Goal: Task Accomplishment & Management: Use online tool/utility

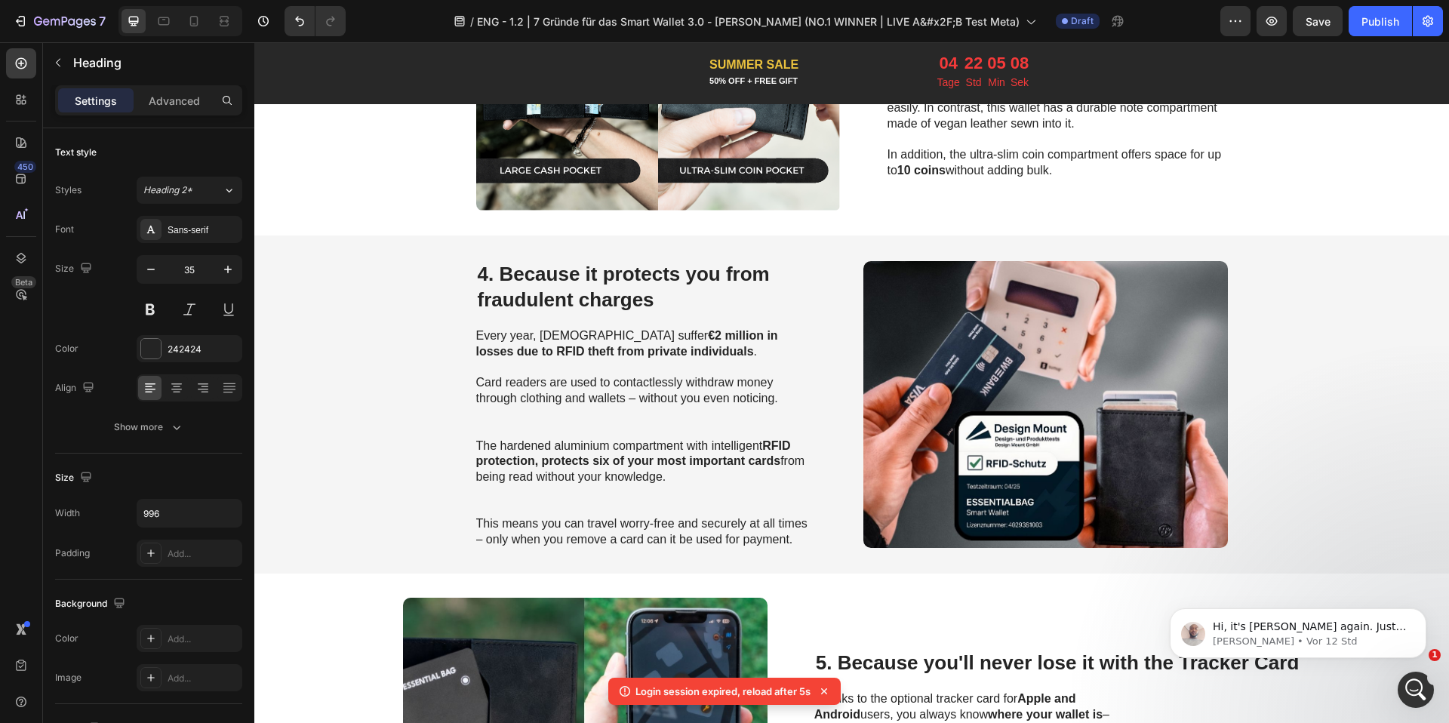
scroll to position [1542, 0]
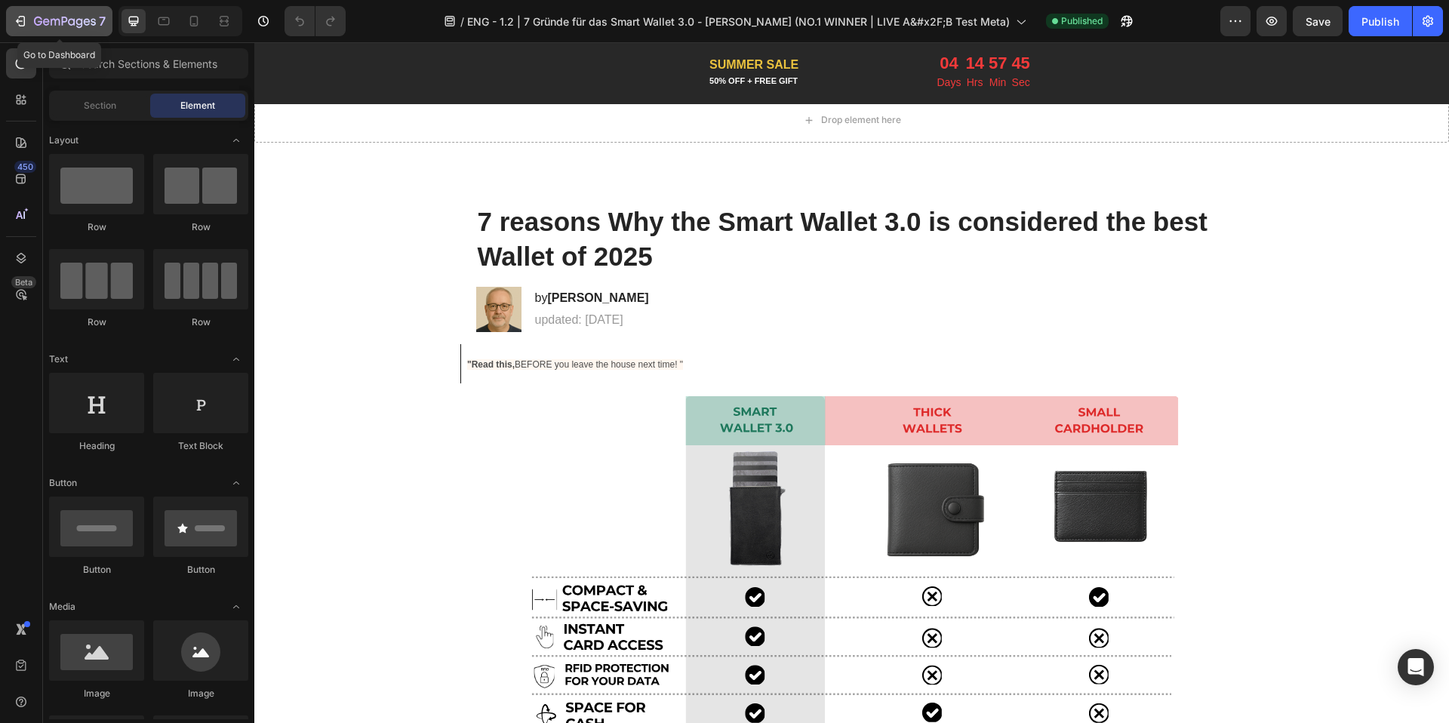
click at [18, 33] on button "7" at bounding box center [59, 21] width 106 height 30
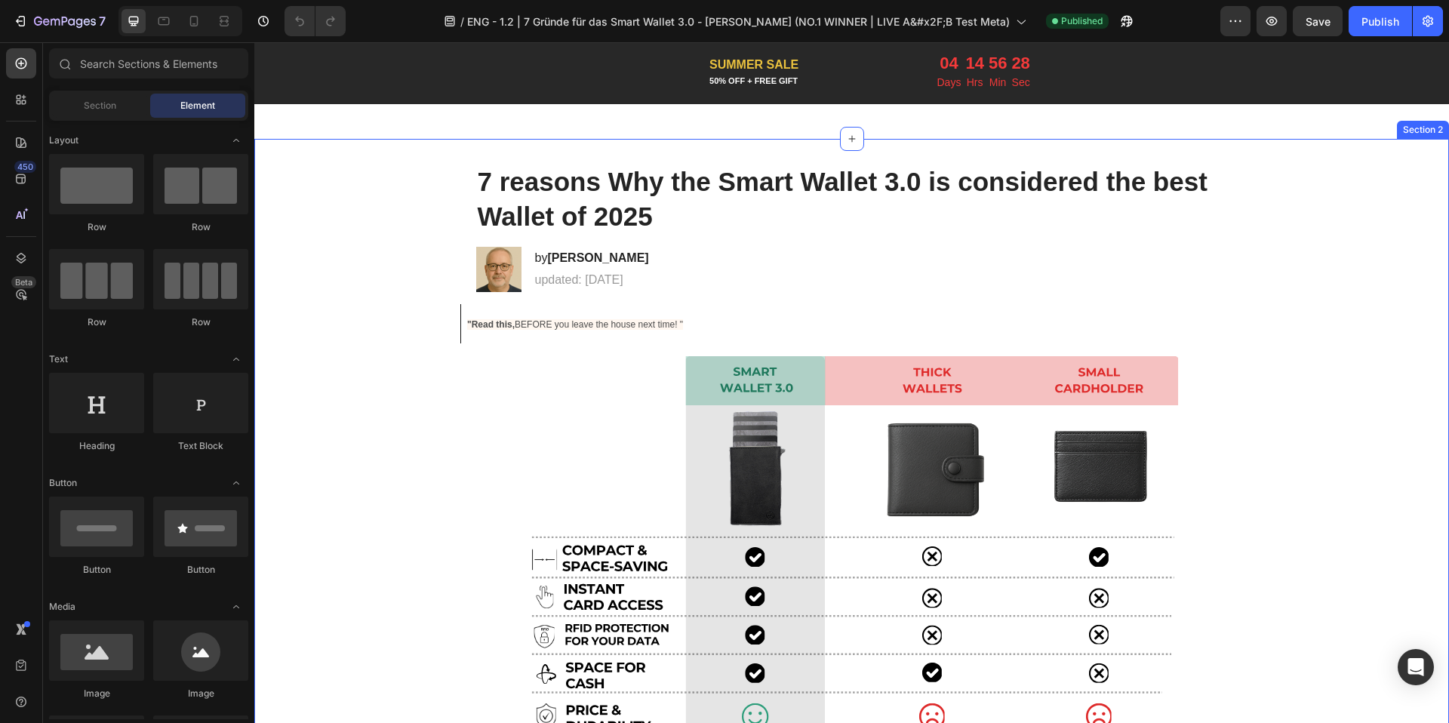
scroll to position [104, 0]
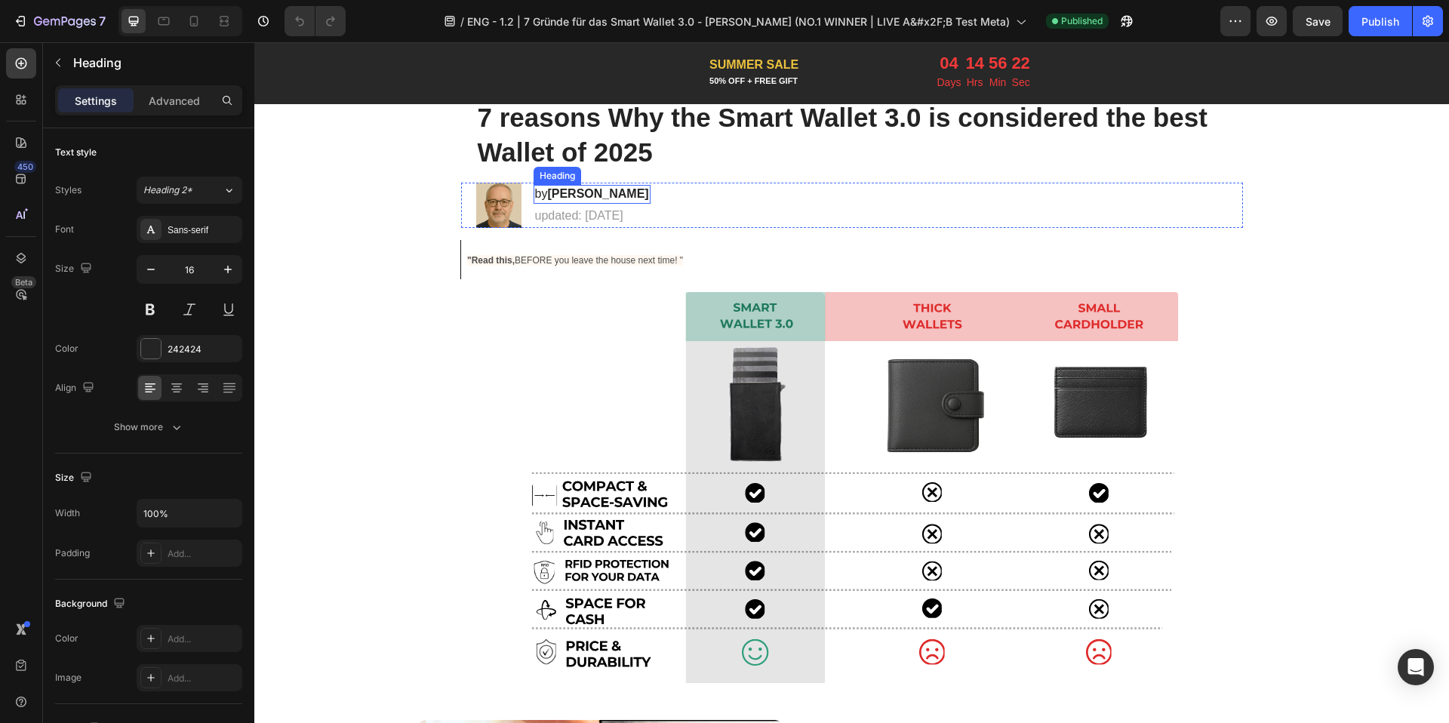
click at [603, 191] on strong "[PERSON_NAME]" at bounding box center [597, 193] width 101 height 13
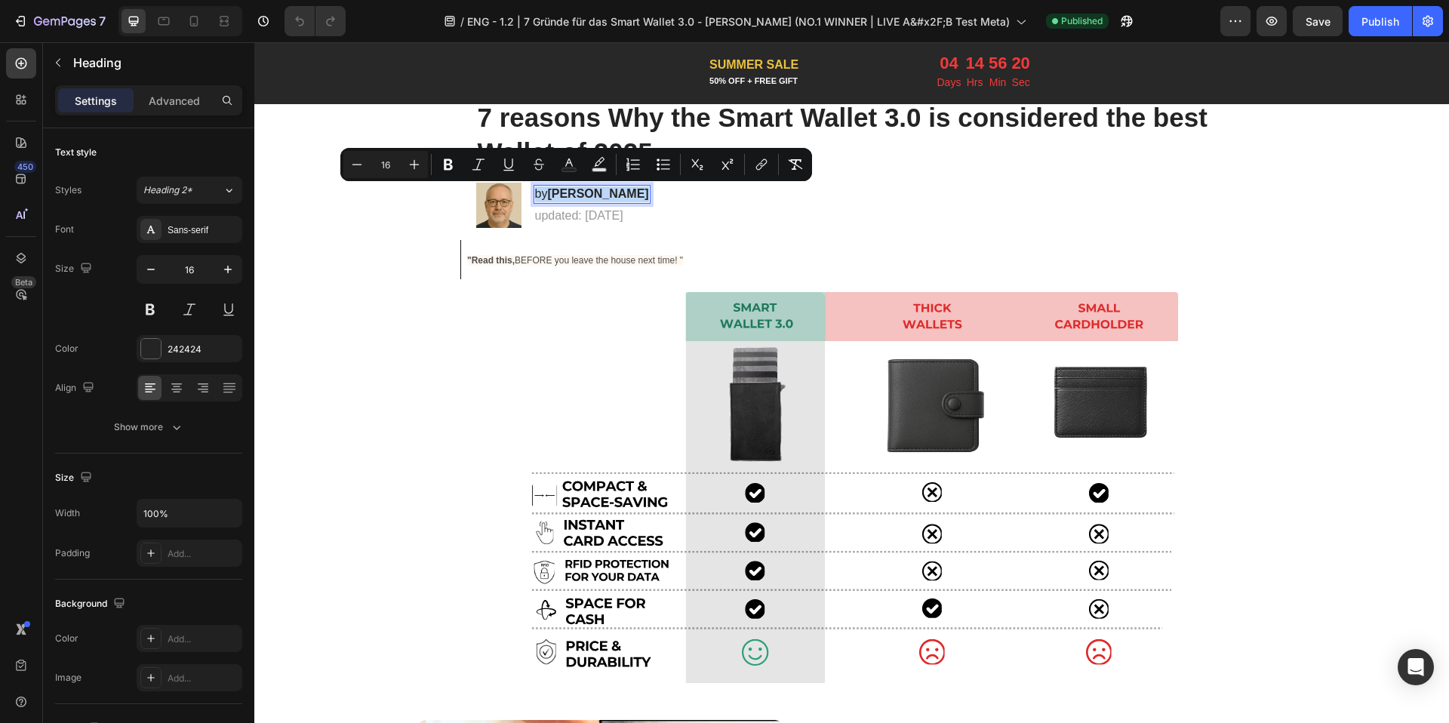
click at [604, 191] on strong "Klaus Möllers" at bounding box center [597, 193] width 101 height 13
click at [614, 195] on strong "Klaus Möllers" at bounding box center [597, 193] width 101 height 13
click at [623, 196] on strong "Klaus Möllers" at bounding box center [597, 193] width 101 height 13
click at [626, 195] on p "by Klaus Möllers" at bounding box center [592, 194] width 114 height 16
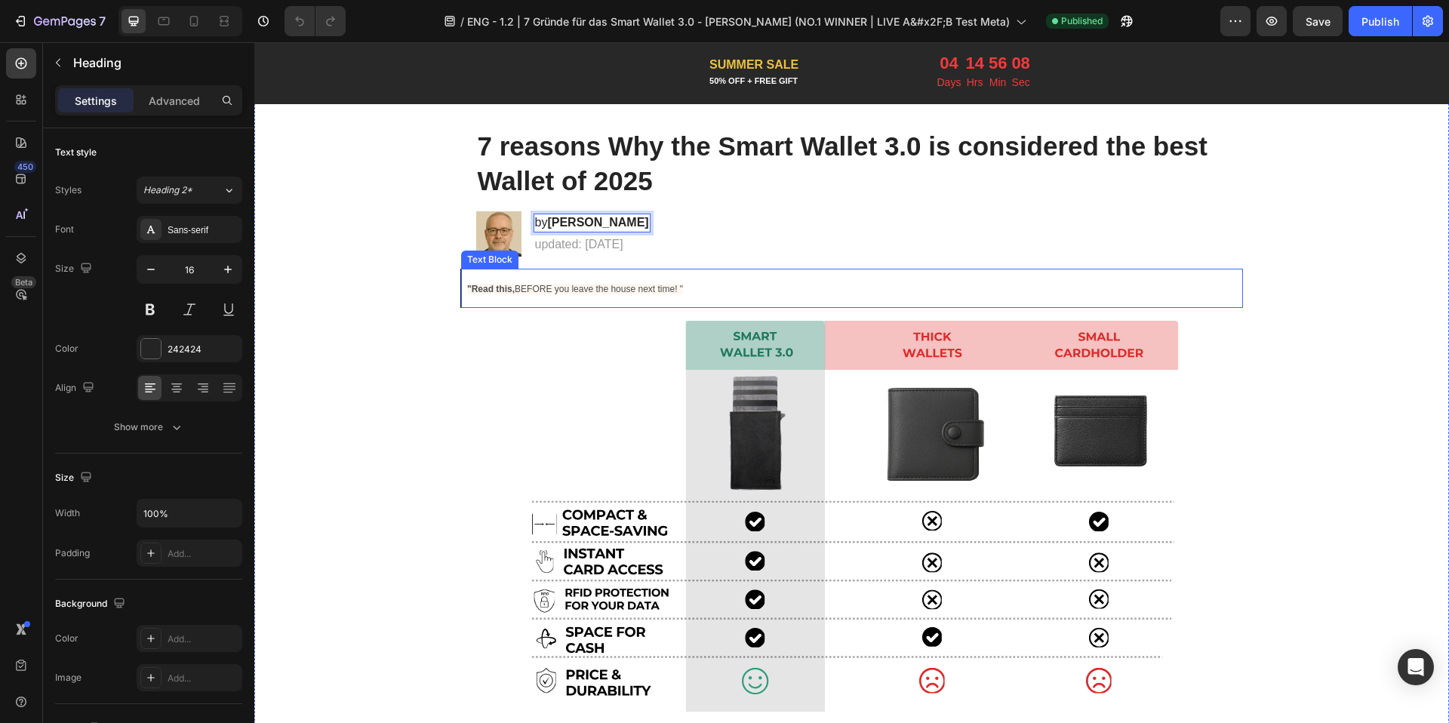
scroll to position [327, 0]
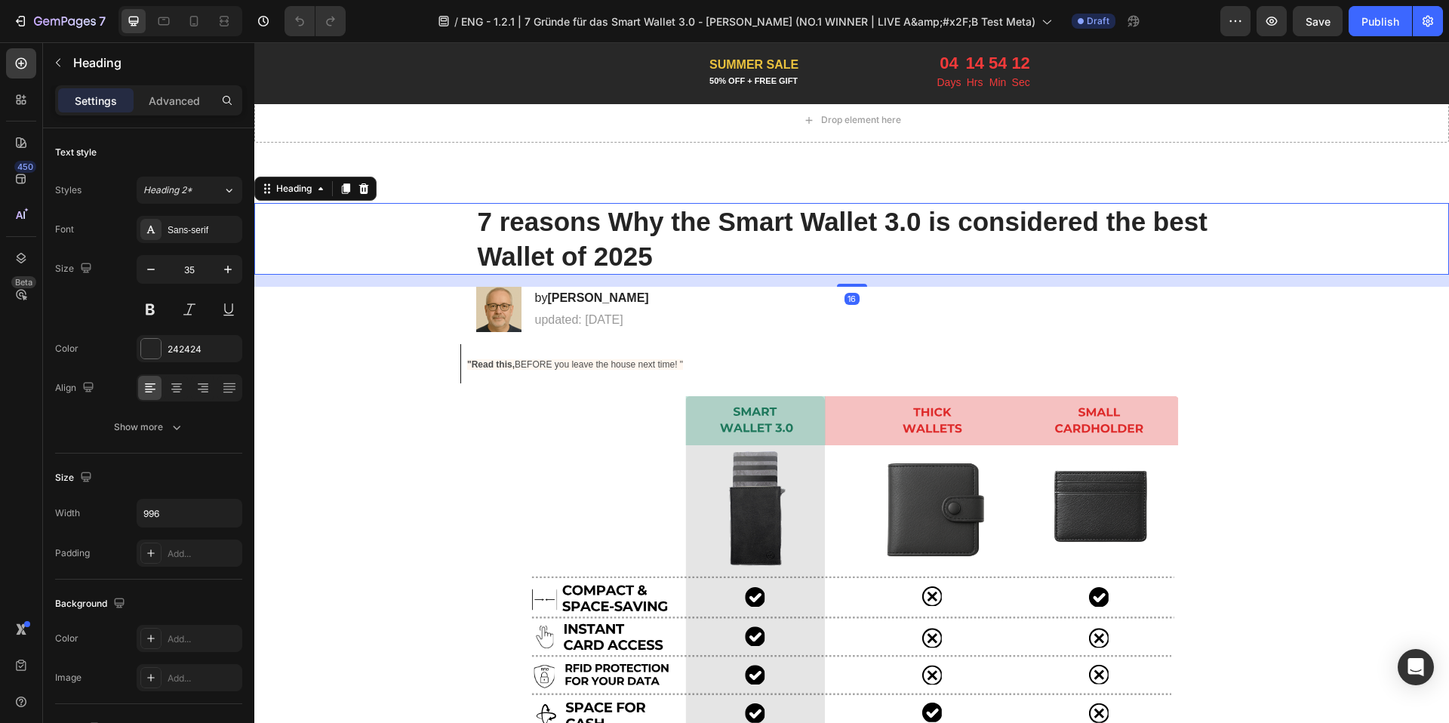
click at [607, 245] on h1 "7 reasons Why the Smart Wallet 3.0 is considered the best Wallet of 2025" at bounding box center [852, 239] width 752 height 72
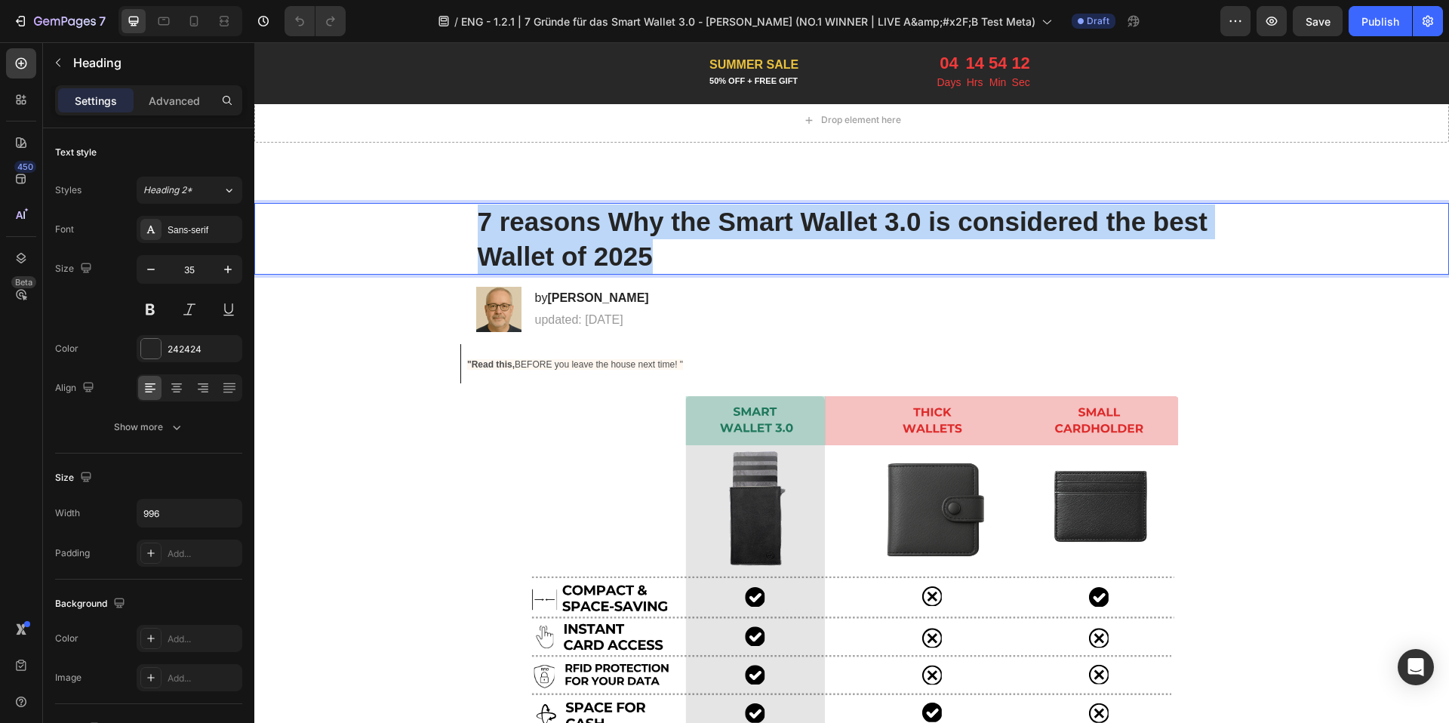
click at [607, 245] on p "7 reasons Why the Smart Wallet 3.0 is considered the best Wallet of 2025" at bounding box center [852, 238] width 748 height 69
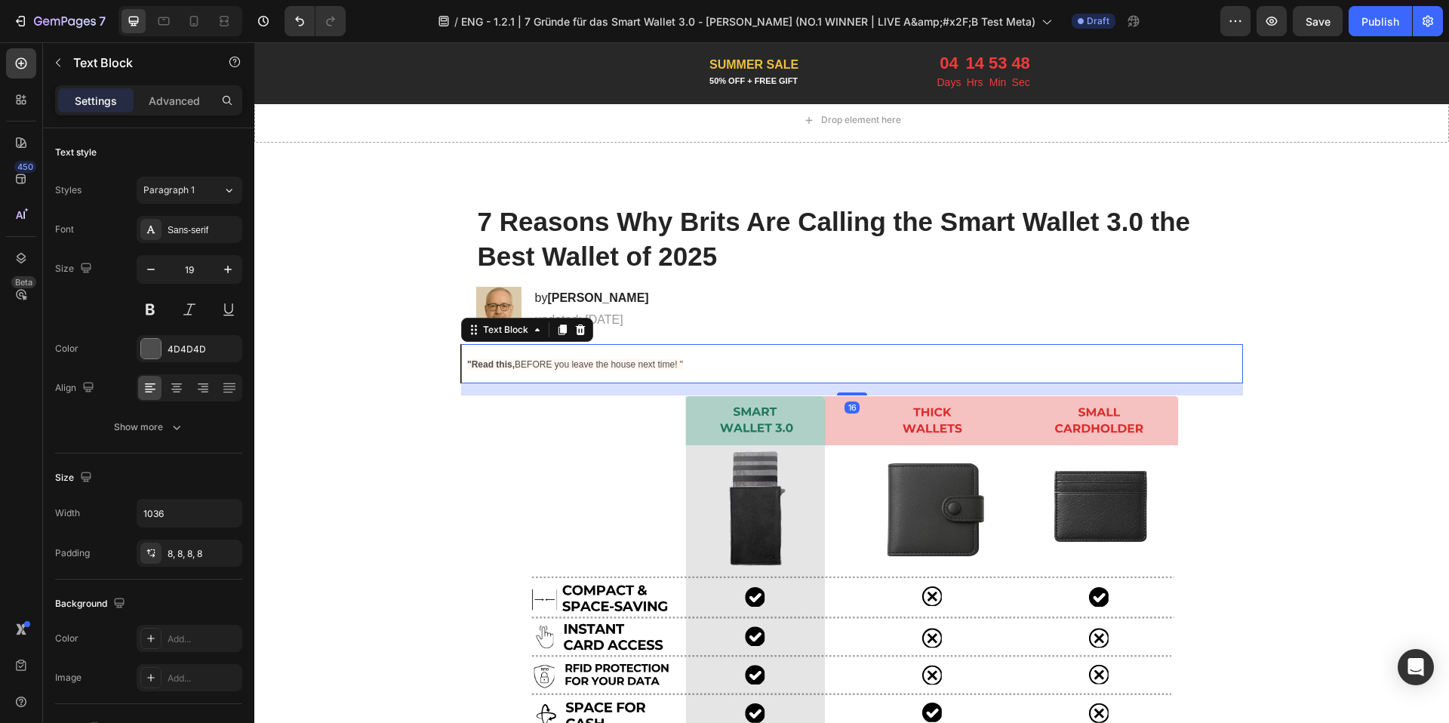
click at [576, 365] on span ""Read this, BEFORE you leave the house next time! "" at bounding box center [575, 364] width 216 height 11
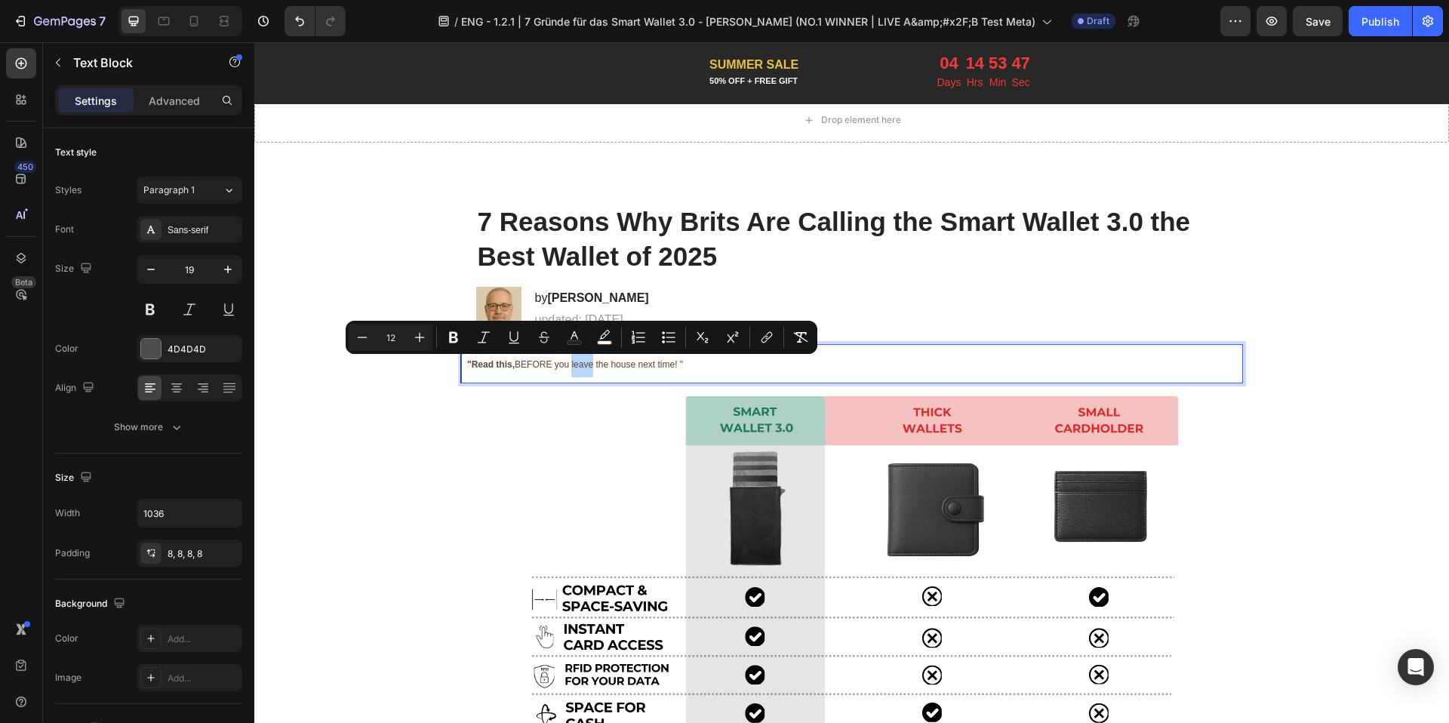
click at [574, 365] on span ""Read this, BEFORE you leave the house next time! "" at bounding box center [575, 364] width 216 height 11
drag, startPoint x: 553, startPoint y: 370, endPoint x: 675, endPoint y: 377, distance: 122.4
click at [675, 377] on p ""Read this, BEFORE you leave the house next time! "" at bounding box center [852, 363] width 770 height 27
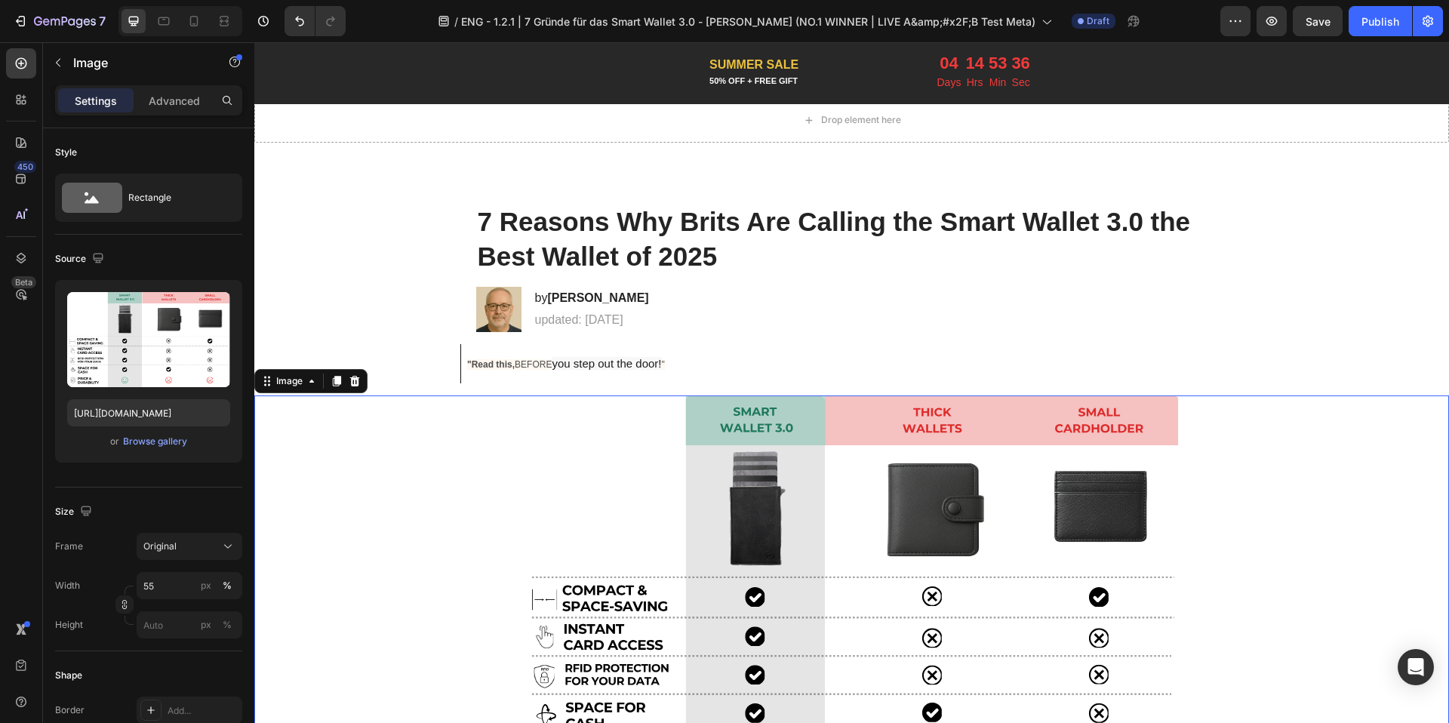
click at [553, 395] on img at bounding box center [851, 591] width 657 height 392
click at [550, 360] on span ""Read this, BEFORE" at bounding box center [509, 364] width 85 height 11
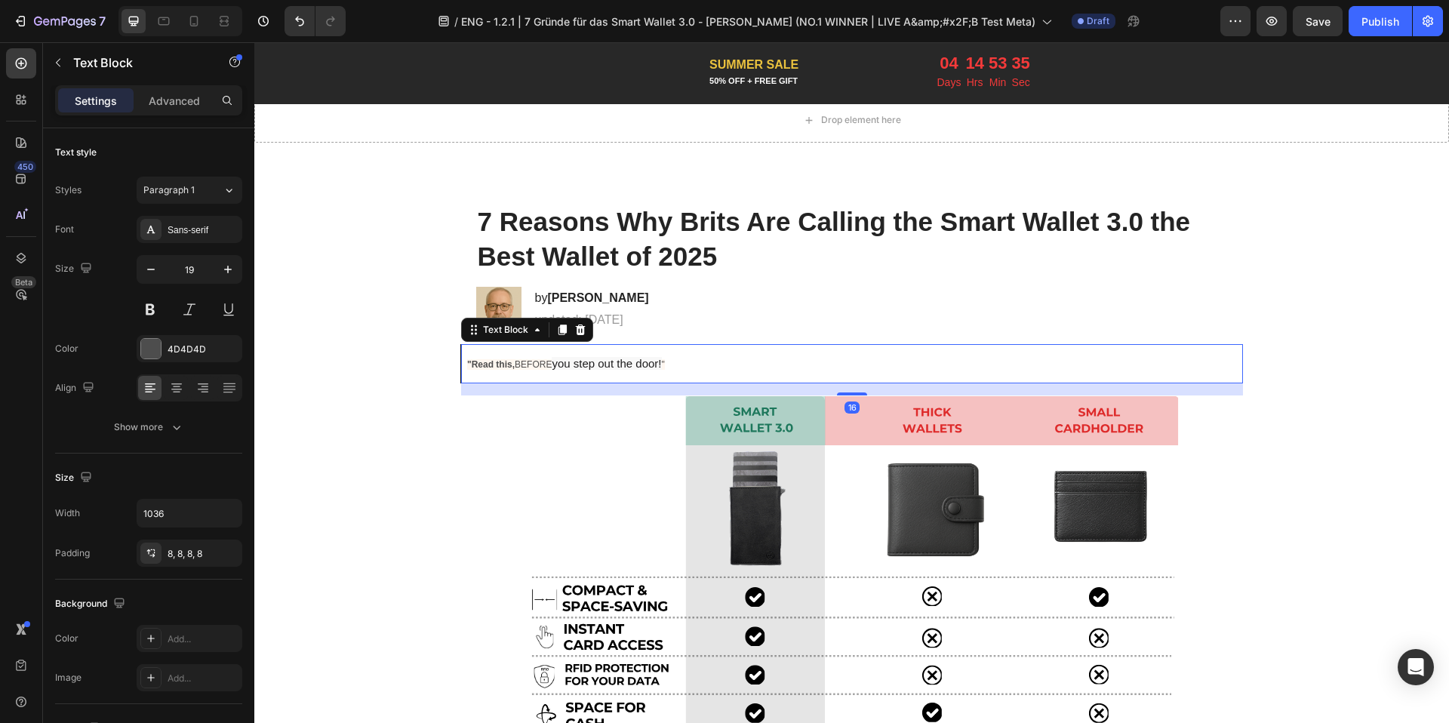
click at [550, 360] on span ""Read this, BEFORE" at bounding box center [509, 364] width 85 height 11
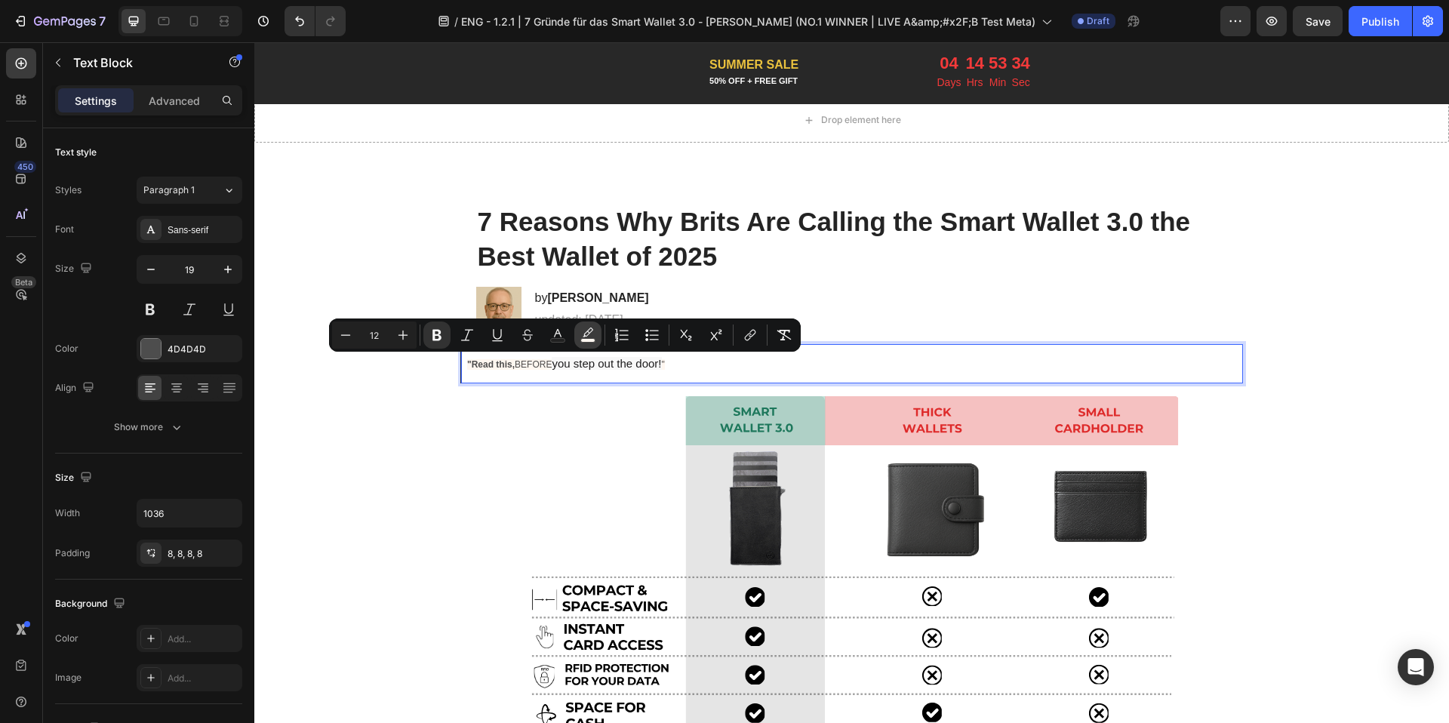
click at [583, 334] on icon "Editor contextual toolbar" at bounding box center [587, 334] width 15 height 15
type input "FFF7F0"
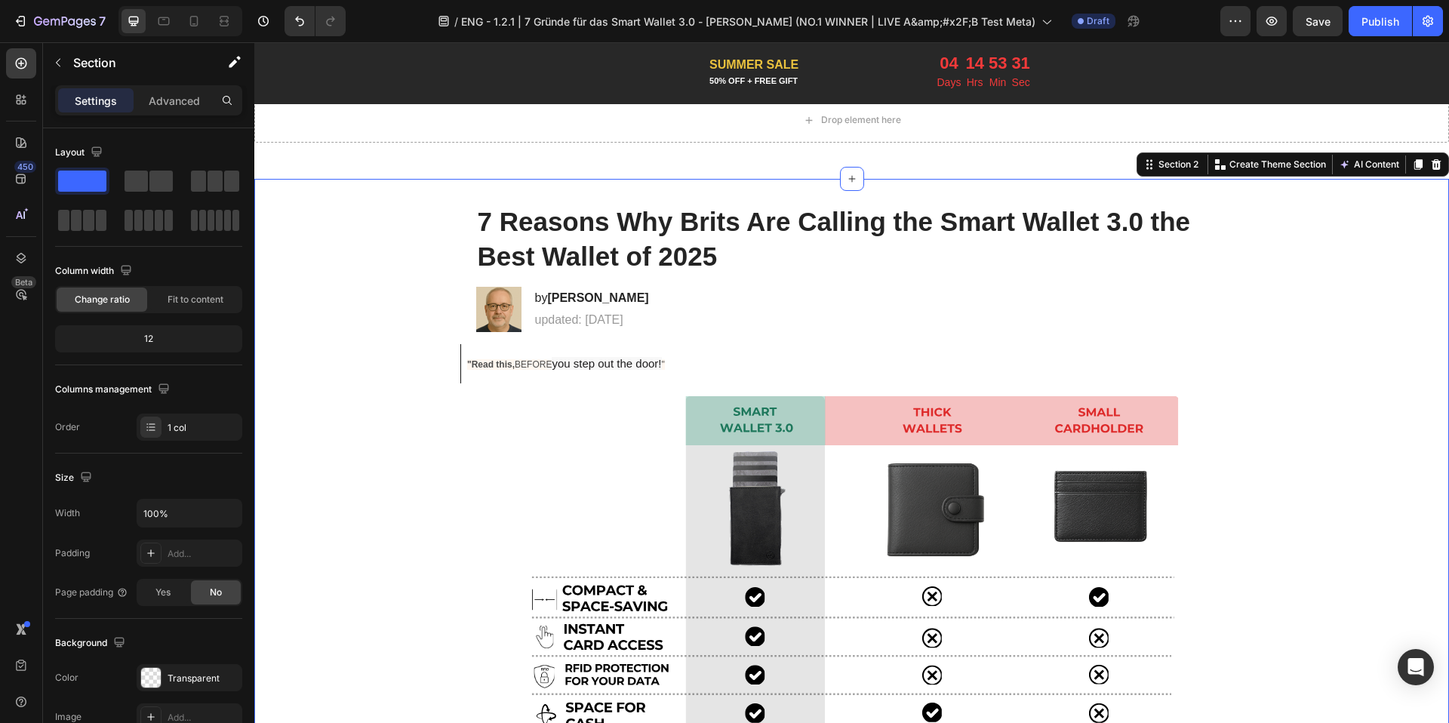
click at [659, 371] on p ""Read this, BEFORE you step out the door! "" at bounding box center [852, 363] width 770 height 27
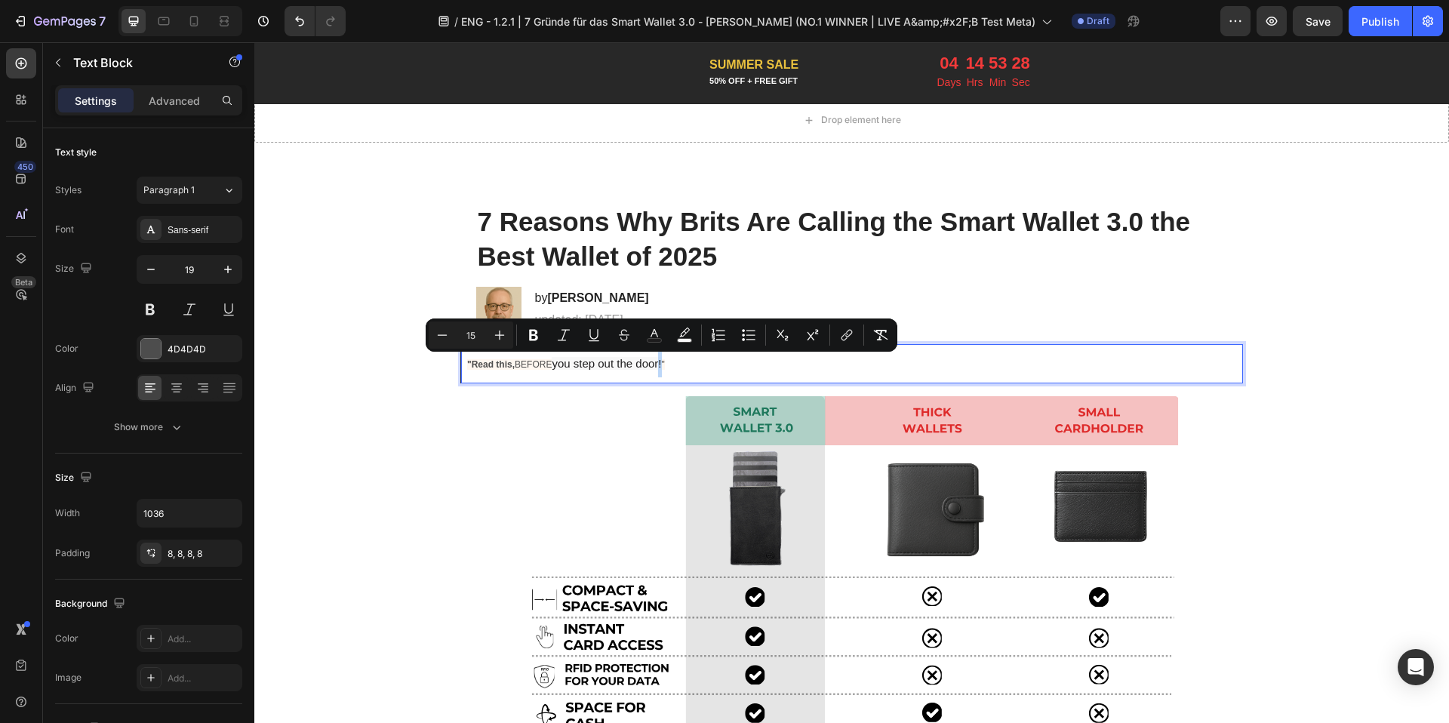
type input "12"
click at [659, 371] on p ""Read this, BEFORE you step out the door! "" at bounding box center [852, 363] width 770 height 27
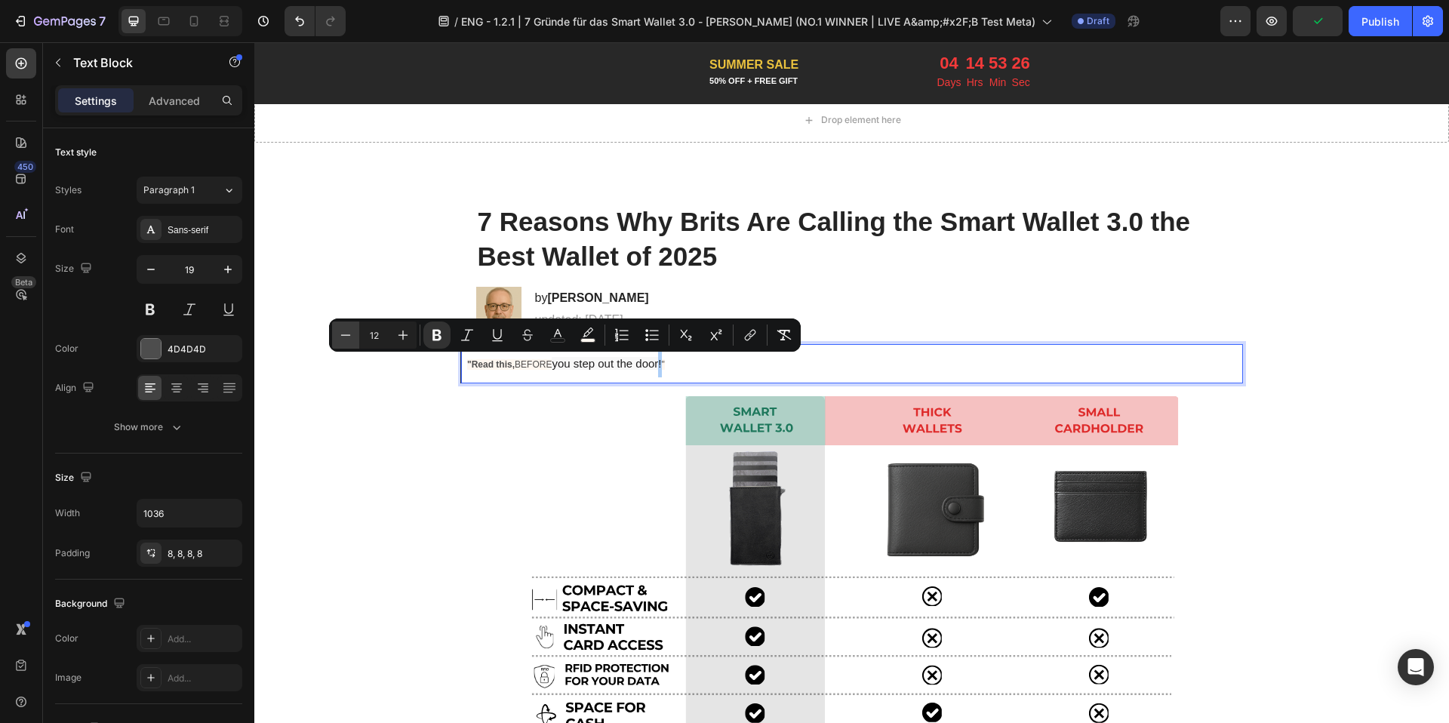
click at [352, 341] on icon "Editor contextual toolbar" at bounding box center [345, 334] width 15 height 15
type input "11"
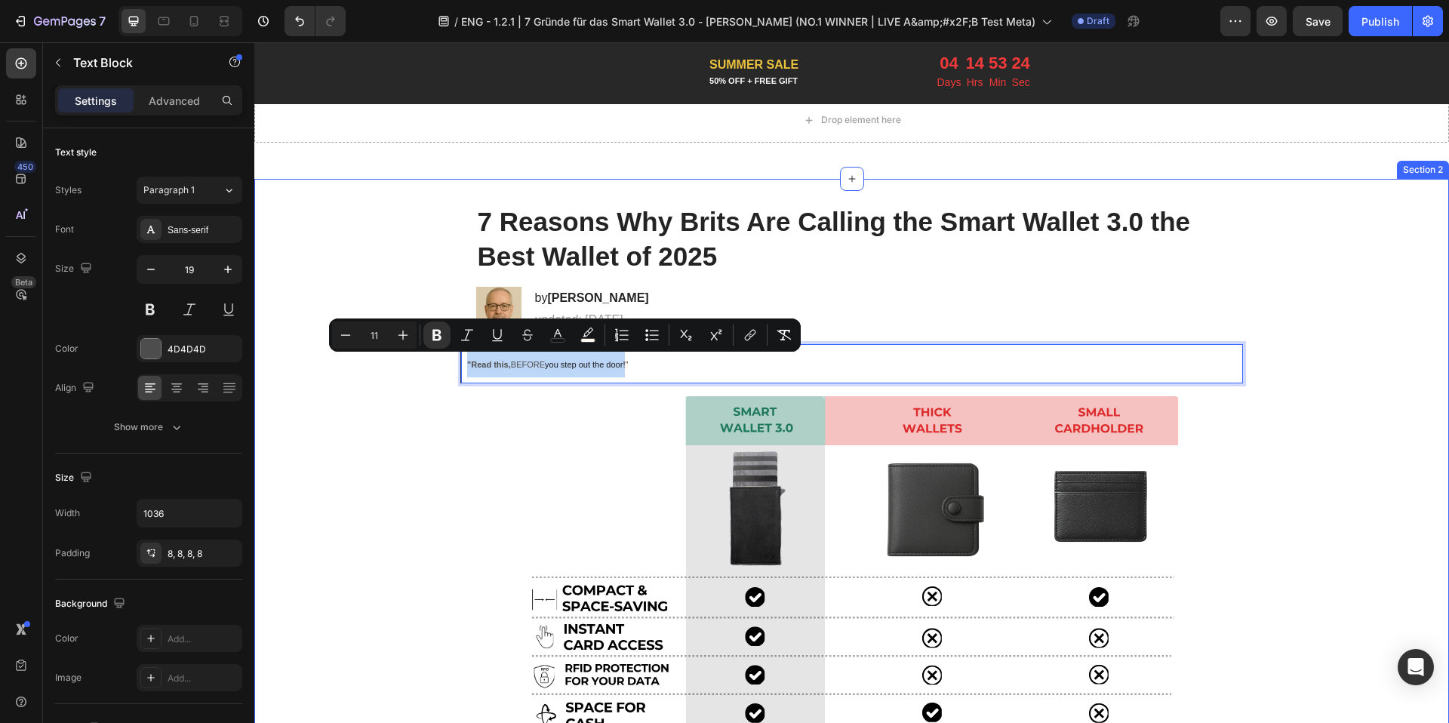
click at [392, 425] on div at bounding box center [851, 591] width 1194 height 392
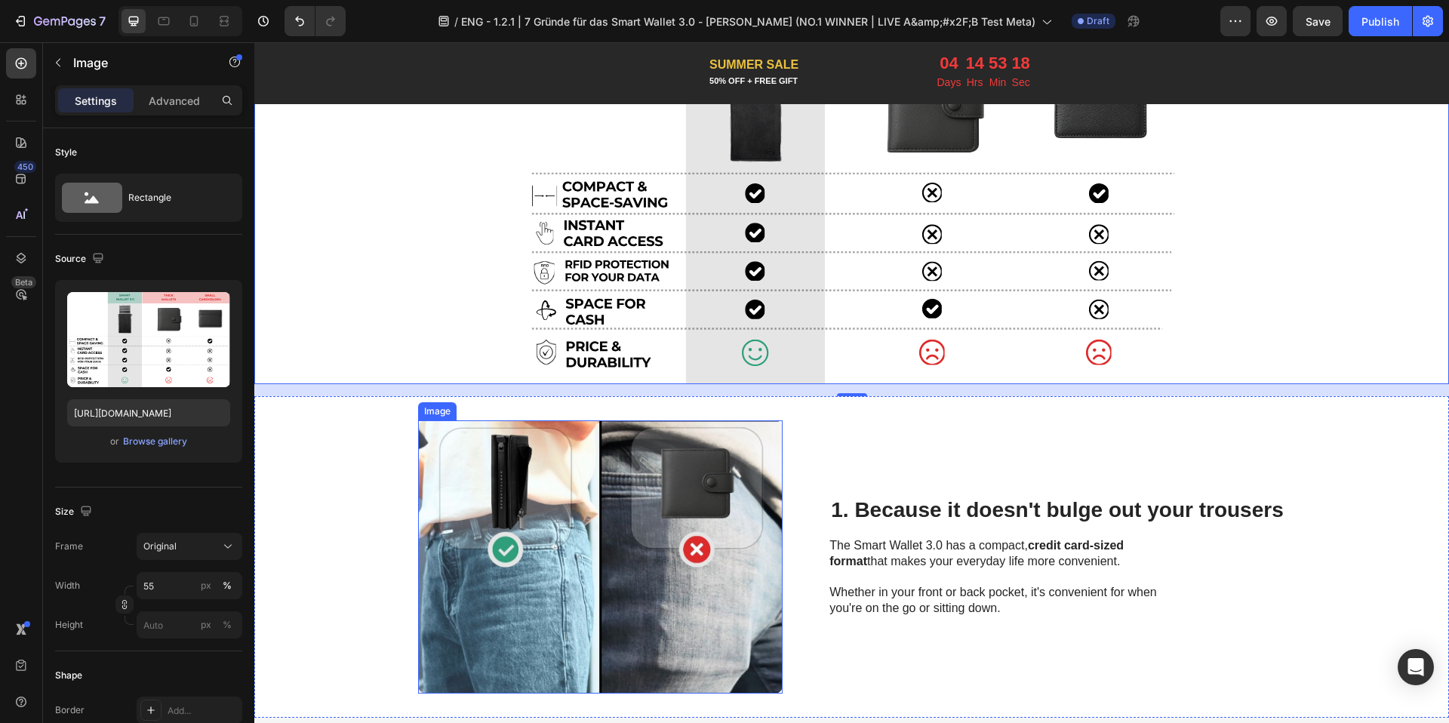
scroll to position [565, 0]
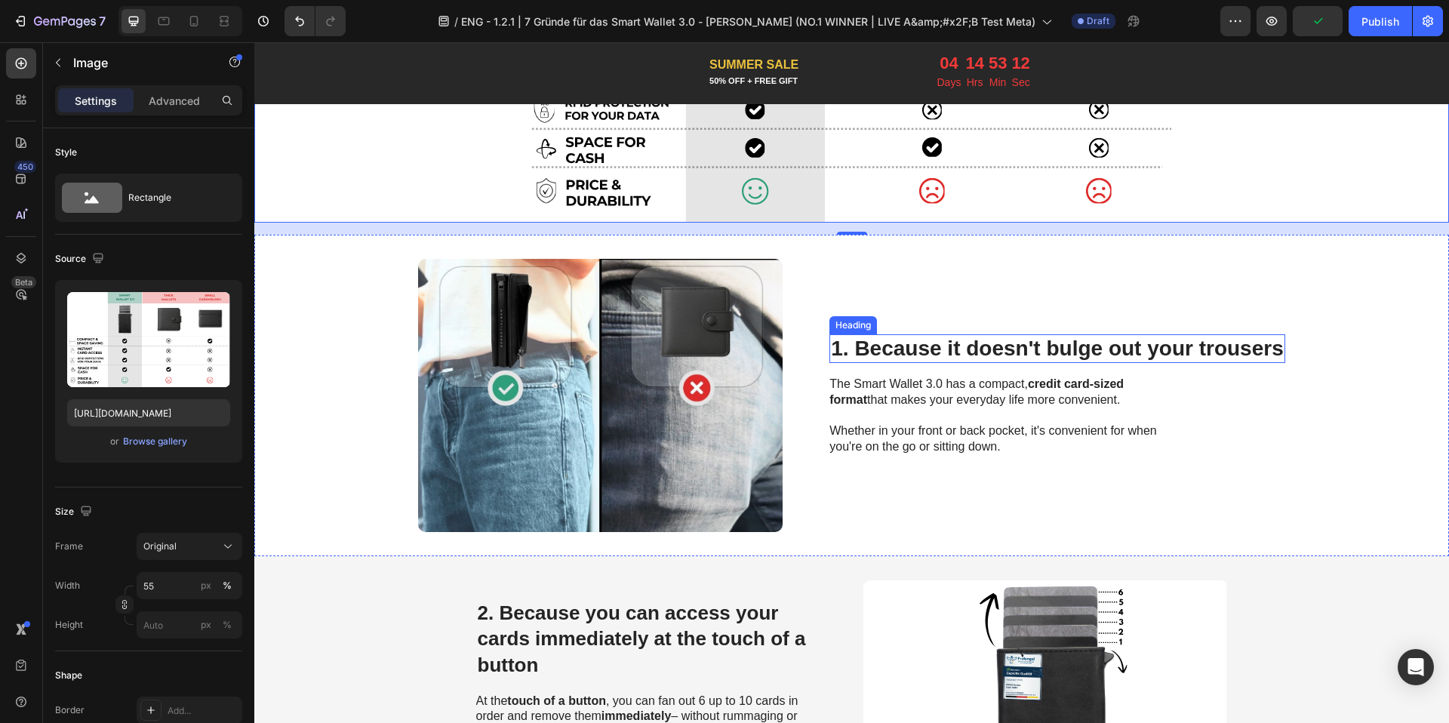
click at [979, 350] on h2 "1. Because it doesn't bulge out your trousers" at bounding box center [1056, 348] width 455 height 29
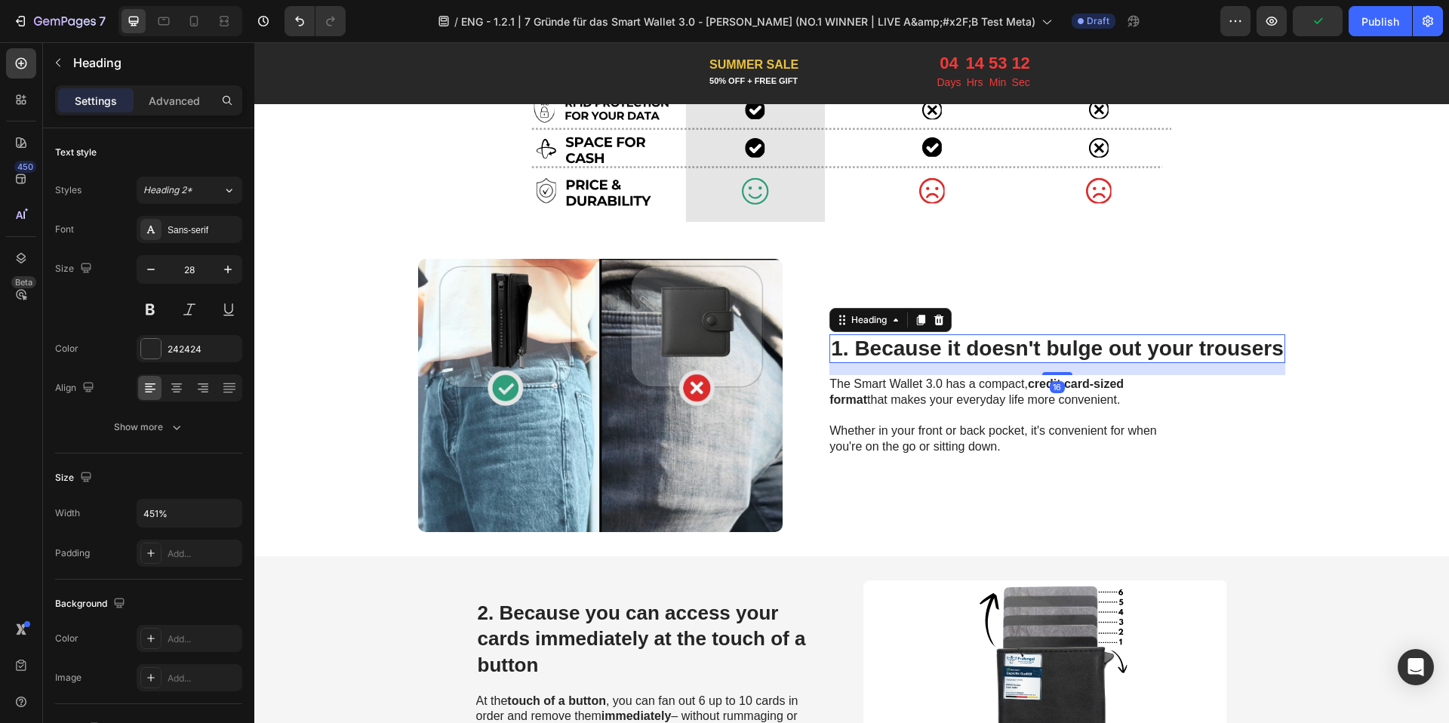
click at [979, 350] on h2 "1. Because it doesn't bulge out your trousers" at bounding box center [1056, 348] width 455 height 29
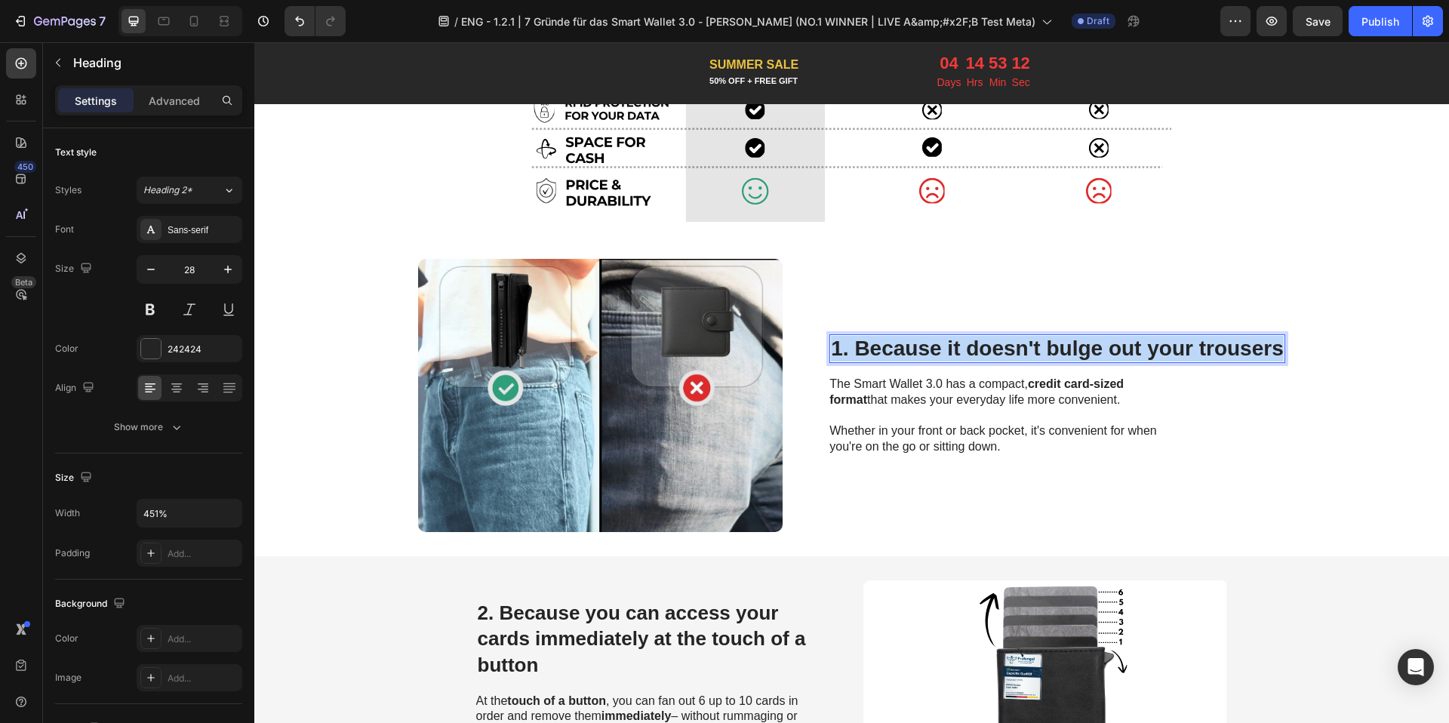
click at [979, 350] on p "1. Because it doesn't bulge out your trousers" at bounding box center [1057, 349] width 452 height 26
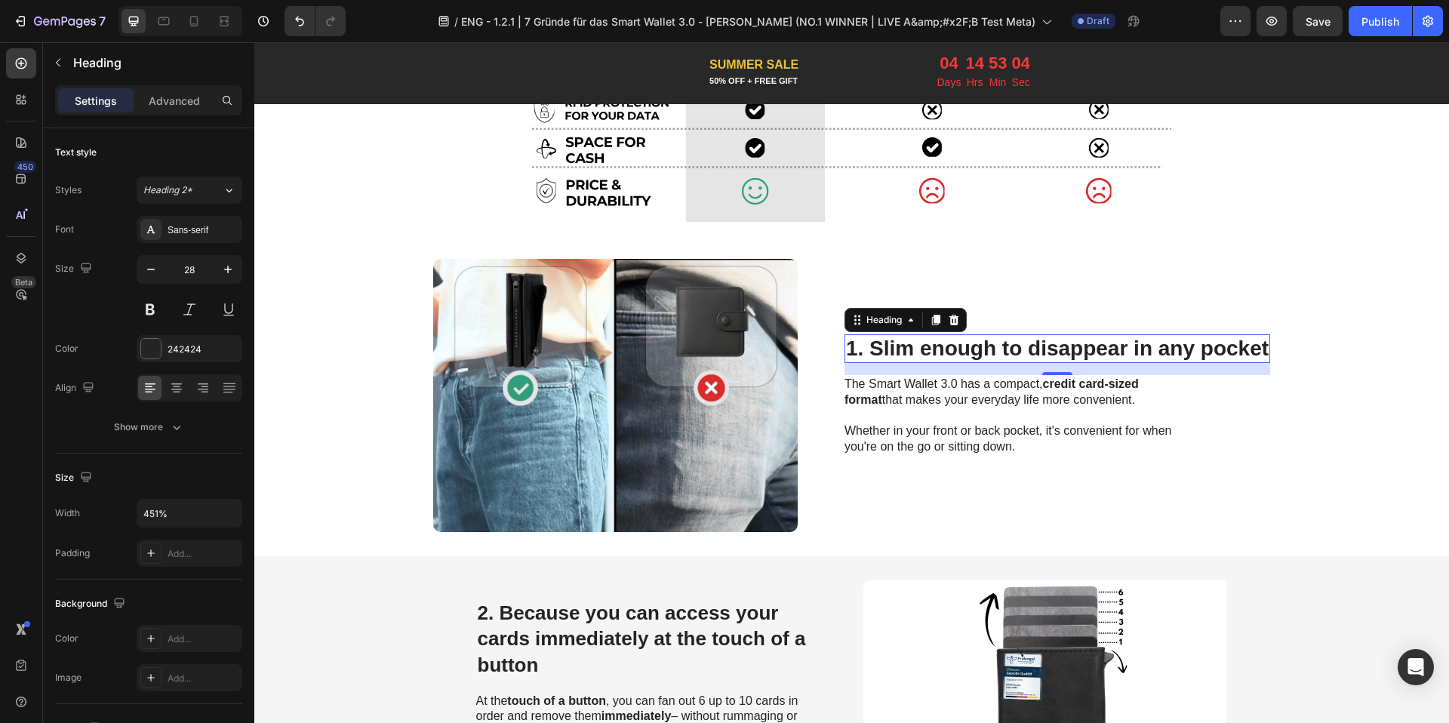
click at [973, 427] on p "Whether in your front or back pocket, it's convenient for when you're on the go…" at bounding box center [1013, 439] width 339 height 32
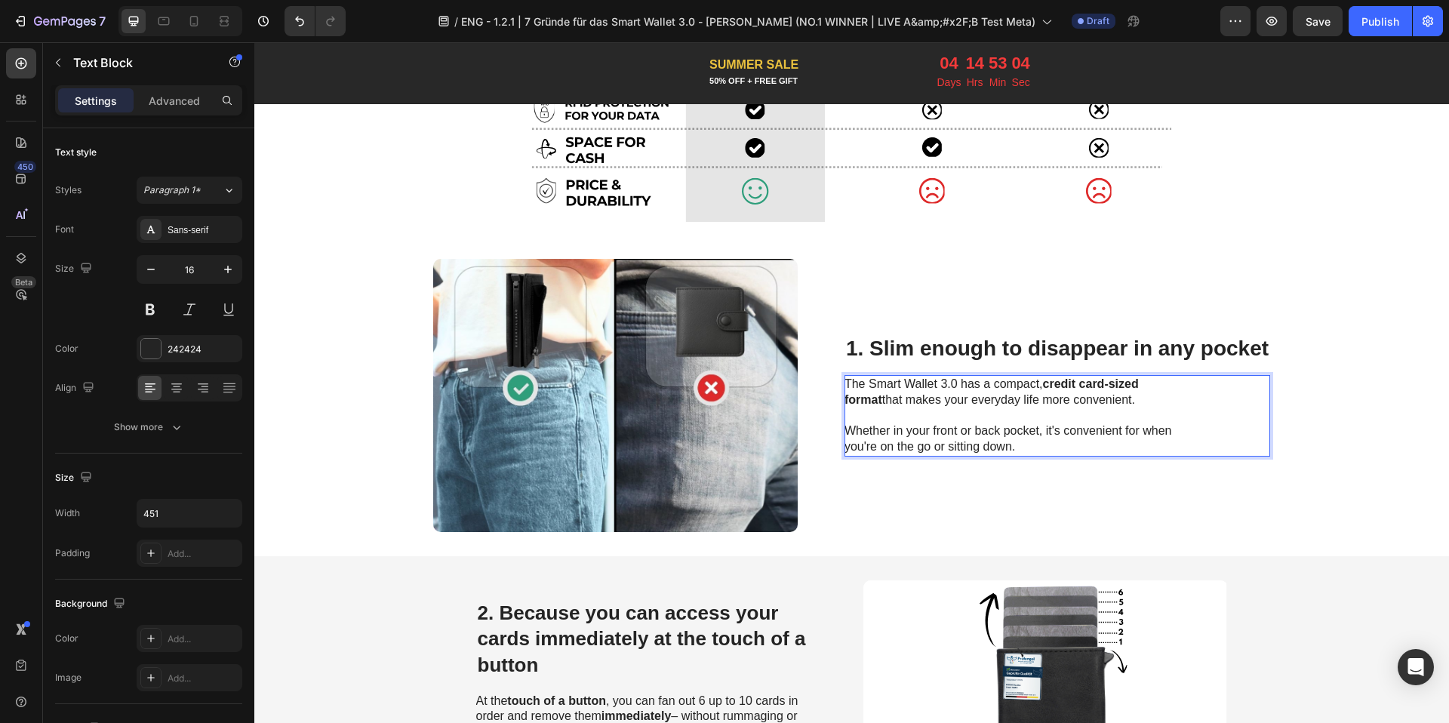
click at [1014, 445] on p "Whether in your front or back pocket, it's convenient for when you're on the go…" at bounding box center [1013, 439] width 339 height 32
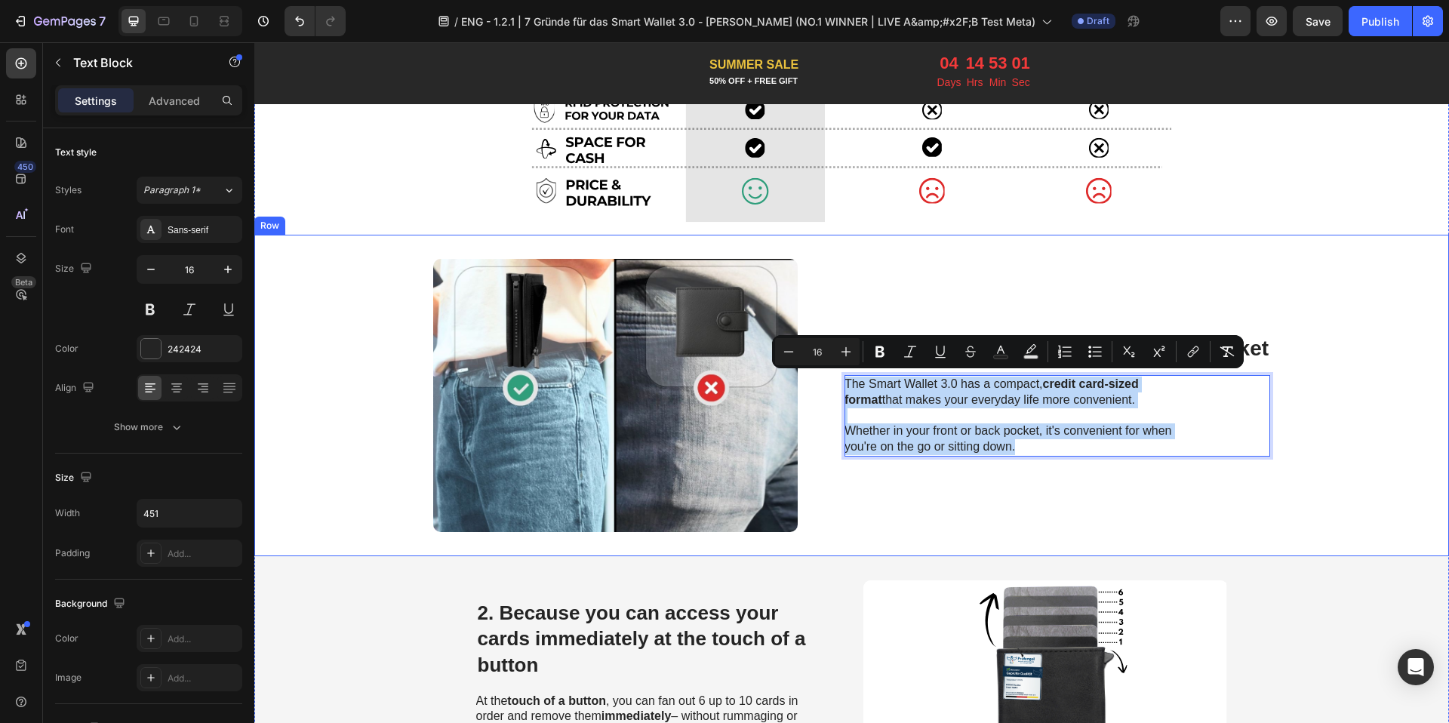
drag, startPoint x: 1014, startPoint y: 445, endPoint x: 837, endPoint y: 376, distance: 190.4
click at [837, 376] on div "1. Weil es deine Hose nicht ausbeult Heading Image ⁠⁠⁠⁠⁠⁠⁠ 1. Slim enough to di…" at bounding box center [851, 395] width 1194 height 321
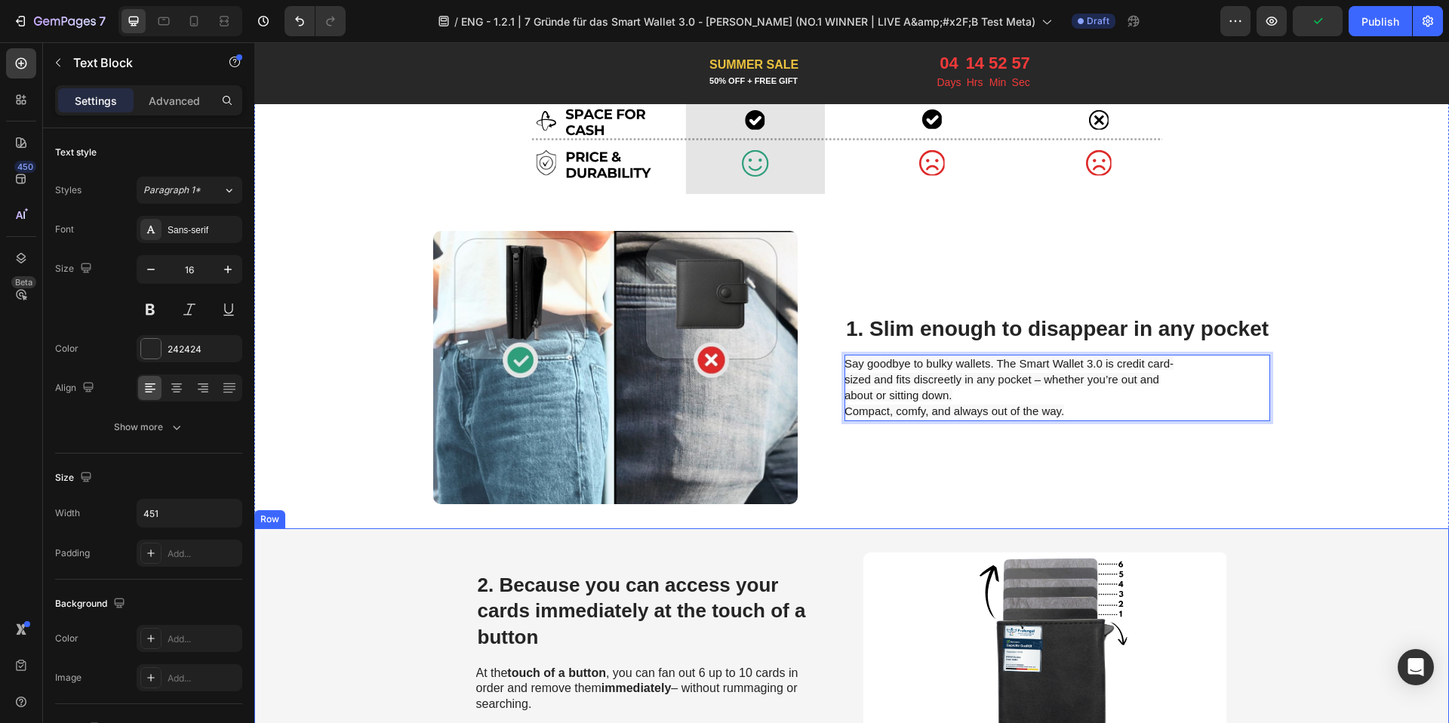
scroll to position [603, 0]
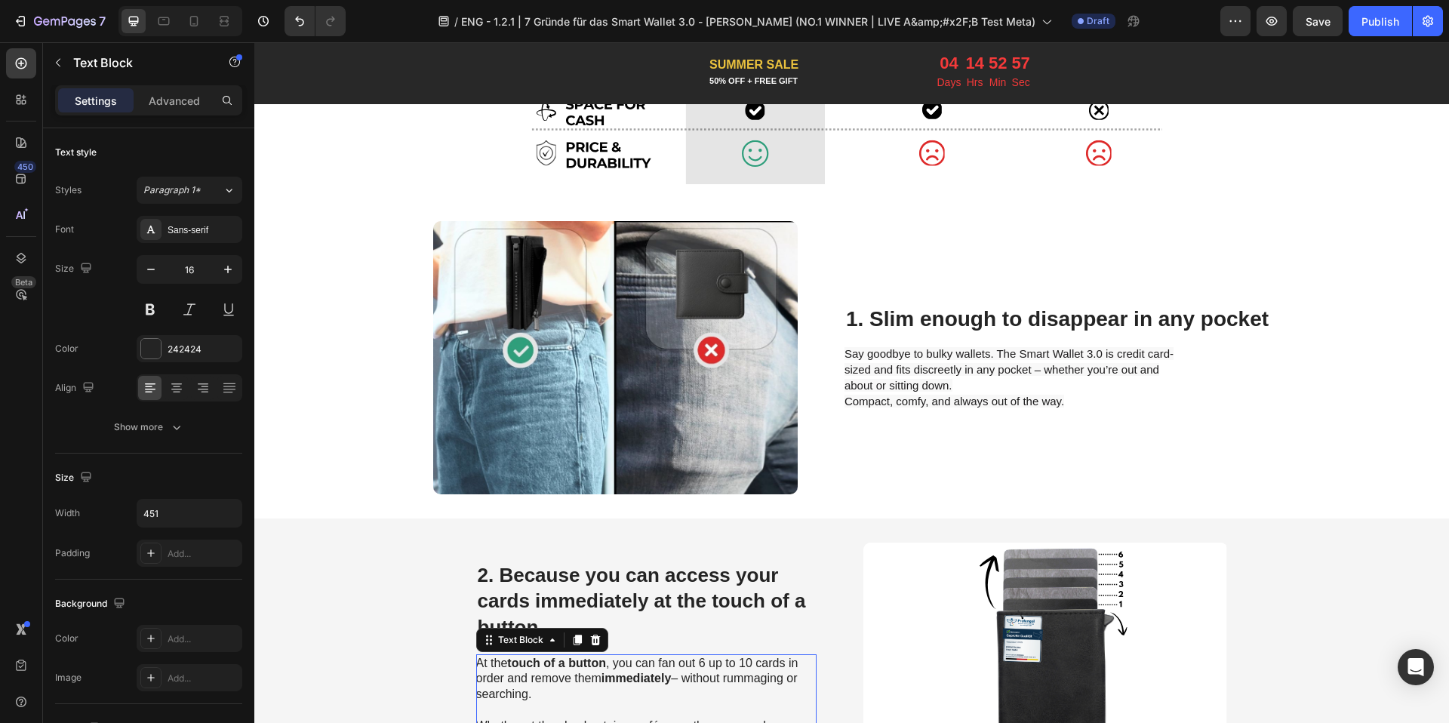
click at [598, 656] on p "At the touch of a button , you can fan out 6 up to 10 cards in order and remove…" at bounding box center [645, 679] width 339 height 47
click at [597, 659] on strong "touch of a button" at bounding box center [556, 662] width 99 height 13
click at [592, 664] on strong "touch of a button" at bounding box center [556, 662] width 99 height 13
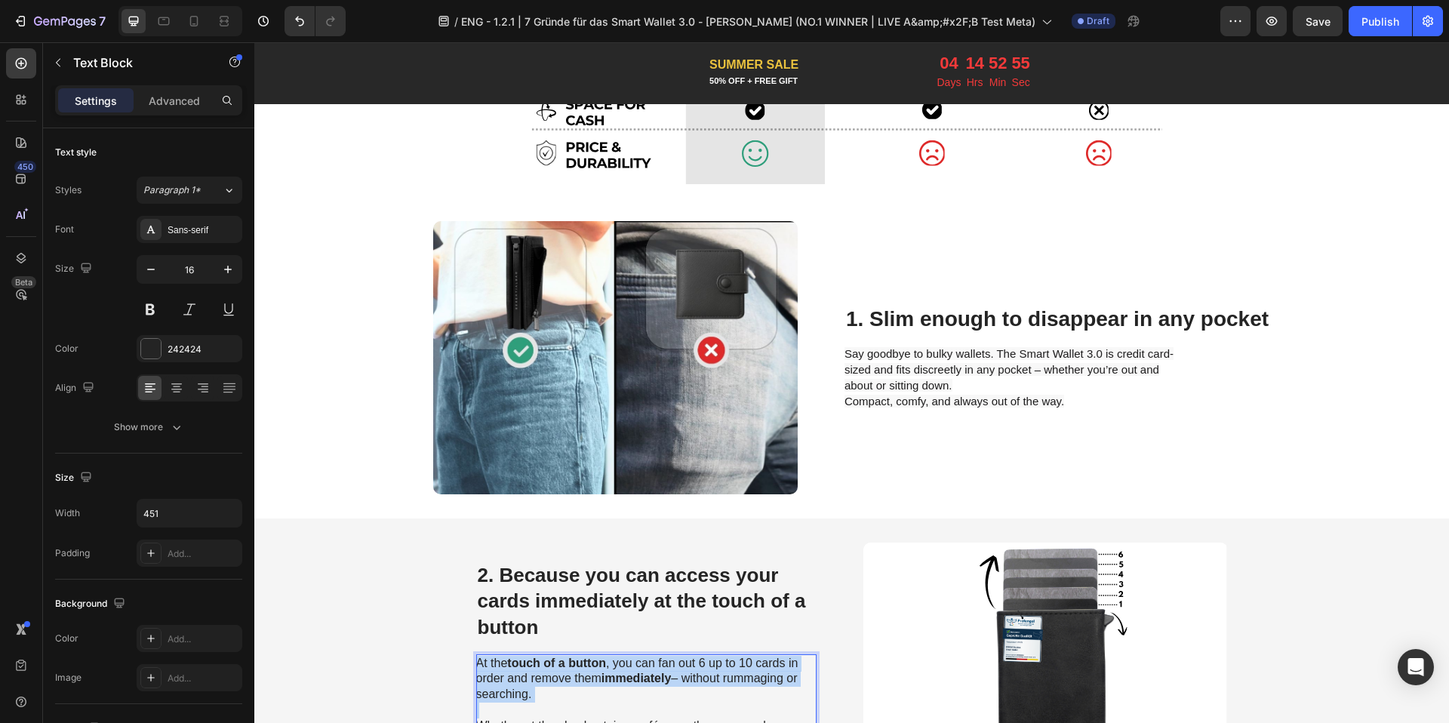
click at [592, 664] on strong "touch of a button" at bounding box center [556, 662] width 99 height 13
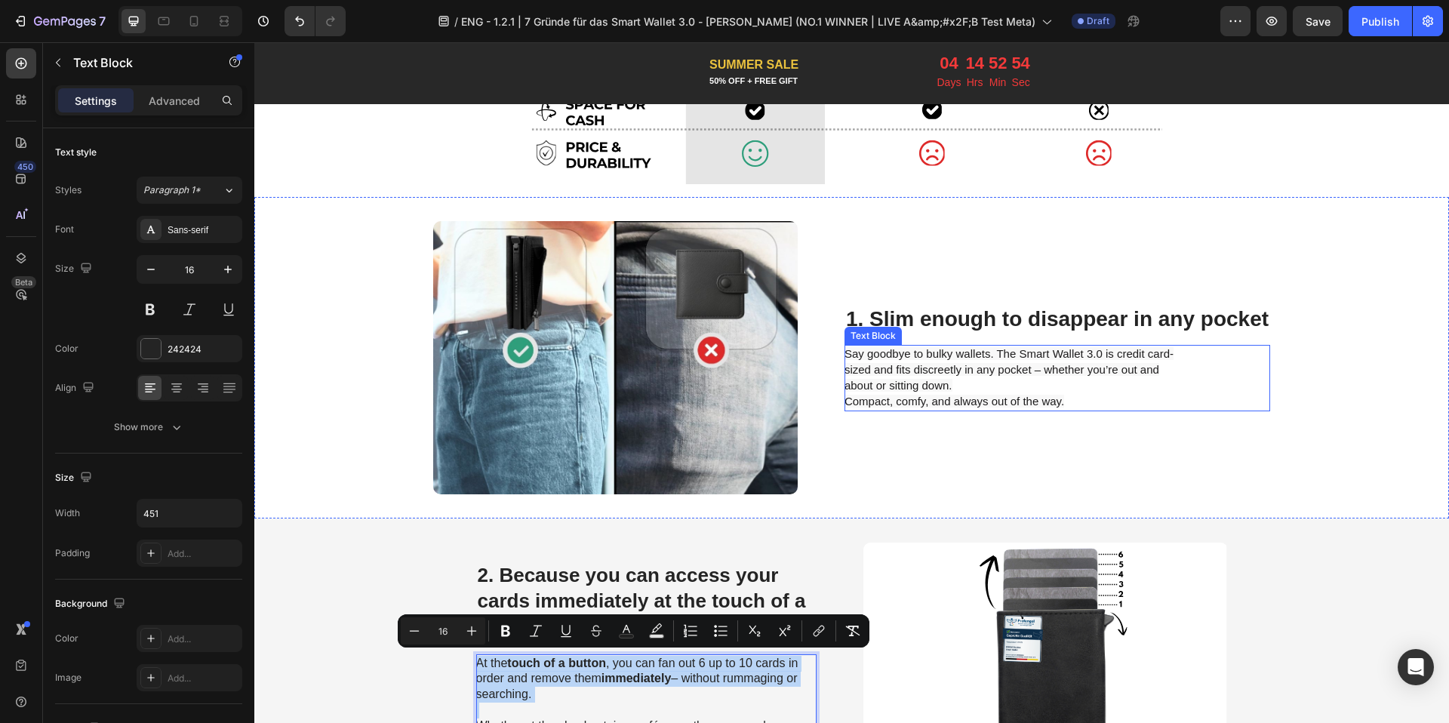
click at [958, 375] on p "Say goodbye to bulky wallets. The Smart Wallet 3.0 is credit card-sized and fit…" at bounding box center [1013, 377] width 339 height 63
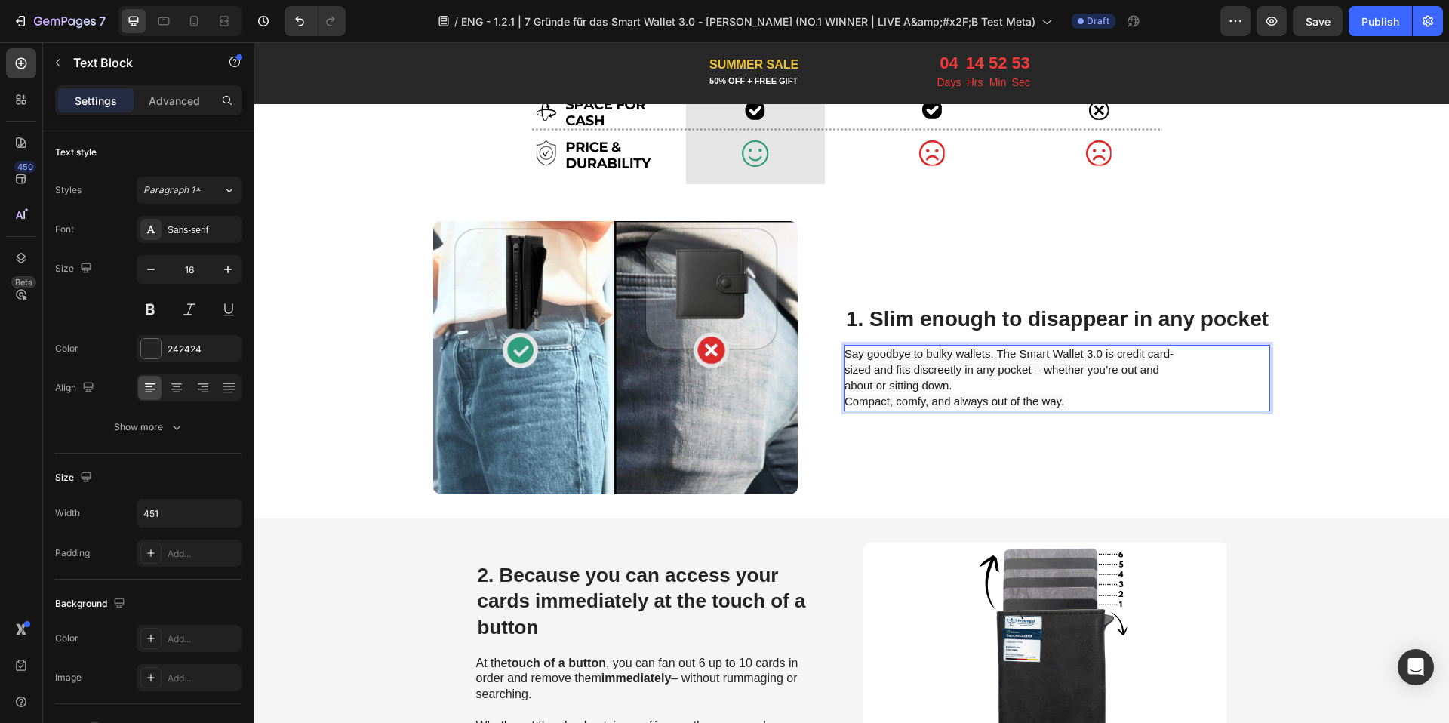
click at [958, 375] on p "Say goodbye to bulky wallets. The Smart Wallet 3.0 is credit card-sized and fit…" at bounding box center [1013, 377] width 339 height 63
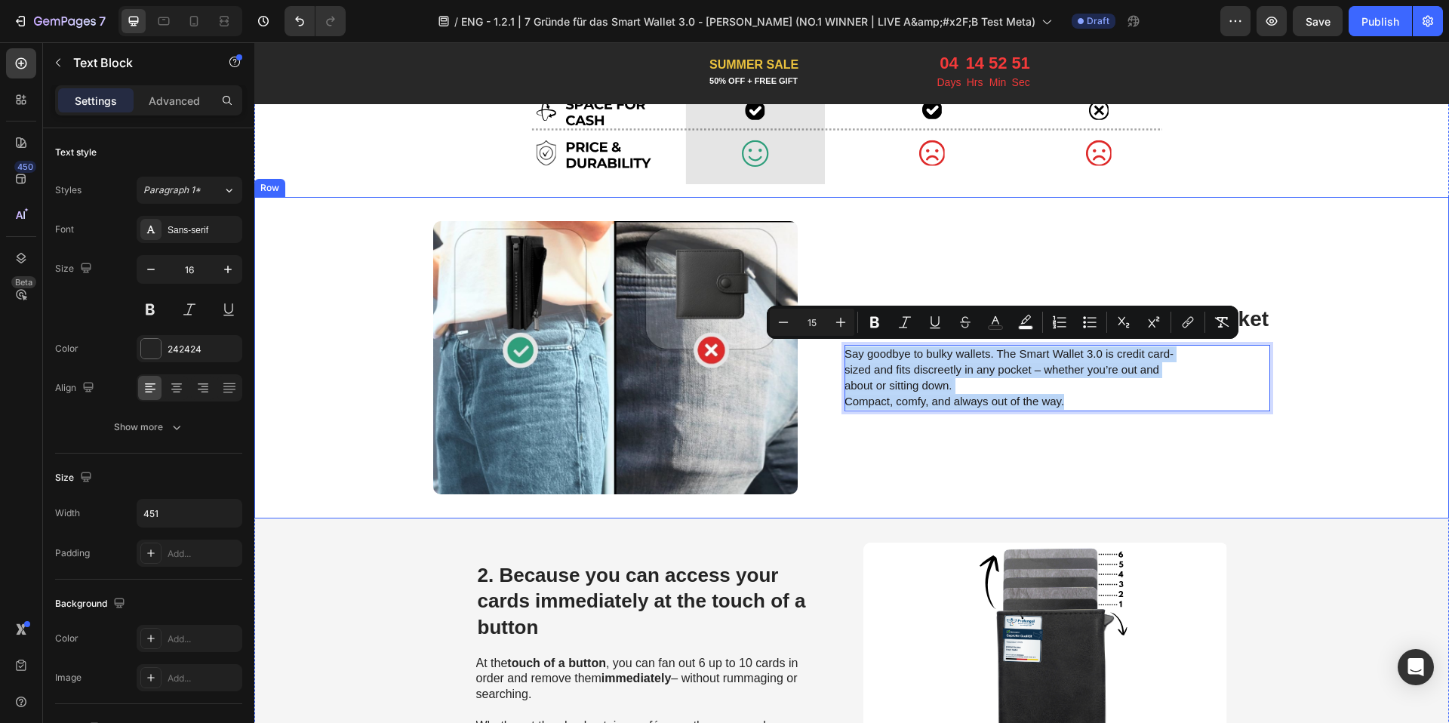
drag, startPoint x: 1087, startPoint y: 401, endPoint x: 1094, endPoint y: 373, distance: 29.5
click at [850, 337] on div "⁠⁠⁠⁠⁠⁠⁠ 1. Slim enough to disappear in any pocket Heading Say goodbye to bulky …" at bounding box center [1057, 357] width 426 height 273
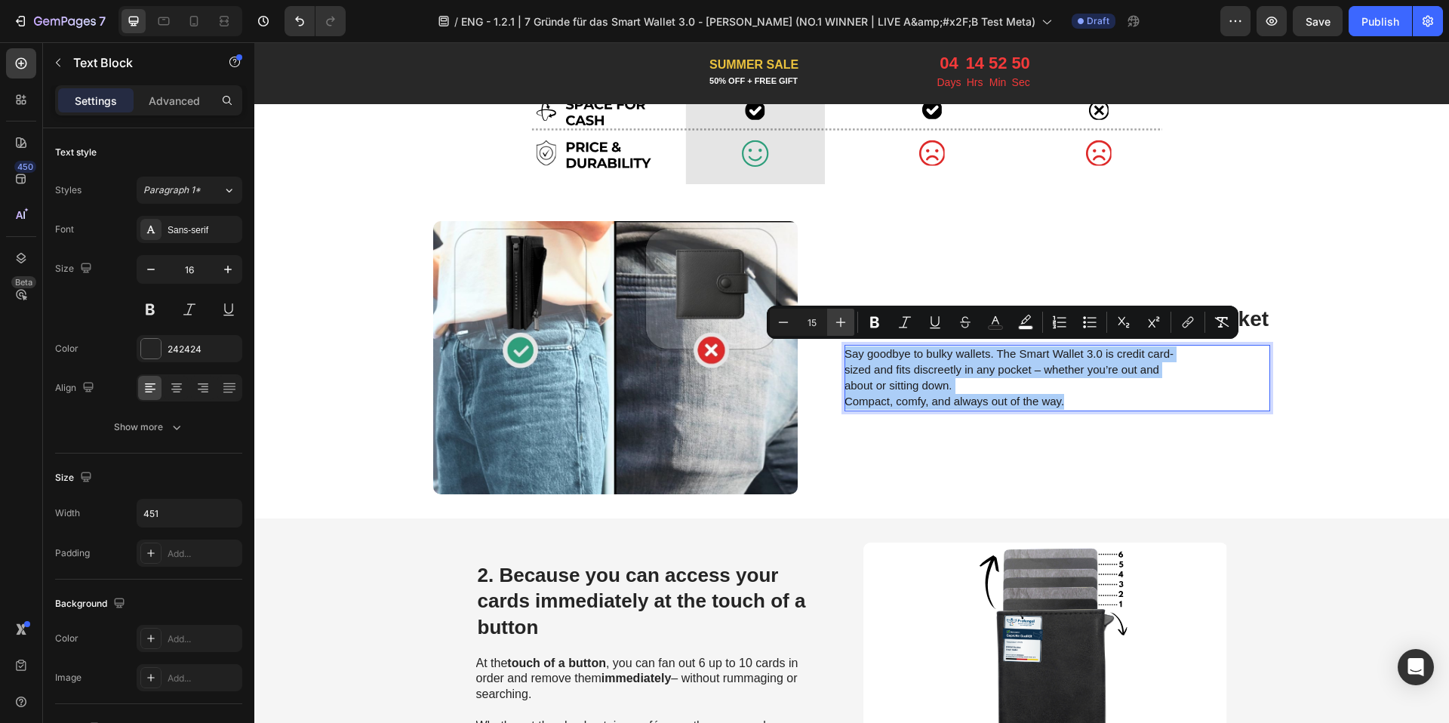
click at [838, 327] on icon "Editor contextual toolbar" at bounding box center [840, 322] width 15 height 15
type input "16"
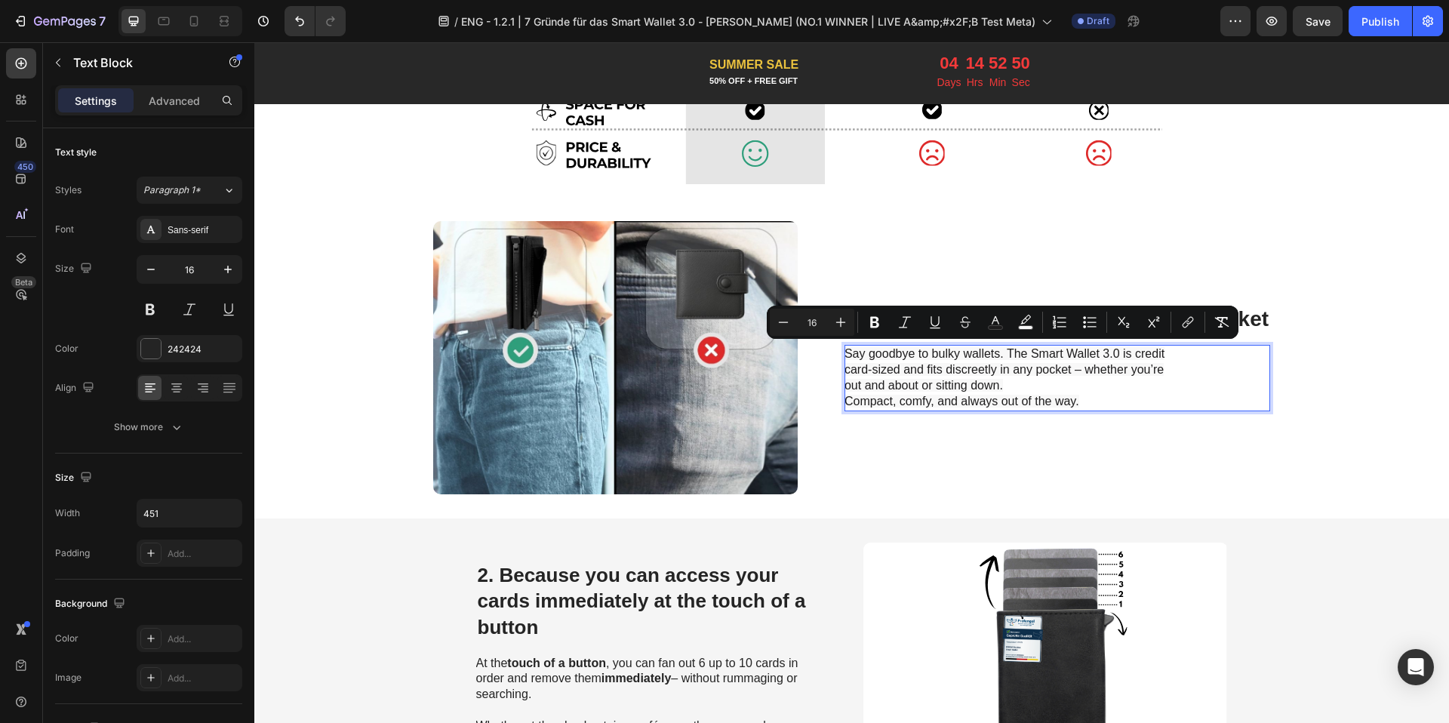
click at [1075, 377] on p "Say goodbye to bulky wallets. The Smart Wallet 3.0 is credit card-sized and fit…" at bounding box center [1013, 377] width 339 height 63
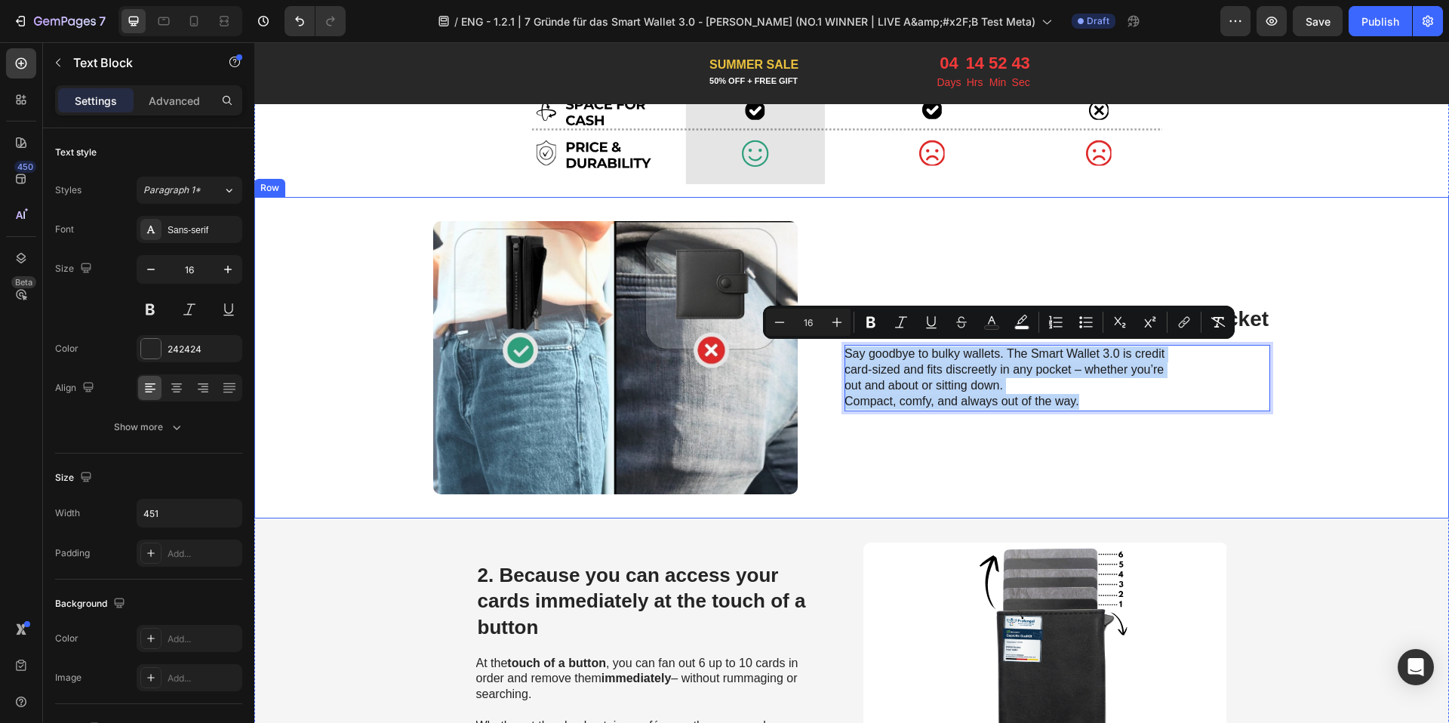
drag, startPoint x: 1093, startPoint y: 397, endPoint x: 1122, endPoint y: 370, distance: 39.0
click at [863, 330] on div "⁠⁠⁠⁠⁠⁠⁠ 1. Slim enough to disappear in any pocket Heading Say goodbye to bulky …" at bounding box center [1057, 357] width 426 height 273
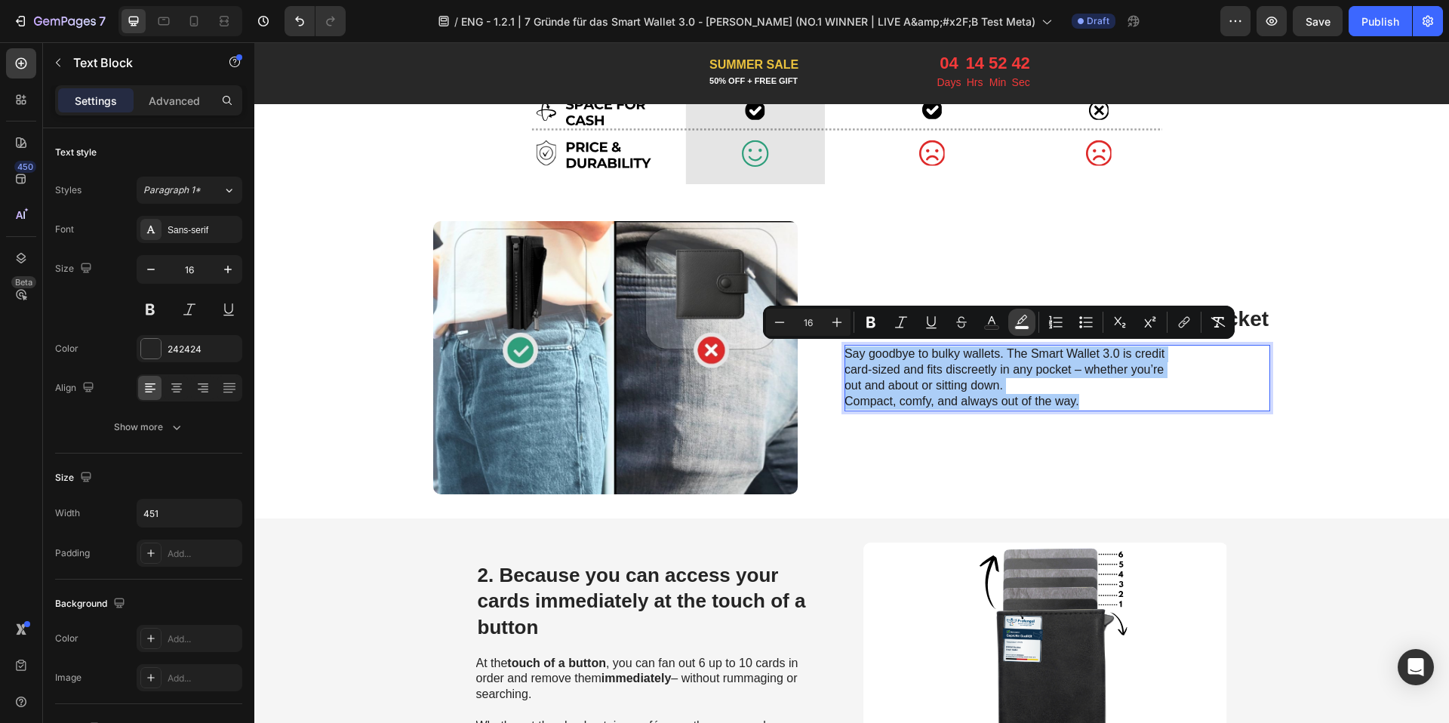
click at [1027, 319] on icon "Editor contextual toolbar" at bounding box center [1021, 322] width 15 height 15
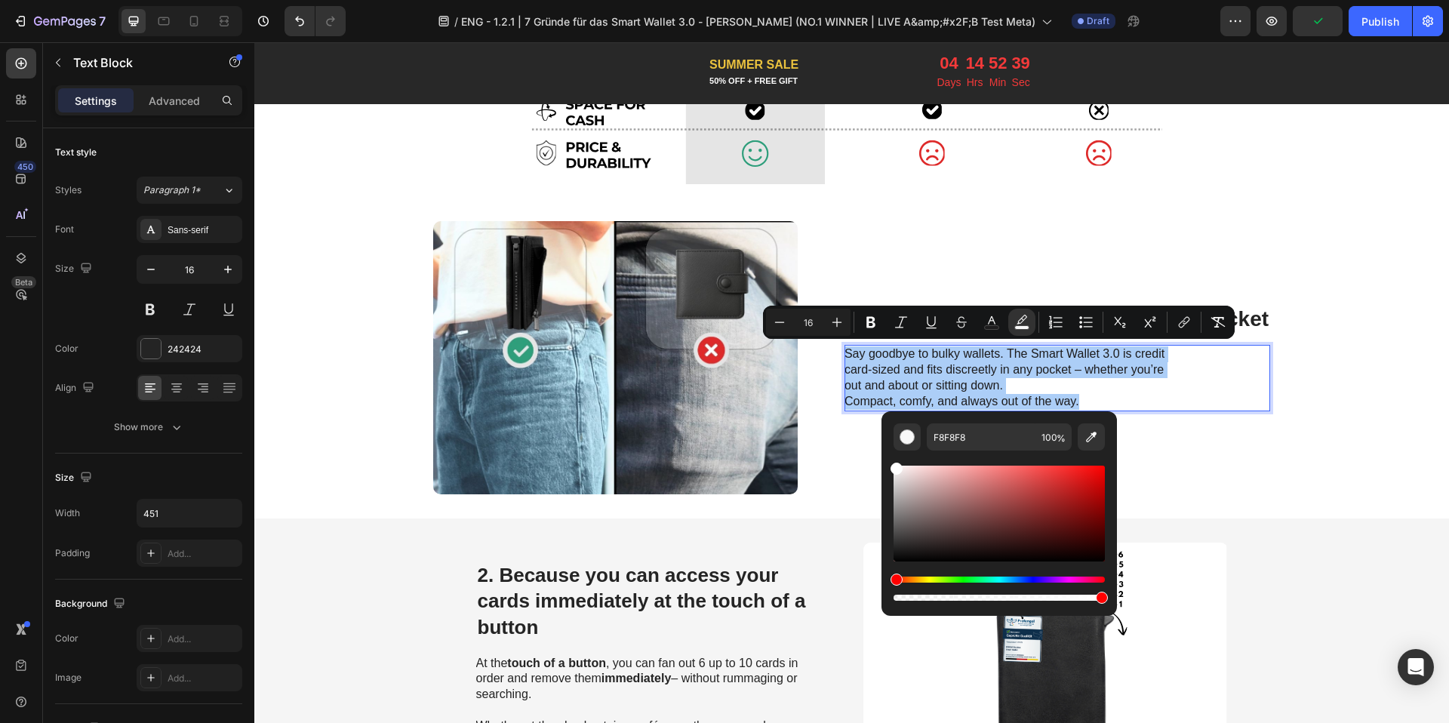
drag, startPoint x: 898, startPoint y: 469, endPoint x: 887, endPoint y: 450, distance: 22.0
click at [887, 450] on div "F8F8F8 100 %" at bounding box center [998, 507] width 235 height 192
type input "FFFFFF"
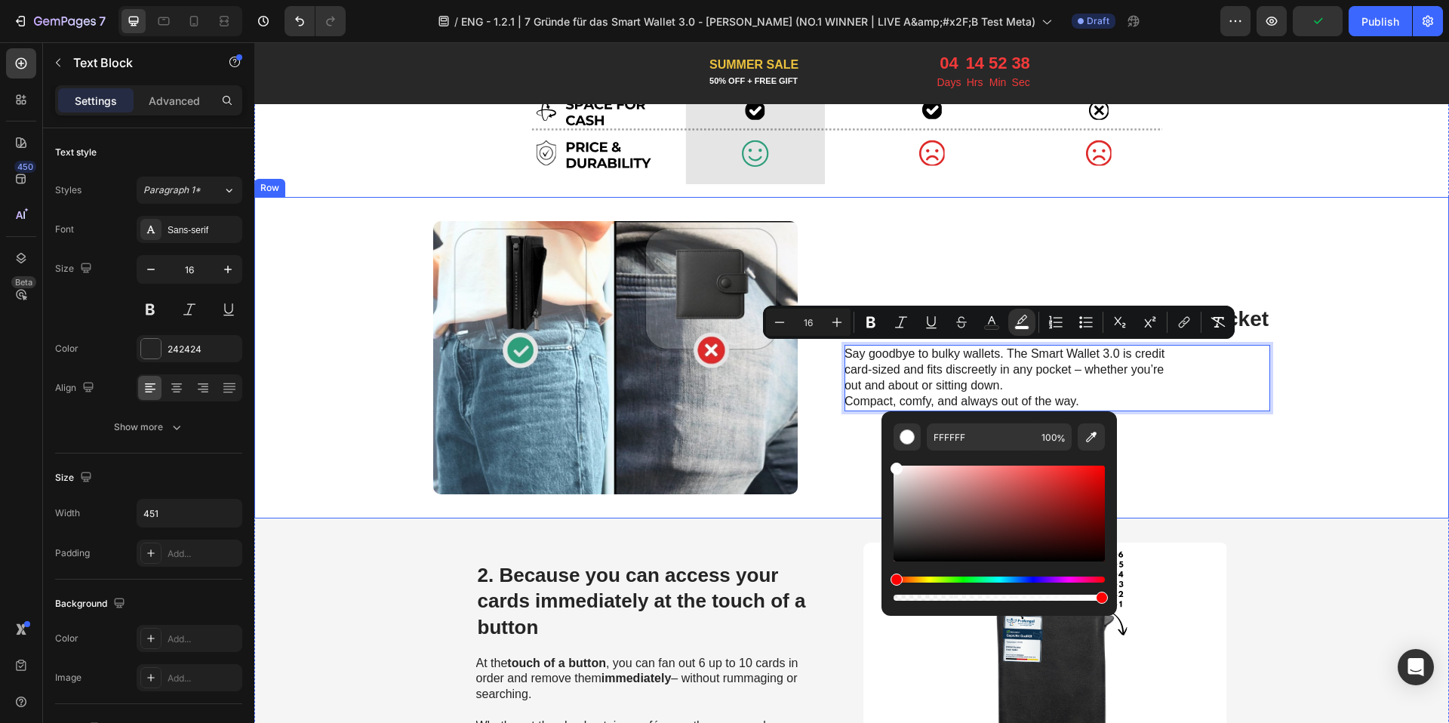
click at [1311, 429] on div "1. Weil es deine Hose nicht ausbeult Heading Image ⁠⁠⁠⁠⁠⁠⁠ 1. Slim enough to di…" at bounding box center [851, 357] width 1194 height 321
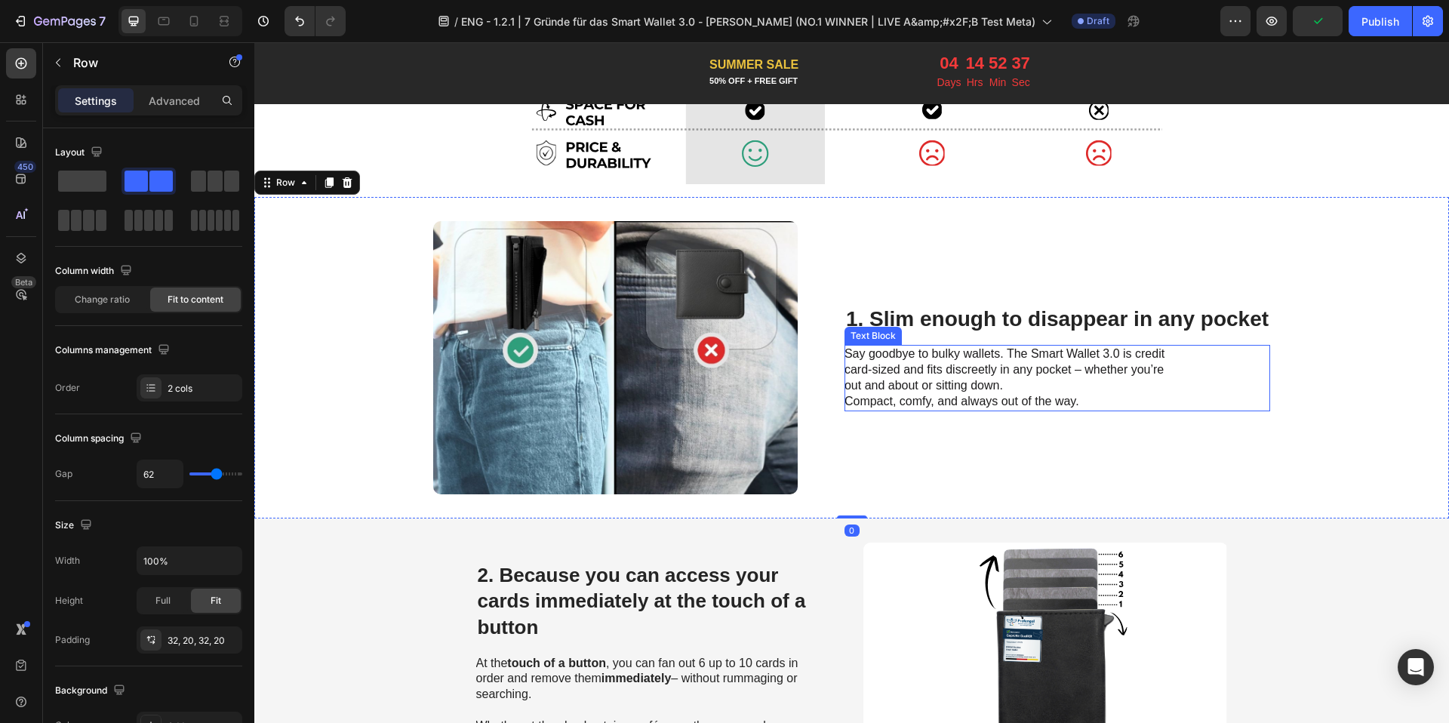
click at [1010, 387] on p "Say goodbye to bulky wallets. The Smart Wallet 3.0 is credit card-sized and fit…" at bounding box center [1013, 377] width 339 height 63
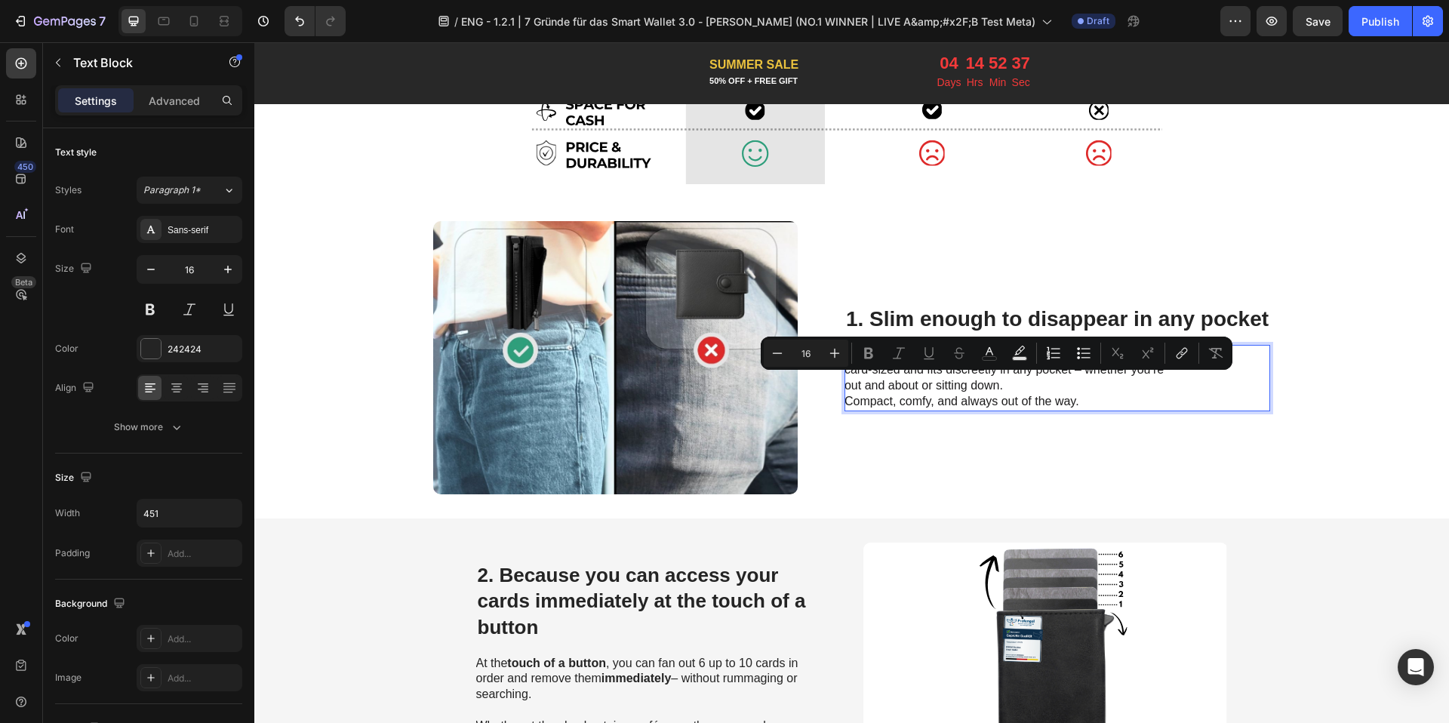
click at [1013, 386] on p "Say goodbye to bulky wallets. The Smart Wallet 3.0 is credit card-sized and fit…" at bounding box center [1013, 377] width 339 height 63
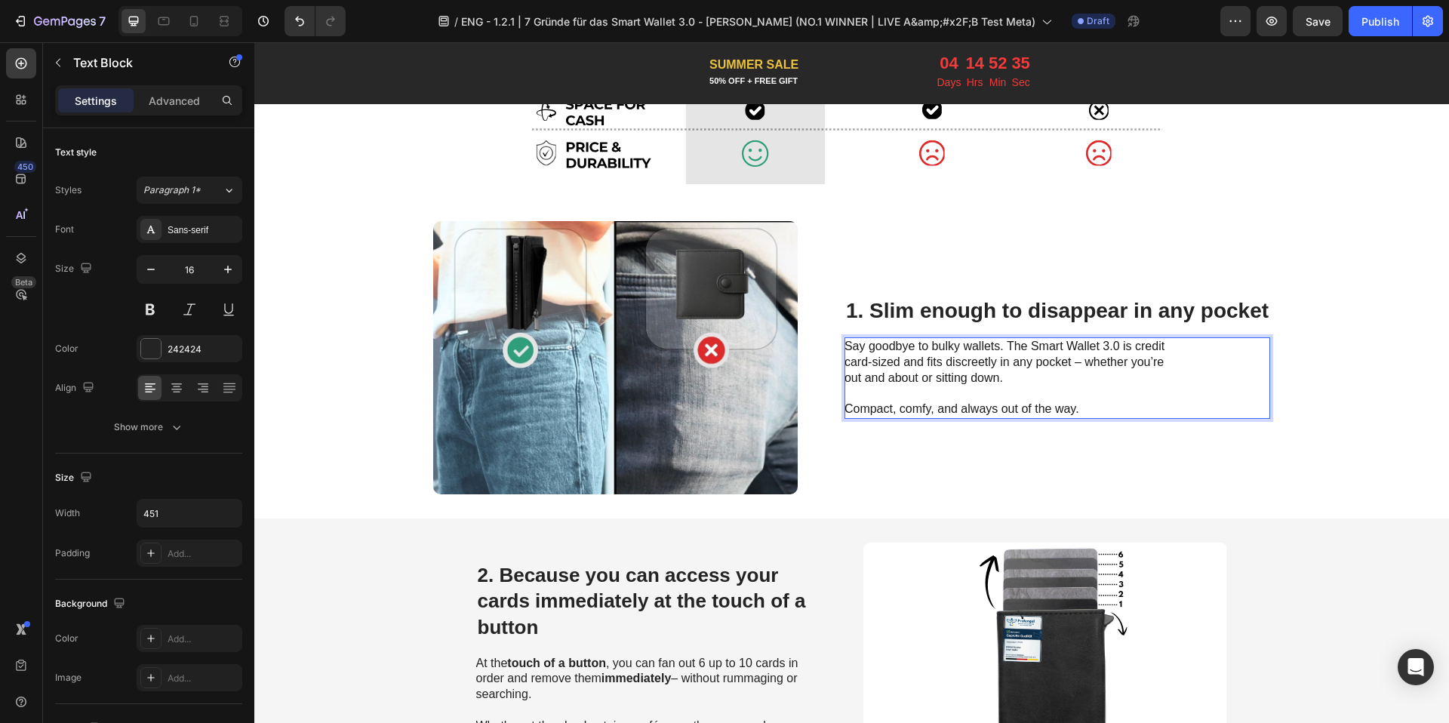
scroll to position [595, 0]
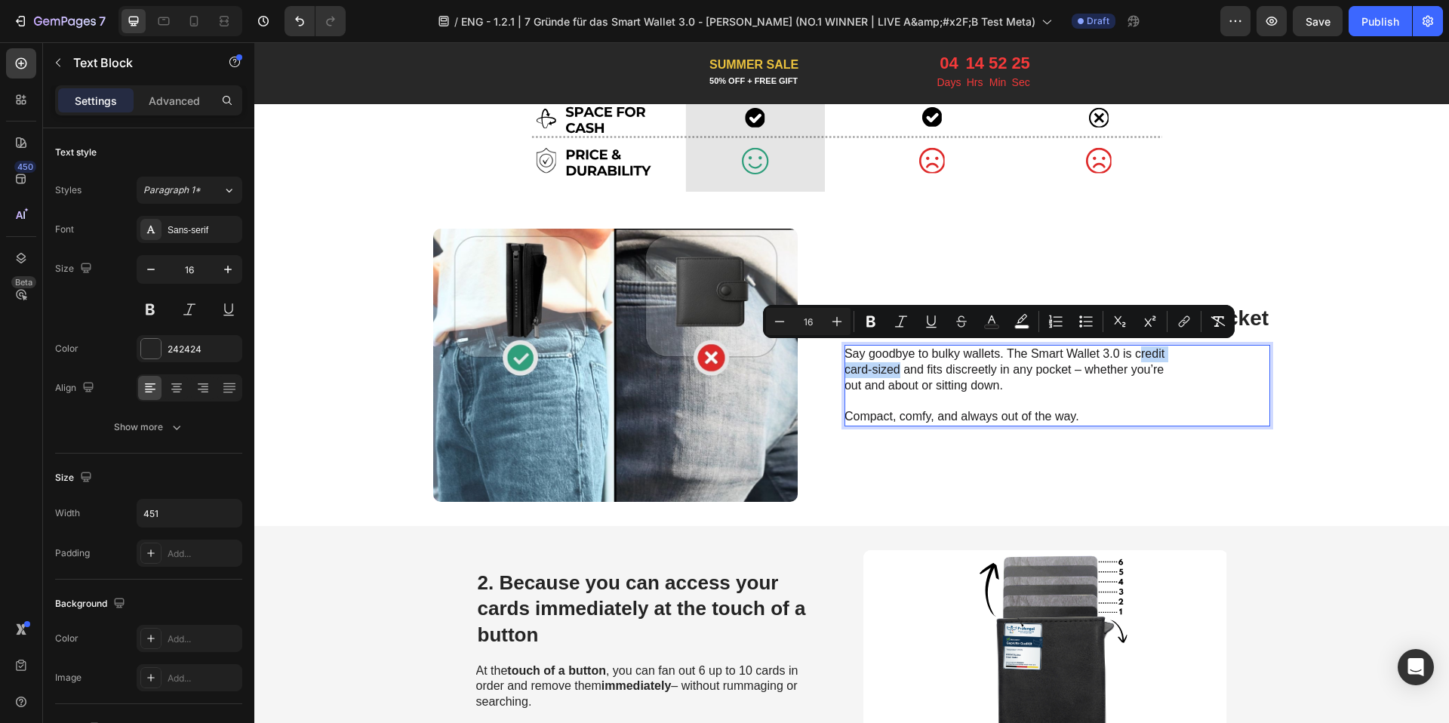
drag, startPoint x: 1133, startPoint y: 351, endPoint x: 895, endPoint y: 369, distance: 238.4
click at [895, 369] on span "Say goodbye to bulky wallets. The Smart Wallet 3.0 is credit card-sized and fit…" at bounding box center [1004, 369] width 320 height 45
click at [866, 322] on icon "Editor contextual toolbar" at bounding box center [870, 321] width 9 height 11
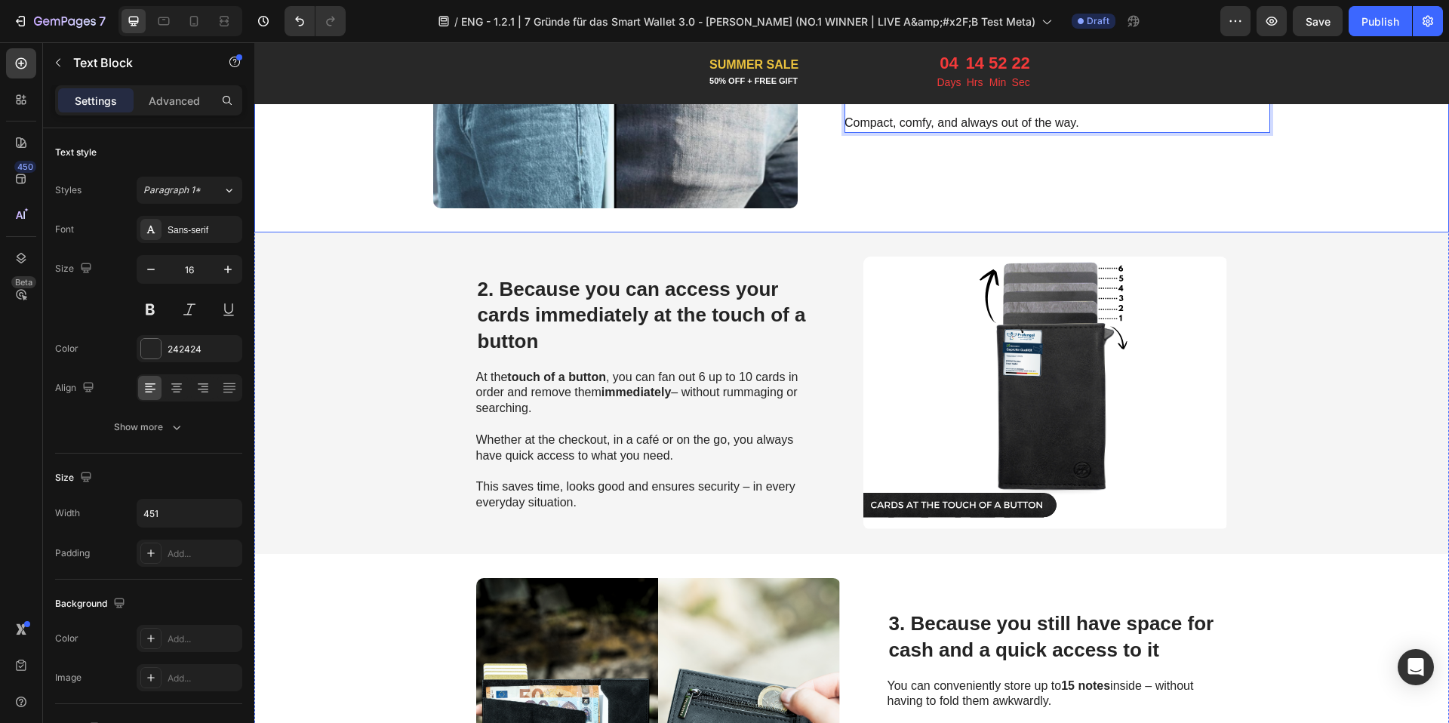
scroll to position [900, 0]
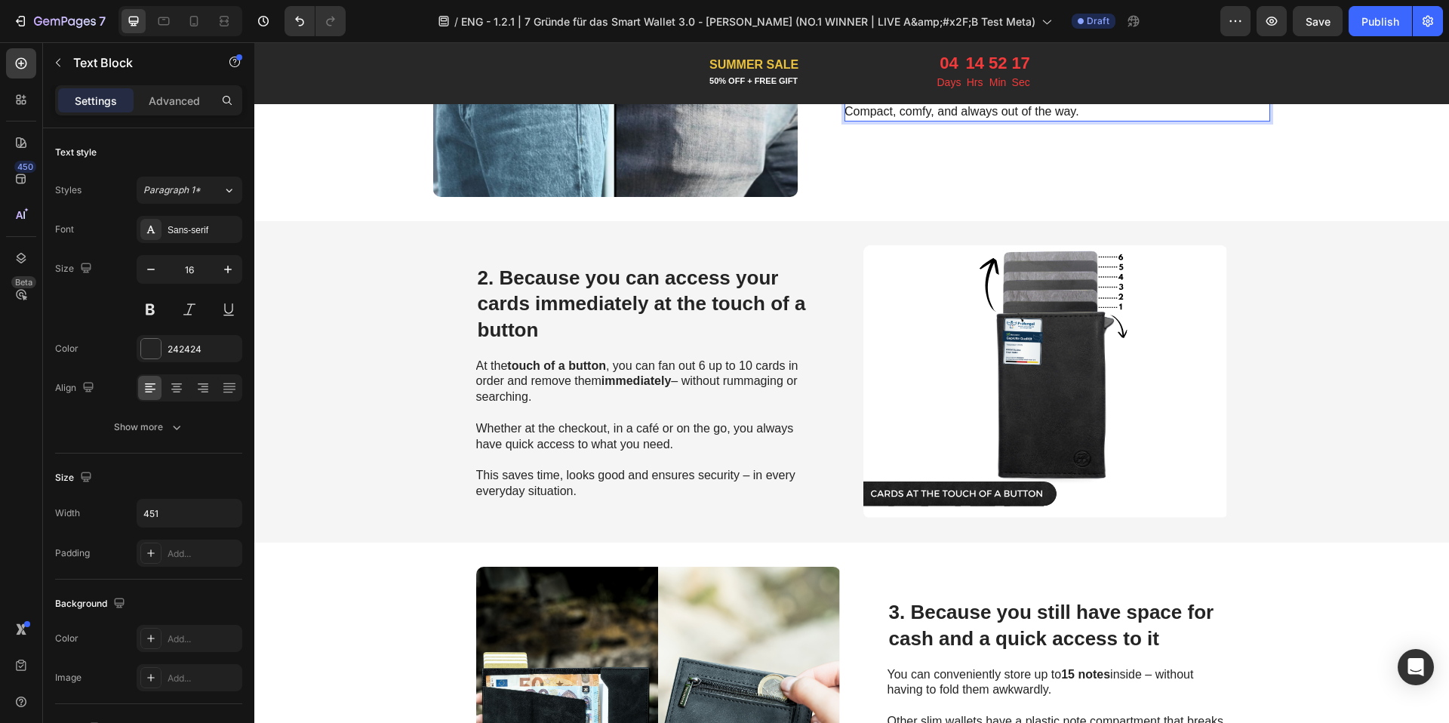
click at [485, 300] on span "2. Because you can access your cards immediately at the touch of a button" at bounding box center [642, 303] width 328 height 75
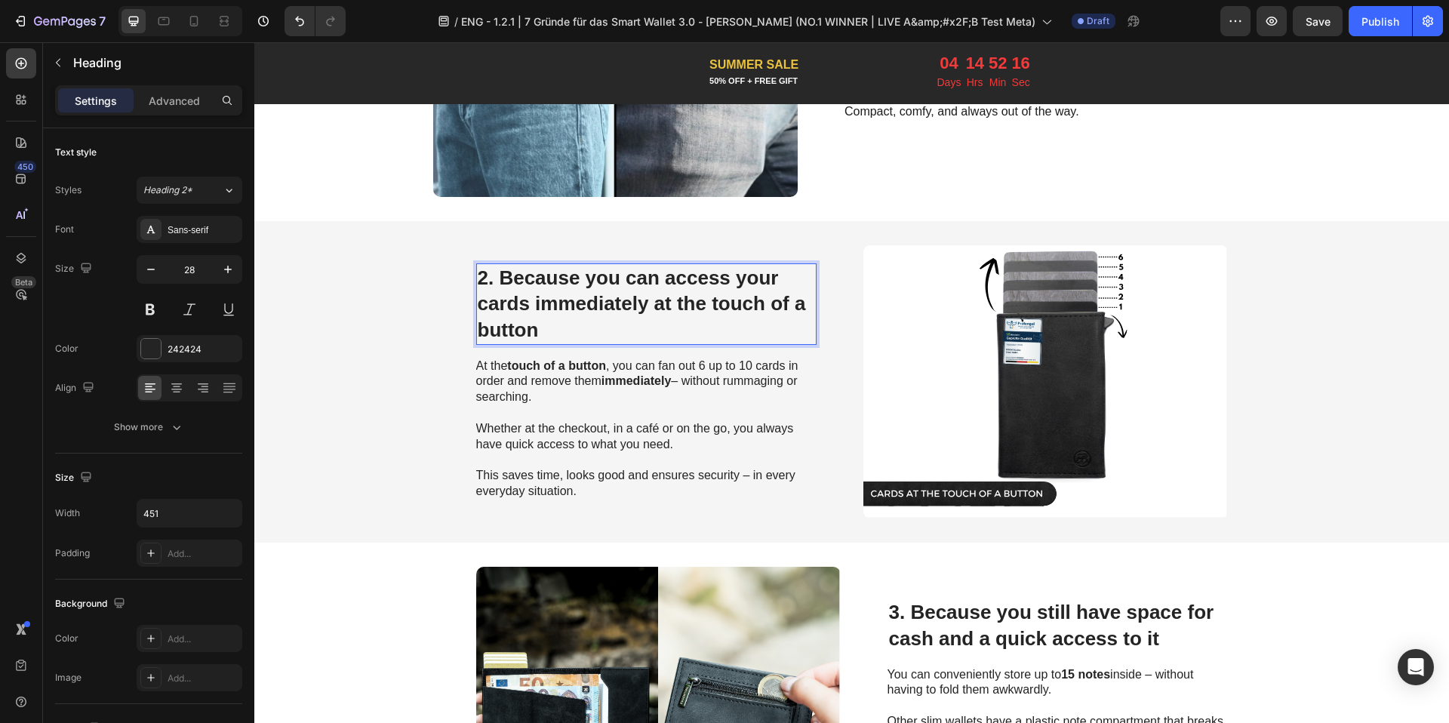
click at [485, 300] on span "2. Because you can access your cards immediately at the touch of a button" at bounding box center [642, 303] width 328 height 75
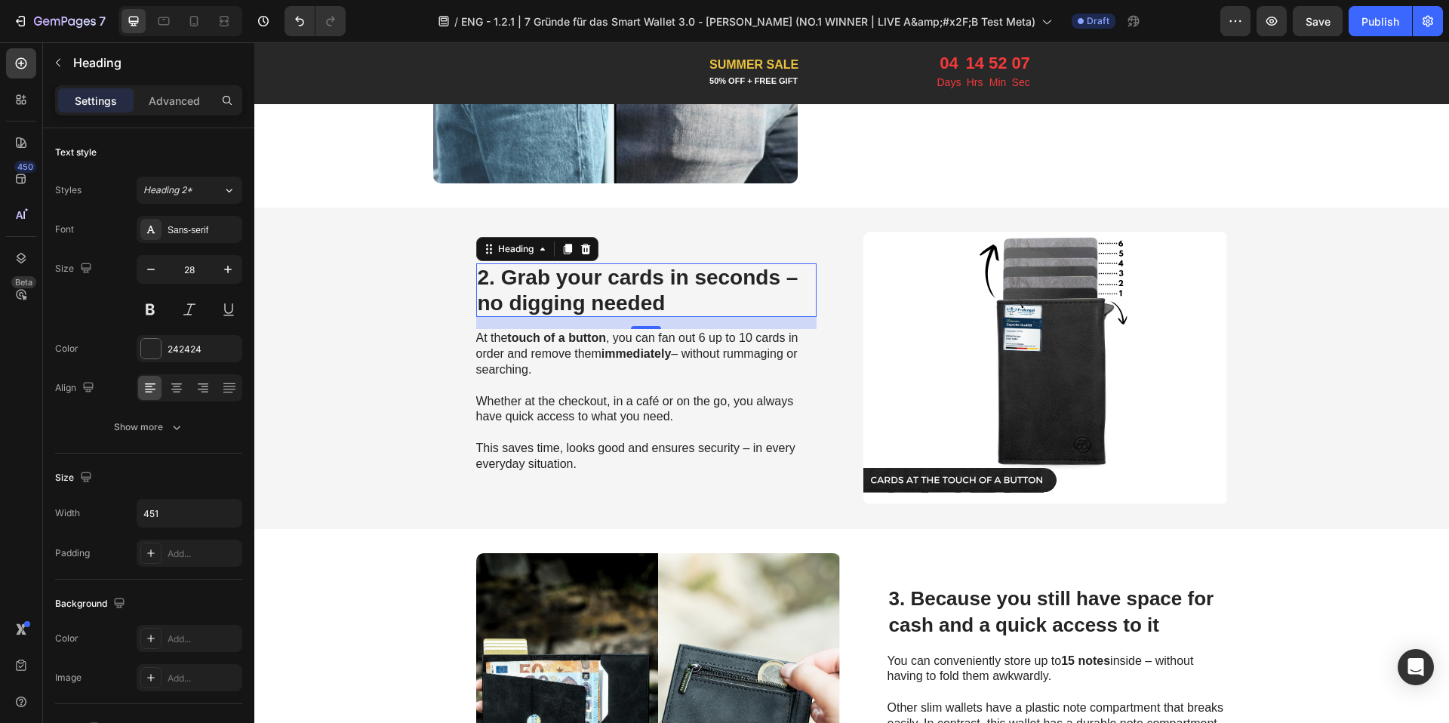
click at [512, 352] on p "At the touch of a button , you can fan out 6 up to 10 cards in order and remove…" at bounding box center [645, 353] width 339 height 47
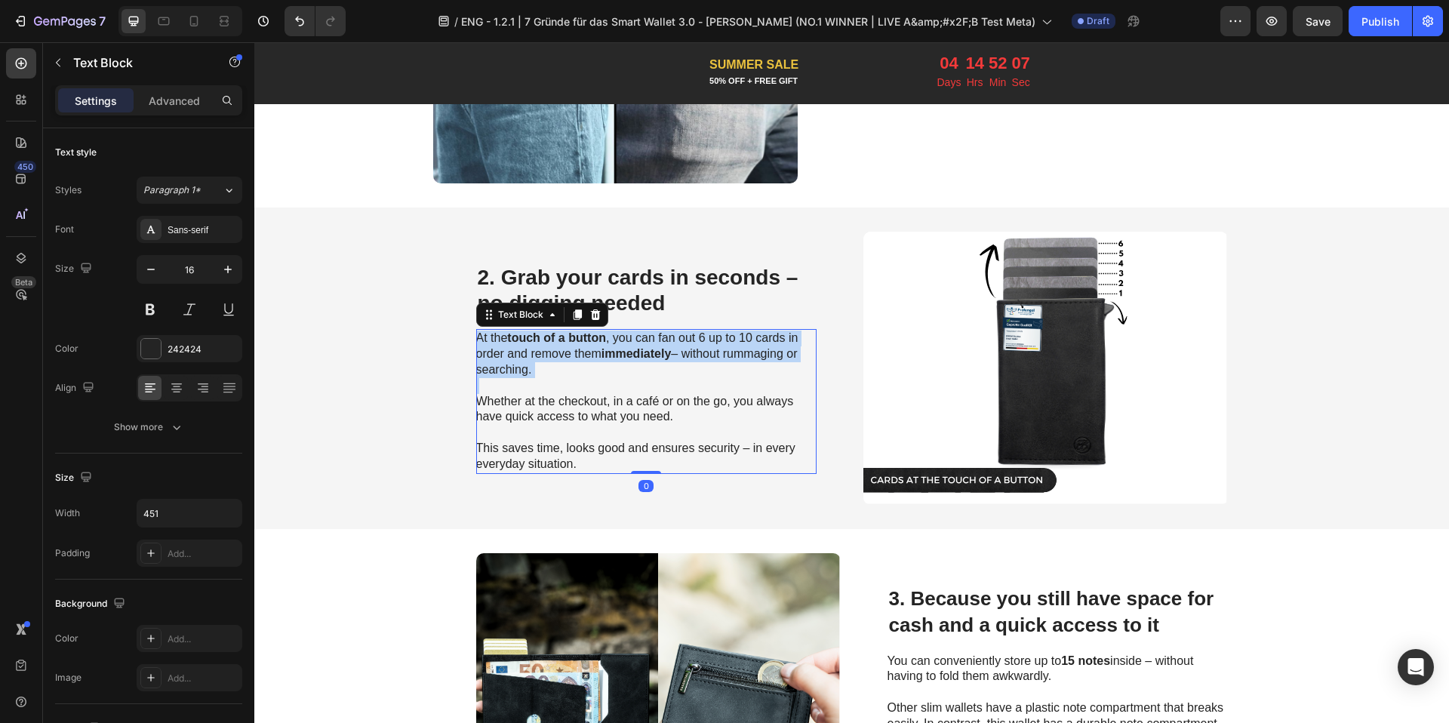
click at [512, 352] on p "At the touch of a button , you can fan out 6 up to 10 cards in order and remove…" at bounding box center [645, 353] width 339 height 47
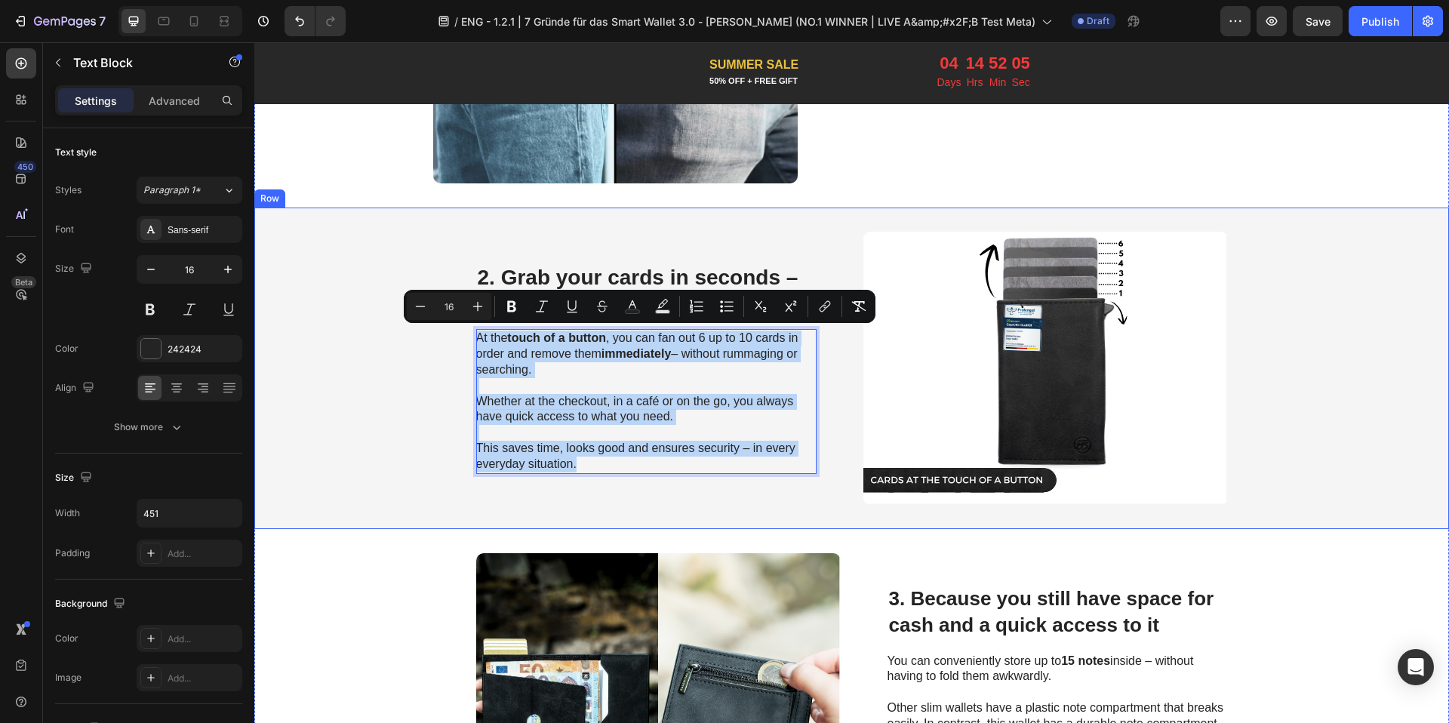
drag, startPoint x: 590, startPoint y: 463, endPoint x: 454, endPoint y: 340, distance: 183.7
click at [454, 340] on div "⁠⁠⁠⁠⁠⁠⁠ 2. Grab your cards in seconds – no digging needed Heading At the touch …" at bounding box center [851, 367] width 1194 height 321
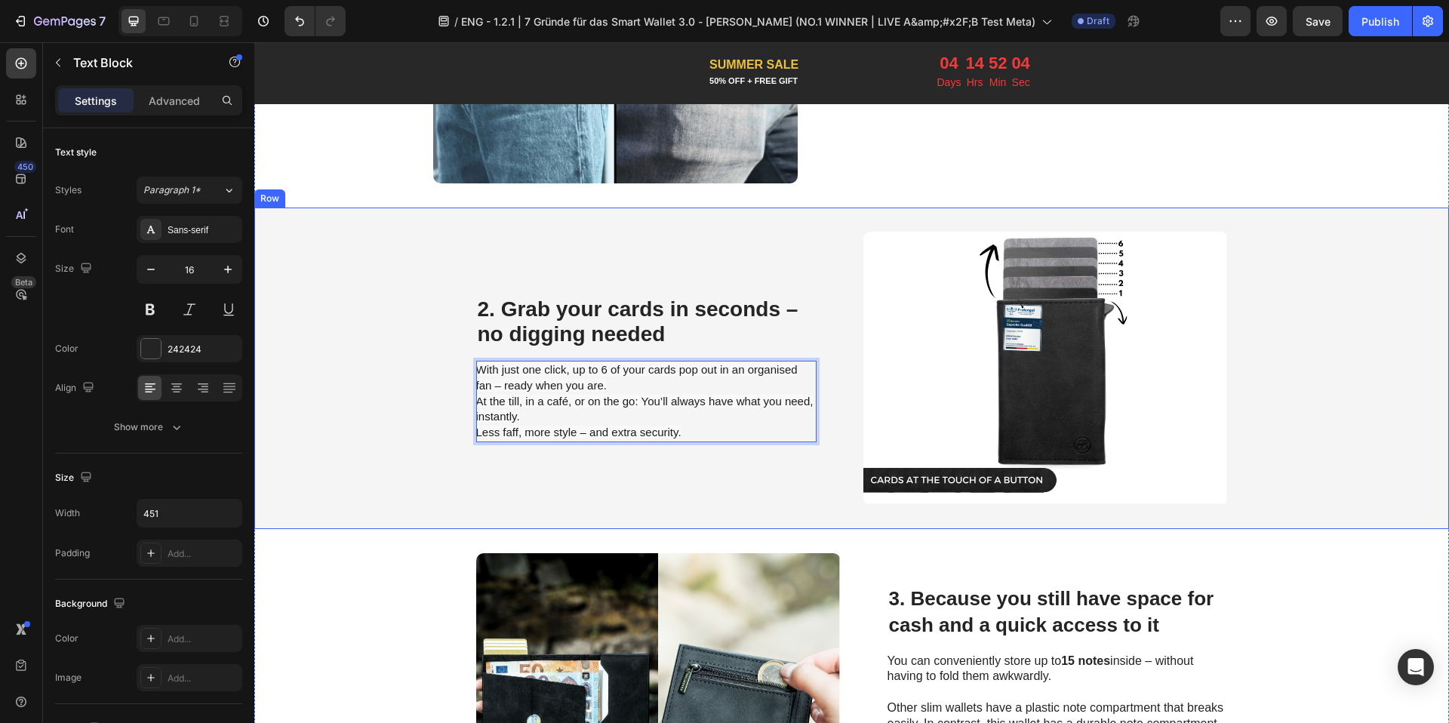
scroll to position [945, 0]
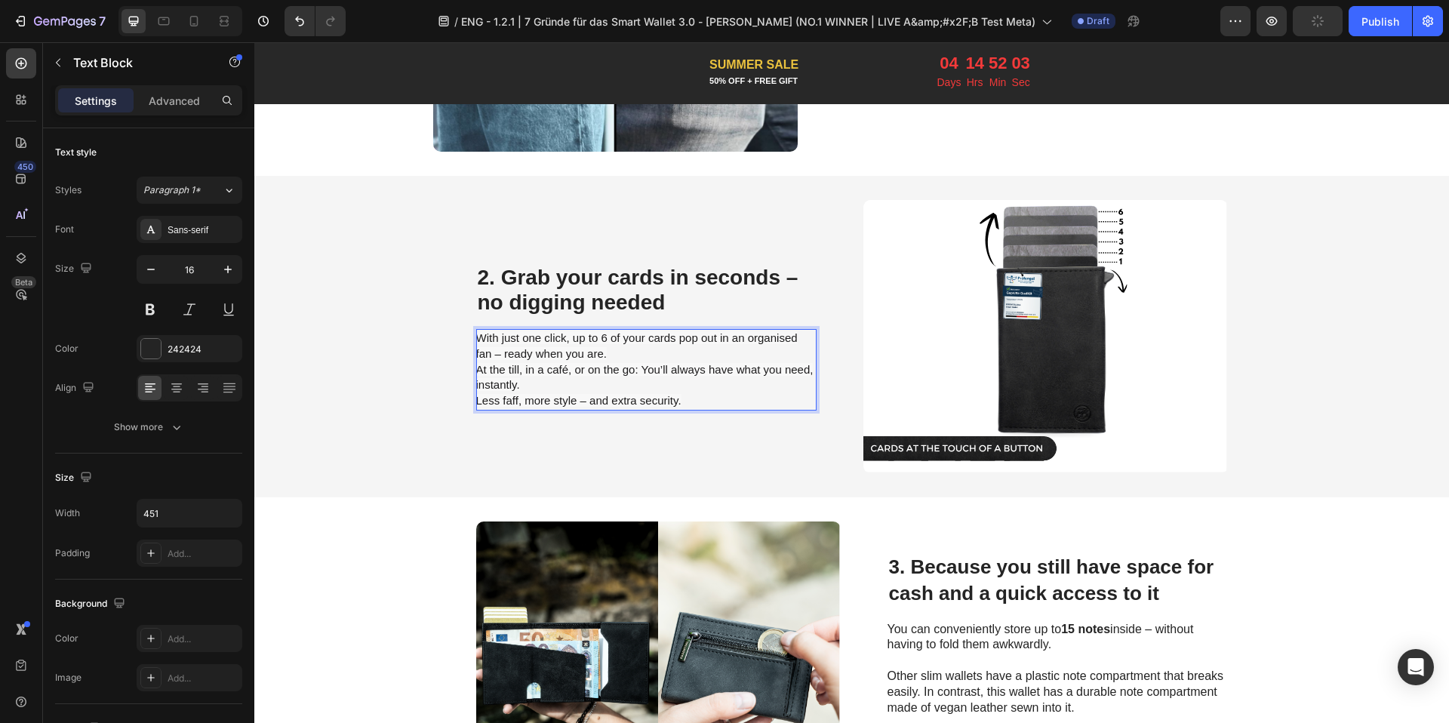
click at [605, 346] on p "With just one click, up to 6 of your cards pop out in an organised fan – ready …" at bounding box center [645, 369] width 339 height 78
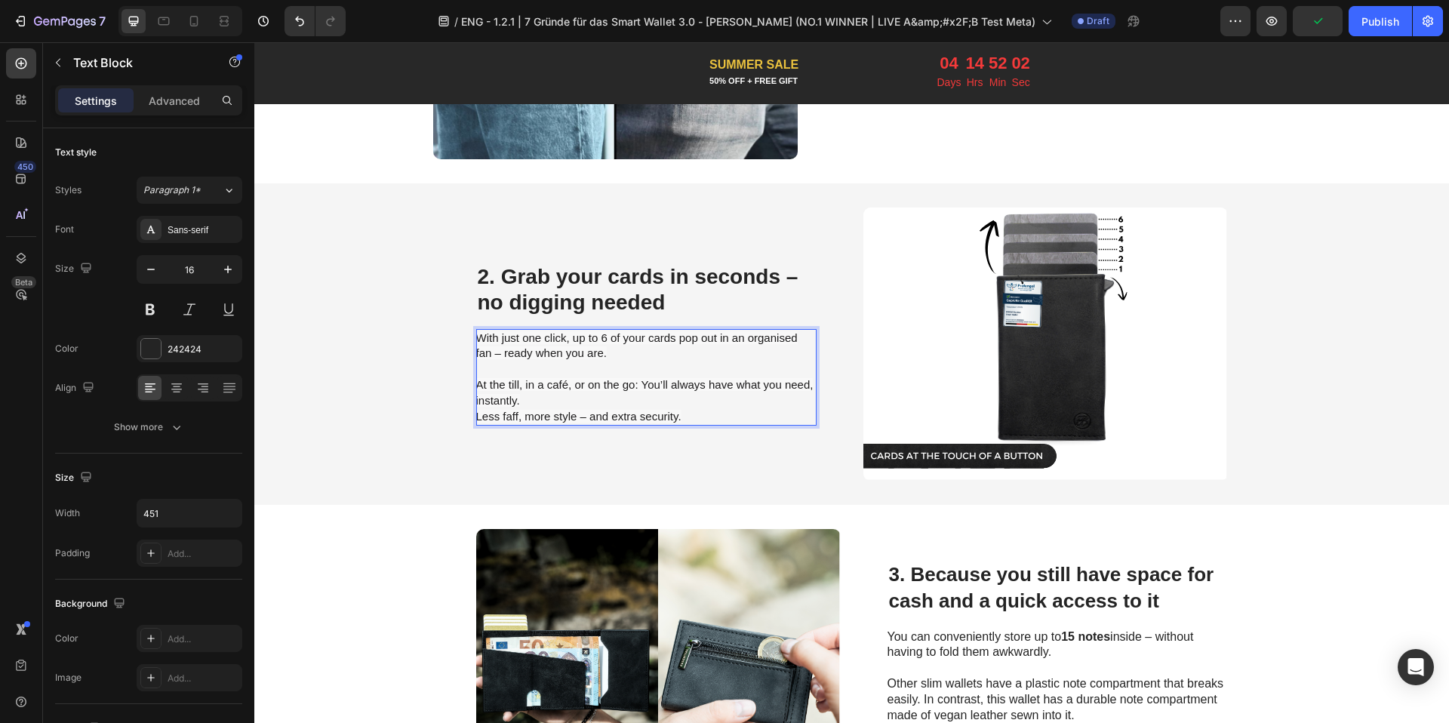
click at [590, 393] on p "At the till, in a café, or on the go: You’ll always have what you need, instant…" at bounding box center [645, 392] width 339 height 63
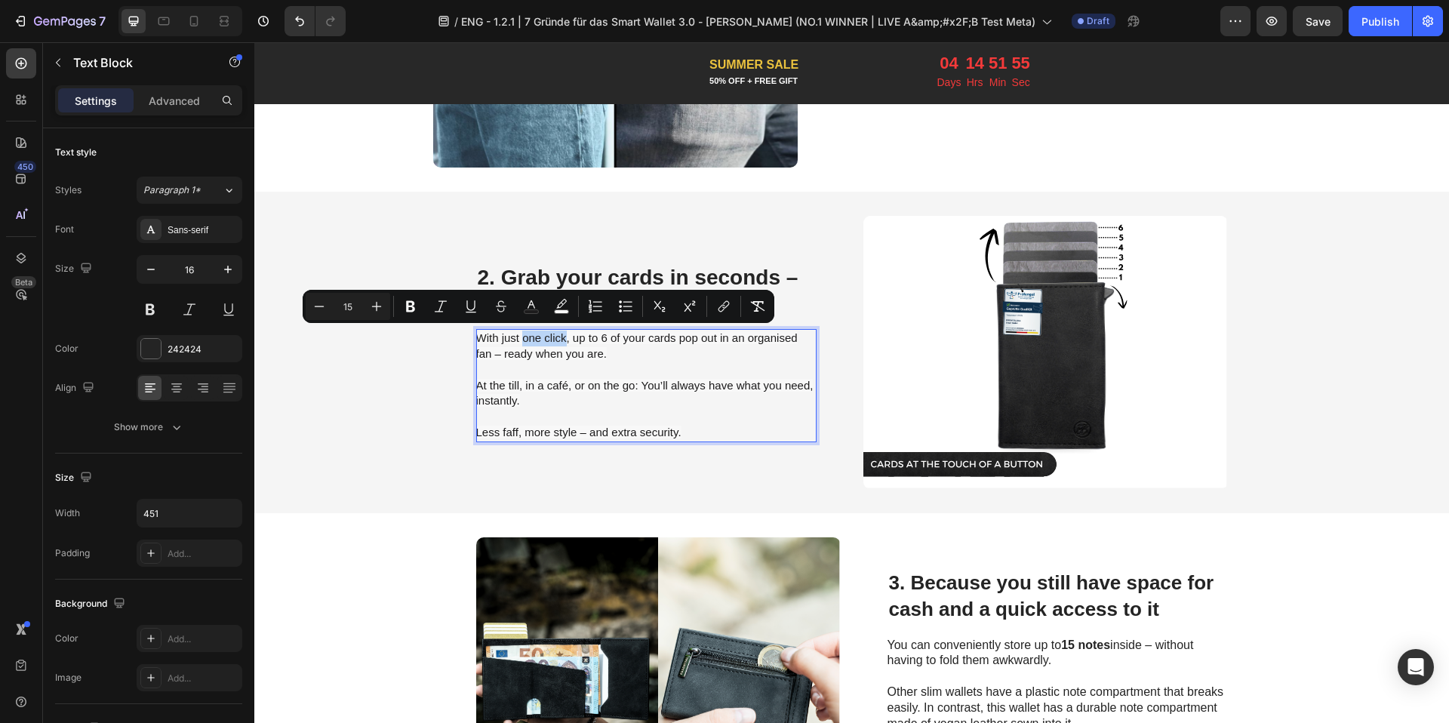
drag, startPoint x: 515, startPoint y: 336, endPoint x: 560, endPoint y: 343, distance: 45.0
click at [560, 343] on p "With just one click, up to 6 of your cards pop out in an organised fan – ready …" at bounding box center [645, 346] width 339 height 32
click at [397, 309] on button "Bold" at bounding box center [410, 306] width 27 height 27
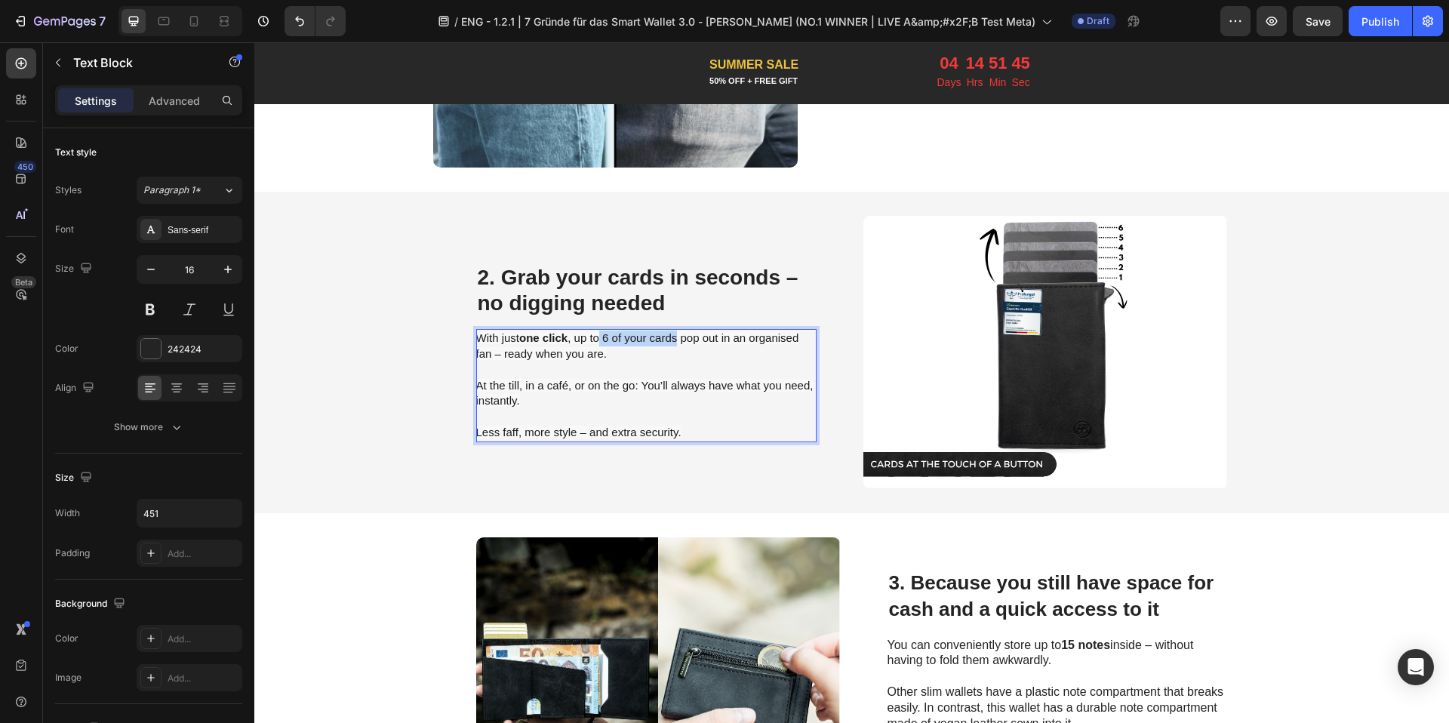
drag, startPoint x: 597, startPoint y: 337, endPoint x: 672, endPoint y: 343, distance: 75.7
click at [672, 343] on p "With just one click , up to 6 of your cards pop out in an organised fan – ready…" at bounding box center [645, 346] width 339 height 32
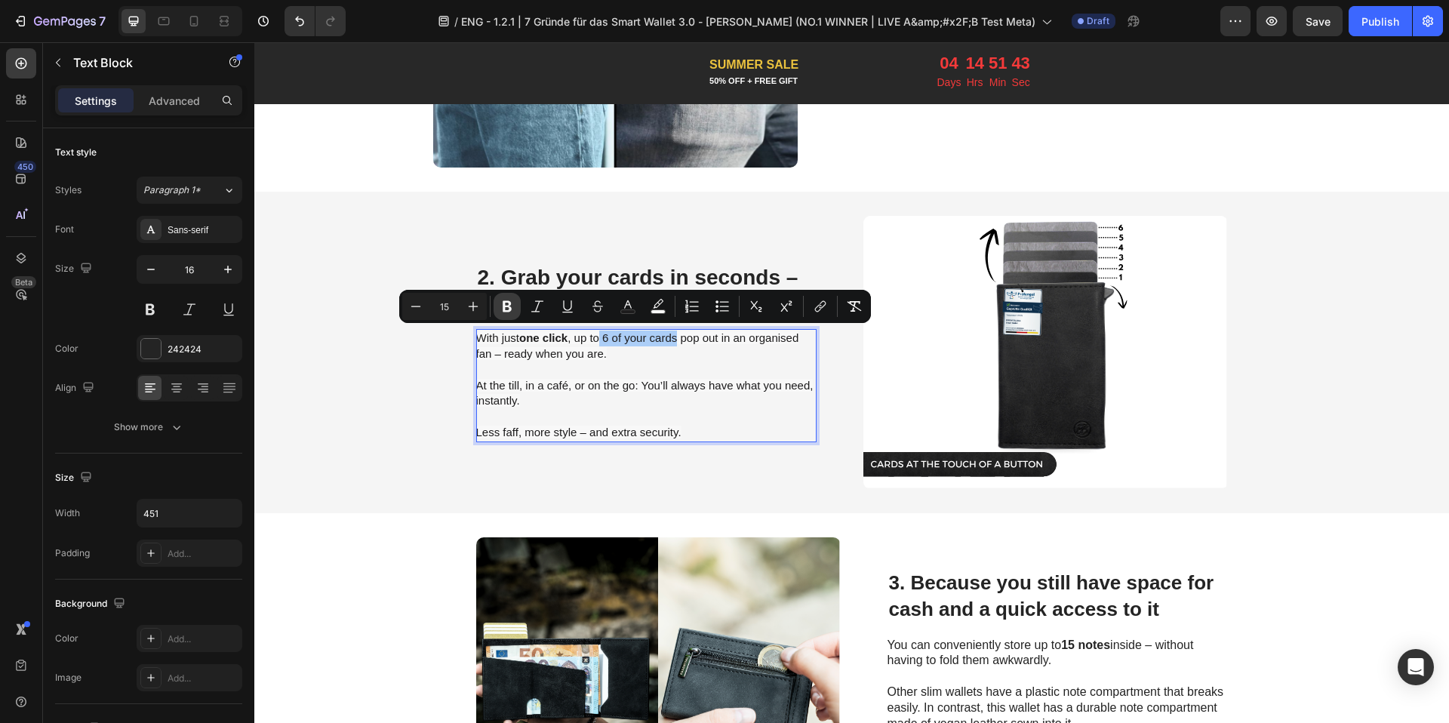
click at [507, 307] on icon "Editor contextual toolbar" at bounding box center [507, 306] width 15 height 15
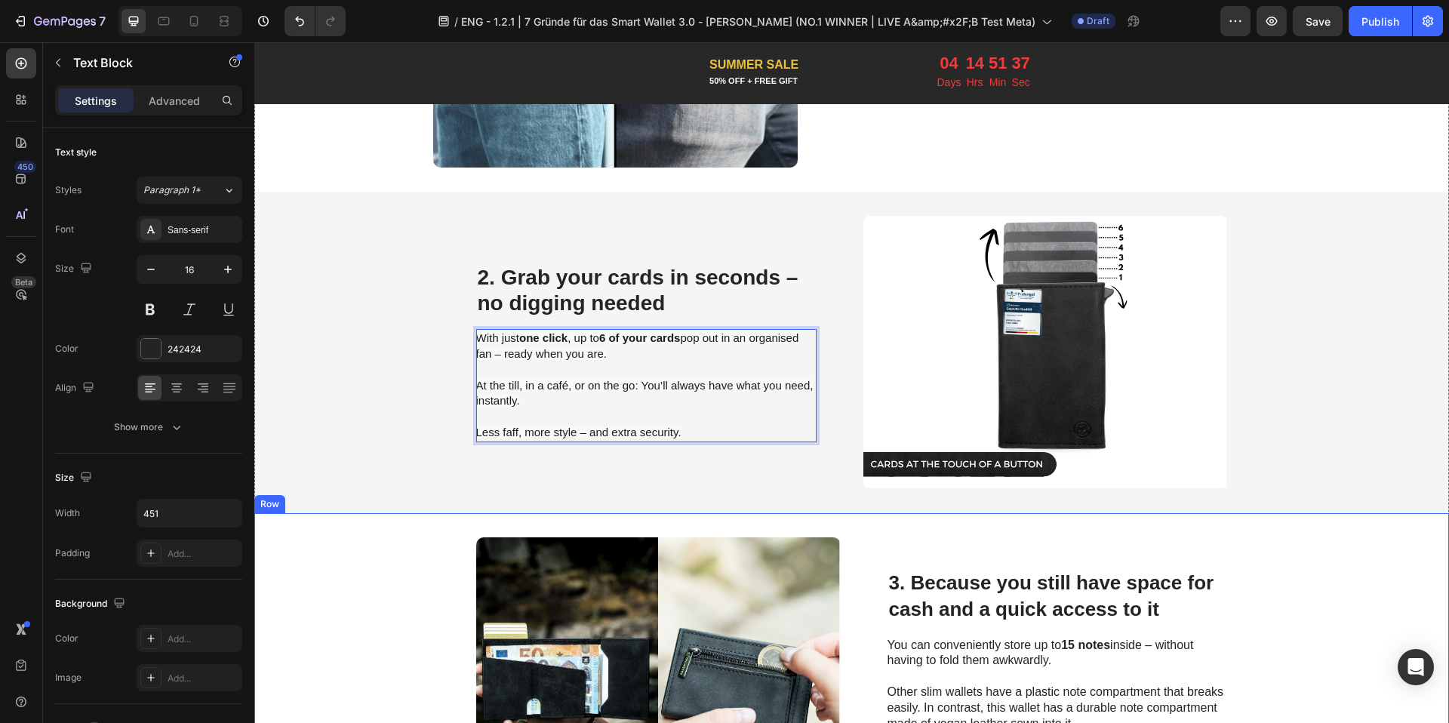
click at [364, 558] on div "Image 3. Because you still have space for cash and a quick access to it Heading…" at bounding box center [851, 673] width 1194 height 321
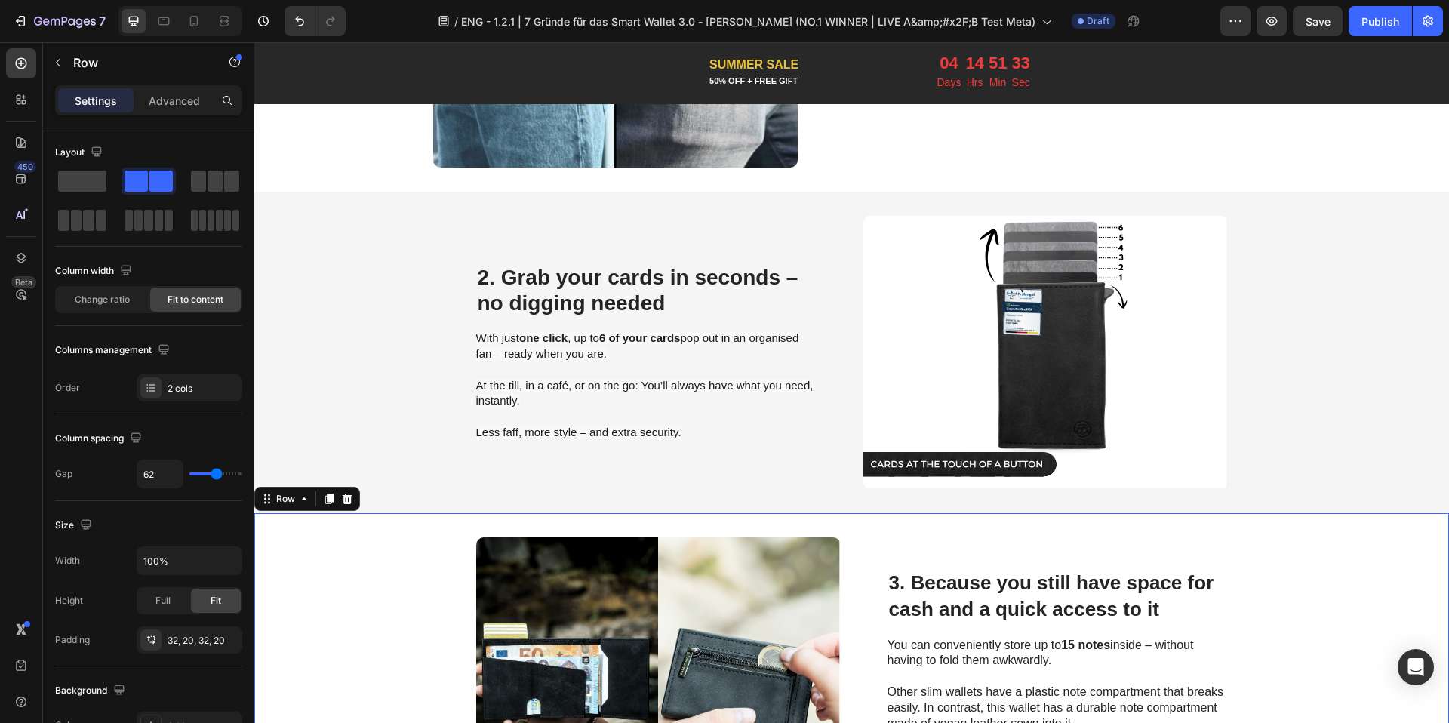
click at [918, 593] on h2 "3. Because you still have space for cash and a quick access to it" at bounding box center [1057, 595] width 340 height 55
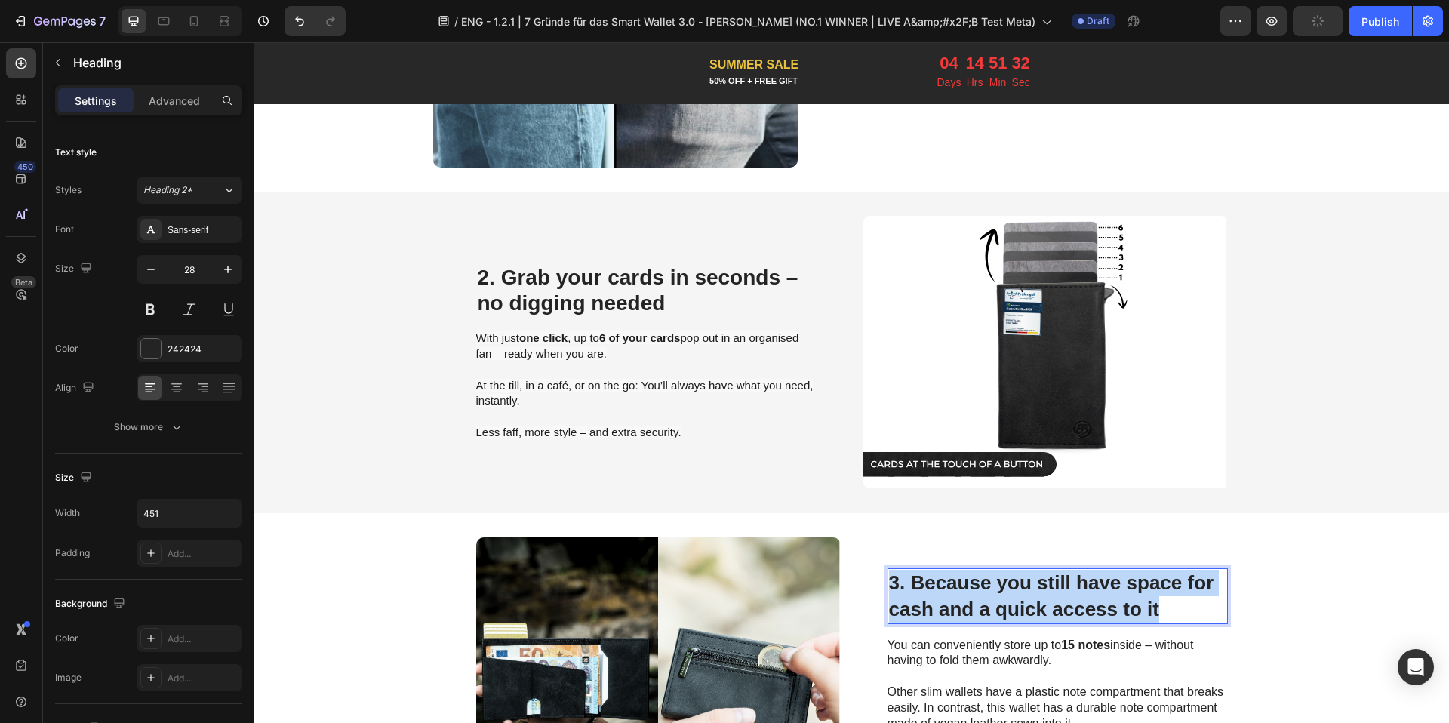
click at [918, 593] on p "3. Because you still have space for cash and a quick access to it" at bounding box center [1057, 596] width 337 height 52
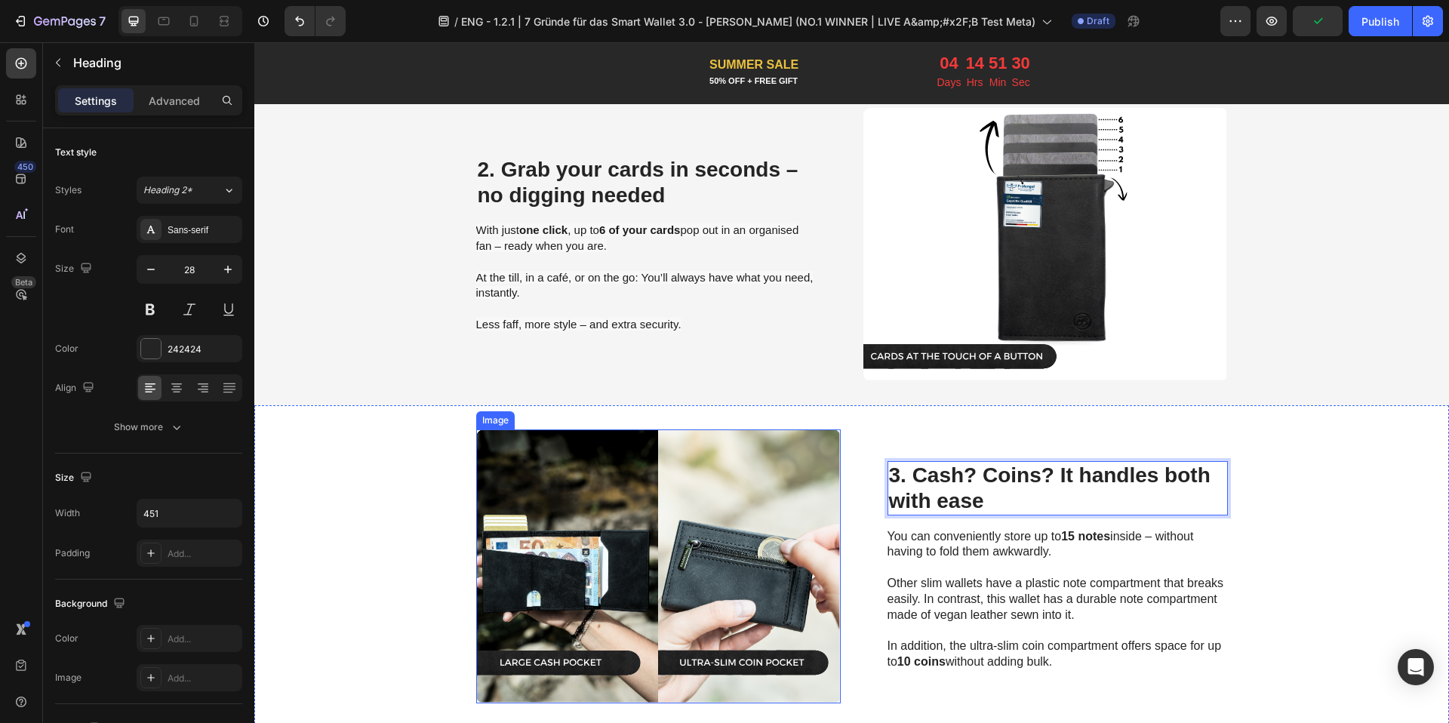
scroll to position [1210, 0]
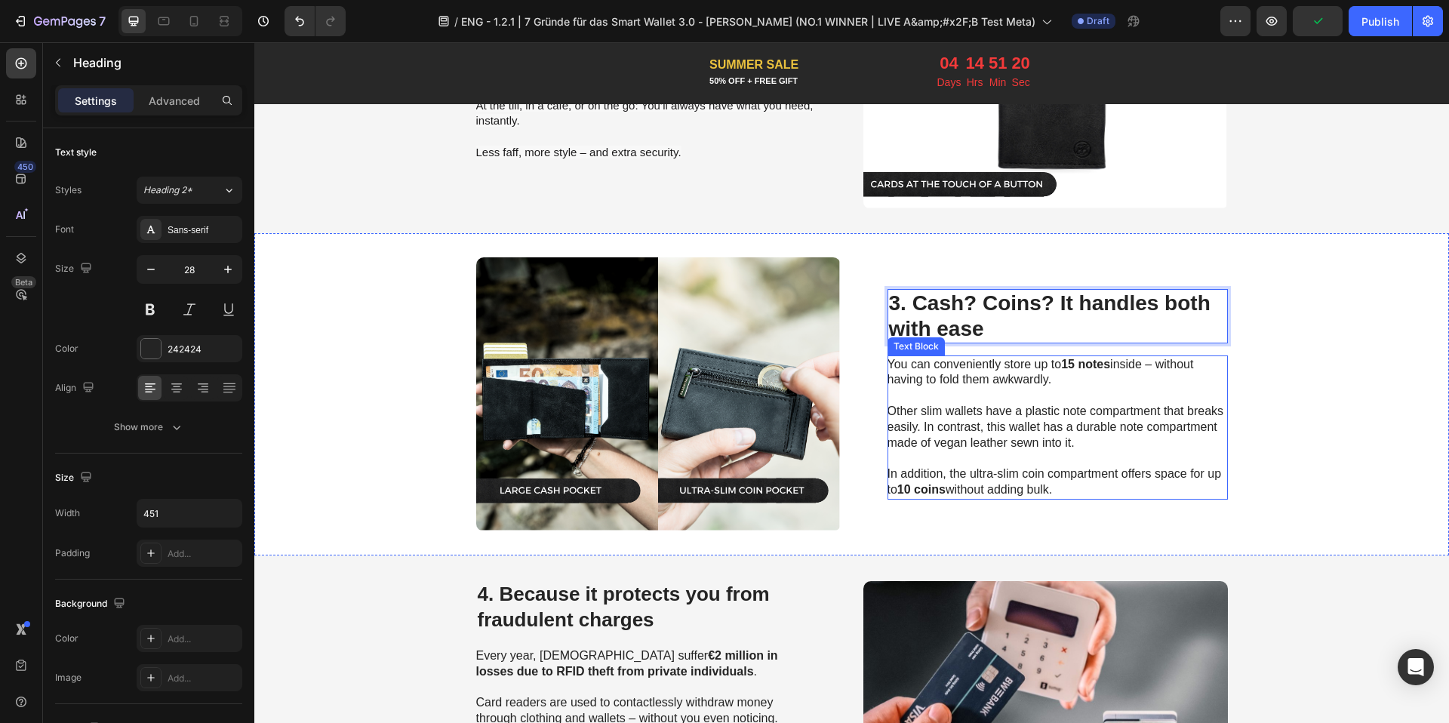
click at [1003, 367] on p "You can conveniently store up to 15 notes inside – without having to fold them …" at bounding box center [1056, 373] width 339 height 32
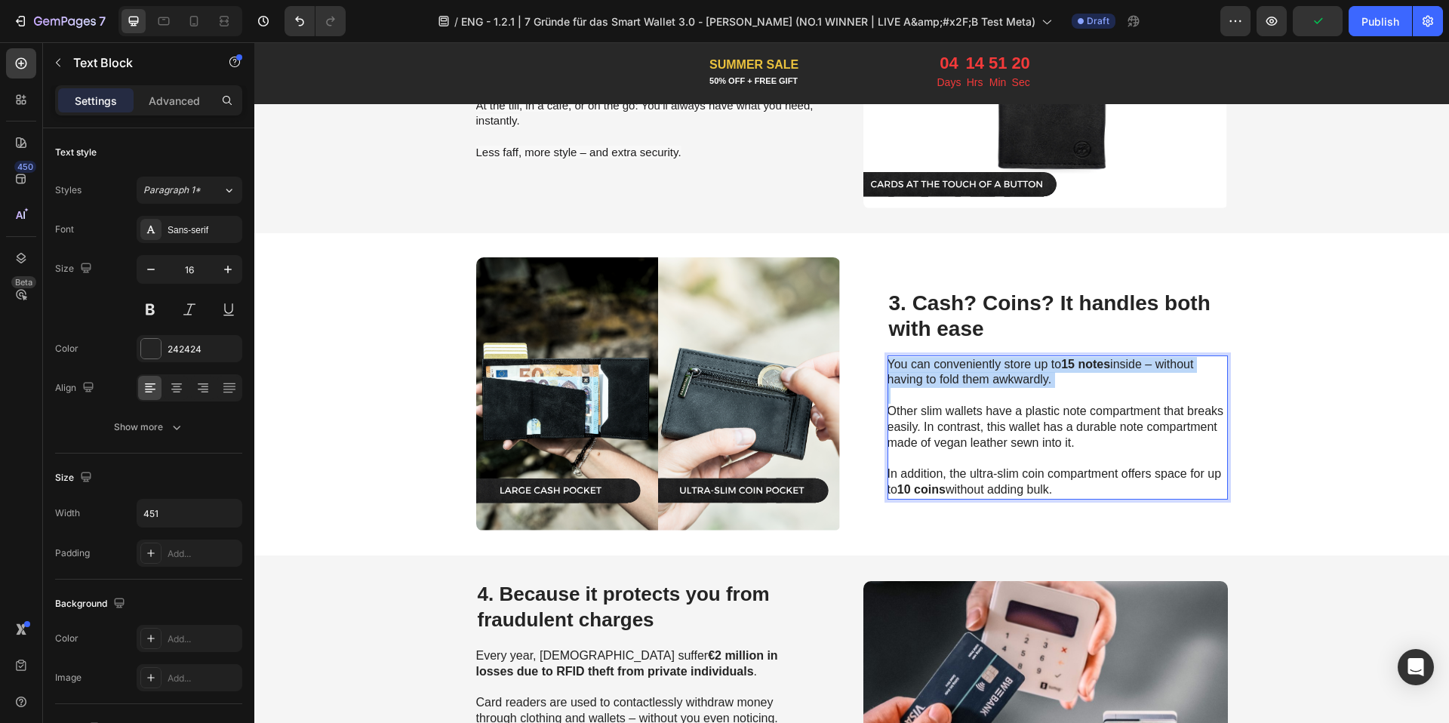
click at [1003, 367] on p "You can conveniently store up to 15 notes inside – without having to fold them …" at bounding box center [1056, 373] width 339 height 32
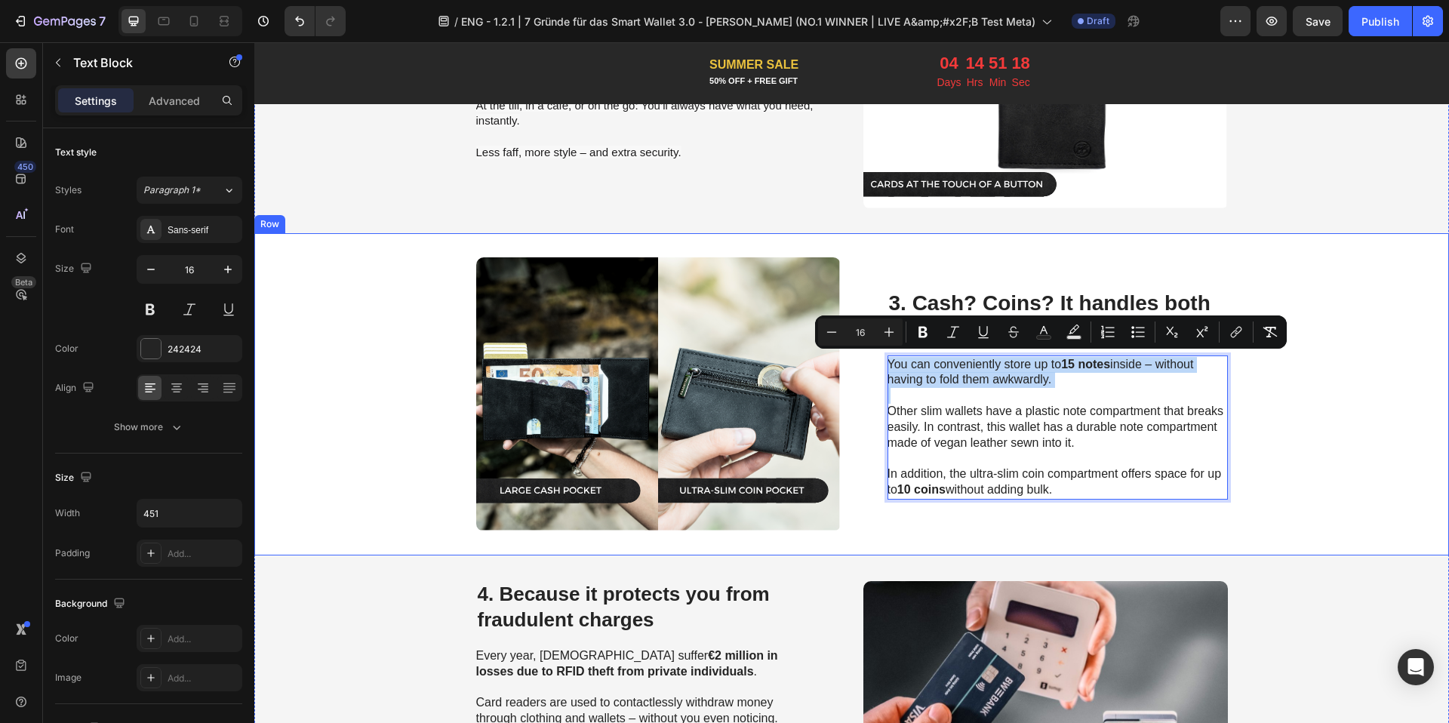
drag, startPoint x: 1065, startPoint y: 483, endPoint x: 886, endPoint y: 350, distance: 223.3
click at [887, 350] on div "⁠⁠⁠⁠⁠⁠⁠ 3. Cash? Coins? It handles both with ease Heading You can conveniently …" at bounding box center [1057, 393] width 340 height 273
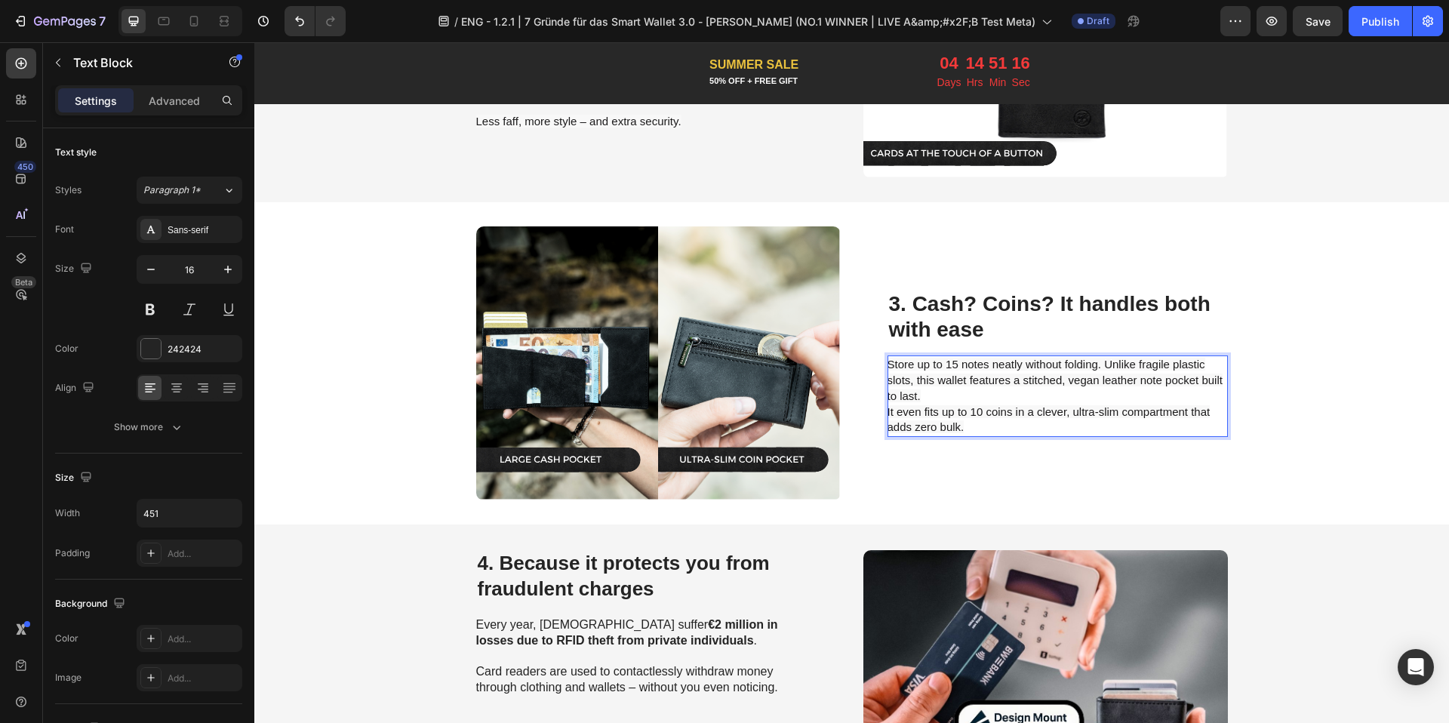
click at [948, 392] on p "Store up to 15 notes neatly without folding. Unlike fragile plastic slots, this…" at bounding box center [1056, 396] width 339 height 78
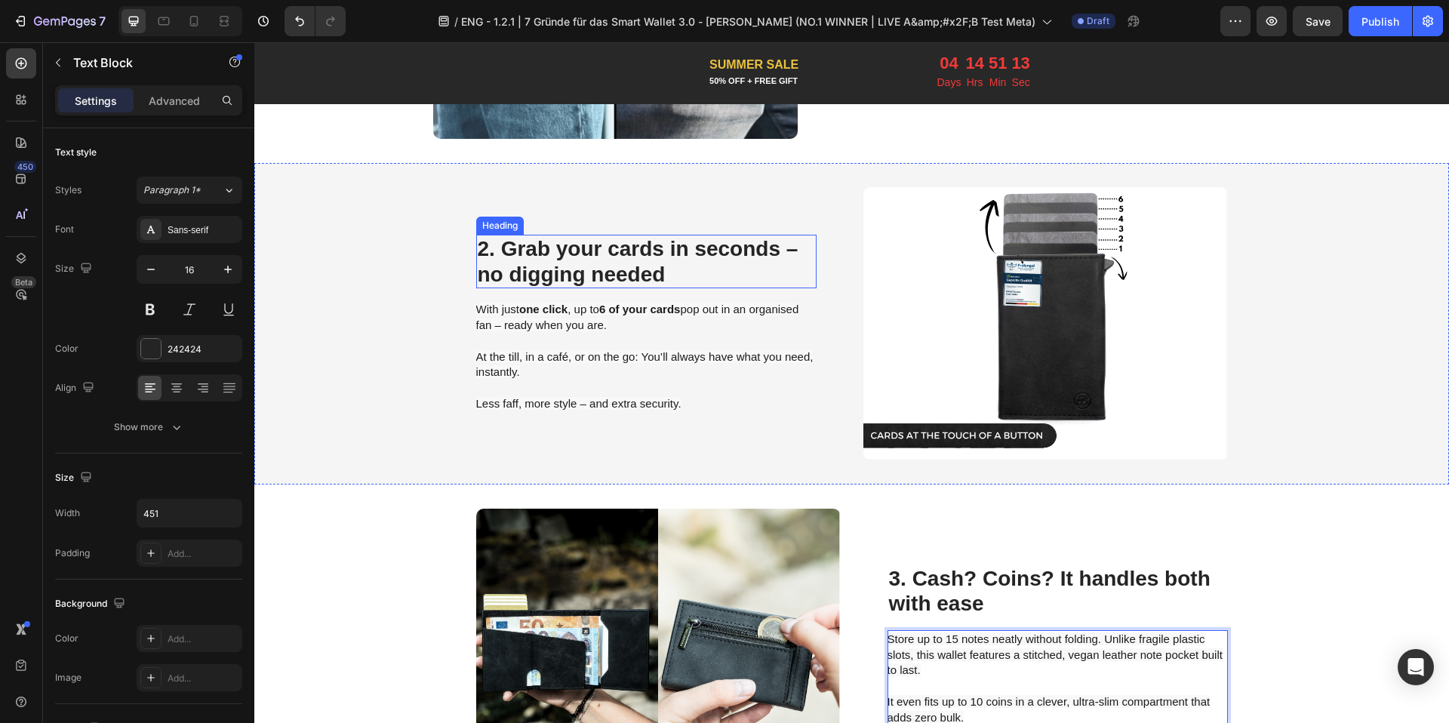
scroll to position [958, 0]
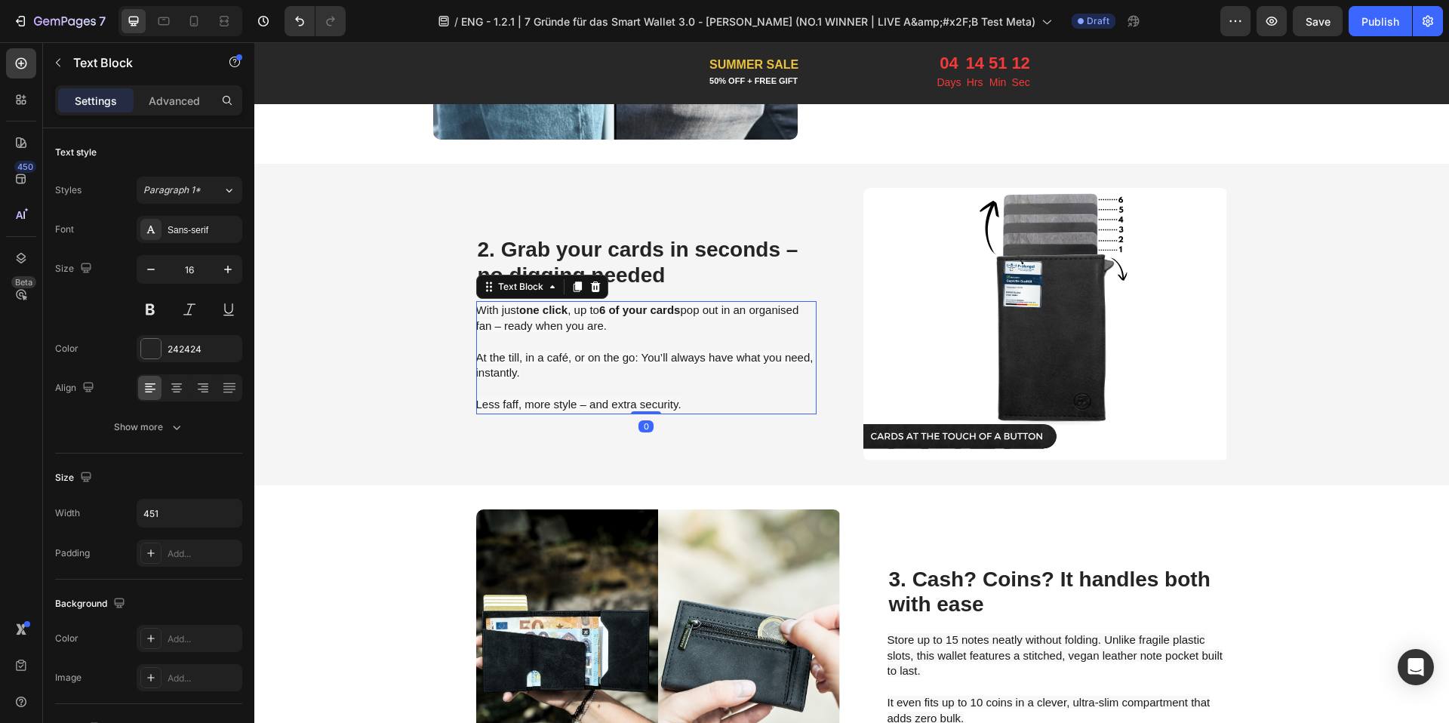
click at [561, 351] on span "At the till, in a café, or on the go: You’ll always have what you need, instant…" at bounding box center [644, 365] width 337 height 29
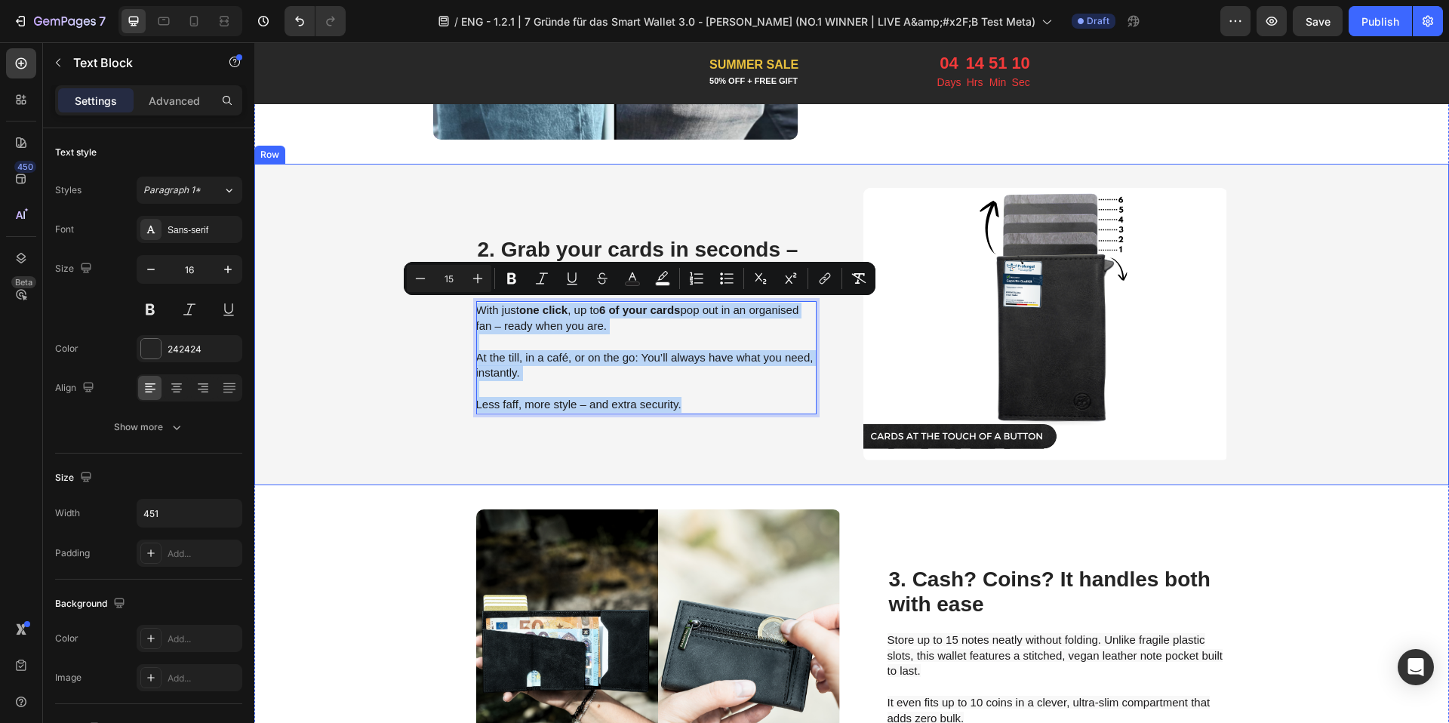
drag, startPoint x: 684, startPoint y: 399, endPoint x: 739, endPoint y: 317, distance: 98.6
click at [468, 282] on div "⁠⁠⁠⁠⁠⁠⁠ 2. Grab your cards in seconds – no digging needed Heading With just one…" at bounding box center [851, 324] width 1194 height 321
click at [671, 269] on button "color" at bounding box center [662, 278] width 27 height 27
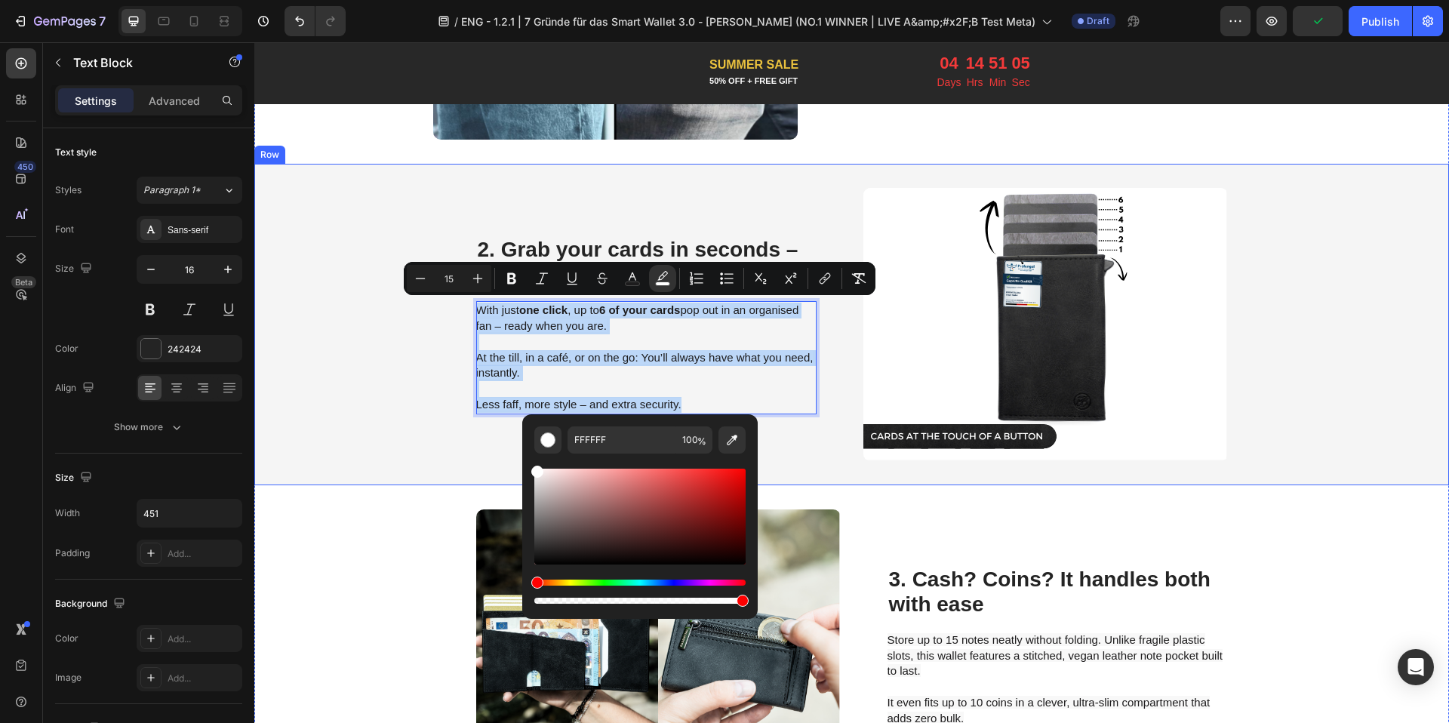
drag, startPoint x: 793, startPoint y: 518, endPoint x: 510, endPoint y: 442, distance: 292.8
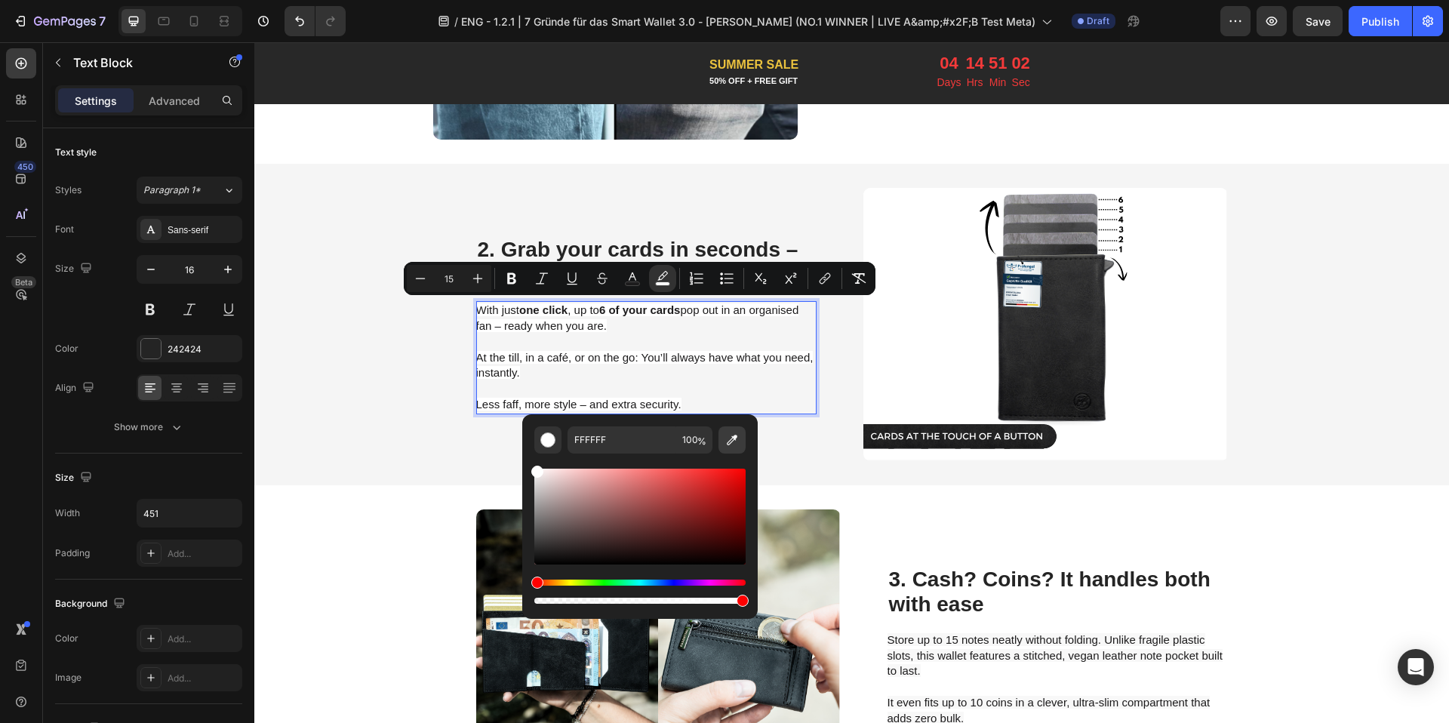
click at [723, 439] on button "Editor contextual toolbar" at bounding box center [731, 439] width 27 height 27
type input "F5F5F5"
click at [887, 523] on div "⁠⁠⁠⁠⁠⁠⁠ 3. Cash? Coins? It handles both with ease Heading Store up to 15 notes …" at bounding box center [1057, 645] width 340 height 273
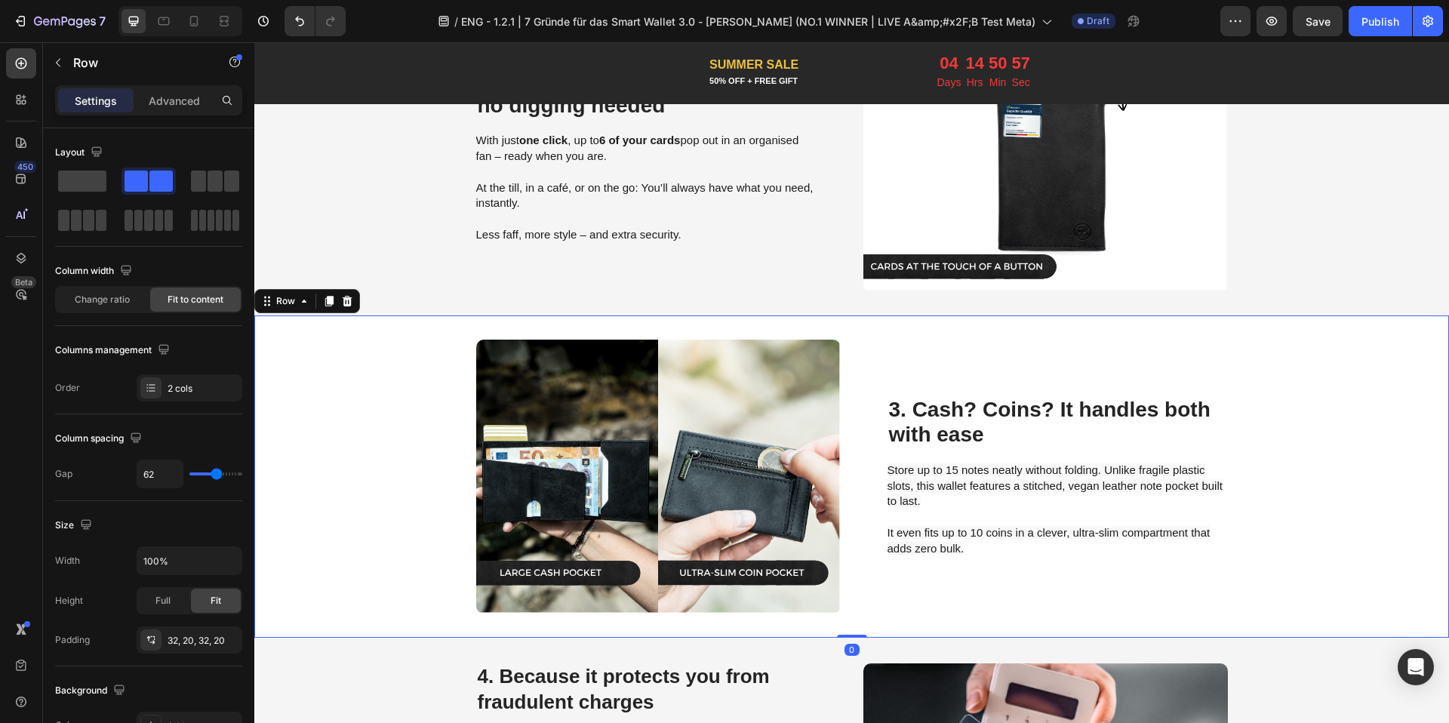
scroll to position [1273, 0]
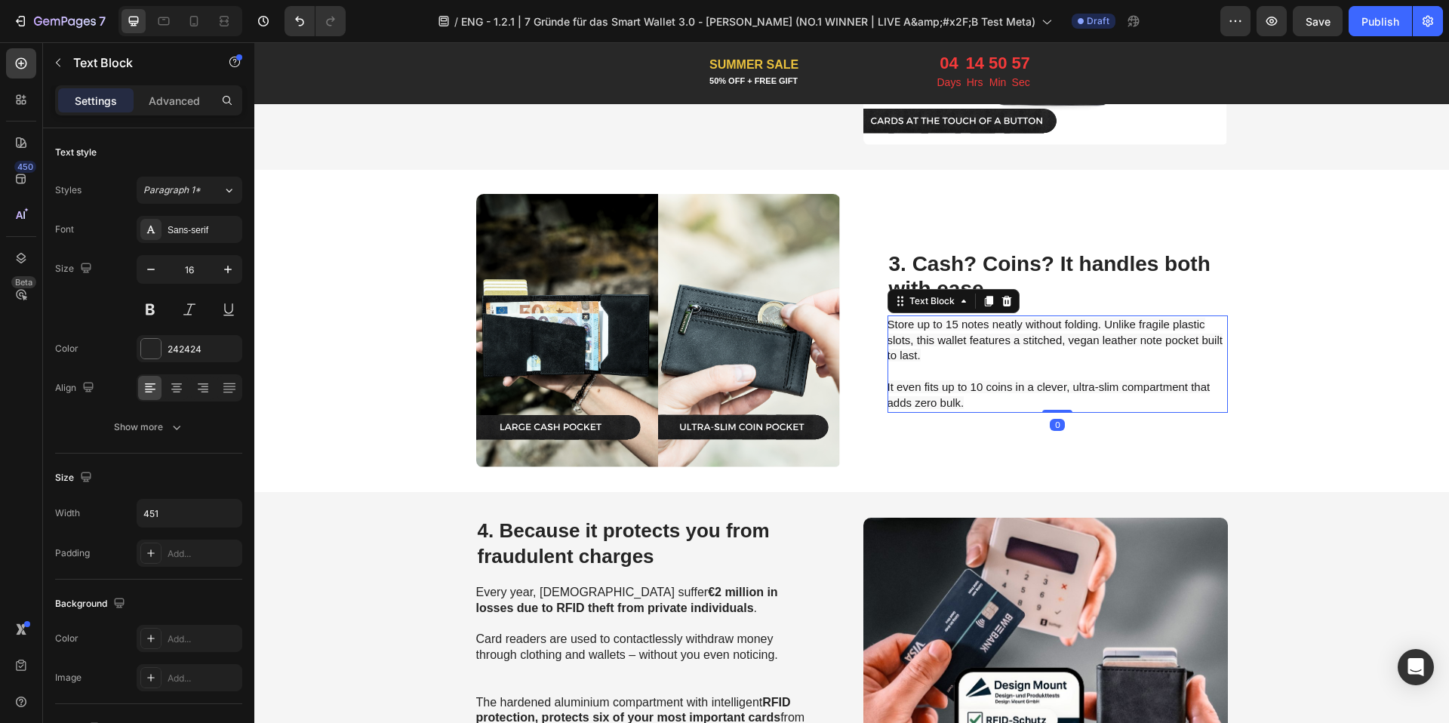
click at [972, 406] on p "⁠⁠⁠⁠⁠⁠⁠ It even fits up to 10 coins in a clever, ultra-slim compartment that ad…" at bounding box center [1056, 387] width 339 height 47
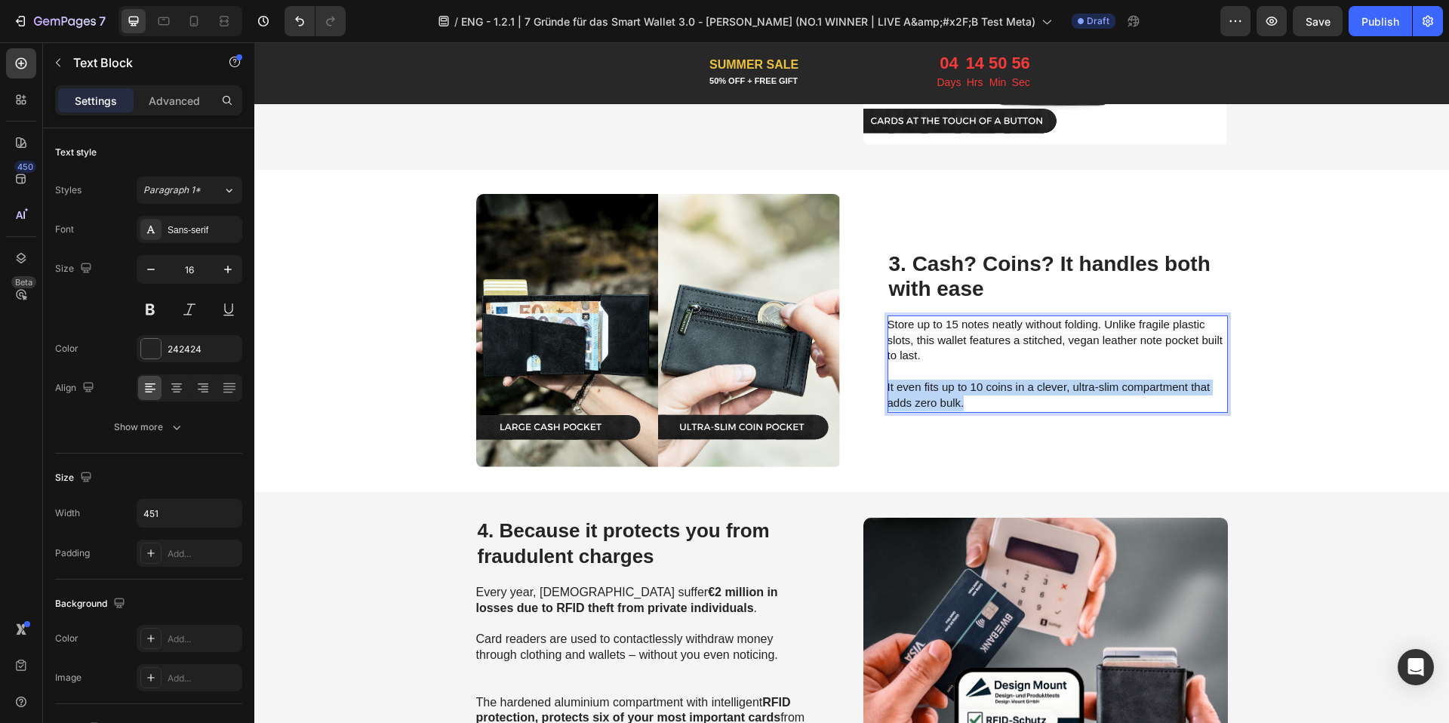
click at [972, 406] on p "It even fits up to 10 coins in a clever, ultra-slim compartment that adds zero …" at bounding box center [1056, 387] width 339 height 47
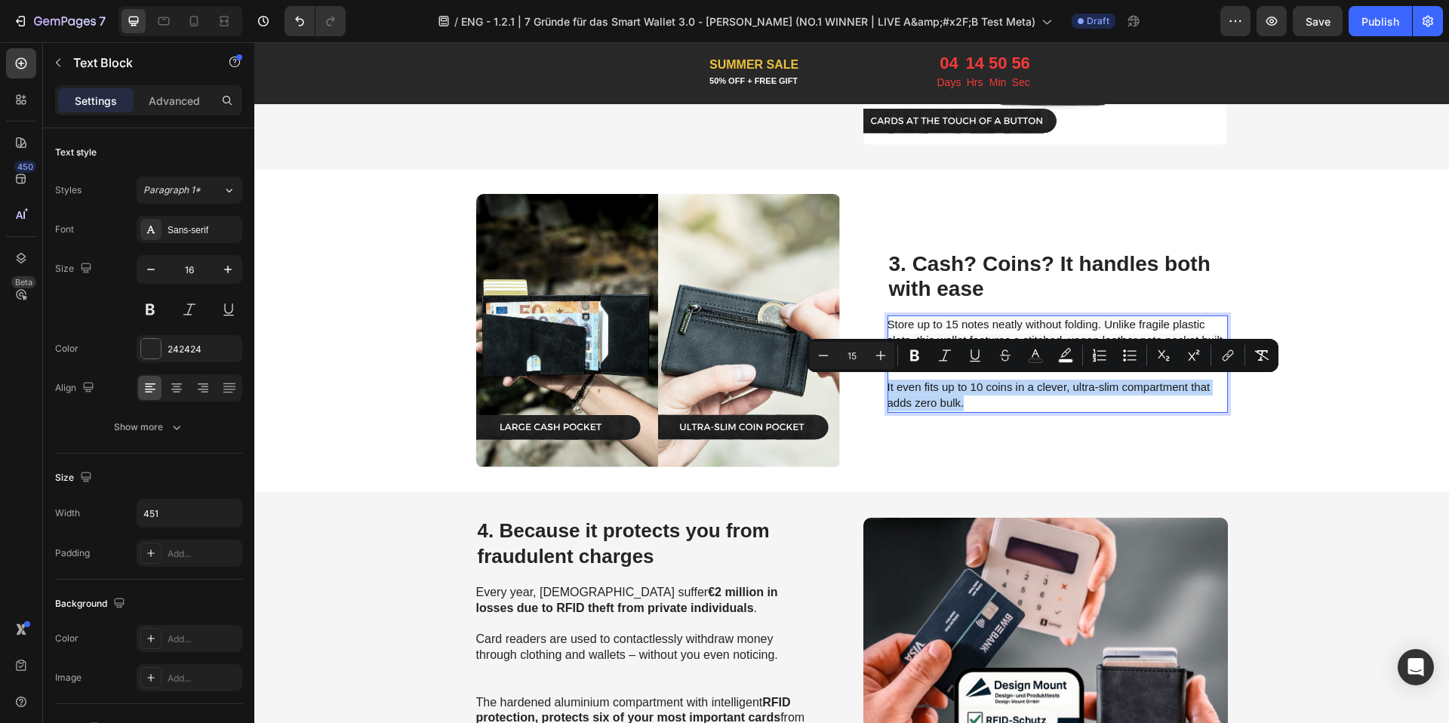
click at [972, 405] on p "It even fits up to 10 coins in a clever, ultra-slim compartment that adds zero …" at bounding box center [1056, 387] width 339 height 47
click at [971, 398] on p "It even fits up to 10 coins in a clever, ultra-slim compartment that adds zero …" at bounding box center [1056, 387] width 339 height 47
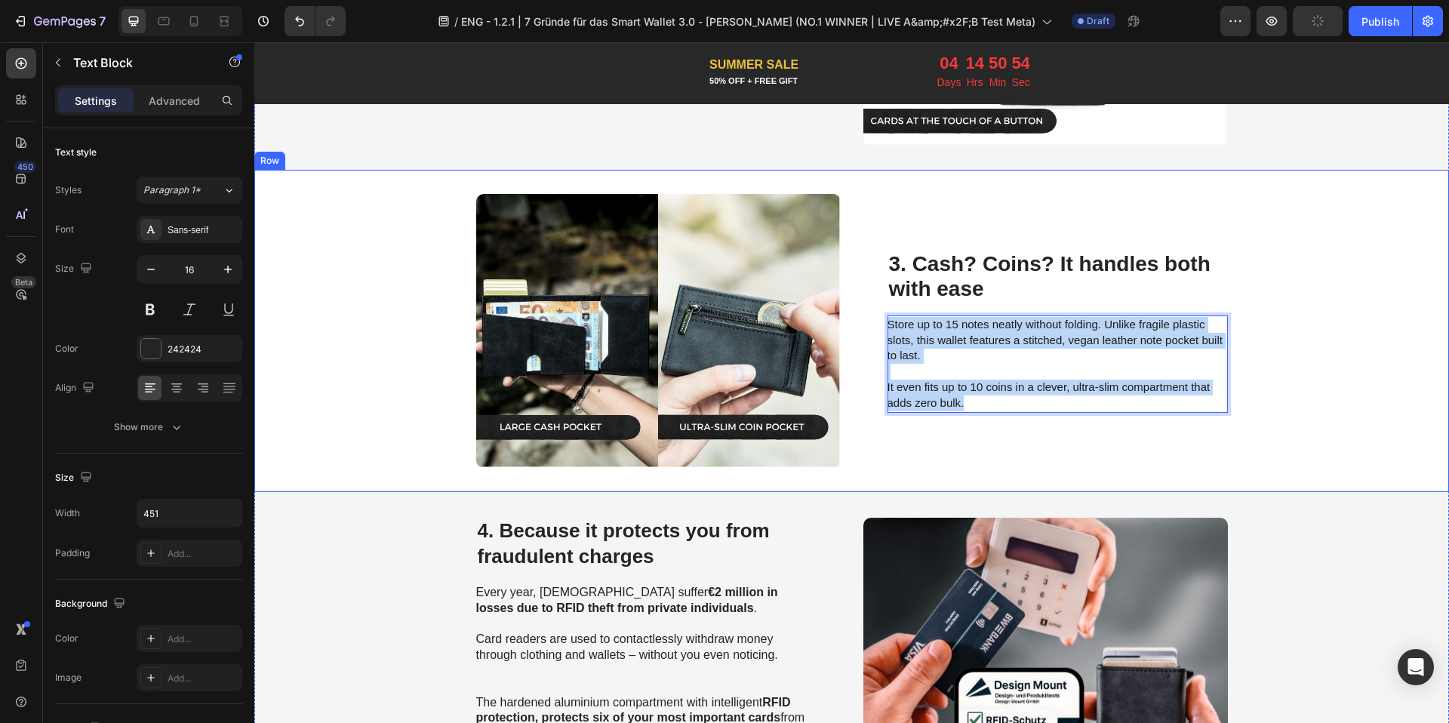
drag, startPoint x: 971, startPoint y: 398, endPoint x: 874, endPoint y: 307, distance: 132.9
click at [874, 307] on div "Image ⁠⁠⁠⁠⁠⁠⁠ 3. Cash? Coins? It handles both with ease Heading Store up to 15 …" at bounding box center [851, 330] width 1194 height 321
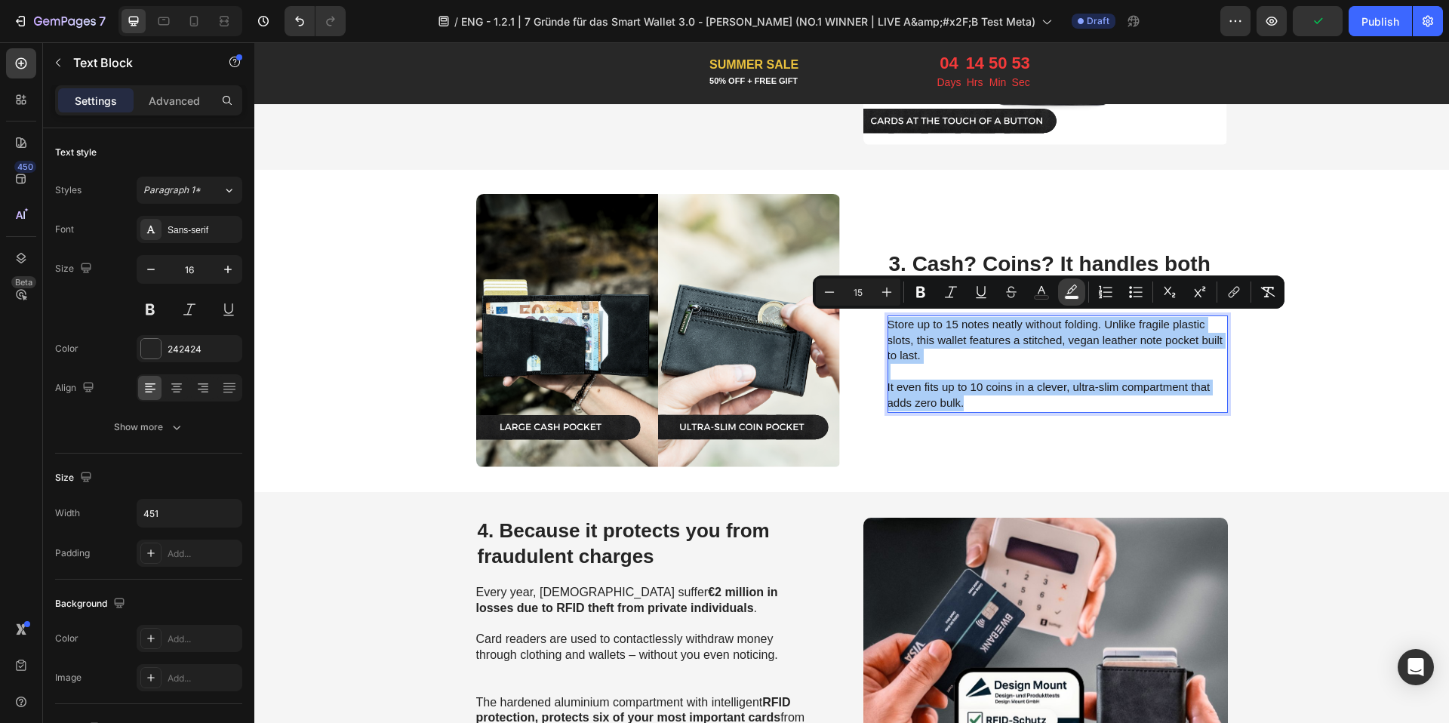
click at [1064, 292] on icon "Editor contextual toolbar" at bounding box center [1071, 291] width 15 height 15
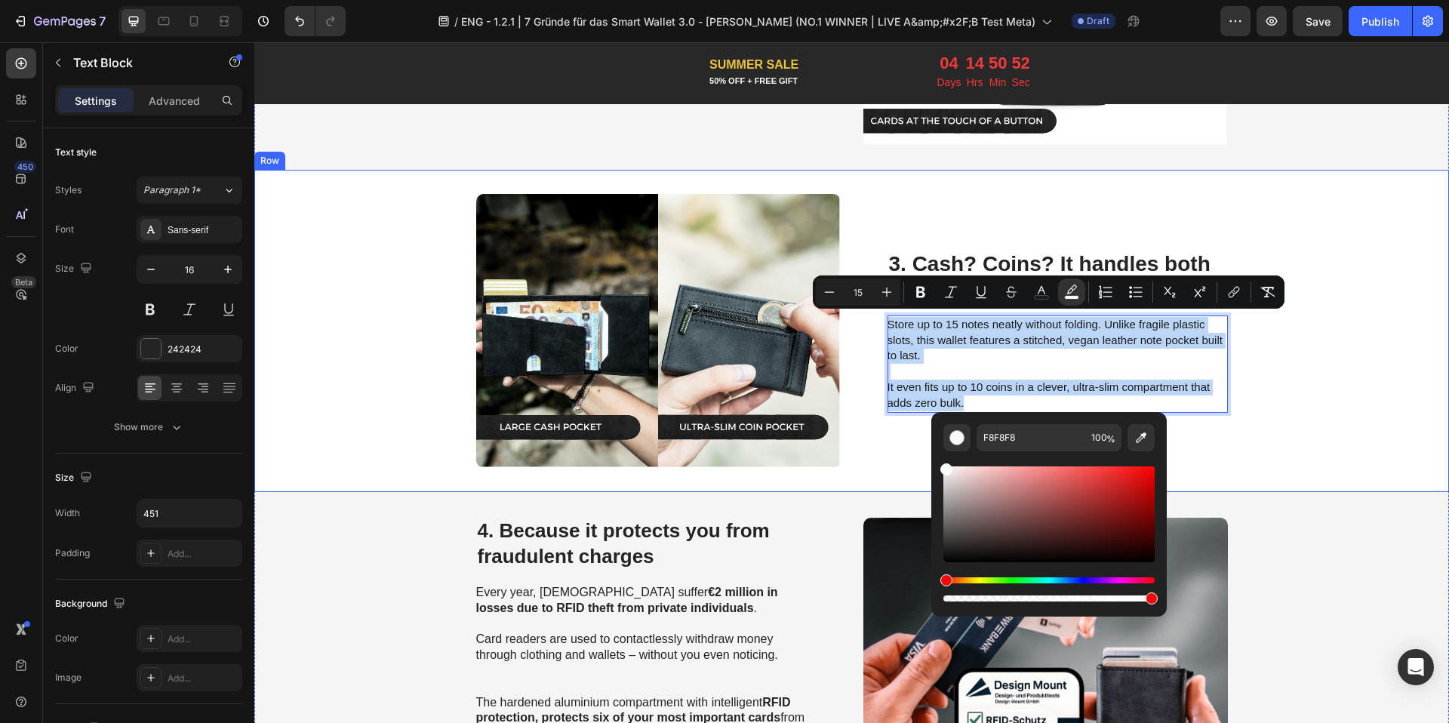
type input "FFFFFF"
drag, startPoint x: 1204, startPoint y: 516, endPoint x: 875, endPoint y: 403, distance: 348.6
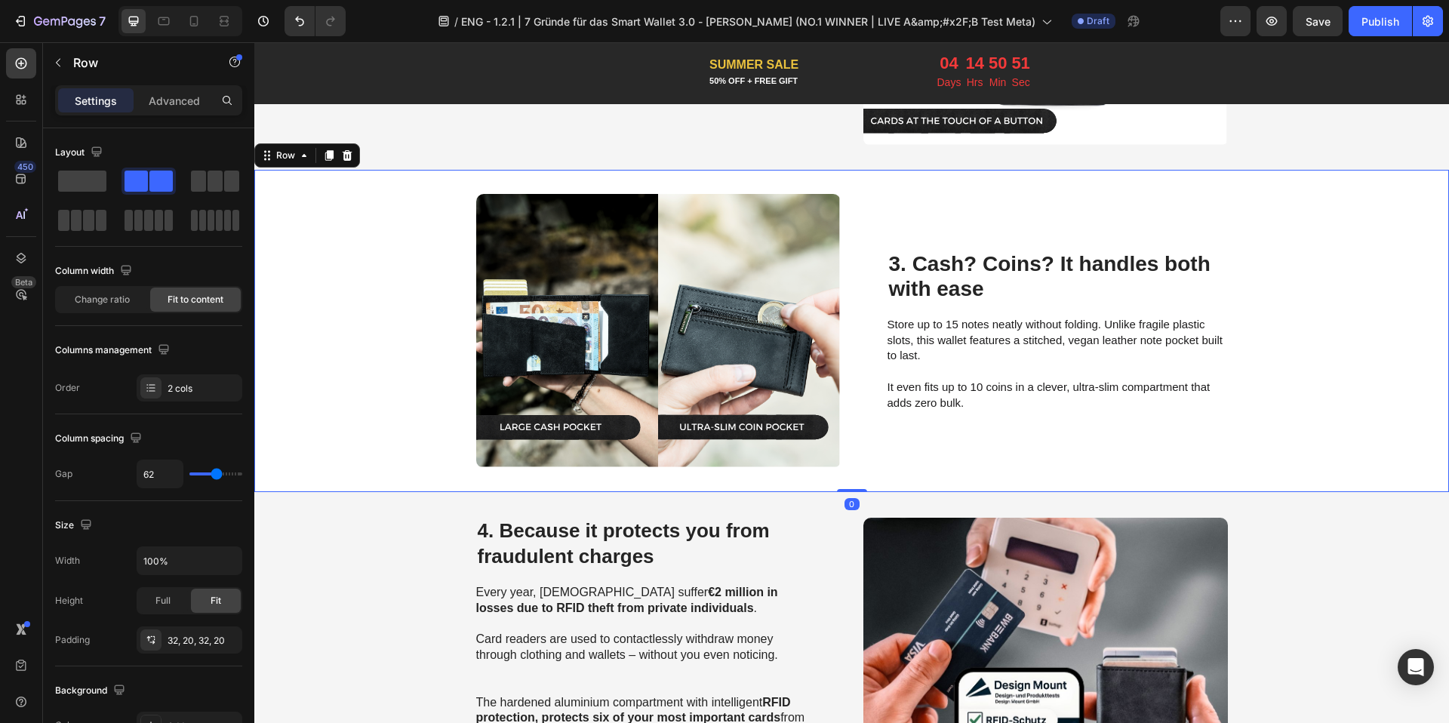
click at [1340, 392] on div "Image ⁠⁠⁠⁠⁠⁠⁠ 3. Cash? Coins? It handles both with ease Heading Store up to 15 …" at bounding box center [851, 330] width 1194 height 321
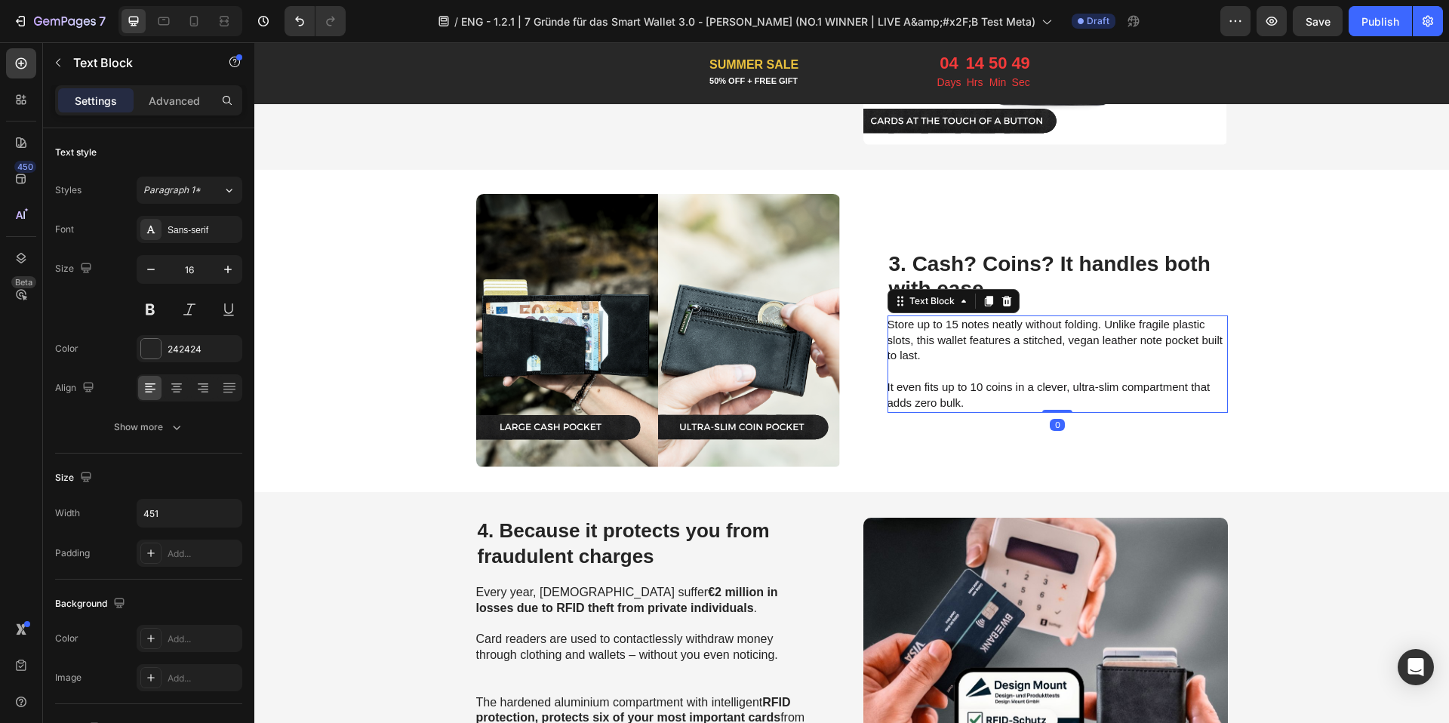
click at [955, 332] on span "Store up to 15 notes neatly without folding. Unlike fragile plastic slots, this…" at bounding box center [1054, 340] width 335 height 45
click at [945, 323] on span "Store up to 15 notes neatly without folding. Unlike fragile plastic slots, this…" at bounding box center [1054, 340] width 335 height 45
click at [944, 323] on span "Store up to 15 notes neatly without folding. Unlike fragile plastic slots, this…" at bounding box center [1054, 340] width 335 height 45
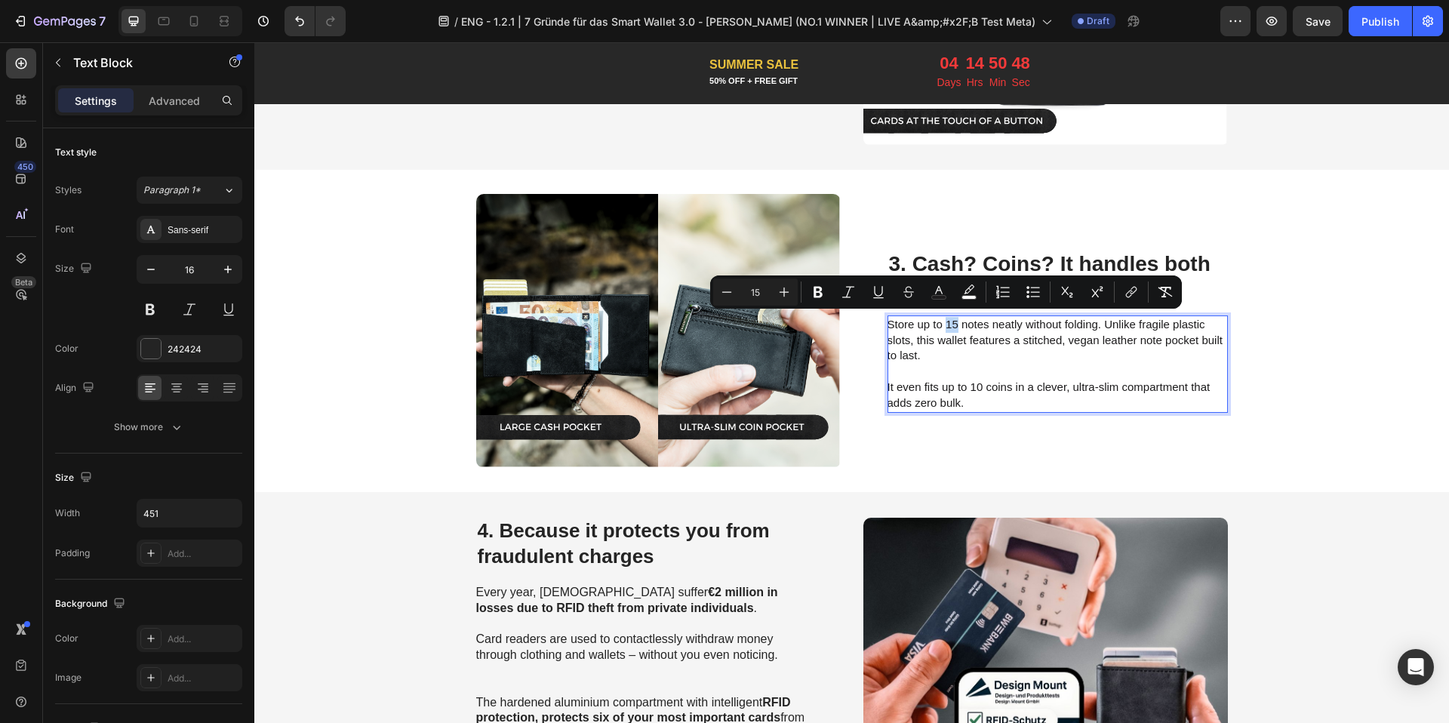
click at [942, 321] on span "Store up to 15 notes neatly without folding. Unlike fragile plastic slots, this…" at bounding box center [1054, 340] width 335 height 45
drag, startPoint x: 942, startPoint y: 321, endPoint x: 977, endPoint y: 328, distance: 35.4
click at [977, 328] on p "Store up to 15 notes neatly without folding. Unlike fragile plastic slots, this…" at bounding box center [1056, 340] width 339 height 47
click at [833, 292] on icon "Editor contextual toolbar" at bounding box center [832, 292] width 9 height 11
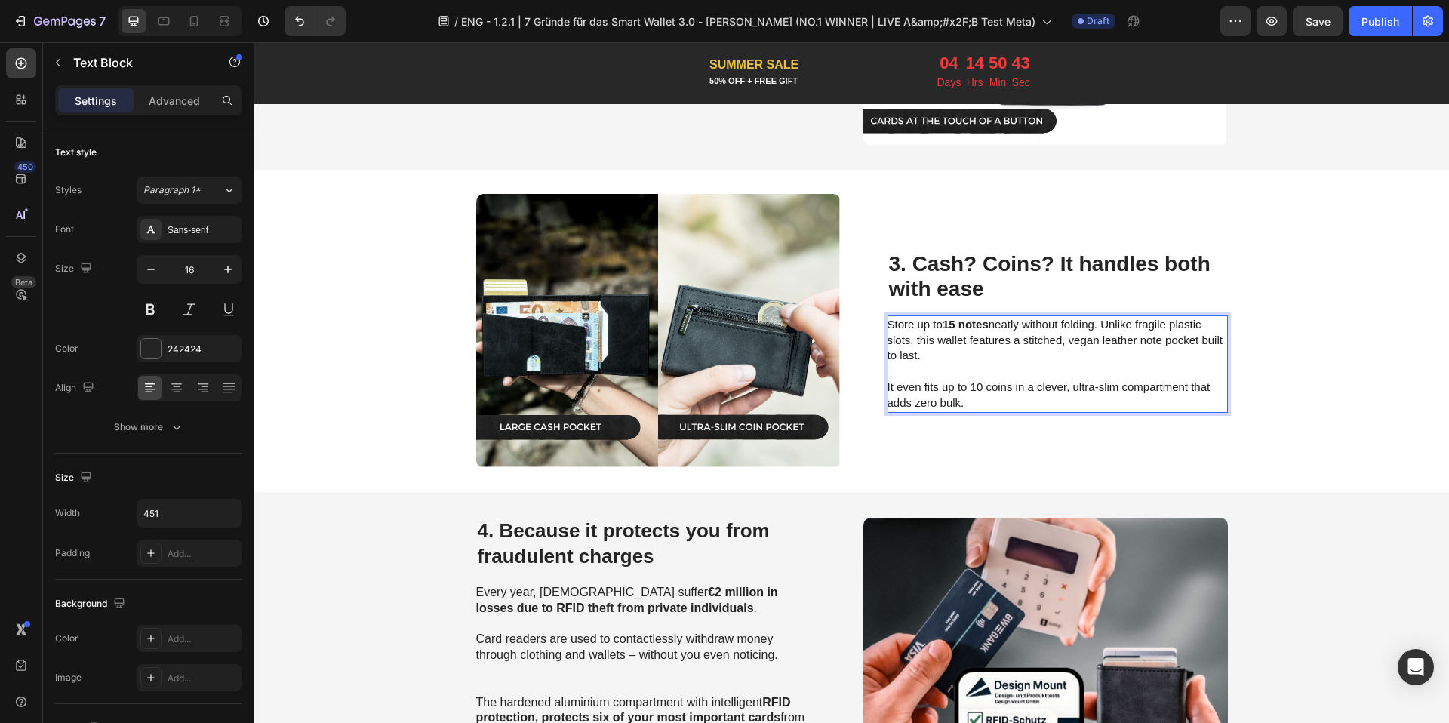
click at [963, 383] on span "It even fits up to 10 coins in a clever, ultra-slim compartment that adds zero …" at bounding box center [1048, 394] width 323 height 29
drag, startPoint x: 936, startPoint y: 382, endPoint x: 1007, endPoint y: 391, distance: 71.5
click at [1007, 391] on p "It even fits up to 10 coins in a clever, ultra-slim compartment that adds zero …" at bounding box center [1056, 387] width 339 height 47
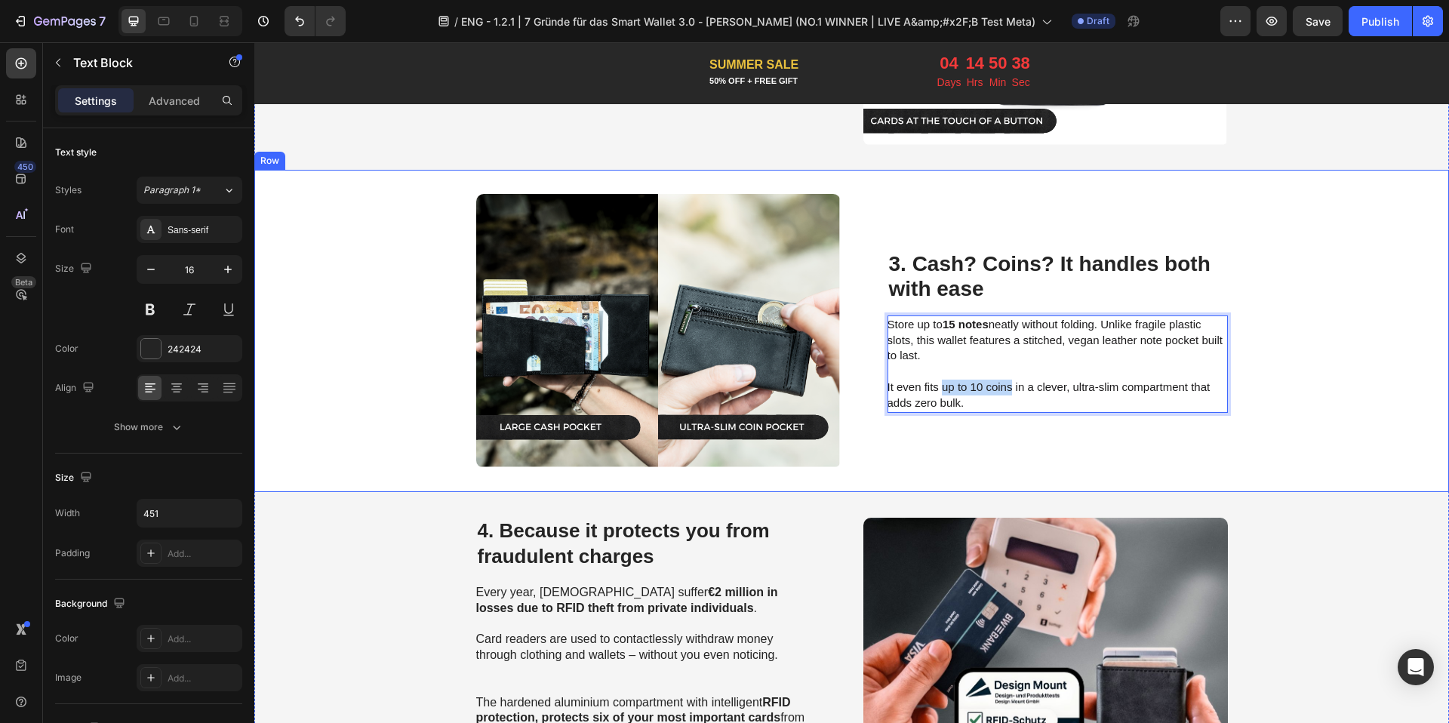
click at [988, 431] on div "⁠⁠⁠⁠⁠⁠⁠ 3. Cash? Coins? It handles both with ease Heading Store up to 15 notes …" at bounding box center [1057, 330] width 340 height 273
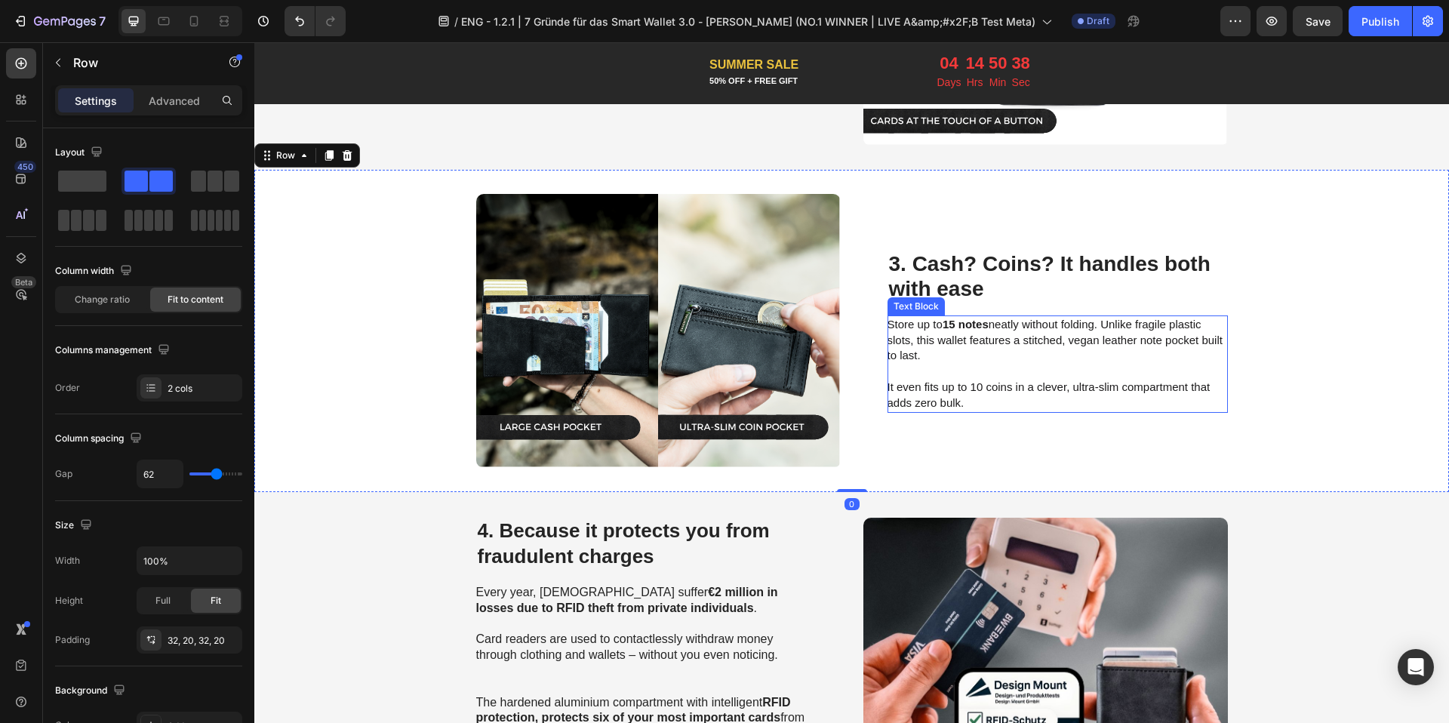
click at [991, 393] on p "It even fits up to 10 coins in a clever, ultra-slim compartment that adds zero …" at bounding box center [1056, 387] width 339 height 47
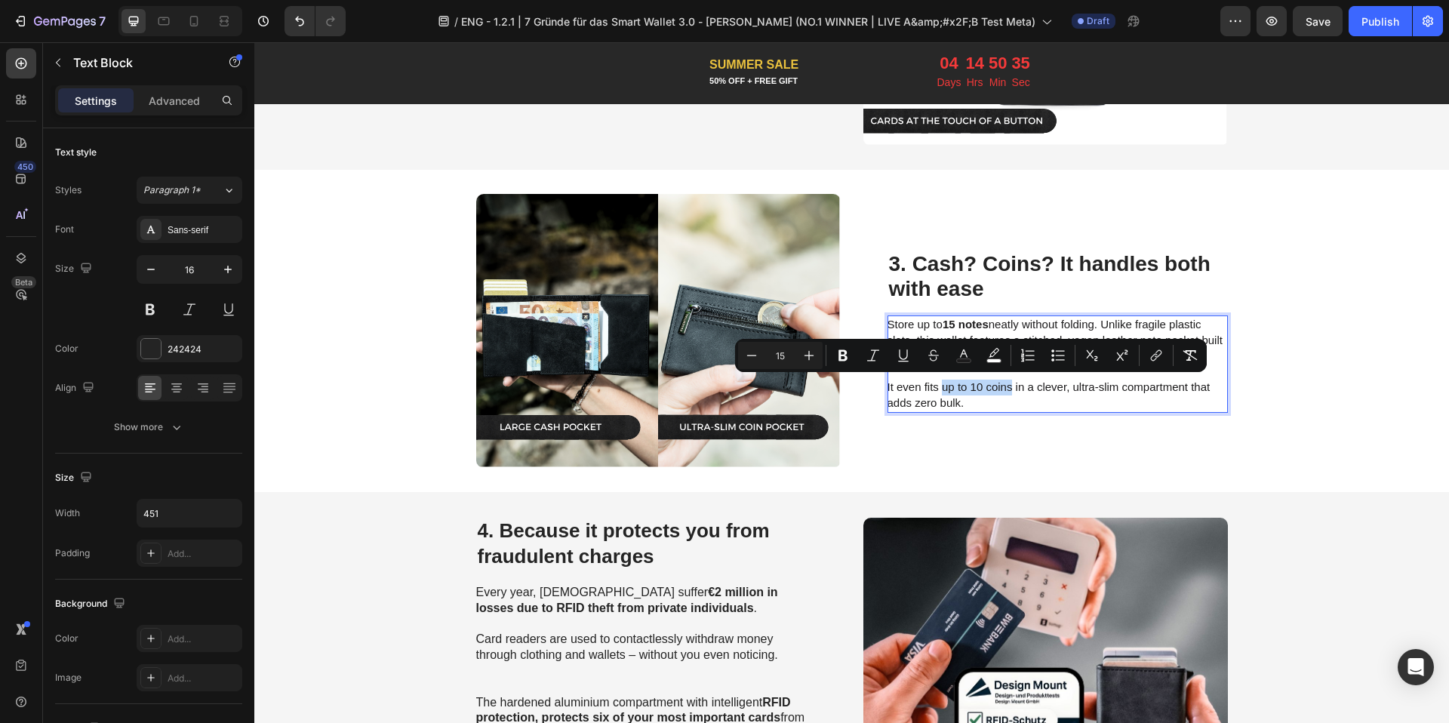
drag, startPoint x: 1005, startPoint y: 387, endPoint x: 938, endPoint y: 386, distance: 67.2
click at [938, 386] on span "It even fits up to 10 coins in a clever, ultra-slim compartment that adds zero …" at bounding box center [1048, 394] width 323 height 29
click at [853, 358] on button "Bold" at bounding box center [842, 355] width 27 height 27
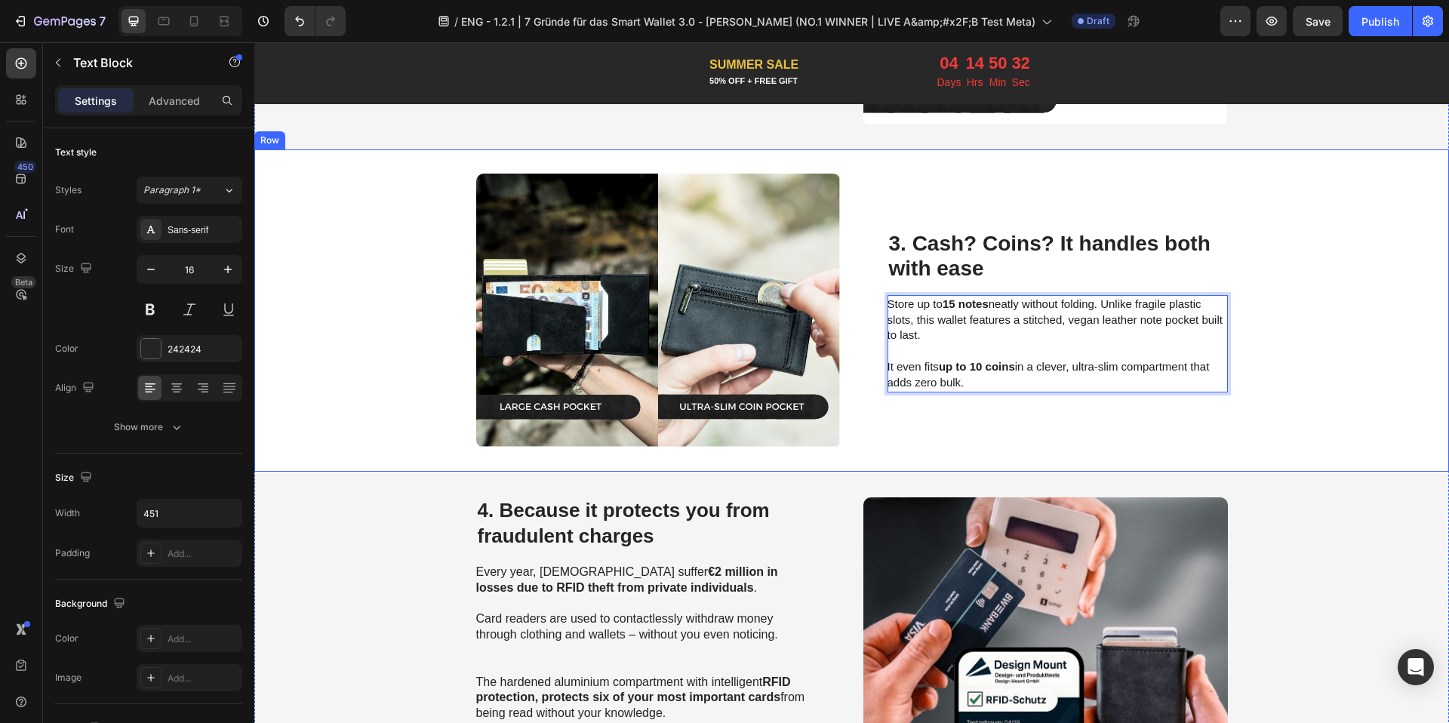
scroll to position [1301, 0]
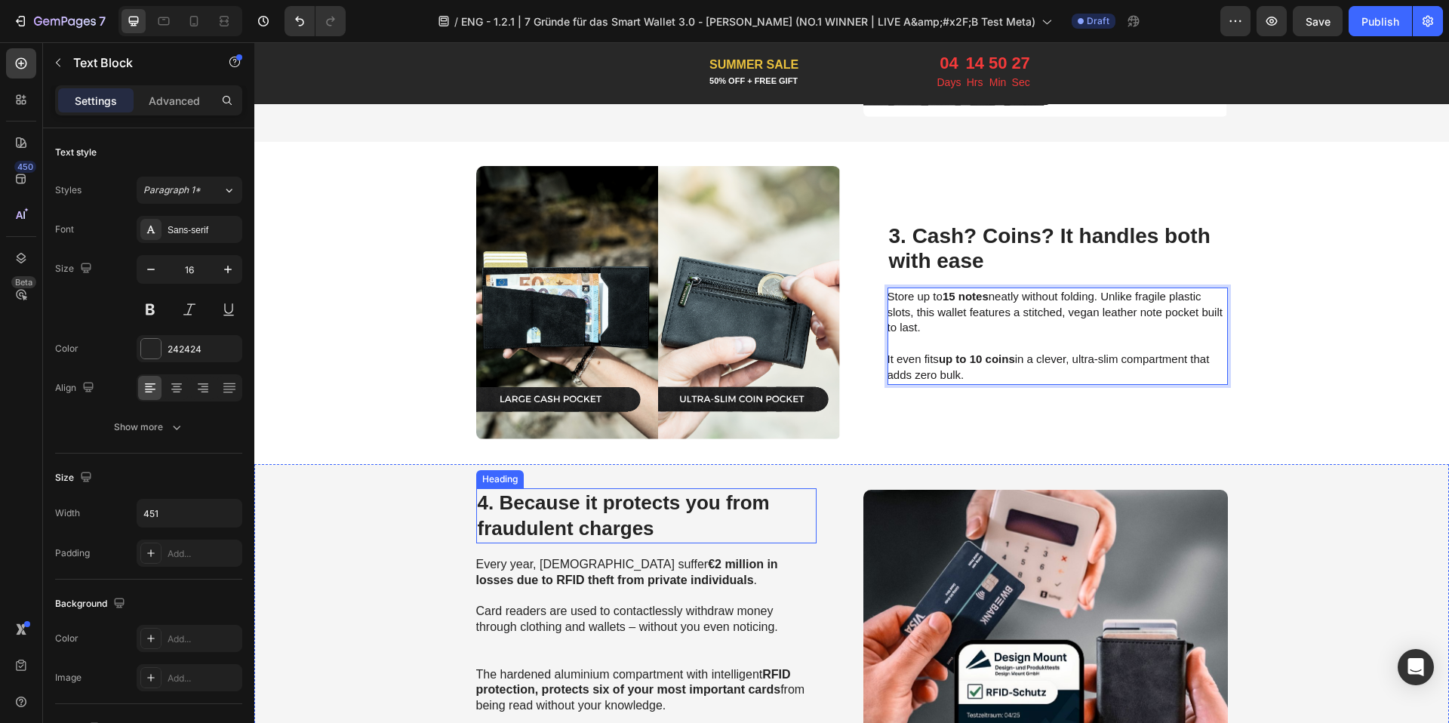
click at [535, 525] on span "4. Because it protects you from fraudulent charges" at bounding box center [624, 515] width 292 height 49
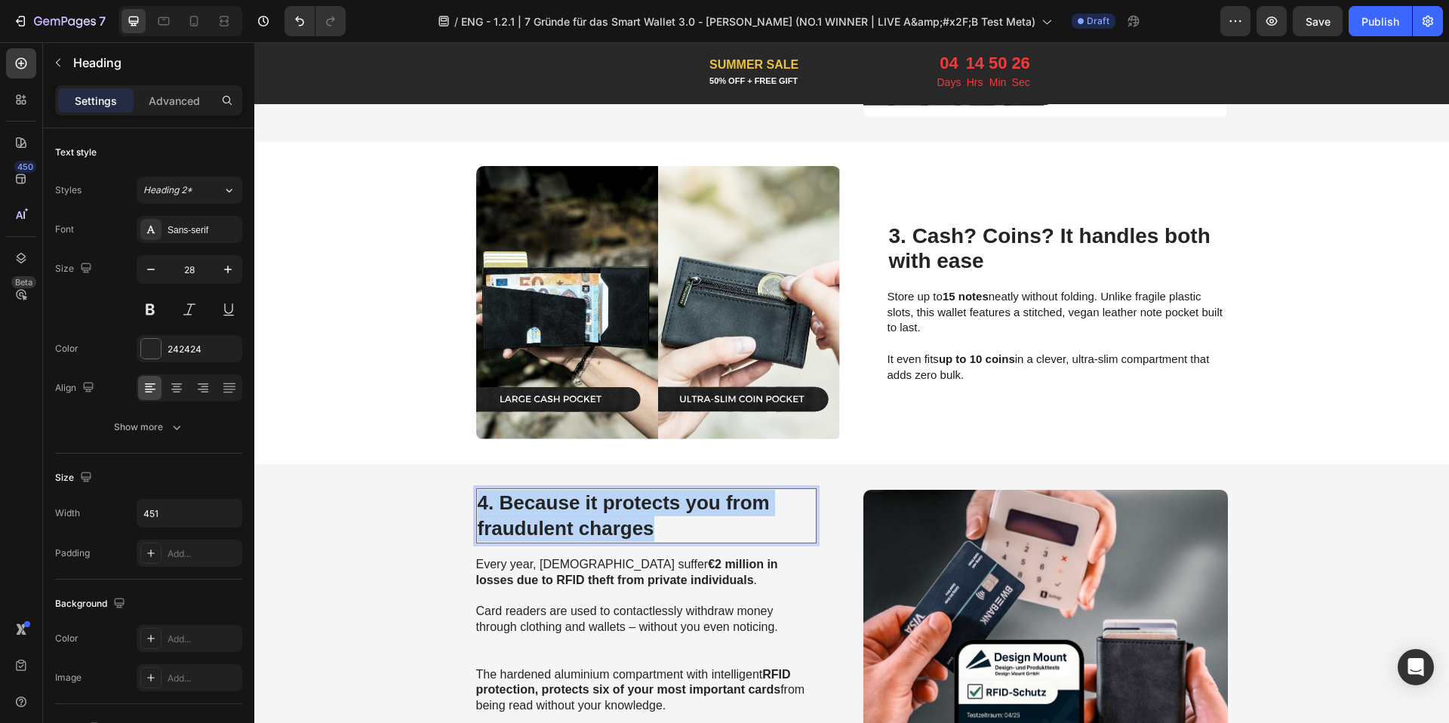
click at [535, 525] on span "4. Because it protects you from fraudulent charges" at bounding box center [624, 515] width 292 height 49
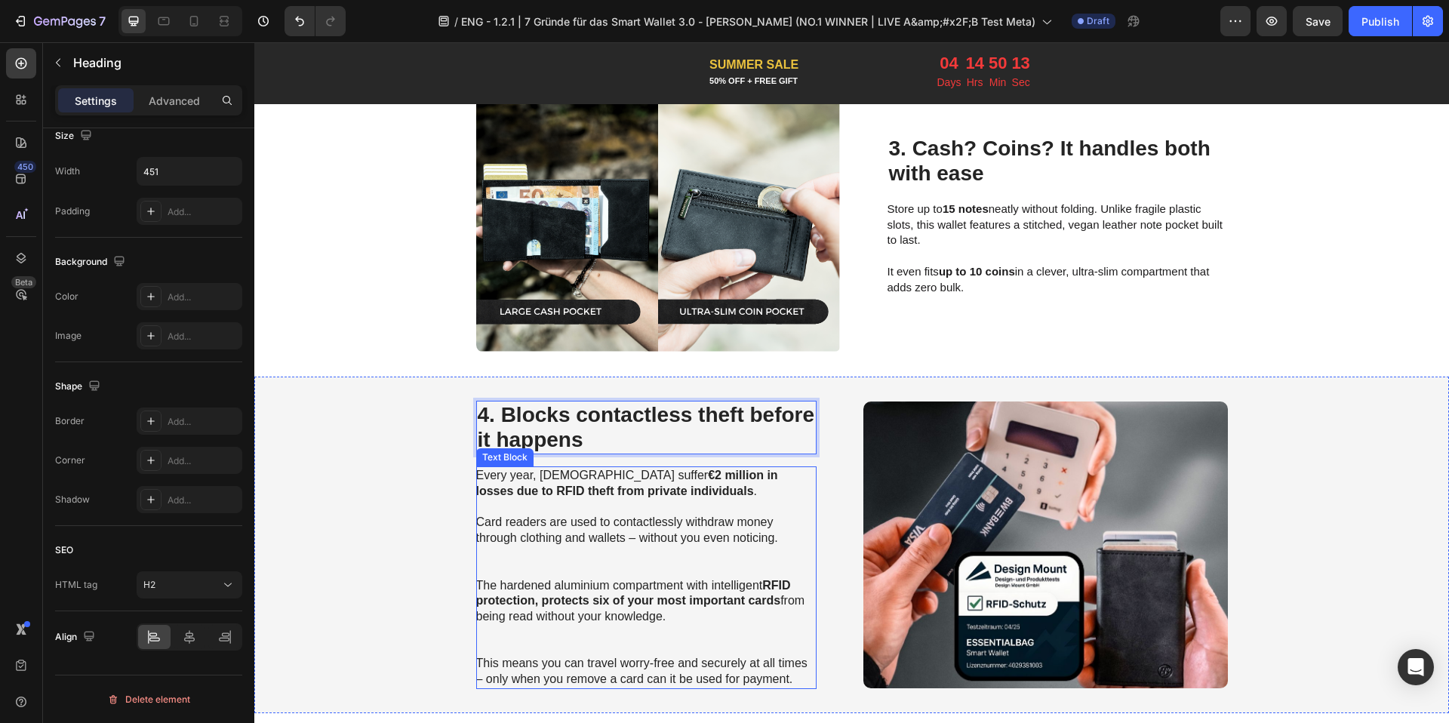
scroll to position [1299, 0]
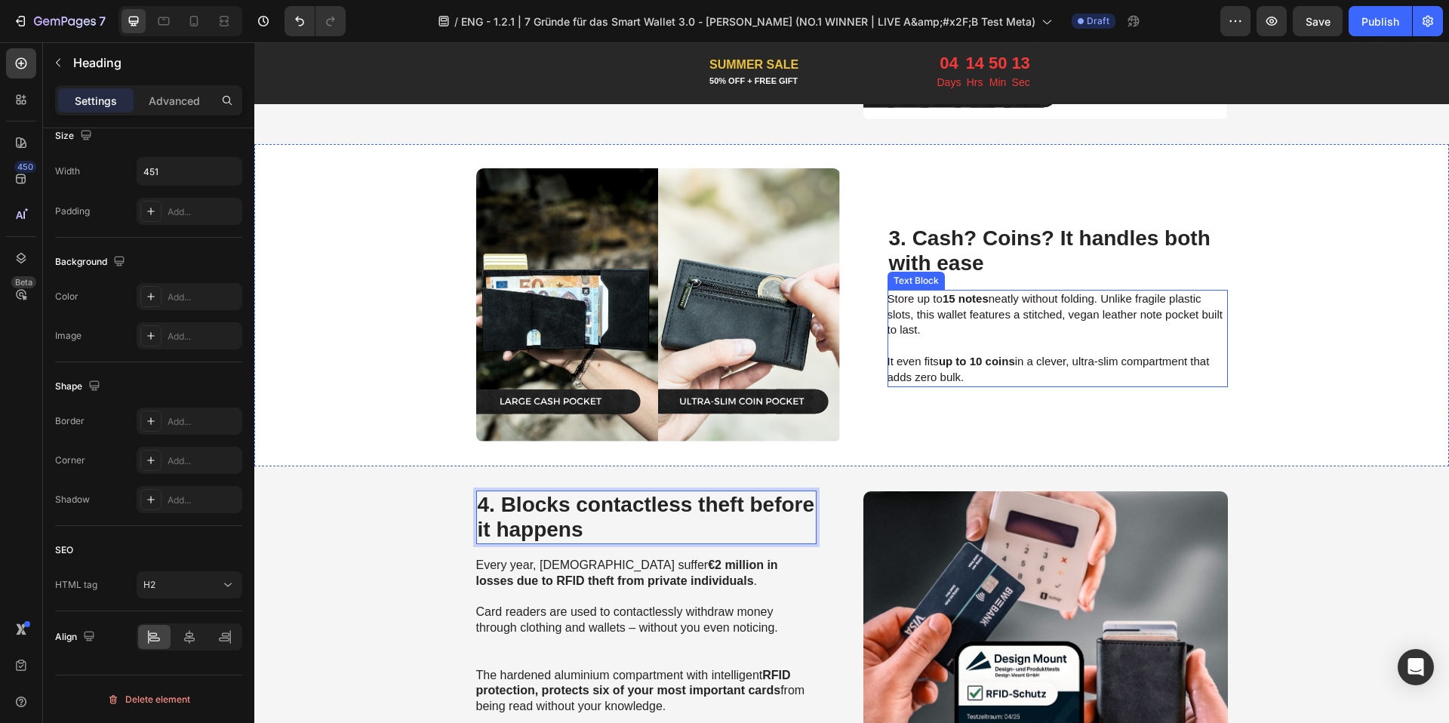
click at [938, 383] on div "Store up to 15 notes neatly without folding. Unlike fragile plastic slots, this…" at bounding box center [1057, 338] width 340 height 97
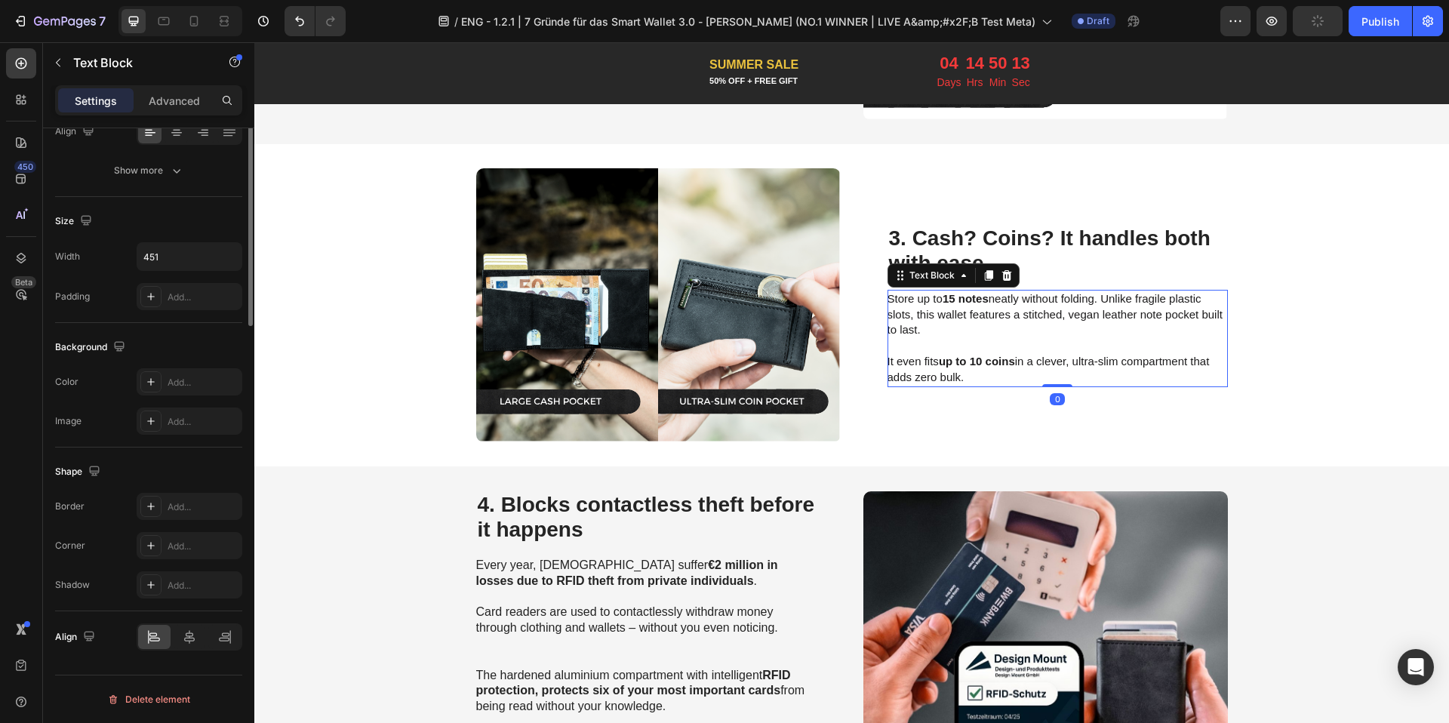
scroll to position [0, 0]
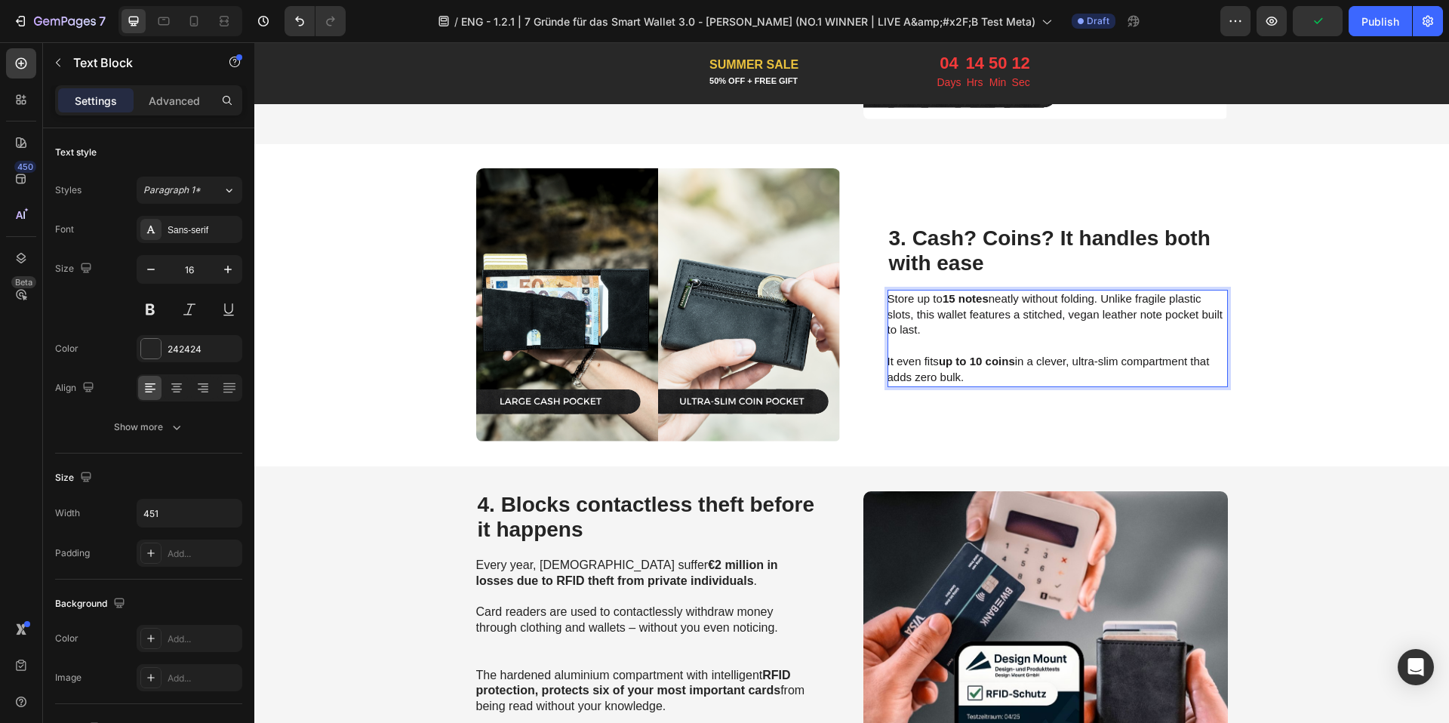
click at [924, 344] on p "It even fits up to 10 coins in a clever, ultra-slim compartment that adds zero …" at bounding box center [1056, 361] width 339 height 47
click at [924, 344] on p "⁠⁠⁠⁠⁠⁠⁠ It even fits up to 10 coins in a clever, ultra-slim compartment that ad…" at bounding box center [1056, 361] width 339 height 47
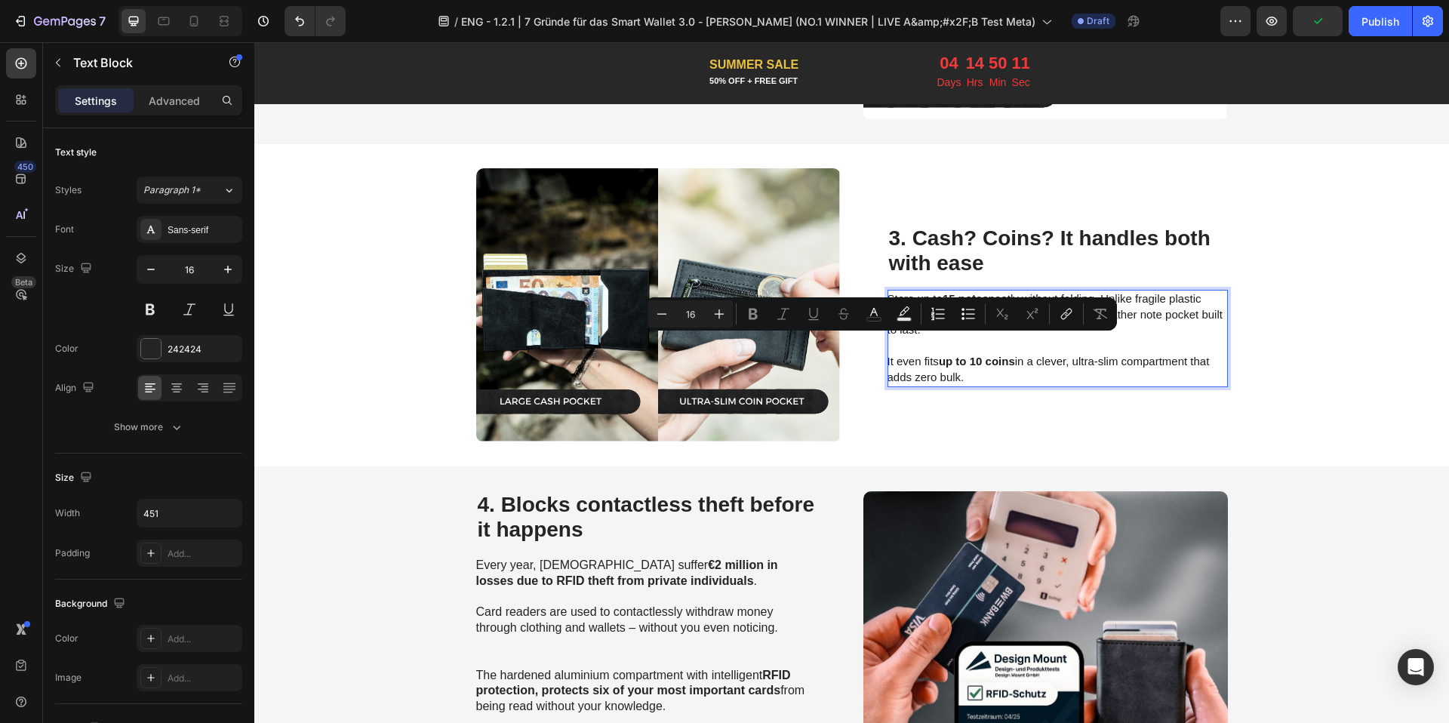
type input "15"
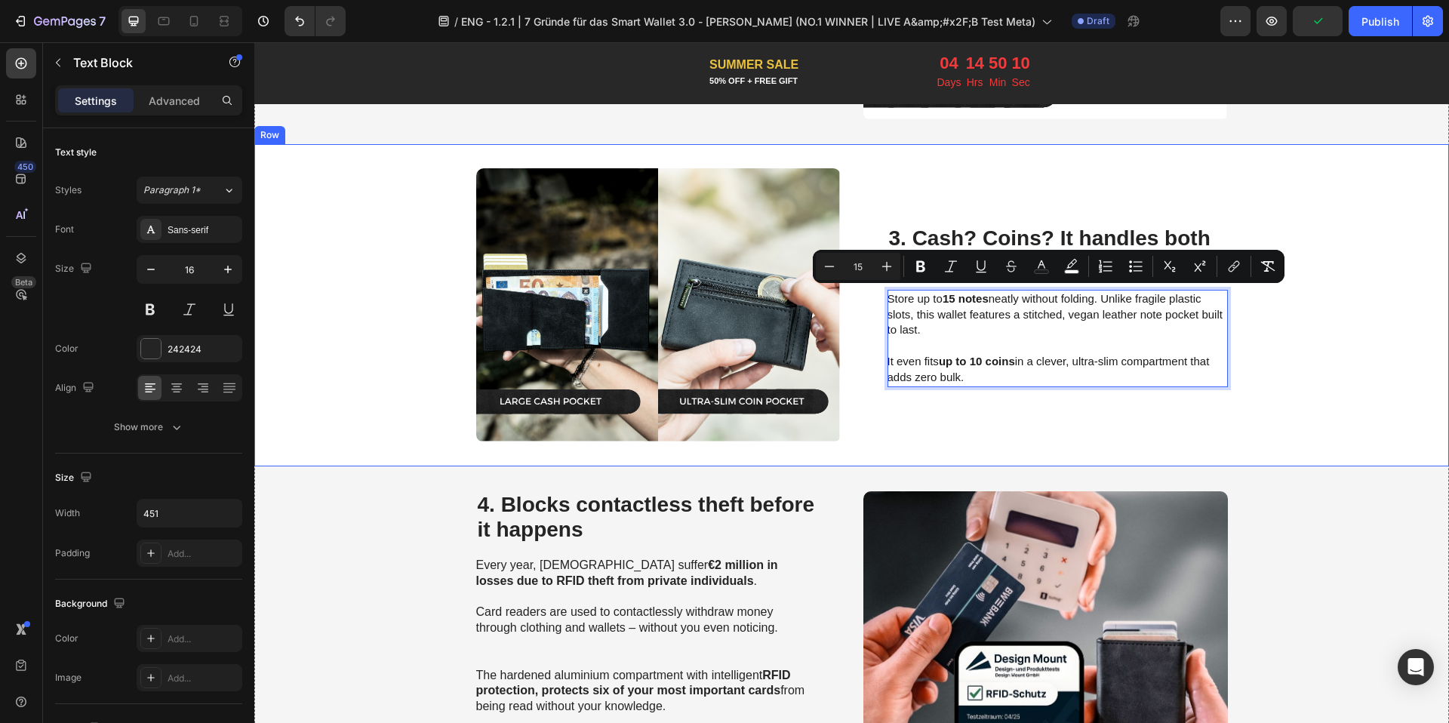
drag, startPoint x: 972, startPoint y: 376, endPoint x: 1082, endPoint y: 324, distance: 121.8
click at [854, 281] on div "Image ⁠⁠⁠⁠⁠⁠⁠ 3. Cash? Coins? It handles both with ease Heading Store up to 15 …" at bounding box center [851, 304] width 1194 height 321
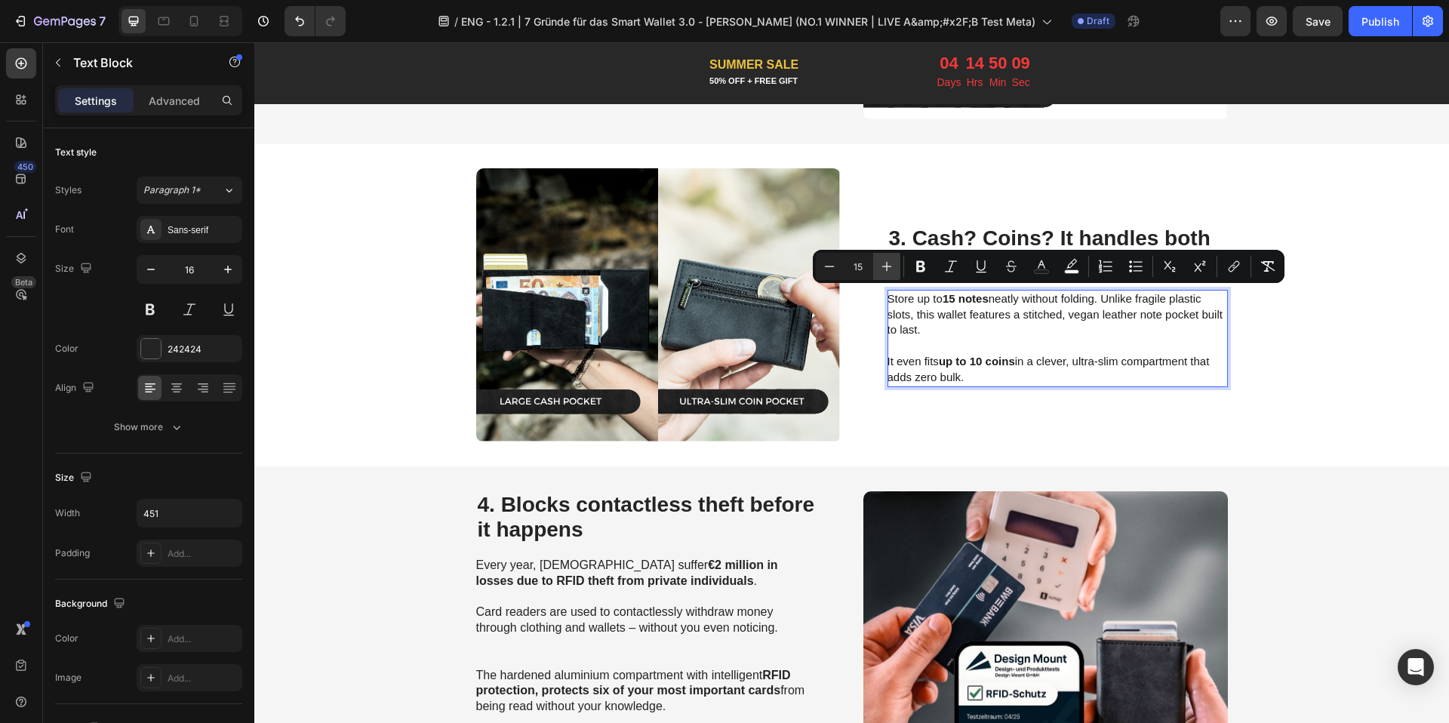
click at [891, 264] on icon "Editor contextual toolbar" at bounding box center [886, 266] width 15 height 15
type input "16"
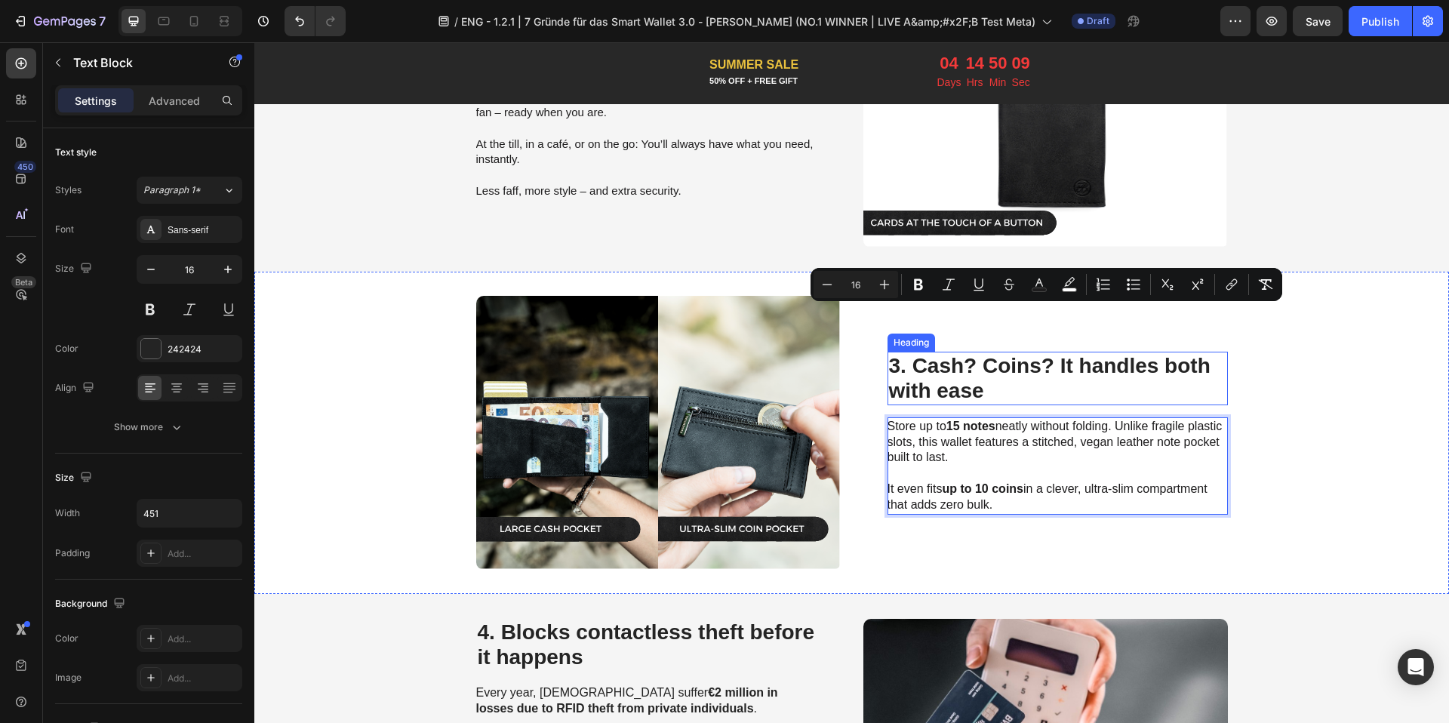
scroll to position [974, 0]
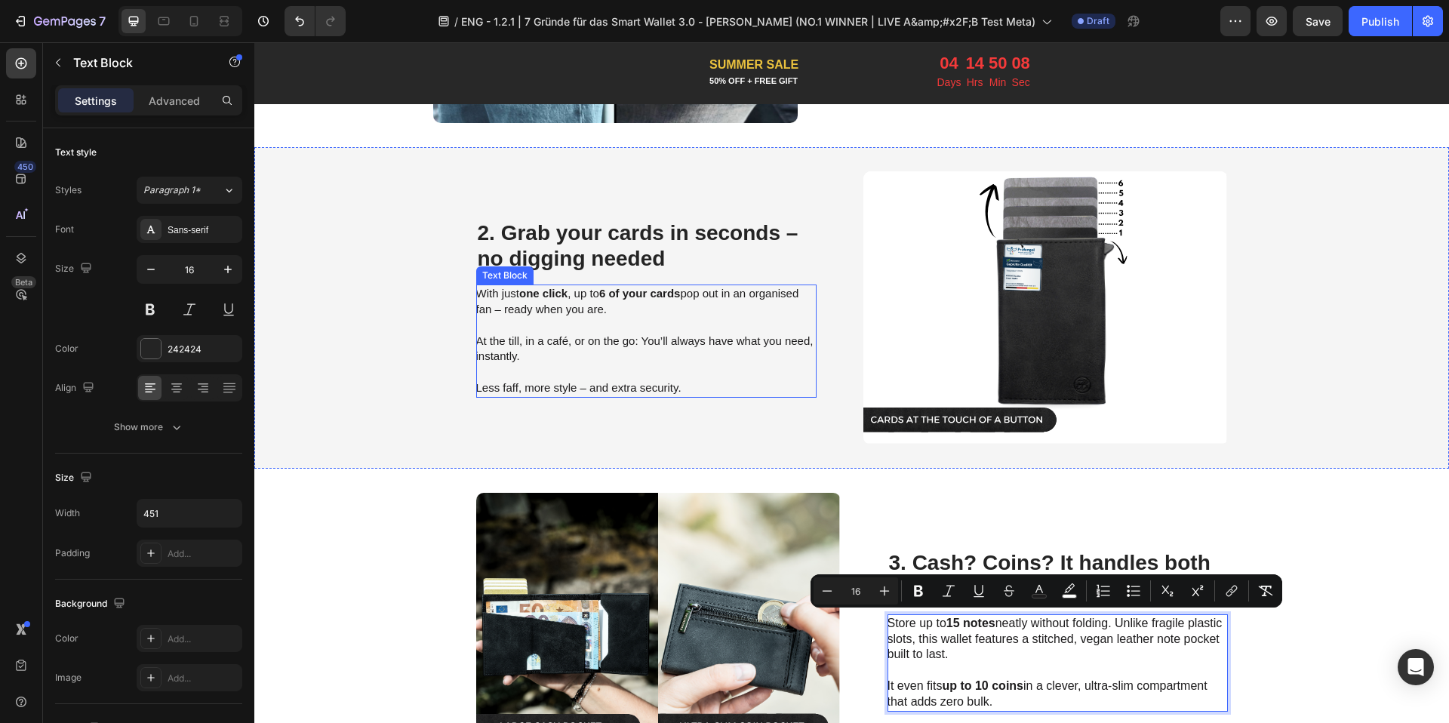
click at [595, 323] on p "At the till, in a café, or on the go: You’ll always have what you need, instant…" at bounding box center [645, 341] width 339 height 47
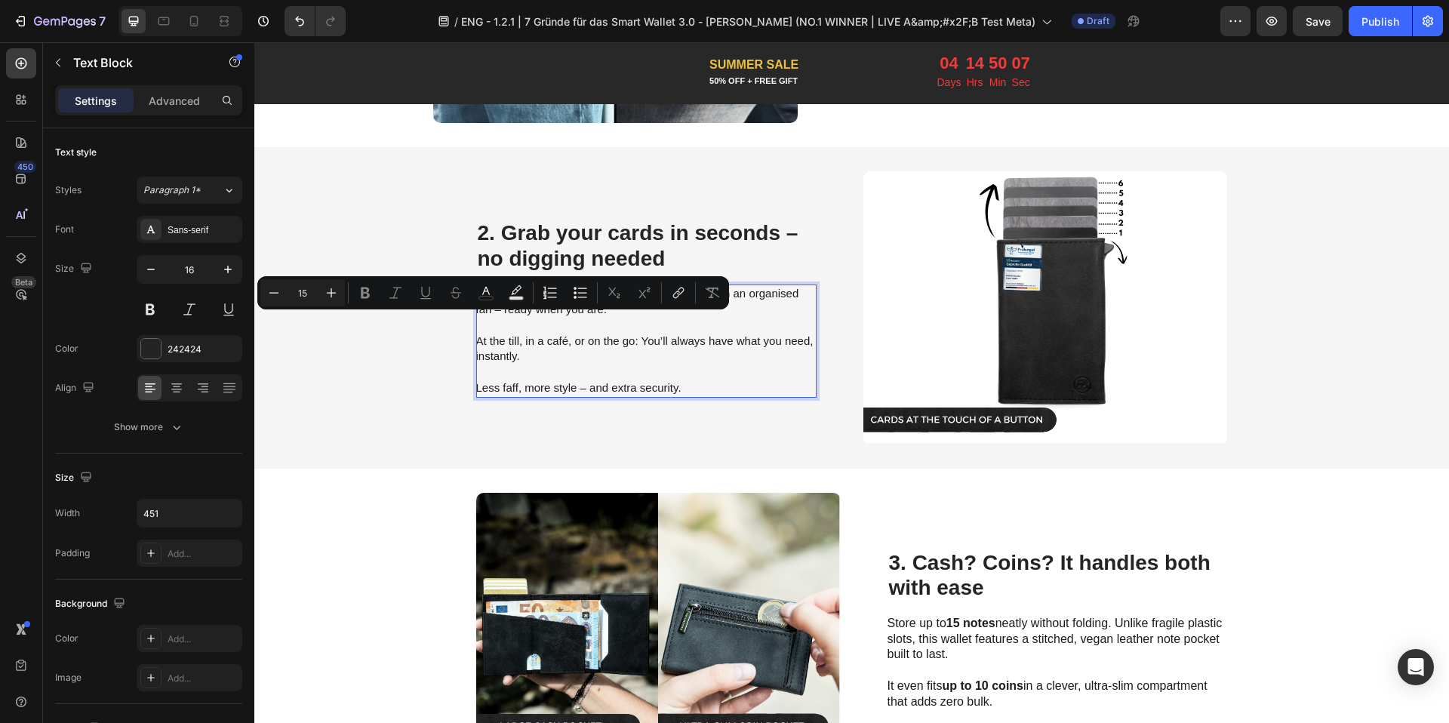
click at [684, 391] on p "Less faff, more style – and extra security." at bounding box center [645, 380] width 339 height 32
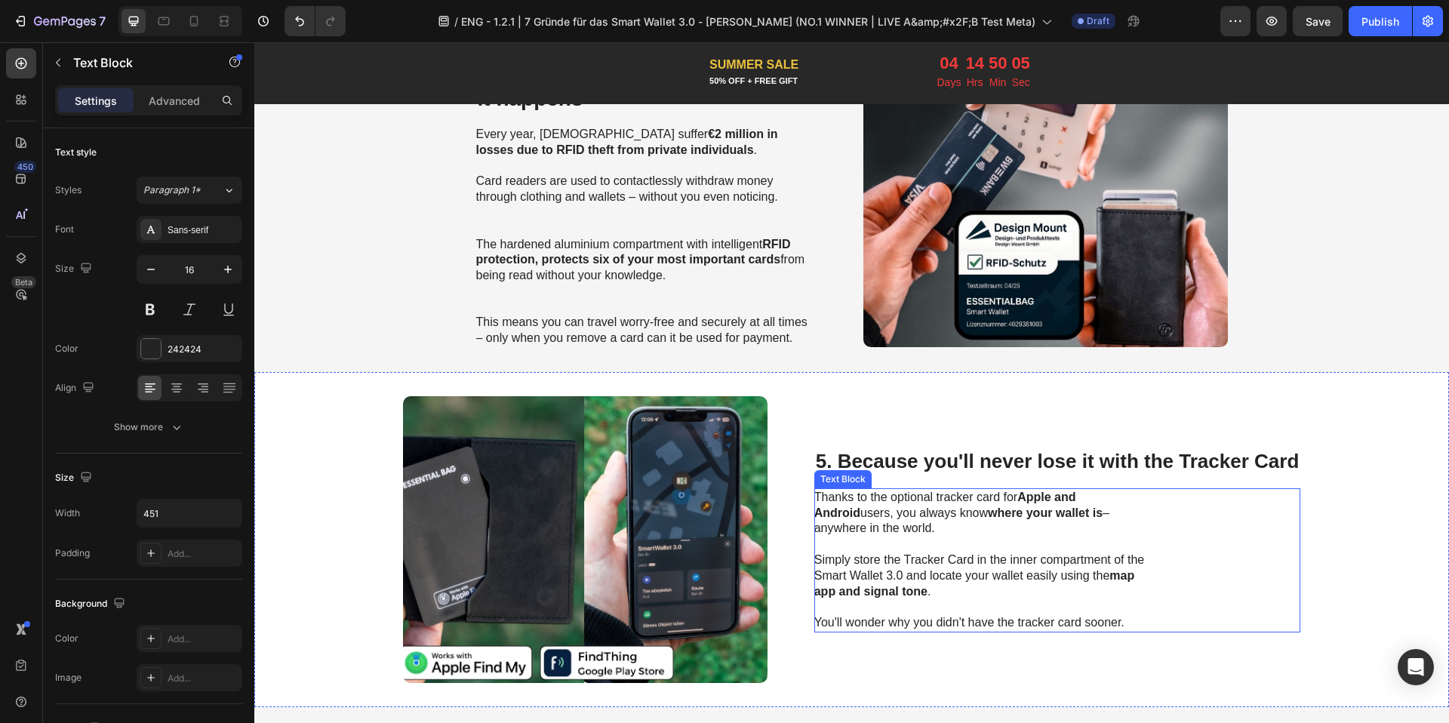
scroll to position [1666, 0]
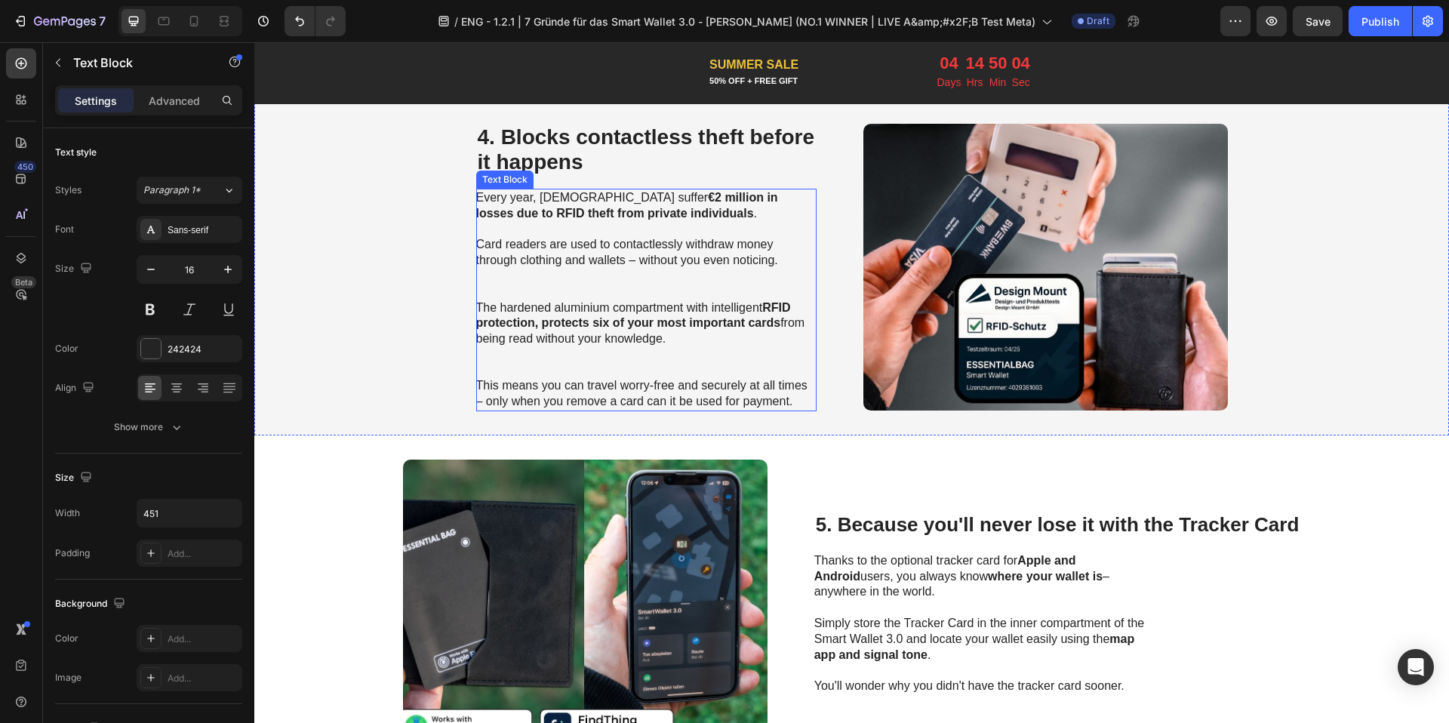
click at [606, 265] on p "Card readers are used to contactlessly withdraw money through clothing and wall…" at bounding box center [645, 253] width 339 height 32
click at [711, 347] on p "Rich Text Editor. Editing area: main" at bounding box center [645, 355] width 339 height 16
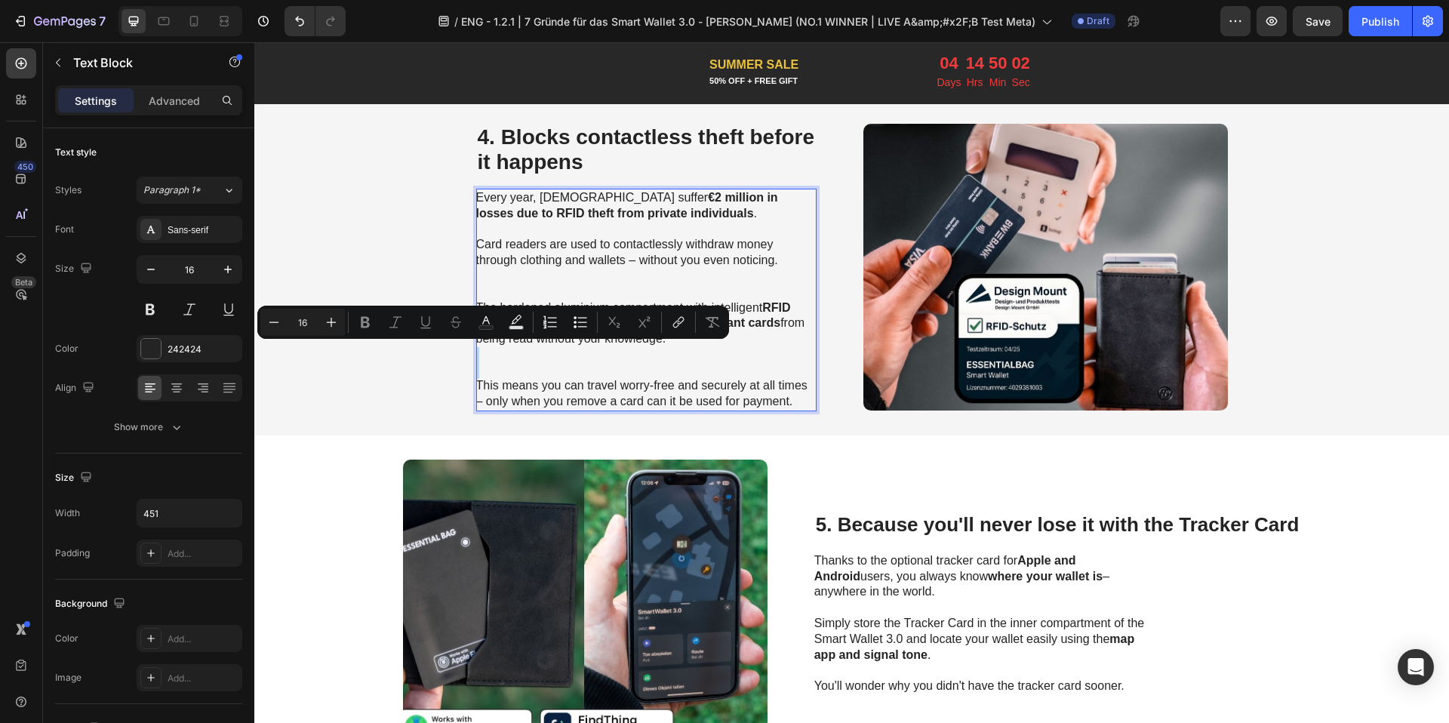
click at [801, 402] on p "This means you can travel worry-free and securely at all times – only when you …" at bounding box center [645, 394] width 339 height 32
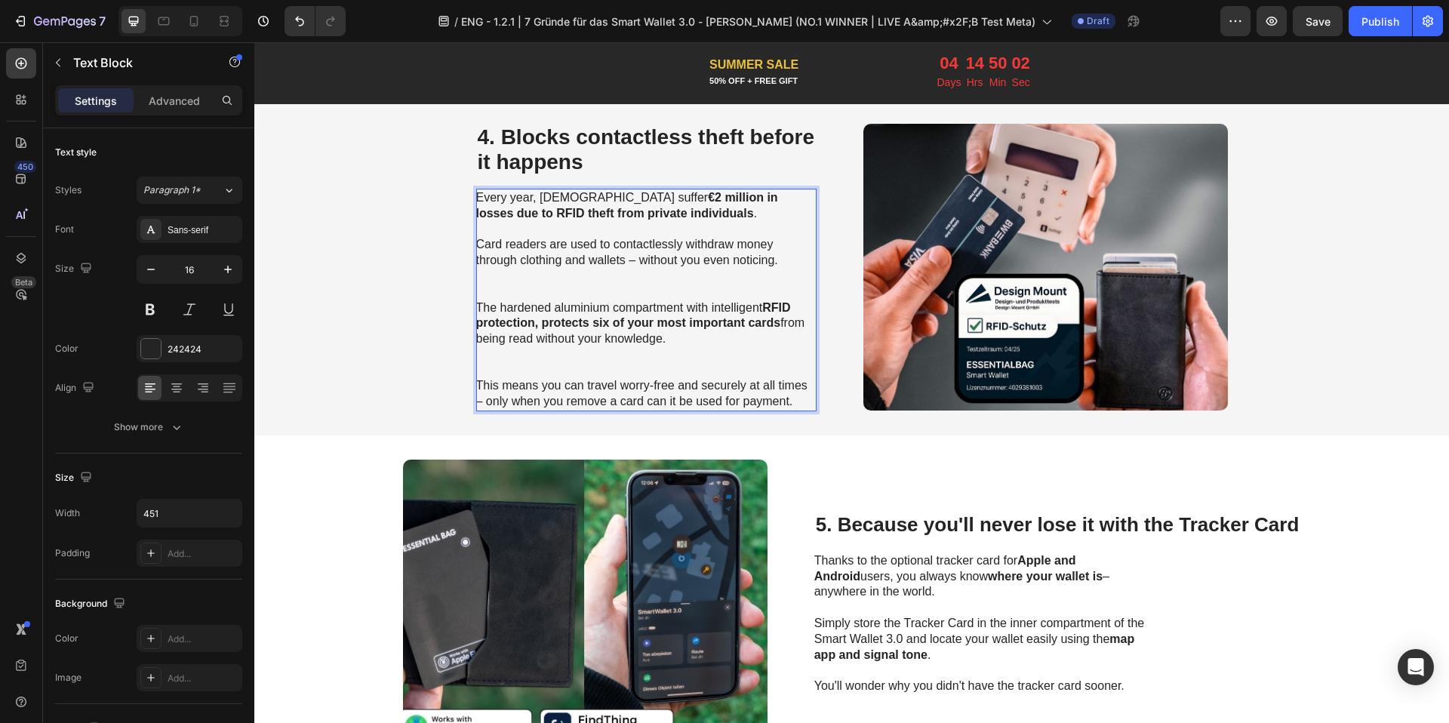
click at [801, 402] on p "This means you can travel worry-free and securely at all times – only when you …" at bounding box center [645, 394] width 339 height 32
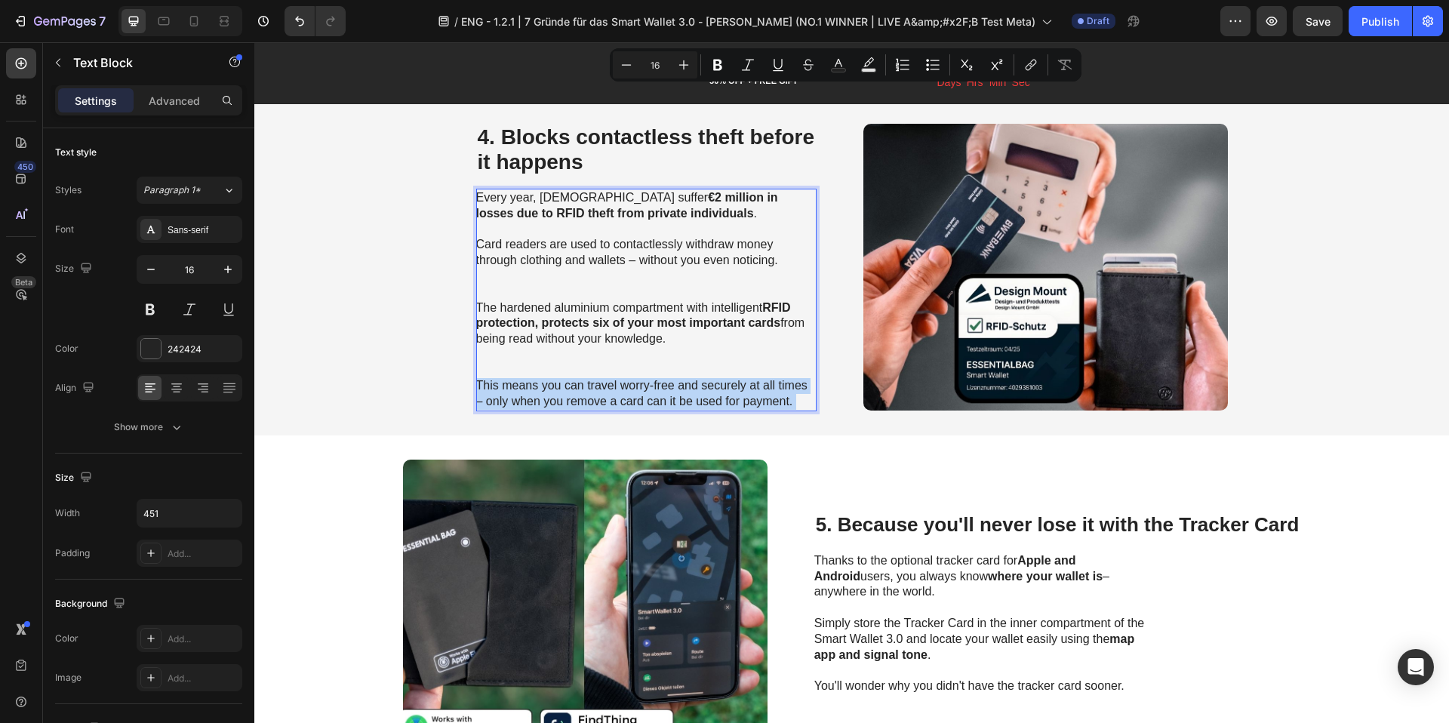
drag, startPoint x: 798, startPoint y: 401, endPoint x: 521, endPoint y: 211, distance: 336.5
click at [522, 213] on div "Every year, Germans suffer €2 million in losses due to RFID theft from private …" at bounding box center [646, 300] width 340 height 223
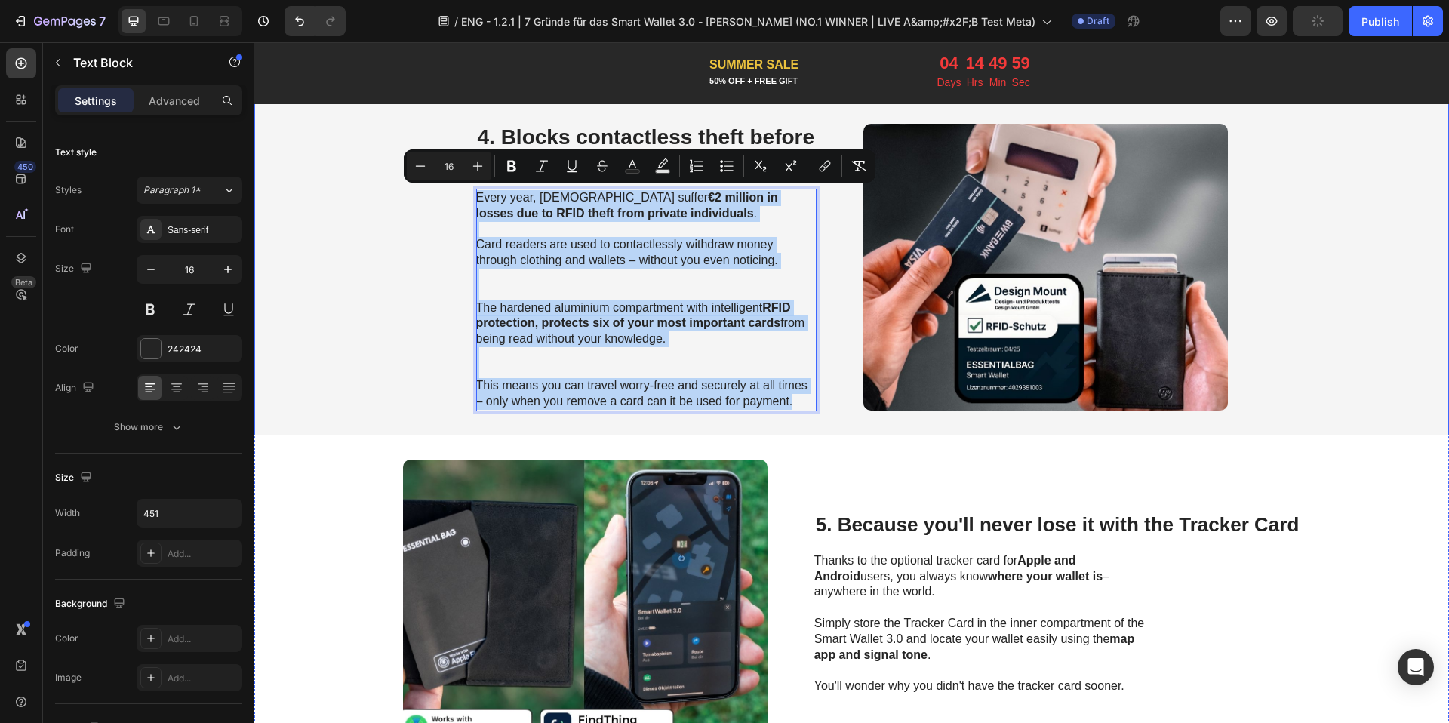
drag, startPoint x: 472, startPoint y: 192, endPoint x: 801, endPoint y: 409, distance: 394.9
click at [801, 409] on div "⁠⁠⁠⁠⁠⁠⁠ 4. Blocks contactless theft before it happens Heading Every year, Germa…" at bounding box center [851, 267] width 1194 height 337
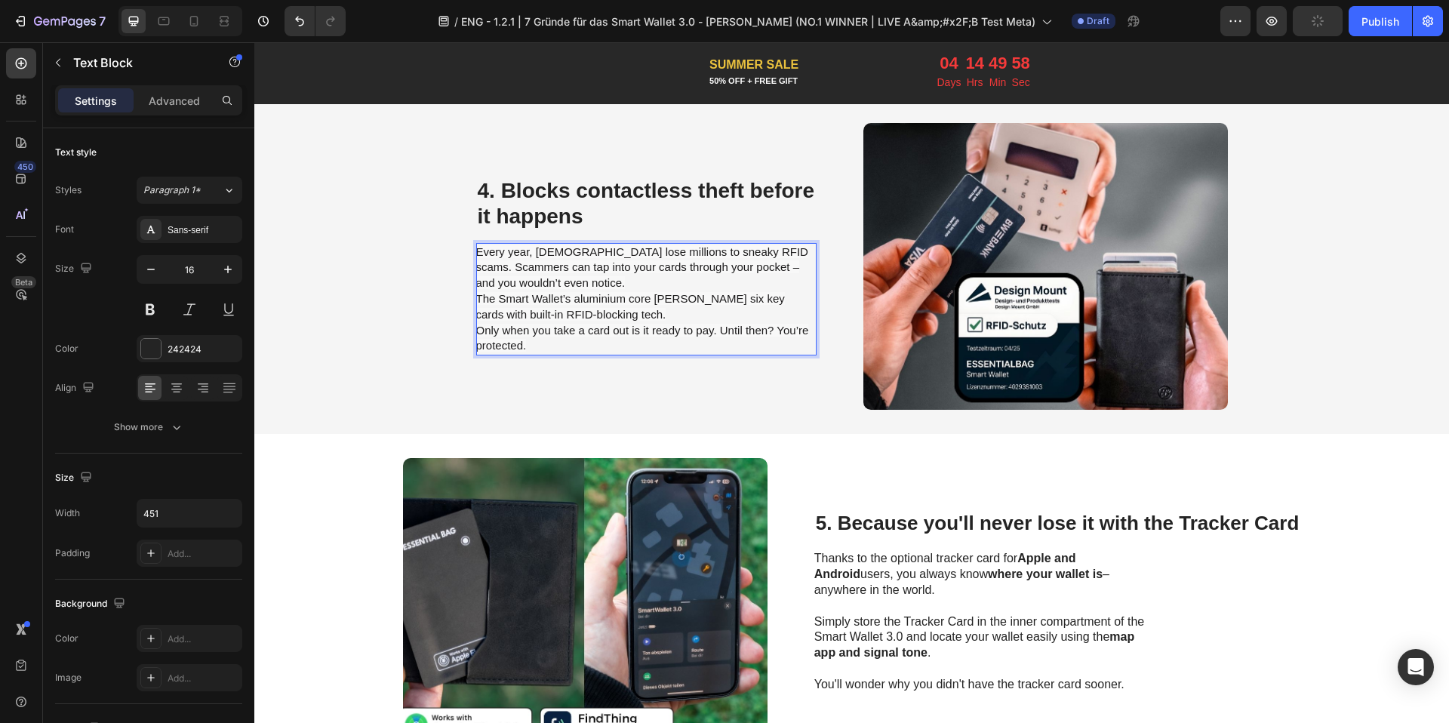
scroll to position [1720, 0]
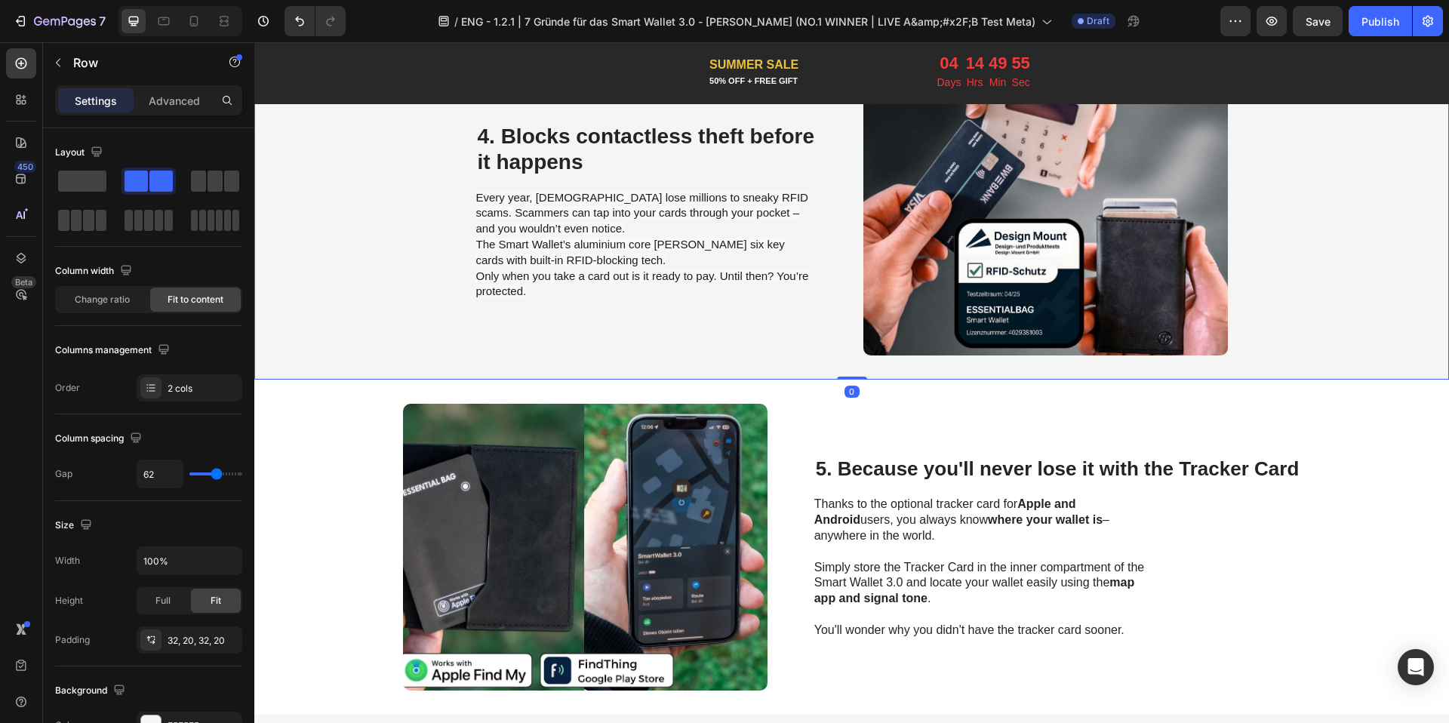
click at [538, 183] on div "⁠⁠⁠⁠⁠⁠⁠ 4. Blocks contactless theft before it happens Heading Every year, Brits…" at bounding box center [646, 212] width 340 height 287
click at [533, 197] on span "Every year, Brits lose millions to sneaky RFID scams. Scammers can tap into you…" at bounding box center [642, 213] width 332 height 45
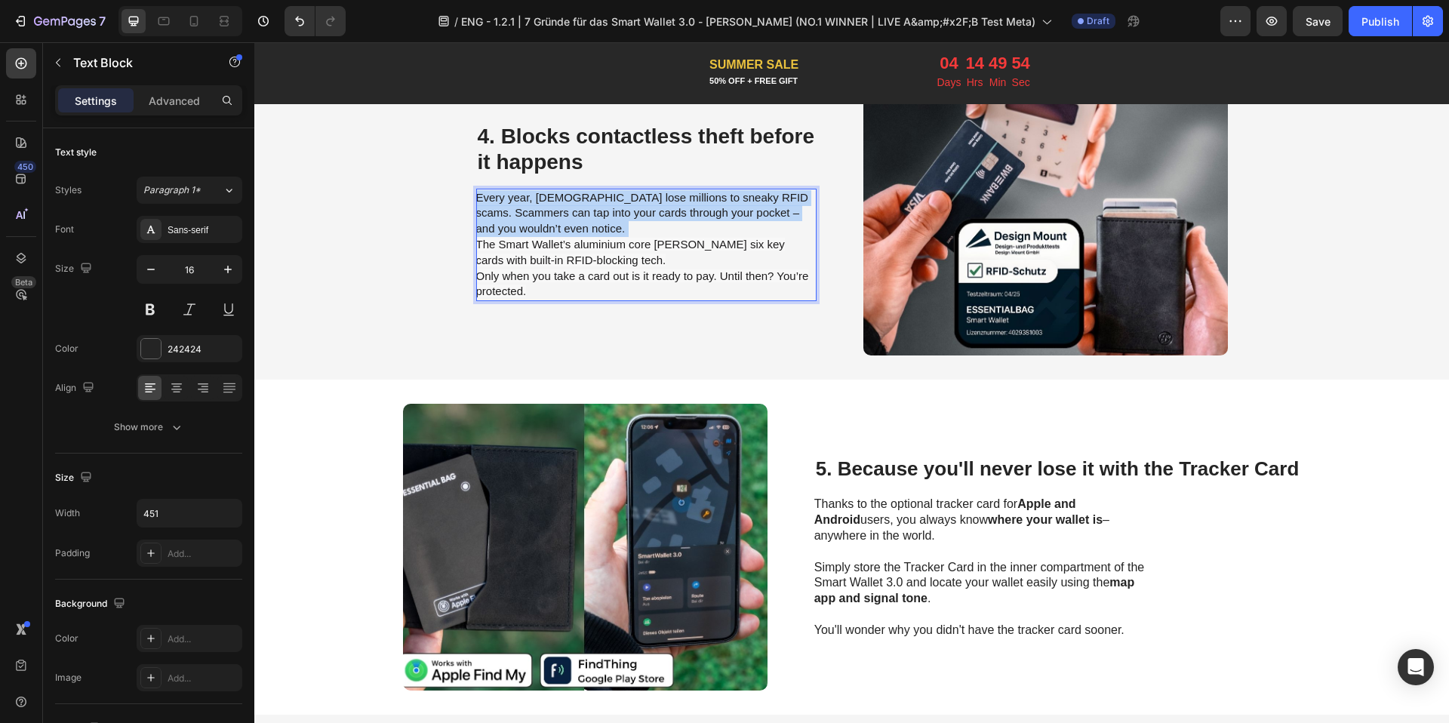
click at [533, 197] on span "Every year, Brits lose millions to sneaky RFID scams. Scammers can tap into you…" at bounding box center [642, 213] width 332 height 45
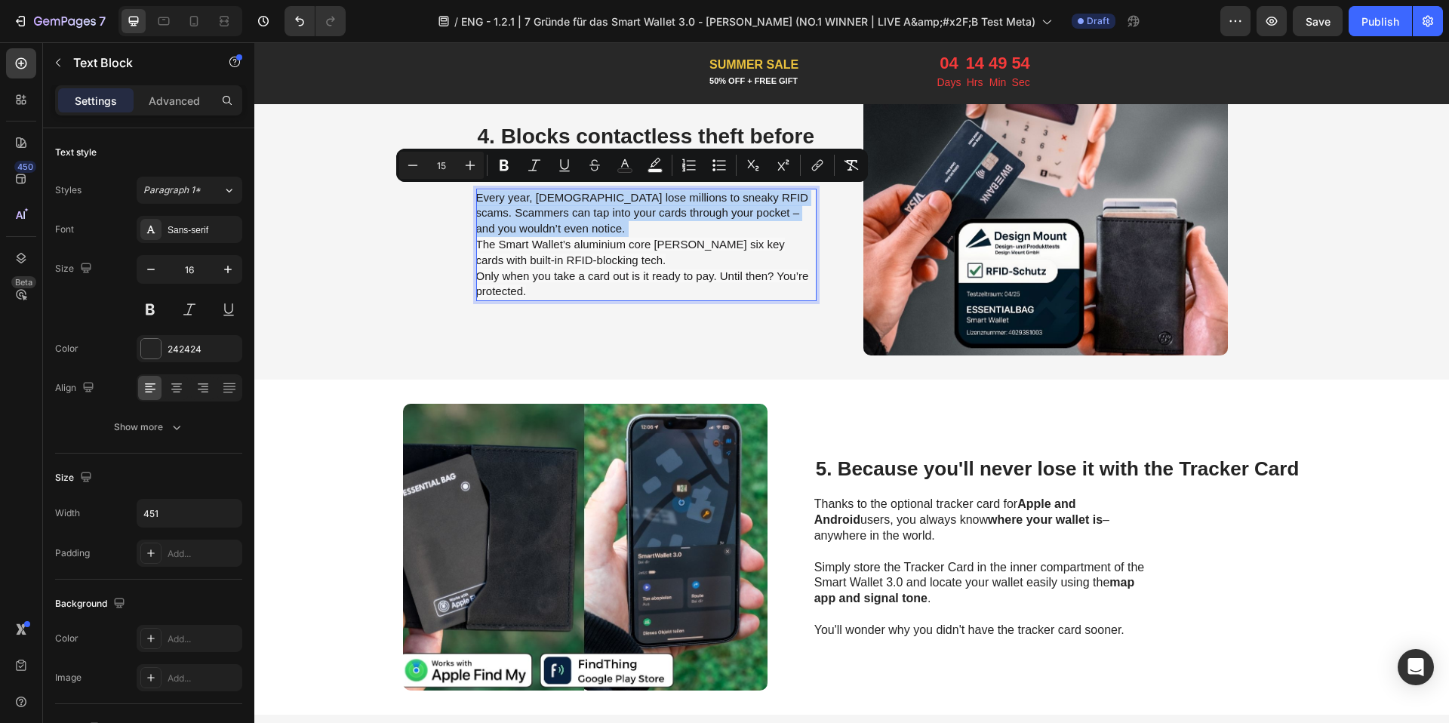
click at [538, 197] on span "Every year, Brits lose millions to sneaky RFID scams. Scammers can tap into you…" at bounding box center [642, 213] width 332 height 45
click at [539, 195] on span "Every year, Brits lose millions to sneaky RFID scams. Scammers can tap into you…" at bounding box center [642, 213] width 332 height 45
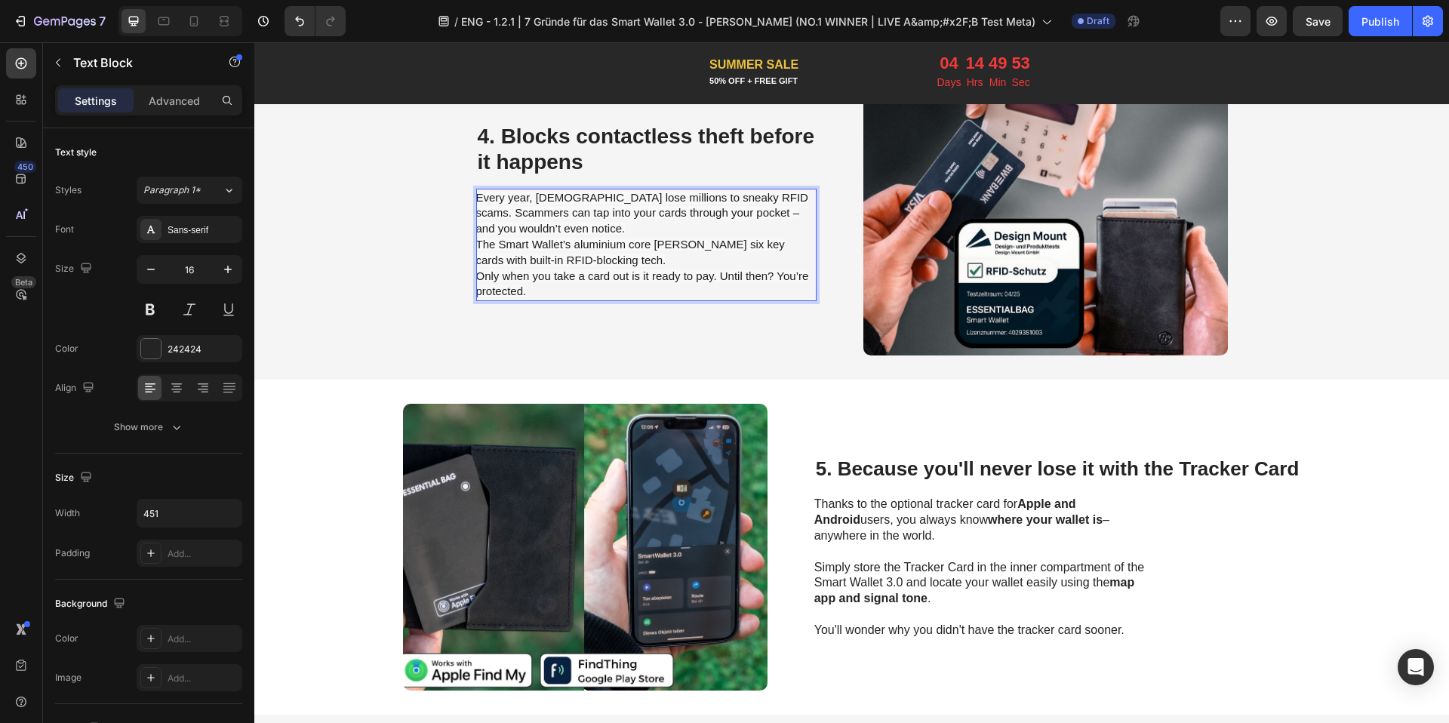
click at [546, 198] on span "Every year, Brits lose millions to sneaky RFID scams. Scammers can tap into you…" at bounding box center [642, 213] width 332 height 45
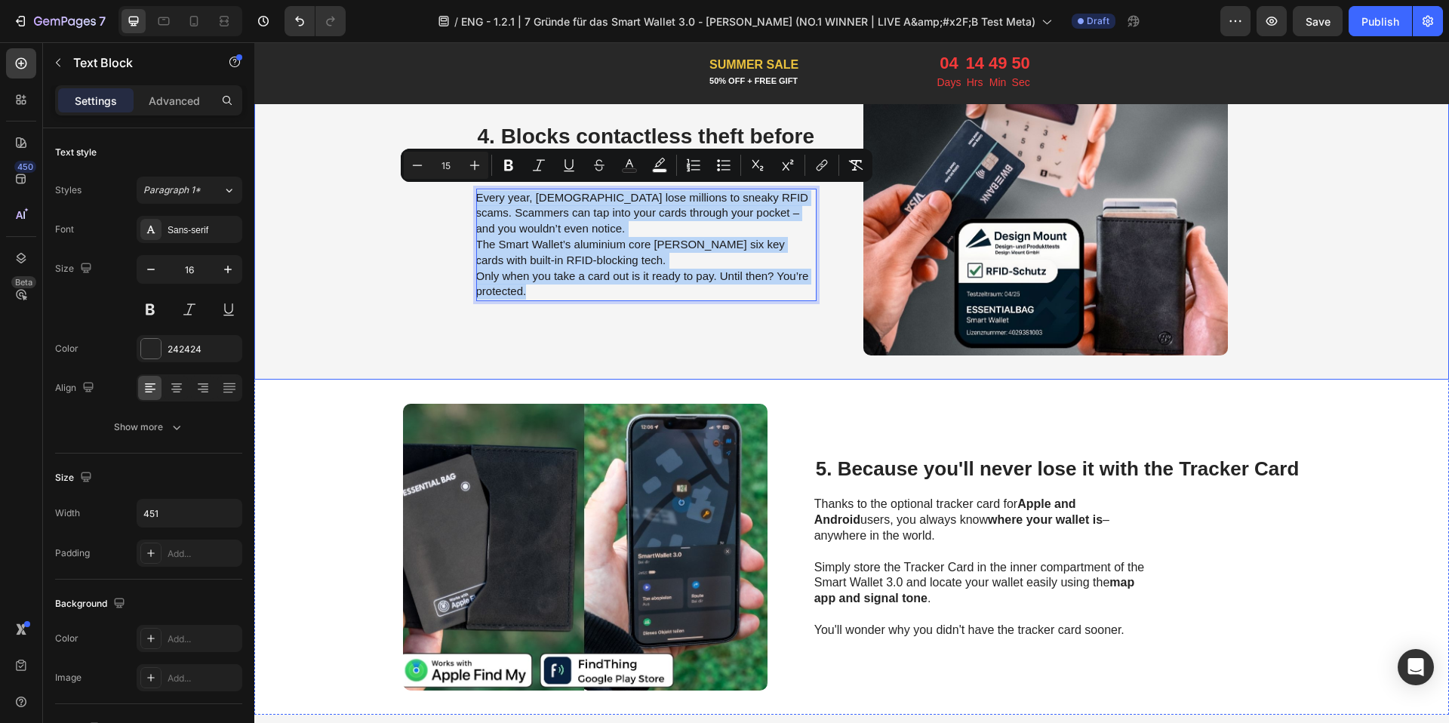
drag, startPoint x: 532, startPoint y: 293, endPoint x: 445, endPoint y: 203, distance: 124.9
click at [445, 203] on div "⁠⁠⁠⁠⁠⁠⁠ 4. Blocks contactless theft before it happens Heading Every year, Brits…" at bounding box center [851, 212] width 1194 height 335
click at [540, 215] on span "Every year, Brits lose millions to sneaky RFID scams. Scammers can tap into you…" at bounding box center [642, 213] width 332 height 45
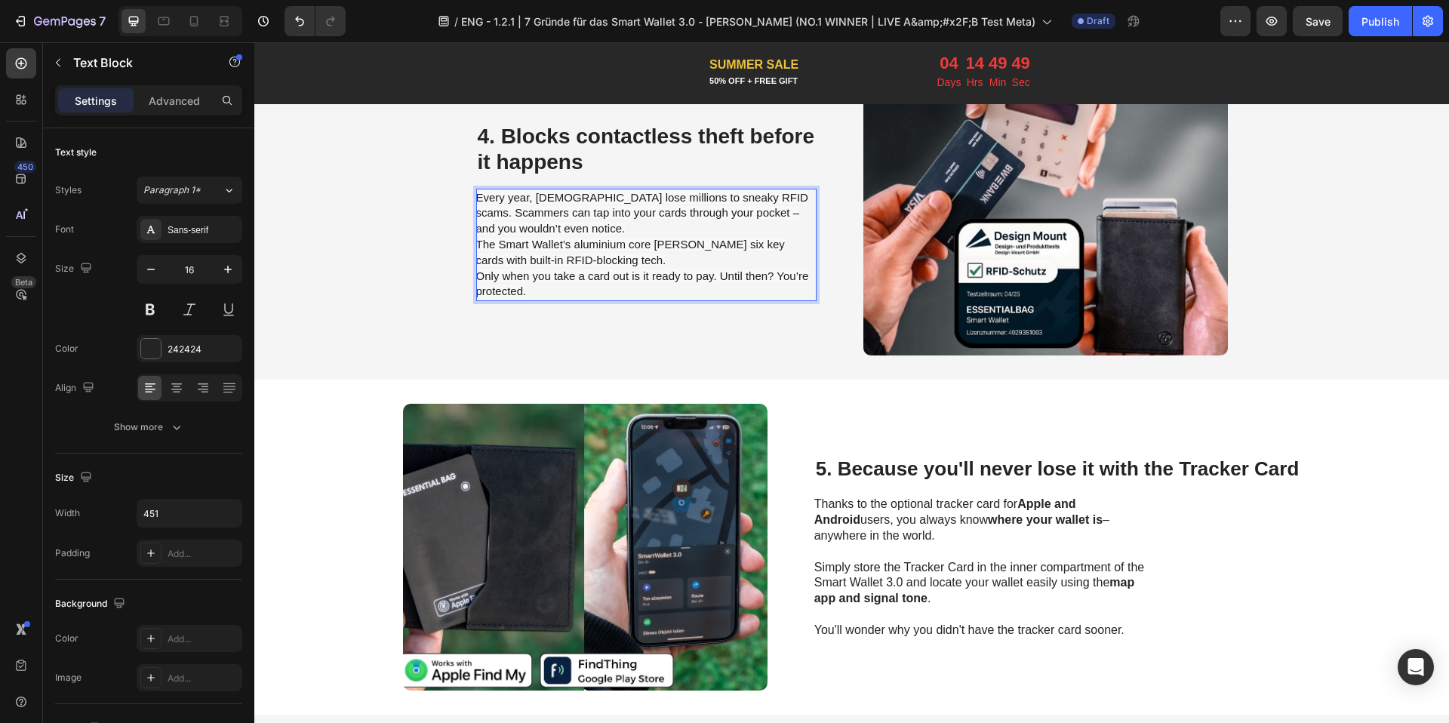
click at [549, 228] on p "Every year, Brits lose millions to sneaky RFID scams. Scammers can tap into you…" at bounding box center [645, 245] width 339 height 110
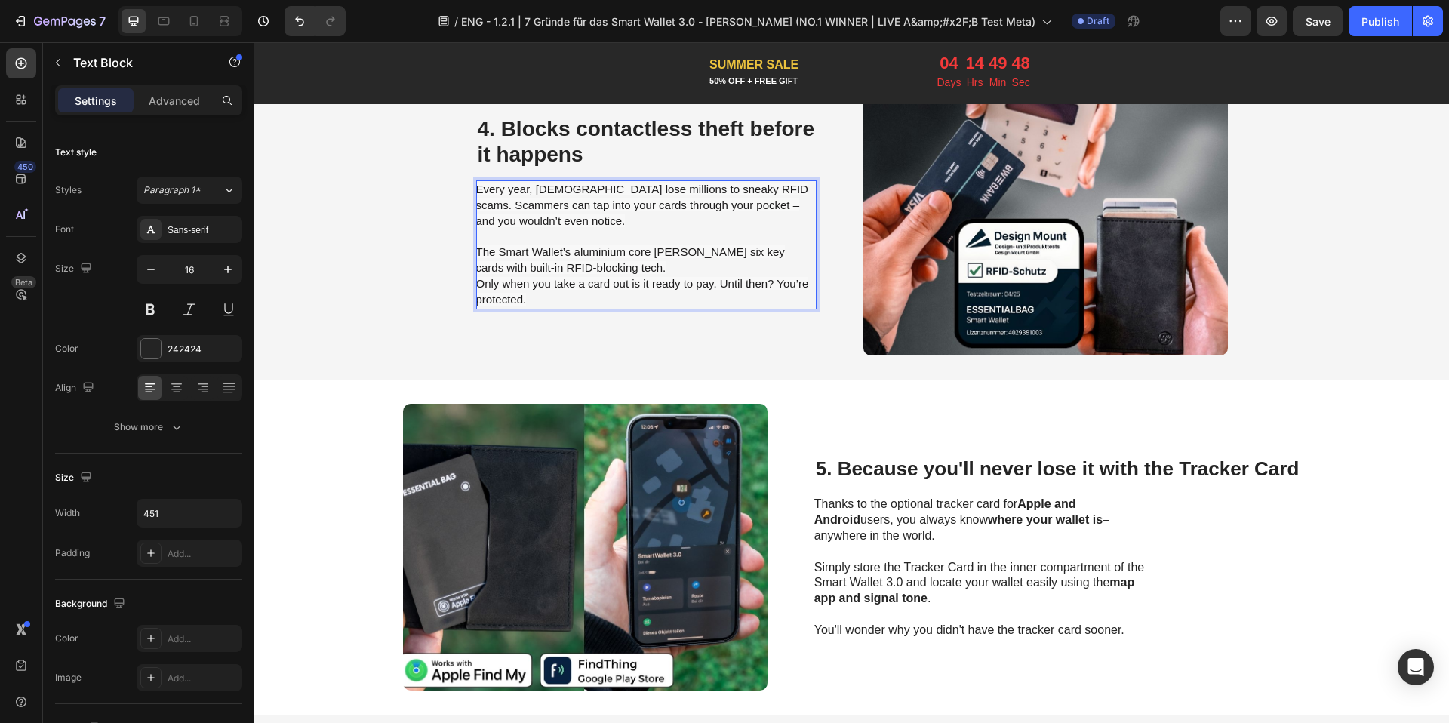
scroll to position [1712, 0]
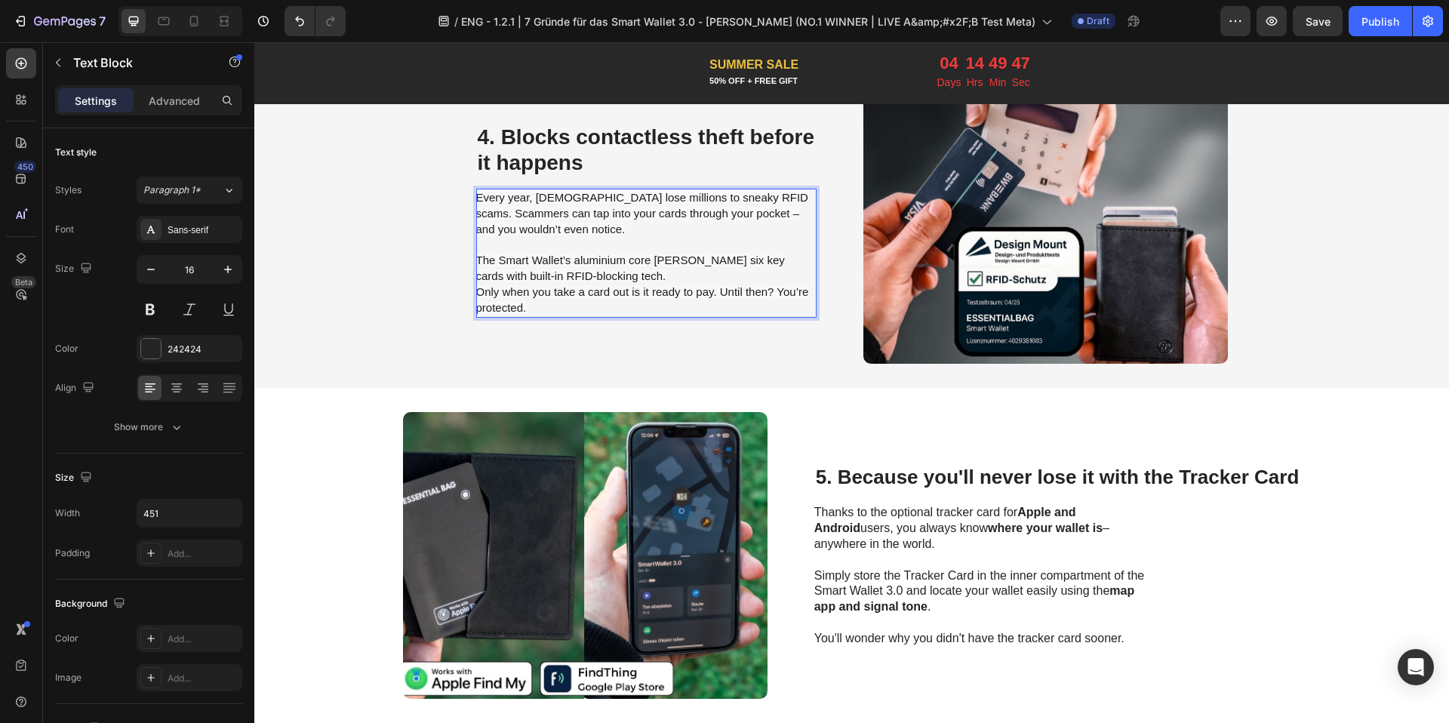
click at [581, 272] on span "The Smart Wallet’s aluminium core shields six key cards with built-in RFID-bloc…" at bounding box center [630, 268] width 309 height 29
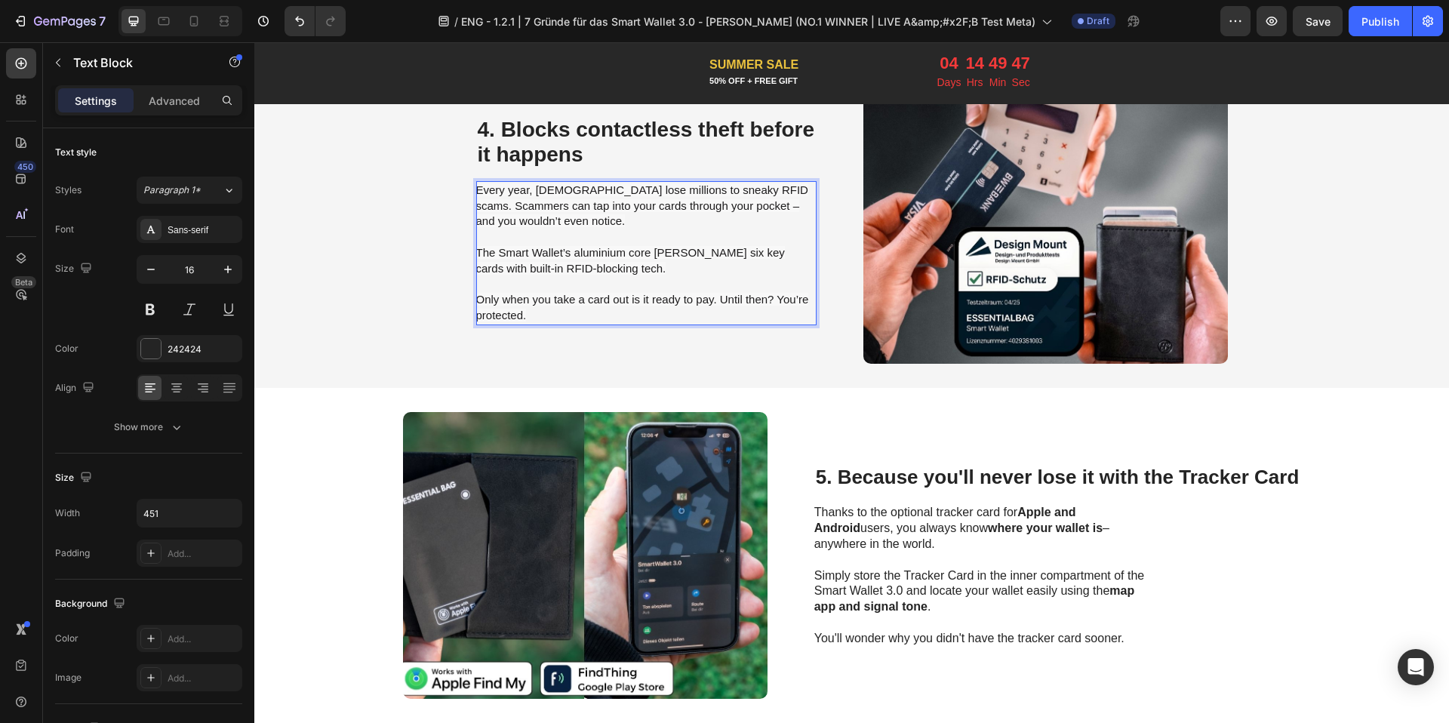
scroll to position [1704, 0]
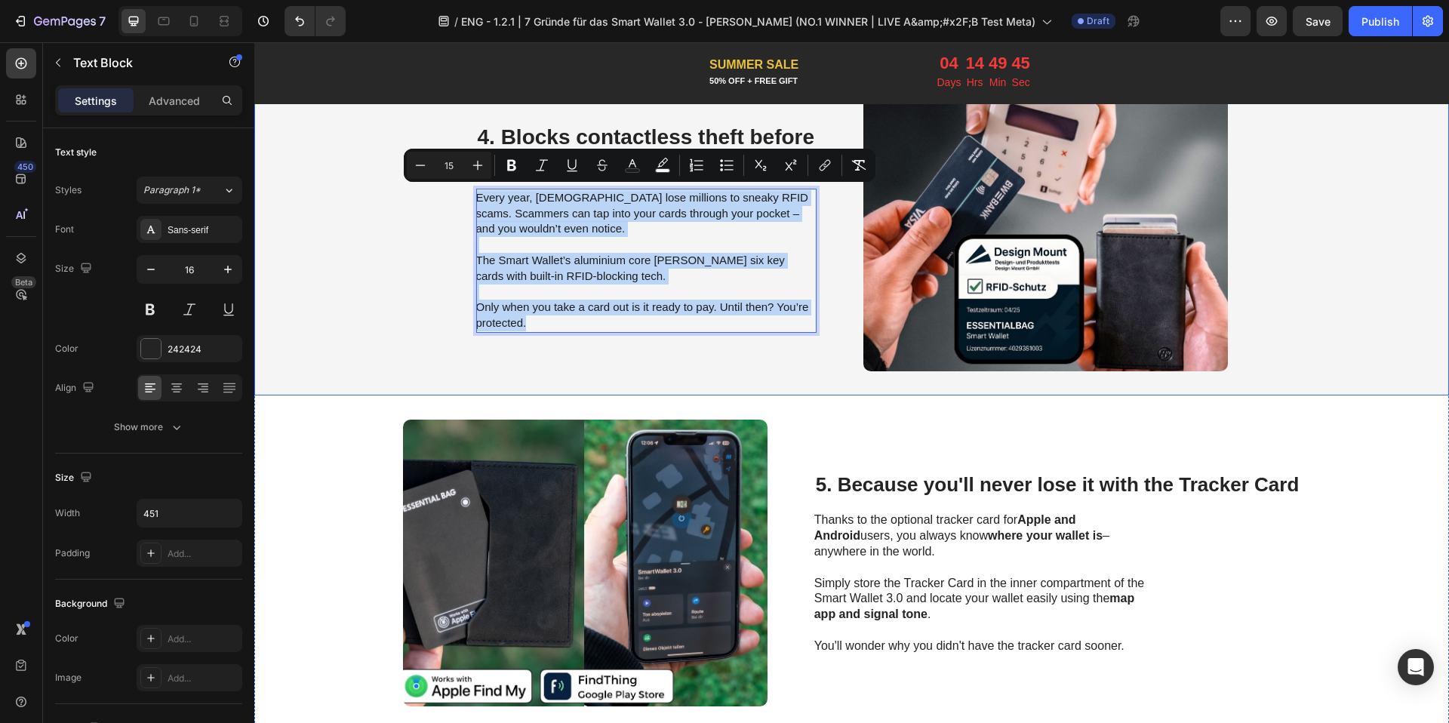
drag, startPoint x: 531, startPoint y: 320, endPoint x: 442, endPoint y: 200, distance: 149.4
click at [442, 200] on div "⁠⁠⁠⁠⁠⁠⁠ 4. Blocks contactless theft before it happens Heading Every year, Brits…" at bounding box center [851, 227] width 1194 height 335
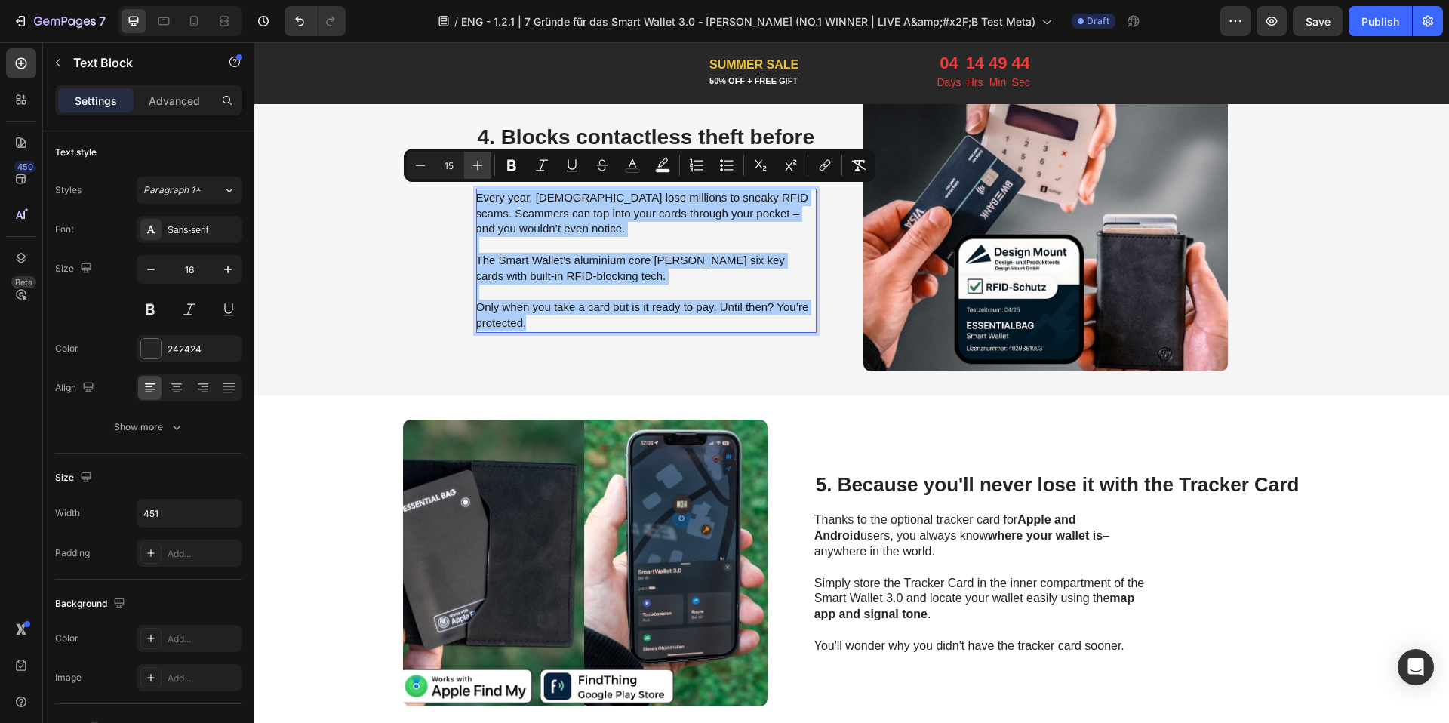
click at [481, 172] on icon "Editor contextual toolbar" at bounding box center [477, 165] width 15 height 15
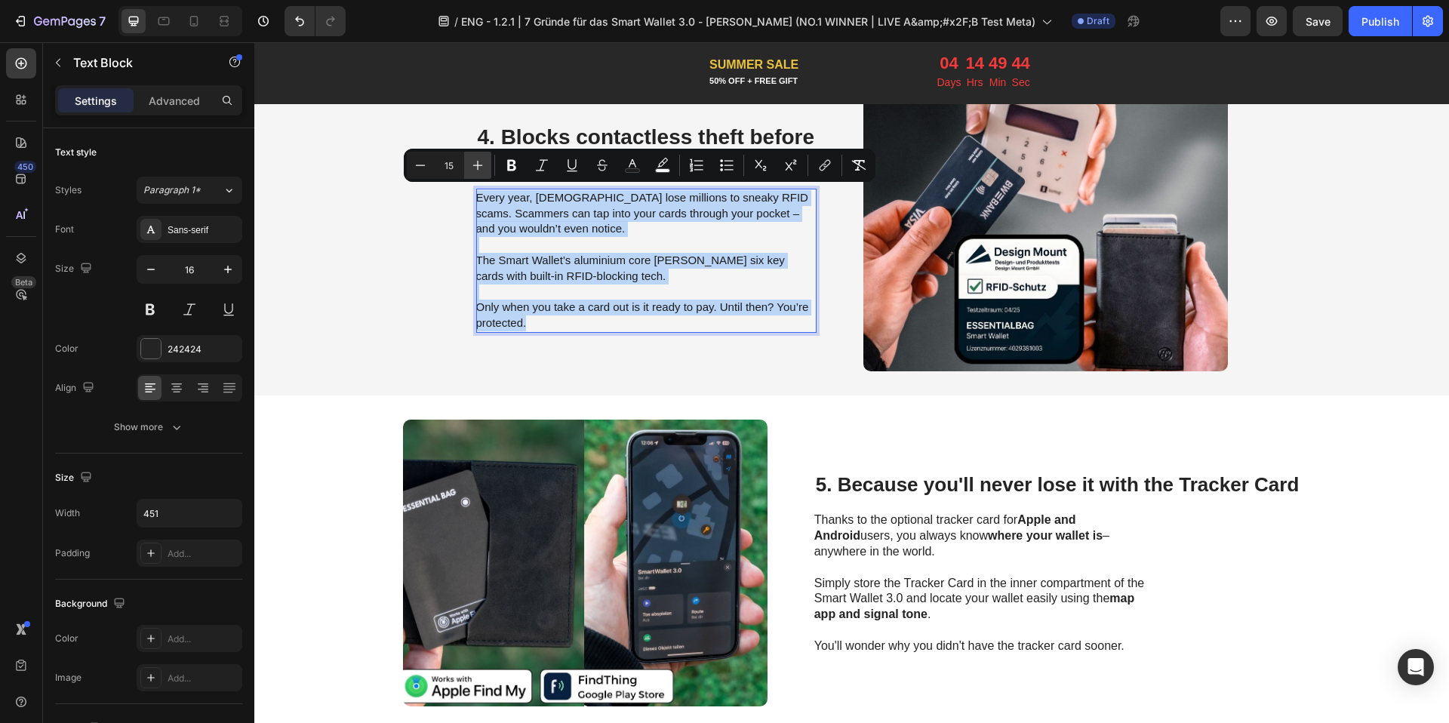
type input "16"
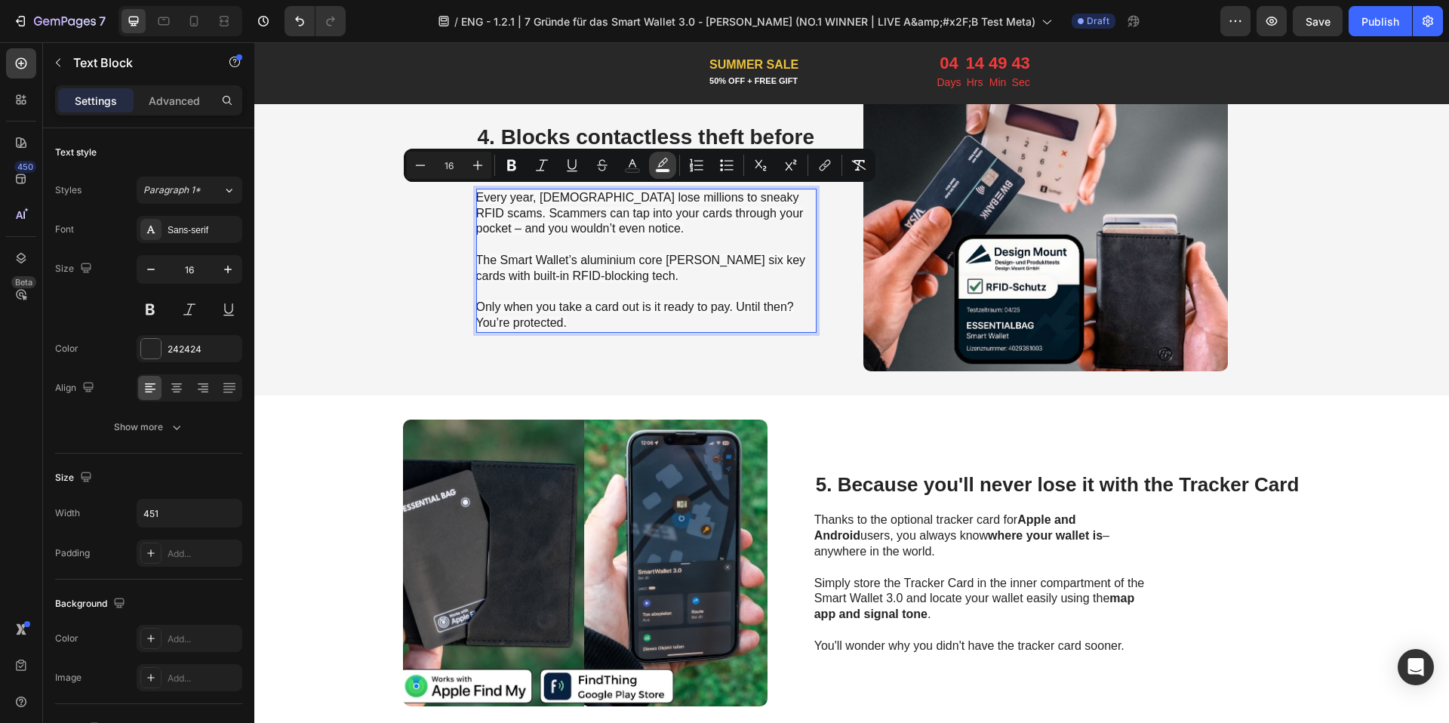
click at [662, 171] on rect "Editor contextual toolbar" at bounding box center [663, 171] width 14 height 4
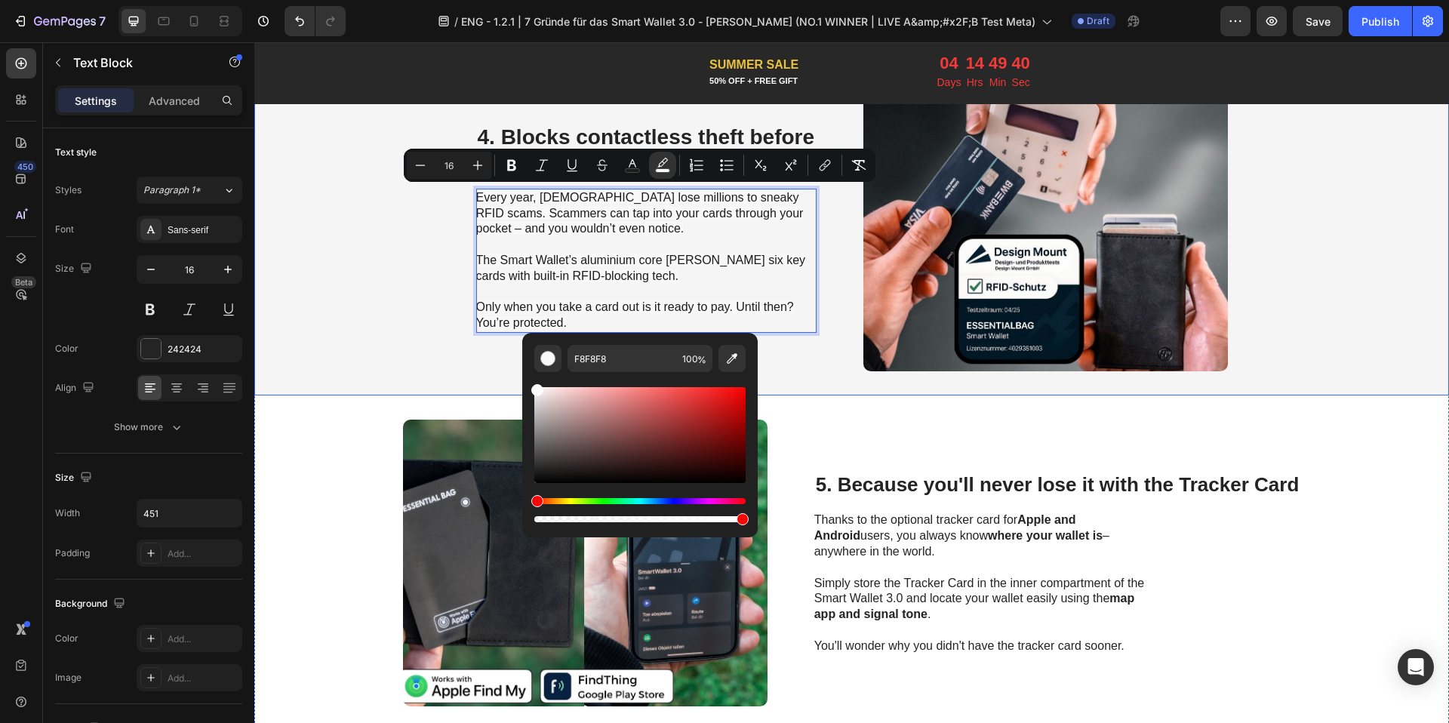
type input "FFFFFF"
drag, startPoint x: 787, startPoint y: 437, endPoint x: 512, endPoint y: 354, distance: 286.9
click at [512, 216] on span "Every year, Brits lose millions to sneaky RFID scams. Scammers can tap into you…" at bounding box center [639, 213] width 327 height 45
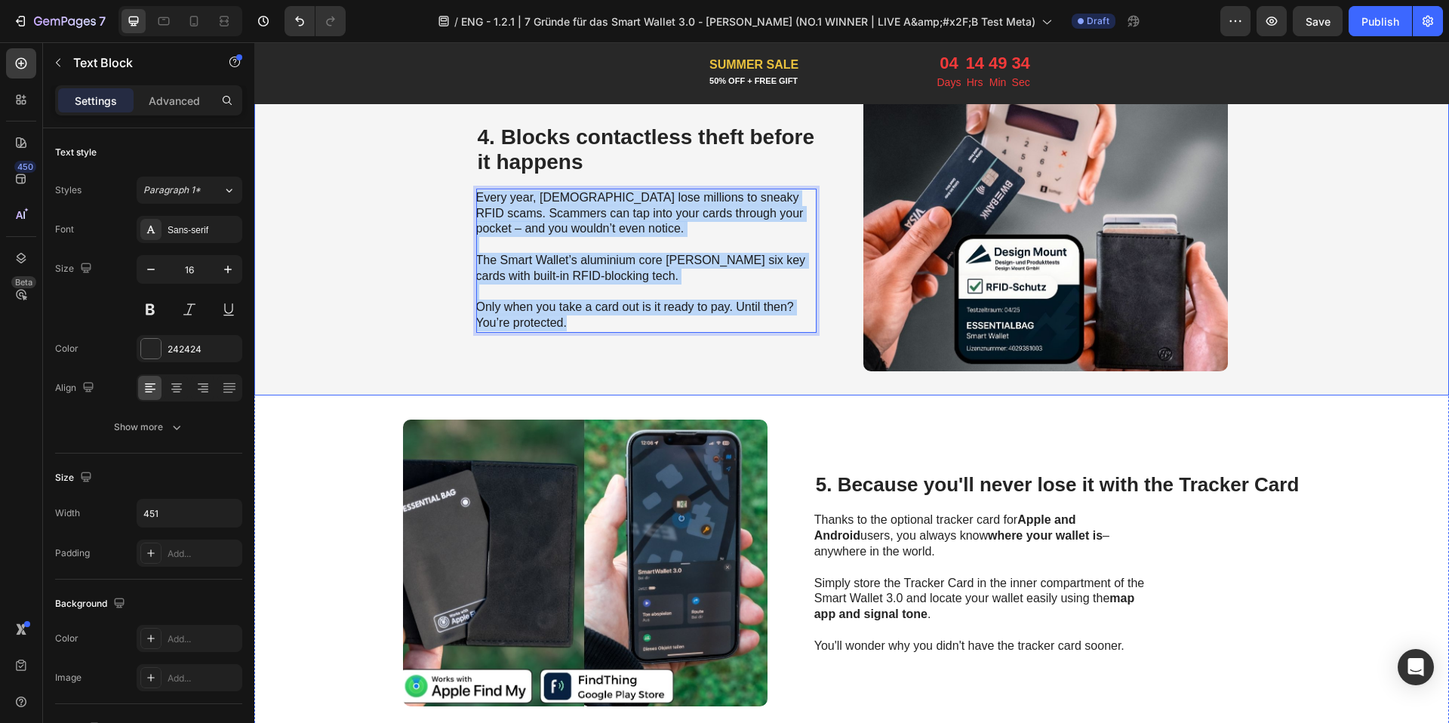
drag, startPoint x: 577, startPoint y: 318, endPoint x: 426, endPoint y: 124, distance: 246.8
click at [426, 124] on div "⁠⁠⁠⁠⁠⁠⁠ 4. Blocks contactless theft before it happens Heading Every year, Brits…" at bounding box center [851, 227] width 1194 height 335
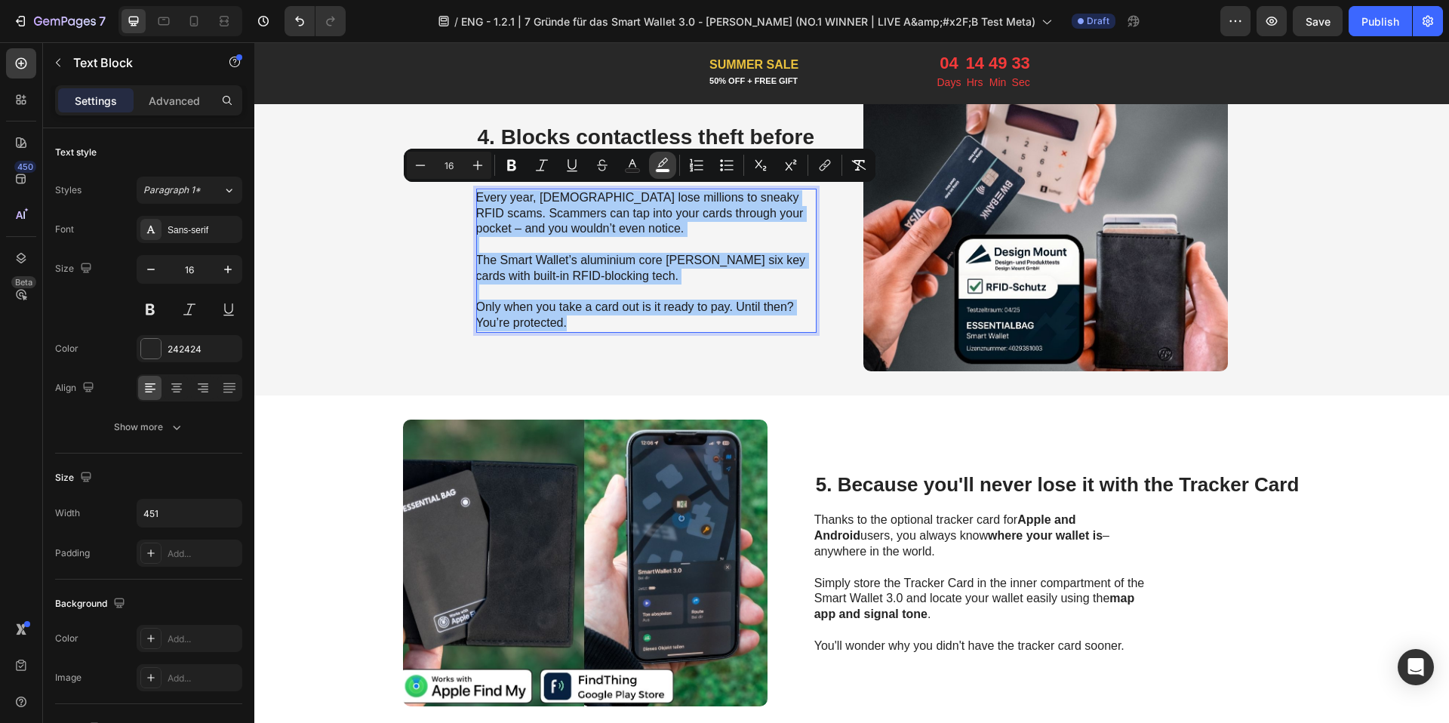
click at [659, 169] on rect "Editor contextual toolbar" at bounding box center [663, 171] width 14 height 4
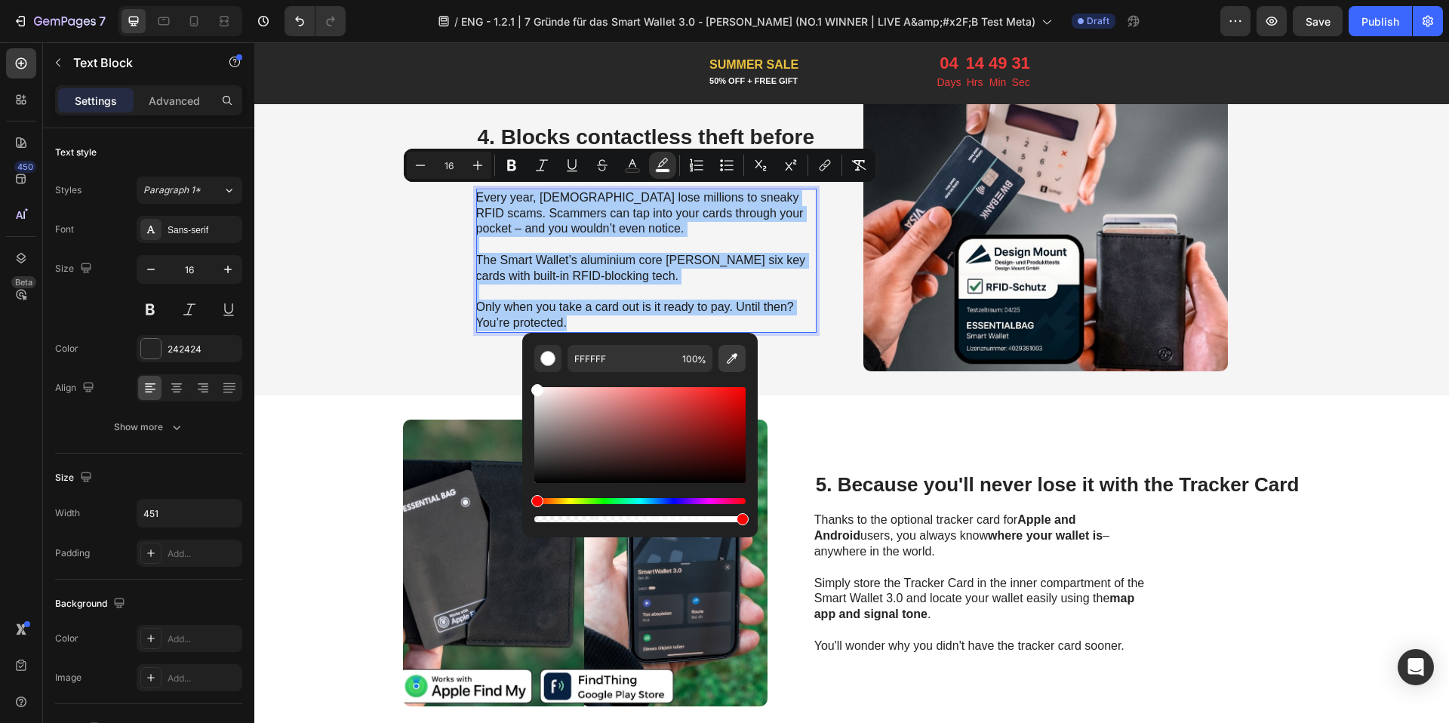
click at [739, 355] on button "Editor contextual toolbar" at bounding box center [731, 358] width 27 height 27
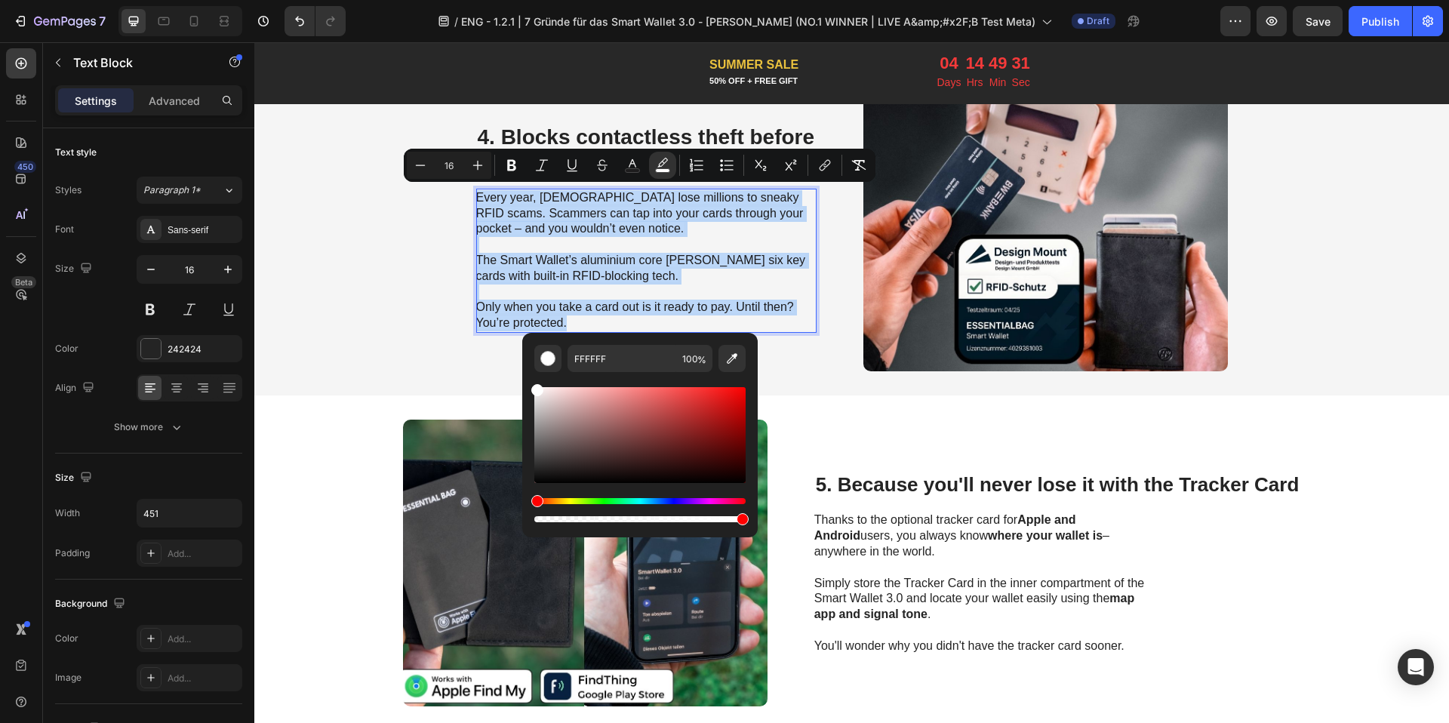
type input "F5F5F5"
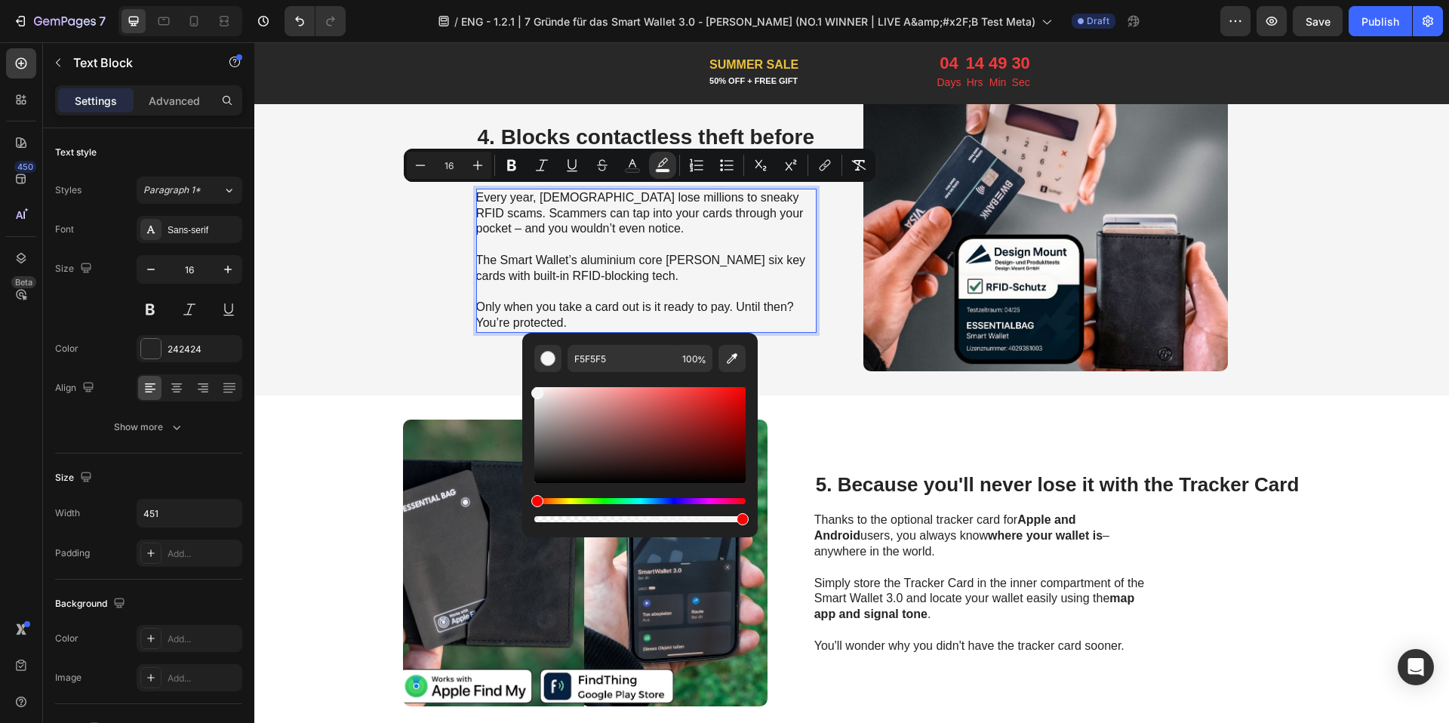
click at [515, 238] on p "The Smart Wallet’s aluminium core shields six key cards with built-in RFID-bloc…" at bounding box center [645, 260] width 339 height 47
click at [546, 194] on span "Every year, Brits lose millions to sneaky RFID scams. Scammers can tap into you…" at bounding box center [639, 213] width 327 height 45
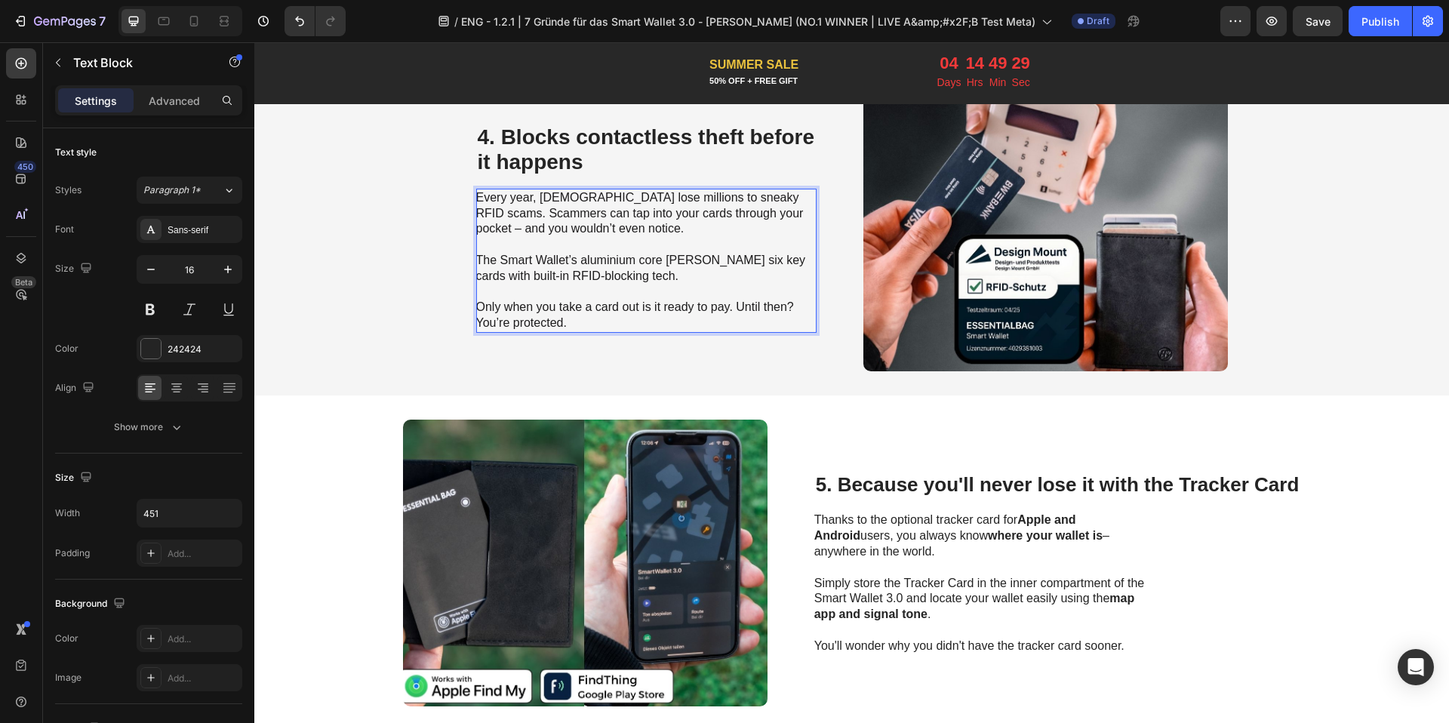
click at [535, 194] on span "Every year, Brits lose millions to sneaky RFID scams. Scammers can tap into you…" at bounding box center [639, 213] width 327 height 45
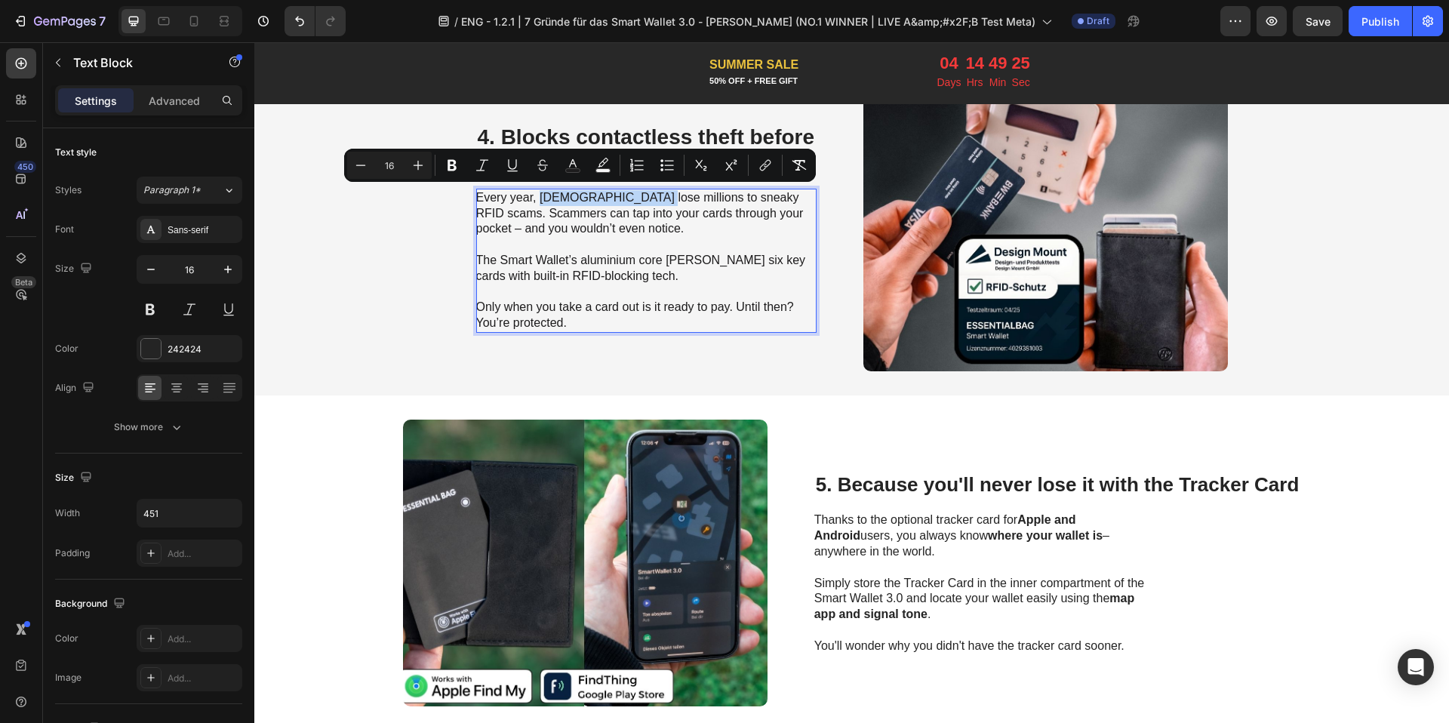
drag, startPoint x: 536, startPoint y: 192, endPoint x: 628, endPoint y: 198, distance: 91.5
click at [628, 198] on span "Every year, Brits lose millions to sneaky RFID scams. Scammers can tap into you…" at bounding box center [639, 213] width 327 height 45
click at [442, 173] on button "Bold" at bounding box center [451, 165] width 27 height 27
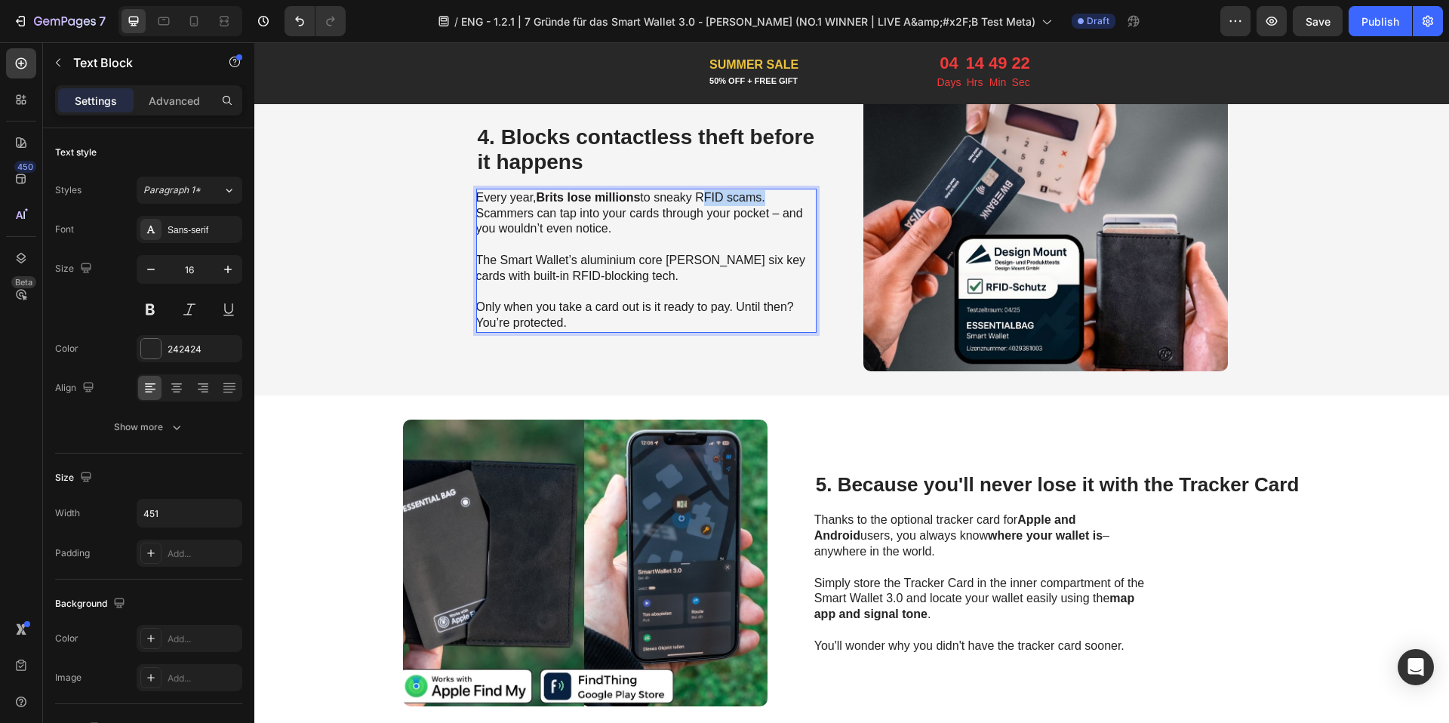
drag, startPoint x: 699, startPoint y: 193, endPoint x: 761, endPoint y: 200, distance: 63.0
click at [761, 200] on span "Every year, Brits lose millions to sneaky RFID scams. Scammers can tap into you…" at bounding box center [639, 213] width 327 height 45
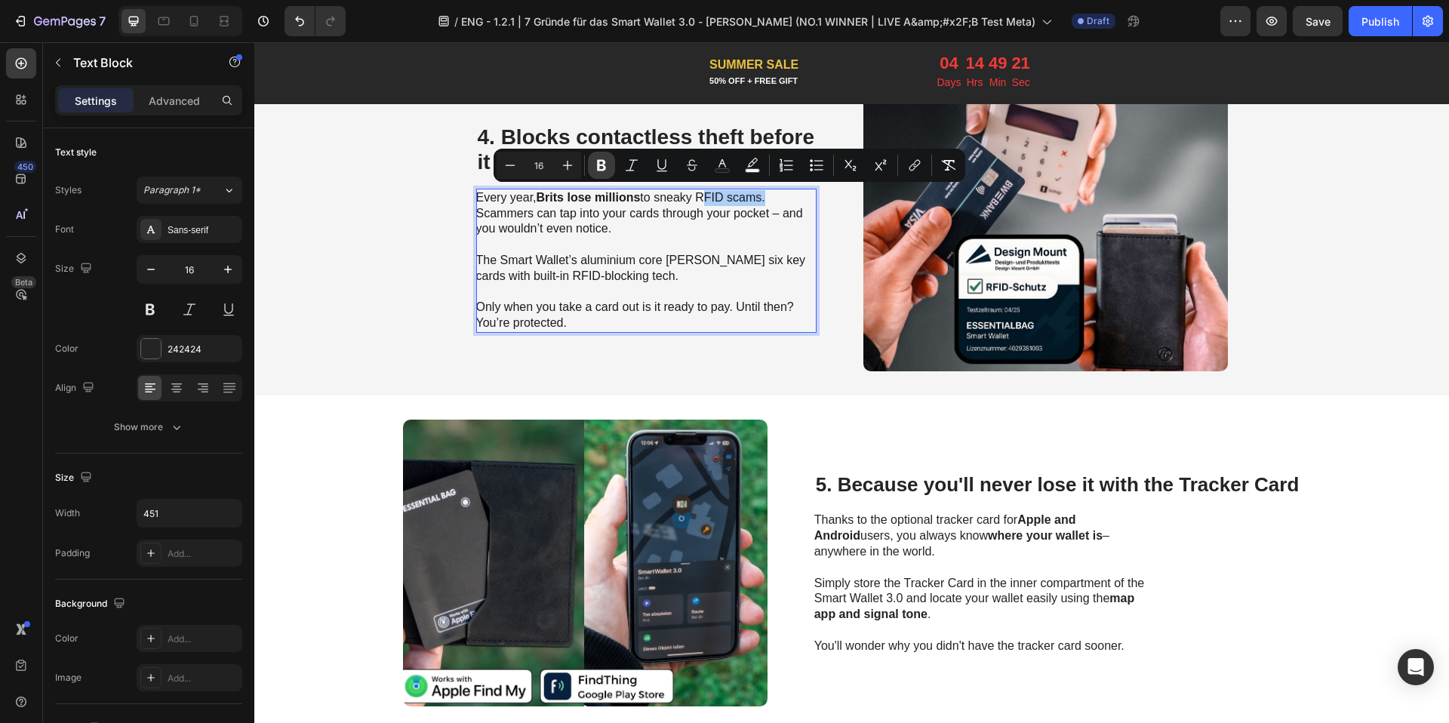
click at [597, 169] on icon "Editor contextual toolbar" at bounding box center [601, 165] width 9 height 11
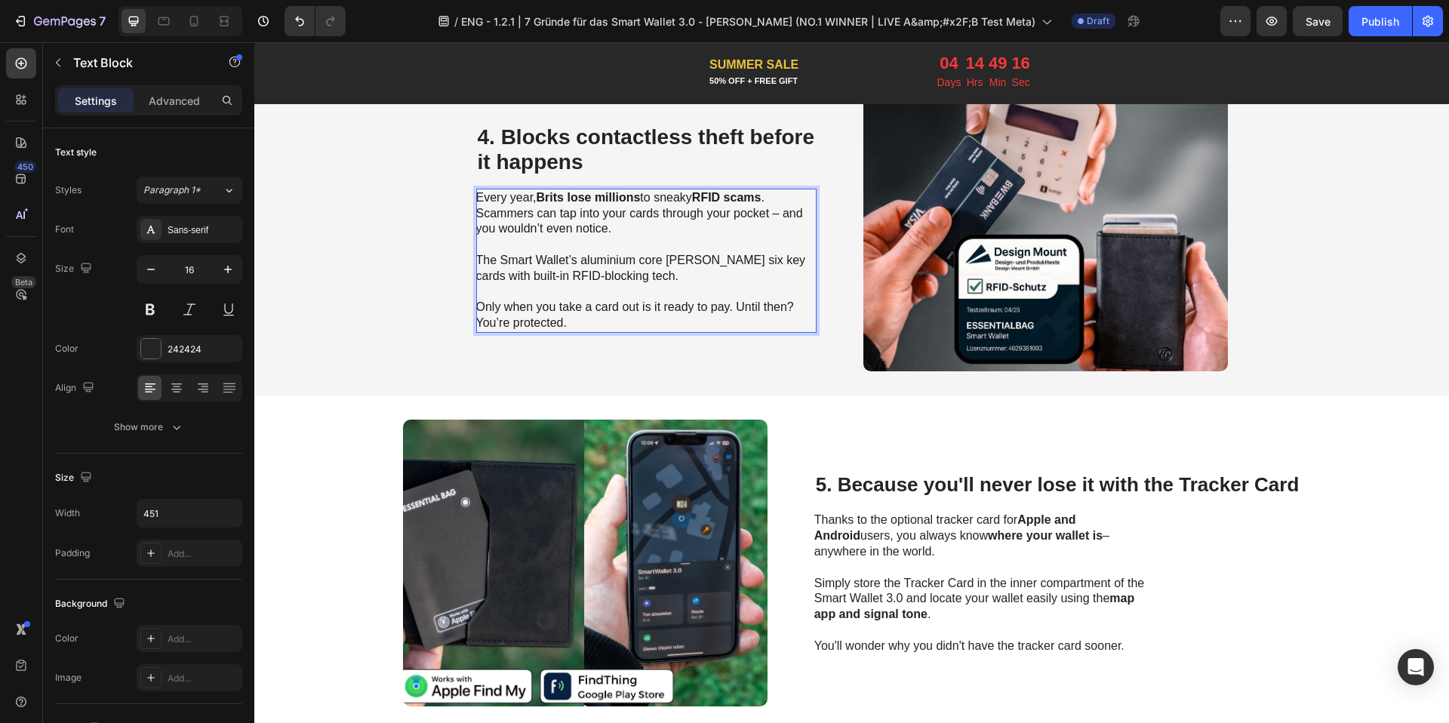
click at [477, 321] on span "Only when you take a card out is it ready to pay. Until then? You’re protected." at bounding box center [635, 314] width 318 height 29
drag, startPoint x: 557, startPoint y: 321, endPoint x: 457, endPoint y: 321, distance: 99.6
click at [457, 321] on div "⁠⁠⁠⁠⁠⁠⁠ 4. Blocks contactless theft before it happens Heading Every year, Brits…" at bounding box center [851, 227] width 1194 height 335
click at [537, 363] on div "⁠⁠⁠⁠⁠⁠⁠ 4. Blocks contactless theft before it happens Heading Every year, Brits…" at bounding box center [646, 228] width 340 height 287
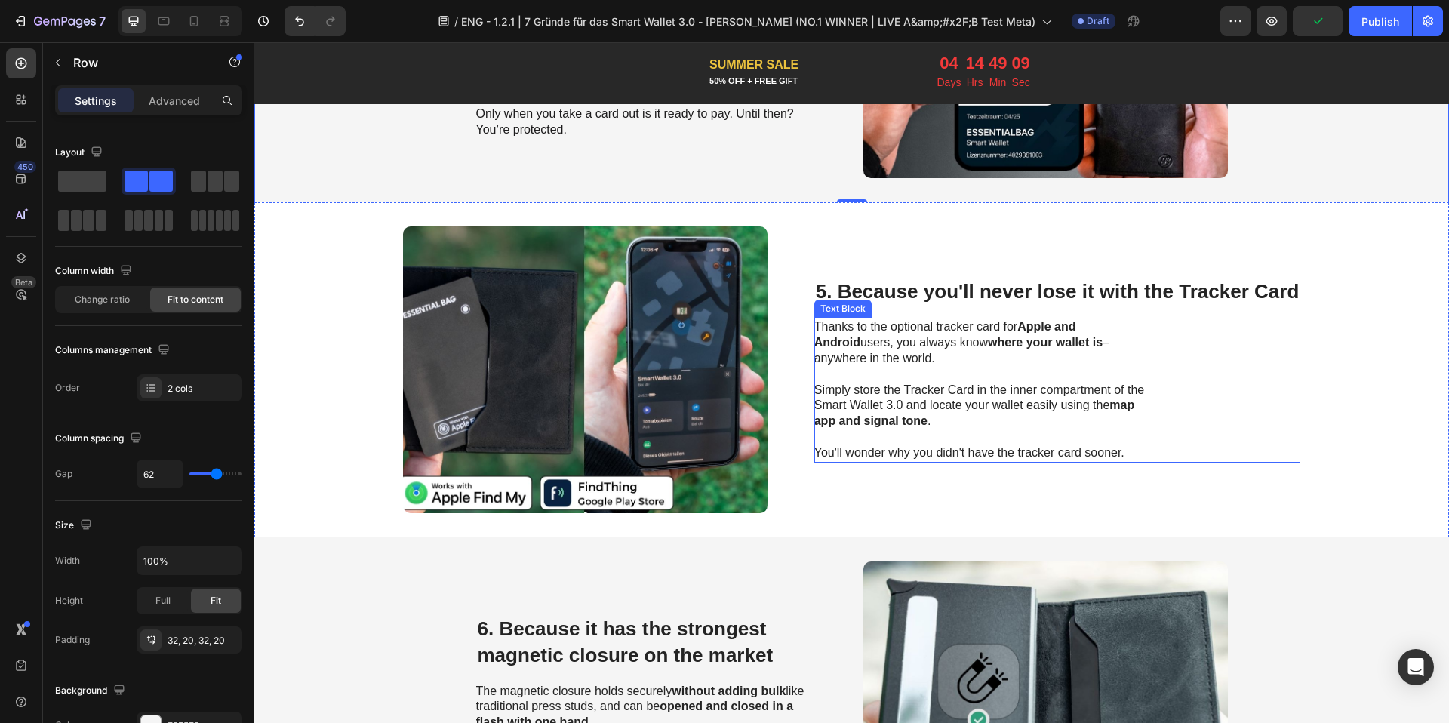
scroll to position [1898, 0]
click at [1007, 281] on span "5. Because you'll never lose it with the Tracker Card" at bounding box center [1058, 290] width 484 height 23
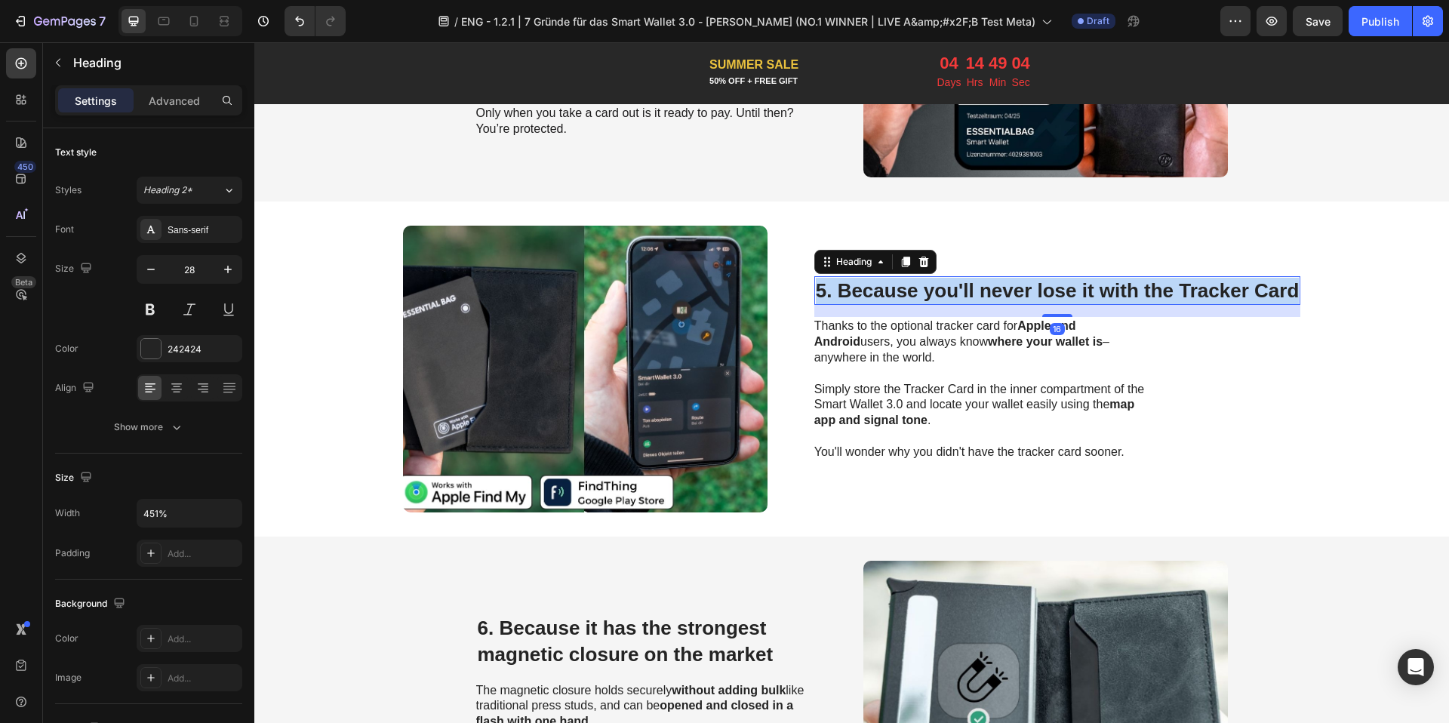
click at [1007, 281] on span "5. Because you'll never lose it with the Tracker Card" at bounding box center [1058, 290] width 484 height 23
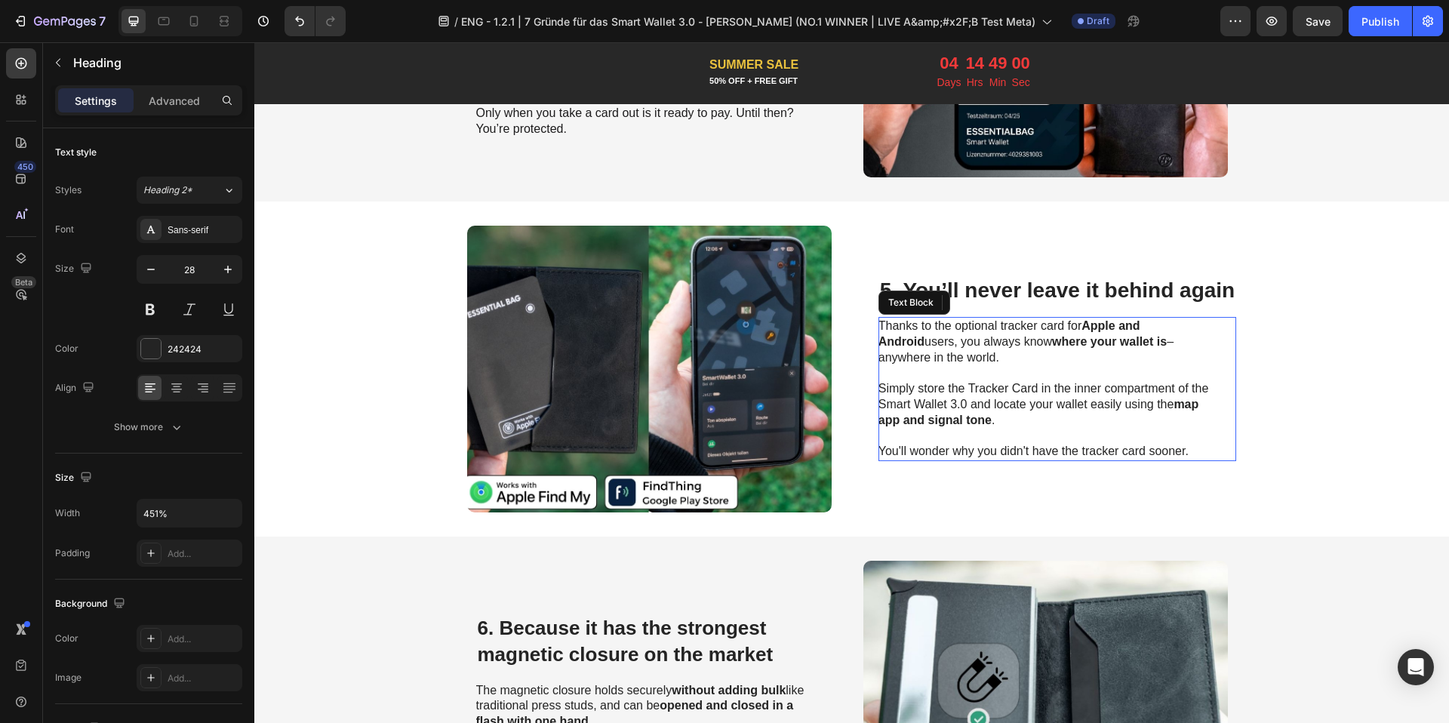
click at [973, 335] on p "Thanks to the optional tracker card for Apple and Android users, you always kno…" at bounding box center [1047, 341] width 339 height 47
click at [1013, 353] on p "Thanks to the optional tracker card for Apple and Android users, you always kno…" at bounding box center [1047, 341] width 339 height 47
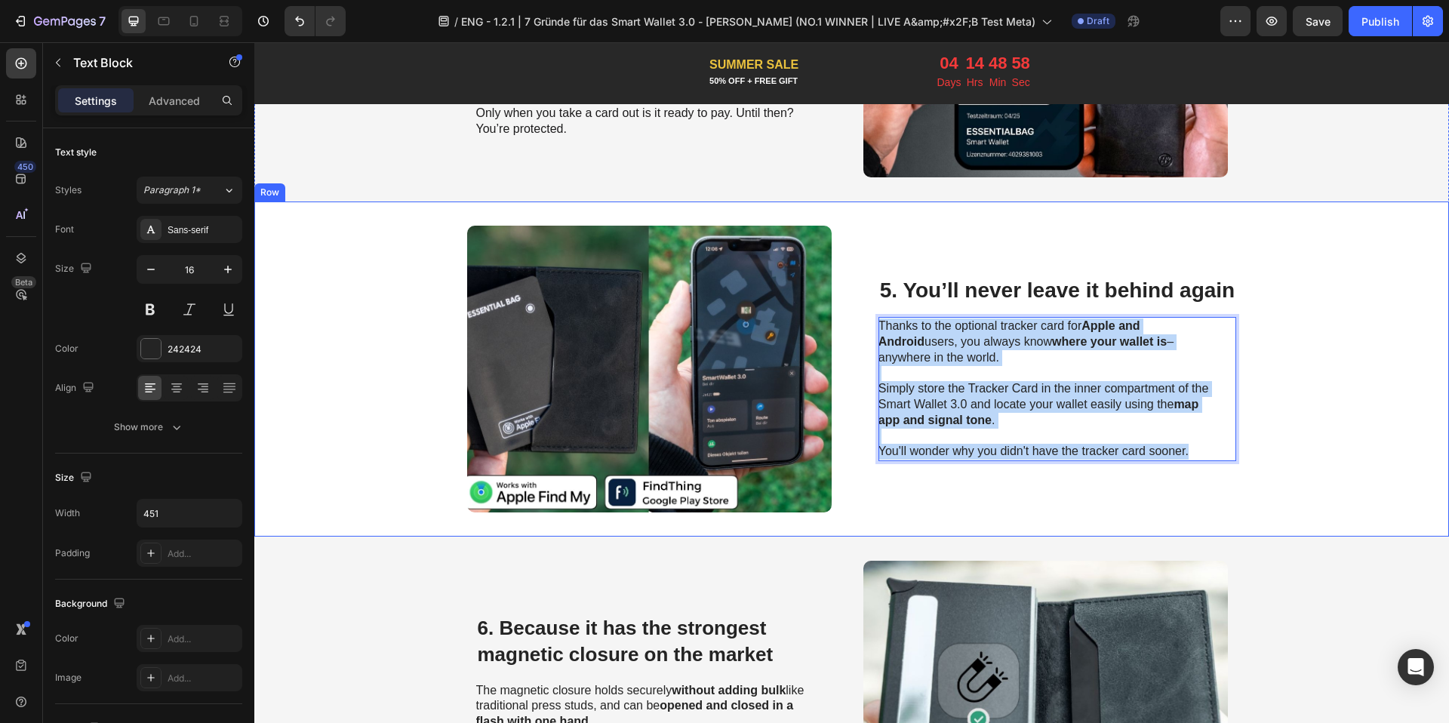
drag, startPoint x: 1197, startPoint y: 447, endPoint x: 860, endPoint y: 321, distance: 360.0
click at [860, 321] on div "Image ⁠⁠⁠⁠⁠⁠⁠ 5. You’ll never leave it behind again Heading Thanks to the optio…" at bounding box center [851, 368] width 1194 height 335
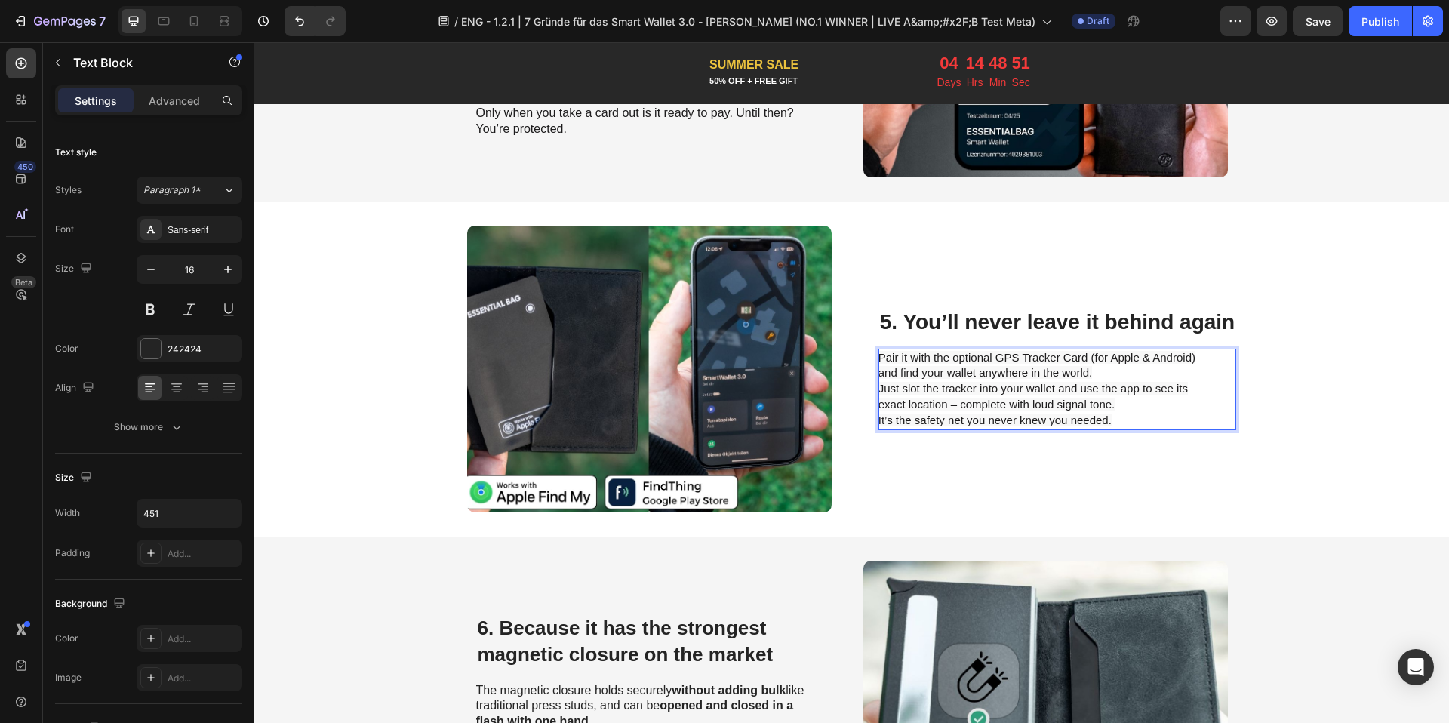
click at [1099, 371] on p "Pair it with the optional GPS Tracker Card (for Apple & Android) and find your …" at bounding box center [1047, 389] width 339 height 78
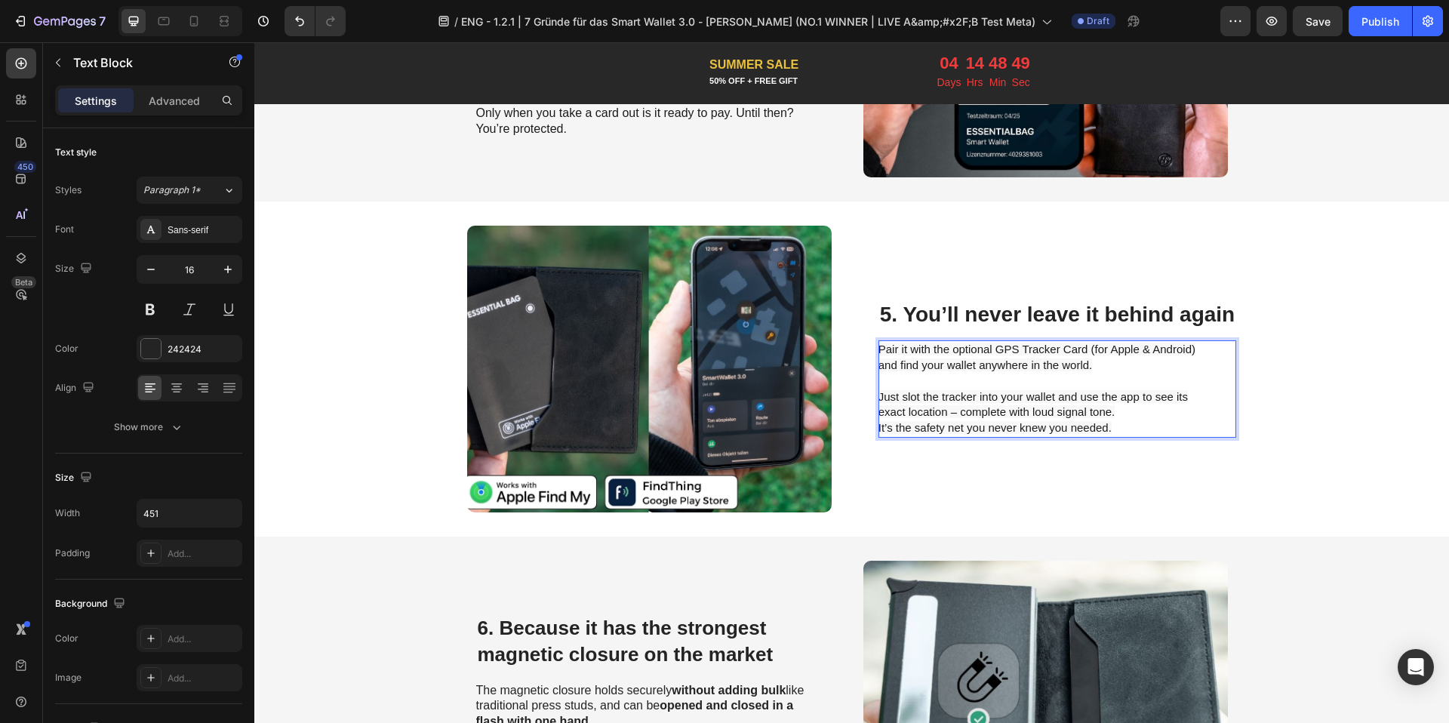
click at [1128, 407] on p "⁠⁠⁠⁠⁠⁠⁠ Just slot the tracker into your wallet and use the app to see its exact…" at bounding box center [1047, 404] width 339 height 63
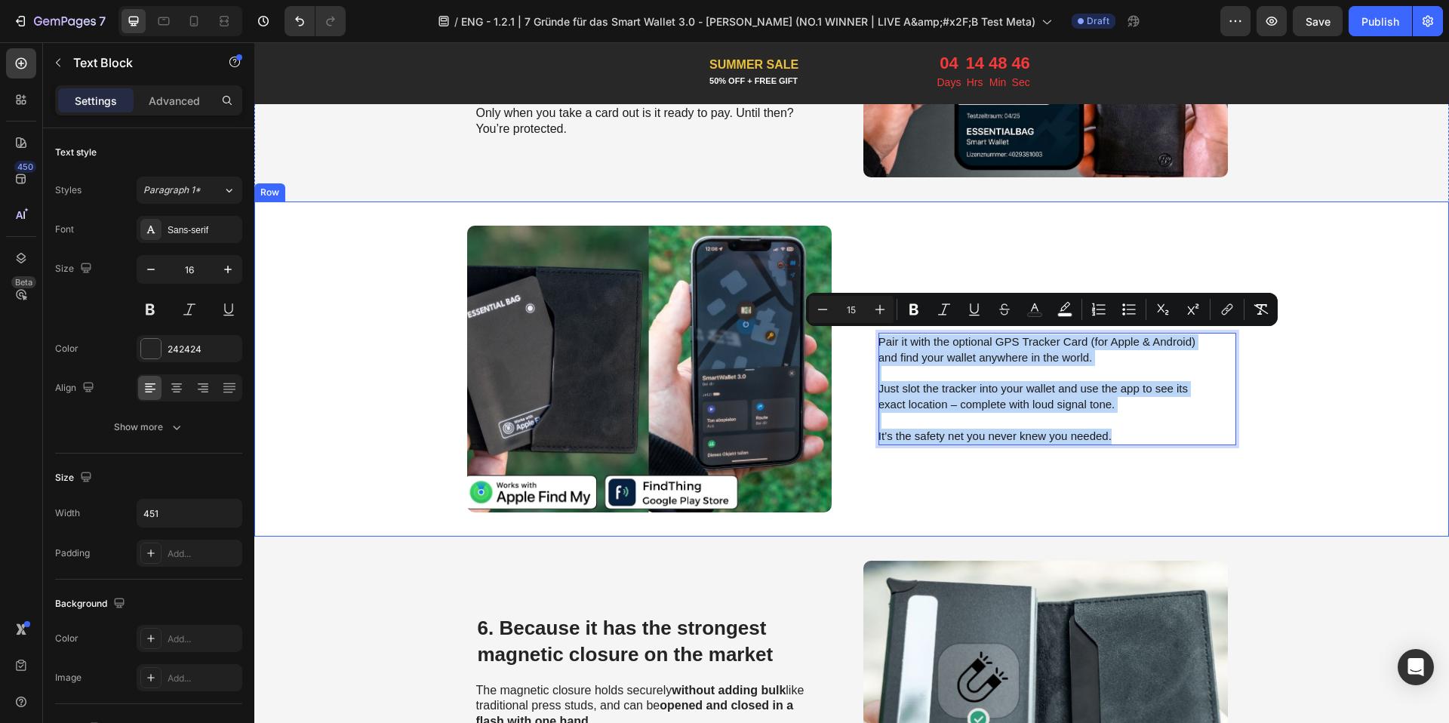
drag, startPoint x: 1136, startPoint y: 433, endPoint x: 866, endPoint y: 331, distance: 288.0
click at [866, 331] on div "Image ⁠⁠⁠⁠⁠⁠⁠ 5. You’ll never leave it behind again Heading Pair it with the op…" at bounding box center [851, 368] width 1194 height 335
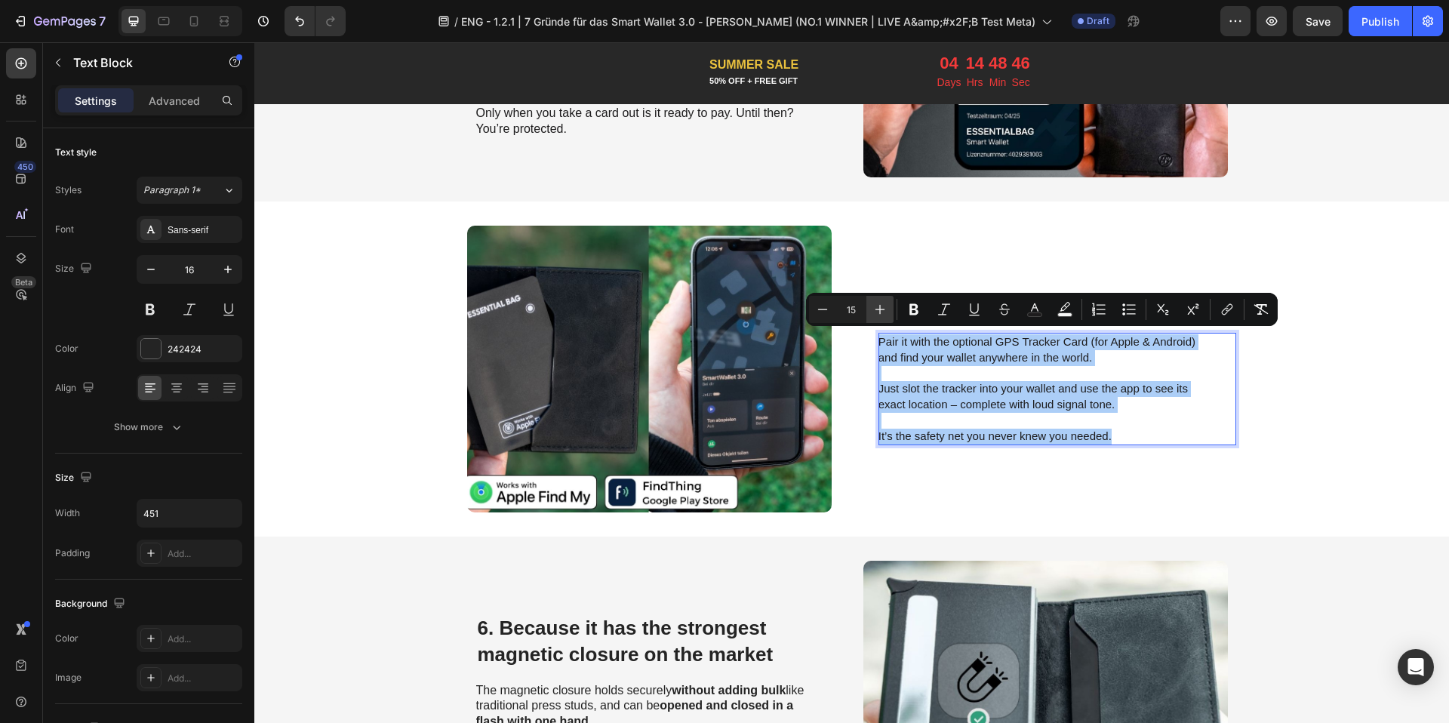
click at [868, 313] on button "Plus" at bounding box center [879, 309] width 27 height 27
type input "16"
click at [1062, 314] on rect "Editor contextual toolbar" at bounding box center [1065, 315] width 14 height 4
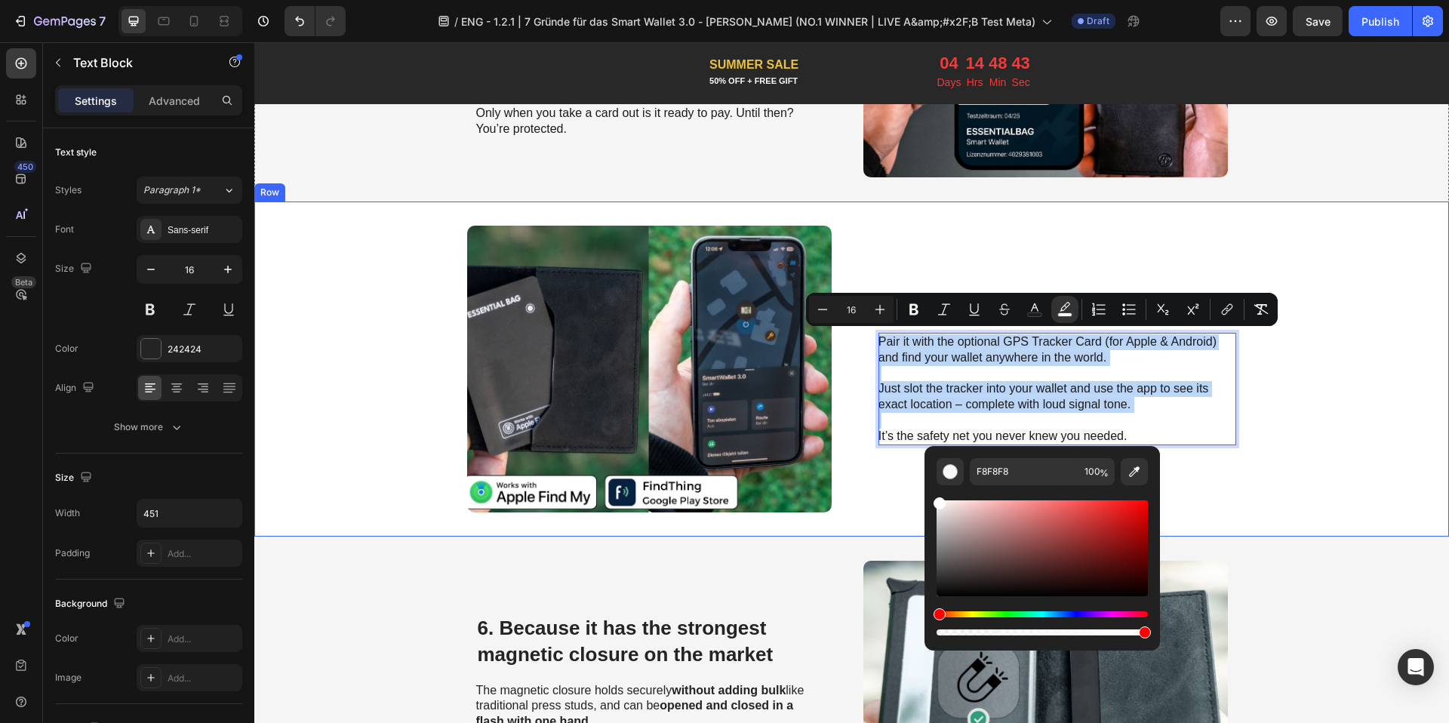
type input "FFFFFF"
drag, startPoint x: 1197, startPoint y: 548, endPoint x: 888, endPoint y: 460, distance: 321.0
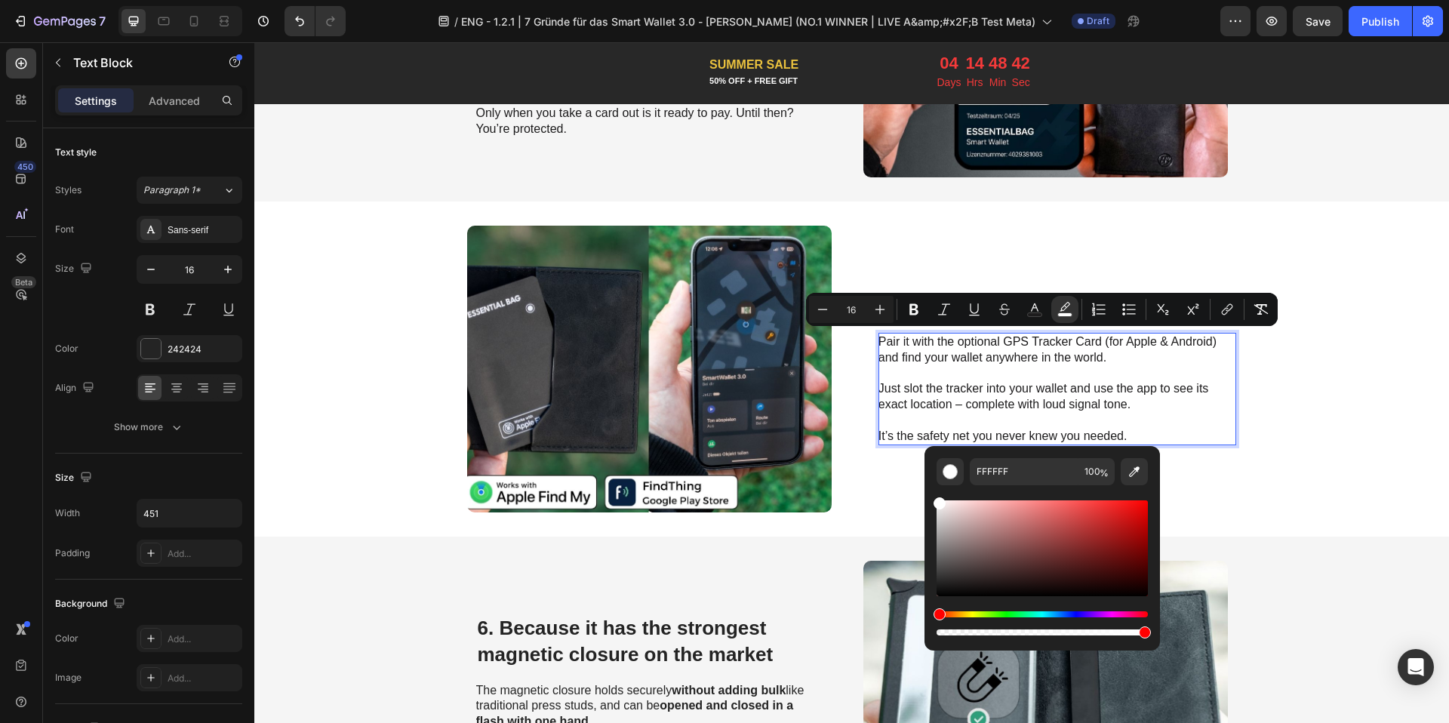
click at [937, 347] on p "Pair it with the optional GPS Tracker Card (for Apple & Android) and find your …" at bounding box center [1047, 350] width 339 height 32
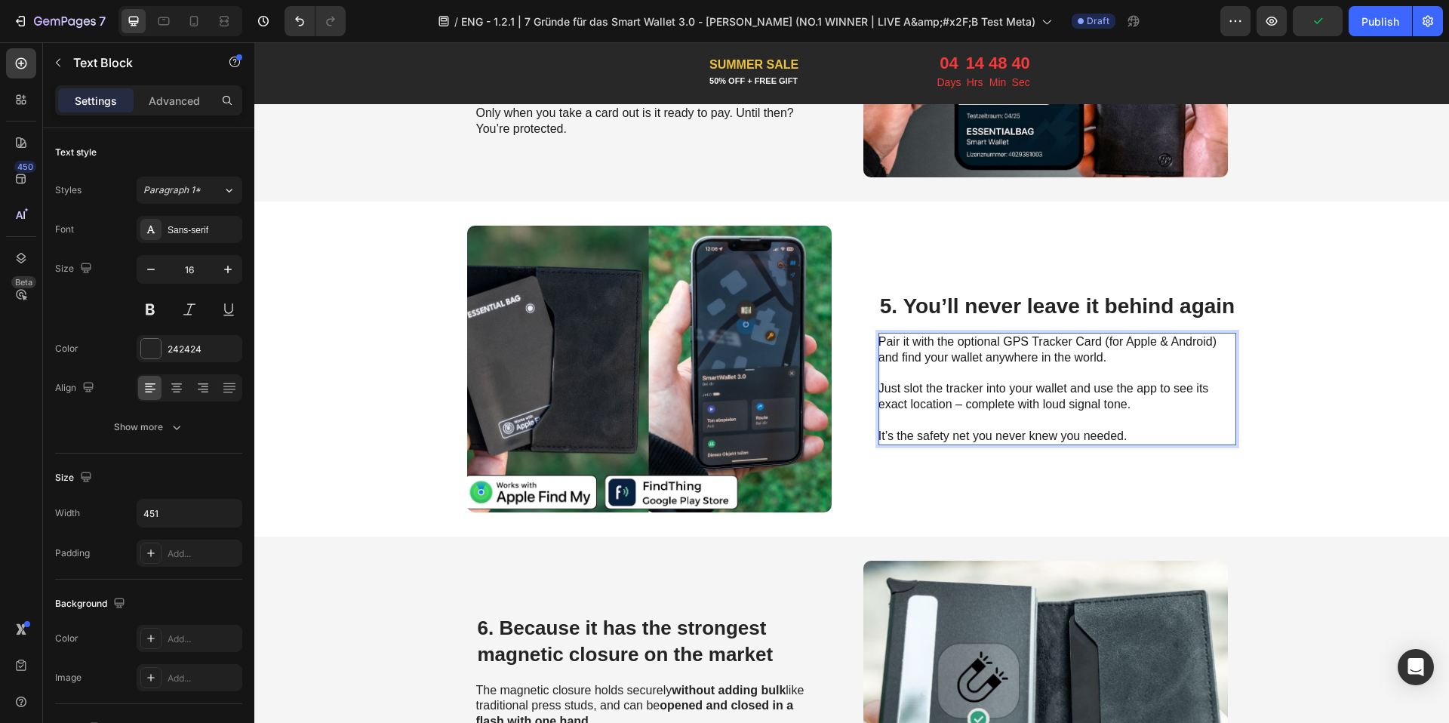
click at [964, 339] on span "Pair it with the optional GPS Tracker Card (for Apple & Android) and find your …" at bounding box center [1047, 349] width 338 height 29
click at [997, 340] on span "Pair it with the optional GPS Tracker Card (for Apple & Android) and find your …" at bounding box center [1047, 349] width 338 height 29
click at [1004, 342] on span "Pair it with the optional GPS Tracker Card (for Apple & Android) and find your …" at bounding box center [1047, 349] width 338 height 29
click at [968, 350] on span "Pair it with the optional Tracker Card (for Apple & Android) and find your wall…" at bounding box center [1044, 349] width 333 height 29
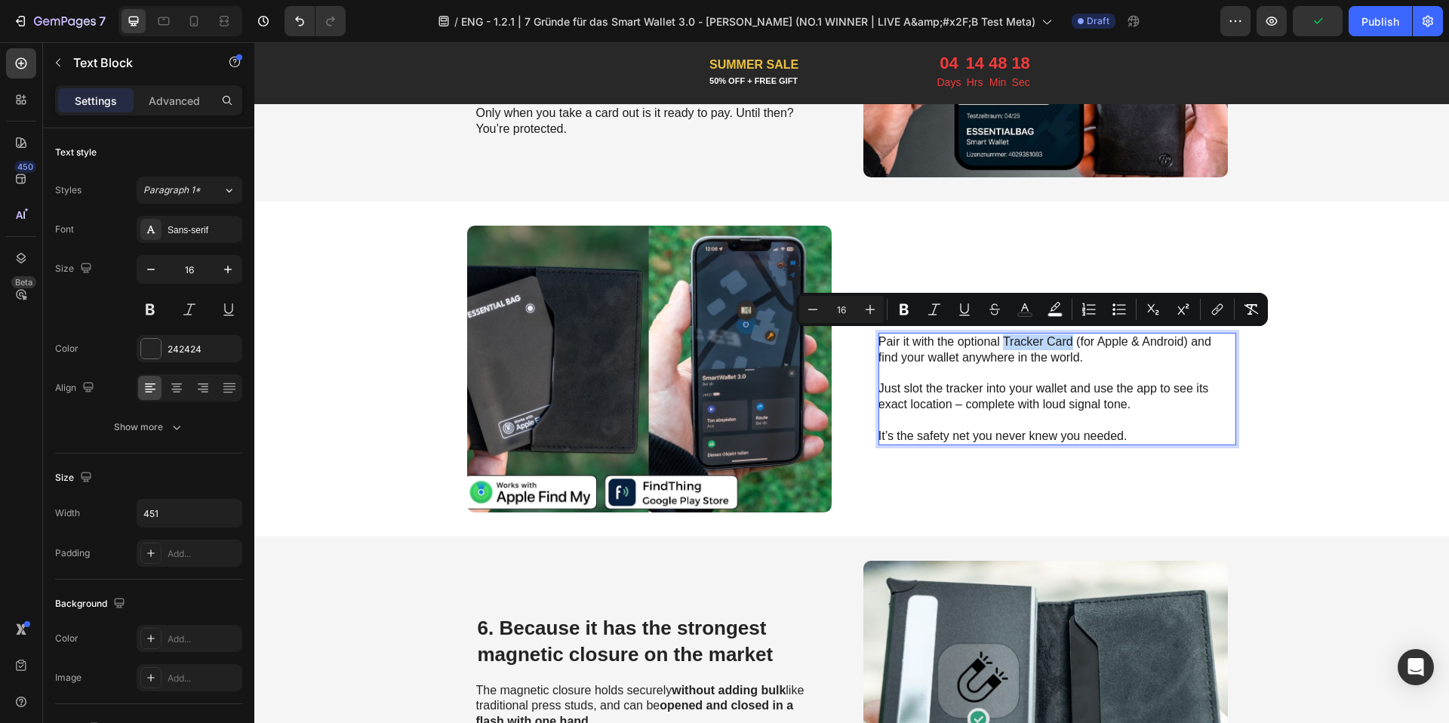
drag, startPoint x: 997, startPoint y: 336, endPoint x: 1068, endPoint y: 340, distance: 71.1
click at [1068, 340] on span "Pair it with the optional Tracker Card (for Apple & Android) and find your wall…" at bounding box center [1044, 349] width 333 height 29
click at [904, 318] on button "Bold" at bounding box center [903, 309] width 27 height 27
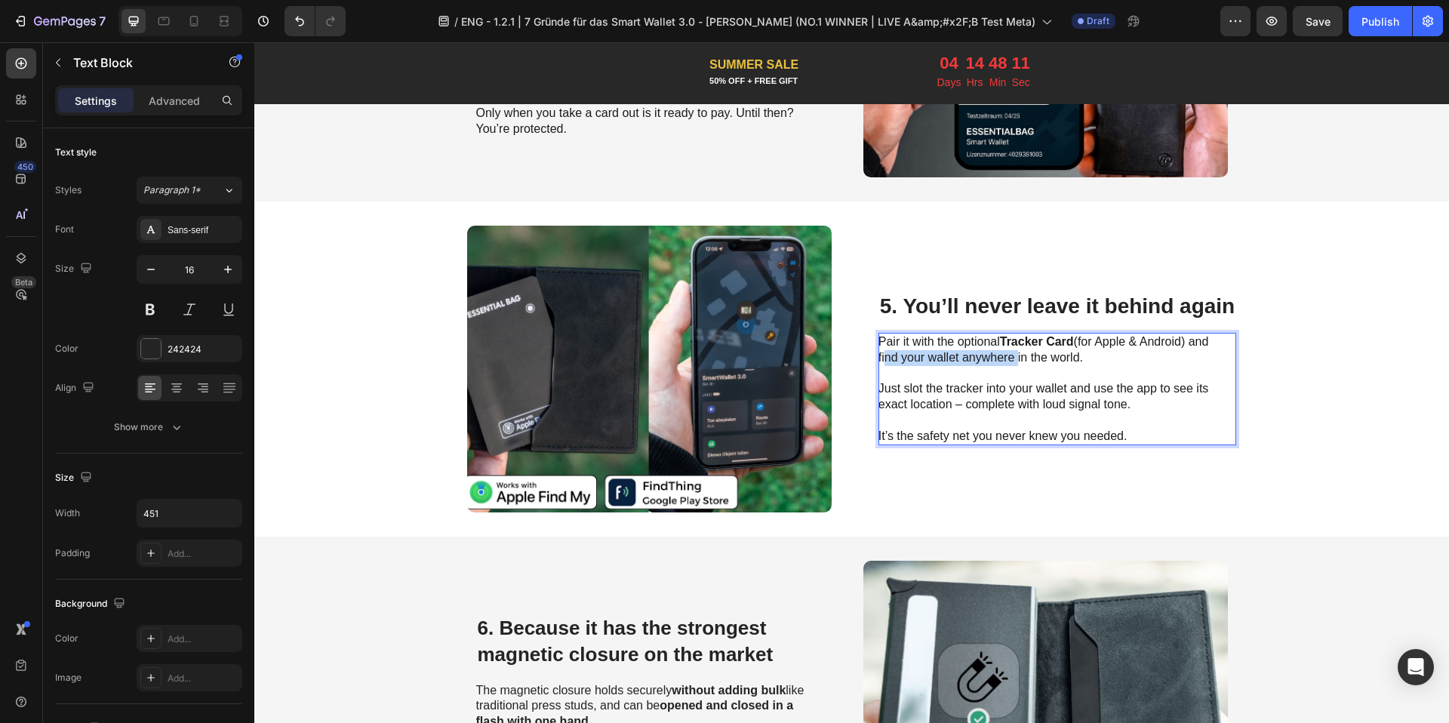
drag, startPoint x: 875, startPoint y: 355, endPoint x: 1007, endPoint y: 356, distance: 132.0
click at [1007, 356] on span "Pair it with the optional Tracker Card (for Apple & Android) and find your wall…" at bounding box center [1043, 349] width 330 height 29
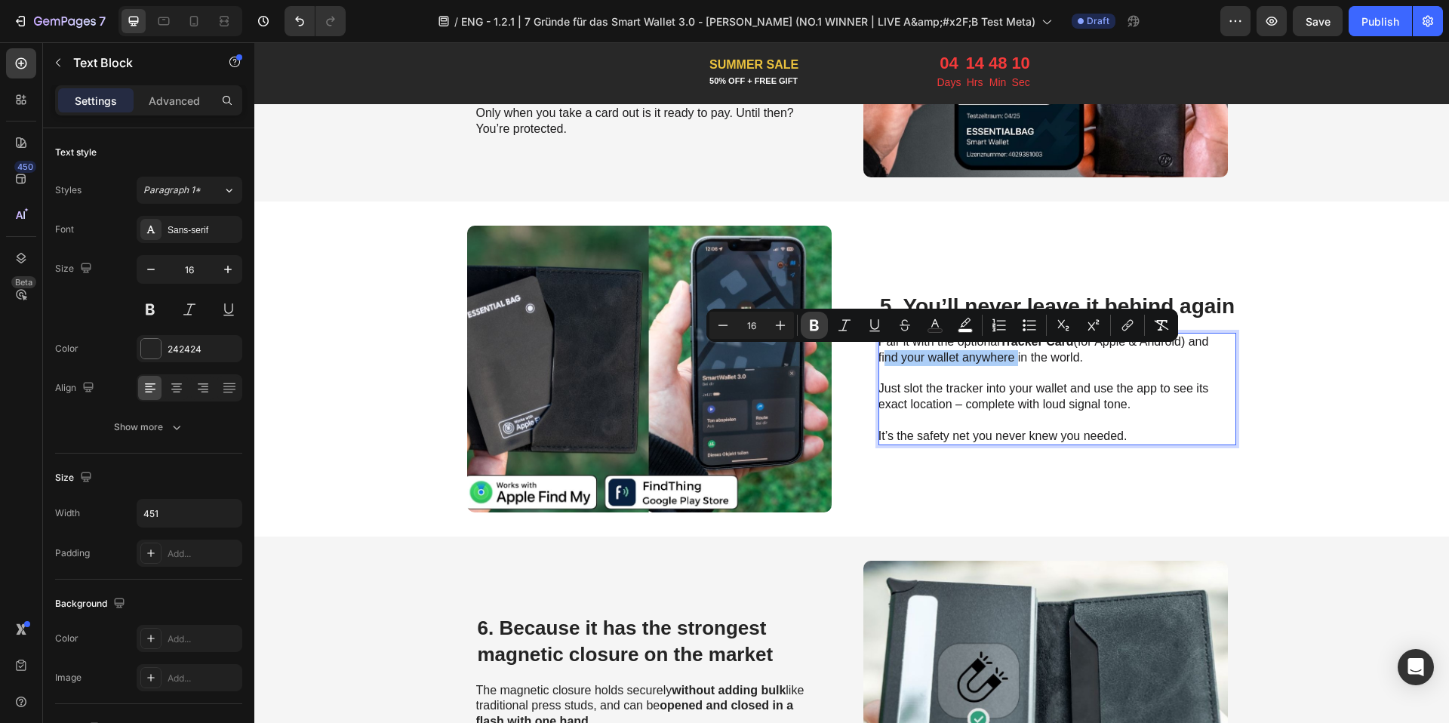
click at [818, 330] on icon "Editor contextual toolbar" at bounding box center [814, 325] width 15 height 15
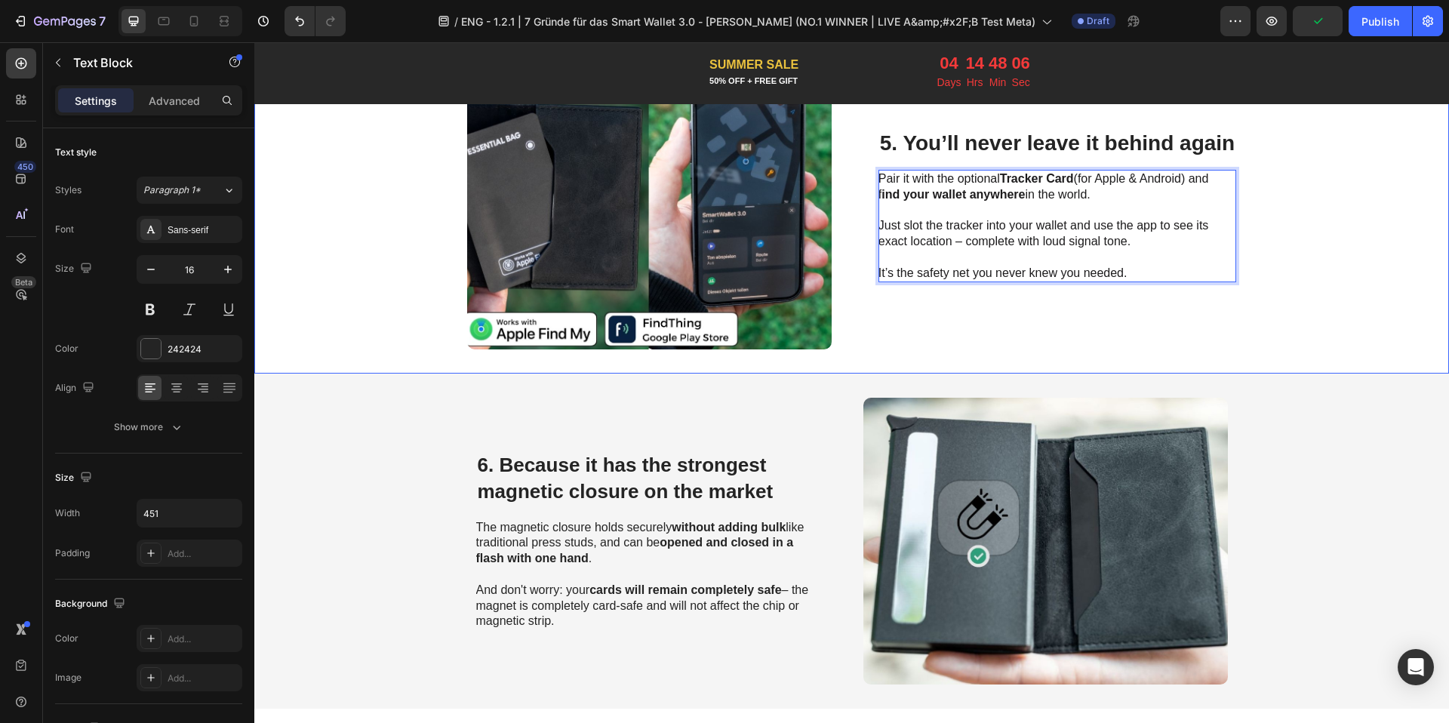
scroll to position [2221, 0]
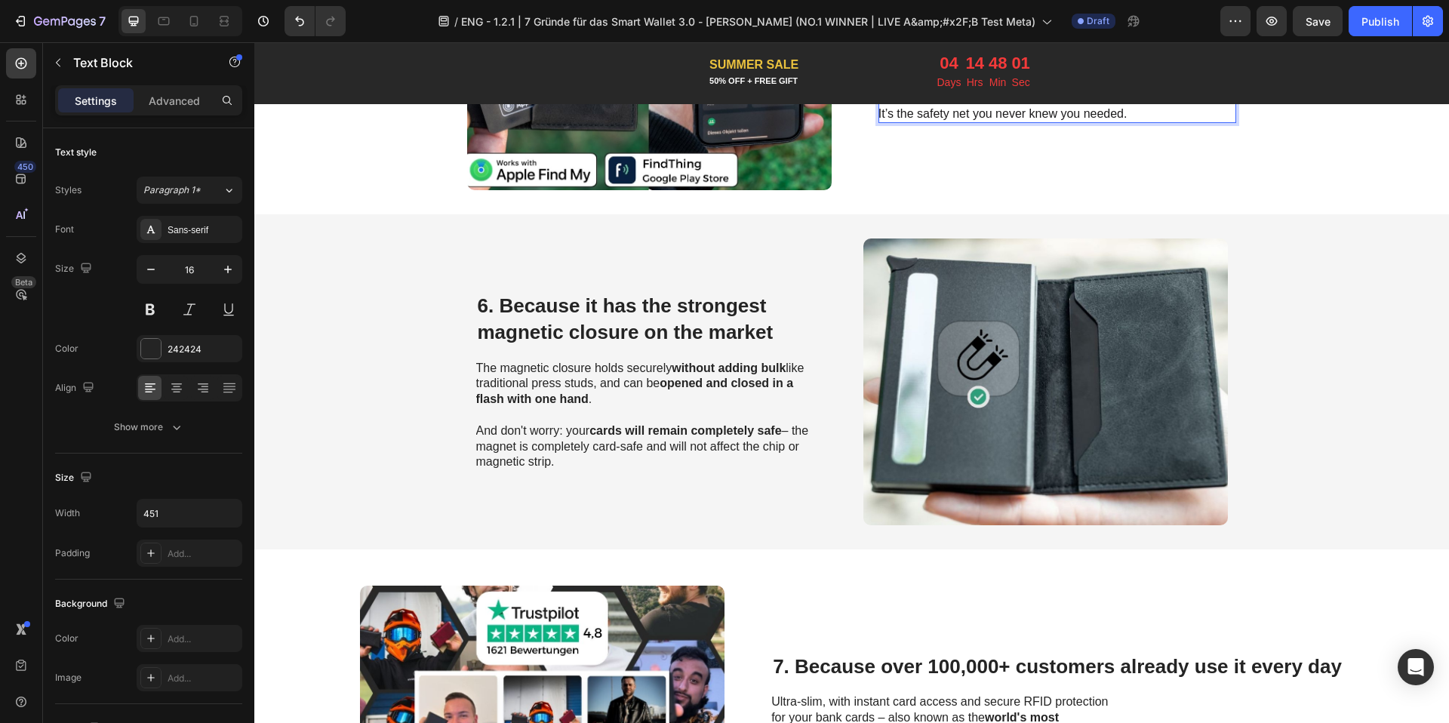
click at [535, 309] on span "6. Because it has the strongest magnetic closure on the market" at bounding box center [626, 318] width 296 height 49
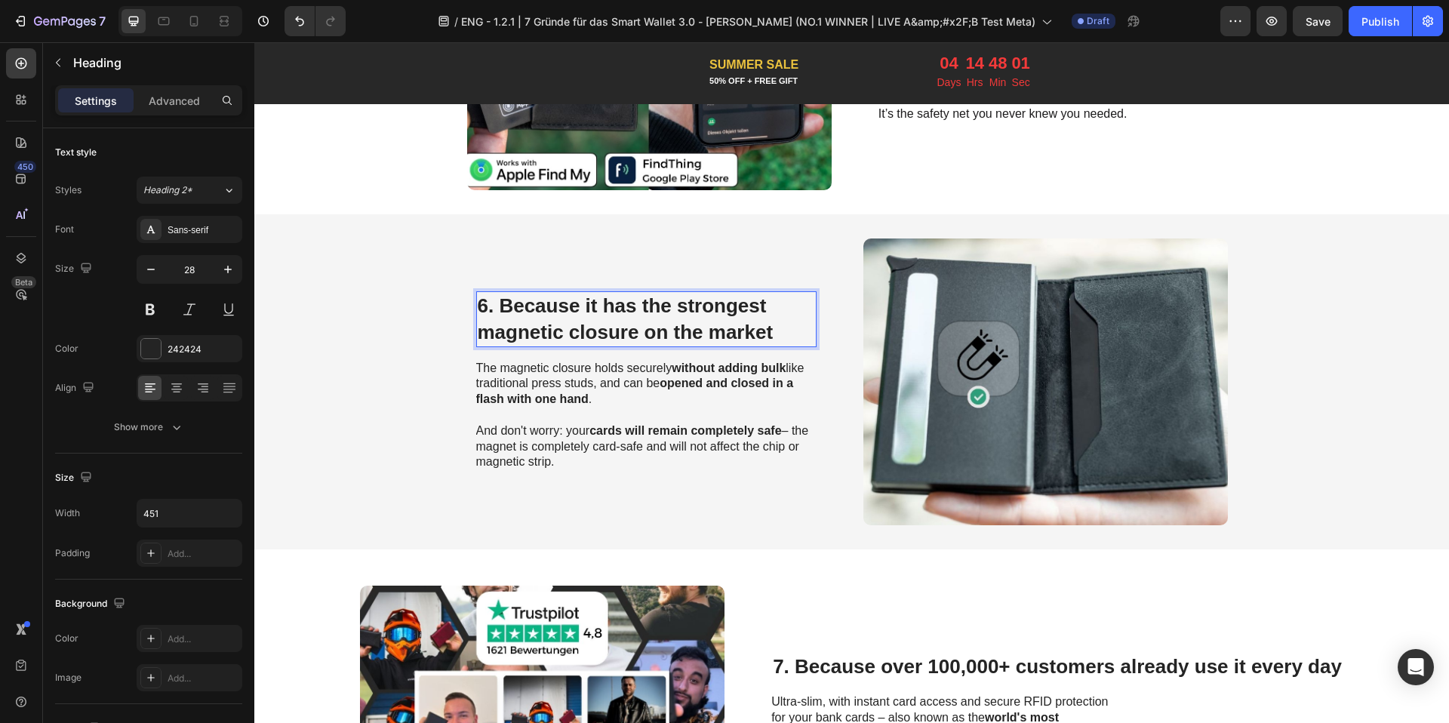
click at [535, 309] on span "6. Because it has the strongest magnetic closure on the market" at bounding box center [626, 318] width 296 height 49
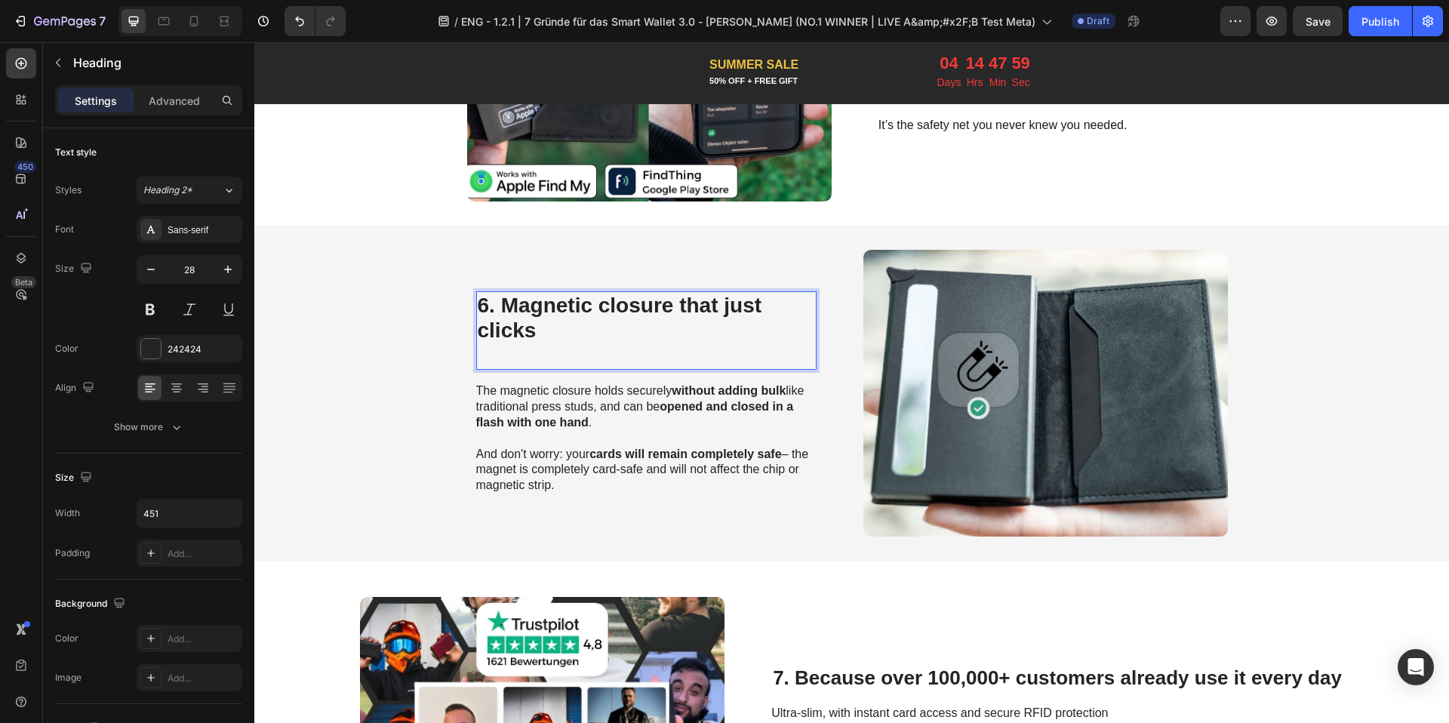
scroll to position [2221, 0]
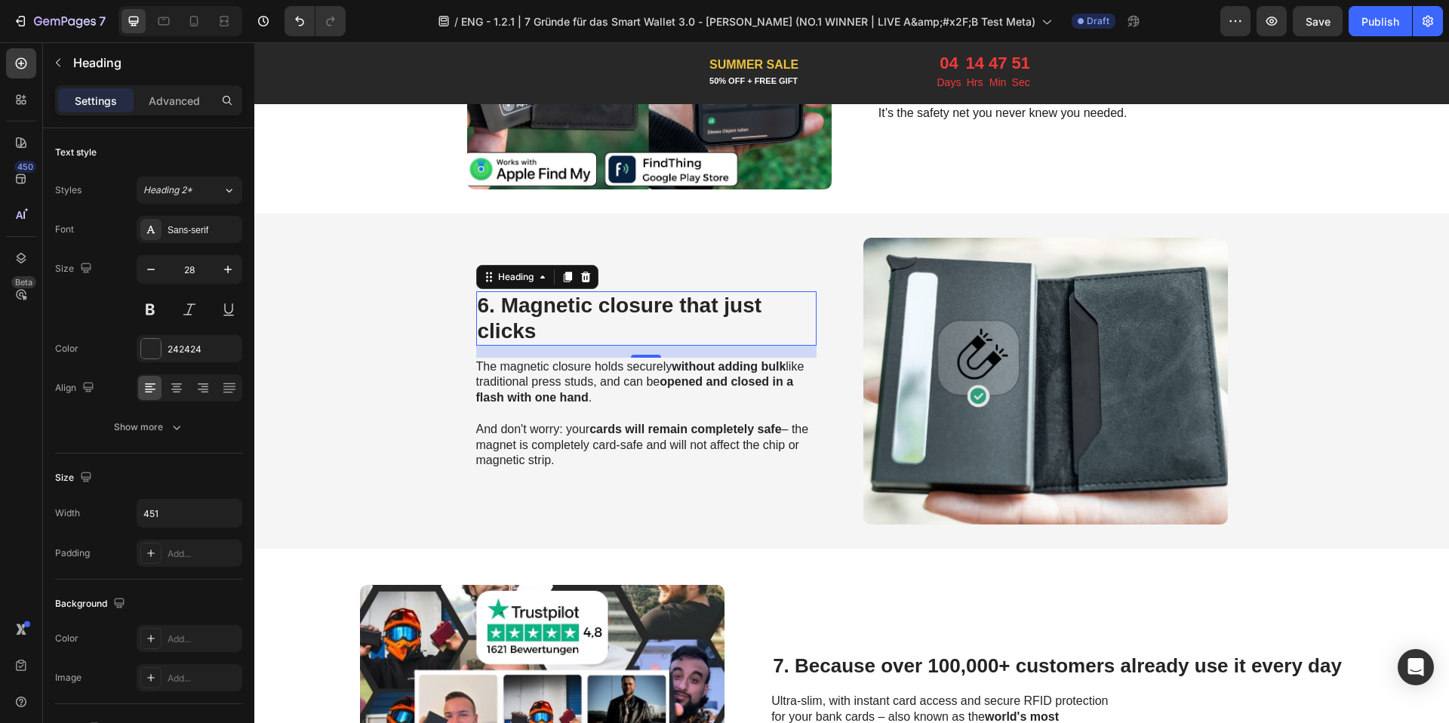
click at [476, 390] on strong "opened and closed in a flash with one hand" at bounding box center [635, 389] width 318 height 29
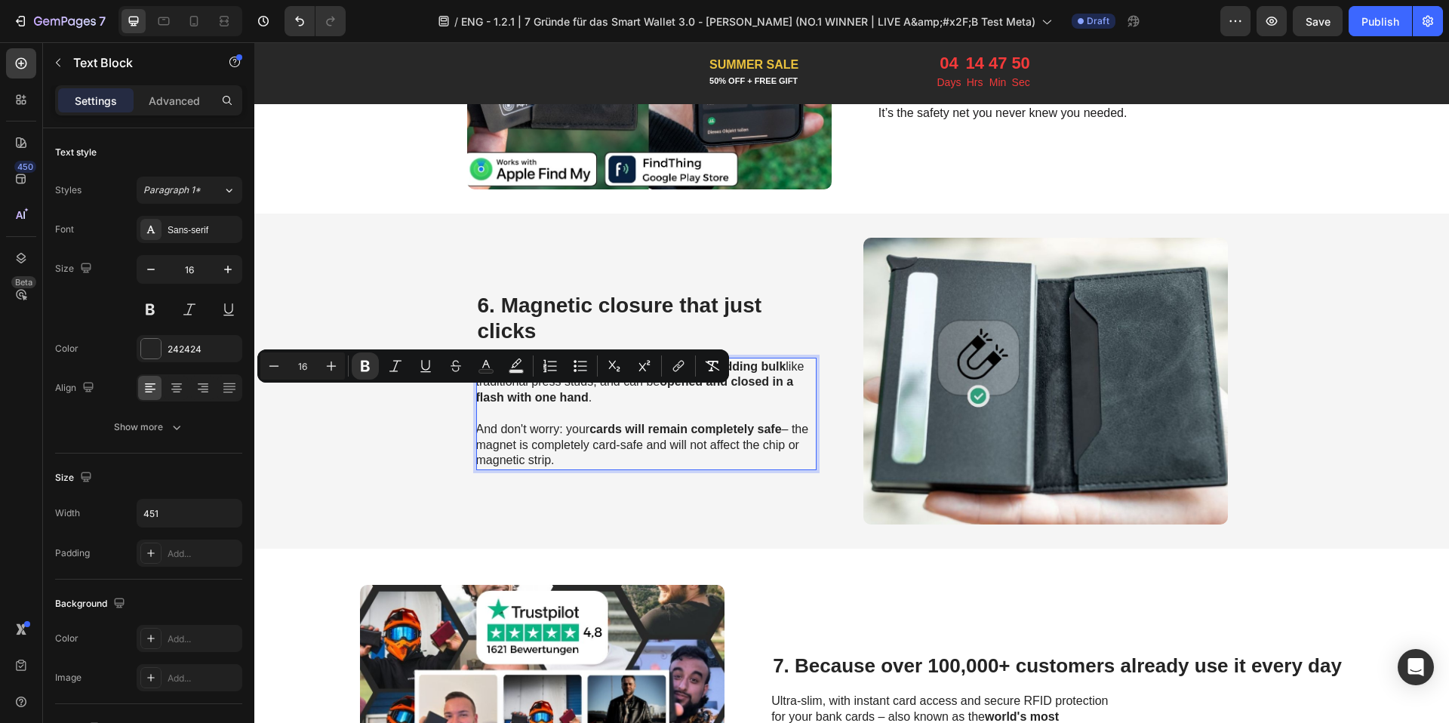
click at [604, 452] on p "And don't worry: your cards will remain completely safe – the magnet is complet…" at bounding box center [645, 445] width 339 height 47
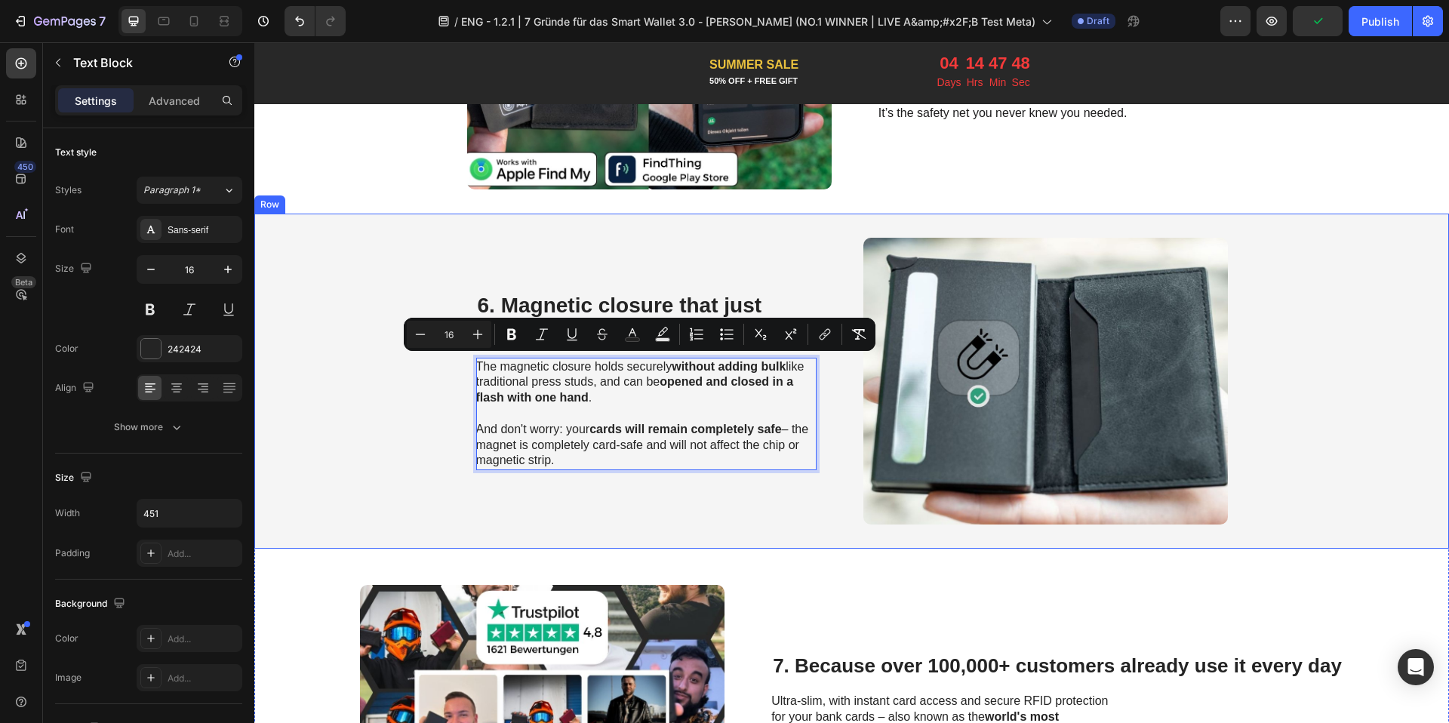
drag, startPoint x: 596, startPoint y: 457, endPoint x: 453, endPoint y: 366, distance: 170.0
click at [453, 366] on div "⁠⁠⁠⁠⁠⁠⁠ 6. Magnetic closure that just clicks Heading The magnetic closure holds…" at bounding box center [851, 381] width 1194 height 335
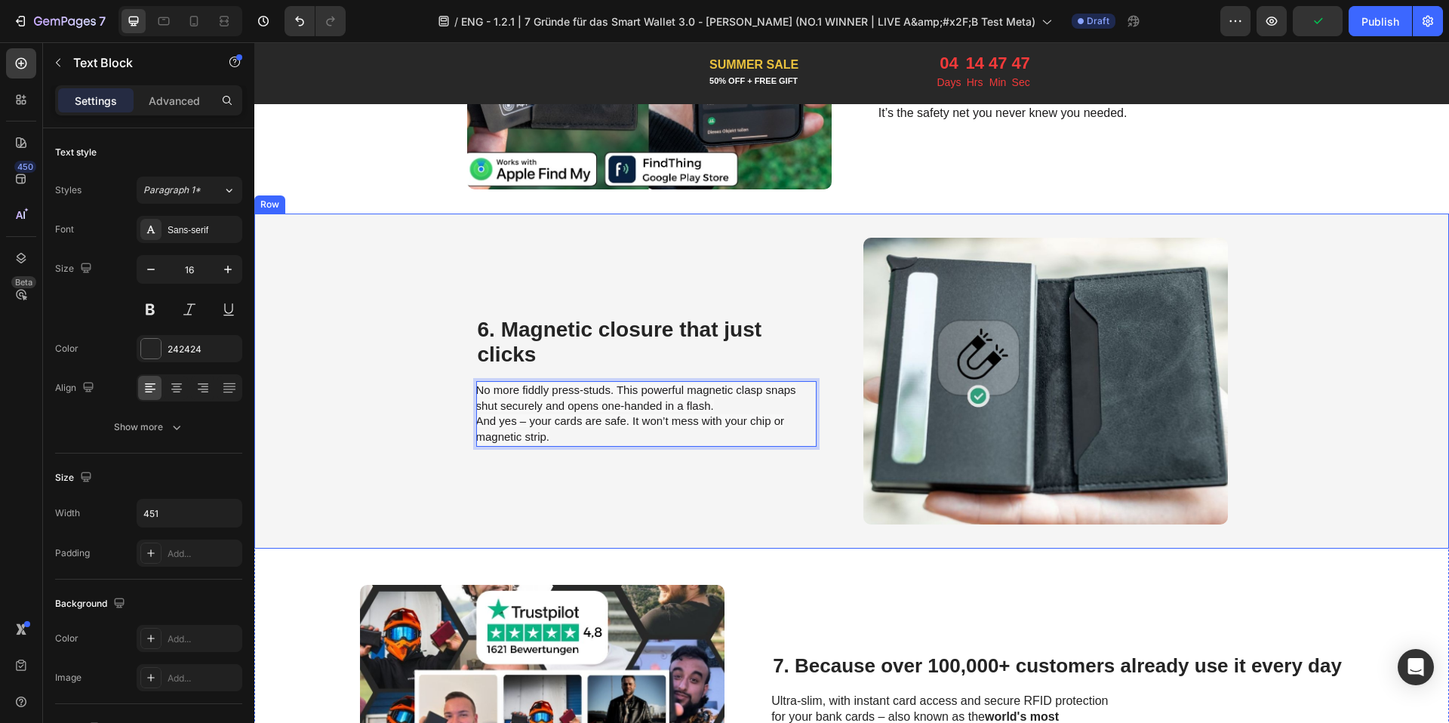
scroll to position [2245, 0]
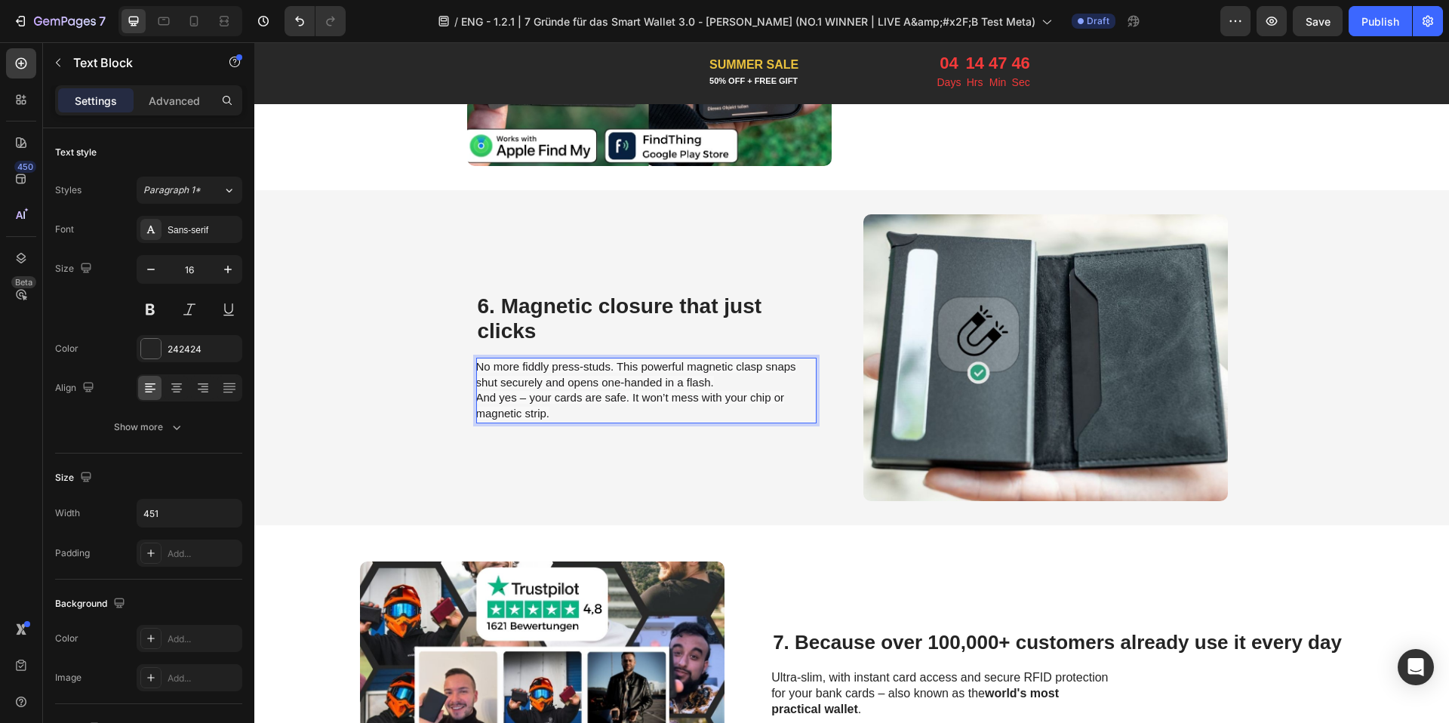
click at [710, 376] on p "No more fiddly press-studs. This powerful magnetic clasp snaps shut securely an…" at bounding box center [645, 390] width 339 height 63
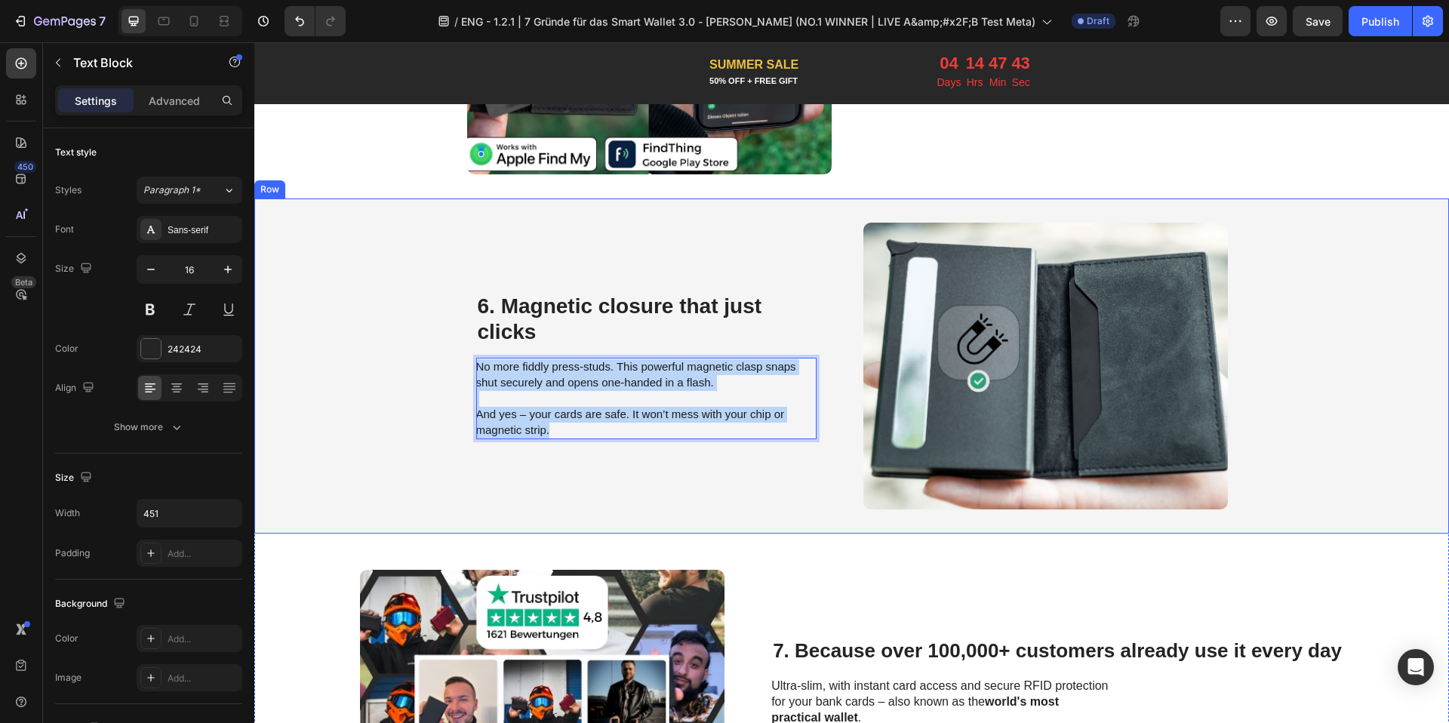
drag, startPoint x: 588, startPoint y: 424, endPoint x: 401, endPoint y: 310, distance: 219.1
click at [401, 310] on div "⁠⁠⁠⁠⁠⁠⁠ 6. Magnetic closure that just clicks Heading No more fiddly press-studs…" at bounding box center [851, 365] width 1194 height 335
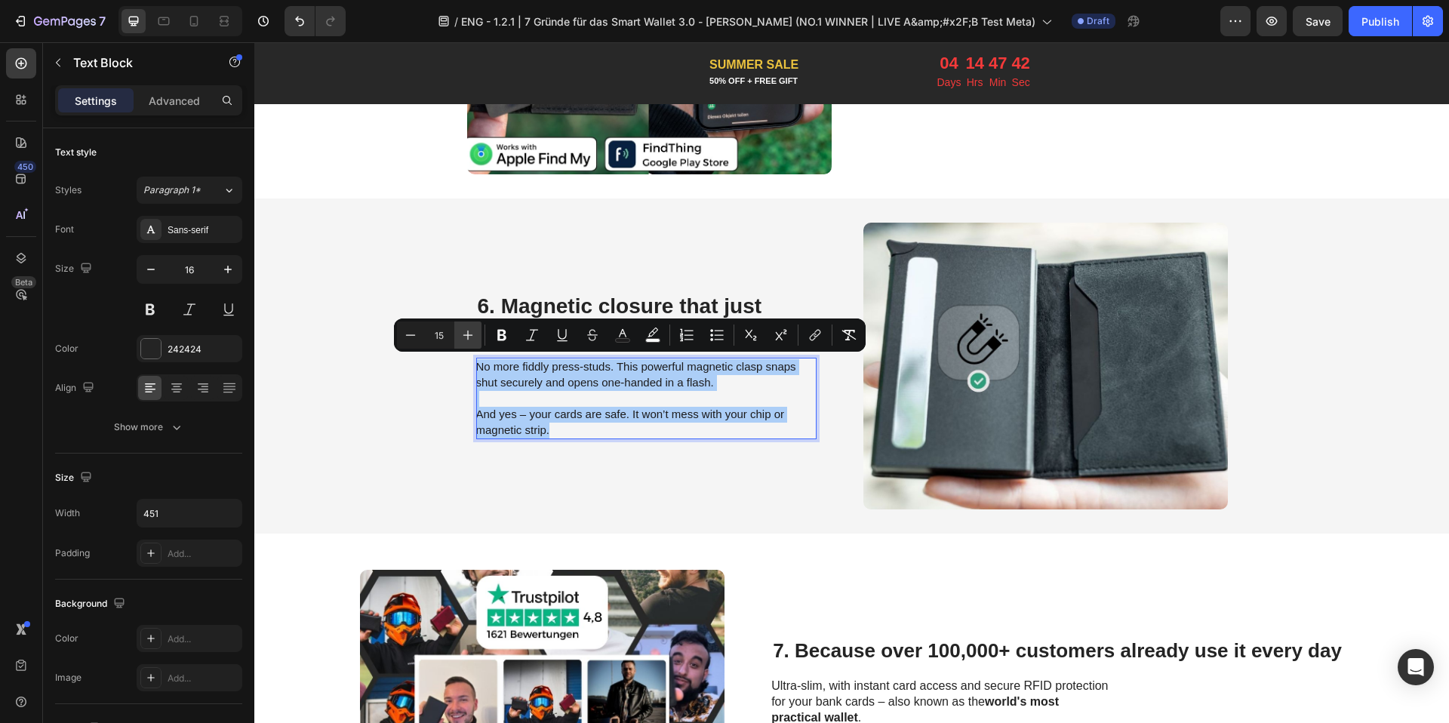
click at [471, 329] on icon "Editor contextual toolbar" at bounding box center [467, 334] width 15 height 15
type input "16"
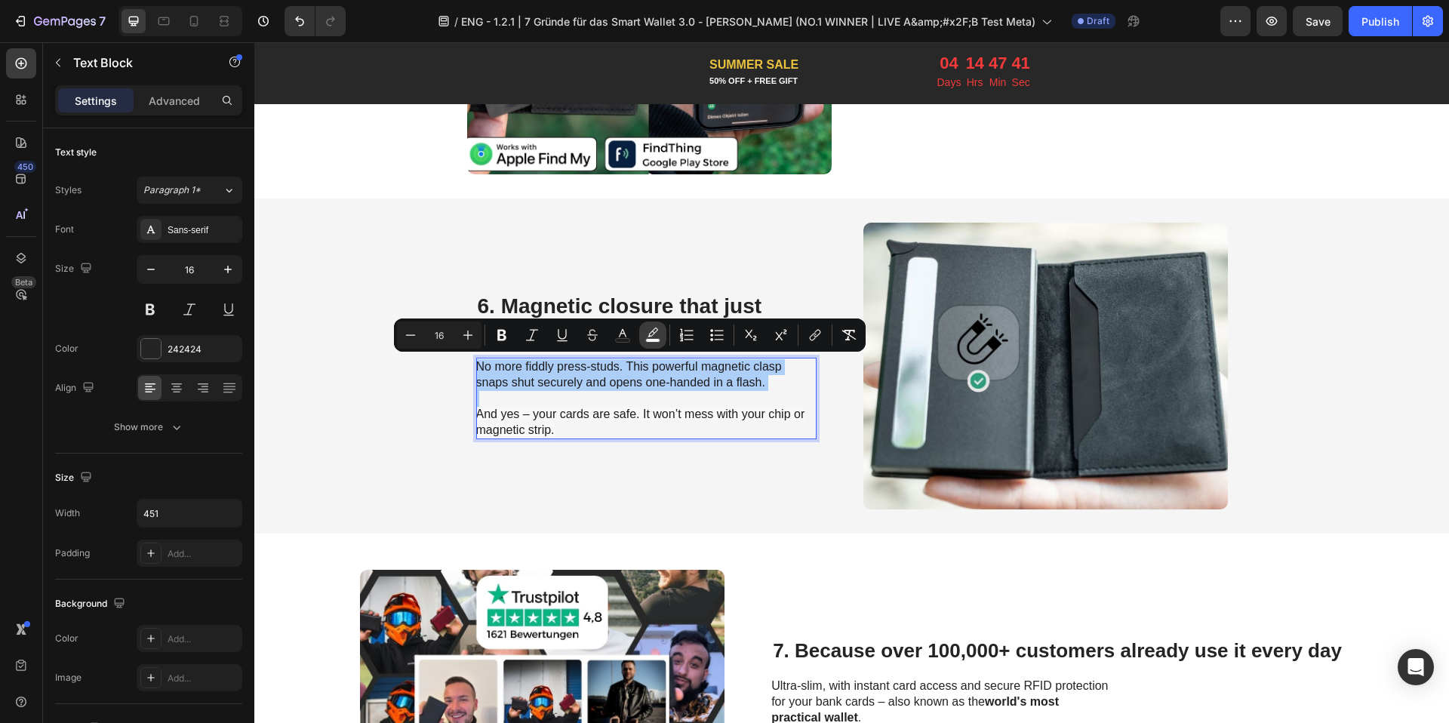
click at [641, 326] on button "color" at bounding box center [652, 334] width 27 height 27
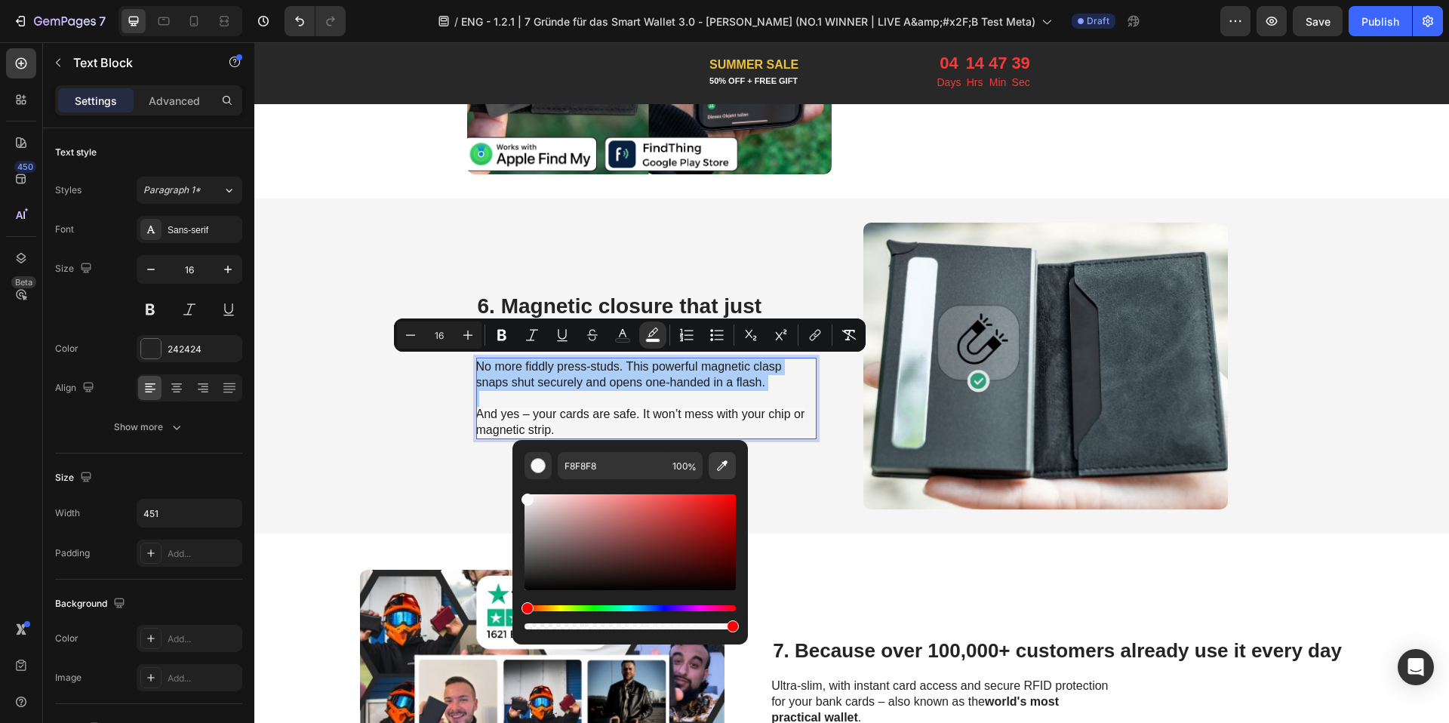
click at [724, 462] on icon "Editor contextual toolbar" at bounding box center [722, 465] width 11 height 11
type input "F5F5F5"
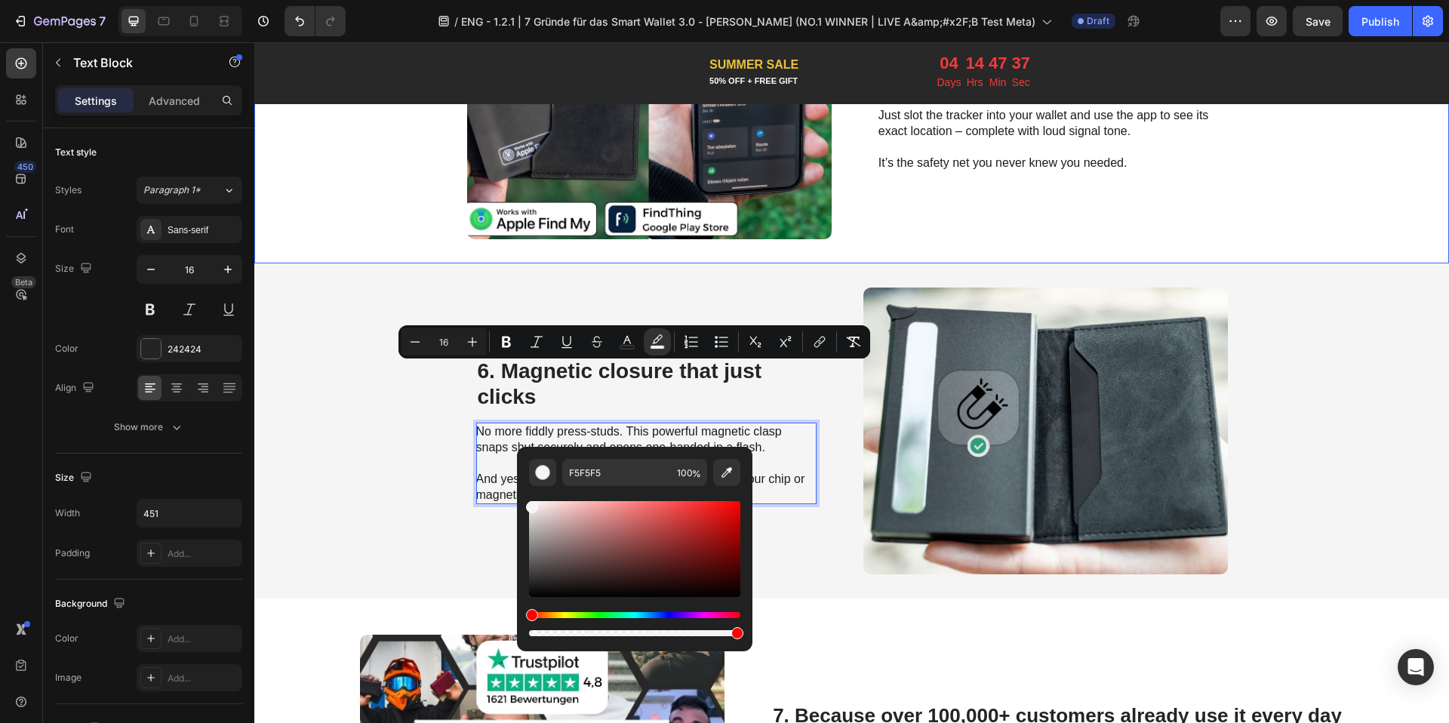
scroll to position [1929, 0]
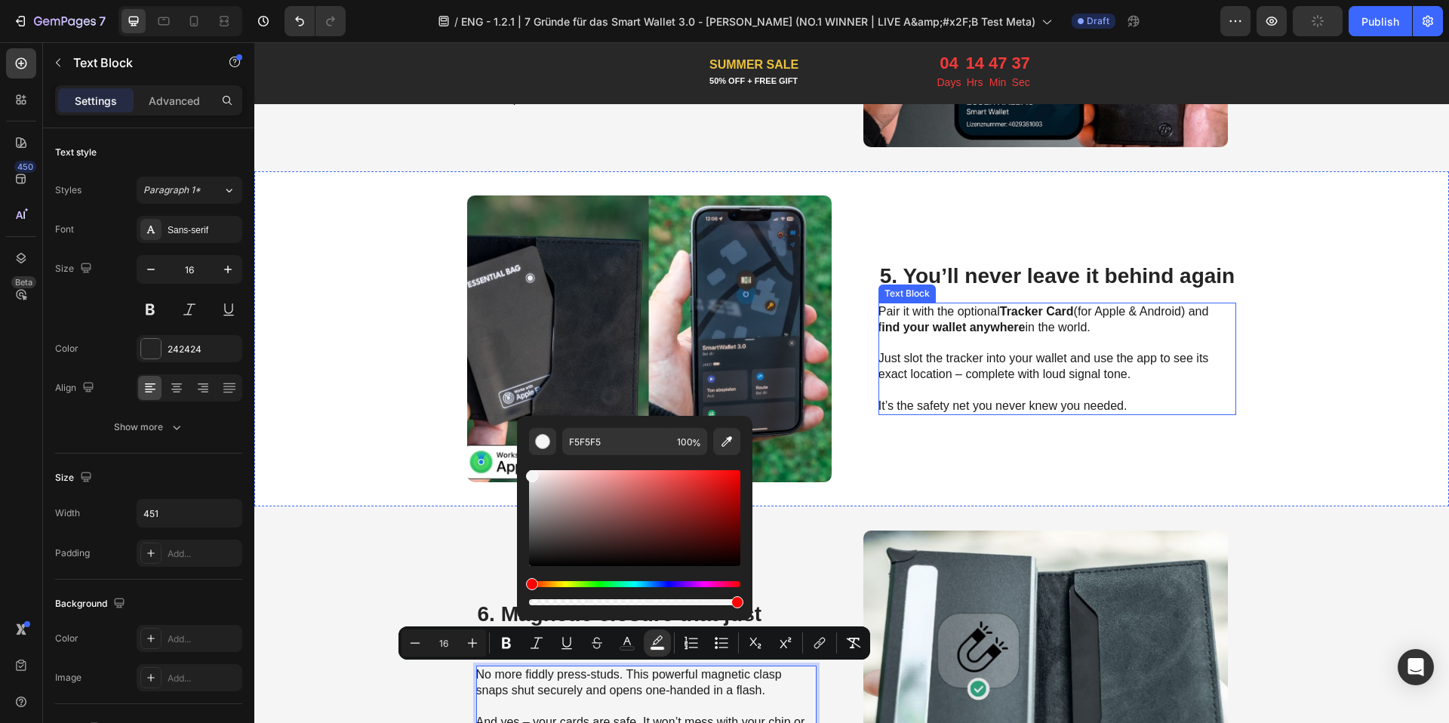
click at [958, 341] on p "Just slot the tracker into your wallet and use the app to see its exact locatio…" at bounding box center [1047, 358] width 339 height 47
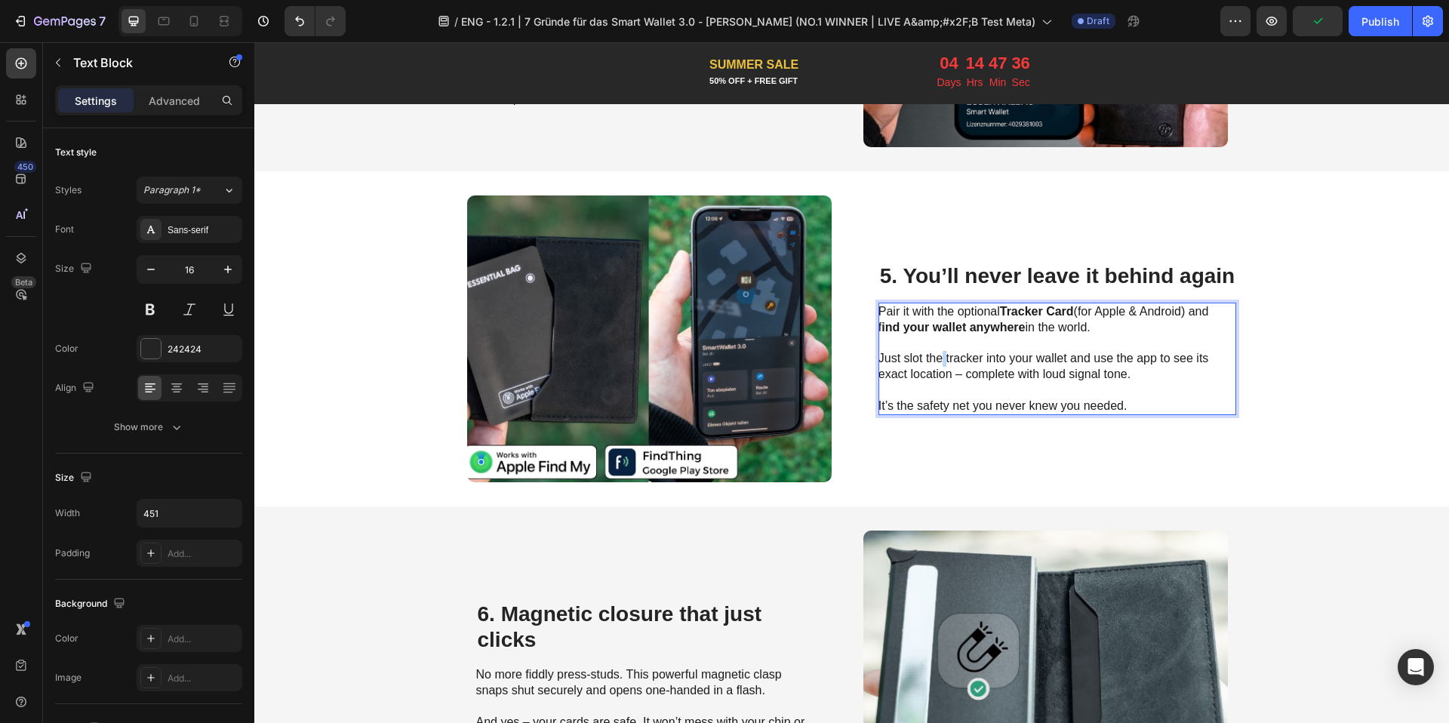
click at [937, 352] on span "Just slot the tracker into your wallet and use the app to see its exact locatio…" at bounding box center [1043, 366] width 330 height 29
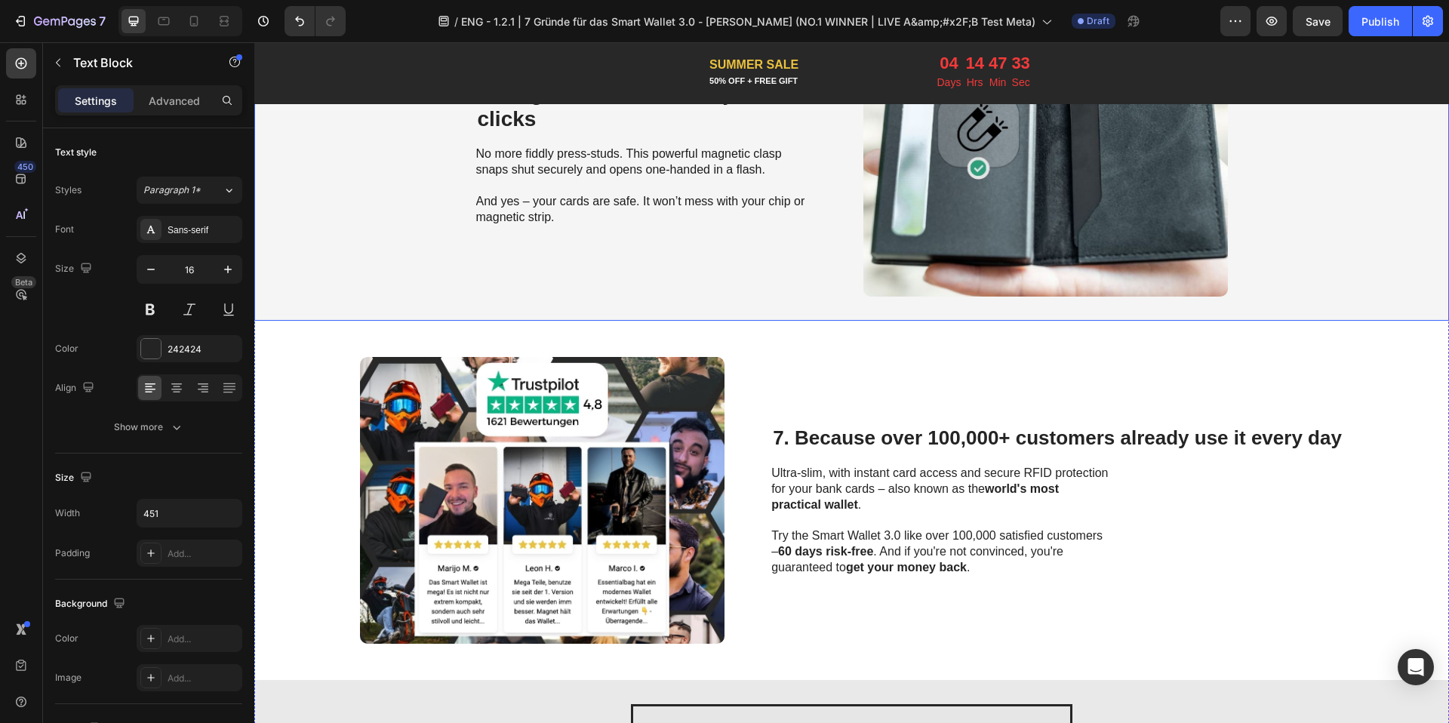
scroll to position [2415, 0]
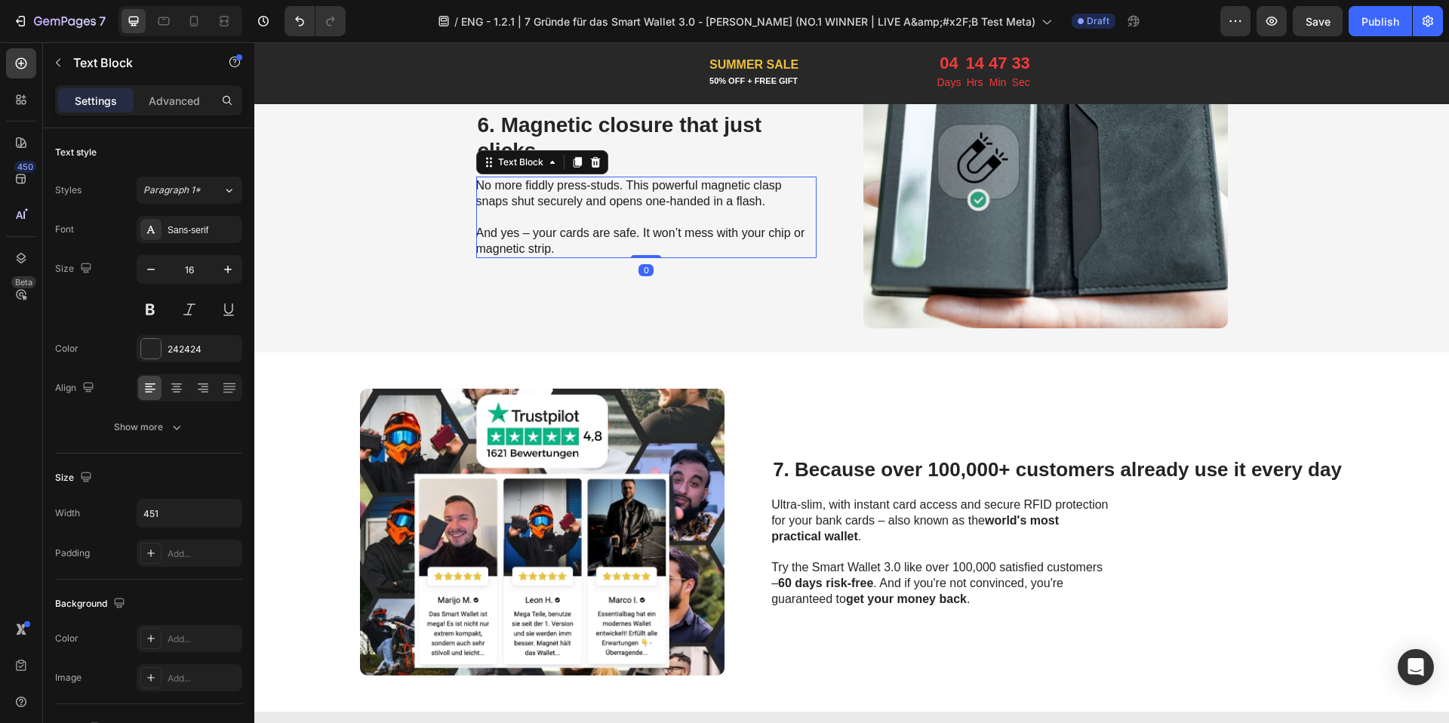
click at [524, 185] on span "No more fiddly press-studs. This powerful magnetic clasp snaps shut securely an…" at bounding box center [629, 193] width 306 height 29
click at [715, 180] on span "No more fiddly press-studs. This powerful magnetic clasp snaps shut securely an…" at bounding box center [629, 193] width 306 height 29
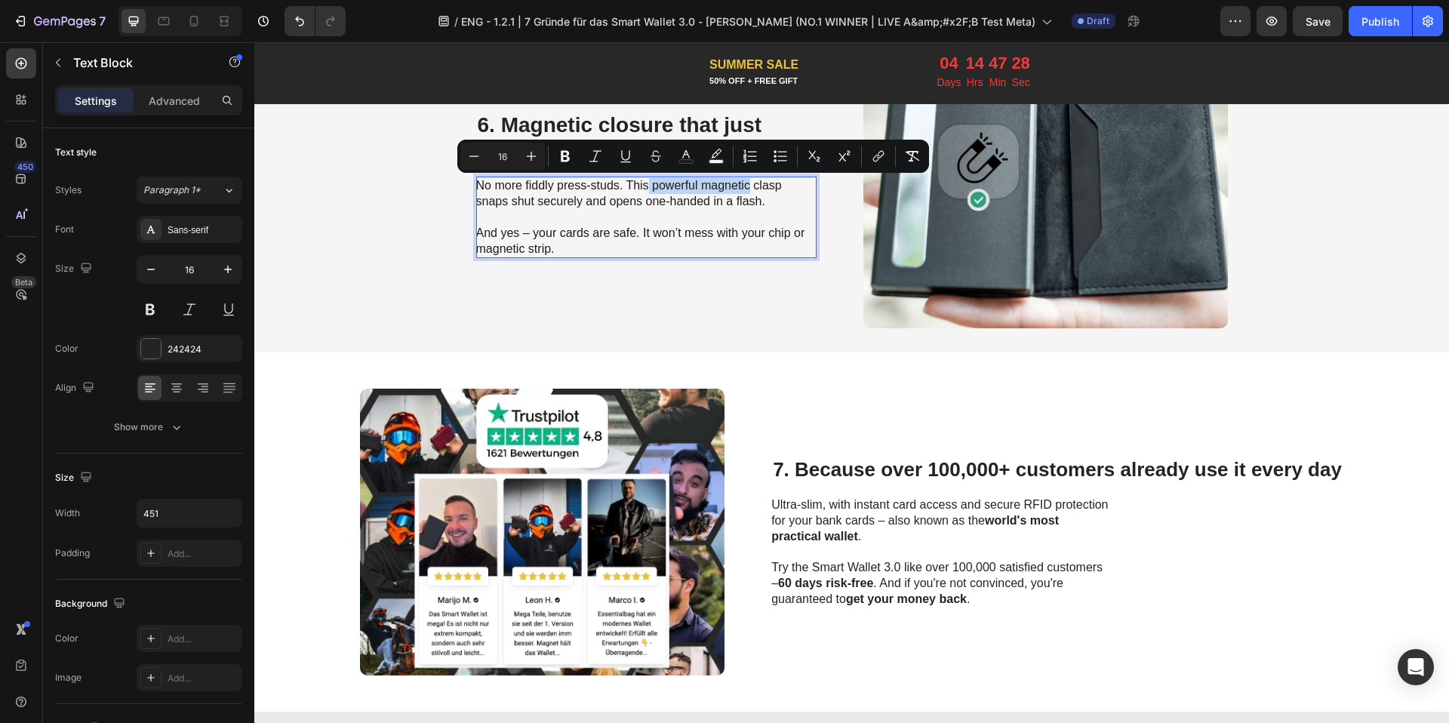
drag, startPoint x: 644, startPoint y: 180, endPoint x: 743, endPoint y: 189, distance: 99.9
click at [743, 189] on span "No more fiddly press-studs. This powerful magnetic clasp snaps shut securely an…" at bounding box center [629, 193] width 306 height 29
click at [561, 161] on icon "Editor contextual toolbar" at bounding box center [565, 156] width 9 height 11
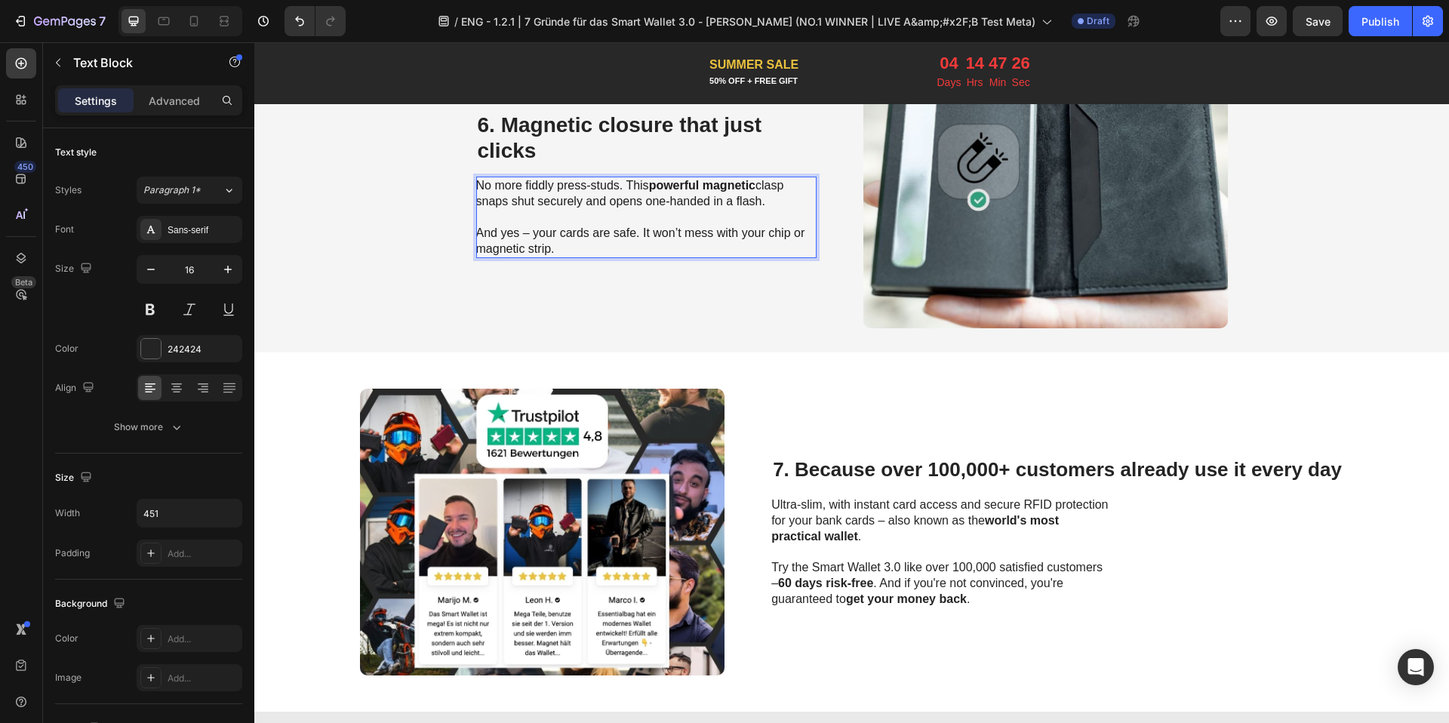
click at [567, 238] on span "And yes – your cards are safe. It won’t mess with your chip or magnetic strip." at bounding box center [640, 240] width 329 height 29
click at [552, 233] on span "And yes – your cards are safe. It won’t mess with your chip or magnetic strip." at bounding box center [640, 240] width 329 height 29
drag, startPoint x: 552, startPoint y: 233, endPoint x: 628, endPoint y: 236, distance: 75.5
click at [613, 236] on span "And yes – your cards are safe. It won’t mess with your chip or magnetic strip." at bounding box center [640, 240] width 329 height 29
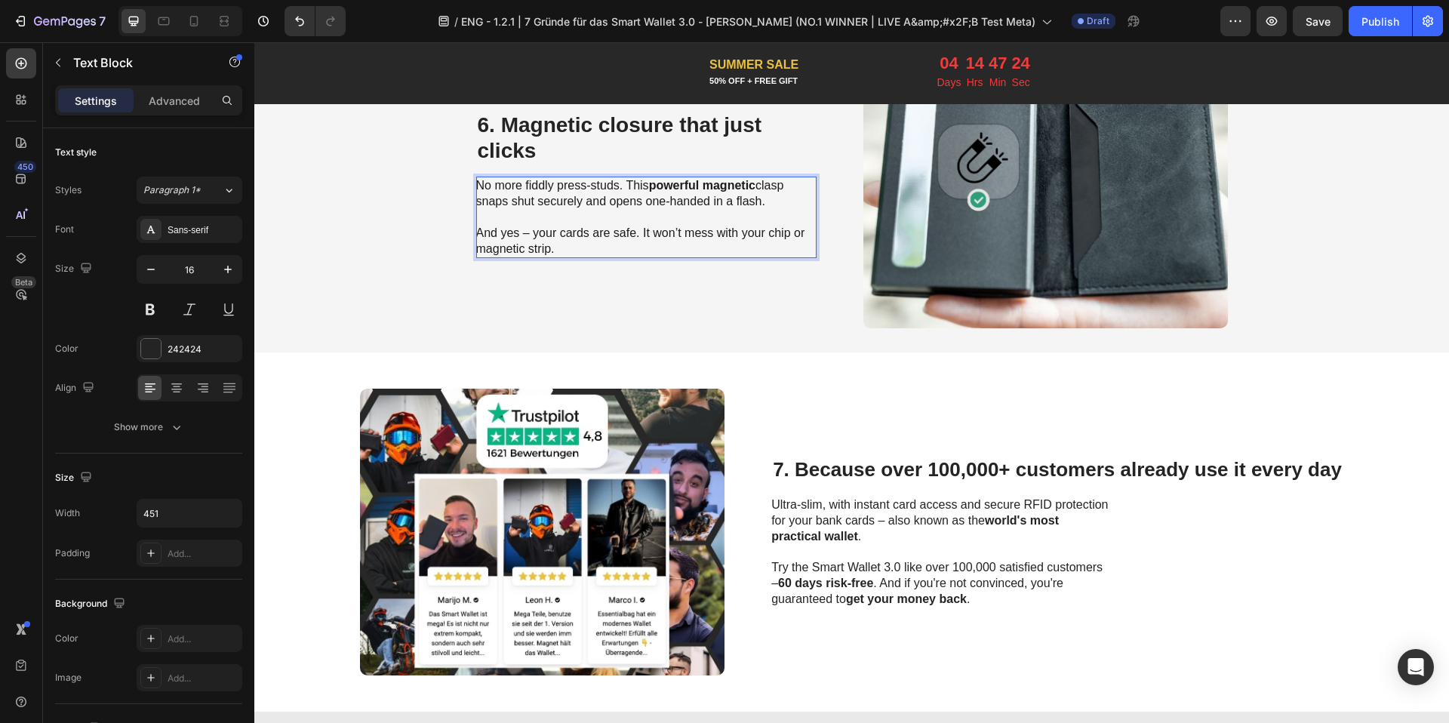
click at [627, 236] on span "And yes – your cards are safe. It won’t mess with your chip or magnetic strip." at bounding box center [640, 240] width 329 height 29
drag, startPoint x: 627, startPoint y: 236, endPoint x: 553, endPoint y: 238, distance: 74.0
click at [553, 238] on span "And yes – your cards are safe. It won’t mess with your chip or magnetic strip." at bounding box center [640, 240] width 329 height 29
click at [555, 237] on span "And yes – your cards are safe. It won’t mess with your chip or magnetic strip." at bounding box center [640, 240] width 329 height 29
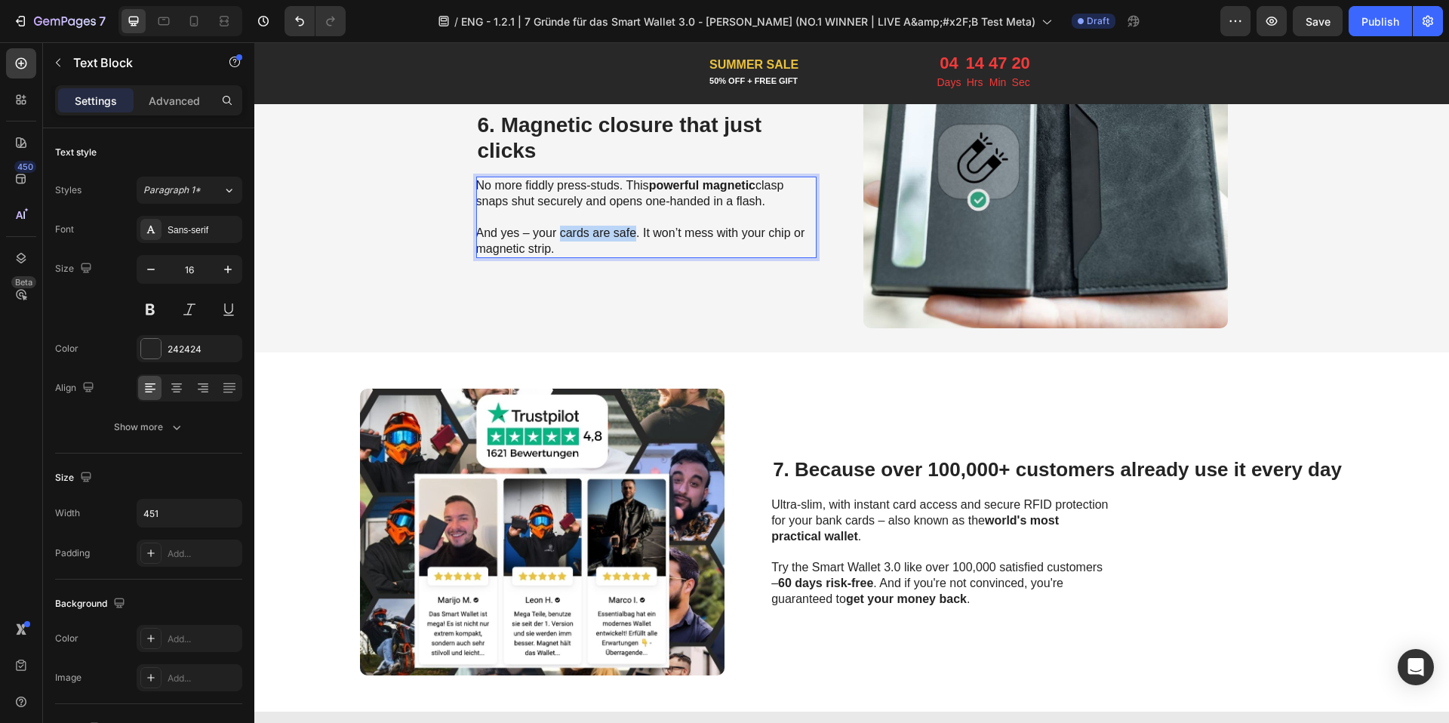
drag, startPoint x: 555, startPoint y: 237, endPoint x: 627, endPoint y: 237, distance: 72.4
click at [627, 237] on span "And yes – your cards are safe. It won’t mess with your chip or magnetic strip." at bounding box center [640, 240] width 329 height 29
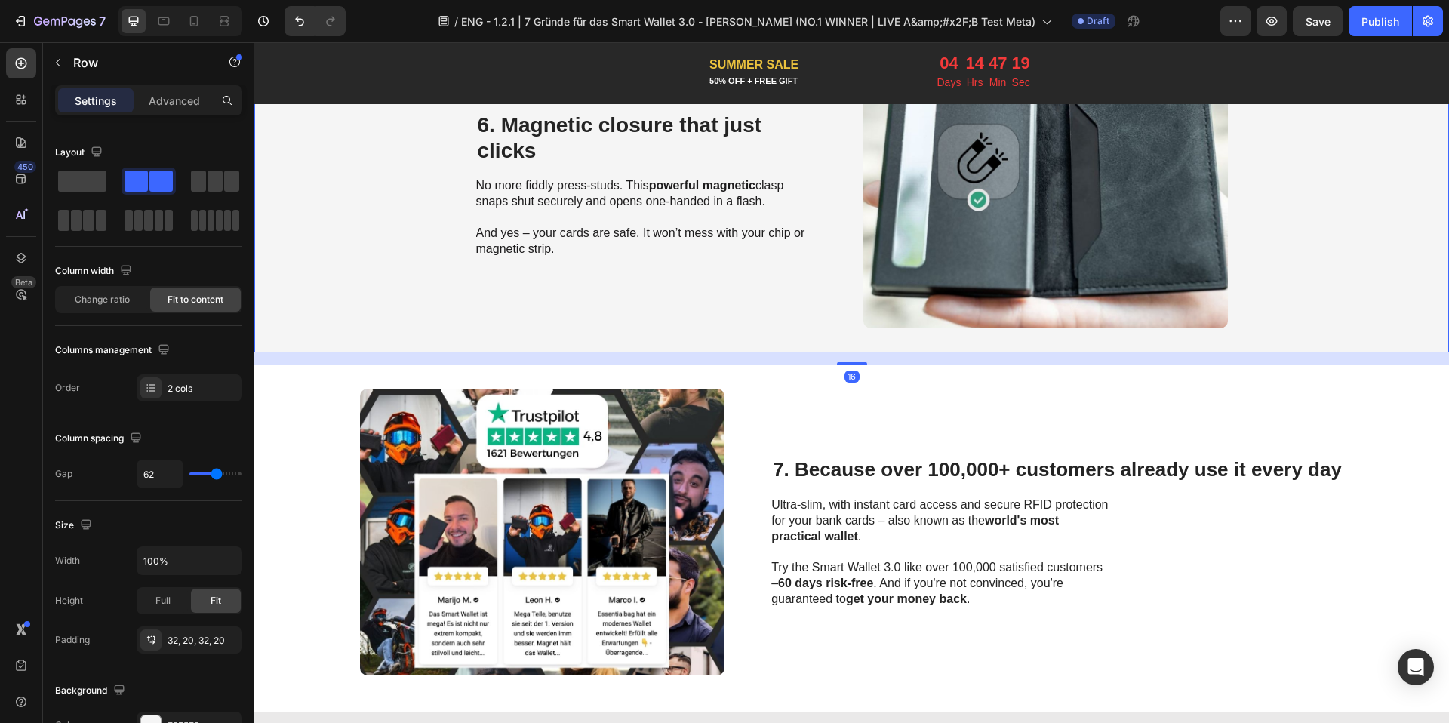
click at [626, 291] on div "⁠⁠⁠⁠⁠⁠⁠ 6. Magnetic closure that just clicks Heading No more fiddly press-studs…" at bounding box center [646, 184] width 340 height 287
click at [606, 238] on span "And yes – your cards are safe. It won’t mess with your chip or magnetic strip." at bounding box center [640, 240] width 329 height 29
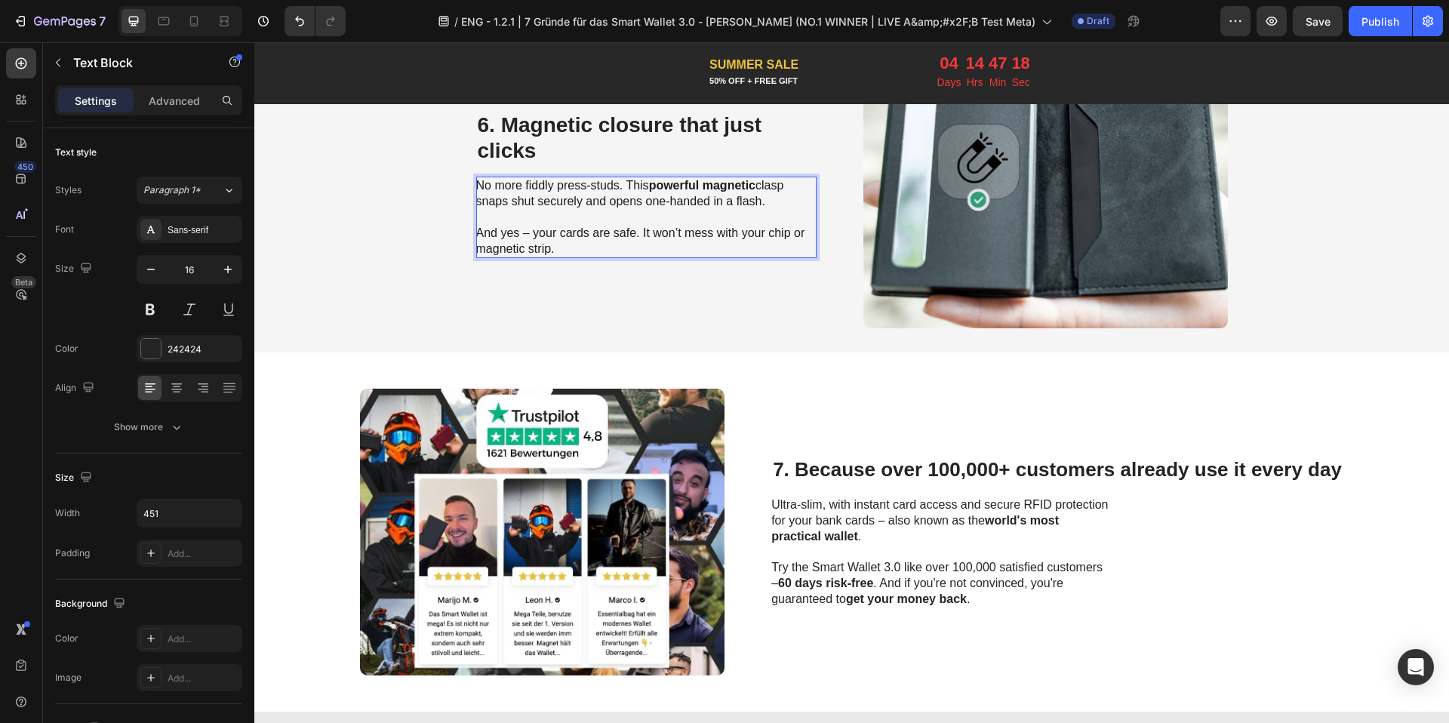
click at [628, 230] on span "And yes – your cards are safe. It won’t mess with your chip or magnetic strip." at bounding box center [640, 240] width 329 height 29
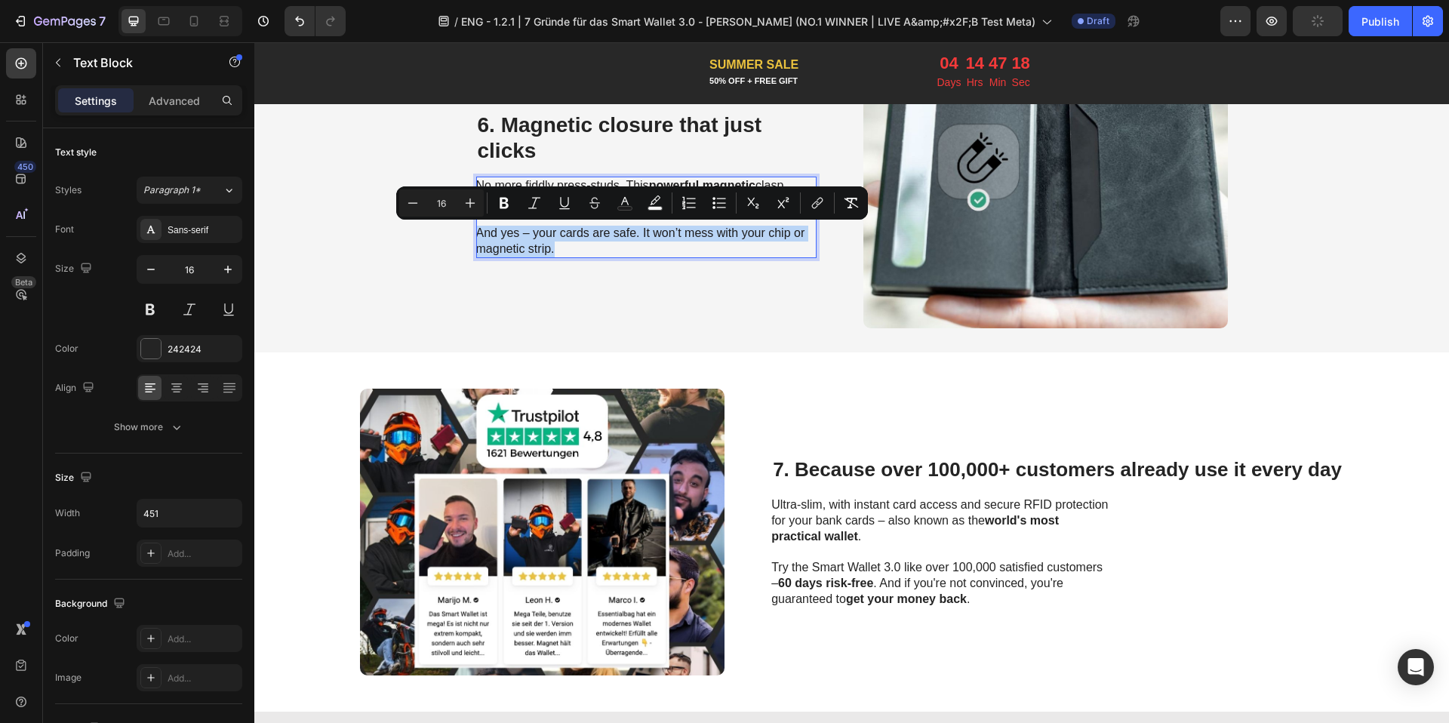
click at [628, 230] on span "And yes – your cards are safe. It won’t mess with your chip or magnetic strip." at bounding box center [640, 240] width 329 height 29
click at [596, 238] on span "And yes – your cards are safe. It won’t mess with your chip or magnetic strip." at bounding box center [640, 240] width 329 height 29
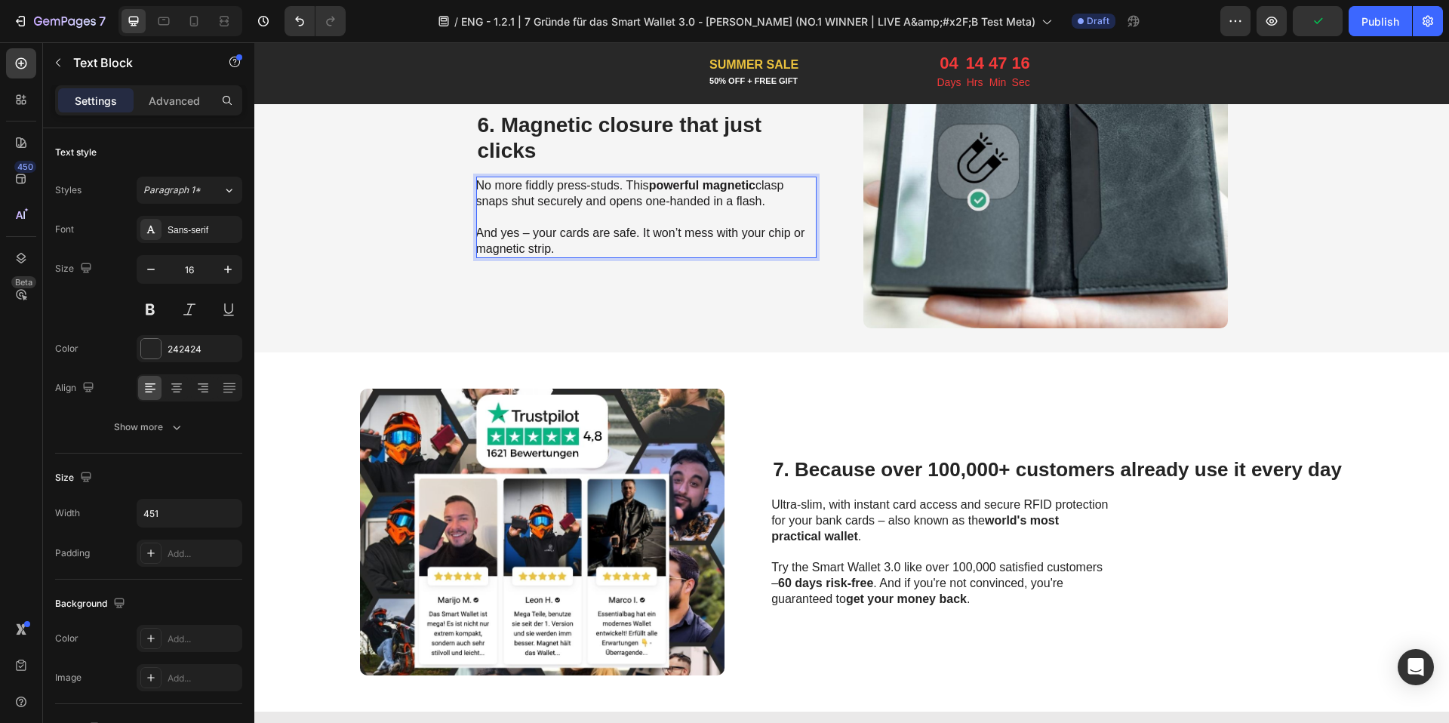
click at [558, 232] on span "And yes – your cards are safe. It won’t mess with your chip or magnetic strip." at bounding box center [640, 240] width 329 height 29
drag, startPoint x: 555, startPoint y: 232, endPoint x: 628, endPoint y: 235, distance: 72.5
click at [628, 235] on span "And yes – your cards are safe. It won’t mess with your chip or magnetic strip." at bounding box center [640, 240] width 329 height 29
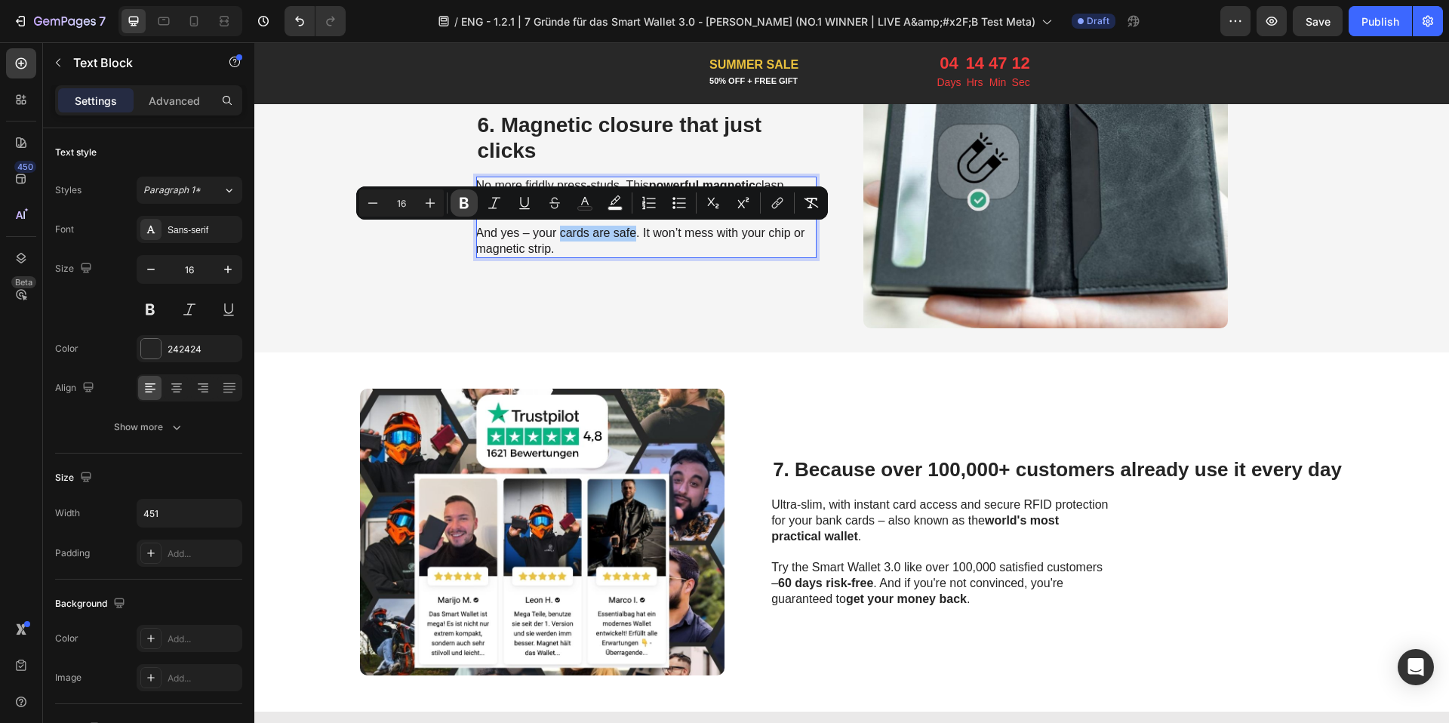
click at [461, 202] on icon "Editor contextual toolbar" at bounding box center [464, 203] width 9 height 11
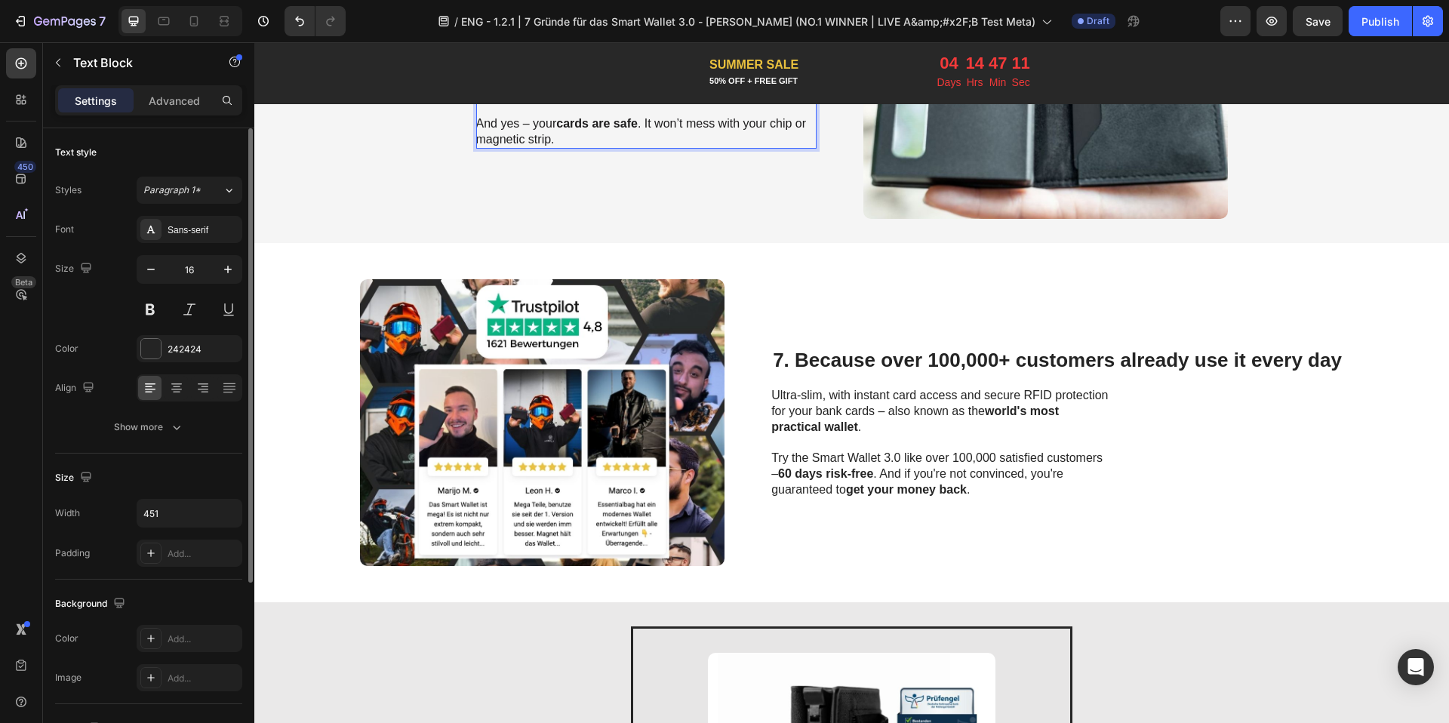
scroll to position [2525, 0]
click at [852, 359] on span "7. Because over 100,000+ customers already use it every day" at bounding box center [1057, 359] width 569 height 23
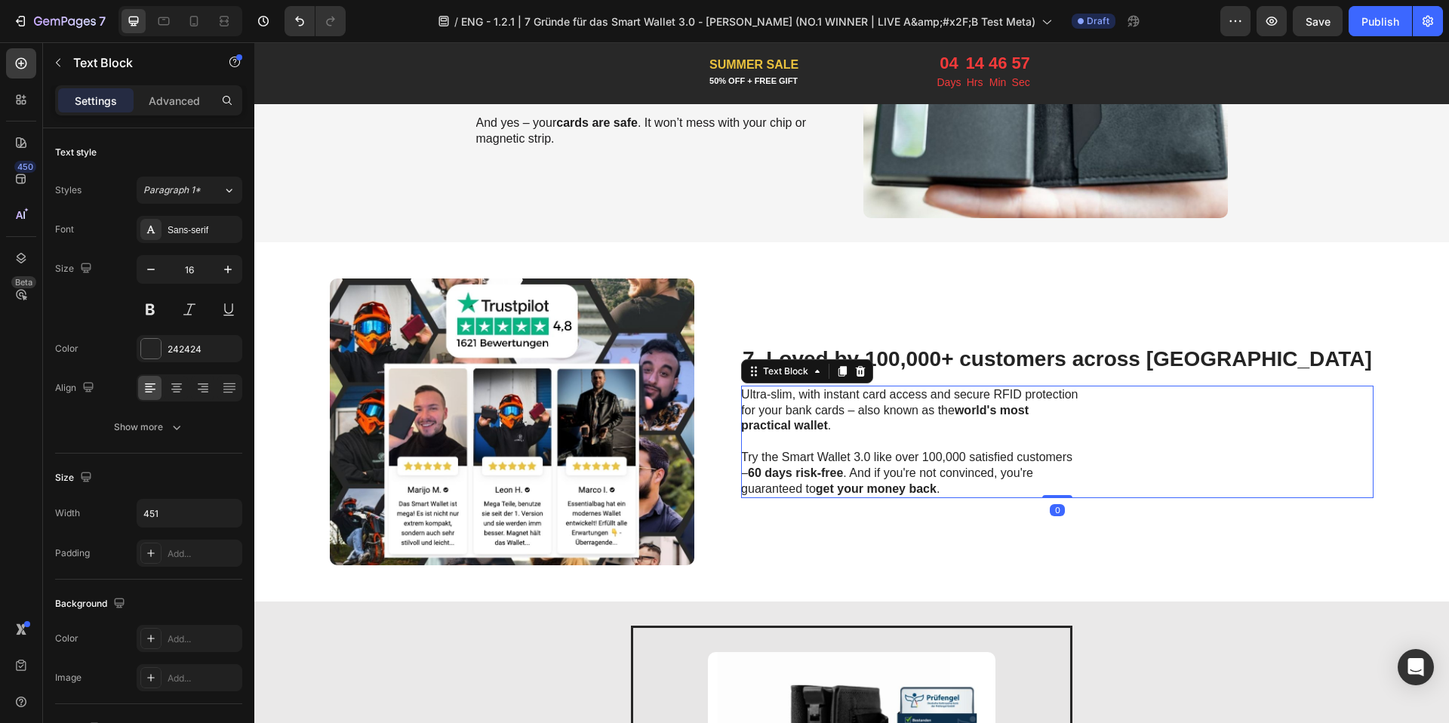
click at [1034, 487] on p "Try the Smart Wallet 3.0 like over 100,000 satisfied customers – 60 days risk-f…" at bounding box center [910, 473] width 339 height 47
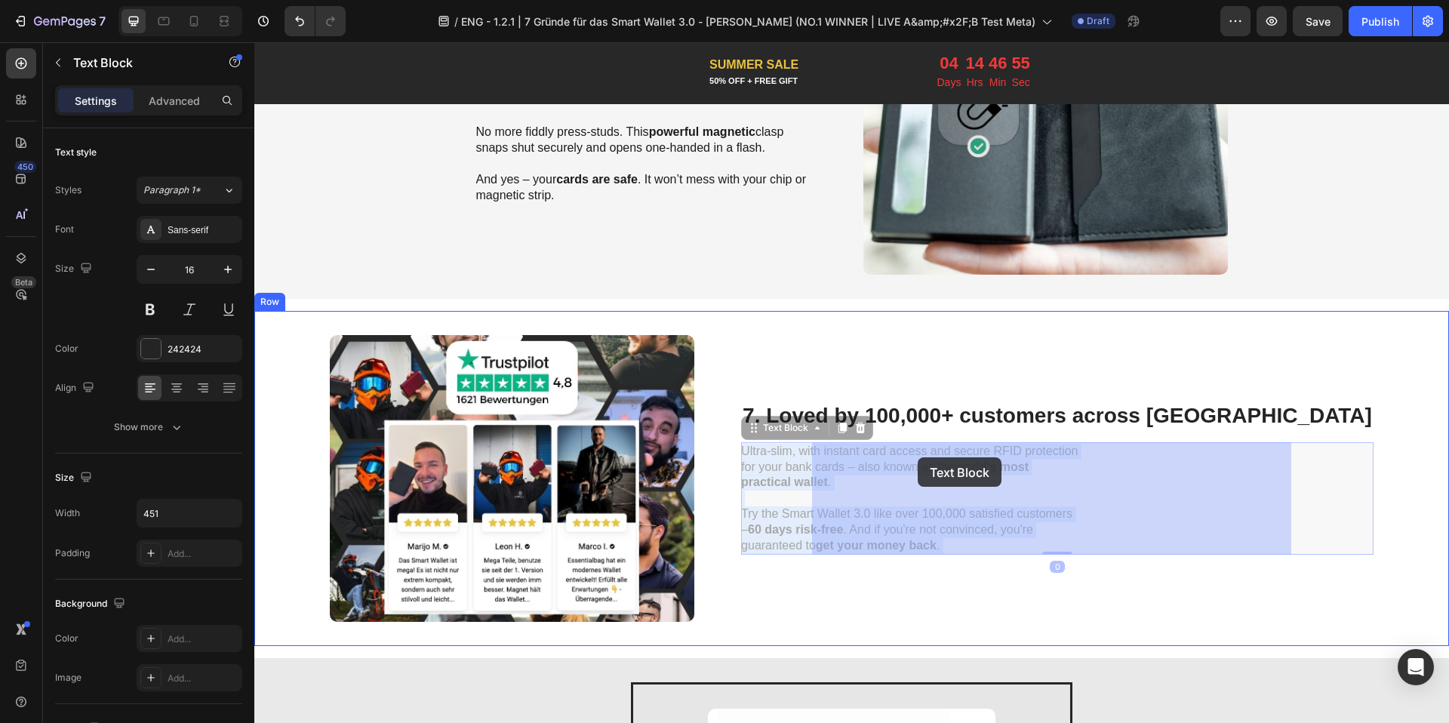
drag, startPoint x: 1021, startPoint y: 487, endPoint x: 918, endPoint y: 457, distance: 107.7
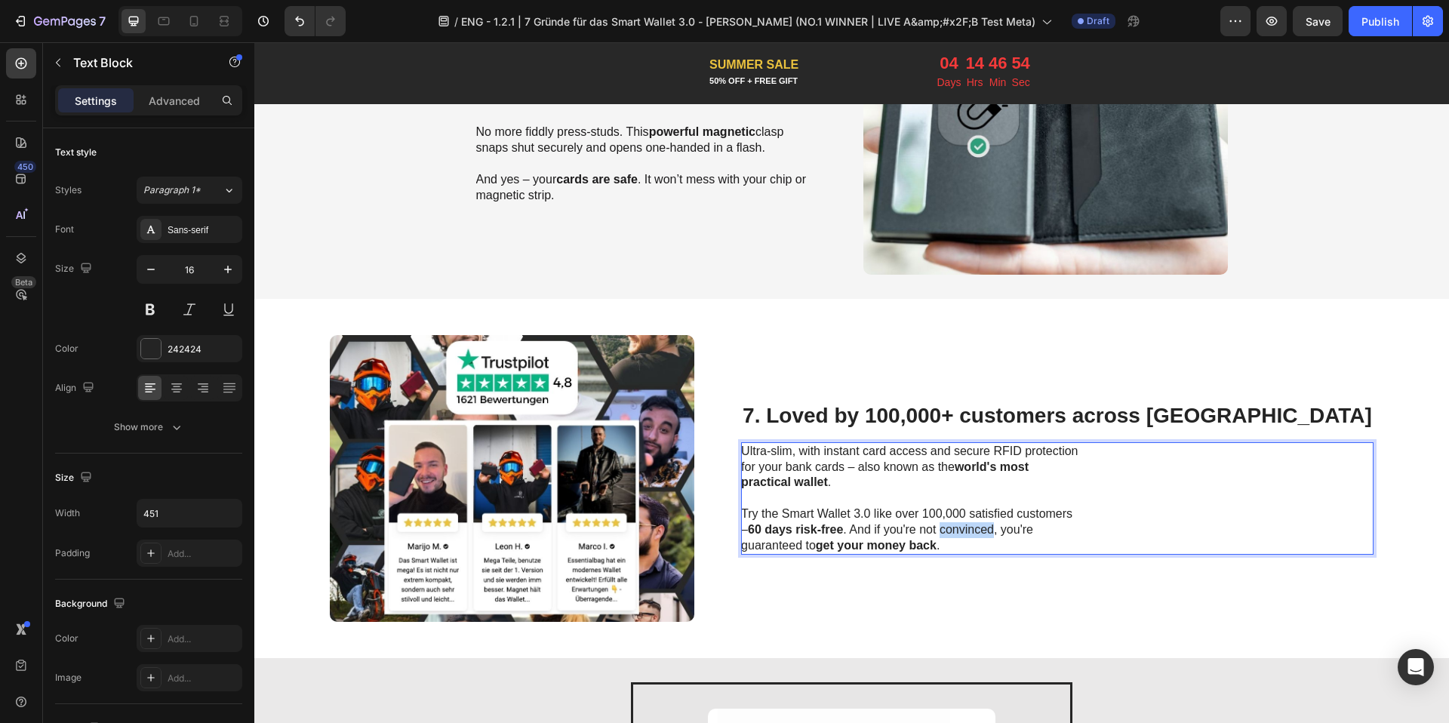
click at [1029, 533] on p "Try the Smart Wallet 3.0 like over 100,000 satisfied customers – 60 days risk-f…" at bounding box center [910, 529] width 339 height 47
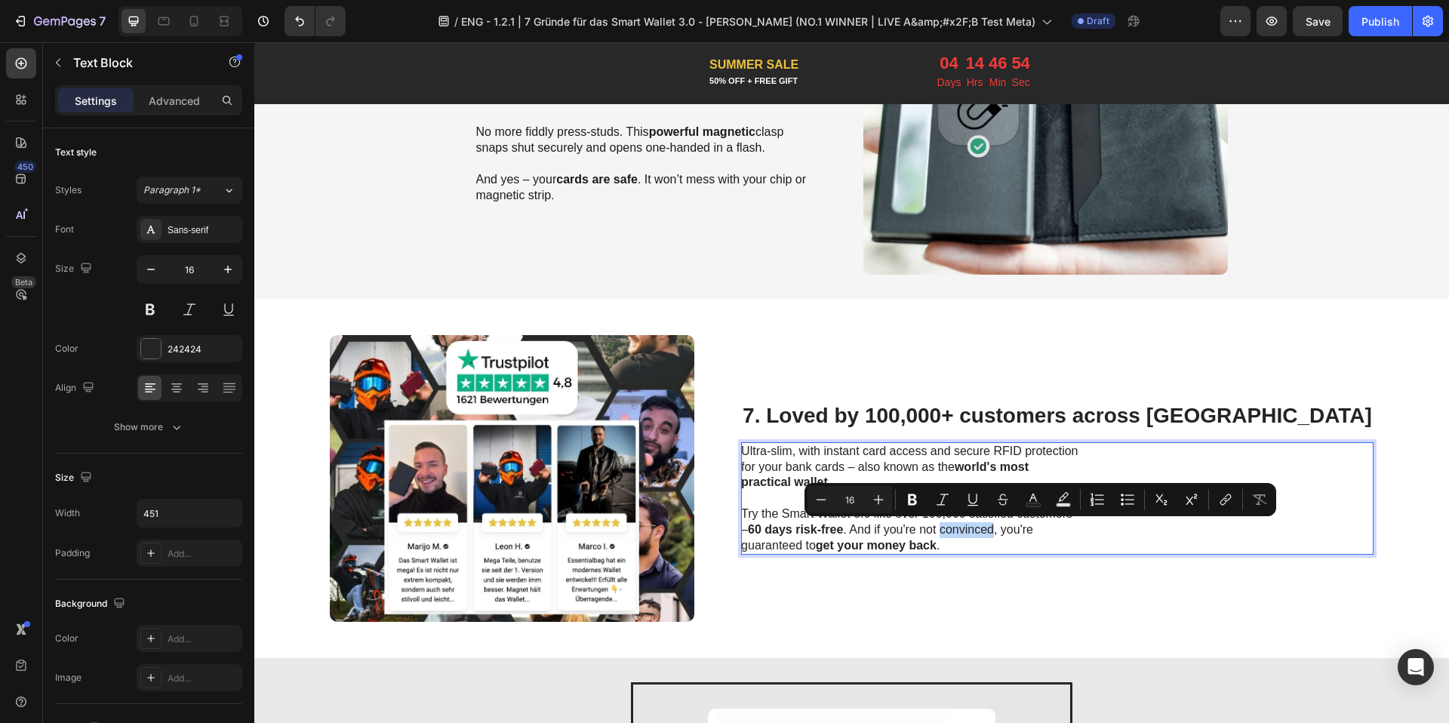
click at [1024, 536] on p "Try the Smart Wallet 3.0 like over 100,000 satisfied customers – 60 days risk-f…" at bounding box center [910, 529] width 339 height 47
click at [1012, 545] on p "Try the Smart Wallet 3.0 like over 100,000 satisfied customers – 60 days risk-f…" at bounding box center [910, 529] width 339 height 47
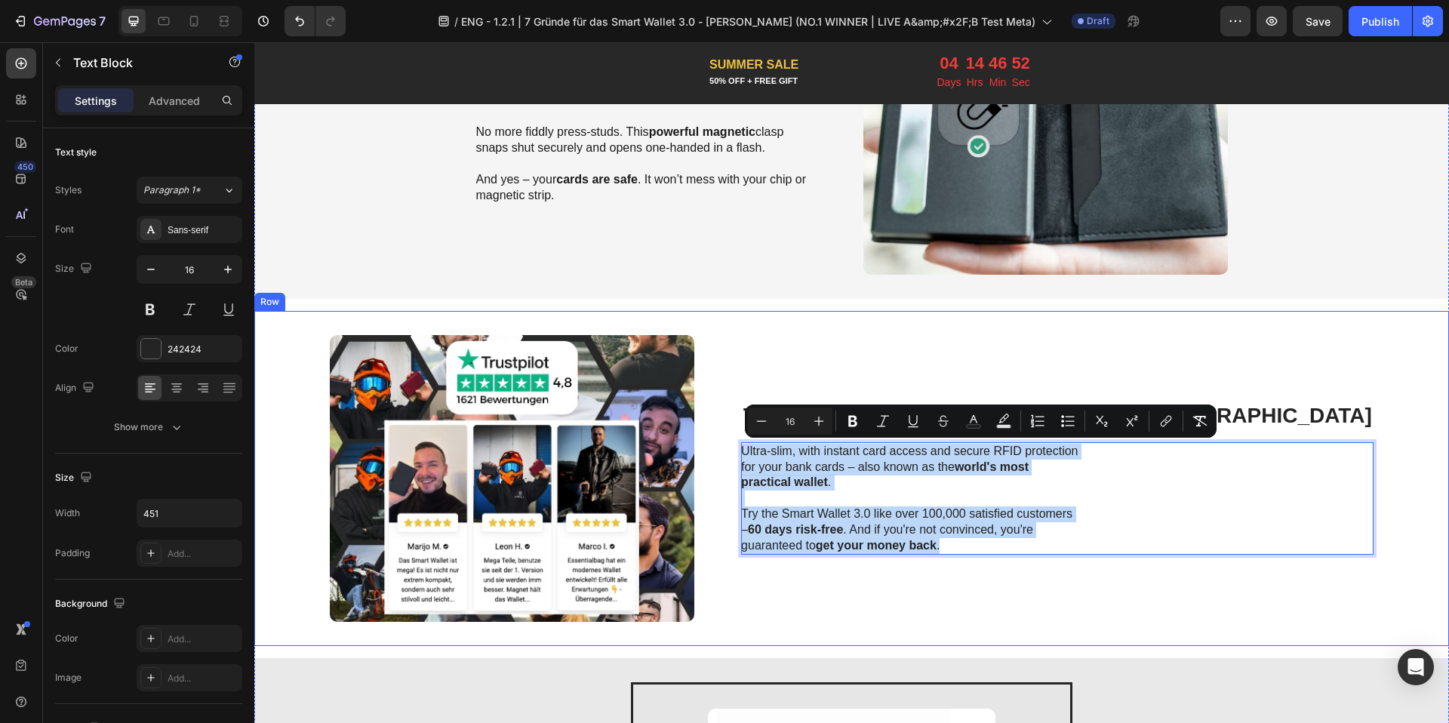
drag, startPoint x: 1010, startPoint y: 544, endPoint x: 805, endPoint y: 456, distance: 223.4
click at [805, 456] on div "Image ⁠⁠⁠⁠⁠⁠⁠ 7. Loved by 100,000+ customers across Europe Heading Ultra-slim, …" at bounding box center [851, 478] width 1194 height 335
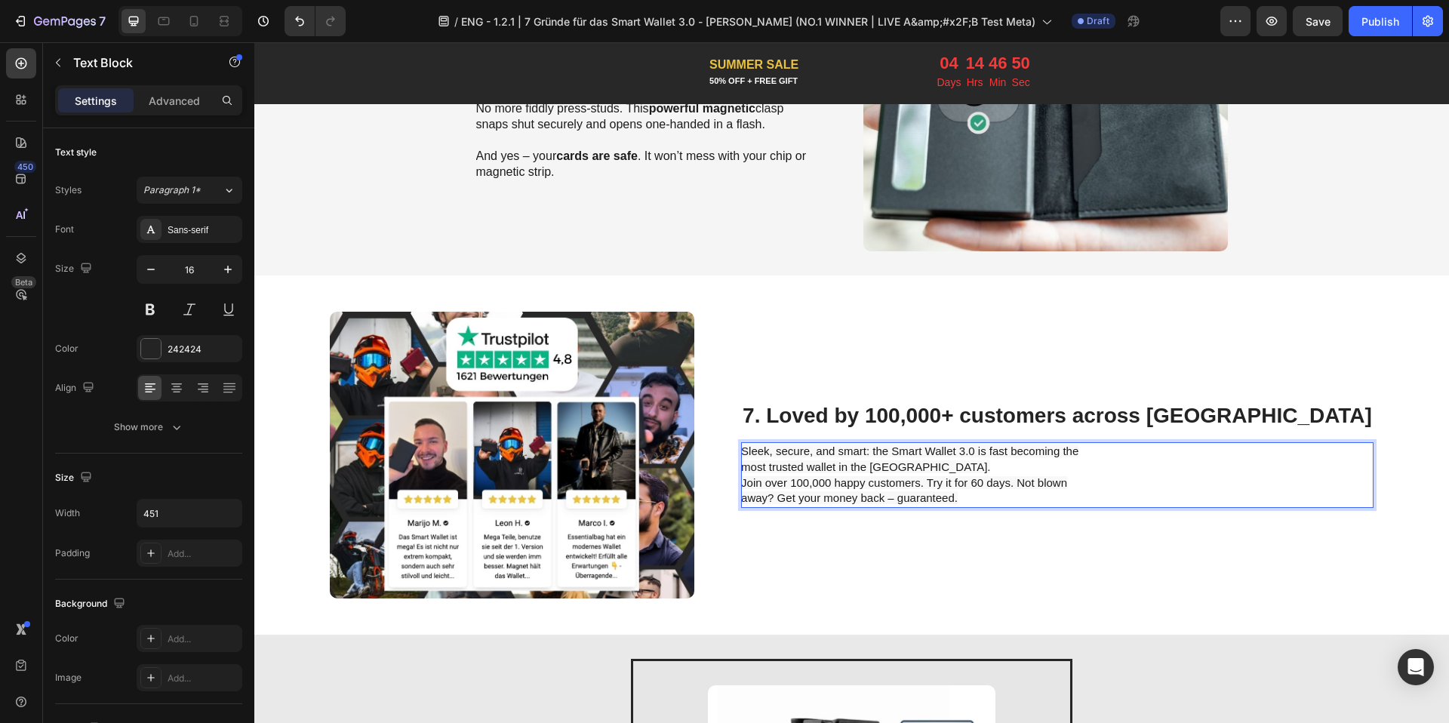
click at [985, 469] on p "Sleek, secure, and smart: the Smart Wallet 3.0 is fast becoming the most truste…" at bounding box center [910, 475] width 339 height 63
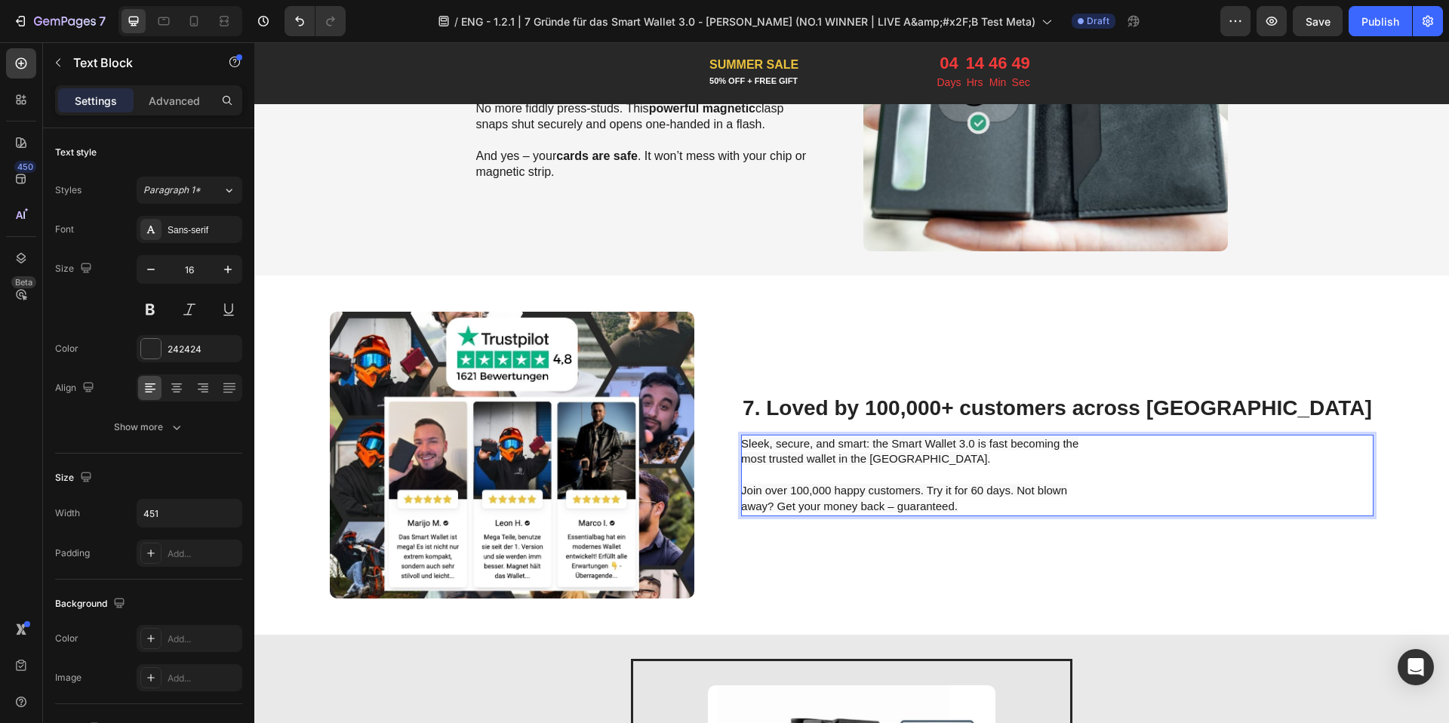
scroll to position [2485, 0]
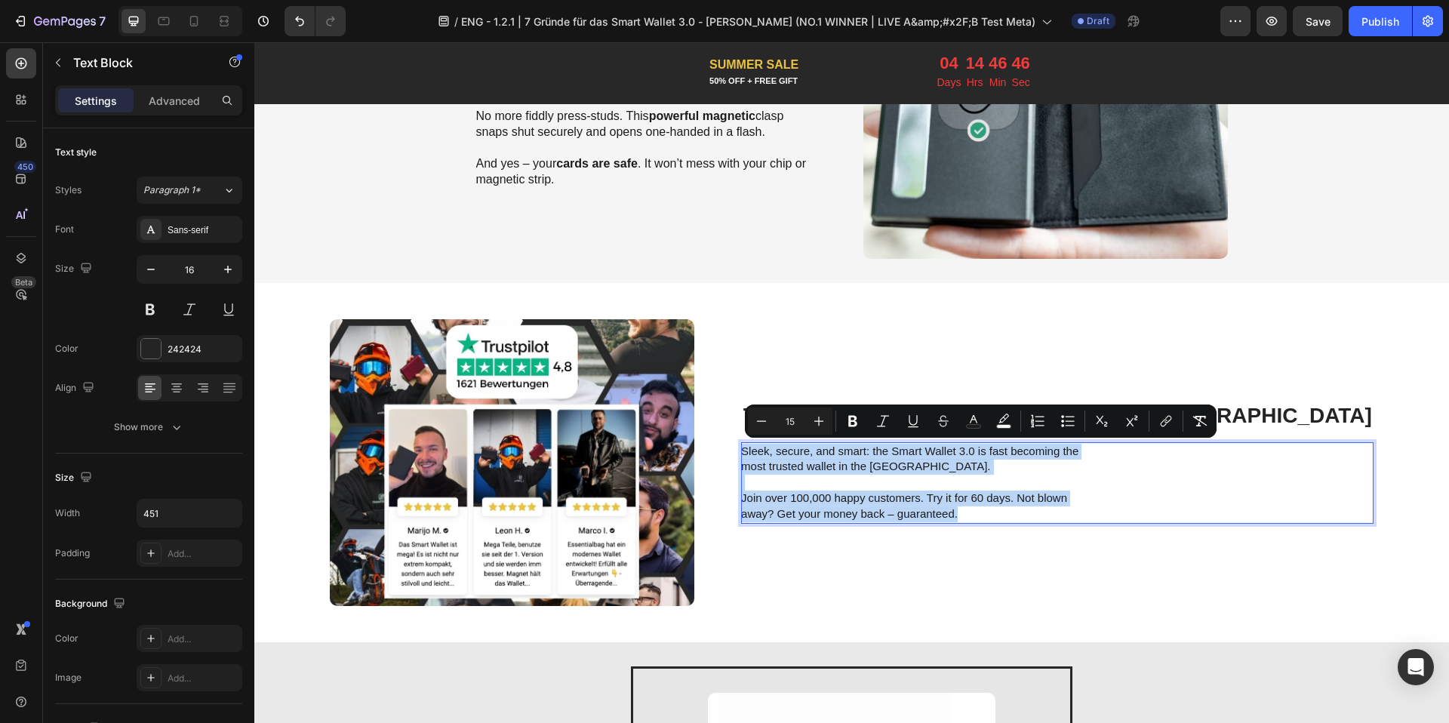
drag, startPoint x: 1033, startPoint y: 513, endPoint x: 811, endPoint y: 450, distance: 230.5
click at [811, 450] on div "Sleek, secure, and smart: the Smart Wallet 3.0 is fast becoming the most truste…" at bounding box center [911, 482] width 340 height 81
click at [829, 414] on button "Plus" at bounding box center [818, 420] width 27 height 27
type input "16"
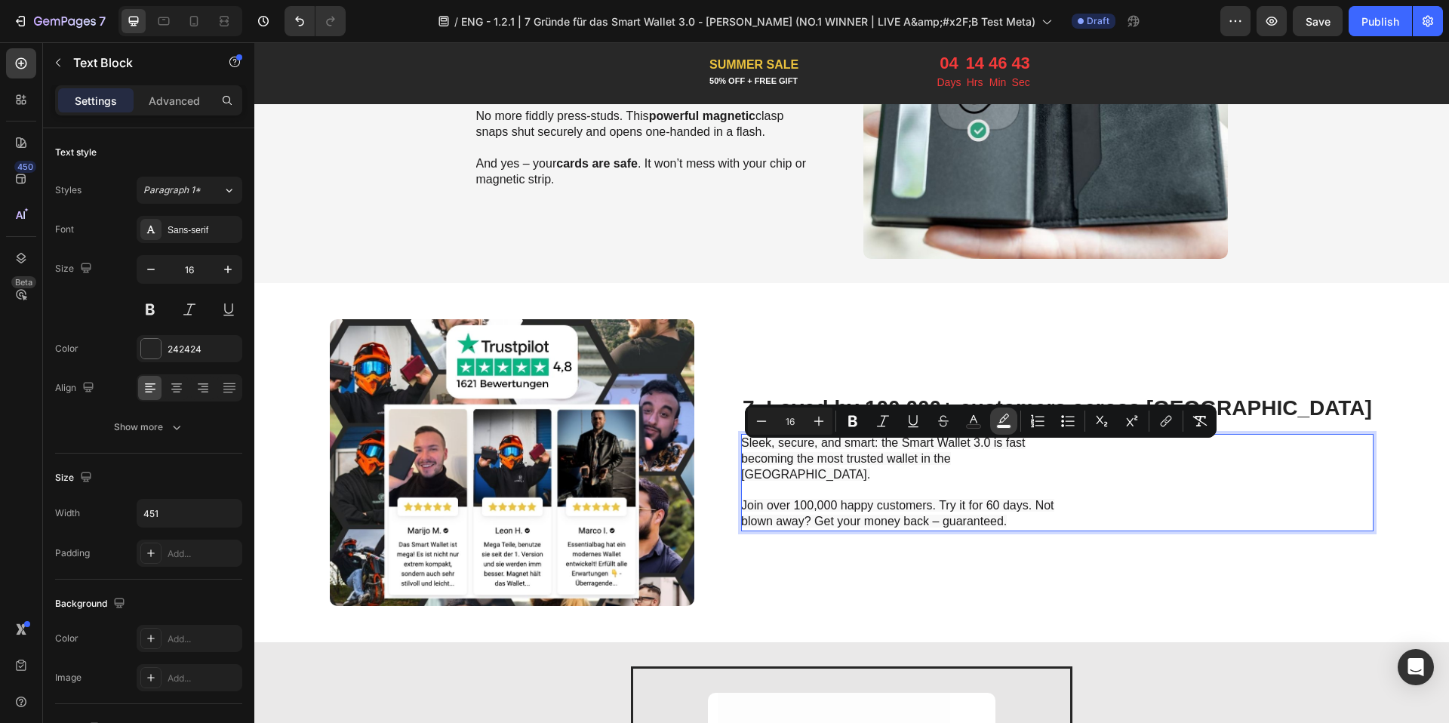
click at [1004, 413] on icon "Editor contextual toolbar" at bounding box center [1003, 420] width 15 height 15
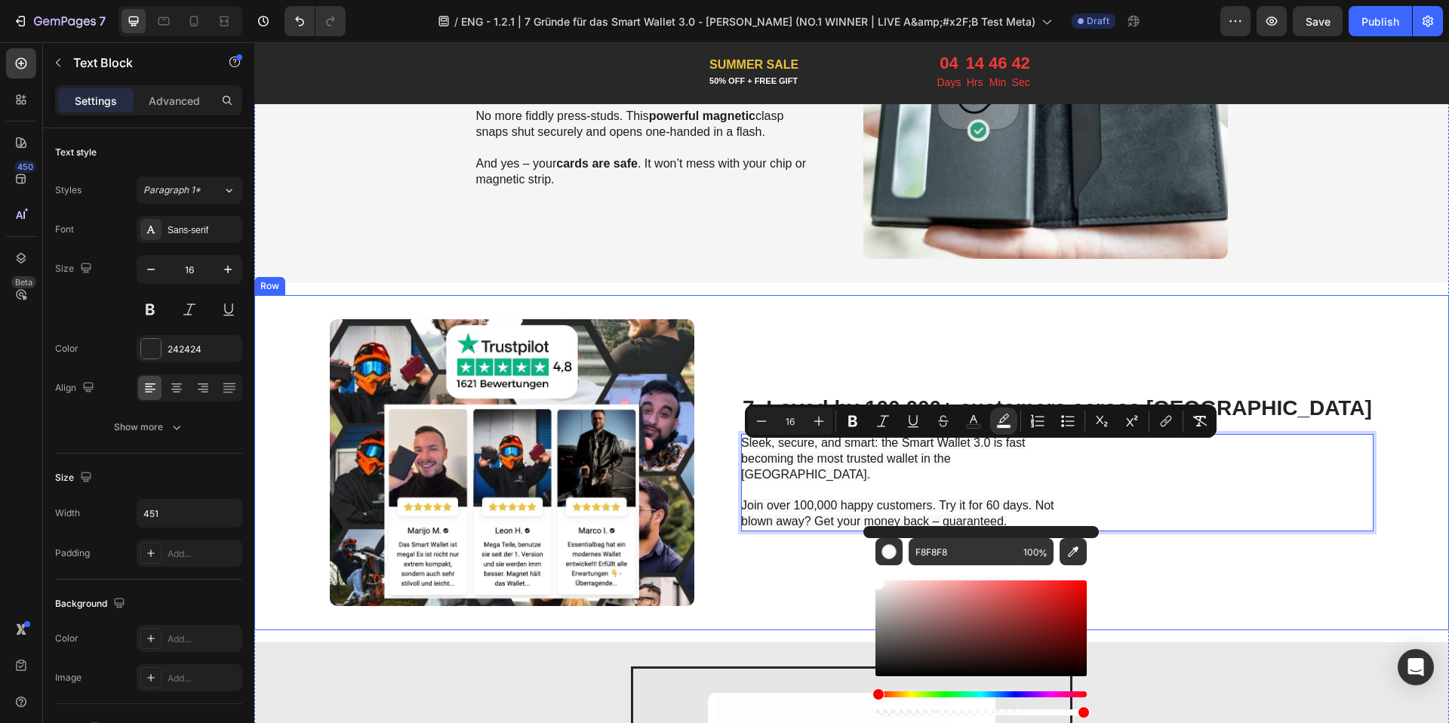
type input "FFFFFF"
drag, startPoint x: 1131, startPoint y: 625, endPoint x: 838, endPoint y: 529, distance: 308.0
drag, startPoint x: 1133, startPoint y: 624, endPoint x: 838, endPoint y: 538, distance: 307.3
click at [831, 555] on div "⁠⁠⁠⁠⁠⁠⁠ 7. Loved by 100,000+ customers across Europe Heading Sleek, secure, and…" at bounding box center [1057, 462] width 632 height 287
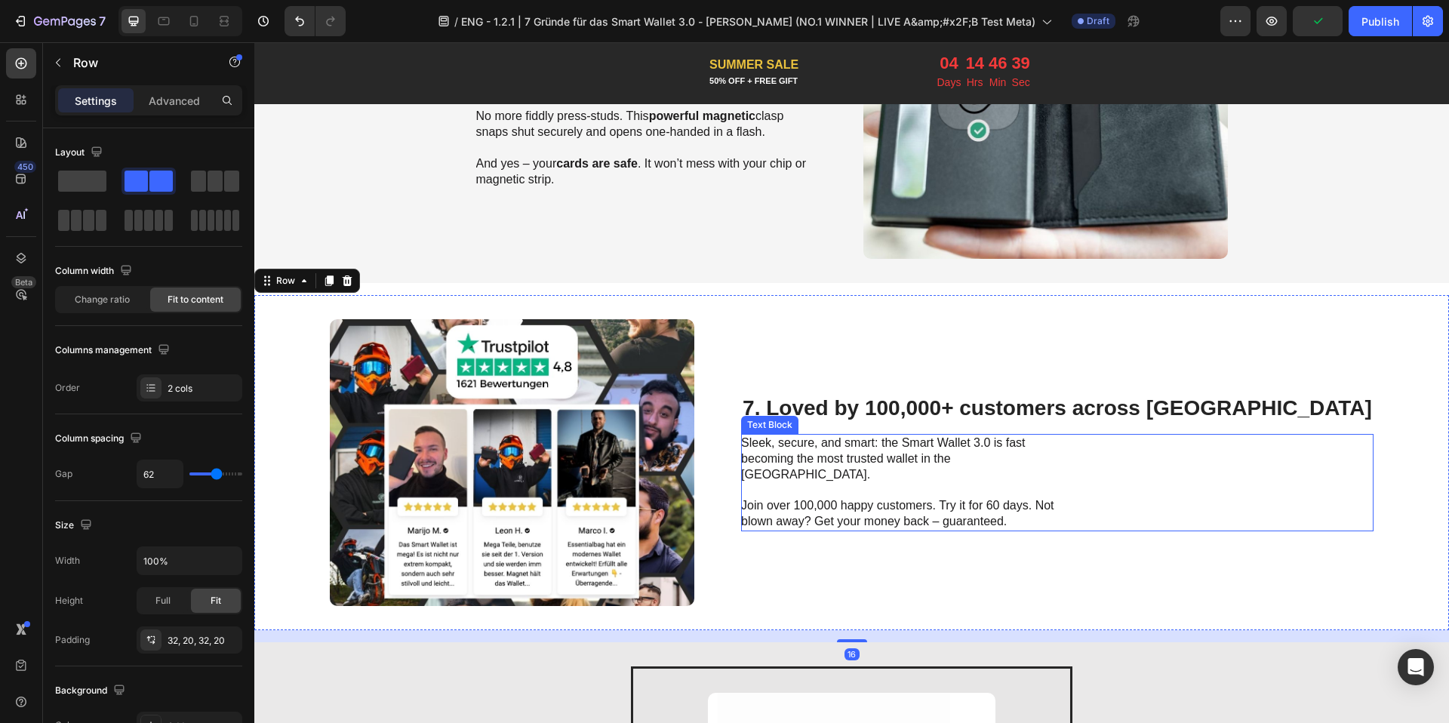
click at [857, 459] on span "Sleek, secure, and smart: the Smart Wallet 3.0 is fast becoming the most truste…" at bounding box center [883, 458] width 284 height 45
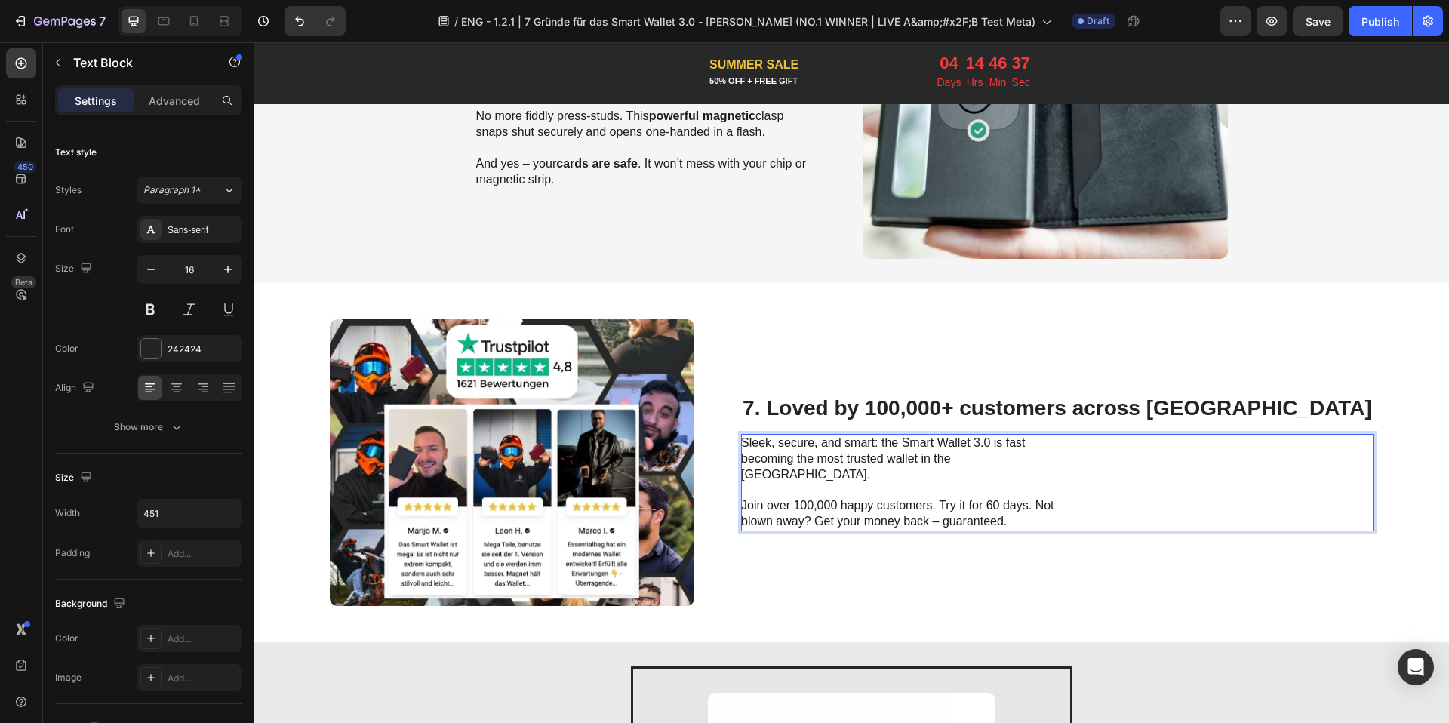
click at [953, 450] on span "Sleek, secure, and smart: the Smart Wallet 3.0 is fast becoming the most truste…" at bounding box center [883, 458] width 284 height 45
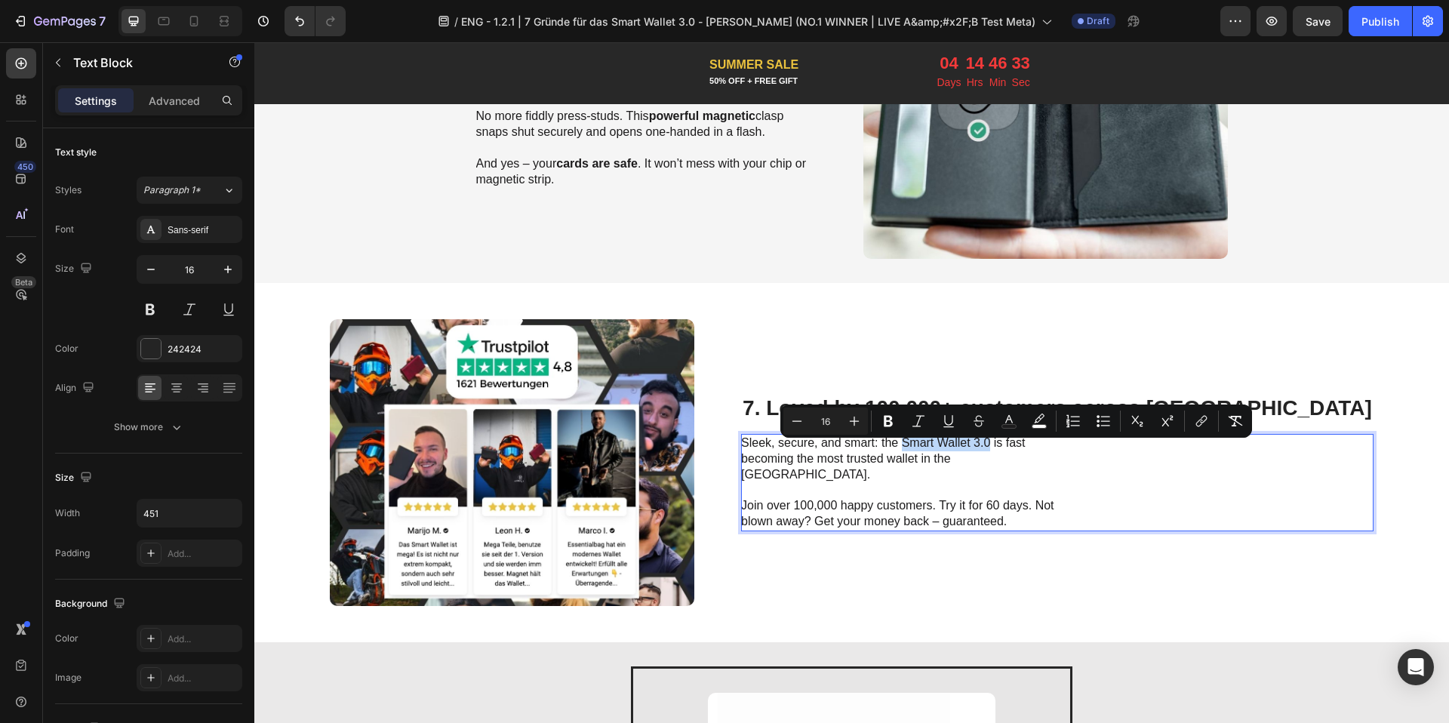
drag, startPoint x: 973, startPoint y: 449, endPoint x: 1059, endPoint y: 451, distance: 85.3
click at [1025, 451] on span "Sleek, secure, and smart: the Smart Wallet 3.0 is fast becoming the most truste…" at bounding box center [883, 458] width 284 height 45
click at [887, 420] on icon "Editor contextual toolbar" at bounding box center [888, 421] width 9 height 11
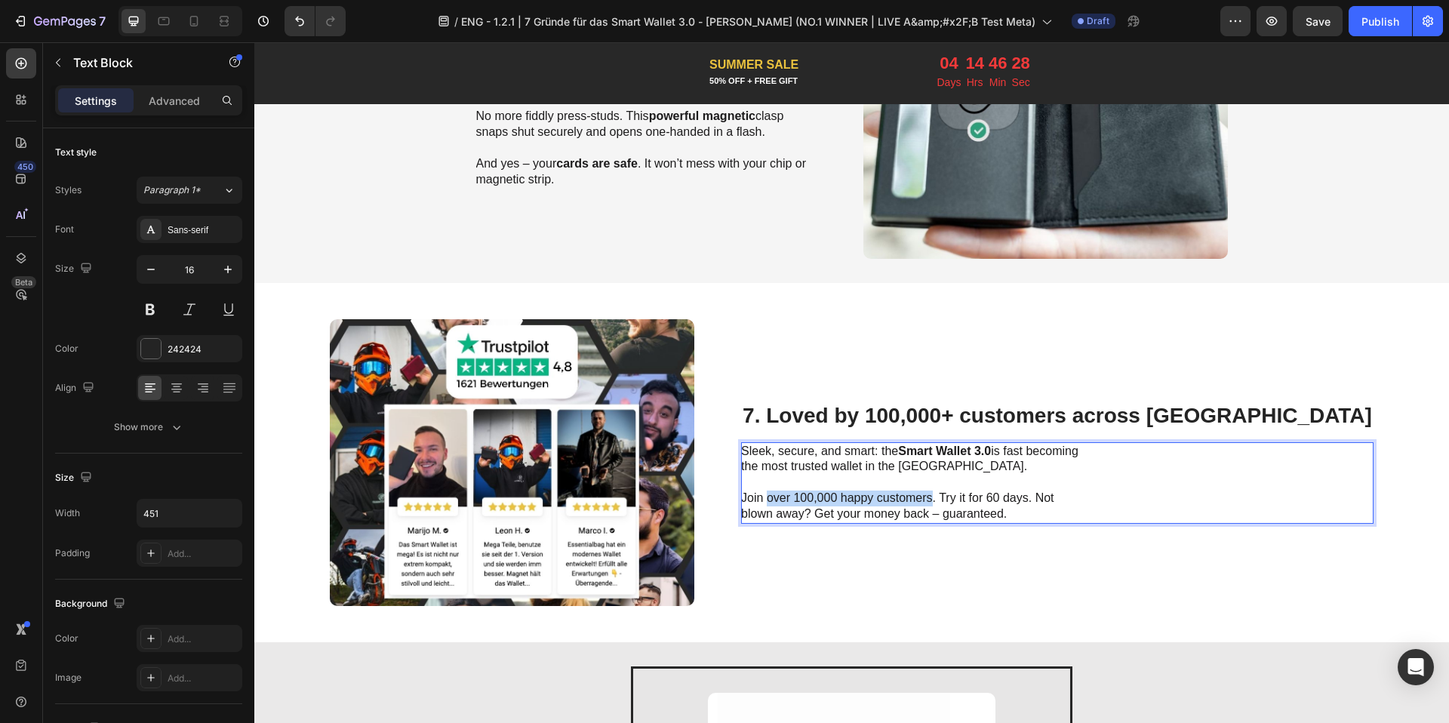
drag, startPoint x: 836, startPoint y: 500, endPoint x: 1003, endPoint y: 497, distance: 166.8
click at [1003, 497] on span "Join over 100,000 happy customers. Try it for 60 days. Not blown away? Get your…" at bounding box center [897, 505] width 312 height 29
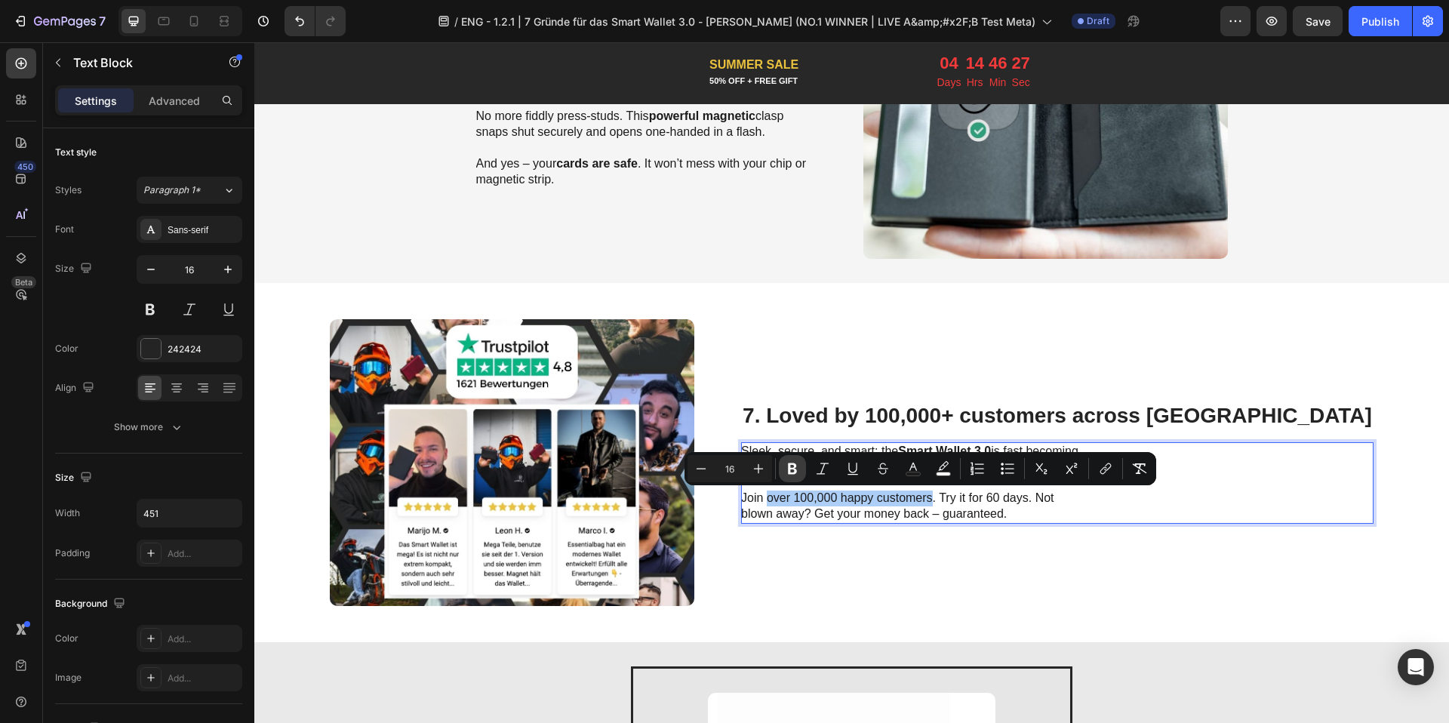
click at [788, 463] on icon "Editor contextual toolbar" at bounding box center [792, 468] width 15 height 15
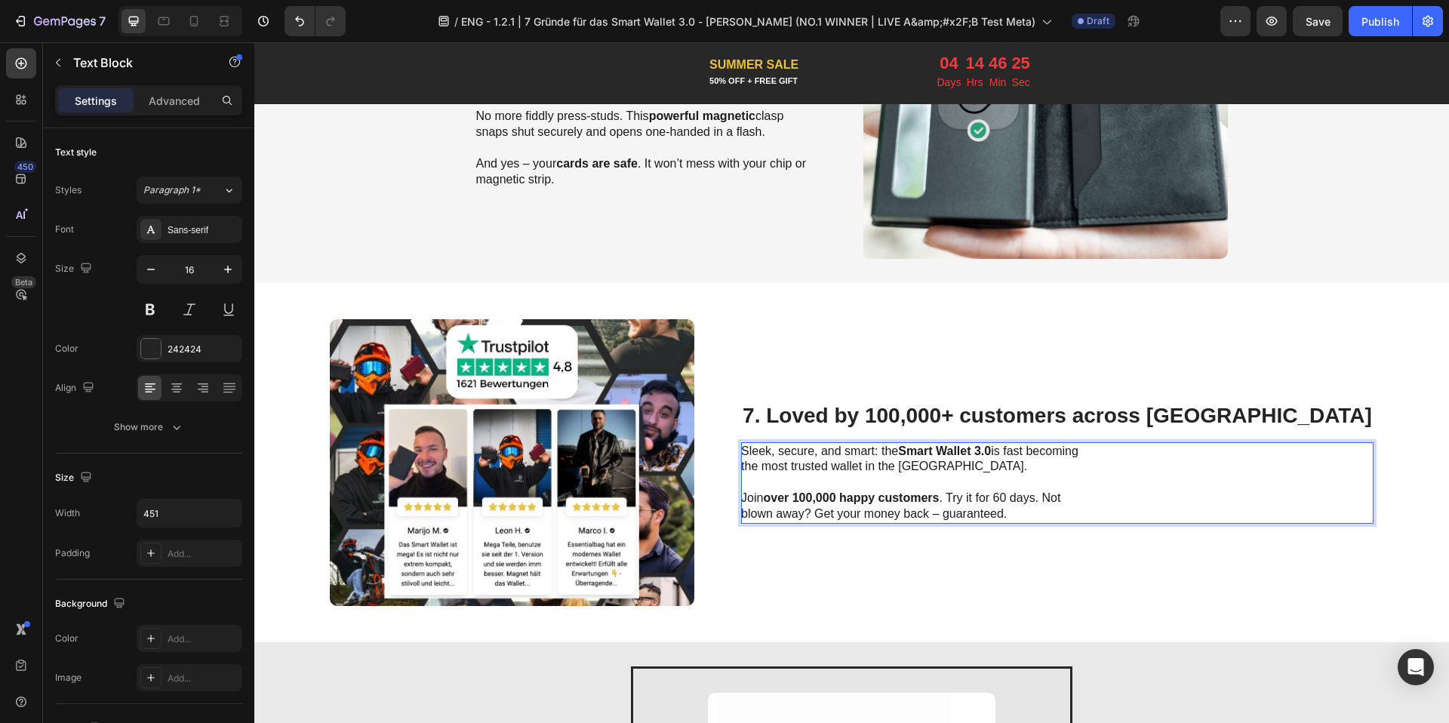
click at [1060, 500] on span "Join over 100,000 happy customers . Try it for 60 days. Not blown away? Get you…" at bounding box center [900, 505] width 319 height 29
drag, startPoint x: 1065, startPoint y: 496, endPoint x: 1107, endPoint y: 503, distance: 42.9
click at [1060, 503] on span "Join over 100,000 happy customers . Try it for 60 days. Not blown away? Get you…" at bounding box center [900, 505] width 319 height 29
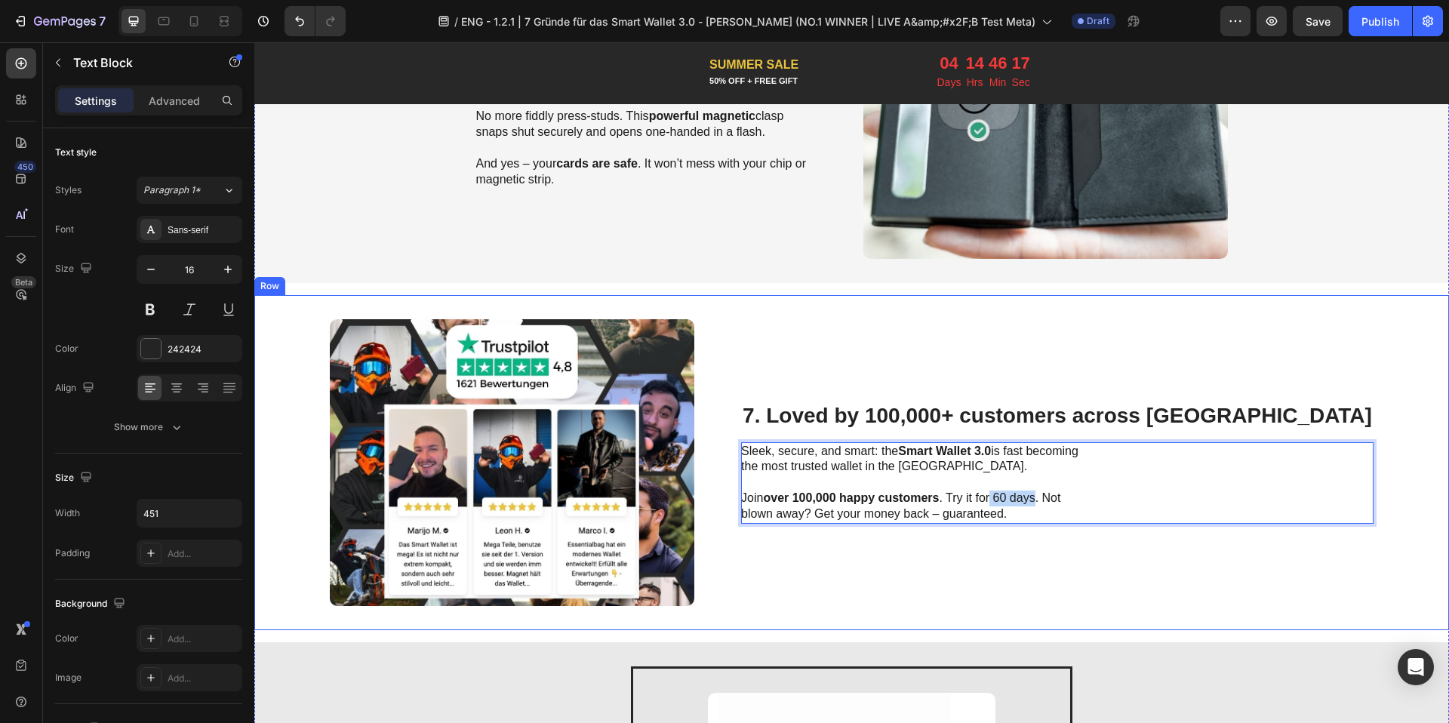
click at [932, 536] on div "⁠⁠⁠⁠⁠⁠⁠ 7. Loved by 100,000+ customers across Europe Heading Sleek, secure, and…" at bounding box center [1057, 462] width 632 height 287
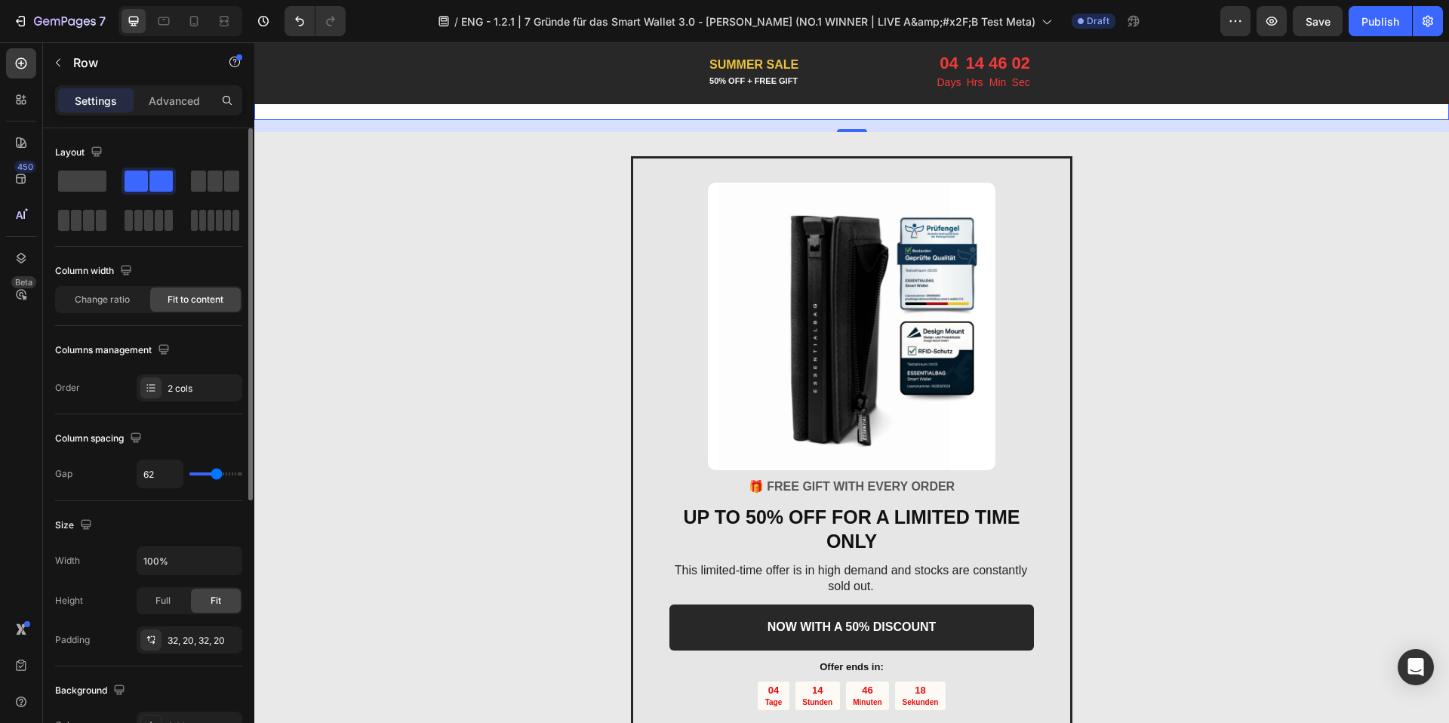
scroll to position [3023, 0]
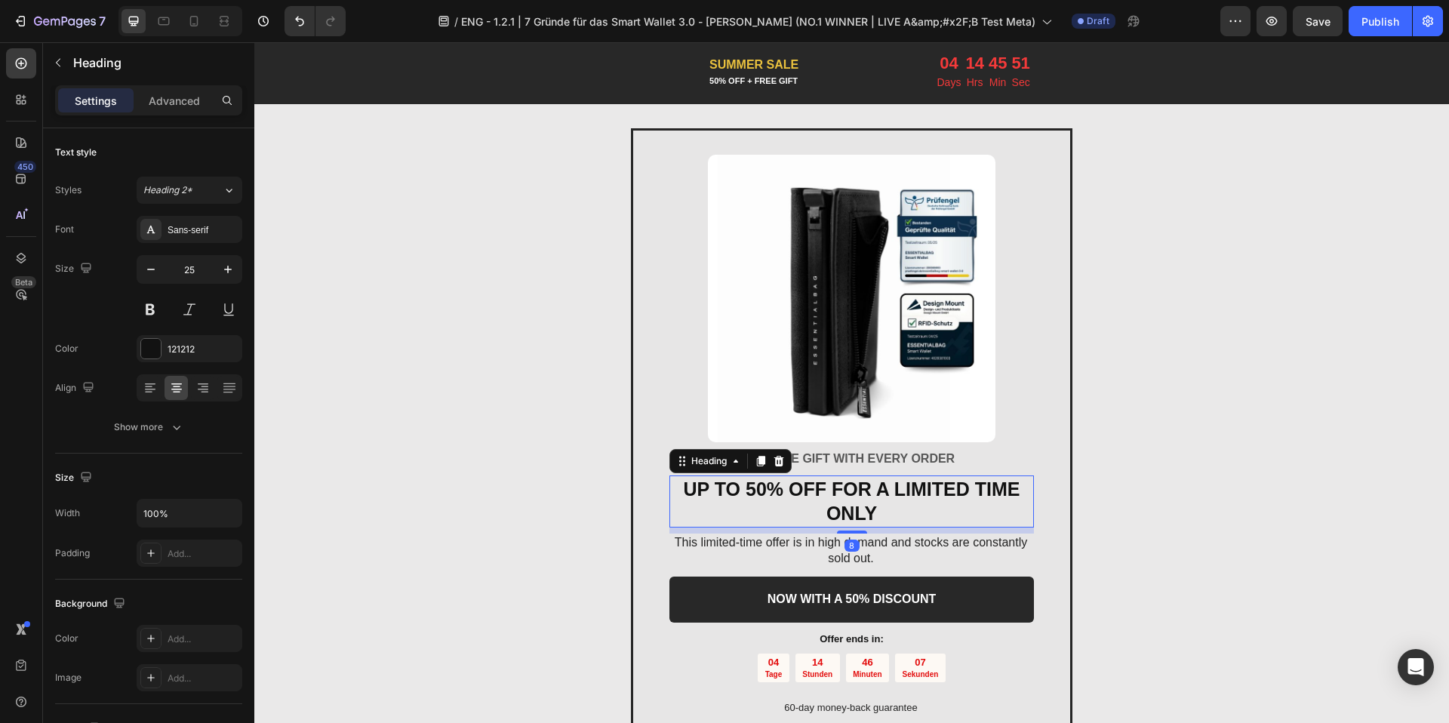
click at [805, 496] on strong "UP TO 50% OFF FOR A LIMITED TIME ONLY" at bounding box center [852, 501] width 337 height 46
click at [882, 515] on p "UP TO 50% OFF FOR A LIMITED TIME ONLY" at bounding box center [851, 501] width 361 height 49
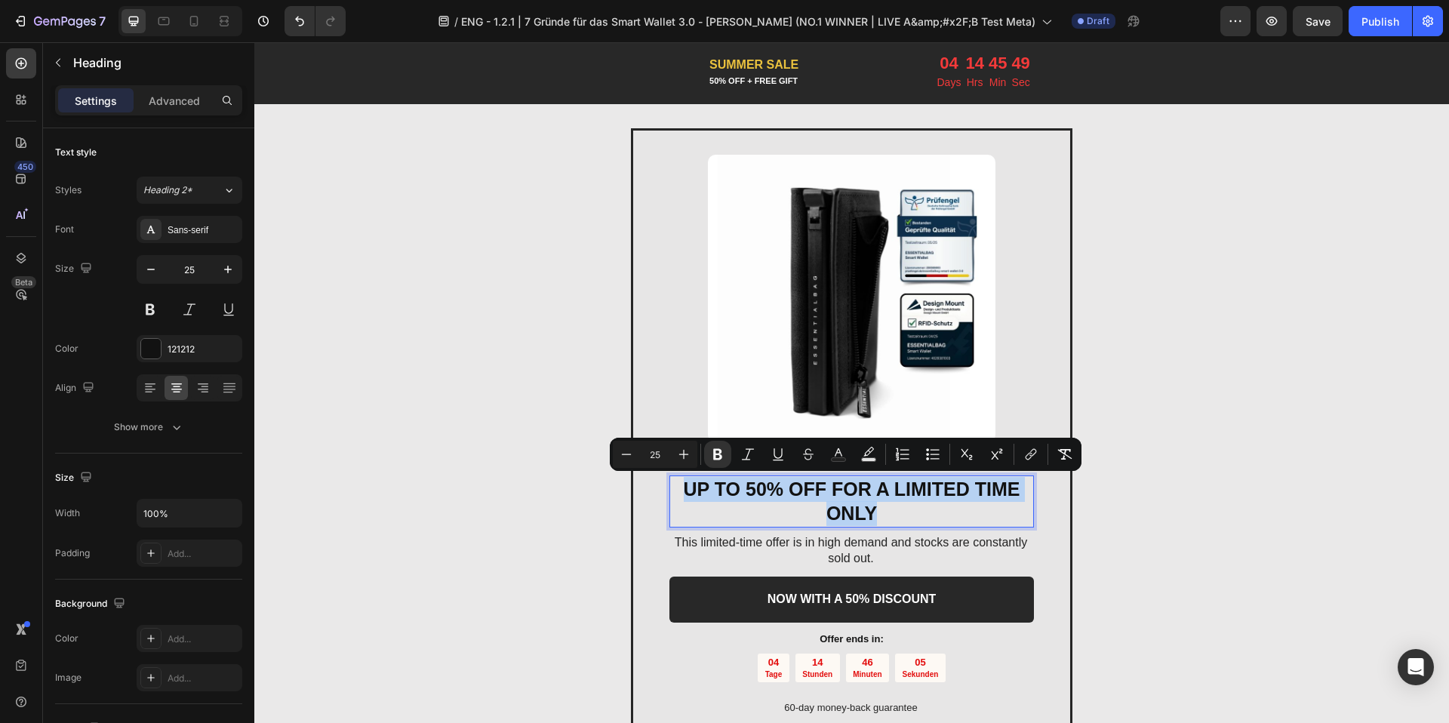
drag, startPoint x: 882, startPoint y: 515, endPoint x: 674, endPoint y: 476, distance: 211.9
click at [674, 477] on p "UP TO 50% OFF FOR A LIMITED TIME ONLY" at bounding box center [851, 501] width 361 height 49
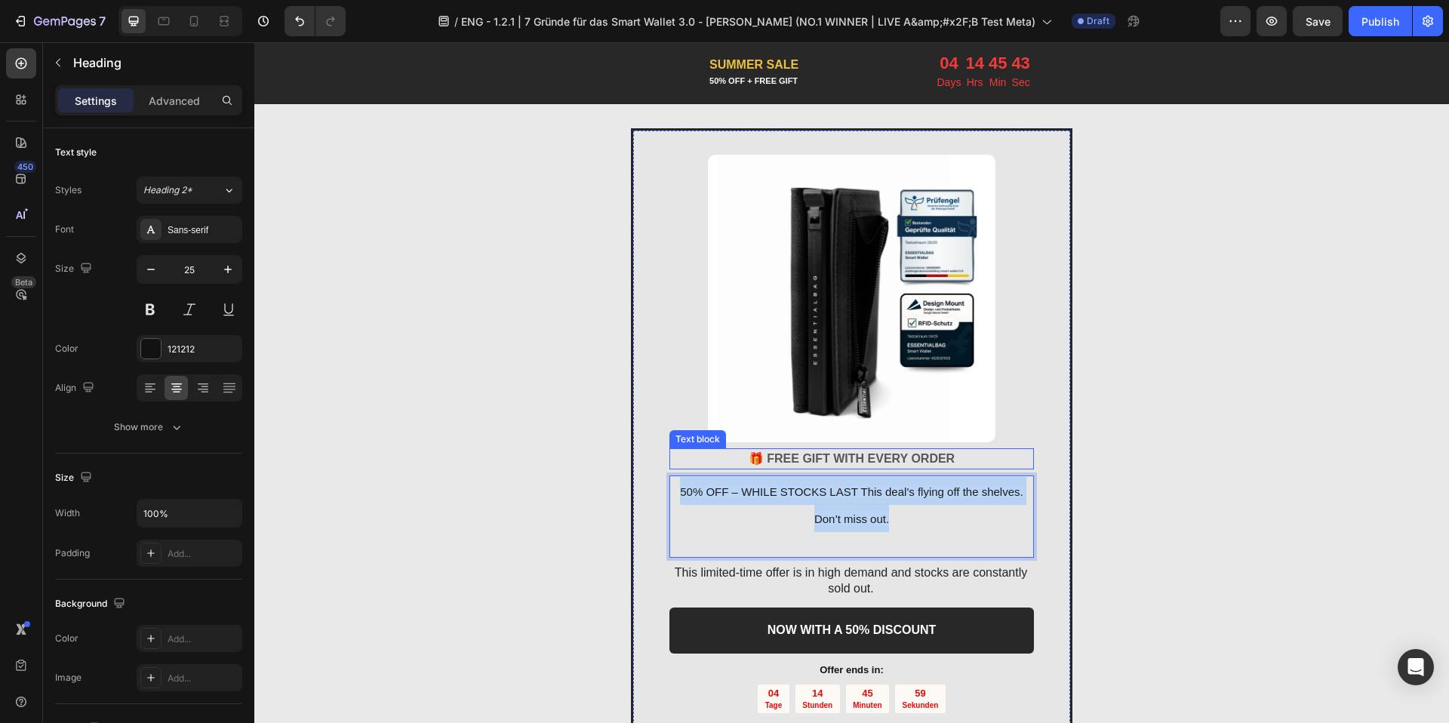
drag, startPoint x: 880, startPoint y: 512, endPoint x: 685, endPoint y: 465, distance: 200.2
click at [685, 465] on div "Image 🎁 FREE GIFT WITH EVERY ORDER Text block 50% OFF – WHILE STOCKS LAST This …" at bounding box center [851, 451] width 364 height 592
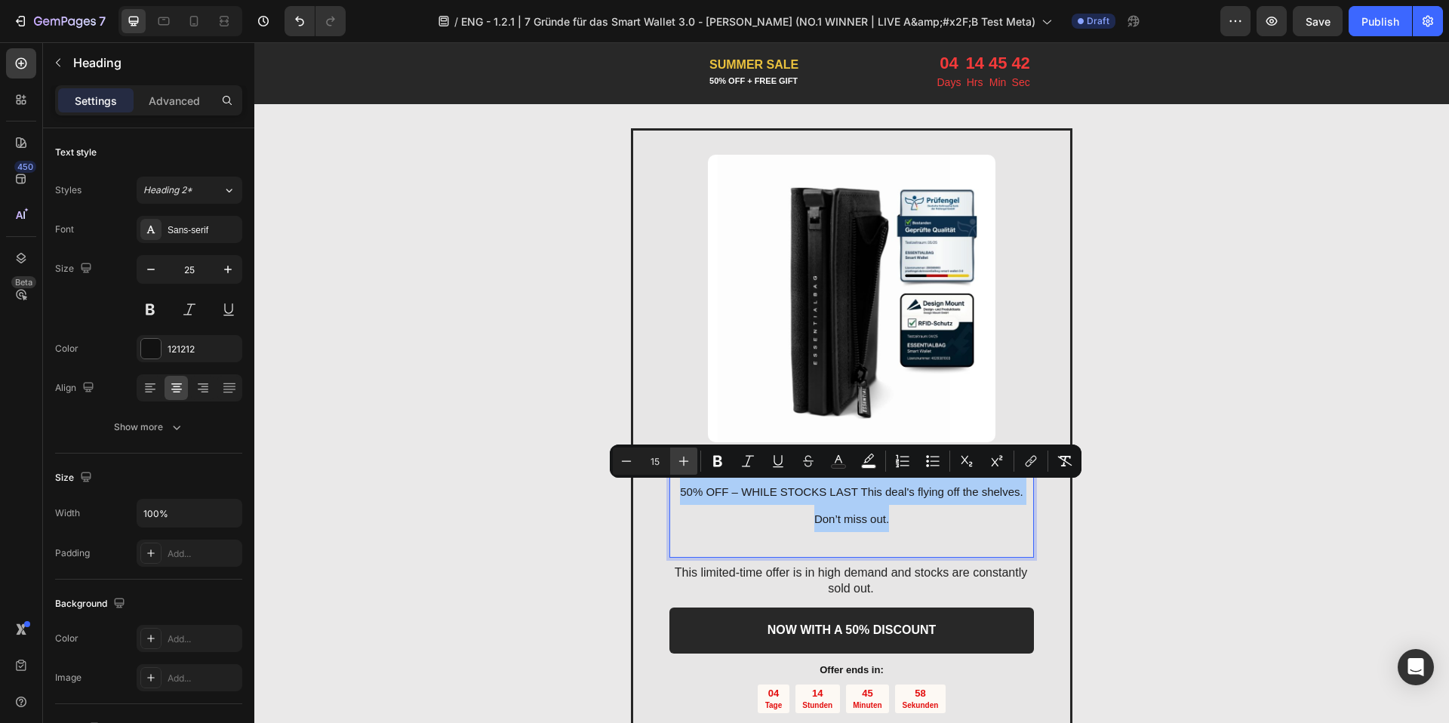
click at [690, 461] on icon "Editor contextual toolbar" at bounding box center [683, 460] width 15 height 15
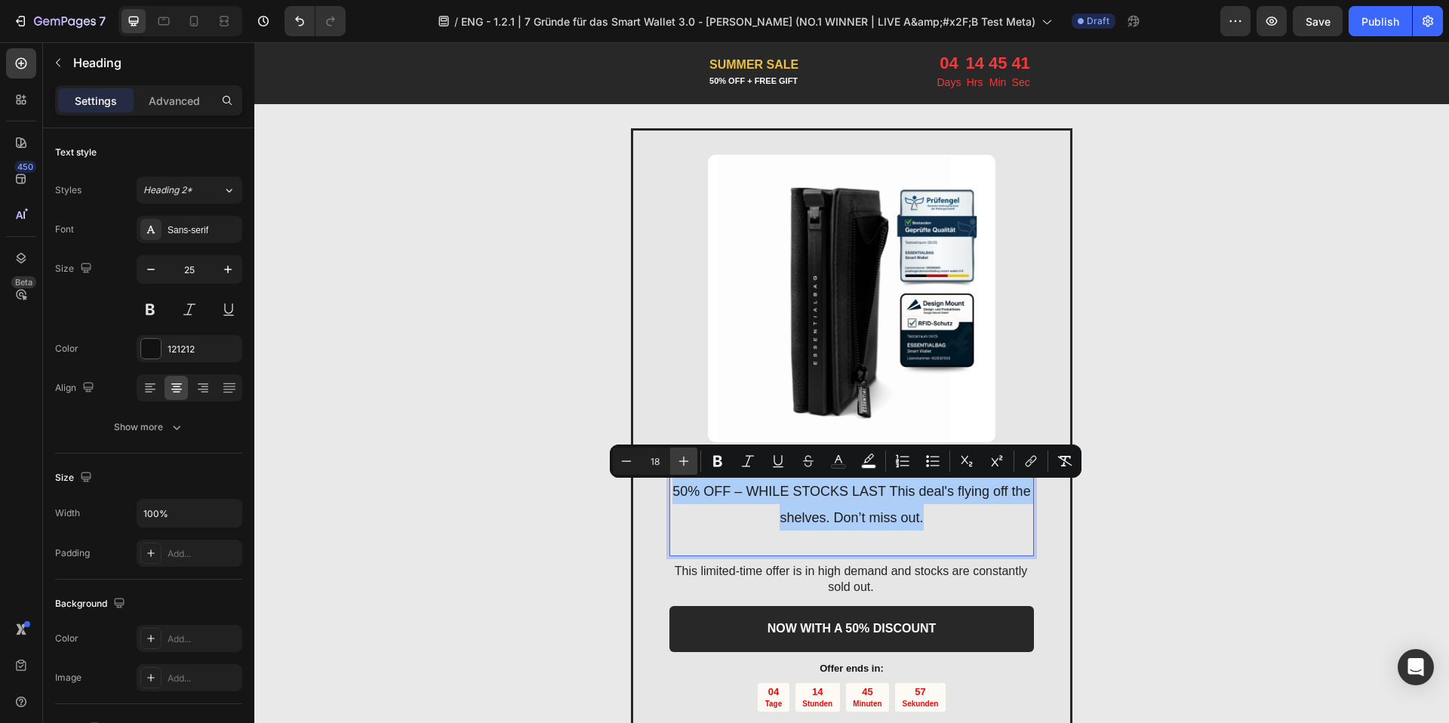
click at [690, 461] on icon "Editor contextual toolbar" at bounding box center [683, 460] width 15 height 15
type input "20"
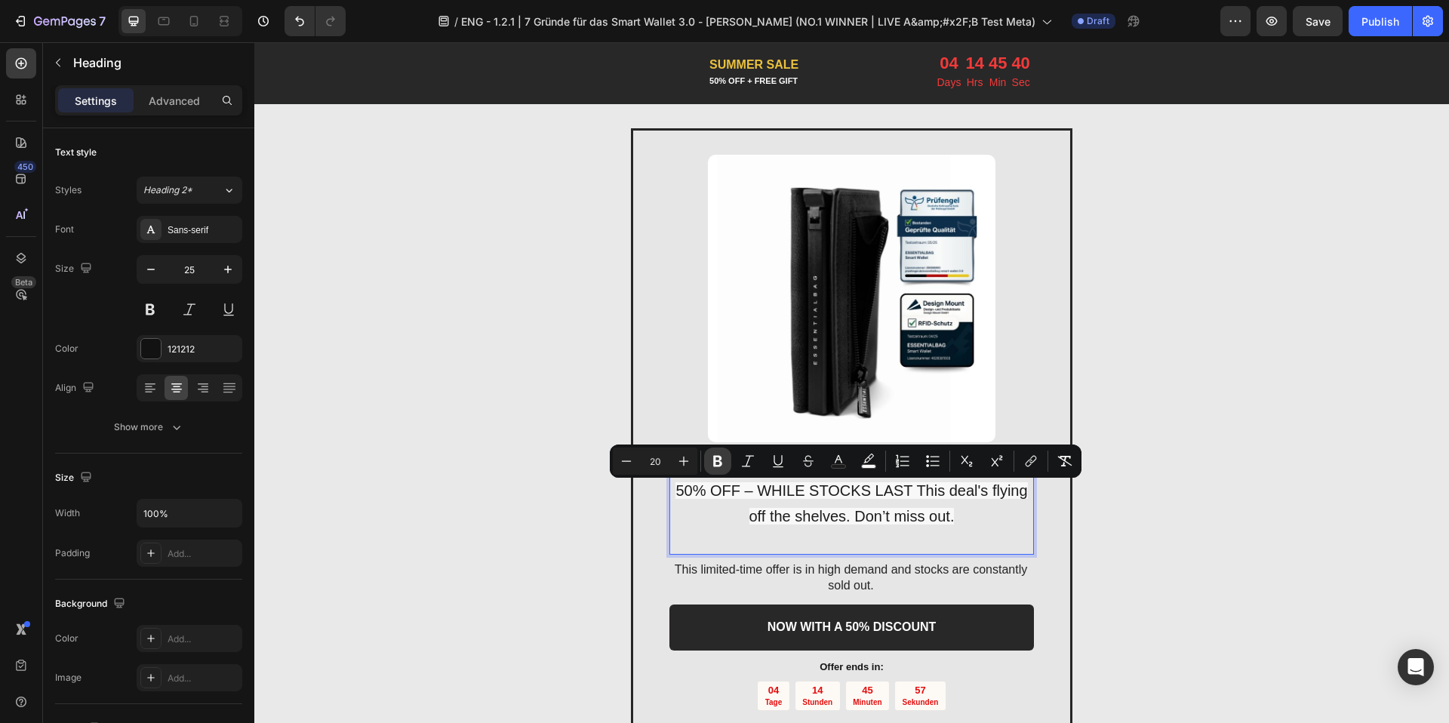
click at [727, 467] on button "Bold" at bounding box center [717, 460] width 27 height 27
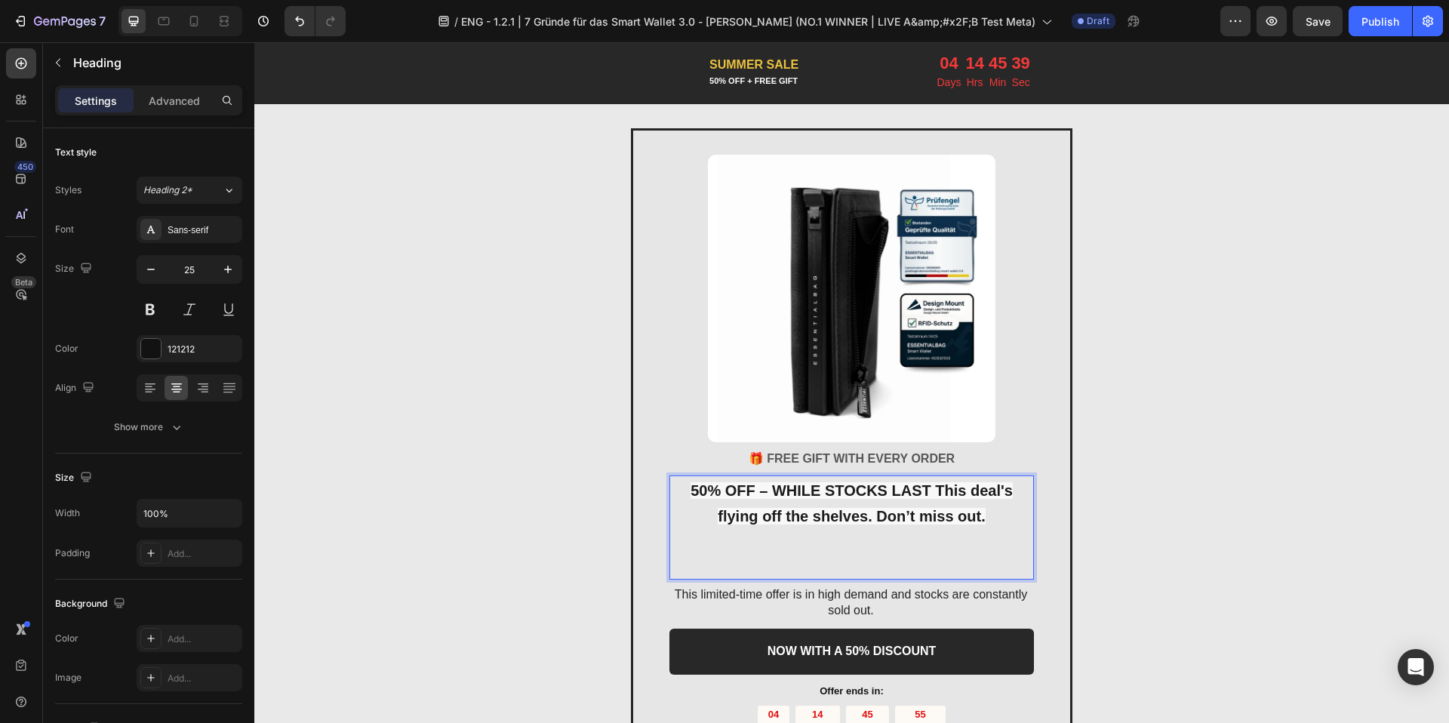
click at [807, 527] on p "50% OFF – WHILE STOCKS LAST This deal's flying off the shelves. Don’t miss out." at bounding box center [851, 527] width 361 height 101
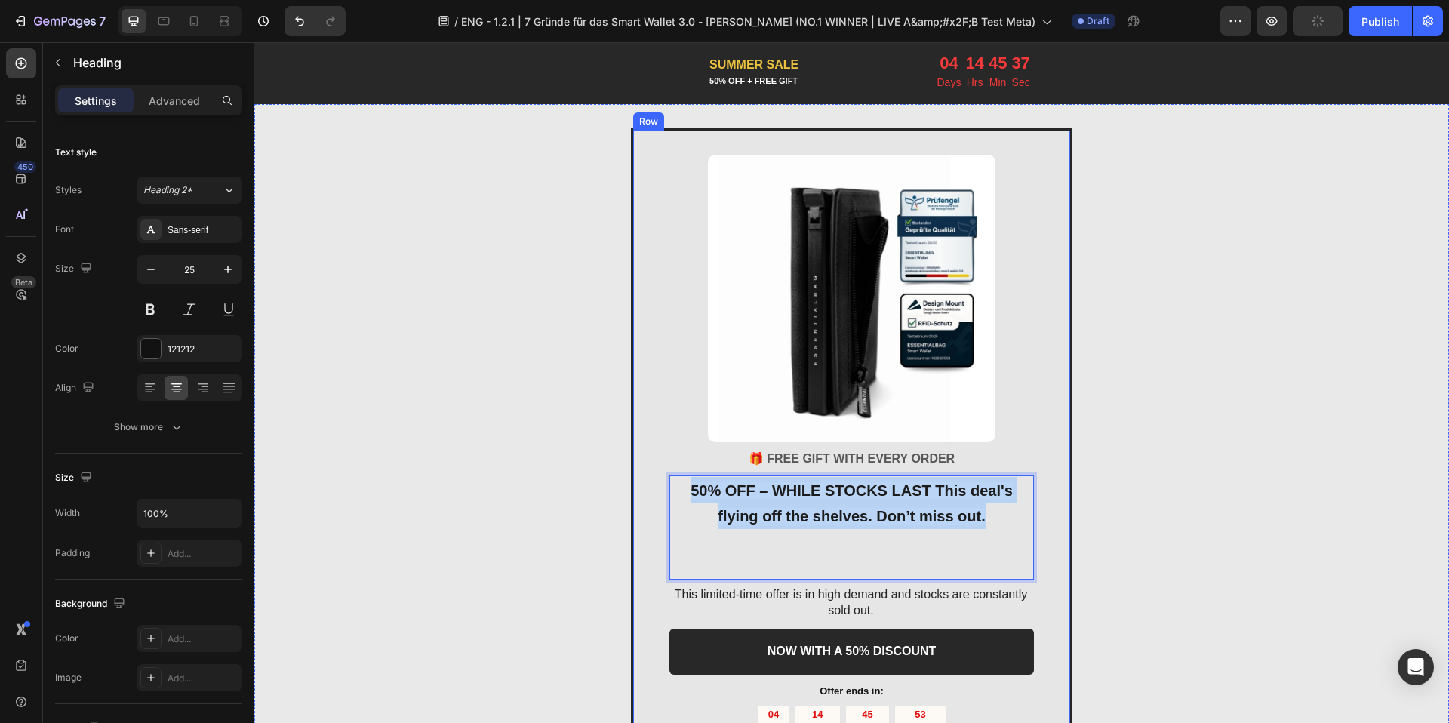
drag, startPoint x: 989, startPoint y: 518, endPoint x: 645, endPoint y: 467, distance: 347.9
click at [645, 467] on div "Image 🎁 FREE GIFT WITH EVERY ORDER Text block 50% OFF – WHILE STOCKS LAST This …" at bounding box center [851, 461] width 441 height 666
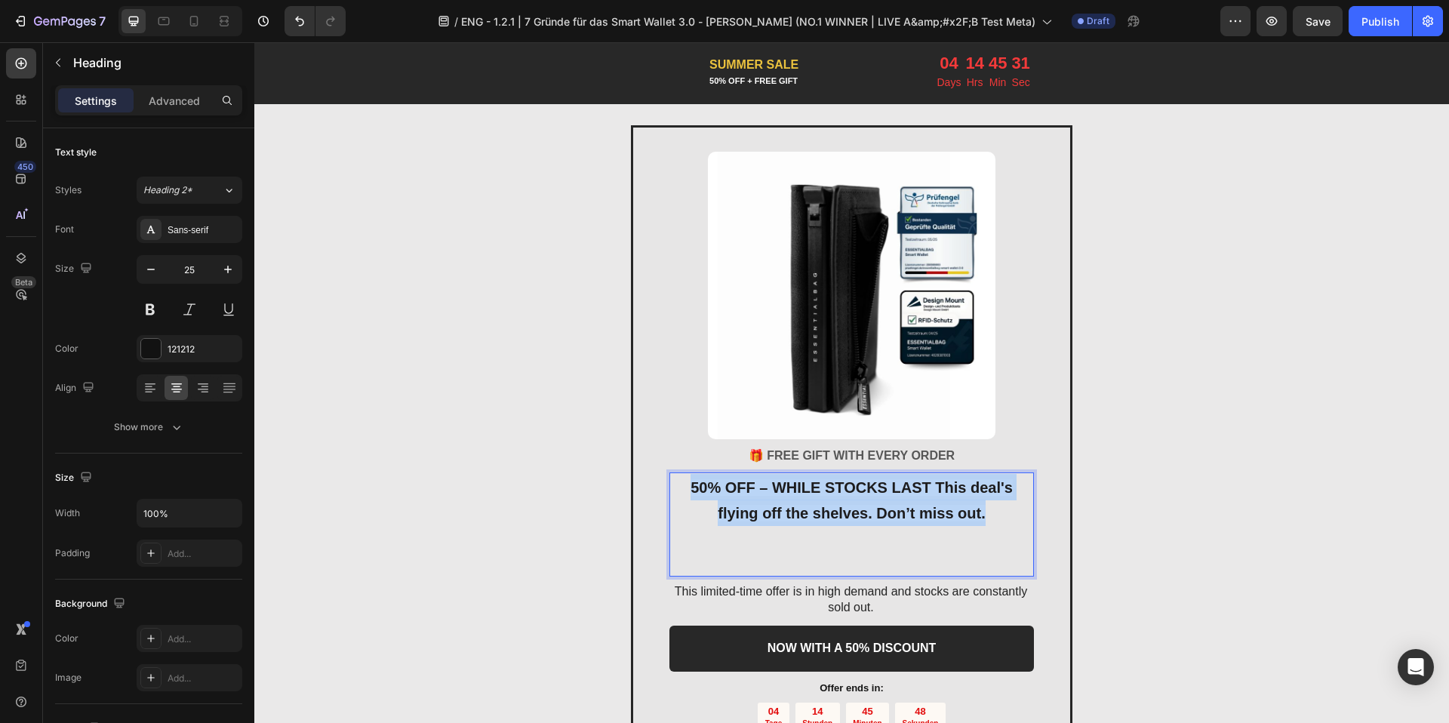
click at [908, 490] on strong "50% OFF – WHILE STOCKS LAST This deal's flying off the shelves. Don’t miss out." at bounding box center [851, 500] width 322 height 43
drag, startPoint x: 929, startPoint y: 485, endPoint x: 980, endPoint y: 519, distance: 61.5
click at [980, 519] on p "50% OFF – WHILE STOCKS LAST This deal's flying off the shelves. Don’t miss out." at bounding box center [851, 524] width 361 height 101
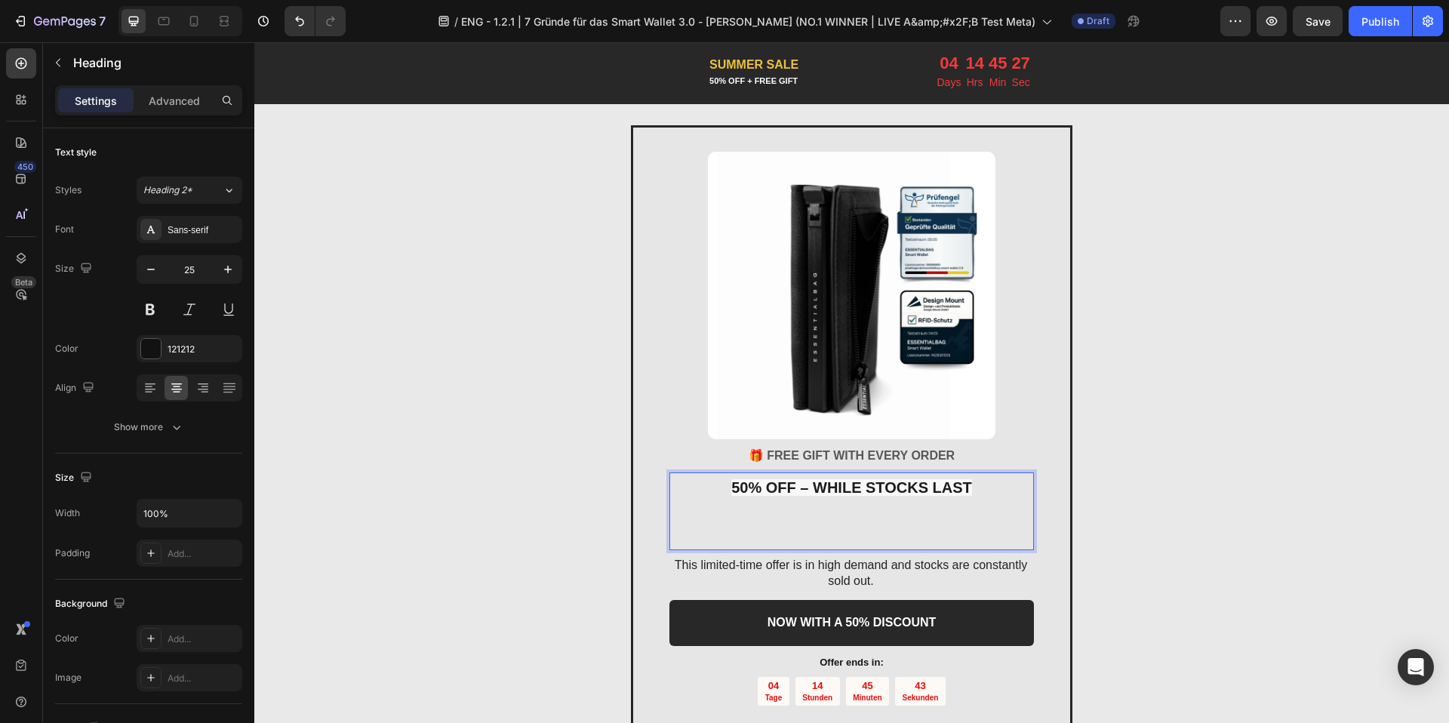
click at [867, 515] on p "50% OFF – WHILE STOCKS LAST" at bounding box center [851, 511] width 361 height 75
click at [840, 536] on p "50% OFF – WHILE STOCKS LAST ⁠⁠⁠⁠⁠⁠⁠" at bounding box center [851, 511] width 361 height 75
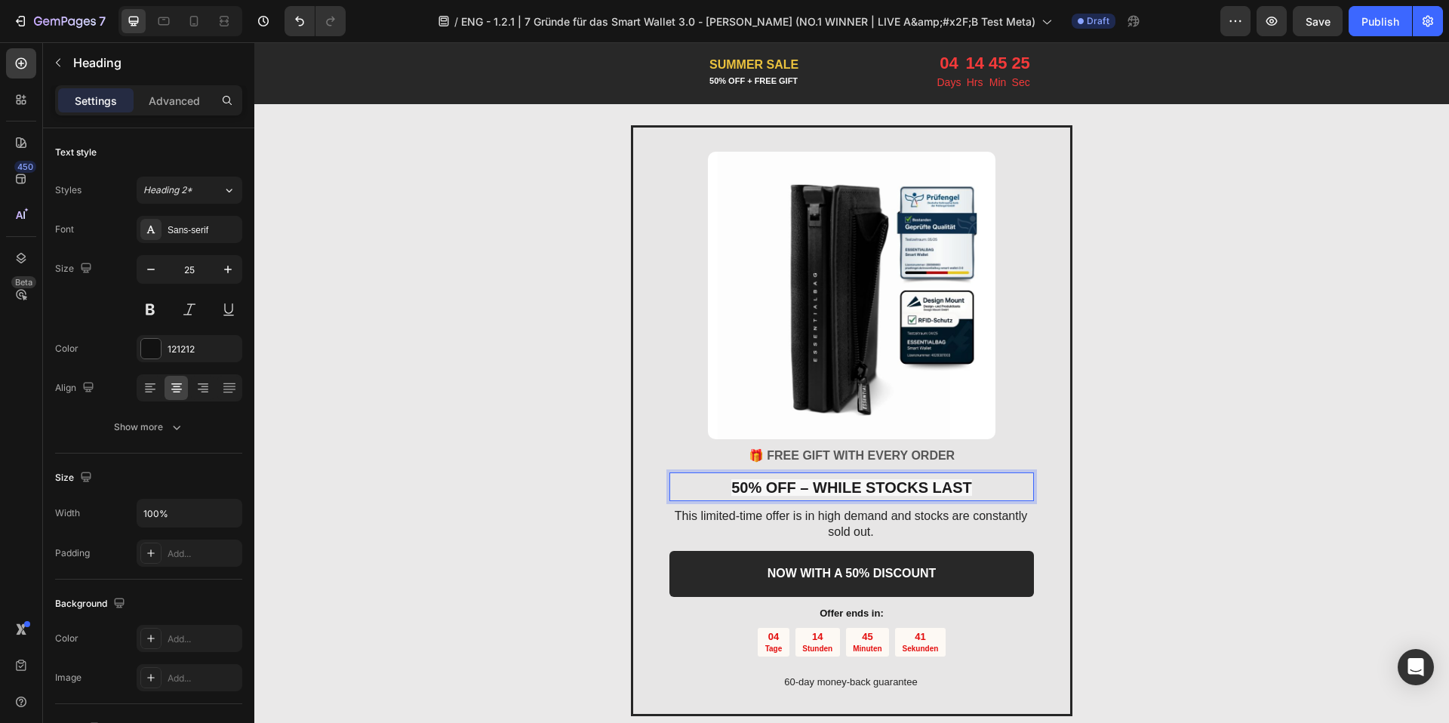
click at [861, 485] on strong "50% OFF – WHILE STOCKS LAST" at bounding box center [851, 487] width 241 height 17
click at [1194, 423] on div "Image 🎁 FREE GIFT WITH EVERY ORDER Text block 50% OFF – WHILE STOCKS LAST Headi…" at bounding box center [851, 421] width 1194 height 640
click at [888, 487] on strong "50% OFF – WHILE STOCKS LAST" at bounding box center [851, 487] width 241 height 17
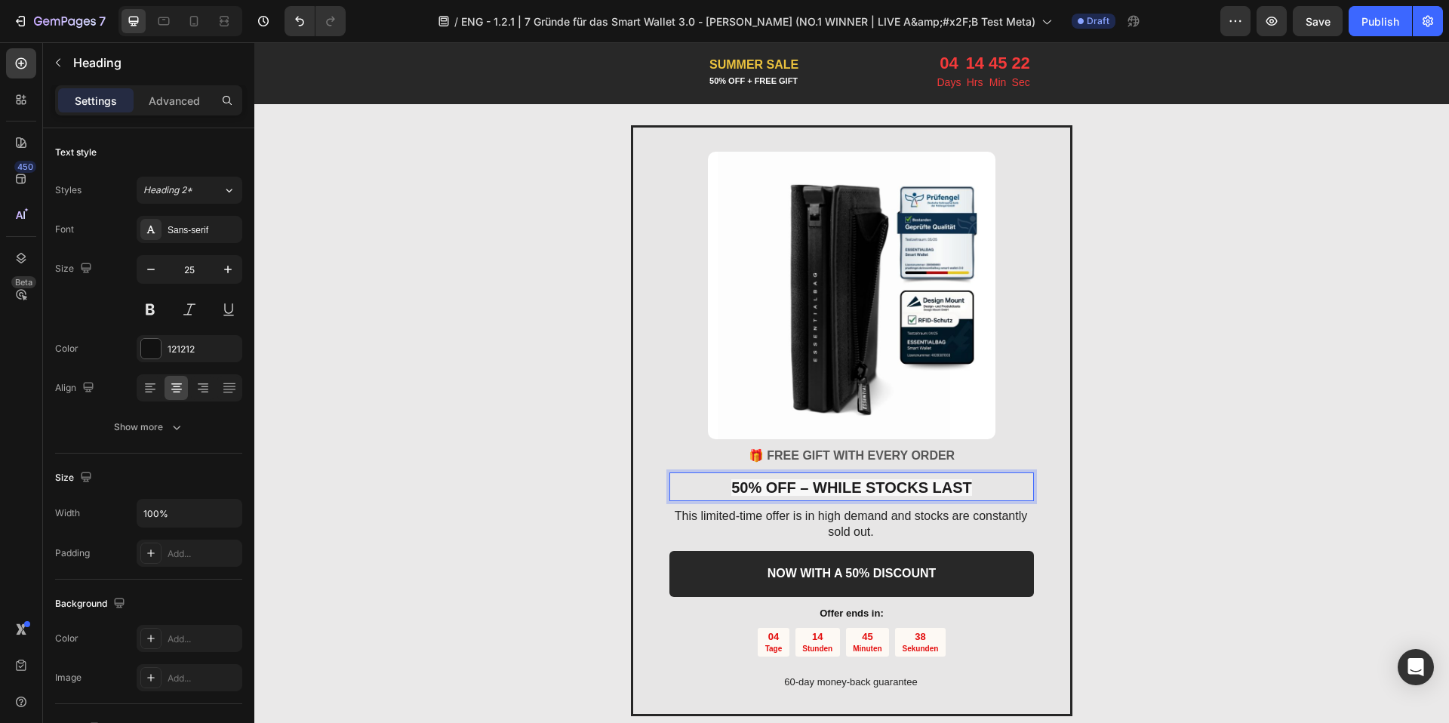
click at [888, 487] on strong "50% OFF – WHILE STOCKS LAST" at bounding box center [851, 487] width 241 height 17
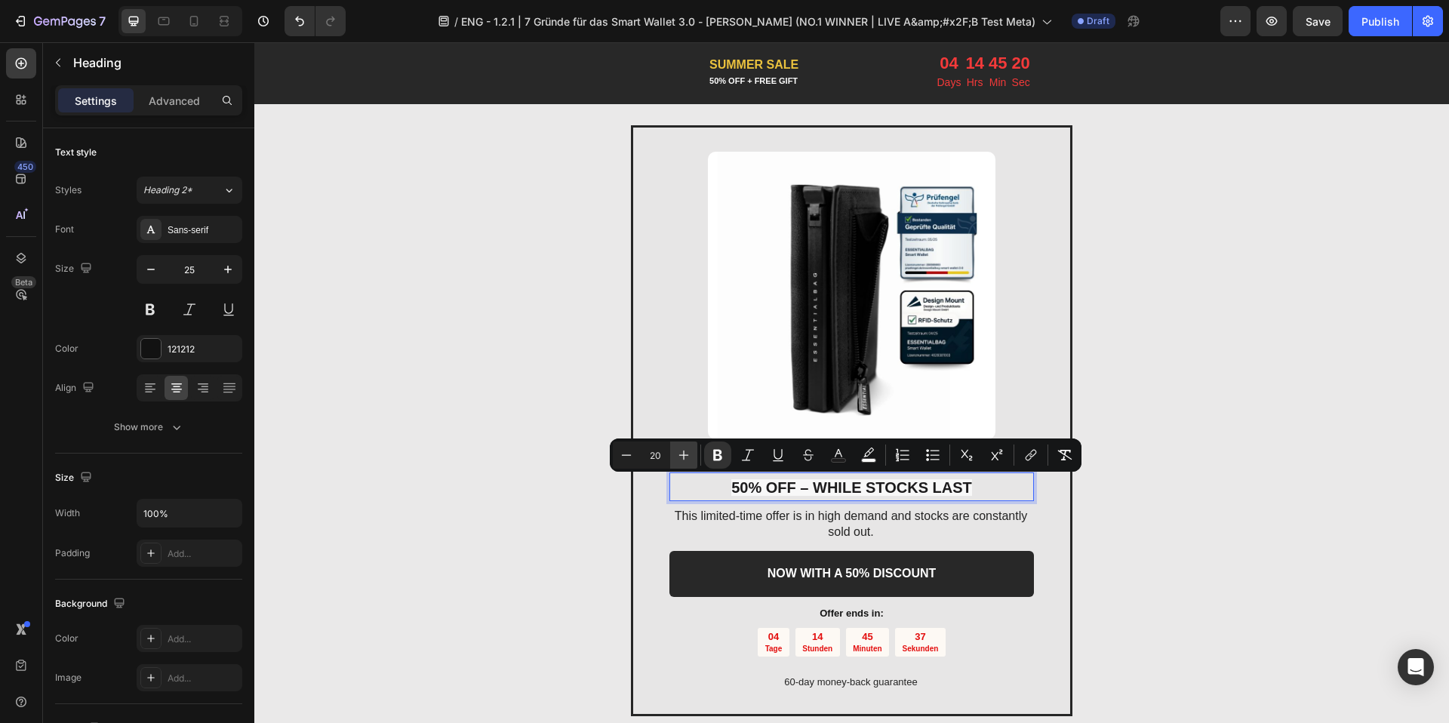
click at [681, 449] on icon "Editor contextual toolbar" at bounding box center [683, 454] width 15 height 15
type input "24"
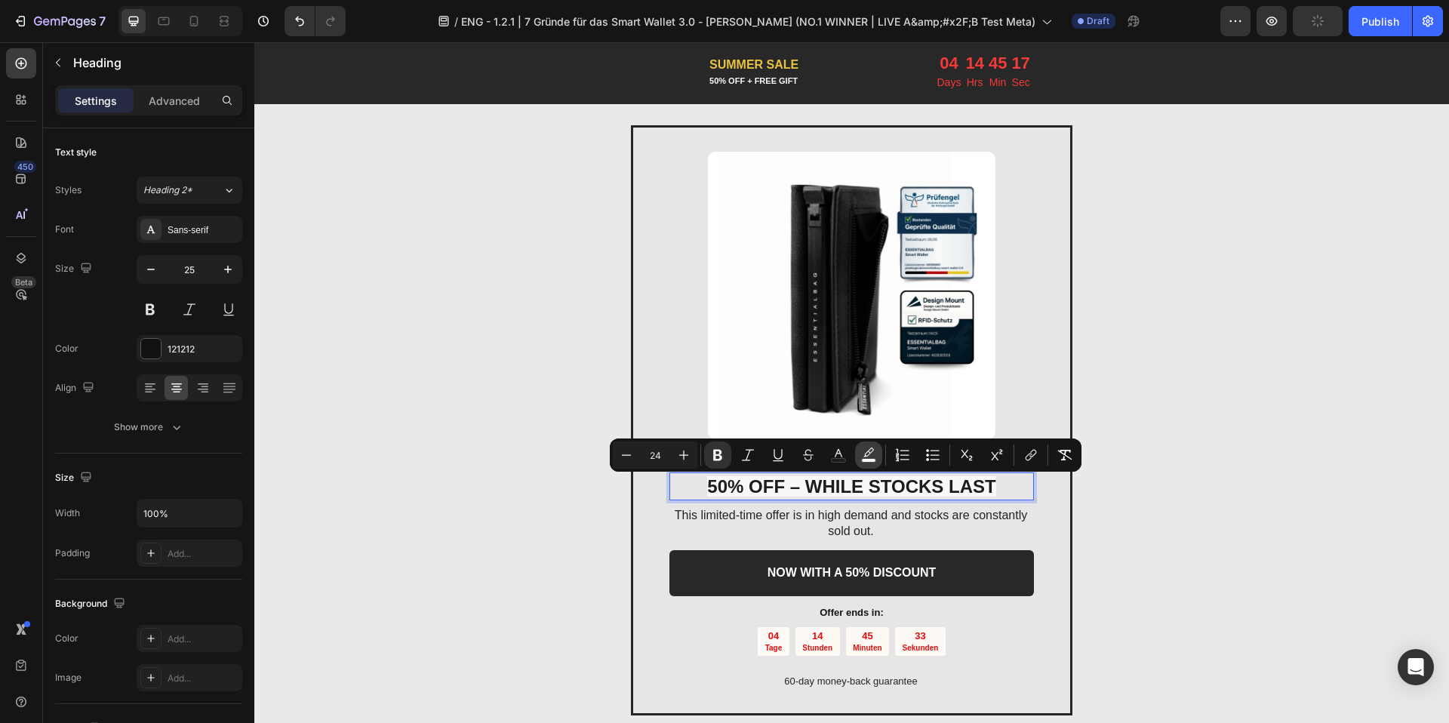
click at [865, 460] on rect "Editor contextual toolbar" at bounding box center [869, 461] width 14 height 4
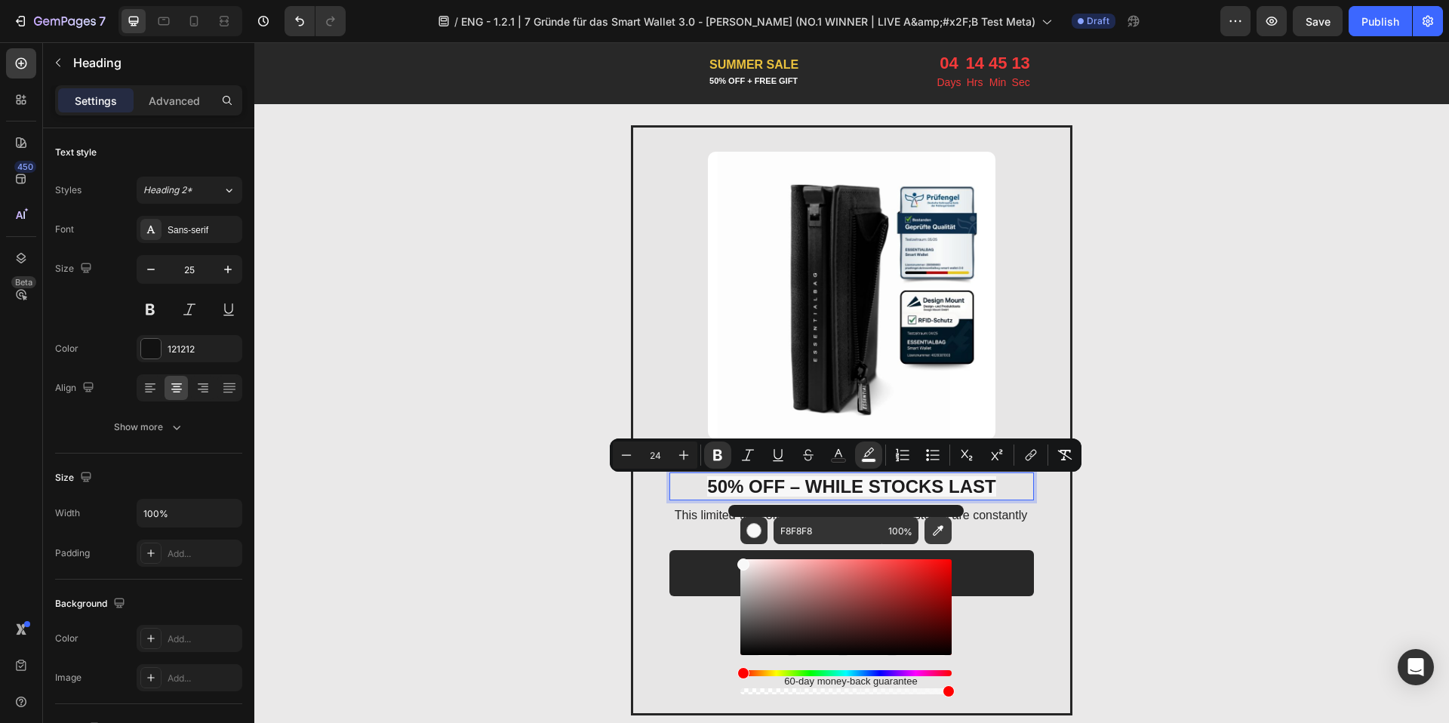
click at [939, 535] on icon "Editor contextual toolbar" at bounding box center [937, 530] width 15 height 15
type input "E7E6E6"
click at [1022, 518] on p "This limited-time offer is in high demand and stocks are constantly sold out." at bounding box center [850, 524] width 363 height 32
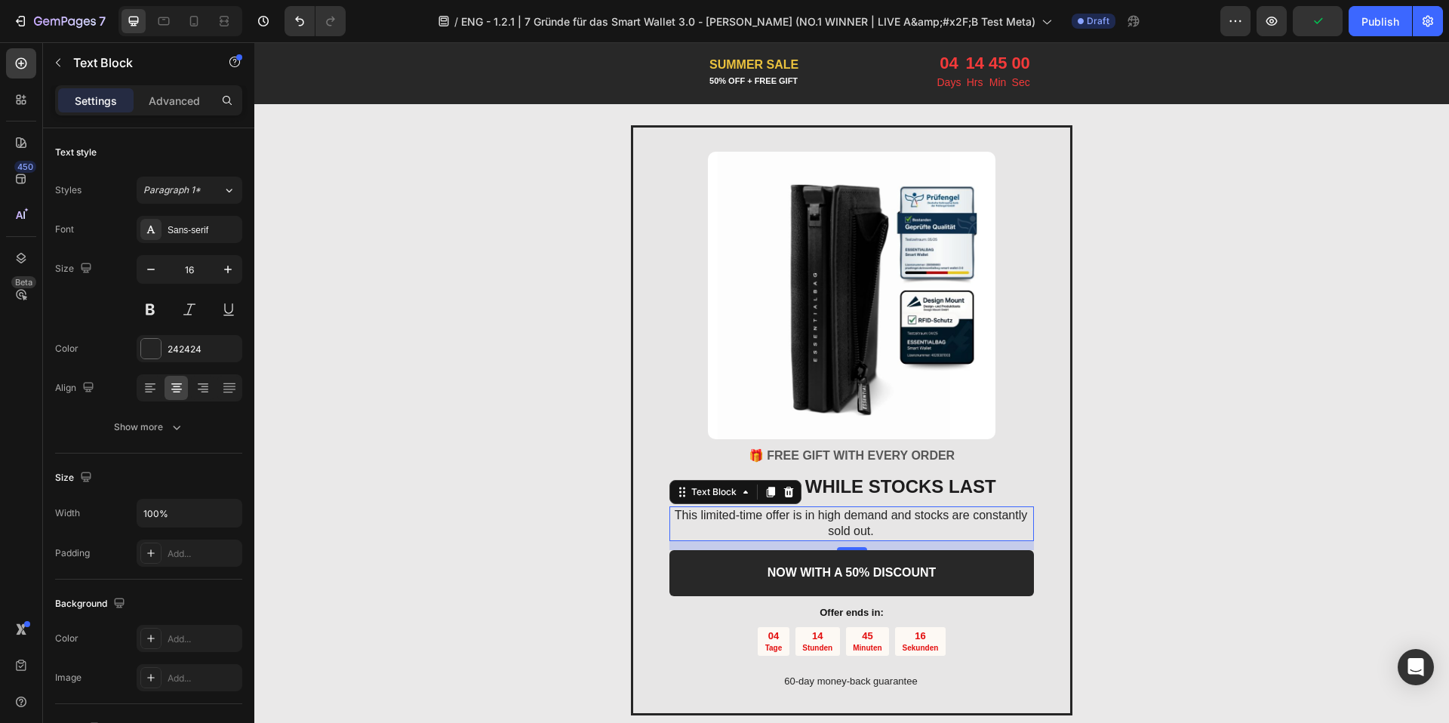
click at [861, 527] on p "This limited-time offer is in high demand and stocks are constantly sold out." at bounding box center [850, 524] width 363 height 32
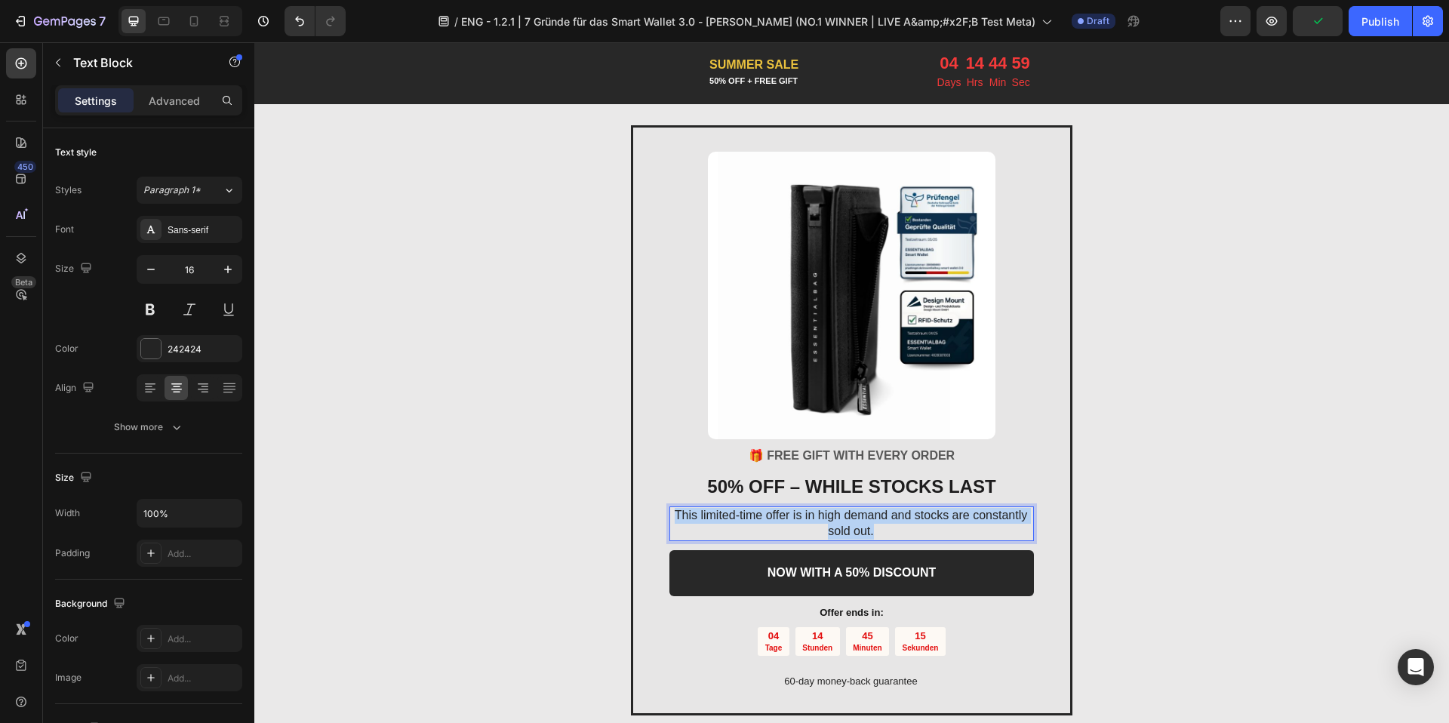
click at [861, 527] on p "This limited-time offer is in high demand and stocks are constantly sold out." at bounding box center [850, 524] width 363 height 32
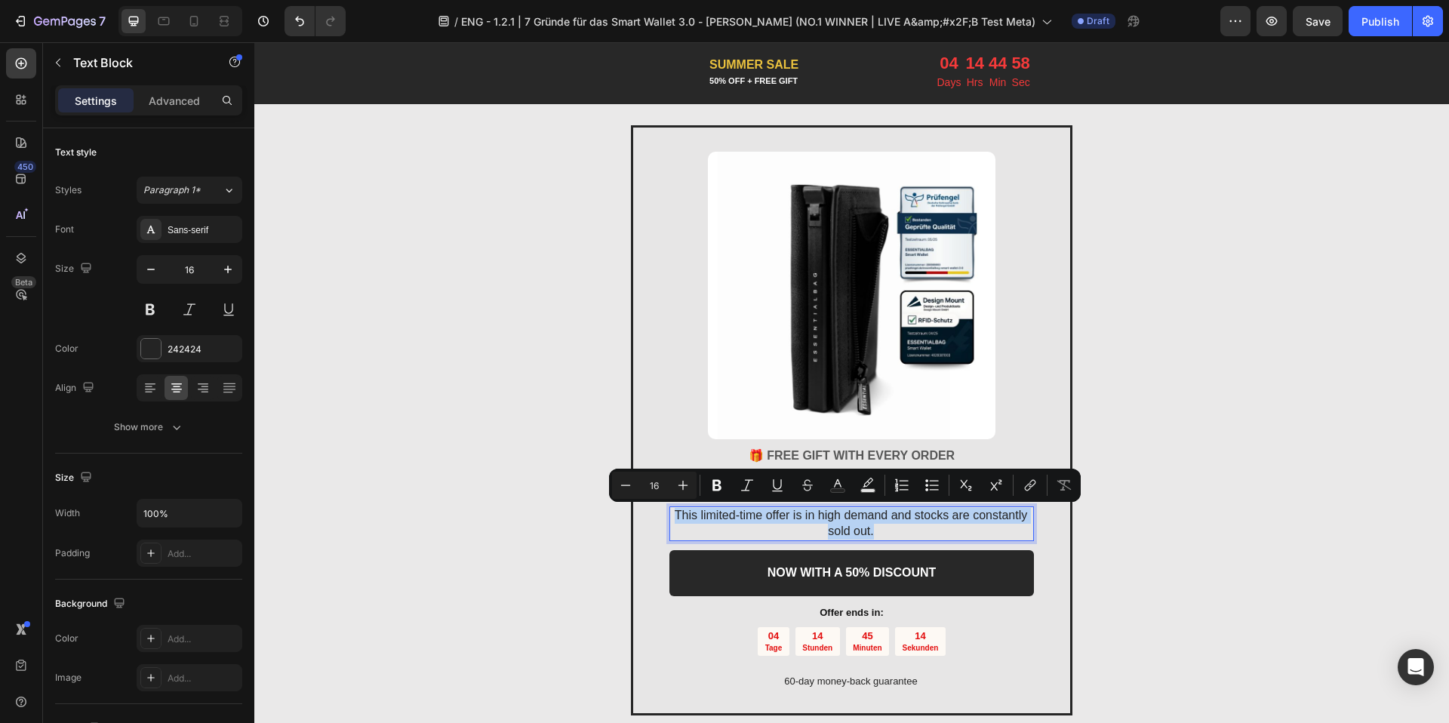
type input "15"
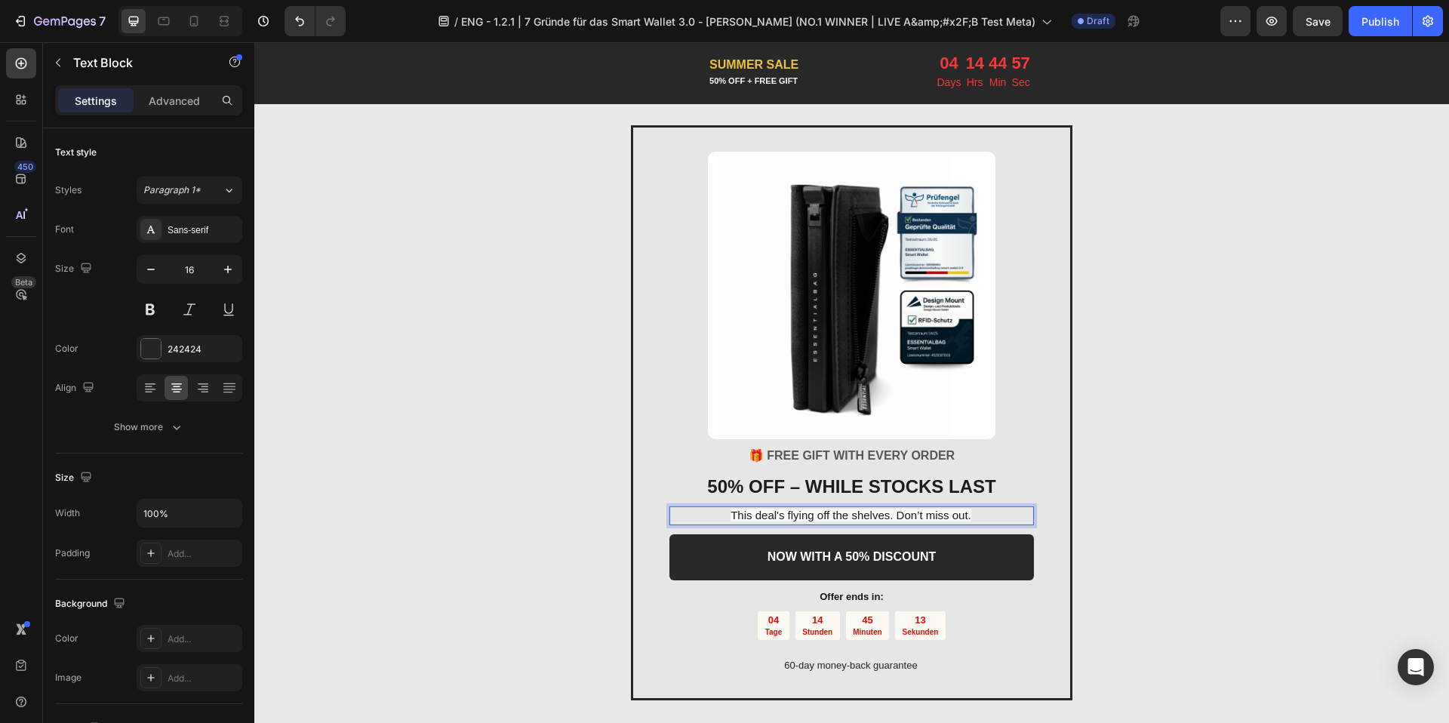
click at [850, 515] on span "This deal's flying off the shelves. Don’t miss out." at bounding box center [850, 515] width 241 height 13
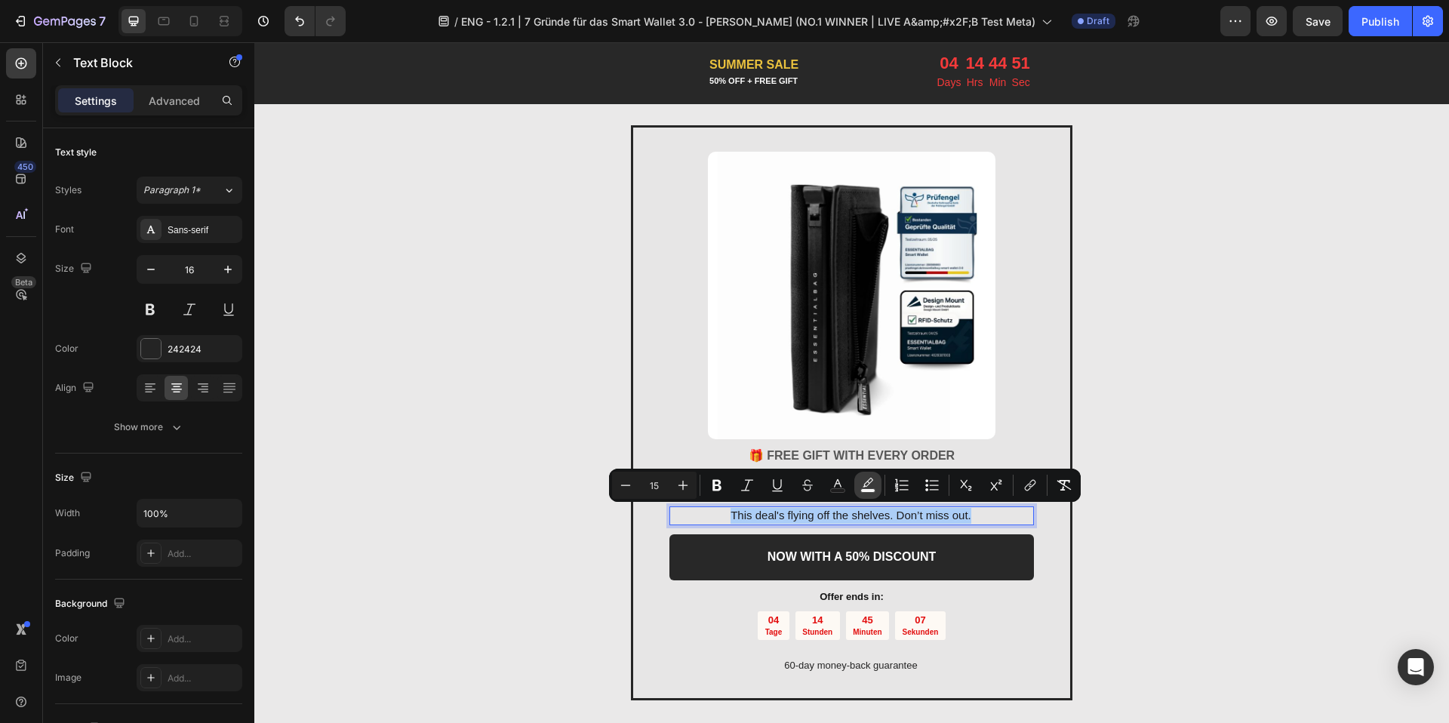
click at [869, 487] on icon "Editor contextual toolbar" at bounding box center [867, 485] width 15 height 15
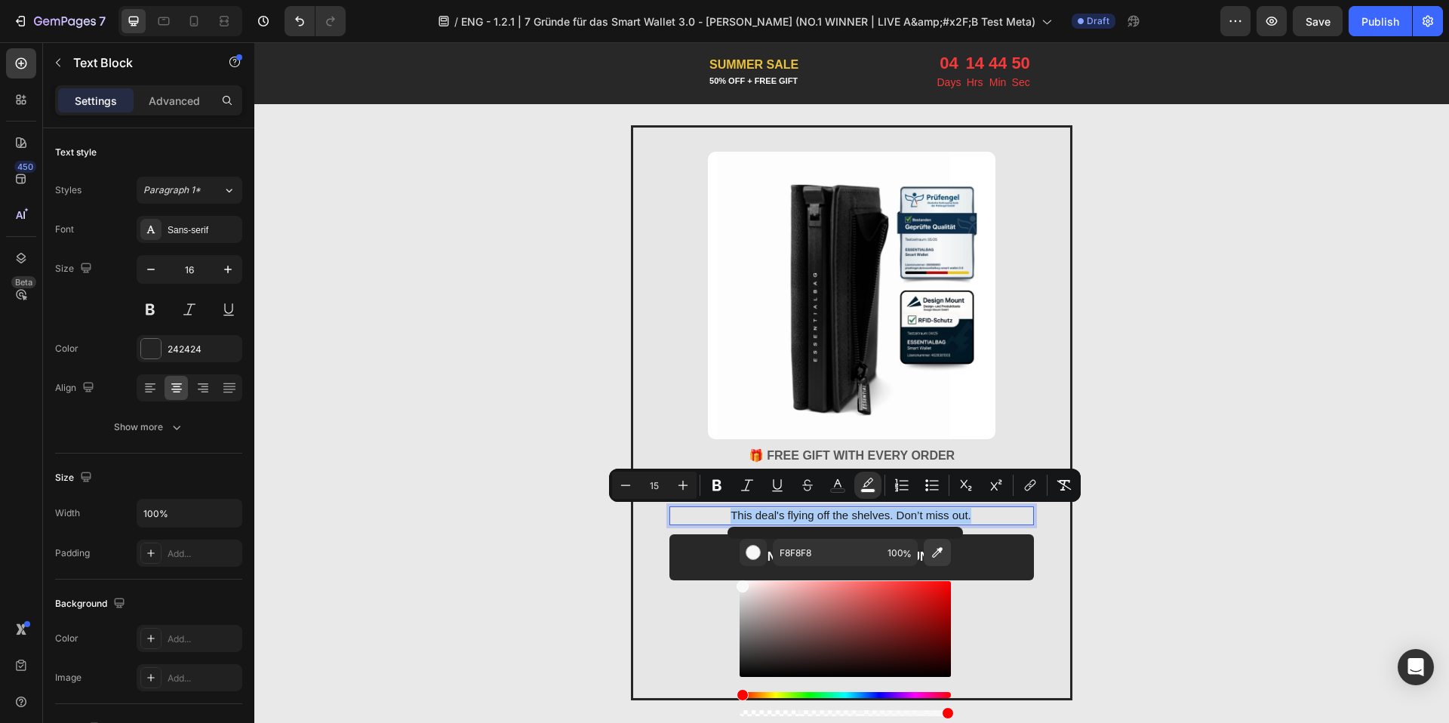
click at [930, 555] on icon "Editor contextual toolbar" at bounding box center [937, 552] width 15 height 15
type input "E7E6E6"
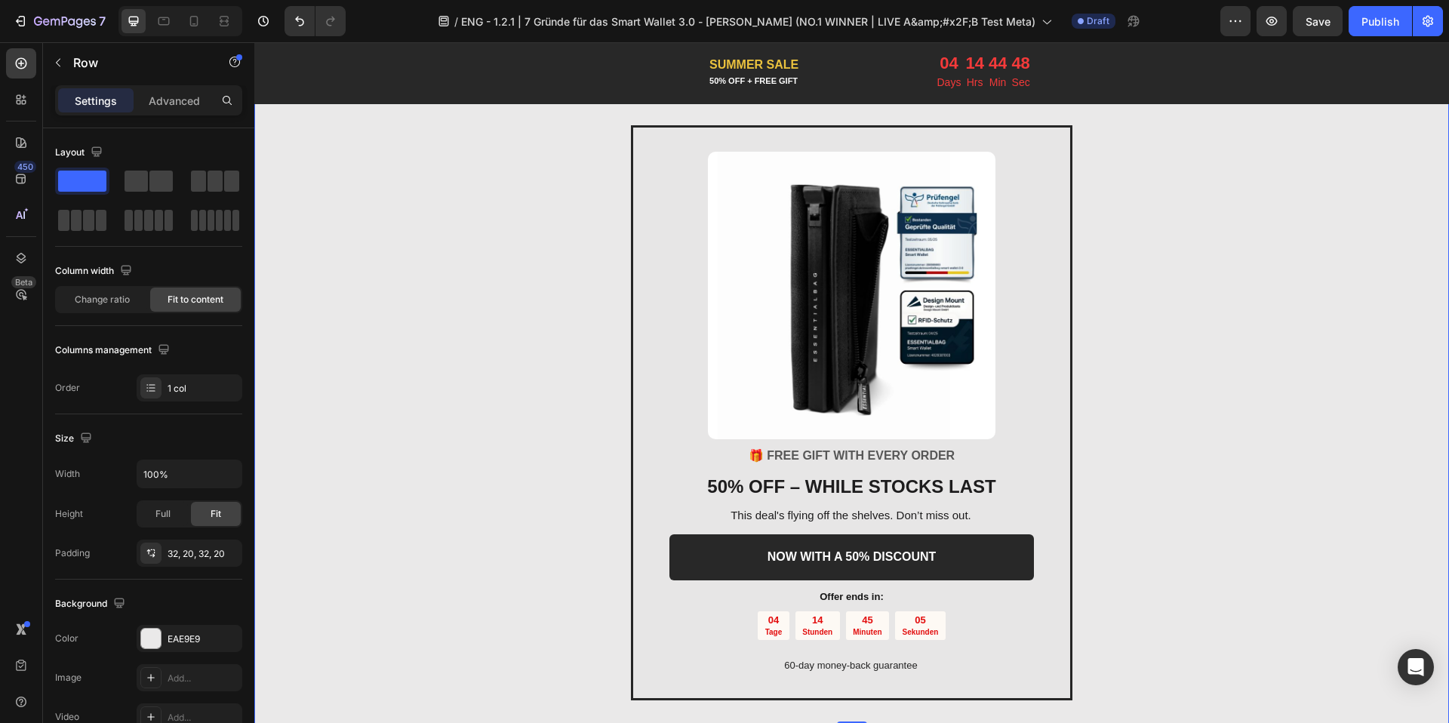
click at [578, 398] on div "Image 🎁 FREE GIFT WITH EVERY ORDER Text block ⁠⁠⁠⁠⁠⁠⁠ 50% OFF – WHILE STOCKS LA…" at bounding box center [851, 412] width 1194 height 623
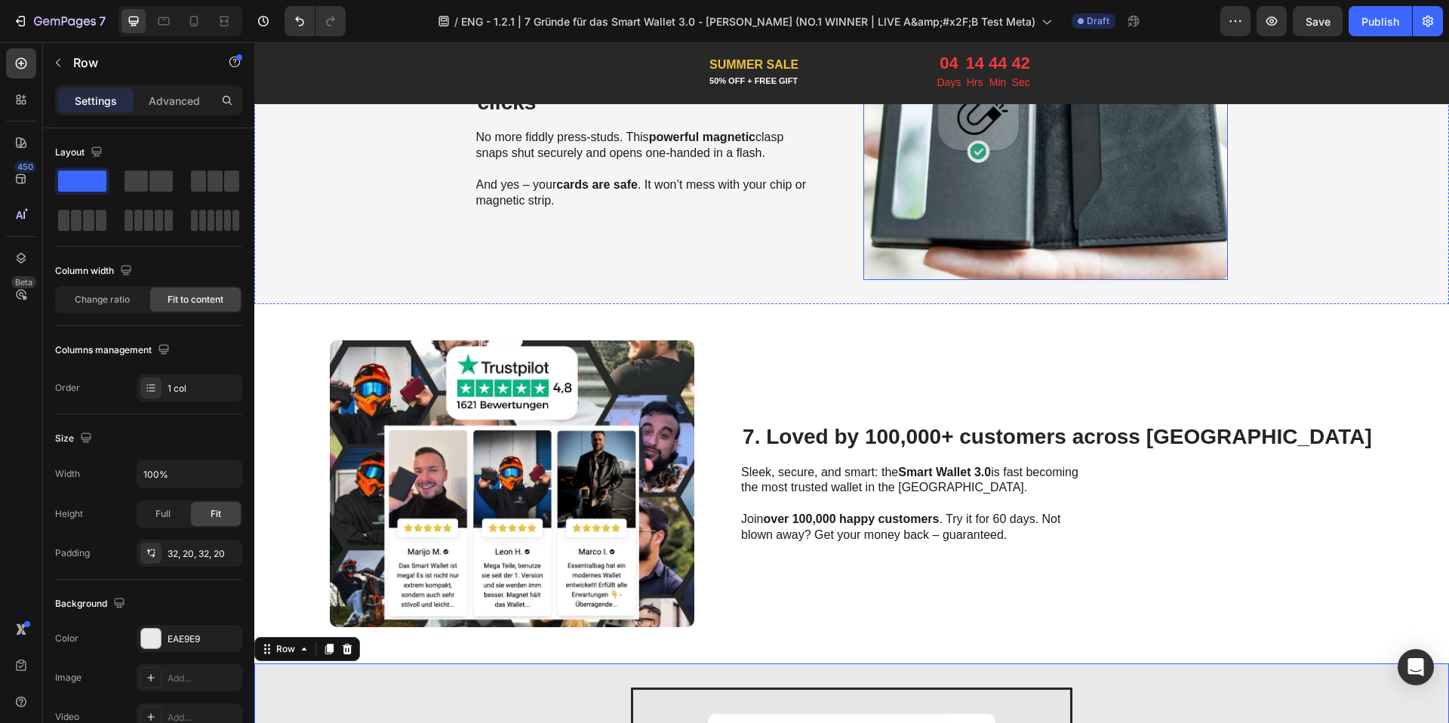
scroll to position [2393, 0]
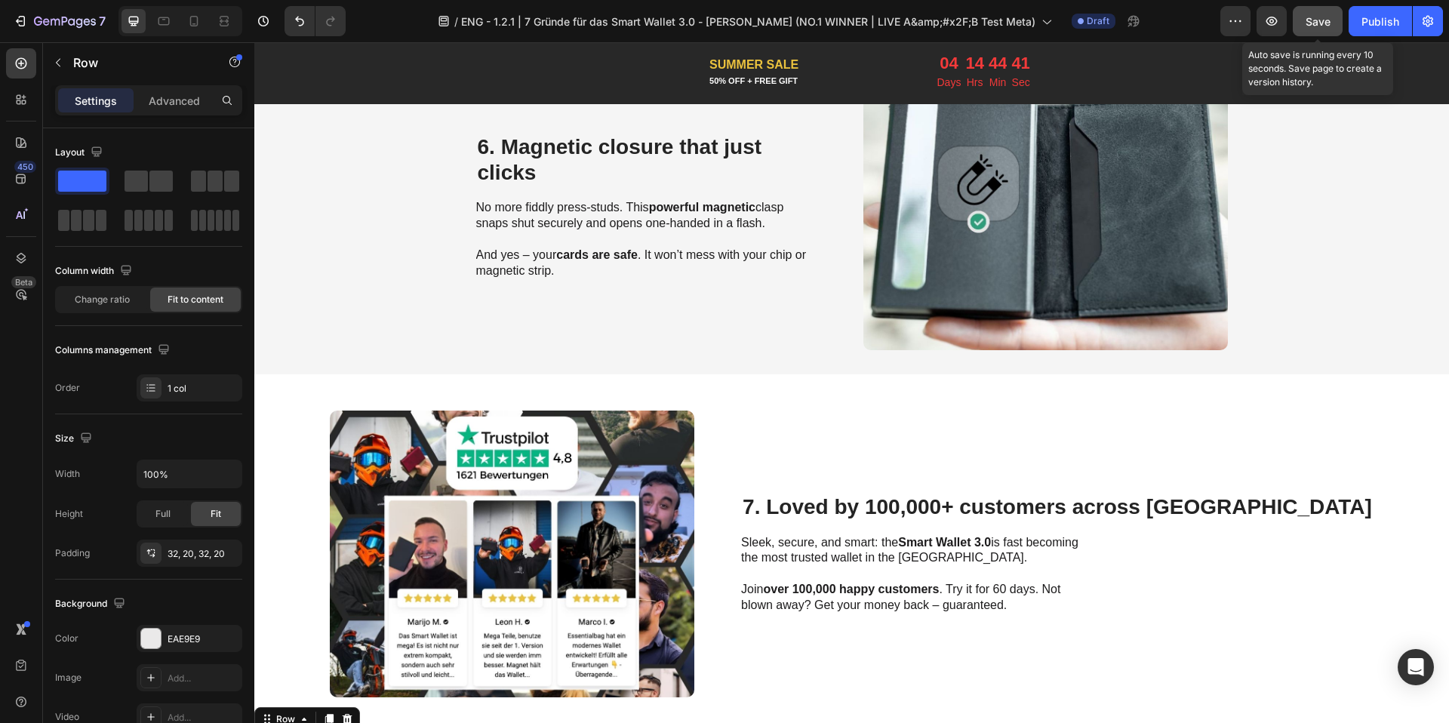
click at [1332, 32] on button "Save" at bounding box center [1318, 21] width 50 height 30
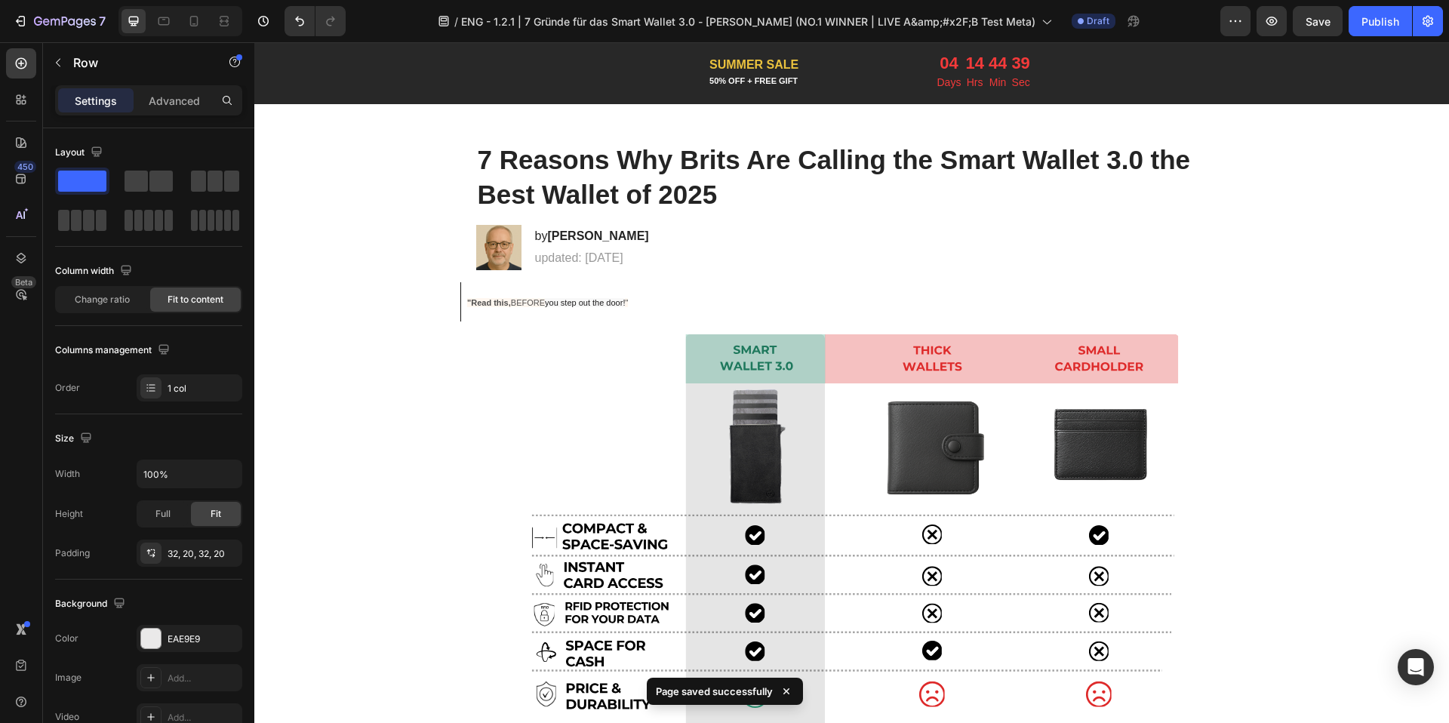
scroll to position [0, 0]
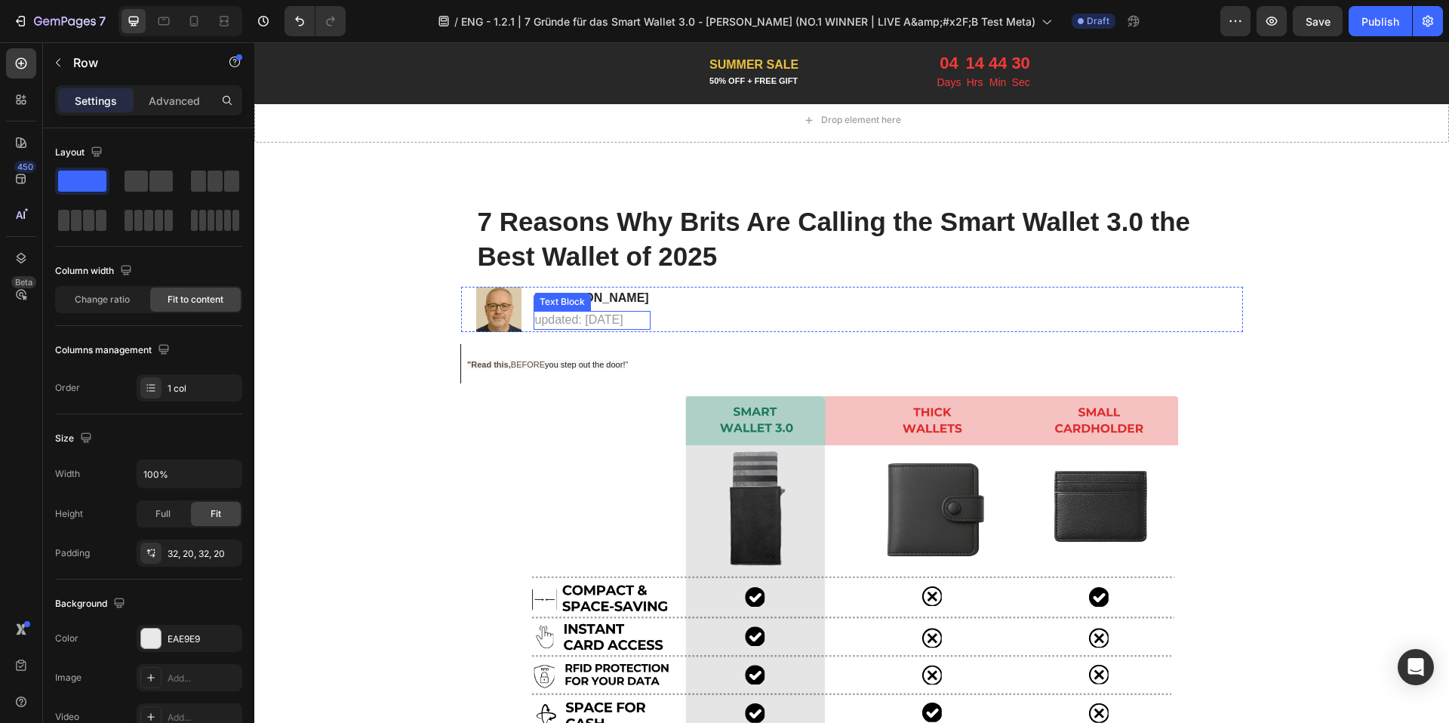
click at [582, 298] on div "Text Block" at bounding box center [561, 302] width 57 height 18
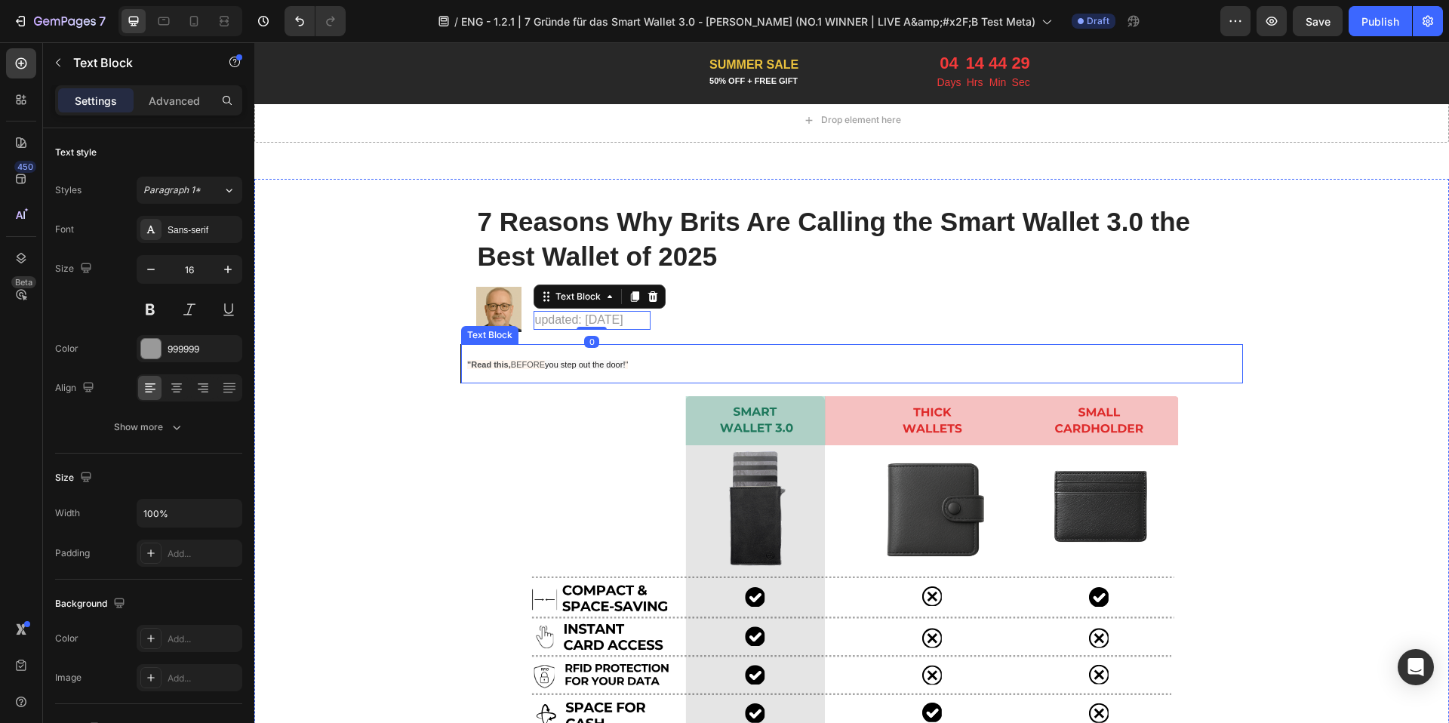
click at [539, 377] on p ""Read this, BEFORE you step out the door! "" at bounding box center [852, 363] width 770 height 27
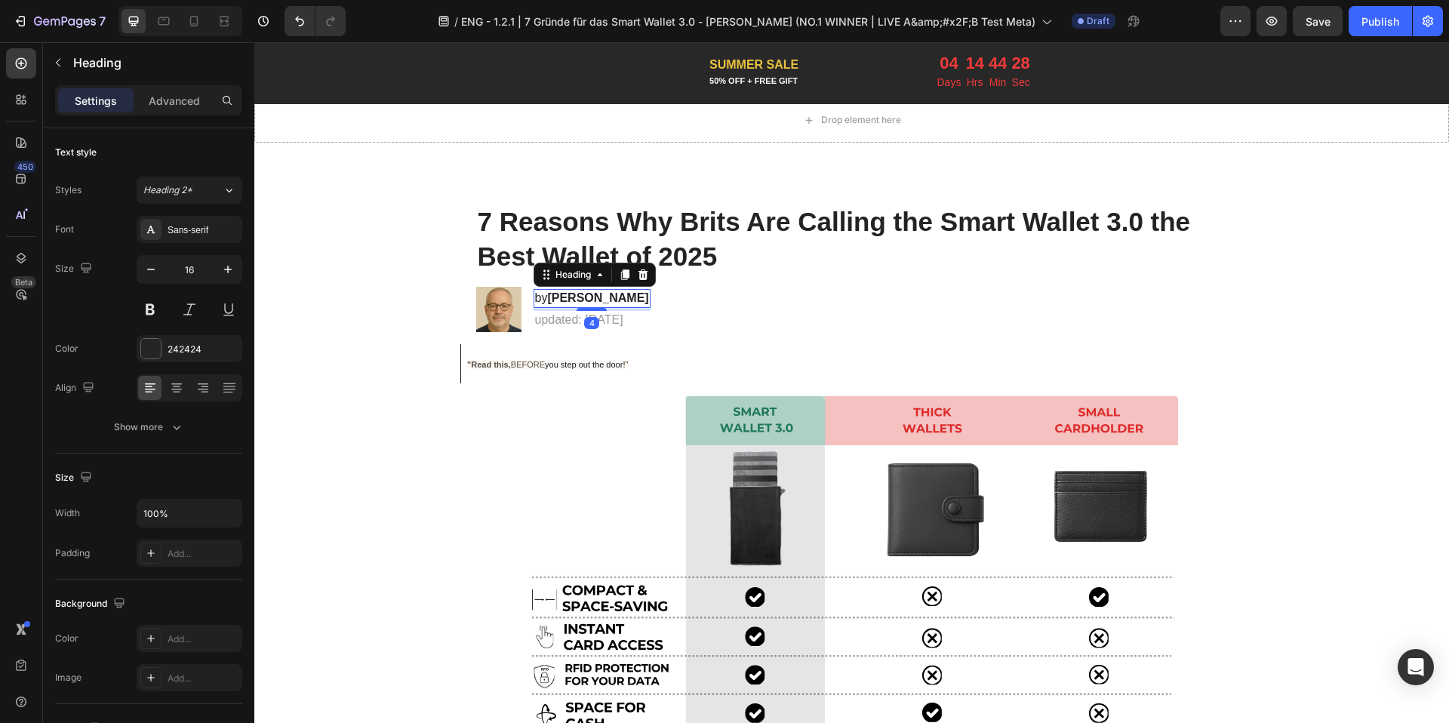
click at [602, 296] on strong "Klaus Möllers" at bounding box center [597, 297] width 101 height 13
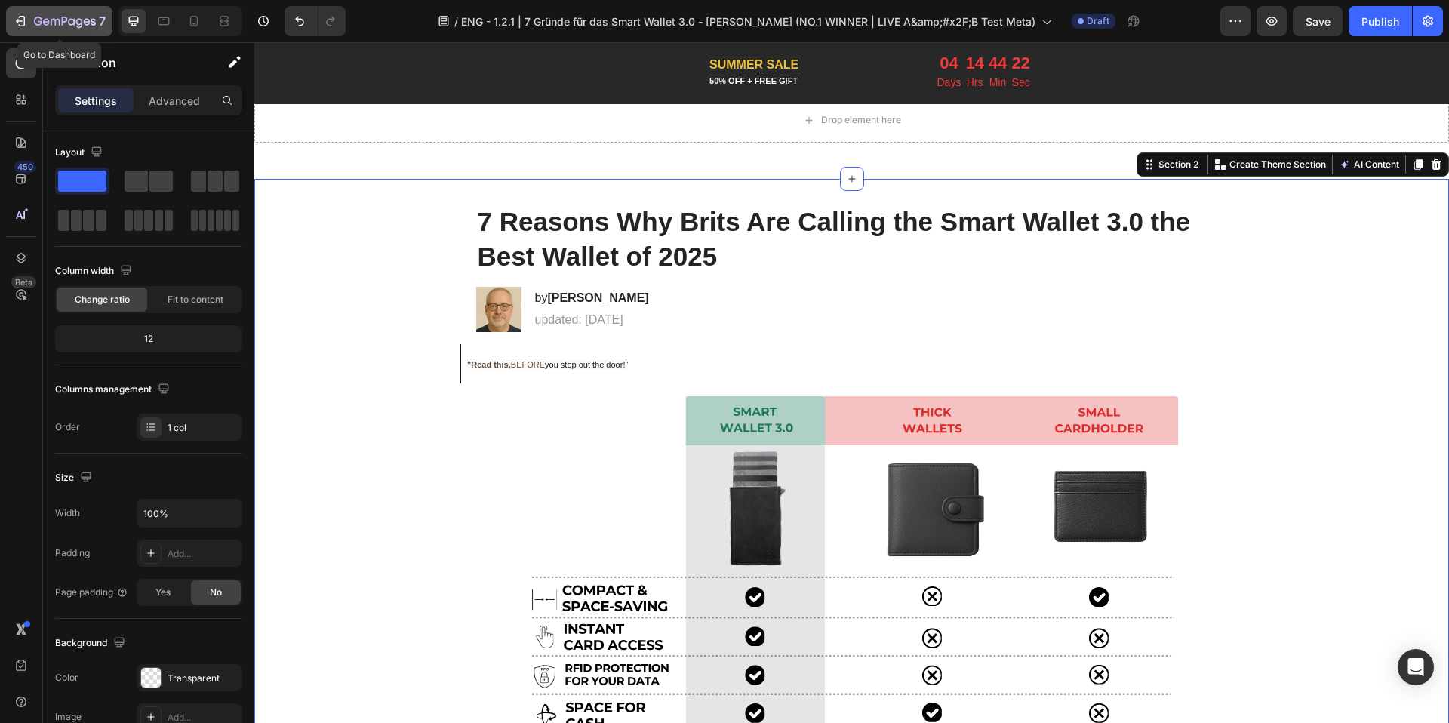
click at [39, 29] on div "7" at bounding box center [70, 21] width 72 height 18
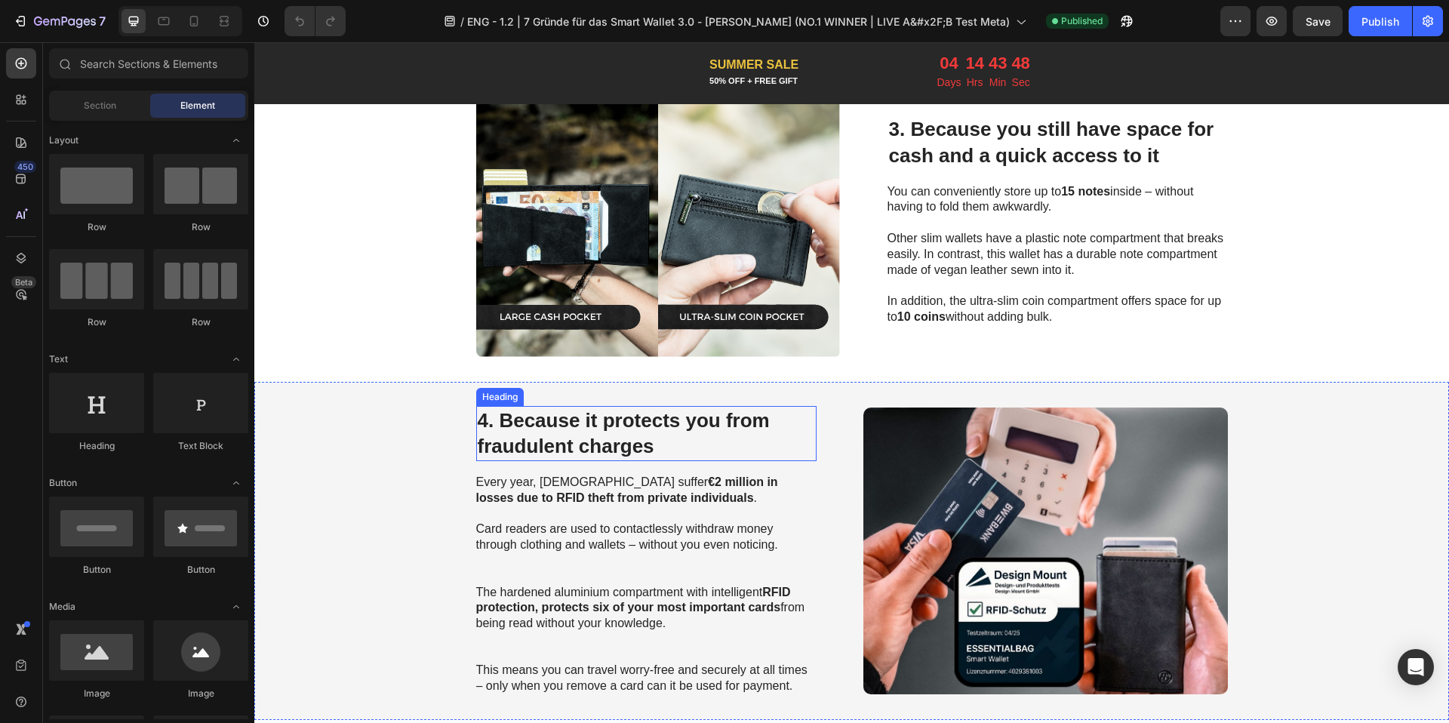
scroll to position [1443, 0]
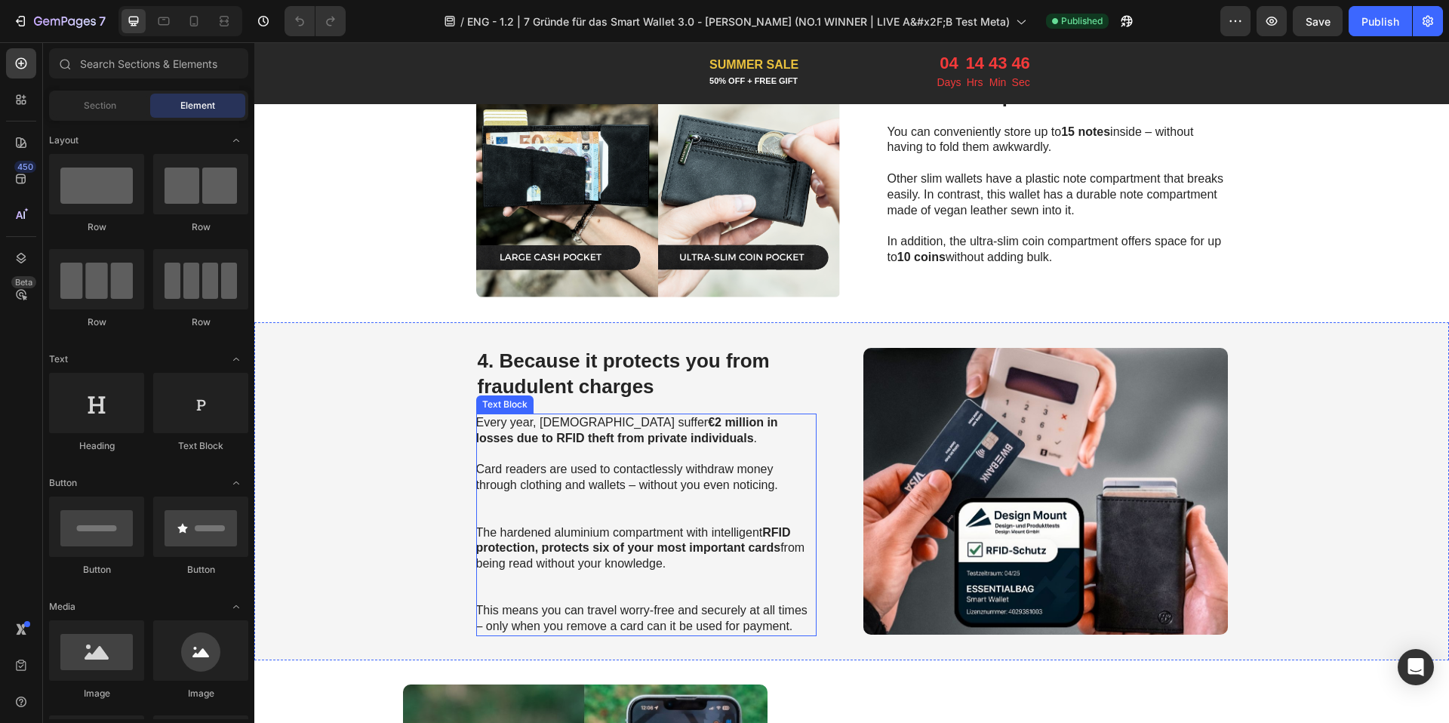
click at [567, 423] on p "Every year, Germans suffer €2 million in losses due to RFID theft from private …" at bounding box center [645, 431] width 339 height 32
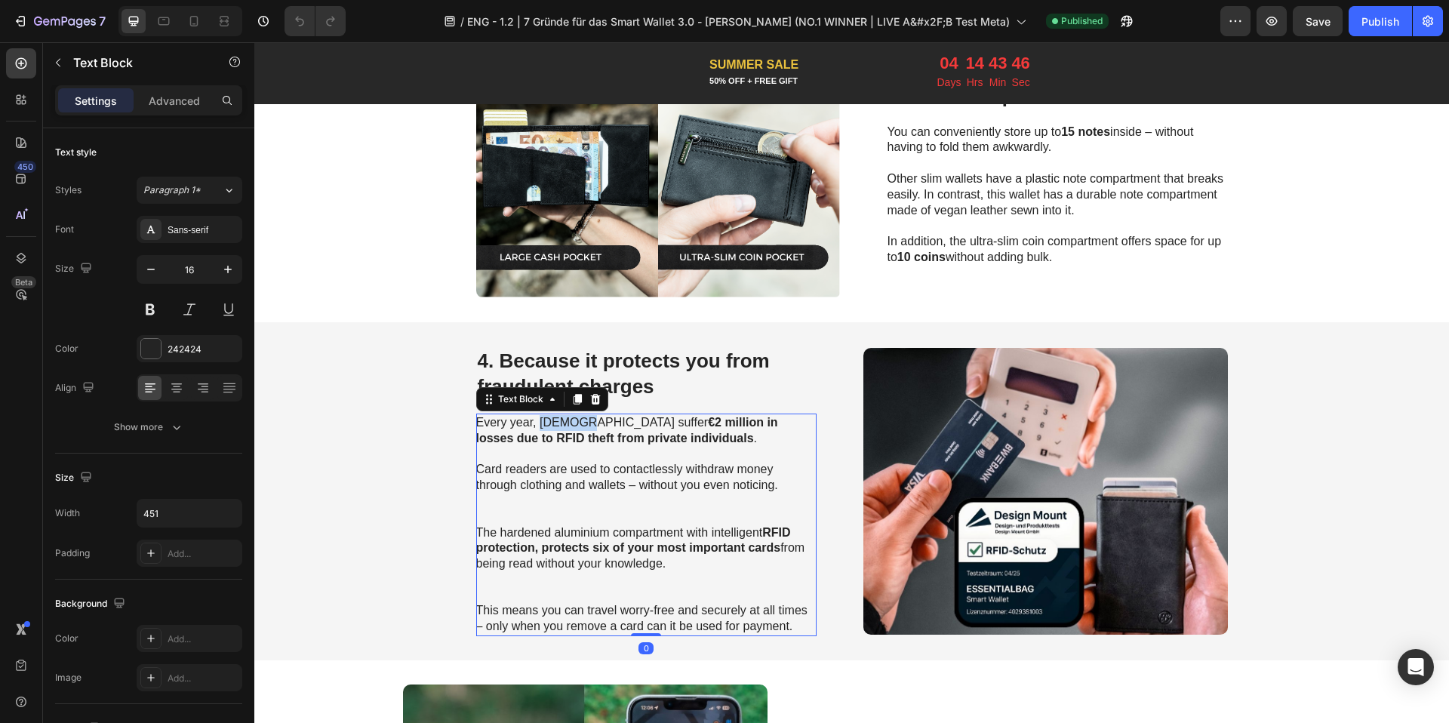
click at [567, 423] on p "Every year, Germans suffer €2 million in losses due to RFID theft from private …" at bounding box center [645, 431] width 339 height 32
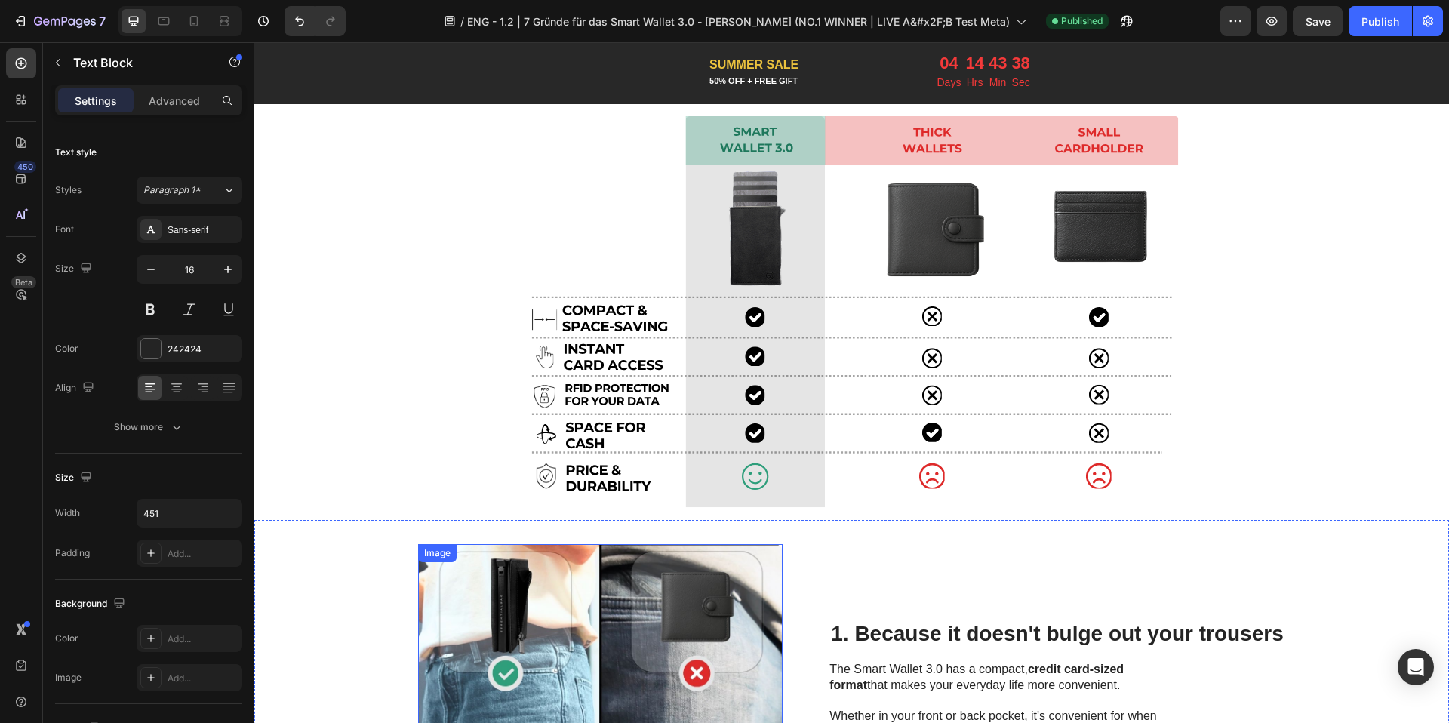
scroll to position [0, 0]
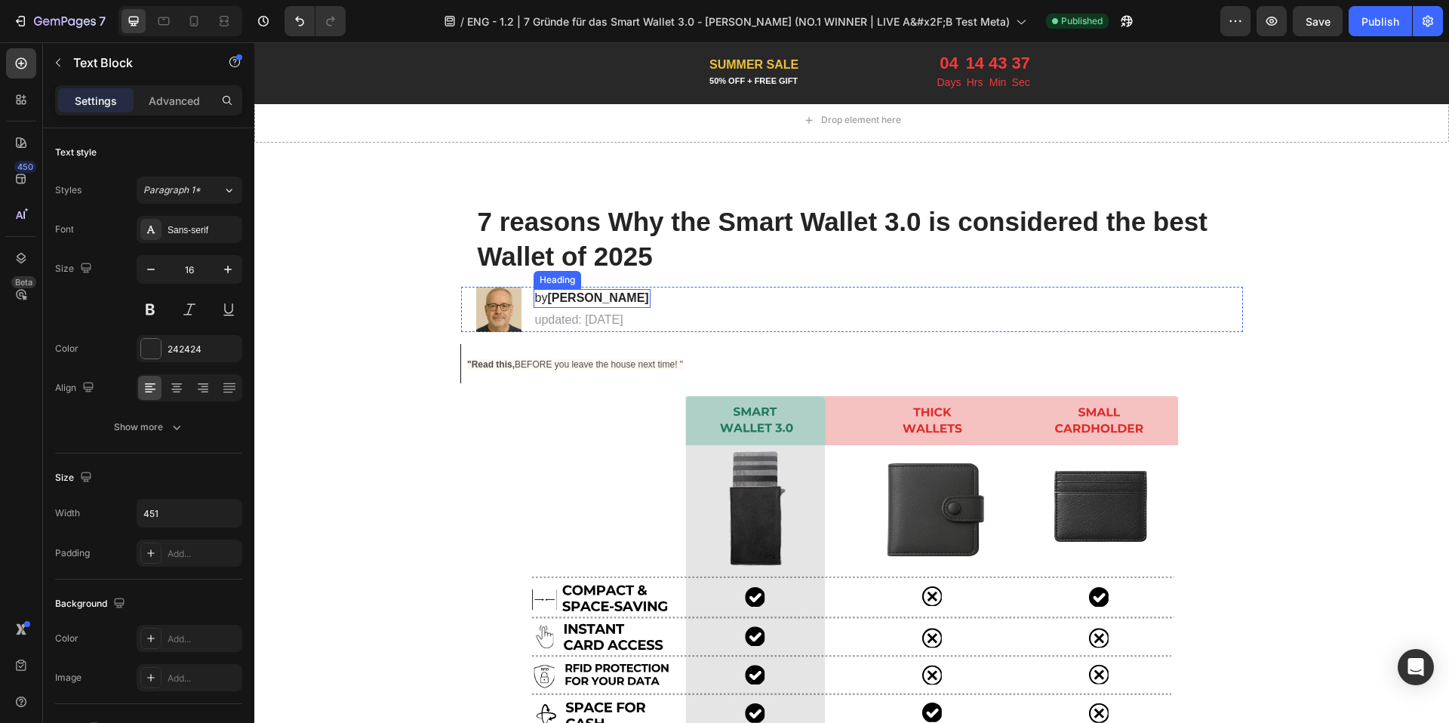
click at [616, 302] on strong "Klaus Möllers" at bounding box center [597, 297] width 101 height 13
click at [1329, 21] on span "Save" at bounding box center [1317, 21] width 25 height 13
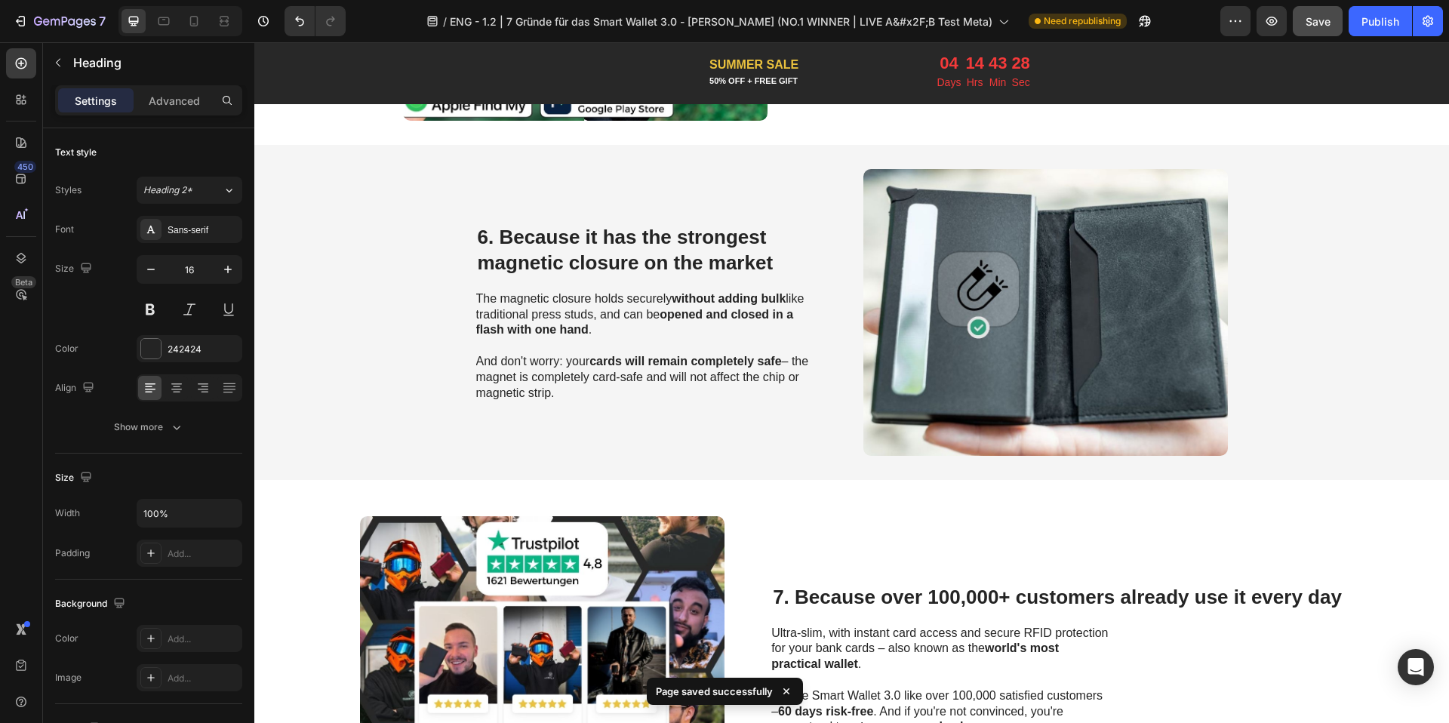
scroll to position [3329, 0]
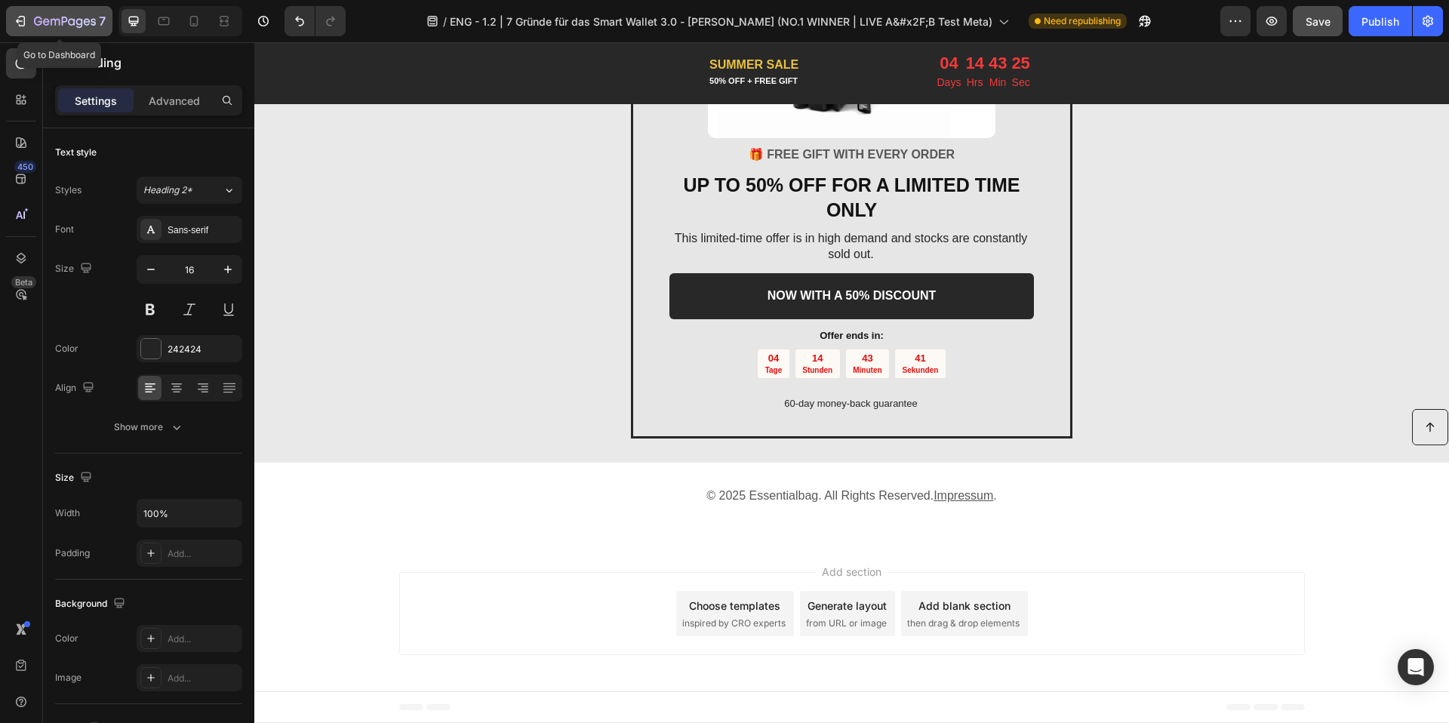
click at [17, 14] on icon "button" at bounding box center [20, 21] width 15 height 15
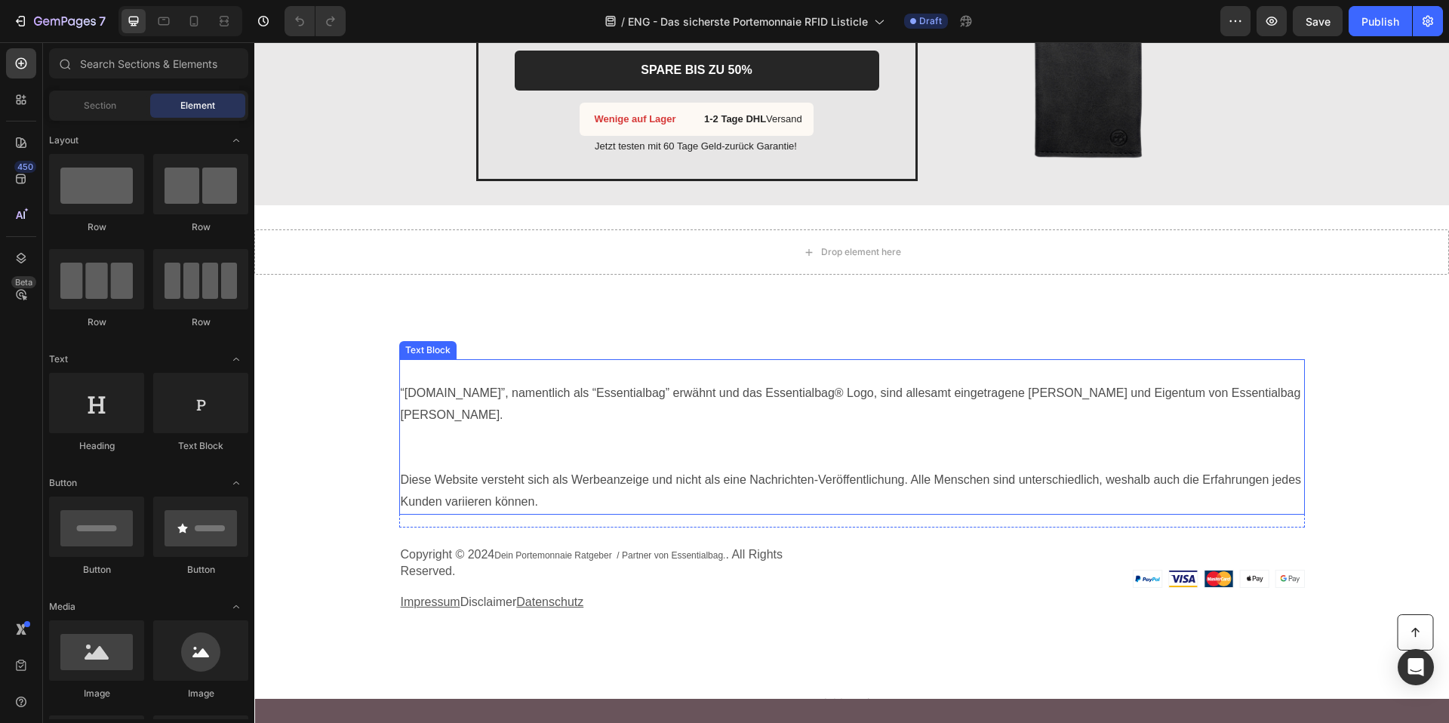
scroll to position [3268, 0]
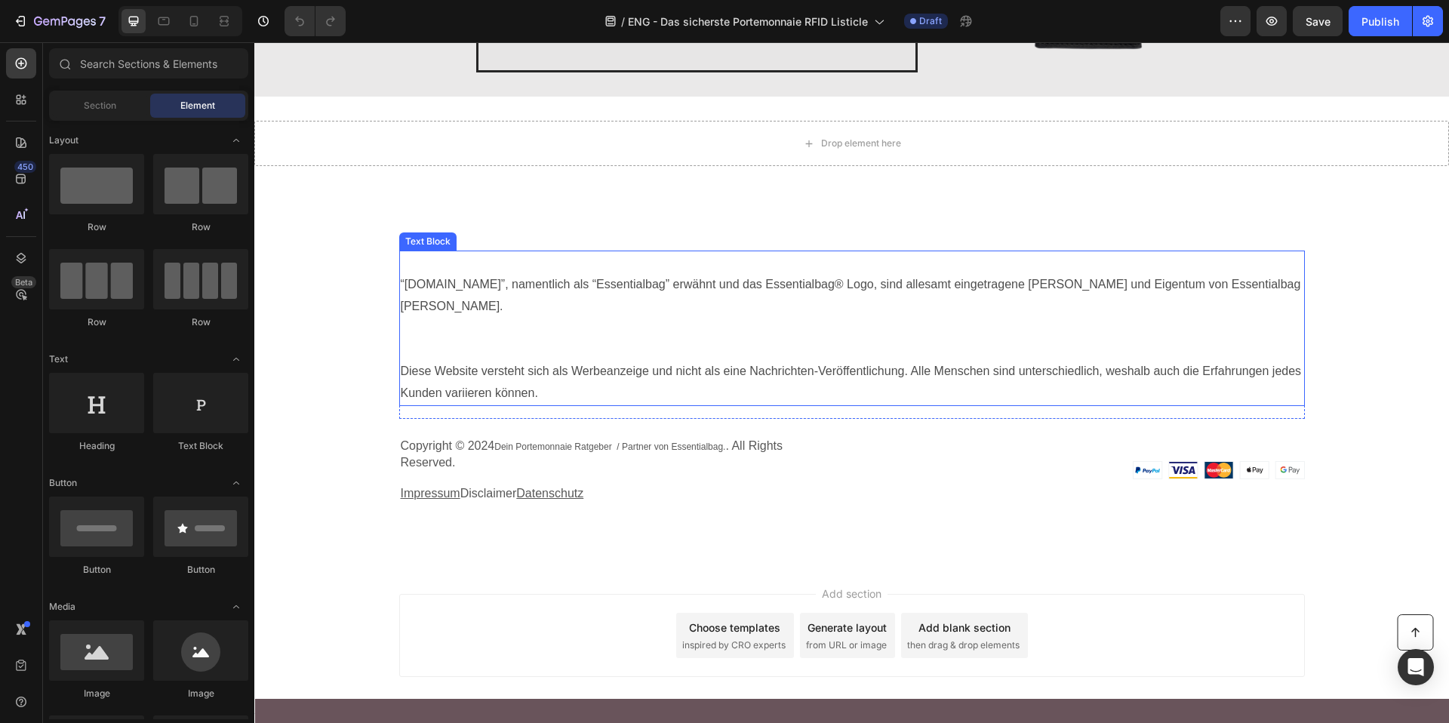
drag, startPoint x: 481, startPoint y: 611, endPoint x: 495, endPoint y: 252, distance: 359.4
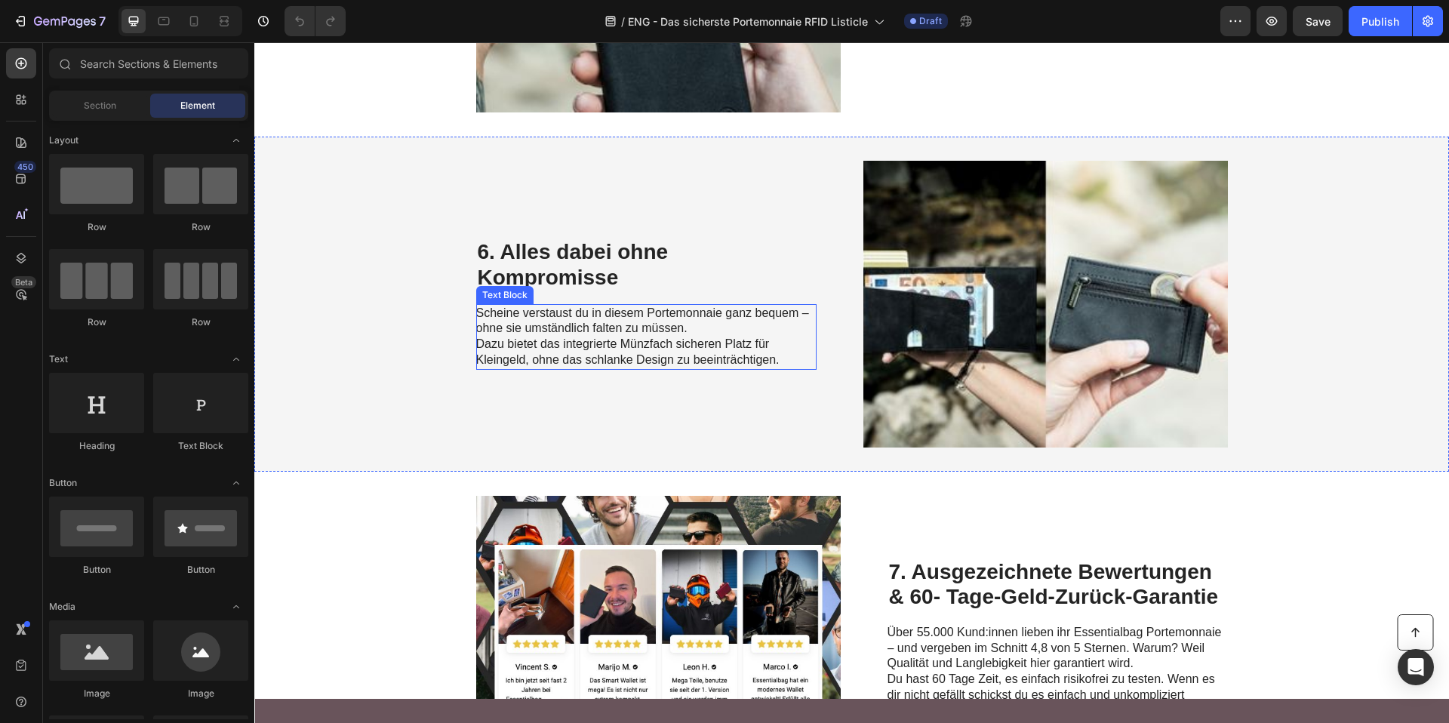
scroll to position [0, 0]
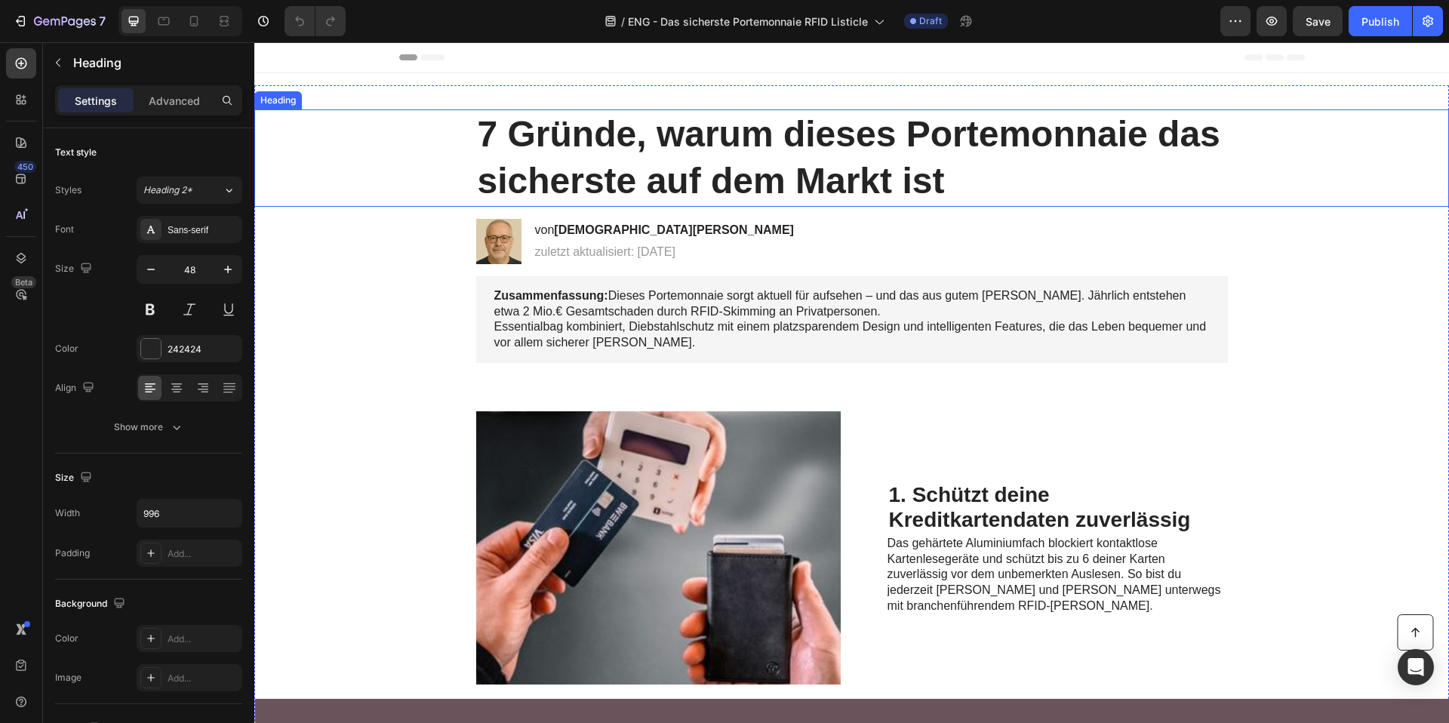
click at [632, 164] on strong "7 Gründe, warum dieses Portemonnaie das sicherste auf dem Markt ist" at bounding box center [849, 157] width 742 height 87
click at [594, 172] on strong "7 Gründe, warum dieses Portemonnaie das sicherste auf dem Markt ist" at bounding box center [849, 157] width 742 height 87
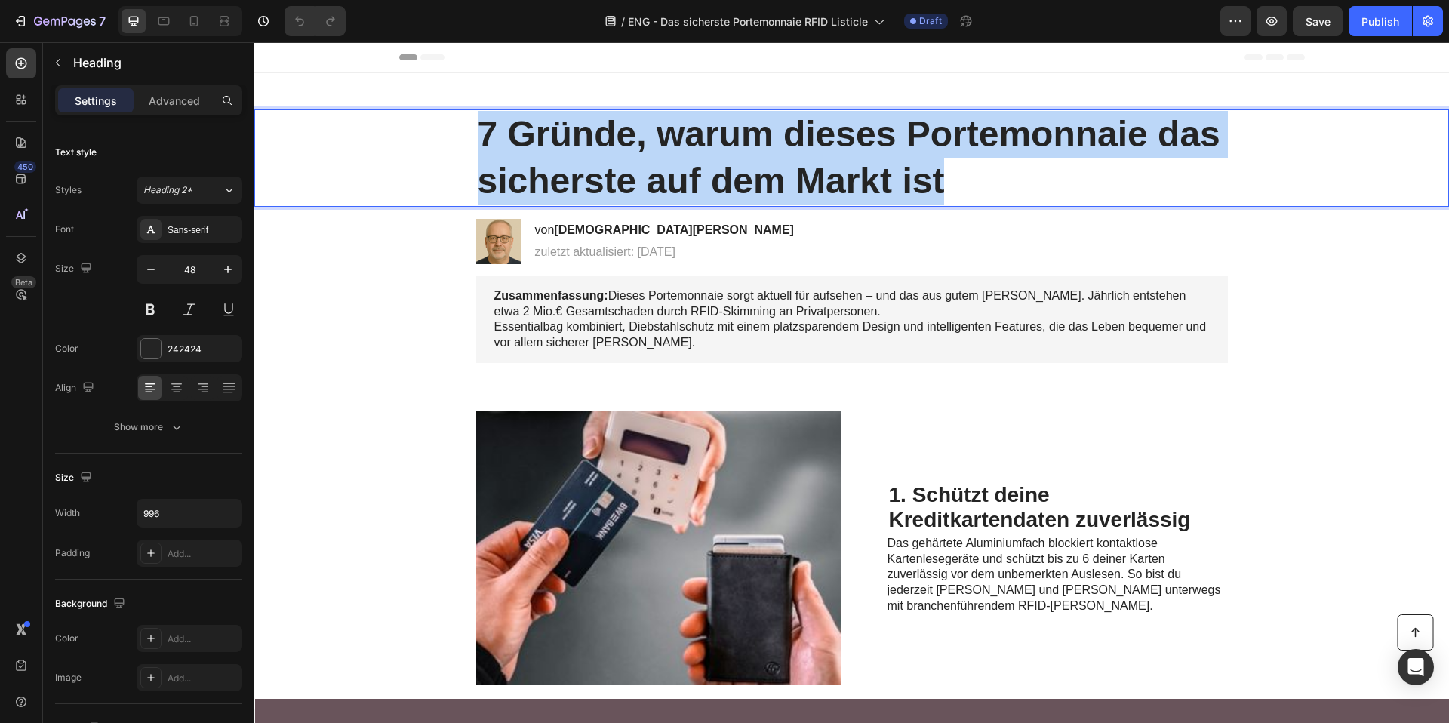
click at [594, 172] on strong "7 Gründe, warum dieses Portemonnaie das sicherste auf dem Markt ist" at bounding box center [849, 157] width 742 height 87
click at [672, 329] on span "Essentialbag kombiniert, Diebstahlschutz mit einem platzsparendem Design und in…" at bounding box center [850, 334] width 712 height 29
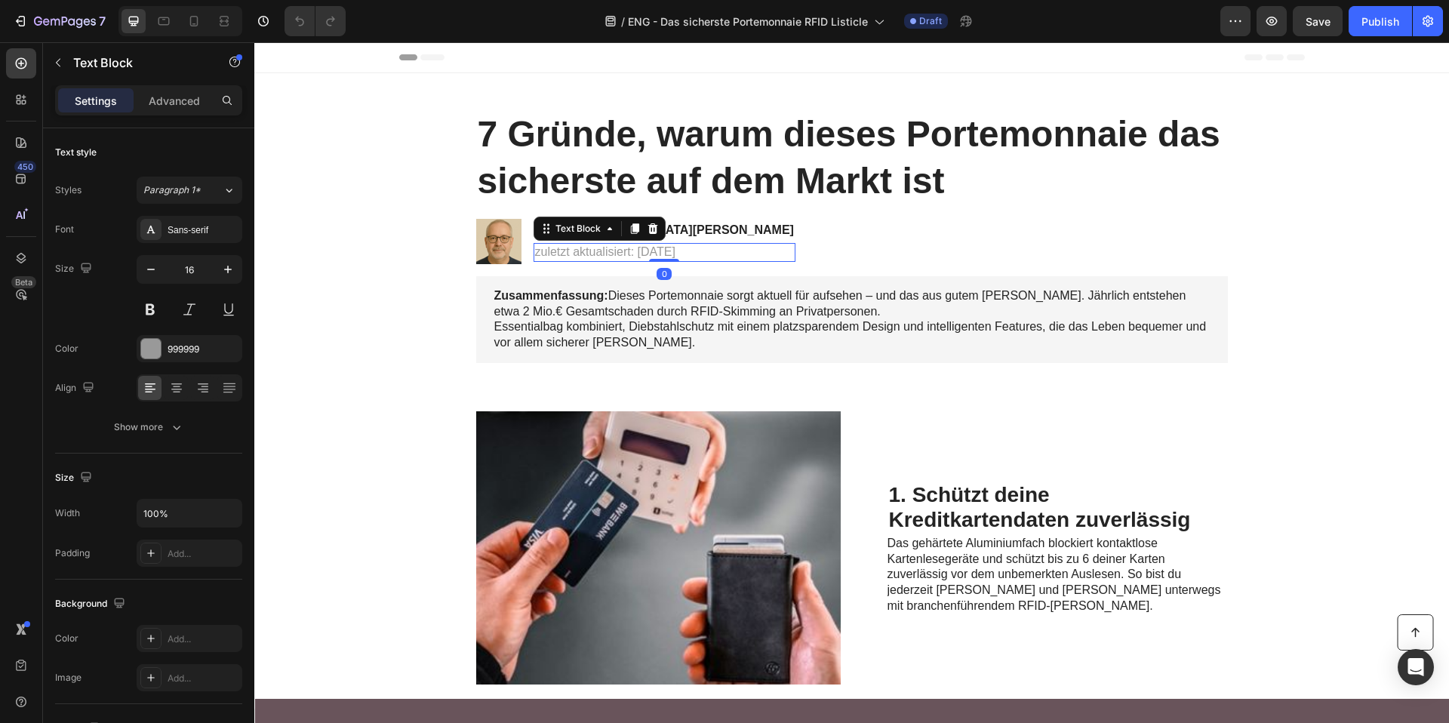
click at [539, 248] on p "zuletzt aktualisiert: 28.04.2025" at bounding box center [664, 252] width 259 height 16
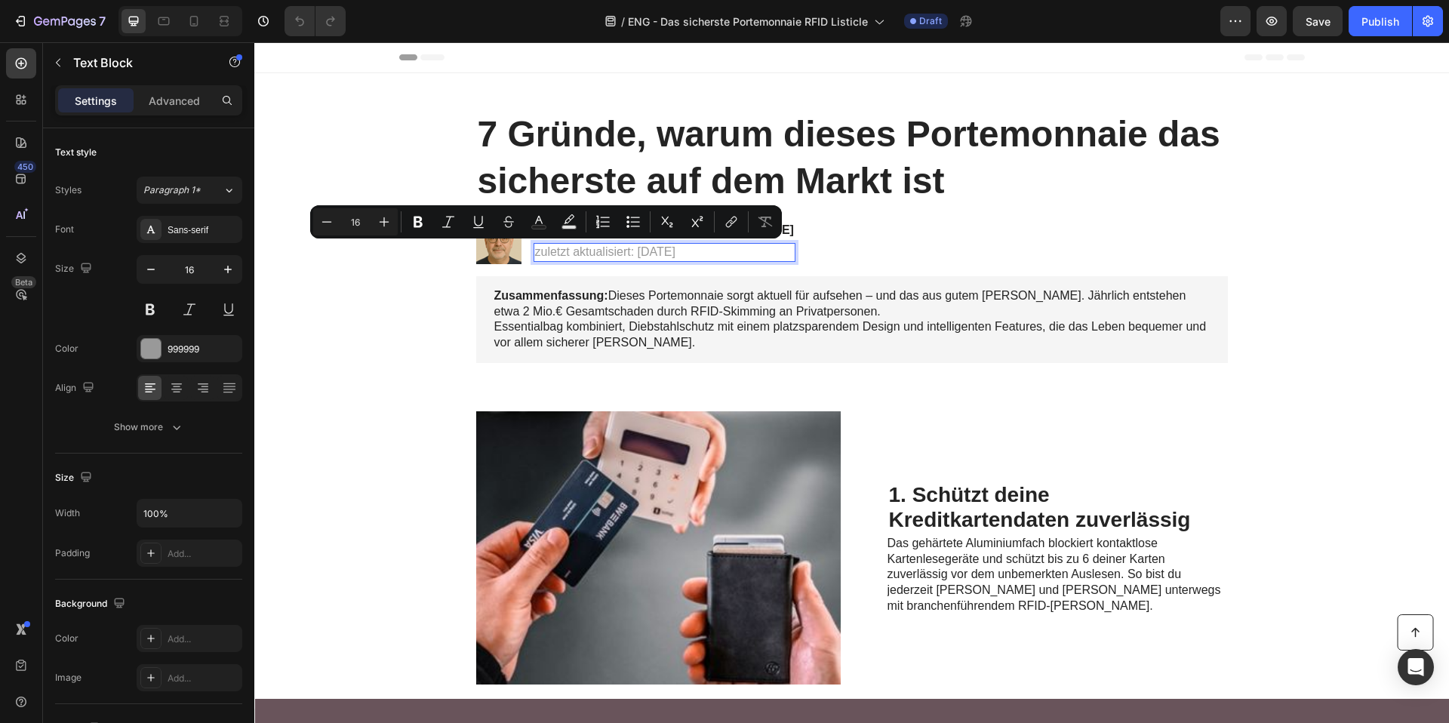
click at [615, 260] on p "zuletzt aktualisiert: 28.04.2025" at bounding box center [664, 252] width 259 height 16
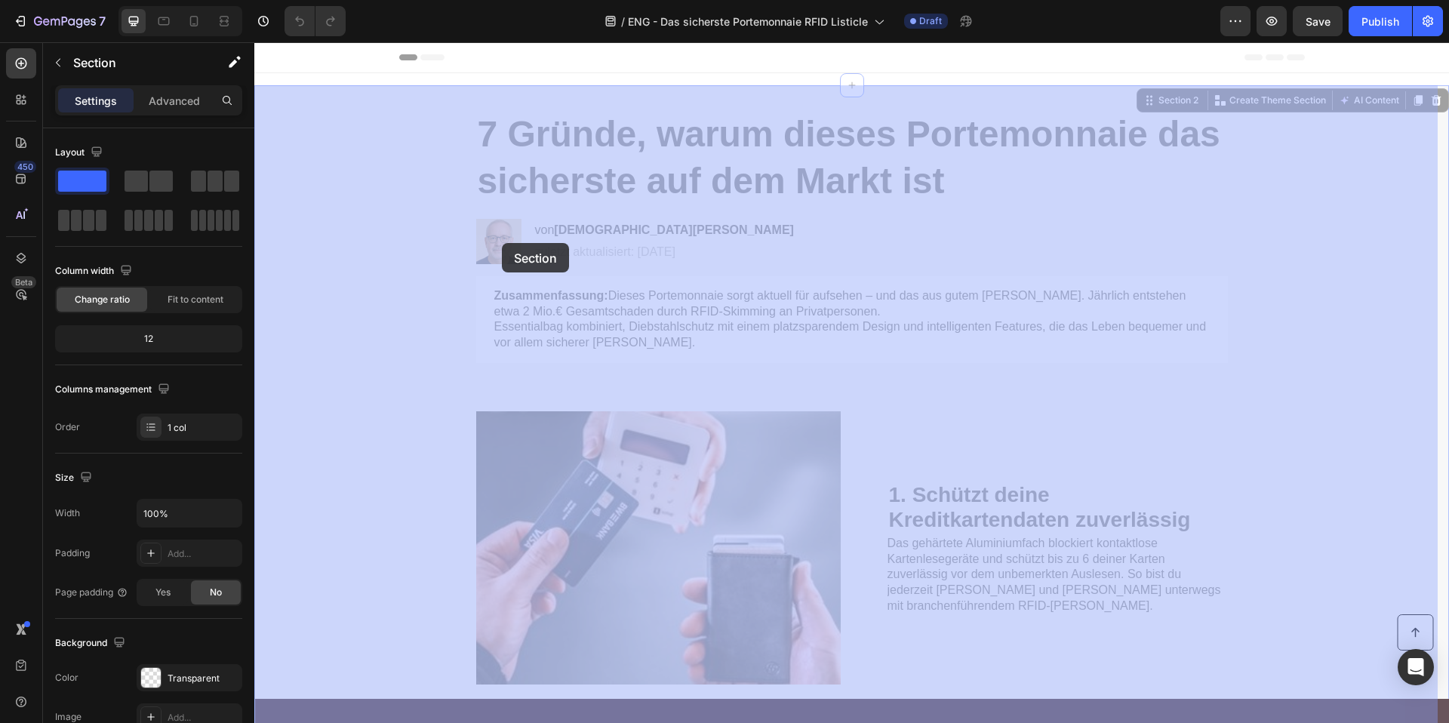
drag, startPoint x: 431, startPoint y: 209, endPoint x: 502, endPoint y: 243, distance: 78.6
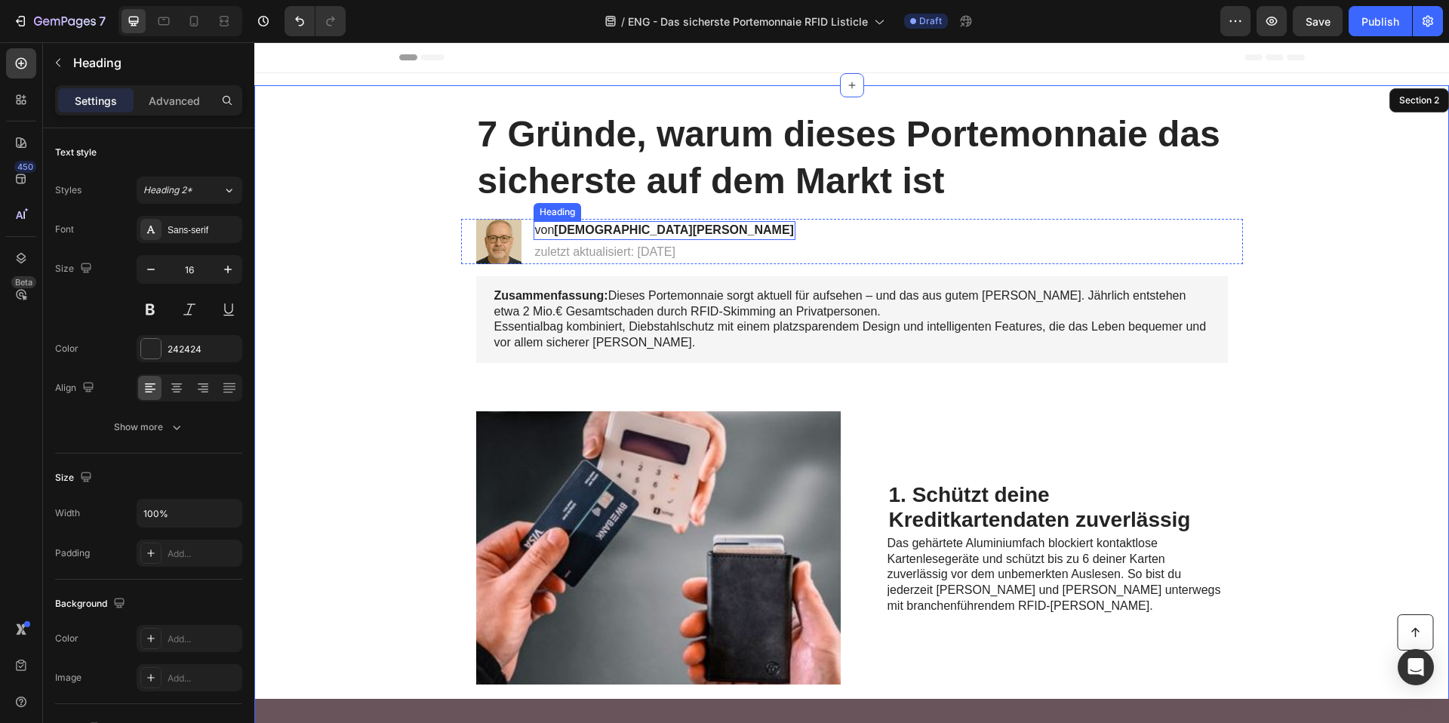
click at [598, 230] on strong "Christian H." at bounding box center [674, 229] width 240 height 13
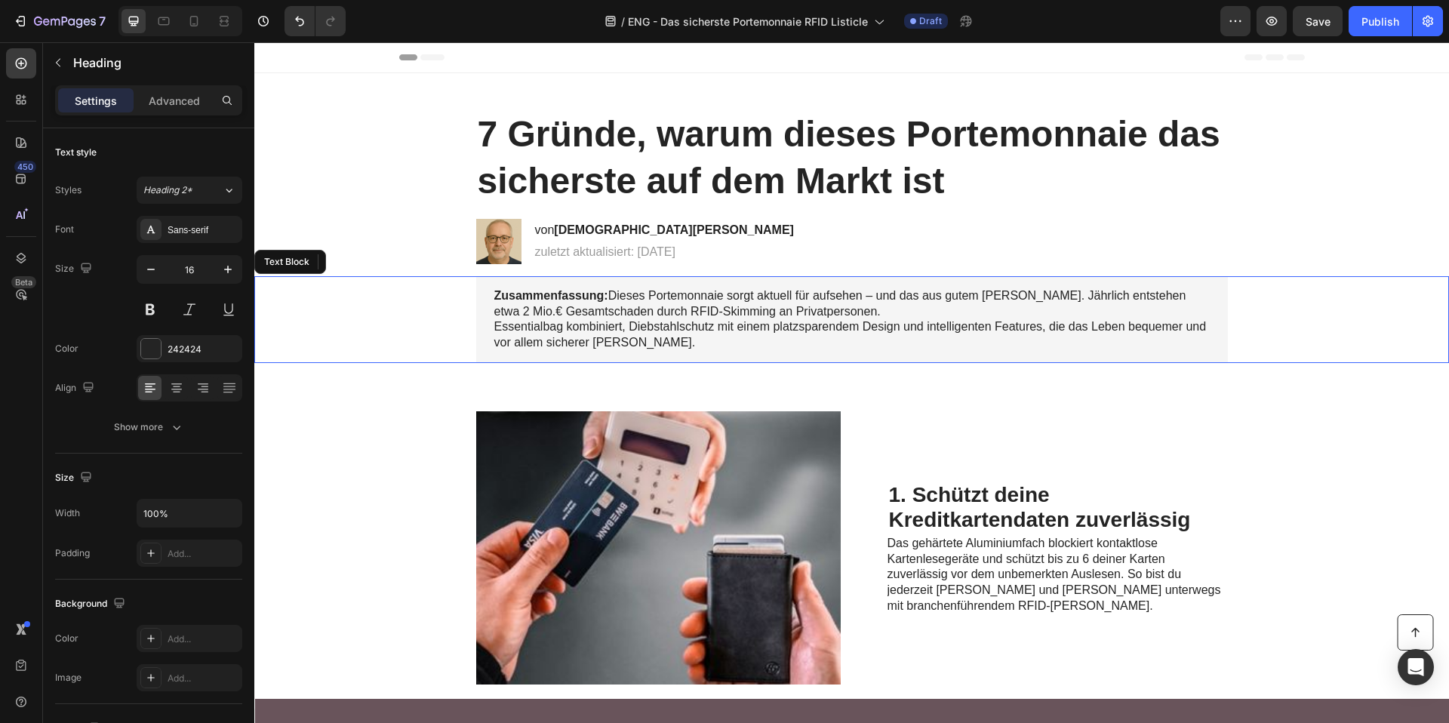
click at [595, 298] on strong "Zusammenfassung:" at bounding box center [551, 295] width 114 height 13
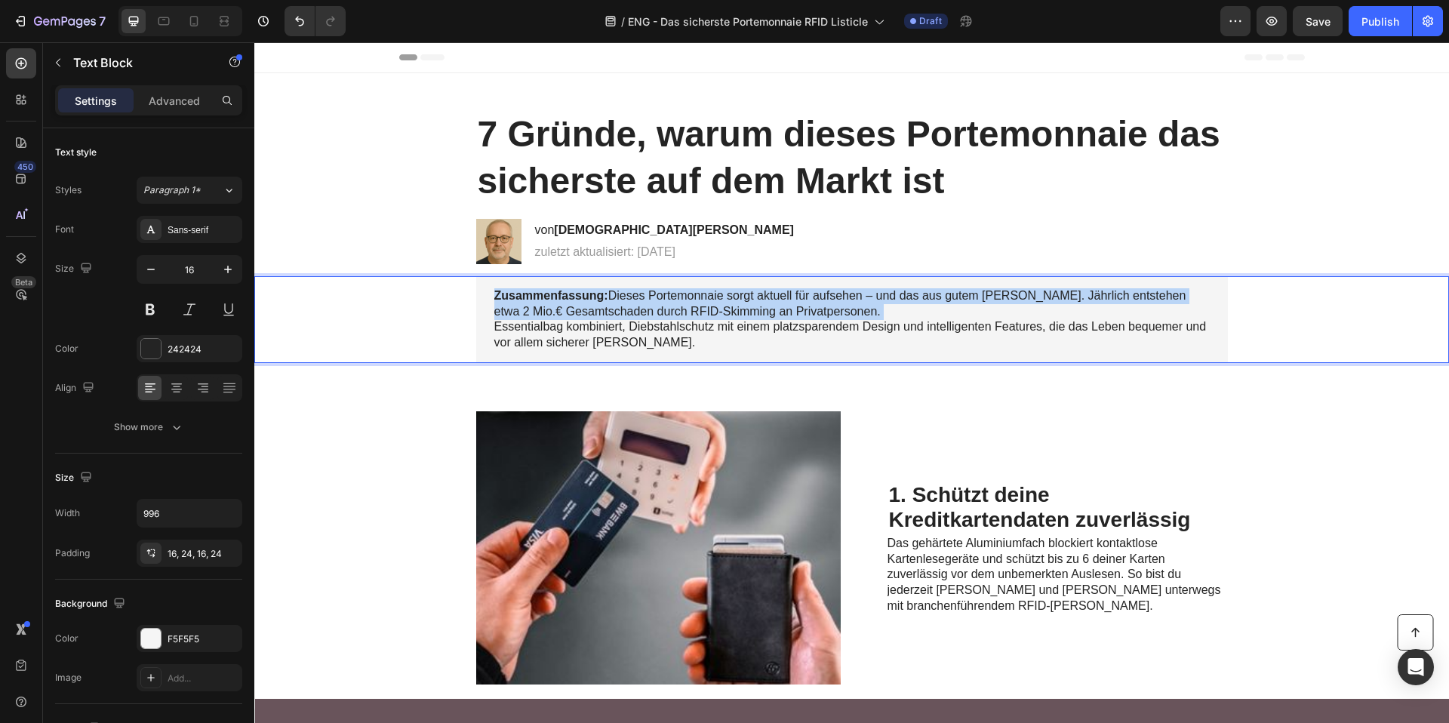
click at [595, 298] on strong "Zusammenfassung:" at bounding box center [551, 295] width 114 height 13
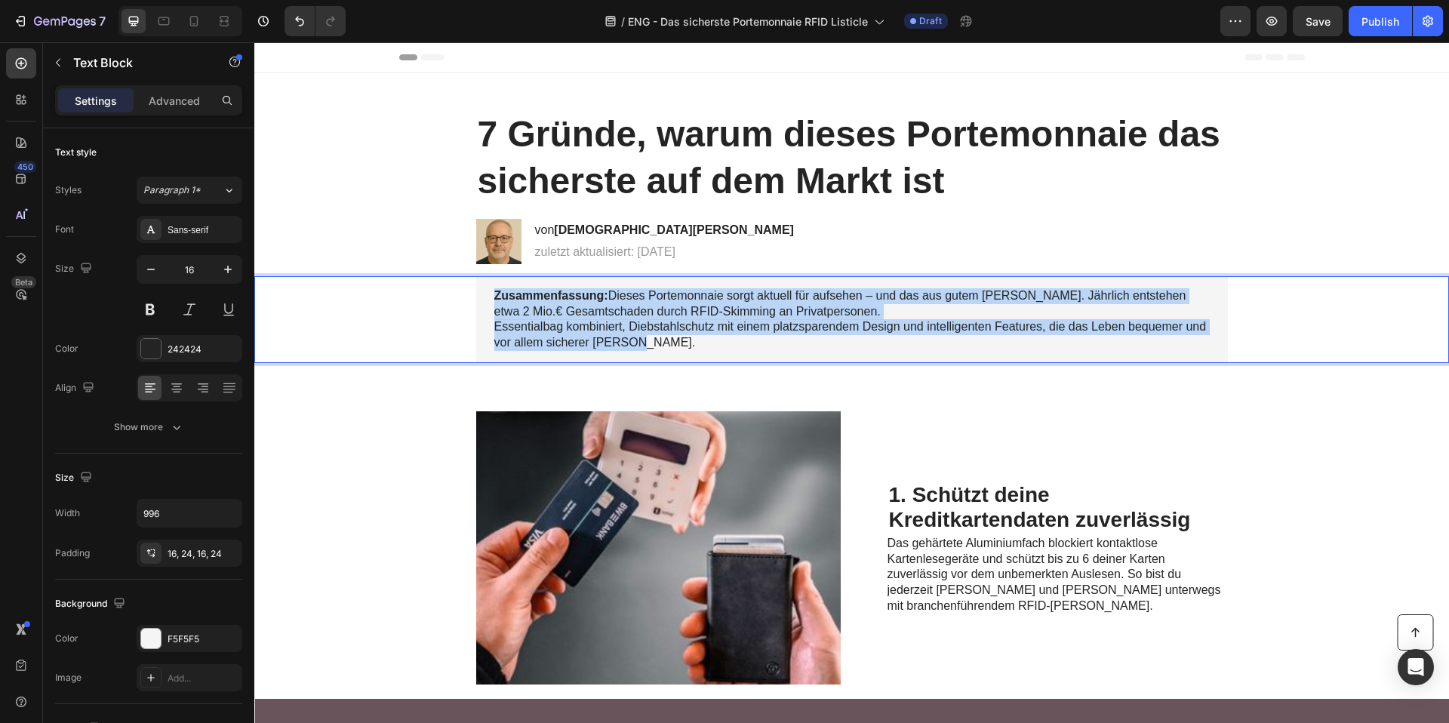
drag, startPoint x: 641, startPoint y: 342, endPoint x: 484, endPoint y: 293, distance: 163.7
click at [484, 293] on div "Zusammenfassung: Dieses Portemonnaie sorgt aktuell für aufsehen – und das aus g…" at bounding box center [852, 319] width 752 height 87
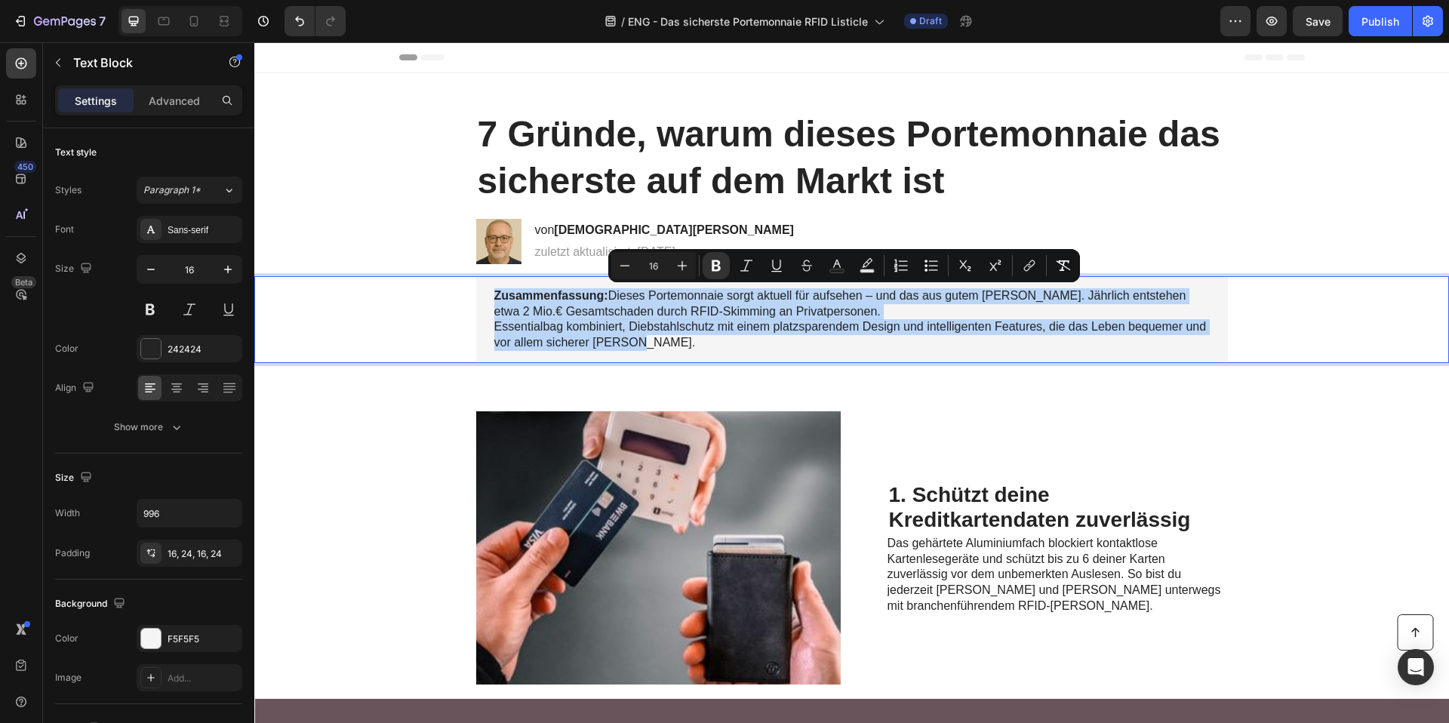
copy p "Zusammenfassung: Dieses Portemonnaie sorgt aktuell für aufsehen – und das aus g…"
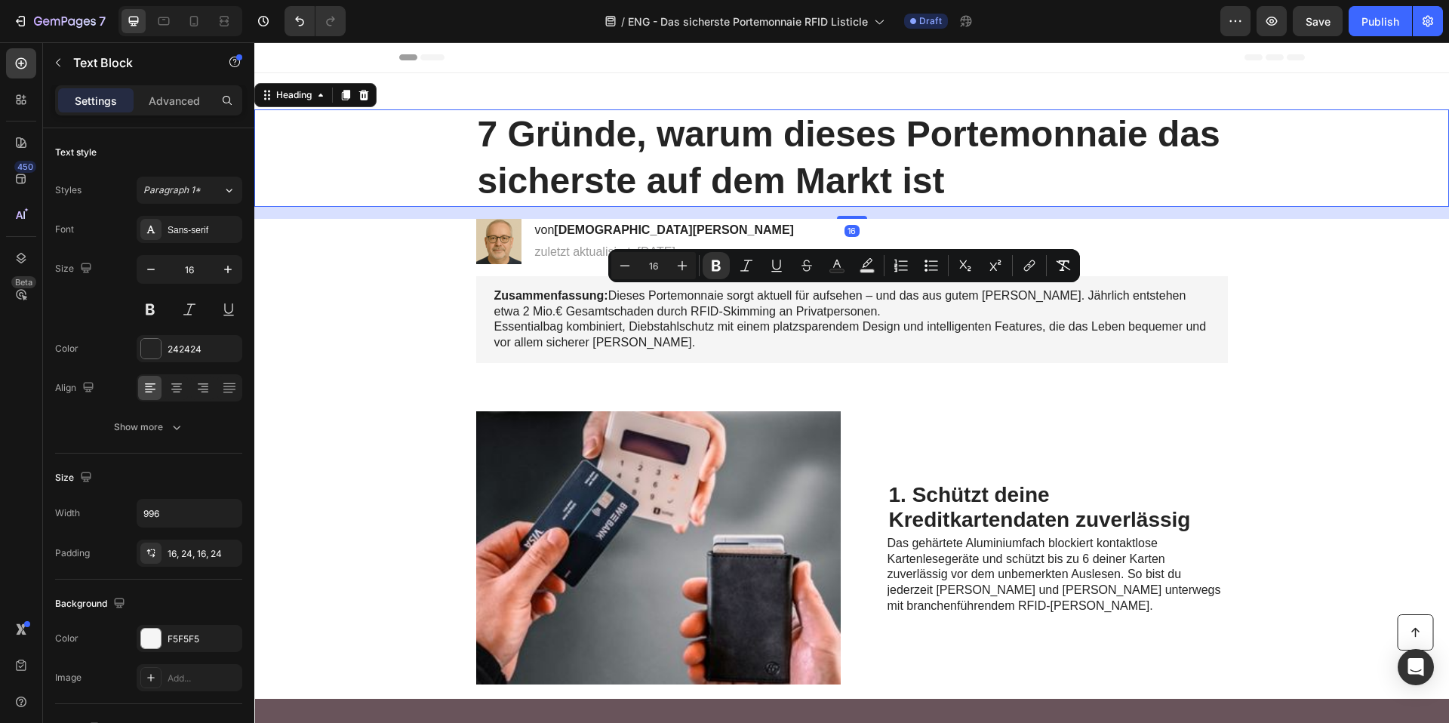
click at [428, 137] on div "7 Gründe, warum dieses Portemonnaie das sicherste auf dem Markt ist" at bounding box center [851, 157] width 1164 height 97
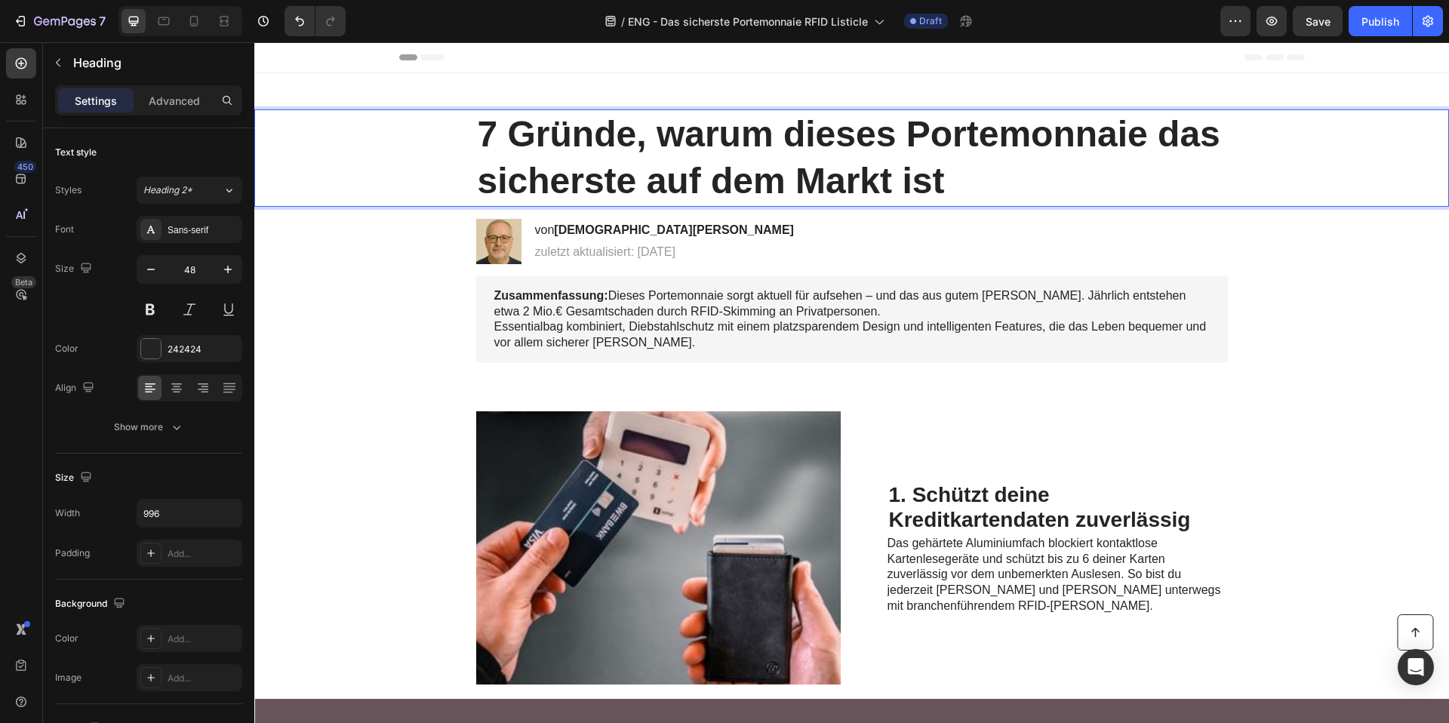
click at [696, 147] on strong "7 Gründe, warum dieses Portemonnaie das sicherste auf dem Markt ist" at bounding box center [849, 157] width 742 height 87
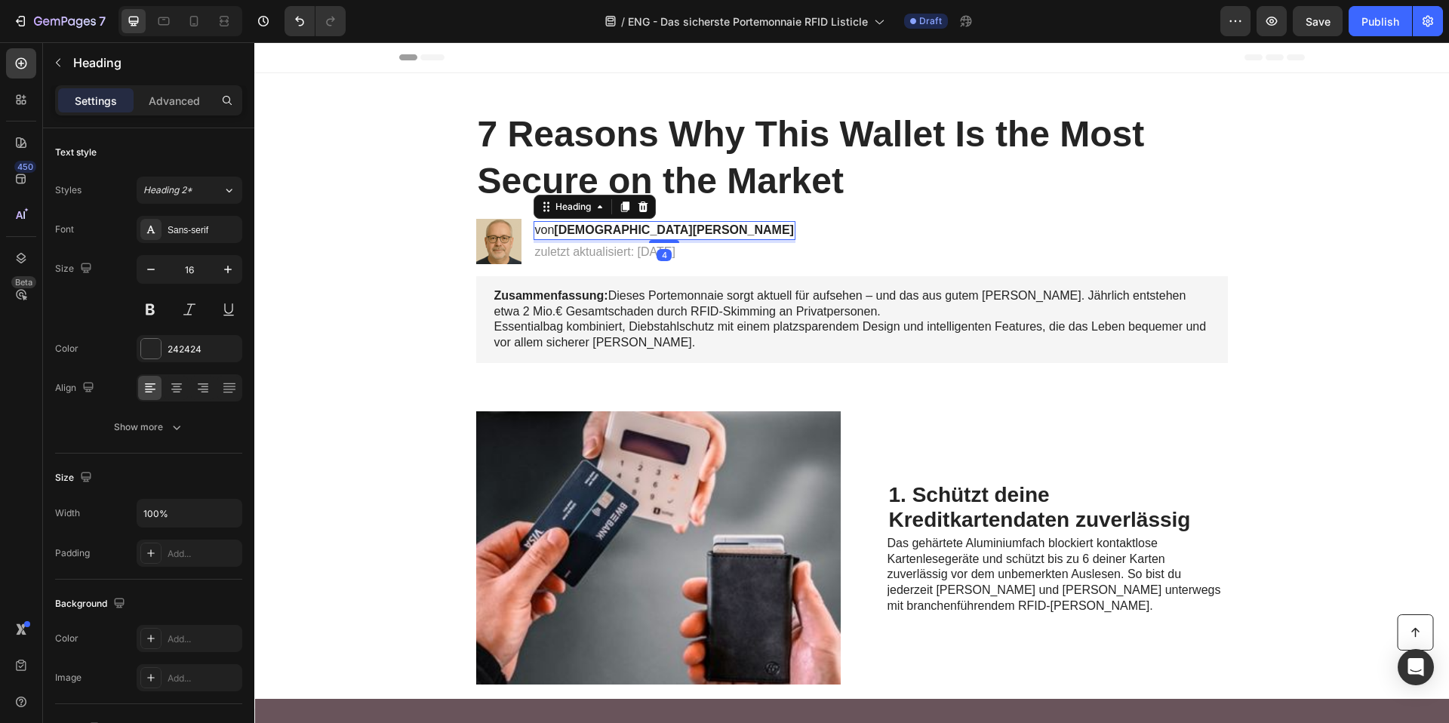
click at [535, 223] on p "von Christian H." at bounding box center [664, 231] width 259 height 16
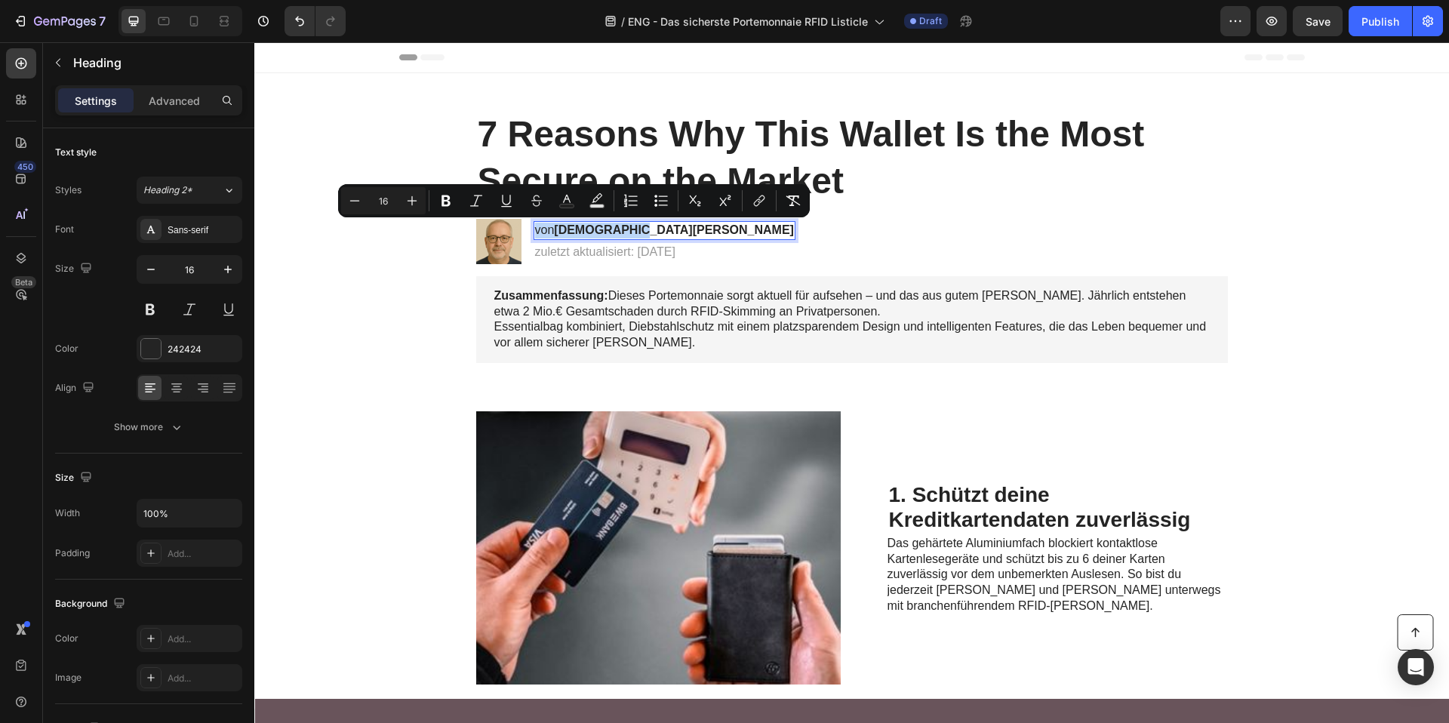
click at [535, 226] on p "von Christian H." at bounding box center [664, 231] width 259 height 16
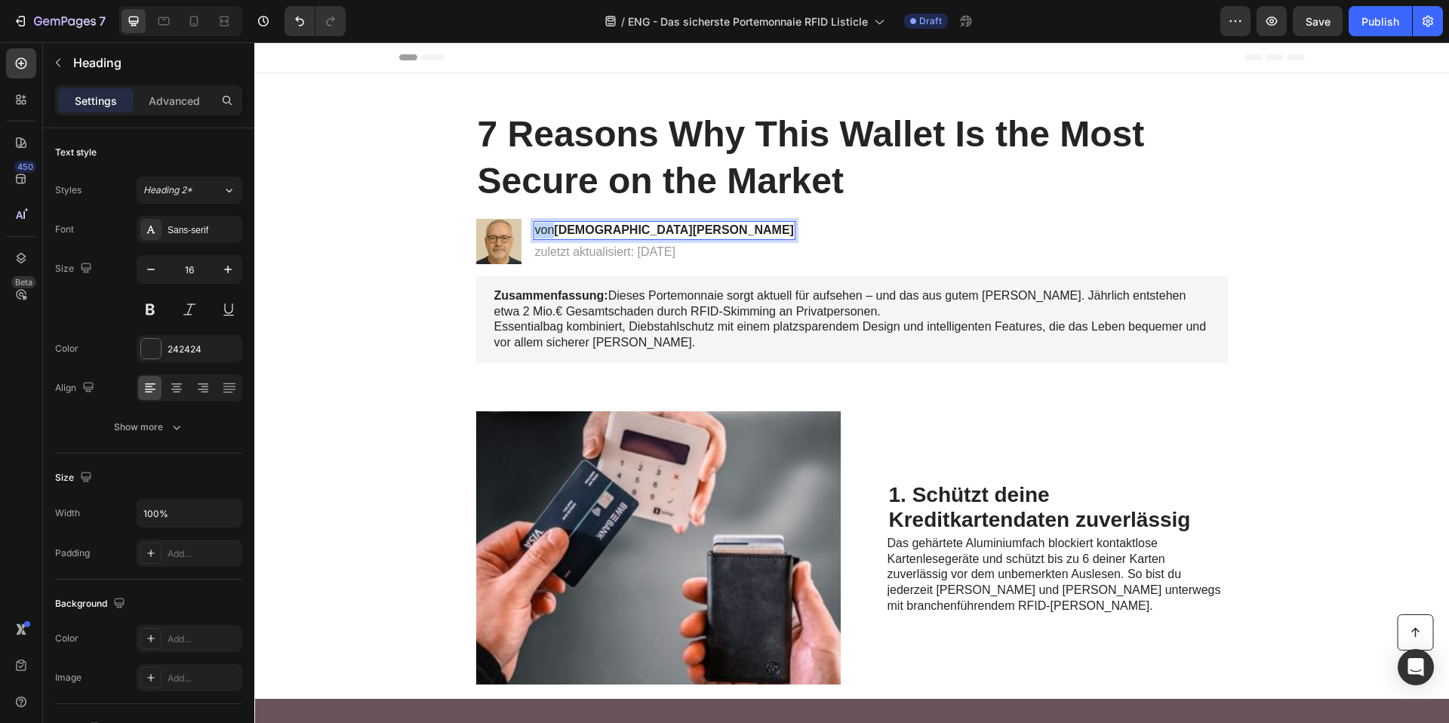
click at [535, 226] on p "von Christian H." at bounding box center [664, 231] width 259 height 16
click at [566, 248] on p "zuletzt aktualisiert: 28.04.2025" at bounding box center [661, 252] width 253 height 16
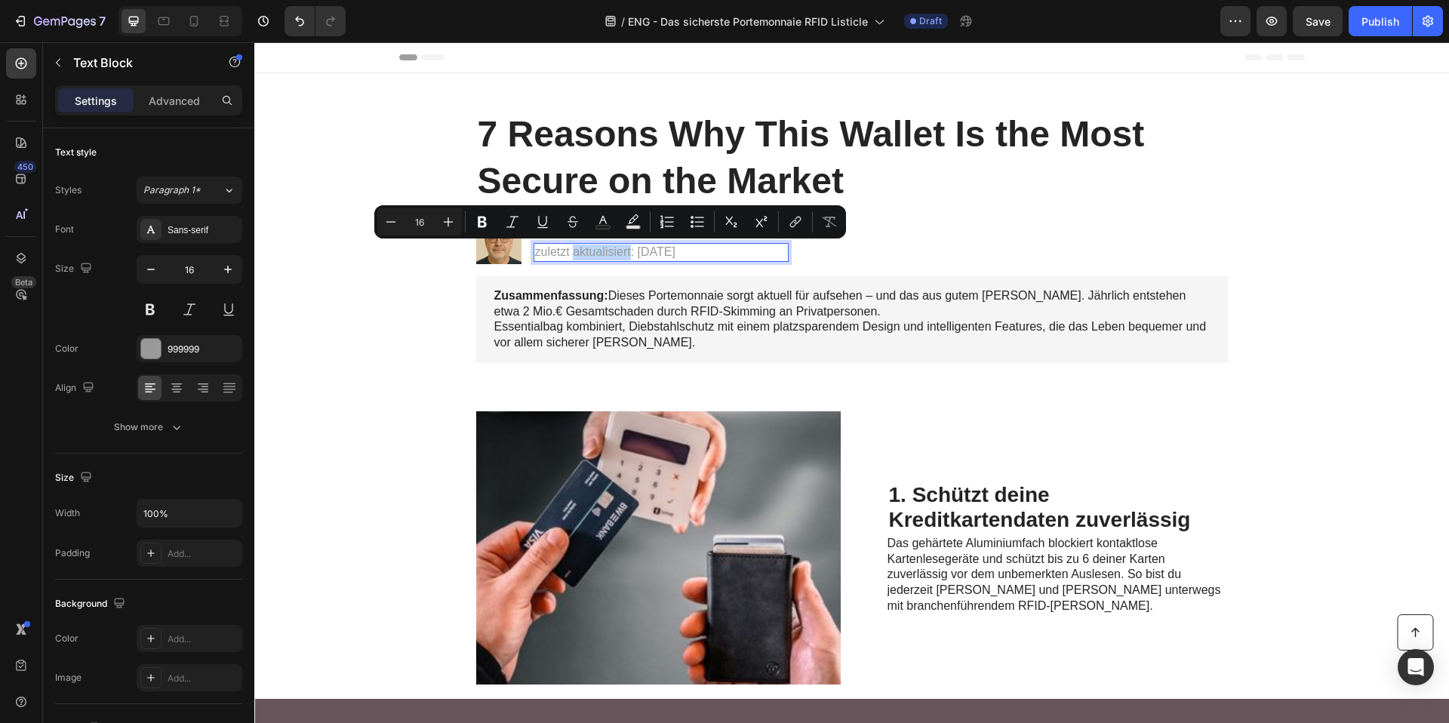
copy p "zuletzt aktualisiert: 28.04.2025"
click at [555, 340] on span "Essentialbag kombiniert, Diebstahlschutz mit einem platzsparendem Design und in…" at bounding box center [850, 334] width 712 height 29
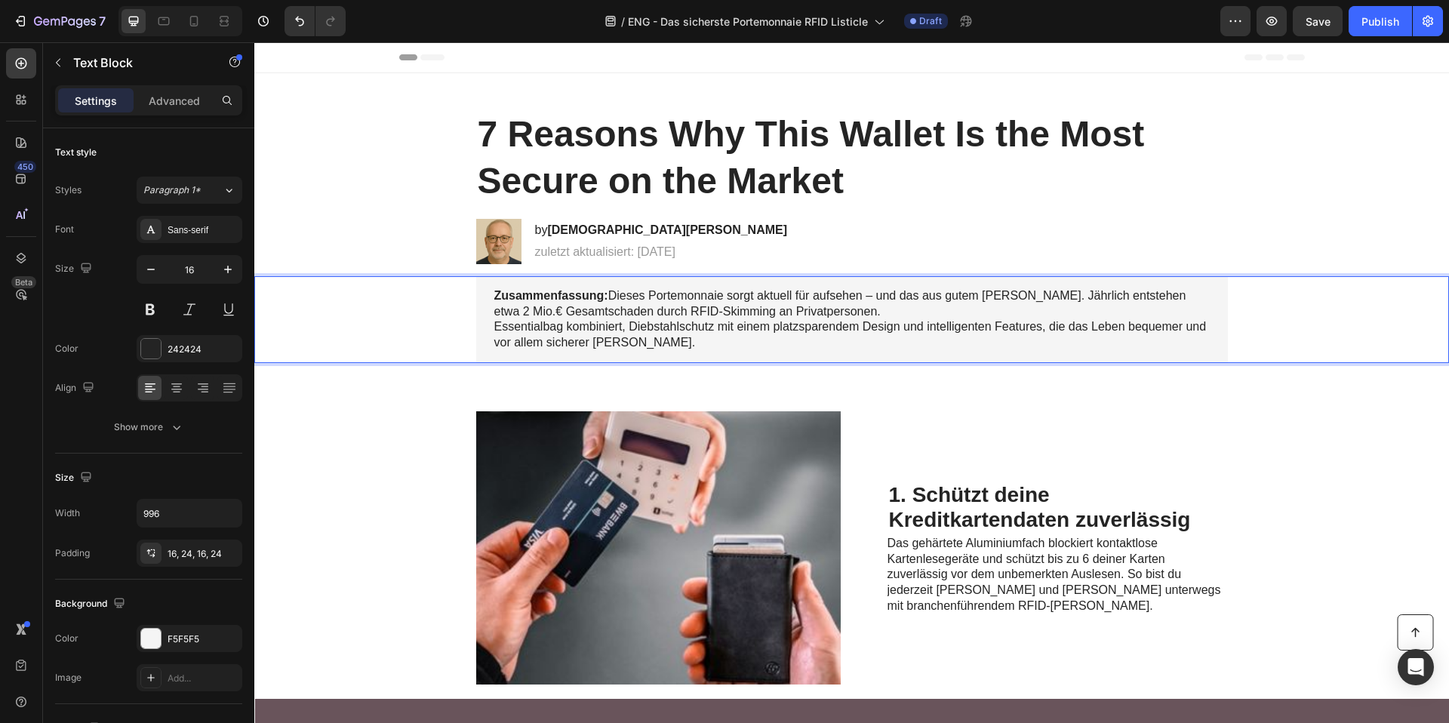
click at [556, 335] on span "Essentialbag kombiniert, Diebstahlschutz mit einem platzsparendem Design und in…" at bounding box center [850, 334] width 712 height 29
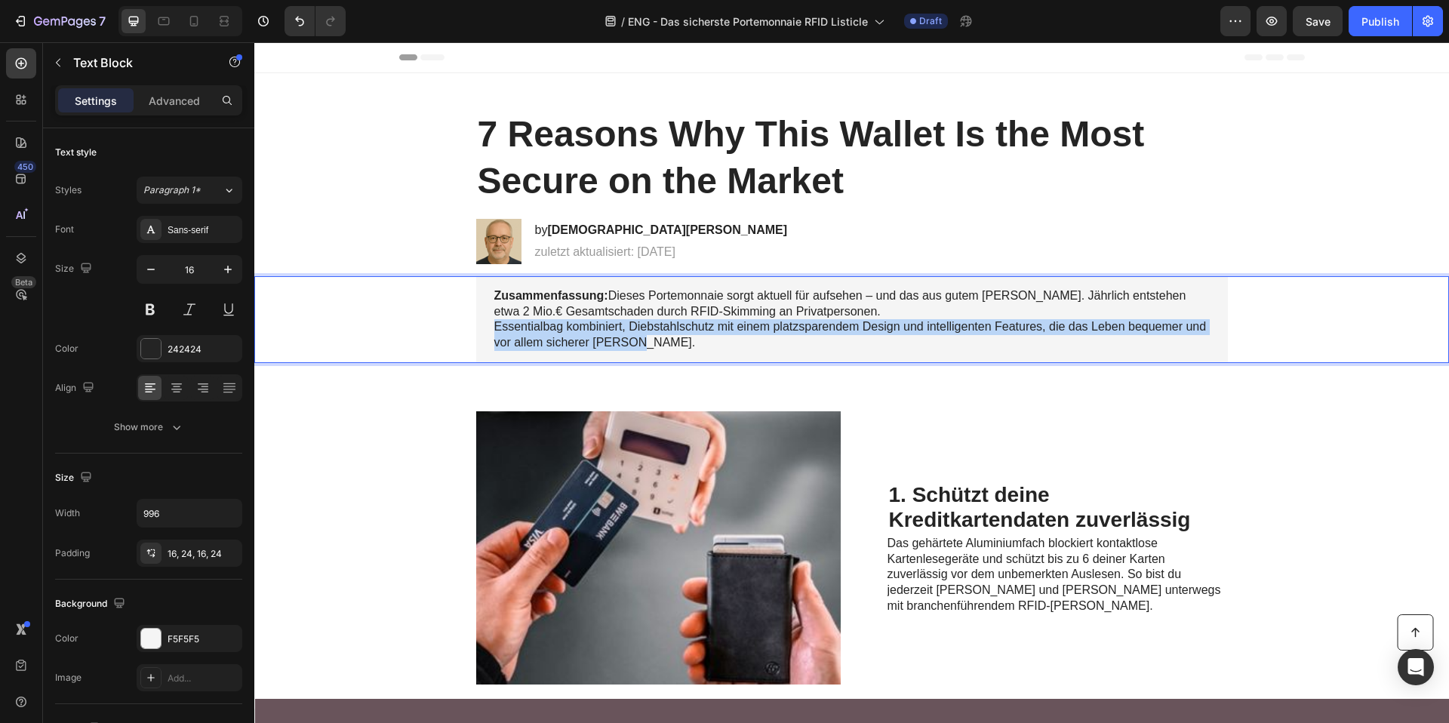
click at [556, 335] on span "Essentialbag kombiniert, Diebstahlschutz mit einem platzsparendem Design und in…" at bounding box center [850, 334] width 712 height 29
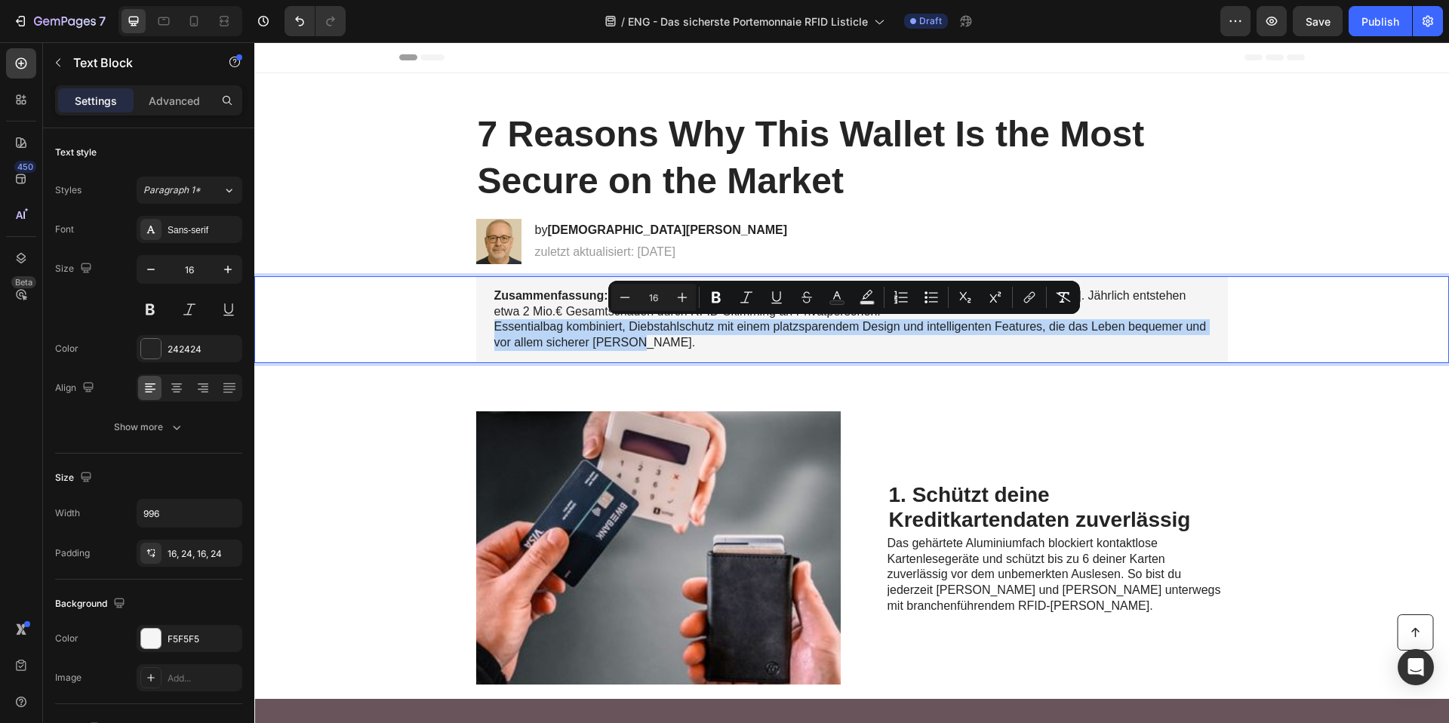
click at [629, 344] on span "Essentialbag kombiniert, Diebstahlschutz mit einem platzsparendem Design und in…" at bounding box center [850, 334] width 712 height 29
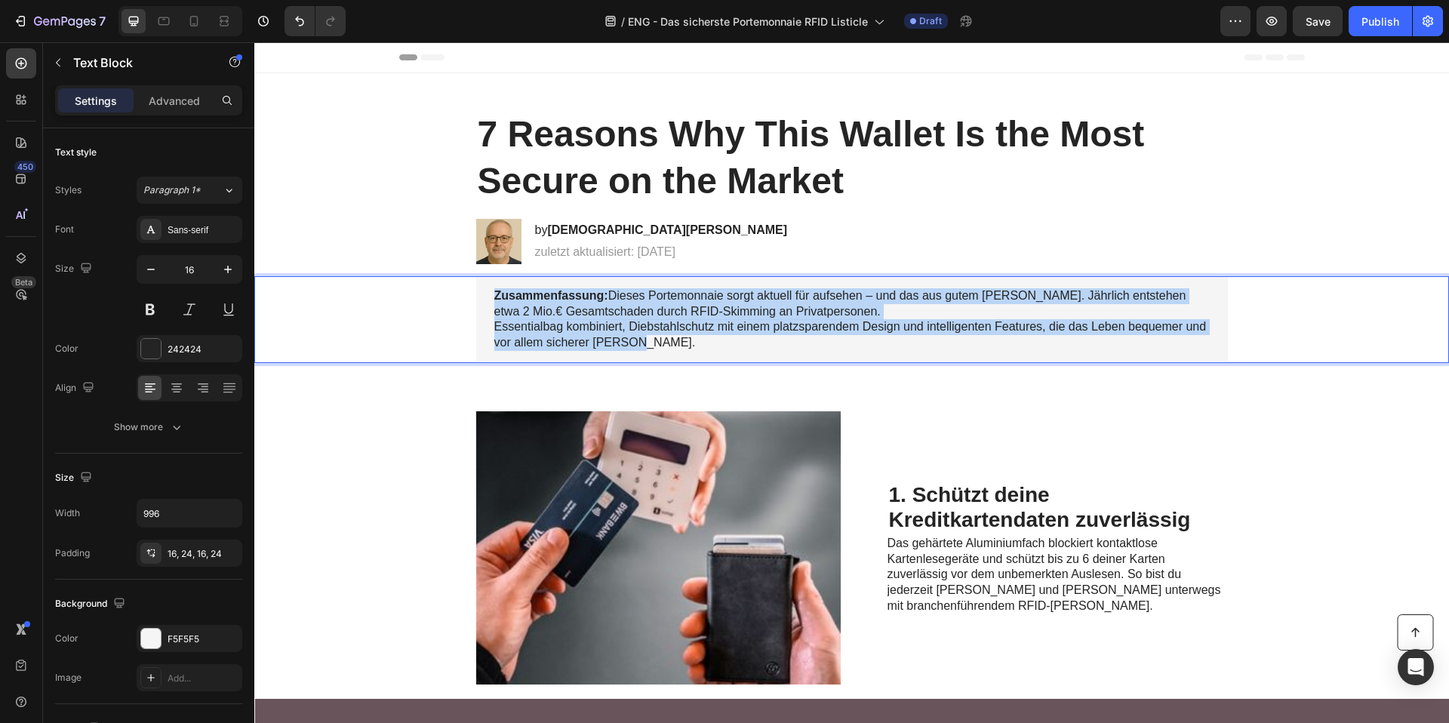
drag, startPoint x: 640, startPoint y: 347, endPoint x: 490, endPoint y: 300, distance: 157.3
click at [494, 300] on p "Zusammenfassung: Dieses Portemonnaie sorgt aktuell für aufsehen – und das aus g…" at bounding box center [851, 319] width 715 height 63
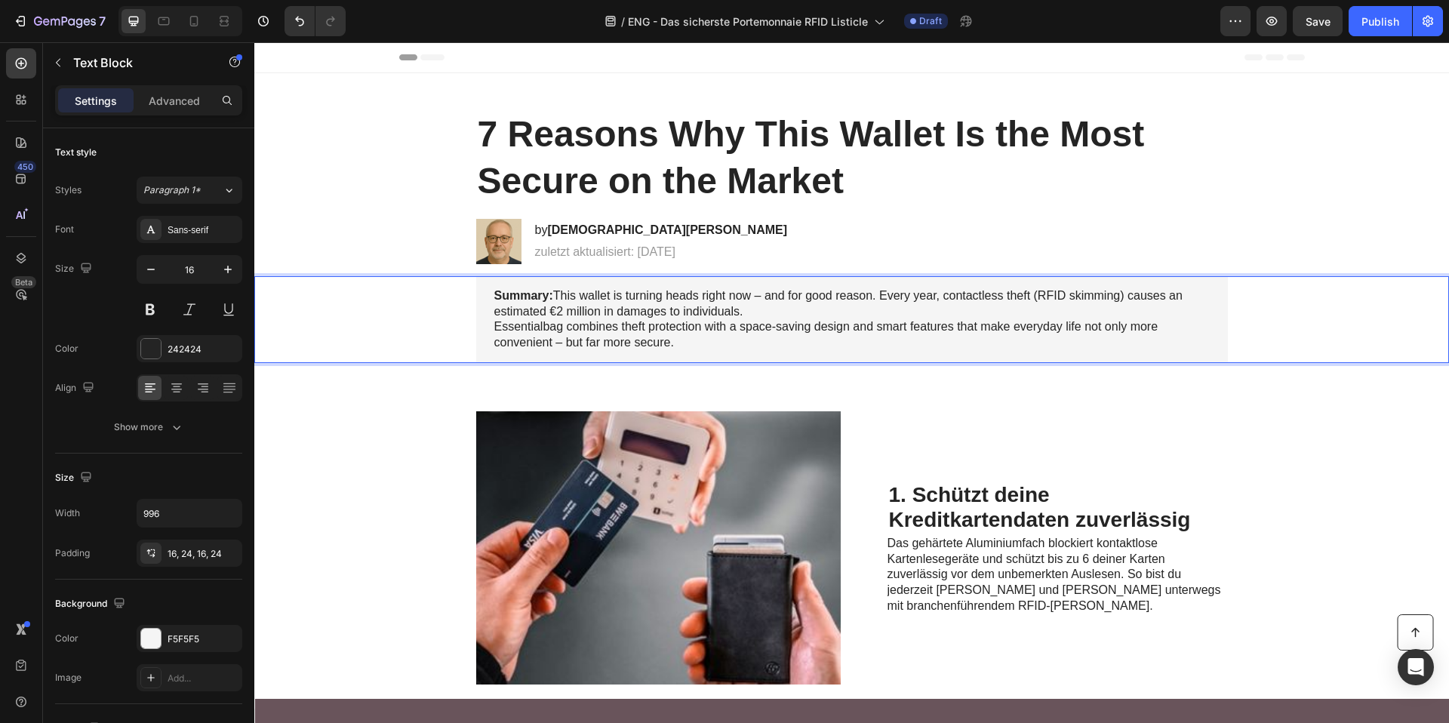
click at [494, 325] on p "Essentialbag combines theft protection with a space-saving design and smart fea…" at bounding box center [851, 335] width 715 height 32
drag, startPoint x: 542, startPoint y: 312, endPoint x: 733, endPoint y: 309, distance: 191.7
click at [733, 309] on p "Summary: This wallet is turning heads right now – and for good reason. Every ye…" at bounding box center [851, 304] width 715 height 32
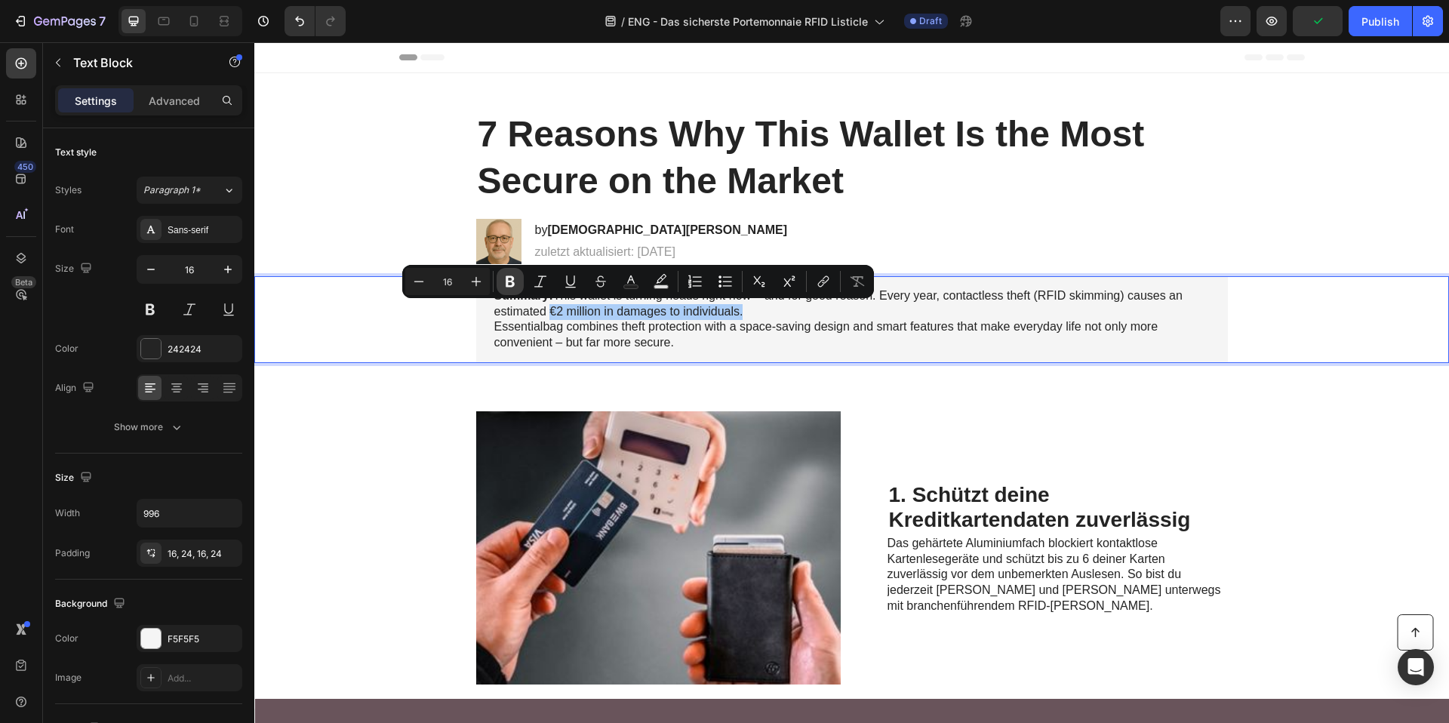
click at [516, 283] on icon "Editor contextual toolbar" at bounding box center [510, 281] width 15 height 15
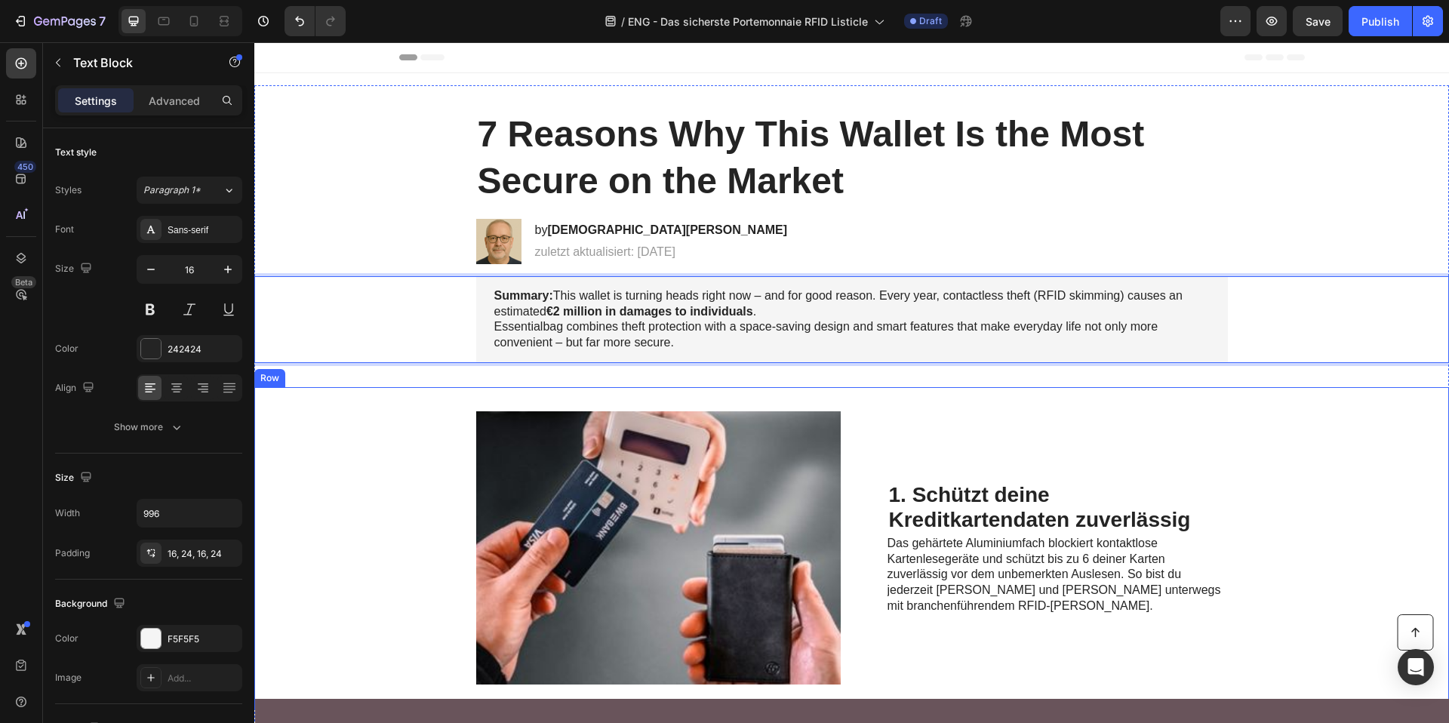
click at [406, 463] on div "Image 1. Schützt deine Kreditkartendaten zuverlässig Heading Das gehärtete Alum…" at bounding box center [851, 547] width 1194 height 321
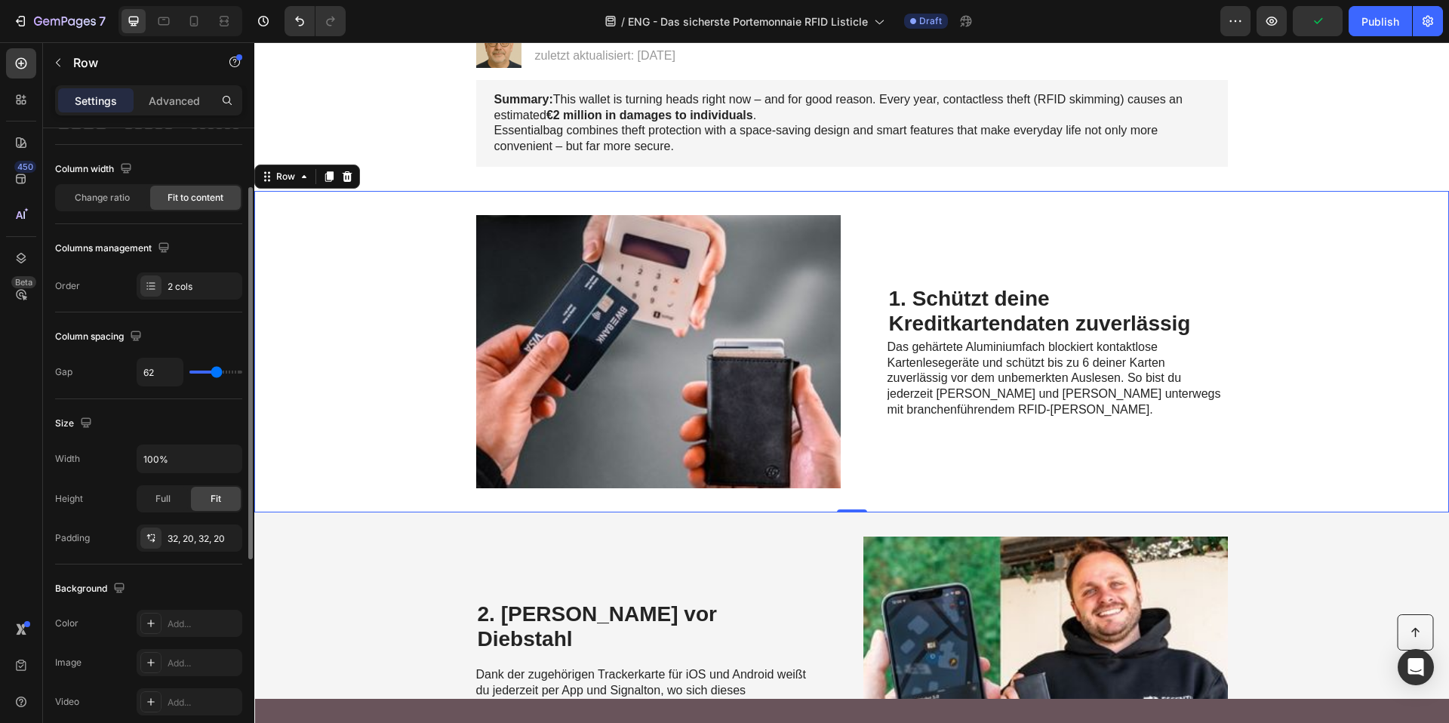
scroll to position [263, 0]
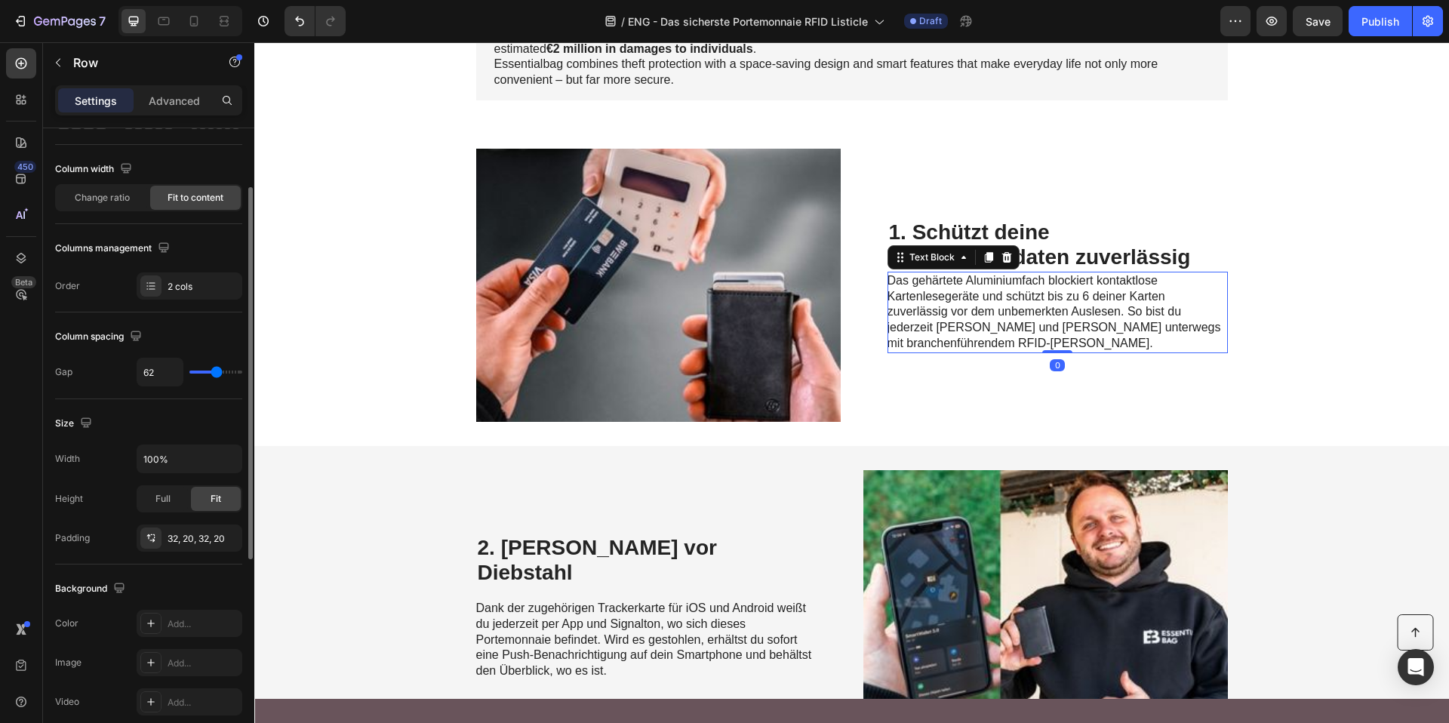
click at [1053, 340] on span "Das gehärtete Aluminiumfach blockiert kontaktlose Kartenlesegeräte und schützt …" at bounding box center [1054, 311] width 334 height 75
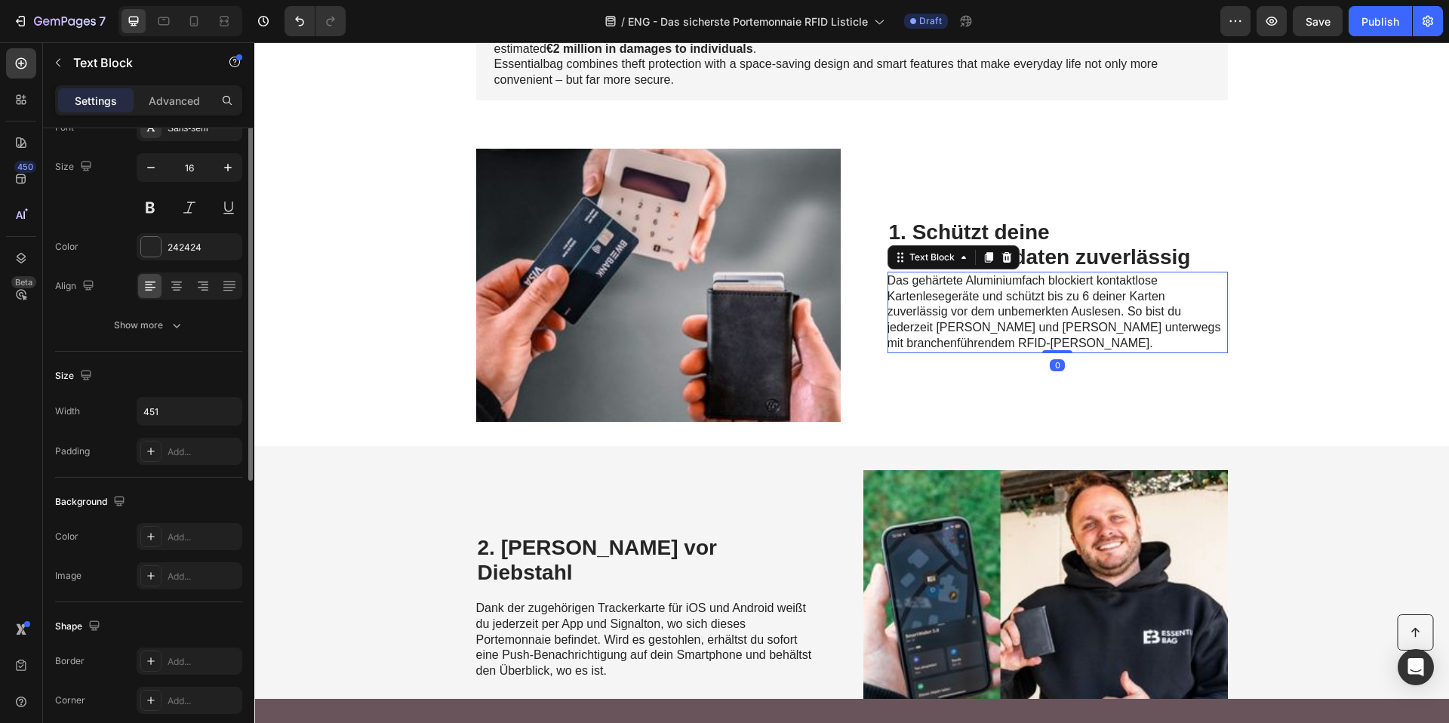
scroll to position [0, 0]
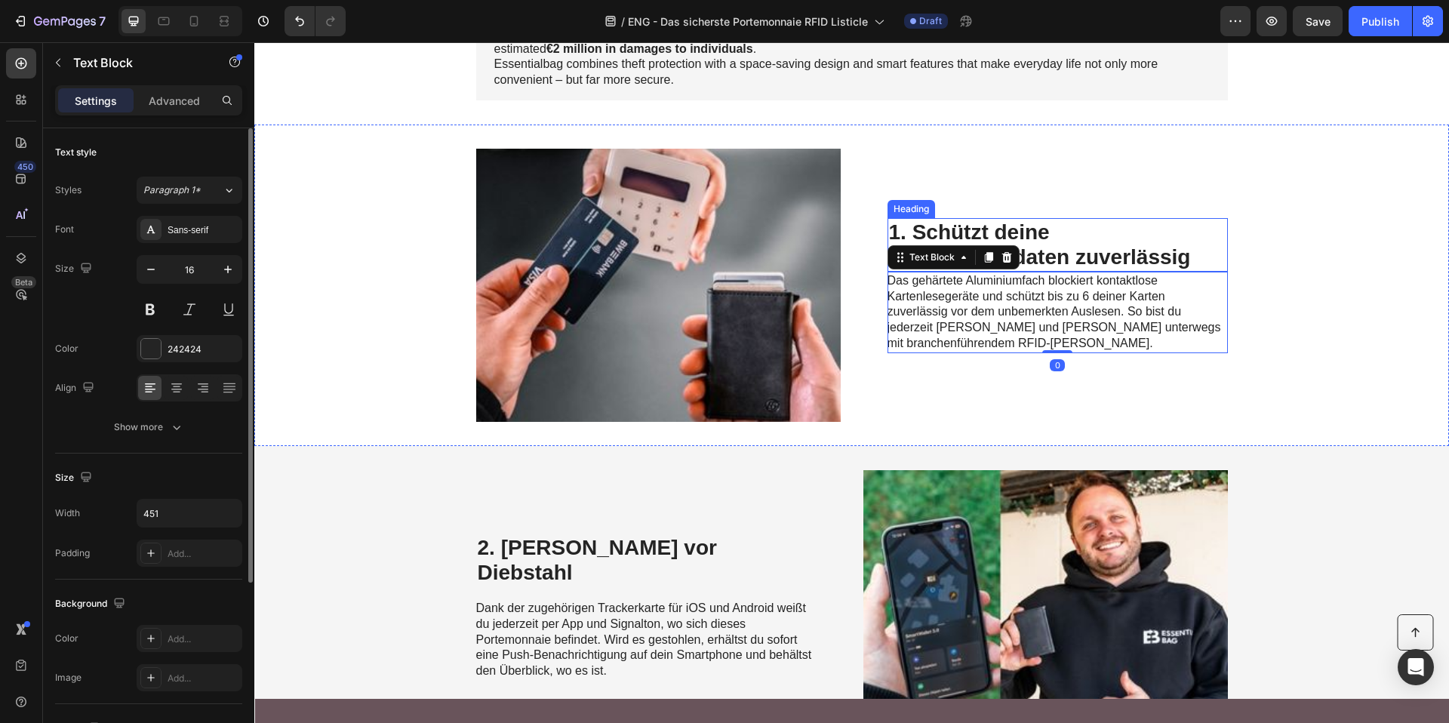
click at [999, 220] on h2 "1. Schützt deine Kreditkartendaten zuverlässig" at bounding box center [1057, 245] width 340 height 54
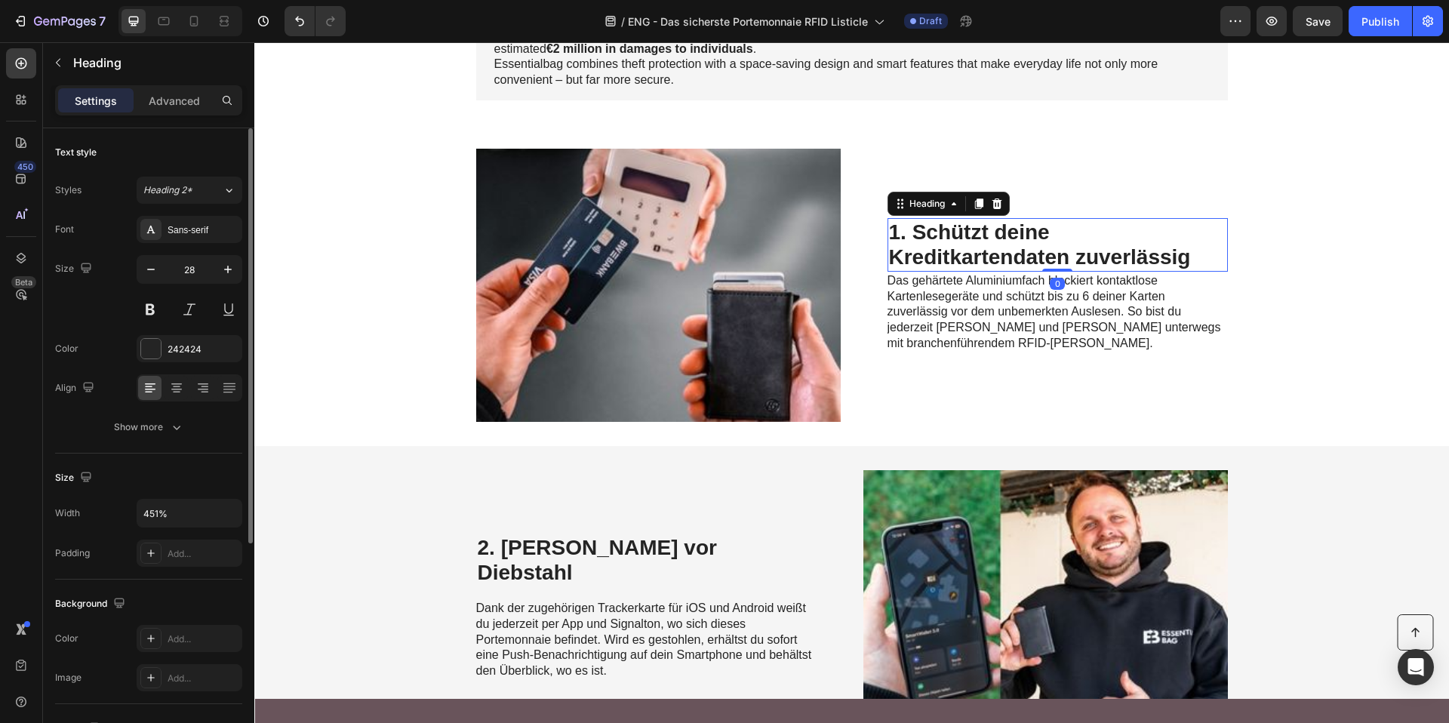
click at [999, 220] on h2 "1. Schützt deine Kreditkartendaten zuverlässig" at bounding box center [1057, 245] width 340 height 54
click at [999, 220] on p "1. Schützt deine Kreditkartendaten zuverlässig" at bounding box center [1057, 245] width 337 height 51
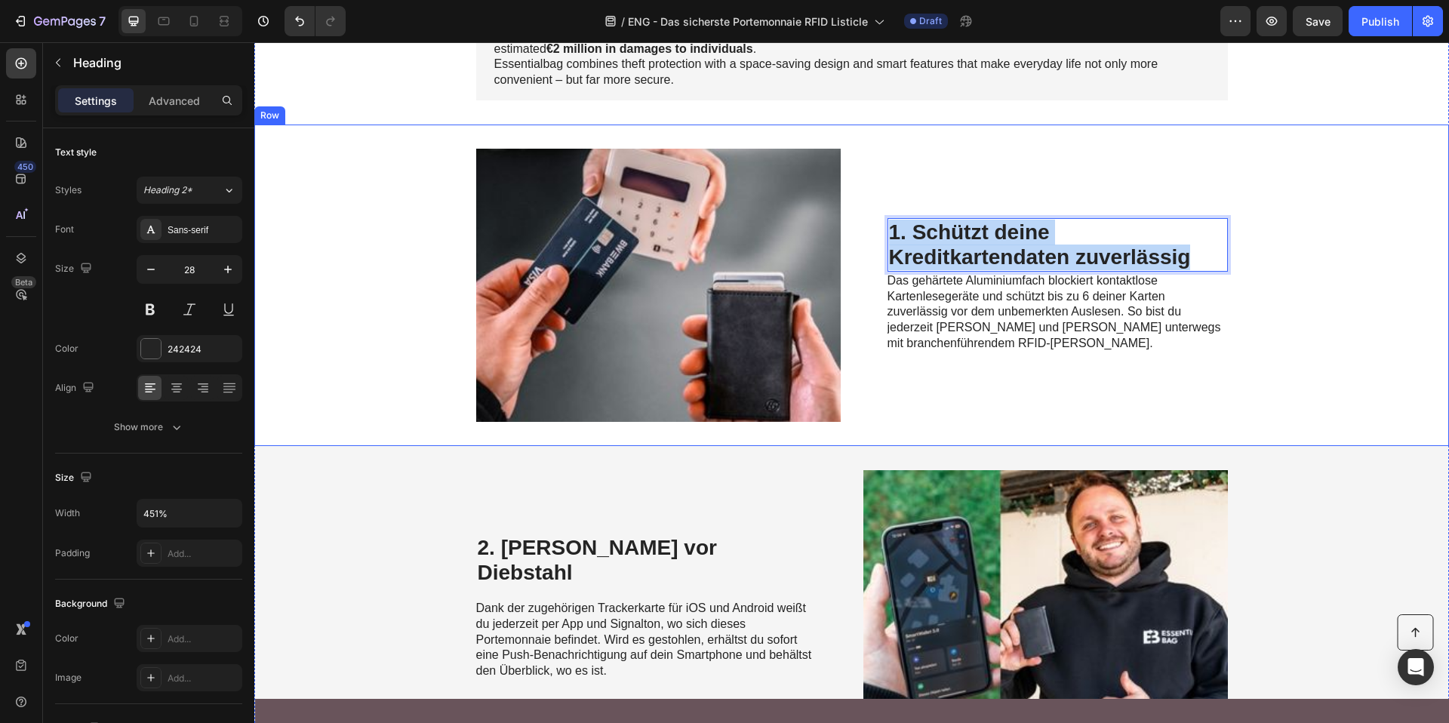
drag, startPoint x: 1194, startPoint y: 247, endPoint x: 866, endPoint y: 238, distance: 327.6
click at [866, 238] on div "Image 1. Schützt deine Kreditkartendaten zuverlässig Heading 0 Das gehärtete Al…" at bounding box center [851, 284] width 1194 height 321
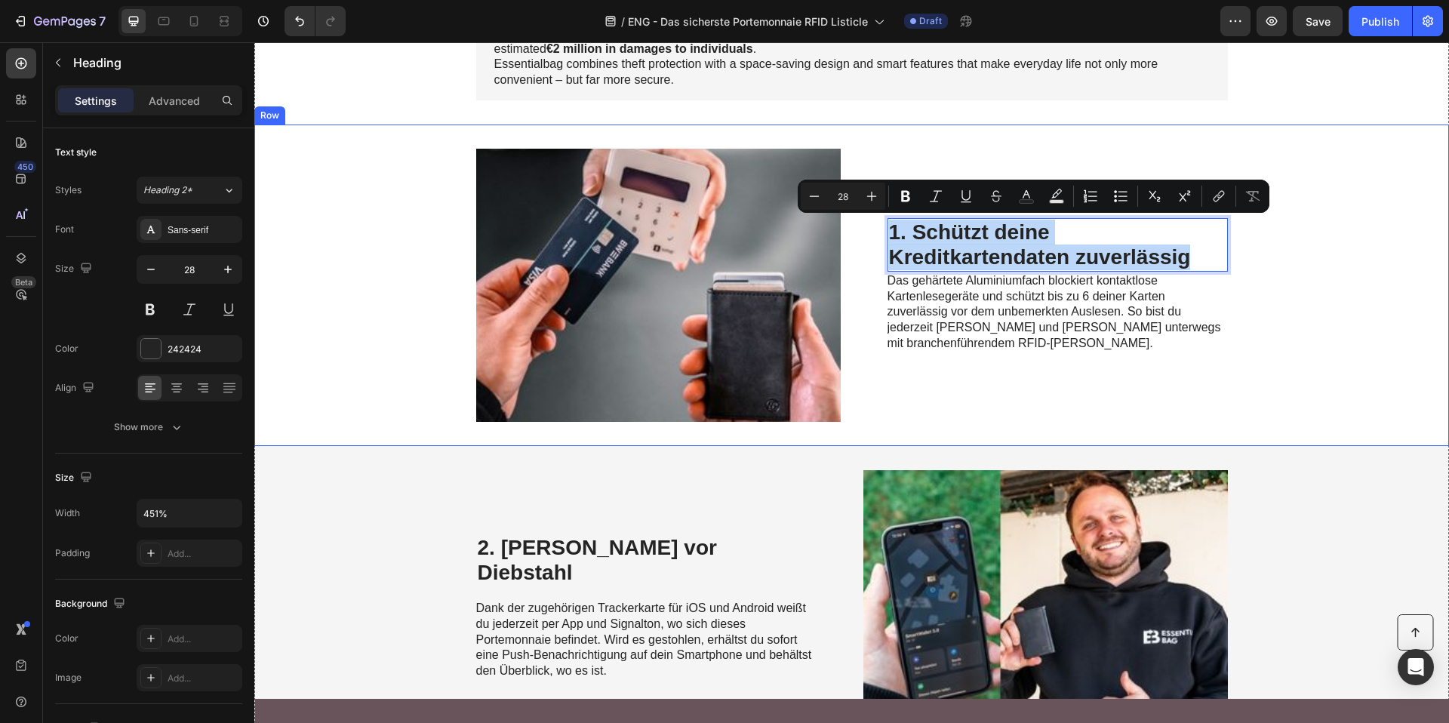
copy p "1. Schützt deine Kreditkartendaten zuverlässig"
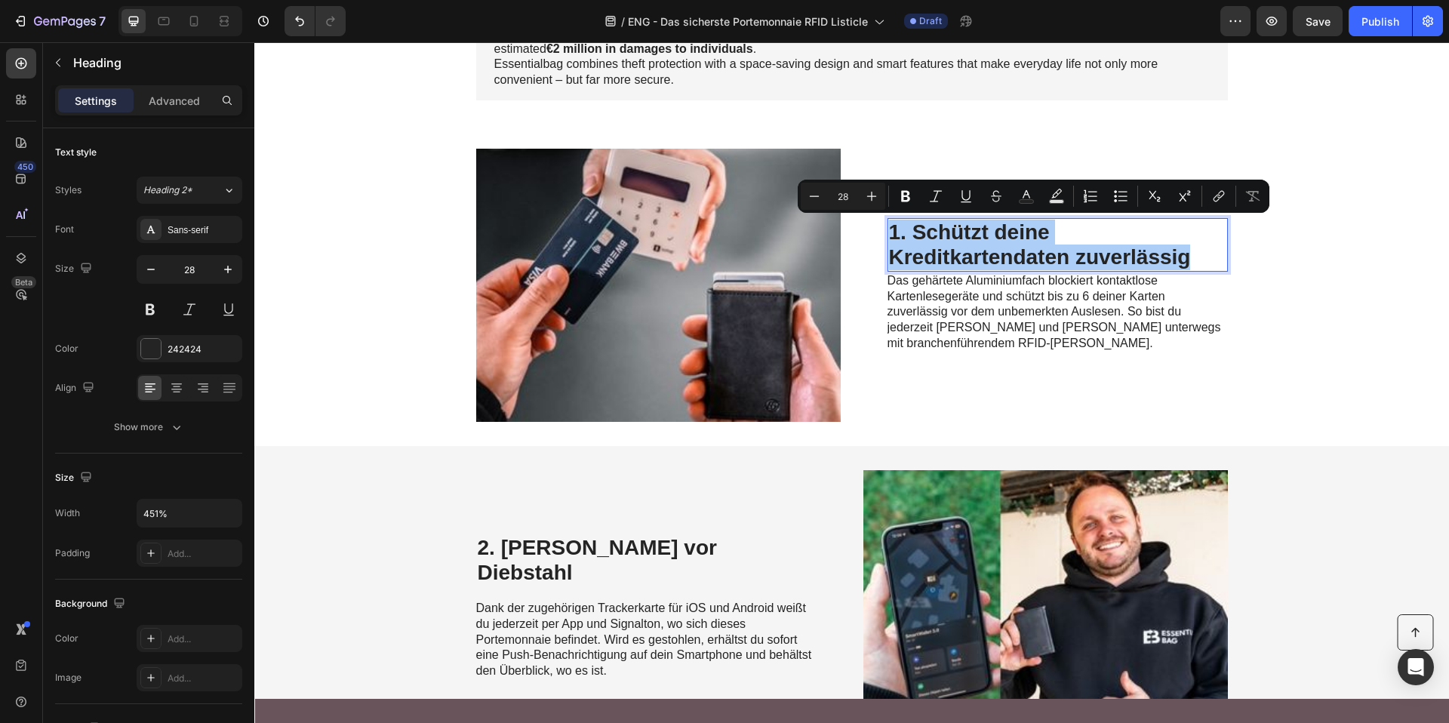
click at [962, 309] on span "Das gehärtete Aluminiumfach blockiert kontaktlose Kartenlesegeräte und schützt …" at bounding box center [1054, 311] width 334 height 75
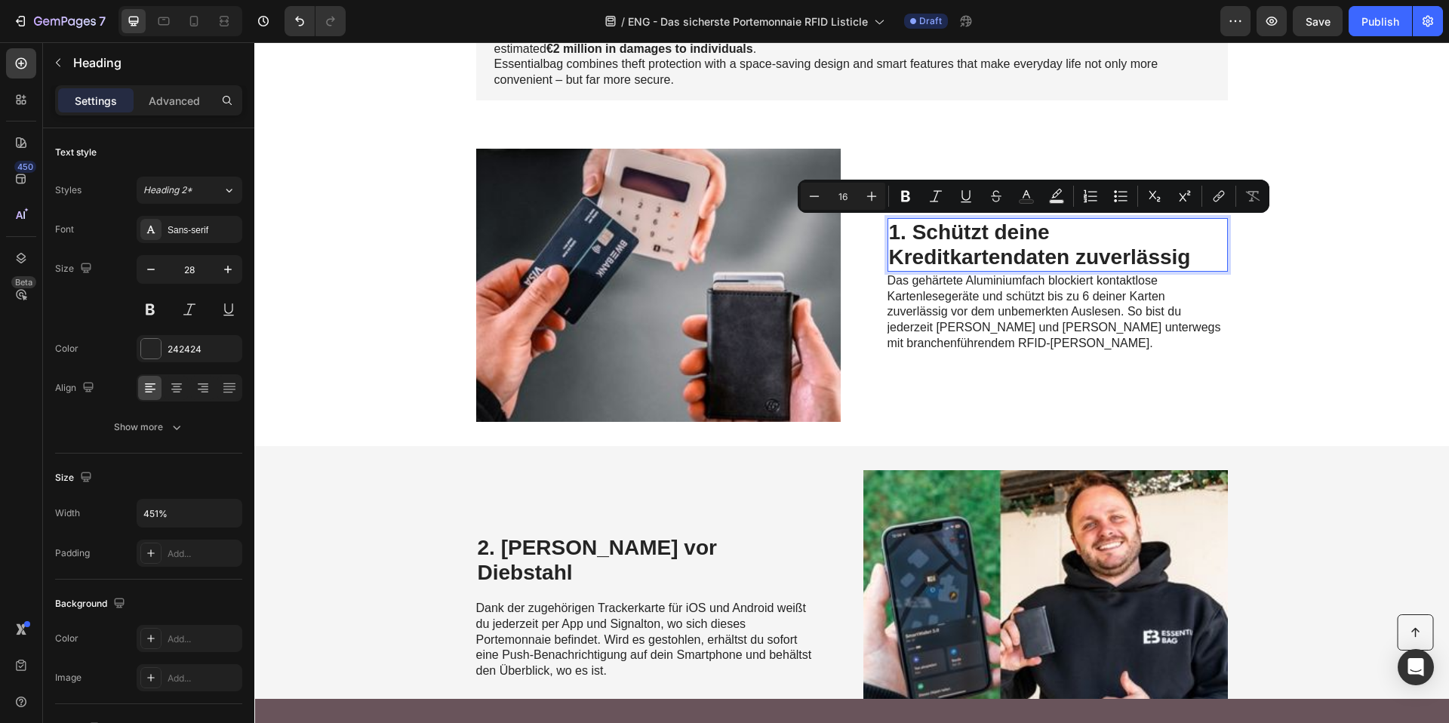
click at [962, 309] on span "Das gehärtete Aluminiumfach blockiert kontaktlose Kartenlesegeräte und schützt …" at bounding box center [1054, 311] width 334 height 75
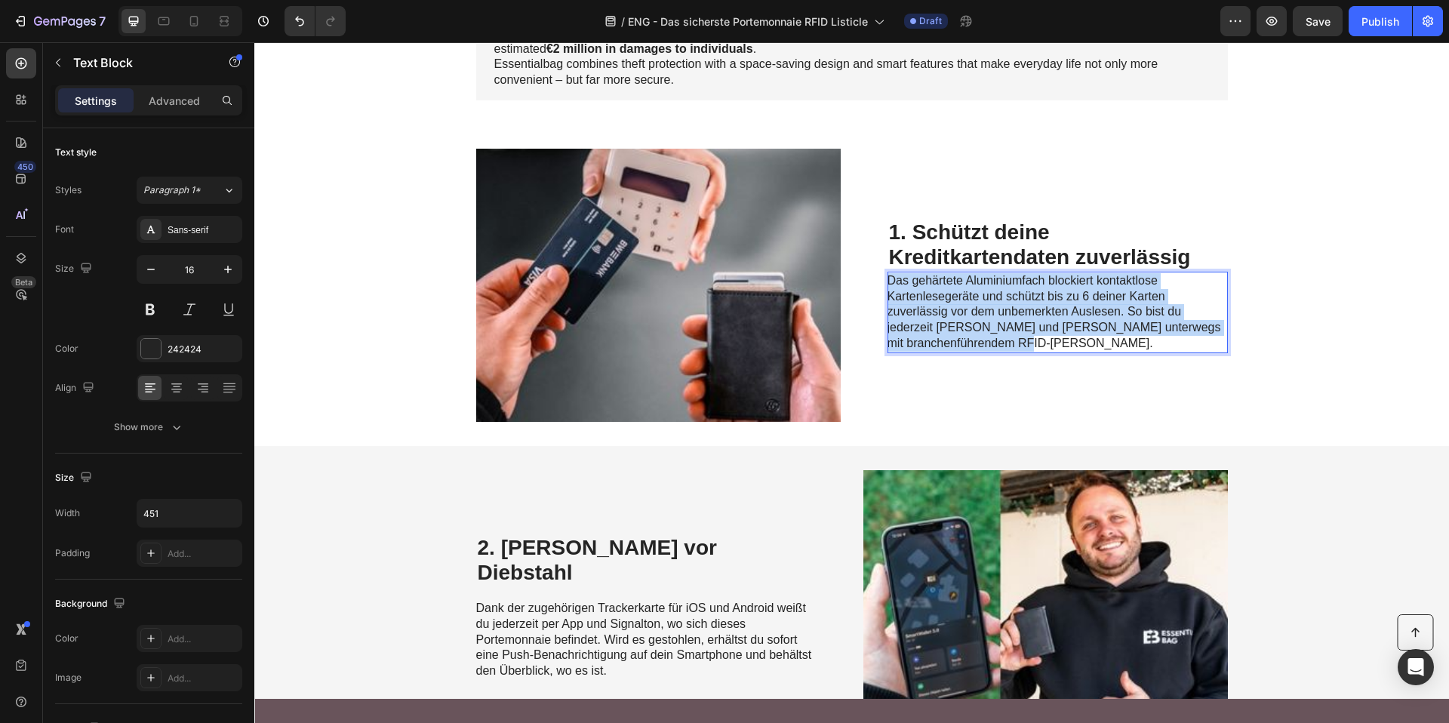
click at [962, 309] on span "Das gehärtete Aluminiumfach blockiert kontaktlose Kartenlesegeräte und schützt …" at bounding box center [1054, 311] width 334 height 75
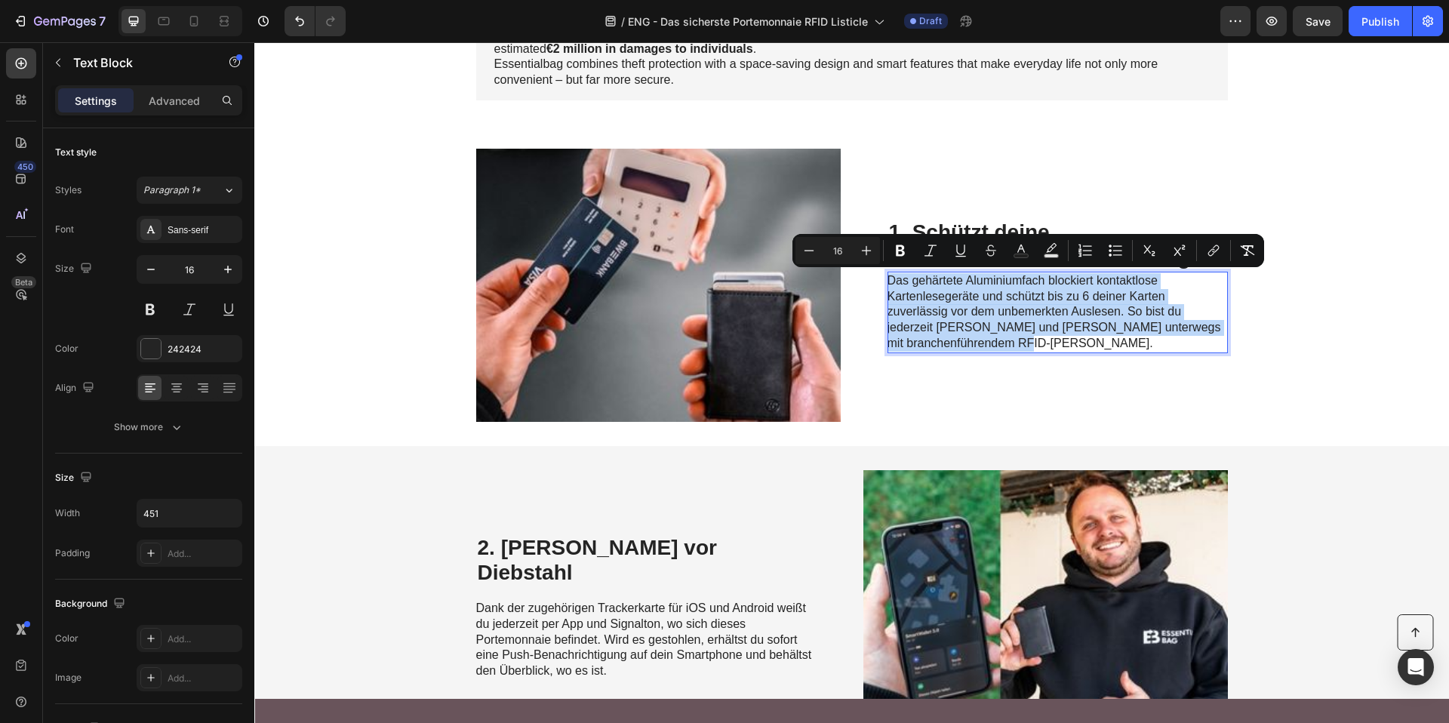
copy span "Das gehärtete Aluminiumfach blockiert kontaktlose Kartenlesegeräte und schützt …"
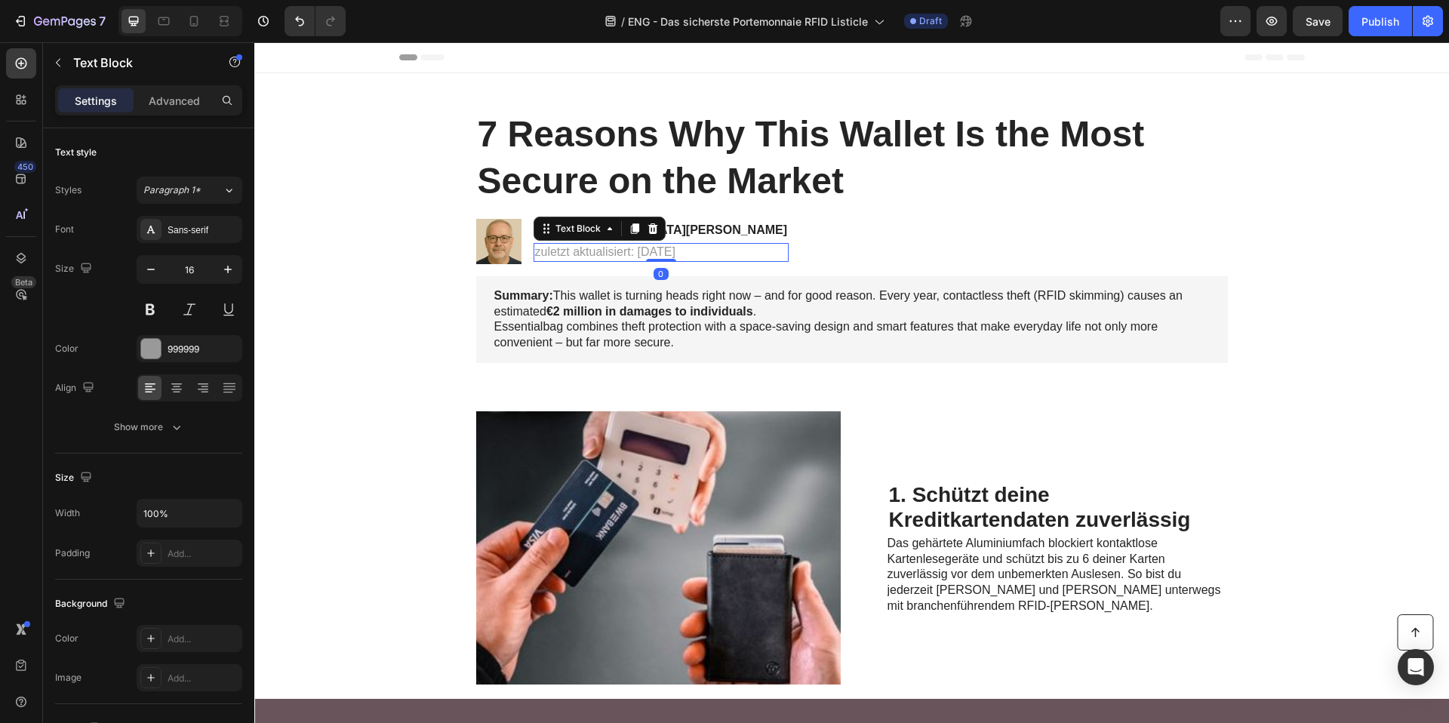
click at [574, 249] on p "zuletzt aktualisiert: 28.04.2025" at bounding box center [661, 252] width 253 height 16
click at [543, 257] on strong "Last updated: 28 April 2025" at bounding box center [596, 251] width 122 height 13
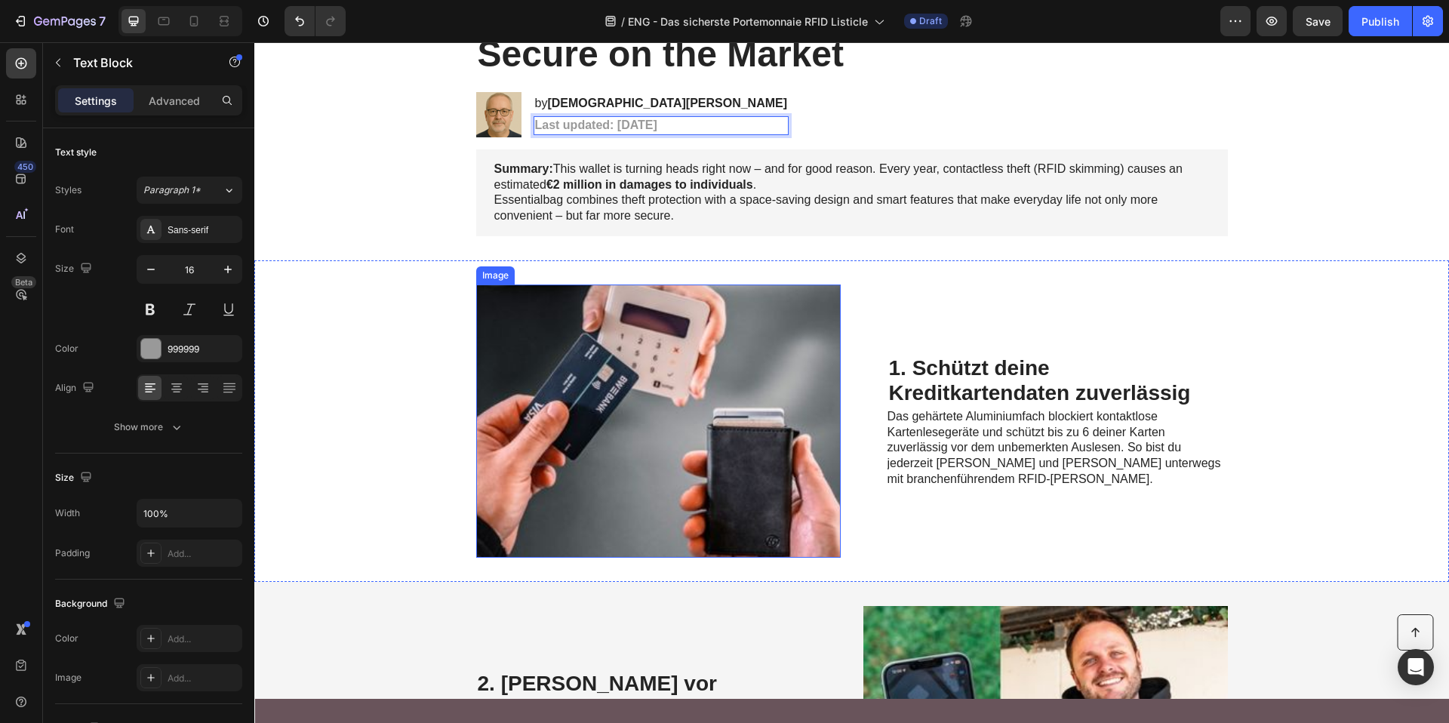
scroll to position [128, 0]
click at [1048, 375] on p "1. Schützt deine Kreditkartendaten zuverlässig" at bounding box center [1057, 380] width 337 height 51
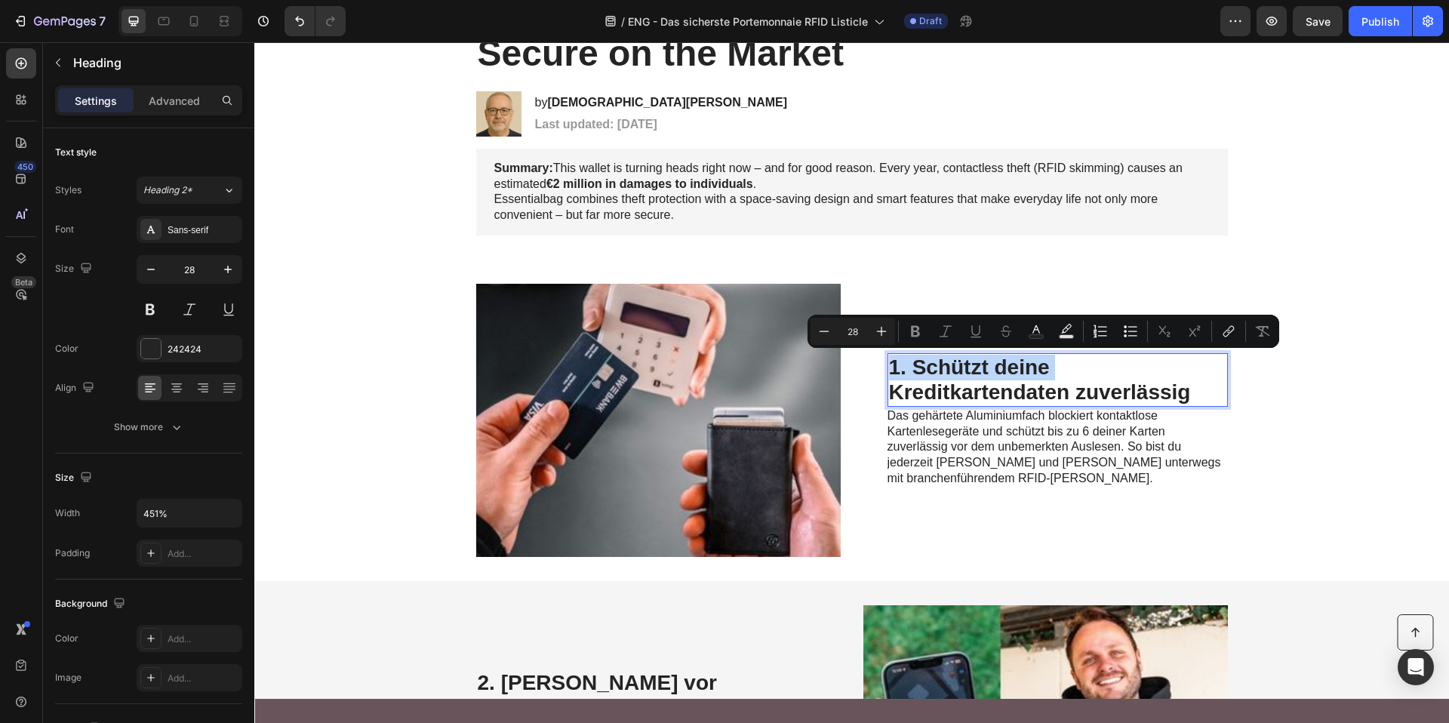
click at [1048, 375] on p "1. Schützt deine Kreditkartendaten zuverlässig" at bounding box center [1057, 380] width 337 height 51
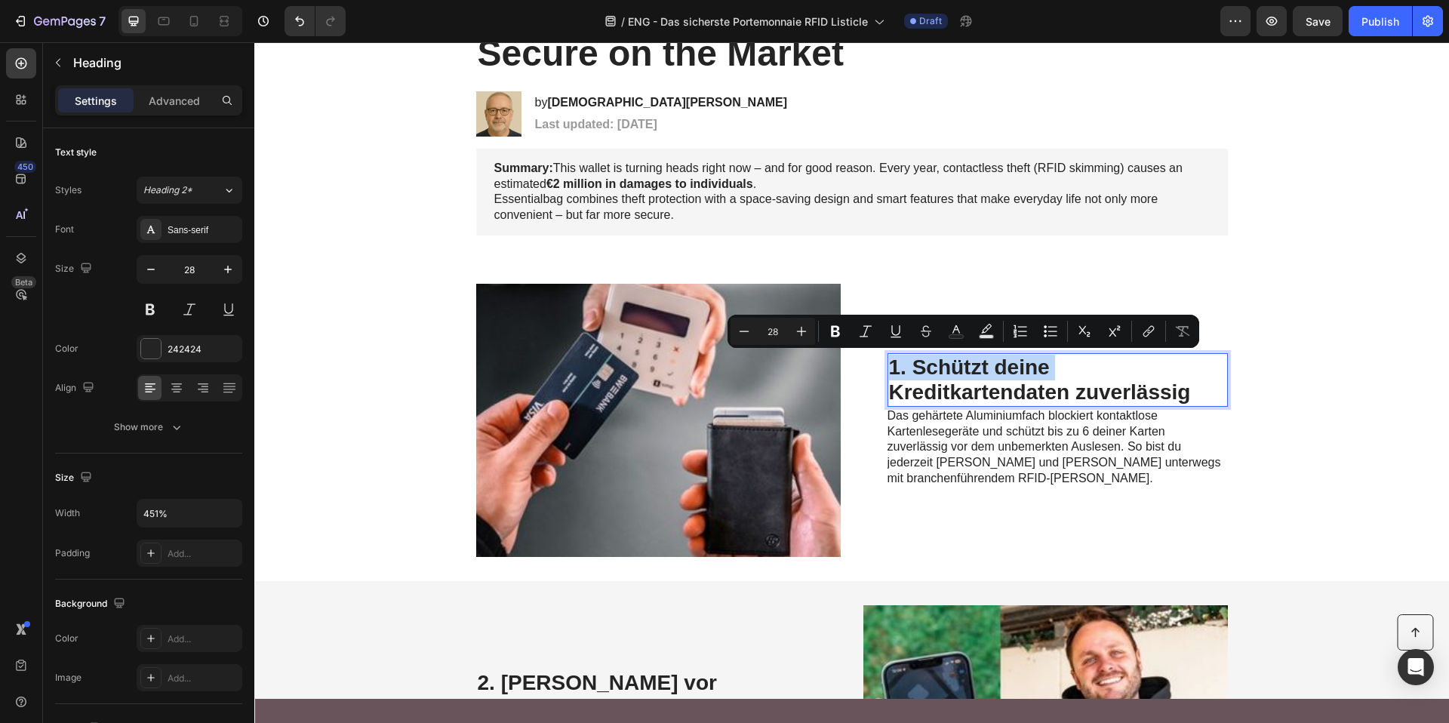
click at [1049, 376] on p "1. Schützt deine Kreditkartendaten zuverlässig" at bounding box center [1057, 380] width 337 height 51
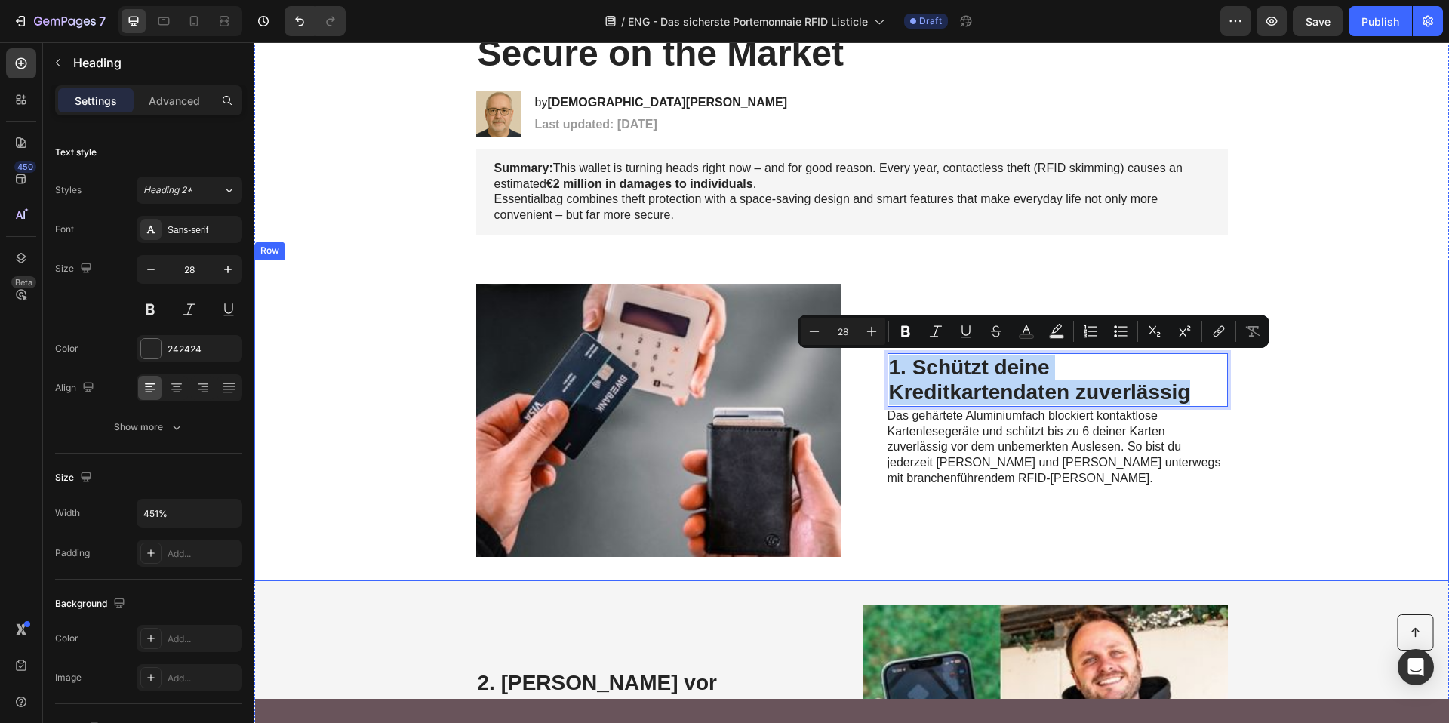
drag, startPoint x: 1200, startPoint y: 399, endPoint x: 850, endPoint y: 375, distance: 350.2
click at [850, 375] on div "Image 1. Schützt deine Kreditkartendaten zuverlässig Heading 0 Das gehärtete Al…" at bounding box center [851, 420] width 1194 height 321
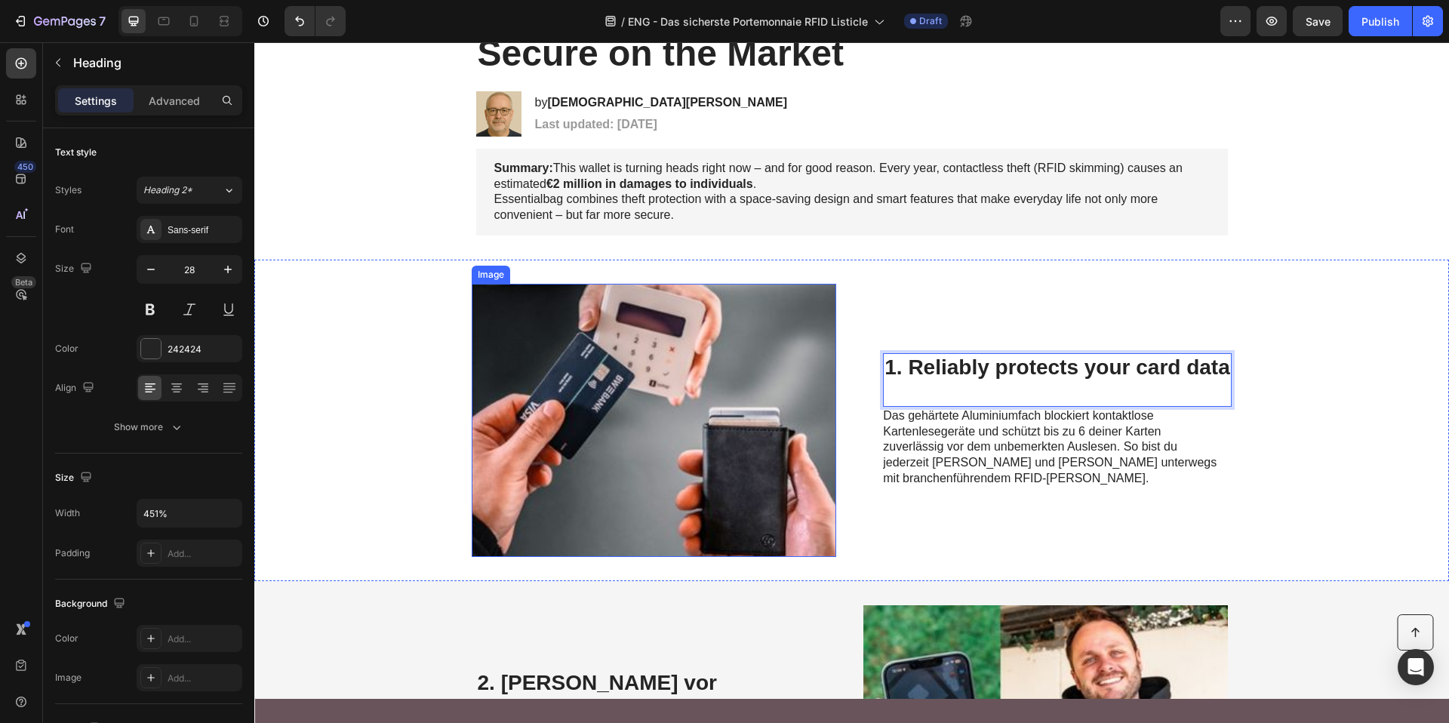
scroll to position [140, 0]
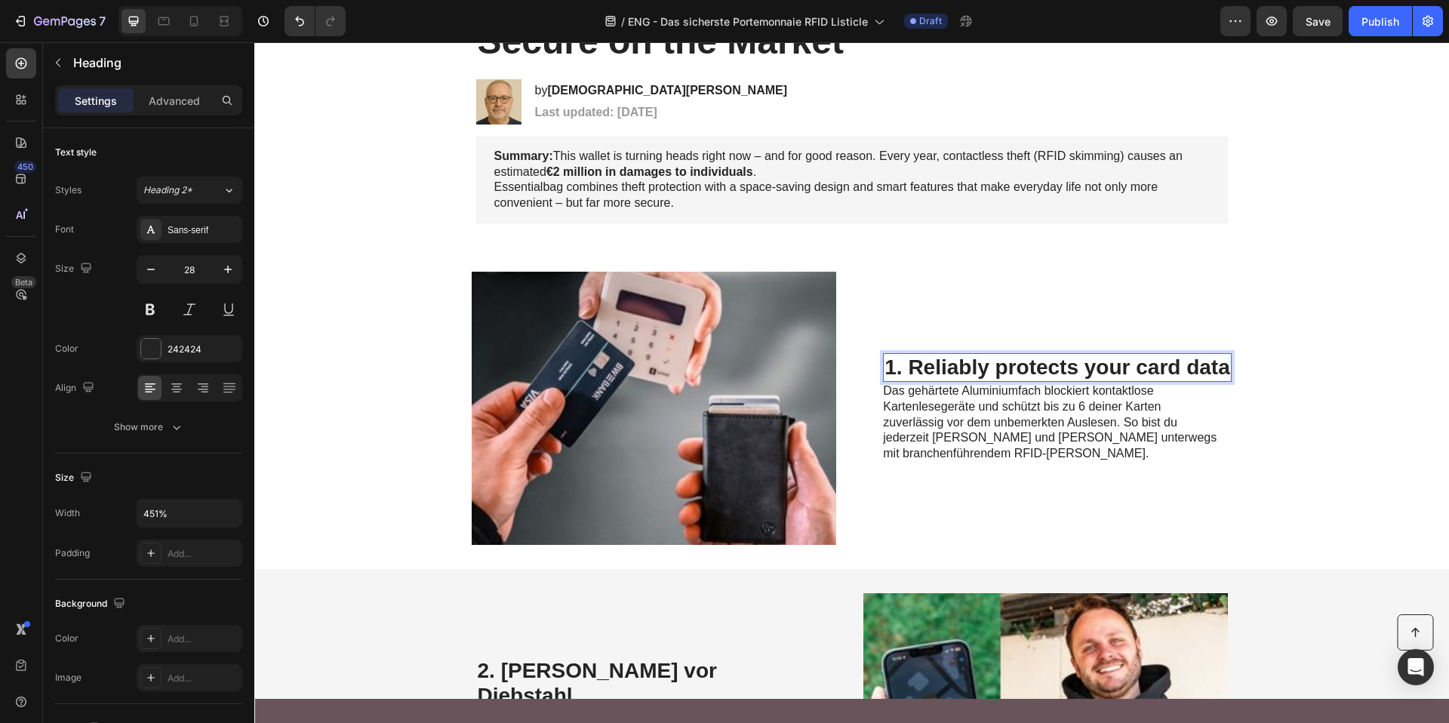
click at [991, 415] on span "Das gehärtete Aluminiumfach blockiert kontaktlose Kartenlesegeräte und schützt …" at bounding box center [1050, 421] width 334 height 75
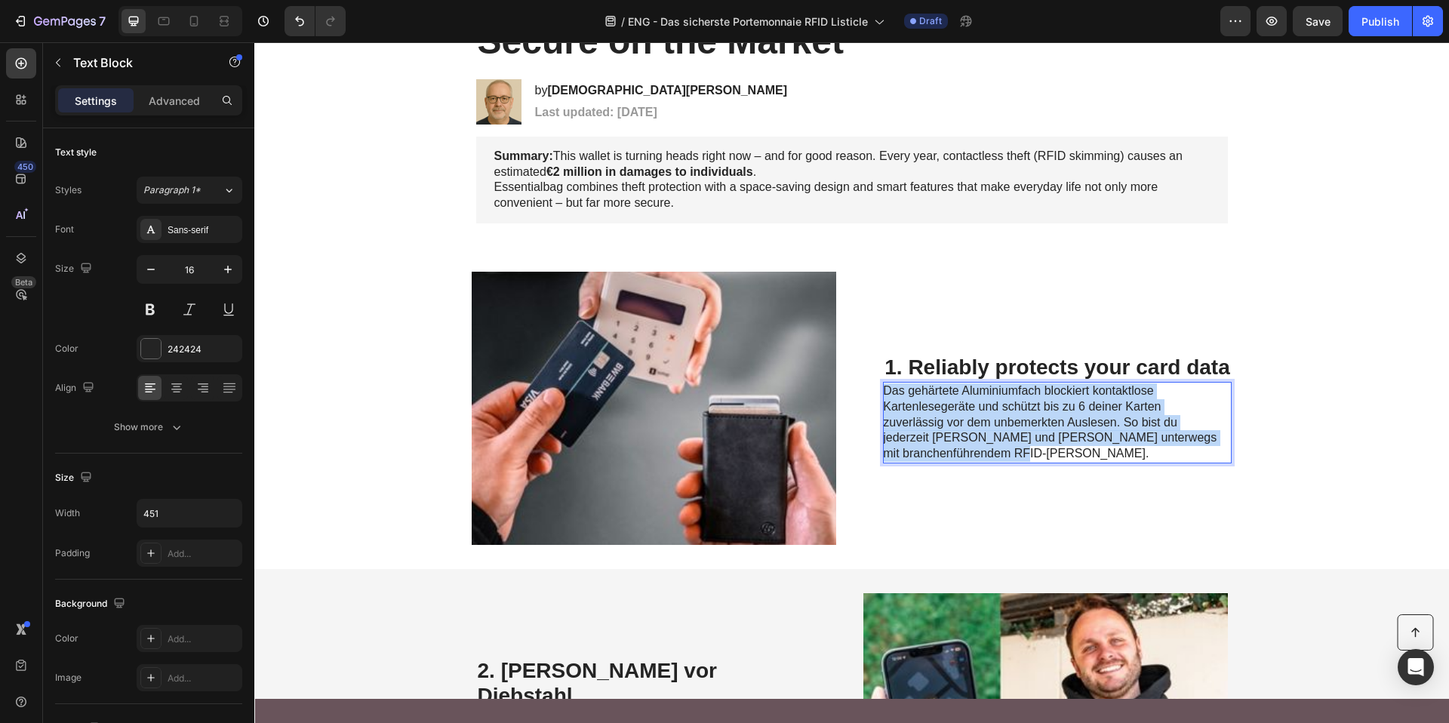
click at [991, 415] on span "Das gehärtete Aluminiumfach blockiert kontaktlose Kartenlesegeräte und schützt …" at bounding box center [1050, 421] width 334 height 75
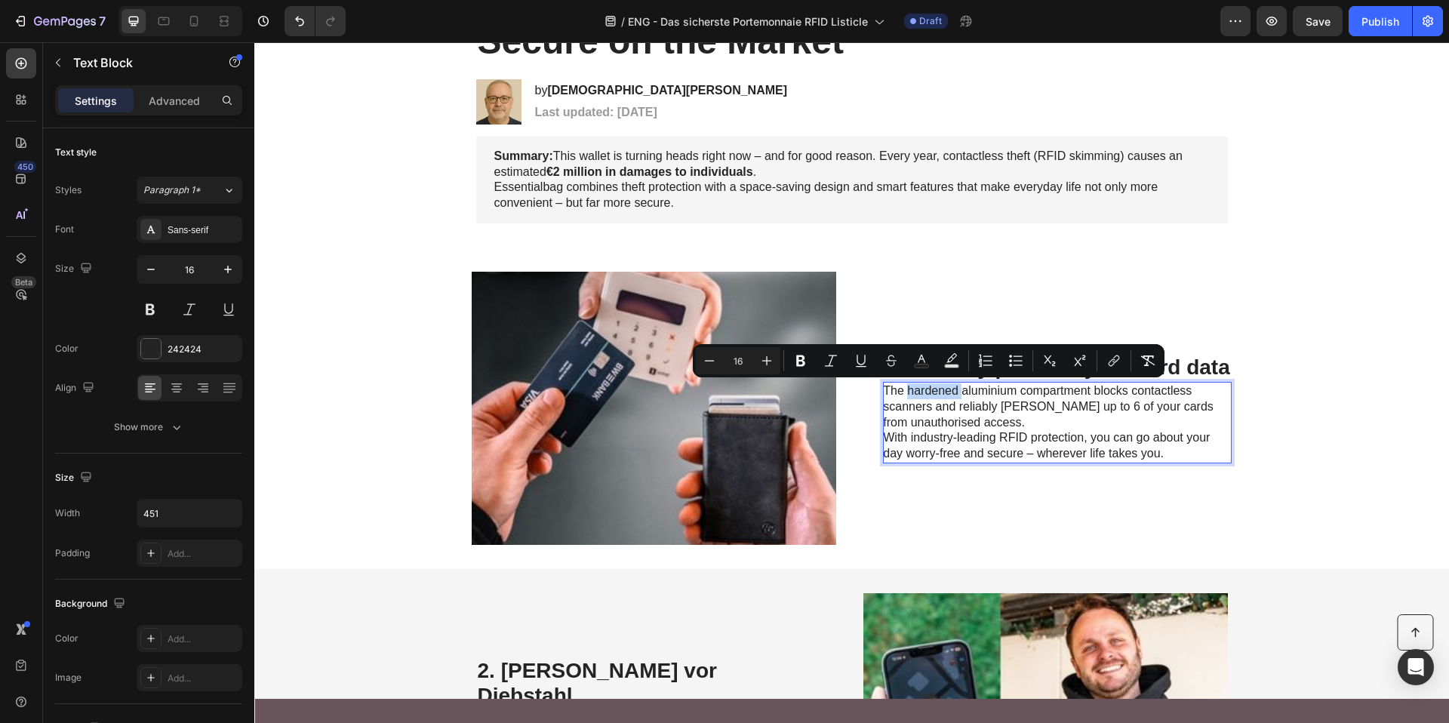
drag, startPoint x: 902, startPoint y: 389, endPoint x: 956, endPoint y: 387, distance: 54.3
click at [956, 387] on span "The hardened aluminium compartment blocks contactless scanners and reliably shi…" at bounding box center [1048, 406] width 330 height 45
click at [796, 358] on icon "Editor contextual toolbar" at bounding box center [800, 360] width 15 height 15
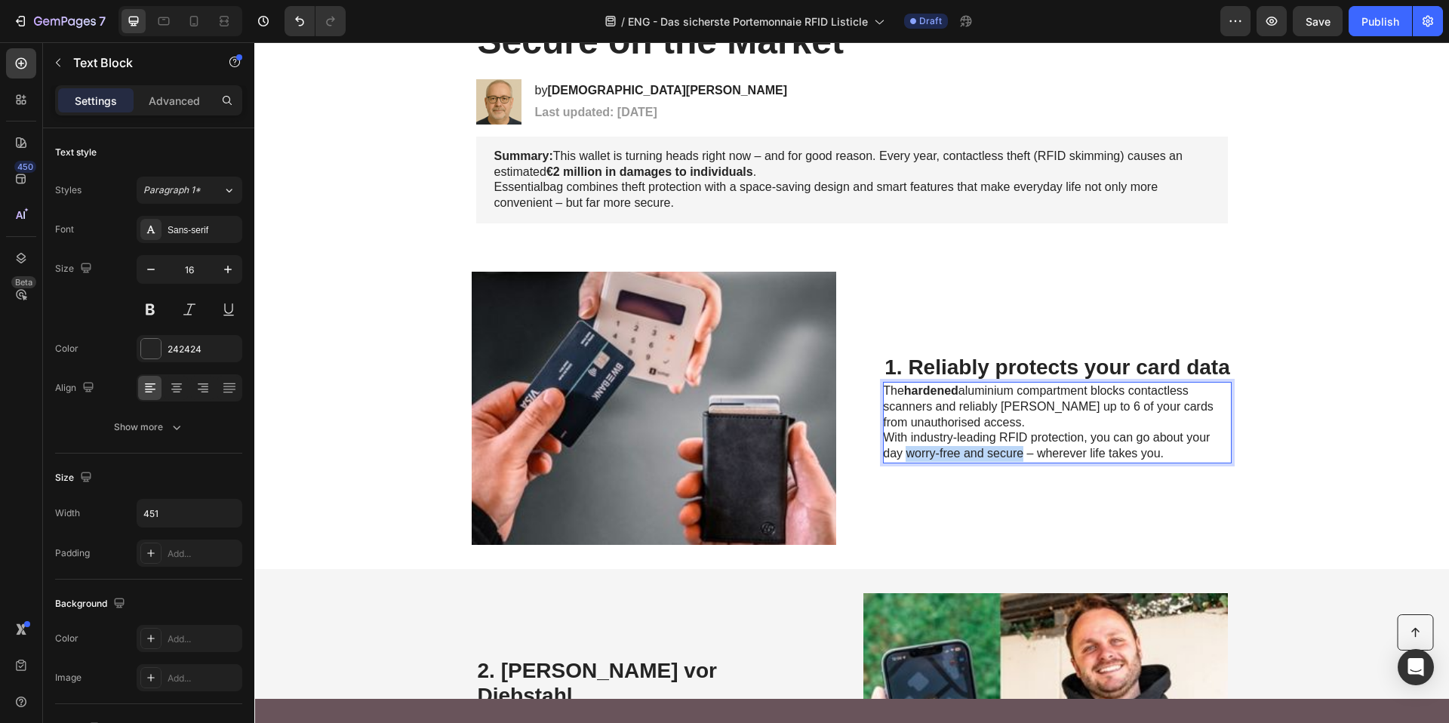
drag, startPoint x: 900, startPoint y: 453, endPoint x: 1017, endPoint y: 450, distance: 117.0
click at [1017, 450] on span "With industry-leading RFID protection, you can go about your day worry-free and…" at bounding box center [1046, 445] width 327 height 29
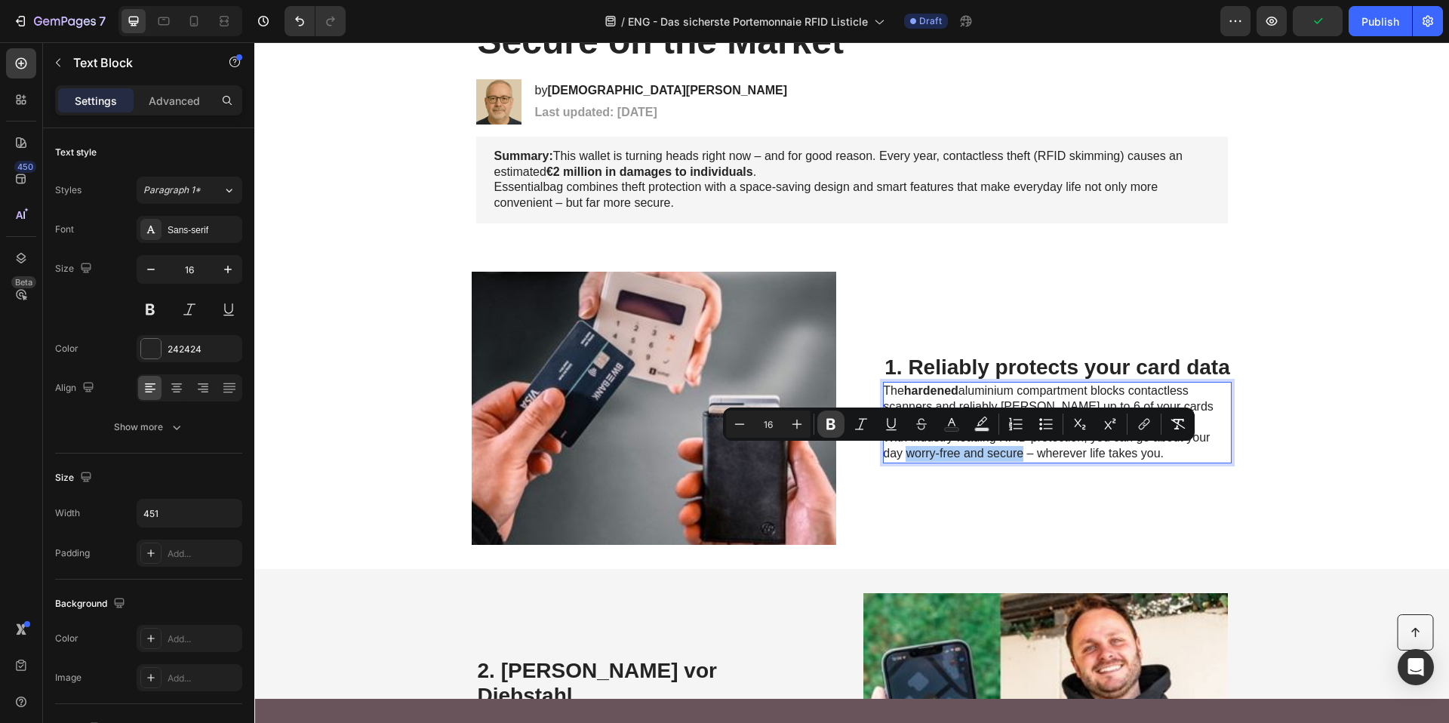
click at [836, 420] on icon "Editor contextual toolbar" at bounding box center [830, 424] width 15 height 15
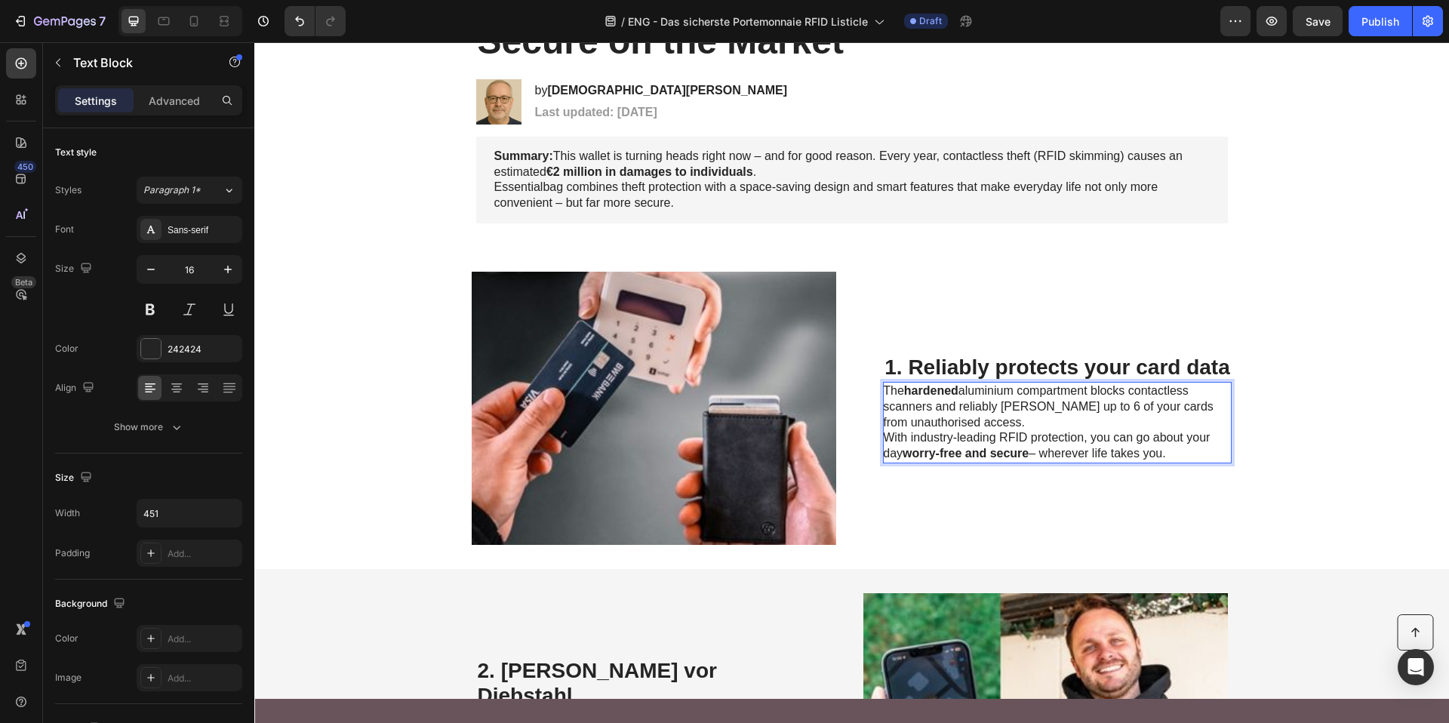
click at [1032, 420] on p "The hardened aluminium compartment blocks contactless scanners and reliably shi…" at bounding box center [1052, 422] width 339 height 78
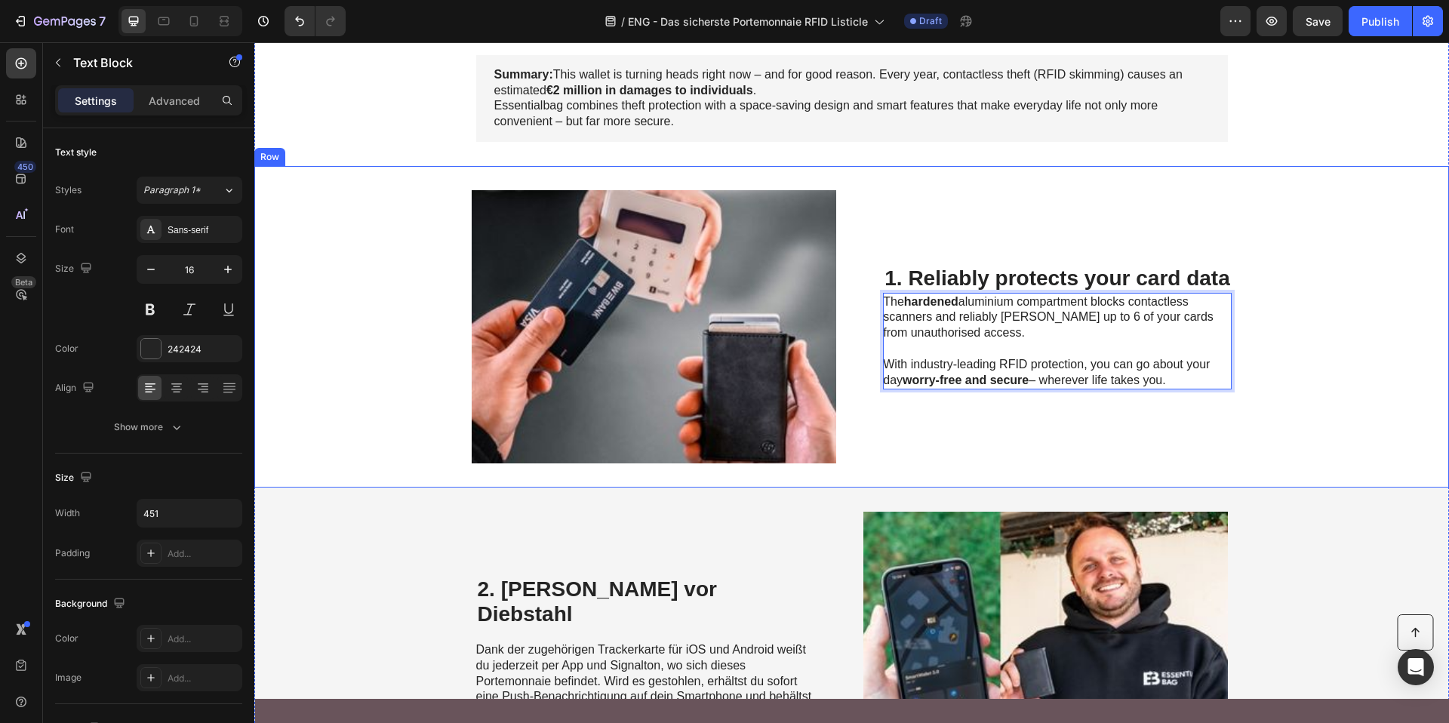
scroll to position [472, 0]
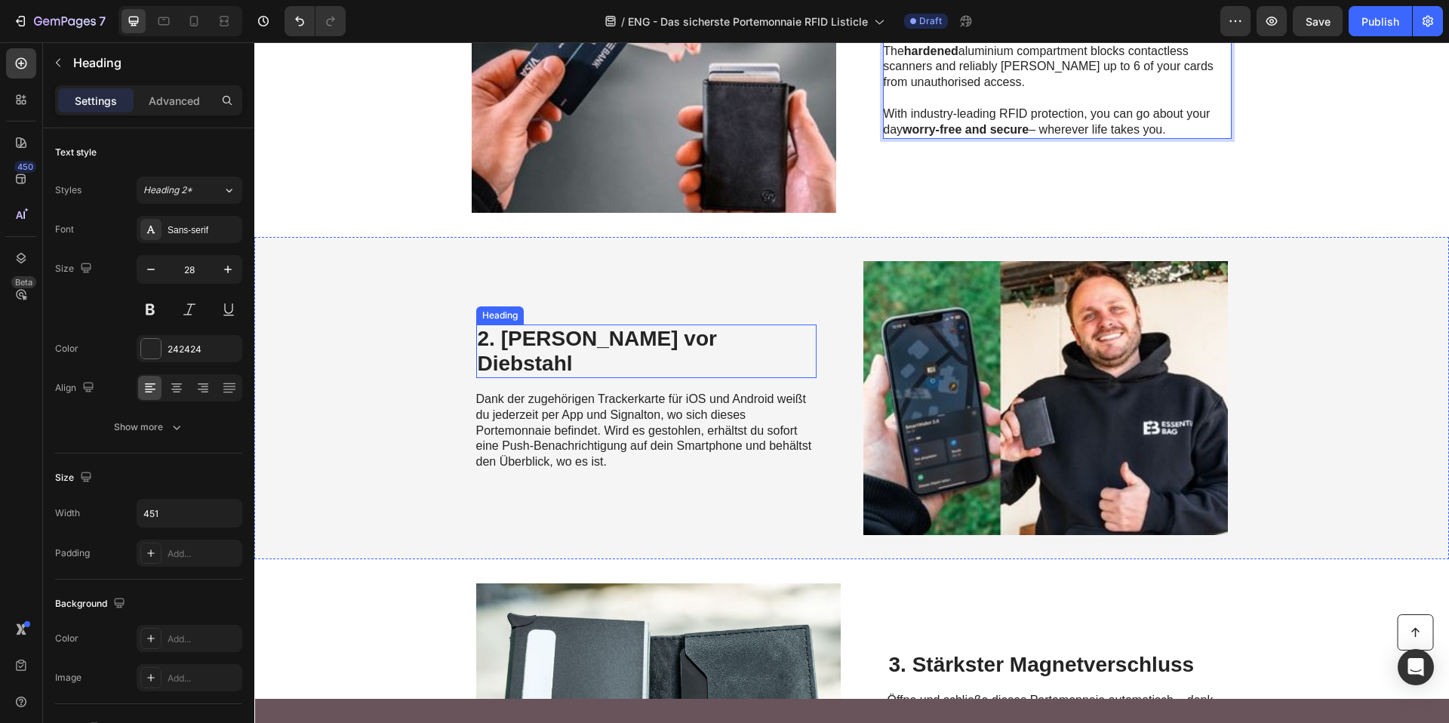
click at [559, 340] on h2 "2. Schutz vor Diebstahl" at bounding box center [646, 351] width 340 height 54
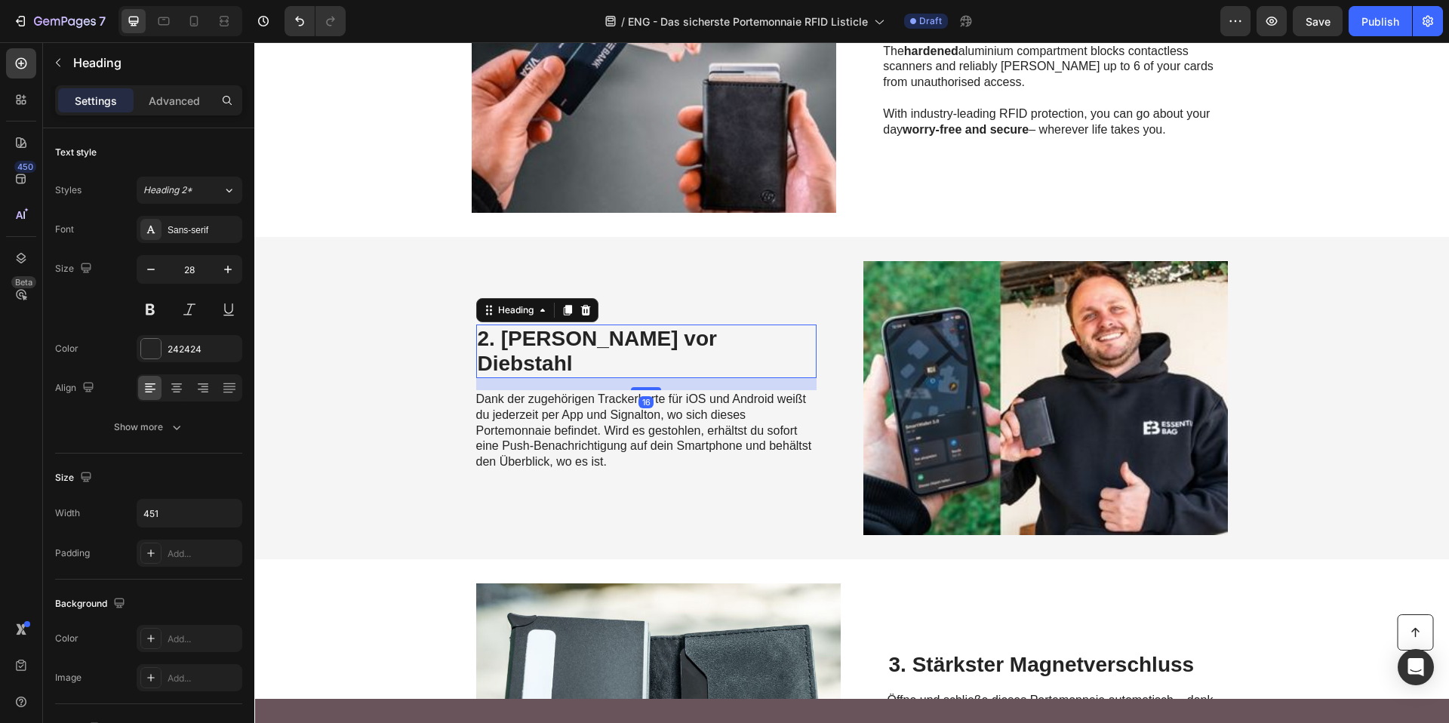
click at [559, 341] on h2 "2. Schutz vor Diebstahl" at bounding box center [646, 351] width 340 height 54
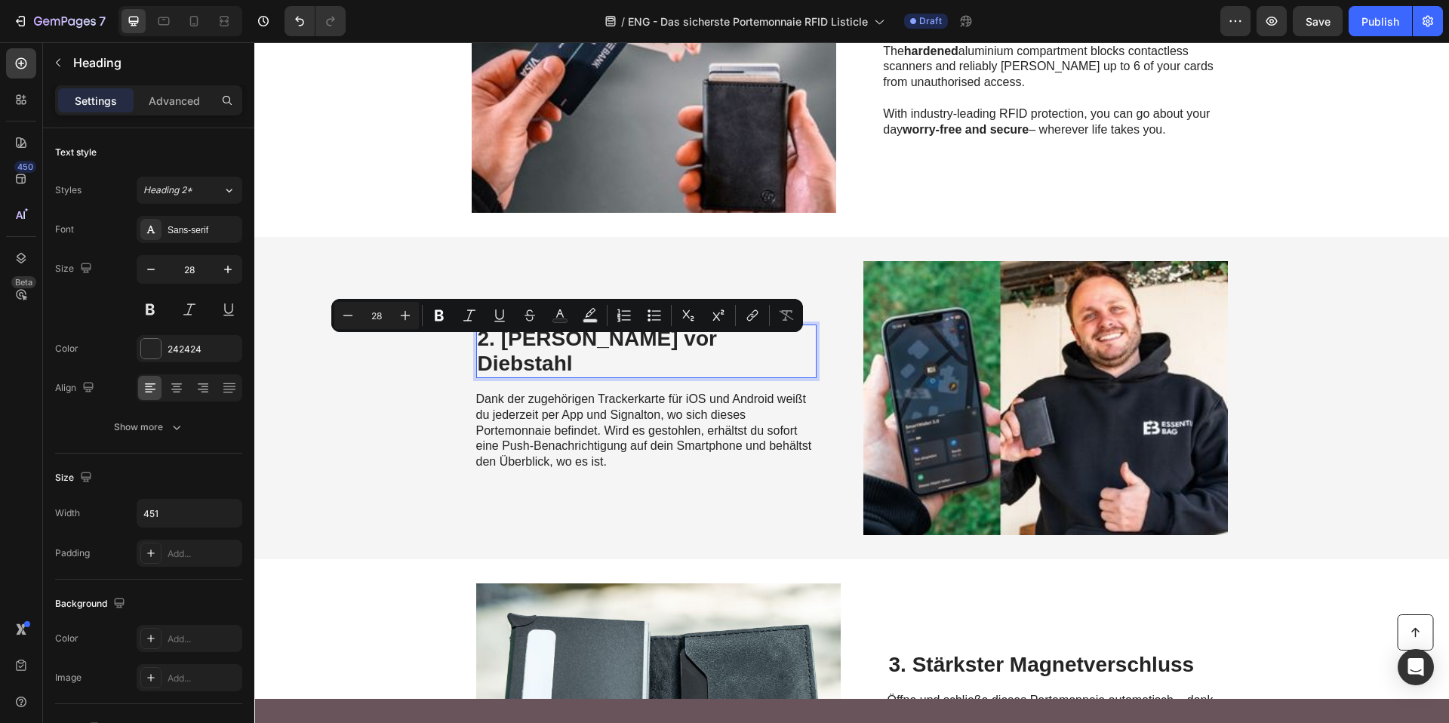
click at [559, 341] on p "2. Schutz vor Diebstahl" at bounding box center [646, 351] width 337 height 51
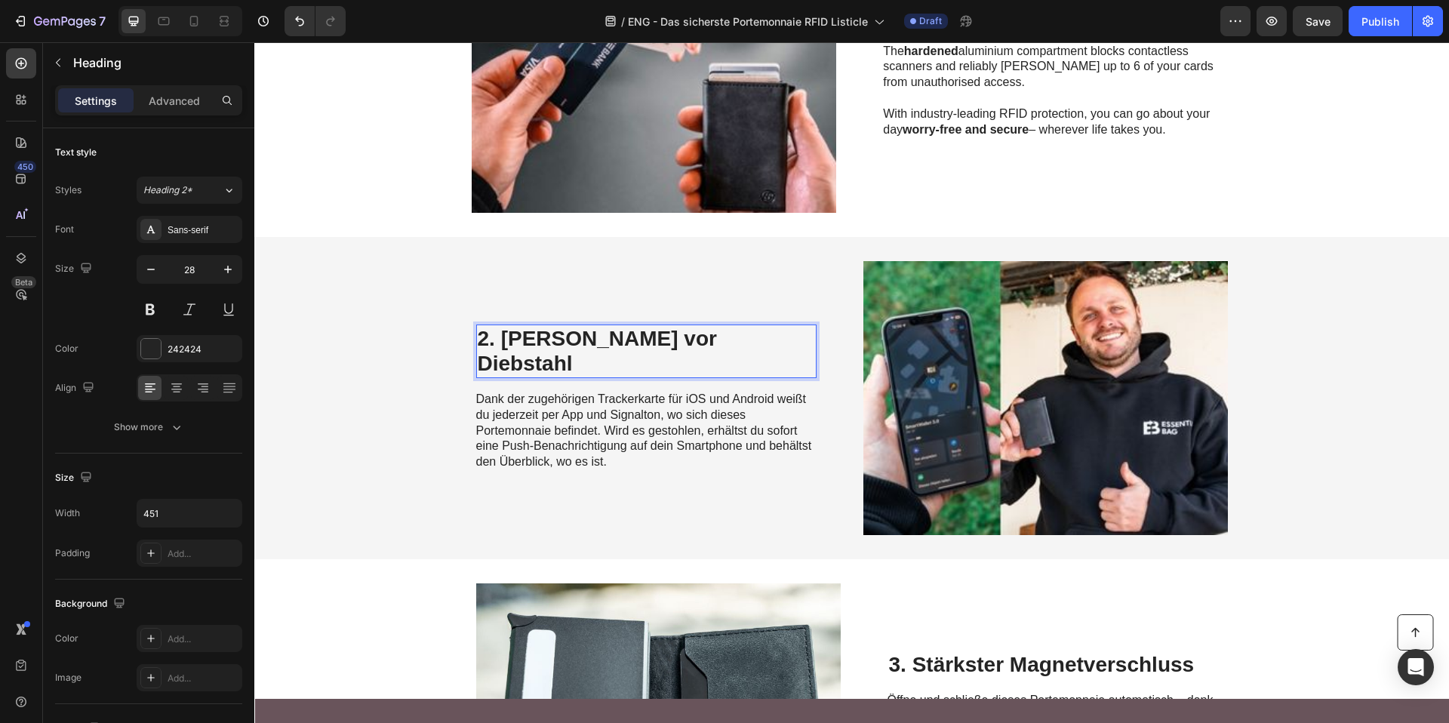
click at [559, 342] on p "2. Schutz vor Diebstahl" at bounding box center [646, 351] width 337 height 51
click at [565, 345] on p "2. Schutz vor Diebstahl" at bounding box center [646, 351] width 337 height 51
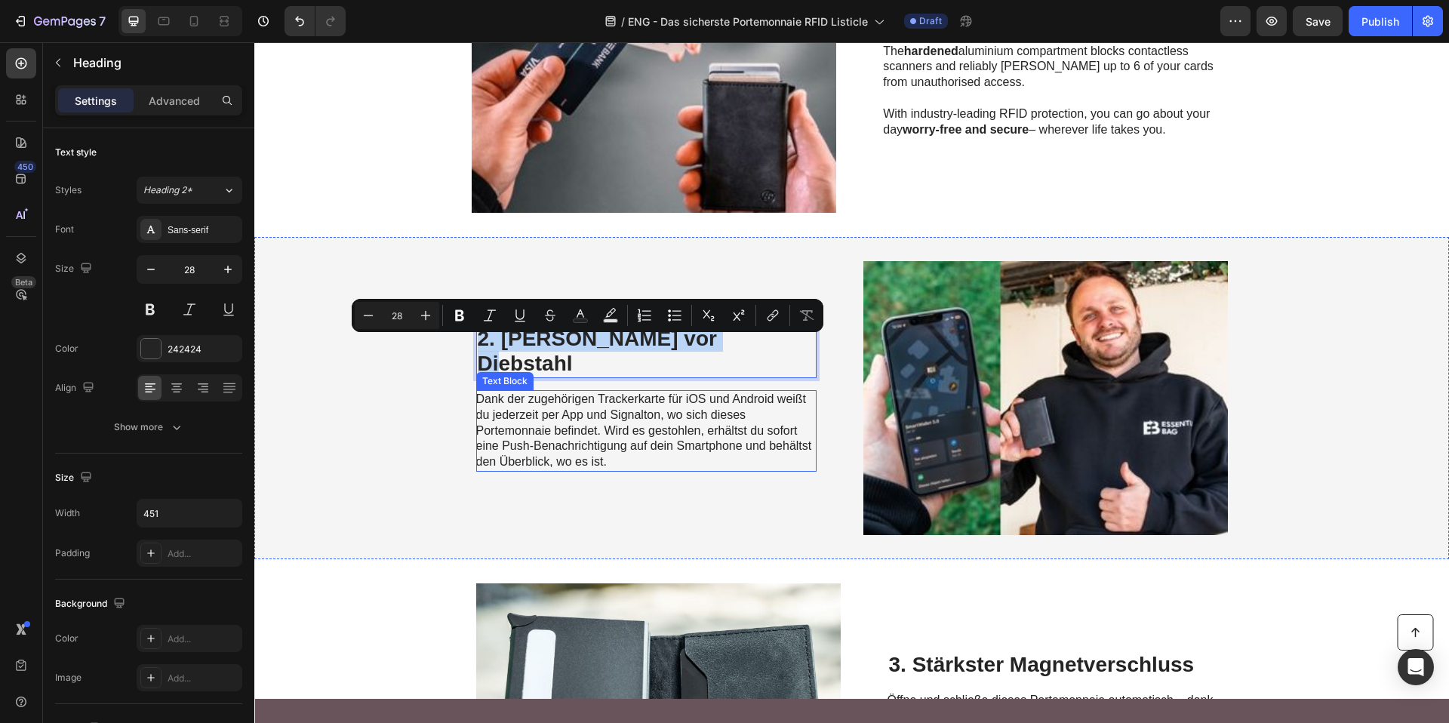
copy p "2. Schutz vor Diebstahl"
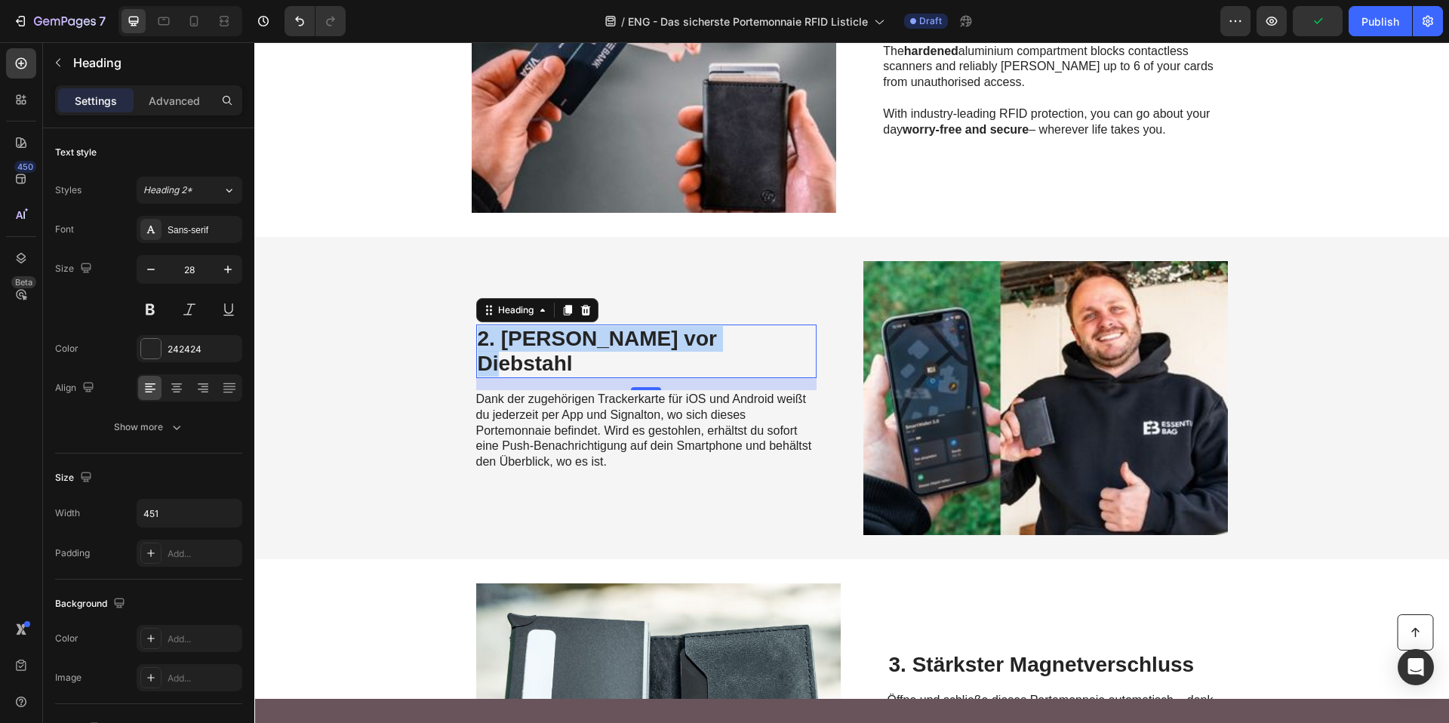
click at [518, 404] on span "Dank der zugehörigen Trackerkarte für iOS und Android weißt du jederzeit per Ap…" at bounding box center [644, 429] width 336 height 75
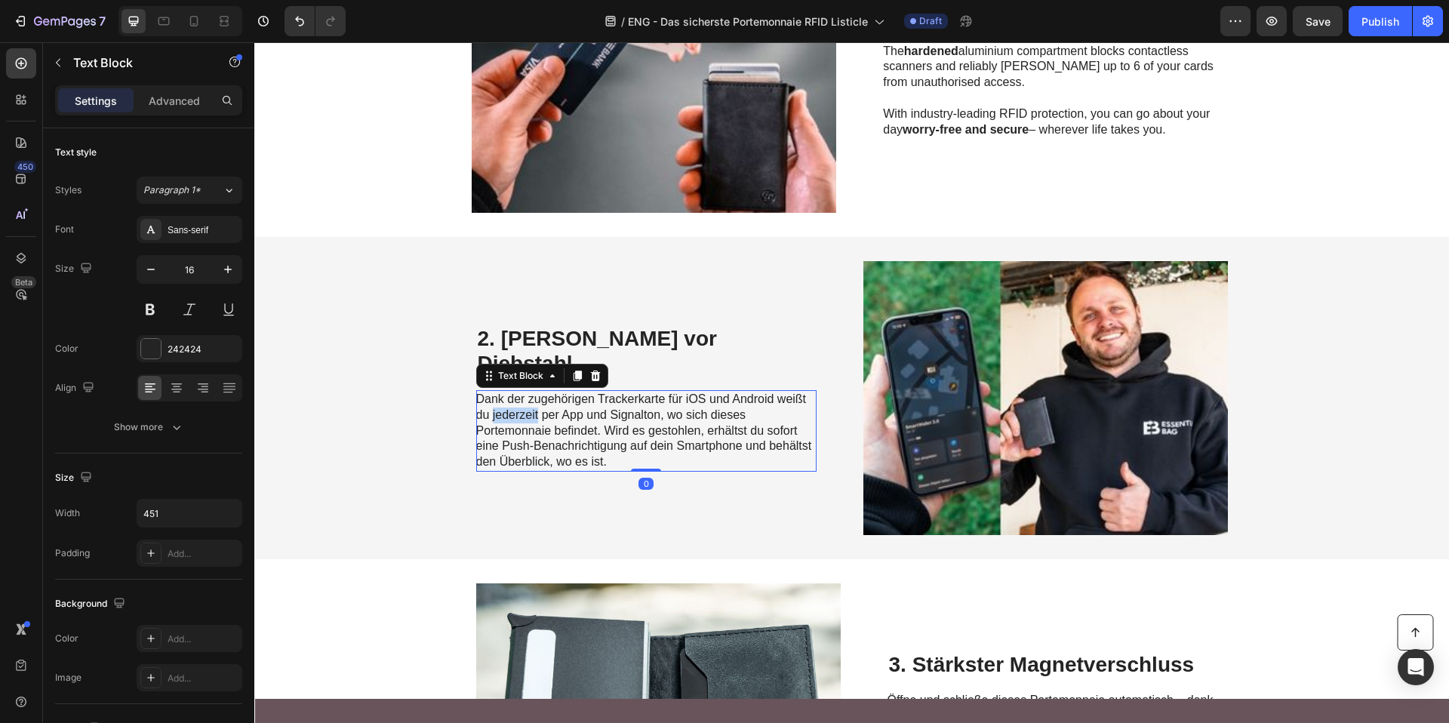
click at [518, 404] on span "Dank der zugehörigen Trackerkarte für iOS und Android weißt du jederzeit per Ap…" at bounding box center [644, 429] width 336 height 75
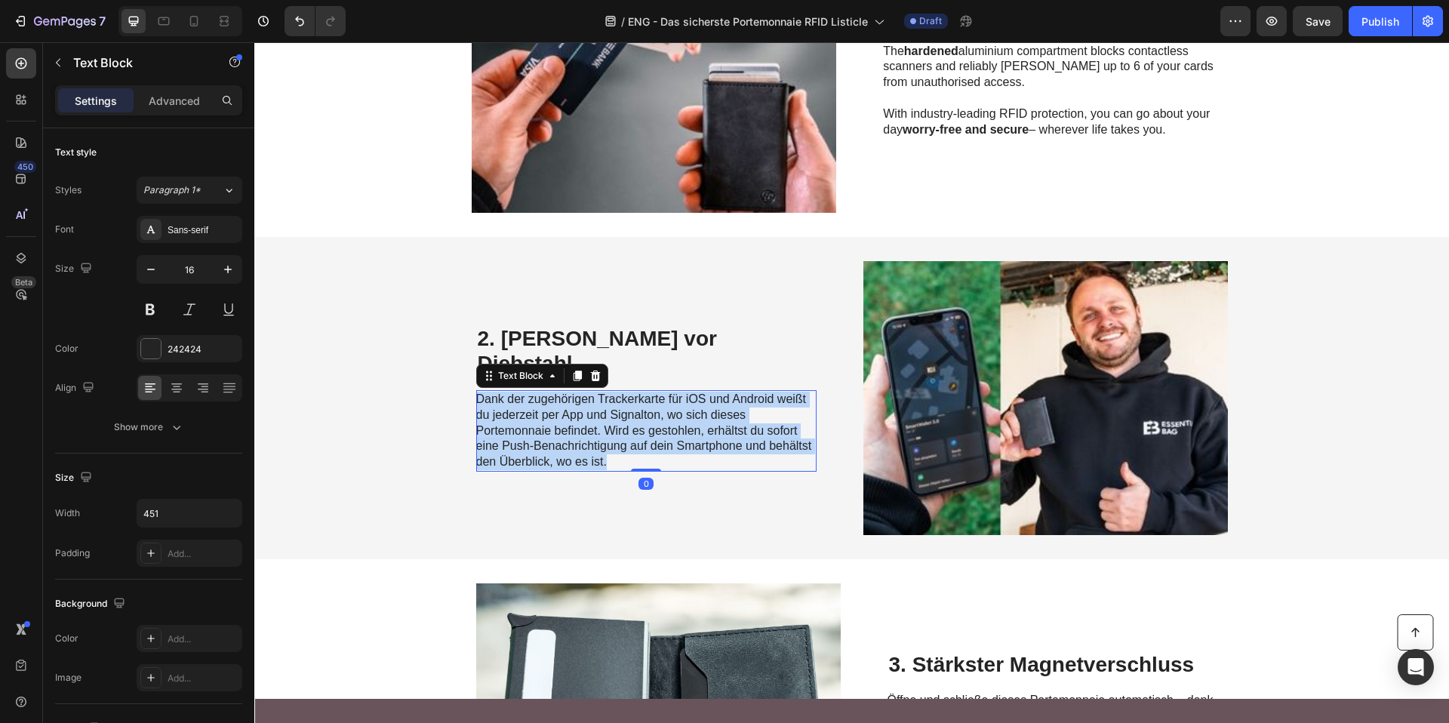
click at [518, 404] on span "Dank der zugehörigen Trackerkarte für iOS und Android weißt du jederzeit per Ap…" at bounding box center [644, 429] width 336 height 75
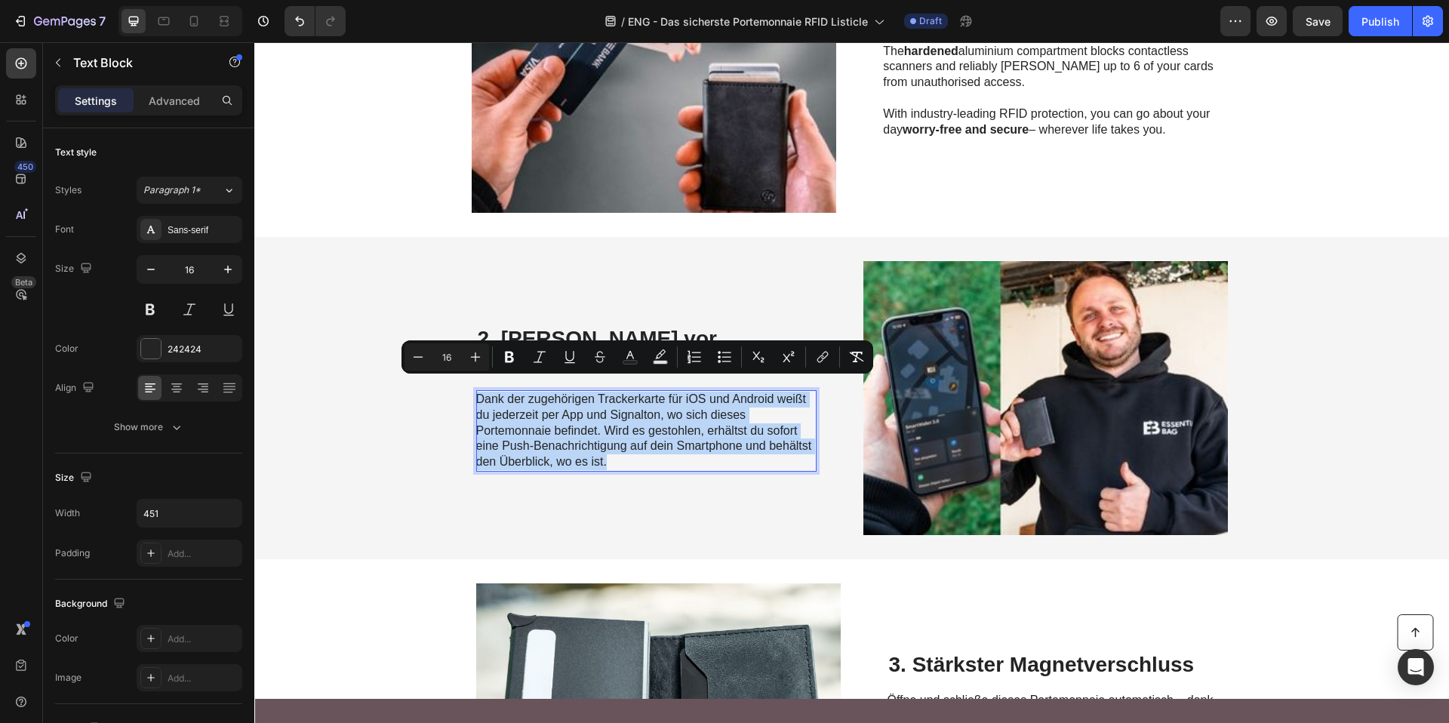
copy span "Dank der zugehörigen Trackerkarte für iOS und Android weißt du jederzeit per Ap…"
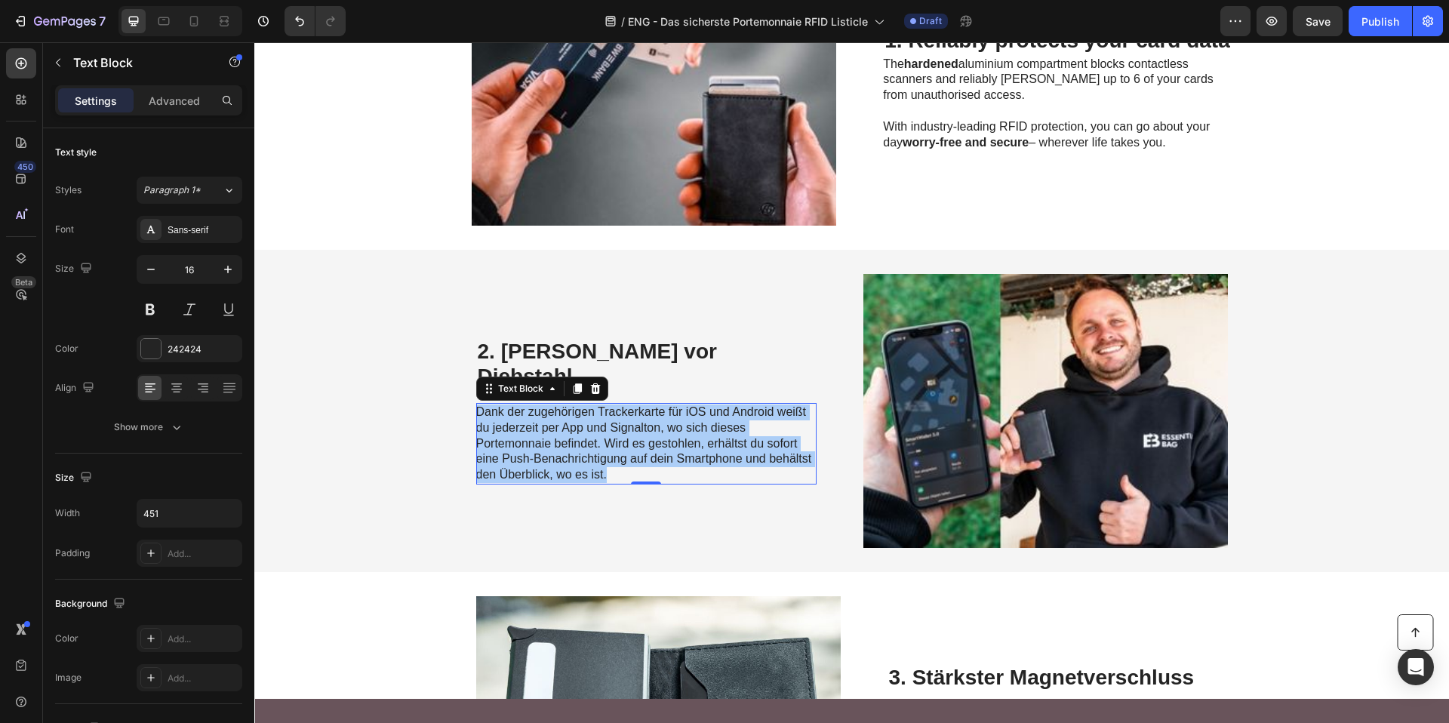
scroll to position [490, 0]
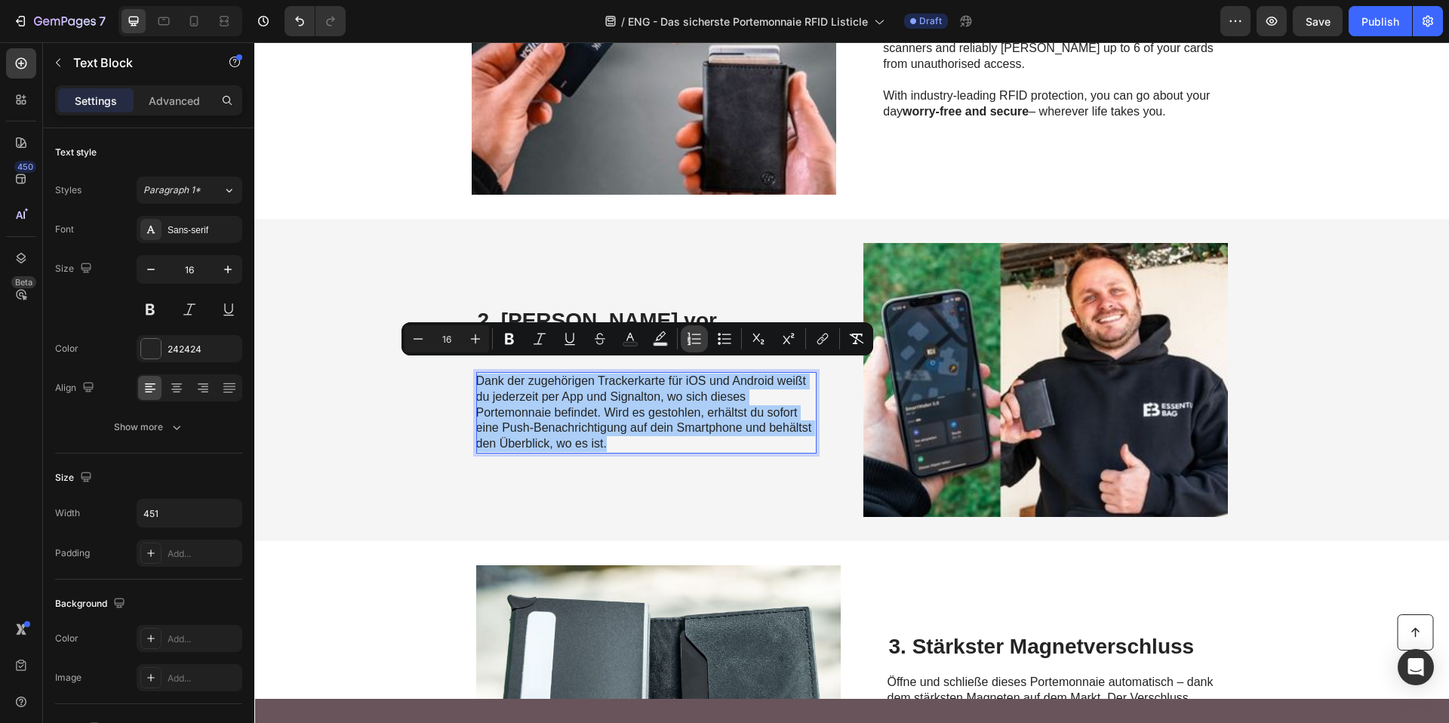
click at [683, 341] on button "Numbered List" at bounding box center [694, 338] width 27 height 27
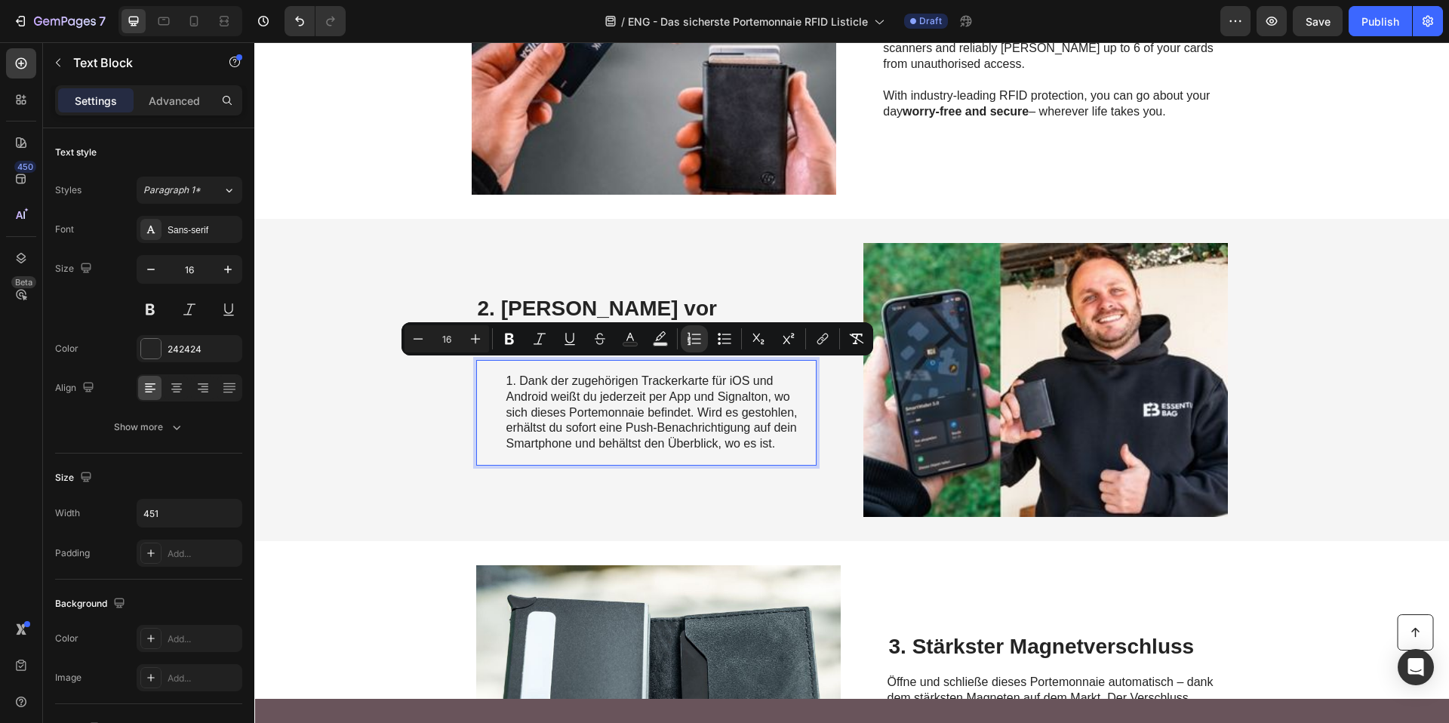
click at [708, 339] on div "Minus 16 Plus Bold Italic Underline Strikethrough Text Color Text Background Co…" at bounding box center [637, 338] width 466 height 27
click at [705, 340] on button "Numbered List" at bounding box center [694, 338] width 27 height 27
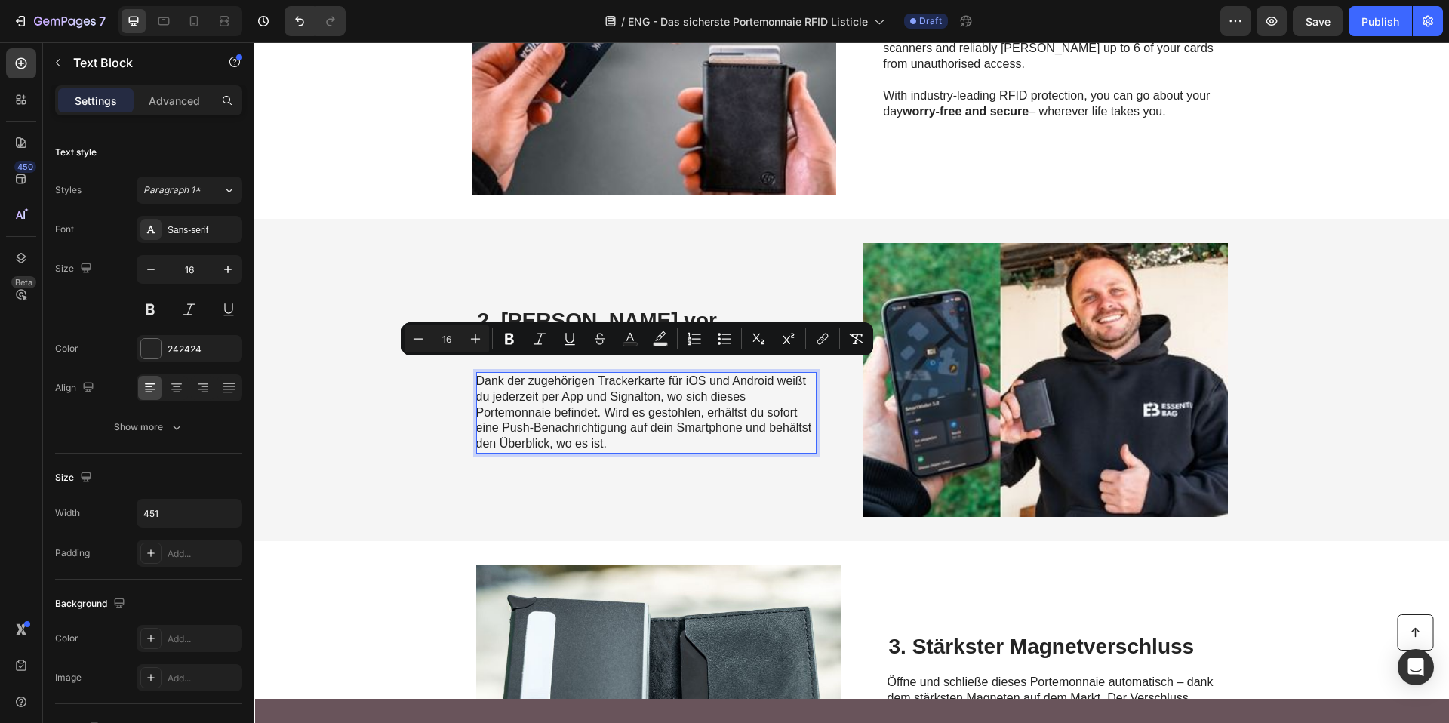
click at [690, 281] on div "2. Schutz vor Diebstahl Heading Dank der zugehörigen Trackerkarte für iOS und A…" at bounding box center [646, 379] width 340 height 273
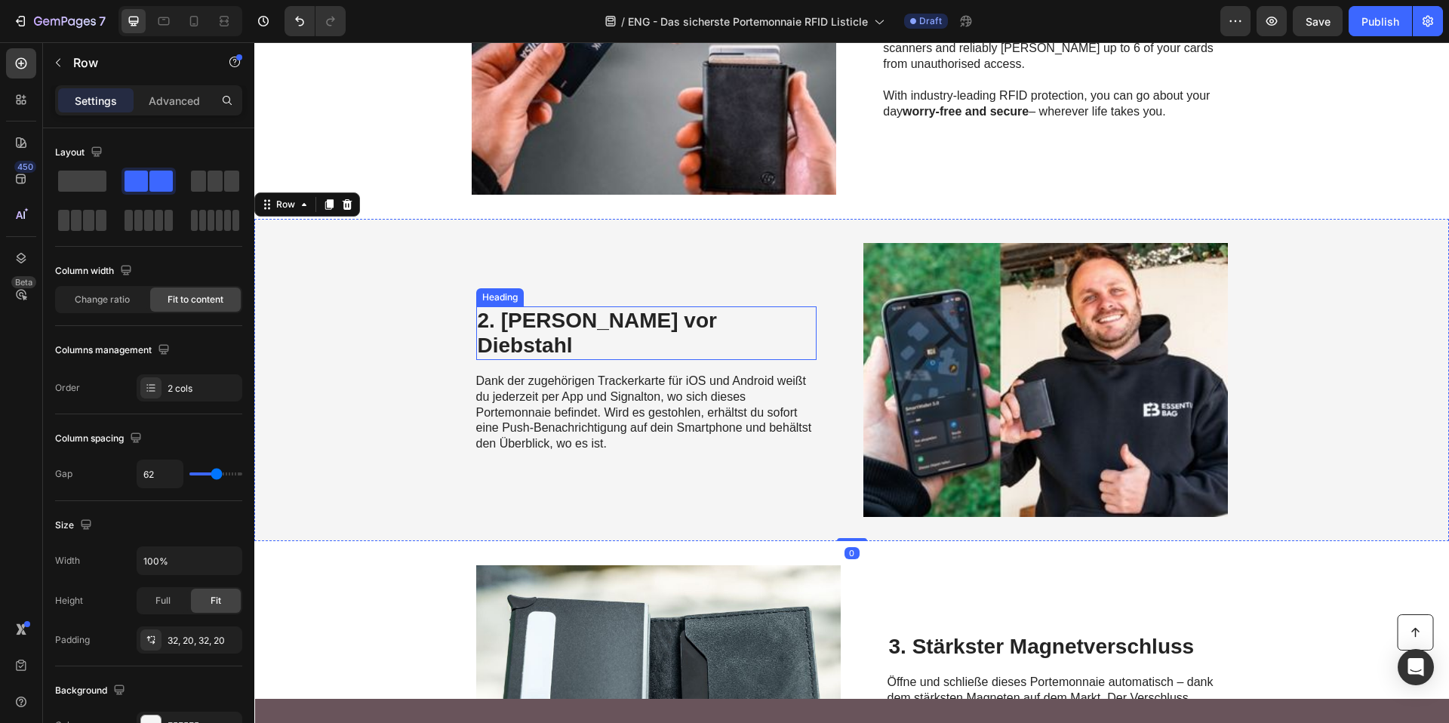
click at [567, 337] on p "2. Schutz vor Diebstahl" at bounding box center [646, 333] width 337 height 51
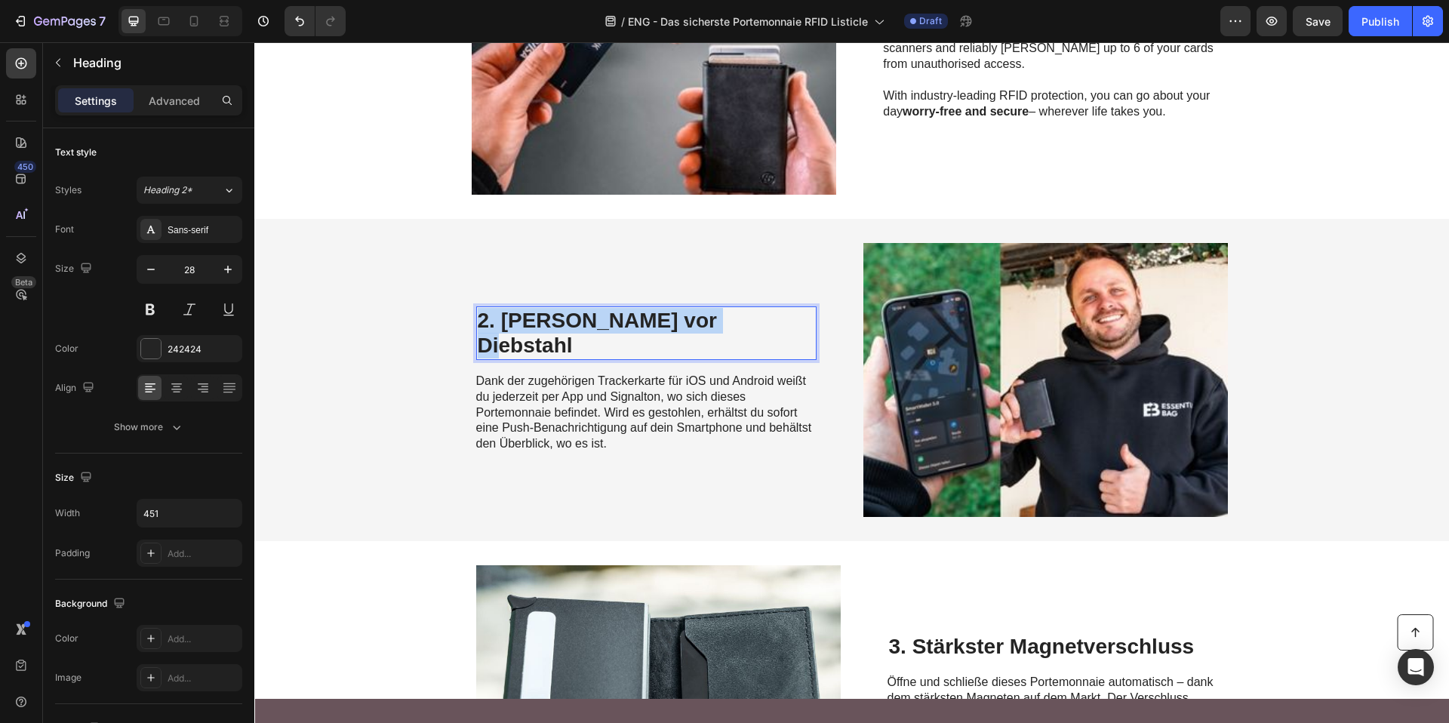
click at [567, 337] on p "2. Schutz vor Diebstahl" at bounding box center [646, 333] width 337 height 51
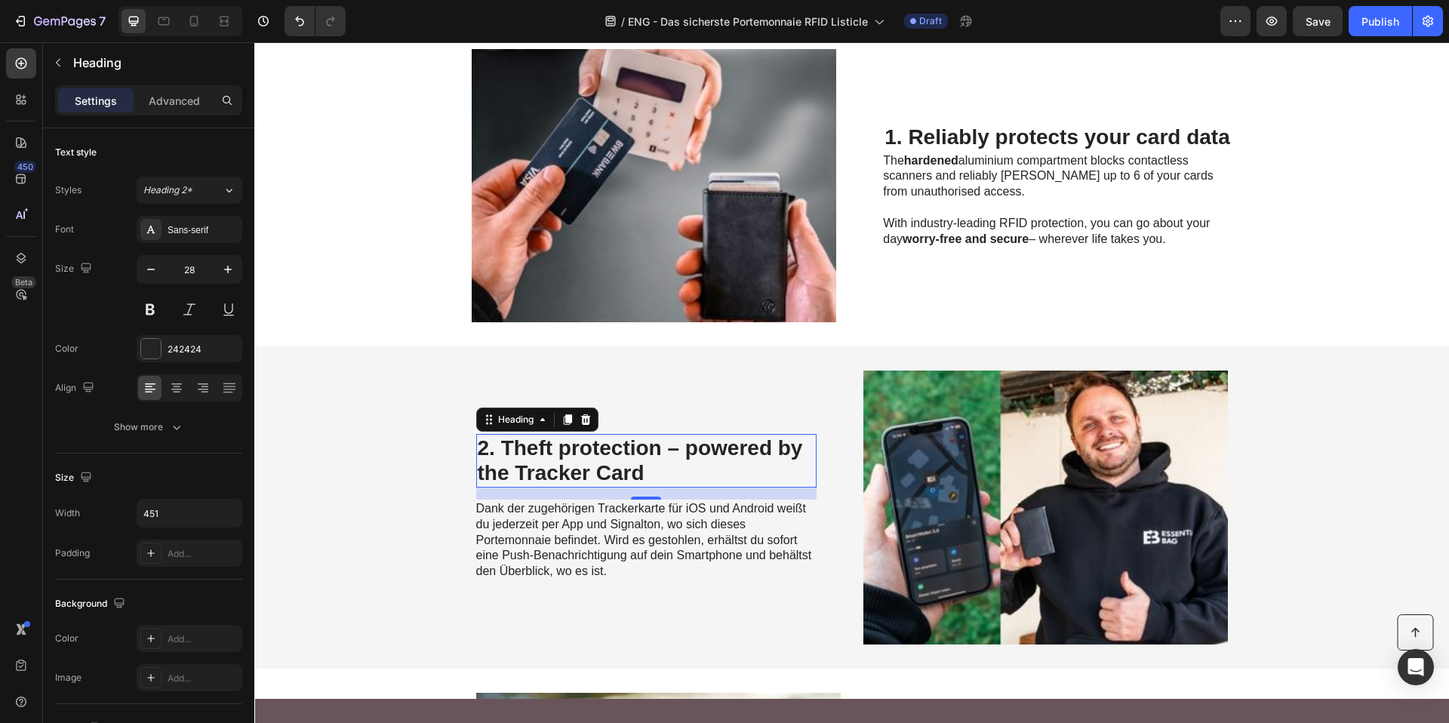
scroll to position [429, 0]
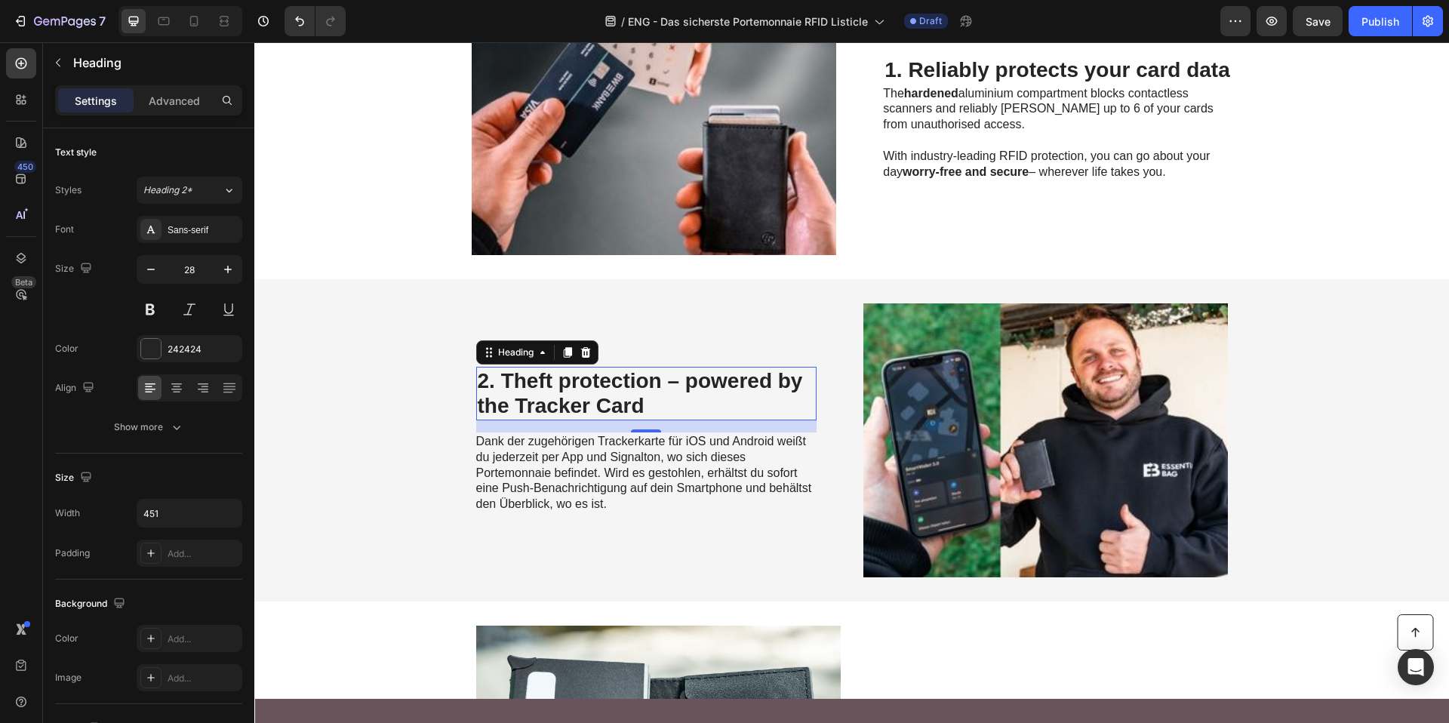
click at [603, 480] on p "Dank der zugehörigen Trackerkarte für iOS und Android weißt du jederzeit per Ap…" at bounding box center [645, 473] width 339 height 78
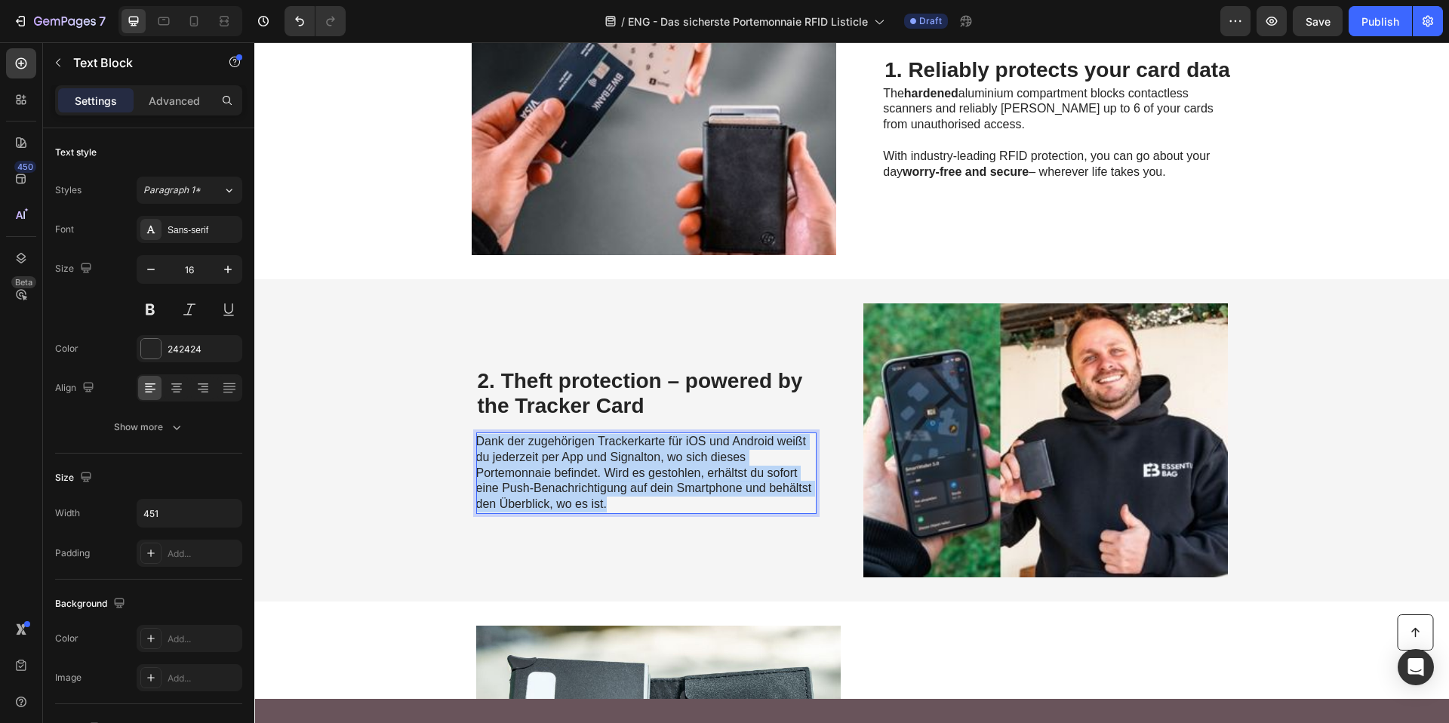
click at [603, 480] on p "Dank der zugehörigen Trackerkarte für iOS und Android weißt du jederzeit per Ap…" at bounding box center [645, 473] width 339 height 78
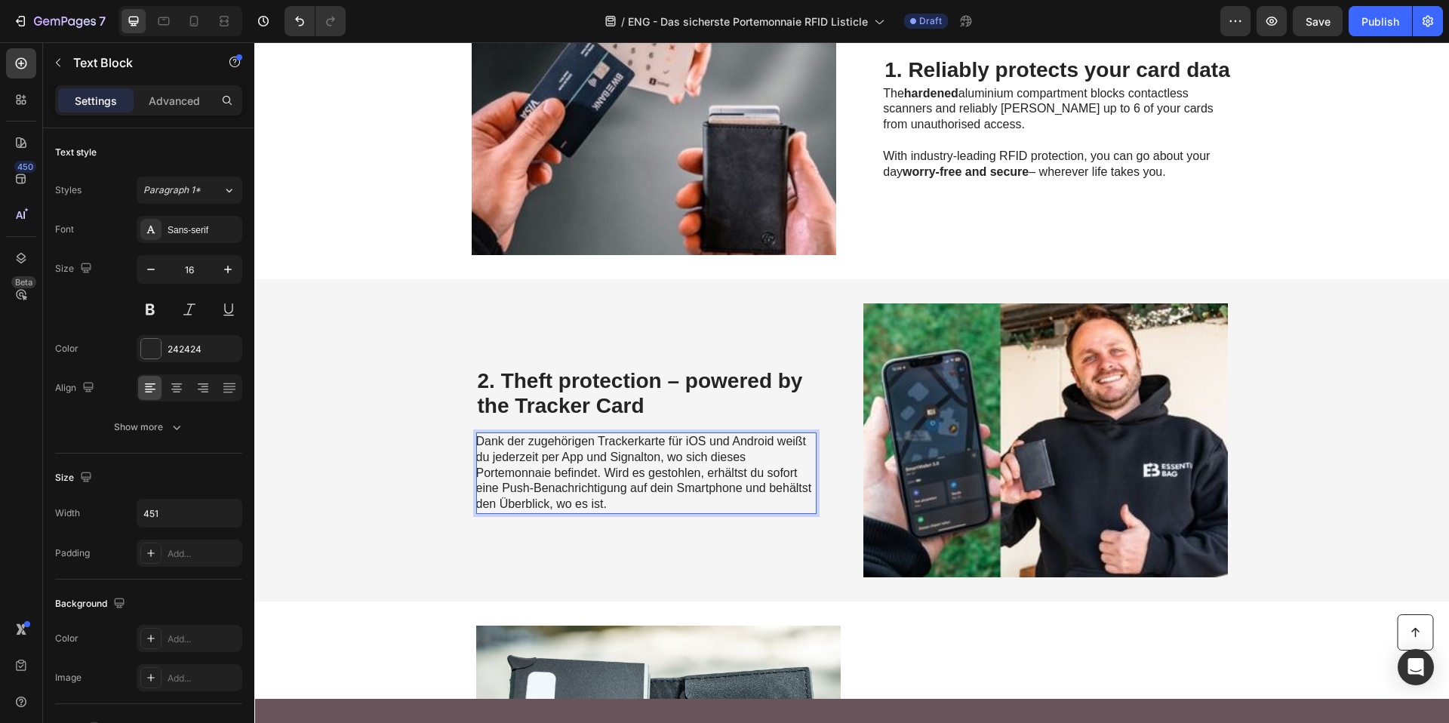
scroll to position [437, 0]
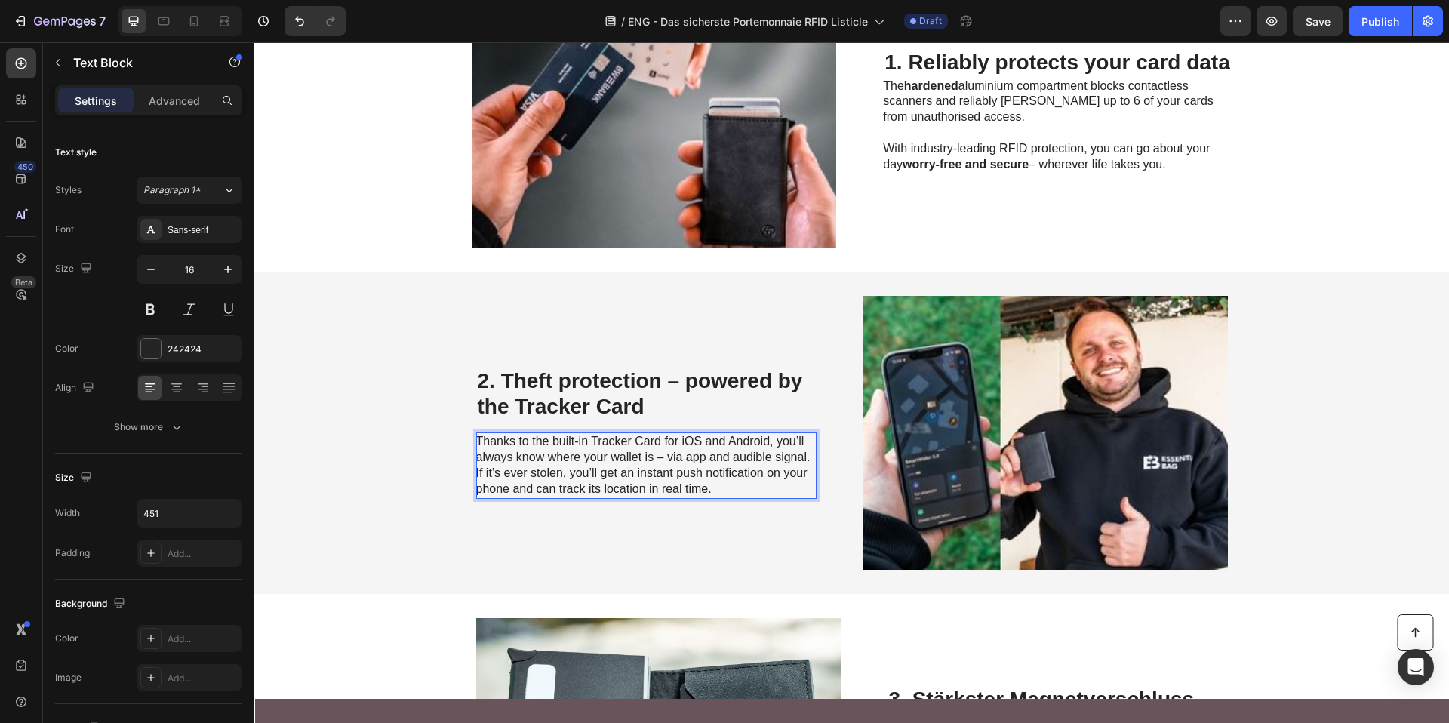
click at [803, 461] on span "Thanks to the built-in Tracker Card for iOS and Android, you’ll always know whe…" at bounding box center [643, 449] width 334 height 29
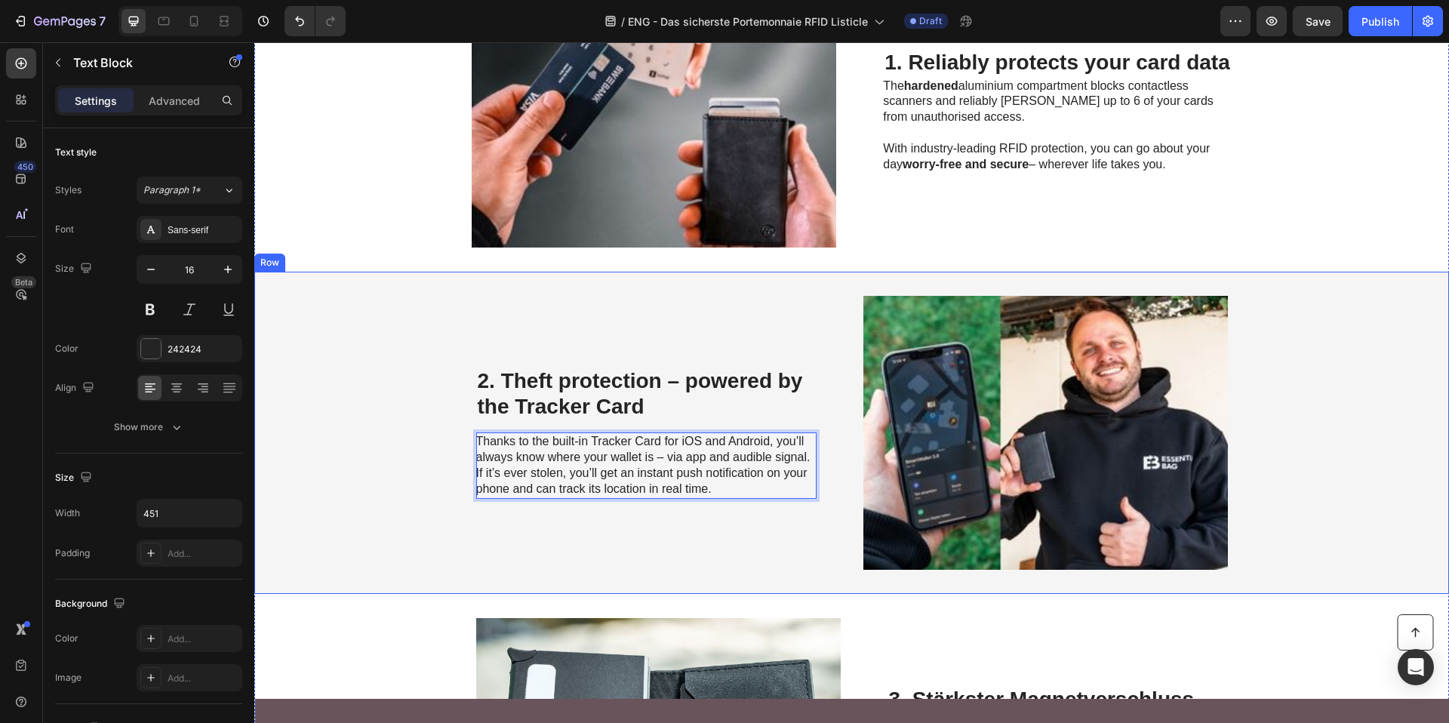
scroll to position [429, 0]
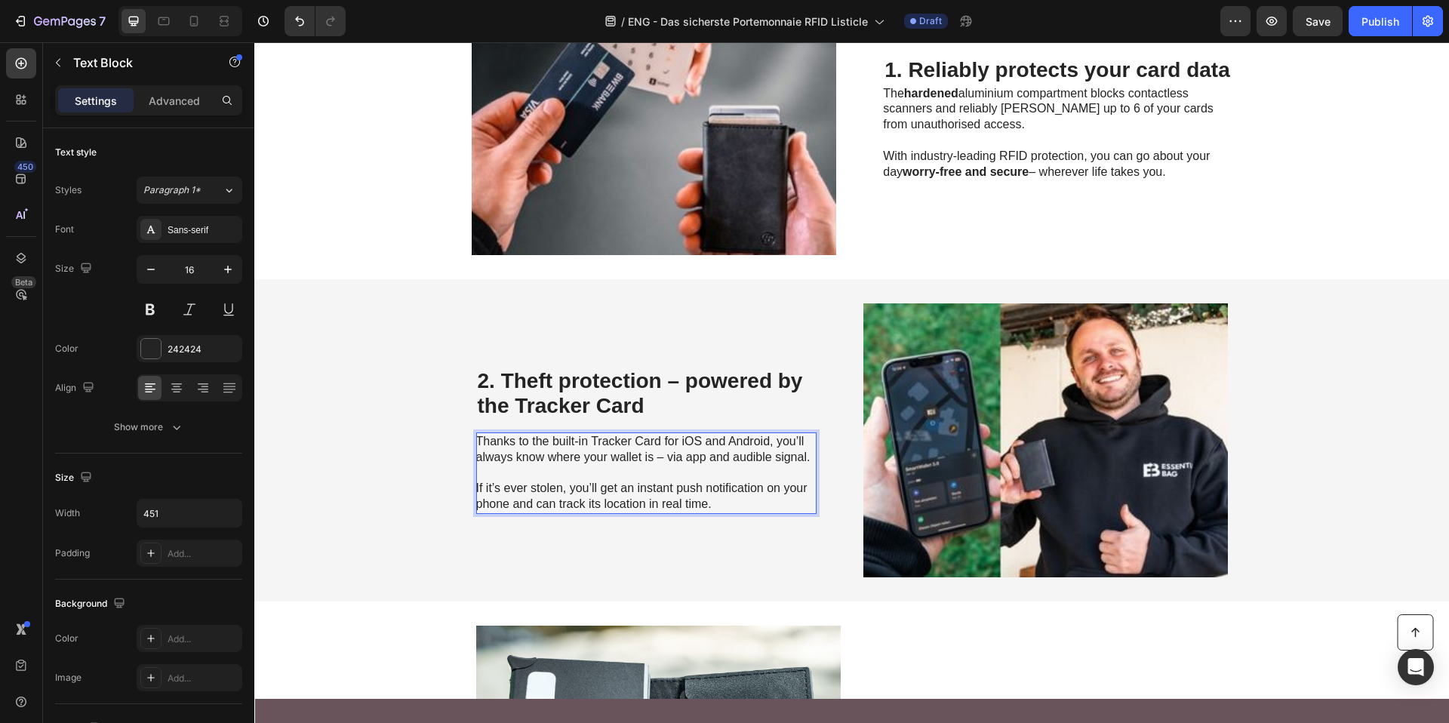
click at [590, 439] on span "Thanks to the built-in Tracker Card for iOS and Android, you’ll always know whe…" at bounding box center [643, 449] width 334 height 29
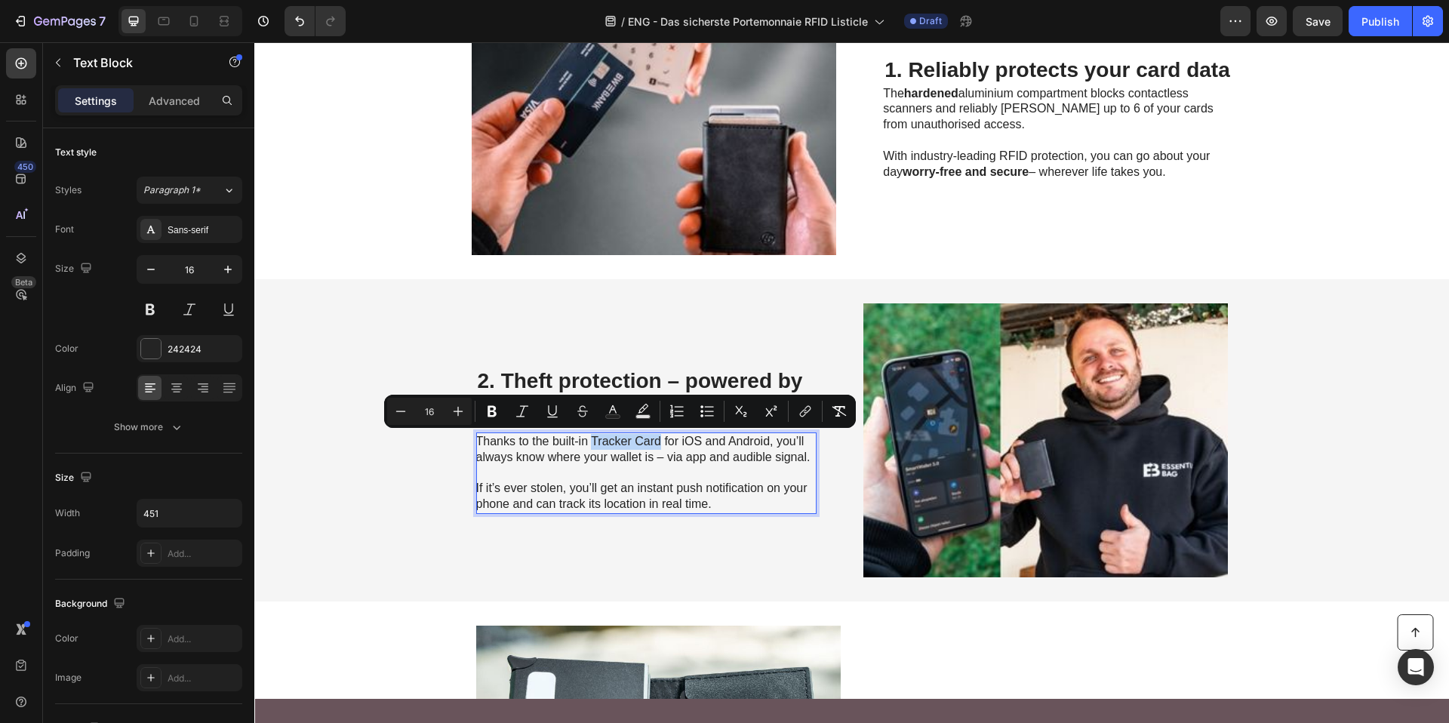
drag, startPoint x: 586, startPoint y: 443, endPoint x: 656, endPoint y: 442, distance: 69.4
click at [656, 442] on span "Thanks to the built-in Tracker Card for iOS and Android, you’ll always know whe…" at bounding box center [643, 449] width 334 height 29
click at [491, 417] on icon "Editor contextual toolbar" at bounding box center [491, 411] width 15 height 15
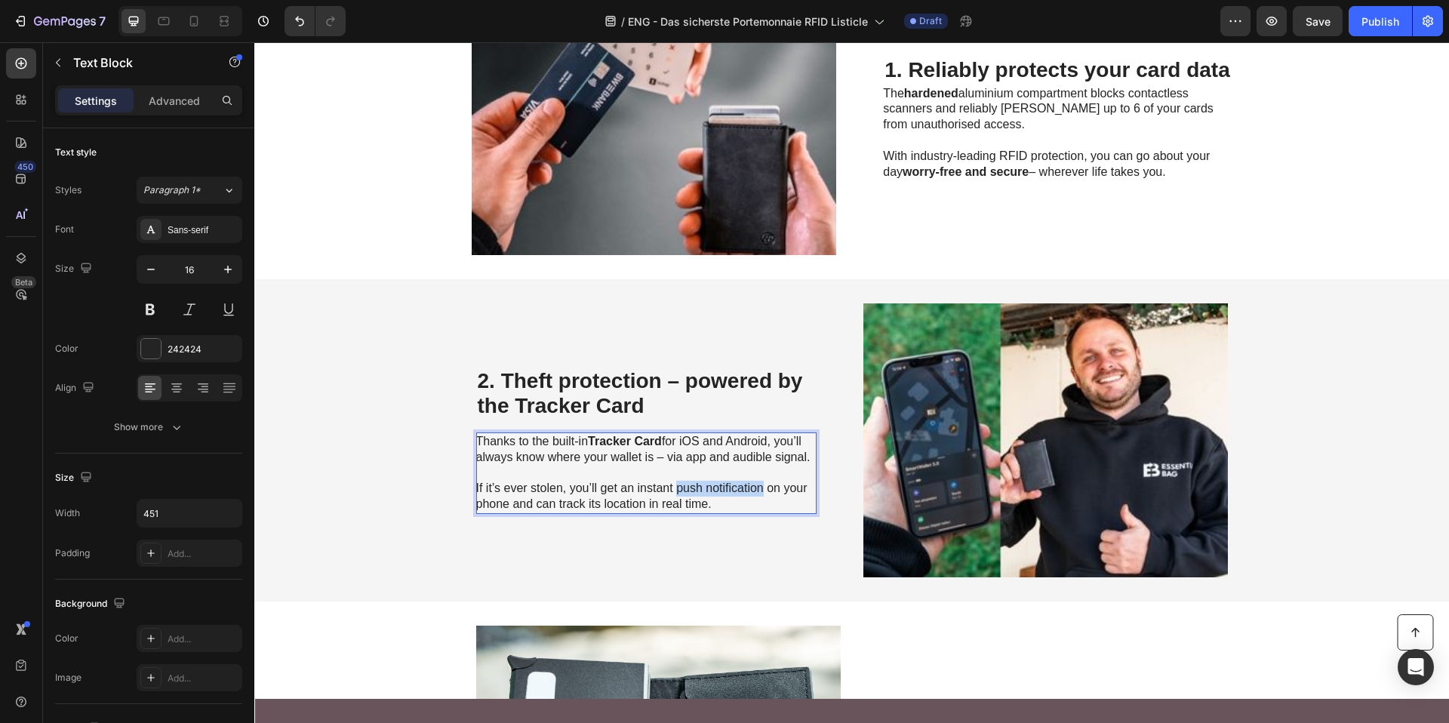
drag, startPoint x: 672, startPoint y: 491, endPoint x: 755, endPoint y: 490, distance: 83.0
click at [755, 490] on span "If it’s ever stolen, you’ll get an instant push notification on your phone and …" at bounding box center [641, 495] width 331 height 29
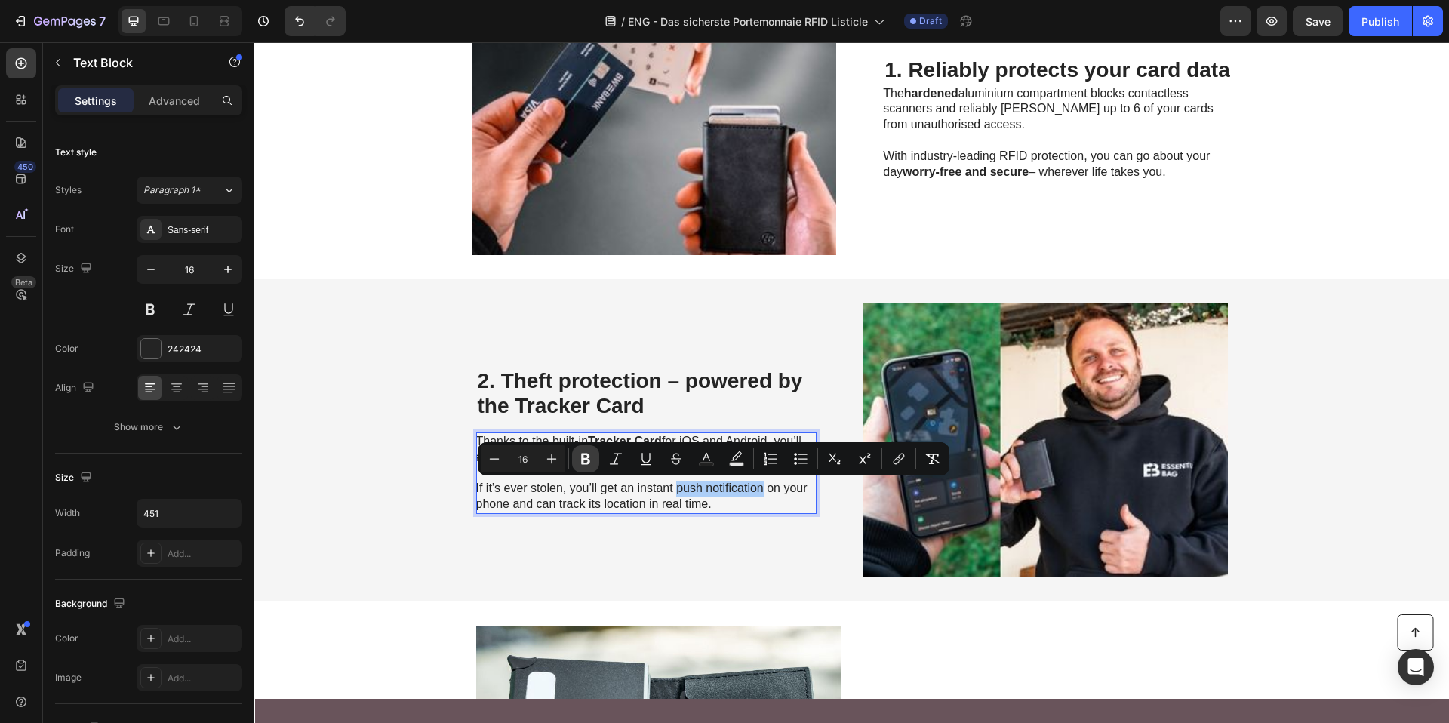
click at [583, 457] on icon "Editor contextual toolbar" at bounding box center [585, 458] width 9 height 11
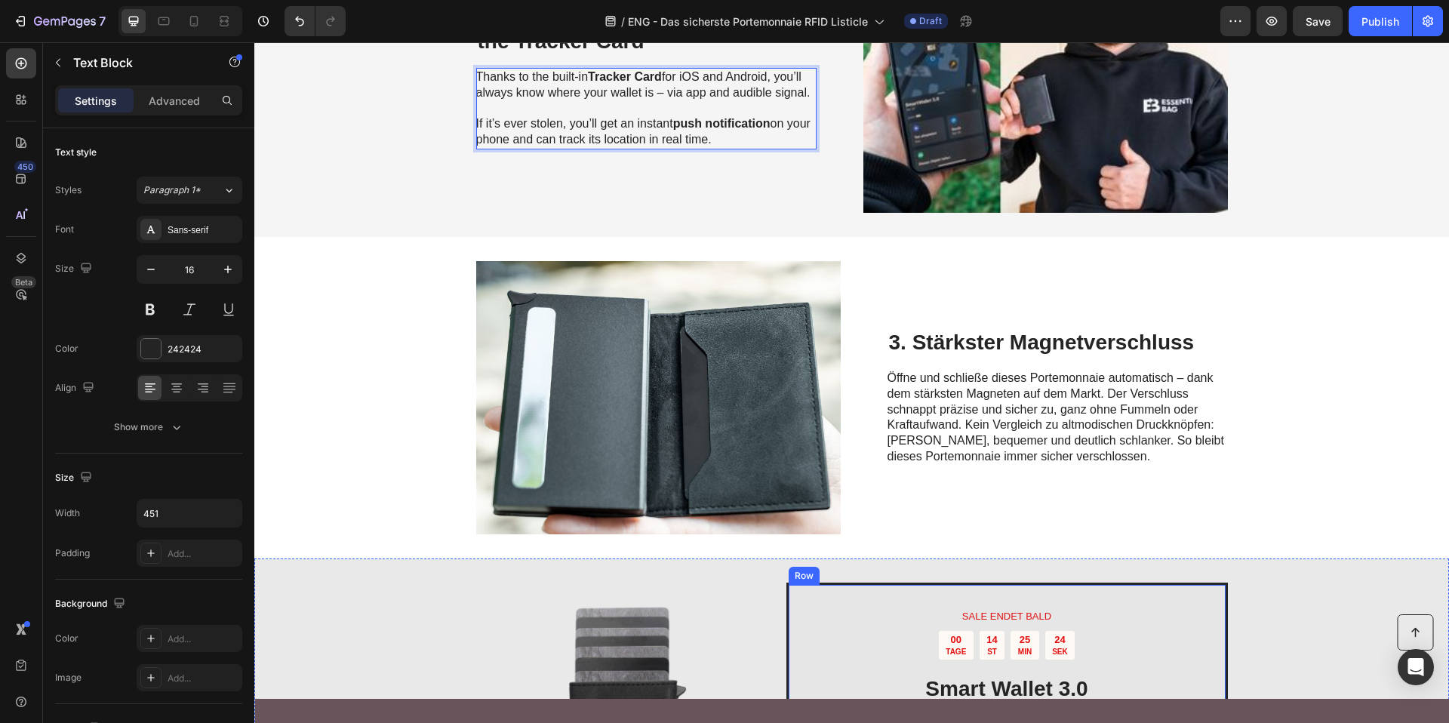
scroll to position [854, 0]
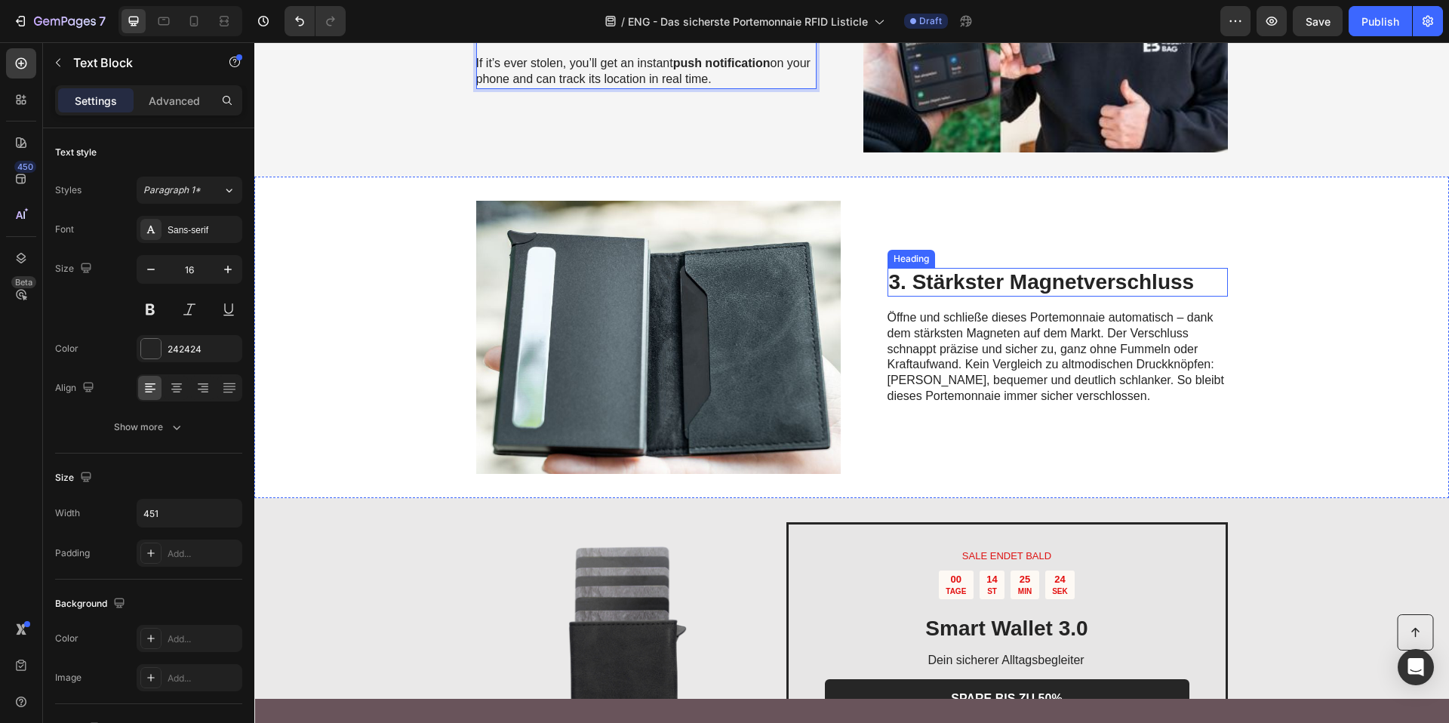
click at [976, 284] on h2 "3. Stärkster Magnetverschluss" at bounding box center [1057, 282] width 340 height 29
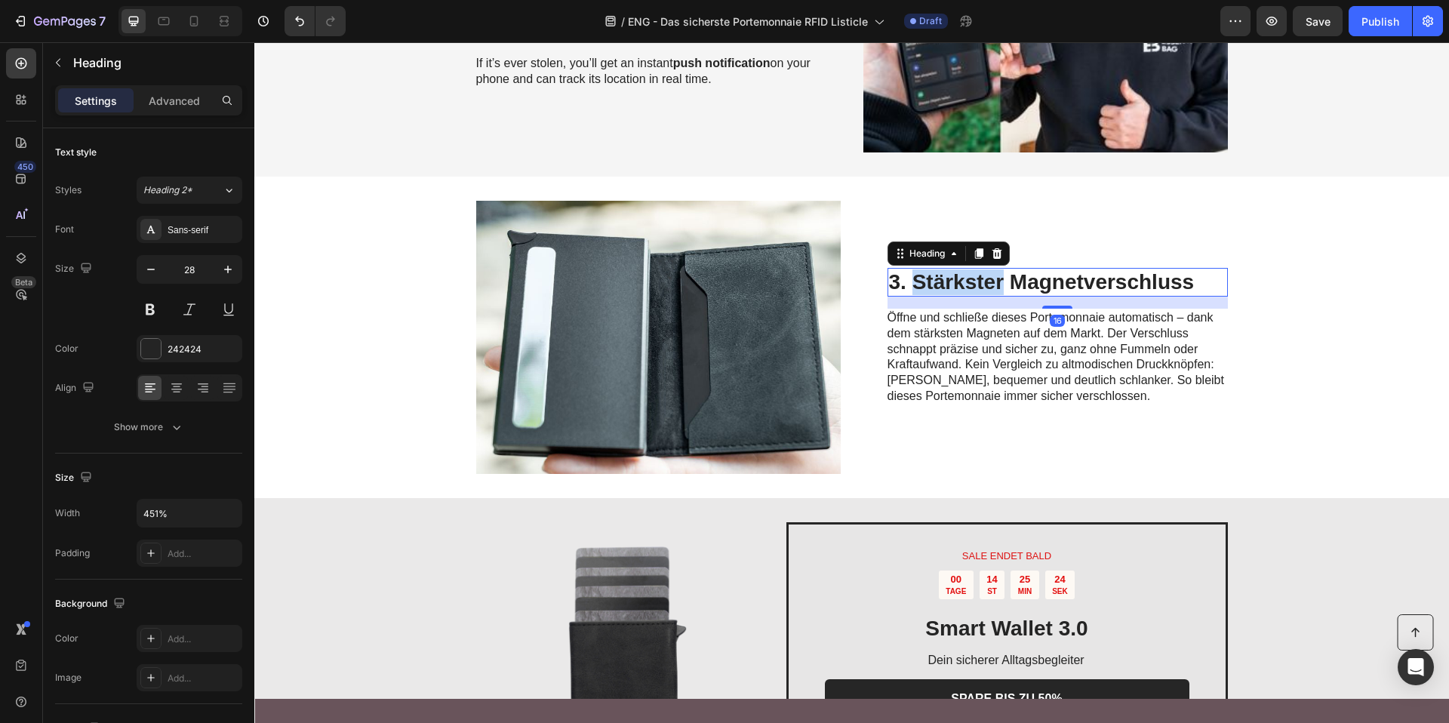
click at [976, 284] on h2 "3. Stärkster Magnetverschluss" at bounding box center [1057, 282] width 340 height 29
click at [976, 284] on p "3. Stärkster Magnetverschluss" at bounding box center [1057, 282] width 337 height 26
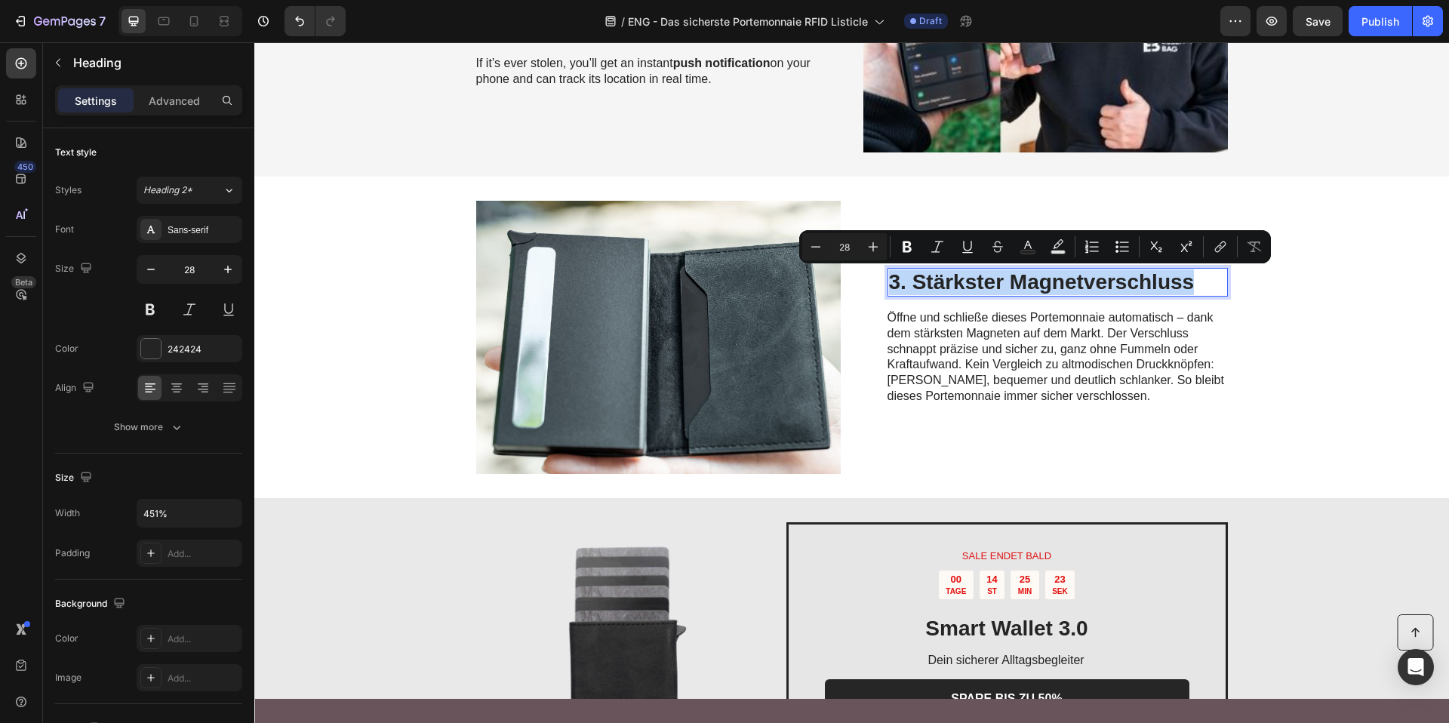
copy p "3. Stärkster Magnetverschluss"
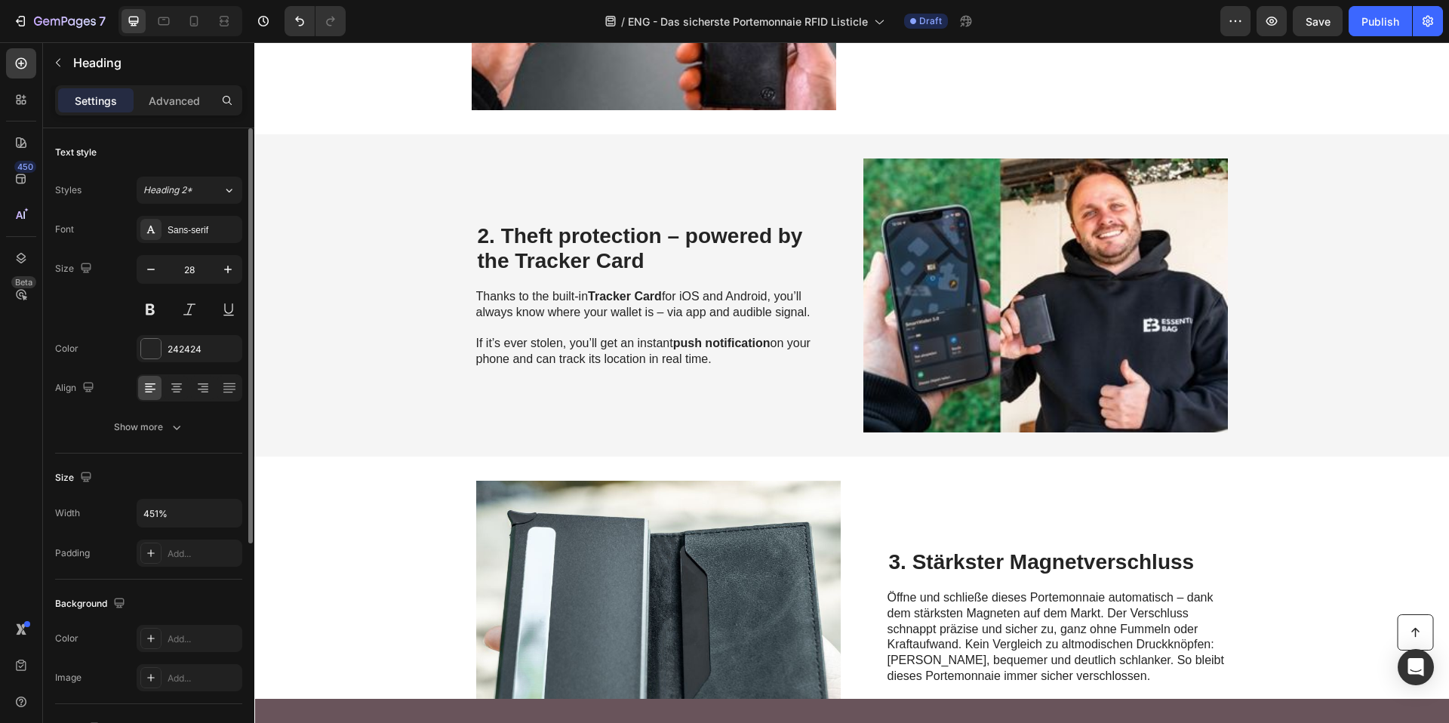
scroll to position [653, 0]
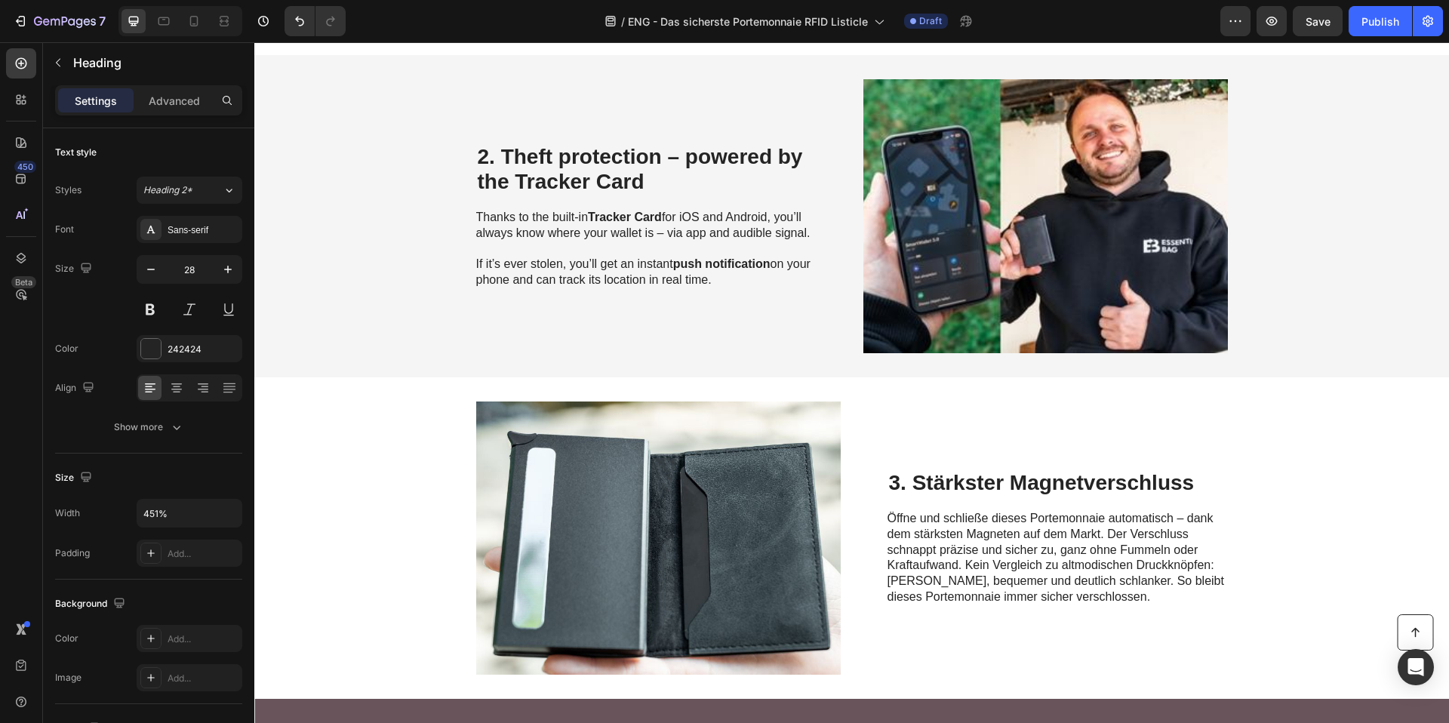
click at [1065, 471] on h2 "3. Stärkster Magnetverschluss" at bounding box center [1057, 483] width 340 height 29
click at [1065, 471] on p "3. Stärkster Magnetverschluss" at bounding box center [1057, 483] width 337 height 26
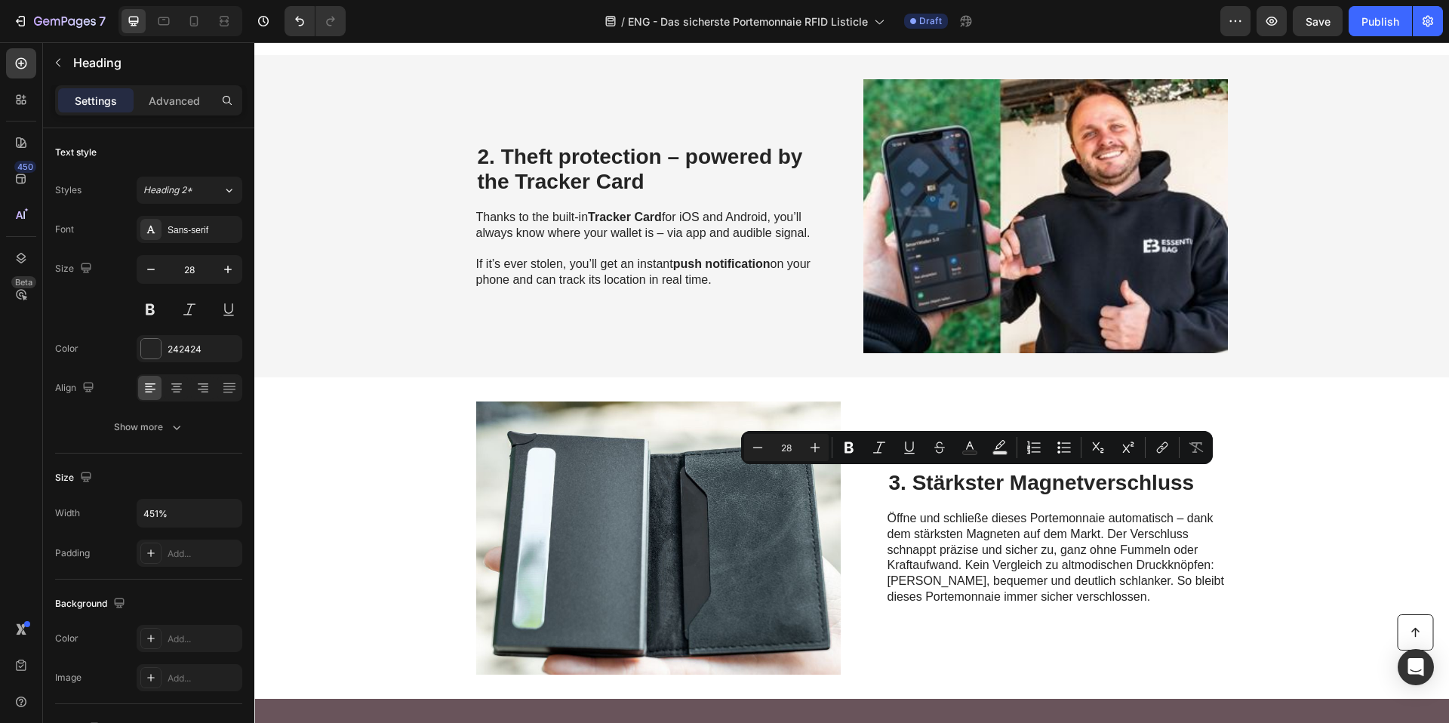
click at [1054, 482] on p "3. Stärkster Magnetverschluss" at bounding box center [1057, 483] width 337 height 26
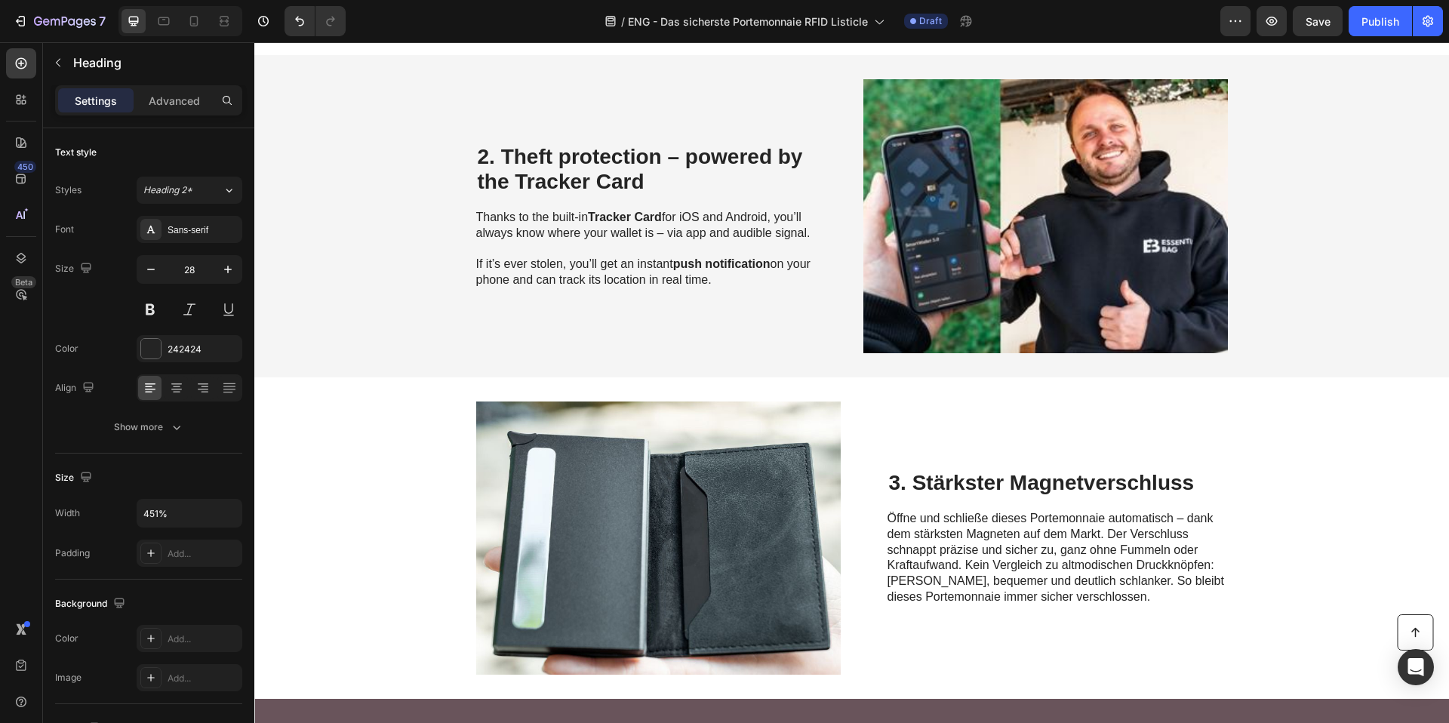
click at [1069, 485] on p "3. Stärkster Magnetverschluss" at bounding box center [1057, 483] width 337 height 26
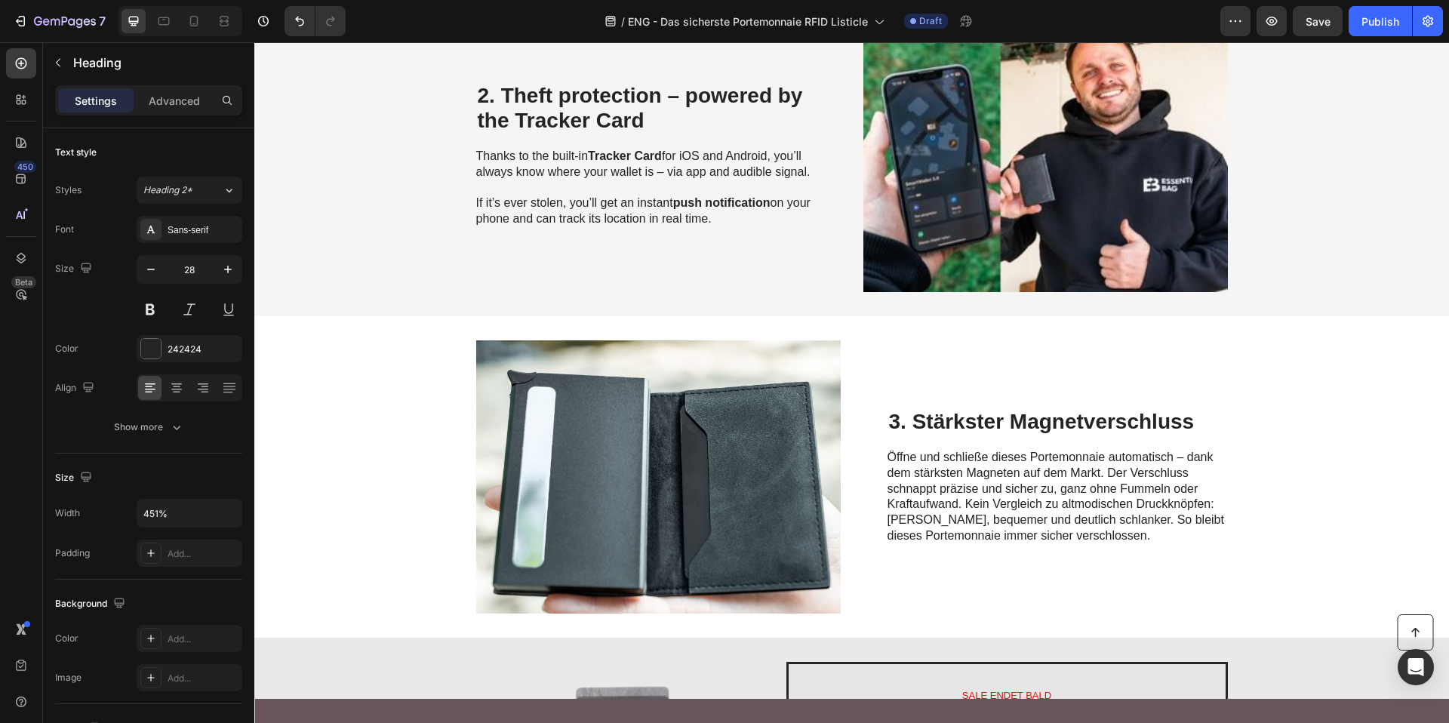
scroll to position [786, 0]
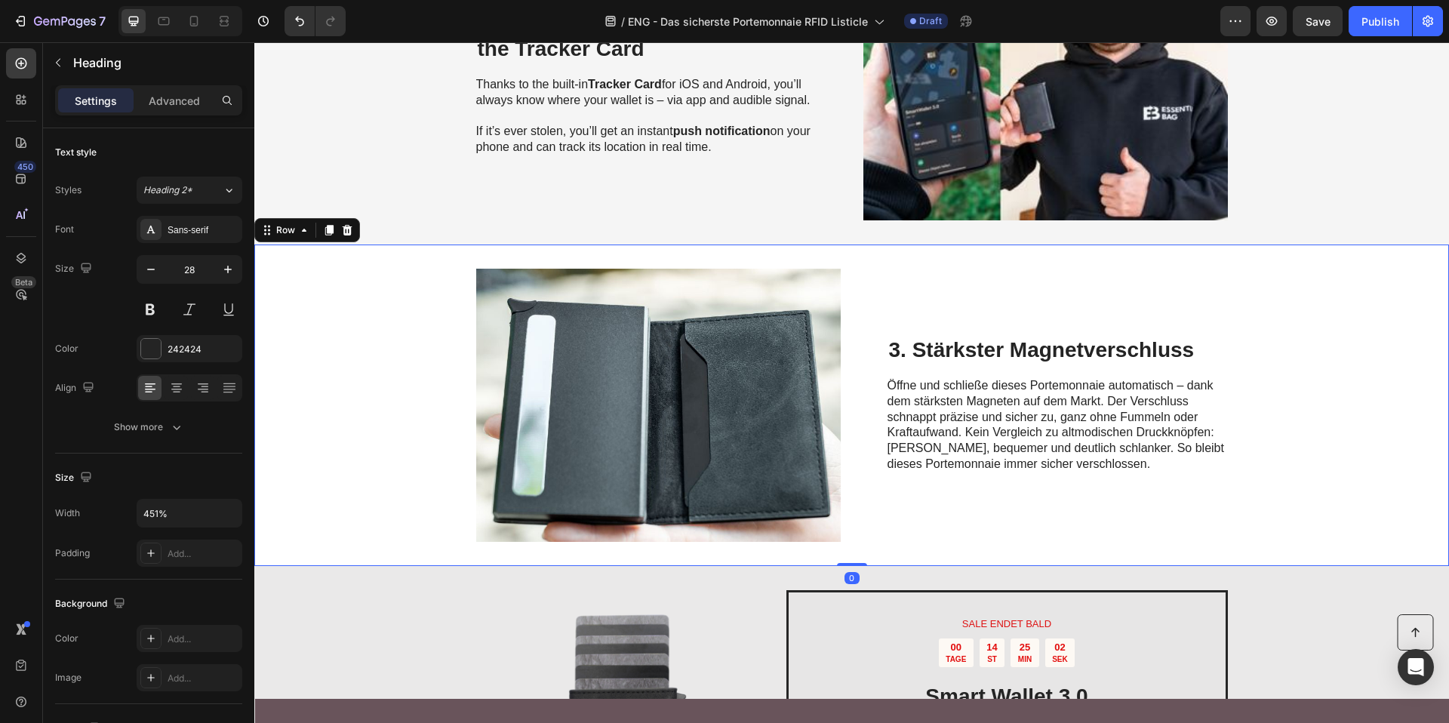
click at [1062, 481] on div "3. Stärkster Magnetverschluss Heading Öffne und schließe dieses Portemonnaie au…" at bounding box center [1057, 405] width 340 height 273
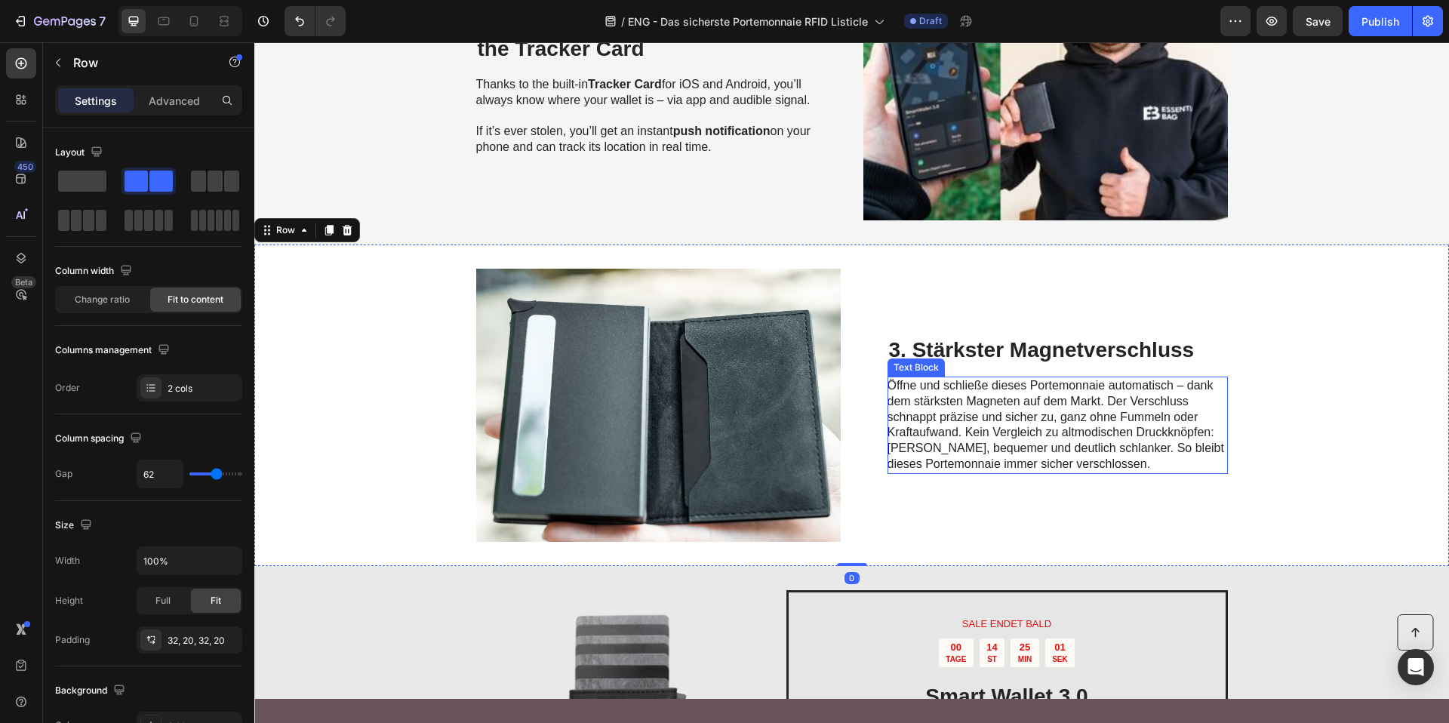
click at [1022, 434] on span "Öffne und schließe dieses Portemonnaie automatisch – dank dem stärksten Magnete…" at bounding box center [1055, 424] width 337 height 91
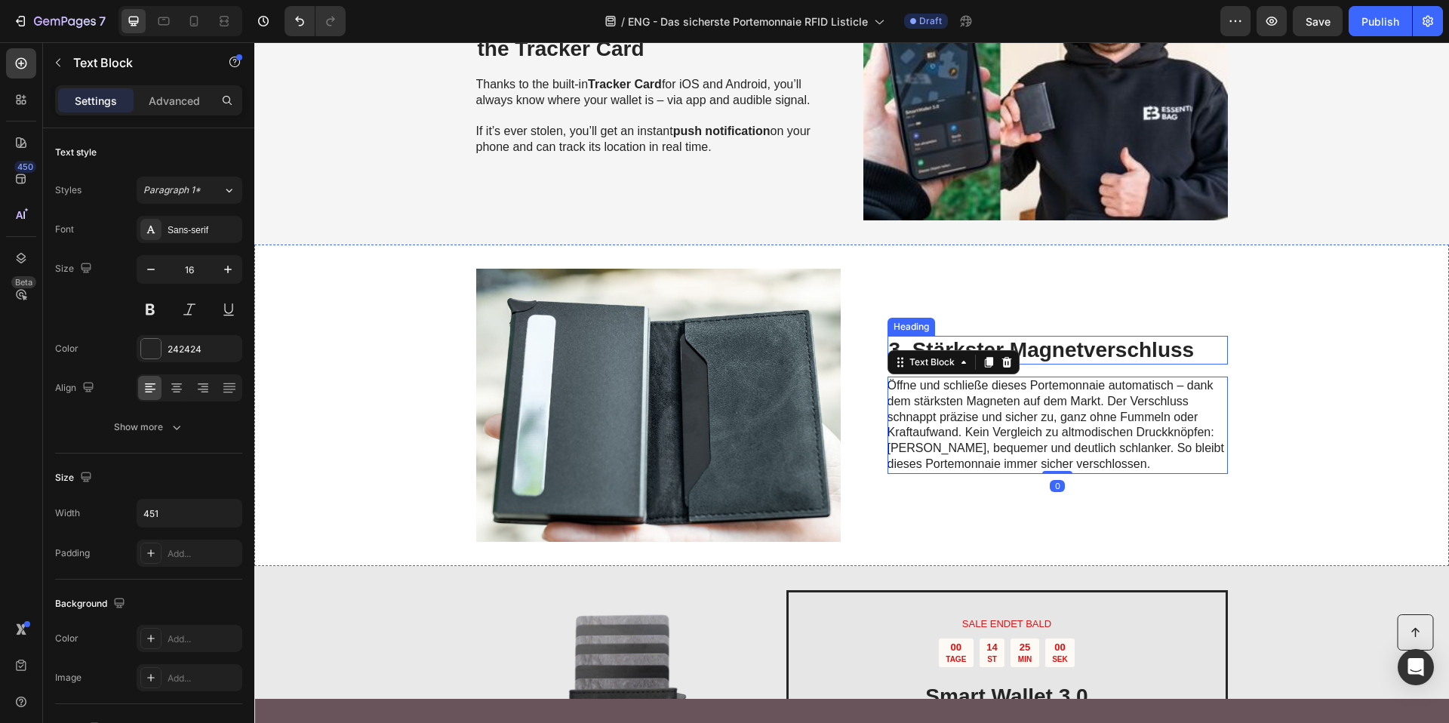
click at [1071, 357] on p "3. Stärkster Magnetverschluss" at bounding box center [1057, 350] width 337 height 26
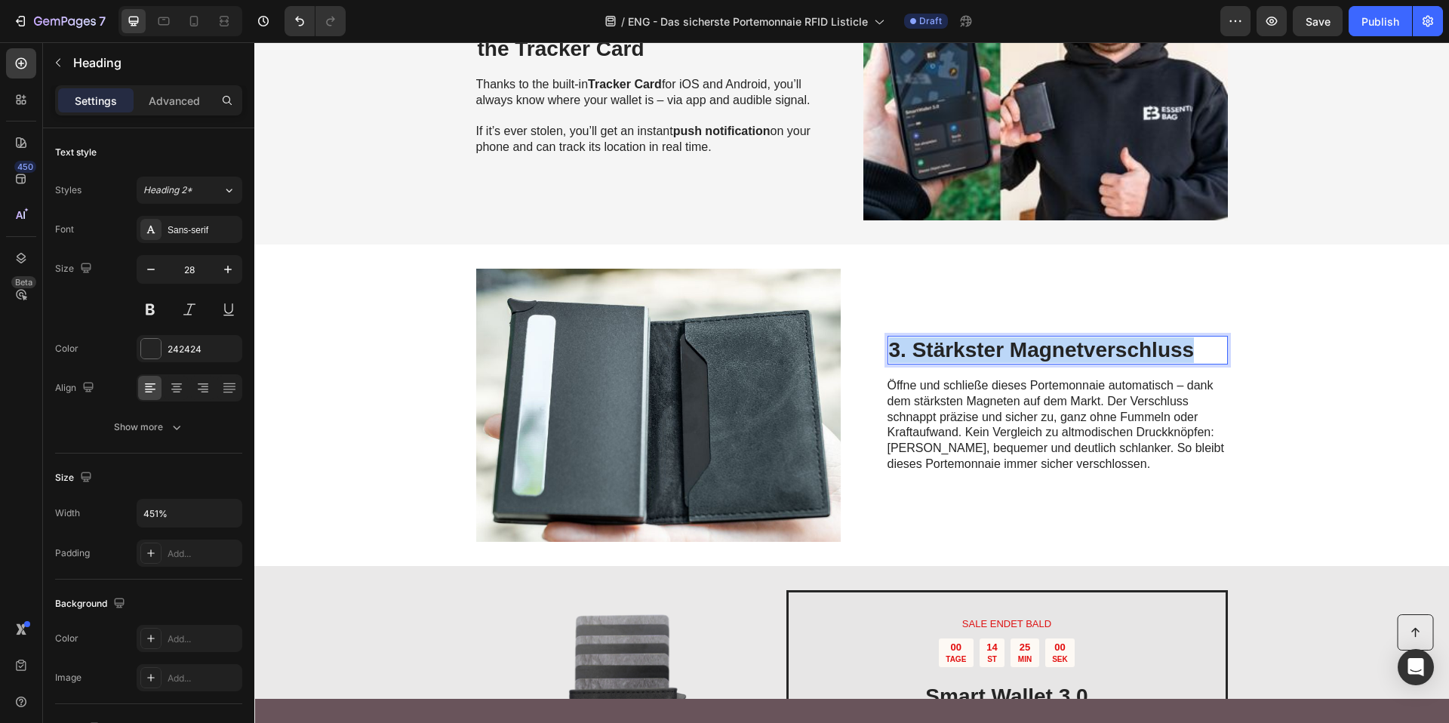
click at [1071, 357] on p "3. Stärkster Magnetverschluss" at bounding box center [1057, 350] width 337 height 26
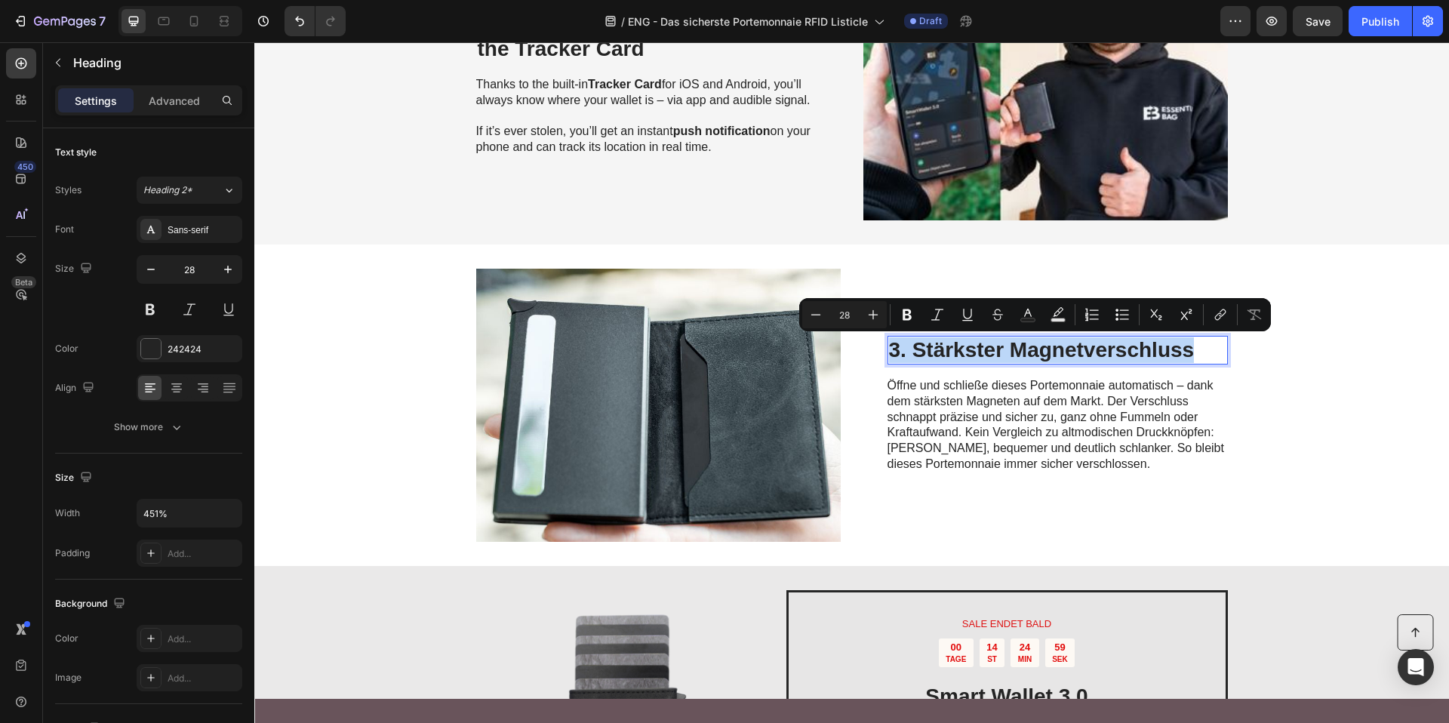
scroll to position [774, 0]
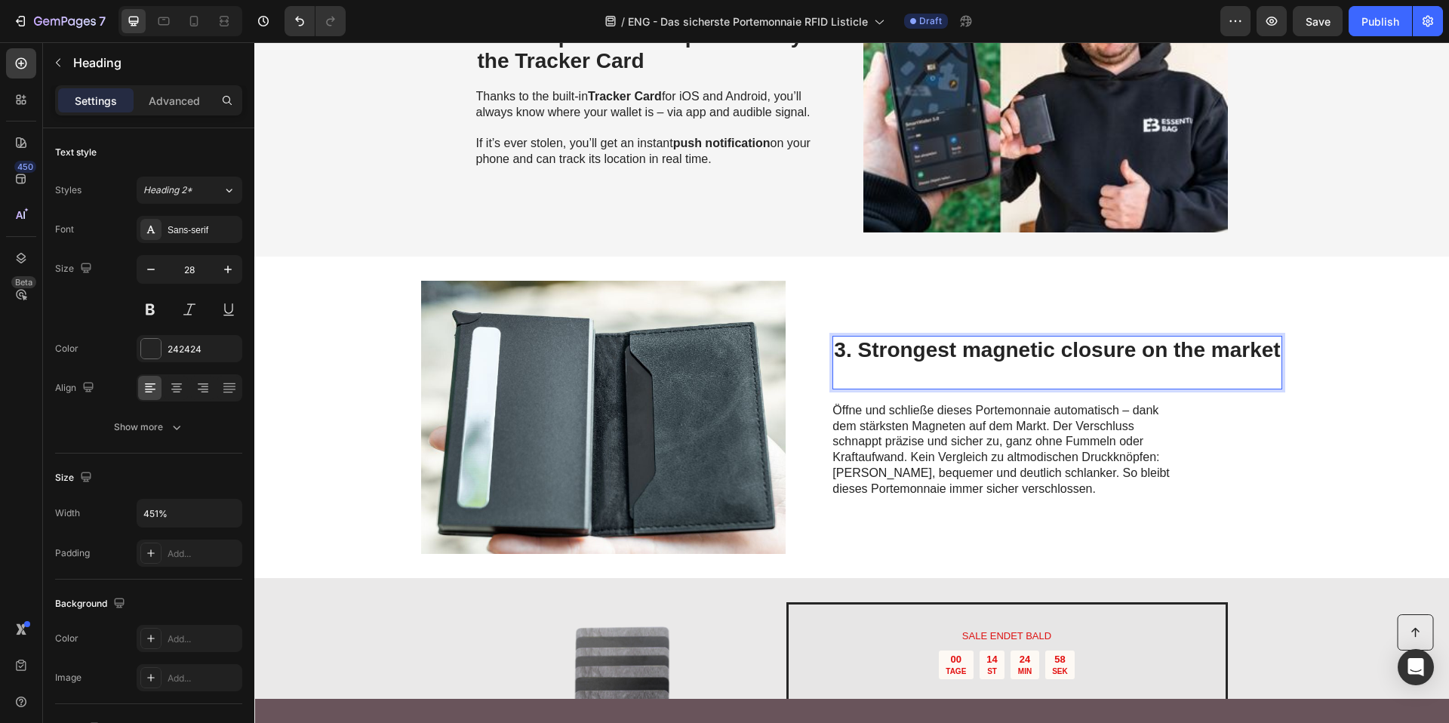
click at [1031, 377] on p "3. Strongest magnetic closure on the market" at bounding box center [1057, 362] width 446 height 51
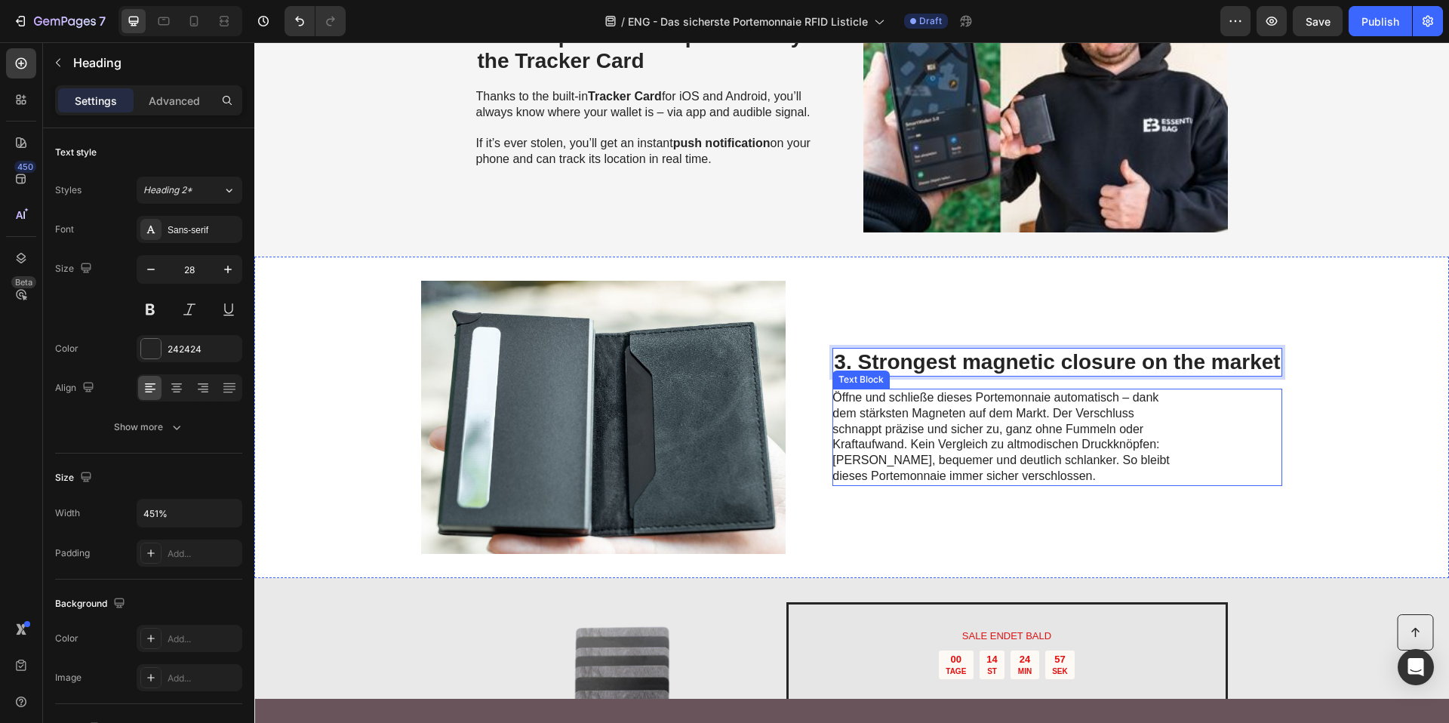
scroll to position [786, 0]
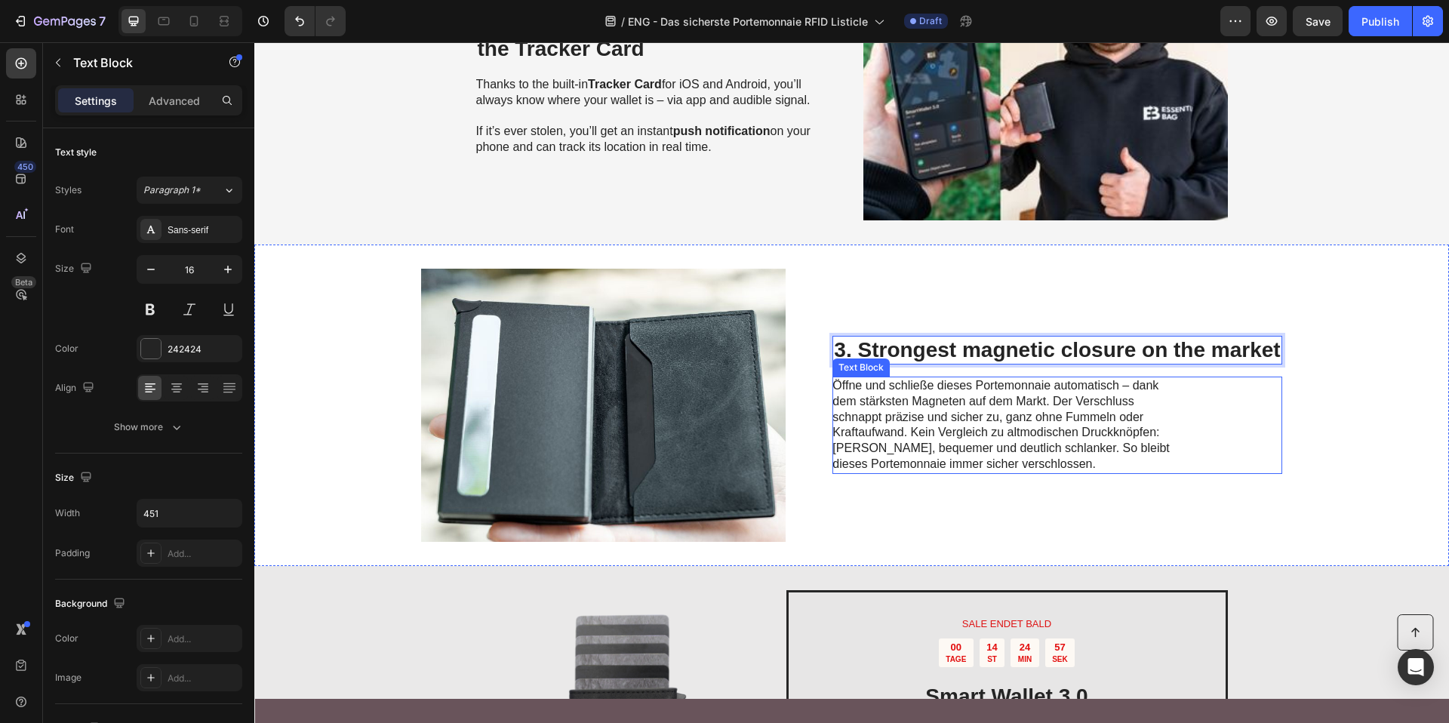
click at [997, 415] on span "Öffne und schließe dieses Portemonnaie automatisch – dank dem stärksten Magnete…" at bounding box center [1000, 424] width 337 height 91
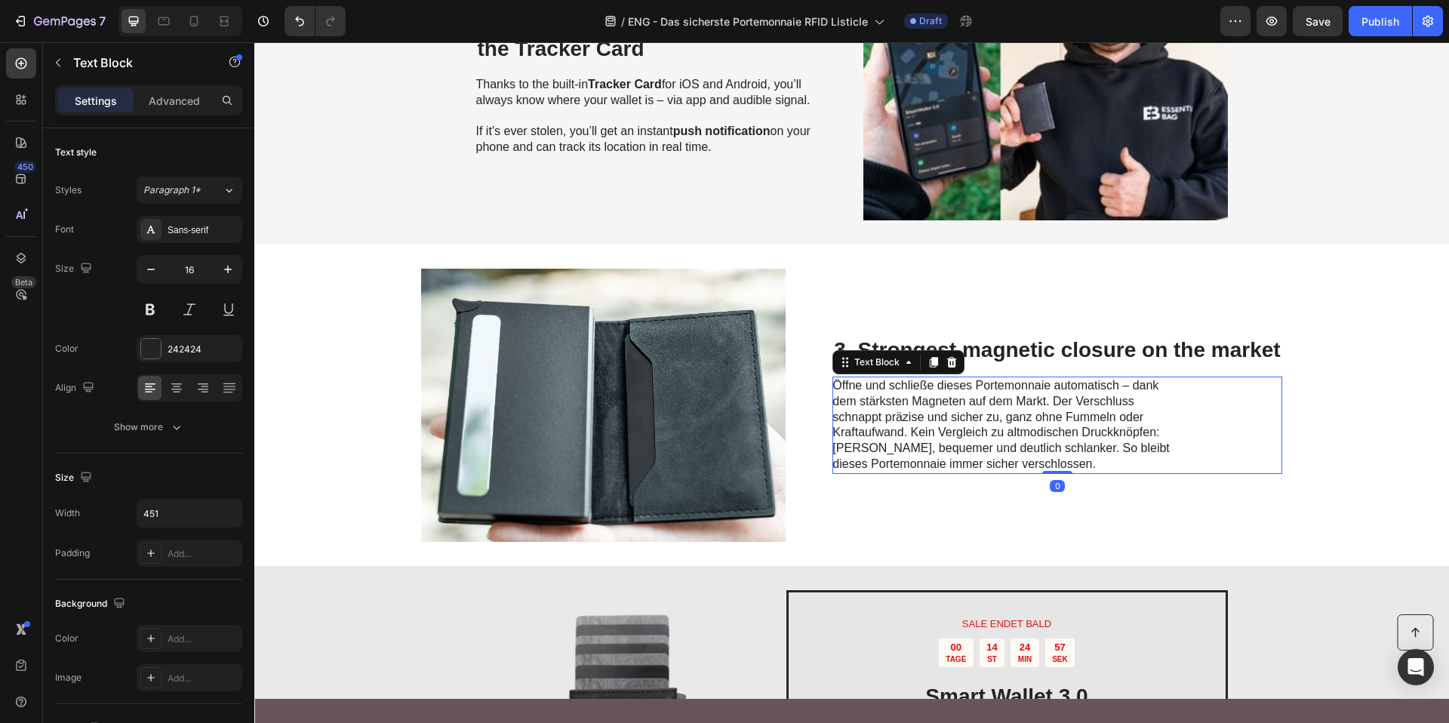
click at [997, 415] on span "Öffne und schließe dieses Portemonnaie automatisch – dank dem stärksten Magnete…" at bounding box center [1000, 424] width 337 height 91
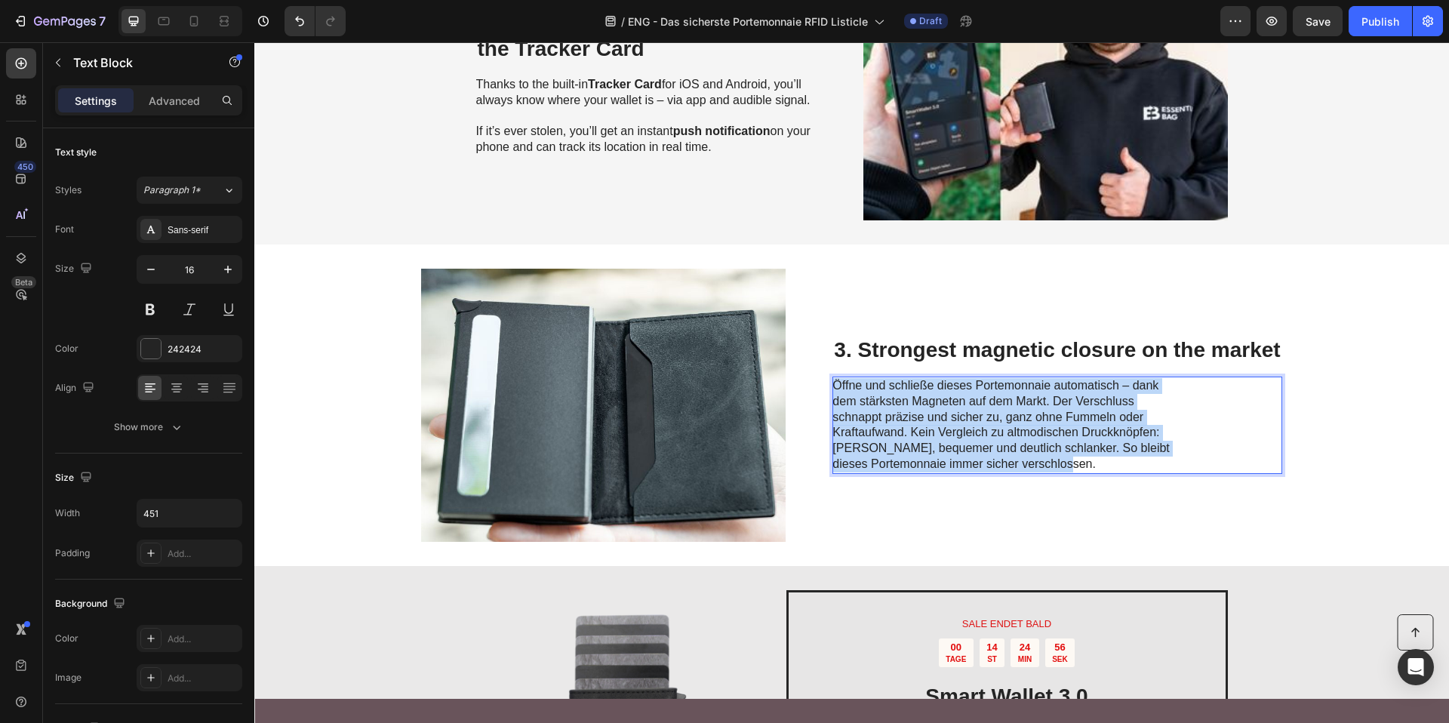
click at [997, 415] on span "Öffne und schließe dieses Portemonnaie automatisch – dank dem stärksten Magnete…" at bounding box center [1000, 424] width 337 height 91
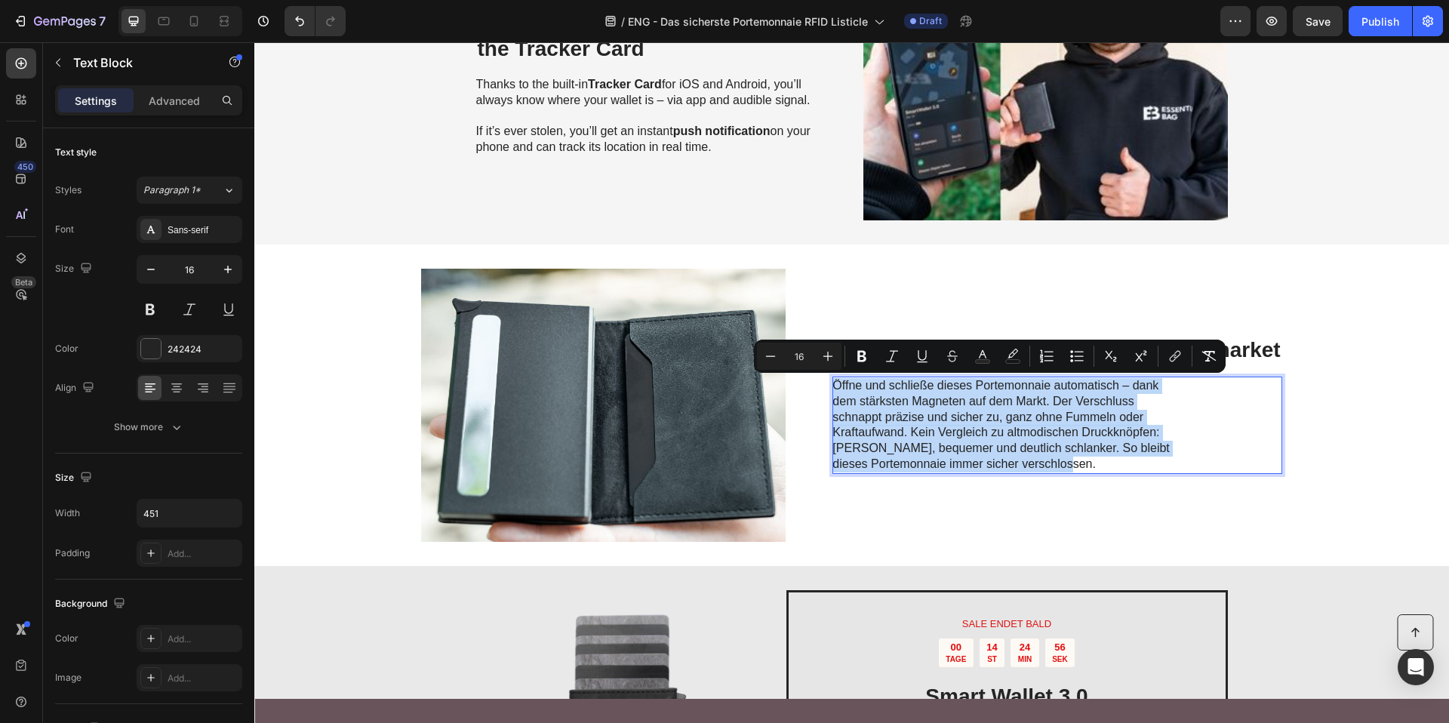
copy span "Öffne und schließe dieses Portemonnaie automatisch – dank dem stärksten Magnete…"
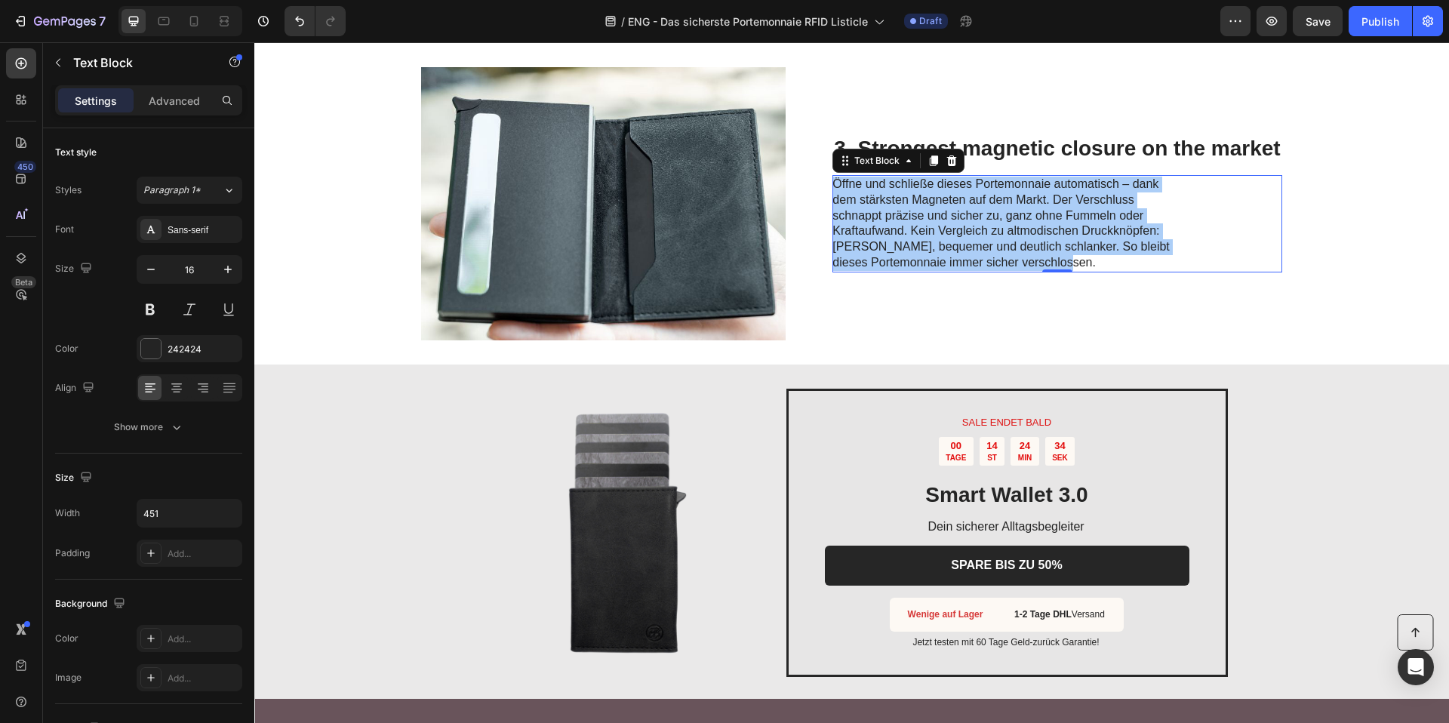
scroll to position [973, 0]
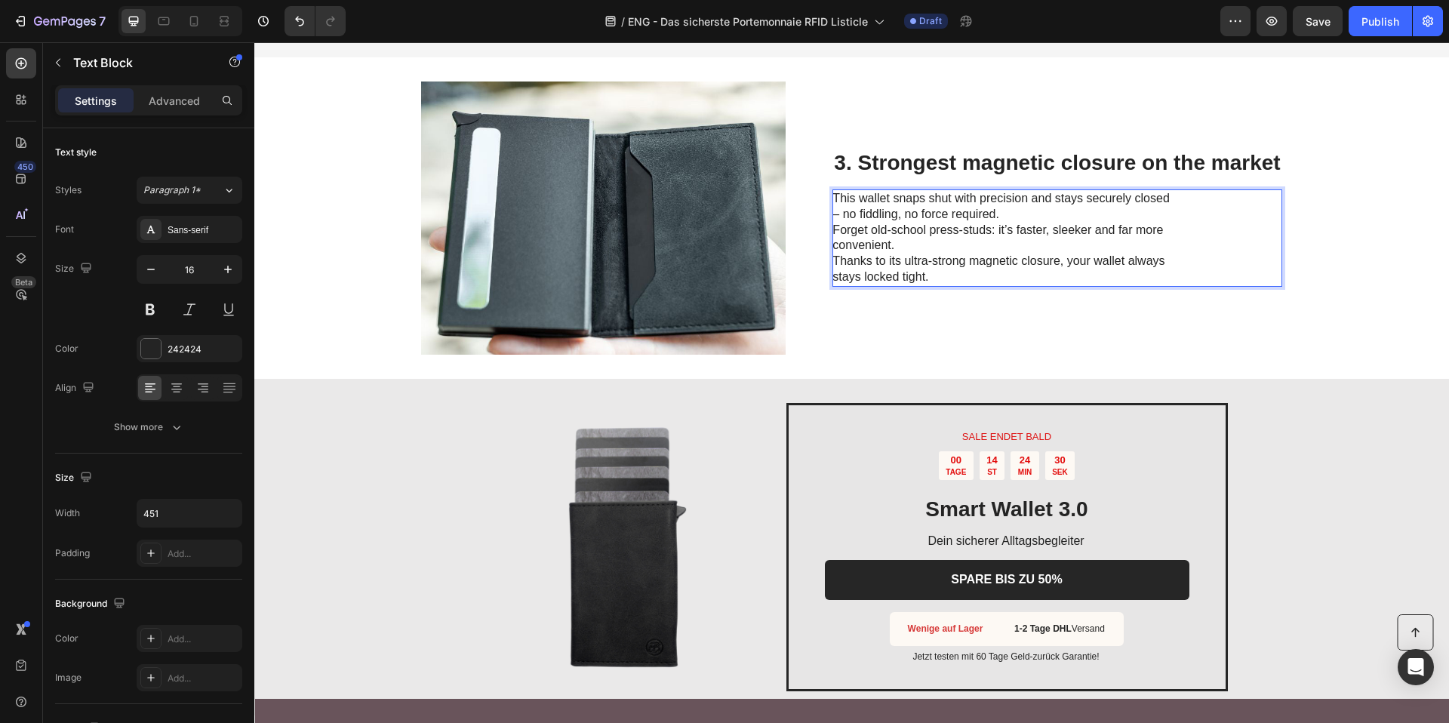
click at [1006, 215] on p "This wallet snaps shut with precision and stays securely closed – no fiddling, …" at bounding box center [1001, 238] width 339 height 94
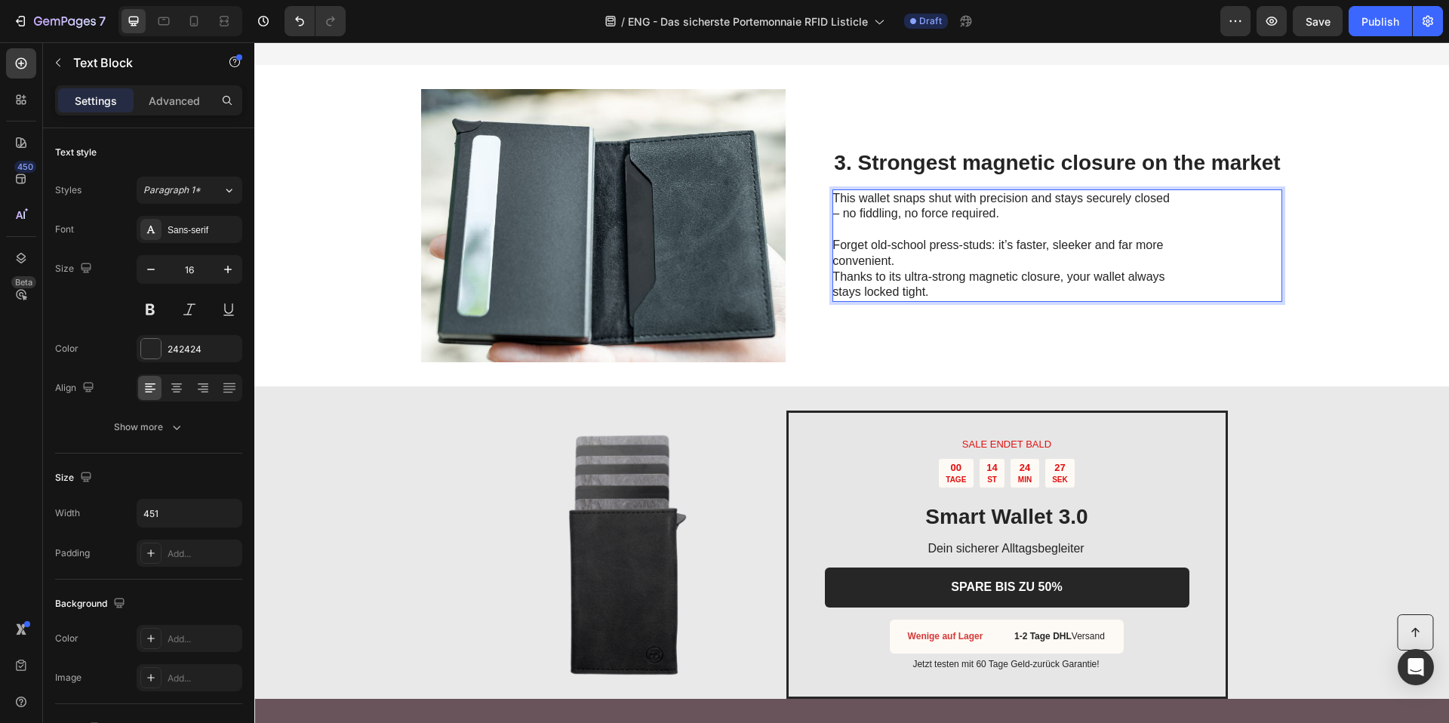
click at [1128, 200] on p "This wallet snaps shut with precision and stays securely closed – no fiddling, …" at bounding box center [1001, 207] width 339 height 32
click at [903, 257] on p "Forget old-school press-studs: it’s faster, sleeker and far more convenient. Th…" at bounding box center [1001, 261] width 339 height 78
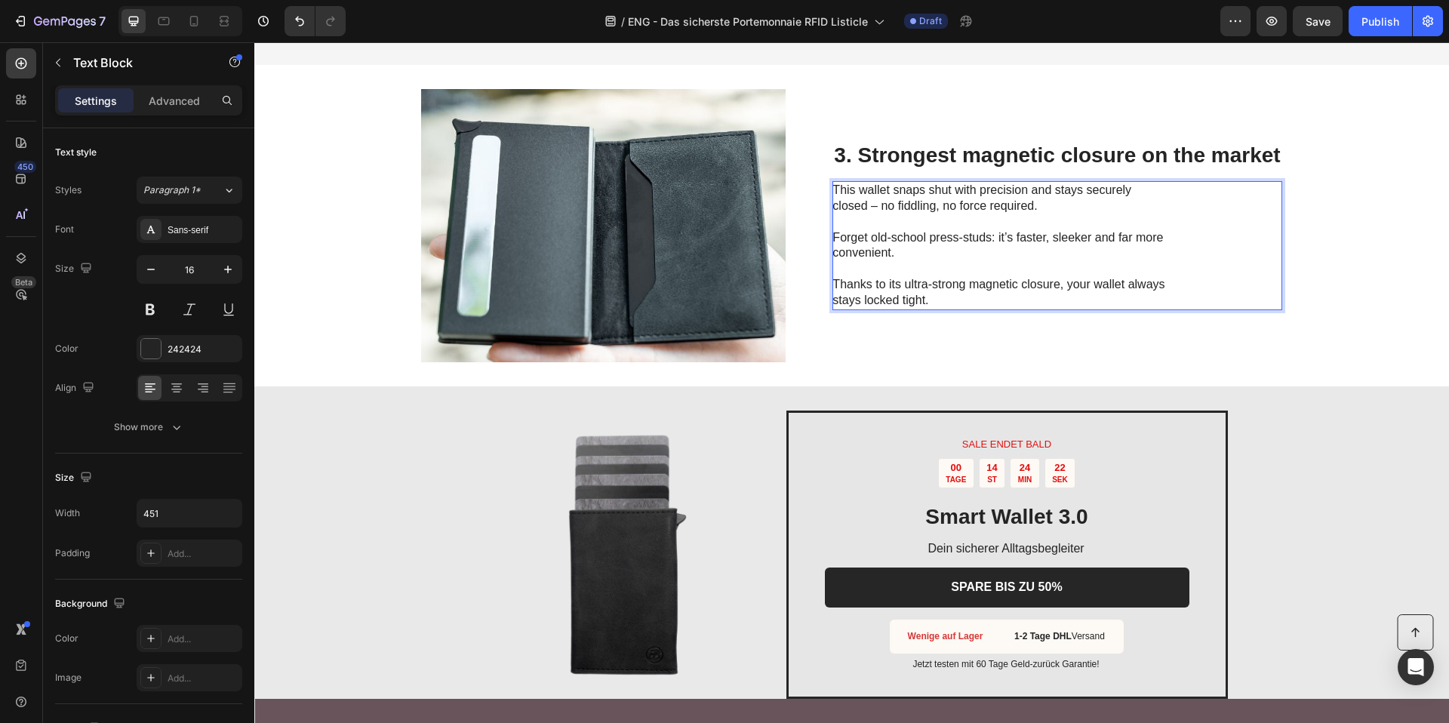
scroll to position [958, 0]
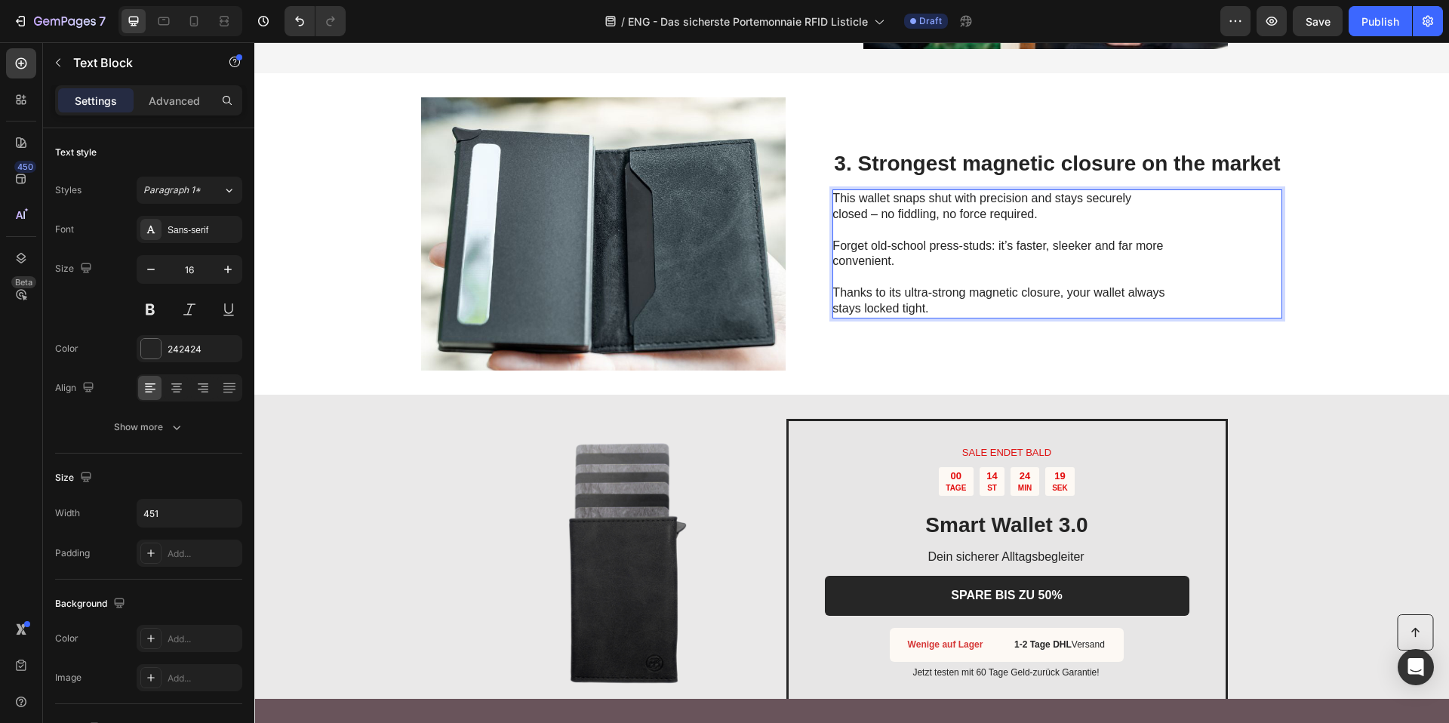
click at [1015, 247] on p "Forget old-school press-studs: it’s faster, sleeker and far more convenient." at bounding box center [1001, 246] width 339 height 47
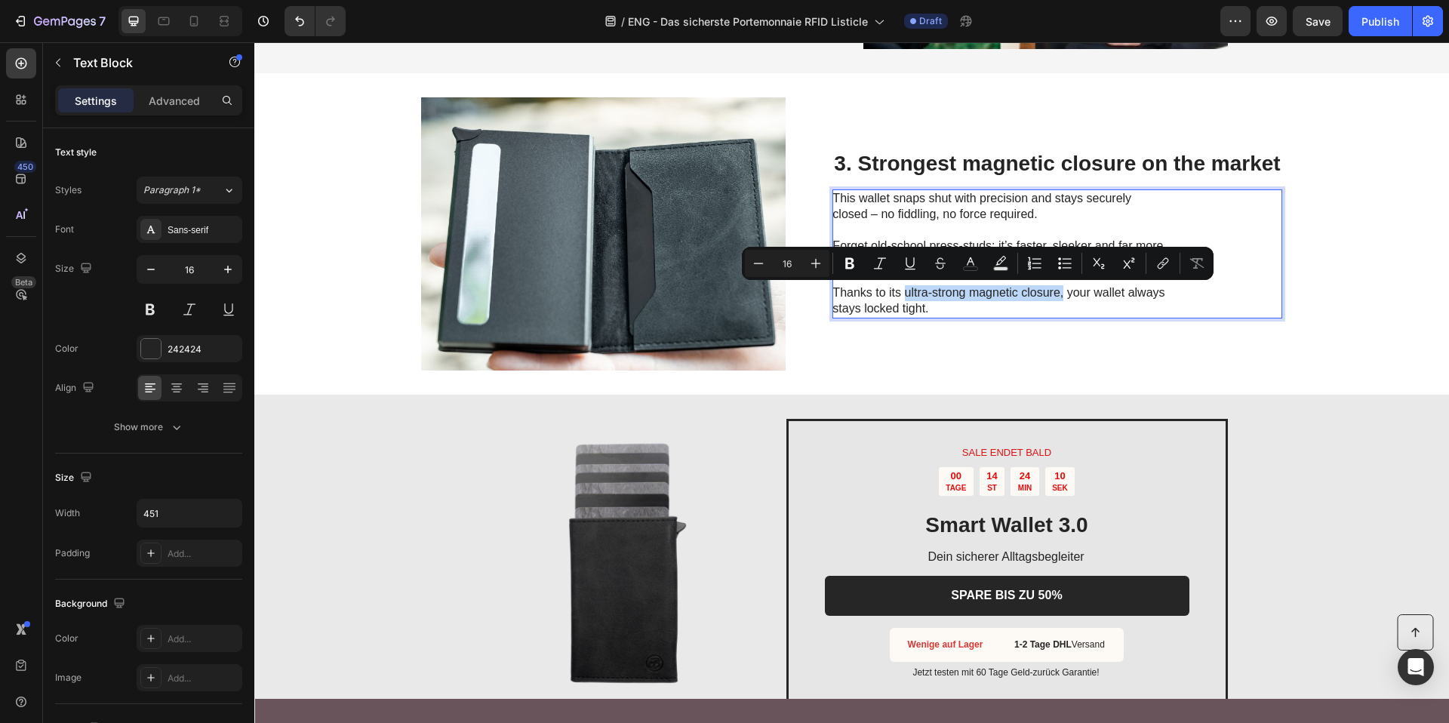
drag, startPoint x: 899, startPoint y: 297, endPoint x: 1056, endPoint y: 291, distance: 157.1
click at [1056, 291] on p "Thanks to its ultra-strong magnetic closure, your wallet always stays locked ti…" at bounding box center [1001, 292] width 339 height 47
click at [848, 254] on button "Bold" at bounding box center [849, 263] width 27 height 27
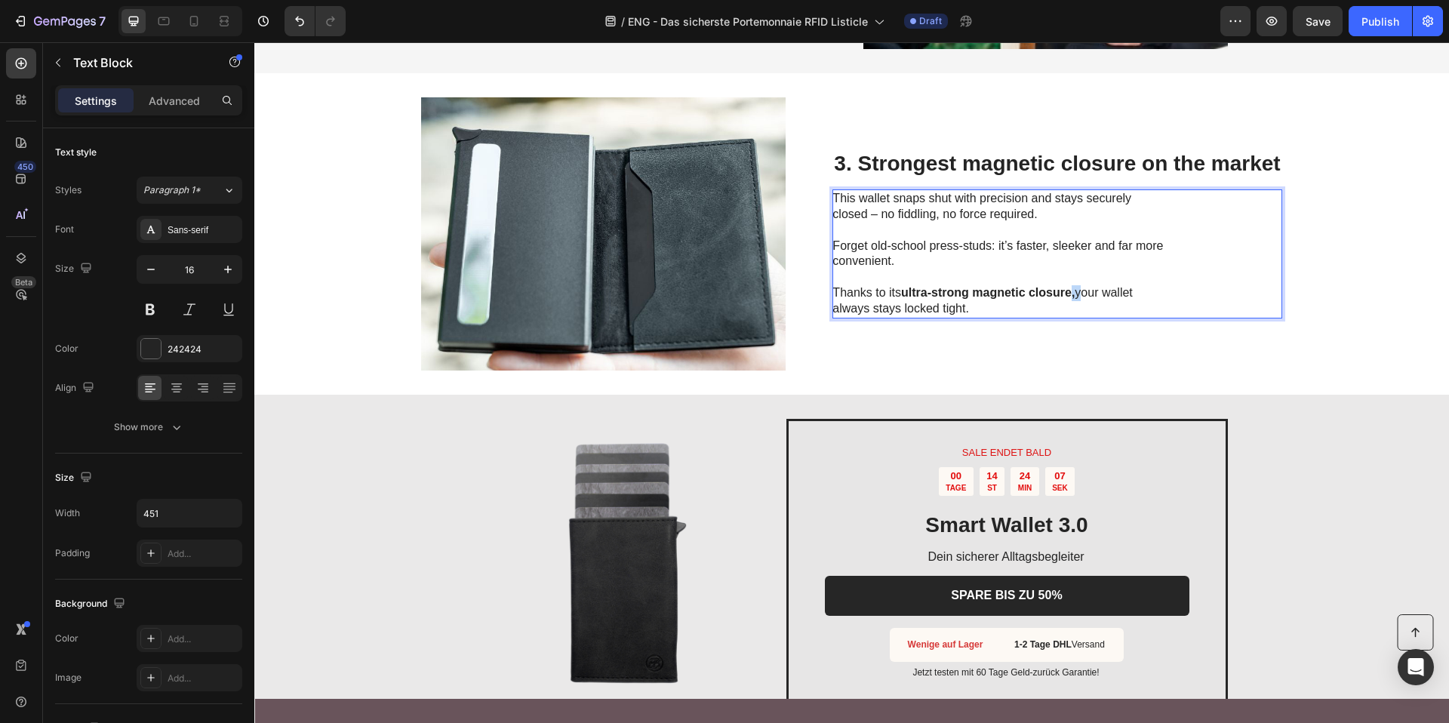
click at [1071, 295] on p "Thanks to its ultra-strong magnetic closure, your wallet always stays locked ti…" at bounding box center [1001, 292] width 339 height 47
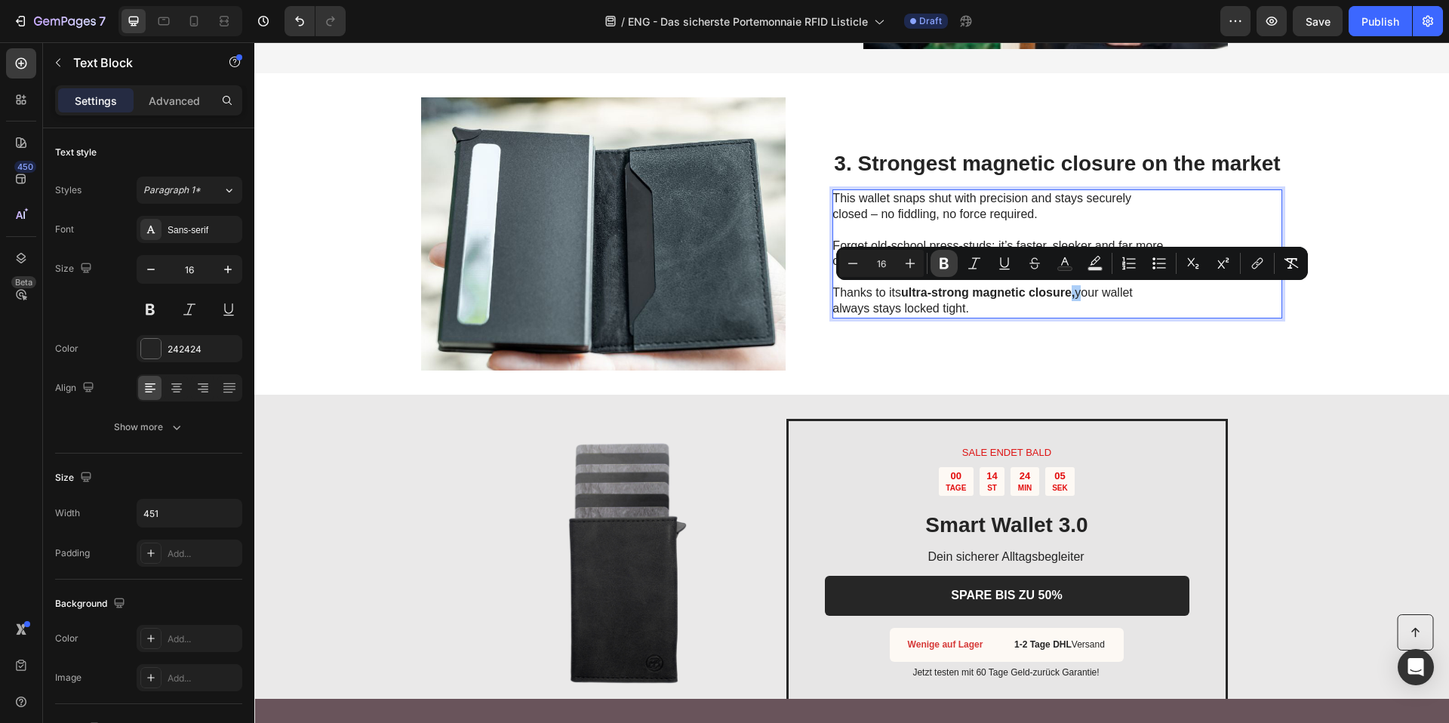
click at [948, 275] on button "Bold" at bounding box center [943, 263] width 27 height 27
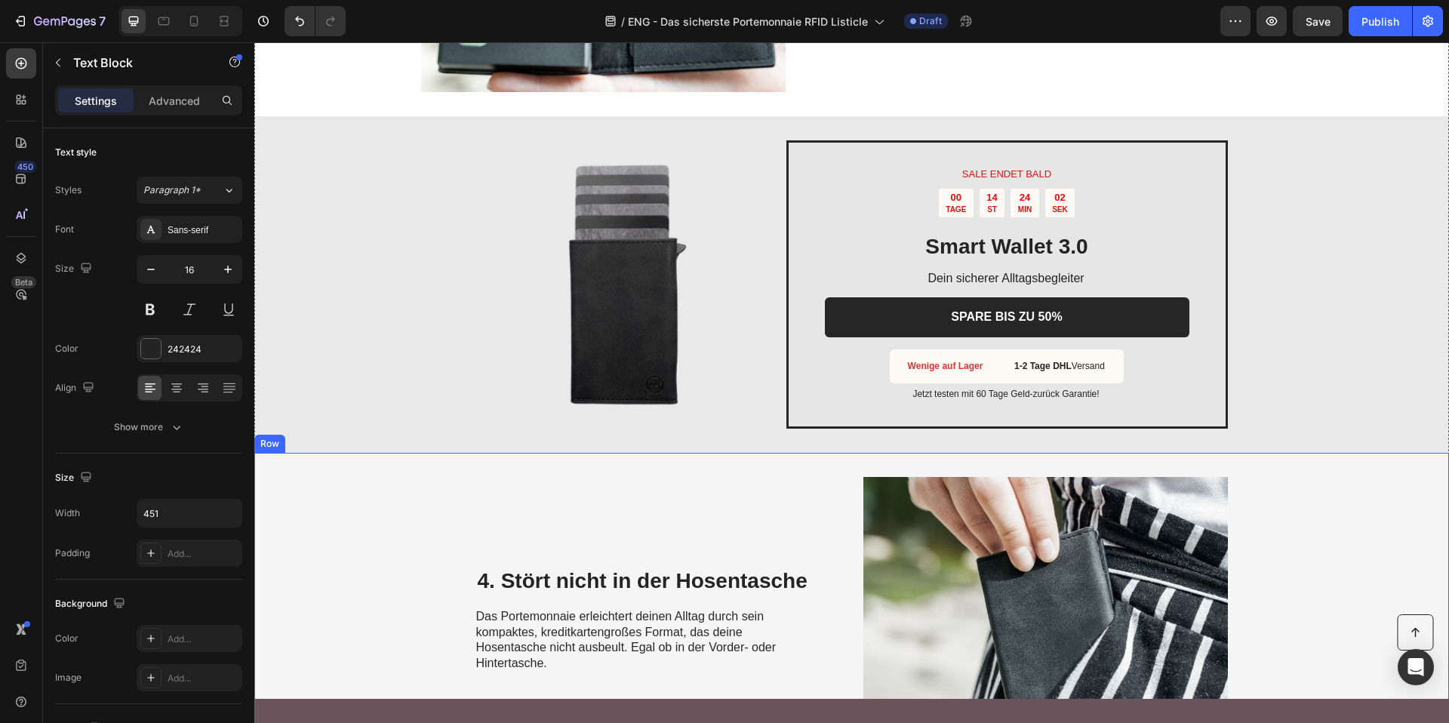
scroll to position [1238, 0]
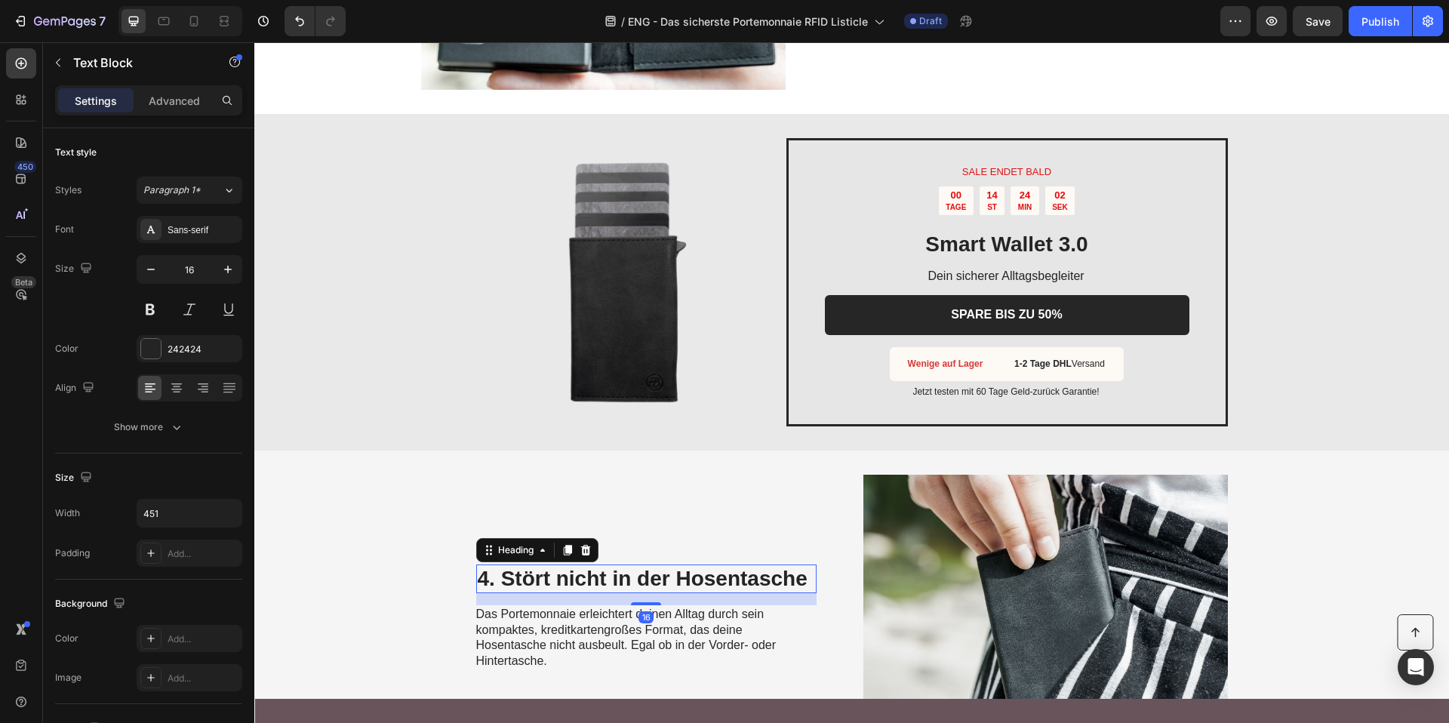
click at [581, 572] on h2 "4. Stört nicht in der Hosentasche" at bounding box center [646, 578] width 340 height 29
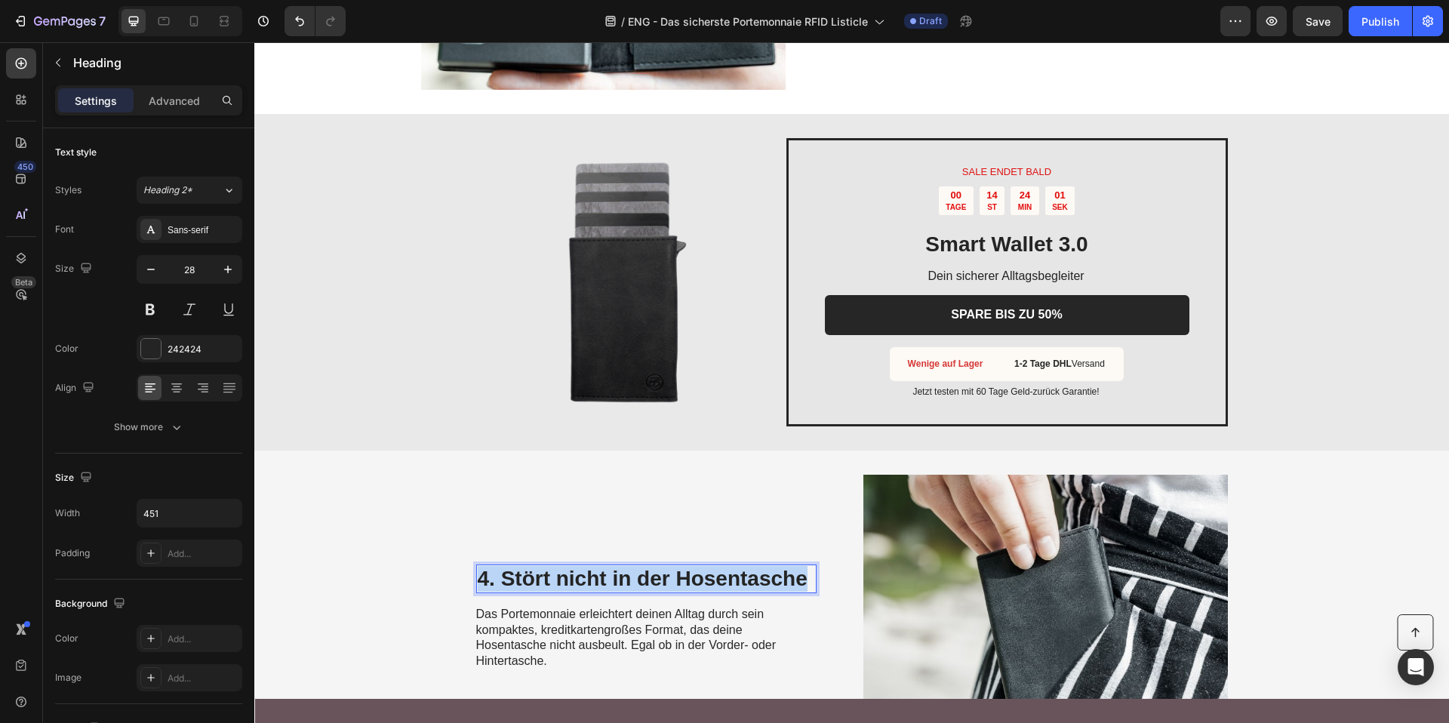
click at [581, 572] on p "4. Stört nicht in der Hosentasche" at bounding box center [646, 579] width 337 height 26
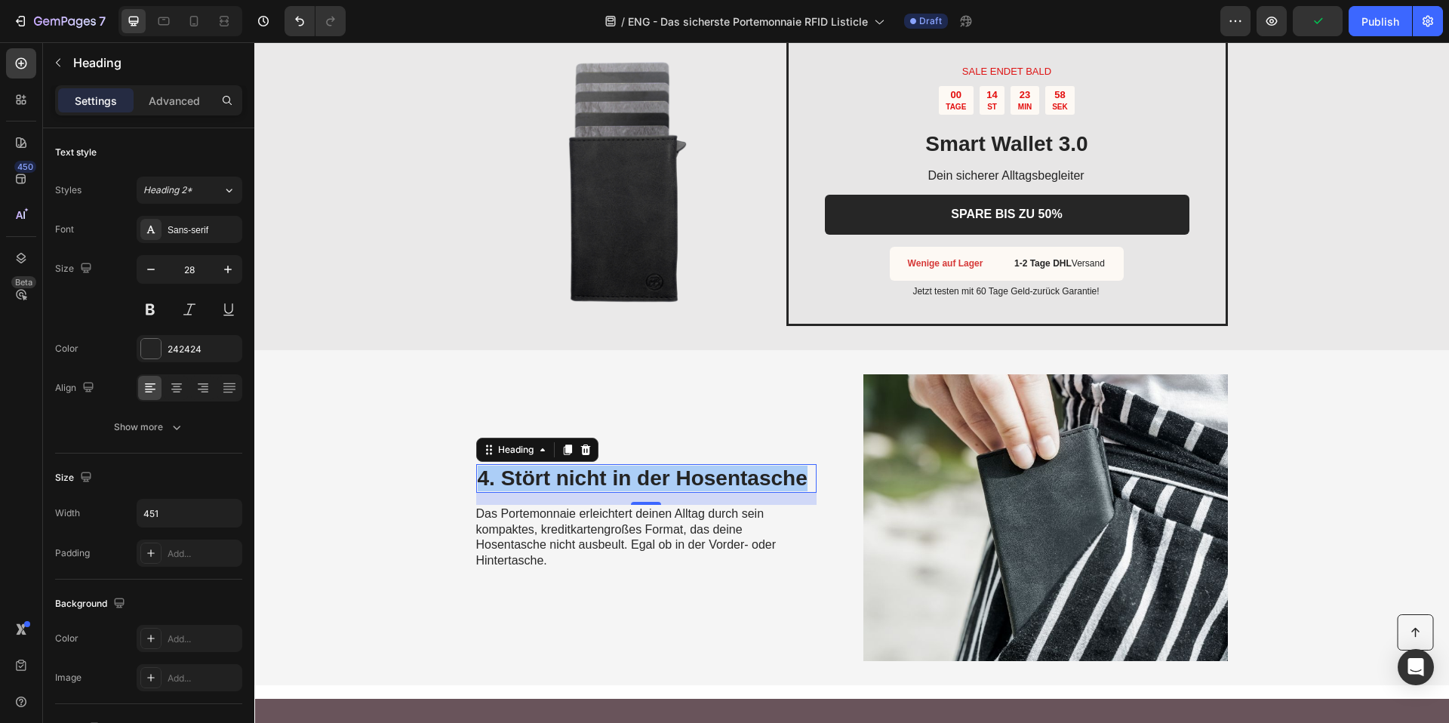
scroll to position [1342, 0]
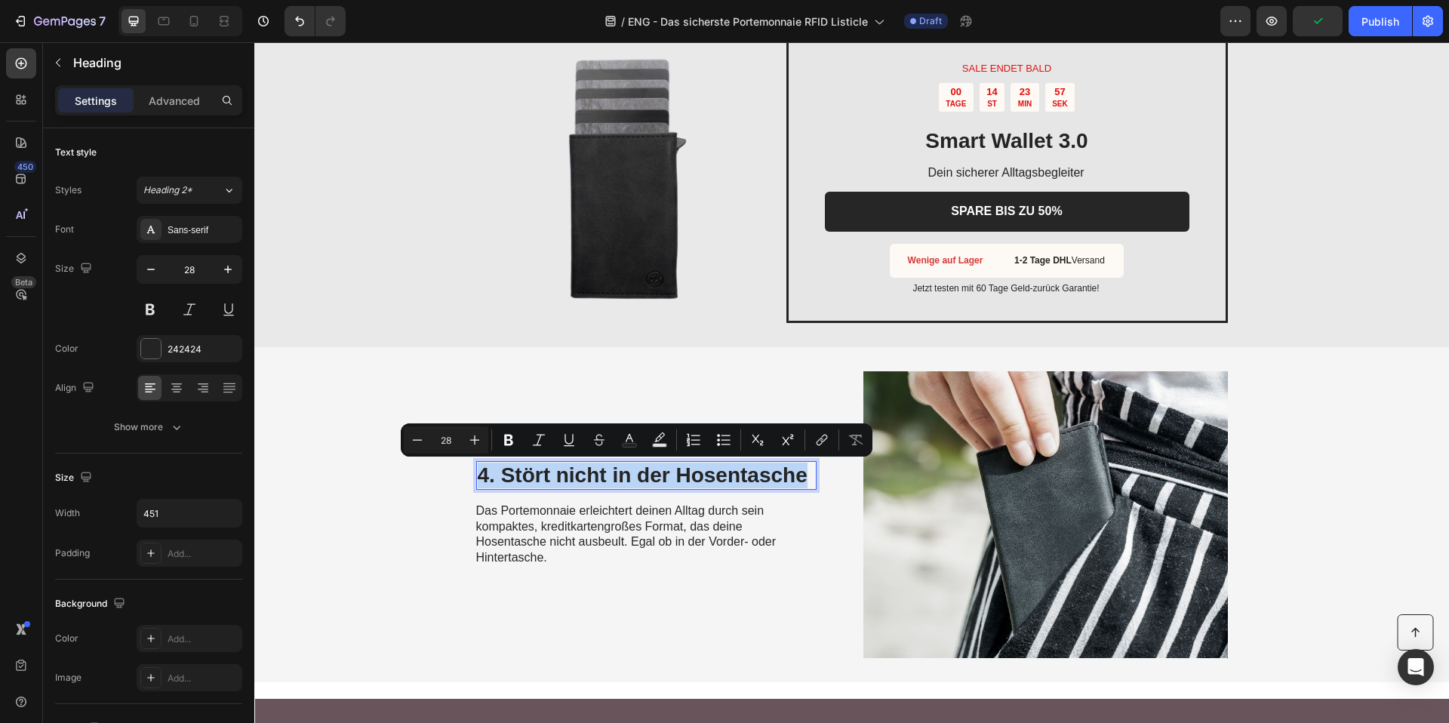
click at [581, 524] on span "Das Portemonnaie erleichtert deinen Alltag durch sein kompaktes, kreditkartengr…" at bounding box center [626, 534] width 300 height 60
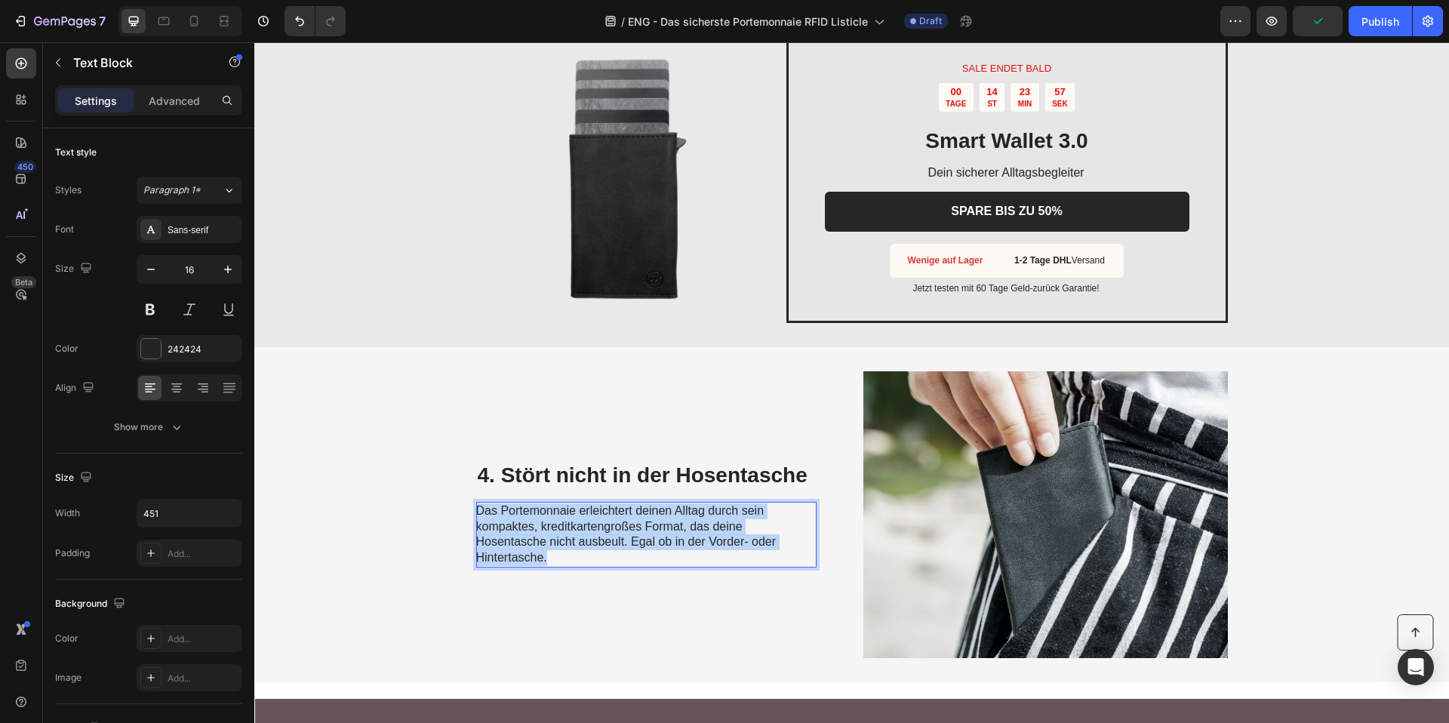
click at [581, 524] on span "Das Portemonnaie erleichtert deinen Alltag durch sein kompaktes, kreditkartengr…" at bounding box center [626, 534] width 300 height 60
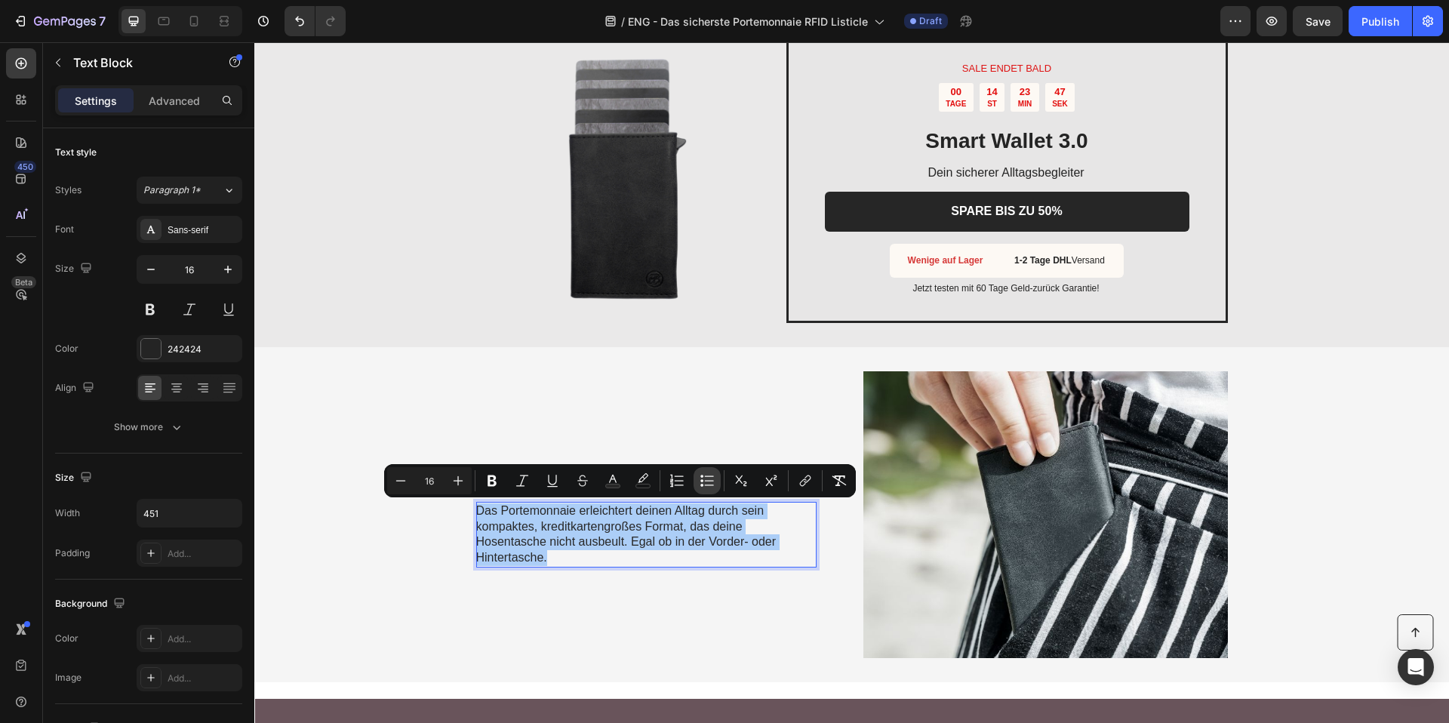
click at [699, 474] on icon "Editor contextual toolbar" at bounding box center [706, 480] width 15 height 15
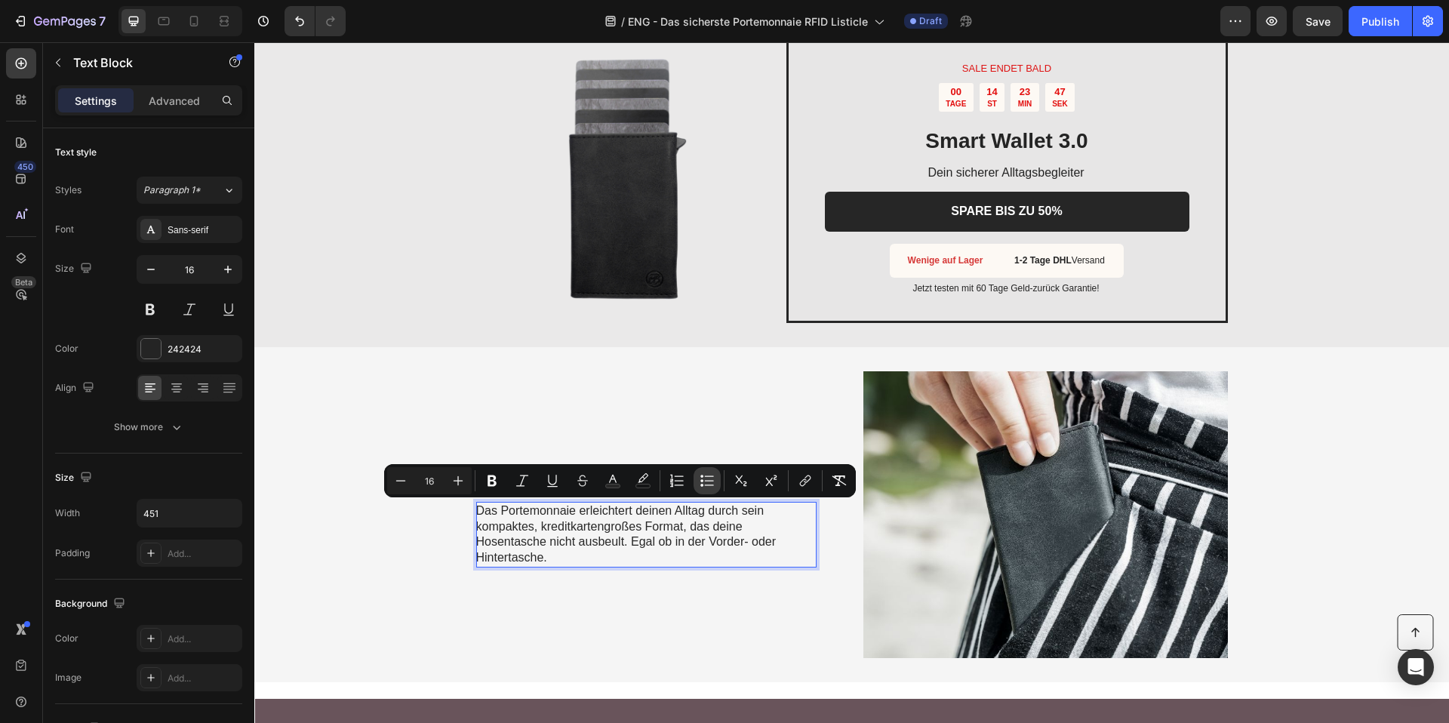
click at [699, 474] on icon "Editor contextual toolbar" at bounding box center [706, 480] width 15 height 15
click at [702, 469] on button "Bulleted List" at bounding box center [706, 480] width 27 height 27
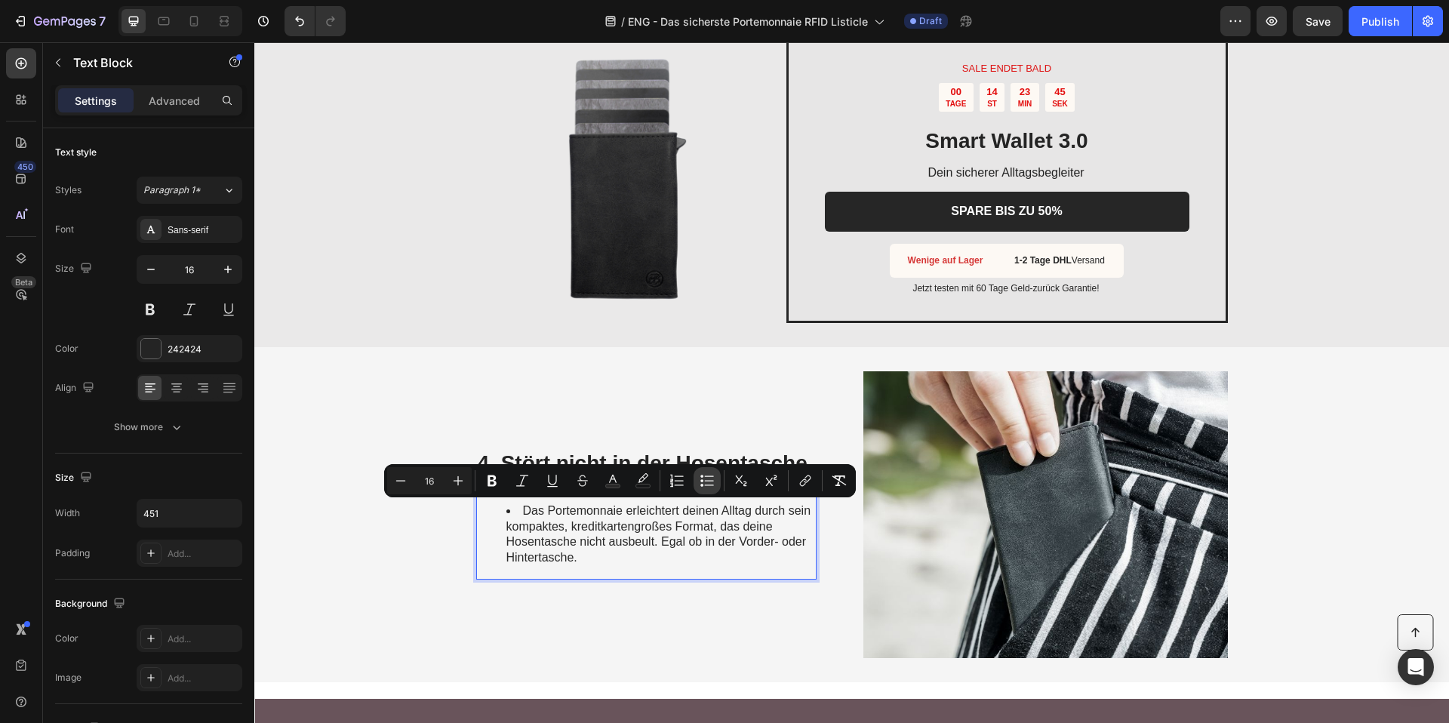
click at [698, 487] on button "Bulleted List" at bounding box center [706, 480] width 27 height 27
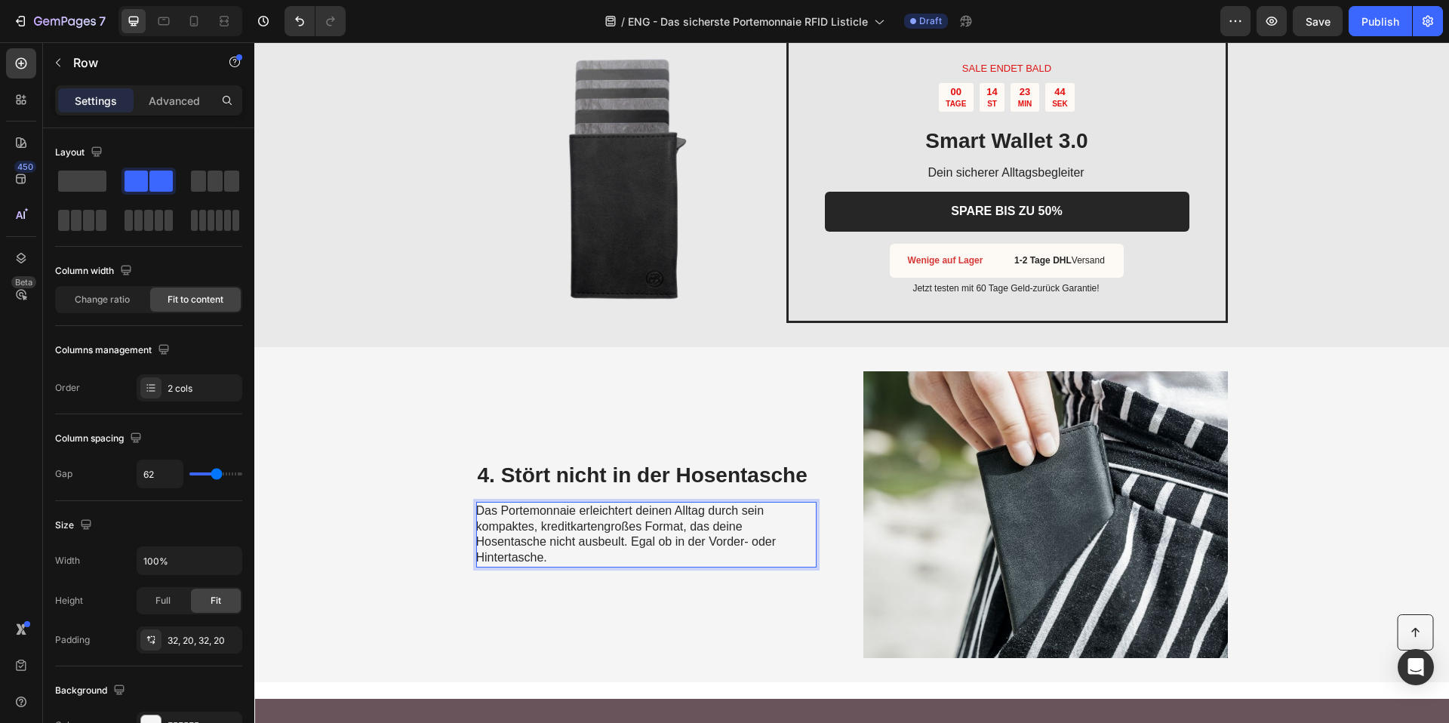
click at [634, 432] on div "4. Stört nicht in der Hosentasche Heading Das Portemonnaie erleichtert deinen A…" at bounding box center [646, 514] width 340 height 287
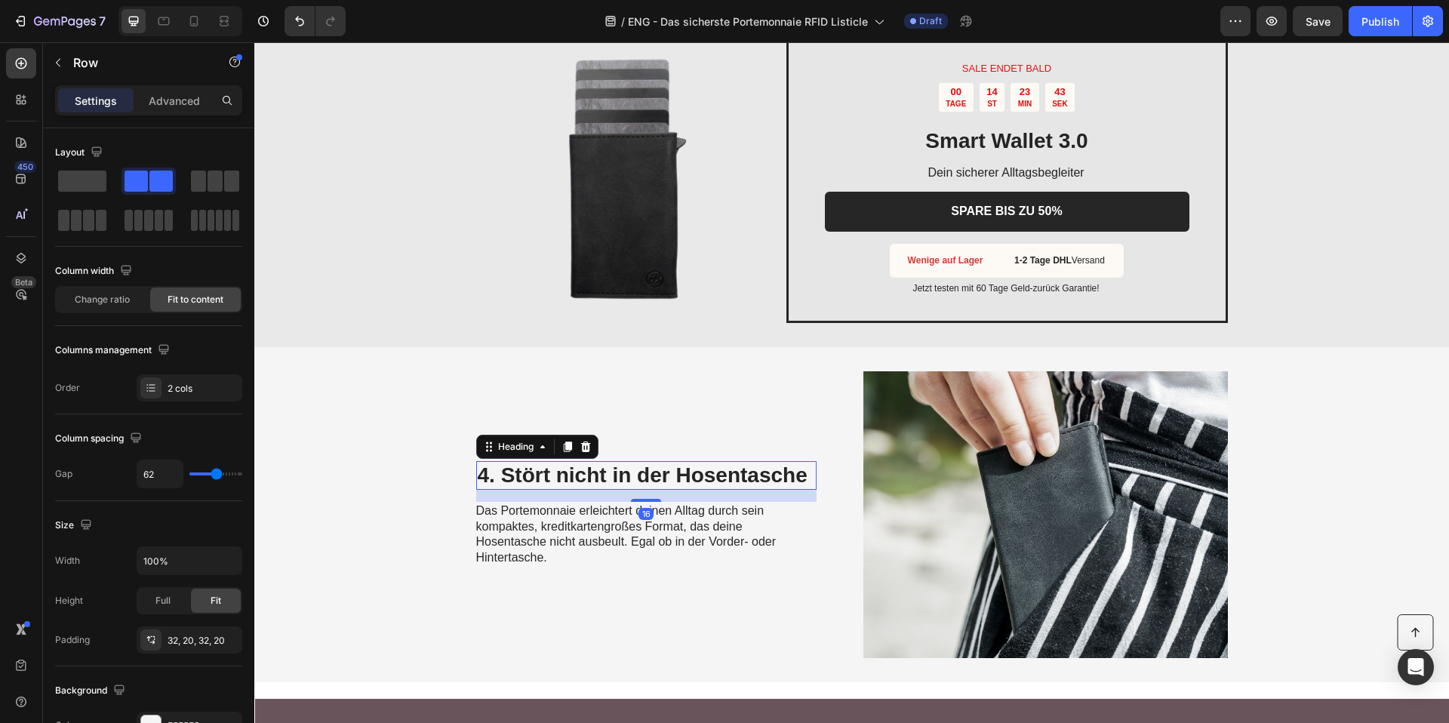
click at [594, 475] on p "4. Stört nicht in der Hosentasche" at bounding box center [646, 476] width 337 height 26
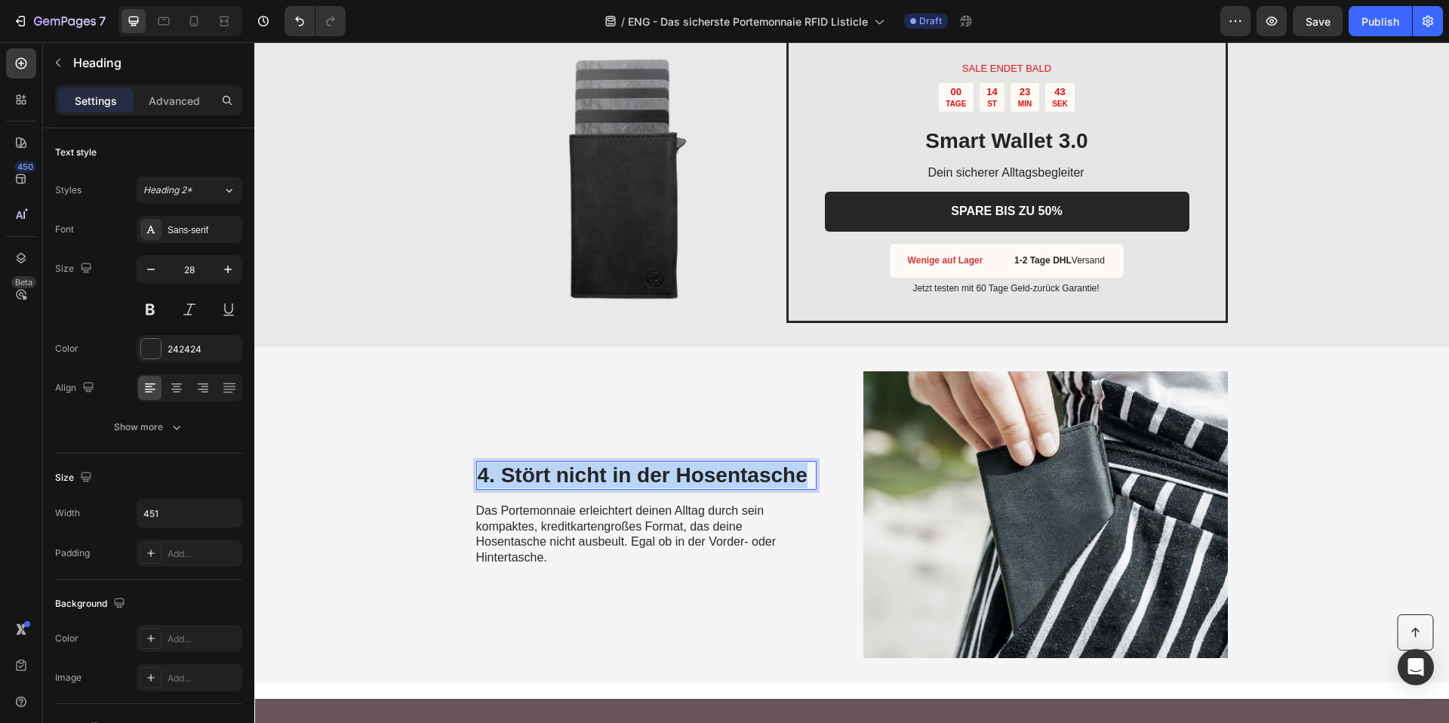
click at [594, 475] on p "4. Stört nicht in der Hosentasche" at bounding box center [646, 476] width 337 height 26
click at [647, 512] on span "Das Portemonnaie erleichtert deinen Alltag durch sein kompaktes, kreditkartengr…" at bounding box center [626, 534] width 300 height 60
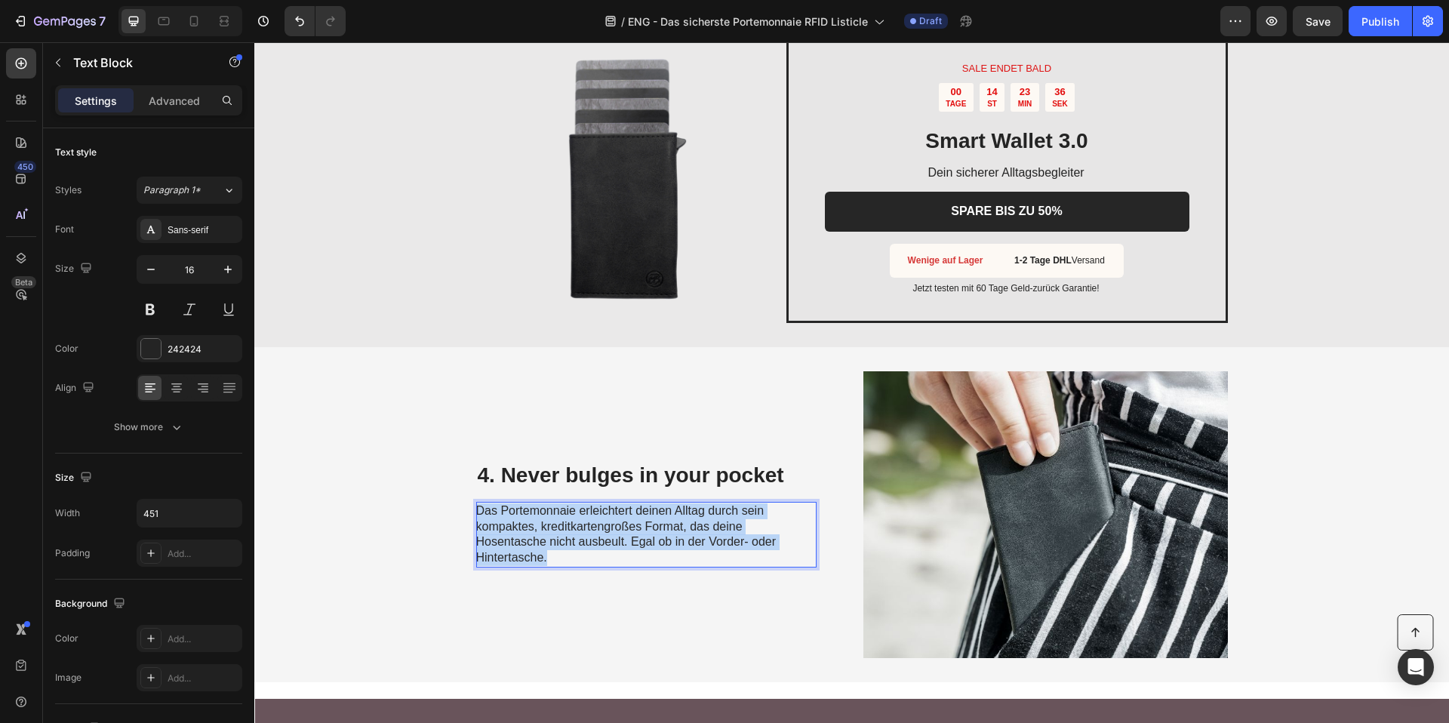
click at [647, 512] on span "Das Portemonnaie erleichtert deinen Alltag durch sein kompaktes, kreditkartengr…" at bounding box center [626, 534] width 300 height 60
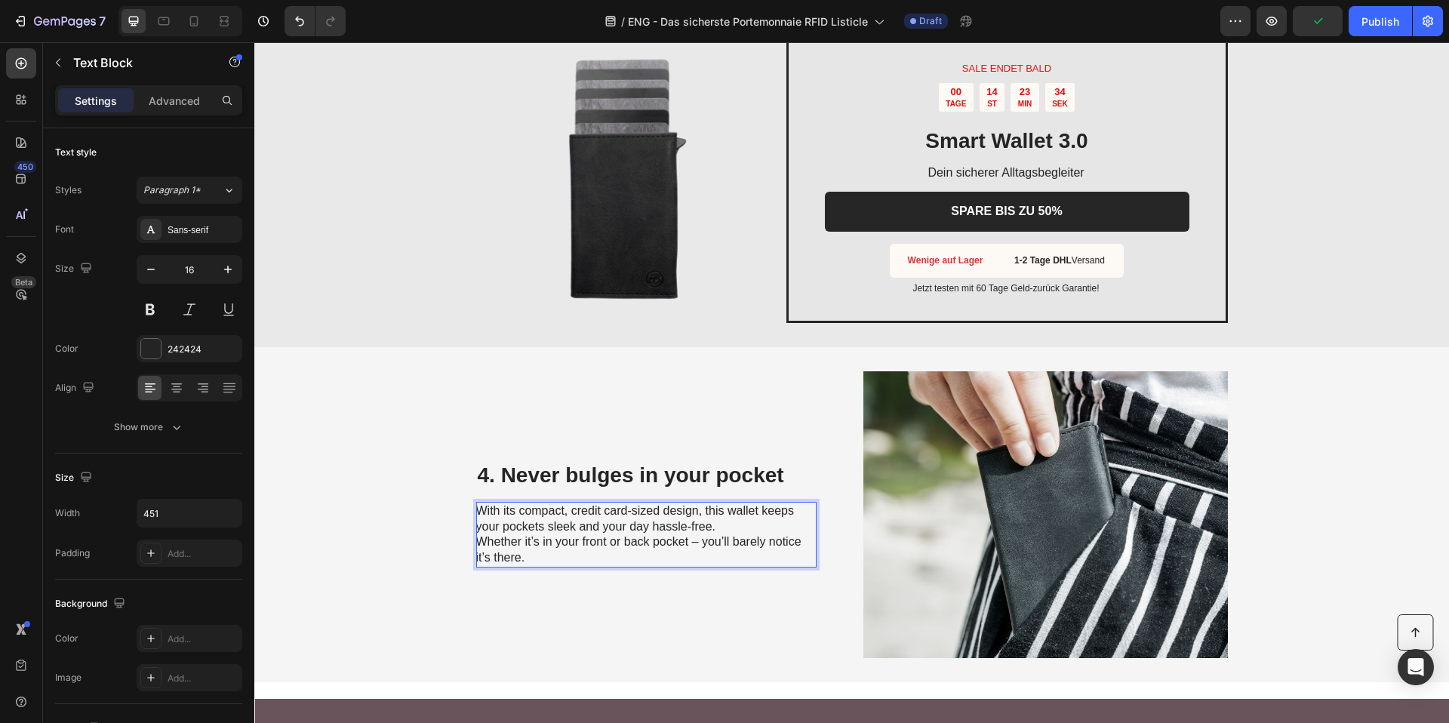
click at [720, 527] on p "With its compact, credit card-sized design, this wallet keeps your pockets slee…" at bounding box center [645, 534] width 339 height 63
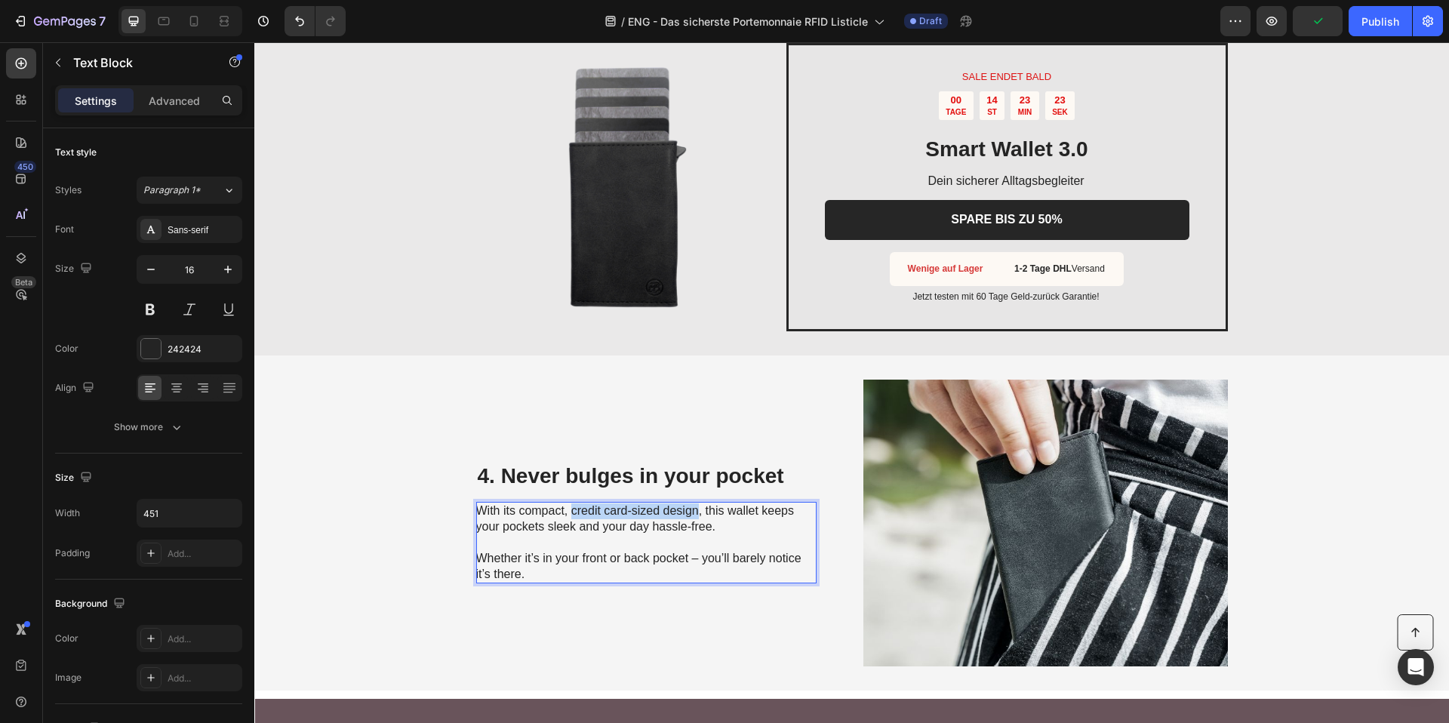
drag, startPoint x: 567, startPoint y: 513, endPoint x: 694, endPoint y: 515, distance: 127.5
click at [694, 515] on p "With its compact, credit card-sized design, this wallet keeps your pockets slee…" at bounding box center [645, 519] width 339 height 32
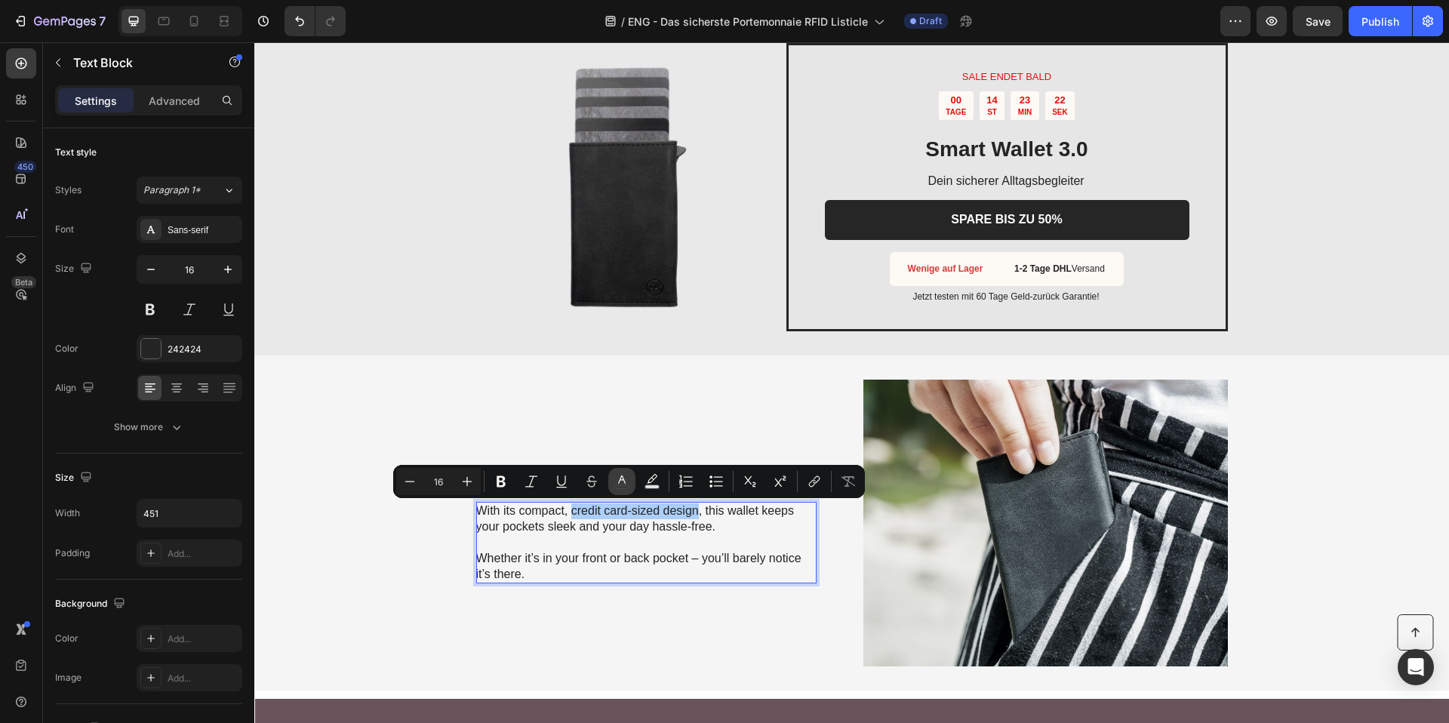
drag, startPoint x: 503, startPoint y: 482, endPoint x: 624, endPoint y: 492, distance: 121.1
click at [503, 482] on icon "Editor contextual toolbar" at bounding box center [500, 481] width 9 height 11
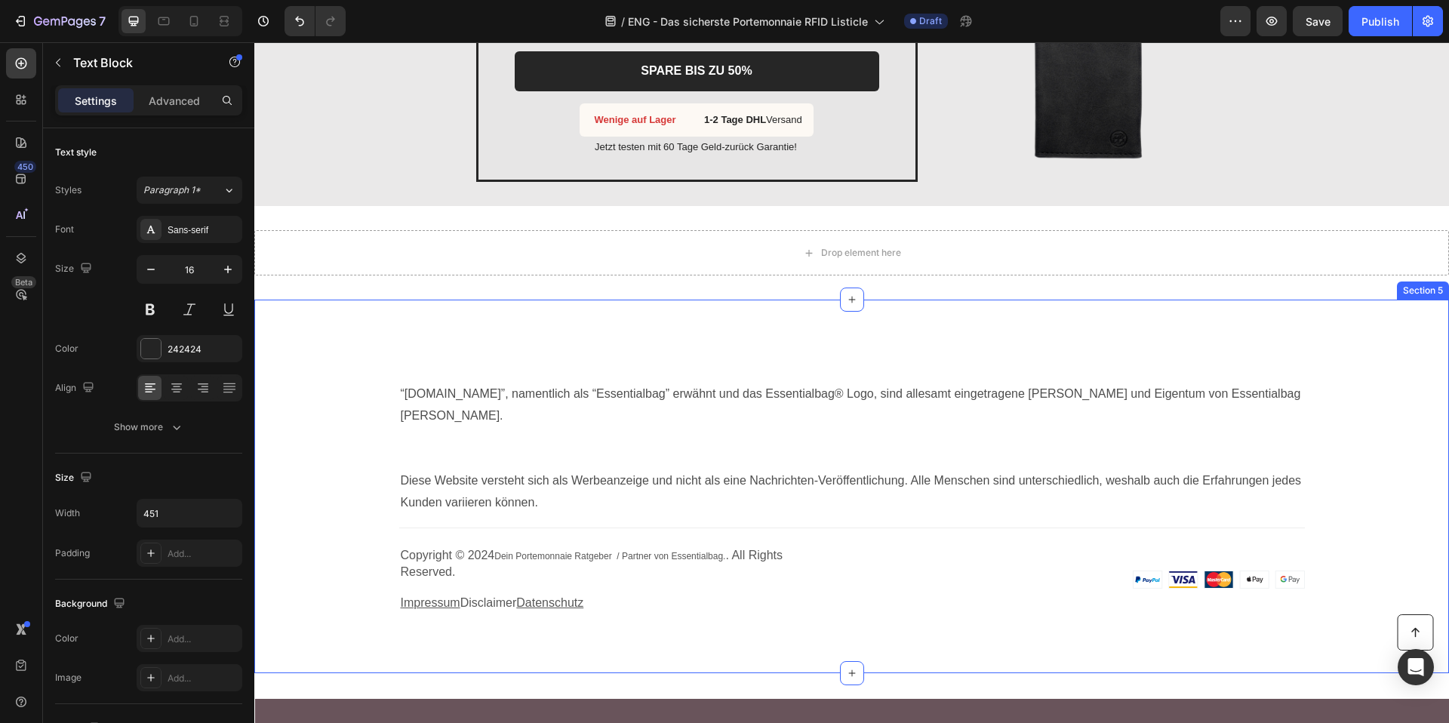
scroll to position [3128, 0]
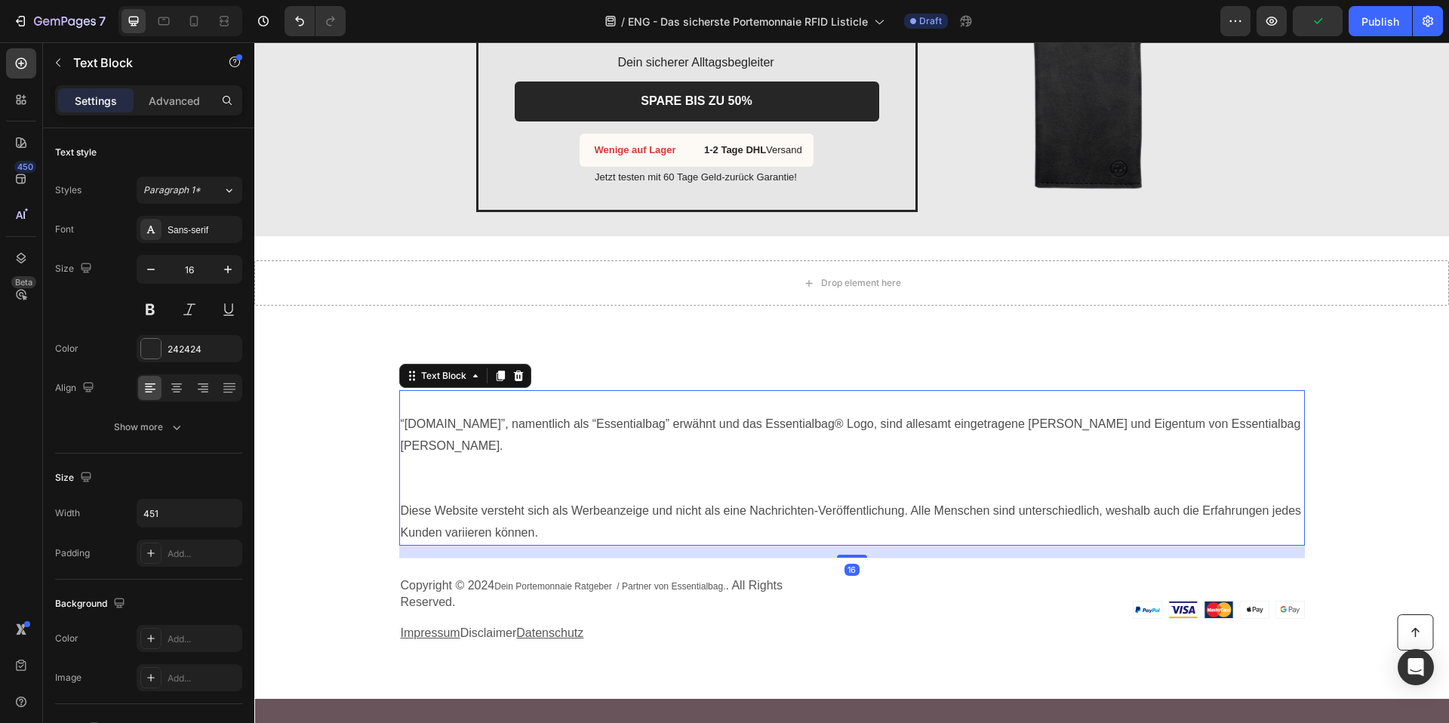
click at [835, 425] on p "“Essentialbag.de”, namentlich als “Essentialbag” erwähnt und das Essentialbag® …" at bounding box center [852, 456] width 902 height 87
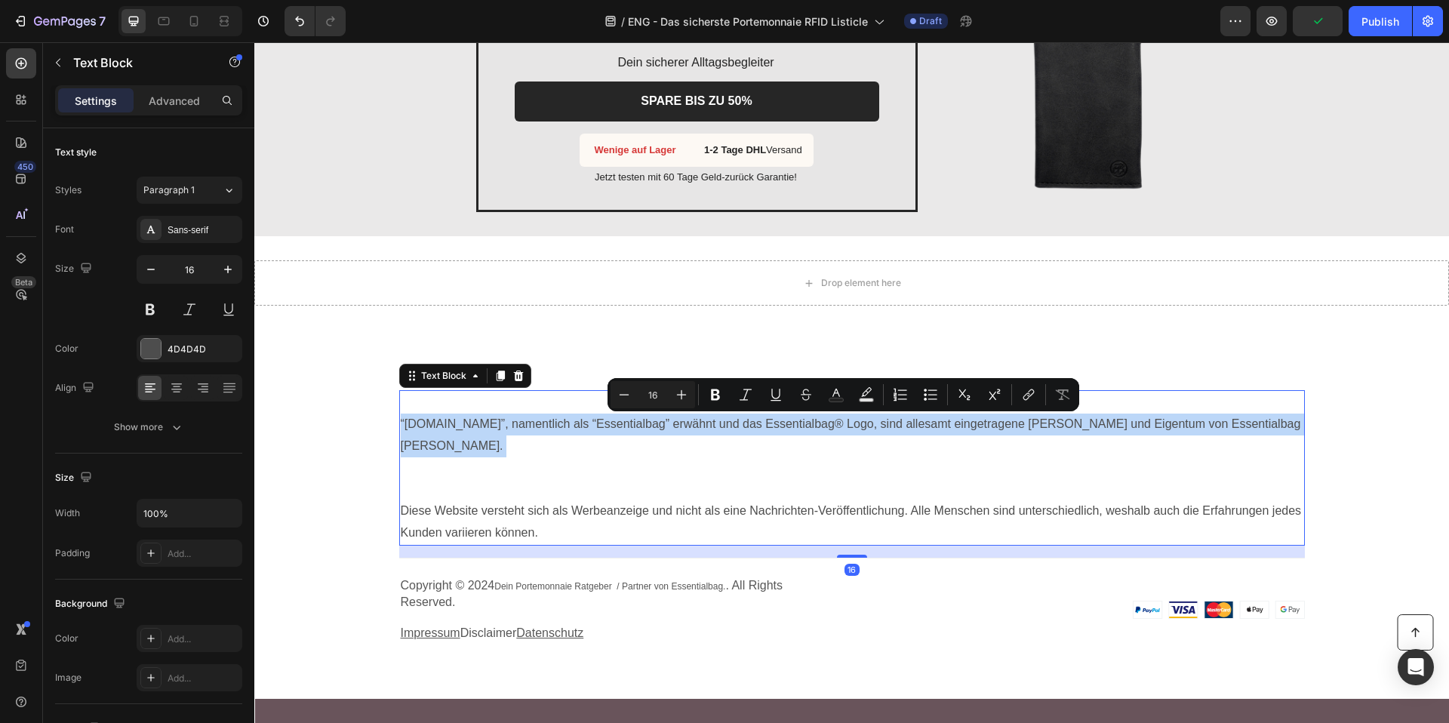
click at [835, 425] on p "“Essentialbag.de”, namentlich als “Essentialbag” erwähnt und das Essentialbag® …" at bounding box center [852, 456] width 902 height 87
click at [837, 433] on p "“Essentialbag.de”, namentlich als “Essentialbag” erwähnt und das Essentialbag® …" at bounding box center [852, 456] width 902 height 87
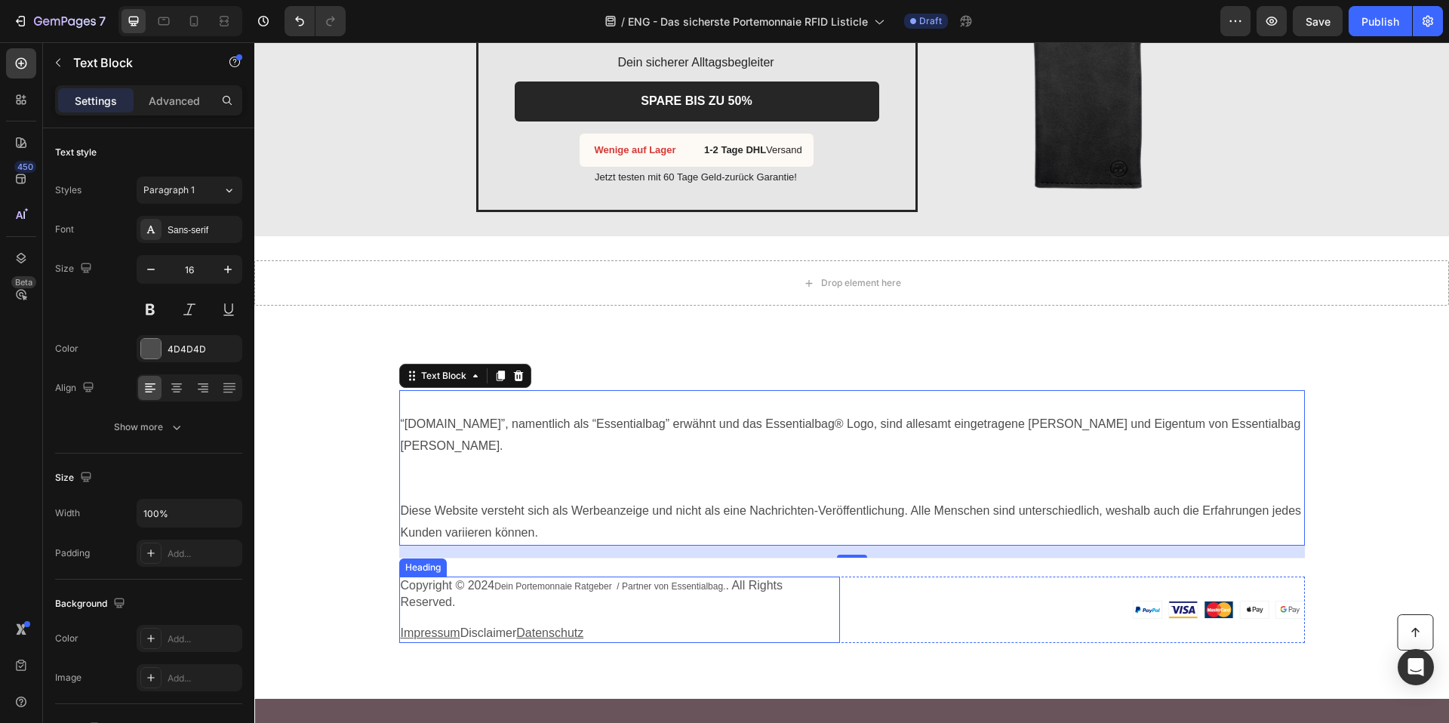
click at [489, 613] on h3 "Copyright © 2024 Dein Portemonnaie Ratgeber / Partner von Essentialbag. . All R…" at bounding box center [619, 609] width 441 height 66
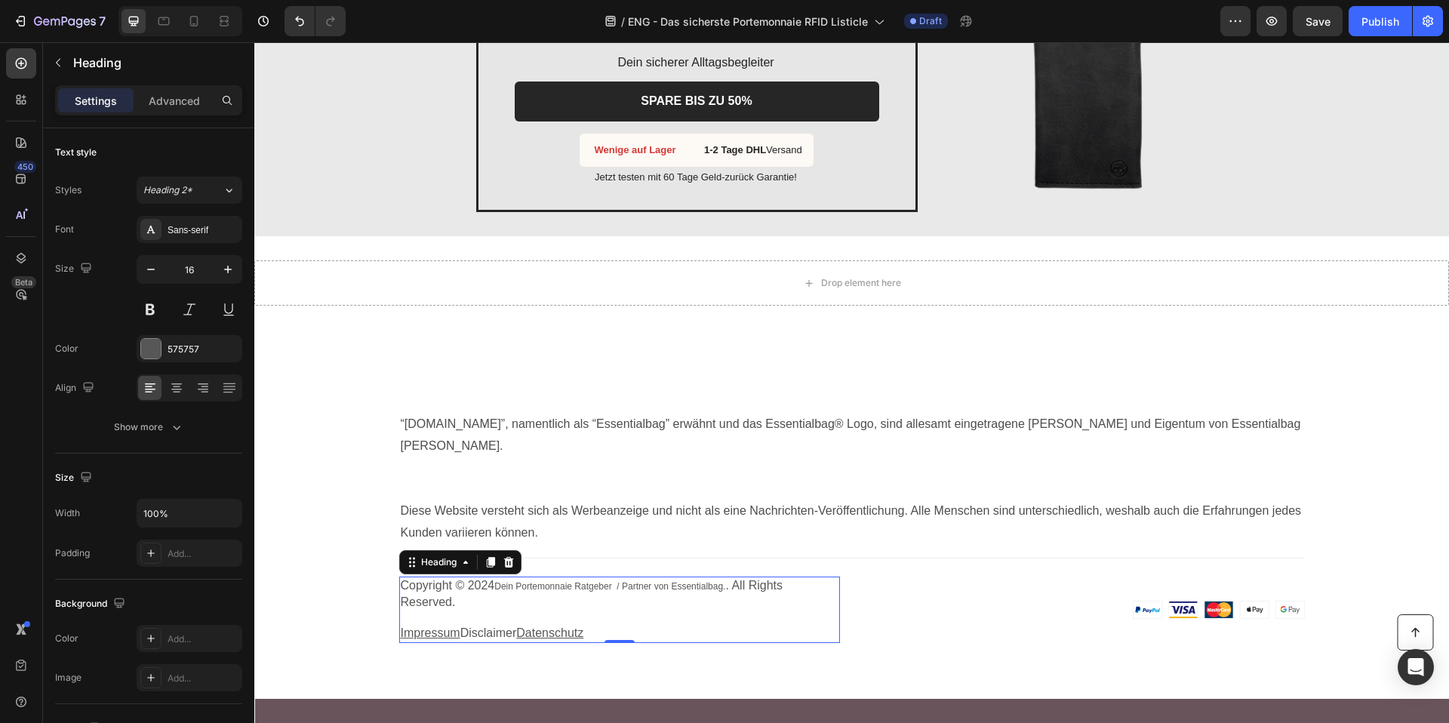
click at [489, 613] on h3 "Copyright © 2024 Dein Portemonnaie Ratgeber / Partner von Essentialbag. . All R…" at bounding box center [619, 609] width 441 height 66
click at [489, 613] on p "Copyright © 2024 Dein Portemonnaie Ratgeber / Partner von Essentialbag. . All R…" at bounding box center [620, 609] width 438 height 63
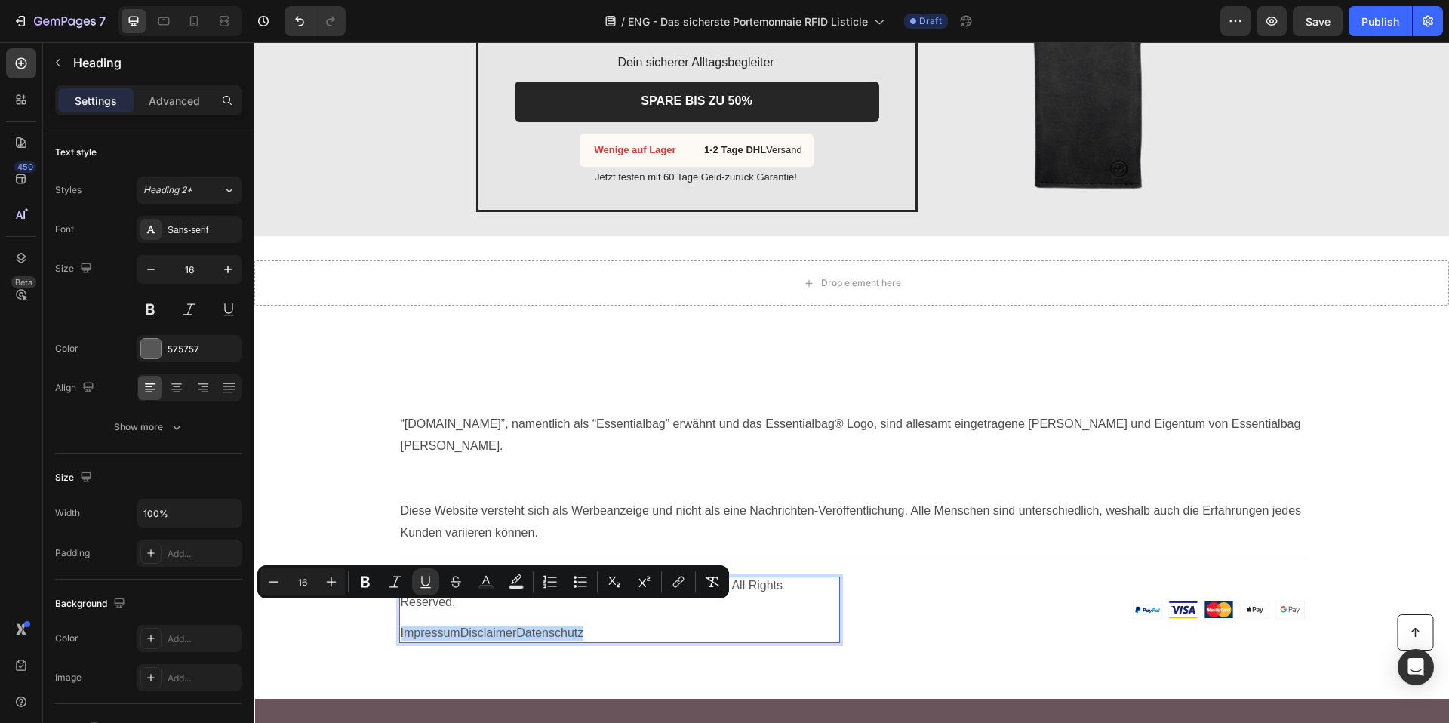
click at [610, 616] on p "Copyright © 2024 Dein Portemonnaie Ratgeber / Partner von Essentialbag. . All R…" at bounding box center [620, 609] width 438 height 63
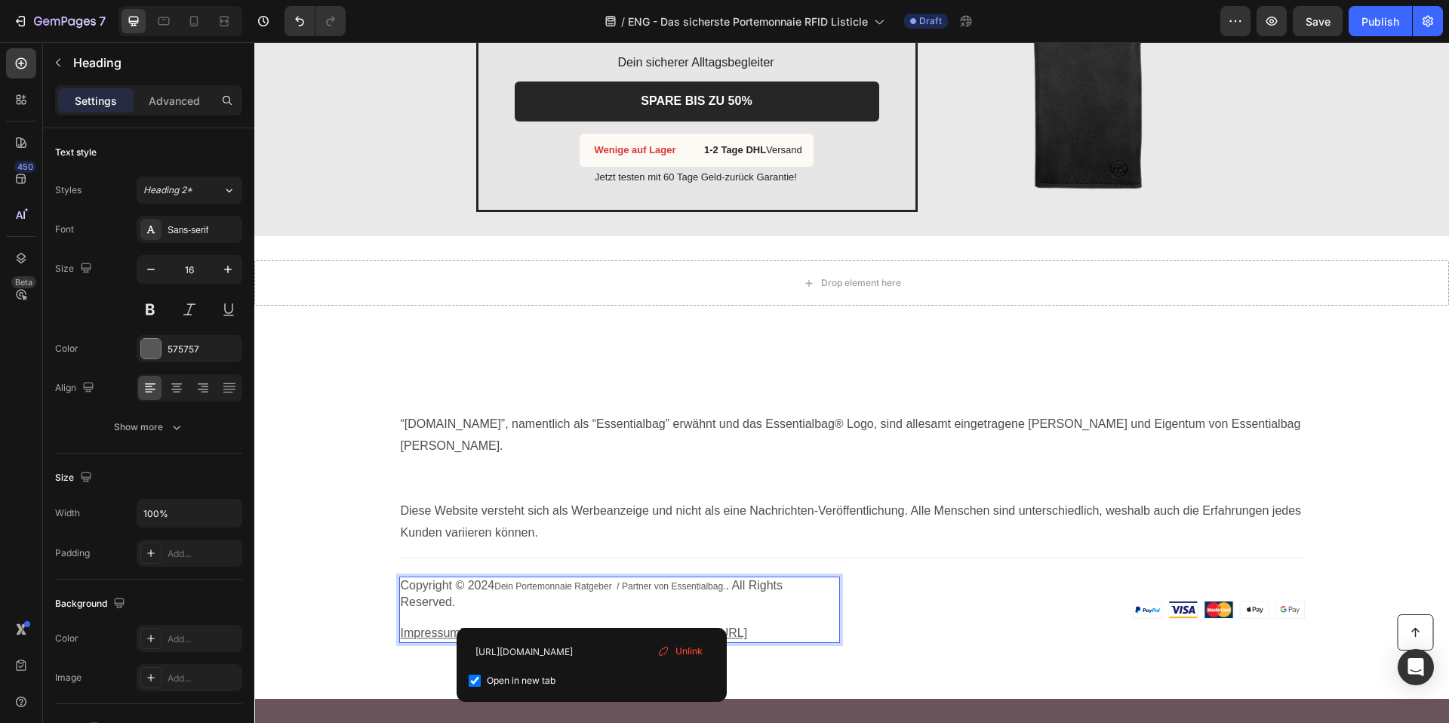
click at [590, 610] on p "Copyright © 2024 Dein Portemonnaie Ratgeber / Partner von Essentialbag. . All R…" at bounding box center [620, 609] width 438 height 63
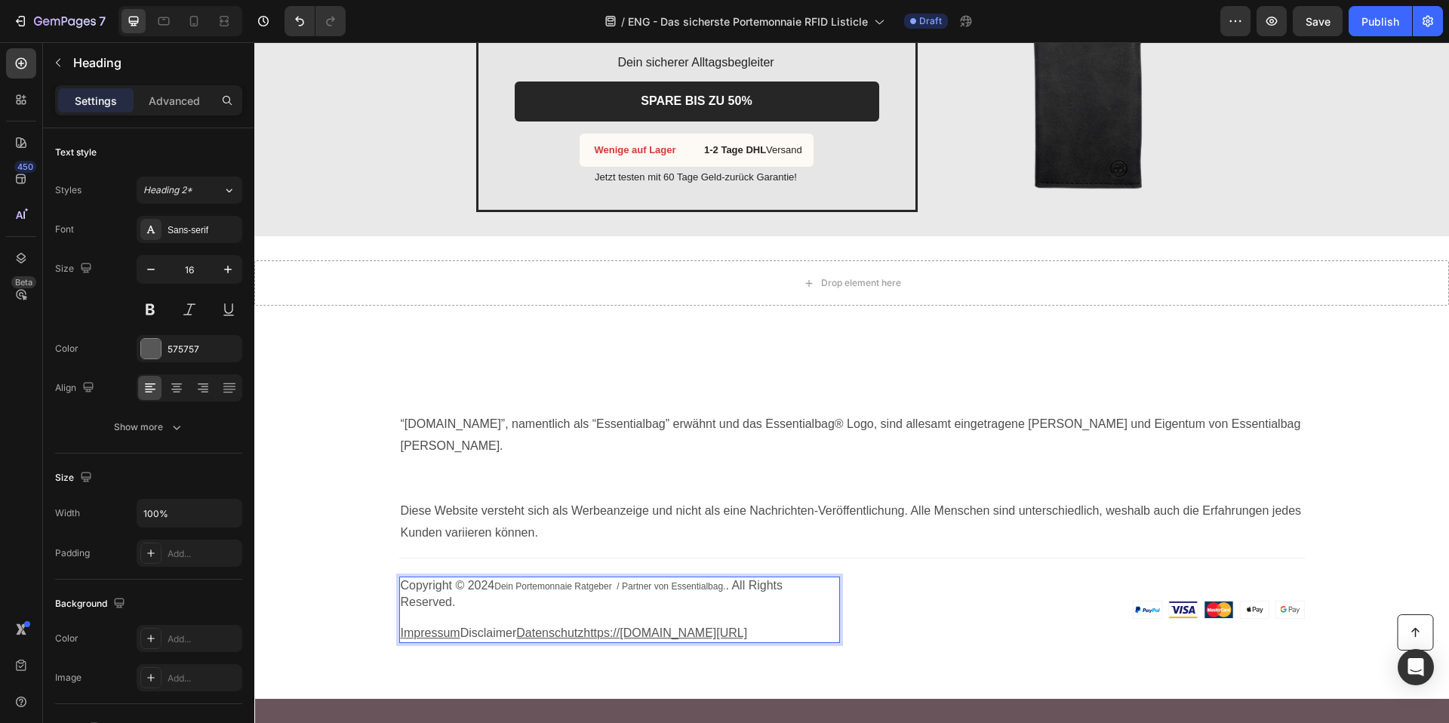
click at [602, 595] on p "Copyright © 2024 Dein Portemonnaie Ratgeber / Partner von Essentialbag. . All R…" at bounding box center [620, 609] width 438 height 63
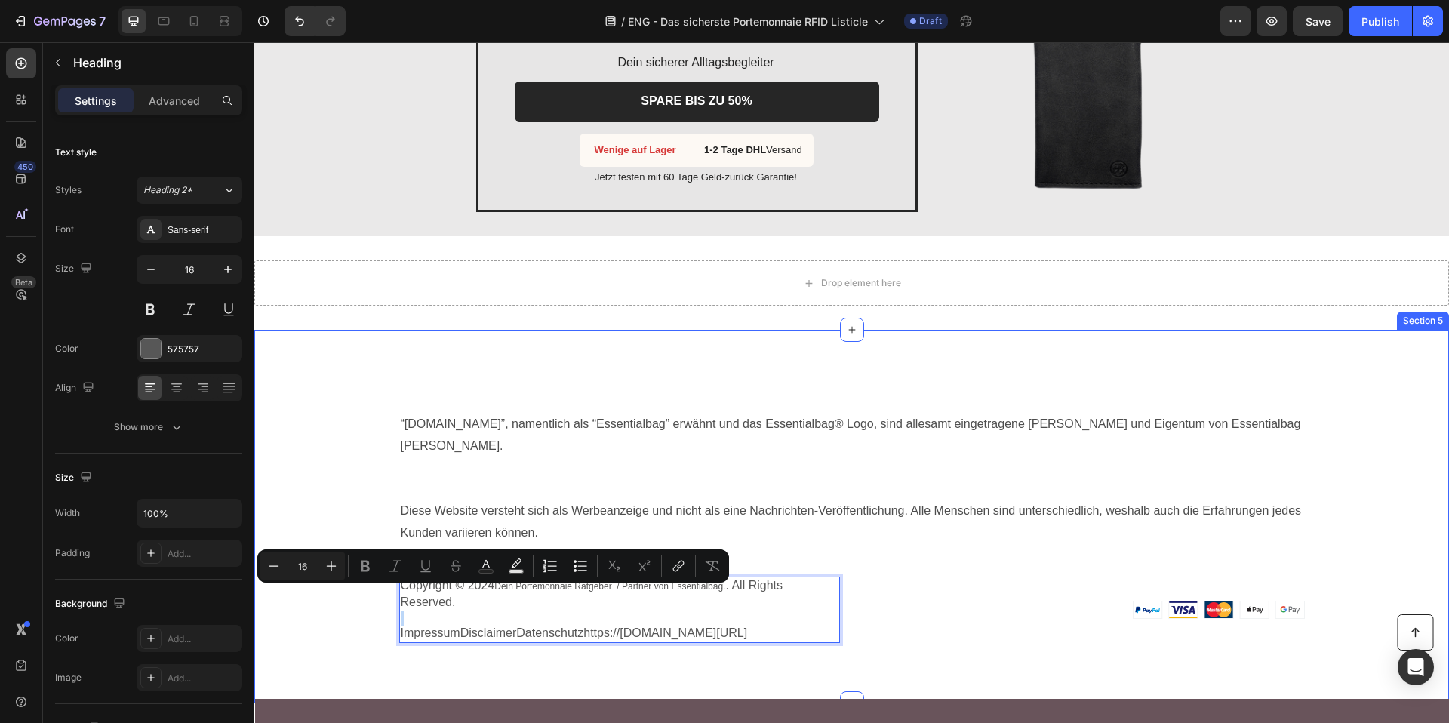
click at [552, 638] on div "“Essentialbag.de”, namentlich als “Essentialbag” erwähnt und das Essentialbag® …" at bounding box center [851, 516] width 1194 height 373
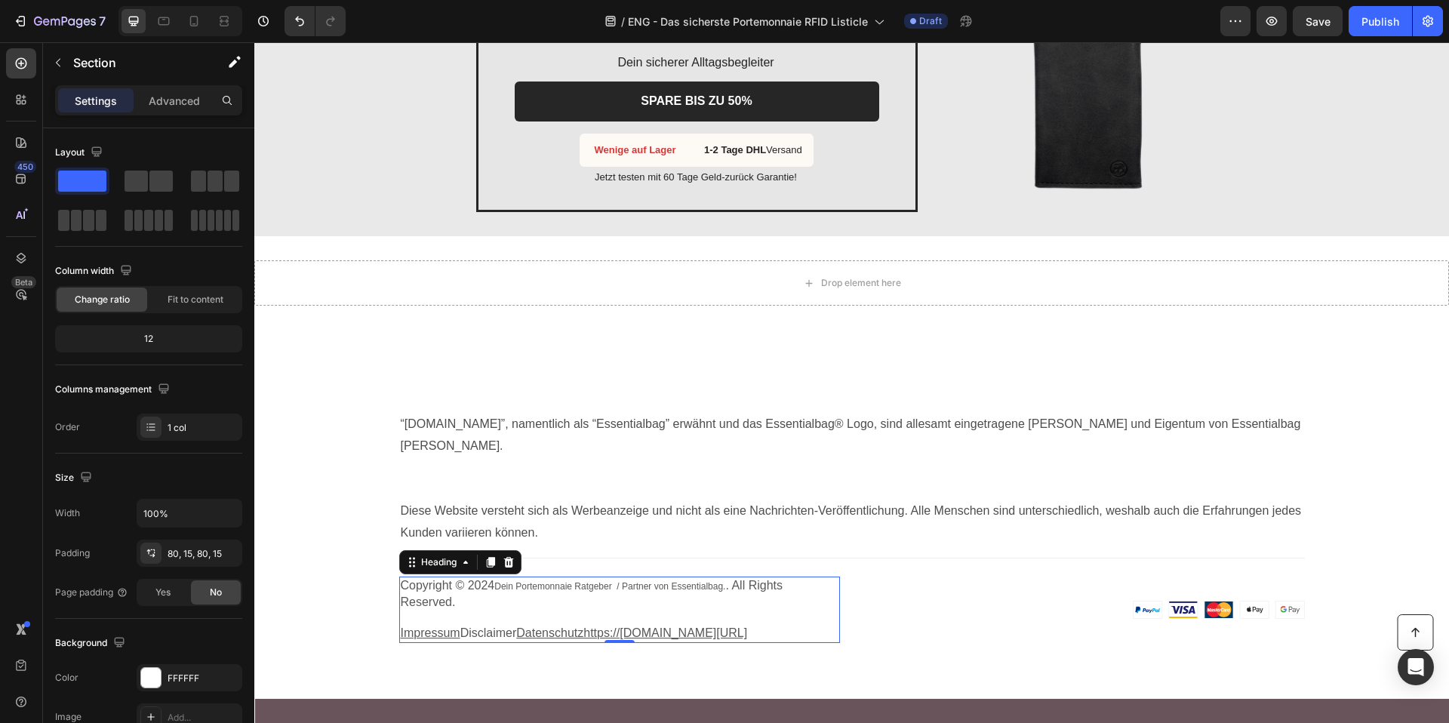
click at [558, 626] on u "Datenschutzhttps://essentialbag.de/pages/datenschutz" at bounding box center [631, 632] width 231 height 13
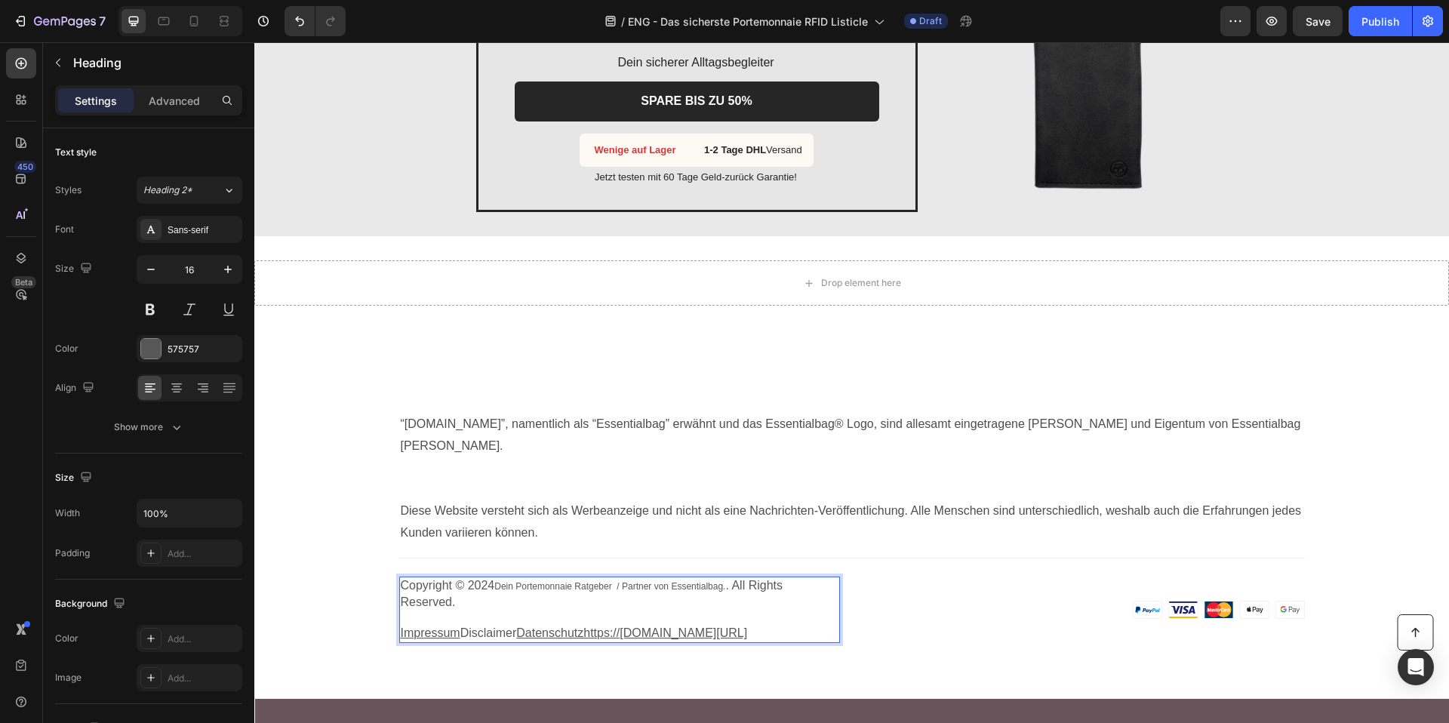
click at [561, 626] on u "Datenschutzhttps://essentialbag.de/pages/datenschutz" at bounding box center [631, 632] width 231 height 13
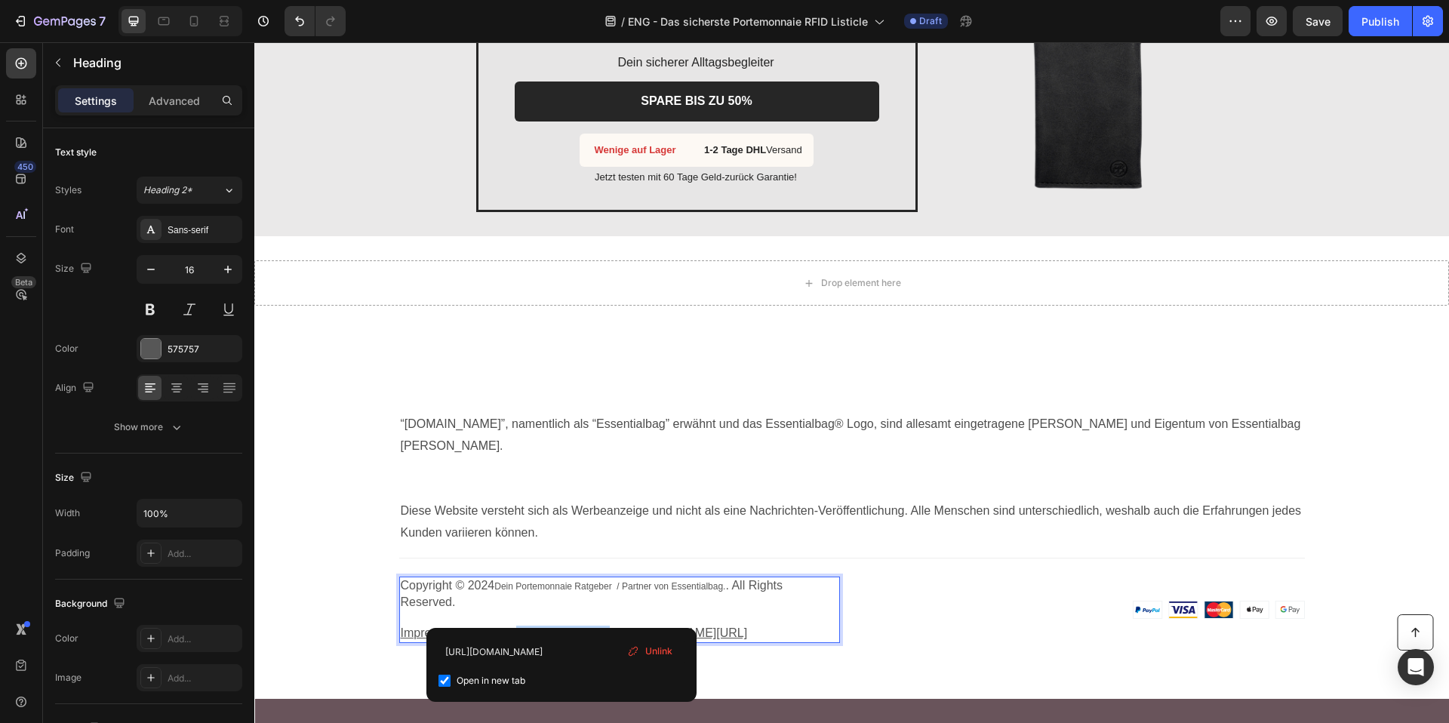
click at [561, 626] on u "Datenschutzhttps://essentialbag.de/pages/datenschutz" at bounding box center [631, 632] width 231 height 13
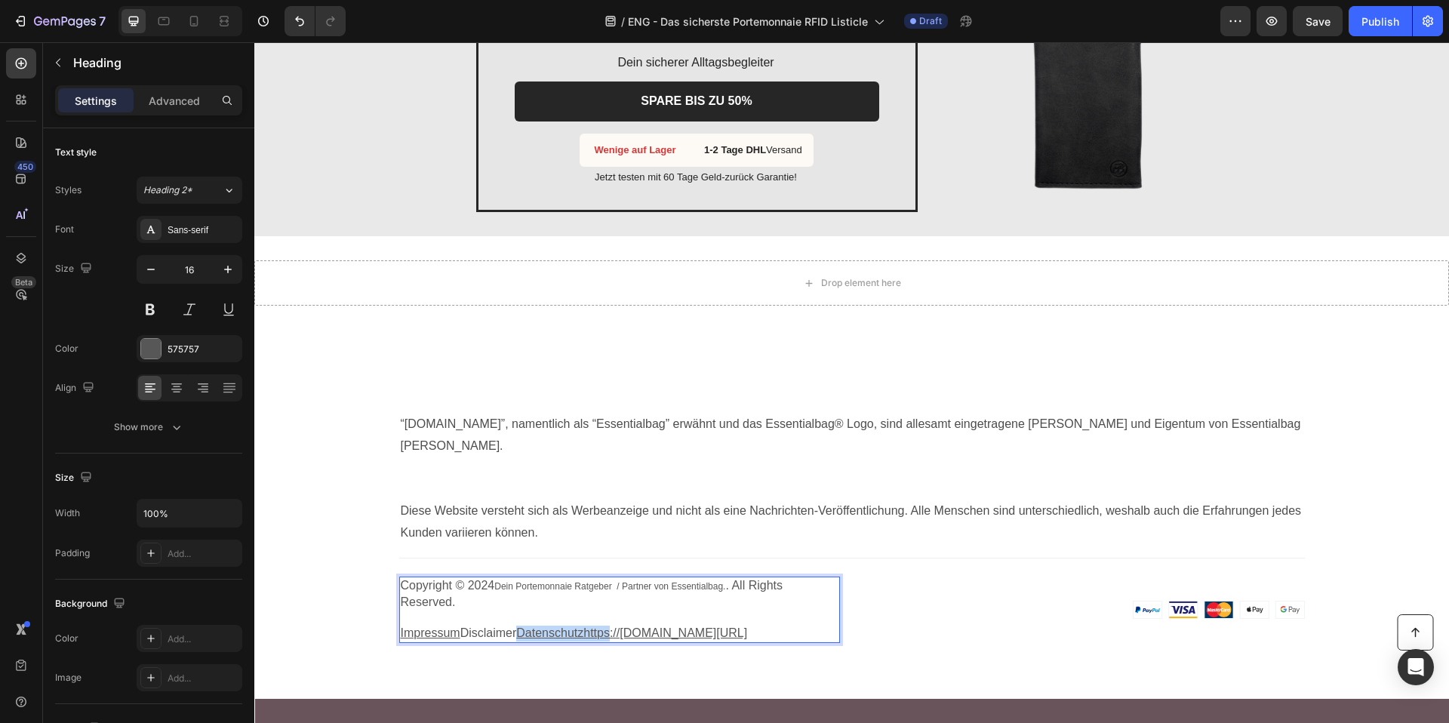
click at [561, 626] on u "Datenschutzhttps://essentialbag.de/pages/datenschutz" at bounding box center [631, 632] width 231 height 13
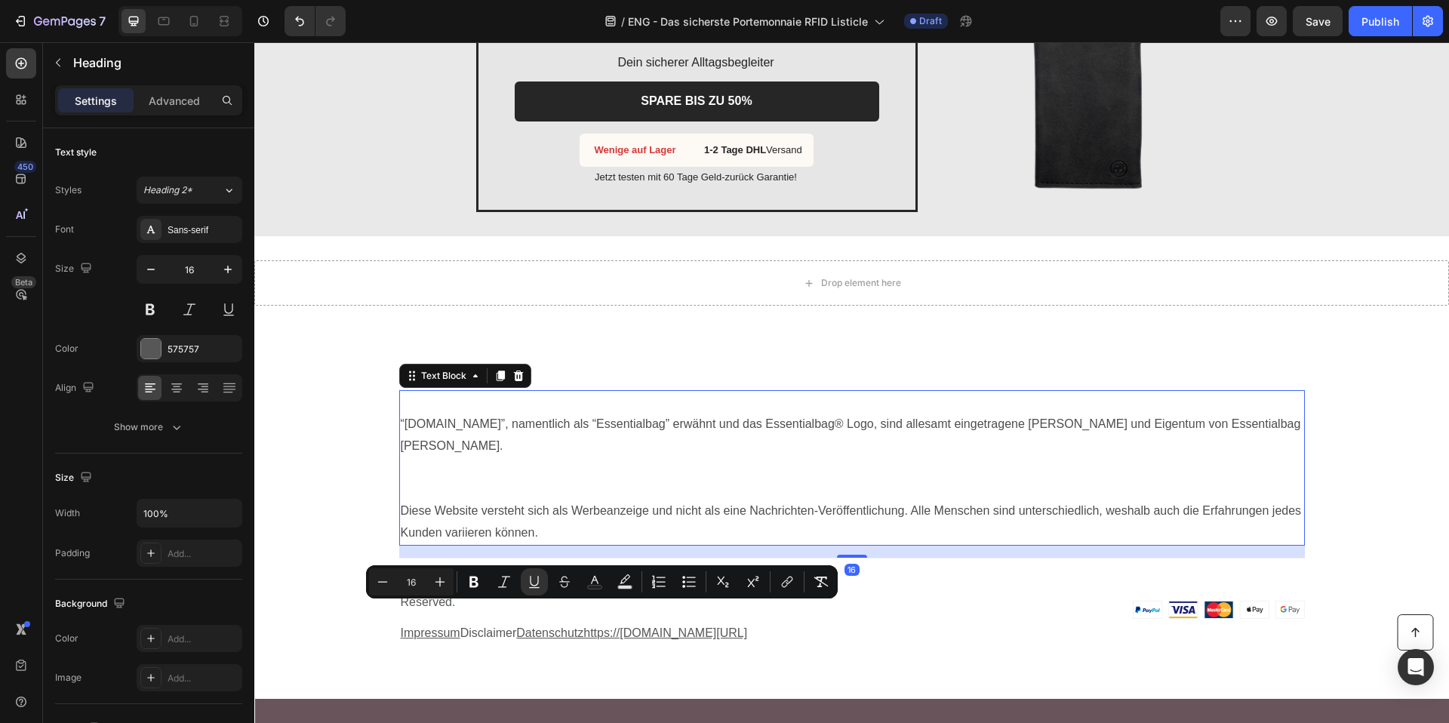
click at [573, 522] on div "“Essentialbag.de”, namentlich als “Essentialbag” erwähnt und das Essentialbag® …" at bounding box center [851, 467] width 905 height 155
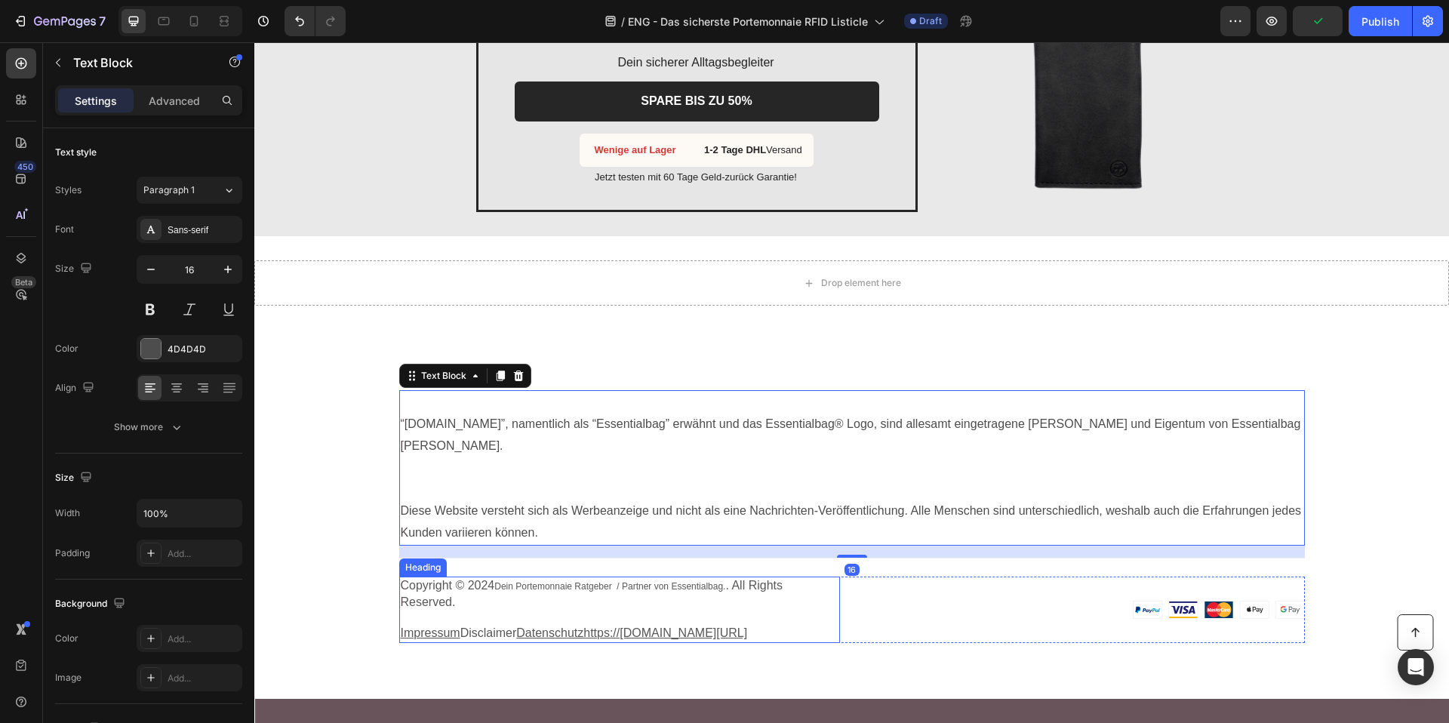
click at [543, 581] on span "Dein Portemonnaie Ratgeber / Partner von Essentialbag." at bounding box center [609, 586] width 231 height 11
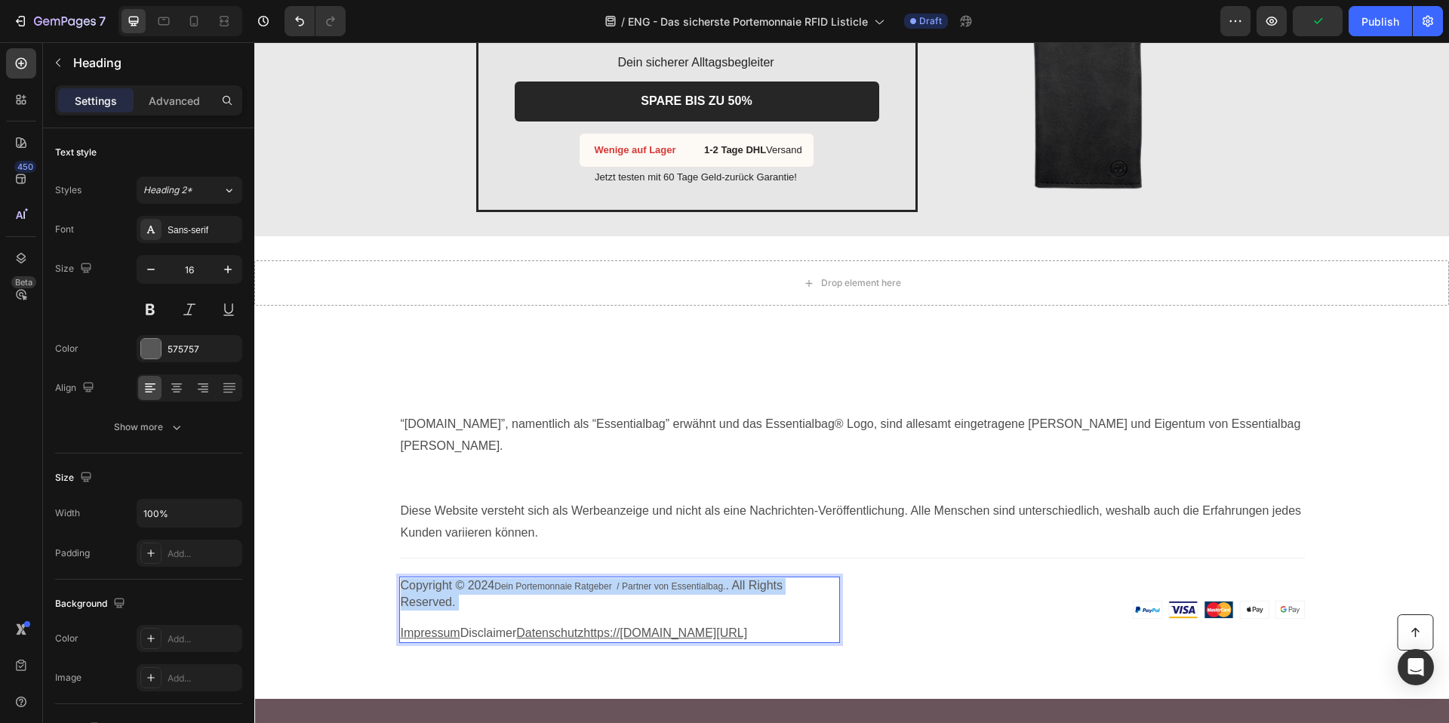
click at [543, 581] on span "Dein Portemonnaie Ratgeber / Partner von Essentialbag." at bounding box center [609, 586] width 231 height 11
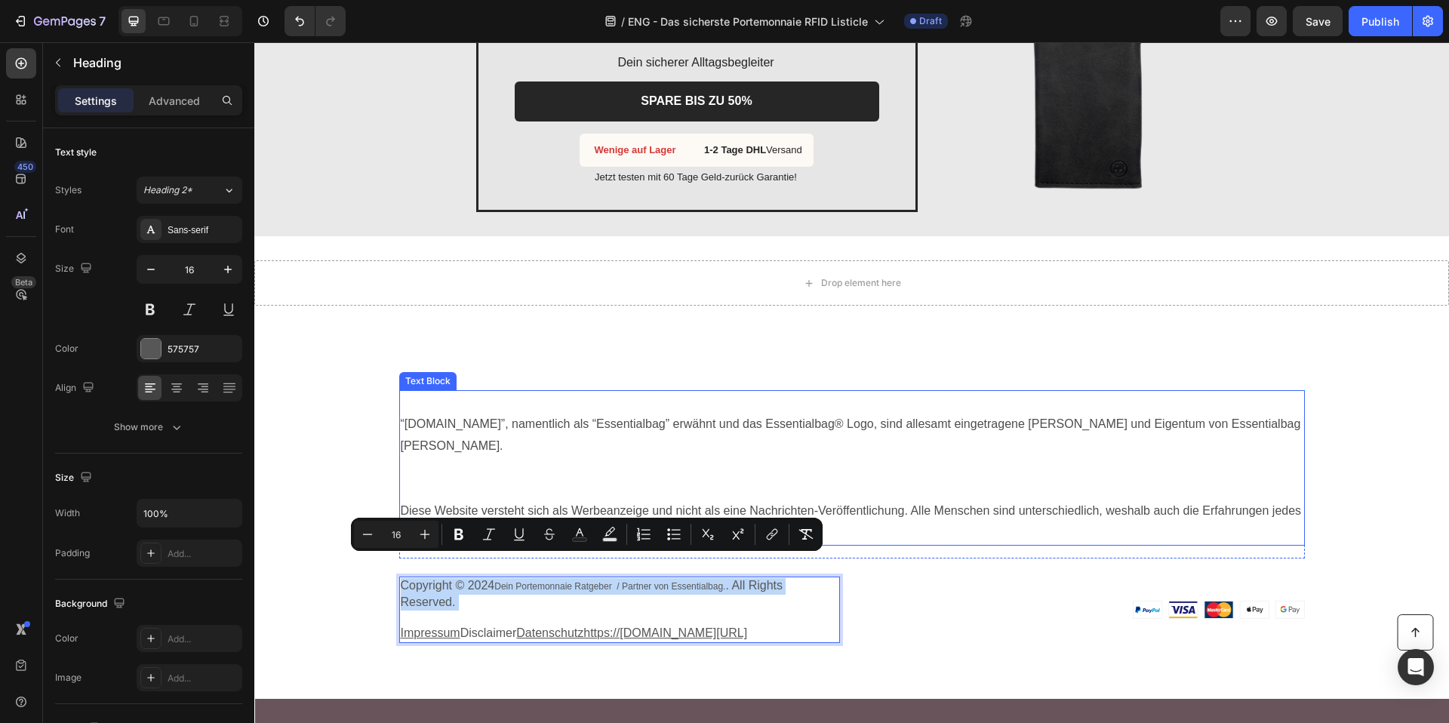
click at [563, 453] on p "“Essentialbag.de”, namentlich als “Essentialbag” erwähnt und das Essentialbag® …" at bounding box center [852, 456] width 902 height 87
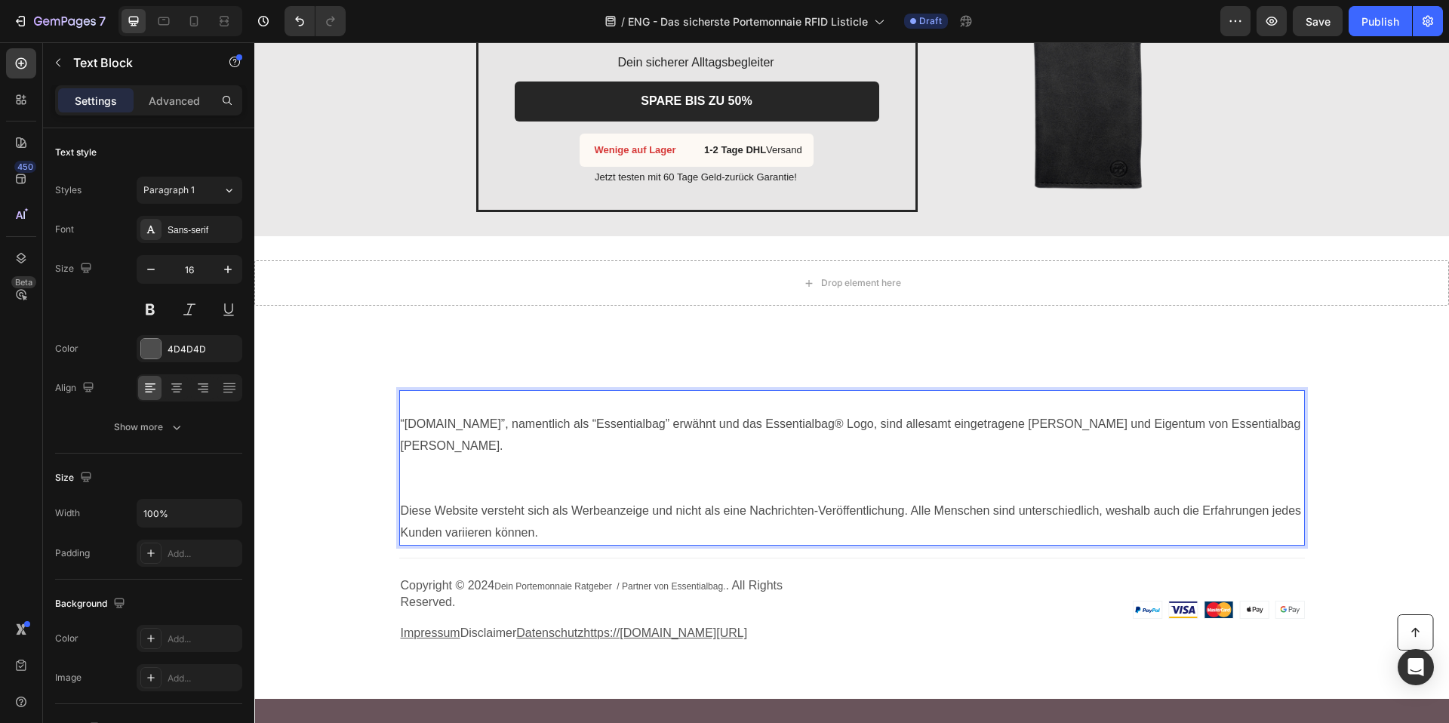
click at [563, 453] on p "“Essentialbag.de”, namentlich als “Essentialbag” erwähnt und das Essentialbag® …" at bounding box center [852, 456] width 902 height 87
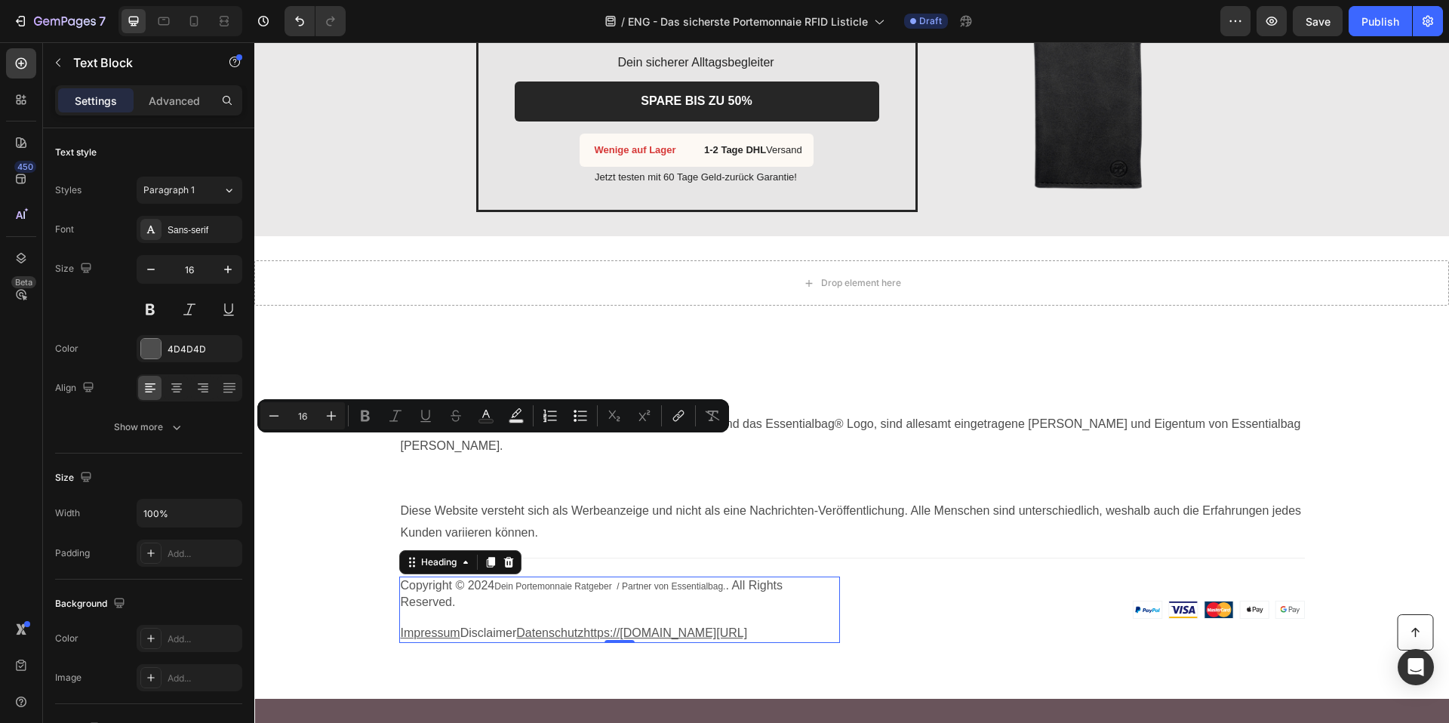
click at [498, 581] on span "Dein Portemonnaie Ratgeber / Partner von Essentialbag." at bounding box center [609, 586] width 231 height 11
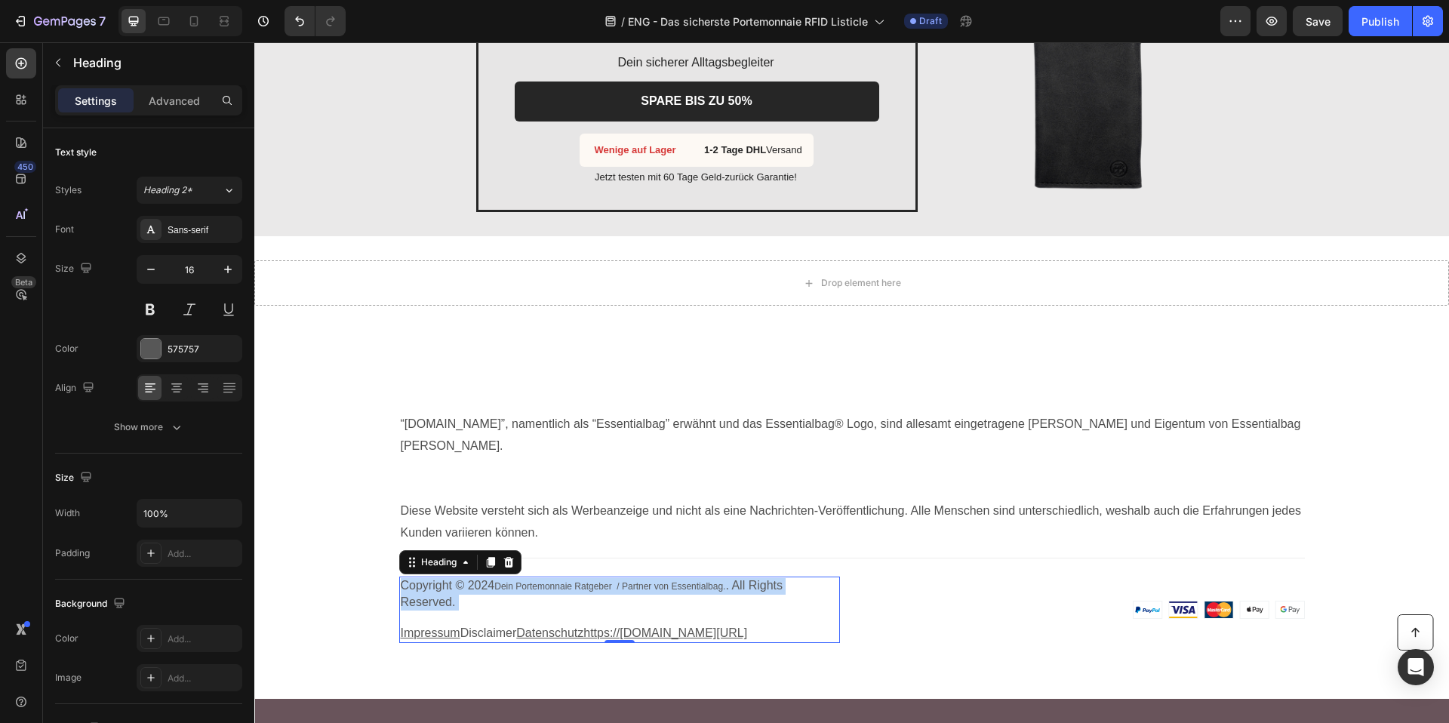
click at [498, 581] on span "Dein Portemonnaie Ratgeber / Partner von Essentialbag." at bounding box center [609, 586] width 231 height 11
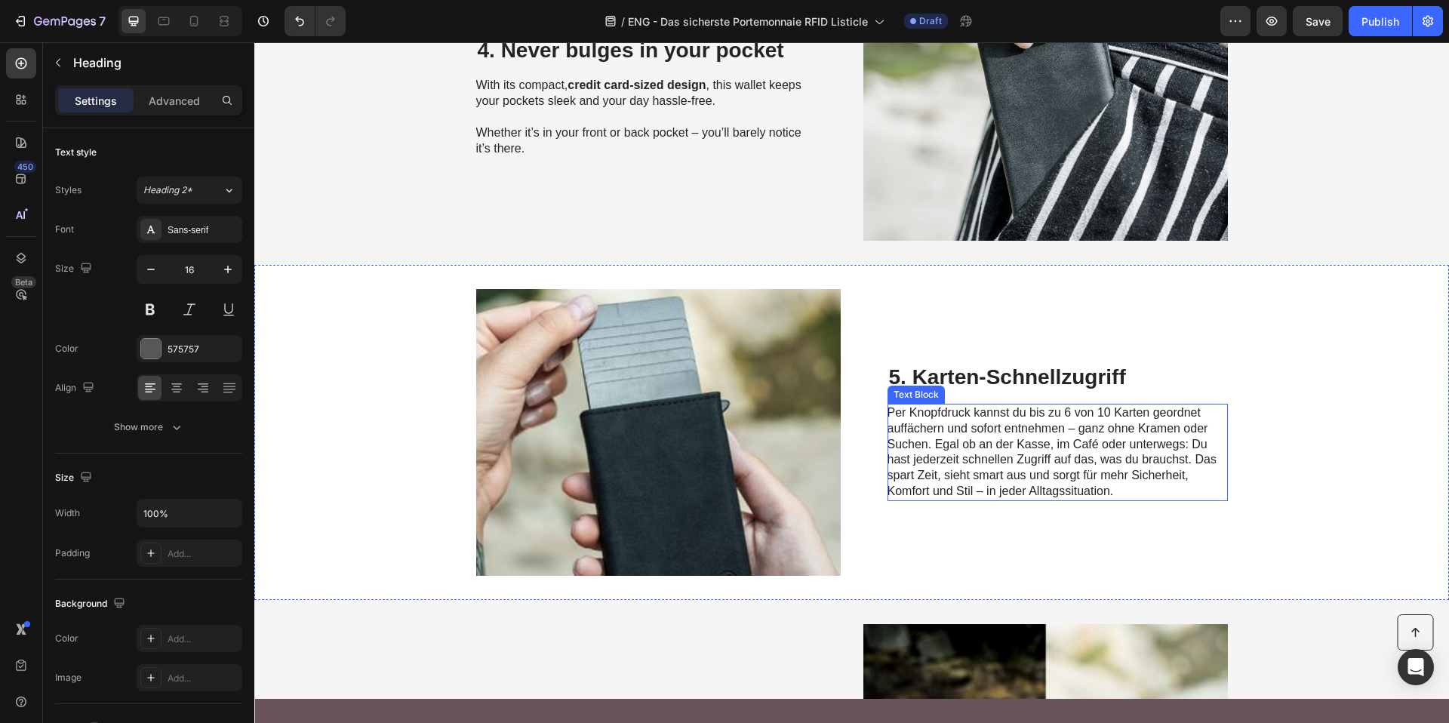
scroll to position [1664, 0]
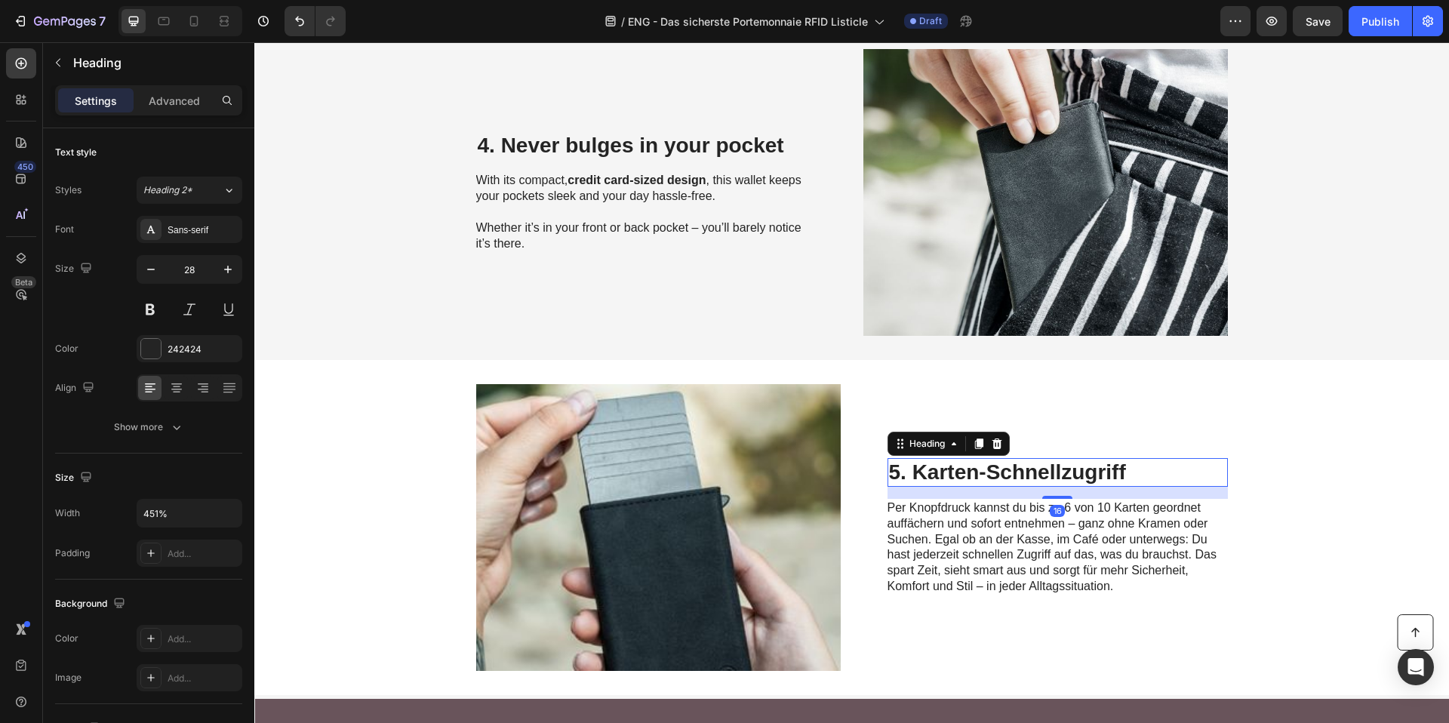
click at [970, 469] on h2 "5. Karten-Schnellzugriff" at bounding box center [1057, 472] width 340 height 29
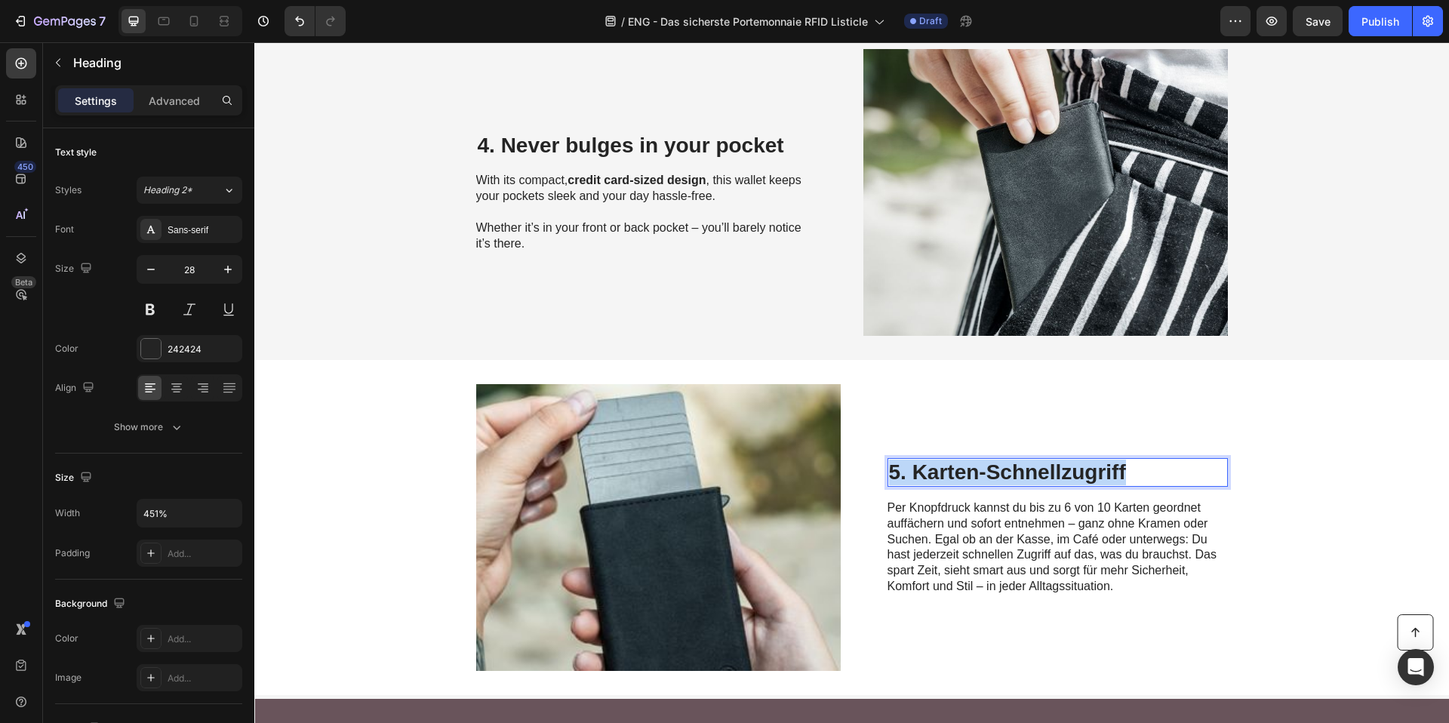
click at [970, 469] on p "5. Karten-Schnellzugriff" at bounding box center [1057, 473] width 337 height 26
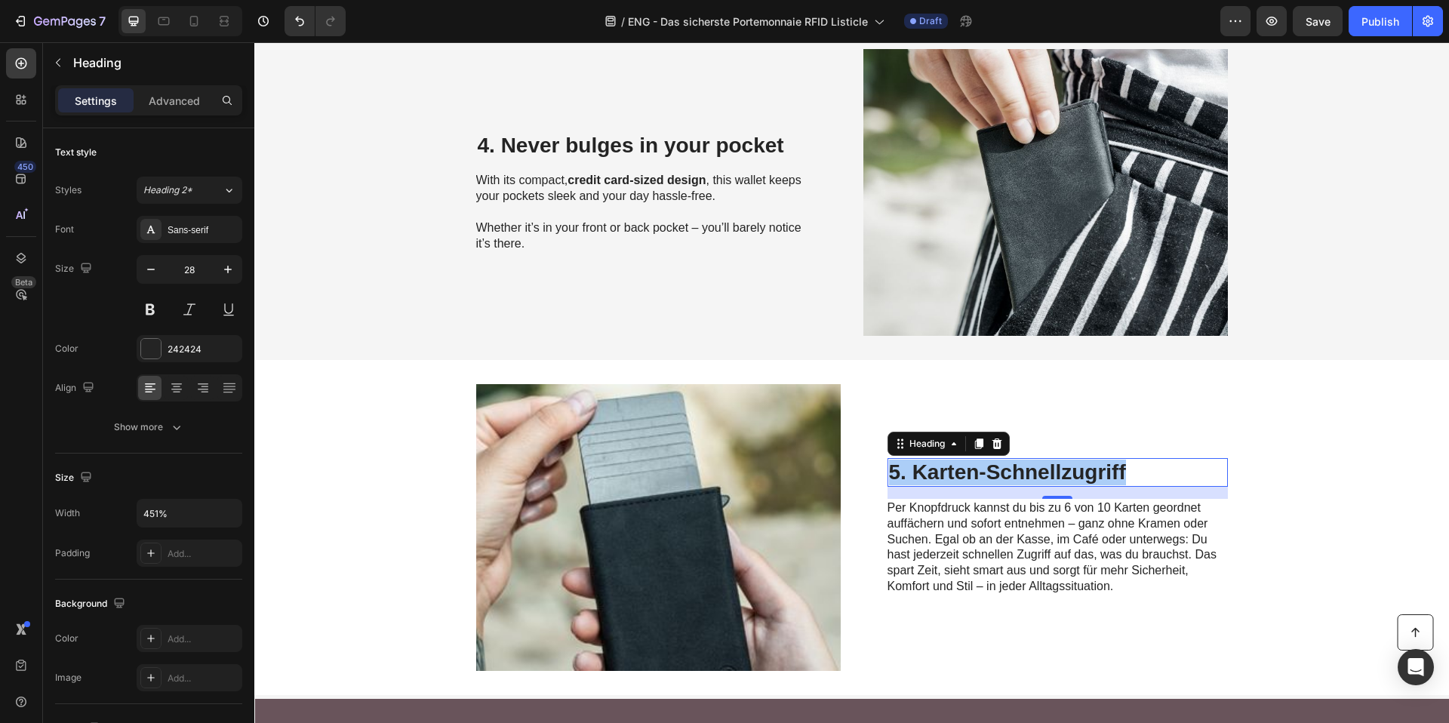
click at [936, 536] on span "Per Knopfdruck kannst du bis zu 6 von 10 Karten geordnet auffächern und sofort …" at bounding box center [1051, 546] width 329 height 91
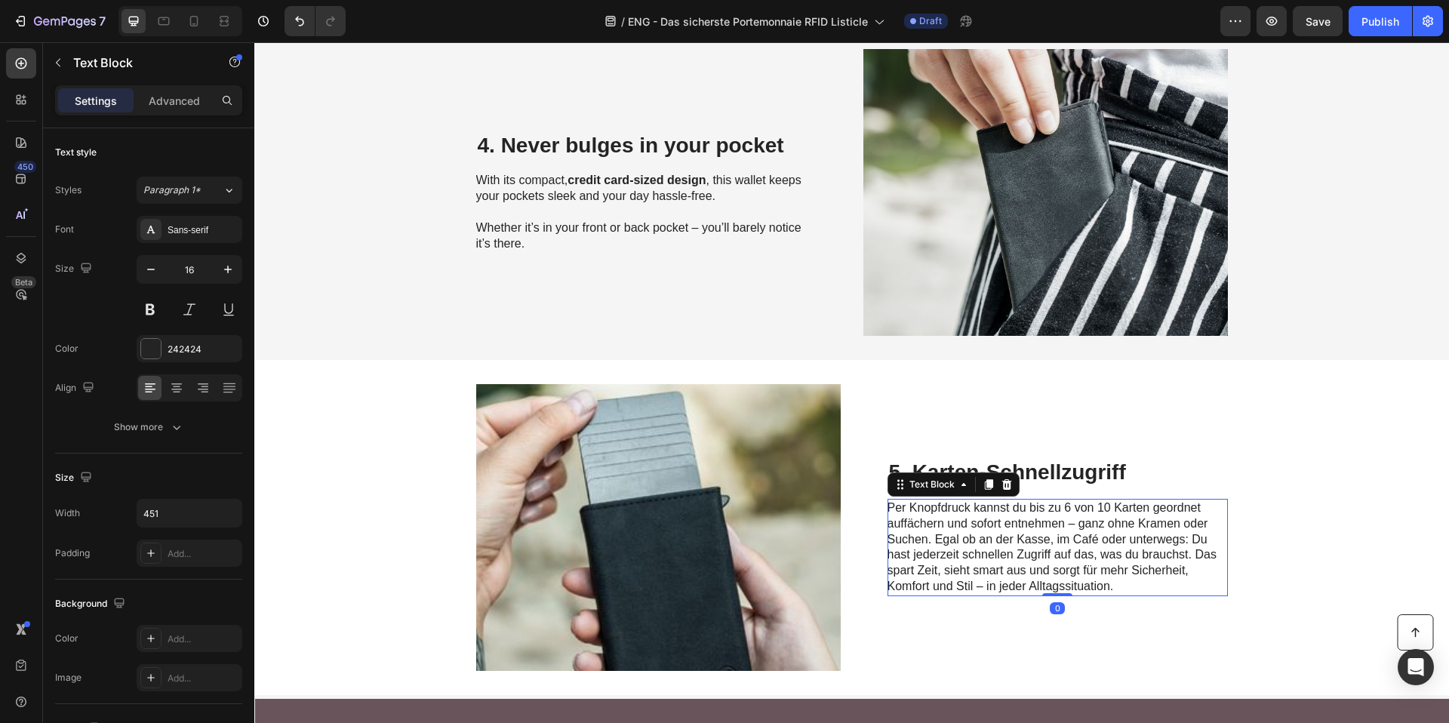
click at [936, 536] on span "Per Knopfdruck kannst du bis zu 6 von 10 Karten geordnet auffächern und sofort …" at bounding box center [1051, 546] width 329 height 91
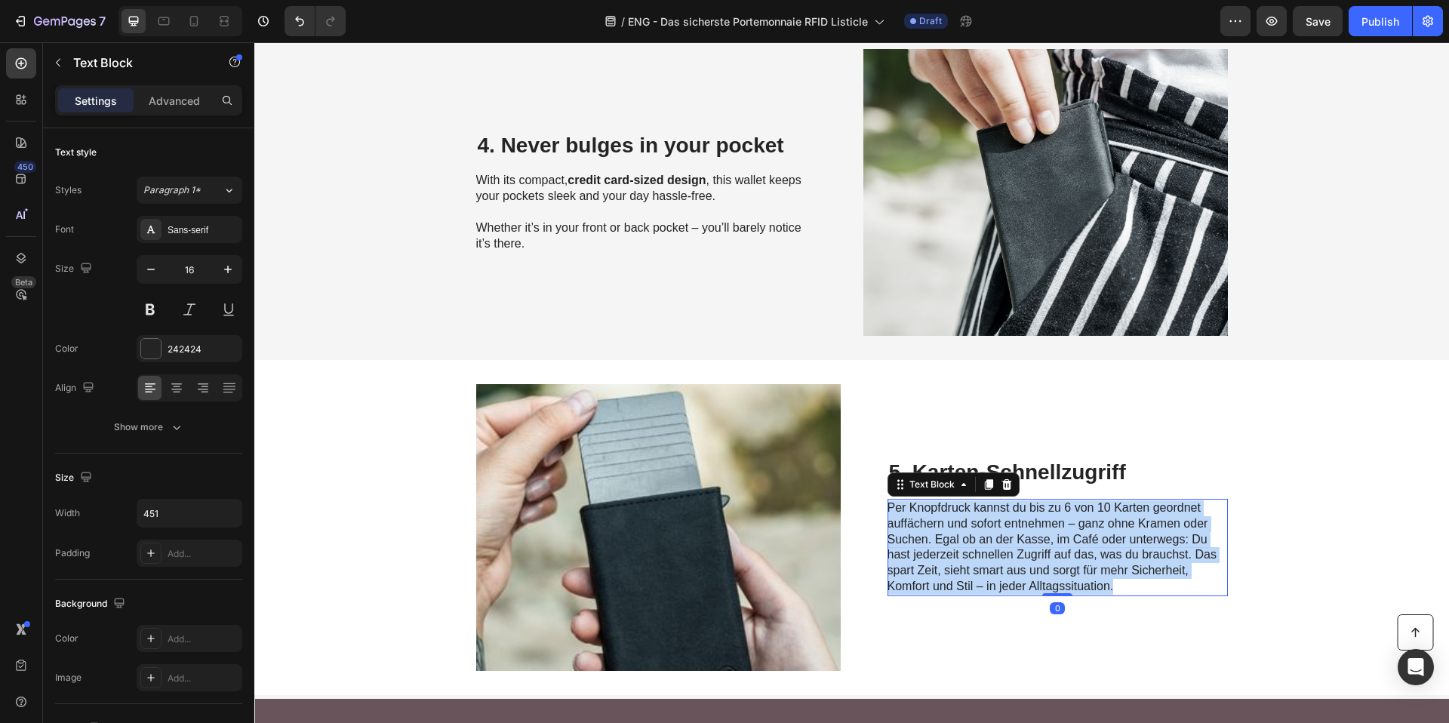
click at [936, 536] on span "Per Knopfdruck kannst du bis zu 6 von 10 Karten geordnet auffächern und sofort …" at bounding box center [1051, 546] width 329 height 91
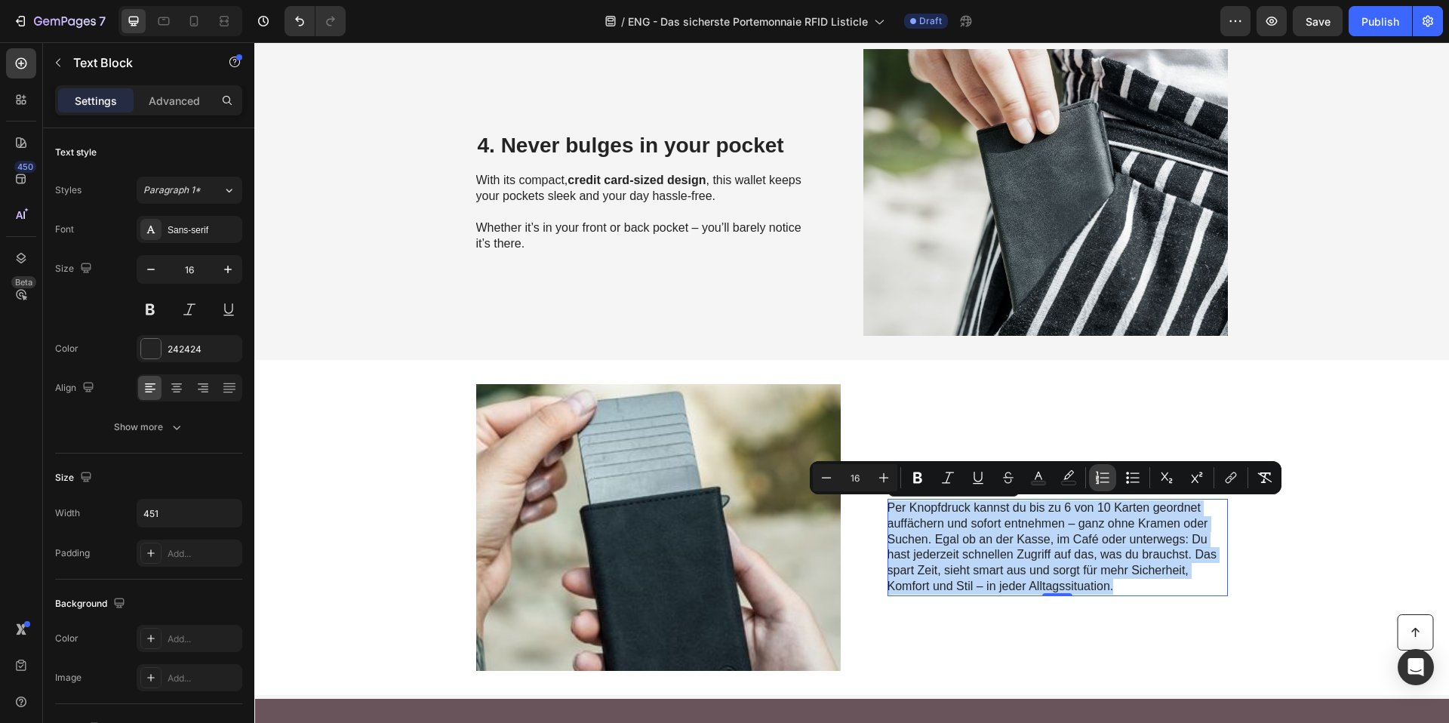
click at [1089, 482] on button "Numbered List" at bounding box center [1102, 477] width 27 height 27
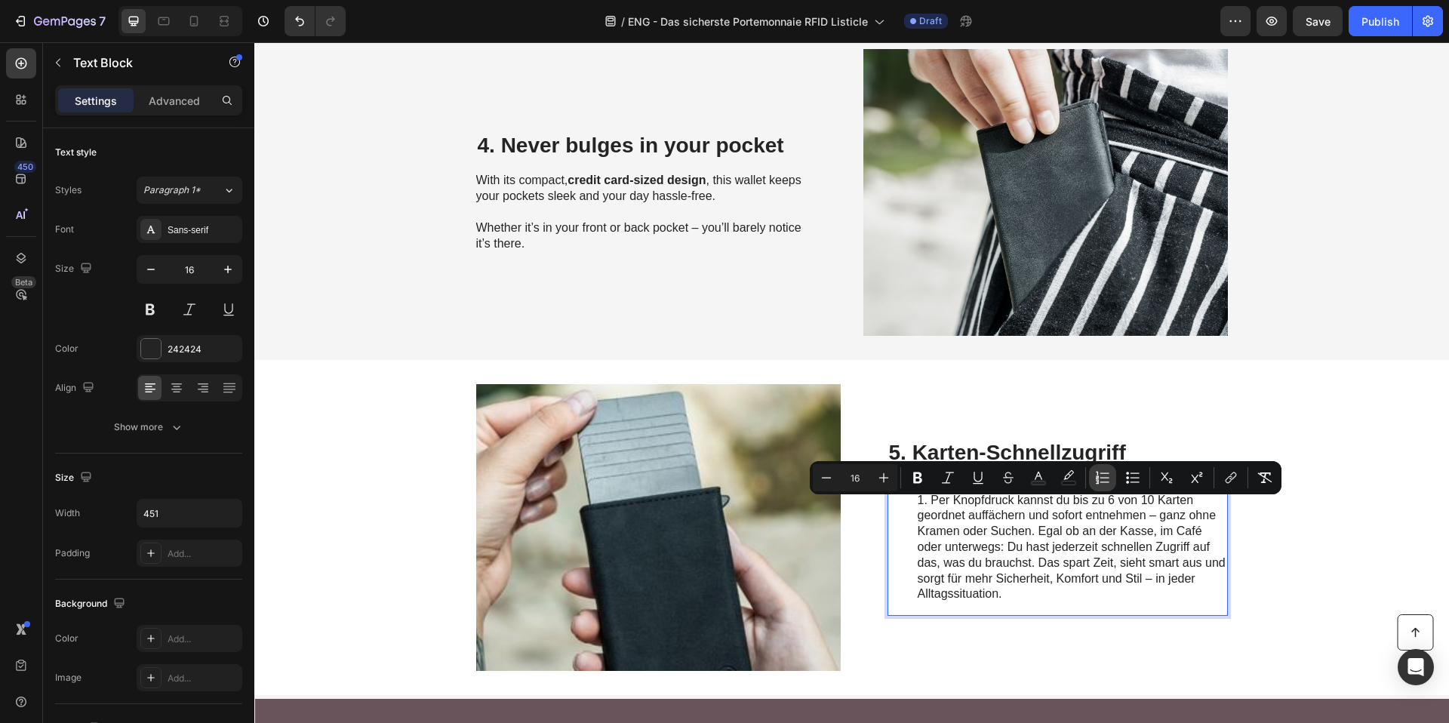
click at [1089, 482] on button "Numbered List" at bounding box center [1102, 477] width 27 height 27
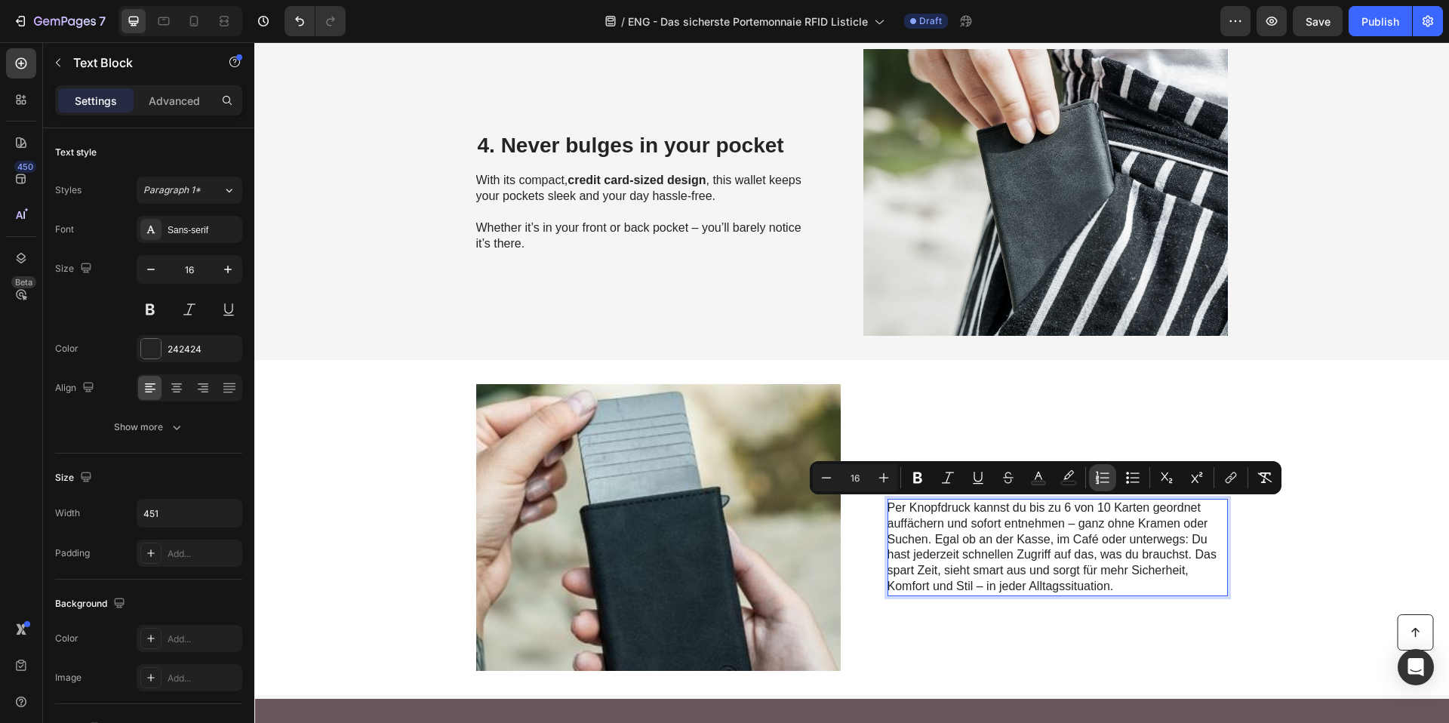
click at [1089, 482] on button "Numbered List" at bounding box center [1102, 477] width 27 height 27
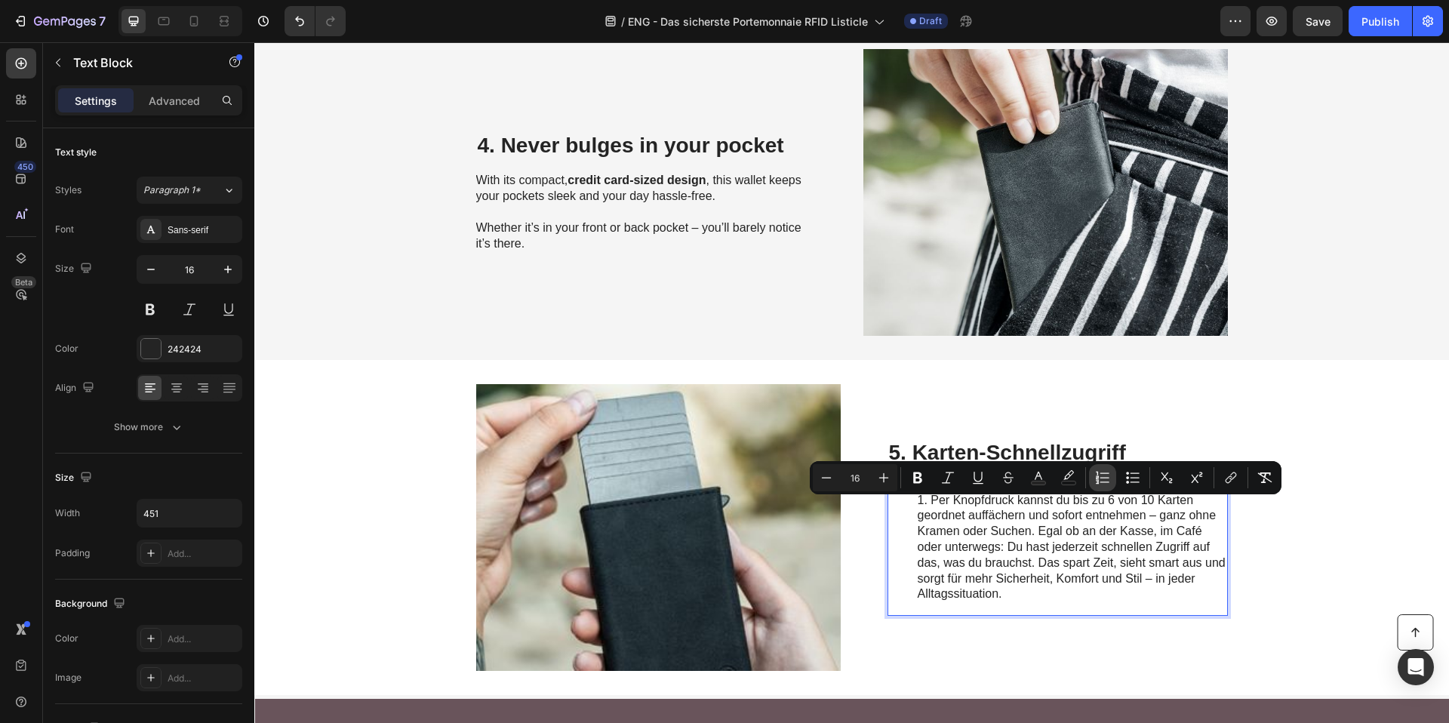
click at [1089, 482] on button "Numbered List" at bounding box center [1102, 477] width 27 height 27
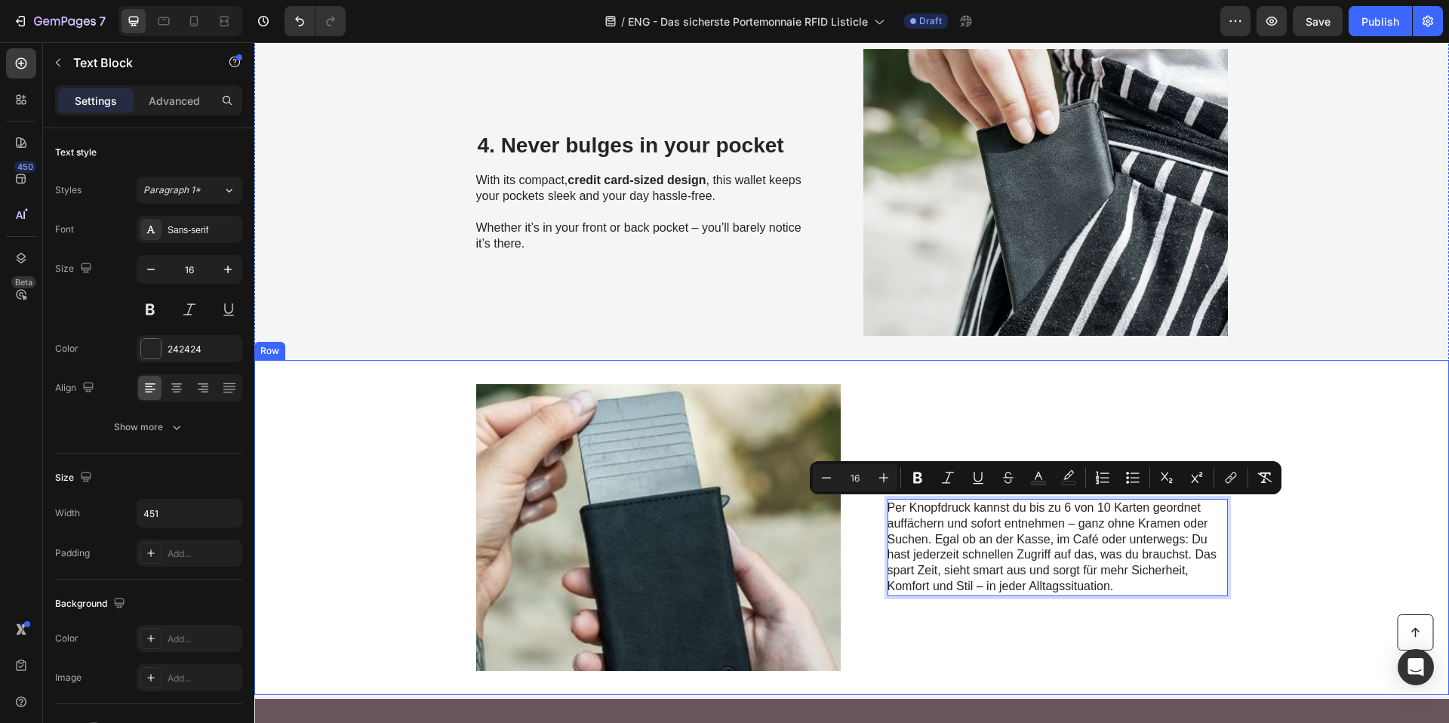
click at [1010, 430] on div "5. Karten-Schnellzugriff Heading Per Knopfdruck kannst du bis zu 6 von 10 Karte…" at bounding box center [1057, 527] width 340 height 287
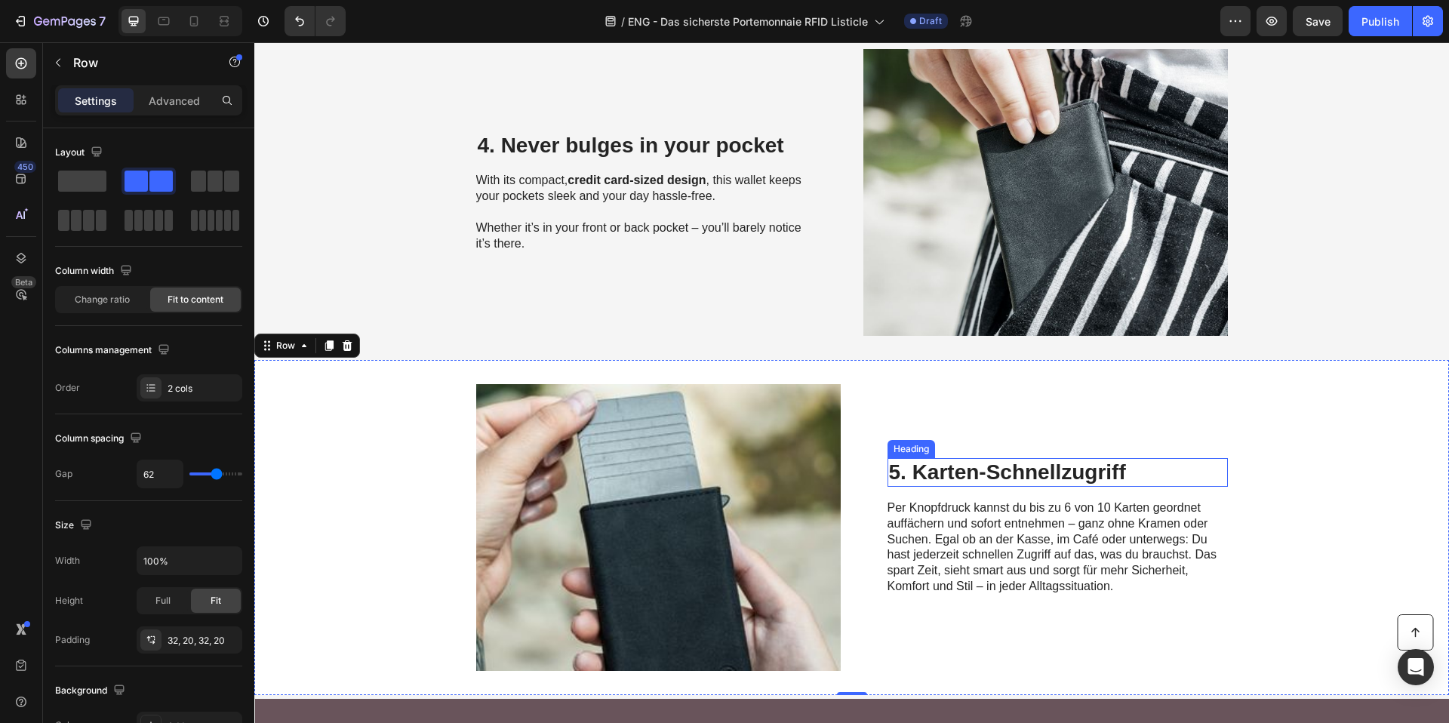
click at [964, 473] on p "5. Karten-Schnellzugriff" at bounding box center [1057, 473] width 337 height 26
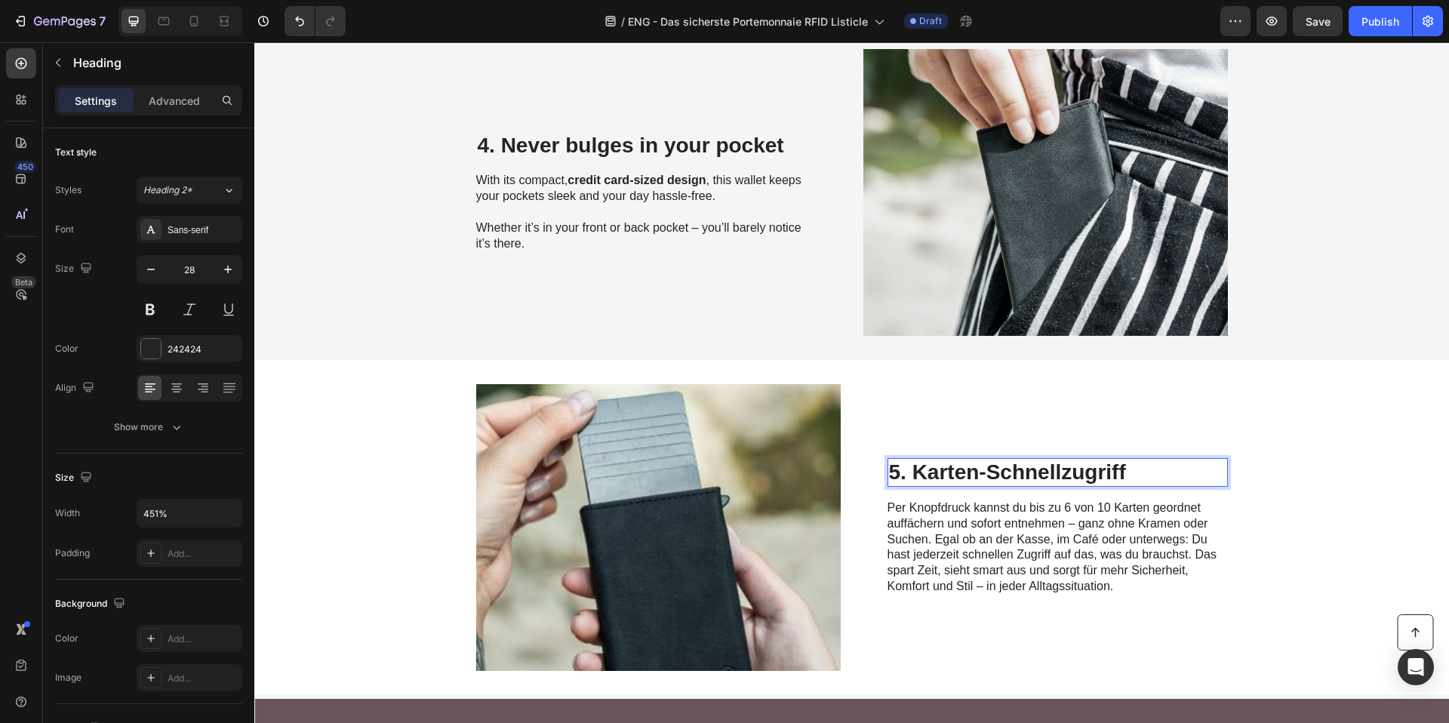
click at [964, 473] on p "5. Karten-Schnellzugriff" at bounding box center [1057, 473] width 337 height 26
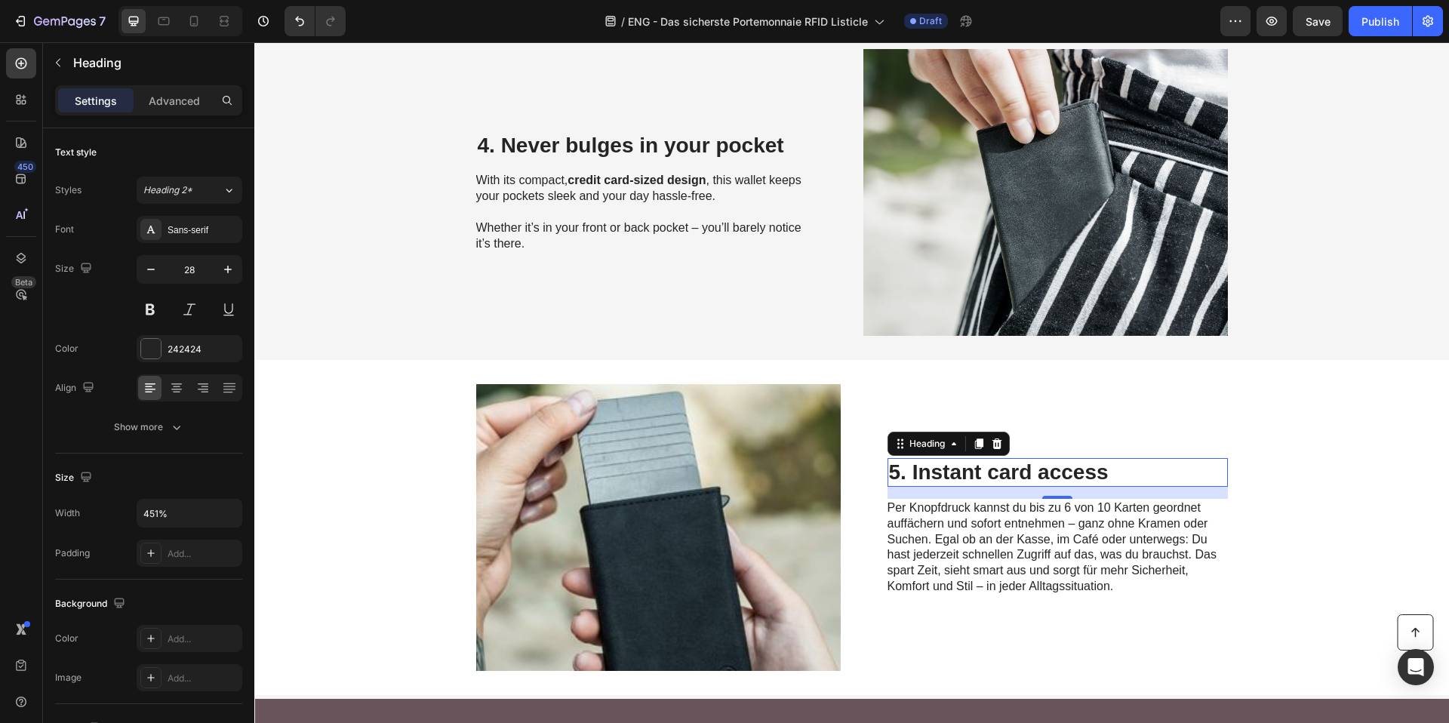
click at [1057, 551] on span "Per Knopfdruck kannst du bis zu 6 von 10 Karten geordnet auffächern und sofort …" at bounding box center [1051, 546] width 329 height 91
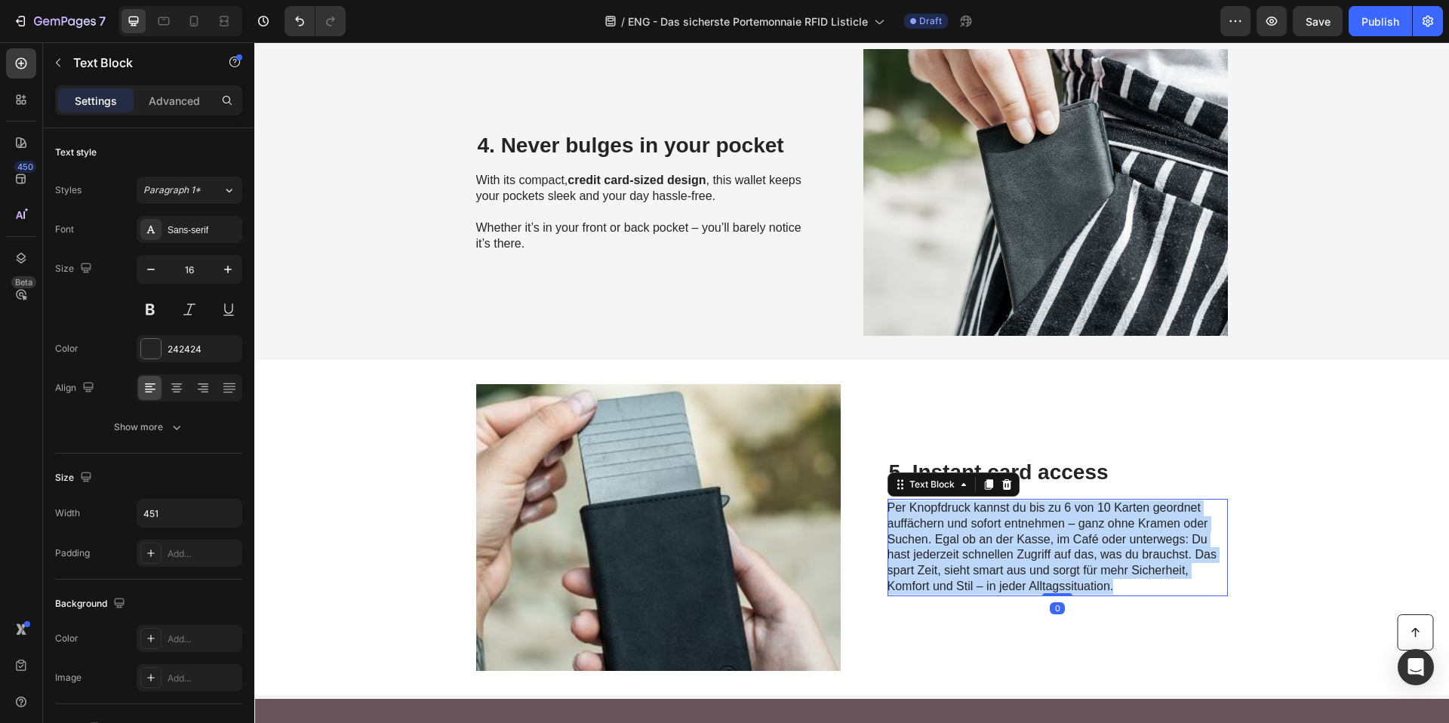
click at [1057, 551] on span "Per Knopfdruck kannst du bis zu 6 von 10 Karten geordnet auffächern und sofort …" at bounding box center [1051, 546] width 329 height 91
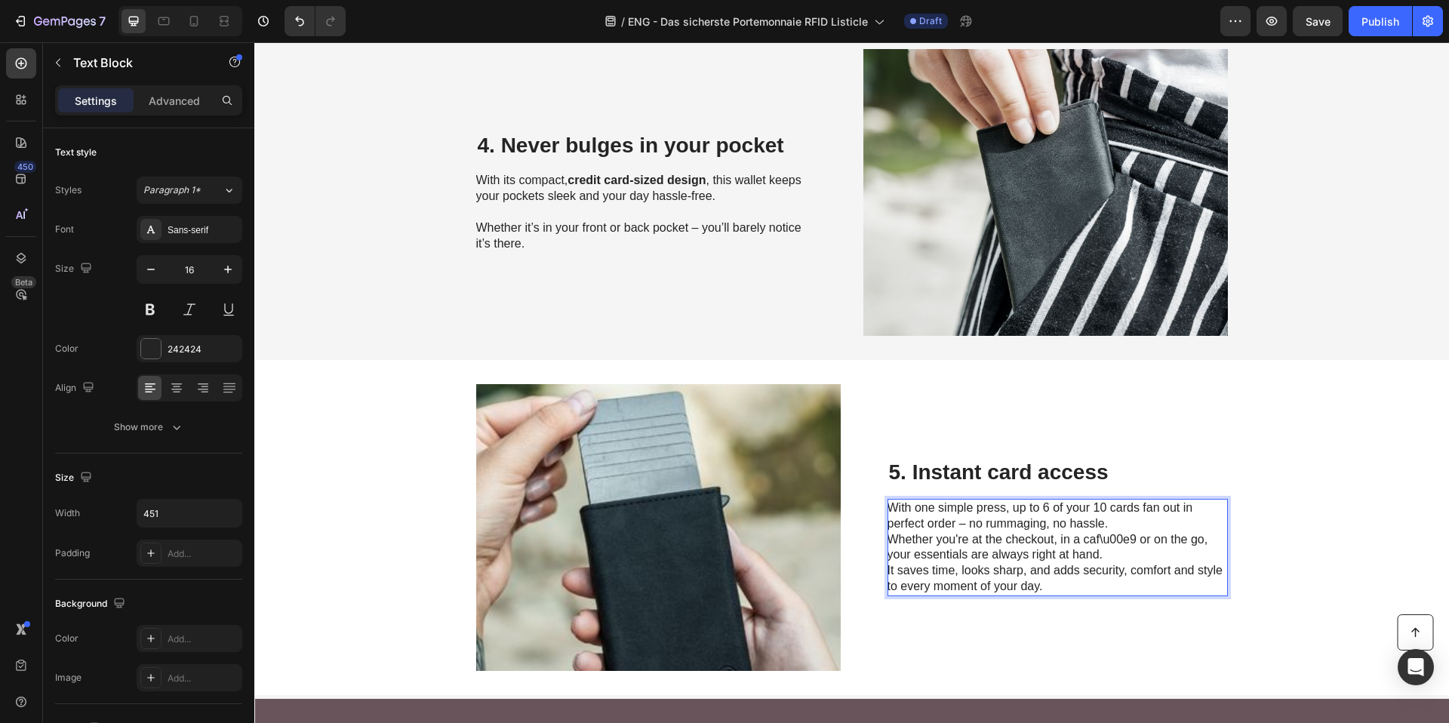
drag, startPoint x: 913, startPoint y: 509, endPoint x: 921, endPoint y: 509, distance: 8.3
click at [921, 509] on p "With one simple press, up to 6 of your 10 cards fan out in perfect order – no r…" at bounding box center [1056, 547] width 339 height 94
click at [910, 508] on p "With one simple press, up to 6 of your 10 cards fan out in perfect order – no r…" at bounding box center [1056, 547] width 339 height 94
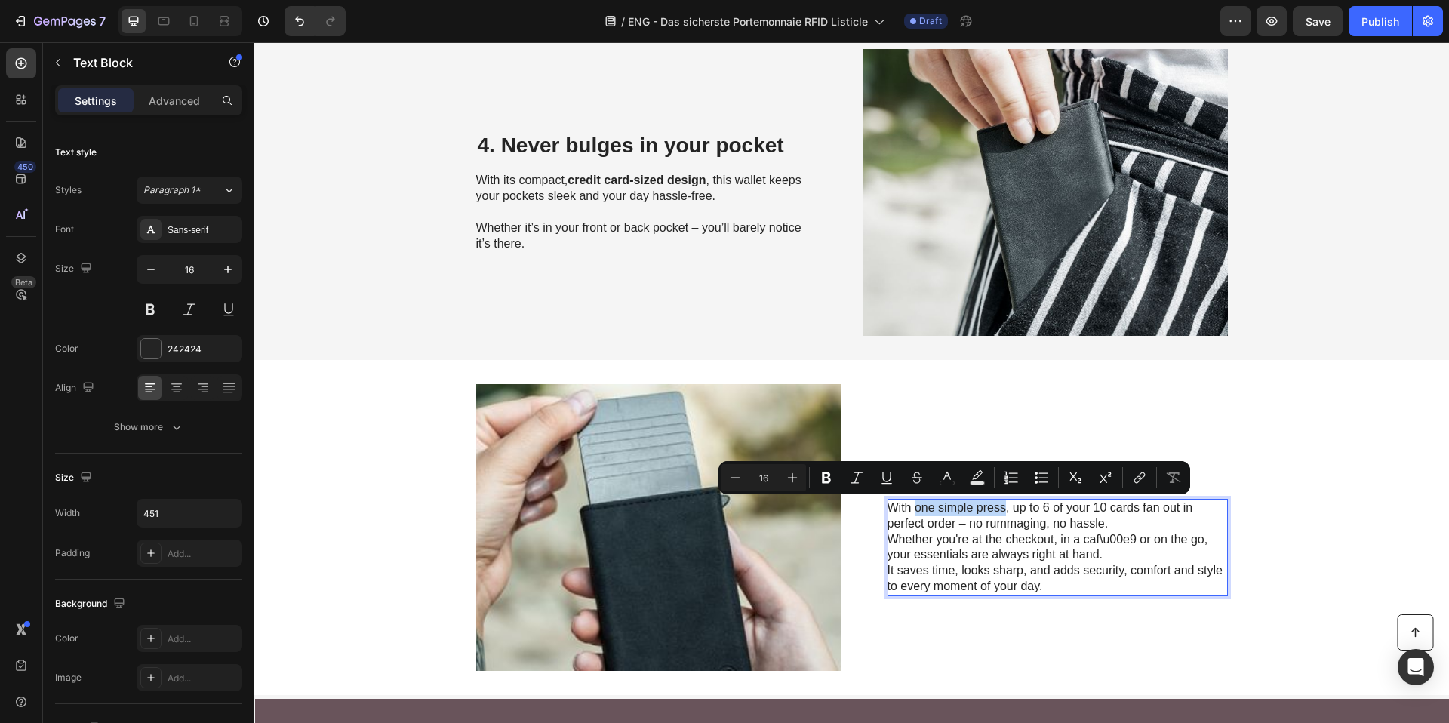
drag, startPoint x: 910, startPoint y: 508, endPoint x: 991, endPoint y: 505, distance: 81.5
click at [991, 505] on p "With one simple press, up to 6 of your 10 cards fan out in perfect order – no r…" at bounding box center [1056, 547] width 339 height 94
click at [830, 481] on icon "Editor contextual toolbar" at bounding box center [826, 477] width 15 height 15
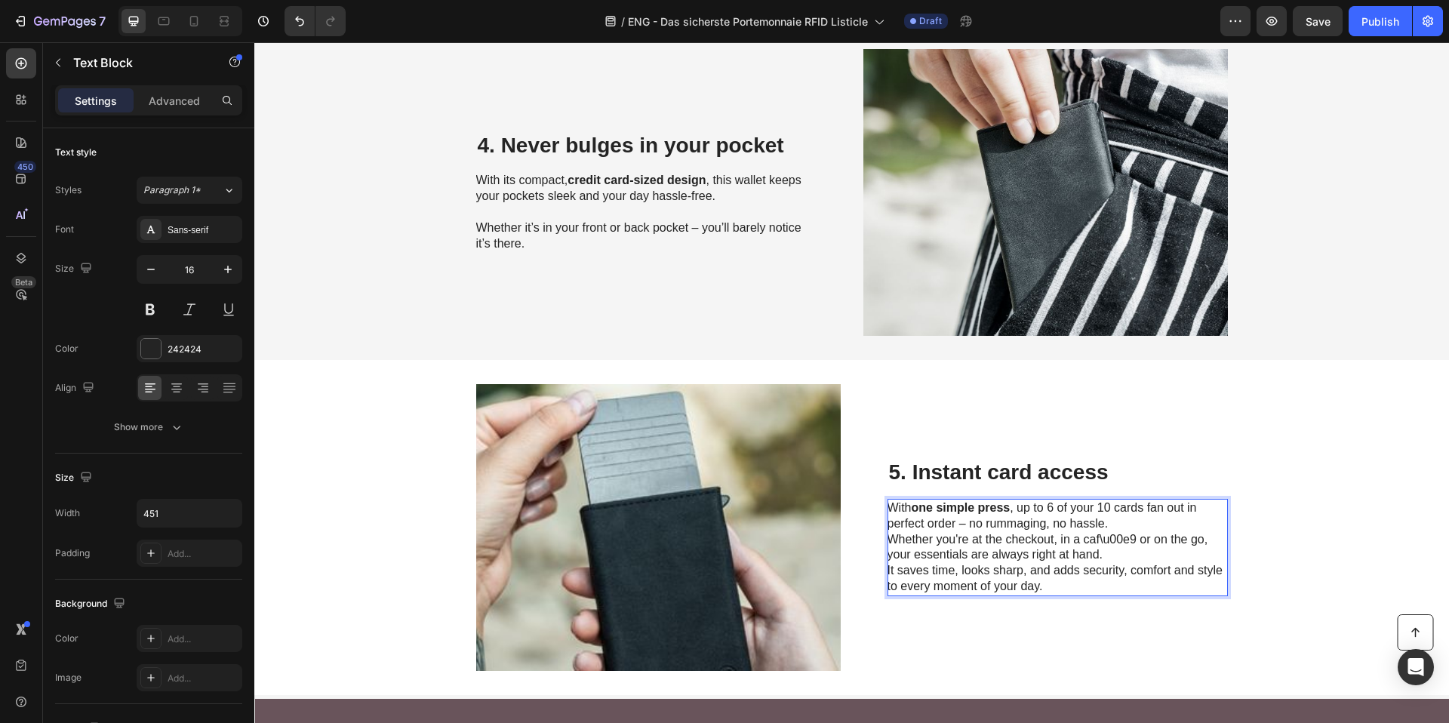
click at [1124, 552] on p "With one simple press , up to 6 of your 10 cards fan out in perfect order – no …" at bounding box center [1056, 547] width 339 height 94
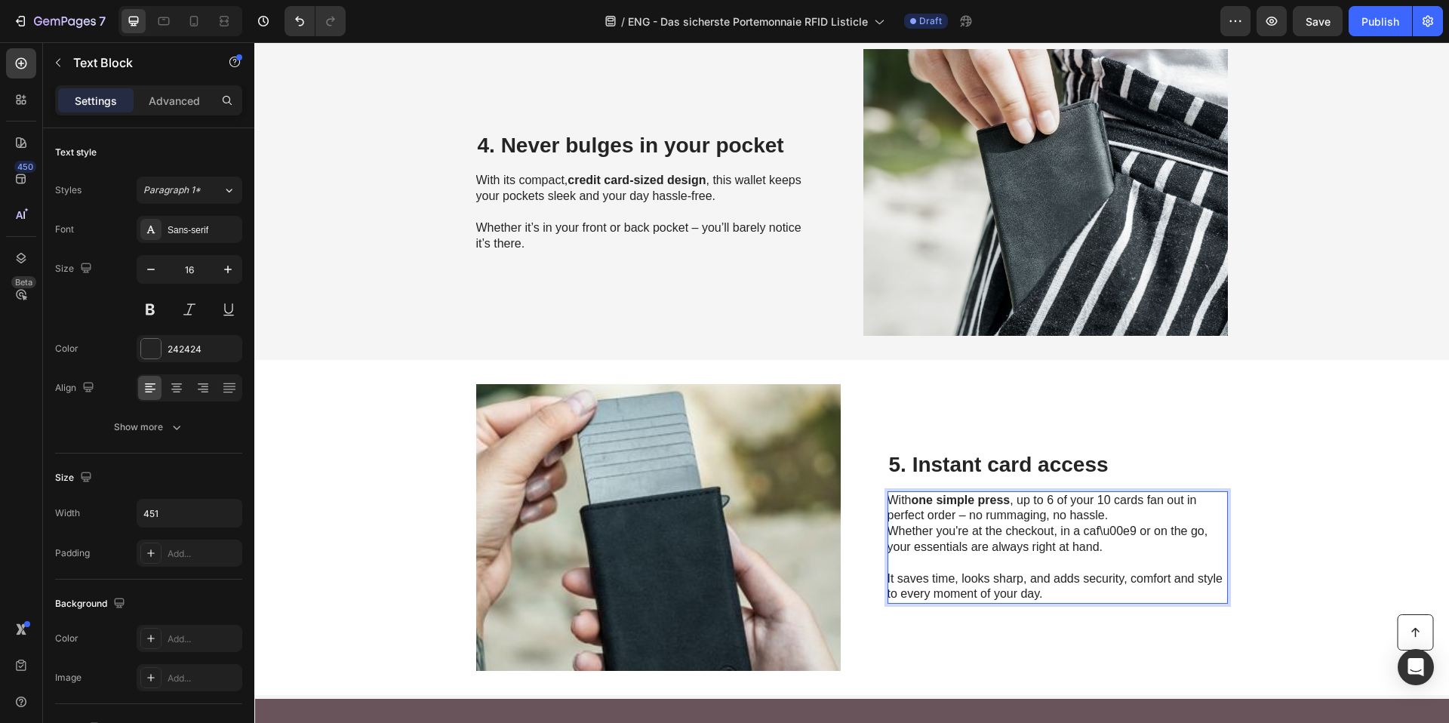
scroll to position [1656, 0]
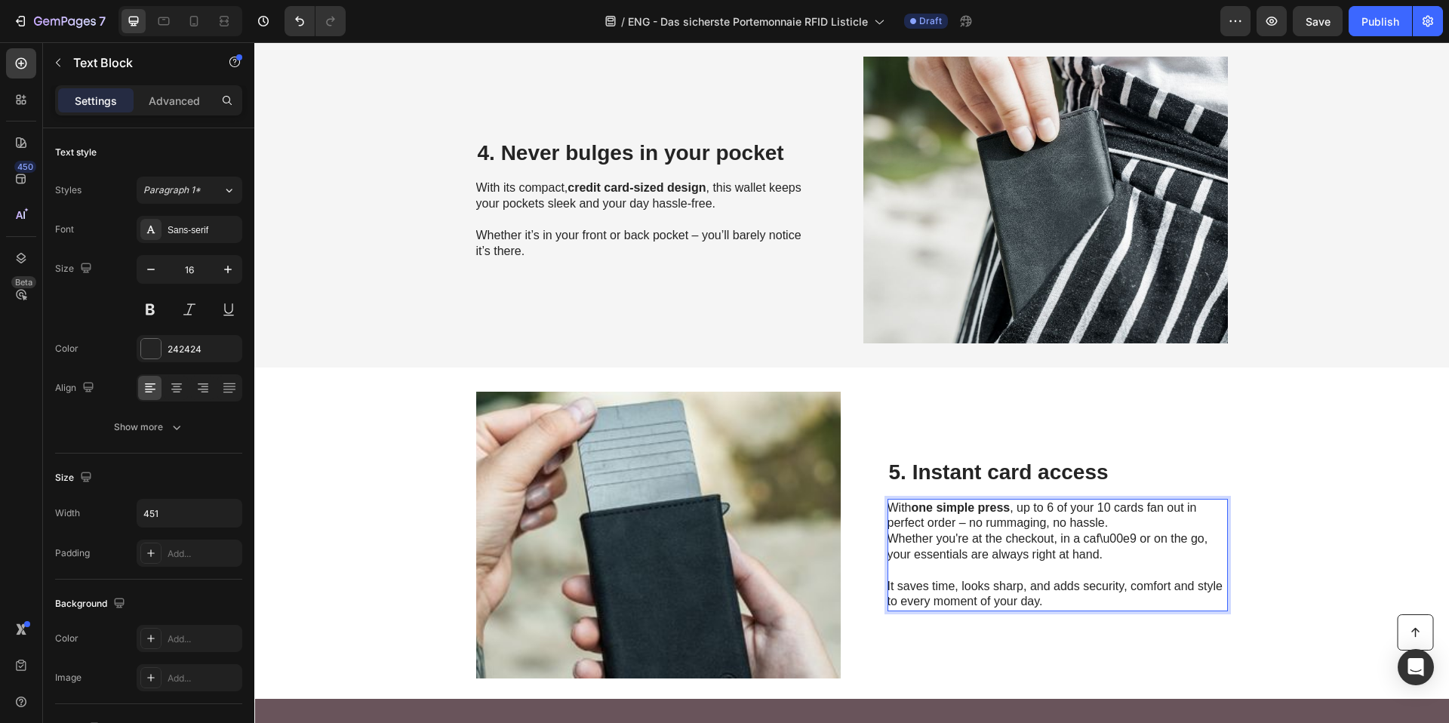
click at [1115, 526] on p "With one simple press , up to 6 of your 10 cards fan out in perfect order – no …" at bounding box center [1056, 531] width 339 height 63
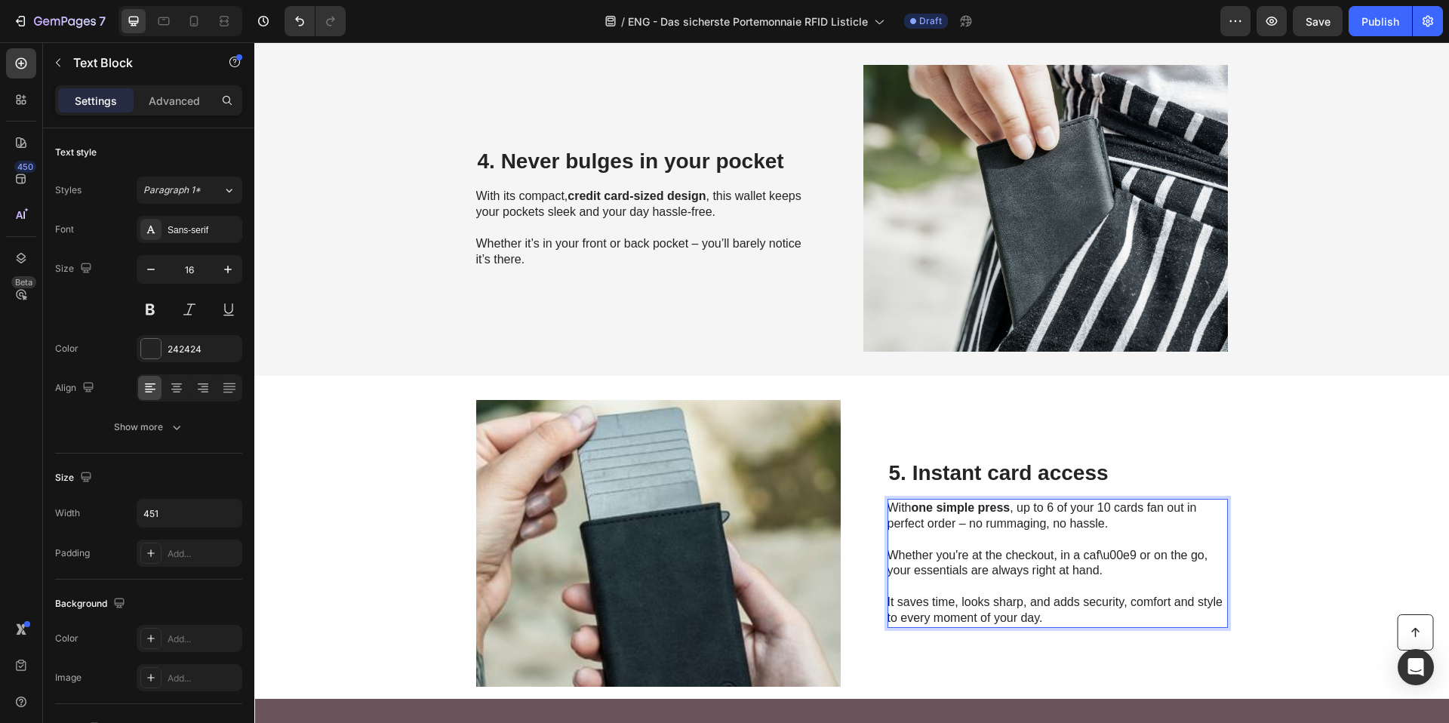
click at [1123, 555] on p "⁠⁠⁠⁠⁠⁠⁠ Whether you're at the checkout, in a caf\u00e9 or on the go, your essen…" at bounding box center [1056, 555] width 339 height 47
click at [1123, 555] on p "Whether you're at the checkout, in a caf\u00e9 or on the go, your essentials ar…" at bounding box center [1056, 555] width 339 height 47
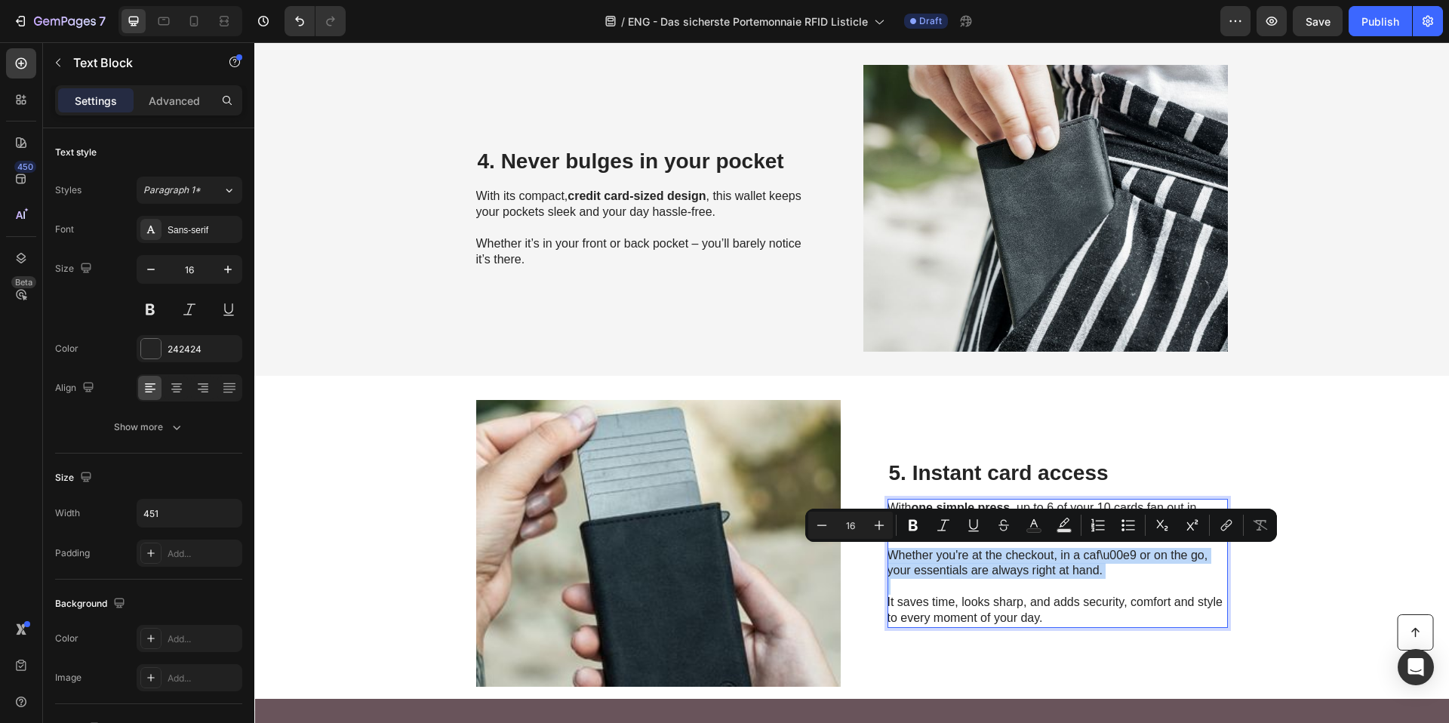
click at [1077, 556] on p "Whether you're at the checkout, in a caf\u00e9 or on the go, your essentials ar…" at bounding box center [1056, 555] width 339 height 47
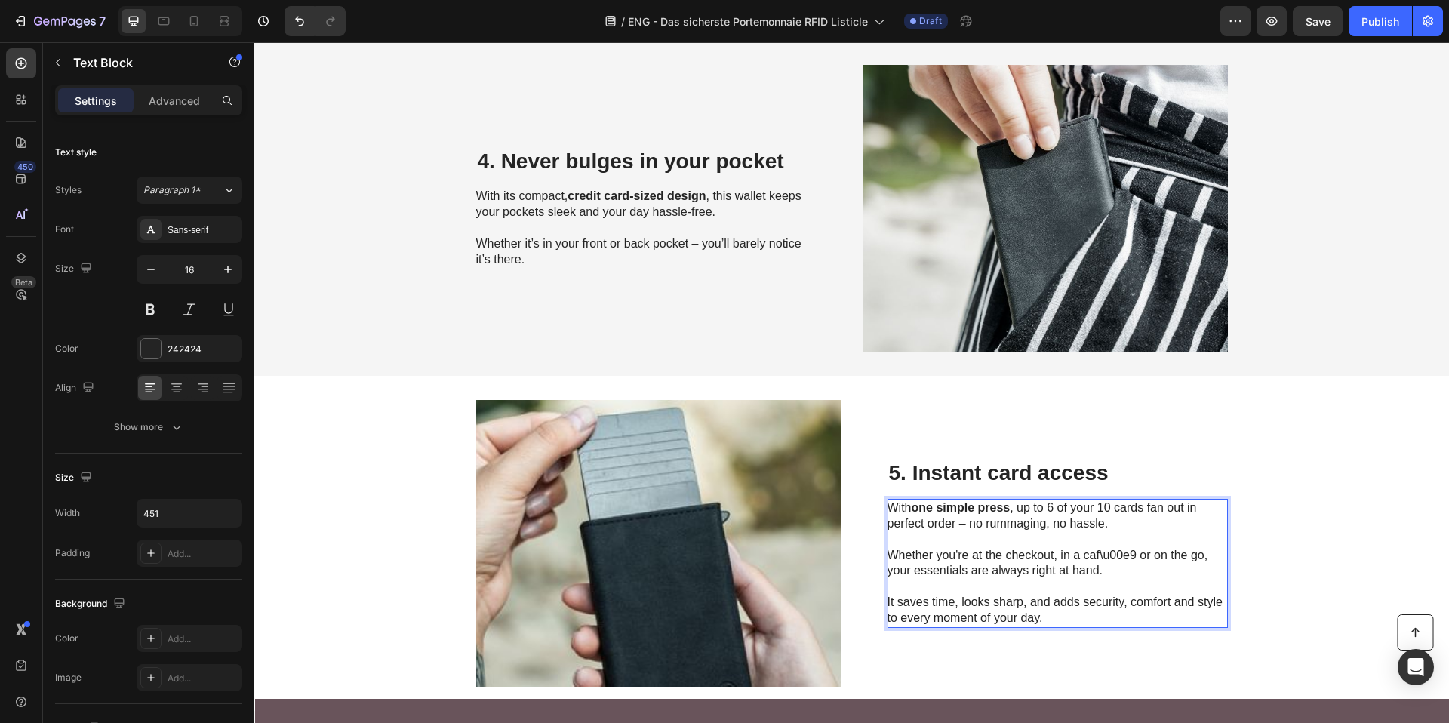
click at [1087, 556] on p "Whether you're at the checkout, in a caf\u00e9 or on the go, your essentials ar…" at bounding box center [1056, 555] width 339 height 47
drag, startPoint x: 1128, startPoint y: 552, endPoint x: 1099, endPoint y: 553, distance: 28.7
click at [1107, 553] on p "Whether you're at the checkout, in a caf\u00e9 or on the go, your essentials ar…" at bounding box center [1056, 555] width 339 height 47
click at [1068, 552] on p "Whether you're at the checkout, in a caf\u00e9 or on the go, your essentials ar…" at bounding box center [1056, 555] width 339 height 47
click at [1067, 552] on p "Whether you're at the checkout, in a caf\u00e9 or on the go, your essentials ar…" at bounding box center [1056, 555] width 339 height 47
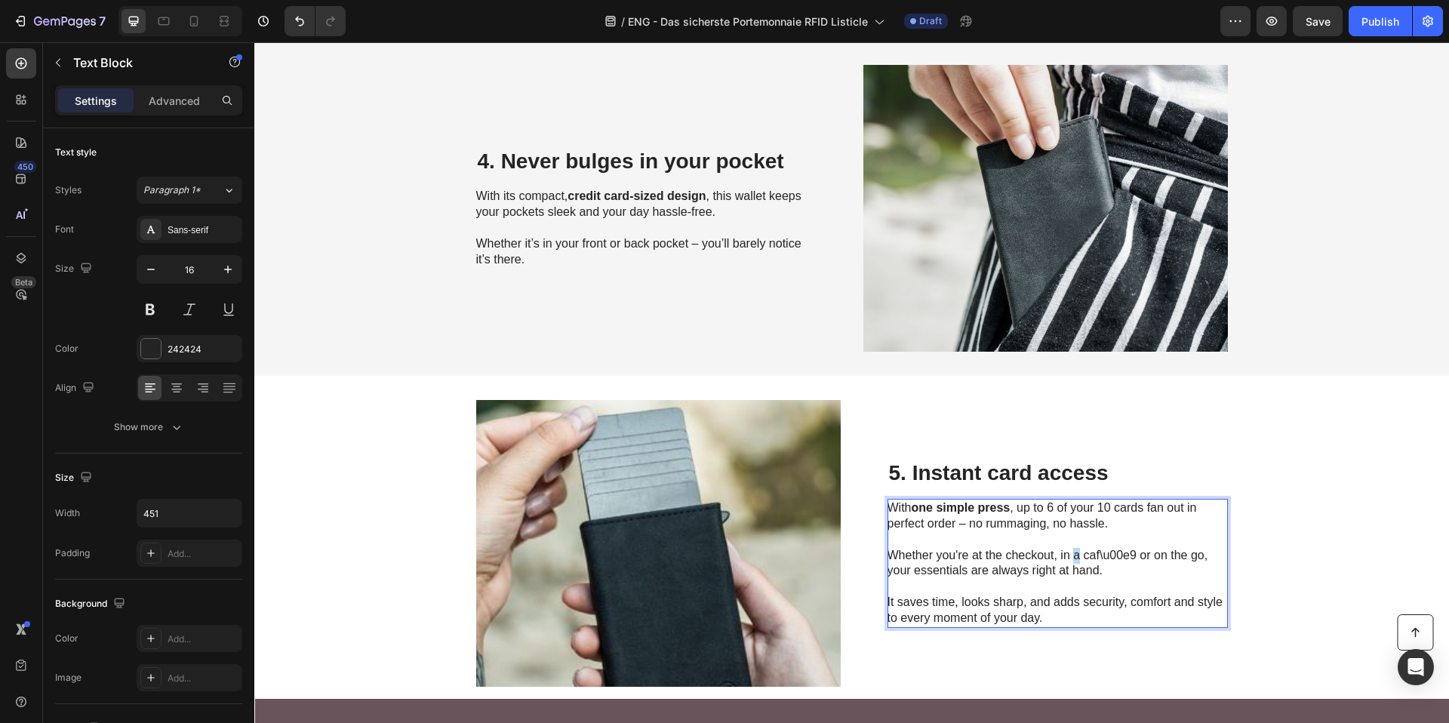
click at [1068, 551] on p "Whether you're at the checkout, in a caf\u00e9 or on the go, your essentials ar…" at bounding box center [1056, 555] width 339 height 47
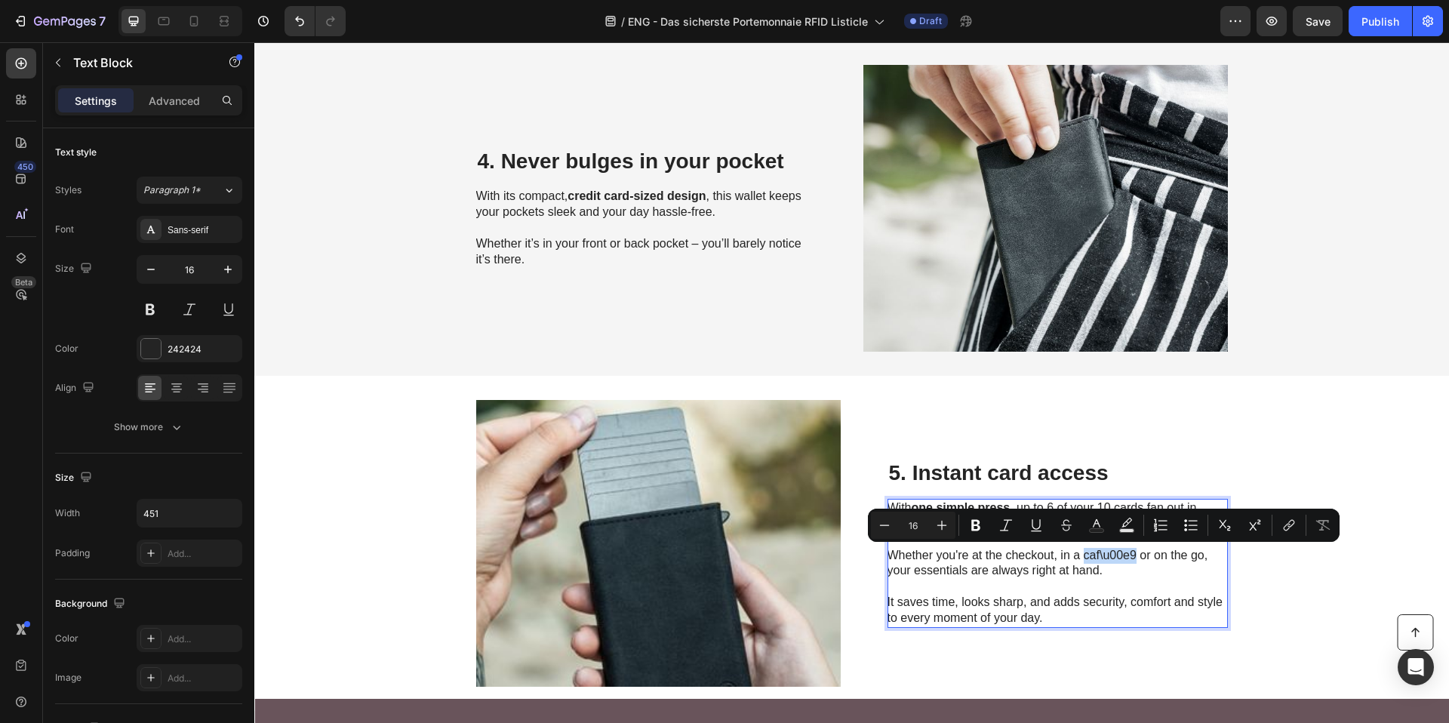
drag, startPoint x: 1128, startPoint y: 557, endPoint x: 1077, endPoint y: 559, distance: 51.4
click at [1077, 559] on p "Whether you're at the checkout, in a caf\u00e9 or on the go, your essentials ar…" at bounding box center [1056, 555] width 339 height 47
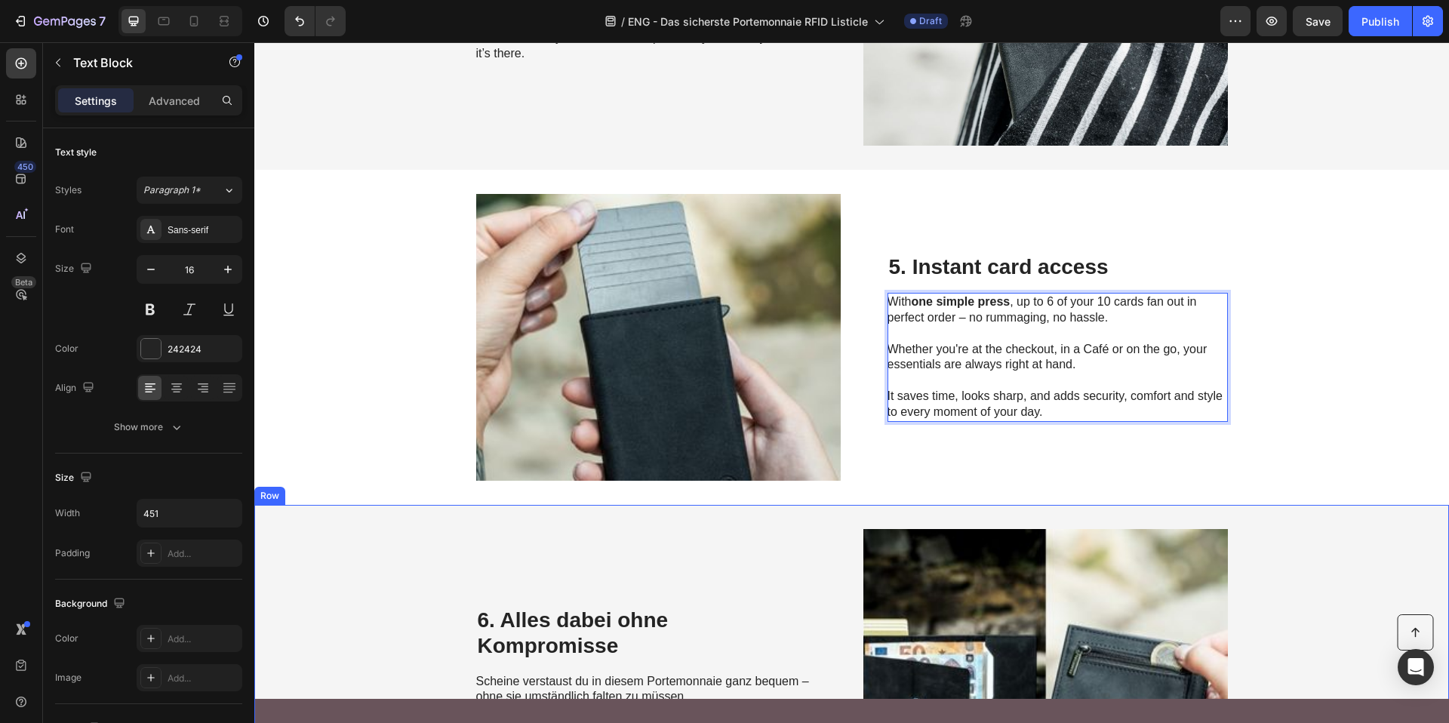
scroll to position [2098, 0]
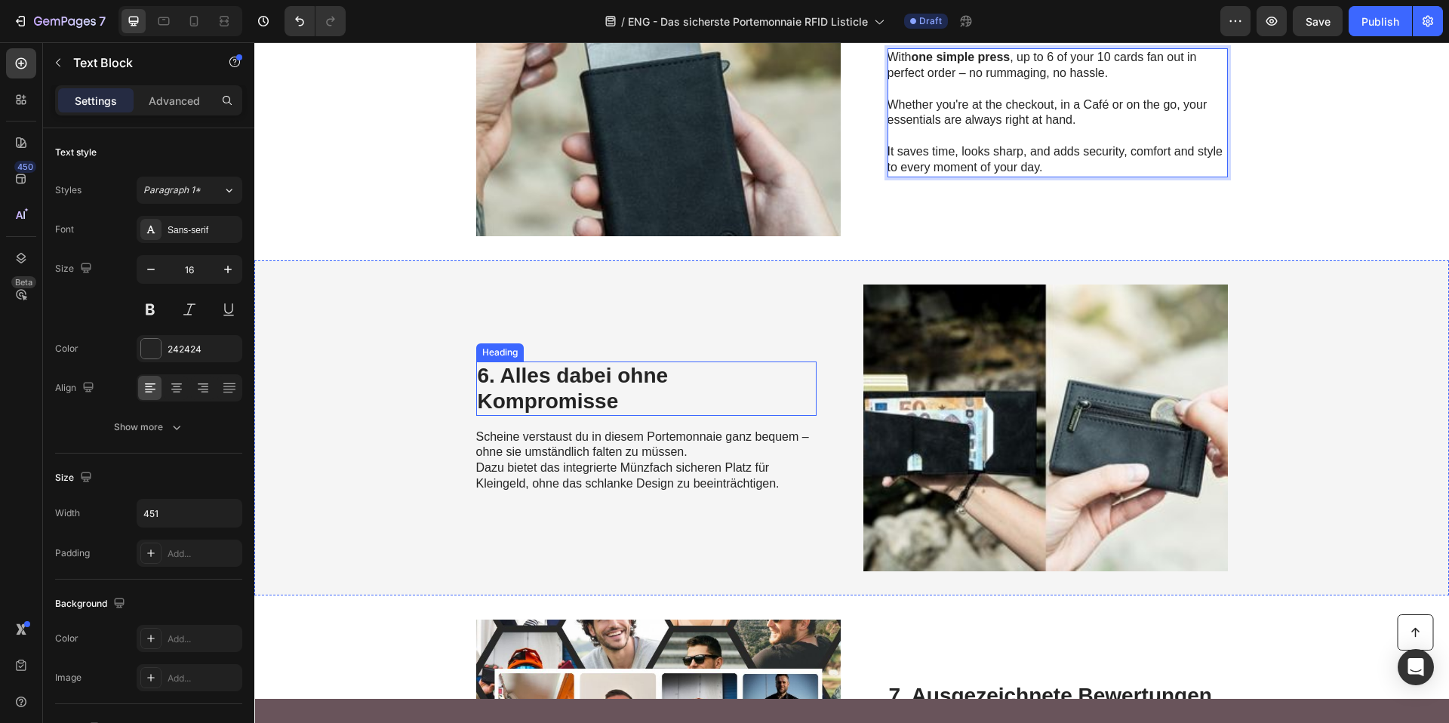
click at [560, 377] on h2 "6. Alles dabei ohne Kompromisse" at bounding box center [646, 388] width 340 height 54
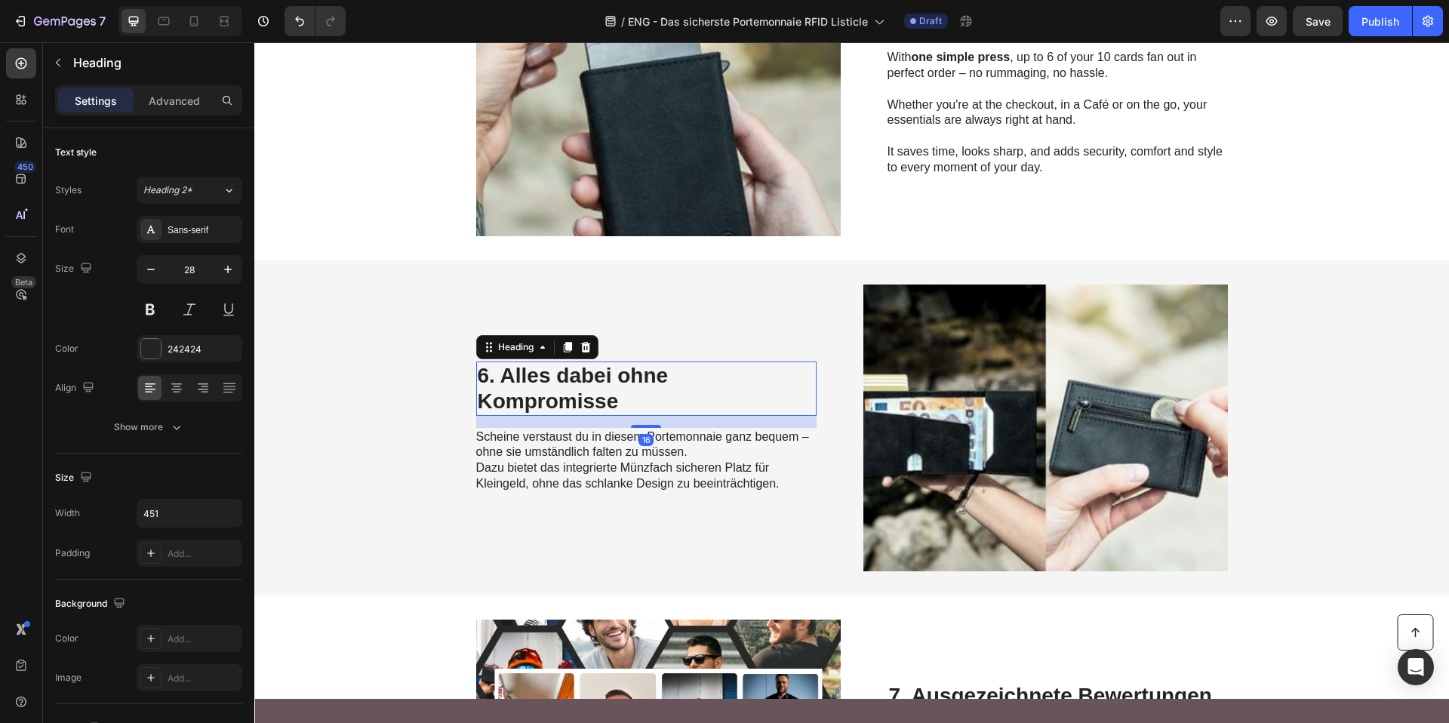
click at [560, 377] on h2 "6. Alles dabei ohne Kompromisse" at bounding box center [646, 388] width 340 height 54
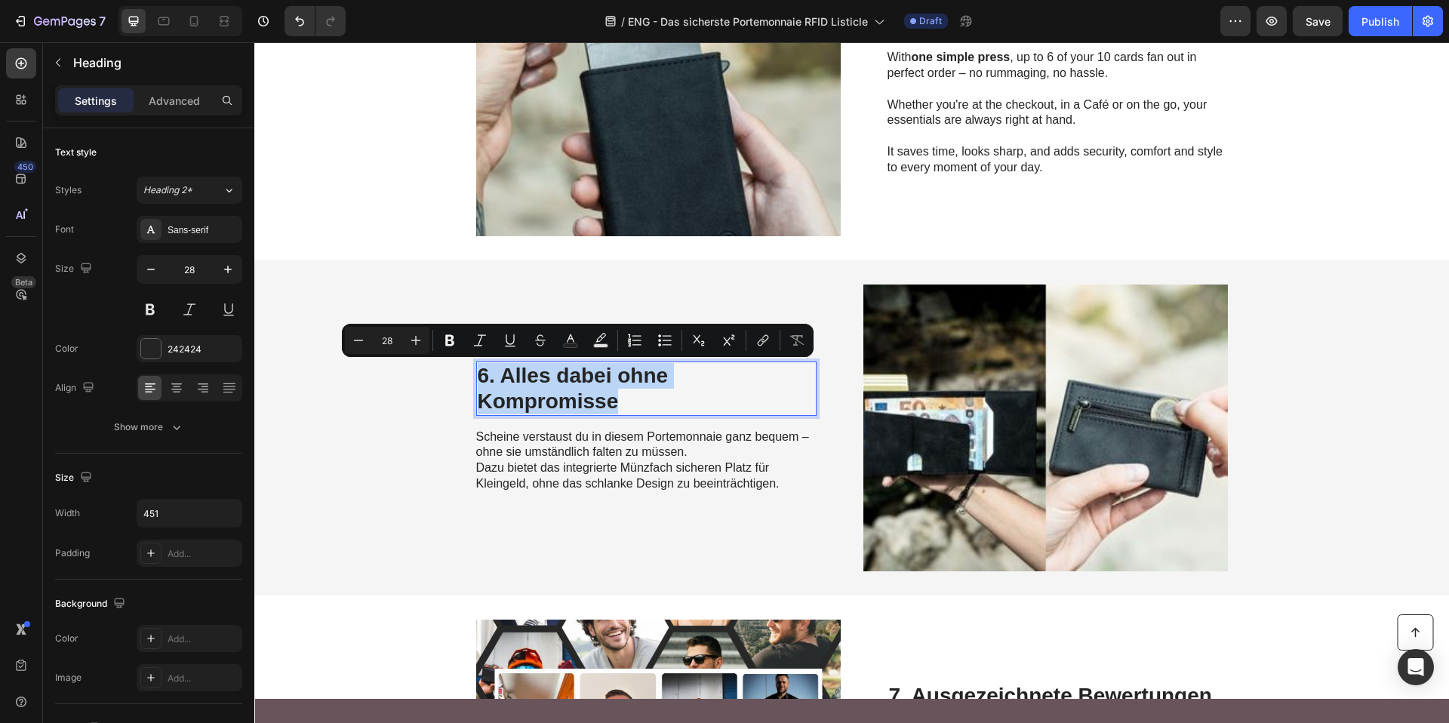
click at [560, 377] on p "6. Alles dabei ohne Kompromisse" at bounding box center [646, 388] width 337 height 51
click at [549, 478] on span "Dazu bietet das integrierte Münzfach sicheren Platz für Kleingeld, ohne das sch…" at bounding box center [627, 475] width 303 height 29
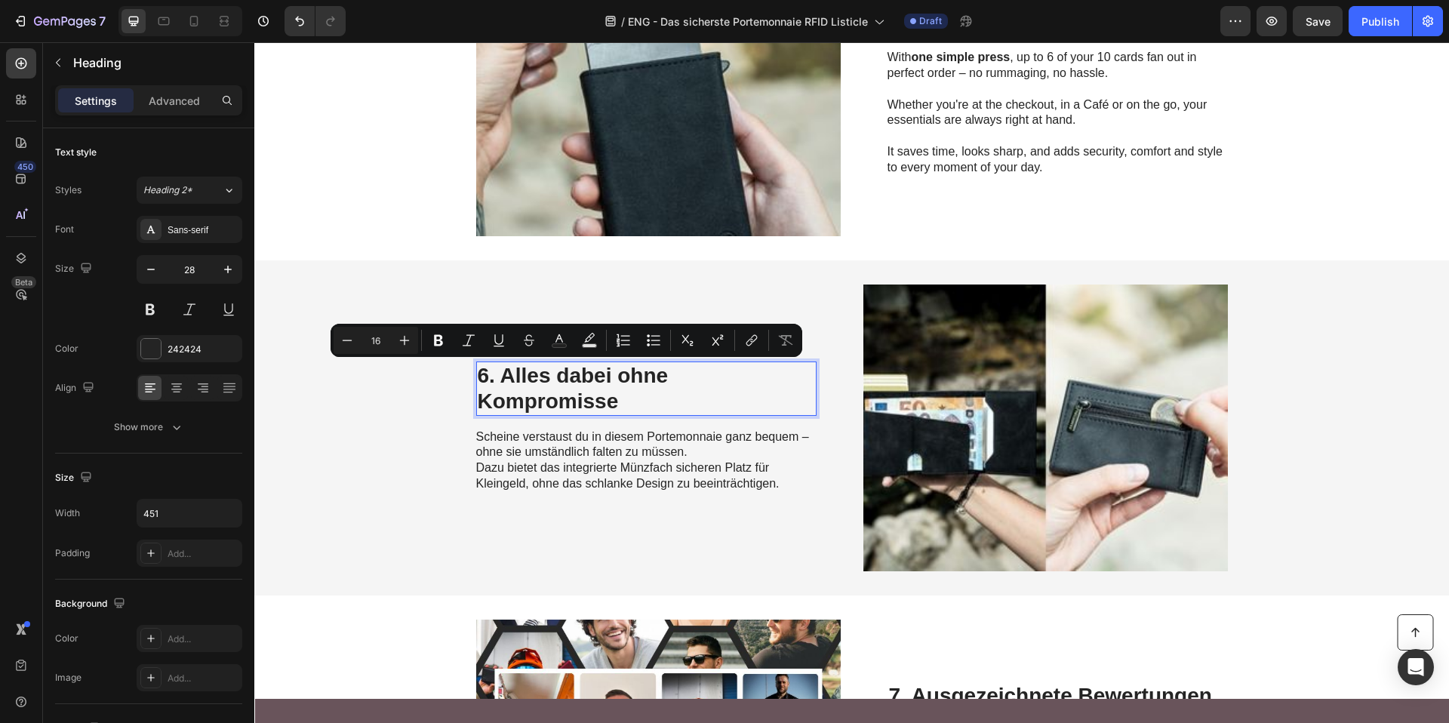
click at [549, 478] on span "Dazu bietet das integrierte Münzfach sicheren Platz für Kleingeld, ohne das sch…" at bounding box center [627, 475] width 303 height 29
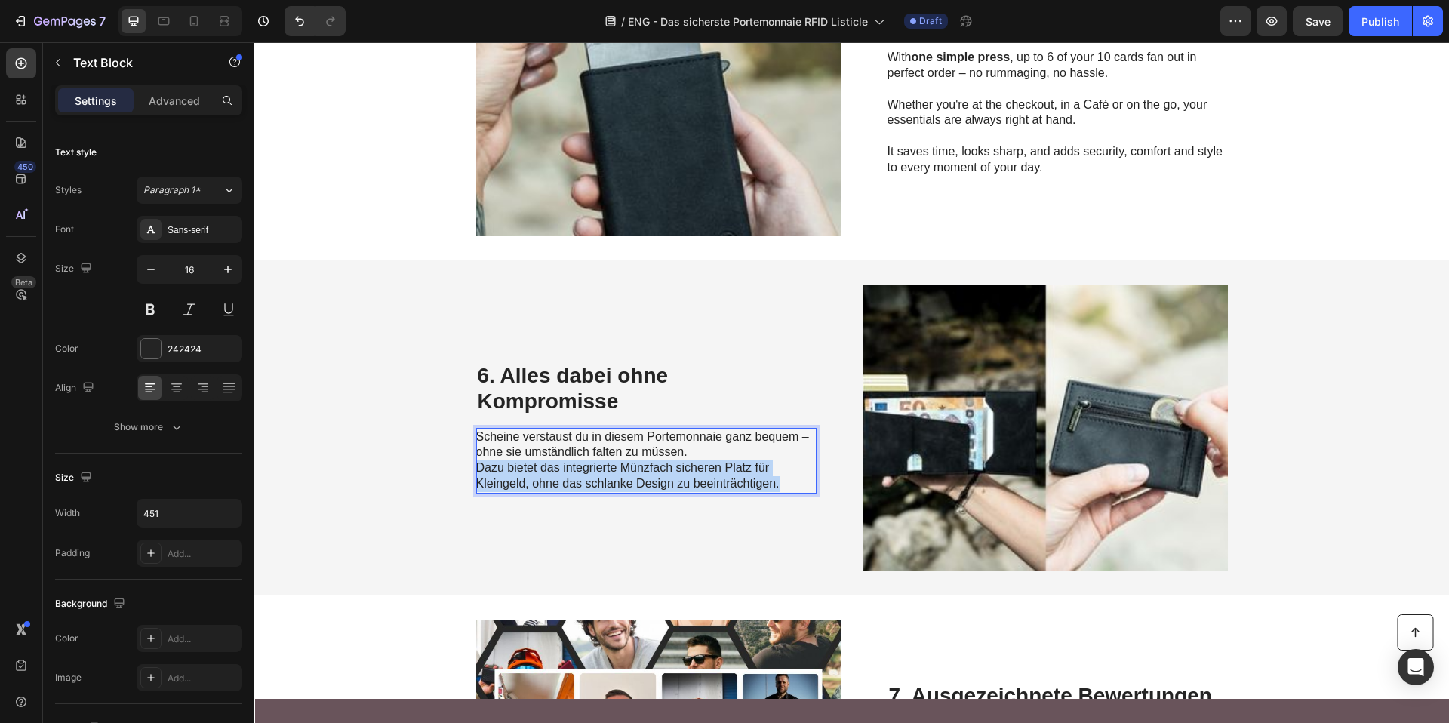
click at [549, 478] on span "Dazu bietet das integrierte Münzfach sicheren Platz für Kleingeld, ohne das sch…" at bounding box center [627, 475] width 303 height 29
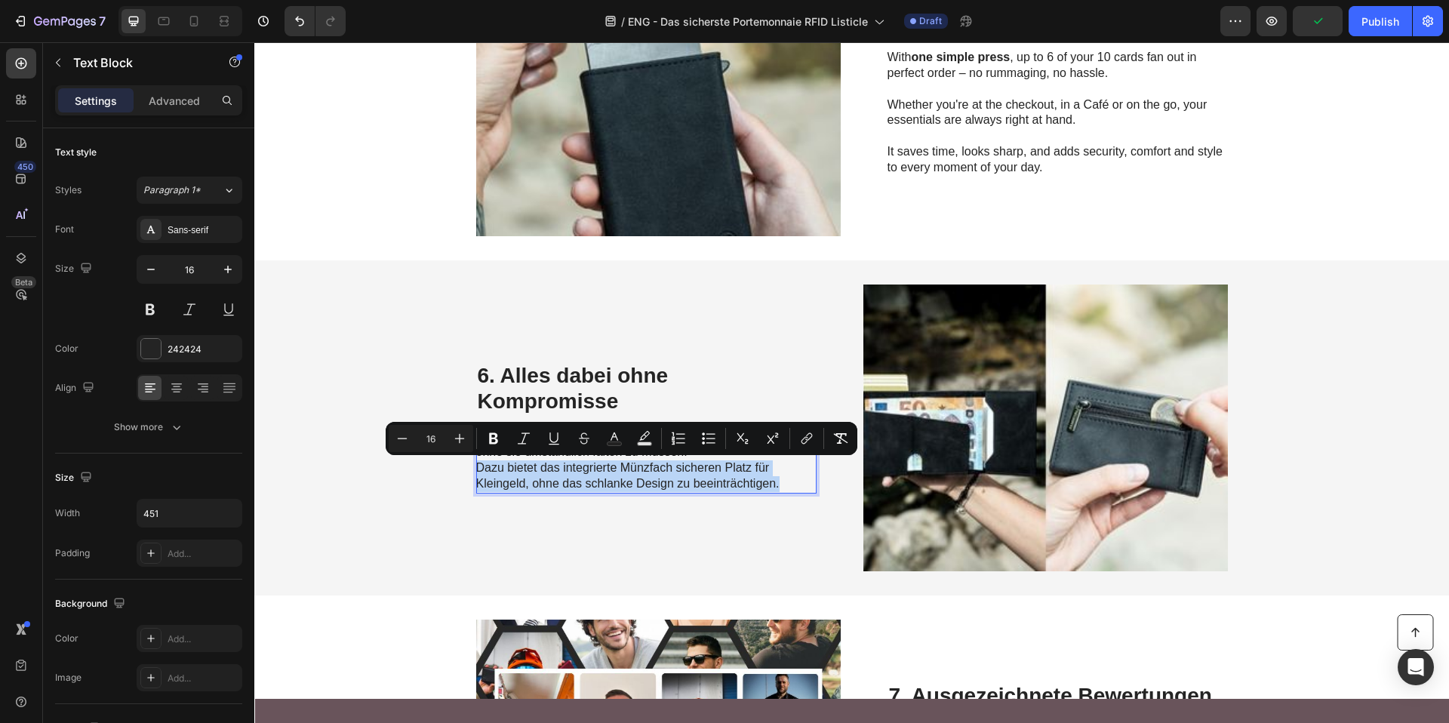
drag, startPoint x: 766, startPoint y: 478, endPoint x: 781, endPoint y: 481, distance: 15.4
click at [767, 478] on span "Dazu bietet das integrierte Münzfach sicheren Platz für Kleingeld, ohne das sch…" at bounding box center [627, 475] width 303 height 29
click at [788, 483] on p "Dazu bietet das integrierte Münzfach sicheren Platz für Kleingeld, ohne das sch…" at bounding box center [645, 476] width 339 height 32
click at [786, 482] on p "Dazu bietet das integrierte Münzfach sicheren Platz für Kleingeld, ohne das sch…" at bounding box center [645, 476] width 339 height 32
click at [773, 478] on span "Dazu bietet das integrierte Münzfach sicheren Platz für Kleingeld, ohne das sch…" at bounding box center [627, 475] width 303 height 29
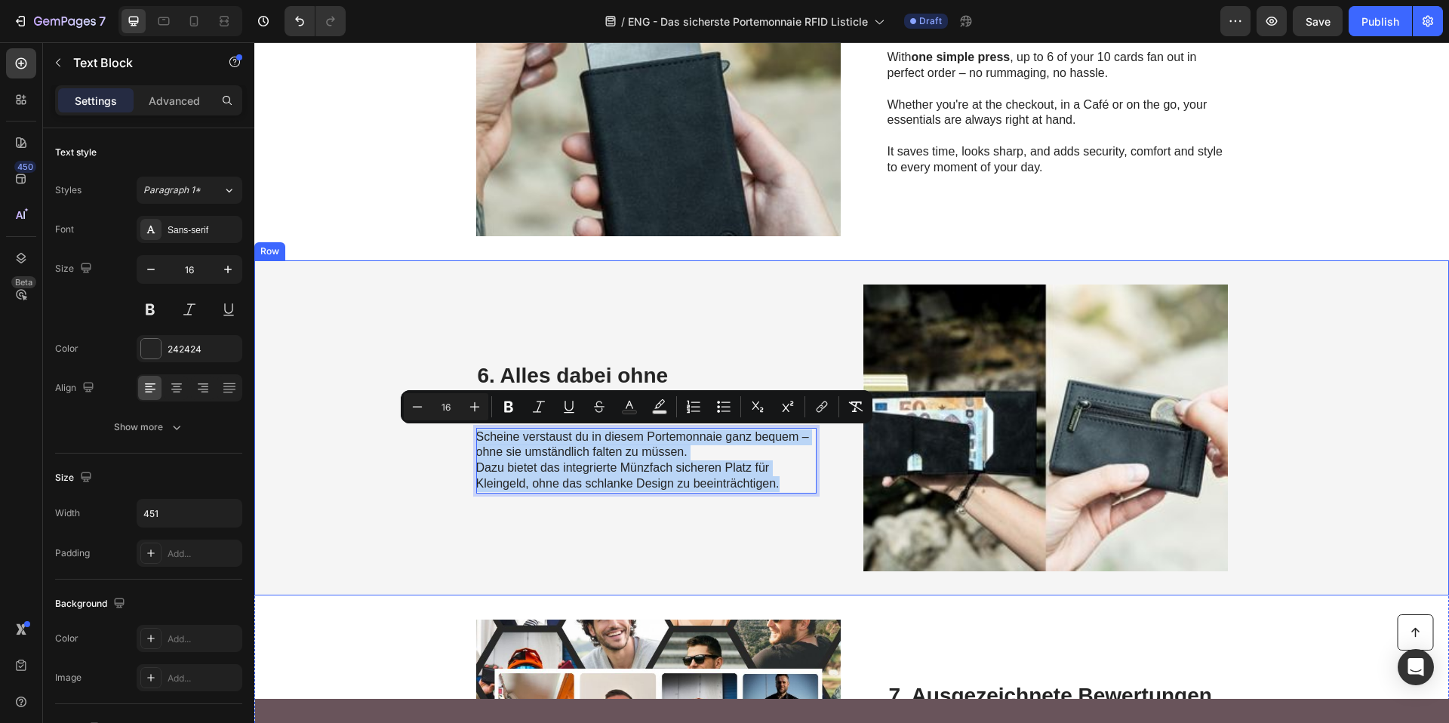
drag, startPoint x: 782, startPoint y: 484, endPoint x: 466, endPoint y: 435, distance: 320.0
click at [466, 435] on div "6. Alles dabei ohne Kompromisse Heading Scheine verstaust du in diesem Portemon…" at bounding box center [851, 427] width 1194 height 335
copy div "Scheine verstaust du in diesem Portemonnaie ganz bequem – ohne sie umständlich …"
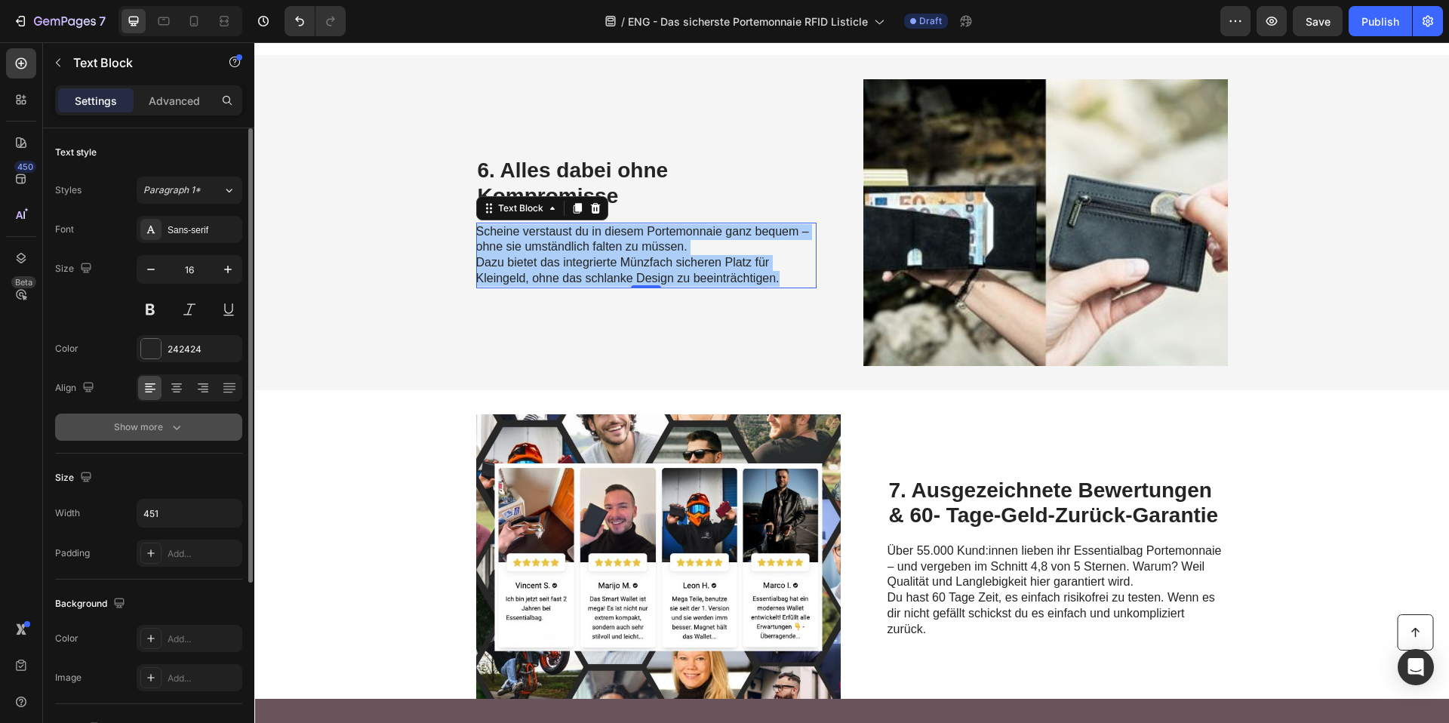
scroll to position [2359, 0]
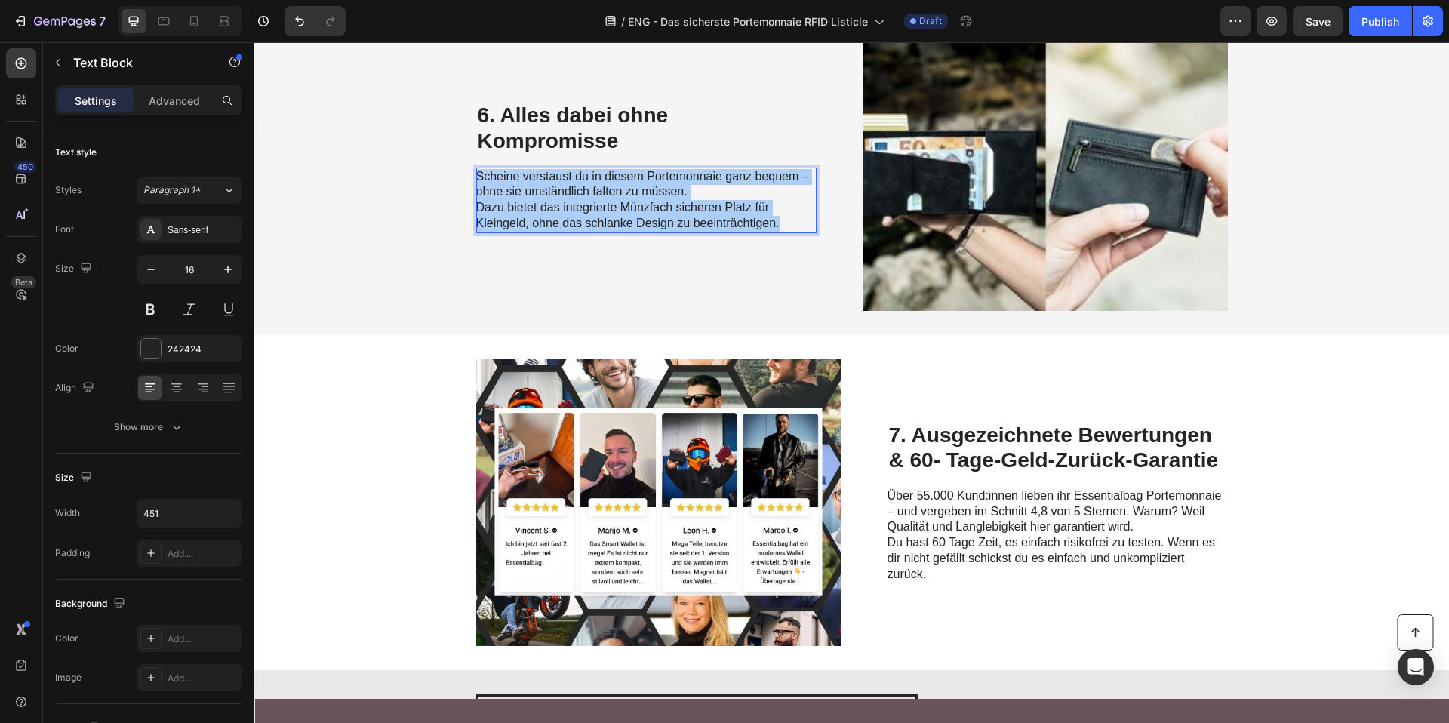
click at [1032, 443] on h2 "7. Ausgezeichnete Bewertungen & 60- Tage-Geld-Zurück-Garantie" at bounding box center [1057, 448] width 340 height 54
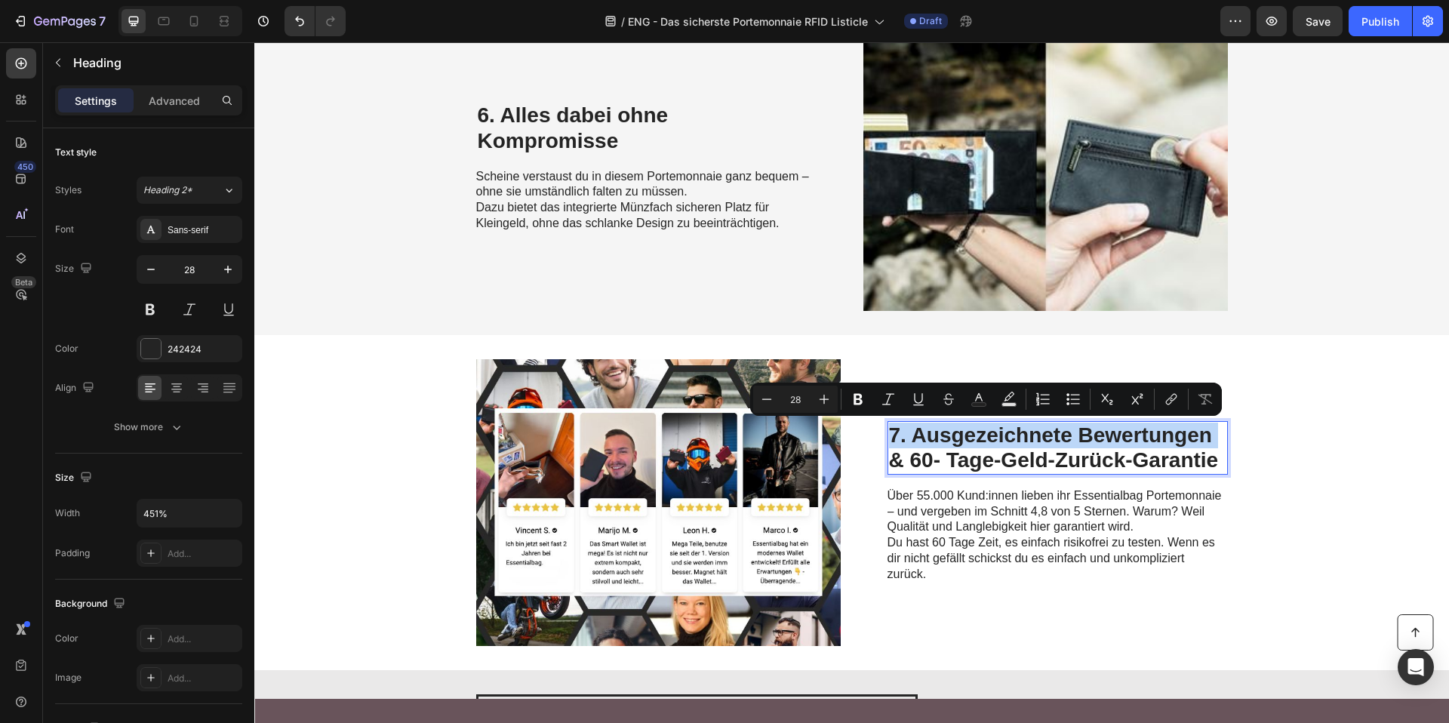
click at [1032, 443] on p "7. Ausgezeichnete Bewertungen & 60- Tage-Geld-Zurück-Garantie" at bounding box center [1057, 448] width 337 height 51
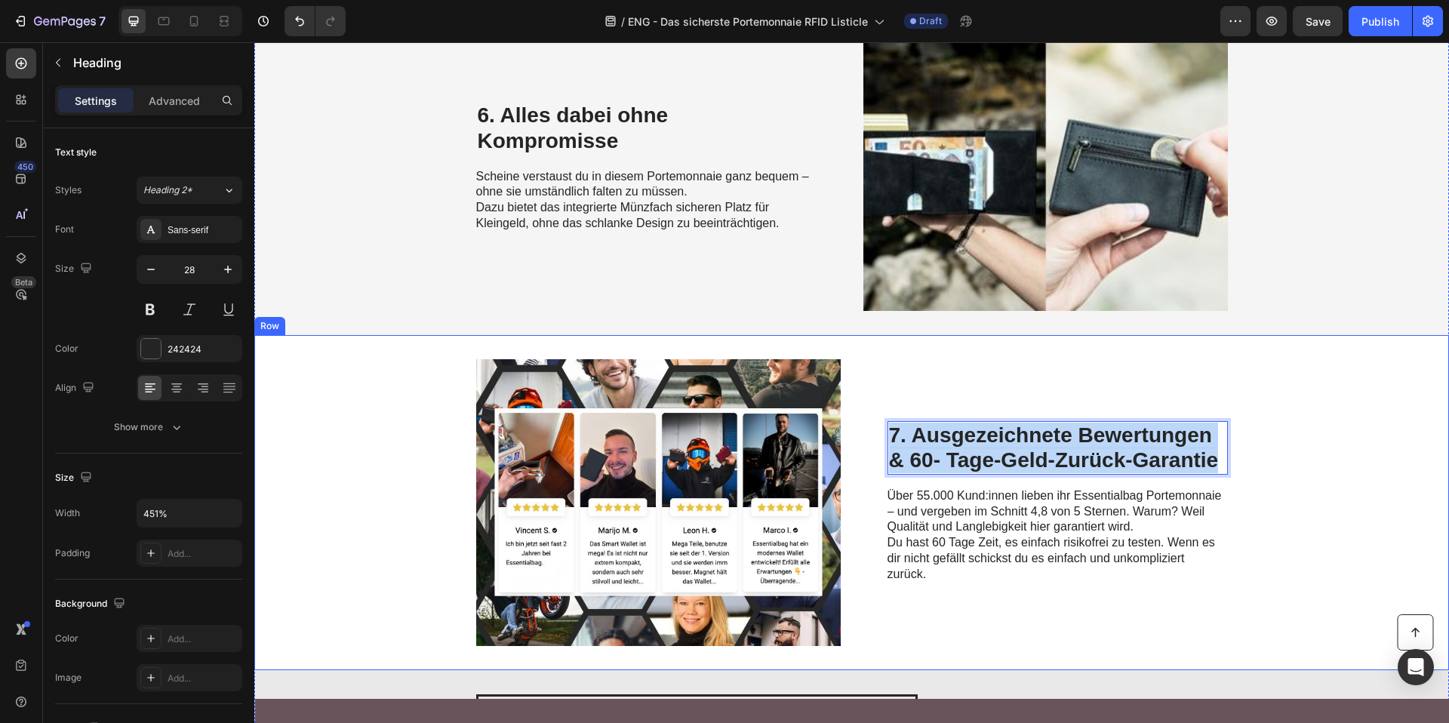
drag, startPoint x: 1210, startPoint y: 465, endPoint x: 880, endPoint y: 444, distance: 331.1
click at [880, 444] on div "Image 7. Ausgezeichnete Bewertungen & 60- Tage-Geld-Zurück-Garantie Heading 16 …" at bounding box center [851, 502] width 1194 height 335
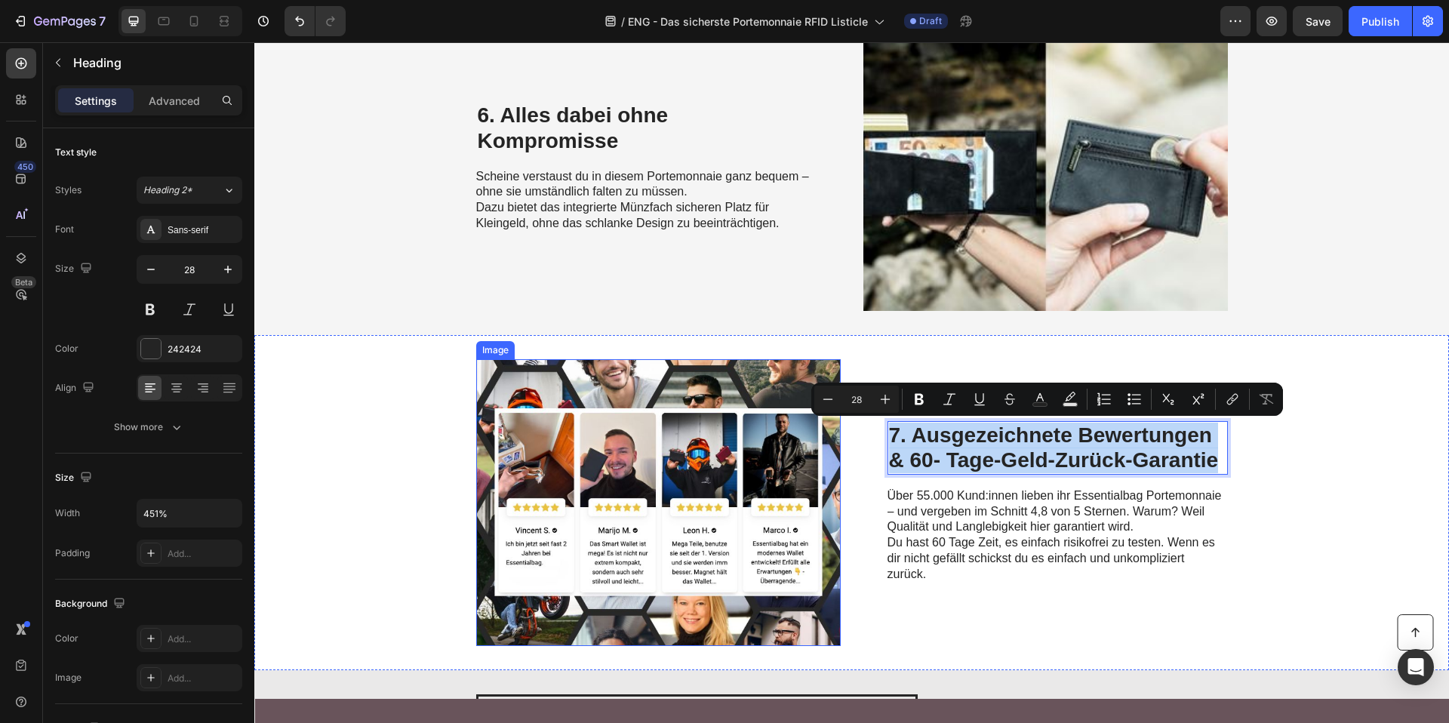
copy p "7. Ausgezeichnete Bewertungen & 60- Tage-Geld-Zurück-Garantie"
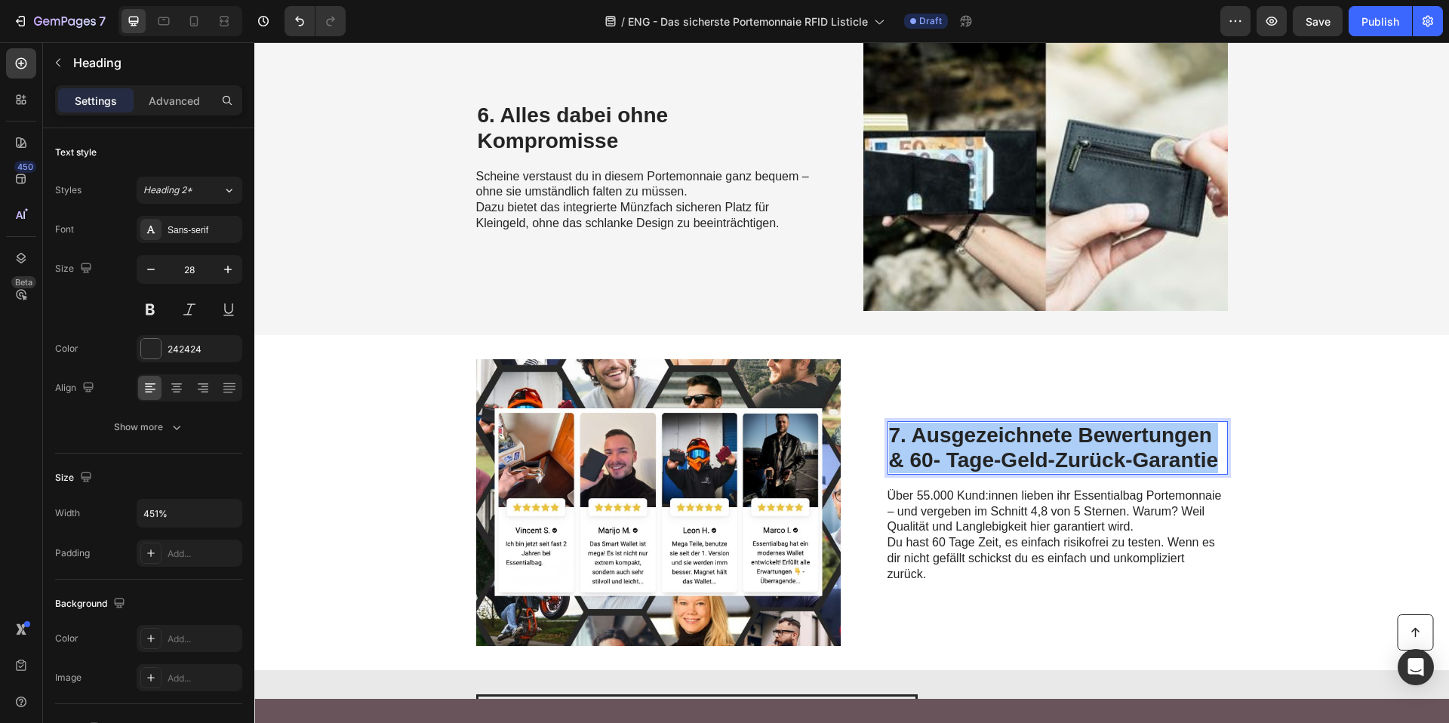
click at [935, 553] on span "Du hast 60 Tage Zeit, es einfach risikofrei zu testen. Wenn es dir nicht gefäll…" at bounding box center [1050, 558] width 327 height 45
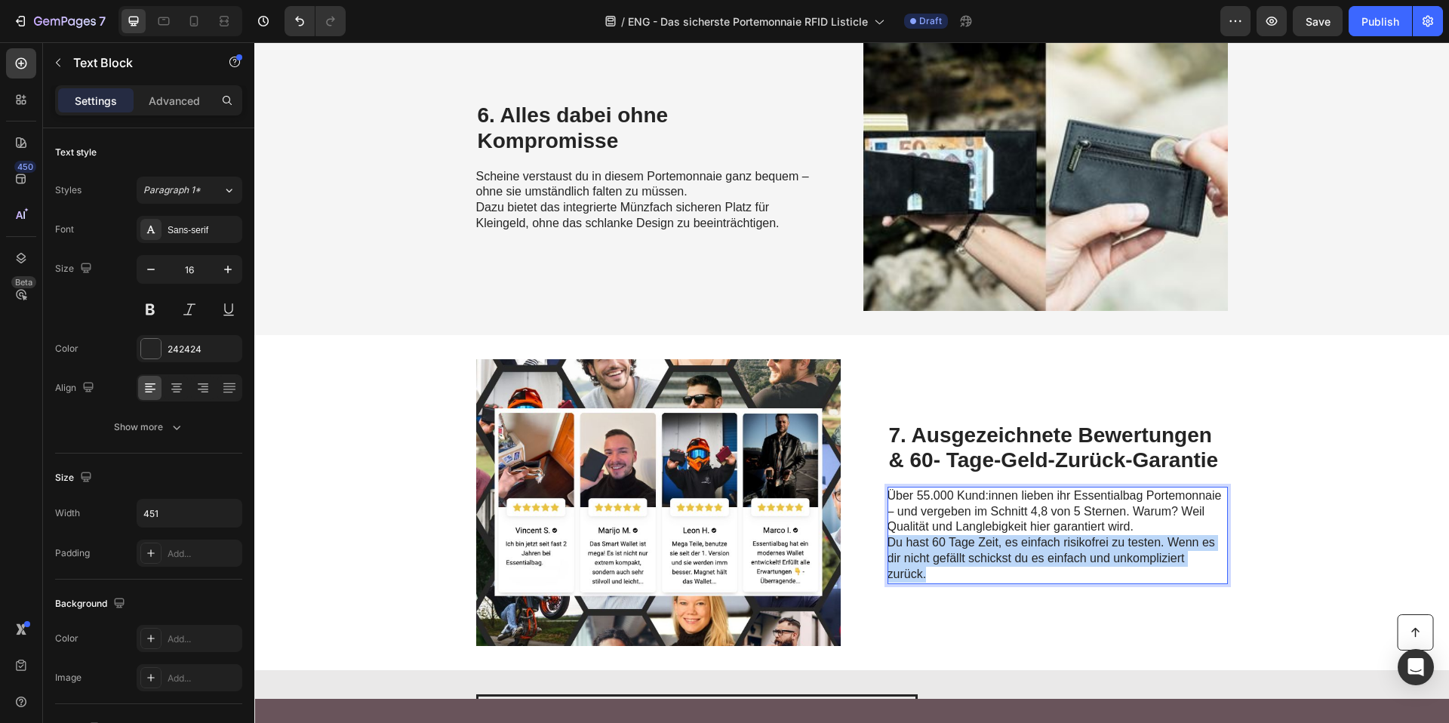
click at [935, 553] on span "Du hast 60 Tage Zeit, es einfach risikofrei zu testen. Wenn es dir nicht gefäll…" at bounding box center [1050, 558] width 327 height 45
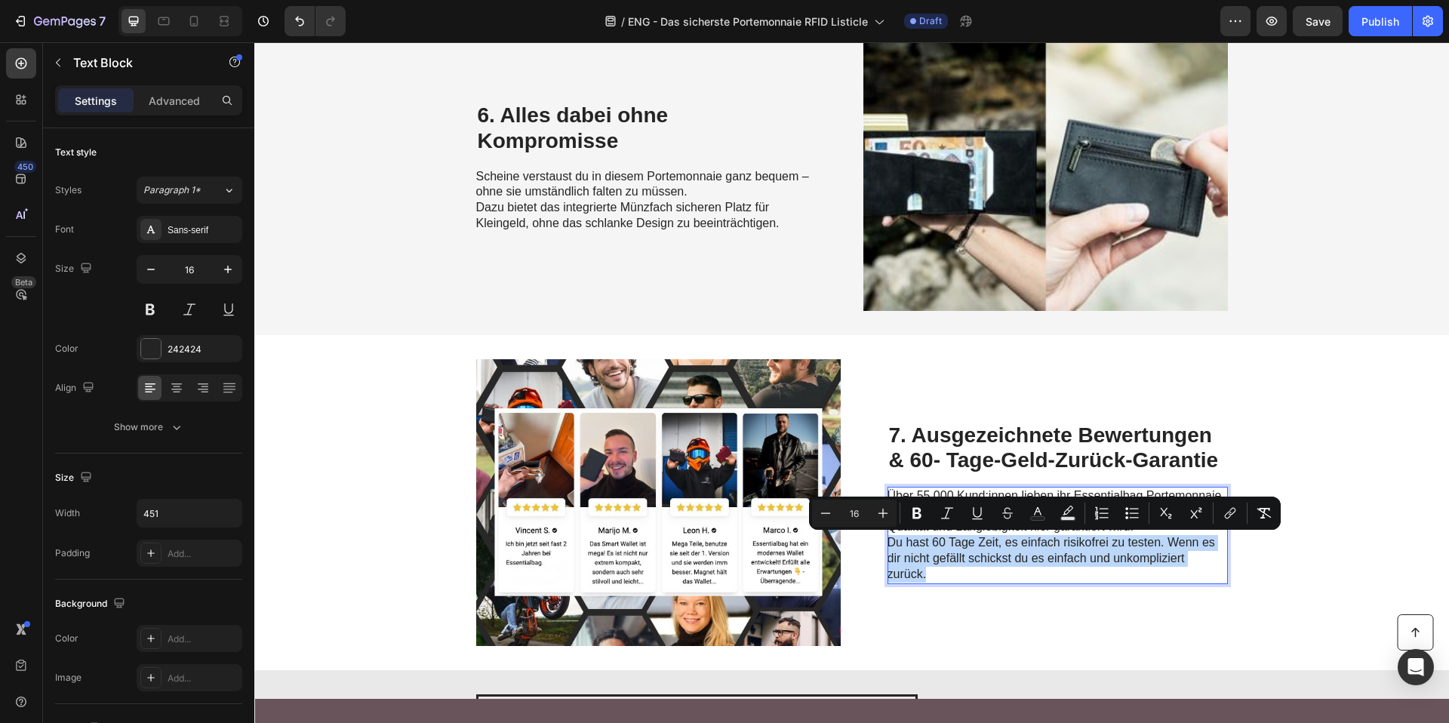
click at [937, 570] on p "Über 55.000 Kund:innen lieben ihr Essentialbag Portemonnaie – und vergeben im S…" at bounding box center [1056, 535] width 339 height 94
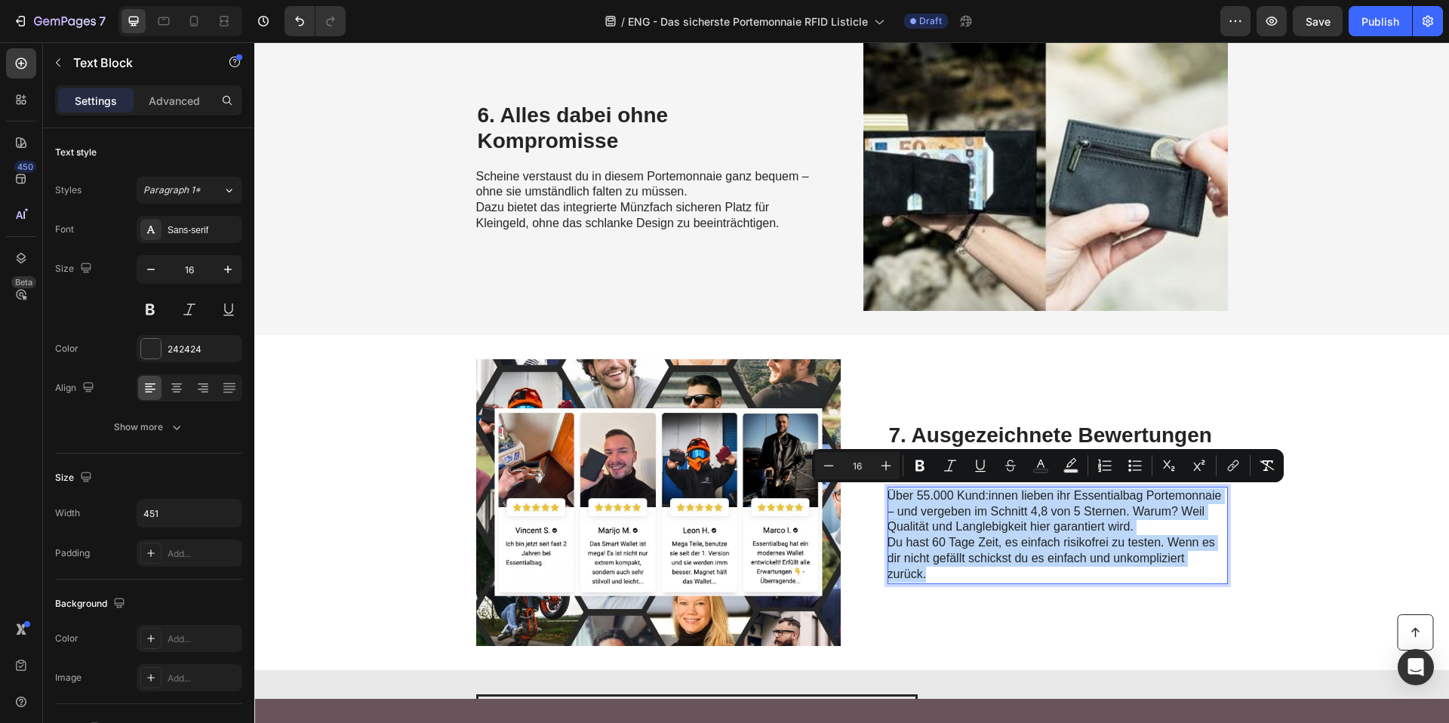
drag, startPoint x: 935, startPoint y: 572, endPoint x: 882, endPoint y: 496, distance: 92.1
click at [887, 496] on p "Über 55.000 Kund:innen lieben ihr Essentialbag Portemonnaie – und vergeben im S…" at bounding box center [1056, 535] width 339 height 94
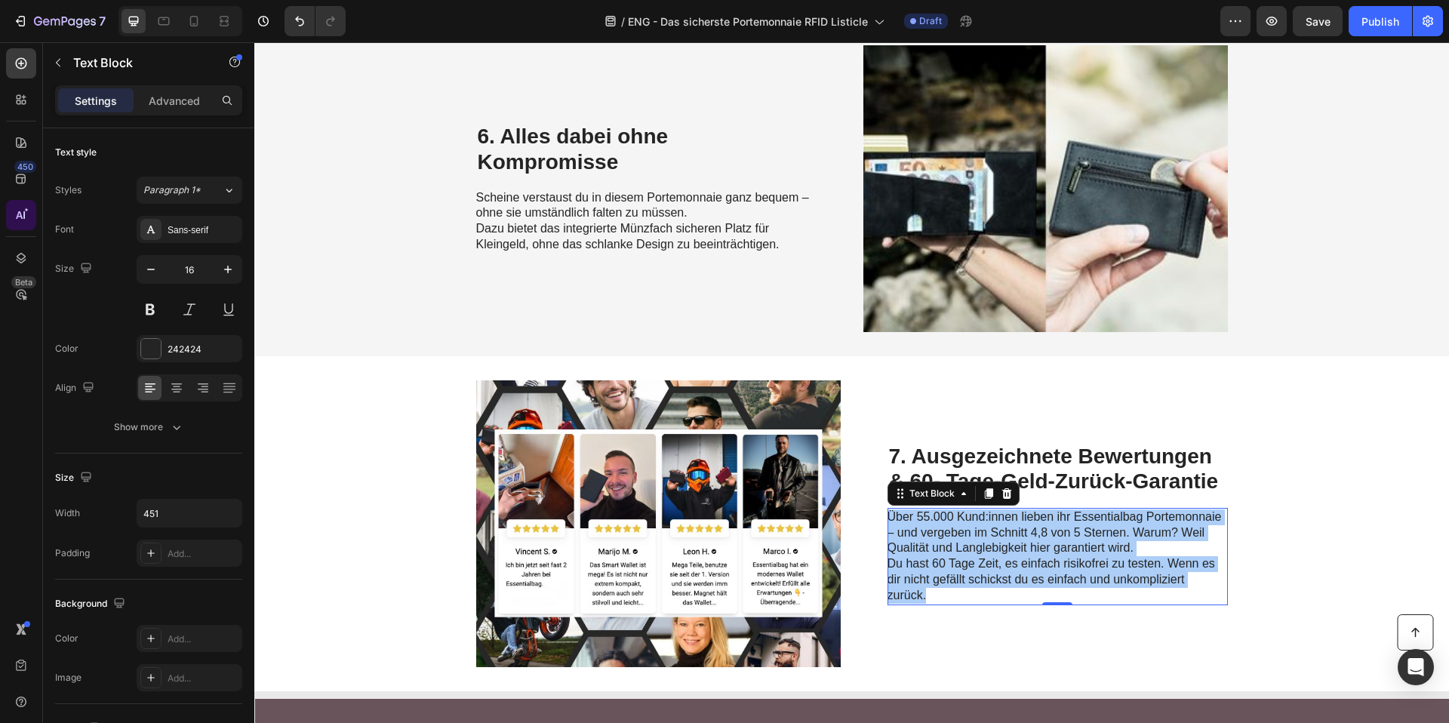
scroll to position [2328, 0]
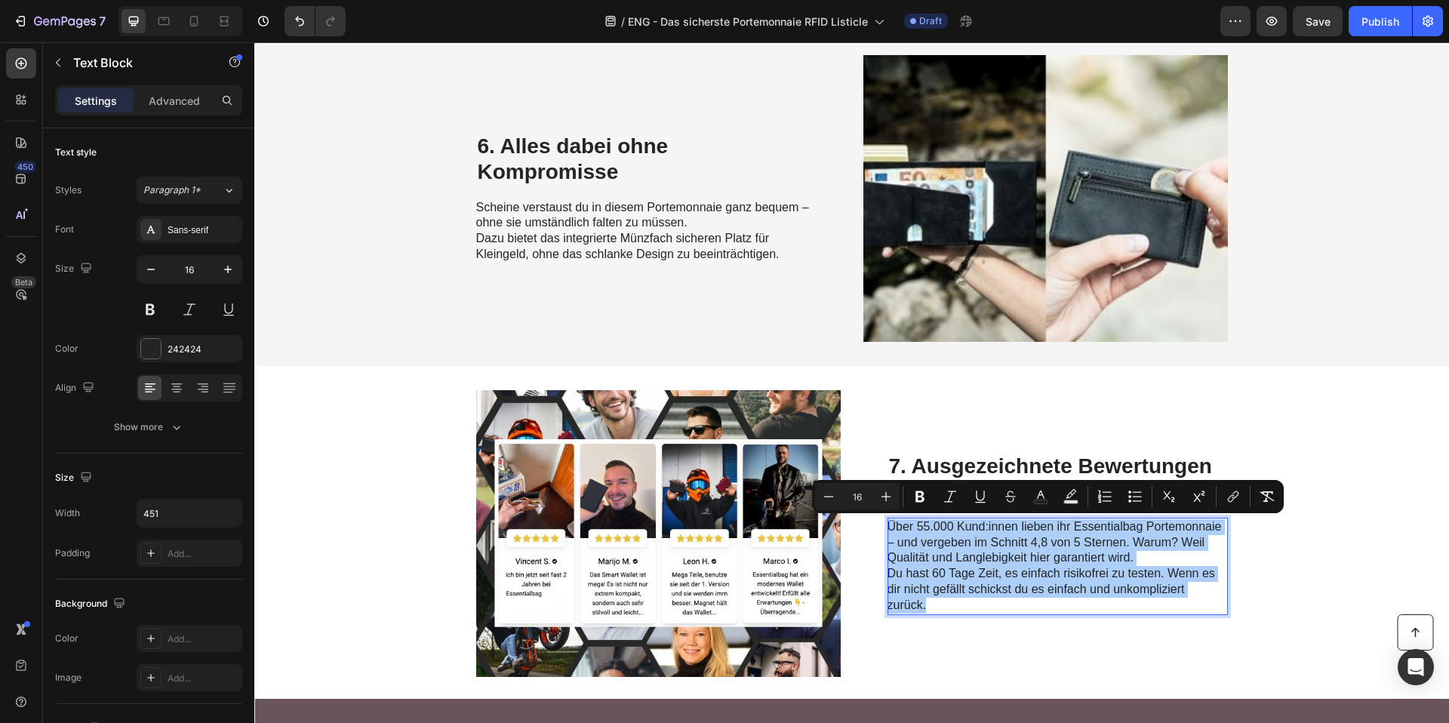
click at [497, 151] on p "6. Alles dabei ohne Kompromisse" at bounding box center [646, 159] width 337 height 51
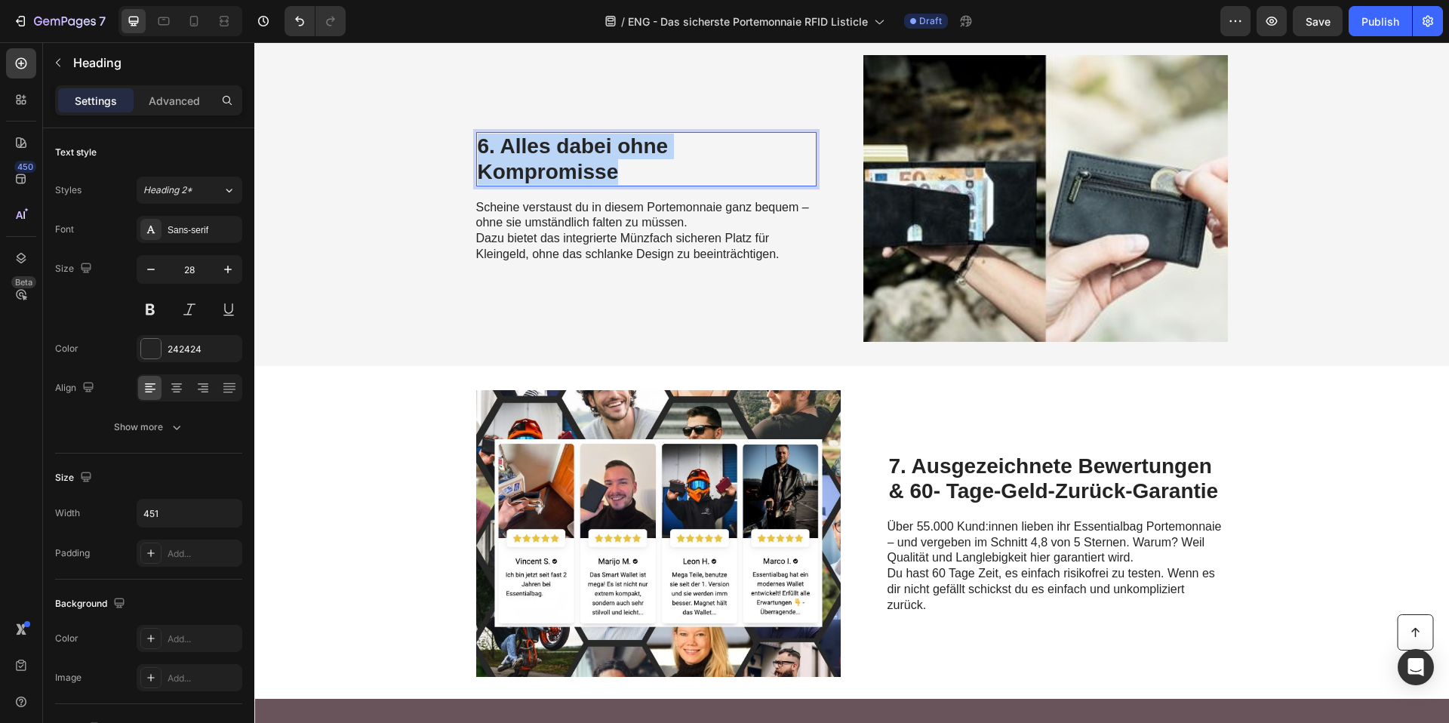
click at [497, 151] on p "6. Alles dabei ohne Kompromisse" at bounding box center [646, 159] width 337 height 51
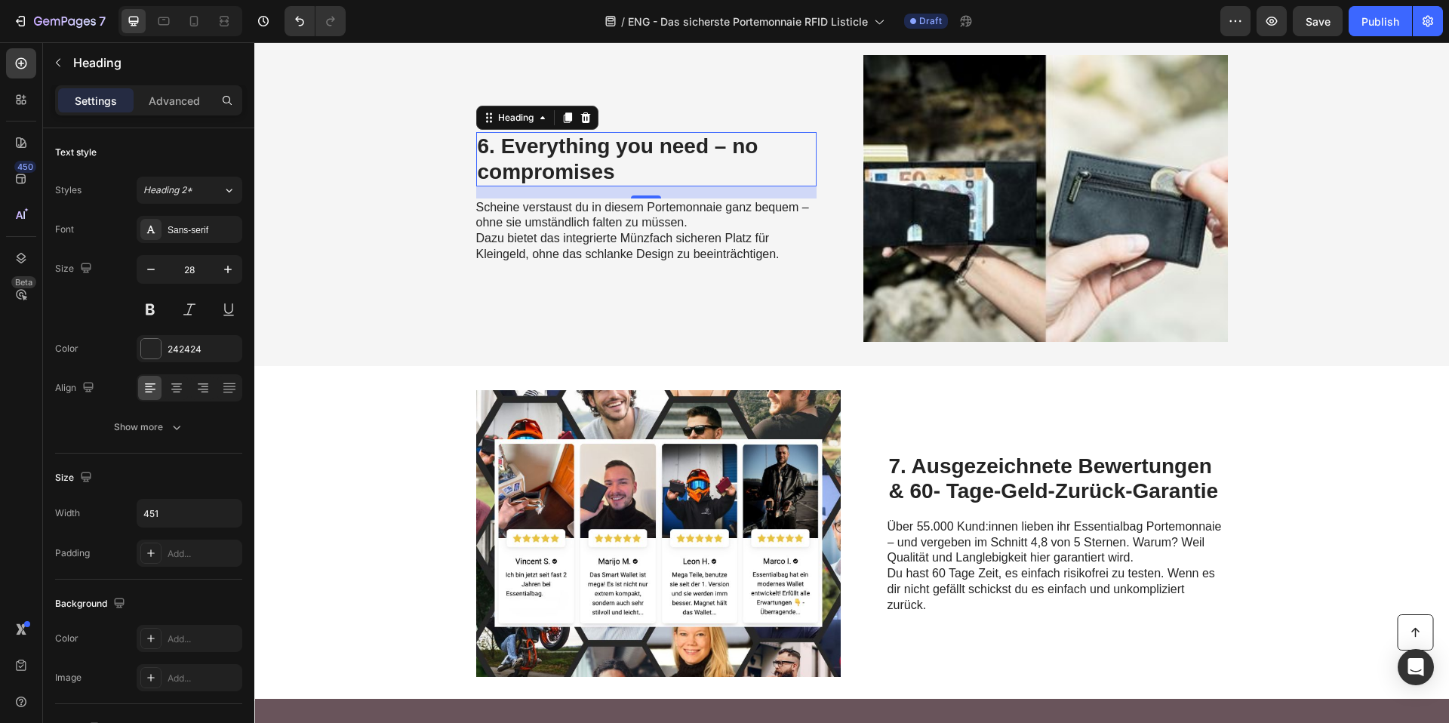
click at [533, 229] on p "Scheine verstaust du in diesem Portemonnaie ganz bequem – ohne sie umständlich …" at bounding box center [645, 216] width 339 height 32
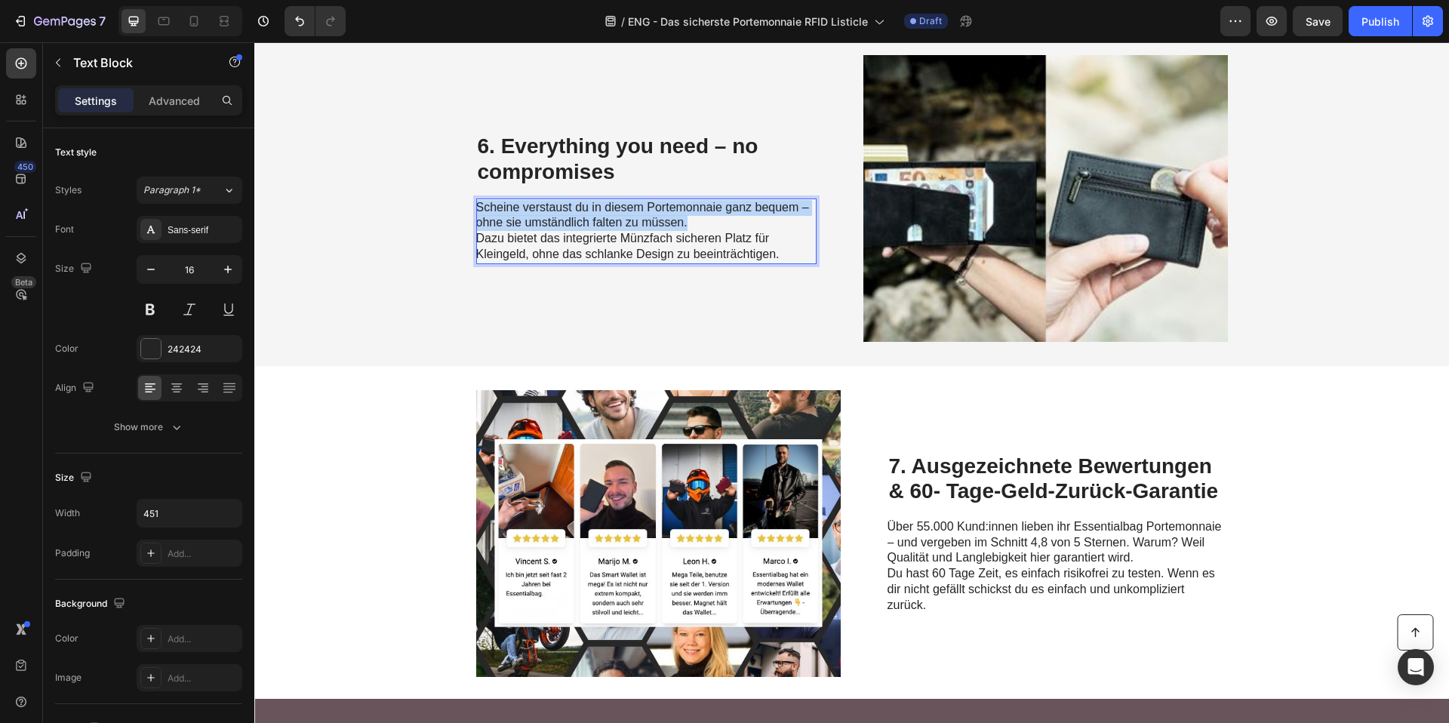
click at [533, 229] on p "Scheine verstaust du in diesem Portemonnaie ganz bequem – ohne sie umständlich …" at bounding box center [645, 216] width 339 height 32
click at [759, 251] on span "Dazu bietet das integrierte Münzfach sicheren Platz für Kleingeld, ohne das sch…" at bounding box center [627, 246] width 303 height 29
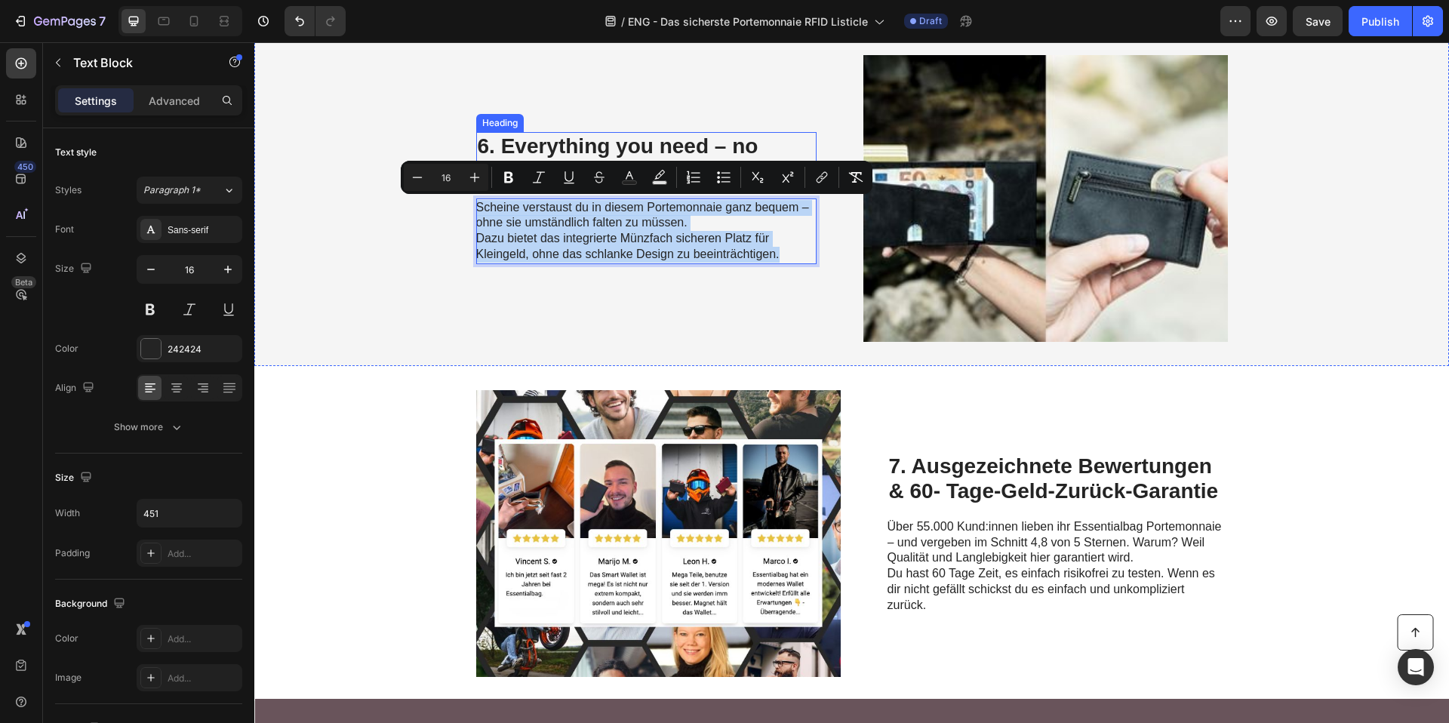
drag, startPoint x: 792, startPoint y: 250, endPoint x: 487, endPoint y: 186, distance: 311.5
click at [487, 186] on div "⁠⁠⁠⁠⁠⁠⁠ 6. Everything you need – no compromises Heading Scheine verstaust du in…" at bounding box center [646, 198] width 340 height 287
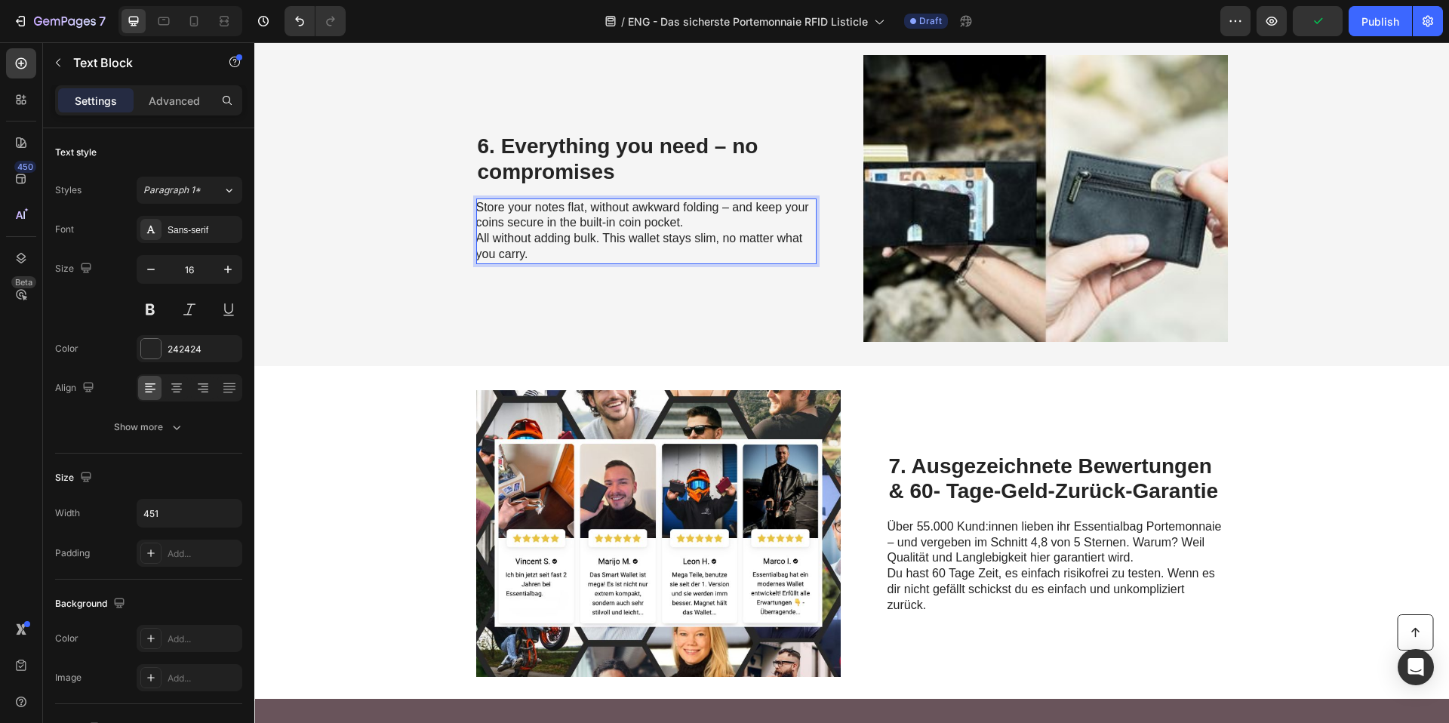
click at [689, 223] on p "Store your notes flat, without awkward folding – and keep your coins secure in …" at bounding box center [645, 231] width 339 height 63
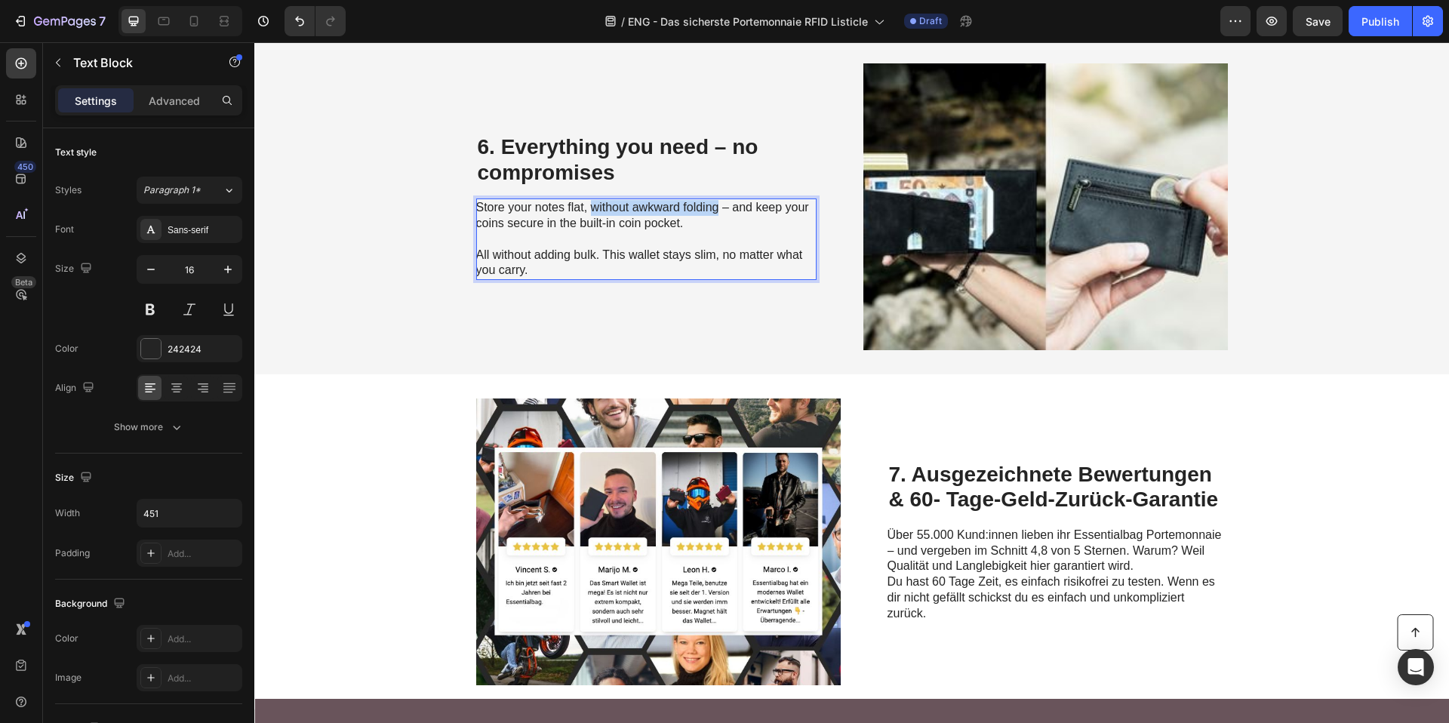
drag, startPoint x: 585, startPoint y: 207, endPoint x: 710, endPoint y: 213, distance: 125.4
click at [710, 213] on p "Store your notes flat, without awkward folding – and keep your coins secure in …" at bounding box center [645, 216] width 339 height 32
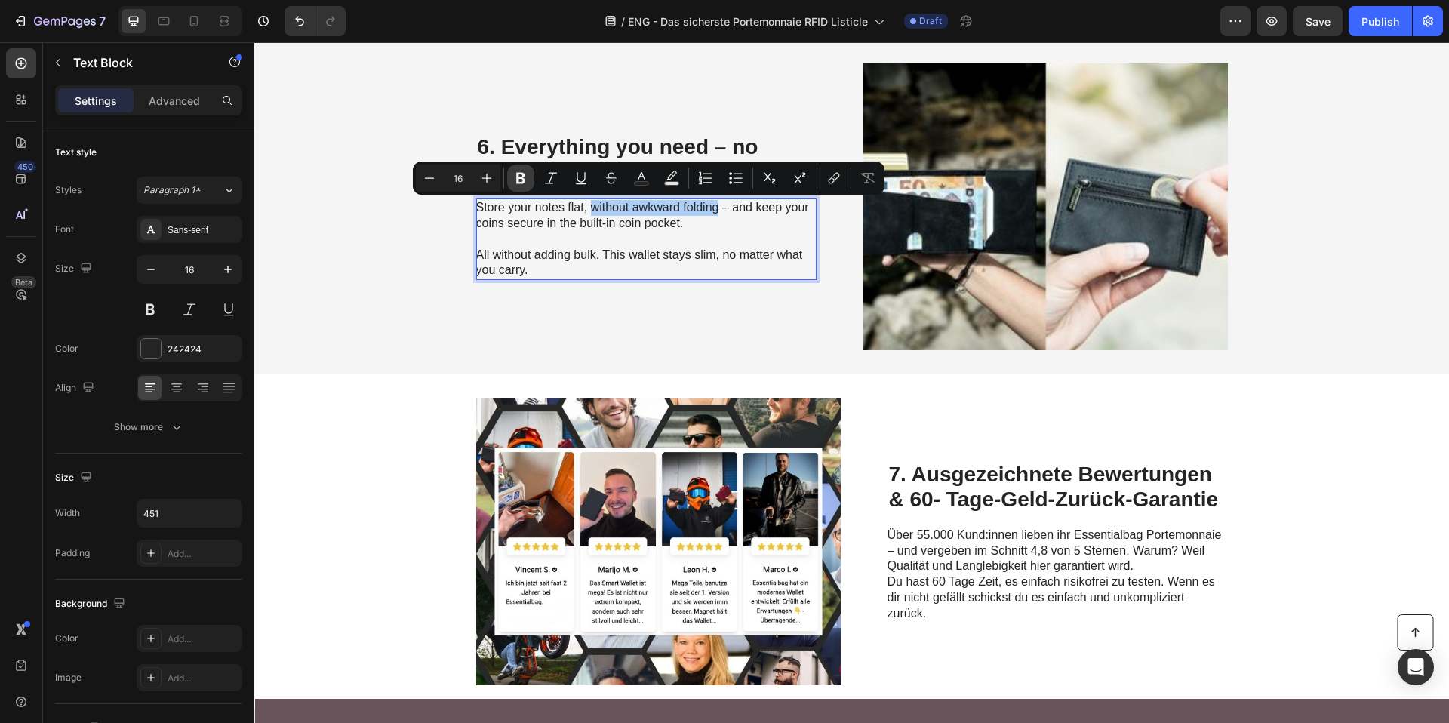
click at [521, 171] on icon "Editor contextual toolbar" at bounding box center [520, 178] width 15 height 15
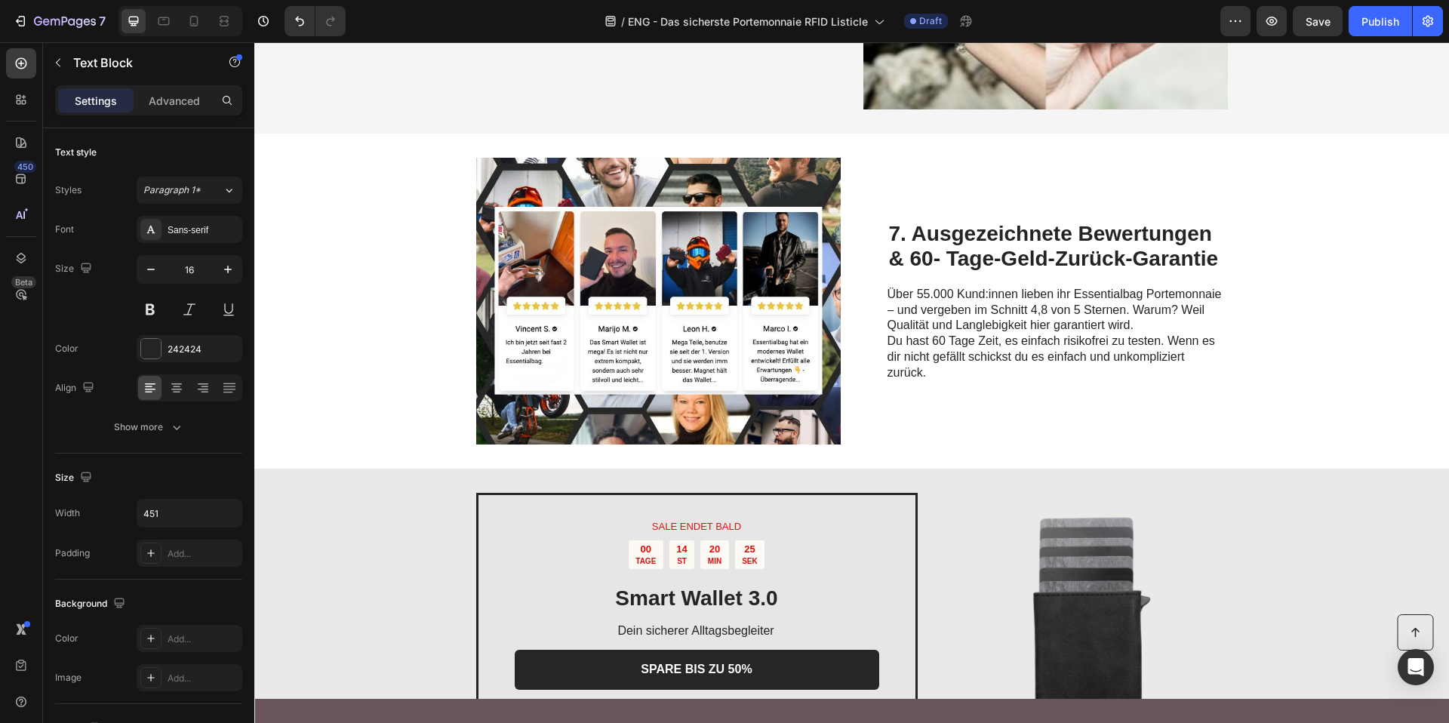
scroll to position [2642, 0]
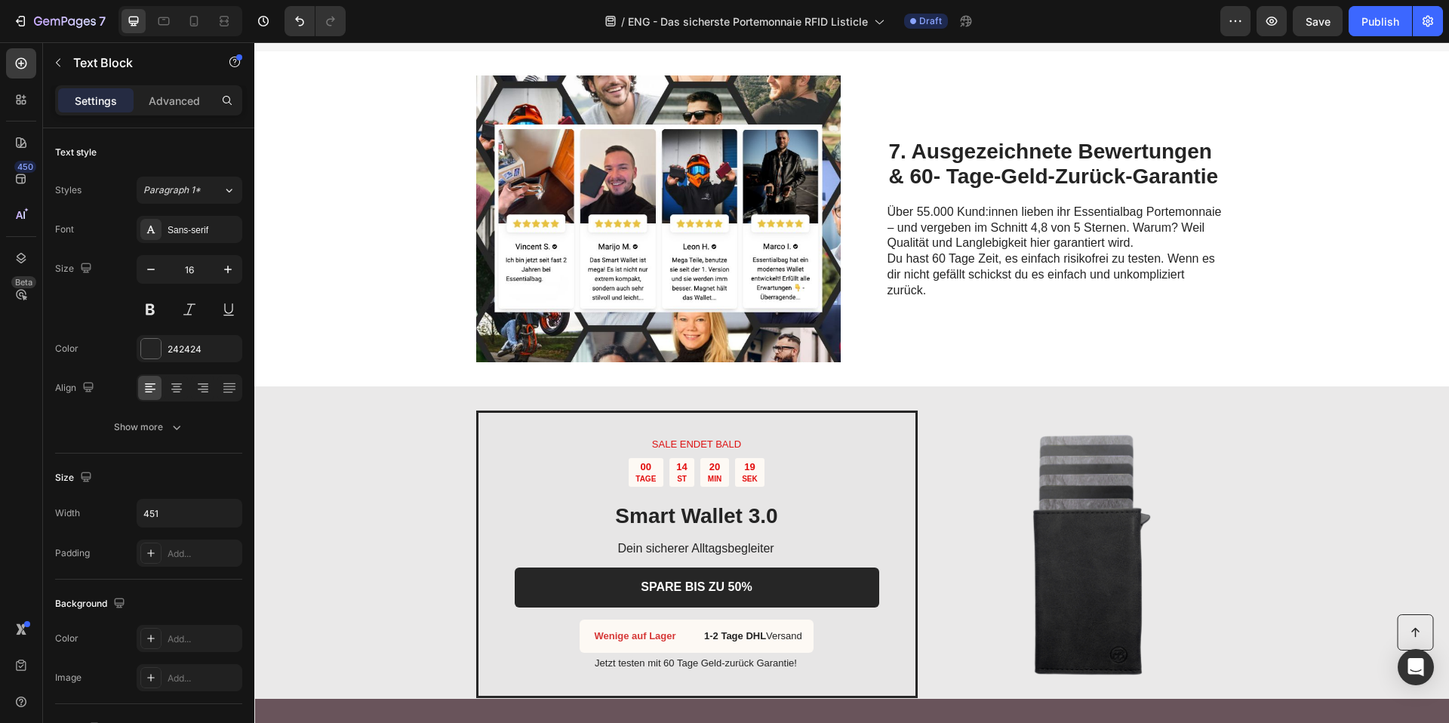
click at [982, 147] on p "7. Ausgezeichnete Bewertungen & 60- Tage-Geld-Zurück-Garantie" at bounding box center [1057, 164] width 337 height 51
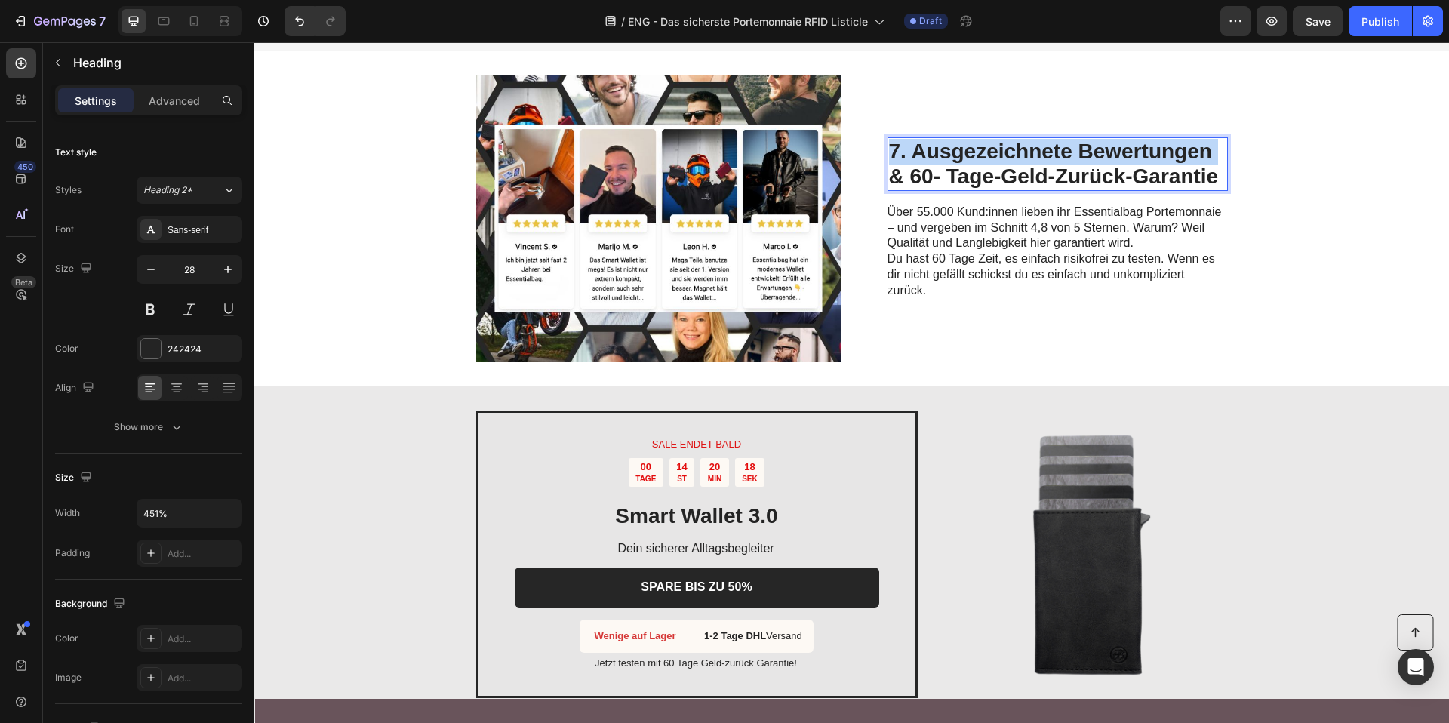
click at [982, 147] on p "7. Ausgezeichnete Bewertungen & 60- Tage-Geld-Zurück-Garantie" at bounding box center [1057, 164] width 337 height 51
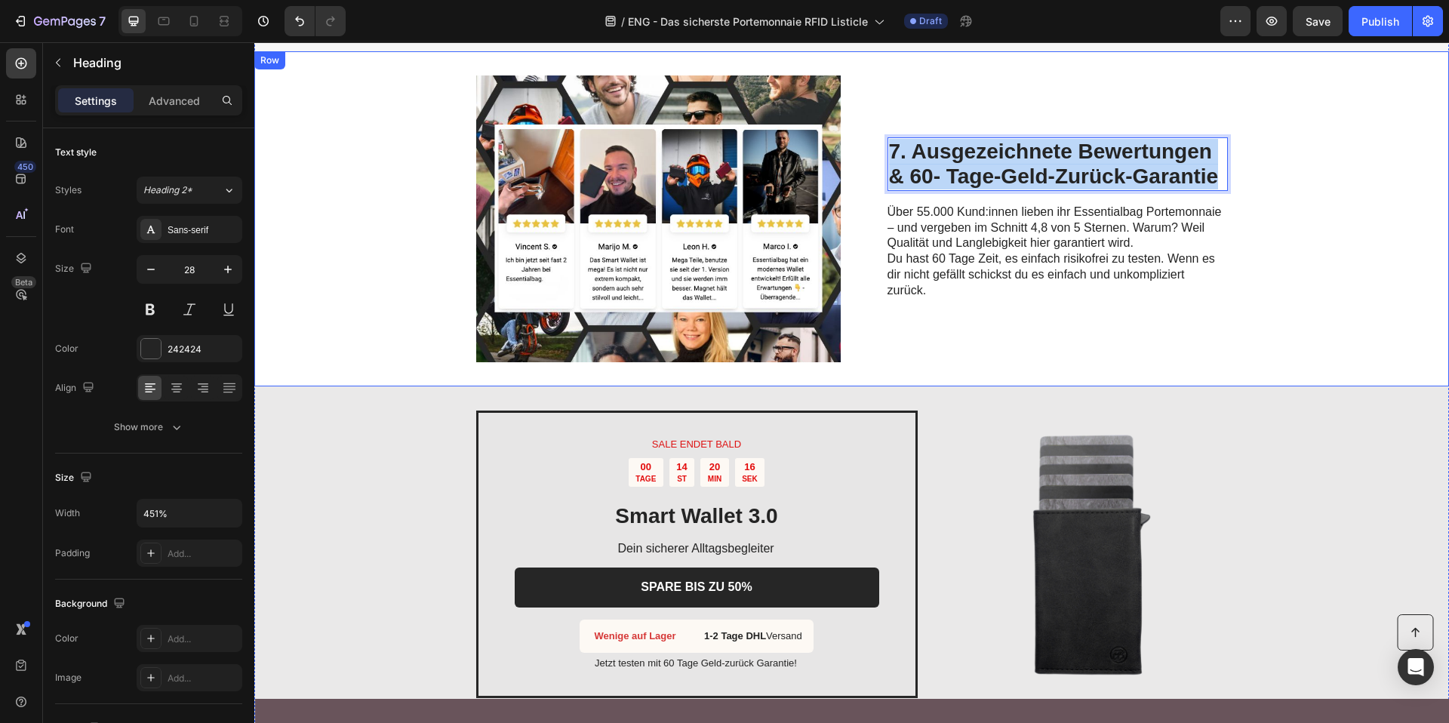
drag, startPoint x: 1216, startPoint y: 177, endPoint x: 878, endPoint y: 158, distance: 337.8
click at [878, 158] on div "Image 7. Ausgezeichnete Bewertungen & 60- Tage-Geld-Zurück-Garantie Heading 16 …" at bounding box center [851, 218] width 1194 height 335
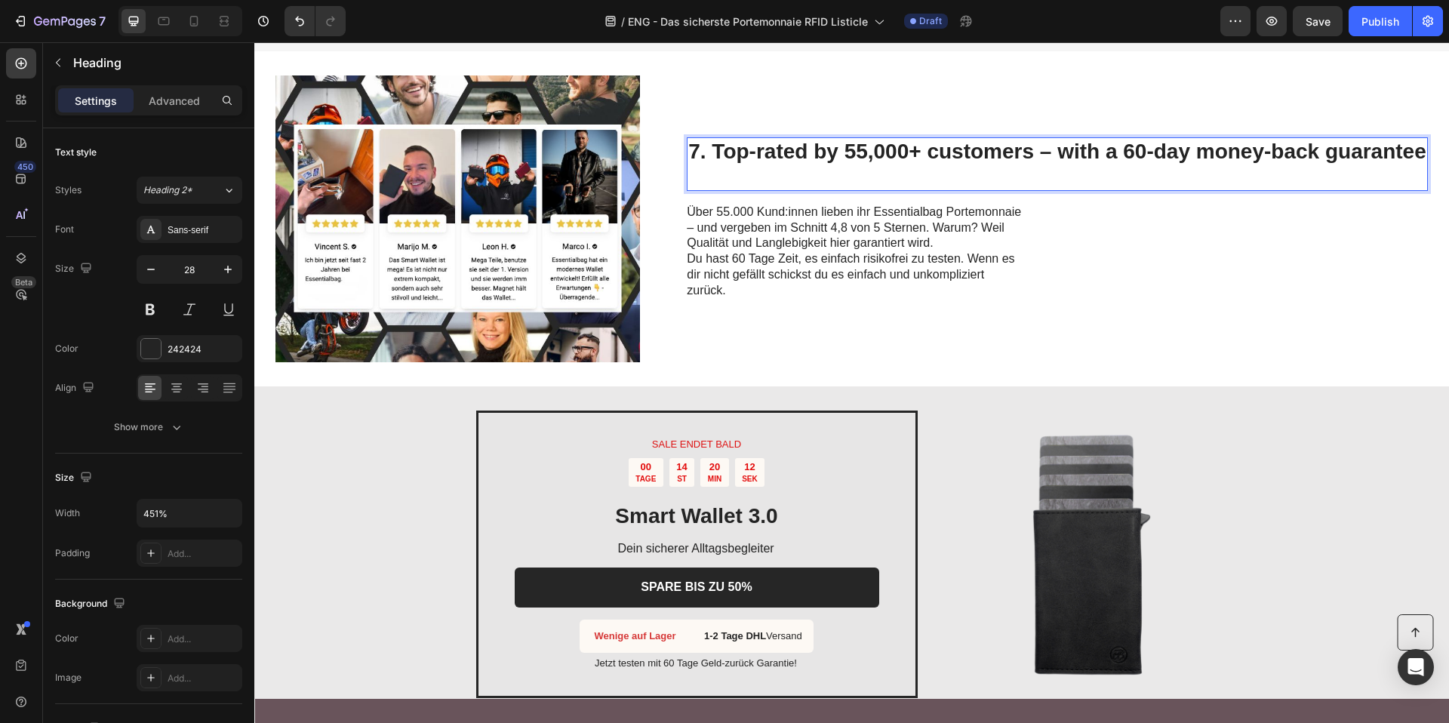
click at [1033, 157] on strong "7. Top-rated by 55,000+ customers – with a 60-day money-back guarantee" at bounding box center [1057, 151] width 738 height 23
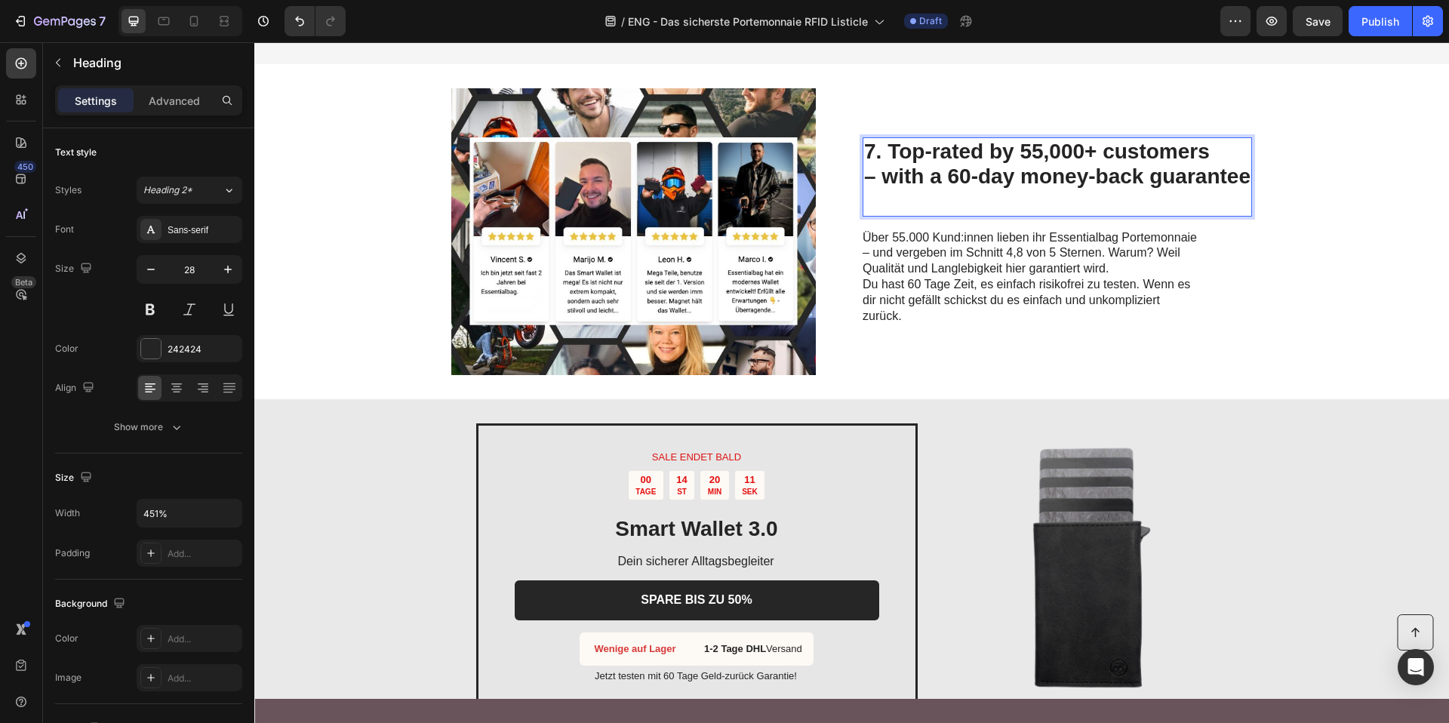
click at [996, 195] on p "7. Top-rated by 55,000+ customers – with a 60-day money-back guarantee" at bounding box center [1057, 177] width 386 height 76
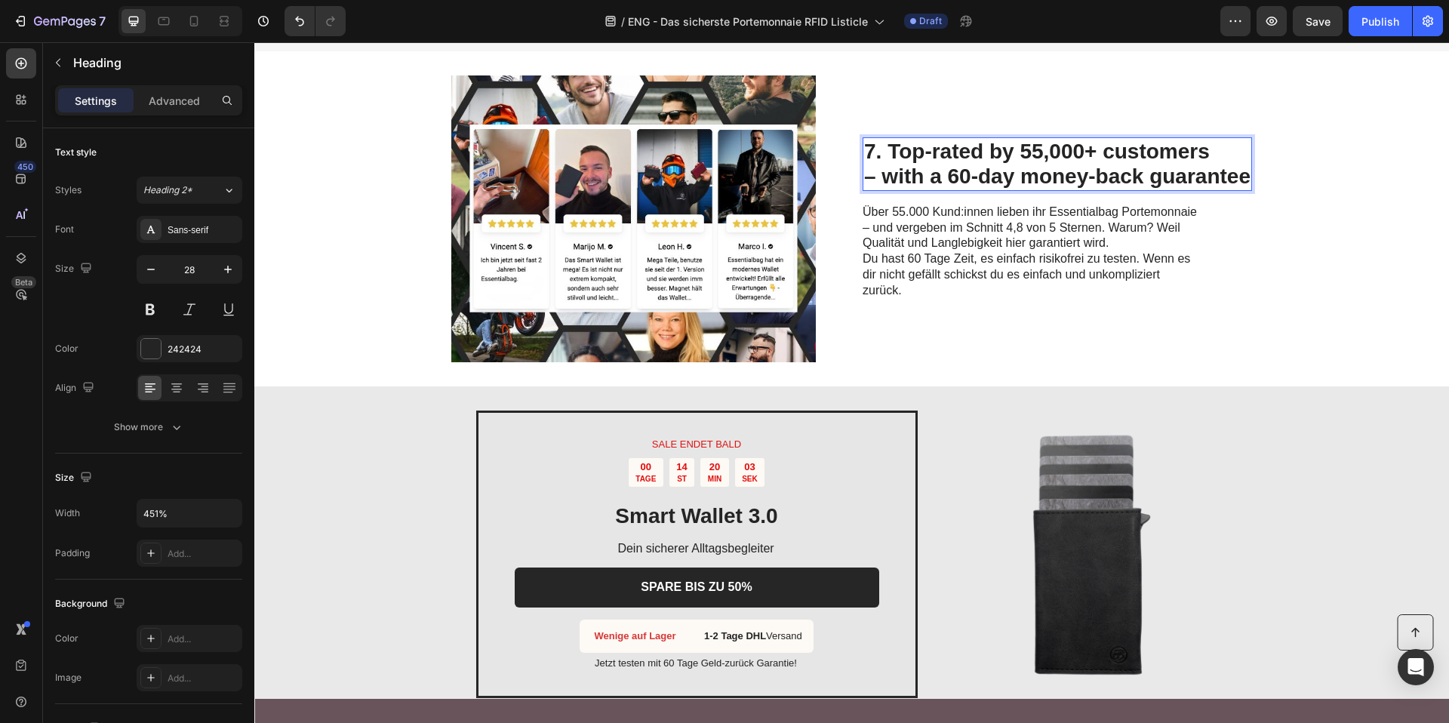
click at [1013, 264] on span "Du hast 60 Tage Zeit, es einfach risikofrei zu testen. Wenn es dir nicht gefäll…" at bounding box center [1025, 274] width 327 height 45
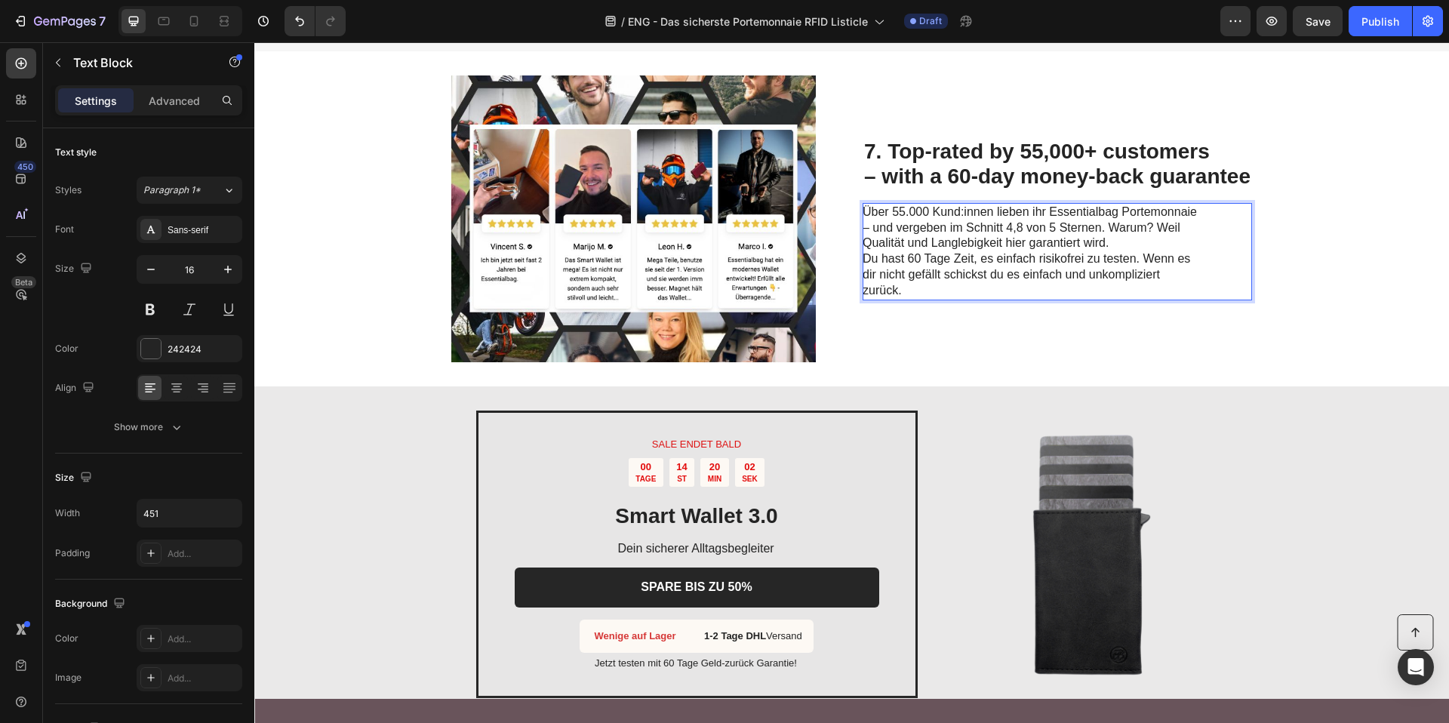
click at [1013, 264] on span "Du hast 60 Tage Zeit, es einfach risikofrei zu testen. Wenn es dir nicht gefäll…" at bounding box center [1025, 274] width 327 height 45
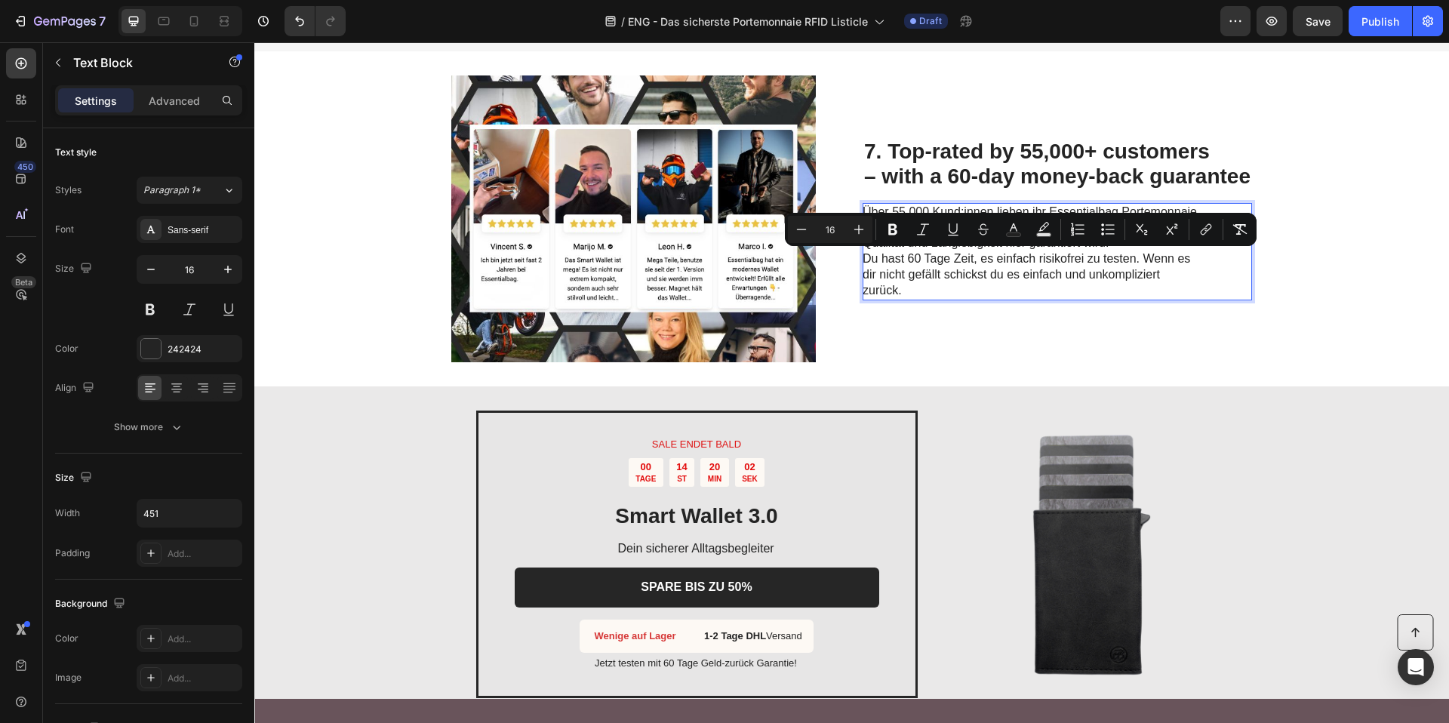
click at [996, 296] on p "Über 55.000 Kund:innen lieben ihr Essentialbag Portemonnaie – und vergeben im S…" at bounding box center [1031, 251] width 339 height 94
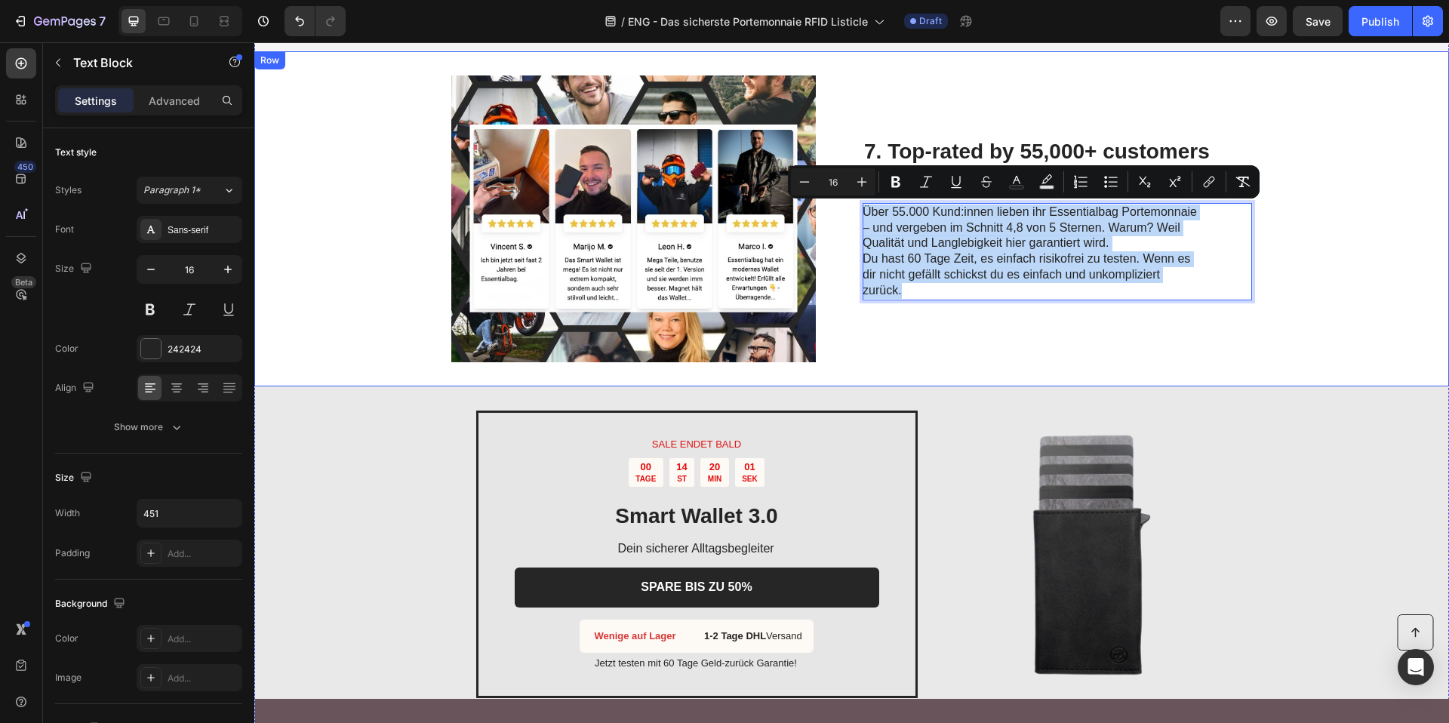
drag, startPoint x: 991, startPoint y: 293, endPoint x: 840, endPoint y: 215, distance: 169.7
click at [840, 215] on div "Image ⁠⁠⁠⁠⁠⁠⁠ 7. Top-rated by 55,000+ customers – with a 60-day money-back guar…" at bounding box center [851, 218] width 1194 height 335
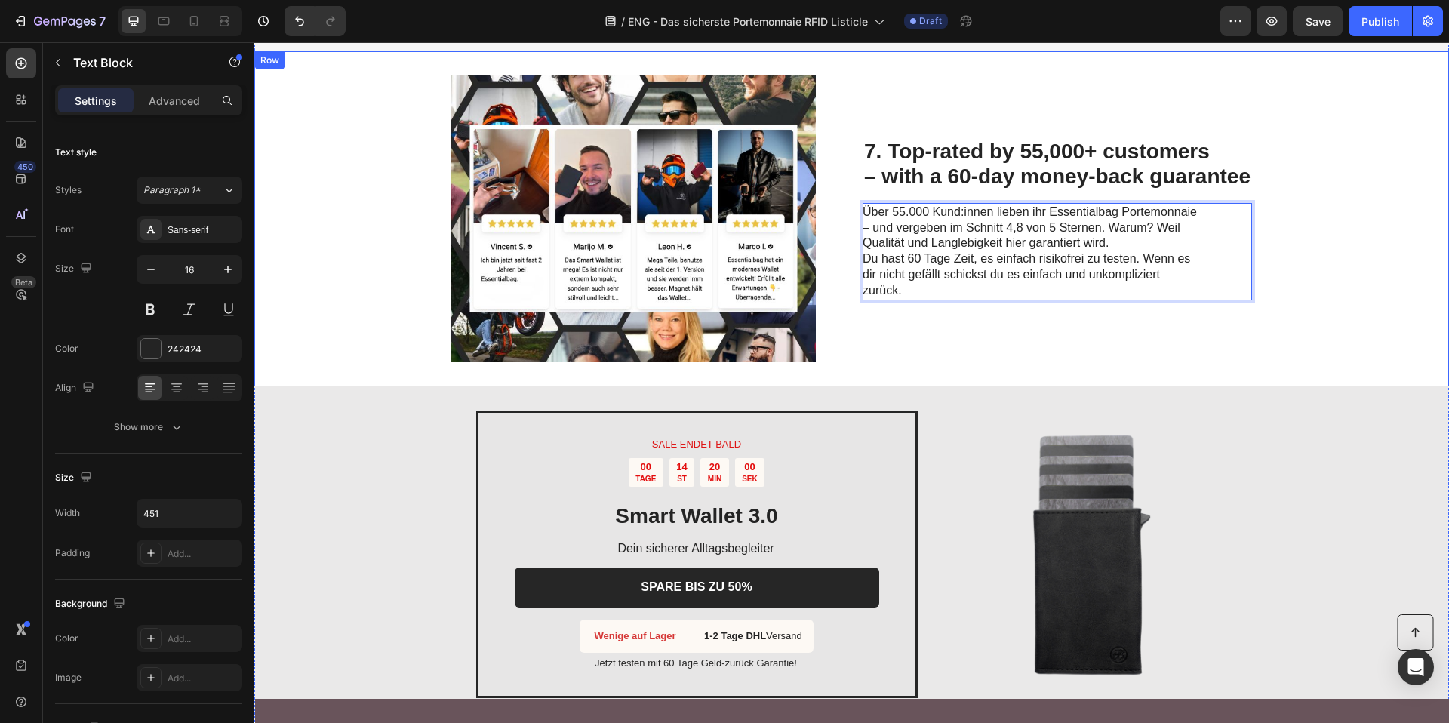
scroll to position [2650, 0]
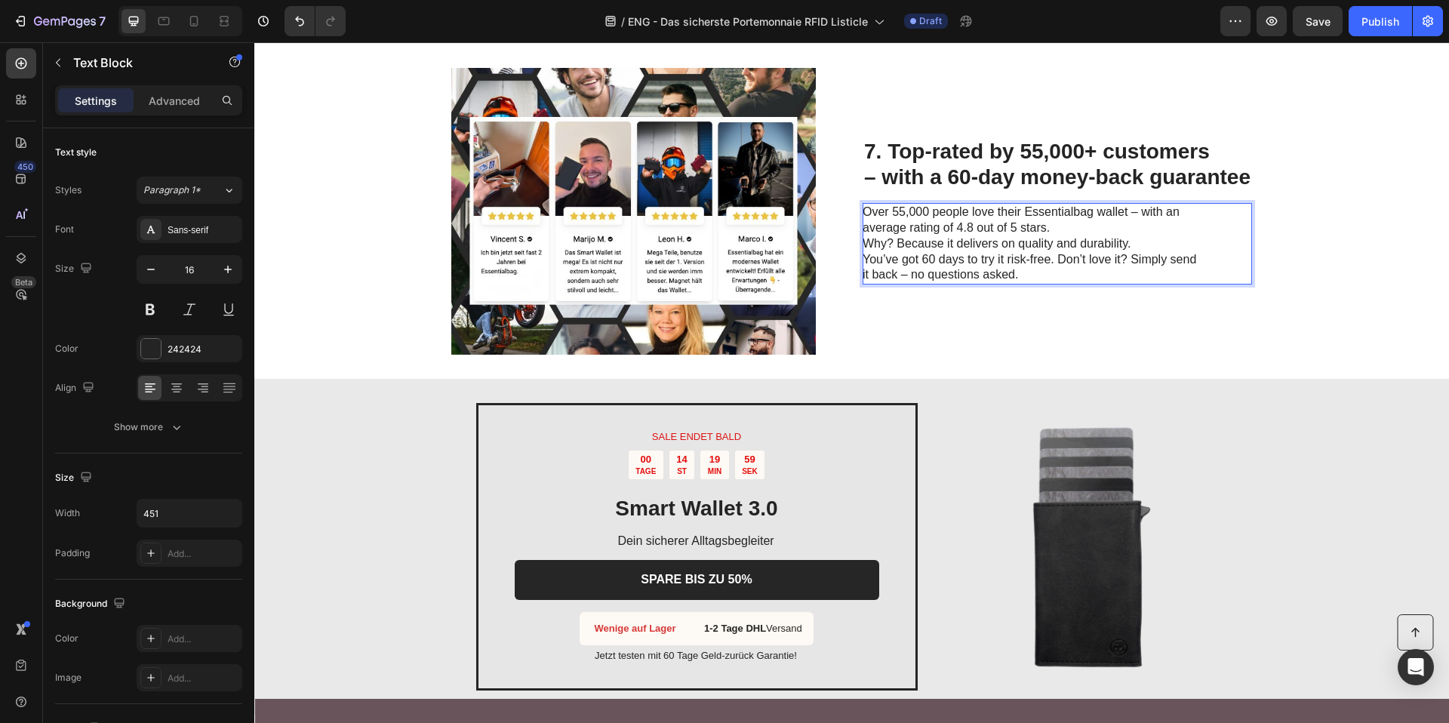
click at [1046, 229] on p "Over 55,000 people love their Essentialbag wallet – with an average rating of 4…" at bounding box center [1031, 243] width 339 height 78
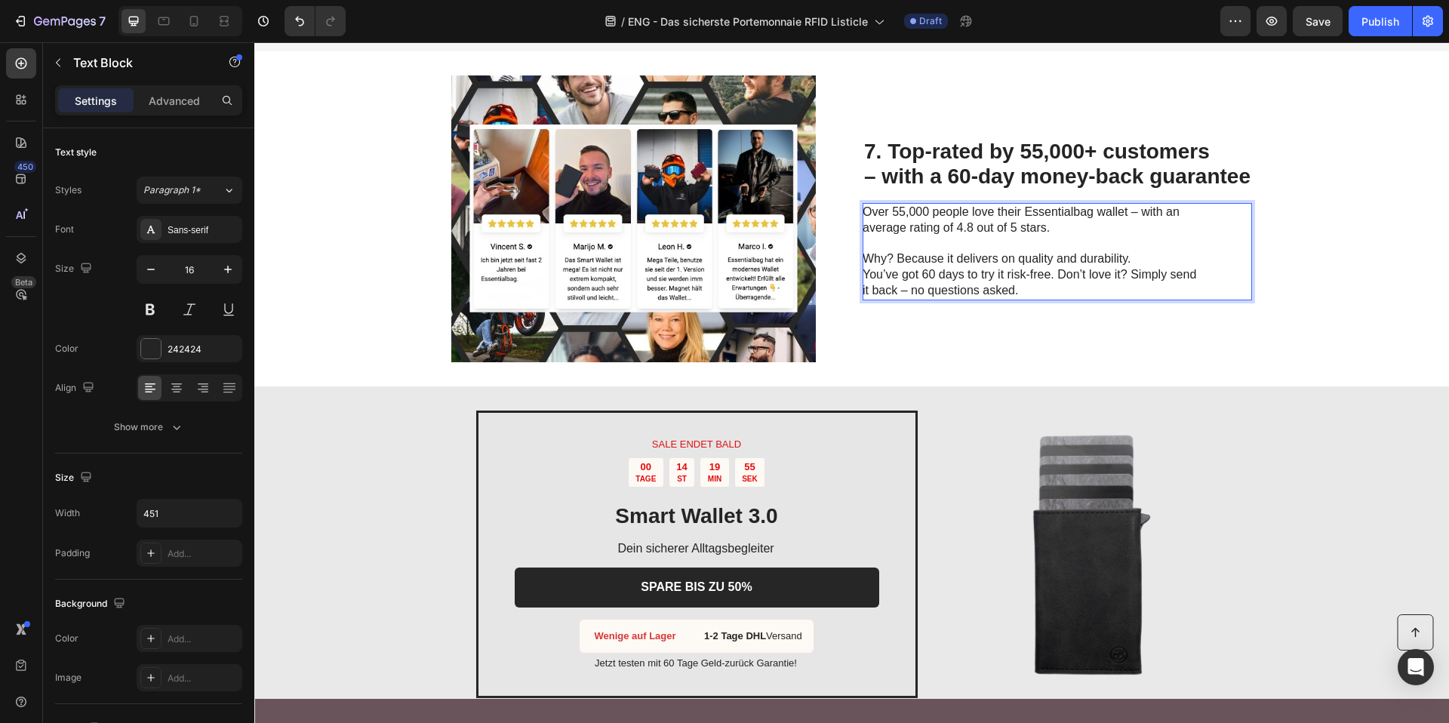
click at [1139, 256] on p "⁠⁠⁠⁠⁠⁠⁠ Why? Because it delivers on quality and durability. You’ve got 60 days …" at bounding box center [1031, 266] width 339 height 63
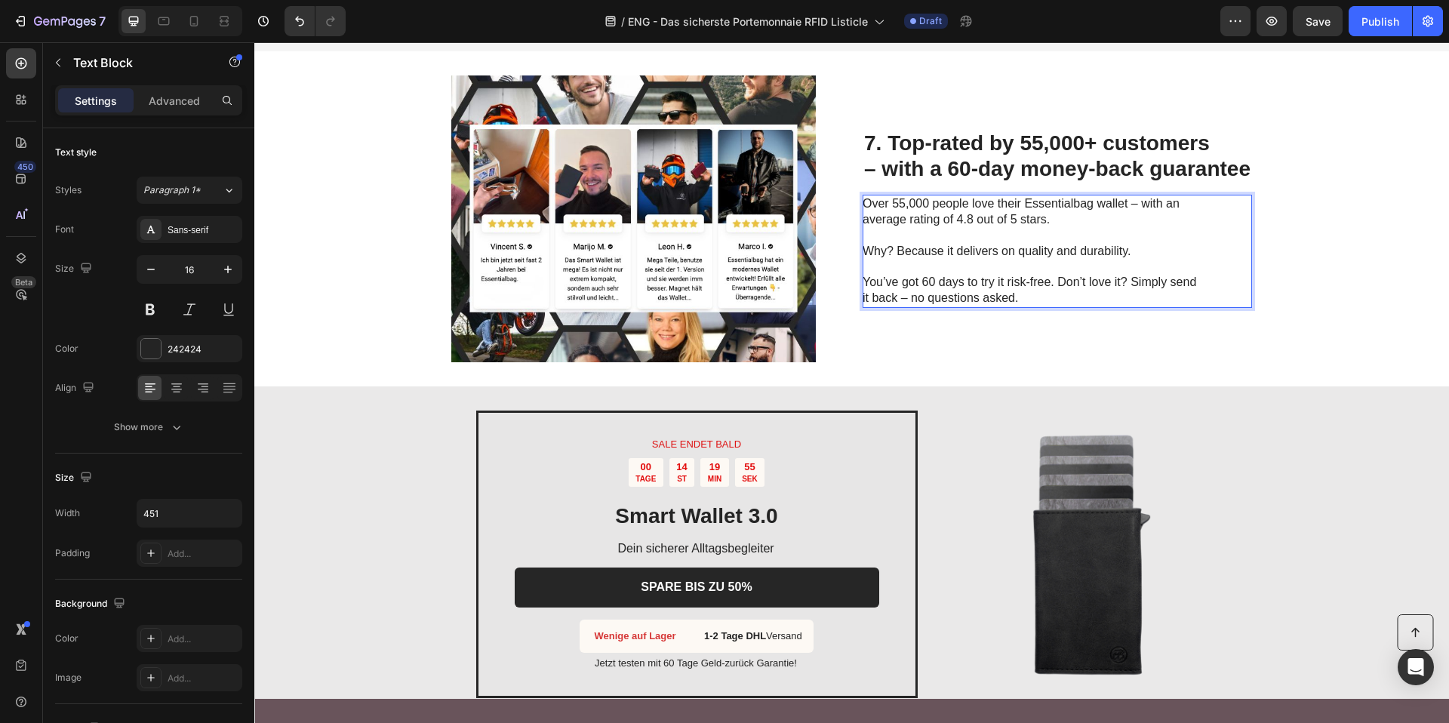
scroll to position [2634, 0]
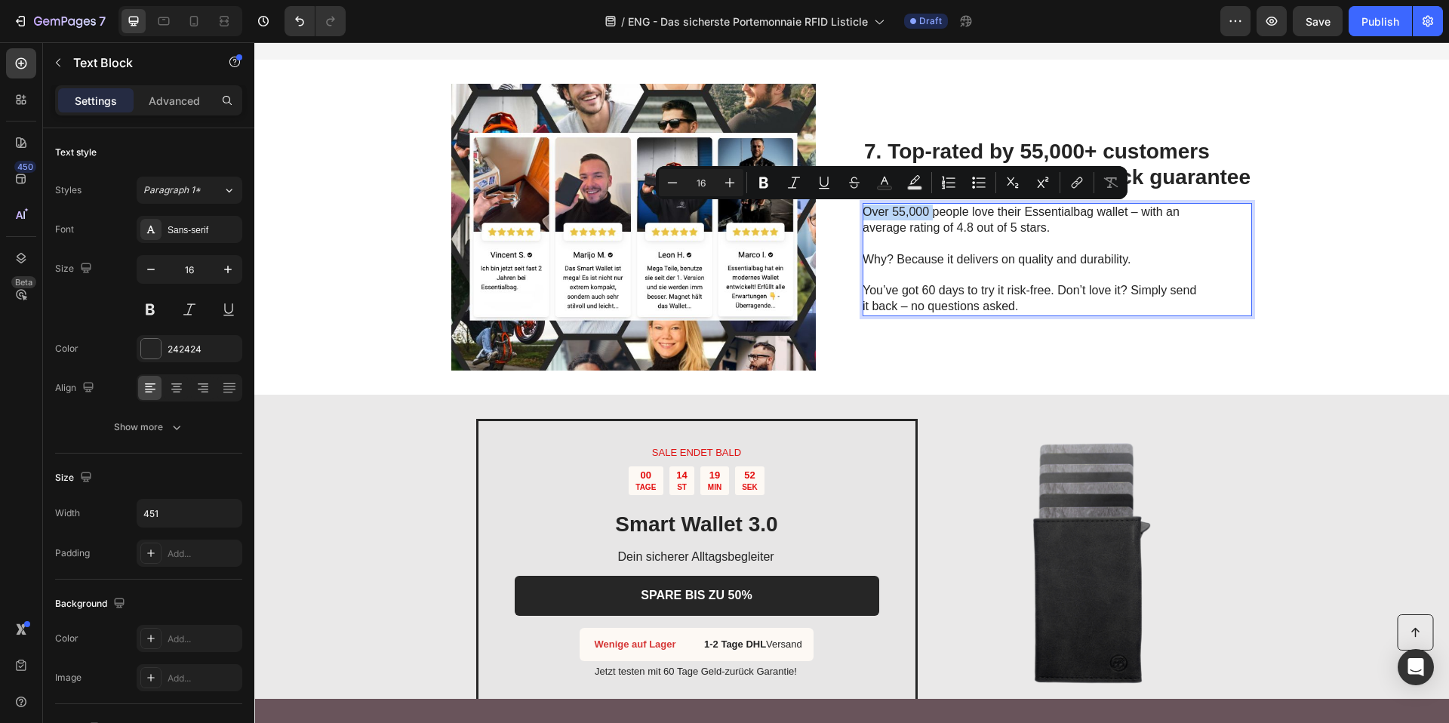
drag, startPoint x: 859, startPoint y: 207, endPoint x: 925, endPoint y: 217, distance: 67.0
click at [925, 217] on p "Over 55,000 people love their Essentialbag wallet – with an average rating of 4…" at bounding box center [1031, 220] width 339 height 32
click at [757, 189] on icon "Editor contextual toolbar" at bounding box center [763, 182] width 15 height 15
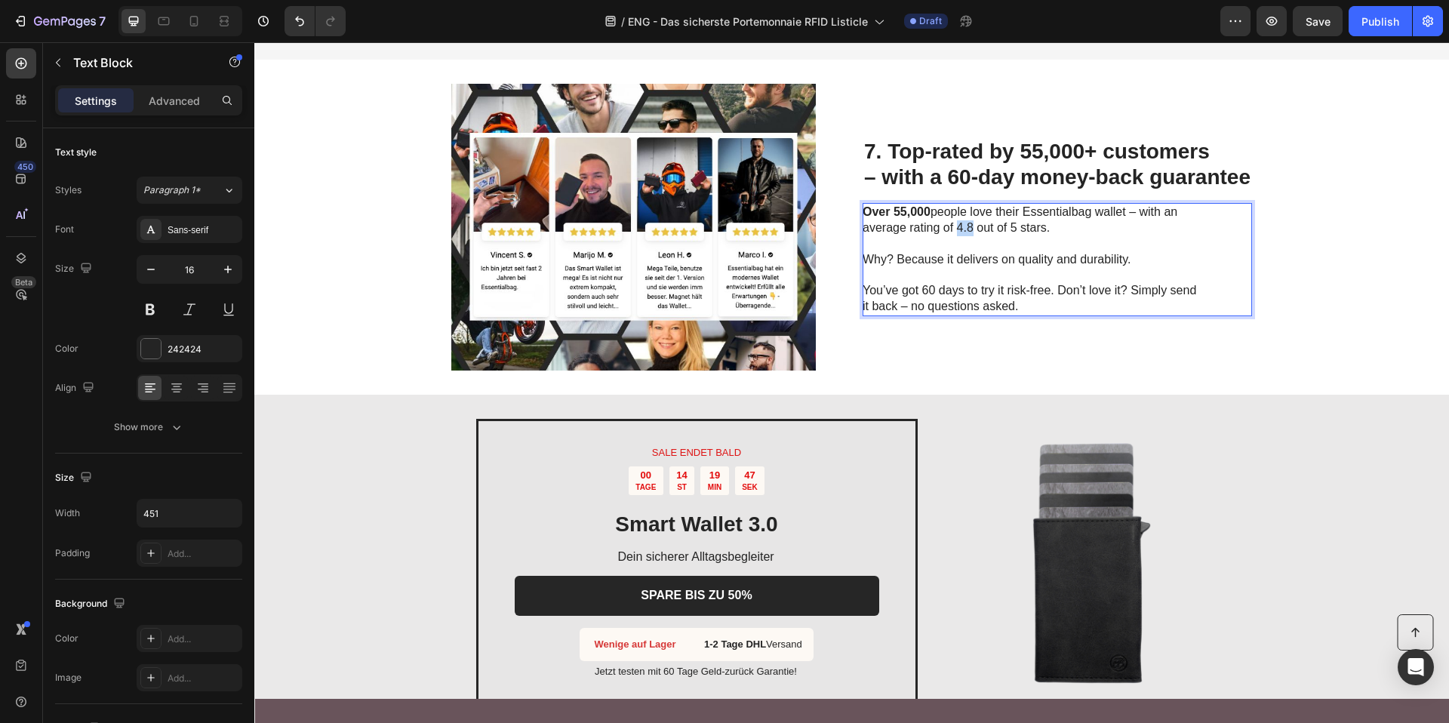
drag, startPoint x: 951, startPoint y: 229, endPoint x: 966, endPoint y: 229, distance: 14.3
click at [966, 229] on p "Over 55,000 people love their Essentialbag wallet – with an average rating of 4…" at bounding box center [1031, 220] width 339 height 32
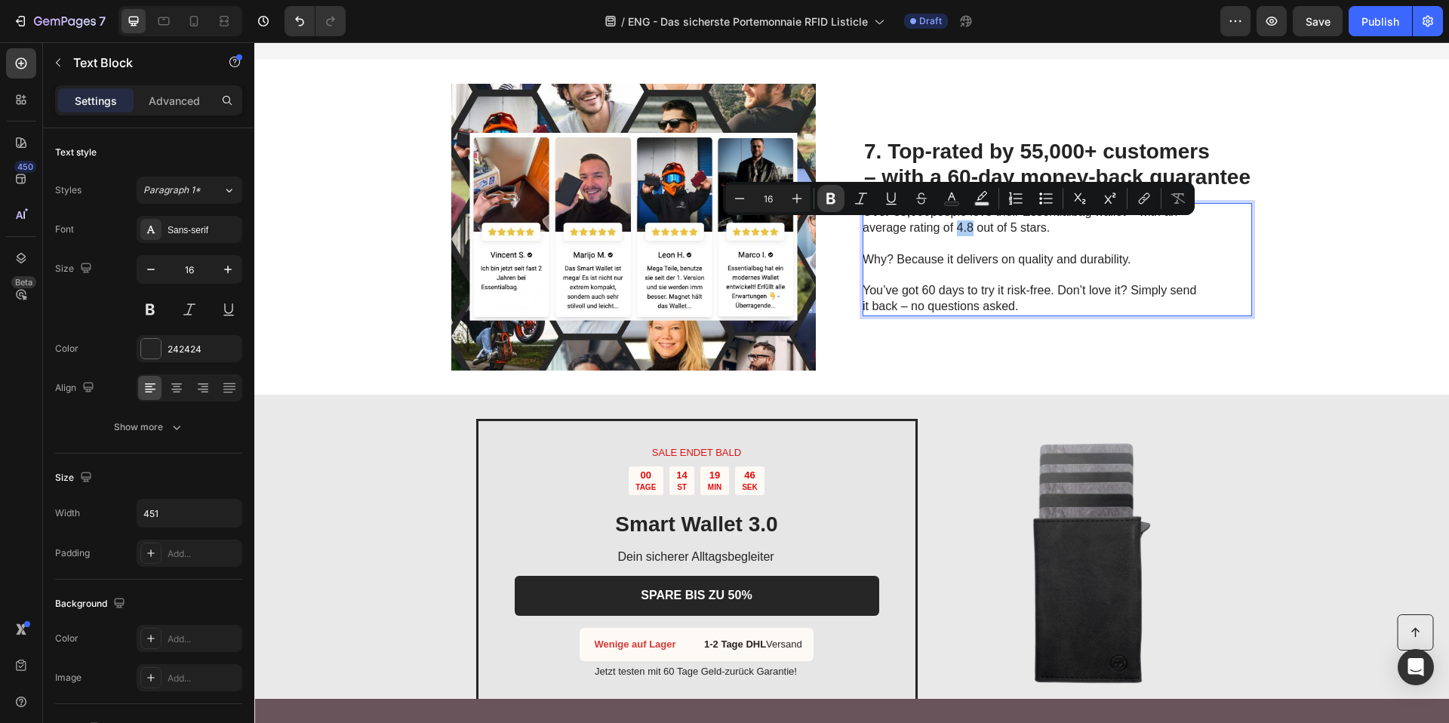
click at [836, 202] on icon "Editor contextual toolbar" at bounding box center [830, 198] width 15 height 15
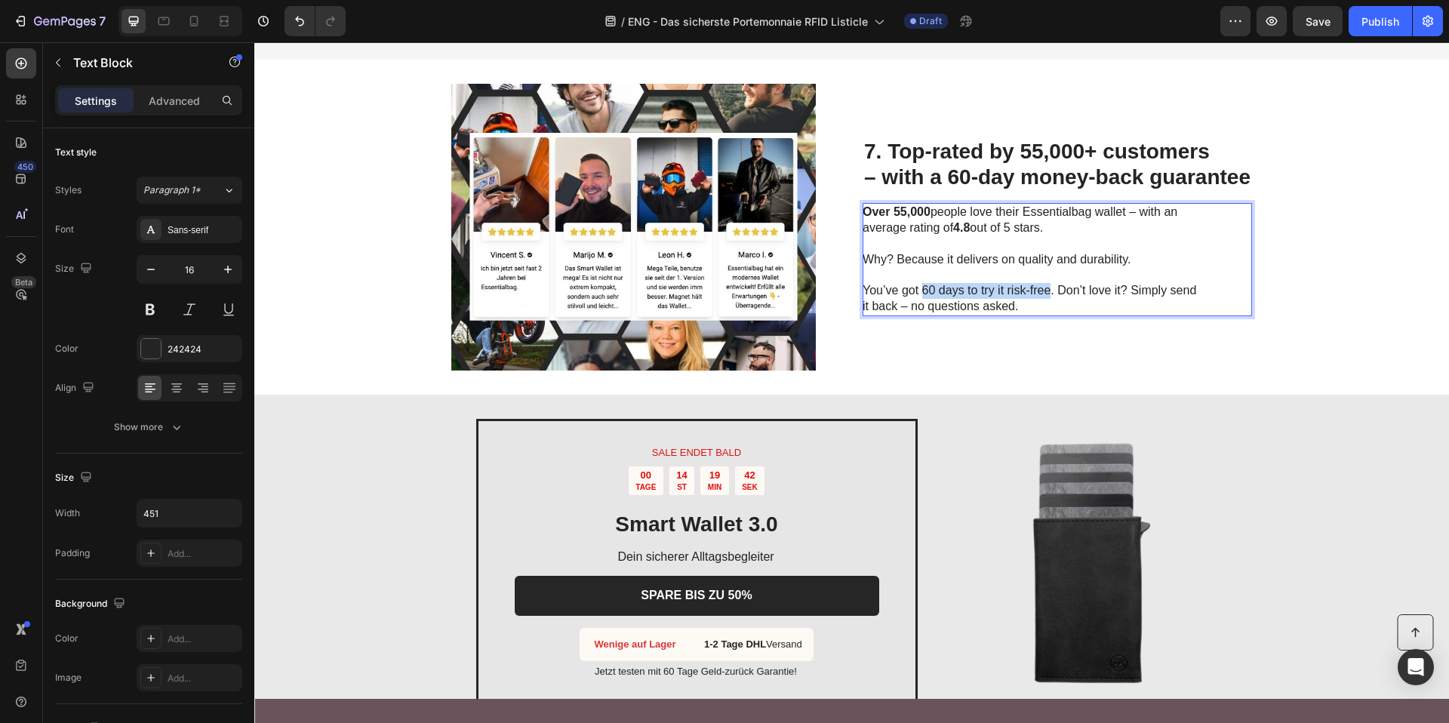
drag, startPoint x: 918, startPoint y: 288, endPoint x: 1042, endPoint y: 293, distance: 123.8
click at [1042, 293] on p "You’ve got 60 days to try it risk-free. Don’t love it? Simply send it back – no…" at bounding box center [1031, 291] width 339 height 47
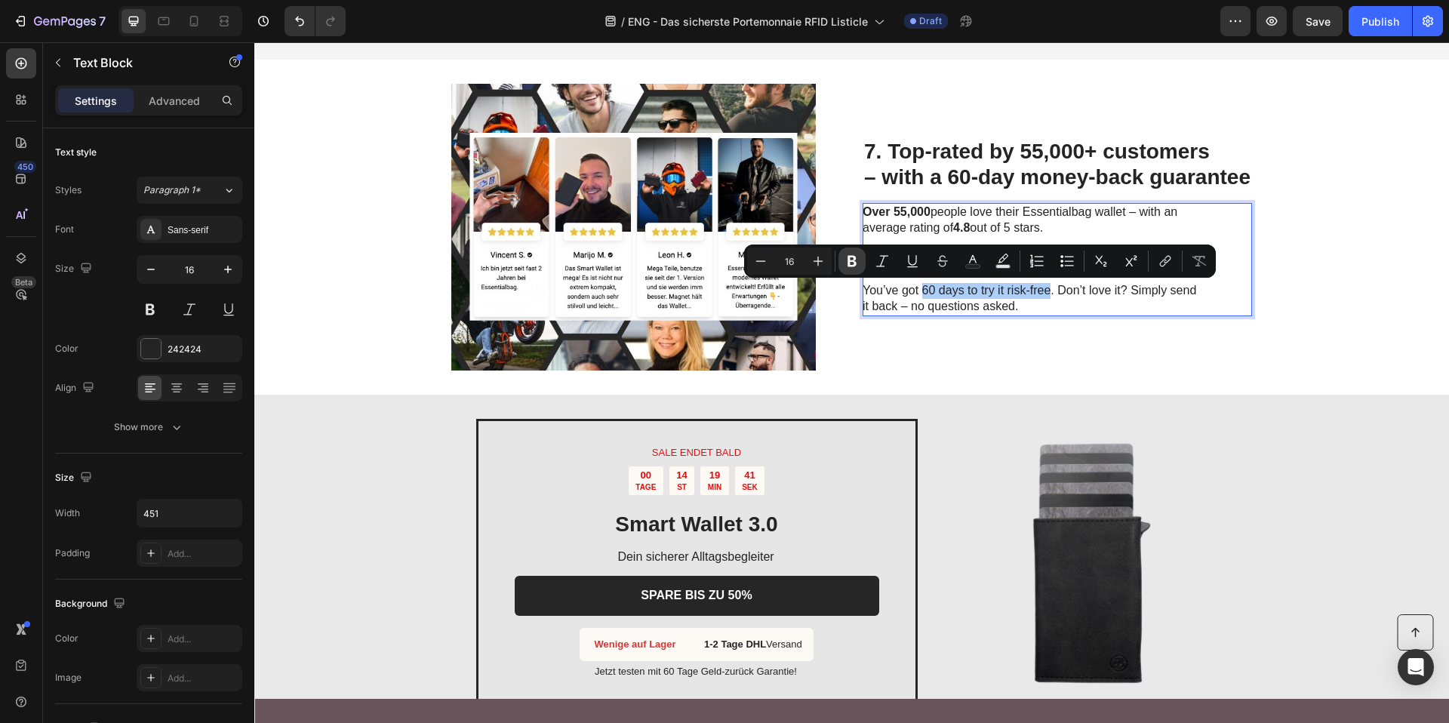
click at [860, 263] on button "Bold" at bounding box center [851, 260] width 27 height 27
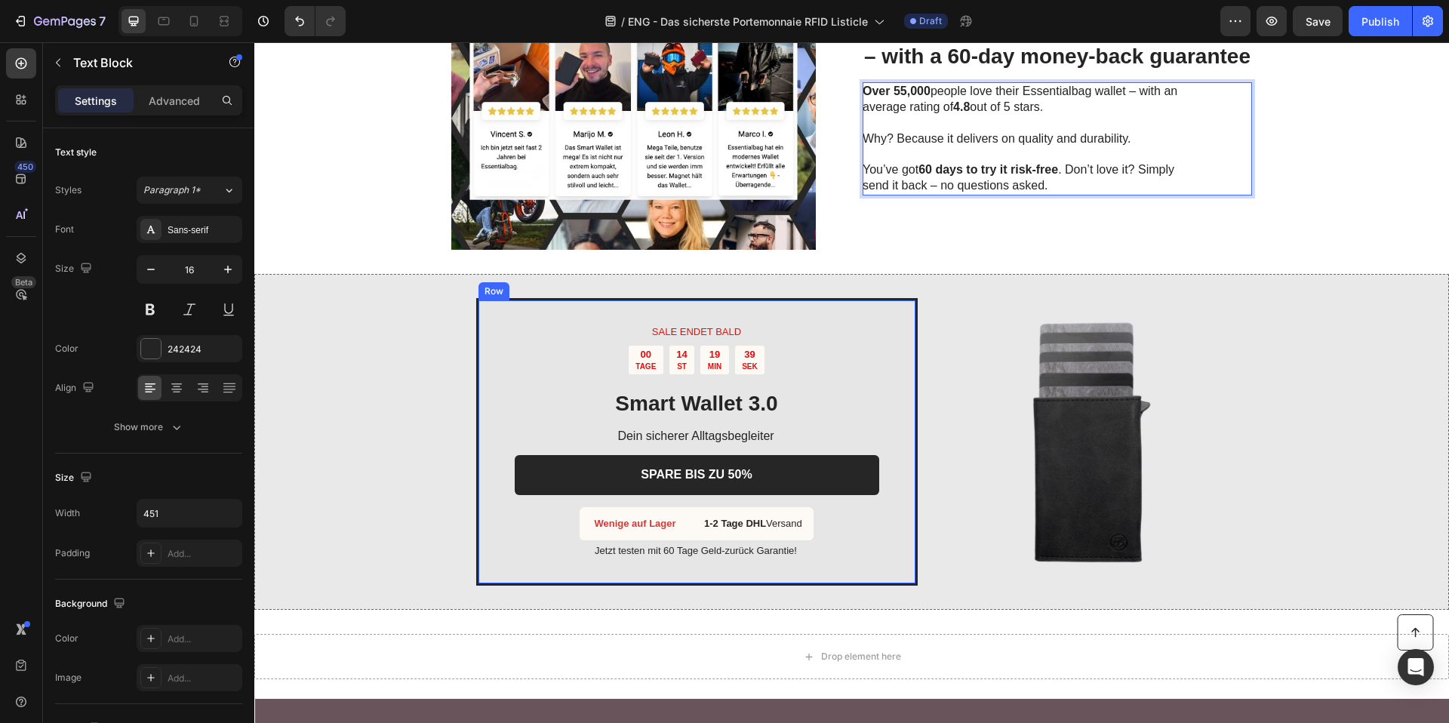
scroll to position [2756, 0]
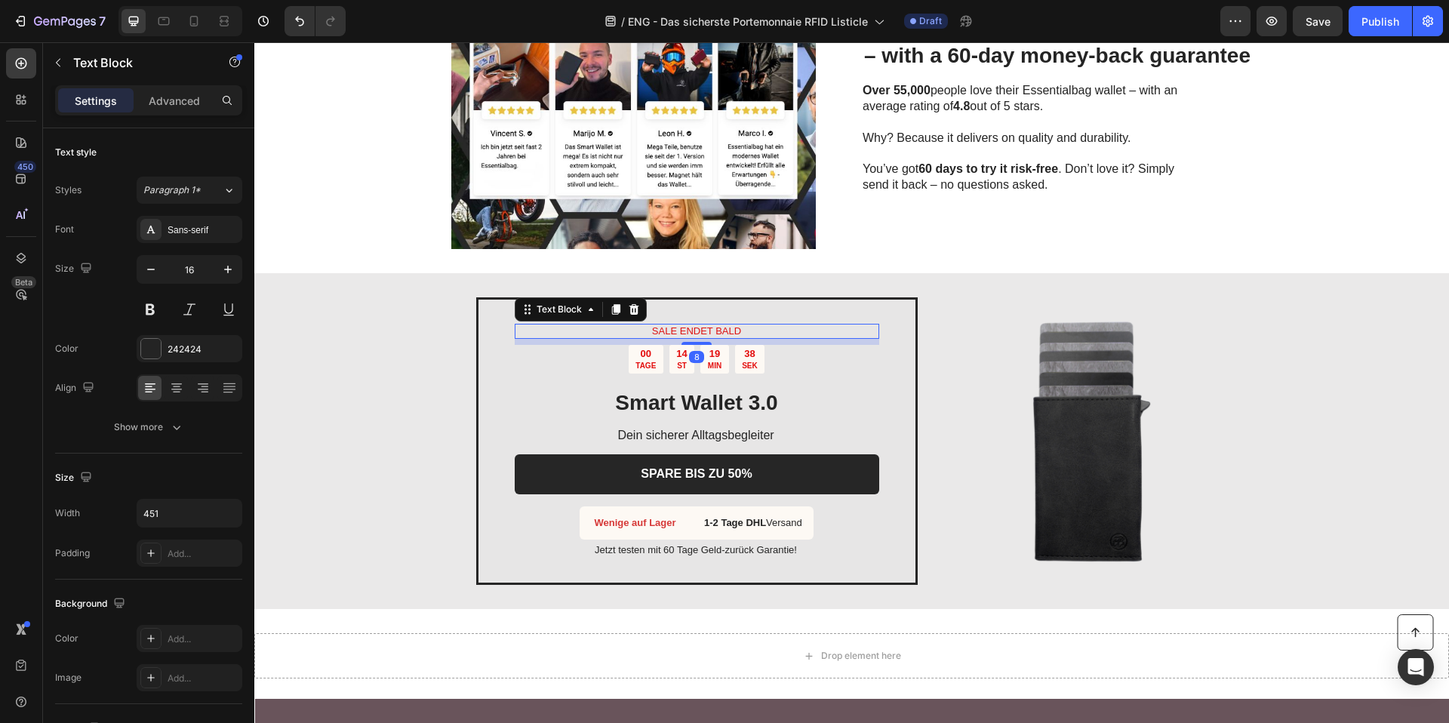
click at [664, 324] on div "SALE ENDET BALD" at bounding box center [697, 332] width 364 height 16
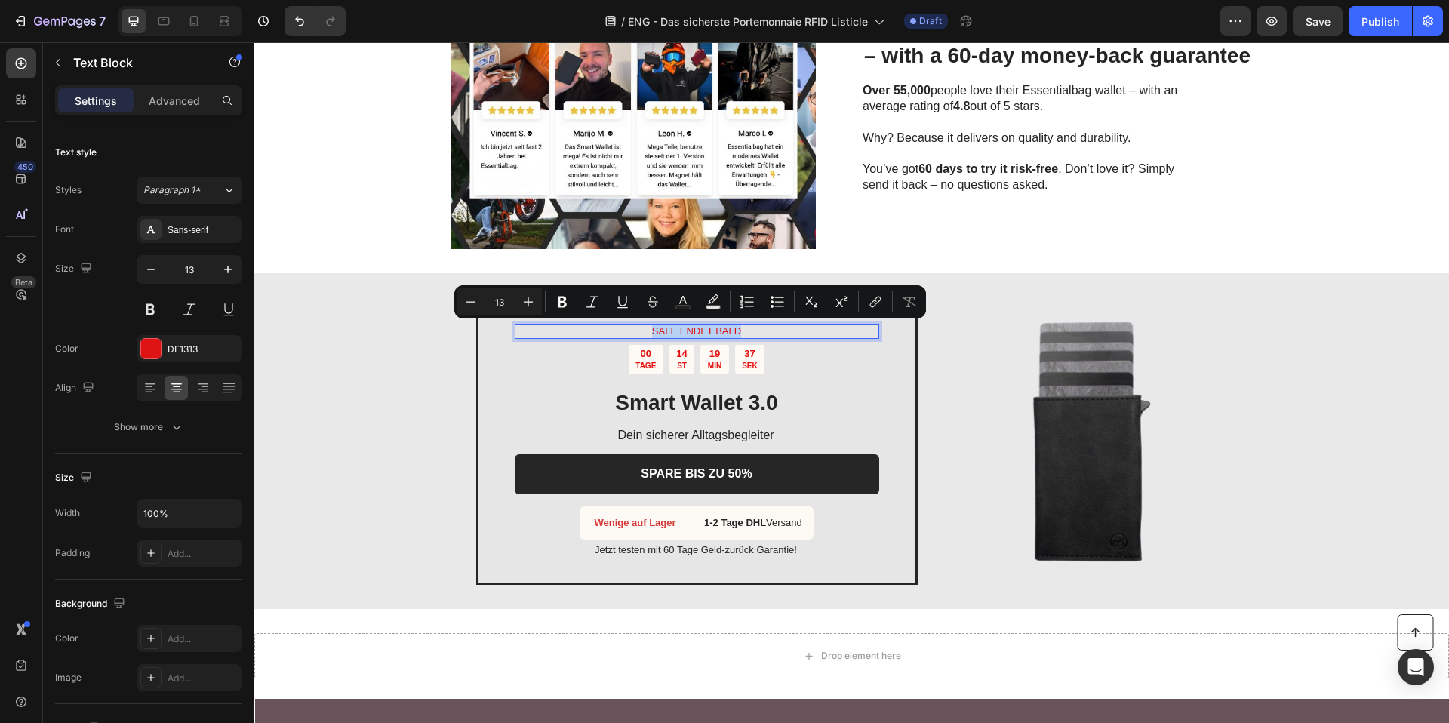
click at [664, 325] on p "SALE ENDET BALD" at bounding box center [696, 331] width 361 height 13
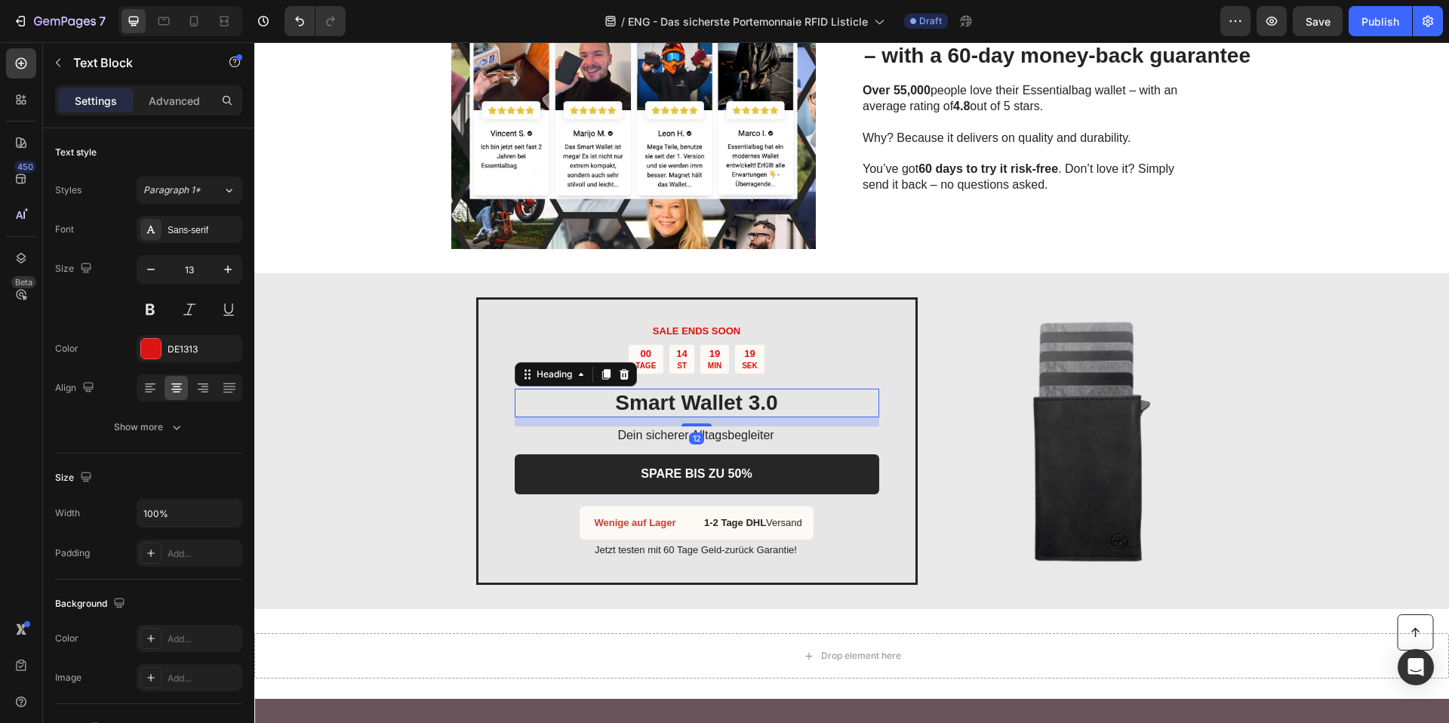
click at [661, 408] on h2 "Smart Wallet 3.0" at bounding box center [697, 403] width 364 height 29
click at [661, 408] on p "Smart Wallet 3.0" at bounding box center [696, 403] width 361 height 26
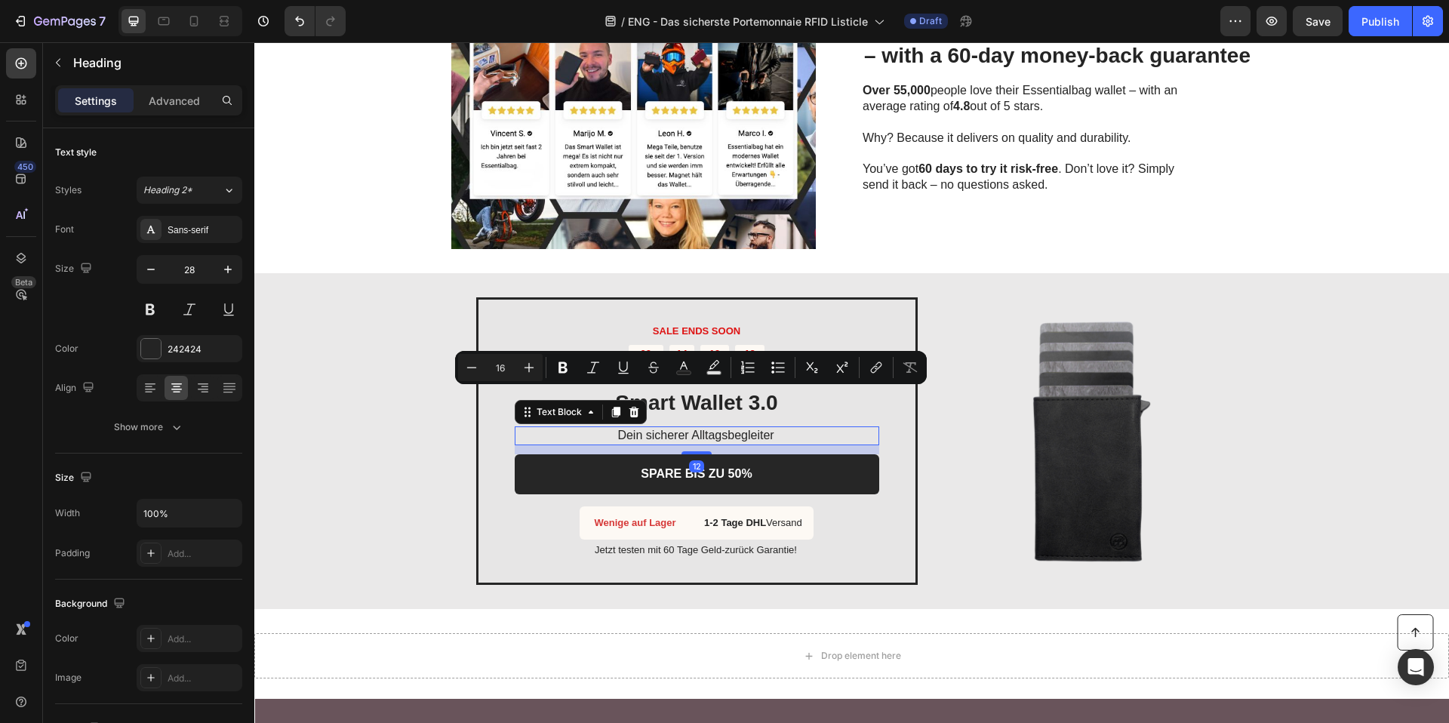
click at [651, 434] on span "Dein sicherer Alltagsbegleiter" at bounding box center [695, 435] width 156 height 13
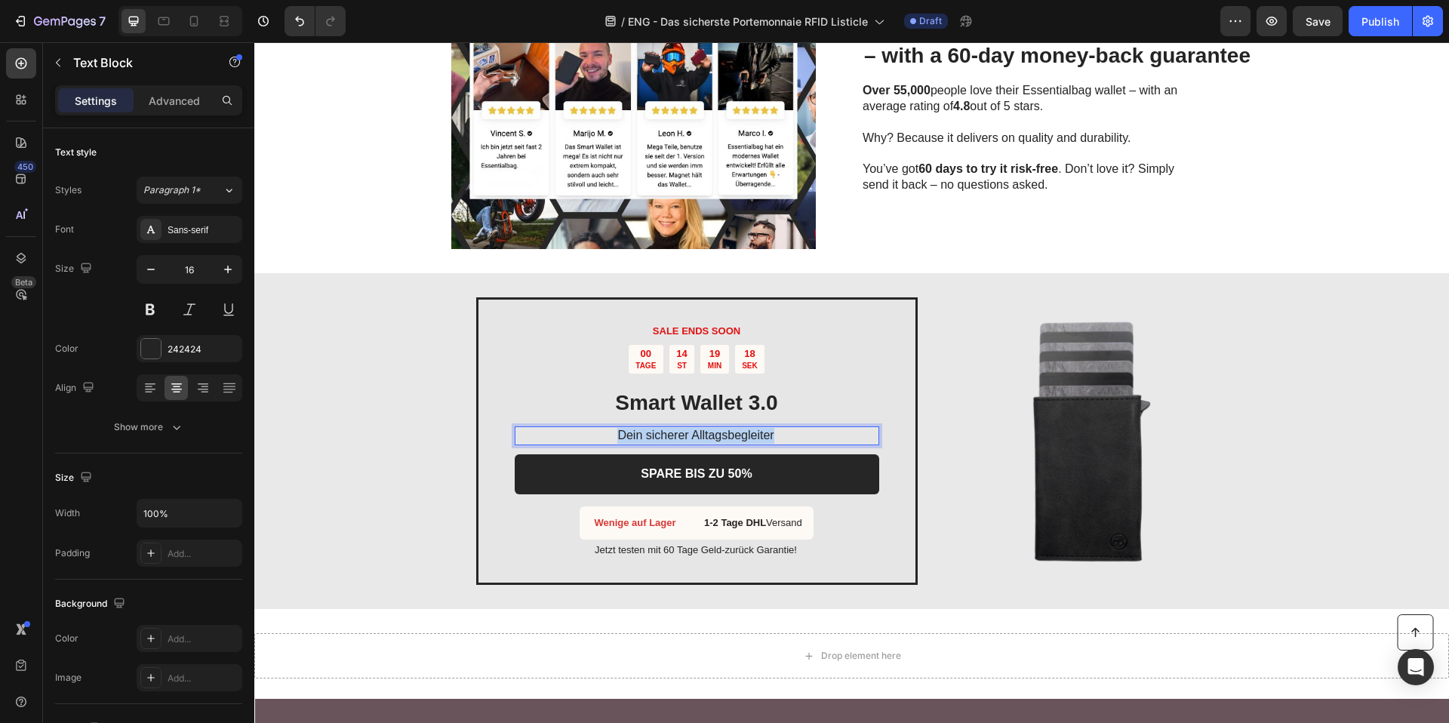
click at [651, 434] on span "Dein sicherer Alltagsbegleiter" at bounding box center [695, 435] width 156 height 13
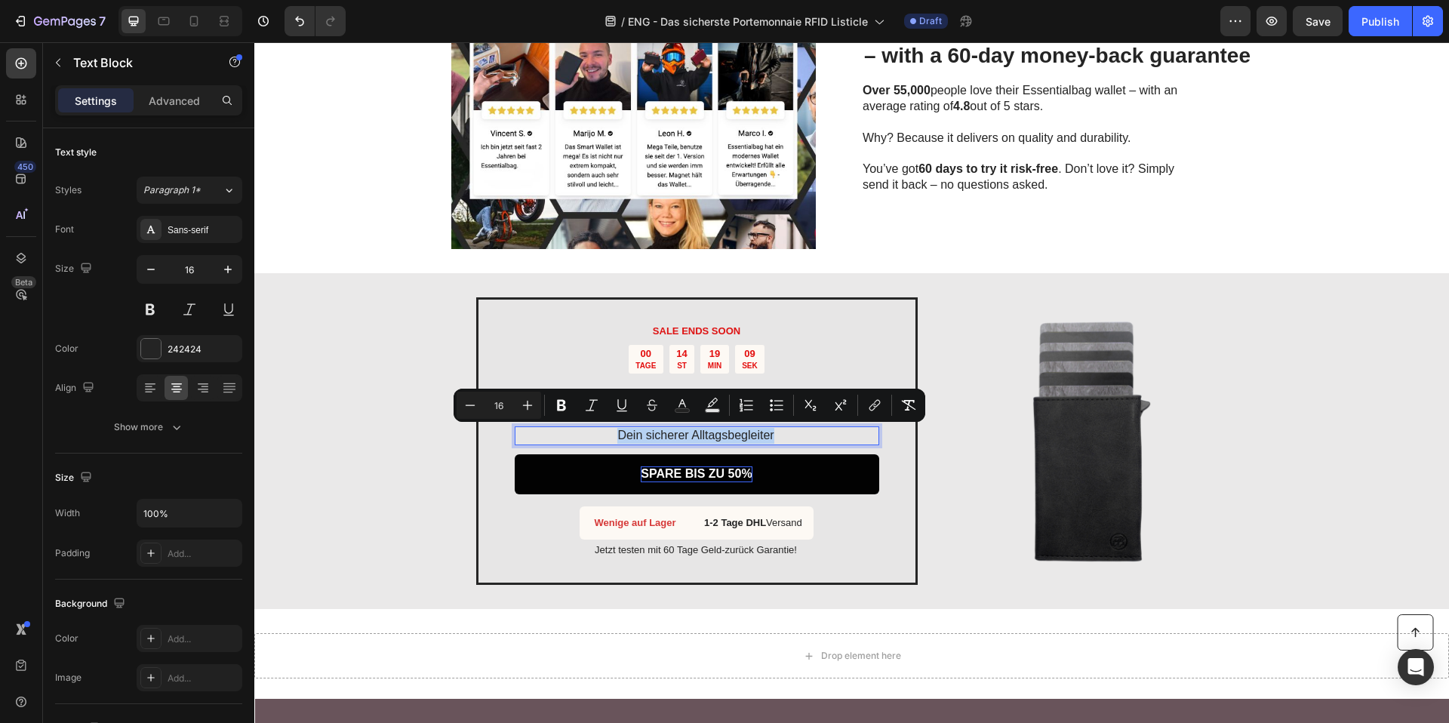
click at [688, 480] on p "SPARE BIS ZU 50%" at bounding box center [696, 474] width 111 height 16
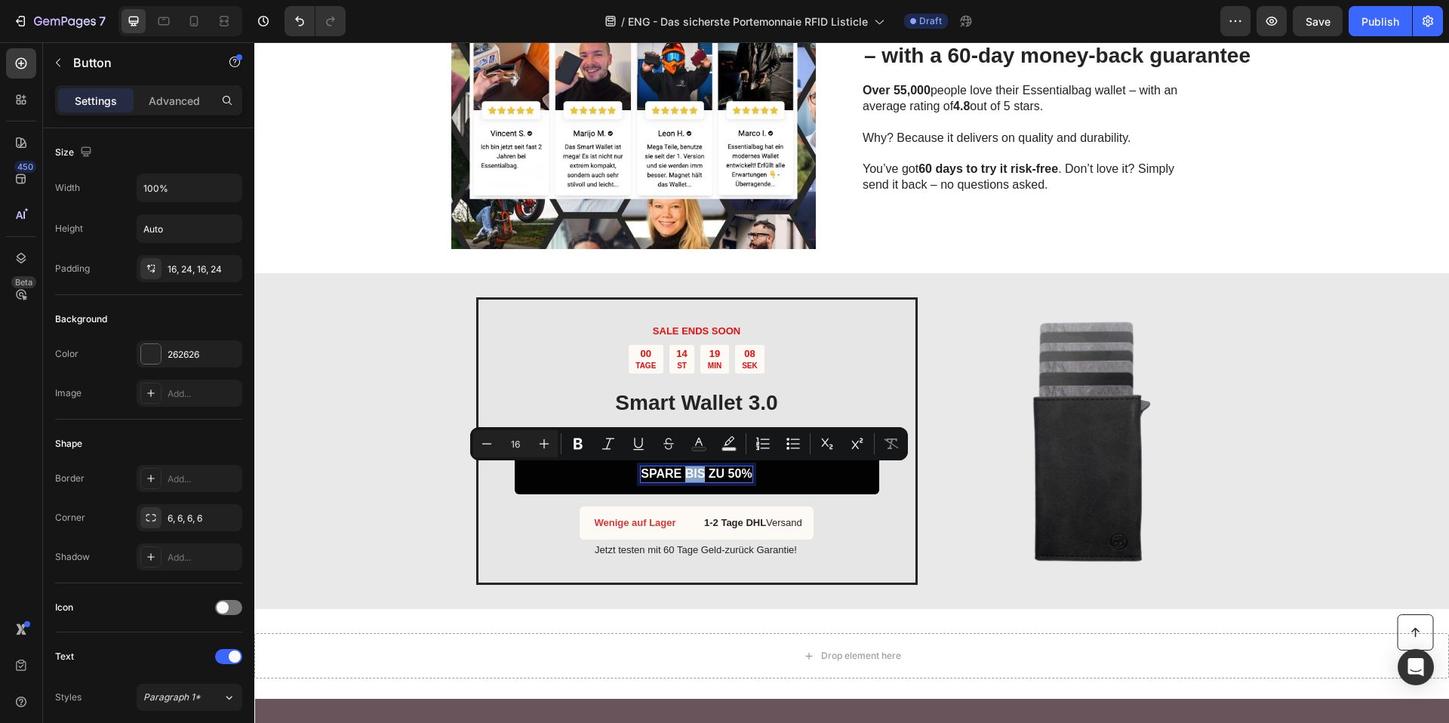
click at [688, 478] on p "SPARE BIS ZU 50%" at bounding box center [696, 474] width 111 height 16
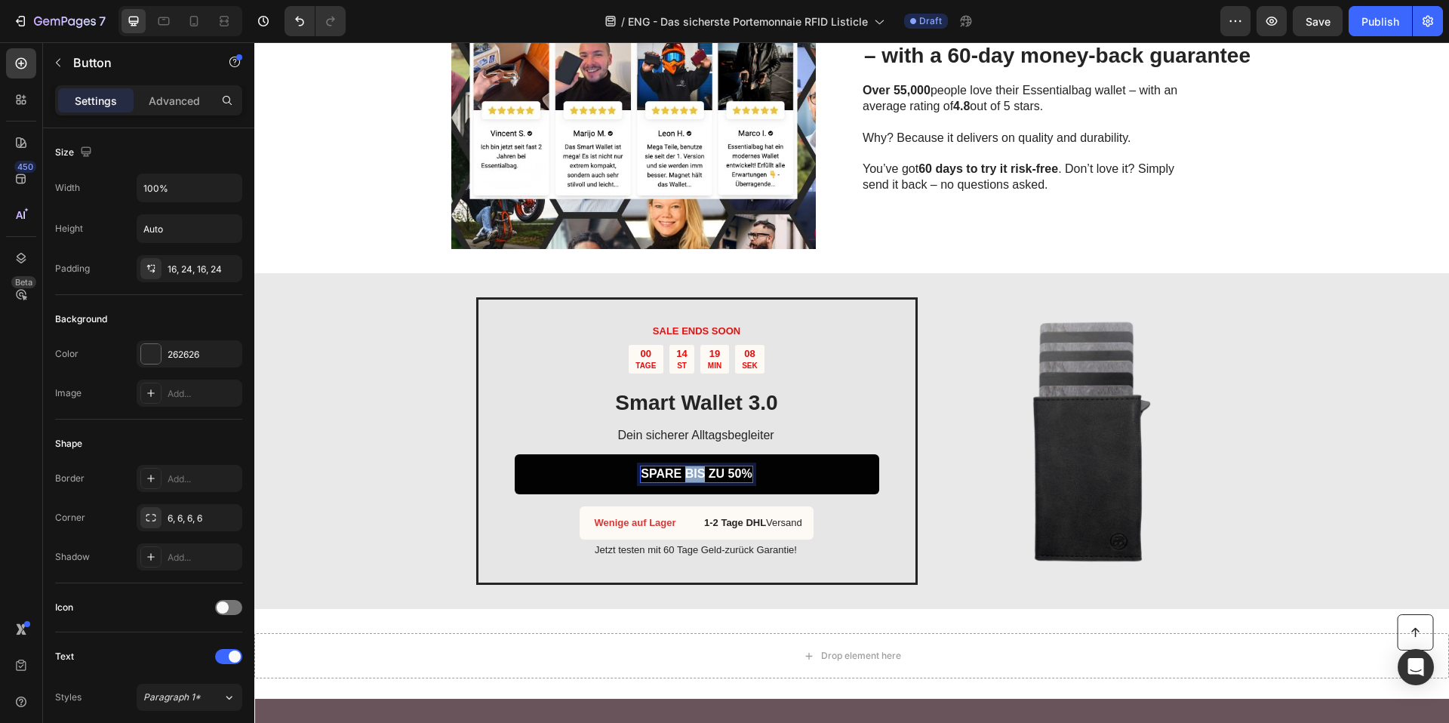
click at [688, 478] on p "SPARE BIS ZU 50%" at bounding box center [696, 474] width 111 height 16
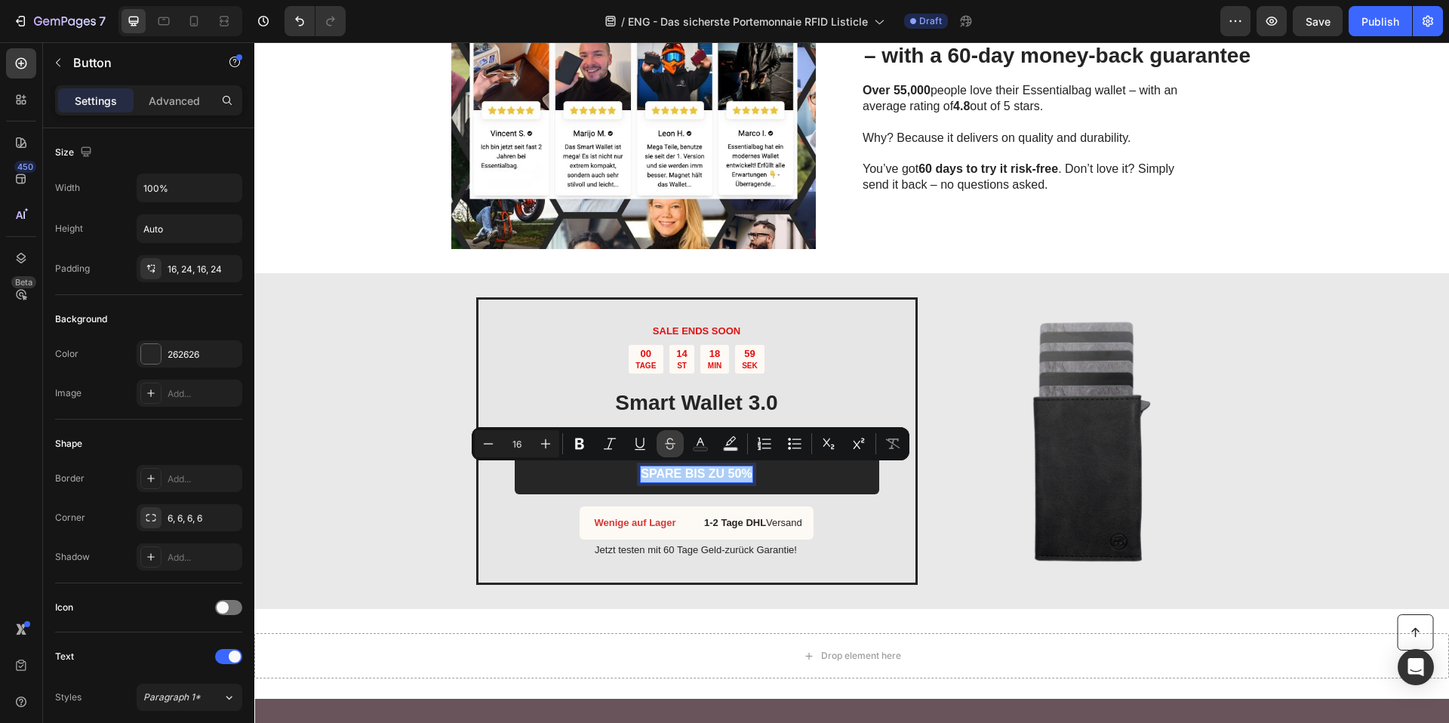
click at [666, 430] on button "Strikethrough" at bounding box center [669, 443] width 27 height 27
click at [667, 430] on button "Strikethrough" at bounding box center [669, 443] width 27 height 27
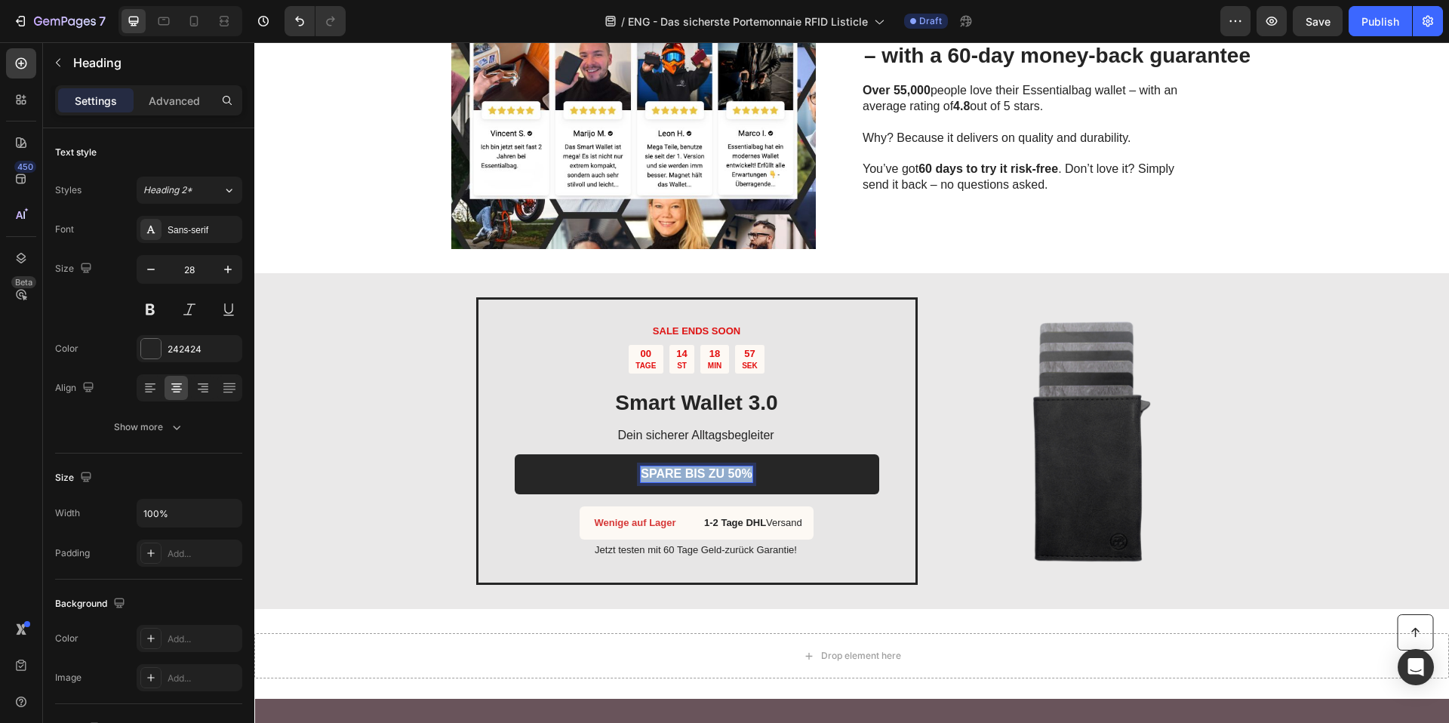
click at [705, 406] on p "Smart Wallet 3.0" at bounding box center [696, 403] width 361 height 26
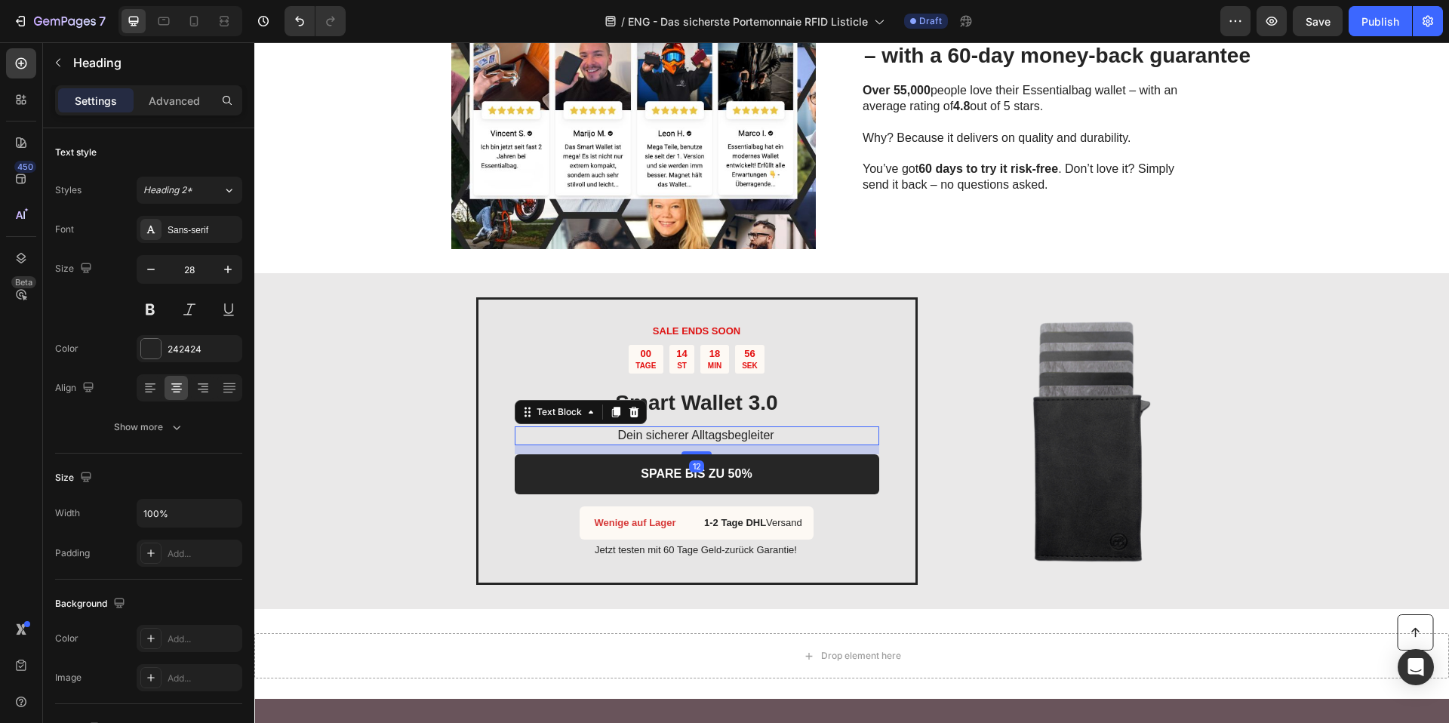
click at [763, 443] on p "Dein sicherer Alltagsbegleiter" at bounding box center [696, 436] width 363 height 16
click at [762, 435] on span "Dein sicherer Alltagsbegleiter" at bounding box center [695, 435] width 156 height 13
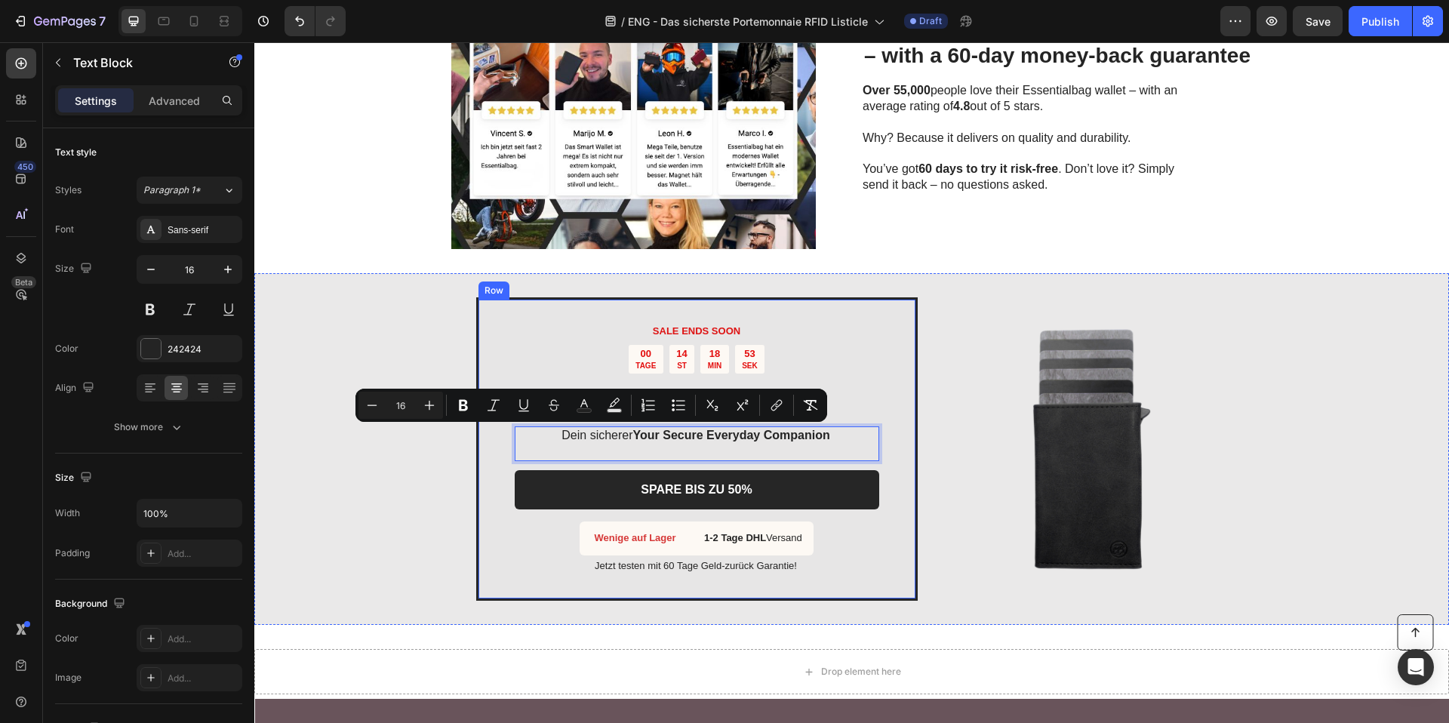
drag, startPoint x: 629, startPoint y: 433, endPoint x: 735, endPoint y: 461, distance: 109.3
click at [476, 416] on div "SALE ENDS SOON Text Block 00 TAGE 14 ST 18 MIN 53 SEK Countdown Timer Smart Wal…" at bounding box center [696, 449] width 441 height 304
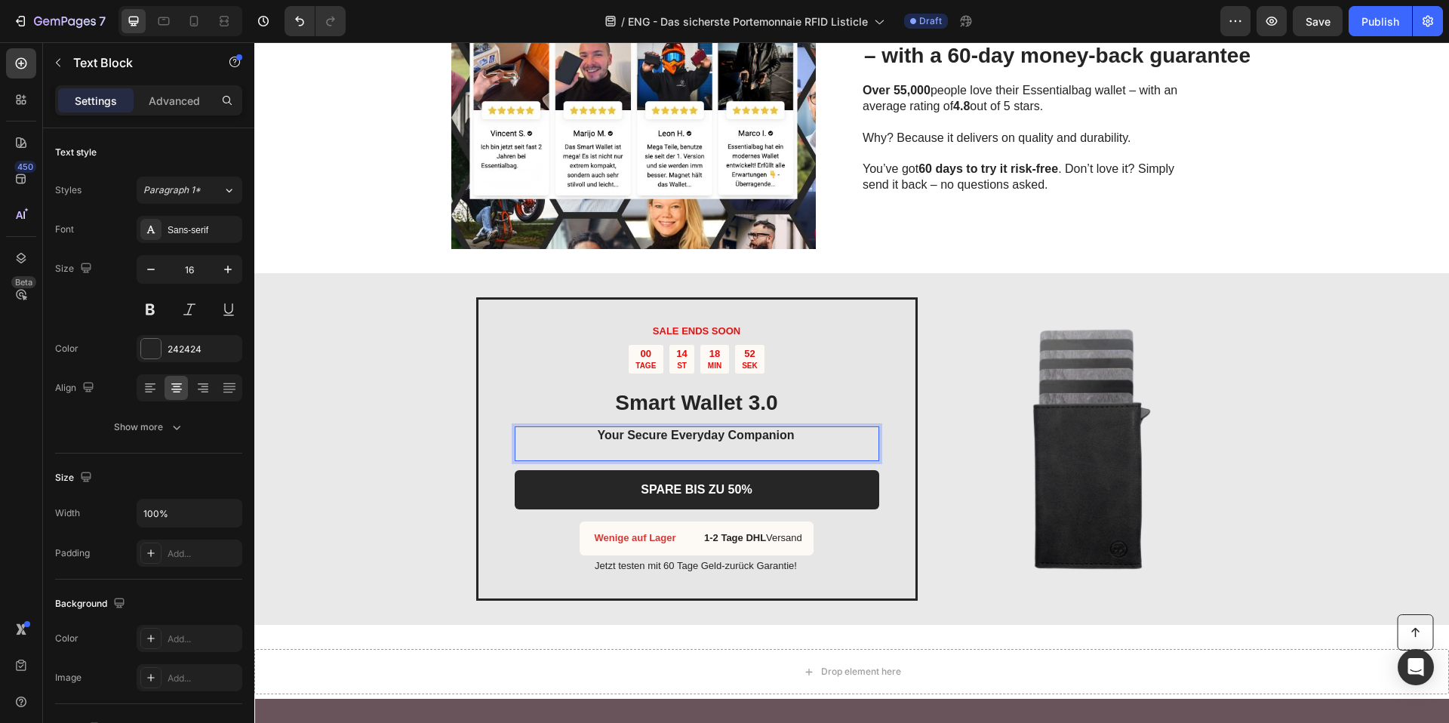
click at [681, 453] on p "Rich Text Editor. Editing area: main" at bounding box center [696, 452] width 363 height 16
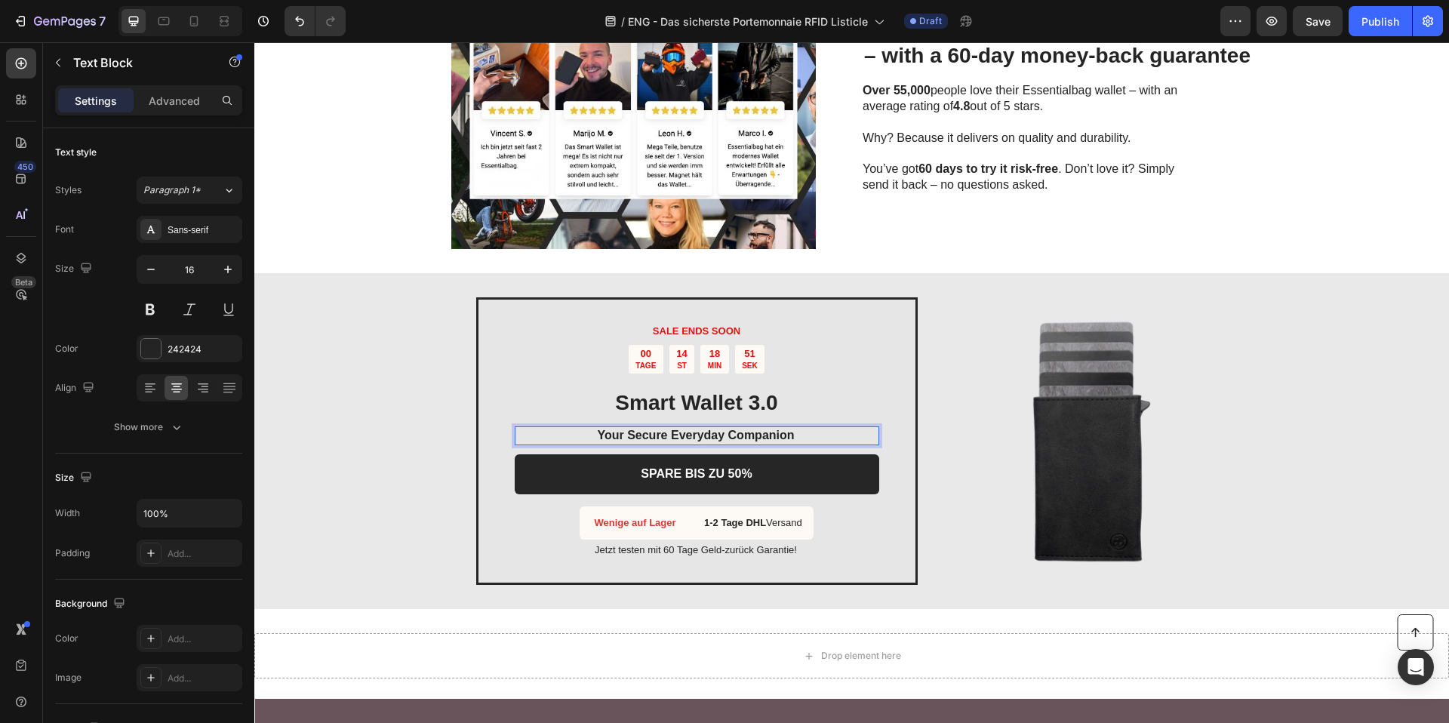
click at [680, 437] on strong "Your Secure Everyday Companion" at bounding box center [695, 435] width 197 height 13
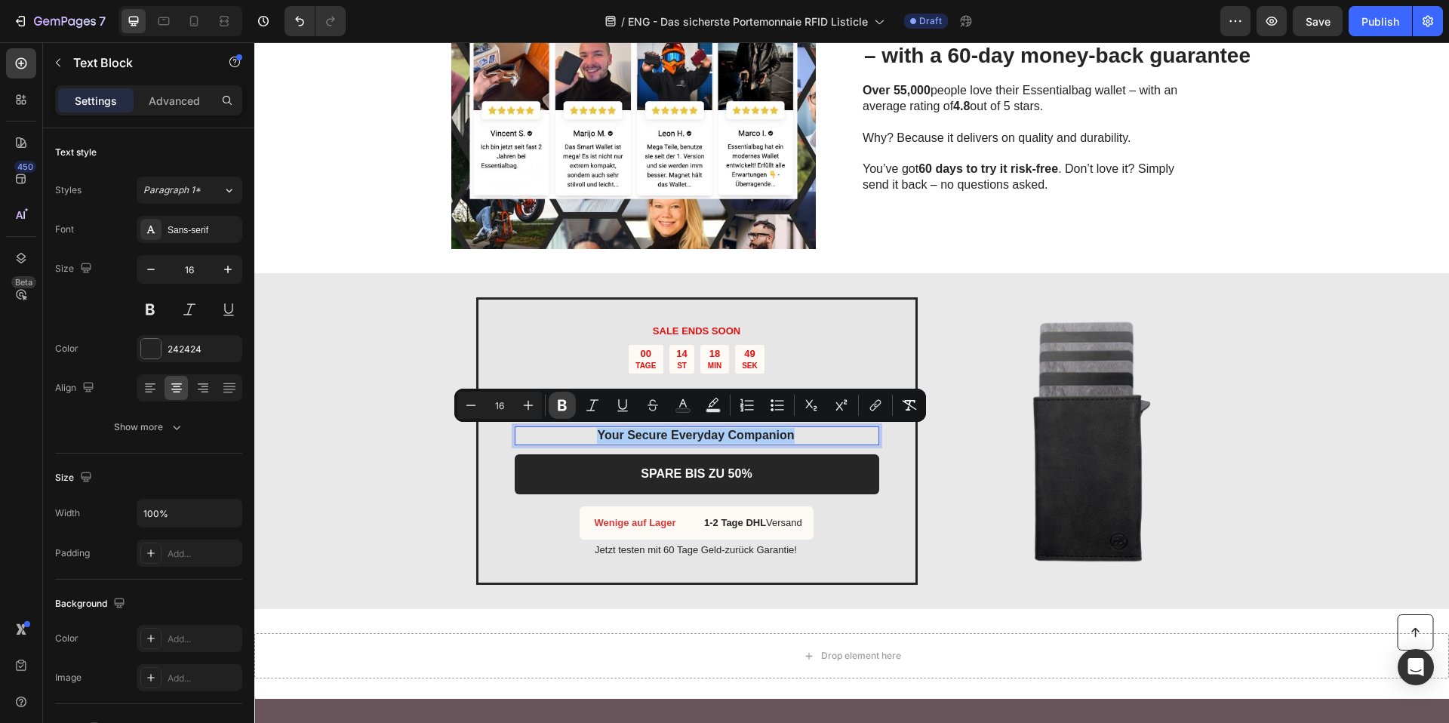
click at [556, 396] on button "Bold" at bounding box center [562, 405] width 27 height 27
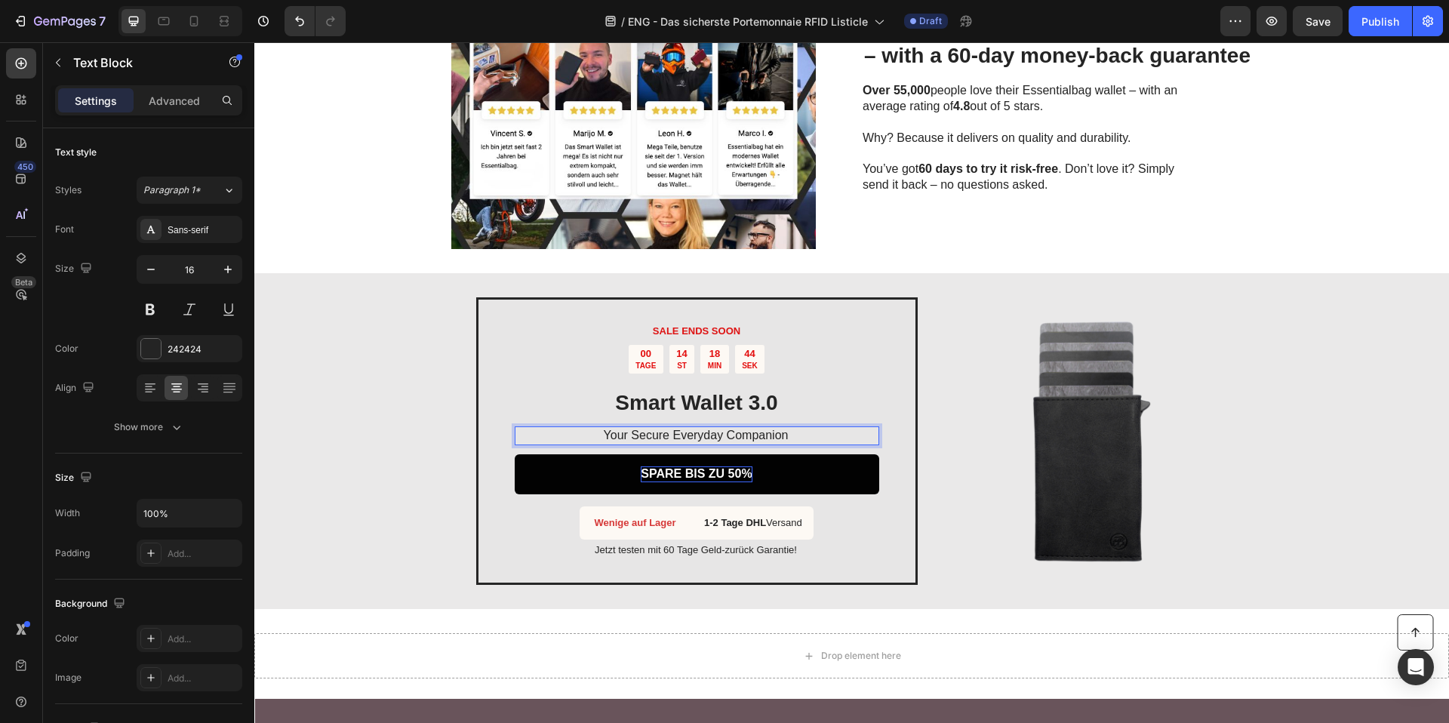
click at [696, 468] on p "SPARE BIS ZU 50%" at bounding box center [696, 474] width 111 height 16
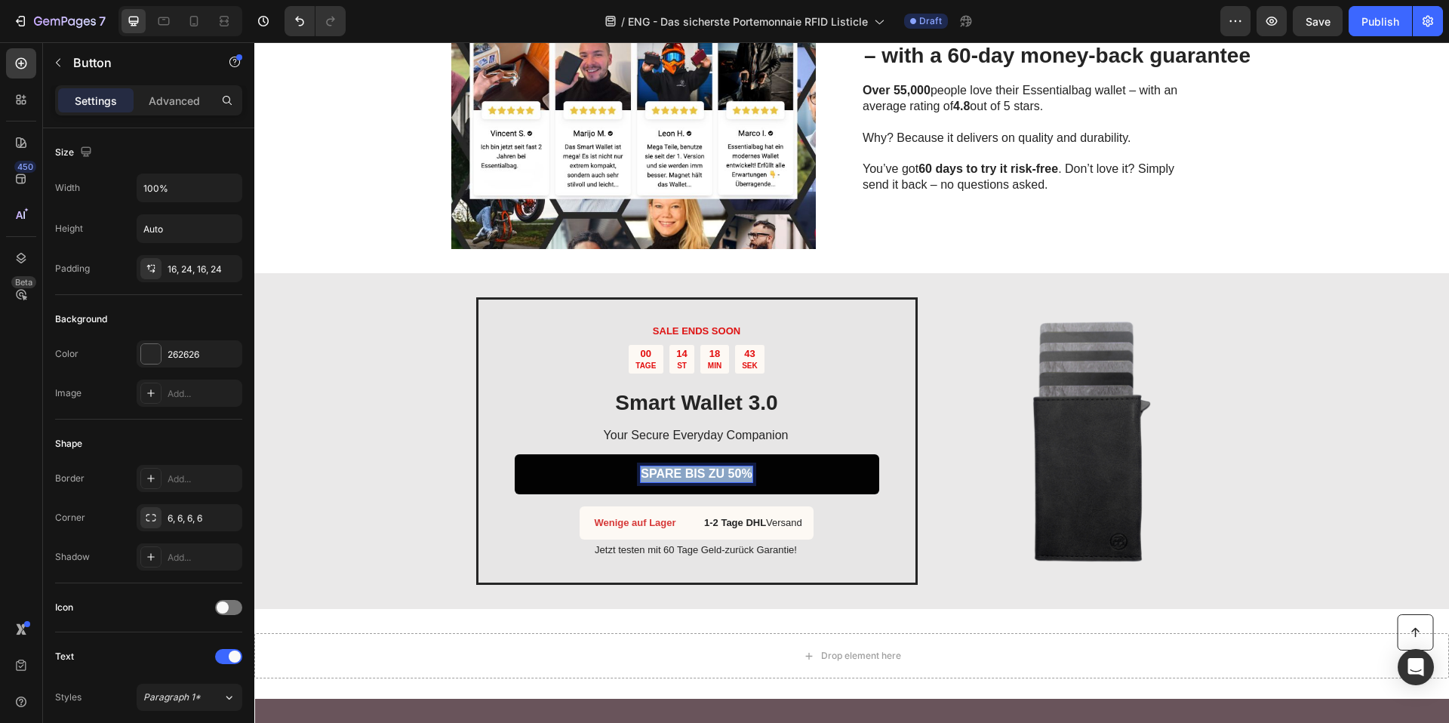
click at [696, 469] on p "SPARE BIS ZU 50%" at bounding box center [696, 474] width 111 height 16
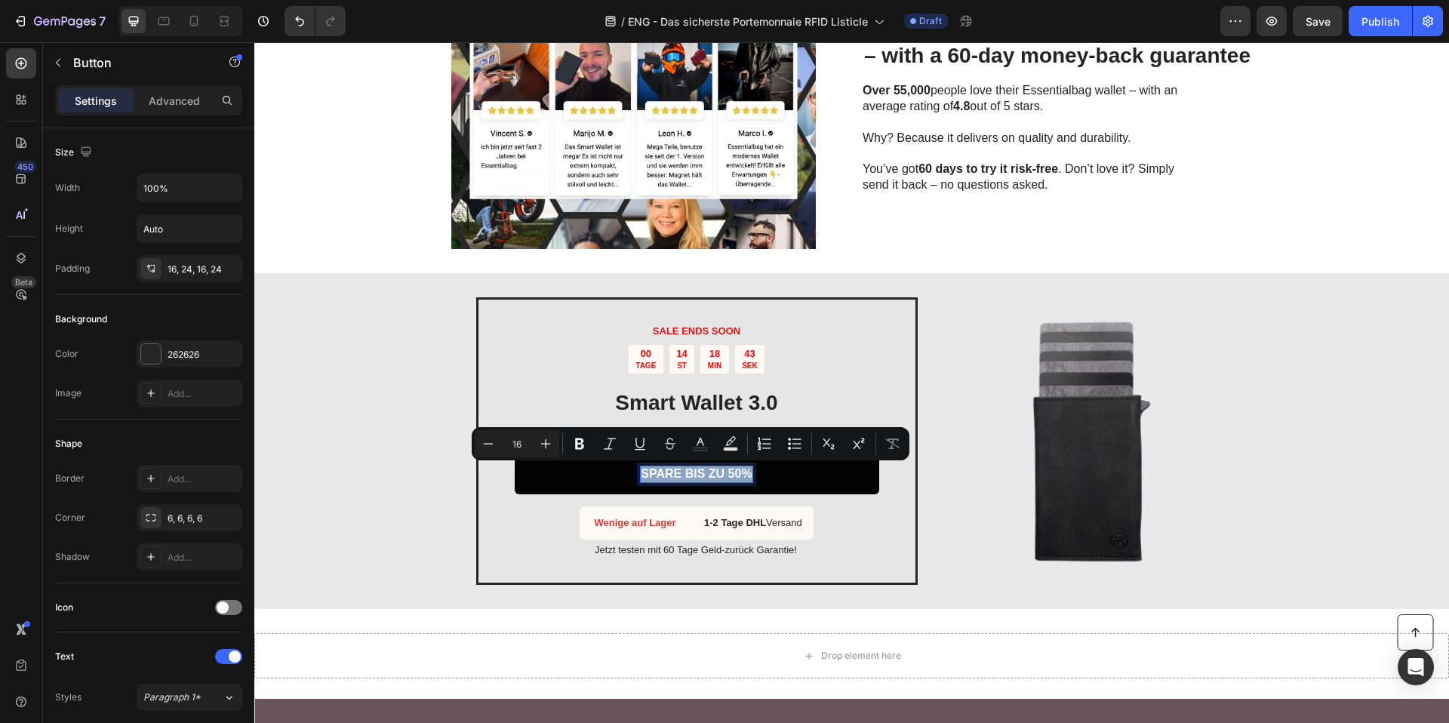
click at [696, 469] on p "SPARE BIS ZU 50%" at bounding box center [696, 474] width 111 height 16
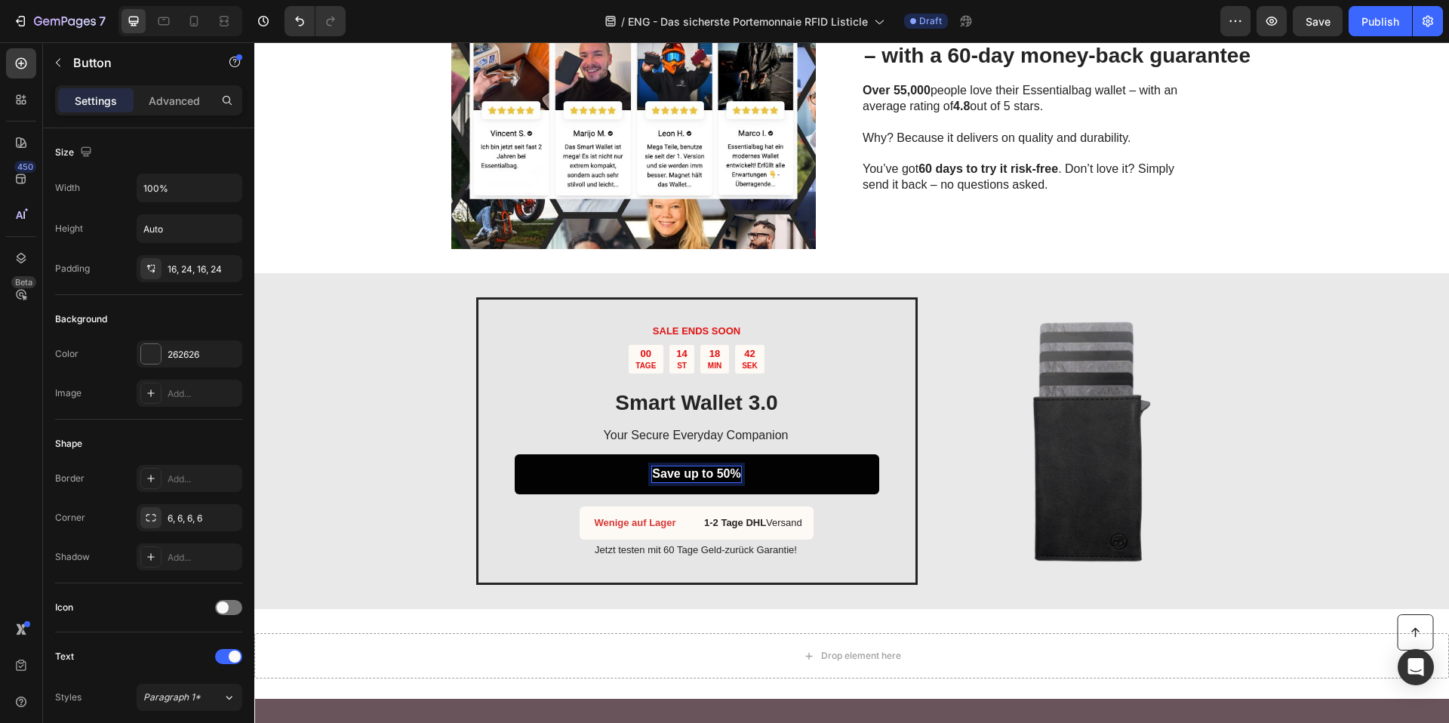
click at [696, 470] on strong "Save up to 50%" at bounding box center [696, 473] width 88 height 13
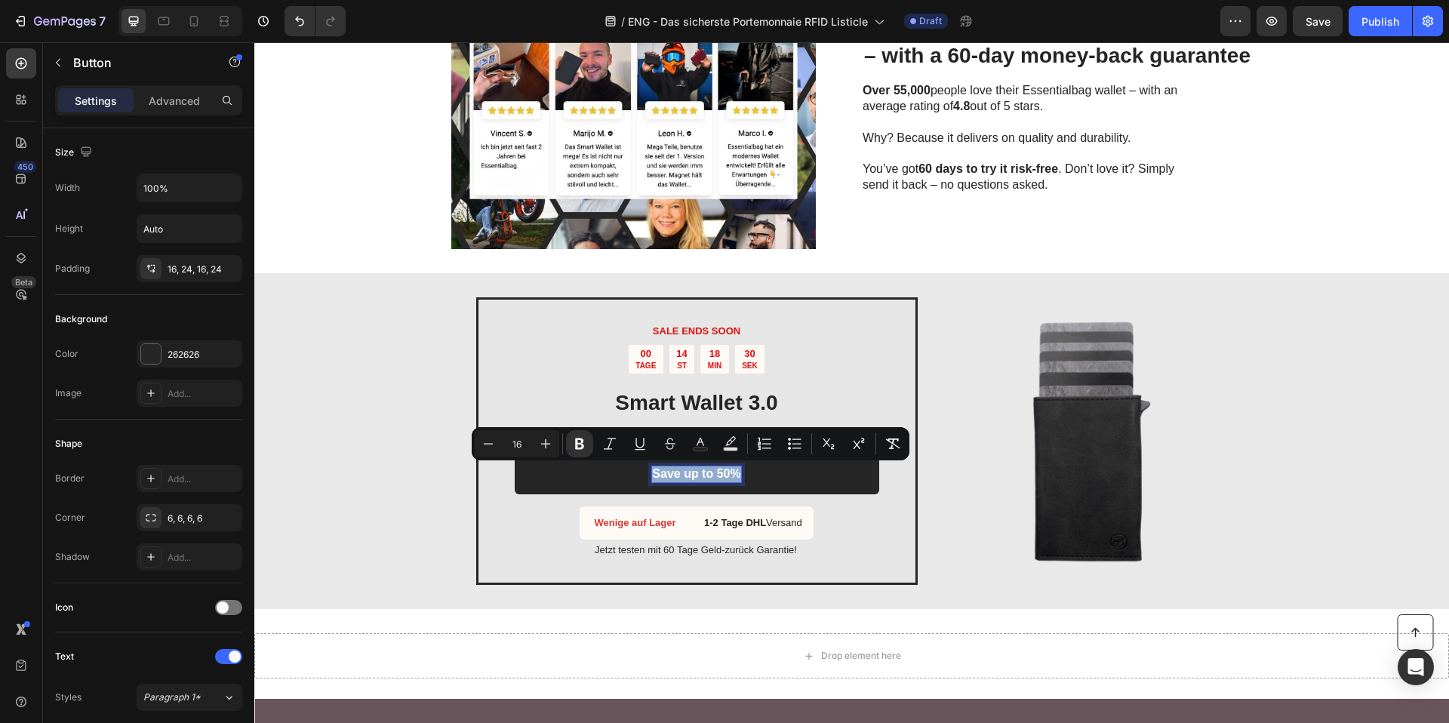
click at [625, 525] on strong "Wenige auf Lager" at bounding box center [634, 522] width 81 height 11
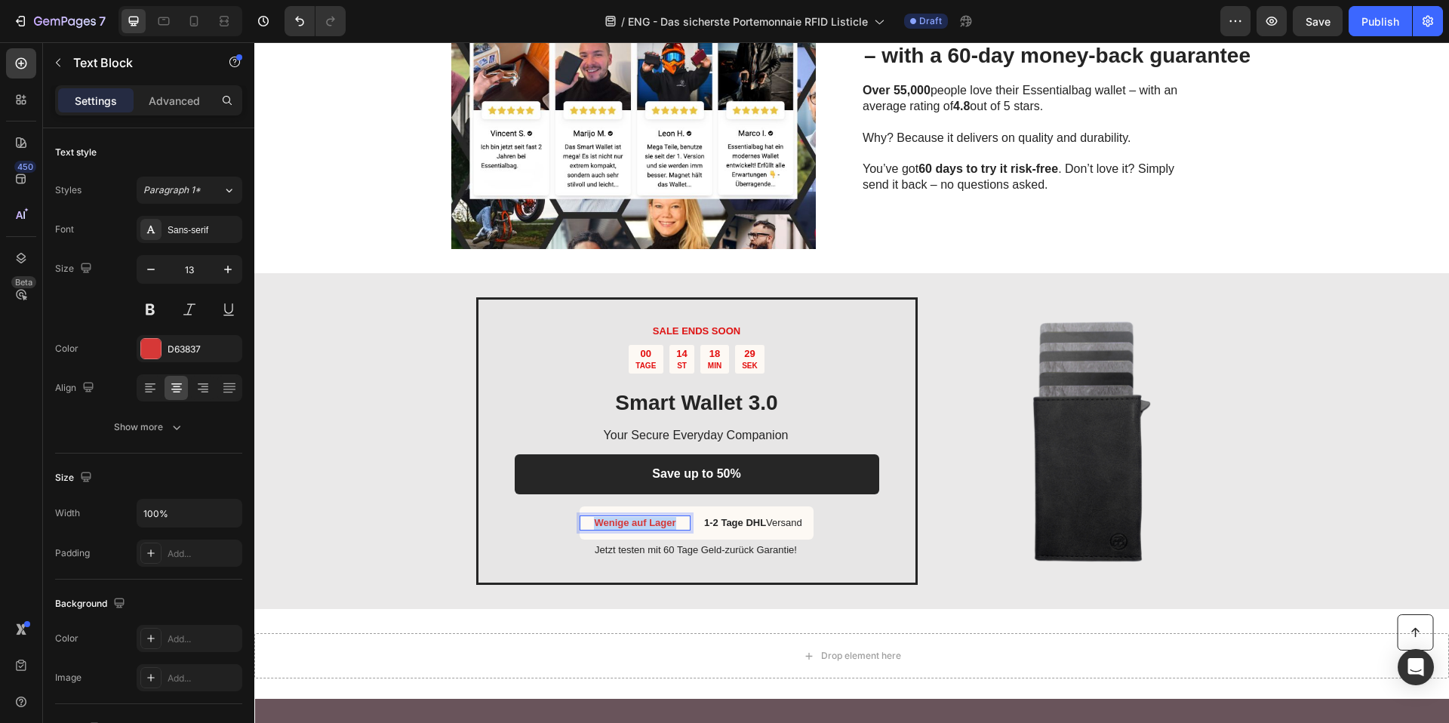
click at [625, 525] on strong "Wenige auf Lager" at bounding box center [634, 522] width 81 height 11
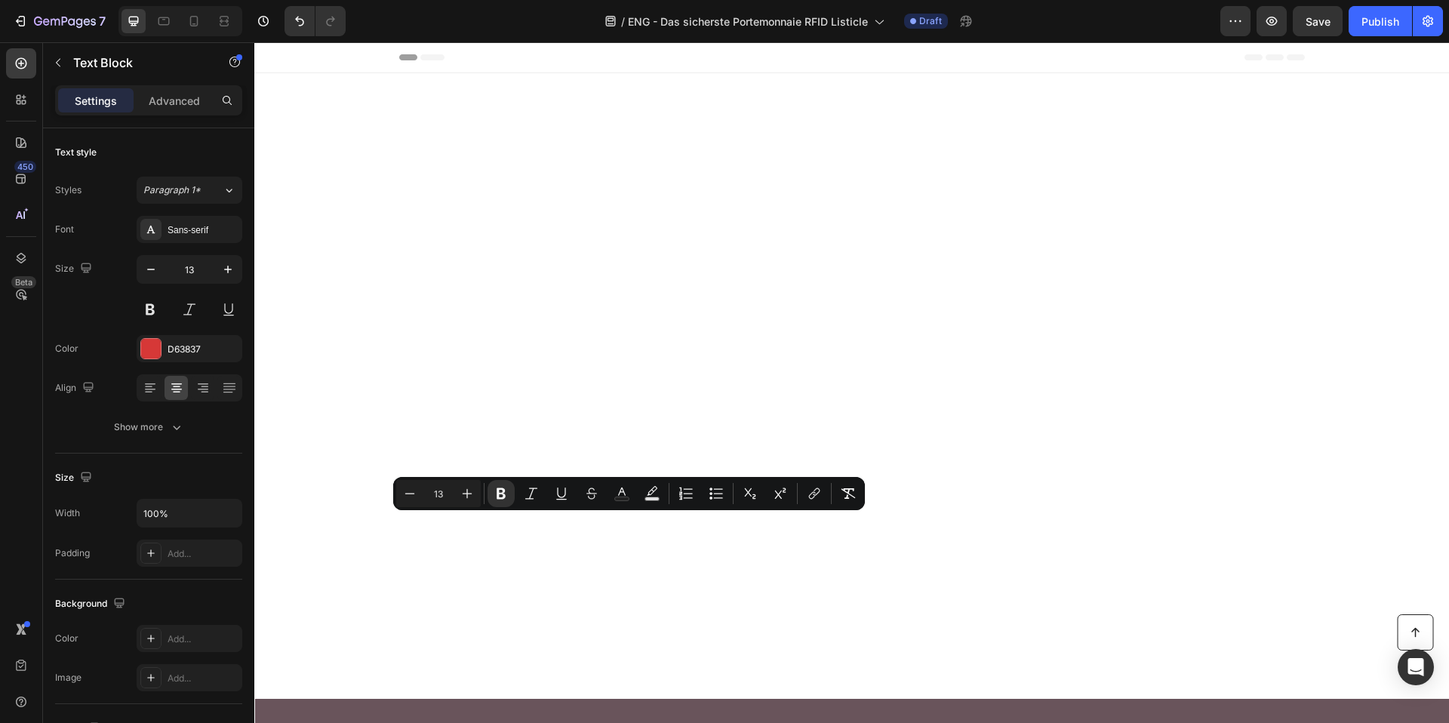
scroll to position [2756, 0]
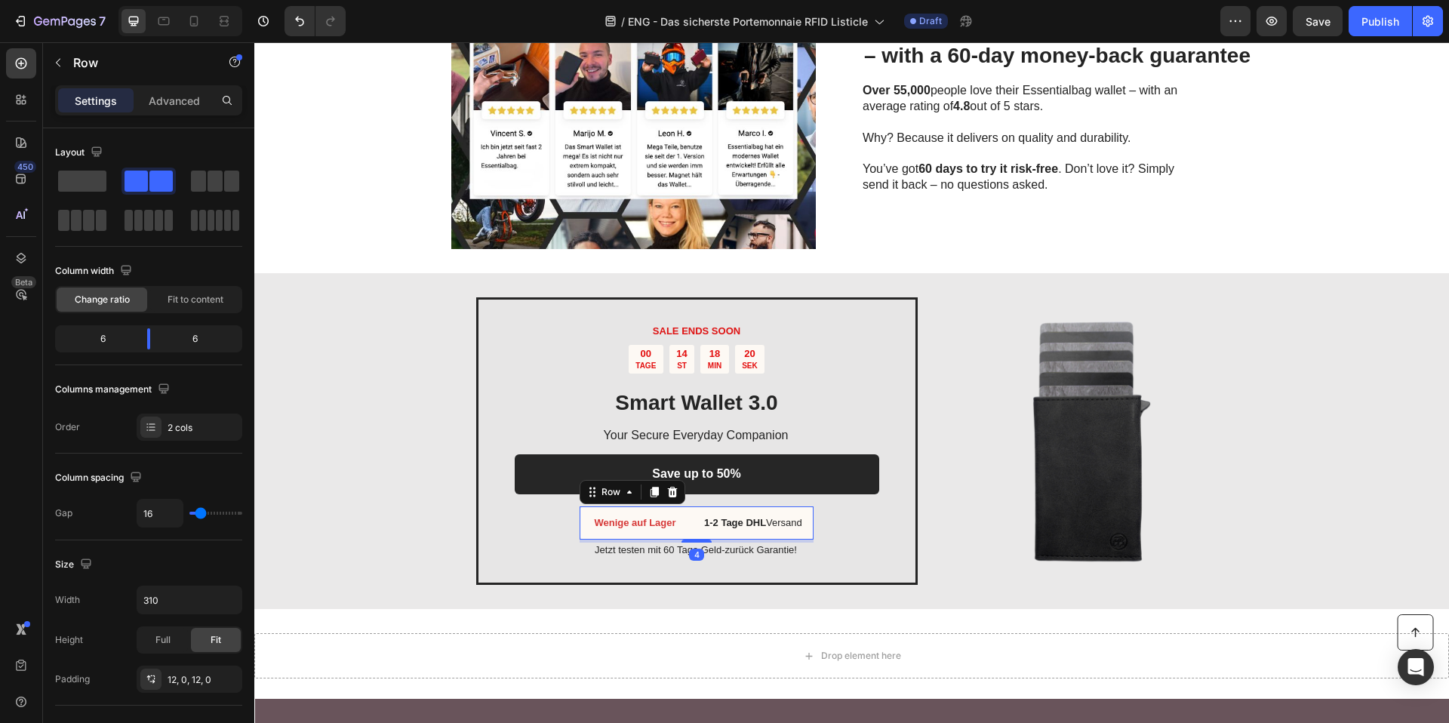
click at [752, 536] on div "Wenige auf Lager Text Block 1-2 Tage DHL Versand Text Block Row 4" at bounding box center [696, 523] width 234 height 34
click at [776, 573] on div "SALE ENDS SOON Text Block 00 TAGE 14 ST 18 MIN 18 SEK Countdown Timer Smart Wal…" at bounding box center [696, 441] width 441 height 288
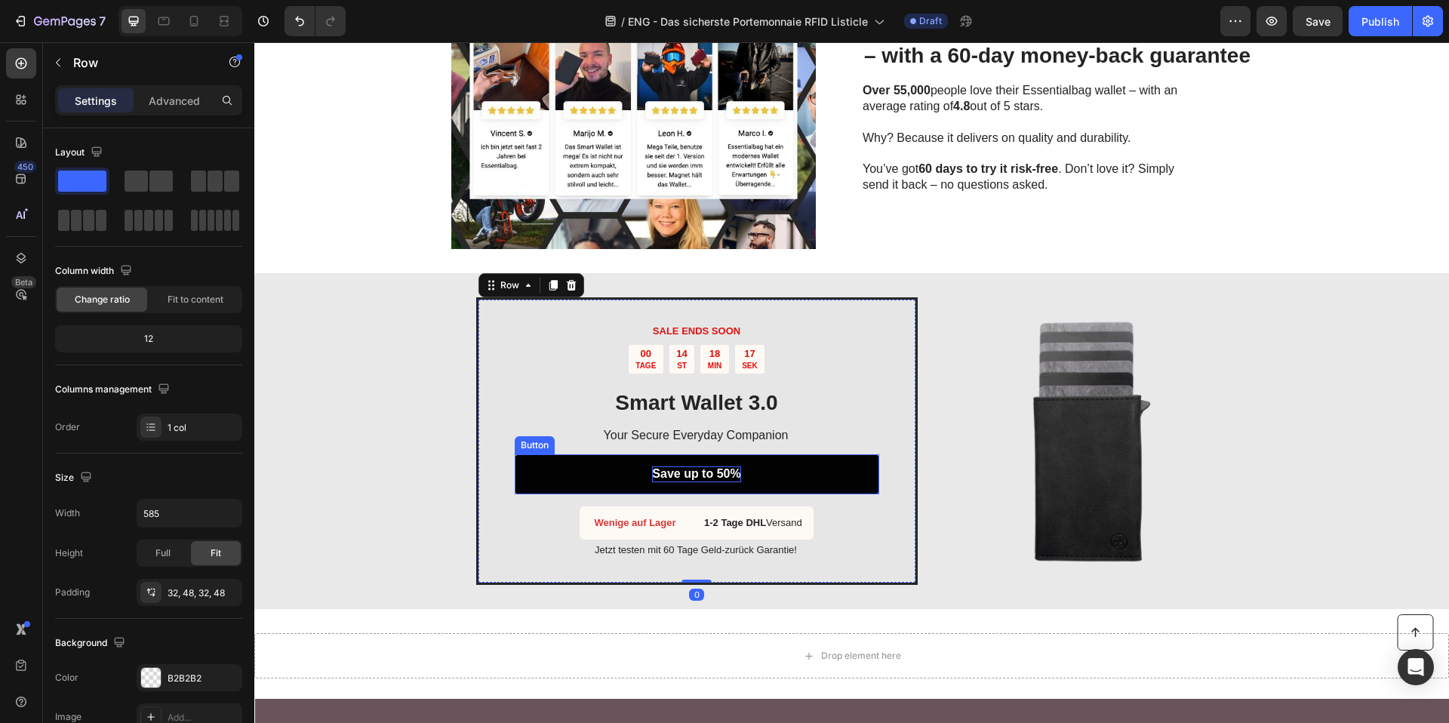
click at [687, 467] on strong "Save up to 50%" at bounding box center [696, 473] width 88 height 13
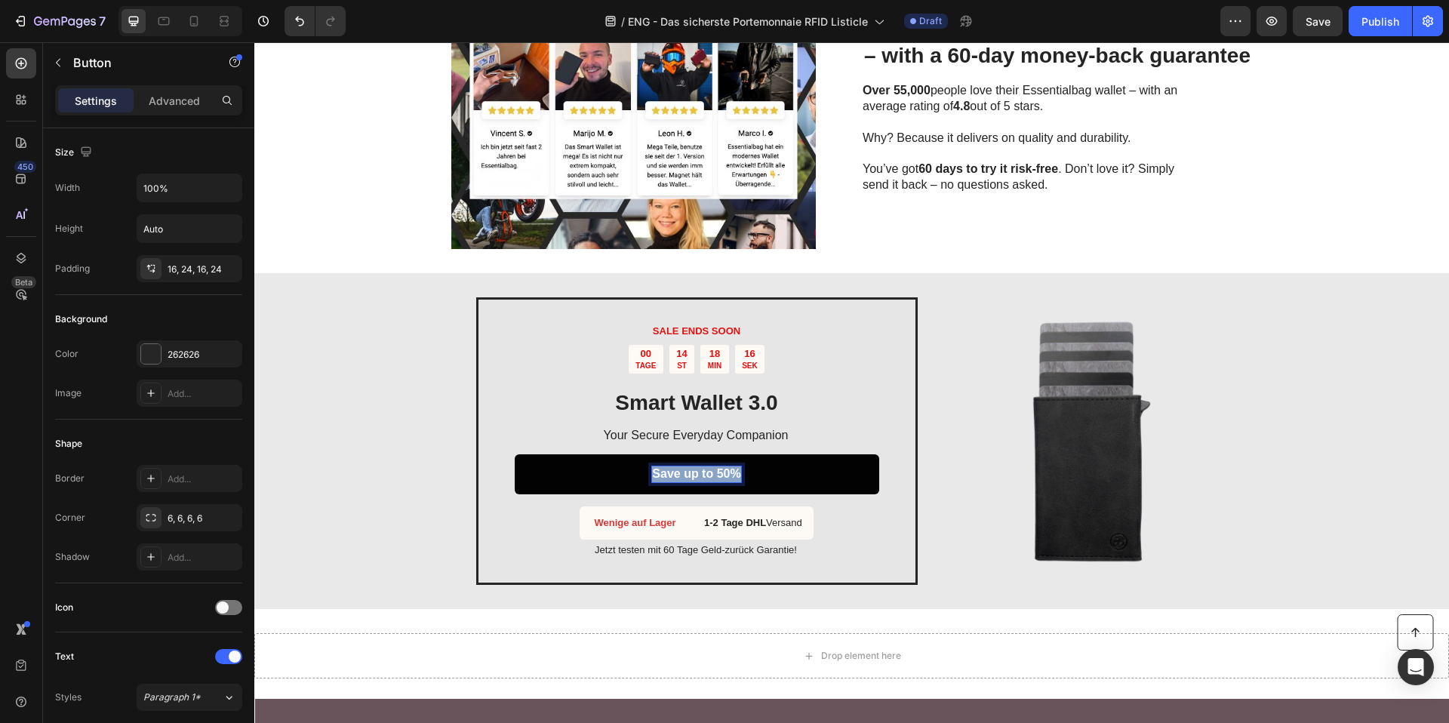
click at [687, 467] on strong "Save up to 50%" at bounding box center [696, 473] width 88 height 13
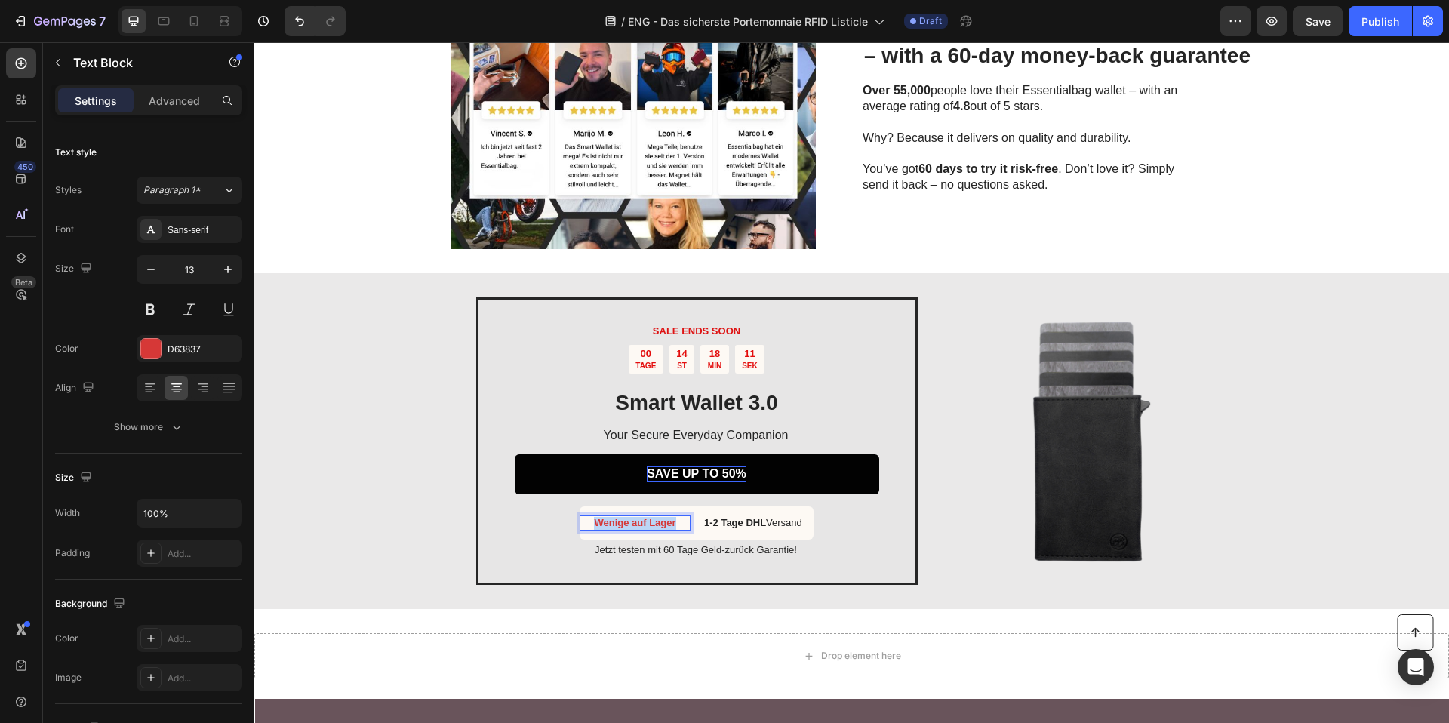
click at [601, 527] on strong "Wenige auf Lager" at bounding box center [634, 522] width 81 height 11
click at [785, 527] on p "1-2 Tage DHL Versand" at bounding box center [758, 523] width 108 height 13
click at [785, 526] on p "1-2 Tage DHL Versand" at bounding box center [758, 523] width 108 height 13
click at [785, 524] on p "1-2 Tage DHL Versand" at bounding box center [758, 523] width 108 height 13
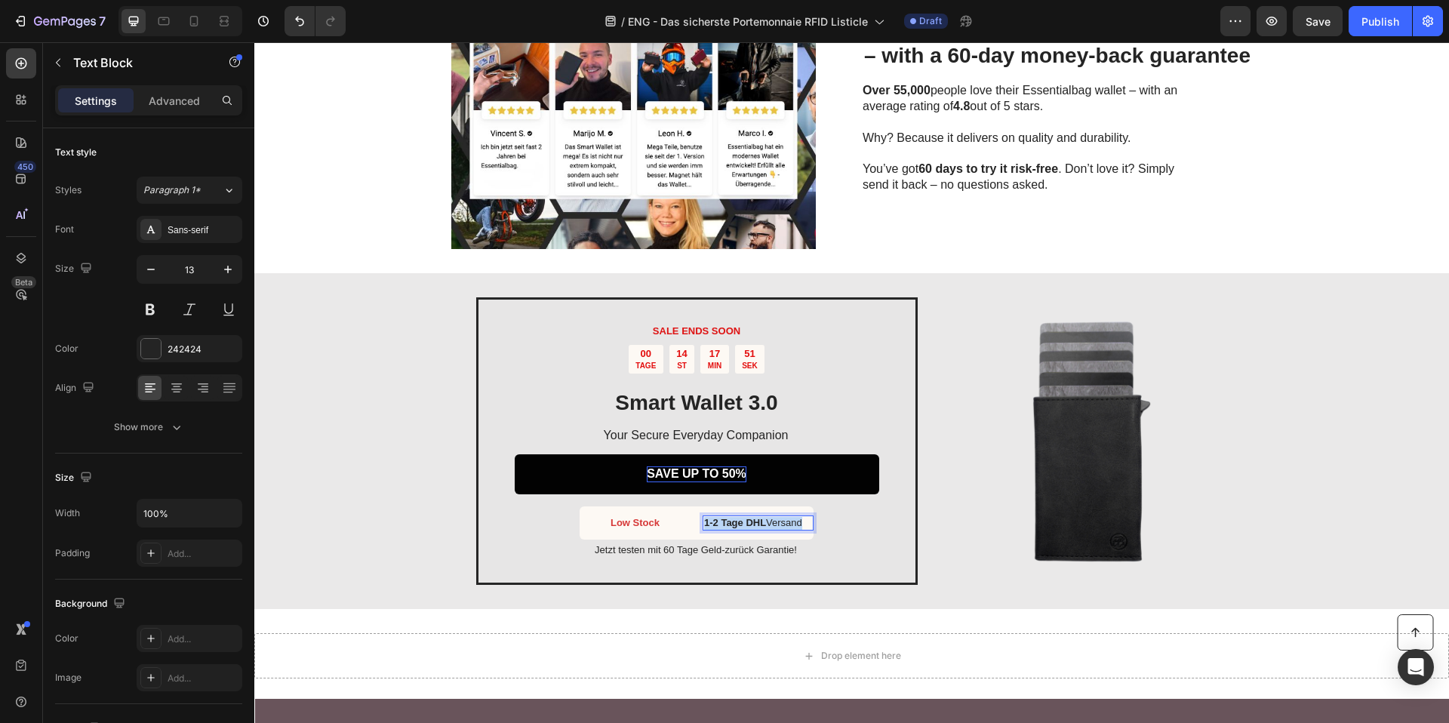
click at [785, 524] on p "1-2 Tage DHL Versand" at bounding box center [758, 523] width 108 height 13
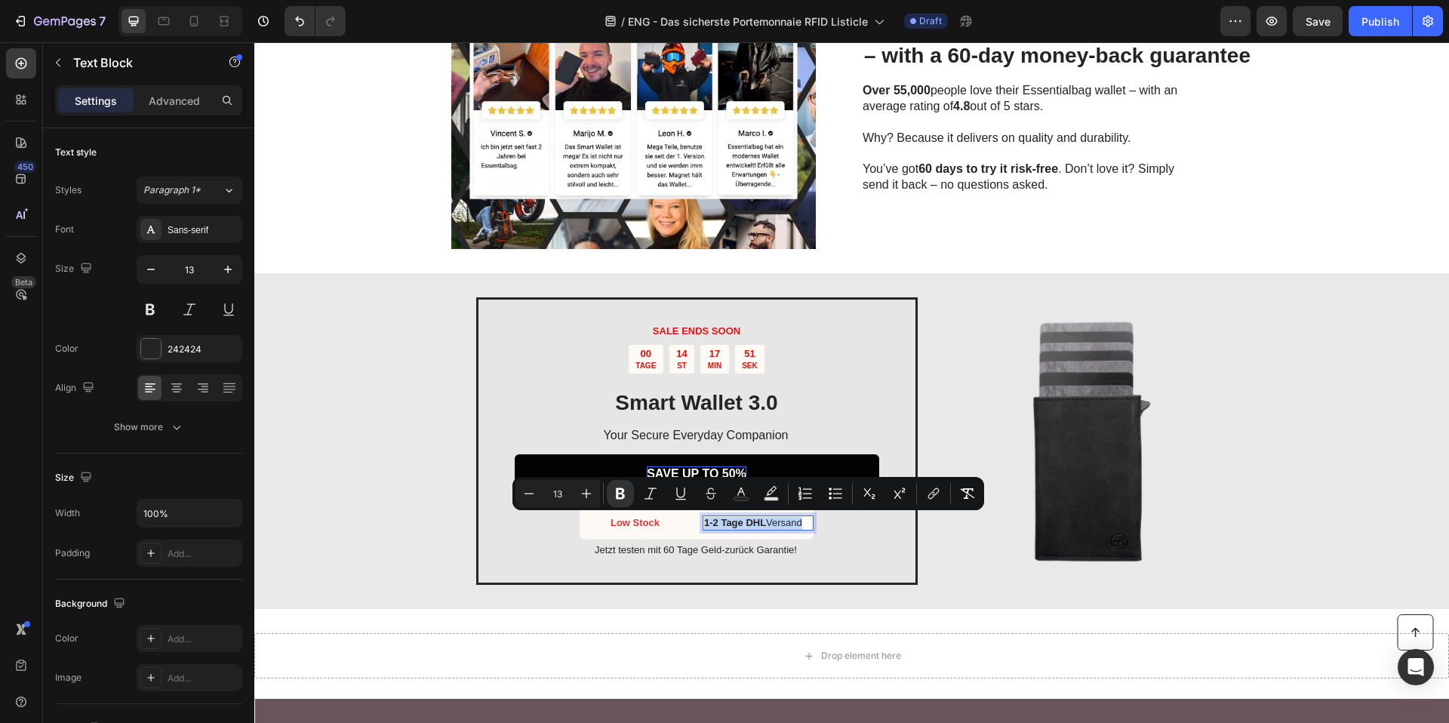
copy p "1-2 Tage DHL Versand"
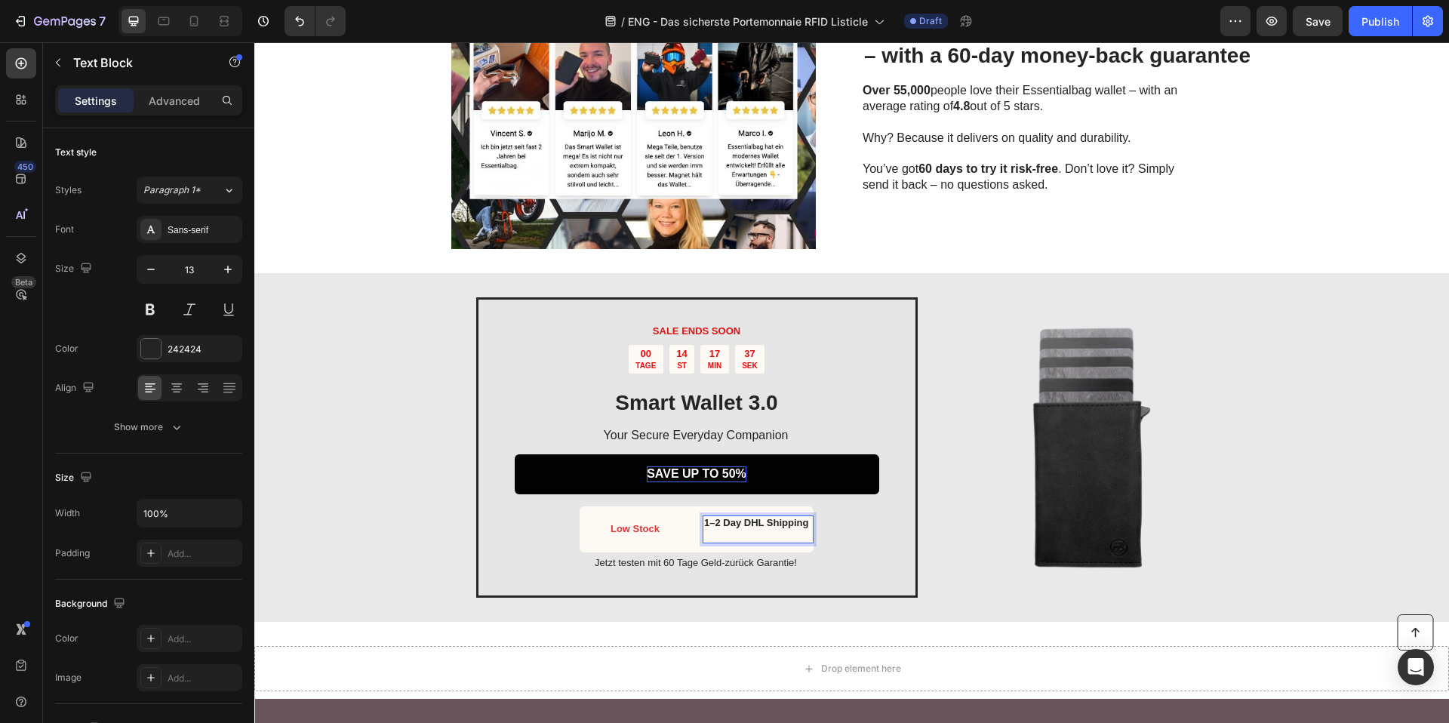
click at [737, 523] on strong "1–2 Day DHL Shipping" at bounding box center [756, 522] width 104 height 11
click at [734, 533] on p "Rich Text Editor. Editing area: main" at bounding box center [758, 535] width 108 height 13
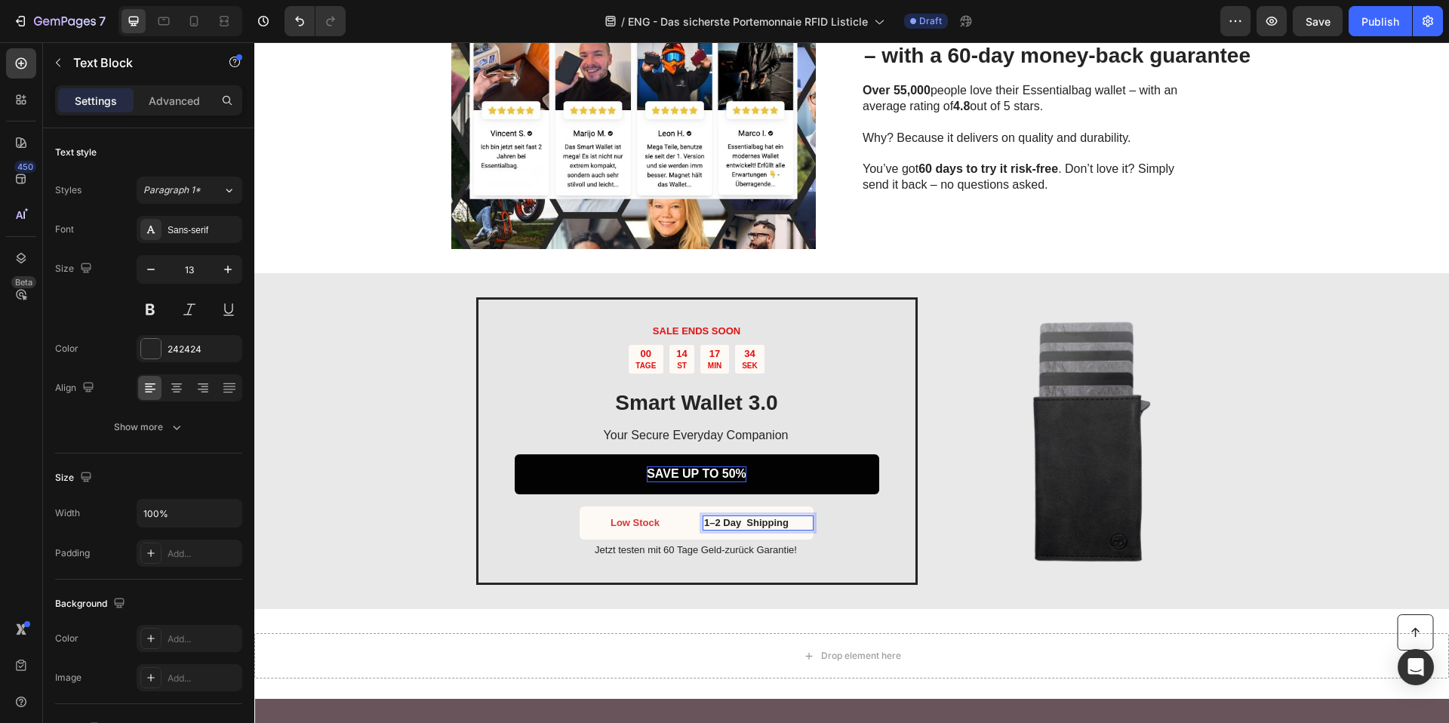
click at [742, 524] on strong "1–2 Day Shipping" at bounding box center [746, 522] width 85 height 11
click at [704, 521] on strong "1–2 Day Shipping" at bounding box center [744, 522] width 81 height 11
click at [705, 554] on p "Jetzt testen mit 60 Tage Geld-zurück Garantie!" at bounding box center [696, 550] width 363 height 13
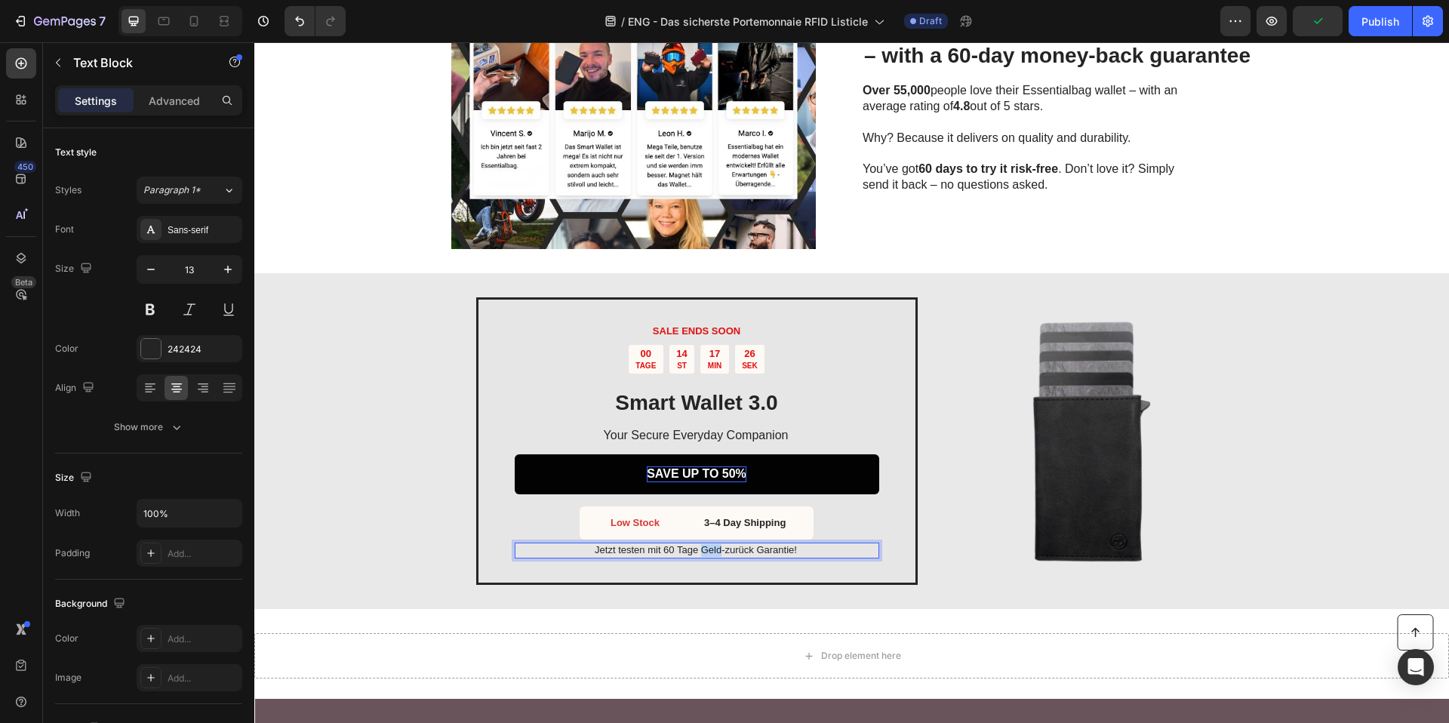
click at [705, 554] on p "Jetzt testen mit 60 Tage Geld-zurück Garantie!" at bounding box center [696, 550] width 363 height 13
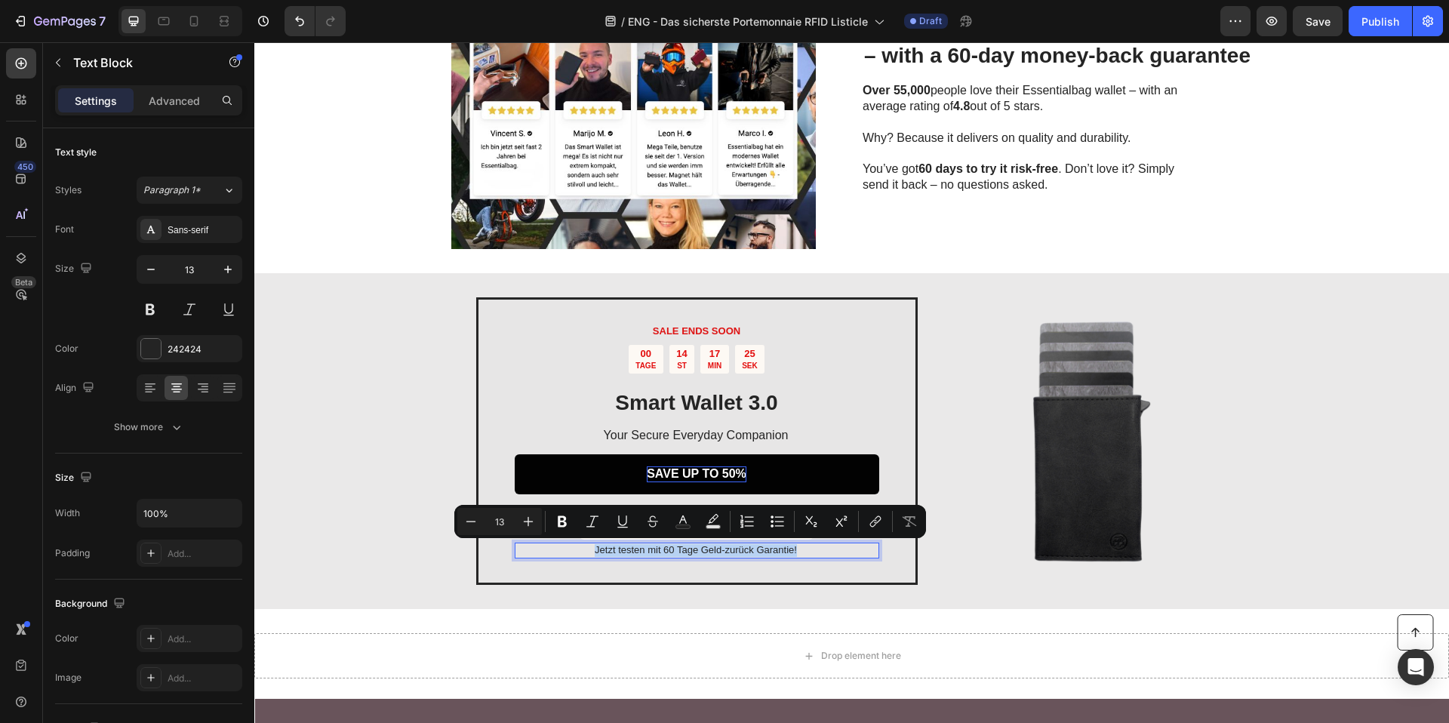
copy p "Jetzt testen mit 60 Tage Geld-zurück Garantie!"
click at [702, 554] on p "Jetzt testen mit 60 Tage Geld-zurück Garantie!" at bounding box center [696, 550] width 363 height 13
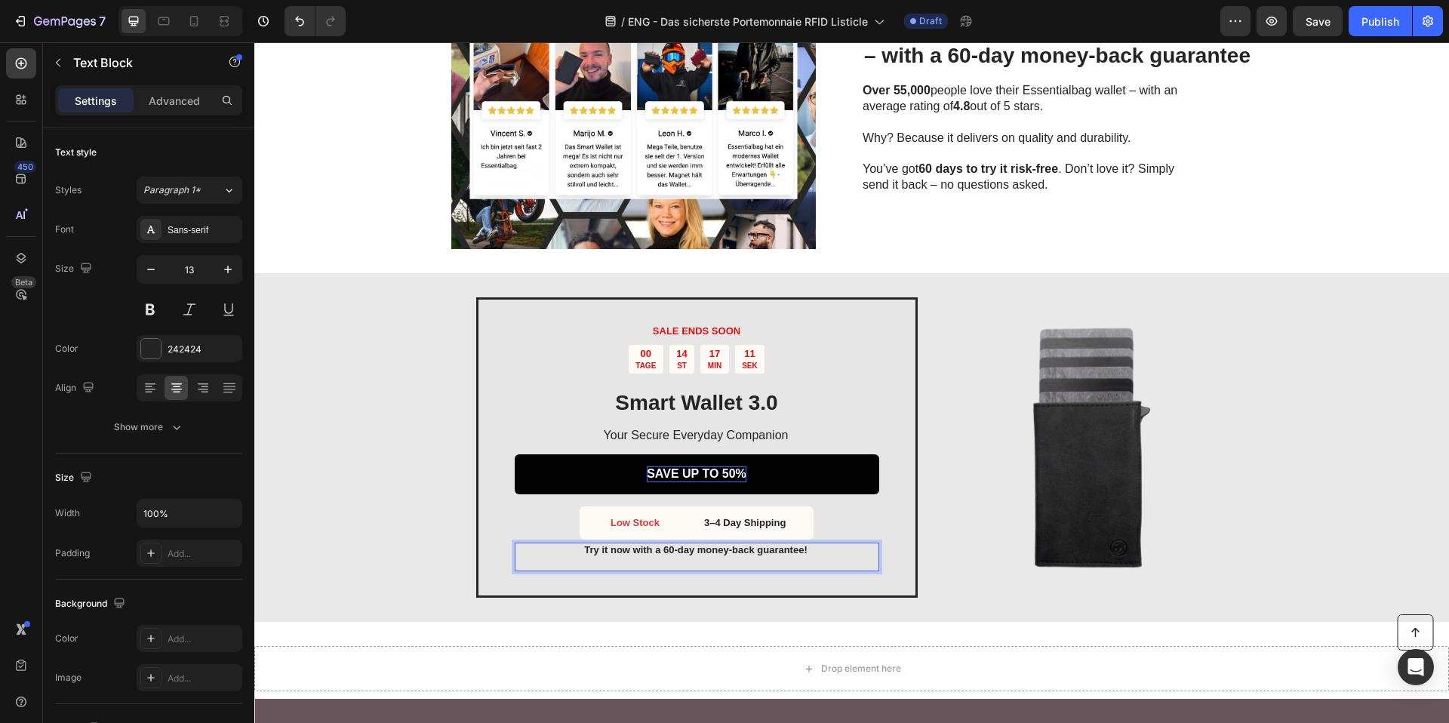
click at [702, 554] on strong "Try it now with a 60-day money-back guarantee!" at bounding box center [695, 549] width 223 height 11
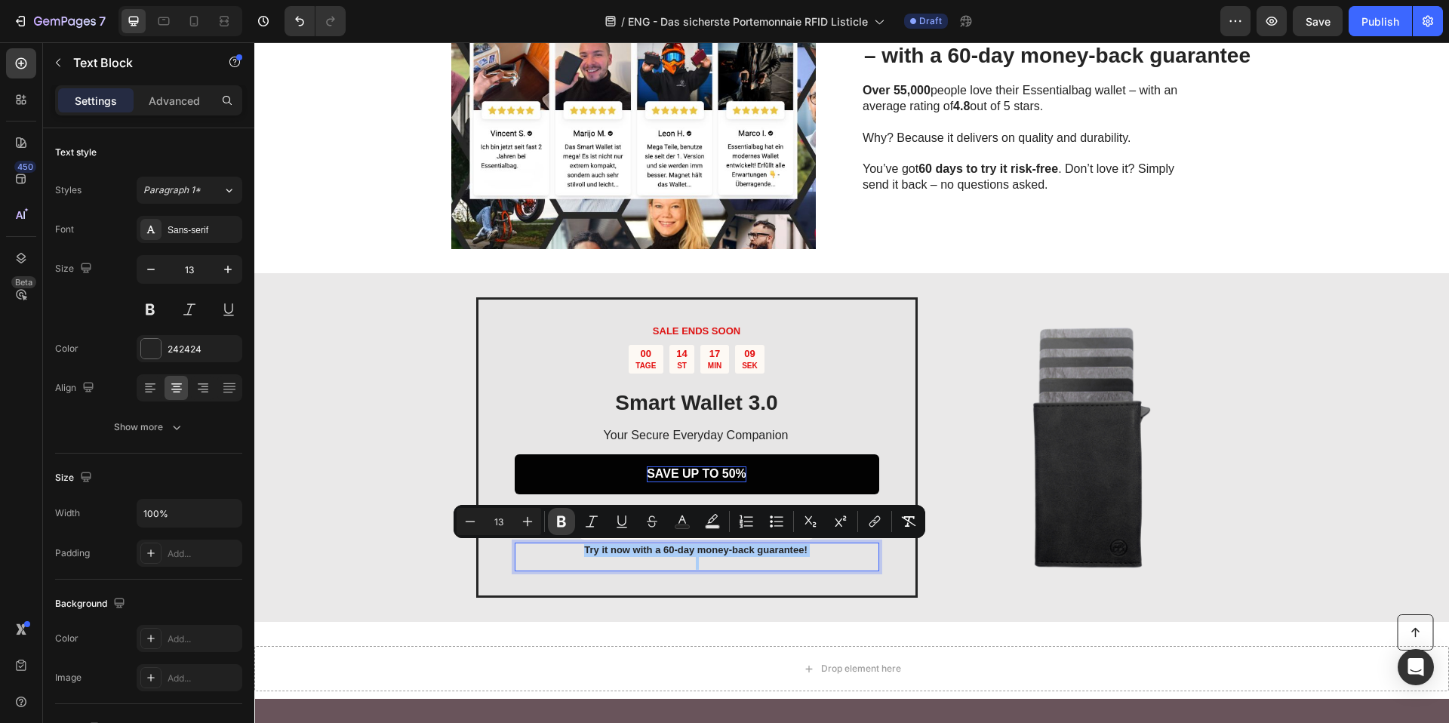
click at [558, 517] on icon "Editor contextual toolbar" at bounding box center [561, 521] width 9 height 11
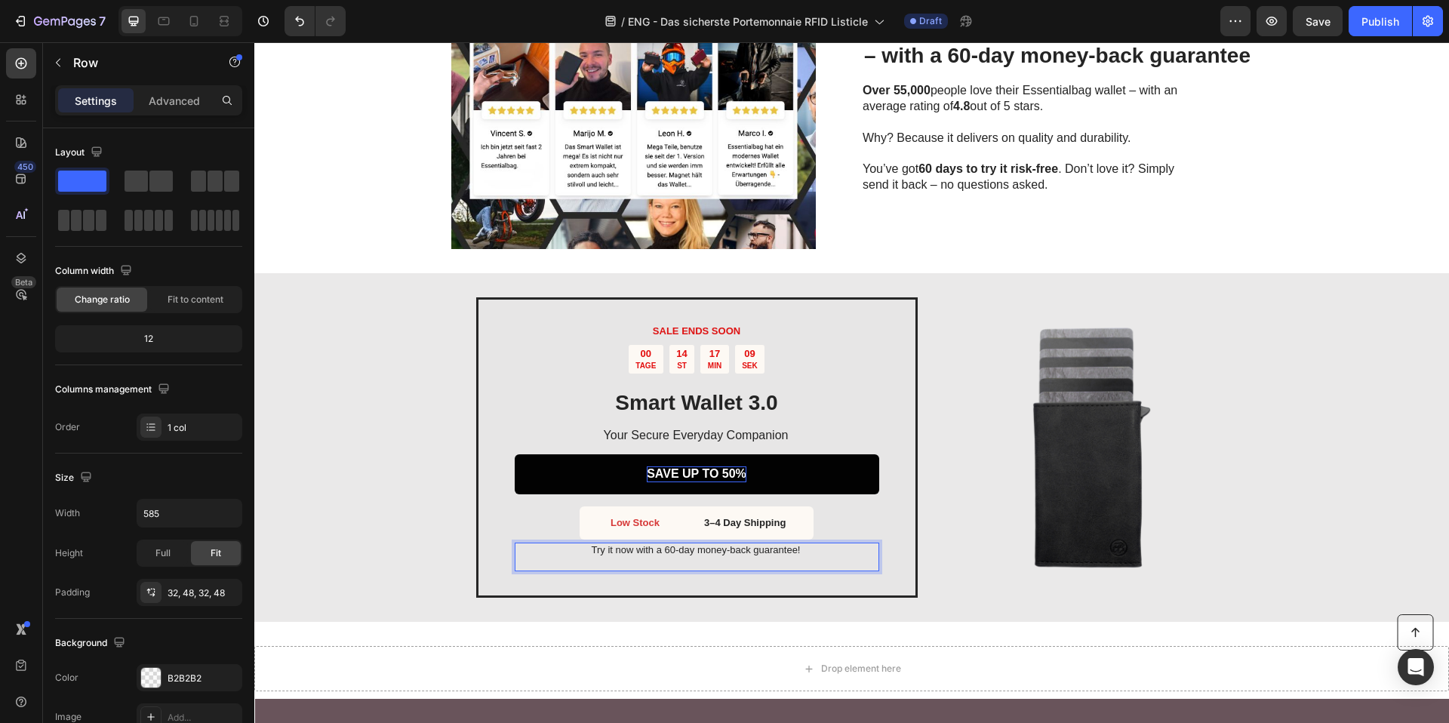
click at [663, 573] on div "SALE ENDS SOON Text Block 00 TAGE 14 ST 17 MIN 09 SEK Countdown Timer Smart Wal…" at bounding box center [696, 447] width 441 height 301
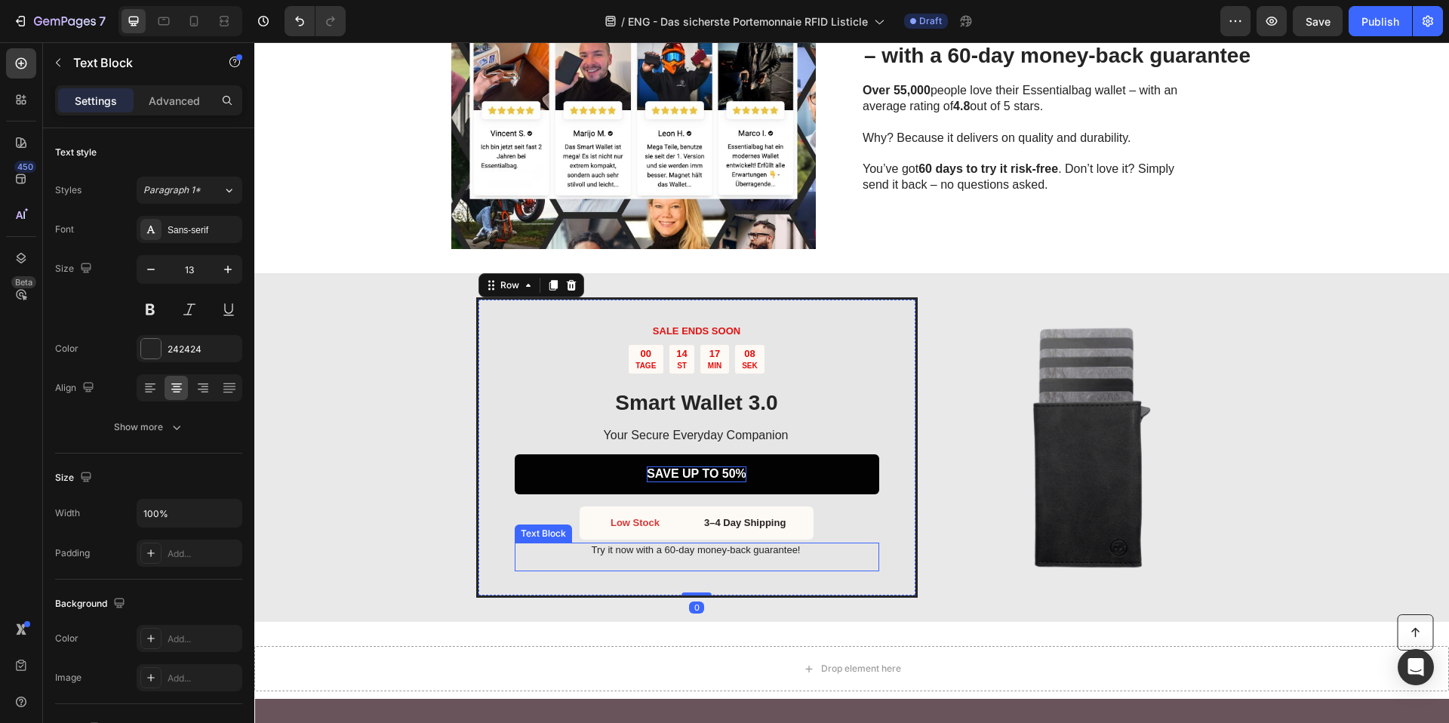
click at [659, 564] on p "Rich Text Editor. Editing area: main" at bounding box center [696, 563] width 363 height 13
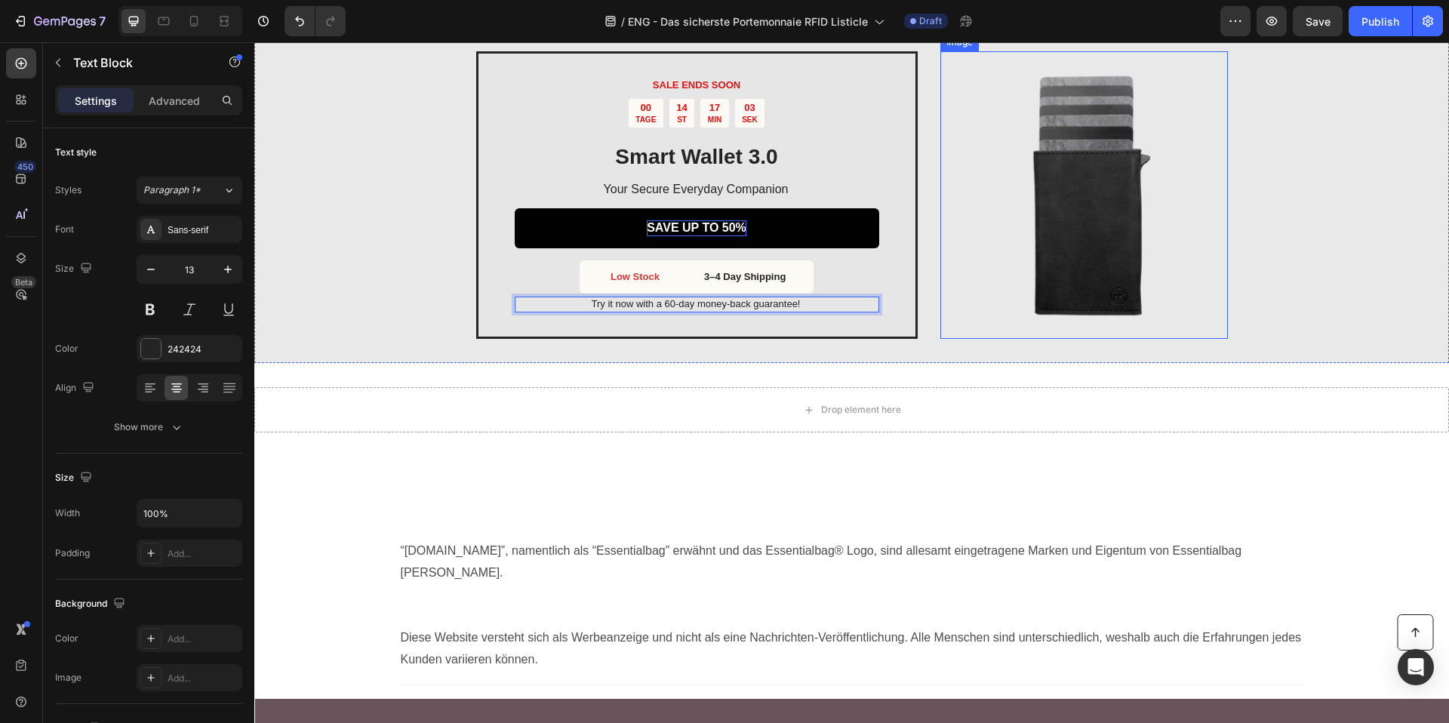
scroll to position [3117, 0]
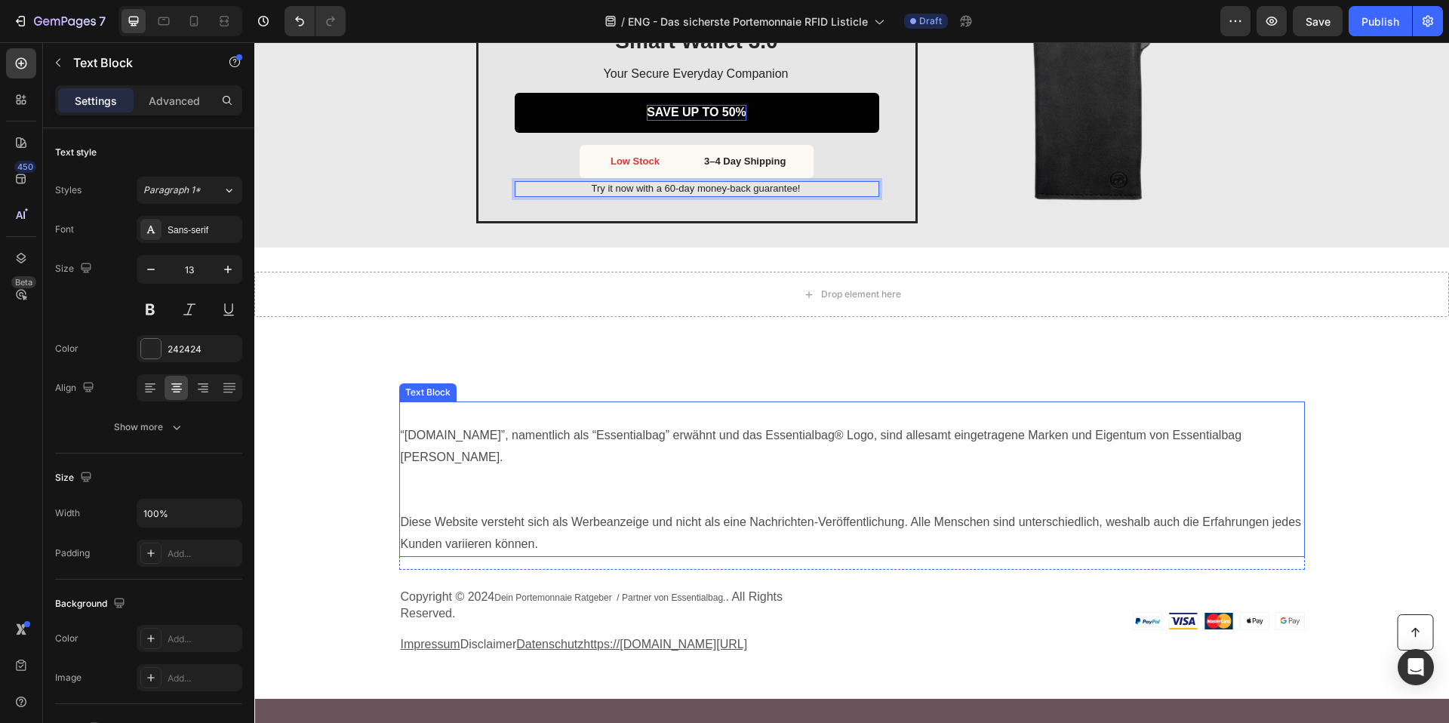
click at [828, 469] on p "“Essentialbag.de”, namentlich als “Essentialbag” erwähnt und das Essentialbag® …" at bounding box center [852, 468] width 902 height 87
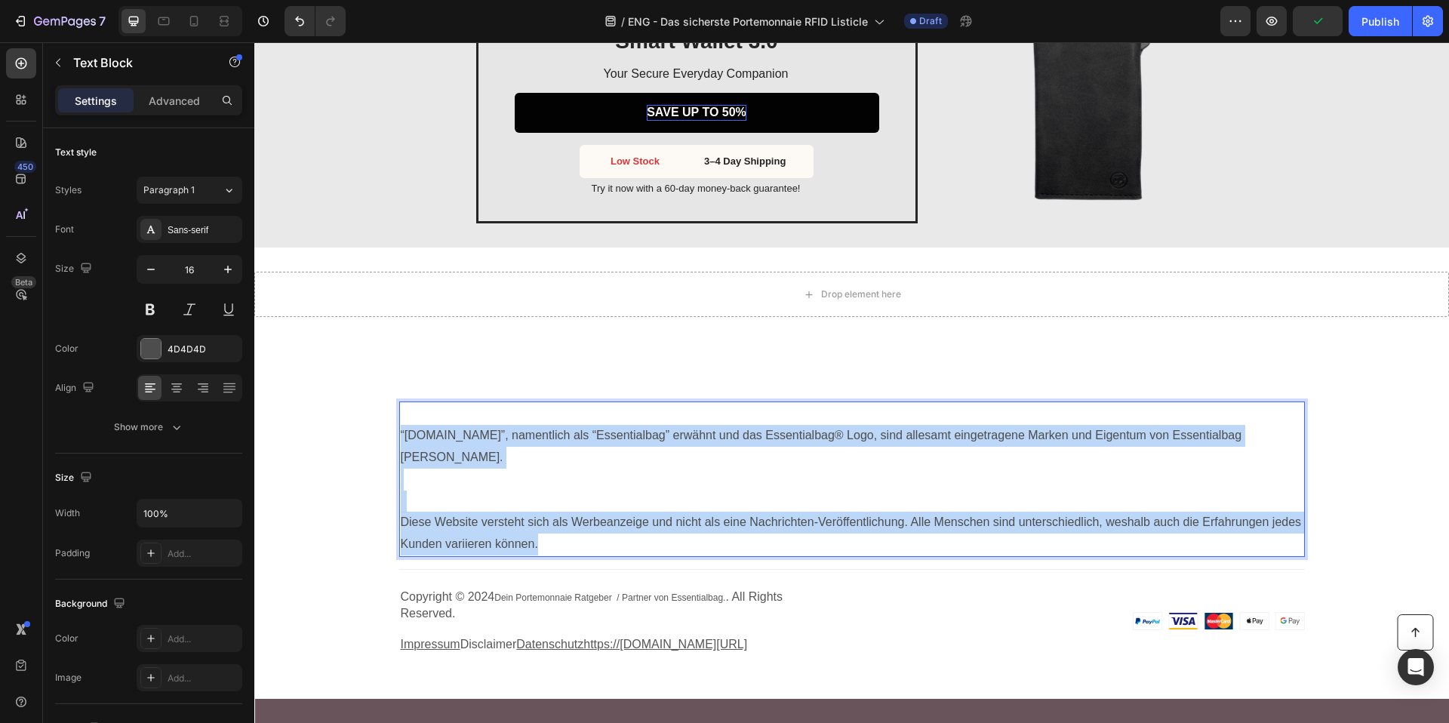
drag, startPoint x: 590, startPoint y: 524, endPoint x: 392, endPoint y: 432, distance: 218.1
click at [399, 431] on div "“Essentialbag.de”, namentlich als “Essentialbag” erwähnt und das Essentialbag® …" at bounding box center [851, 478] width 905 height 155
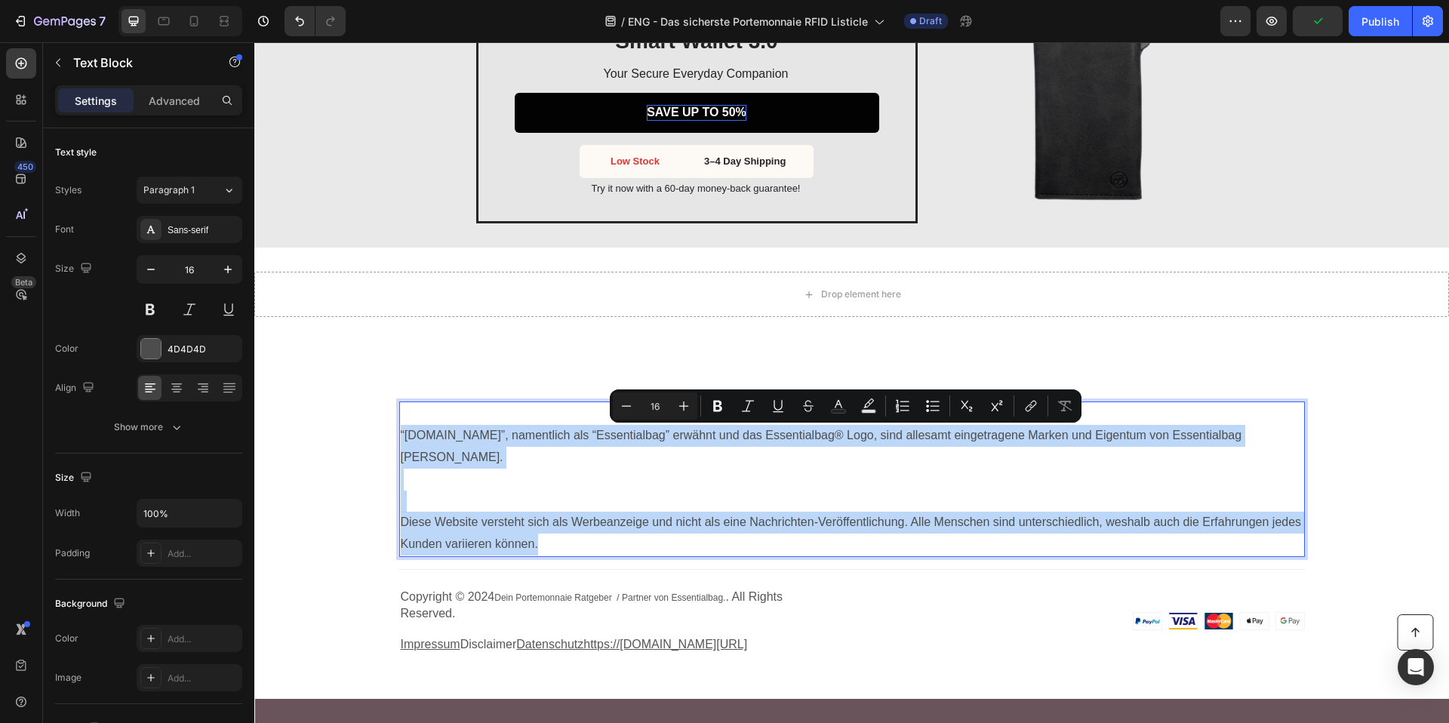
copy div "“Essentialbag.de”, namentlich als “Essentialbag” erwähnt und das Essentialbag® …"
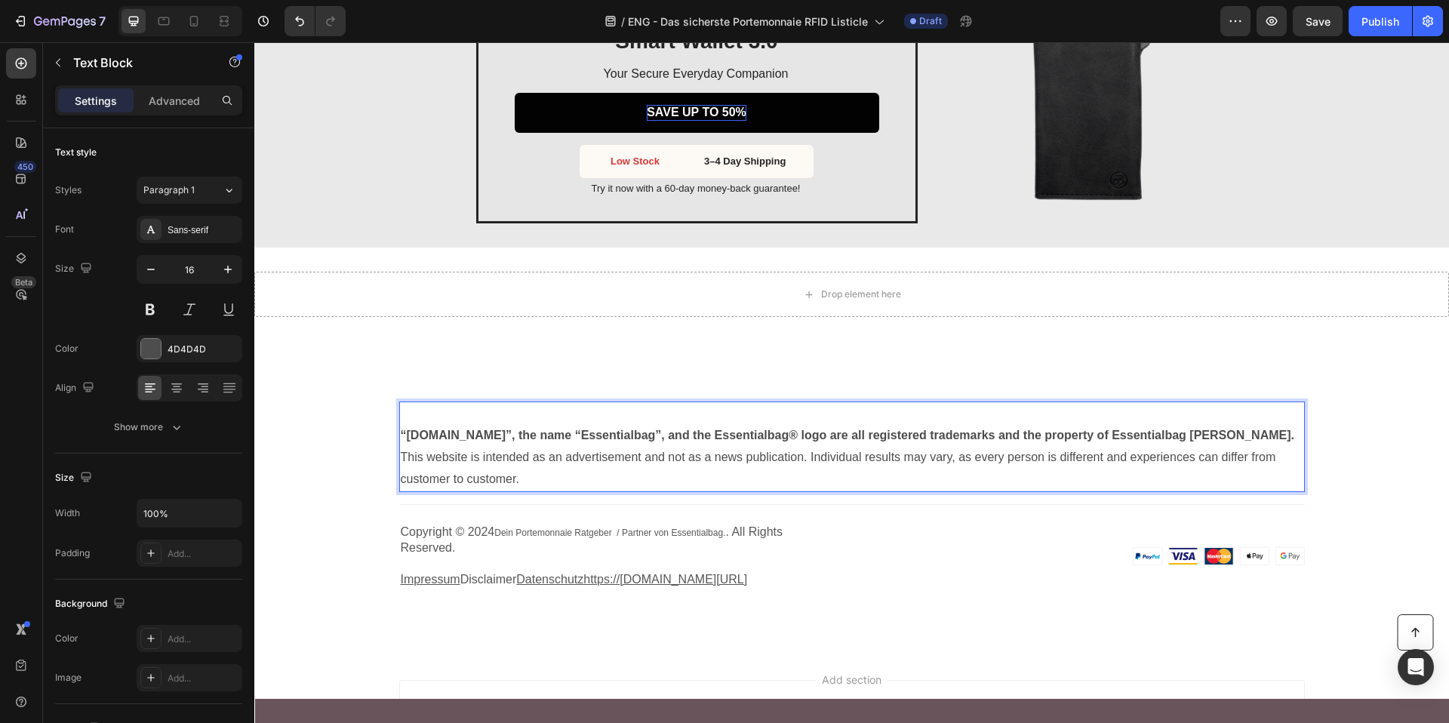
click at [1282, 437] on p "“Essentialbag.de”, the name “Essentialbag”, and the Essentialbag® logo are all …" at bounding box center [852, 436] width 902 height 22
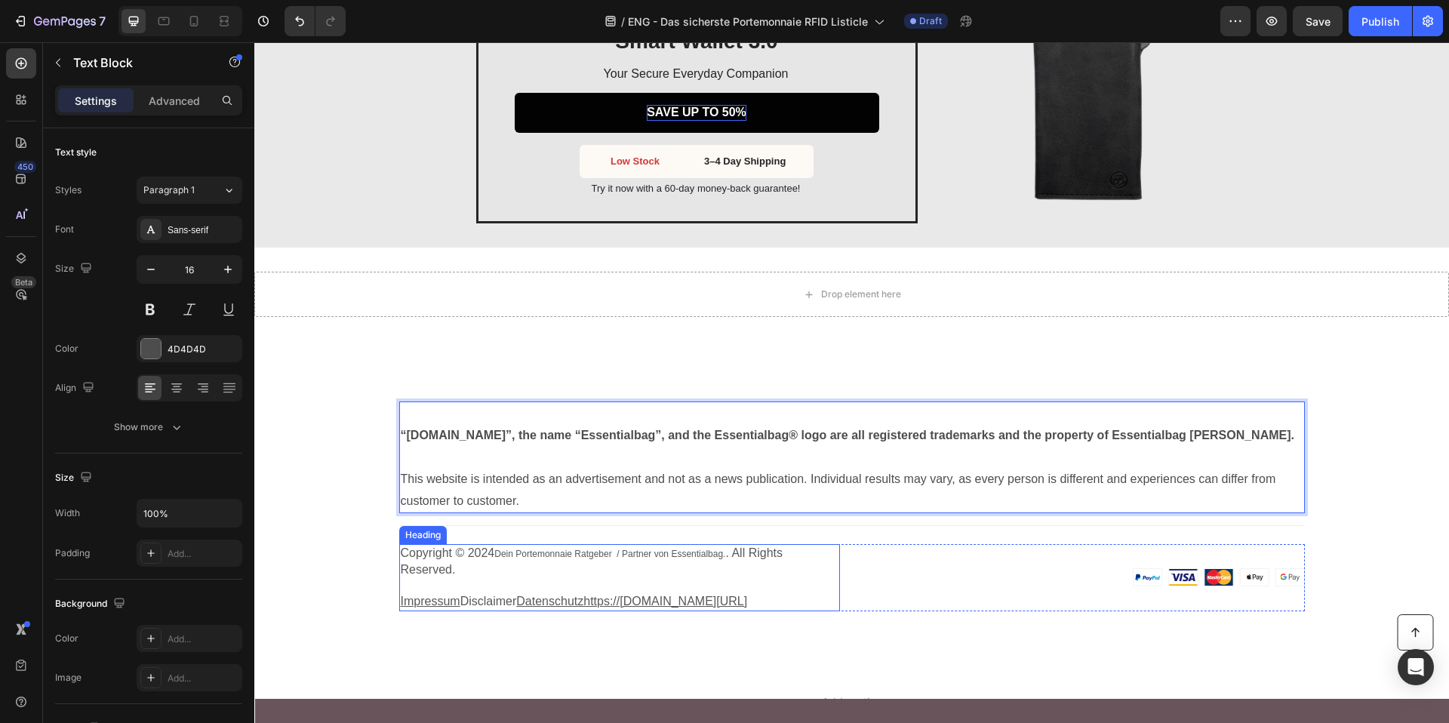
click at [509, 553] on span "Dein Portemonnaie Ratgeber / Partner von Essentialbag." at bounding box center [609, 554] width 231 height 11
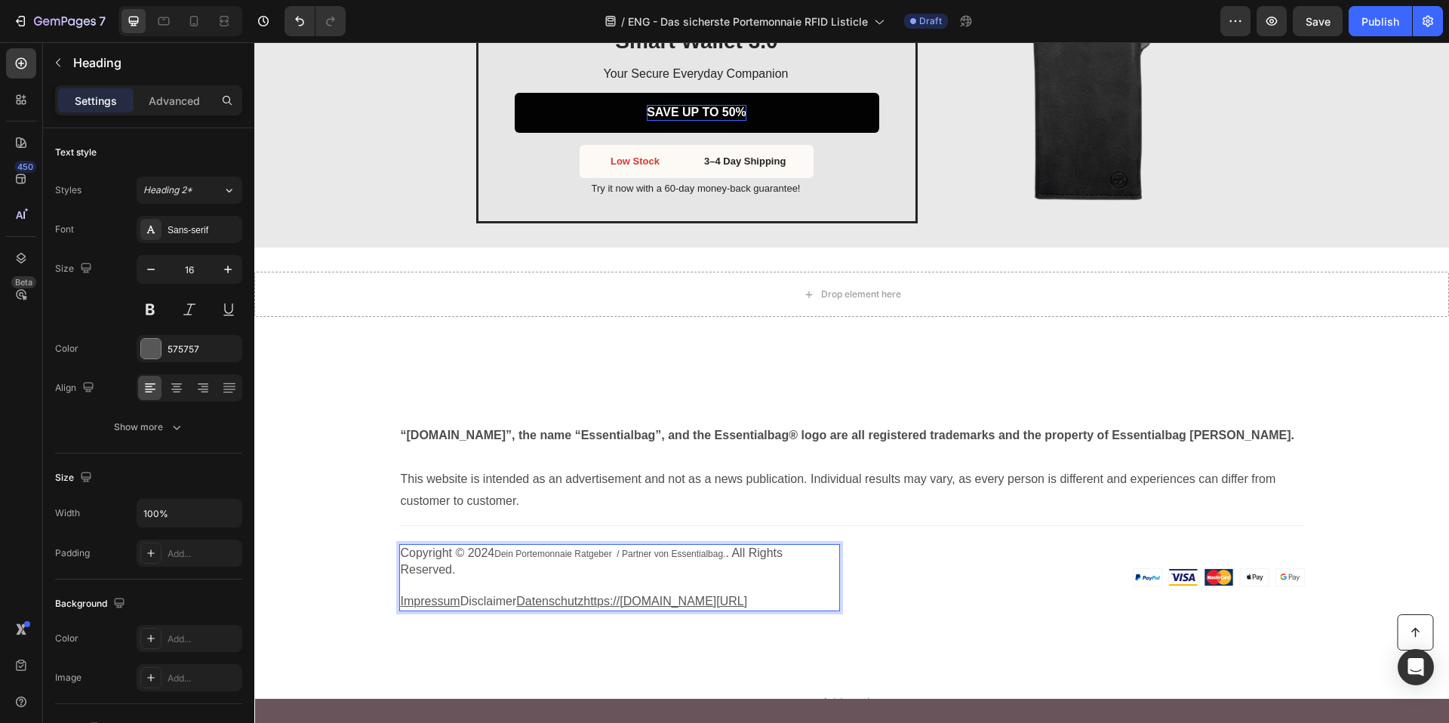
click at [509, 553] on span "Dein Portemonnaie Ratgeber / Partner von Essentialbag." at bounding box center [609, 554] width 231 height 11
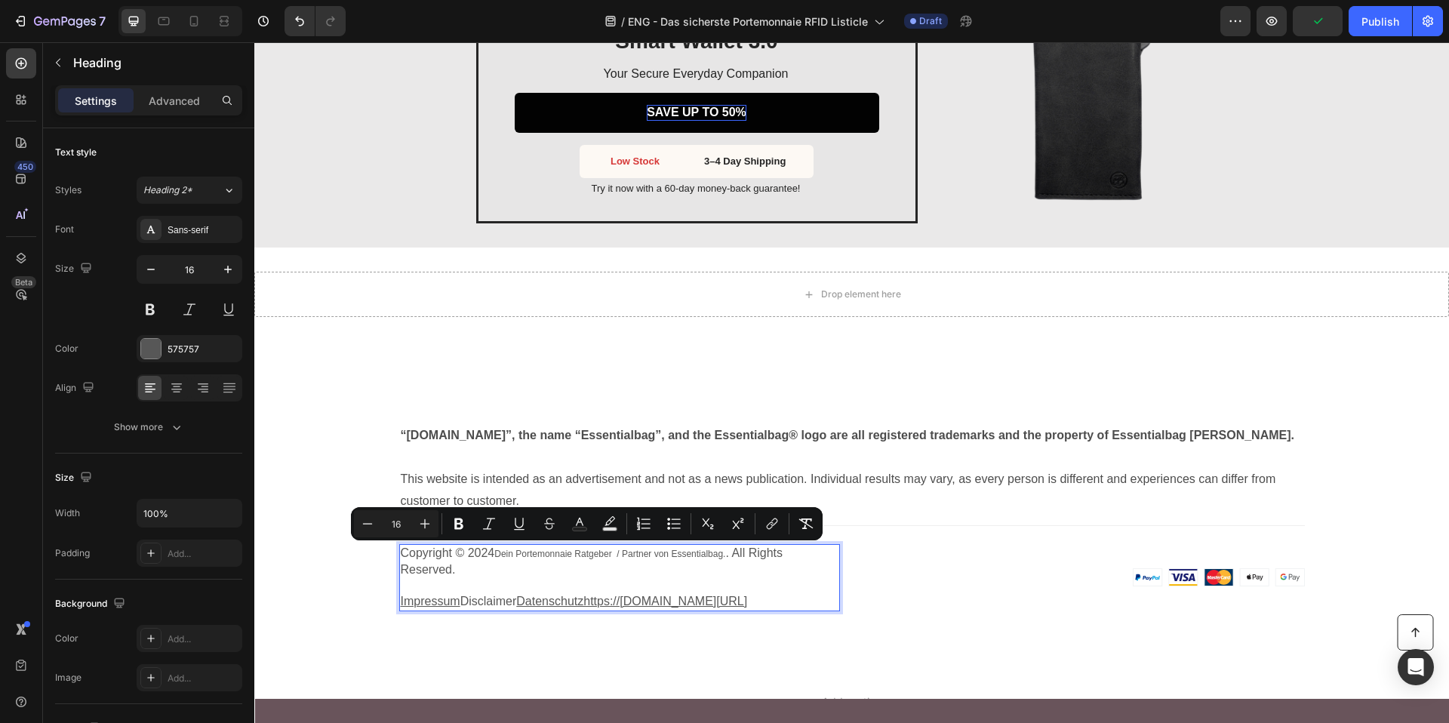
click at [633, 602] on u "Datenschutzhttps://essentialbag.de/pages/datenschutz" at bounding box center [631, 601] width 231 height 13
drag, startPoint x: 466, startPoint y: 571, endPoint x: 398, endPoint y: 543, distance: 72.7
click at [399, 544] on h3 "Copyright © 2024 Dein Portemonnaie Ratgeber / Partner von Essentialbag. . All R…" at bounding box center [619, 577] width 441 height 66
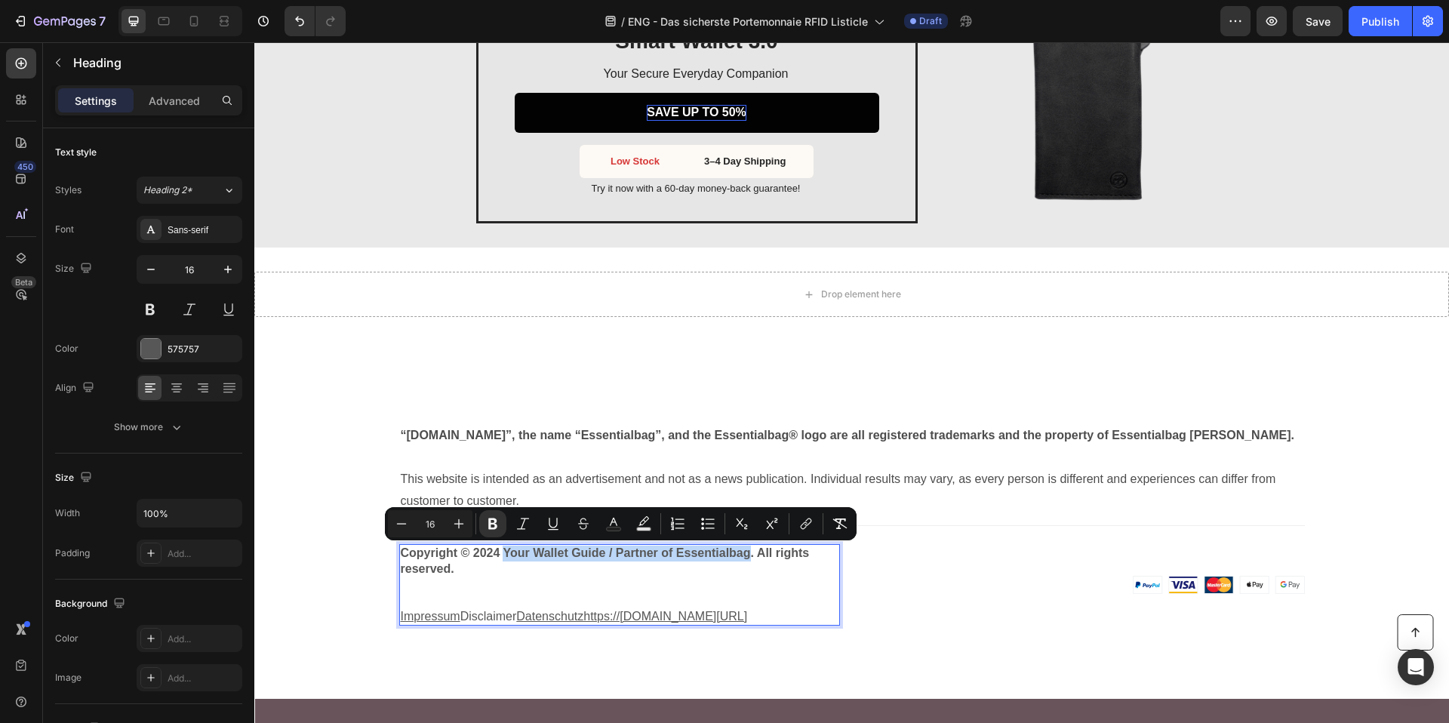
drag, startPoint x: 500, startPoint y: 555, endPoint x: 745, endPoint y: 556, distance: 244.5
click at [745, 556] on strong "Copyright © 2024 Your Wallet Guide / Partner of Essentialbag. All rights reserv…" at bounding box center [605, 560] width 409 height 29
click at [490, 518] on icon "Editor contextual toolbar" at bounding box center [492, 523] width 9 height 11
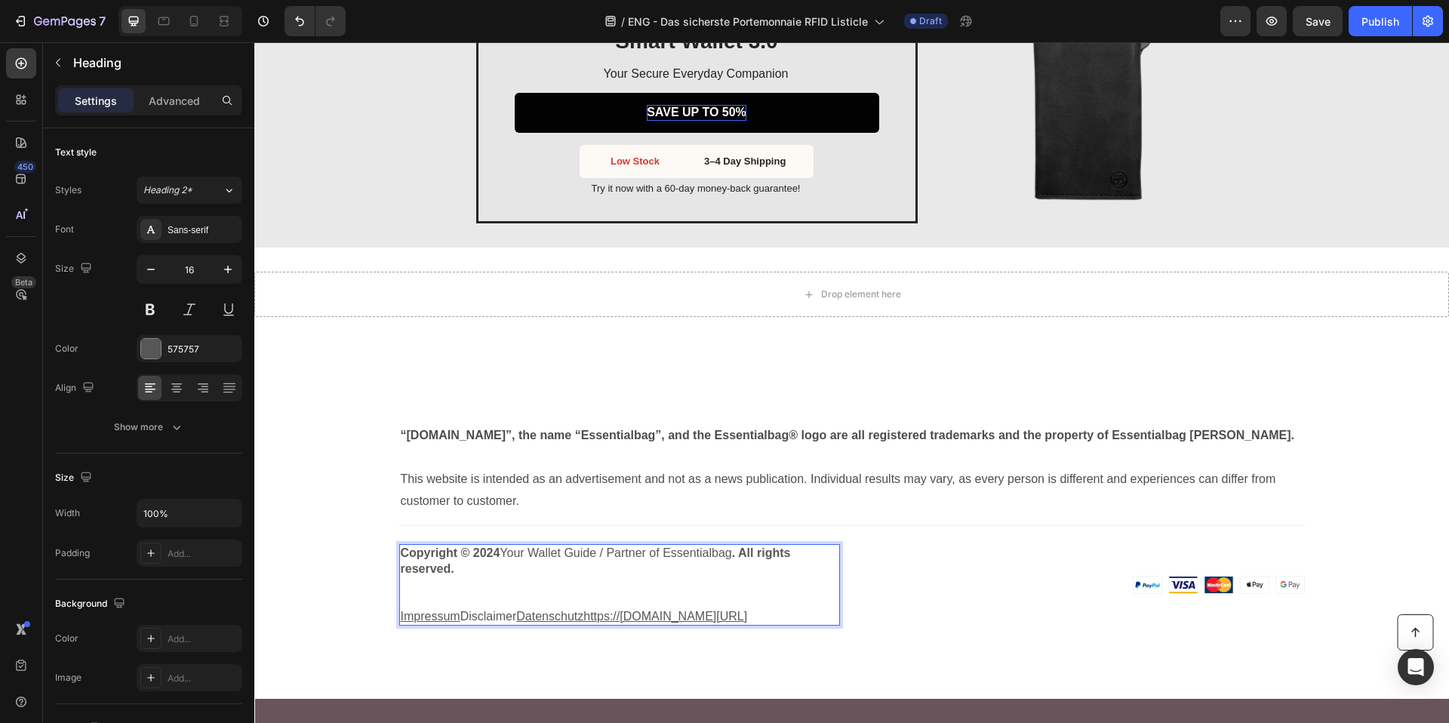
click at [567, 557] on p "Copyright © 2024 Your Wallet Guide / Partner of Essentialbag . All rights reser…" at bounding box center [620, 562] width 438 height 32
drag, startPoint x: 500, startPoint y: 555, endPoint x: 730, endPoint y: 556, distance: 230.9
click at [730, 556] on p "Copyright © 2024 Your Wallet Guide / Partner of Essentialbag . All rights reser…" at bounding box center [620, 562] width 438 height 32
click at [686, 556] on p "Copyright © 2024 Your Wallet Guide / Partner of Essentialbag . All rights reser…" at bounding box center [620, 562] width 438 height 32
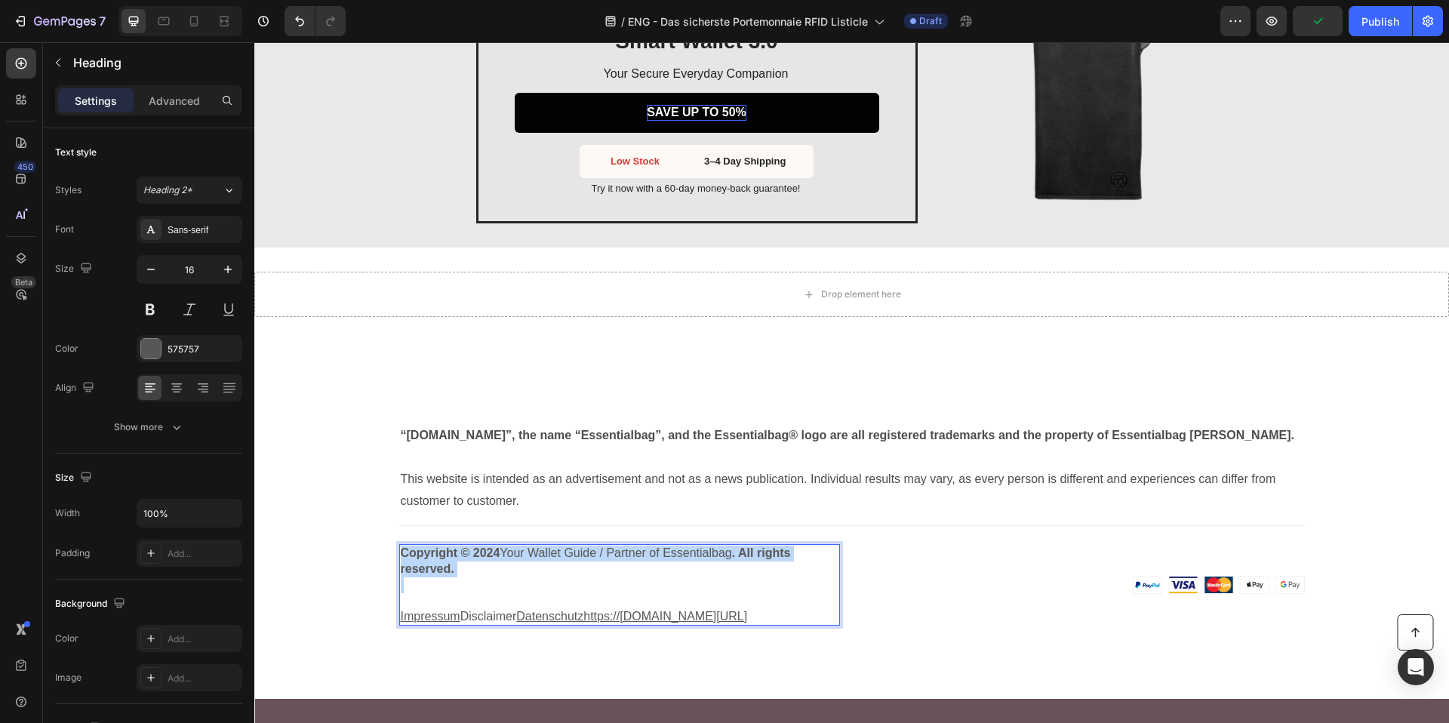
click at [686, 556] on p "Copyright © 2024 Your Wallet Guide / Partner of Essentialbag . All rights reser…" at bounding box center [620, 562] width 438 height 32
click at [976, 576] on div at bounding box center [1084, 585] width 441 height 18
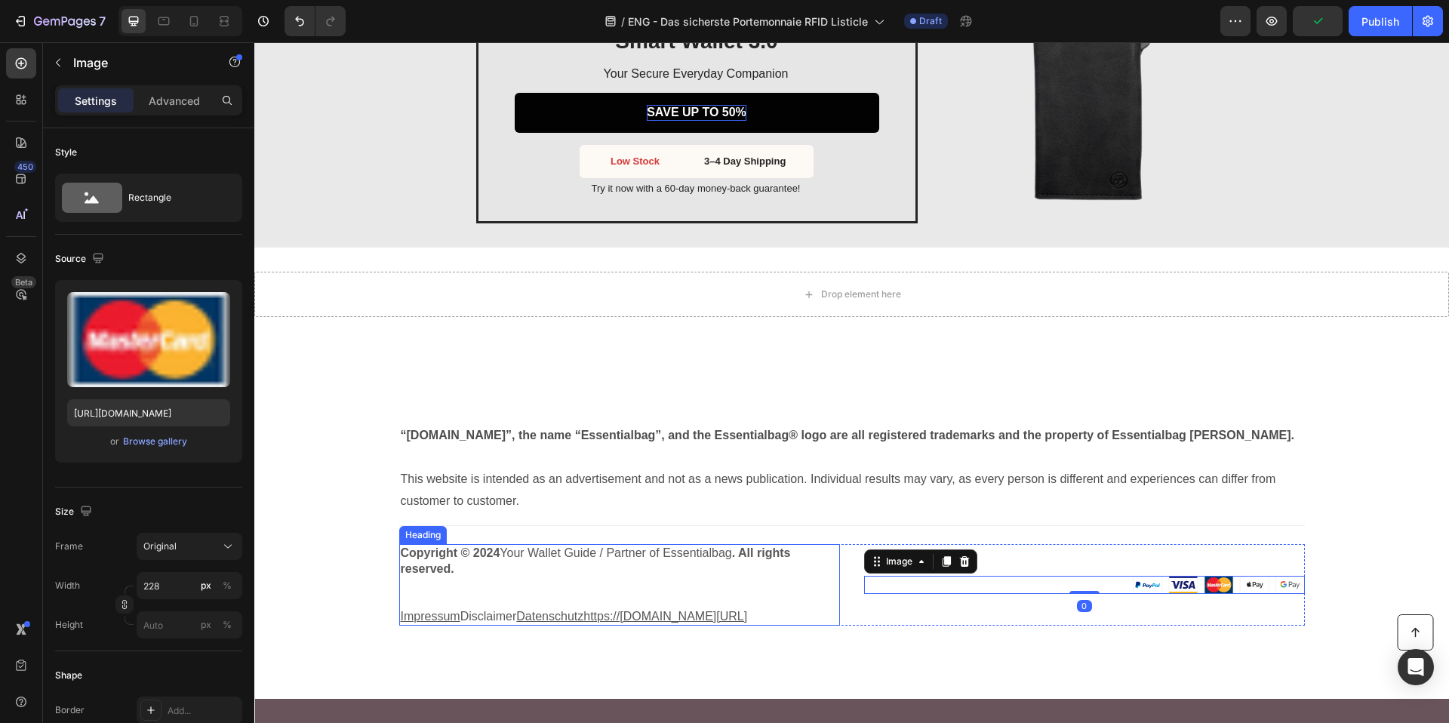
click at [605, 555] on p "⁠⁠⁠⁠⁠⁠⁠ Copyright © 2024 Your Wallet Guide / Partner of Essentialbag . All righ…" at bounding box center [620, 585] width 438 height 78
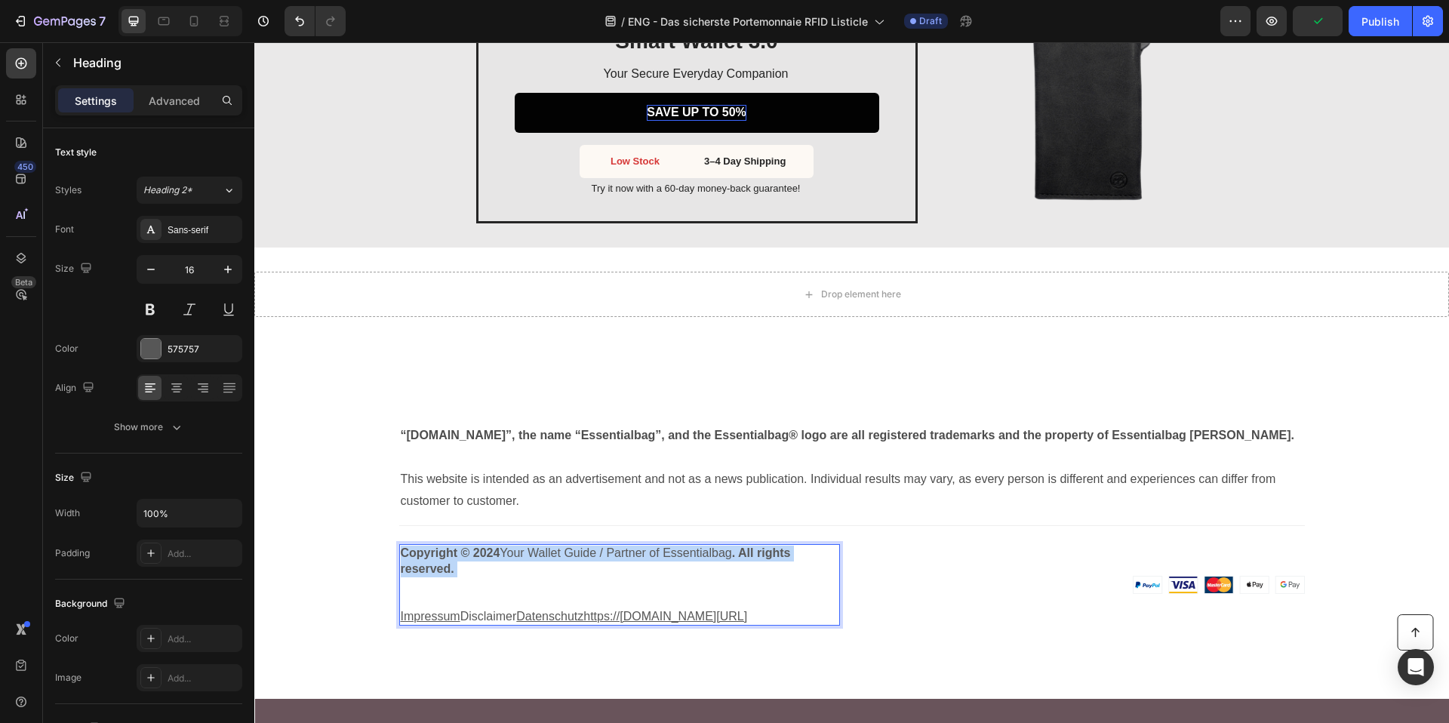
click at [605, 555] on p "Copyright © 2024 Your Wallet Guide / Partner of Essentialbag . All rights reser…" at bounding box center [620, 585] width 438 height 78
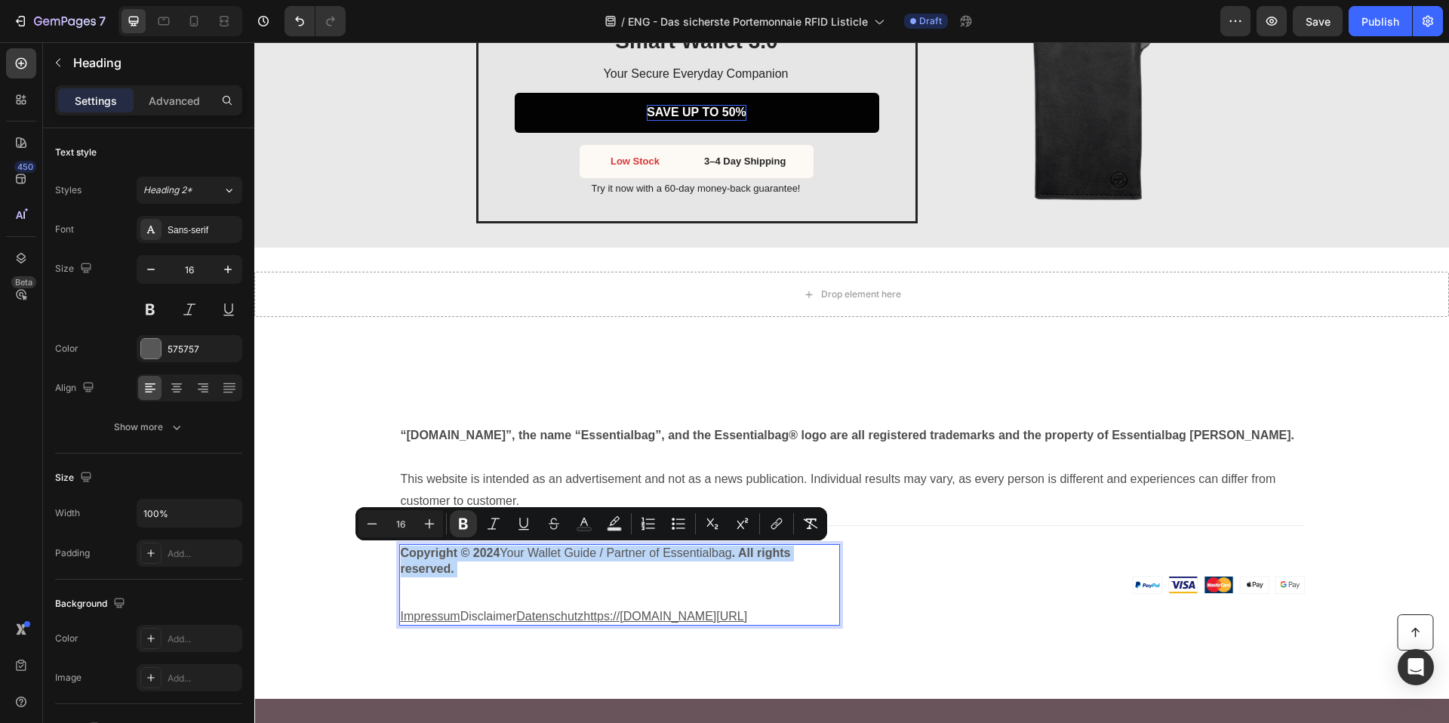
click at [502, 558] on p "Copyright © 2024 Your Wallet Guide / Partner of Essentialbag . All rights reser…" at bounding box center [620, 585] width 438 height 78
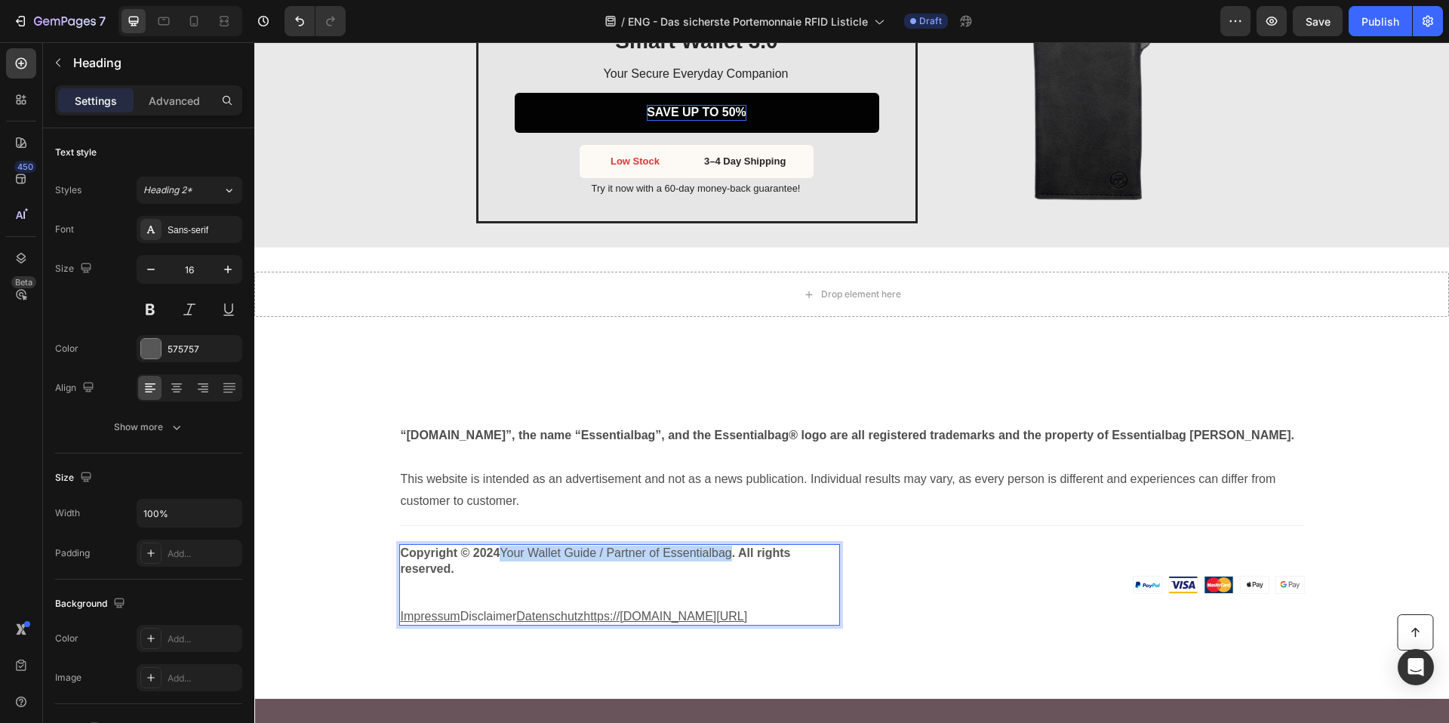
drag, startPoint x: 498, startPoint y: 554, endPoint x: 727, endPoint y: 556, distance: 228.6
click at [727, 556] on p "Copyright © 2024 Your Wallet Guide / Partner of Essentialbag . All rights reser…" at bounding box center [620, 585] width 438 height 78
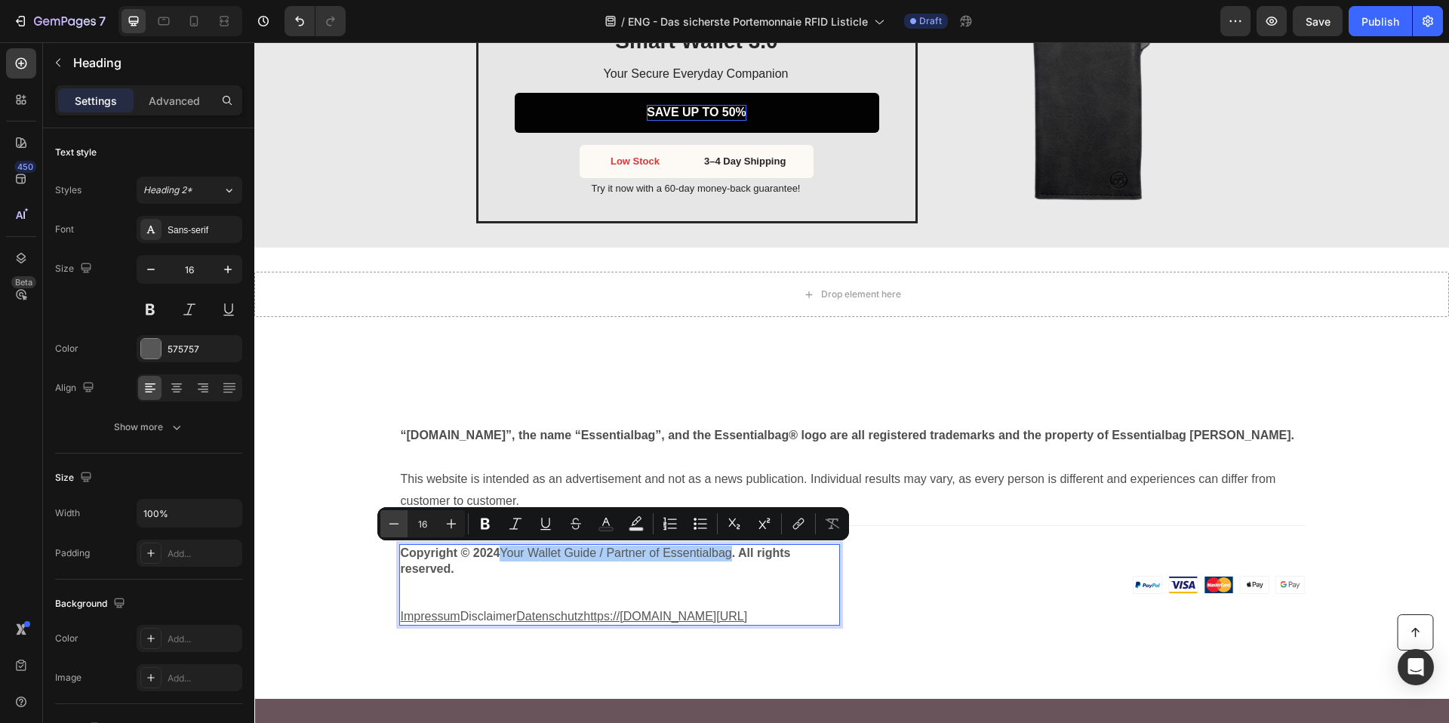
click at [390, 518] on icon "Editor contextual toolbar" at bounding box center [393, 523] width 15 height 15
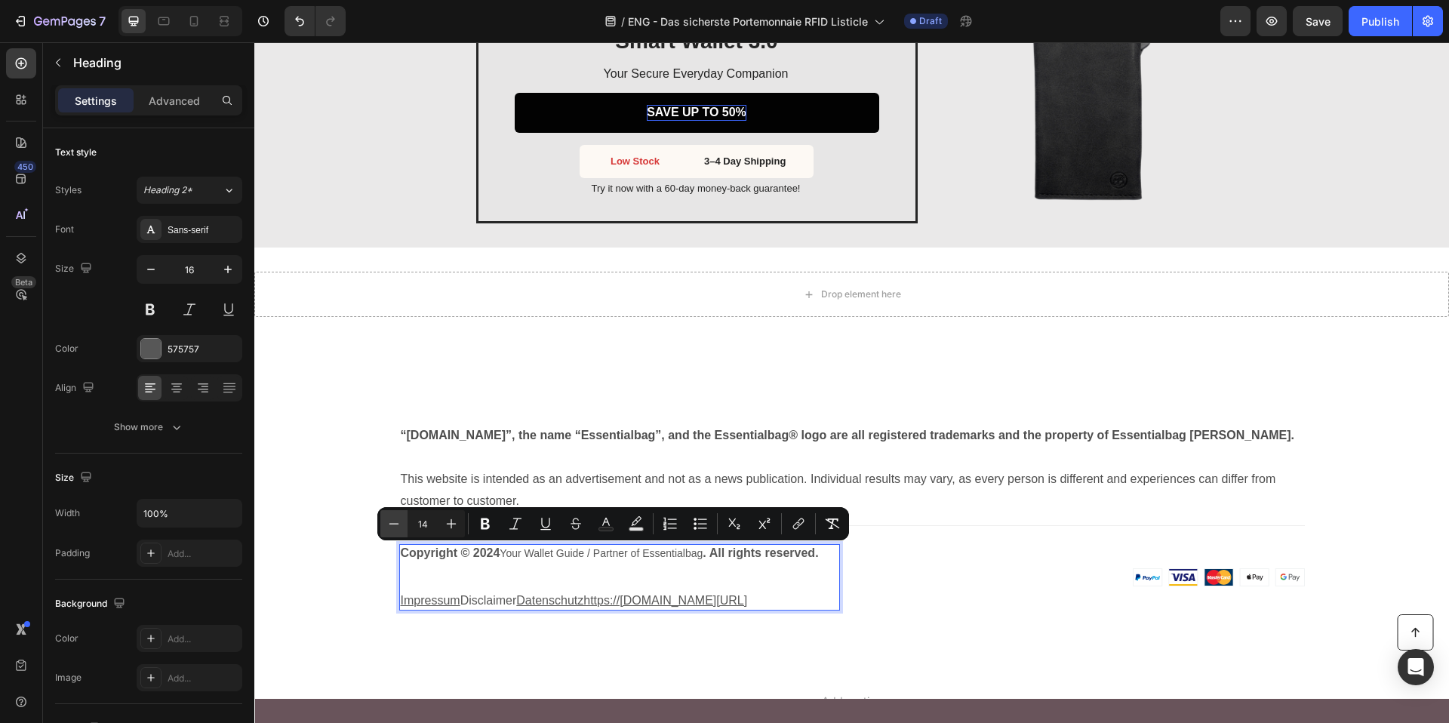
click at [390, 518] on icon "Editor contextual toolbar" at bounding box center [393, 523] width 15 height 15
type input "11"
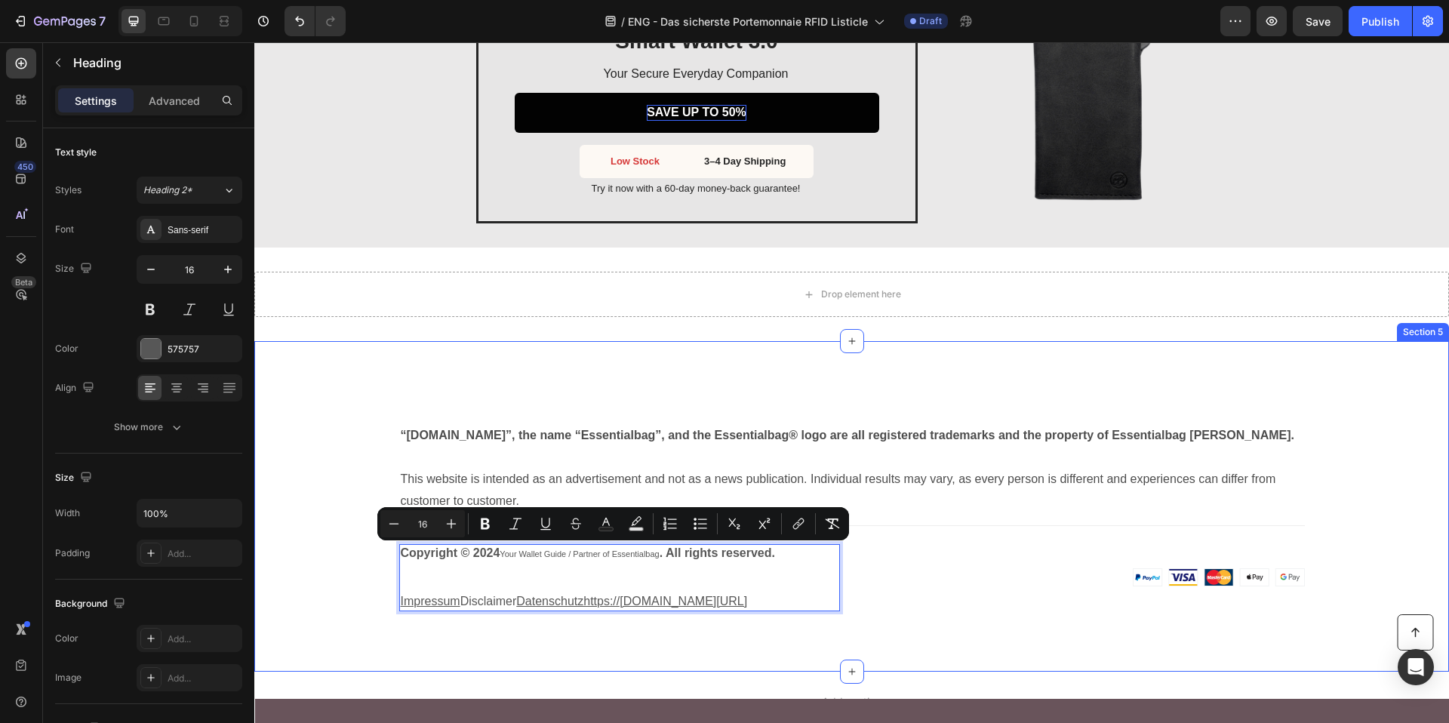
click at [310, 561] on div "“Essentialbag.de”, the name “Essentialbag”, and the Essentialbag® logo are all …" at bounding box center [852, 505] width 1172 height 209
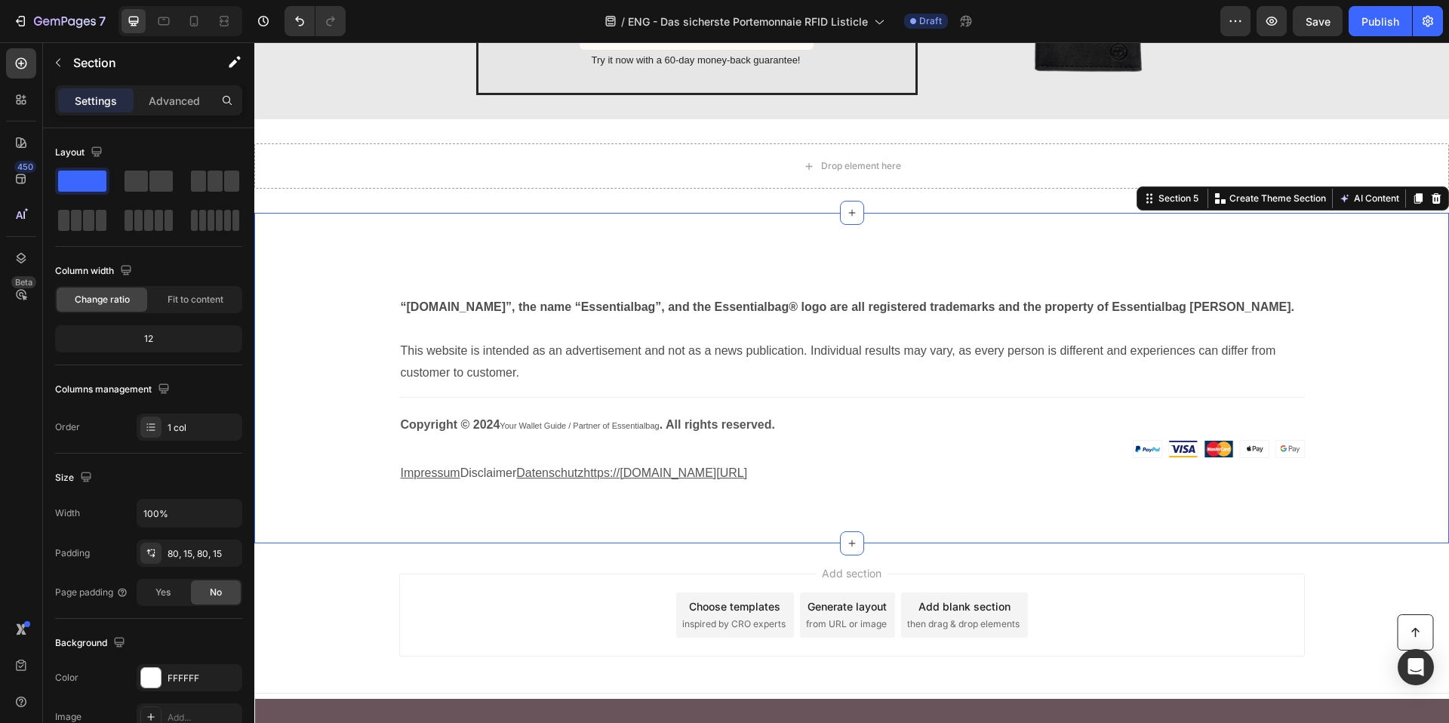
scroll to position [3246, 0]
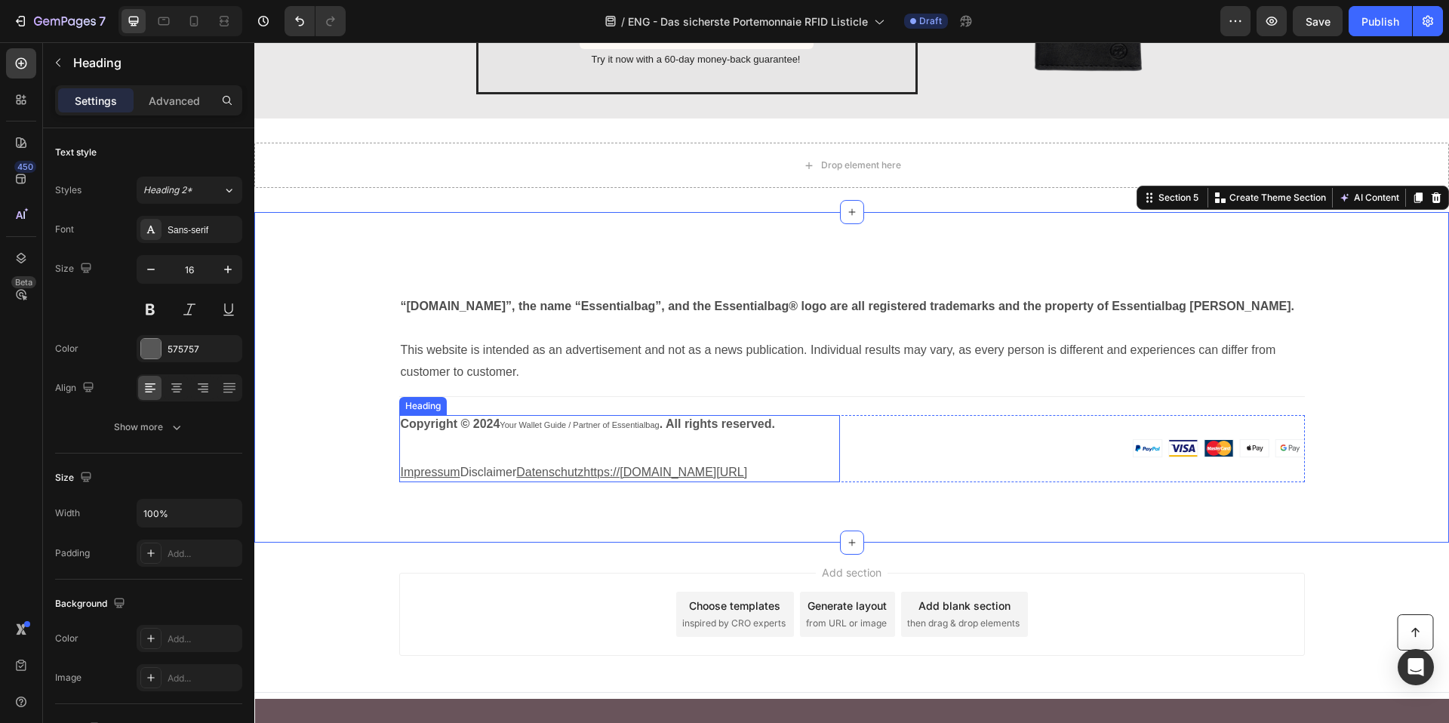
click at [438, 472] on u "Impressum" at bounding box center [431, 472] width 60 height 13
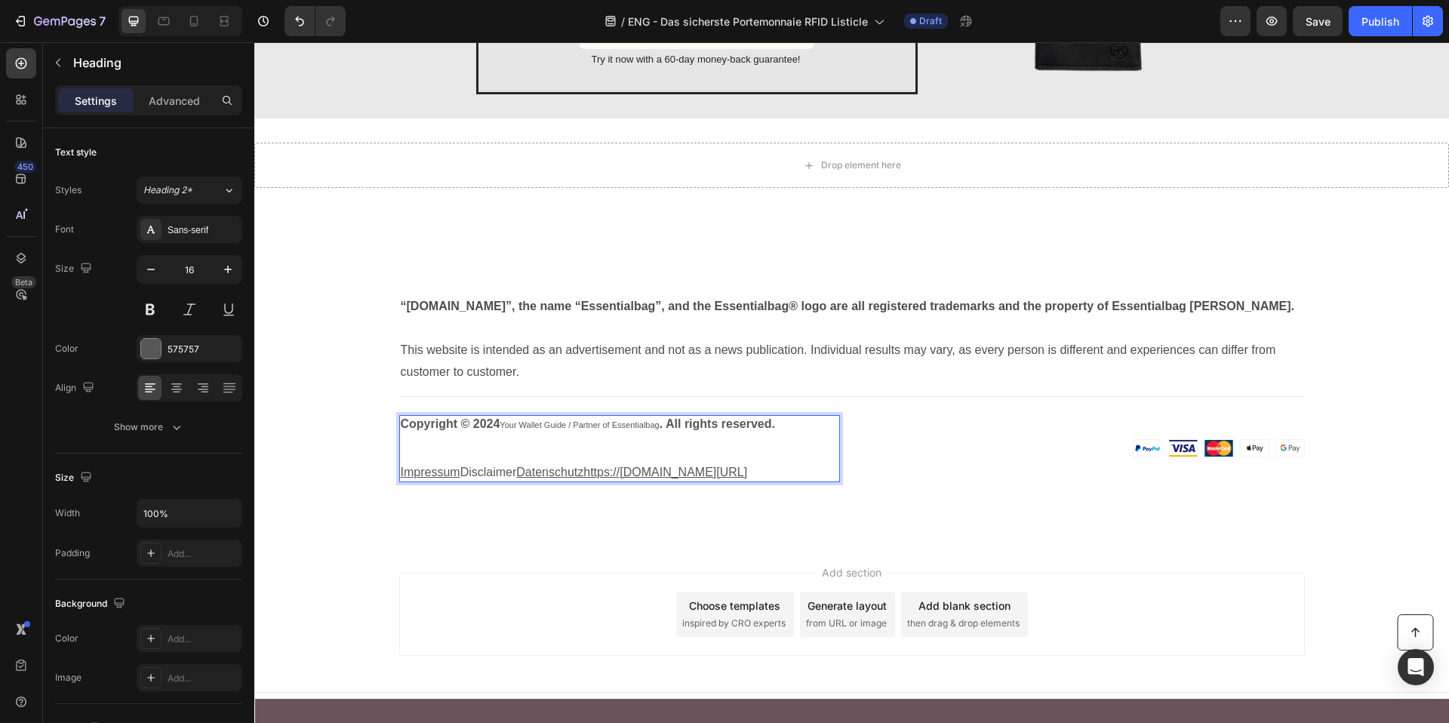
click at [416, 472] on u "Impressum" at bounding box center [431, 472] width 60 height 13
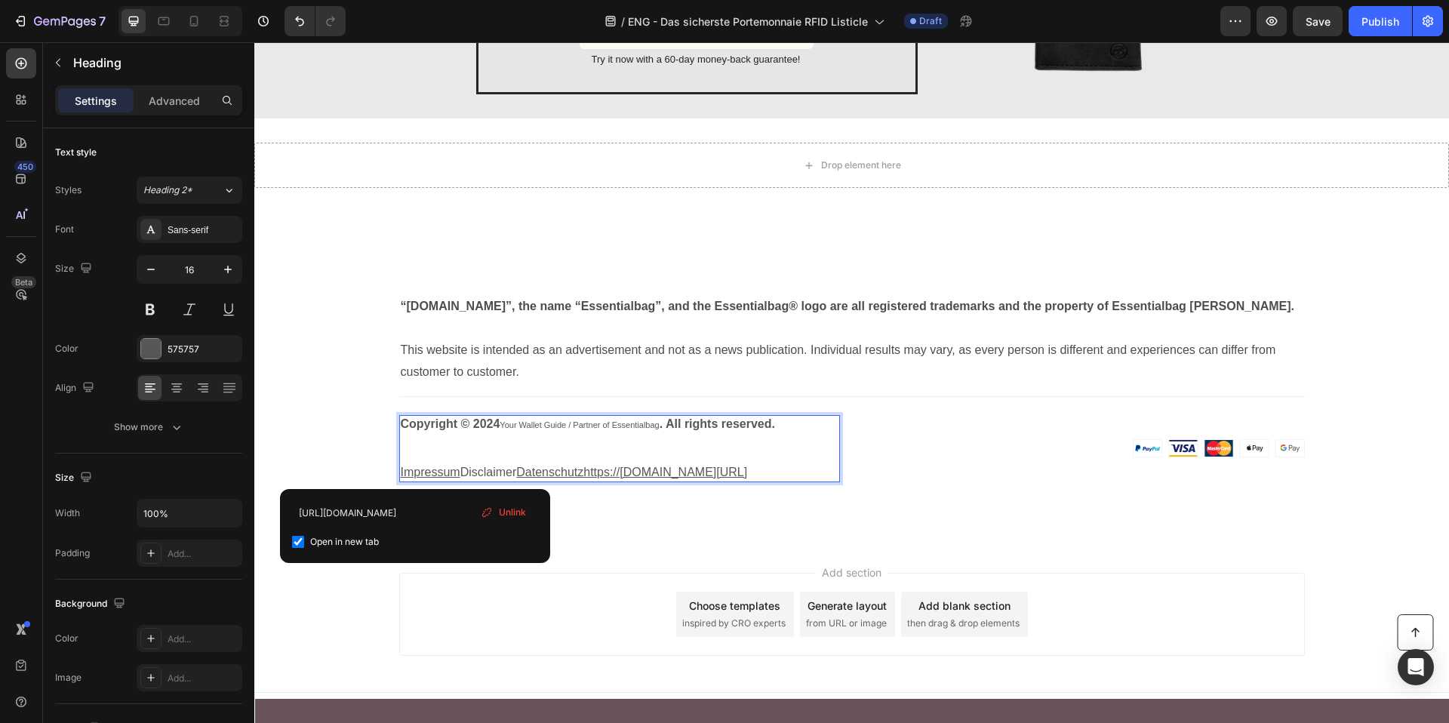
click at [416, 472] on u "Impressum" at bounding box center [431, 472] width 60 height 13
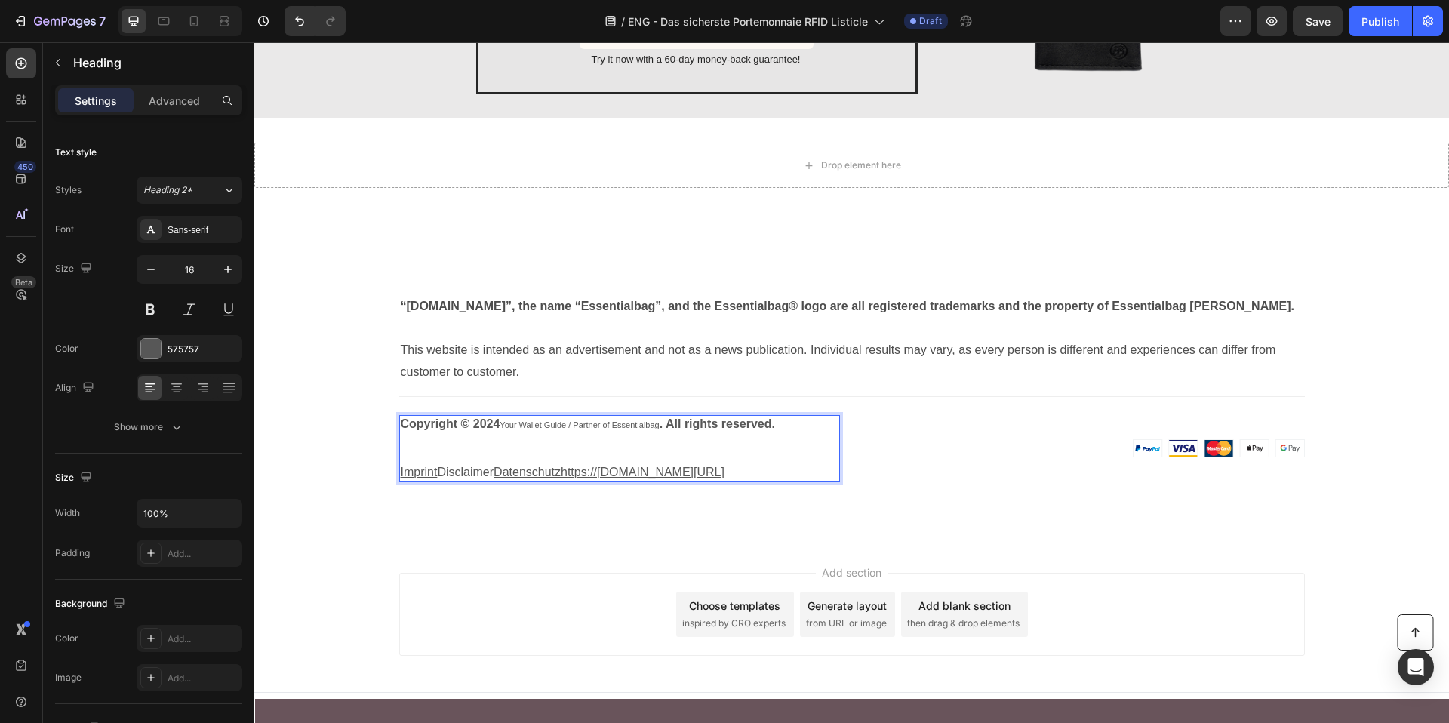
click at [508, 472] on u "Datenschutzhttps://essentialbag.de/pages/datenschutz" at bounding box center [608, 472] width 231 height 13
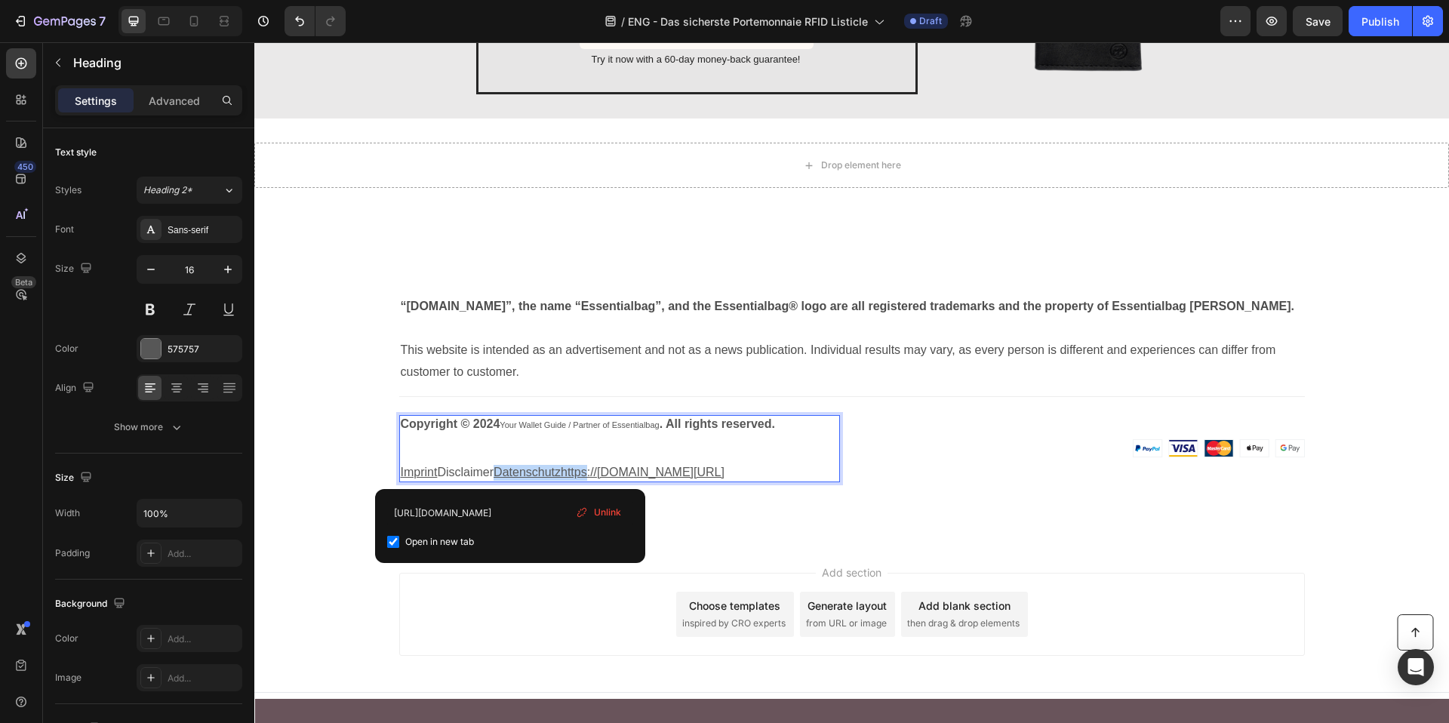
click at [508, 472] on u "Datenschutzhttps://essentialbag.de/pages/datenschutz" at bounding box center [608, 472] width 231 height 13
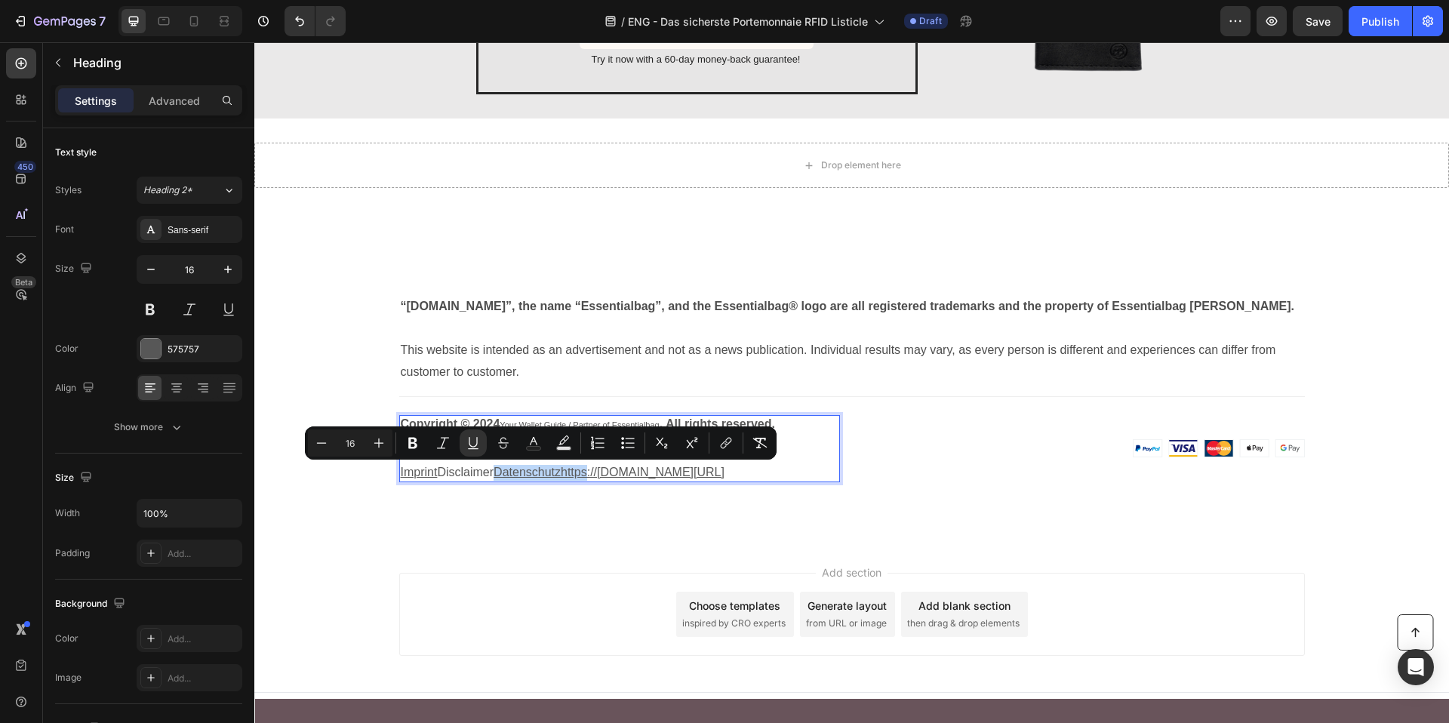
click at [556, 469] on u "Datenschutzhttps://essentialbag.de/pages/datenschutz" at bounding box center [608, 472] width 231 height 13
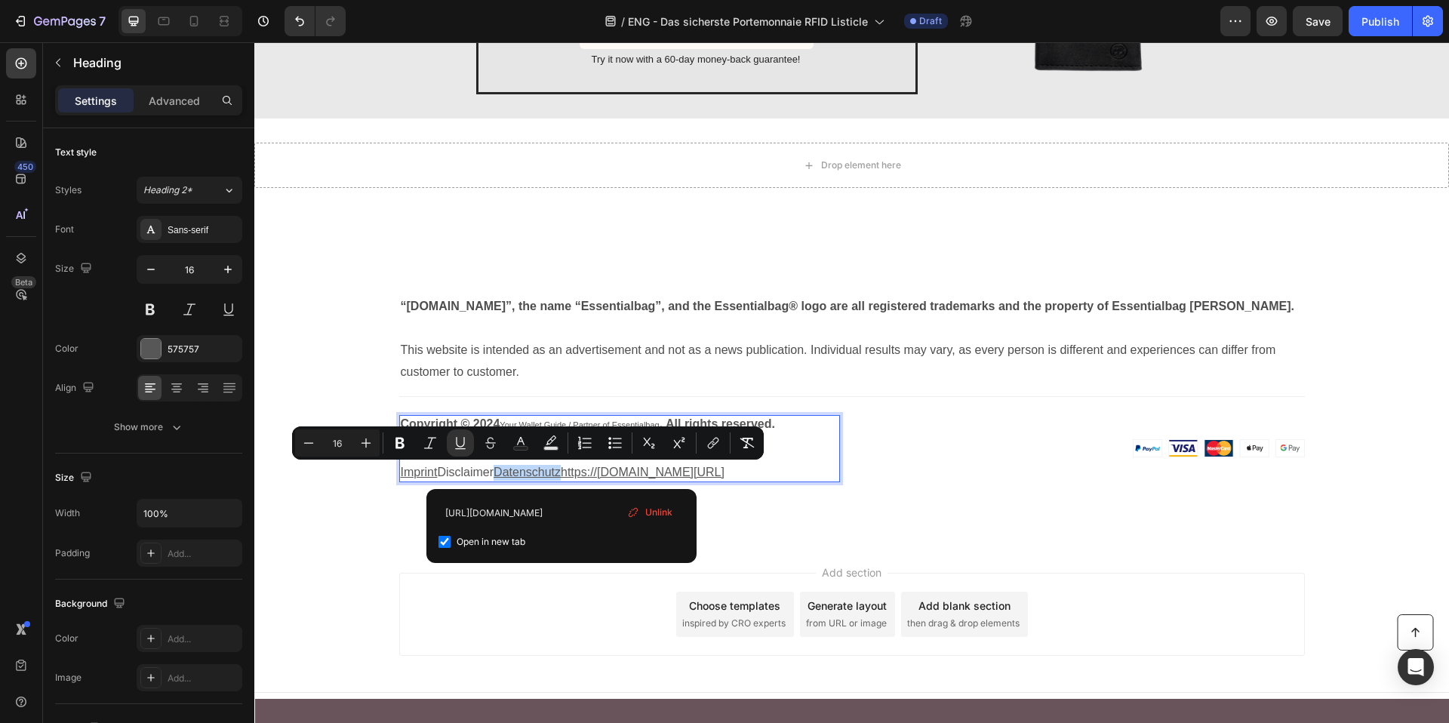
drag, startPoint x: 563, startPoint y: 472, endPoint x: 497, endPoint y: 468, distance: 65.8
click at [497, 468] on u "Datenschutzhttps://essentialbag.de/pages/datenschutz" at bounding box center [608, 472] width 231 height 13
click at [531, 507] on input "https://essentialbag.de/pages/datenschutz" at bounding box center [561, 513] width 246 height 24
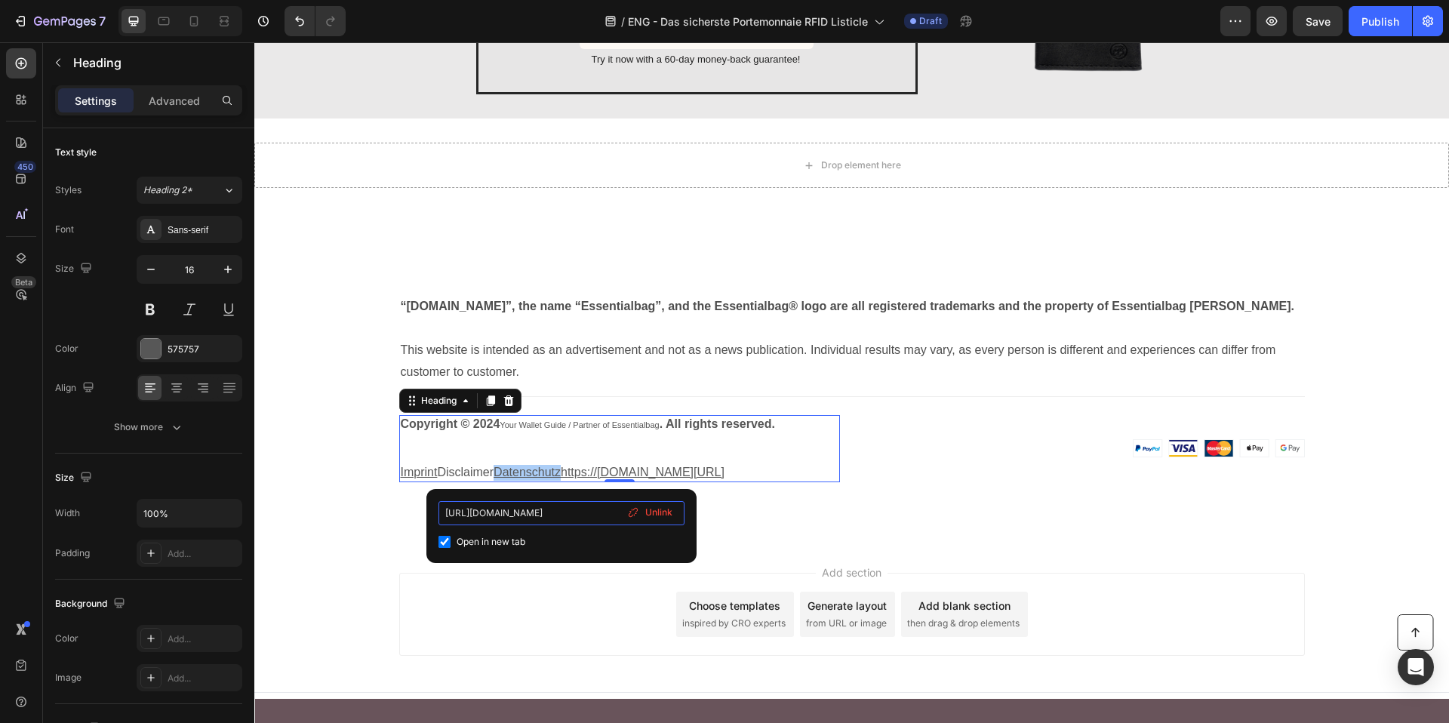
click at [531, 507] on input "https://essentialbag.de/pages/datenschutz" at bounding box center [561, 513] width 246 height 24
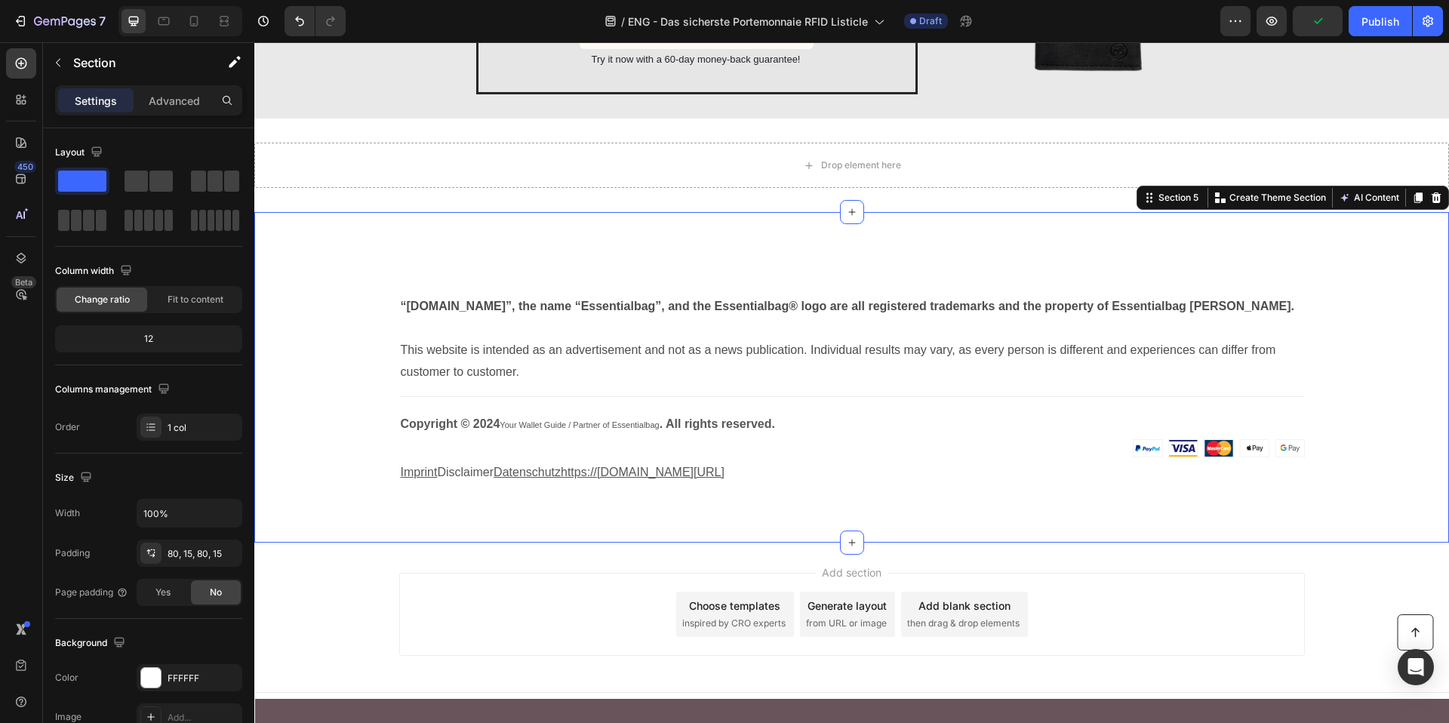
click at [736, 516] on div "“Essentialbag.de”, the name “Essentialbag”, and the Essentialbag® logo are all …" at bounding box center [851, 377] width 1194 height 330
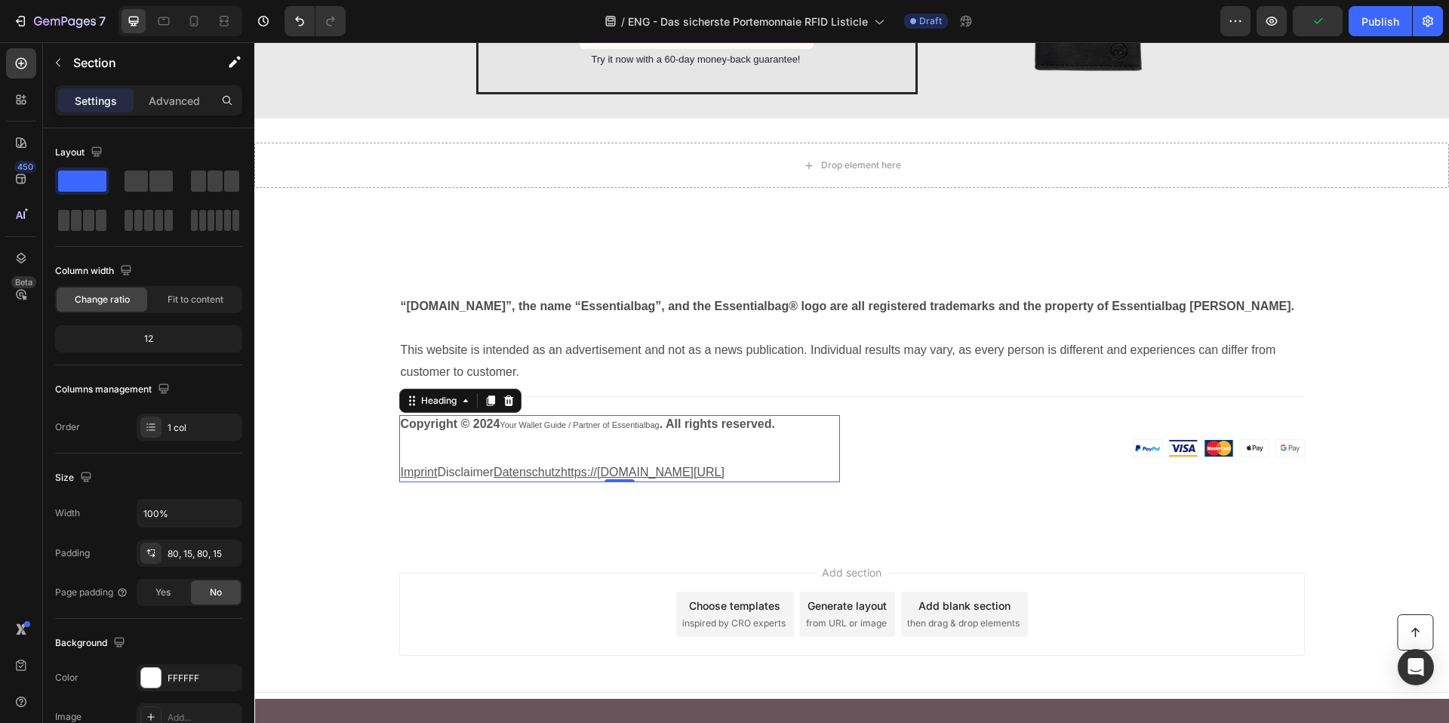
click at [578, 467] on u "Datenschutzhttps://essentialbag.de/pages/datenschutz" at bounding box center [608, 472] width 231 height 13
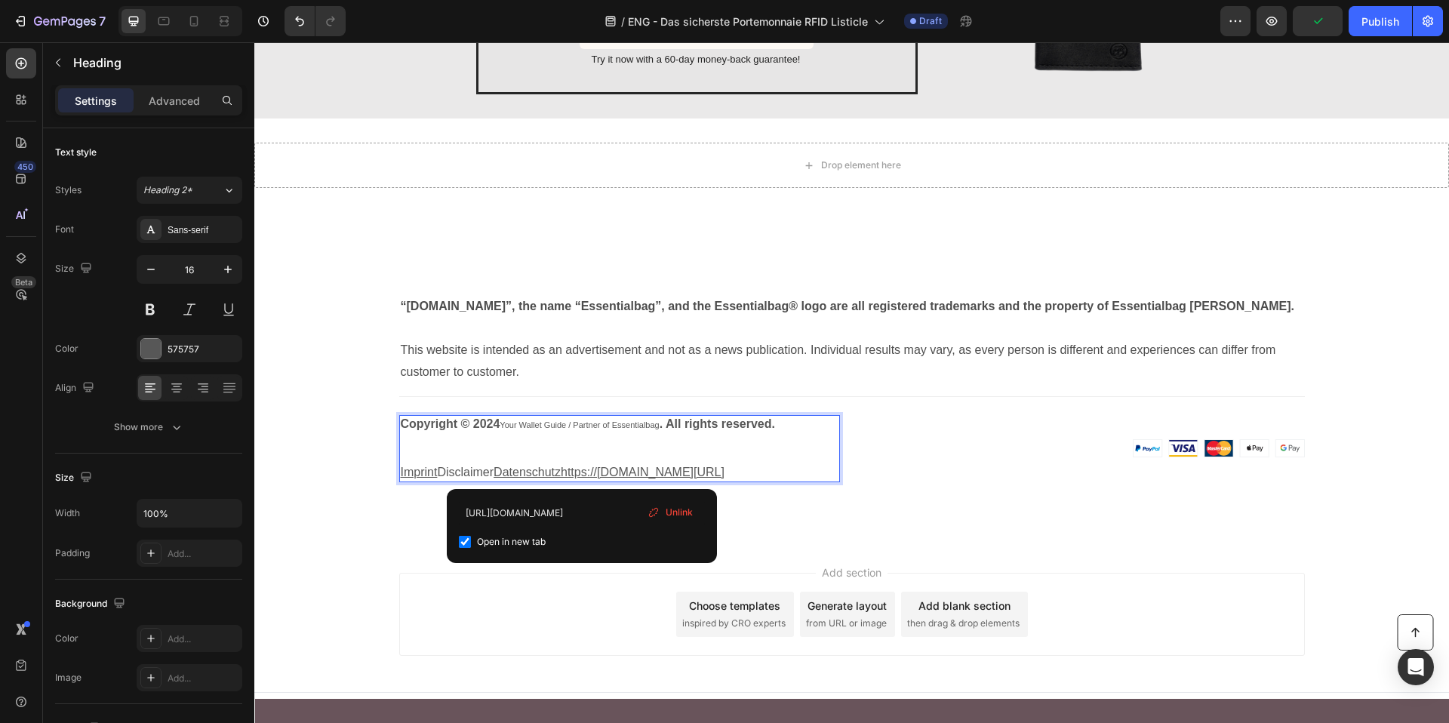
click at [580, 468] on u "Datenschutzhttps://essentialbag.de/pages/datenschutz" at bounding box center [608, 472] width 231 height 13
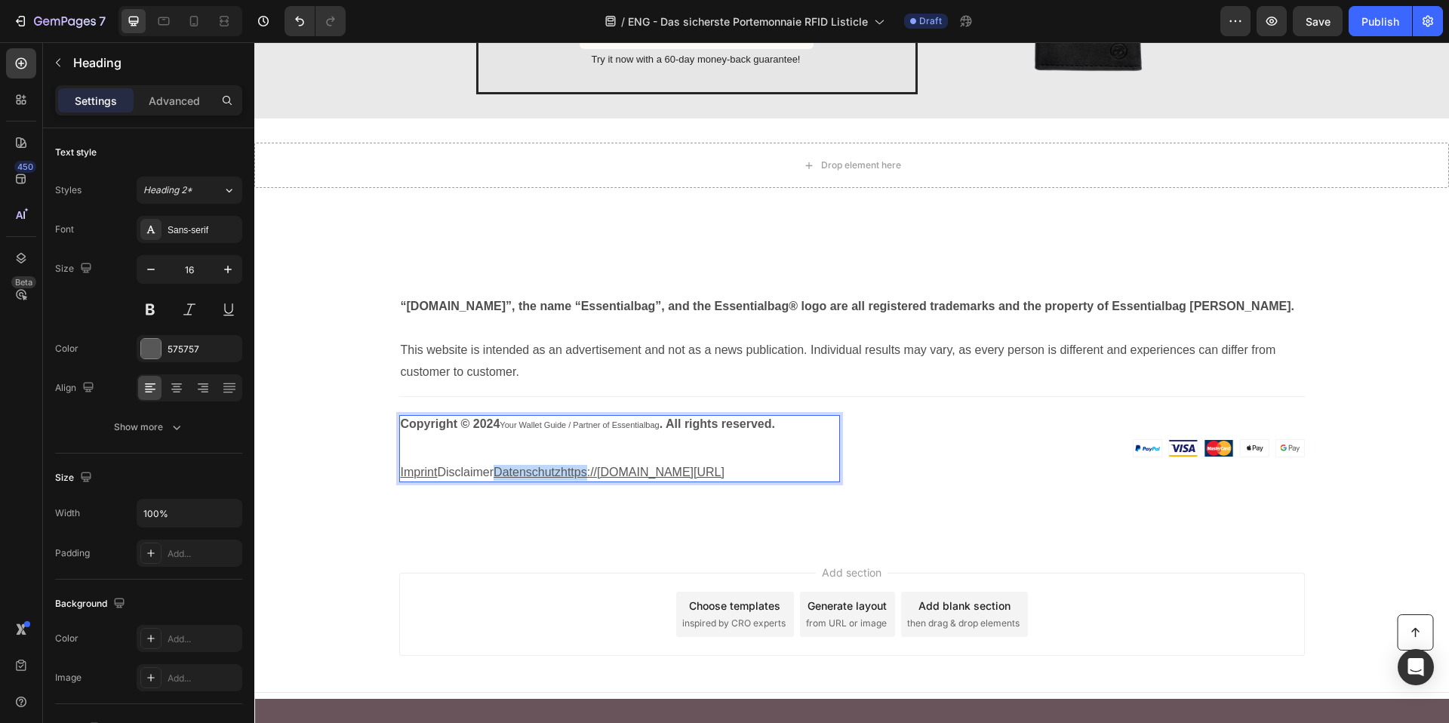
click at [580, 468] on u "Datenschutzhttps://essentialbag.de/pages/datenschutz" at bounding box center [608, 472] width 231 height 13
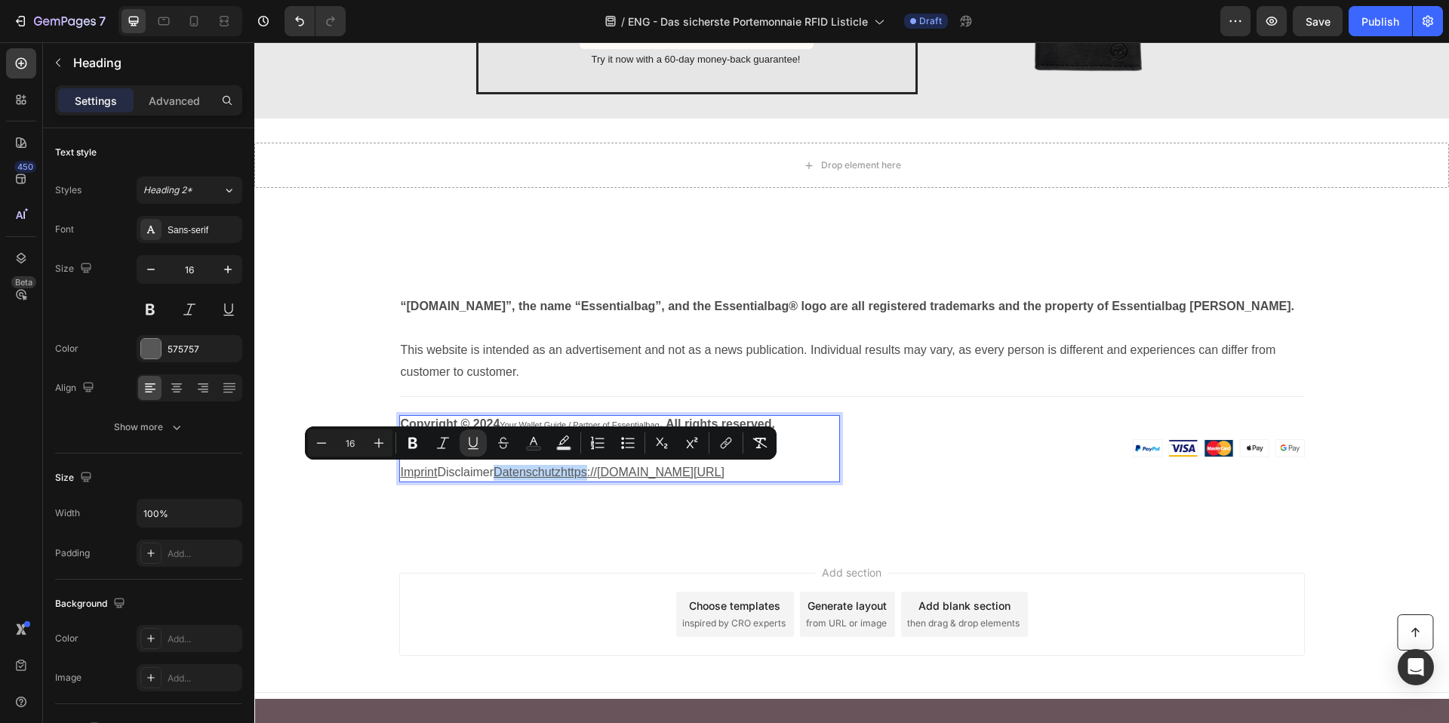
click at [573, 469] on u "Datenschutzhttps://essentialbag.de/pages/datenschutz" at bounding box center [608, 472] width 231 height 13
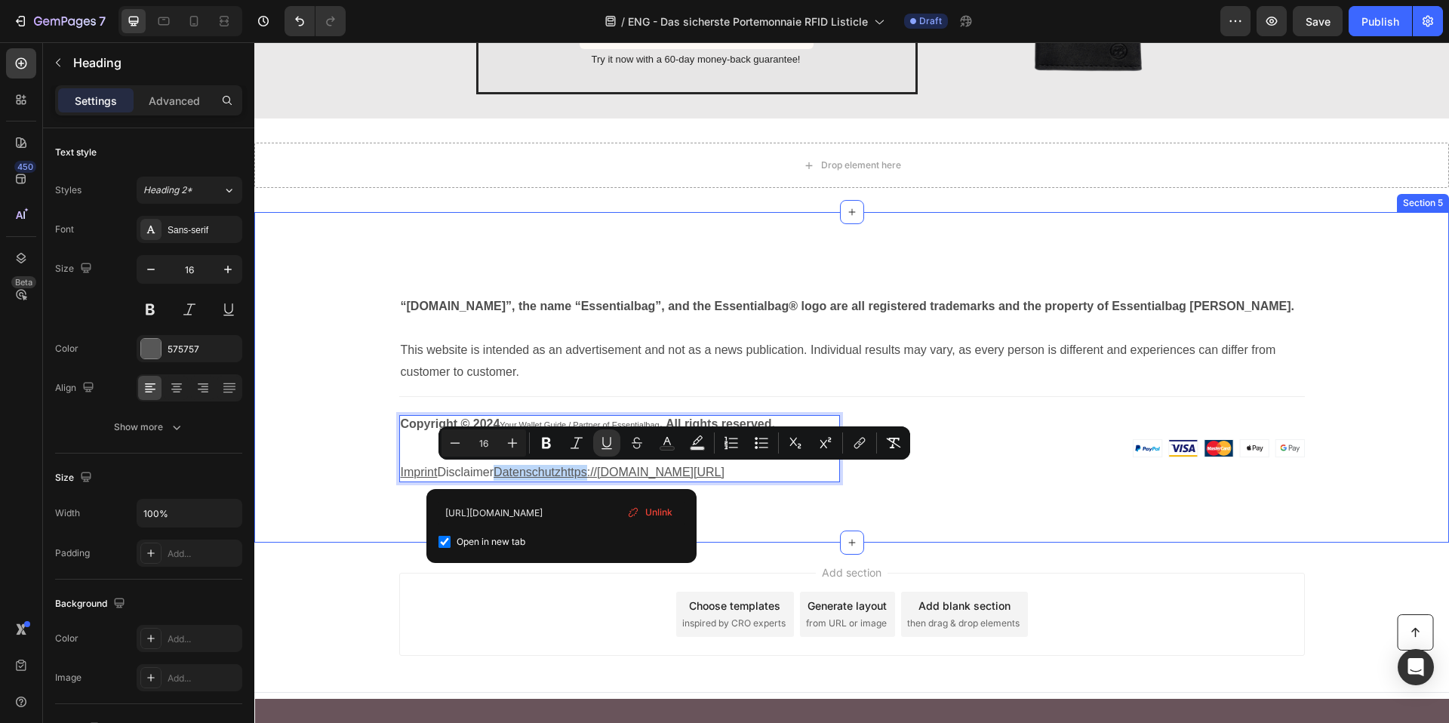
drag, startPoint x: 561, startPoint y: 469, endPoint x: 770, endPoint y: 486, distance: 209.7
click at [770, 486] on div "“Essentialbag.de”, the name “Essentialbag”, and the Essentialbag® logo are all …" at bounding box center [851, 377] width 1194 height 330
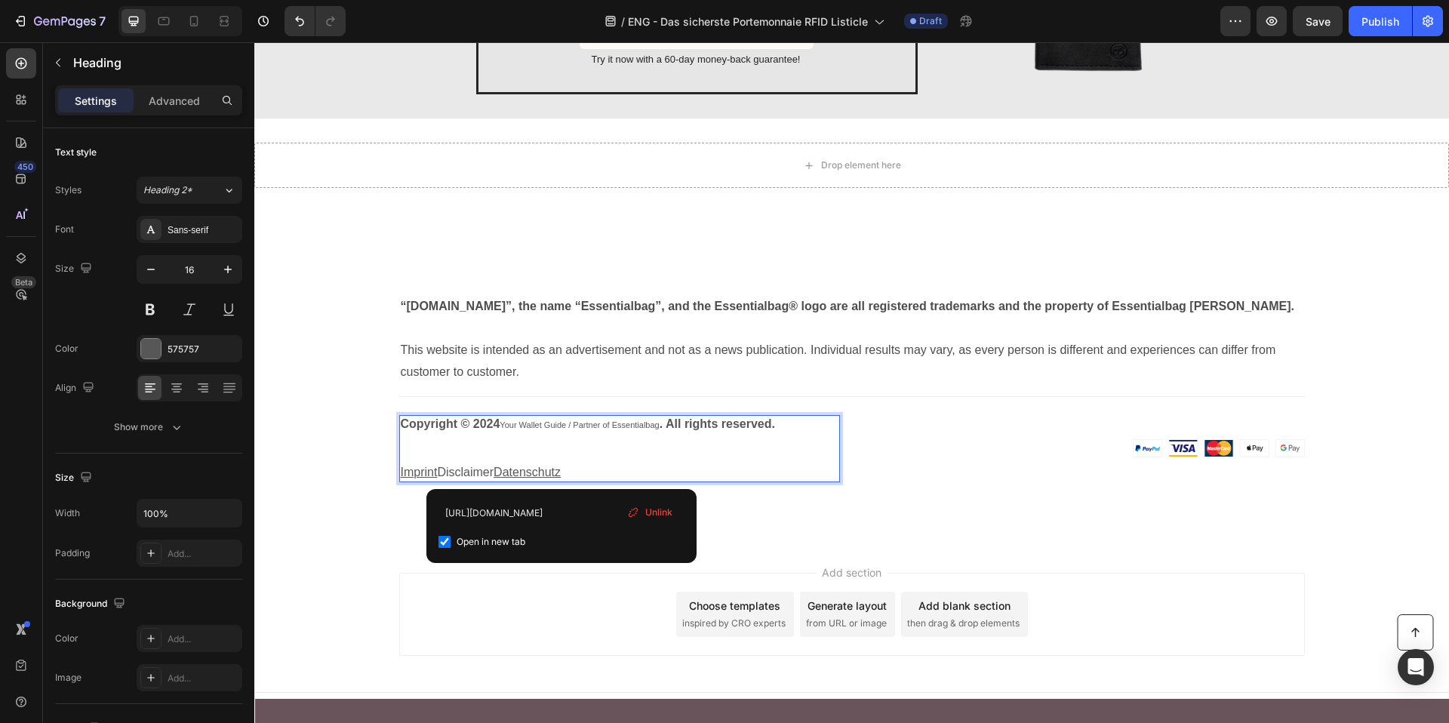
click at [543, 470] on u "Datenschutz" at bounding box center [526, 472] width 67 height 13
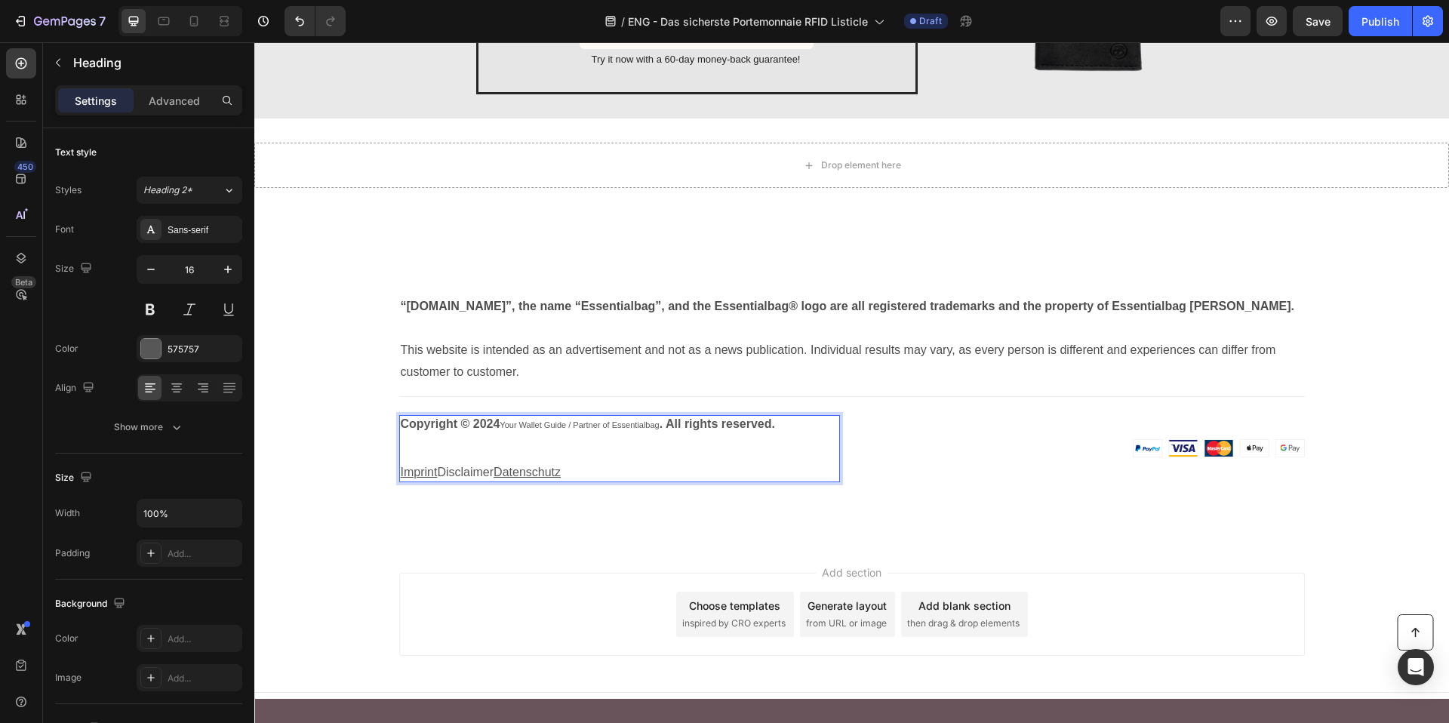
click at [543, 470] on u "Datenschutz" at bounding box center [526, 472] width 67 height 13
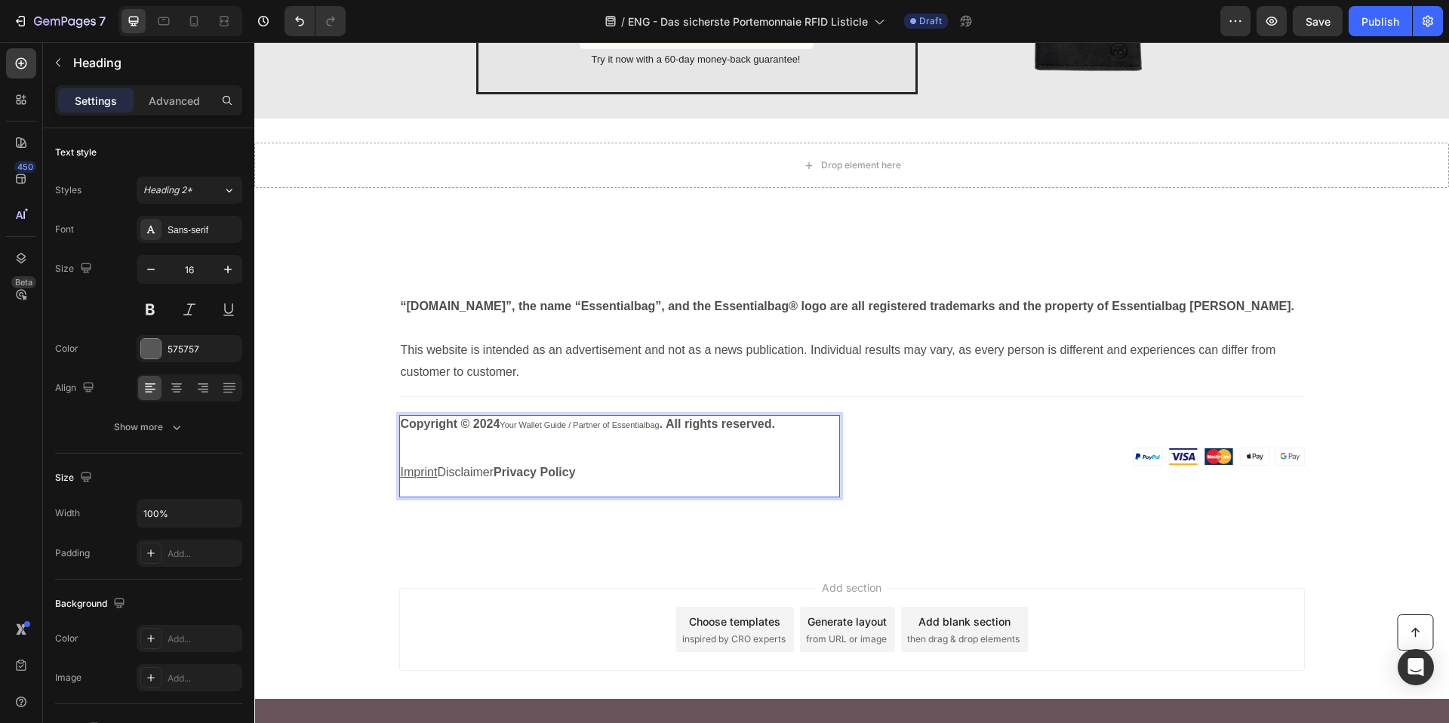
click at [460, 478] on p "Copyright © 2024 Your Wallet Guide / Partner of Essentialbag . All rights reser…" at bounding box center [620, 448] width 438 height 63
click at [451, 484] on p "Rich Text Editor. Editing area: main" at bounding box center [620, 489] width 438 height 16
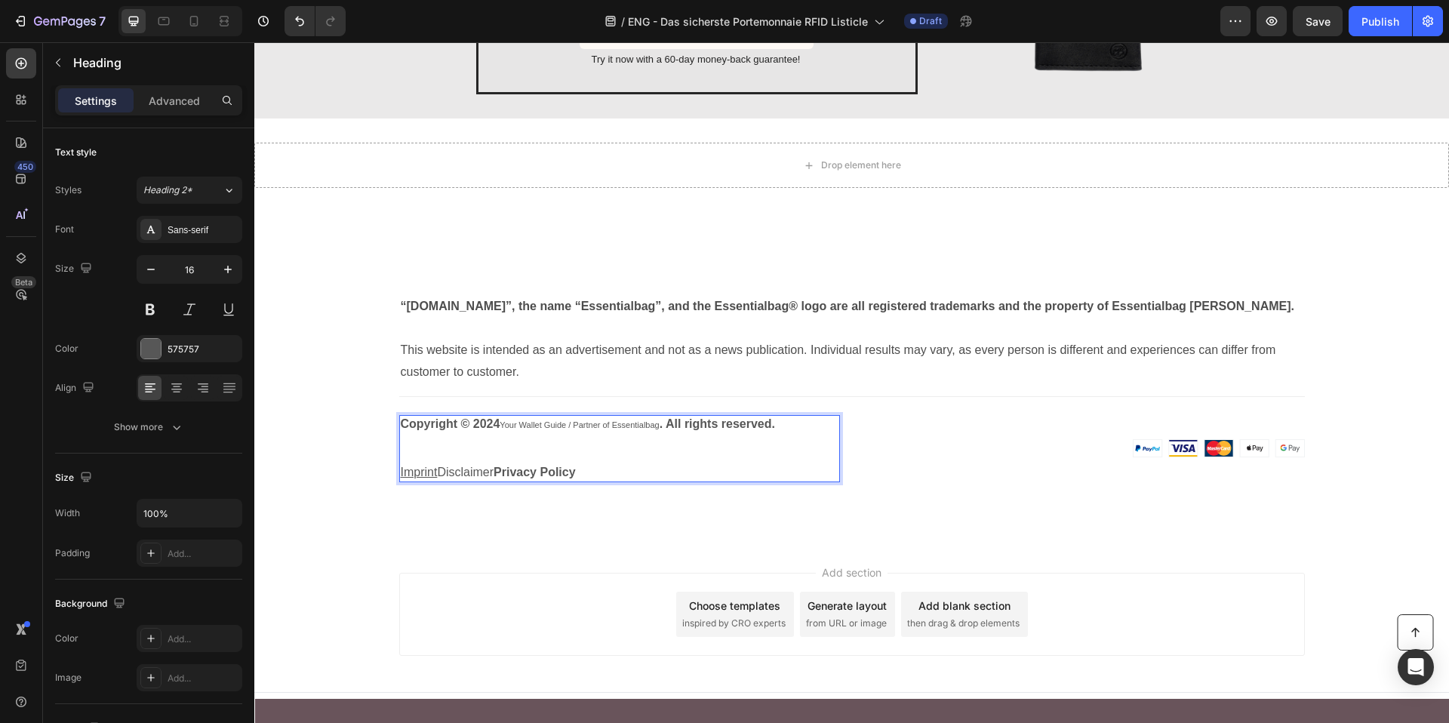
click at [552, 466] on strong "Privacy Policy" at bounding box center [534, 472] width 82 height 13
click at [551, 469] on strong "Privacy Policy" at bounding box center [534, 472] width 82 height 13
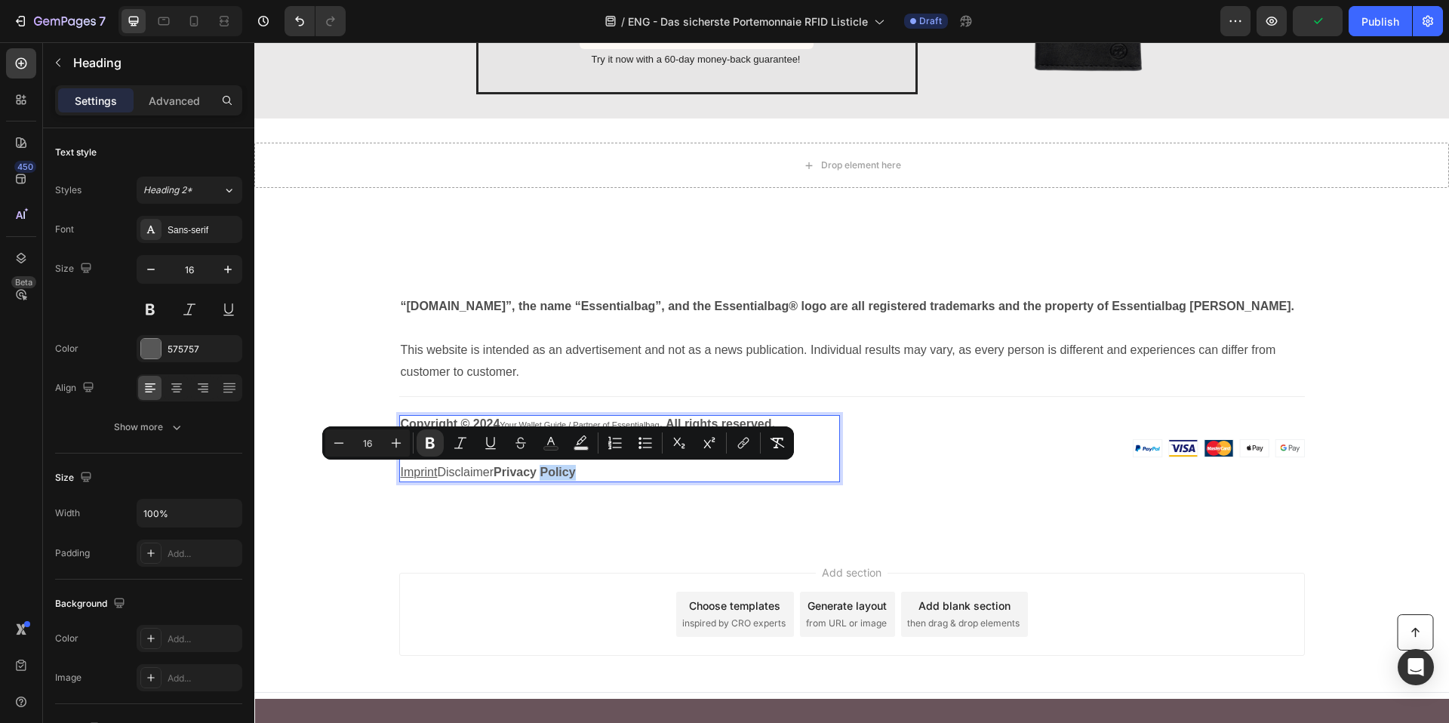
click at [611, 478] on p "Copyright © 2024 Your Wallet Guide / Partner of Essentialbag . All rights reser…" at bounding box center [620, 448] width 438 height 63
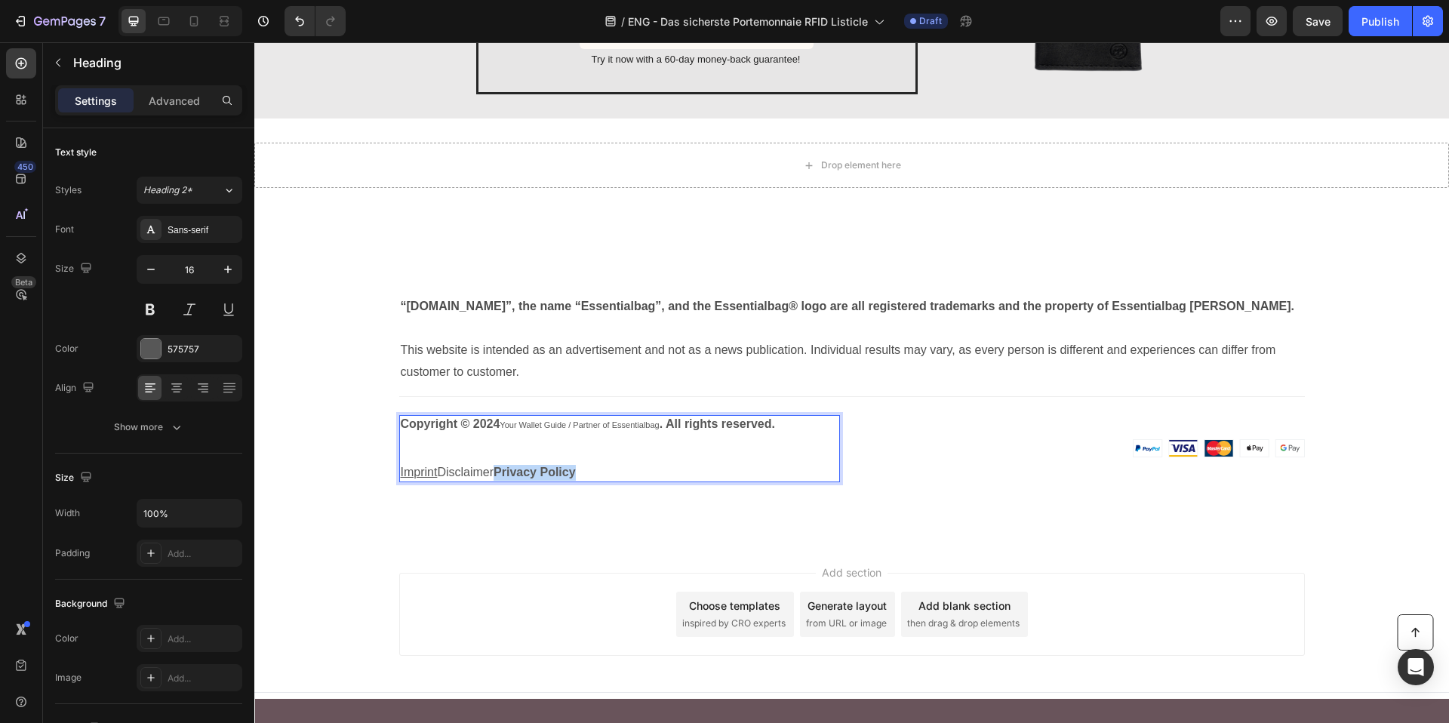
drag, startPoint x: 607, startPoint y: 475, endPoint x: 497, endPoint y: 469, distance: 110.3
click at [497, 469] on p "Copyright © 2024 Your Wallet Guide / Partner of Essentialbag . All rights reser…" at bounding box center [620, 448] width 438 height 63
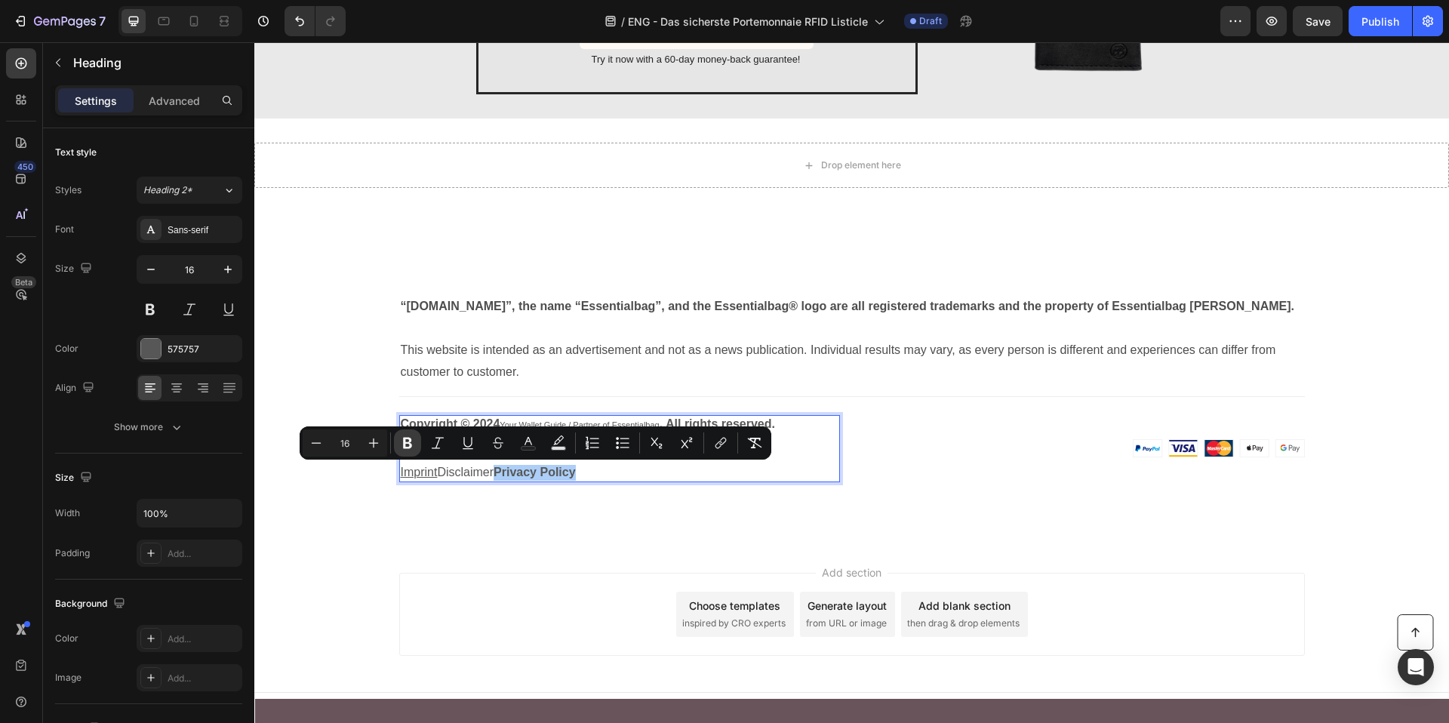
click at [410, 436] on icon "Editor contextual toolbar" at bounding box center [407, 442] width 15 height 15
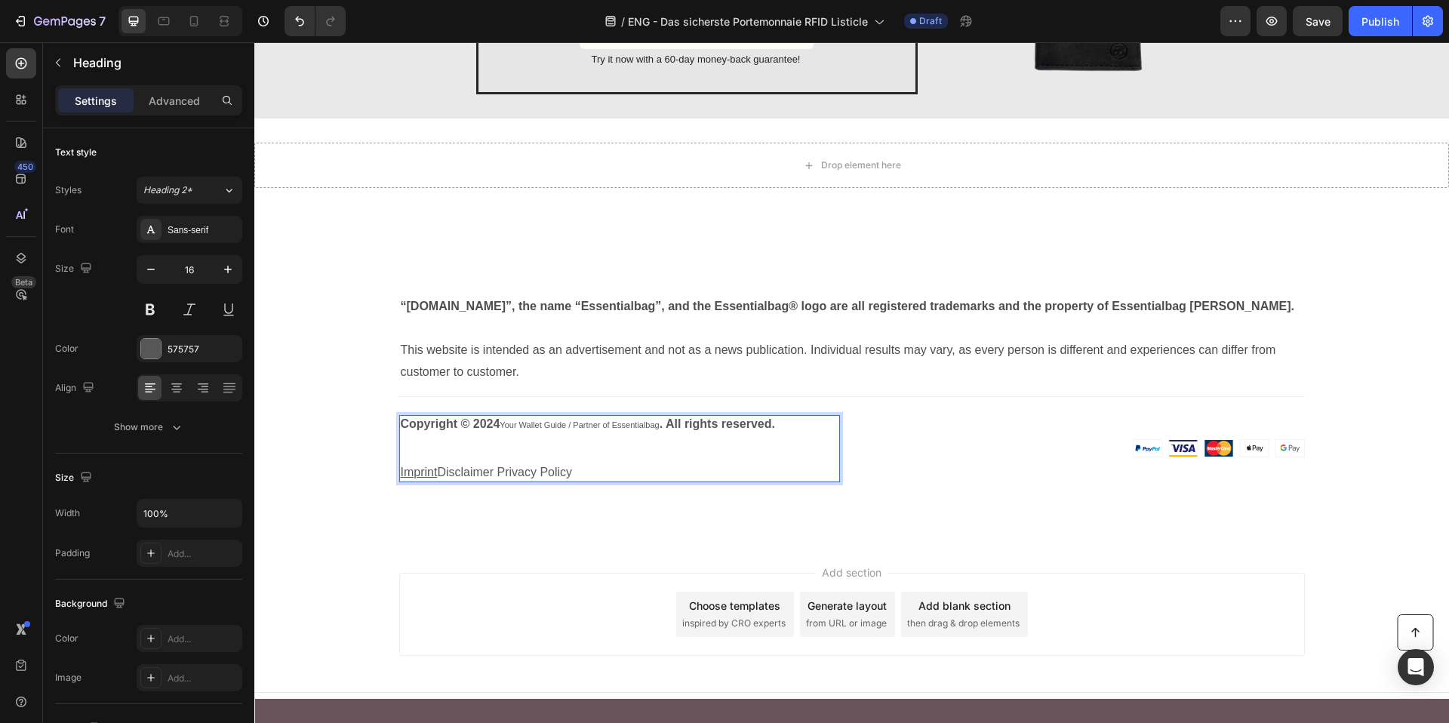
click at [523, 476] on p "Copyright © 2024 Your Wallet Guide / Partner of Essentialbag . All rights reser…" at bounding box center [620, 448] width 438 height 63
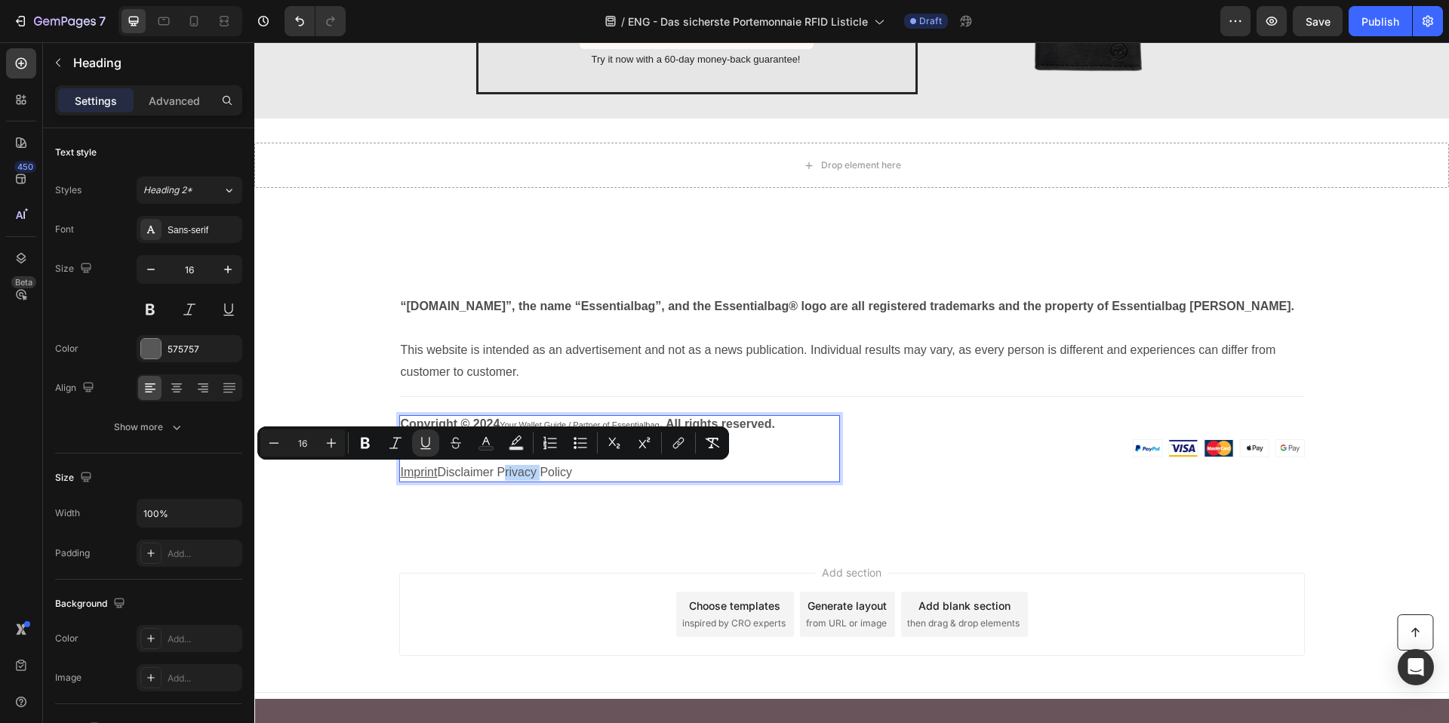
click at [598, 481] on h3 "Copyright © 2024 Your Wallet Guide / Partner of Essentialbag . All rights reser…" at bounding box center [619, 448] width 441 height 66
drag, startPoint x: 582, startPoint y: 474, endPoint x: 496, endPoint y: 475, distance: 85.3
click at [496, 475] on p "Copyright © 2024 Your Wallet Guide / Partner of Essentialbag . All rights reser…" at bounding box center [620, 448] width 438 height 63
click at [715, 438] on icon "Editor contextual toolbar" at bounding box center [716, 442] width 15 height 15
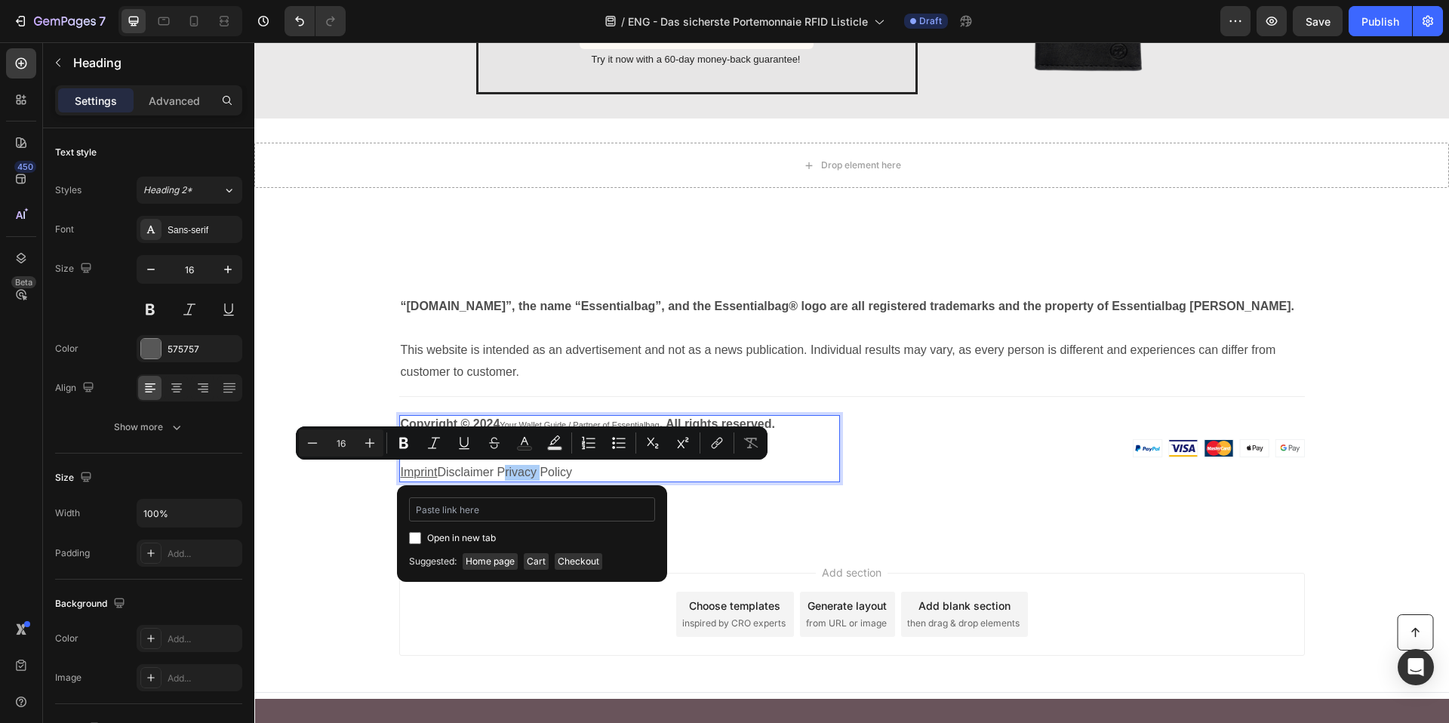
type input "https://essentialbag.de/pages/datenschutz"
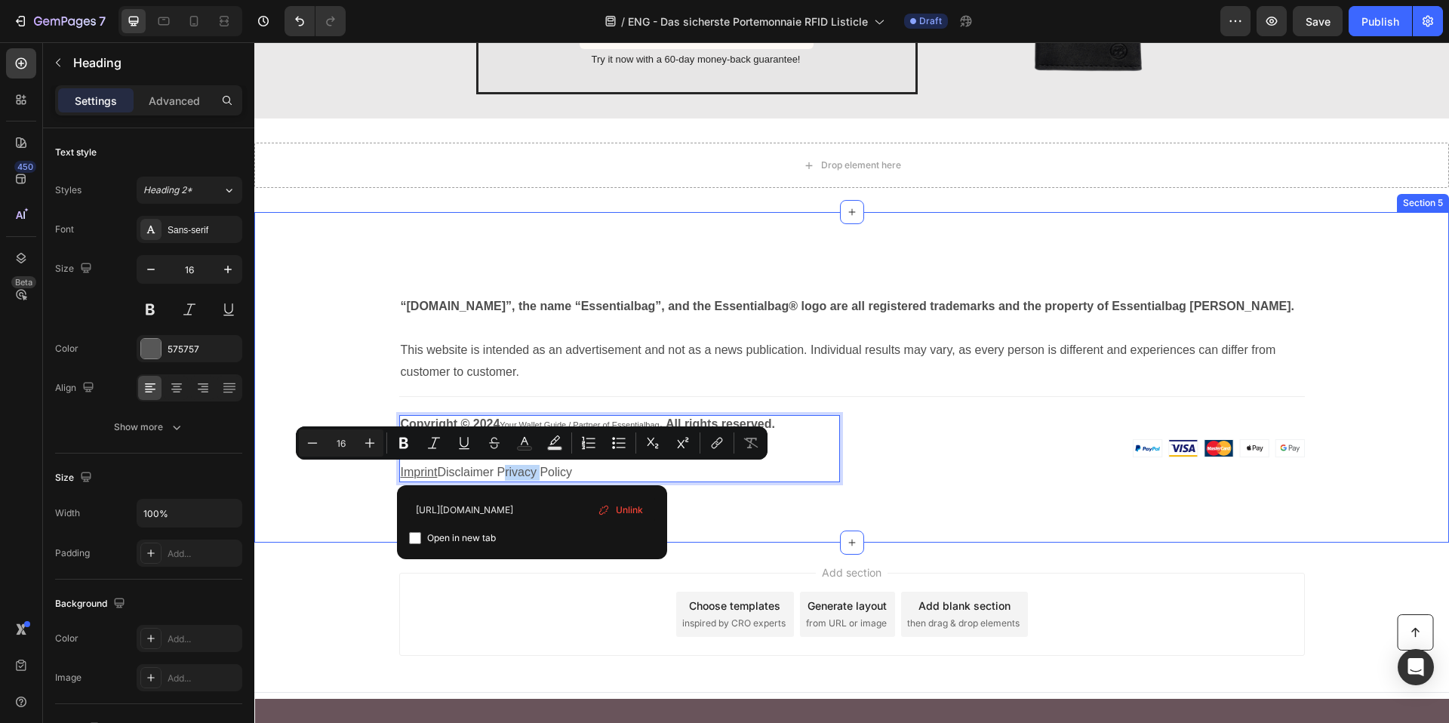
click at [709, 533] on div "“Essentialbag.de”, the name “Essentialbag”, and the Essentialbag® logo are all …" at bounding box center [851, 377] width 1194 height 330
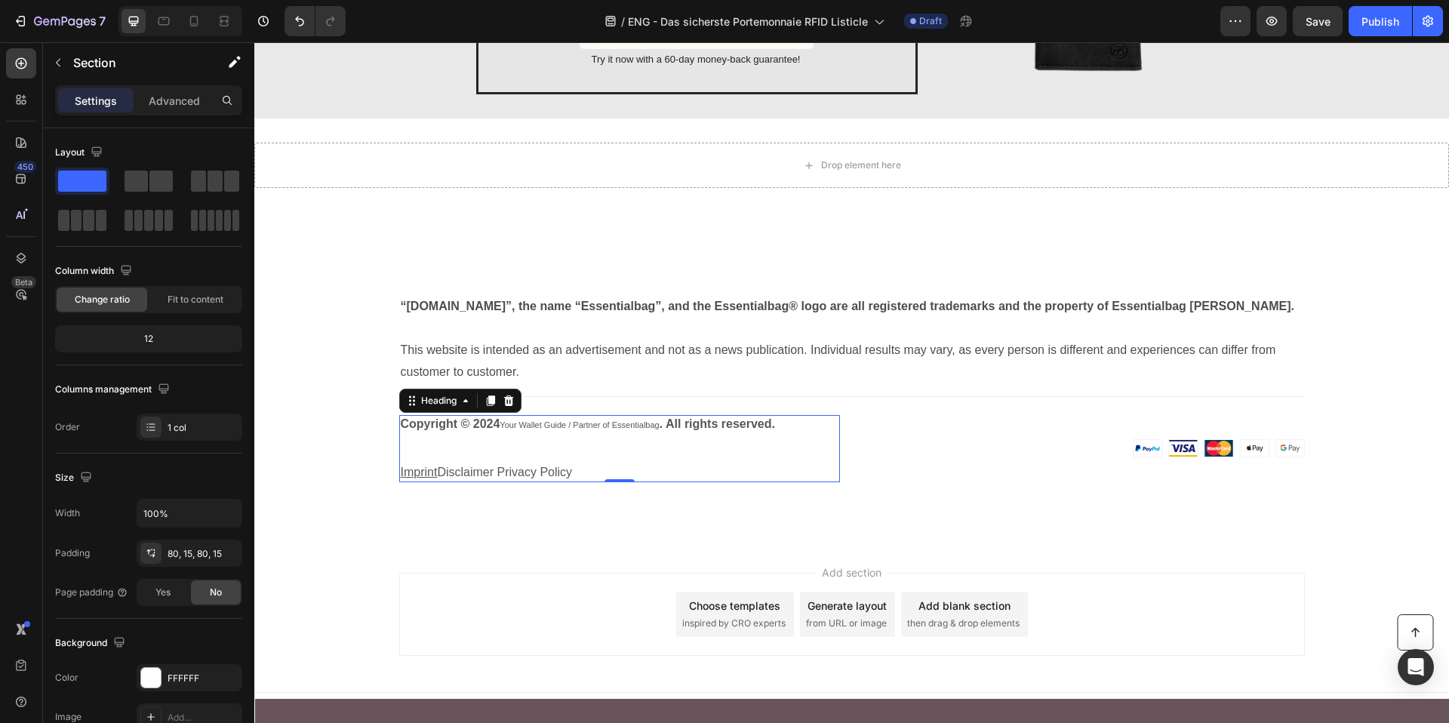
click at [522, 475] on p "⁠⁠⁠⁠⁠⁠⁠ Copyright © 2024 Your Wallet Guide / Partner of Essentialbag . All righ…" at bounding box center [620, 448] width 438 height 63
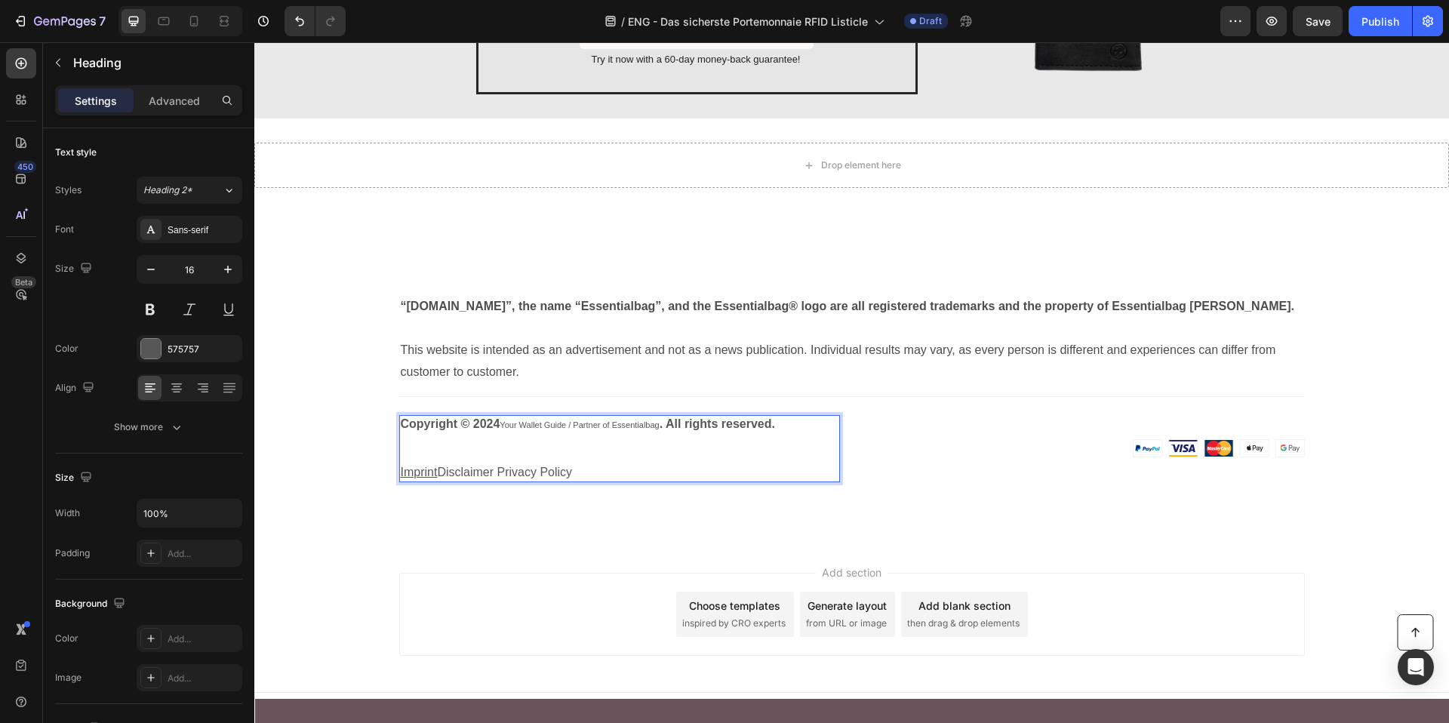
click at [522, 475] on p "Copyright © 2024 Your Wallet Guide / Partner of Essentialbag . All rights reser…" at bounding box center [620, 448] width 438 height 63
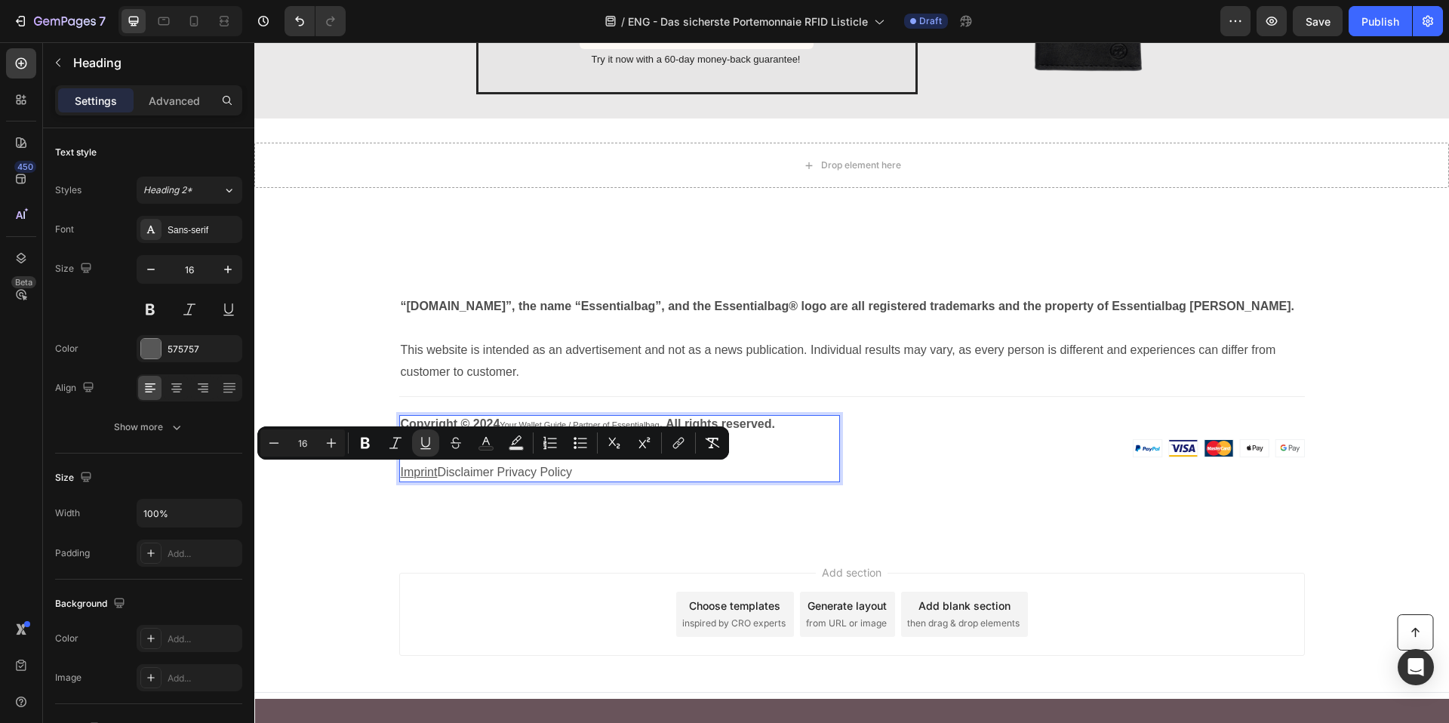
click at [523, 475] on p "Copyright © 2024 Your Wallet Guide / Partner of Essentialbag . All rights reser…" at bounding box center [620, 448] width 438 height 63
click at [576, 476] on p "Copyright © 2024 Your Wallet Guide / Partner of Essentialbag . All rights reser…" at bounding box center [620, 448] width 438 height 63
drag, startPoint x: 576, startPoint y: 476, endPoint x: 496, endPoint y: 472, distance: 80.9
click at [496, 472] on p "Copyright © 2024 Your Wallet Guide / Partner of Essentialbag . All rights reser…" at bounding box center [620, 448] width 438 height 63
click at [705, 445] on button "link" at bounding box center [716, 442] width 27 height 27
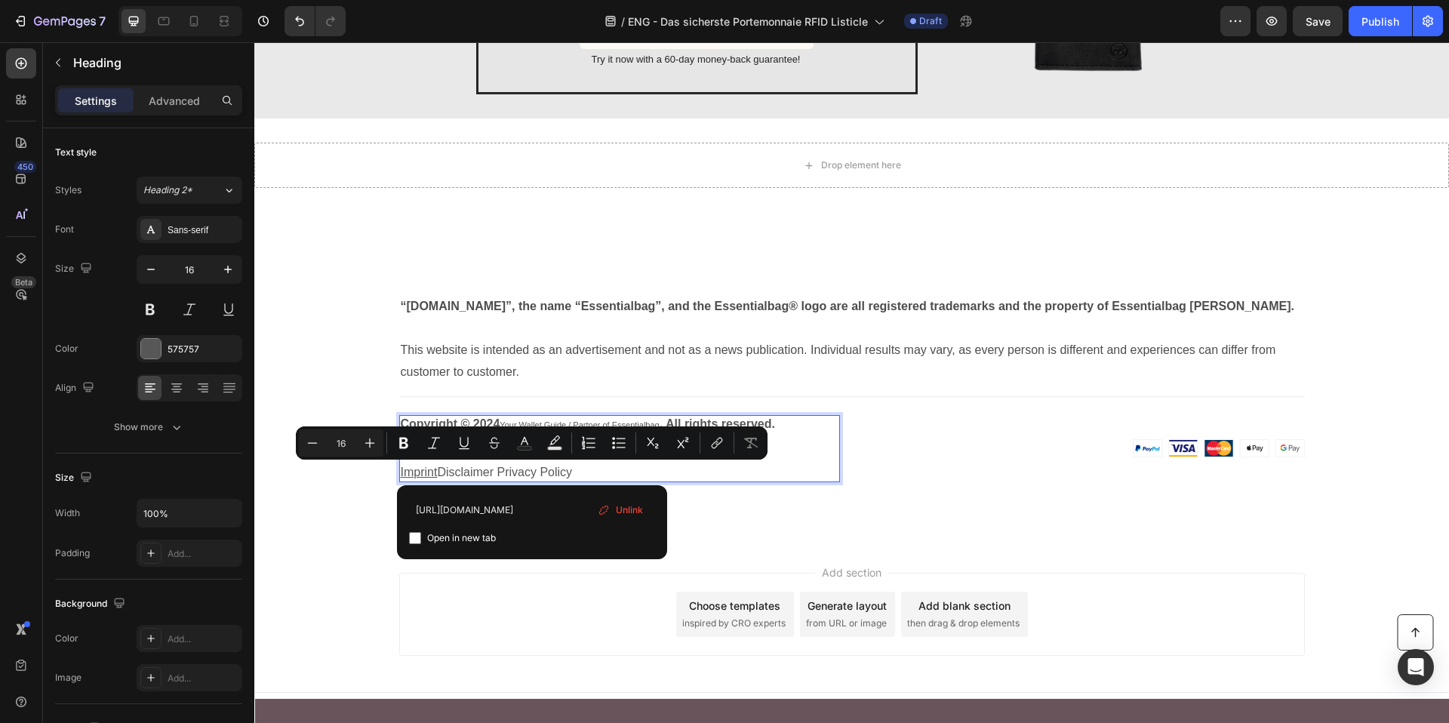
type input "https://essentialbag.de/pages/datenschutz"
click at [416, 534] on input "Editor contextual toolbar" at bounding box center [415, 538] width 12 height 12
checkbox input "true"
click at [335, 537] on div "“Essentialbag.de”, the name “Essentialbag”, and the Essentialbag® logo are all …" at bounding box center [851, 377] width 1194 height 330
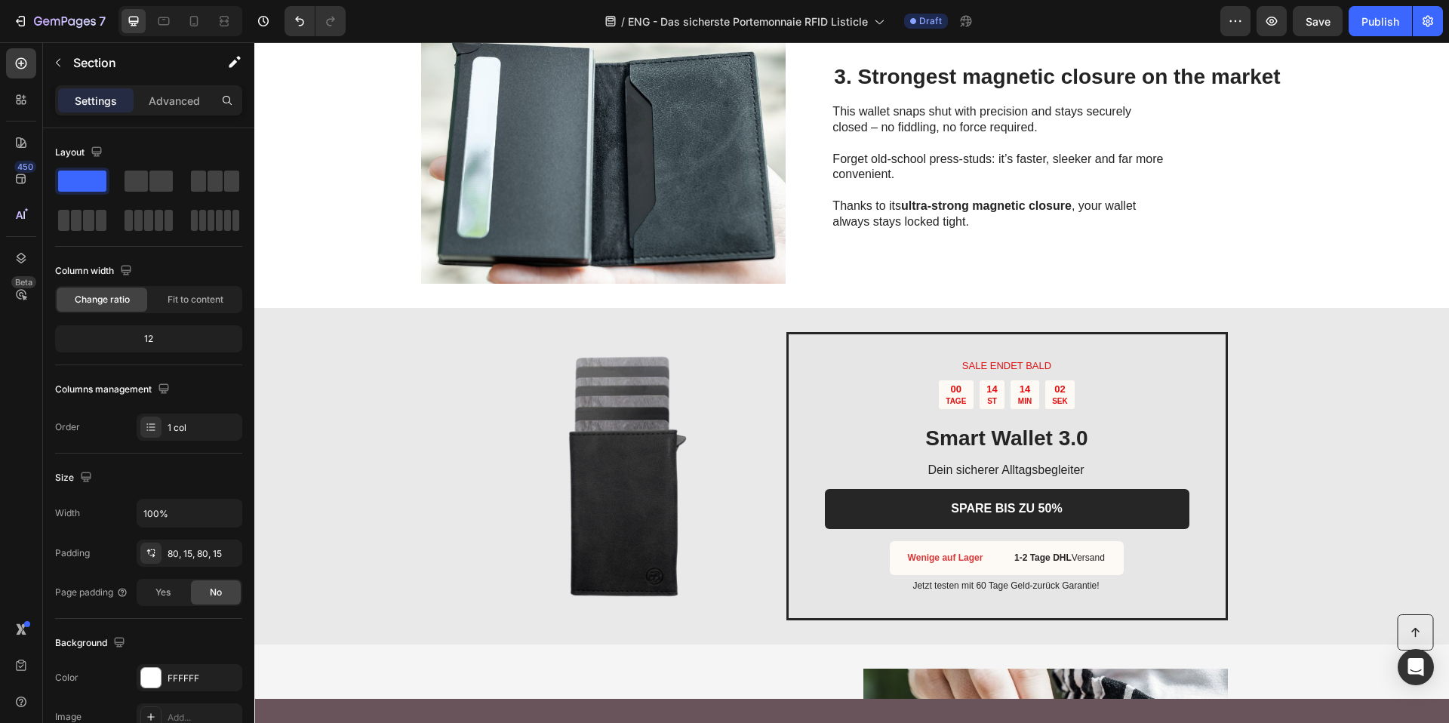
scroll to position [1193, 0]
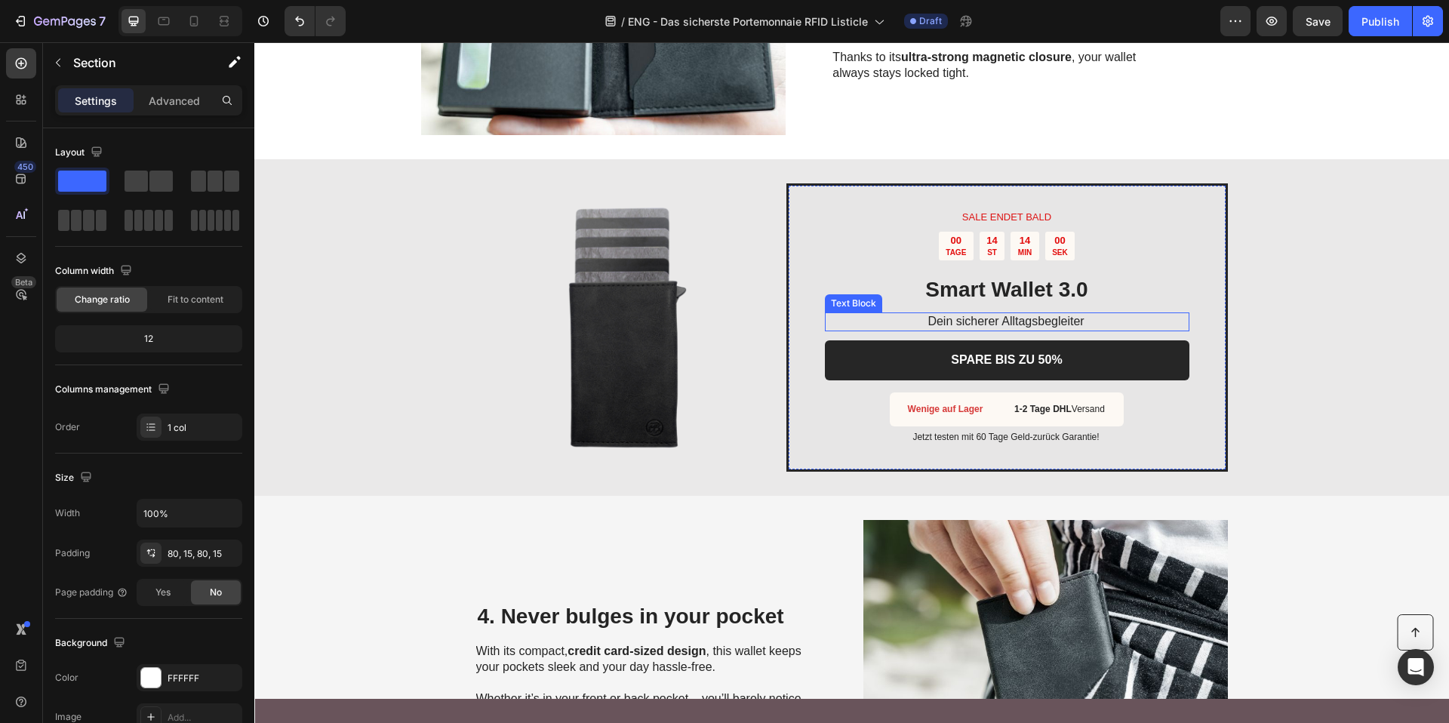
click at [957, 316] on span "Dein sicherer Alltagsbegleiter" at bounding box center [1005, 321] width 156 height 13
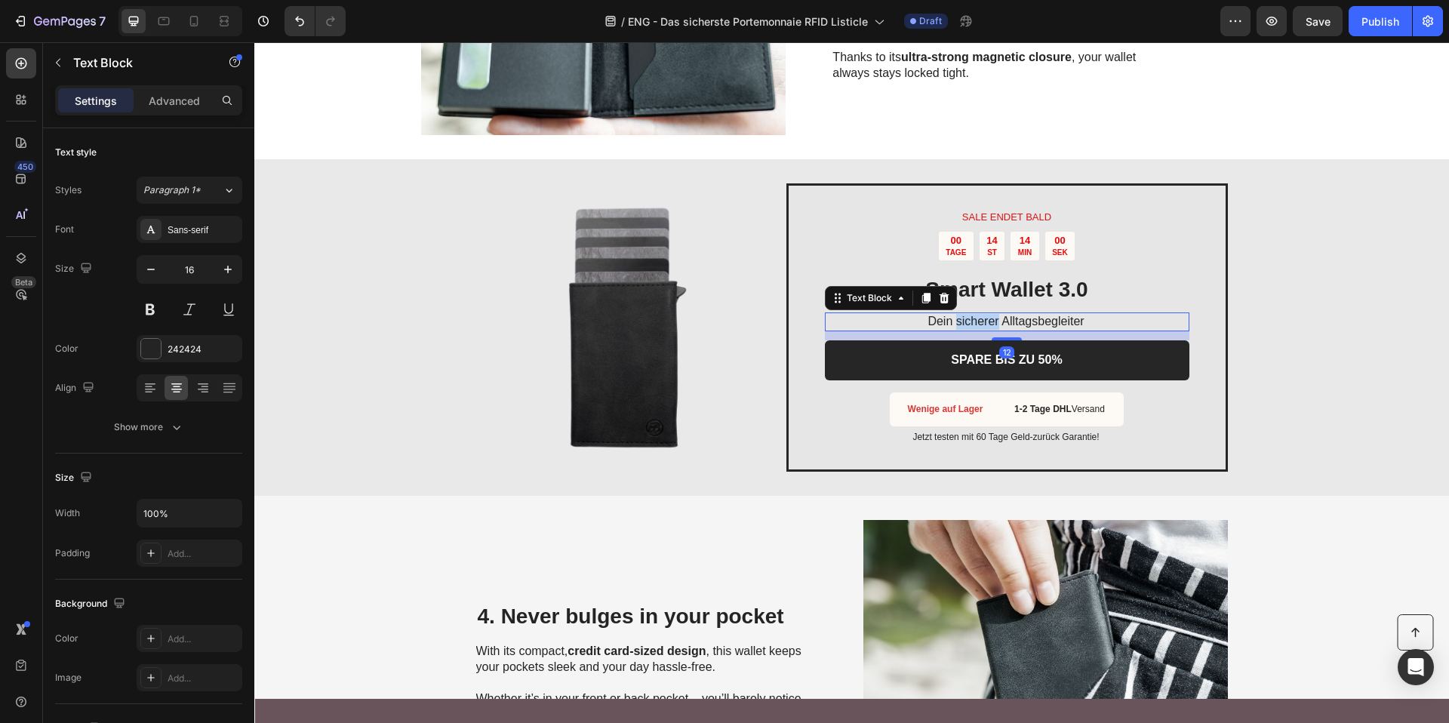
click at [957, 316] on span "Dein sicherer Alltagsbegleiter" at bounding box center [1005, 321] width 156 height 13
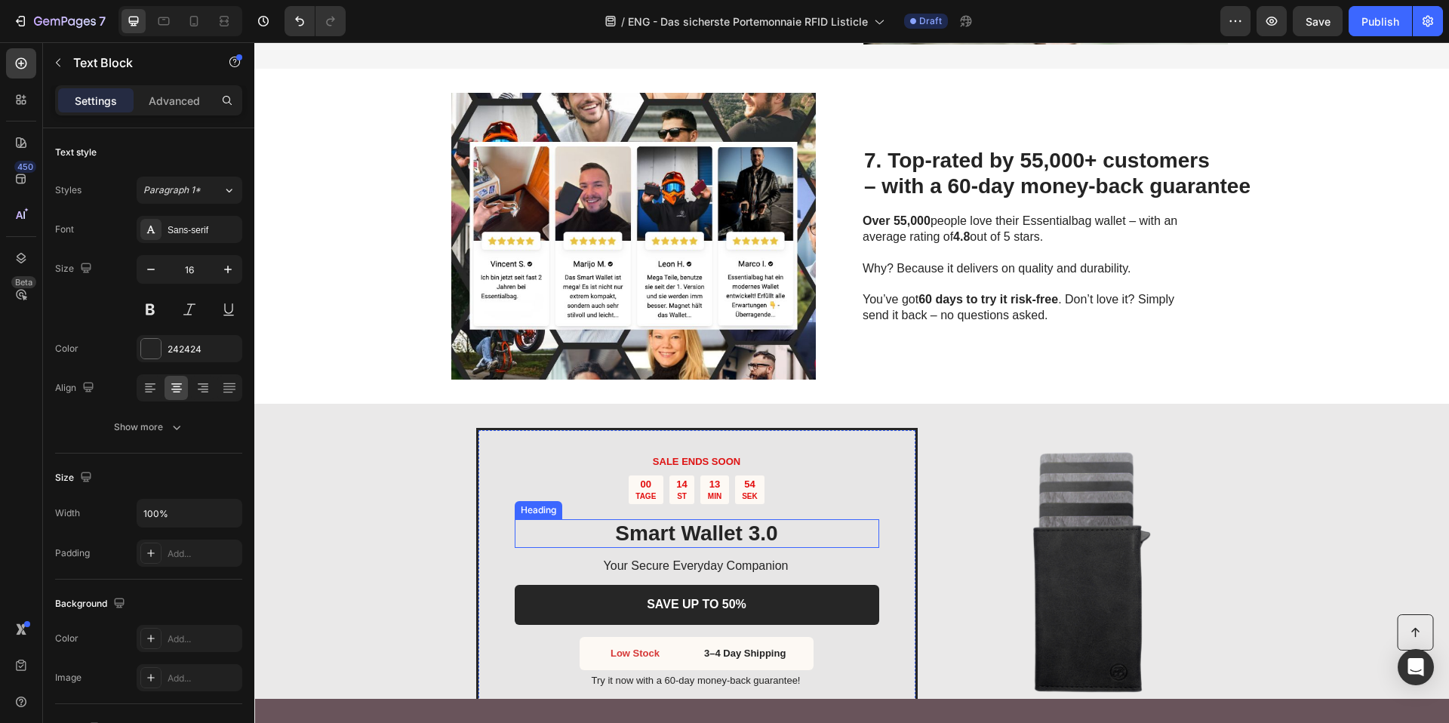
scroll to position [2627, 0]
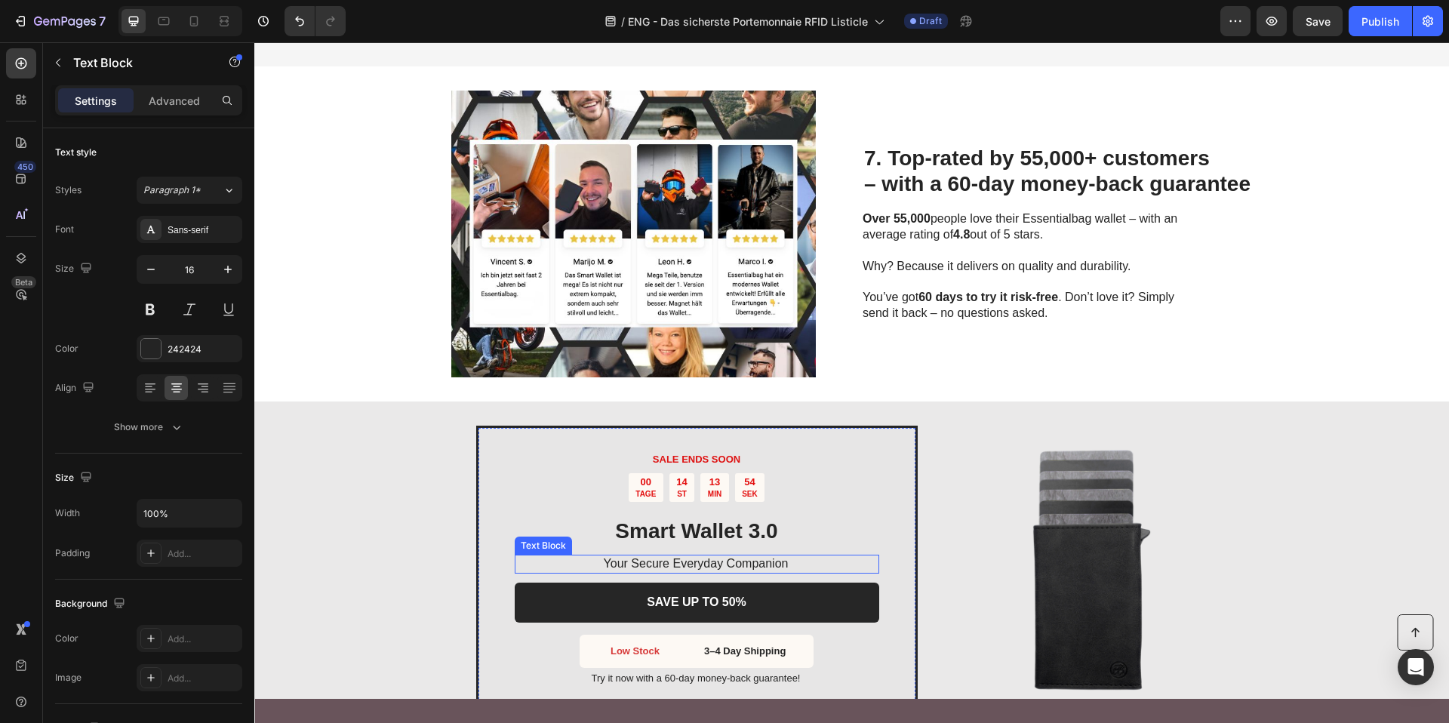
click at [653, 570] on p "Your Secure Everyday Companion" at bounding box center [696, 564] width 363 height 16
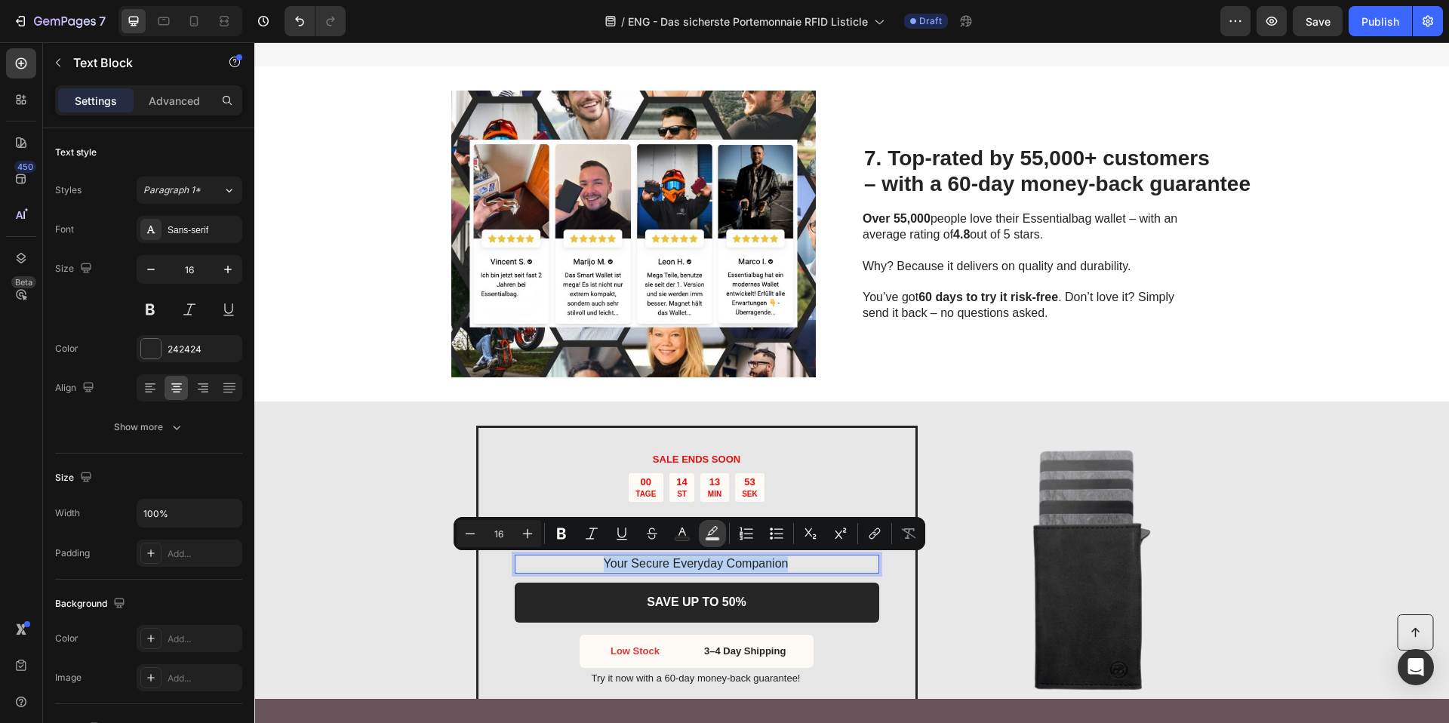
copy p "Your Secure Everyday Companion"
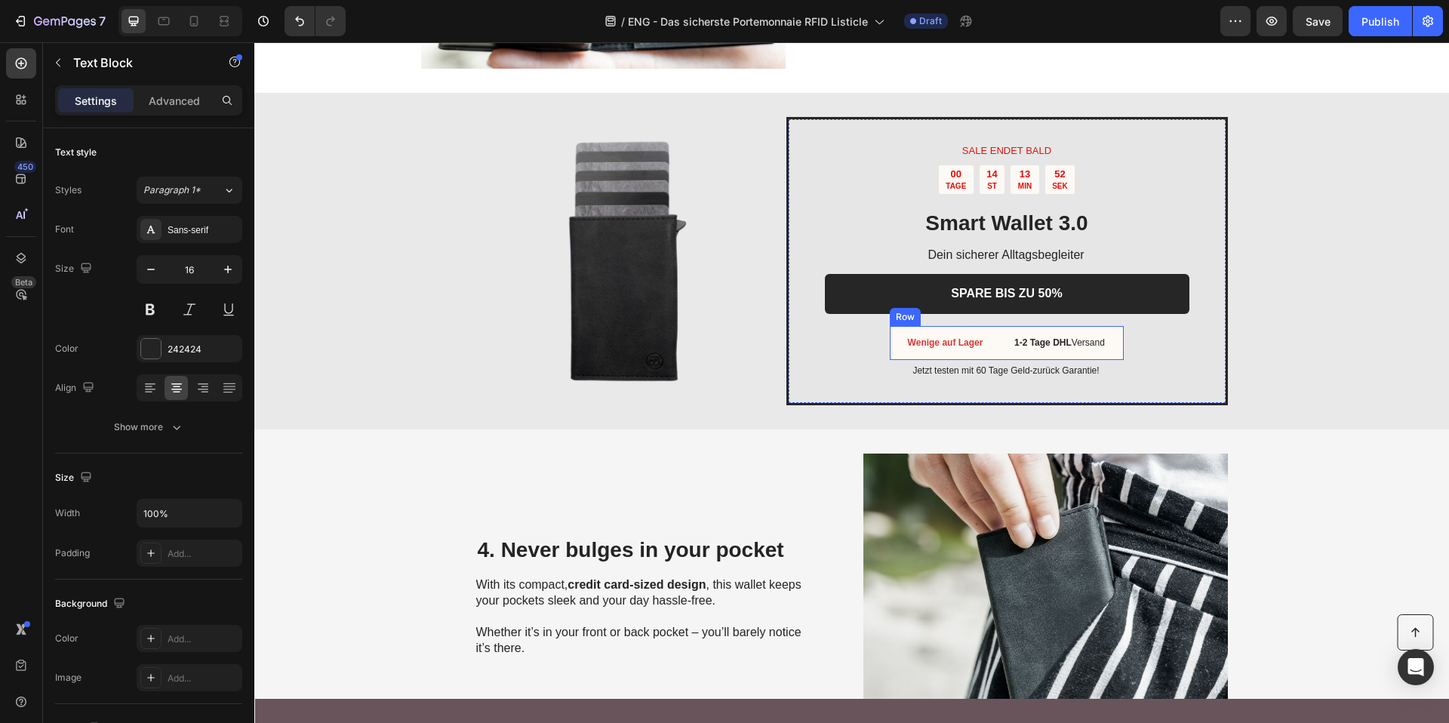
scroll to position [1182, 0]
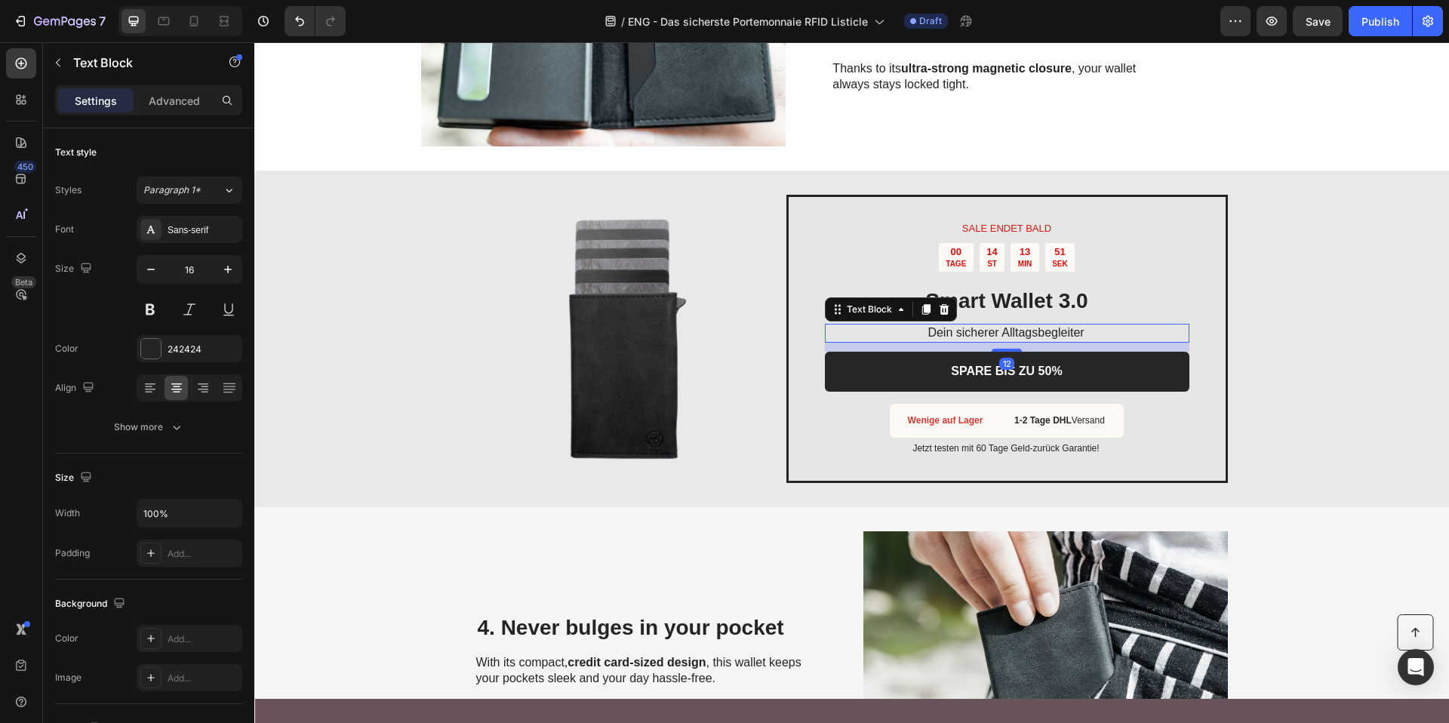
click at [961, 330] on span "Dein sicherer Alltagsbegleiter" at bounding box center [1005, 332] width 156 height 13
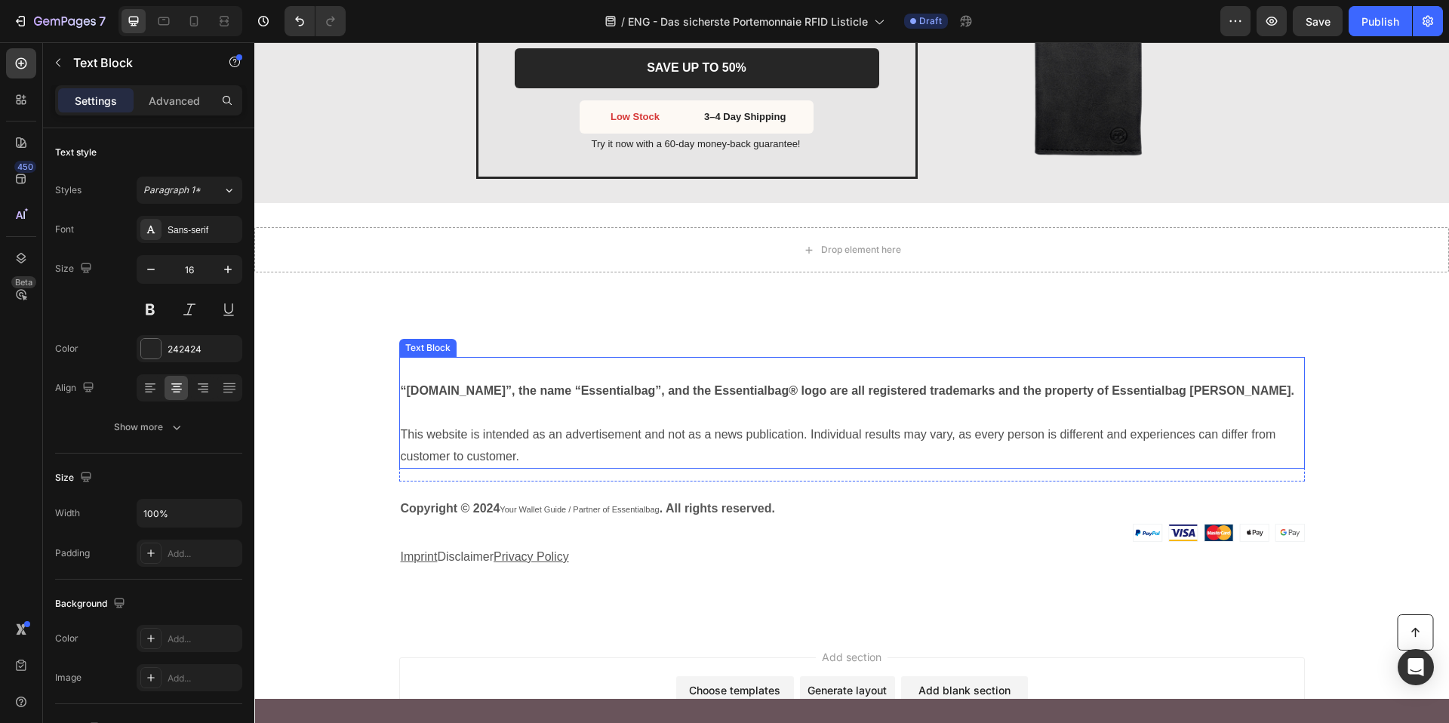
scroll to position [3097, 0]
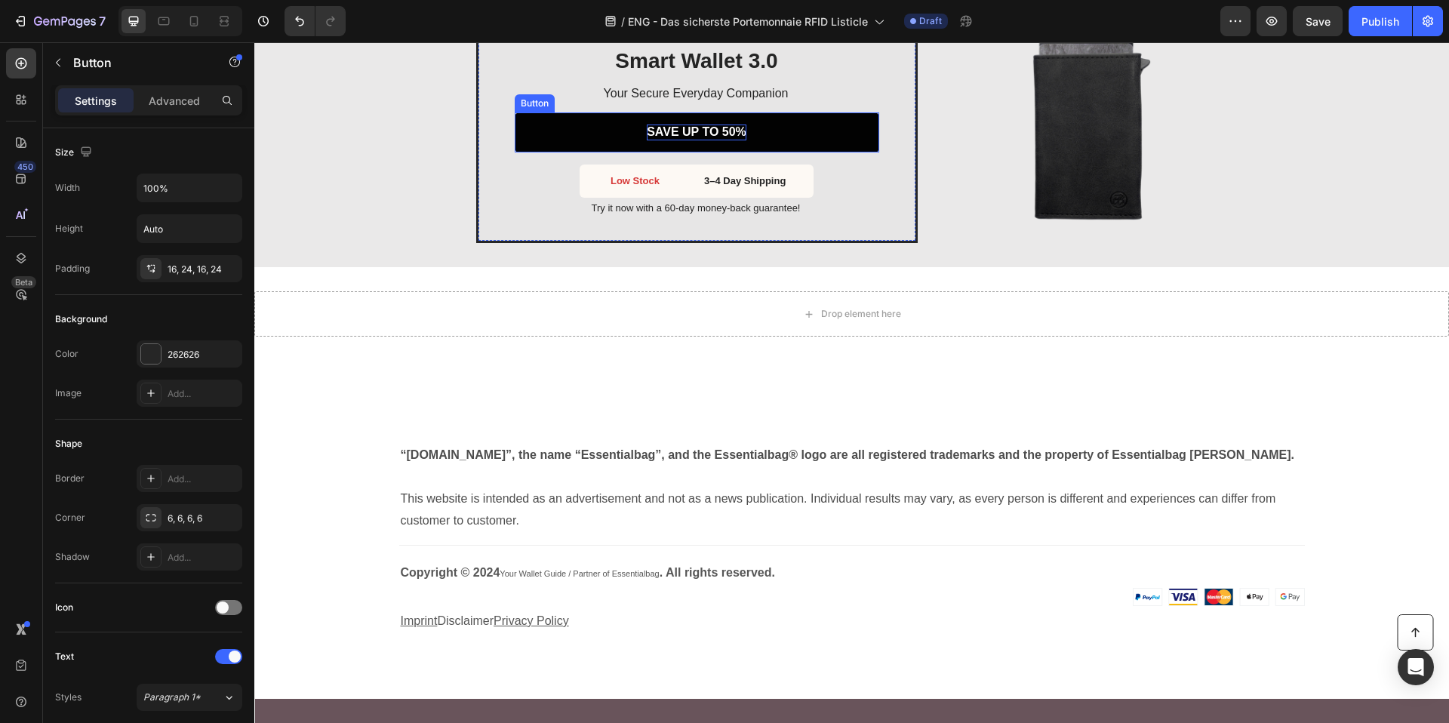
click at [651, 134] on strong "SAVE UP TO 50%" at bounding box center [697, 131] width 100 height 13
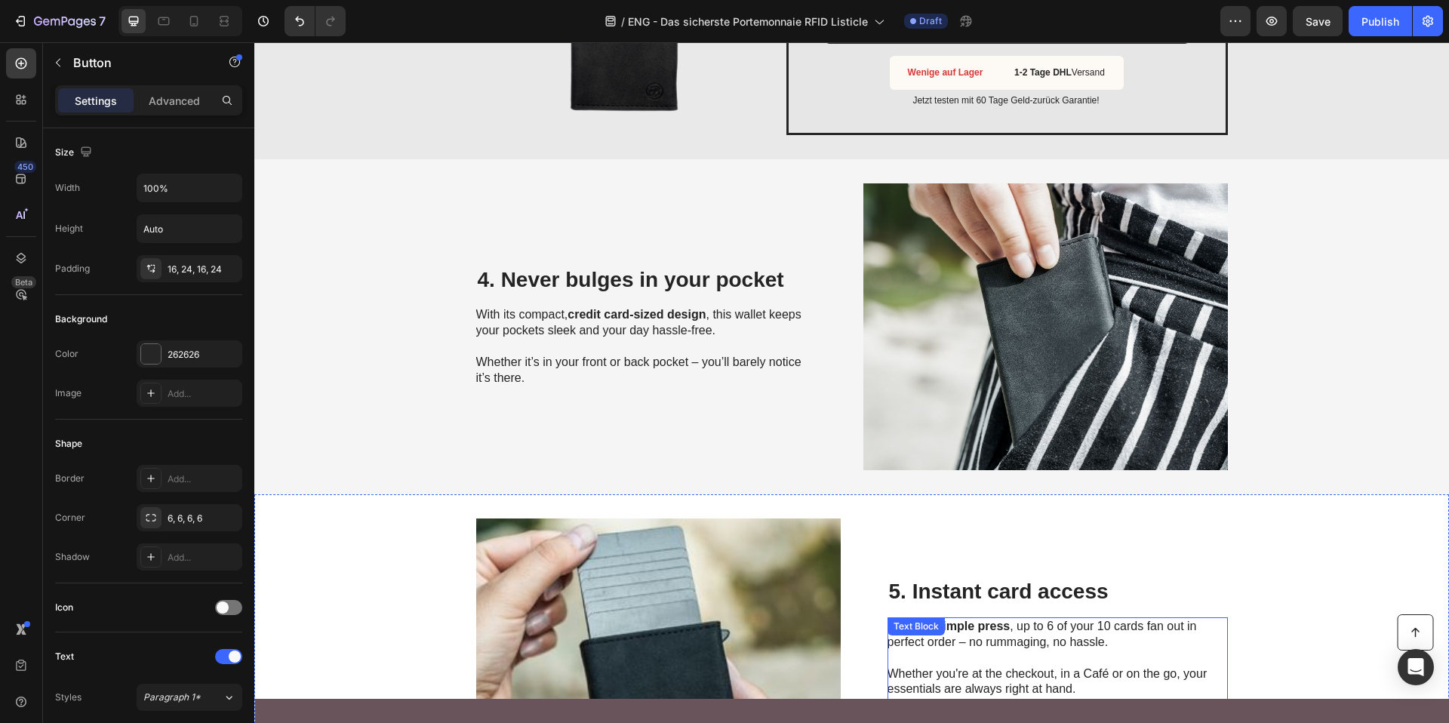
scroll to position [1254, 0]
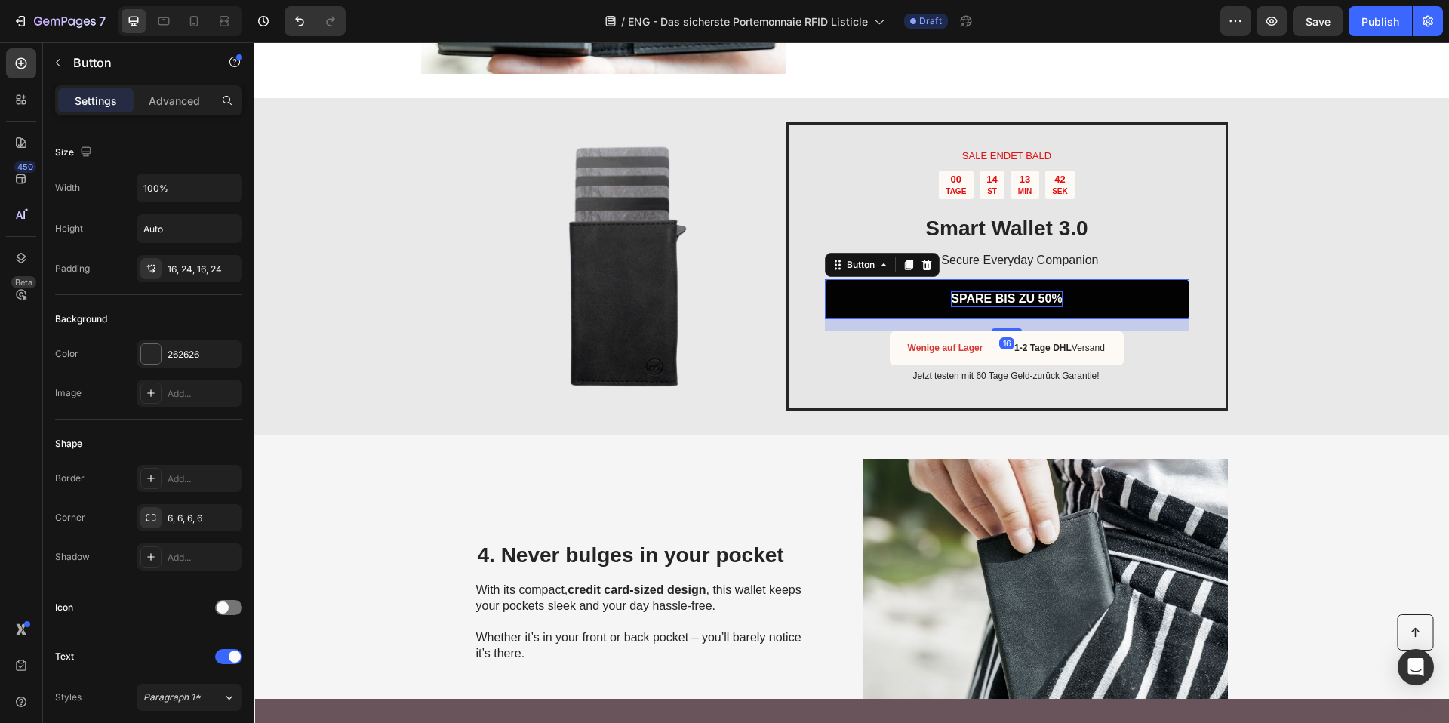
click at [1031, 297] on p "SPARE BIS ZU 50%" at bounding box center [1006, 299] width 111 height 16
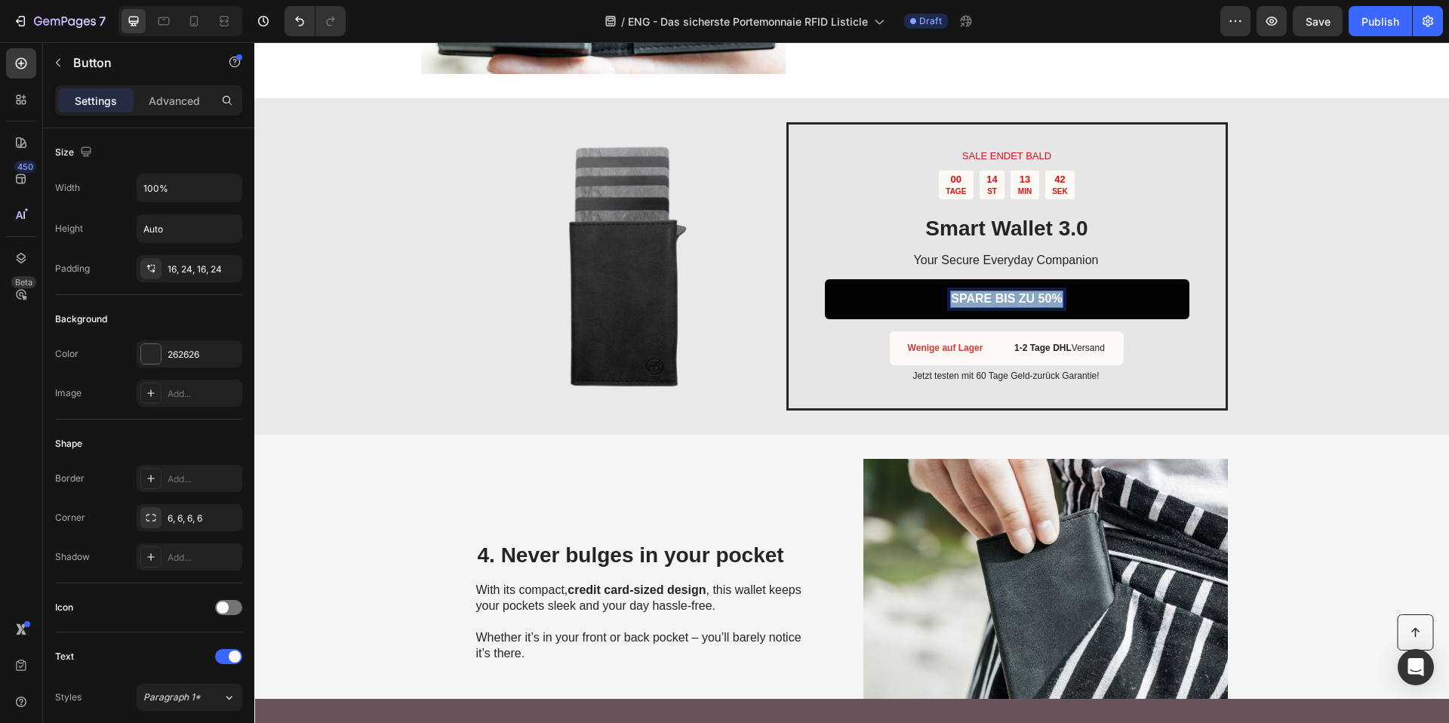
click at [1031, 297] on p "SPARE BIS ZU 50%" at bounding box center [1006, 299] width 111 height 16
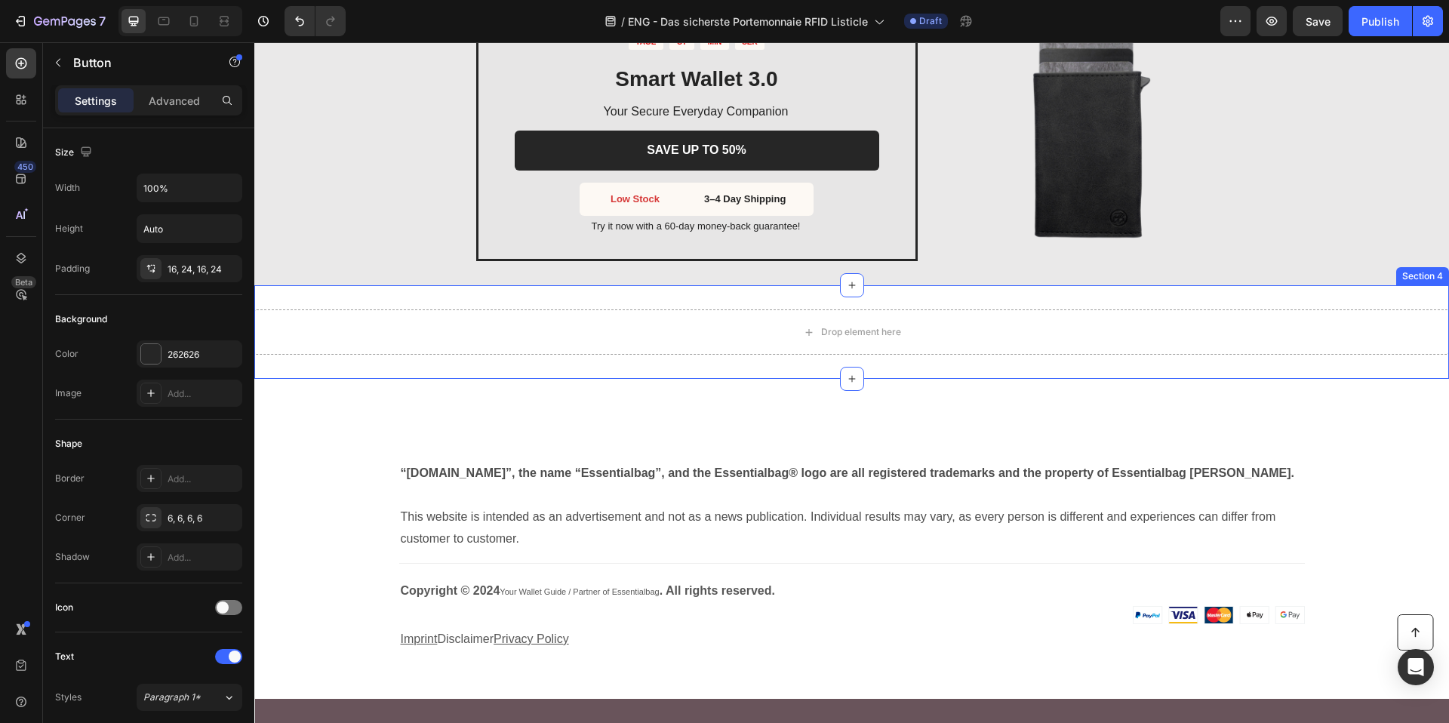
scroll to position [3091, 0]
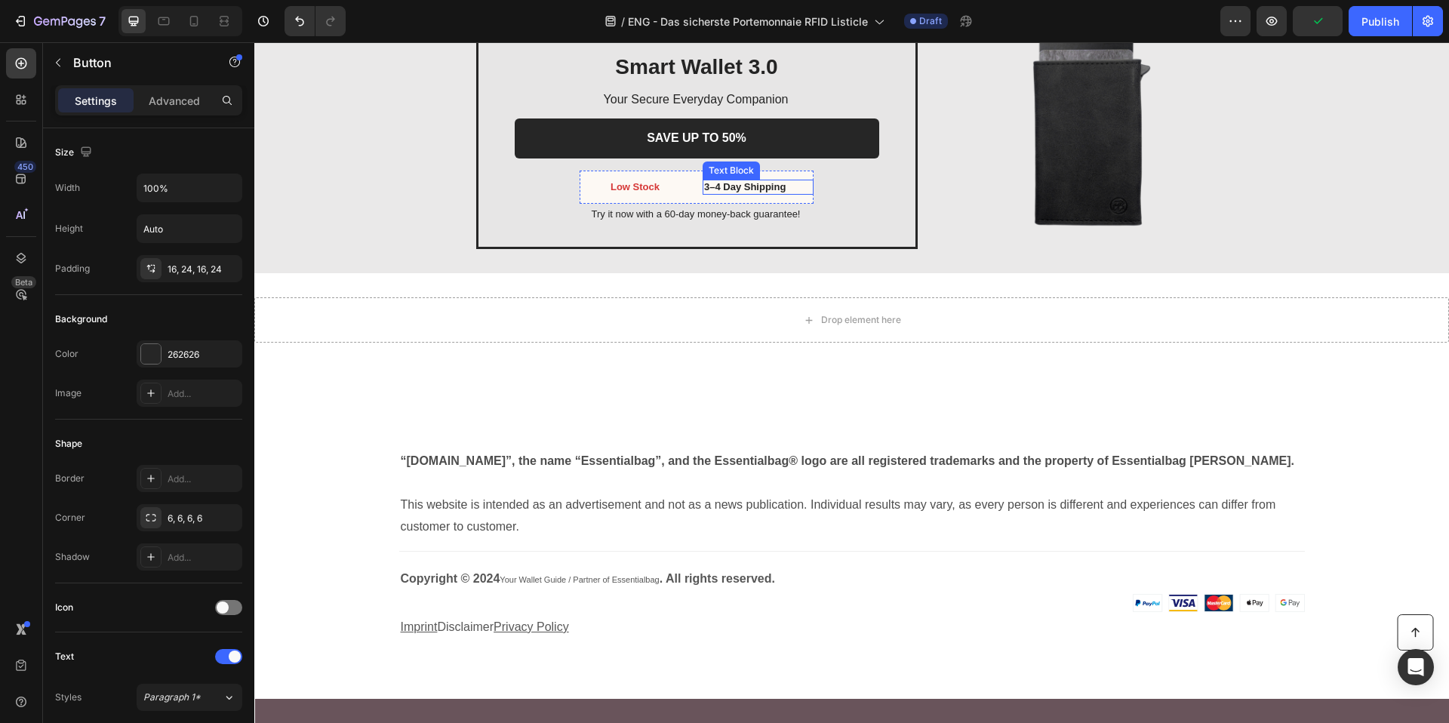
click at [739, 181] on strong "3–4 Day Shipping" at bounding box center [744, 186] width 81 height 11
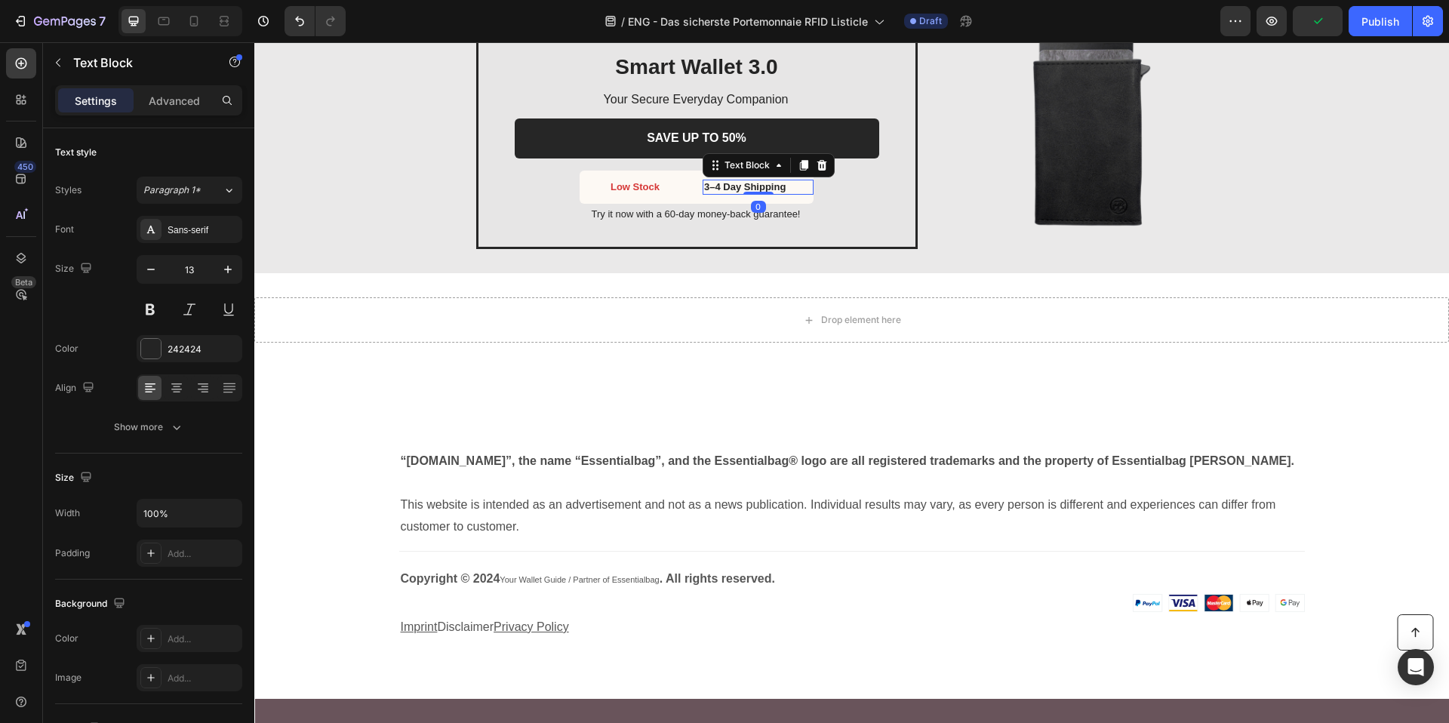
click at [739, 181] on strong "3–4 Day Shipping" at bounding box center [744, 186] width 81 height 11
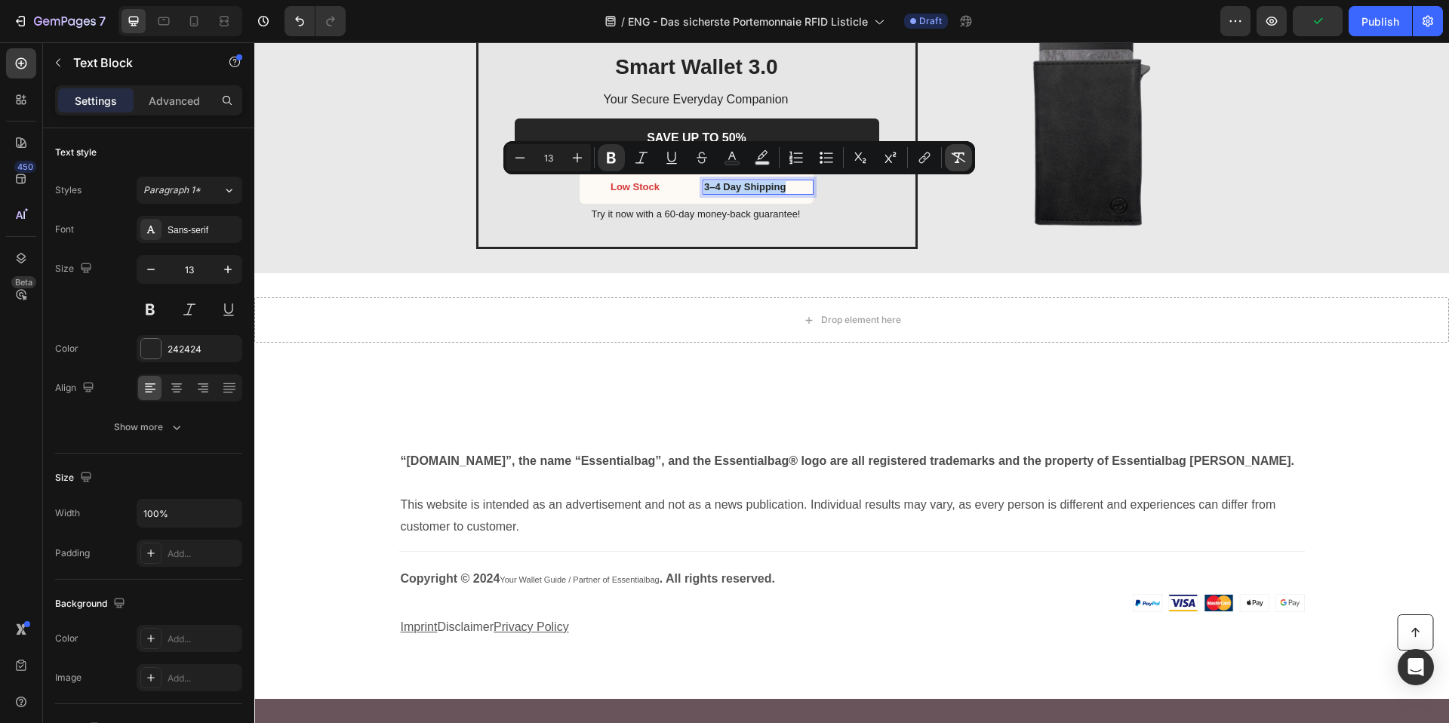
copy strong "3–4 Day Shipping"
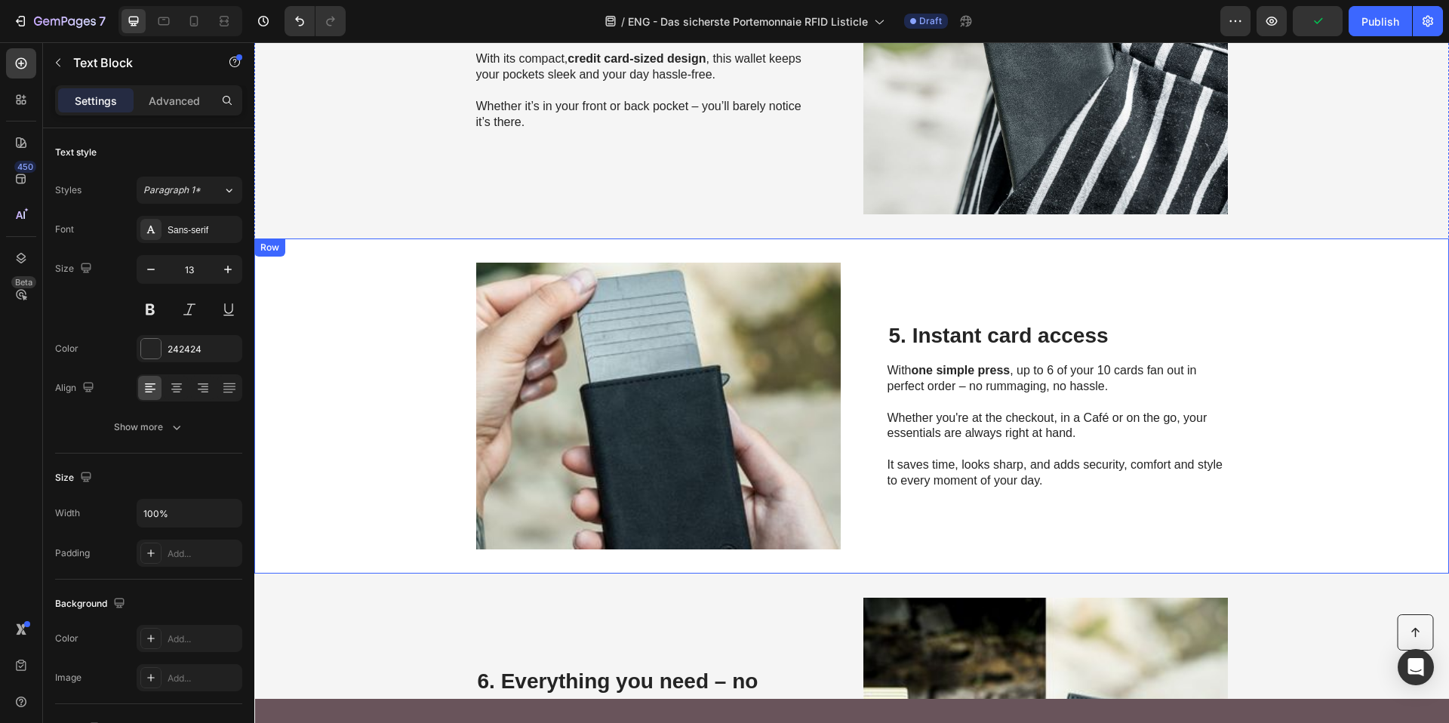
type input "16"
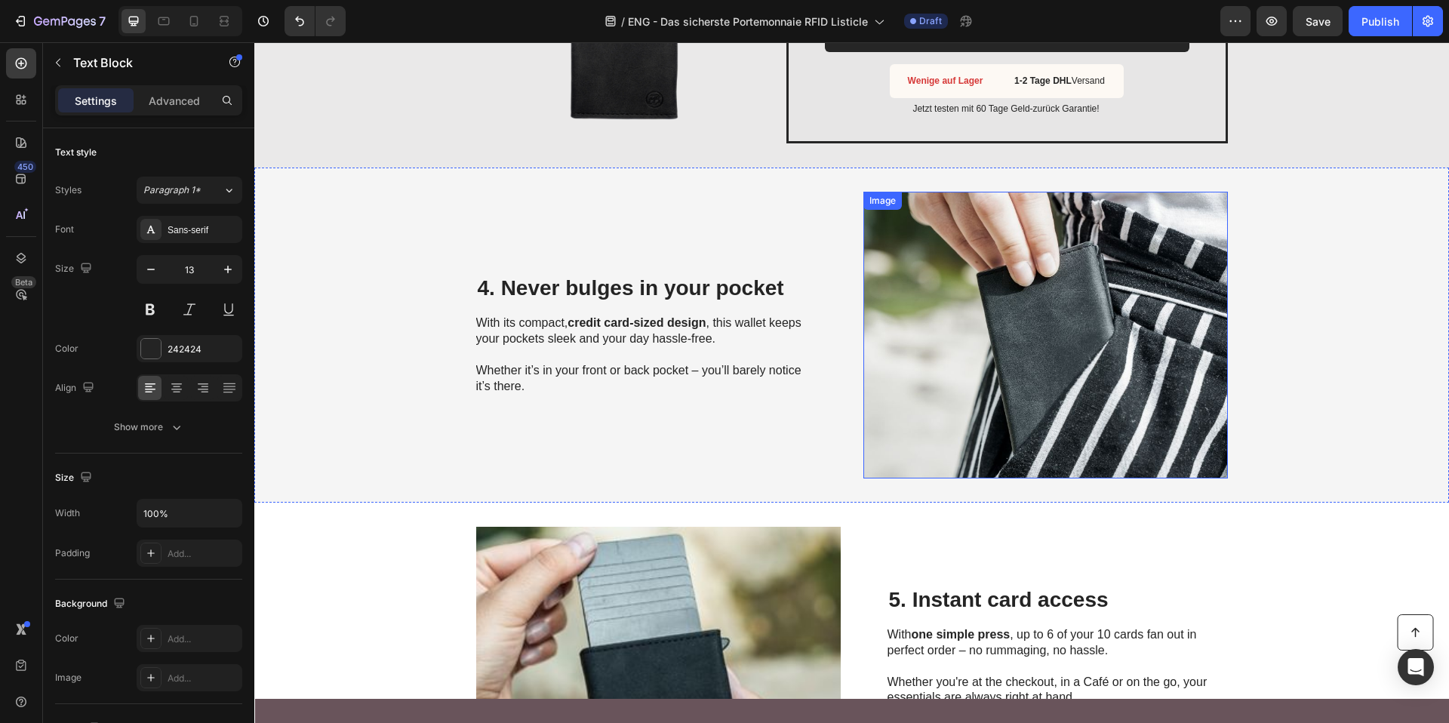
scroll to position [1059, 0]
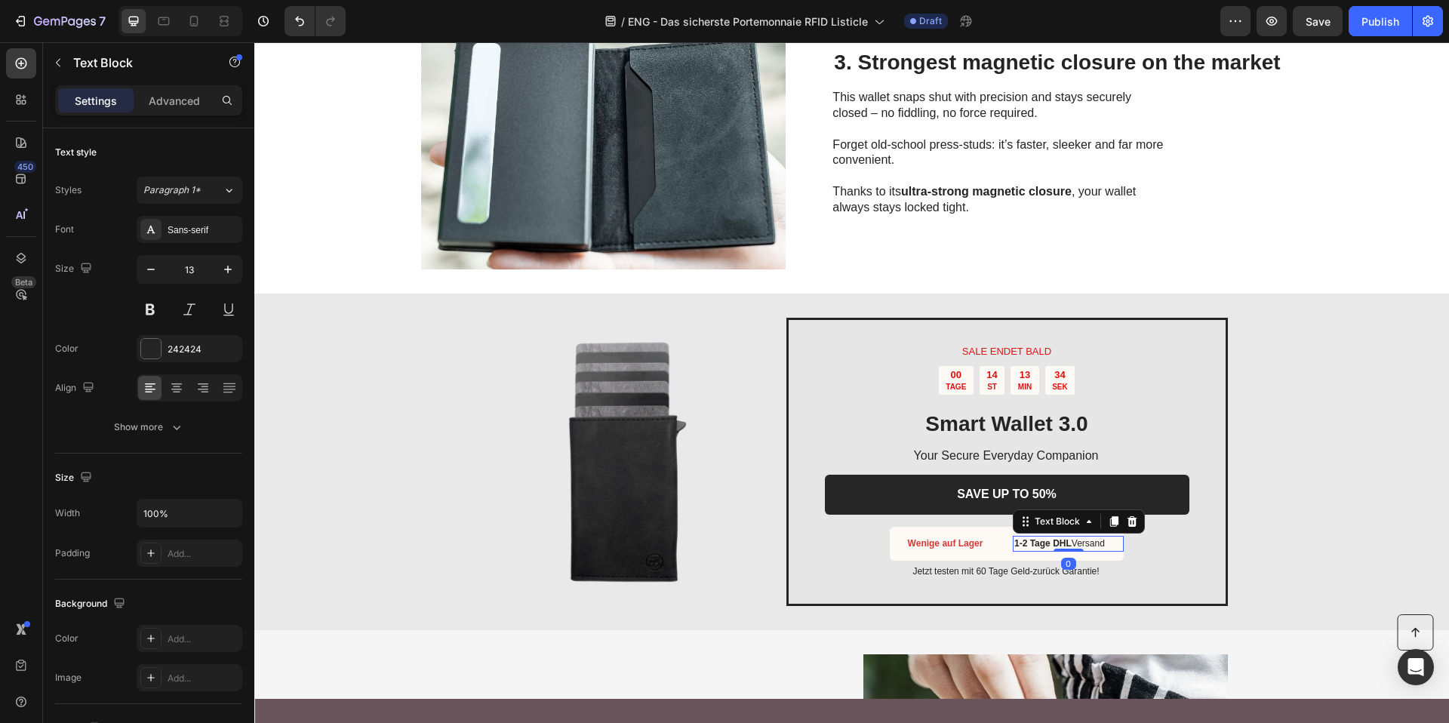
click at [1024, 544] on strong "1-2 Tage DHL" at bounding box center [1042, 543] width 57 height 11
click at [936, 539] on strong "Wenige auf Lager" at bounding box center [945, 543] width 75 height 11
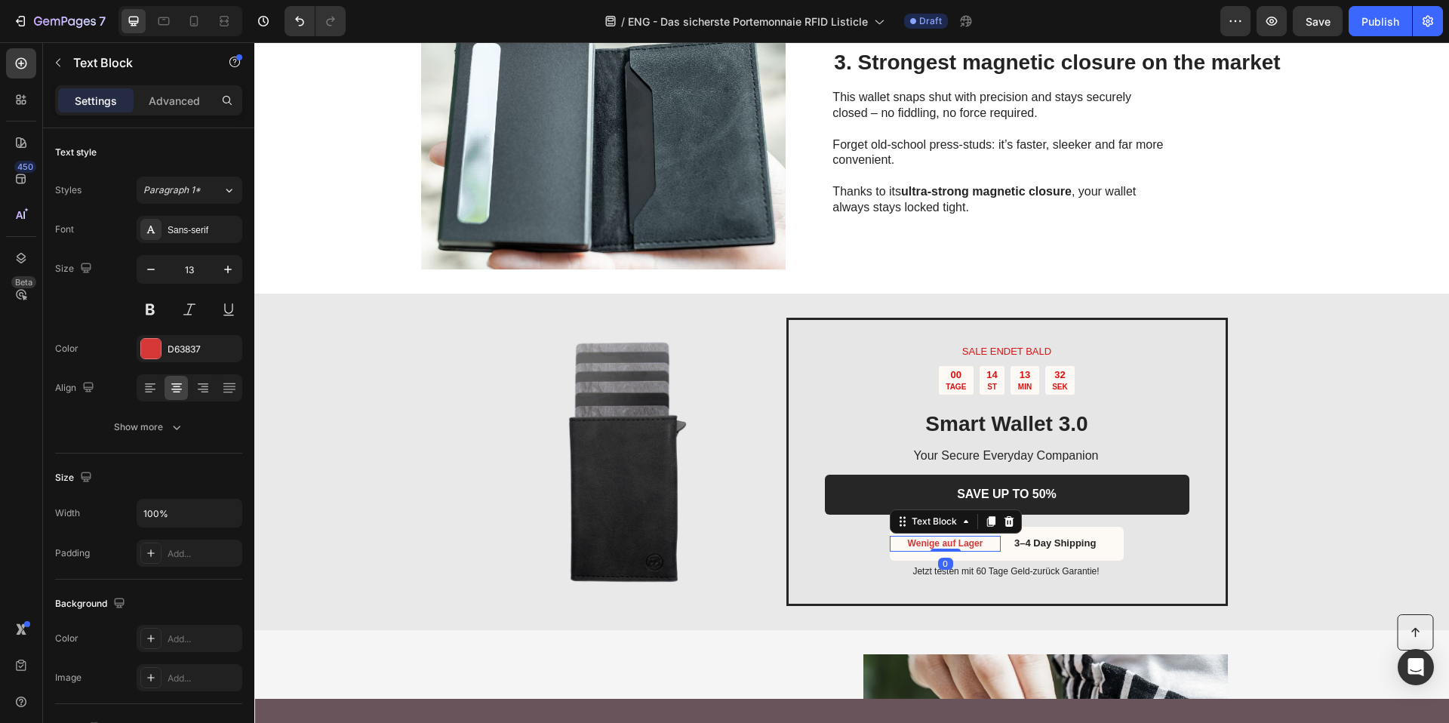
click at [936, 539] on strong "Wenige auf Lager" at bounding box center [945, 543] width 75 height 11
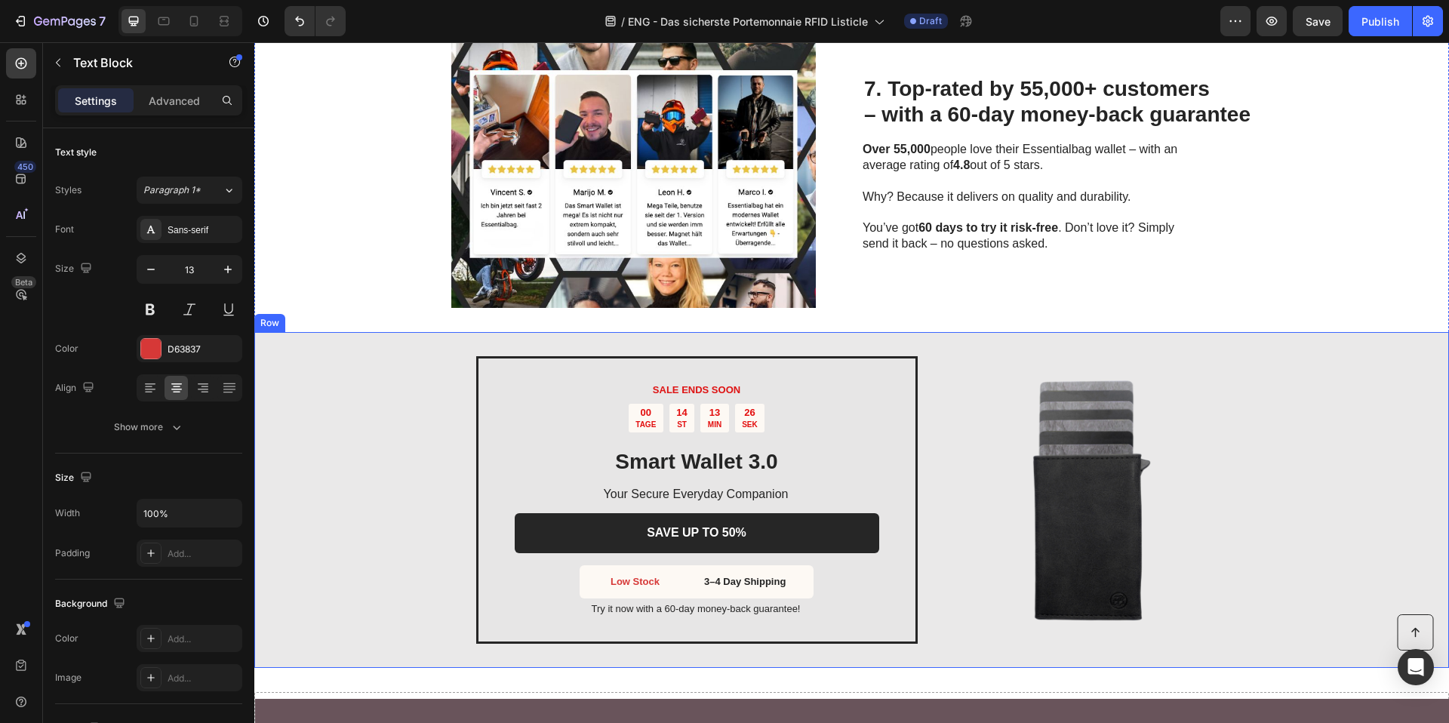
scroll to position [2896, 0]
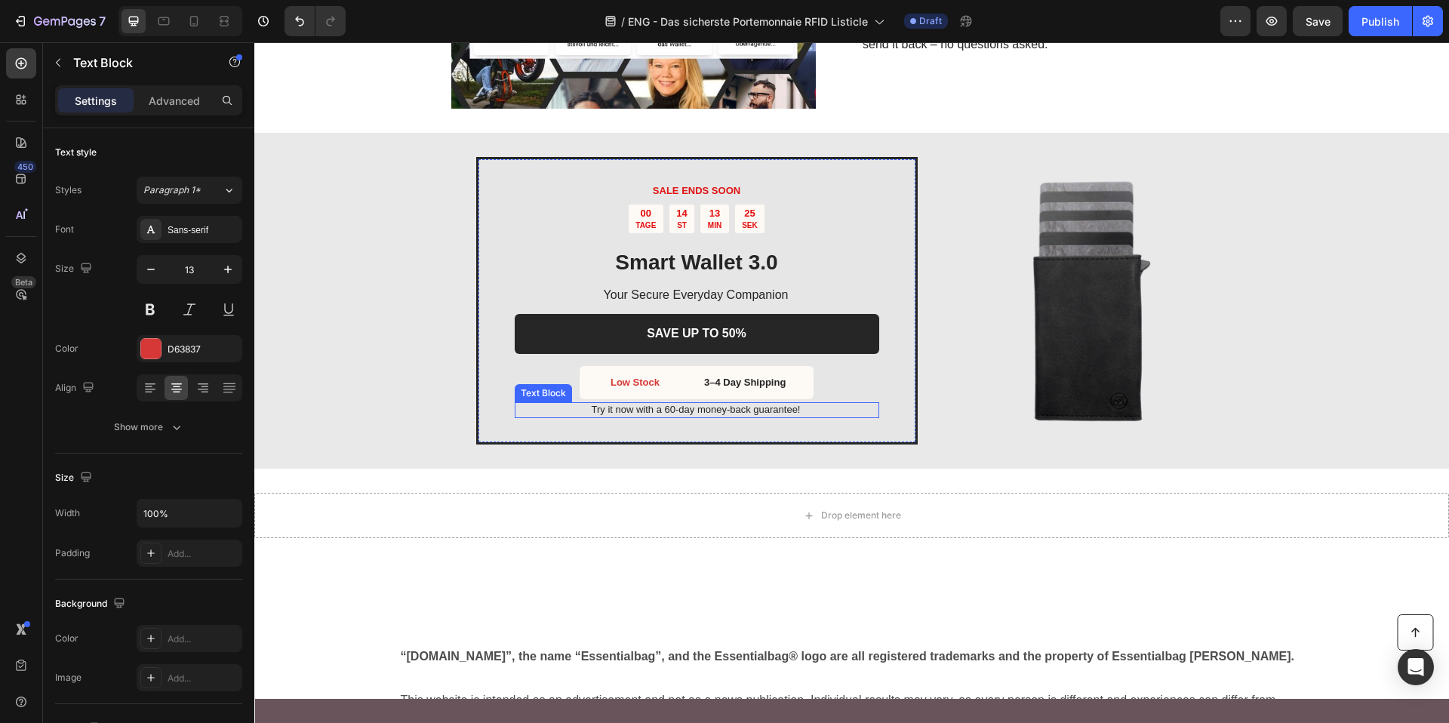
click at [637, 416] on p "Try it now with a 60-day money-back guarantee!" at bounding box center [696, 410] width 363 height 13
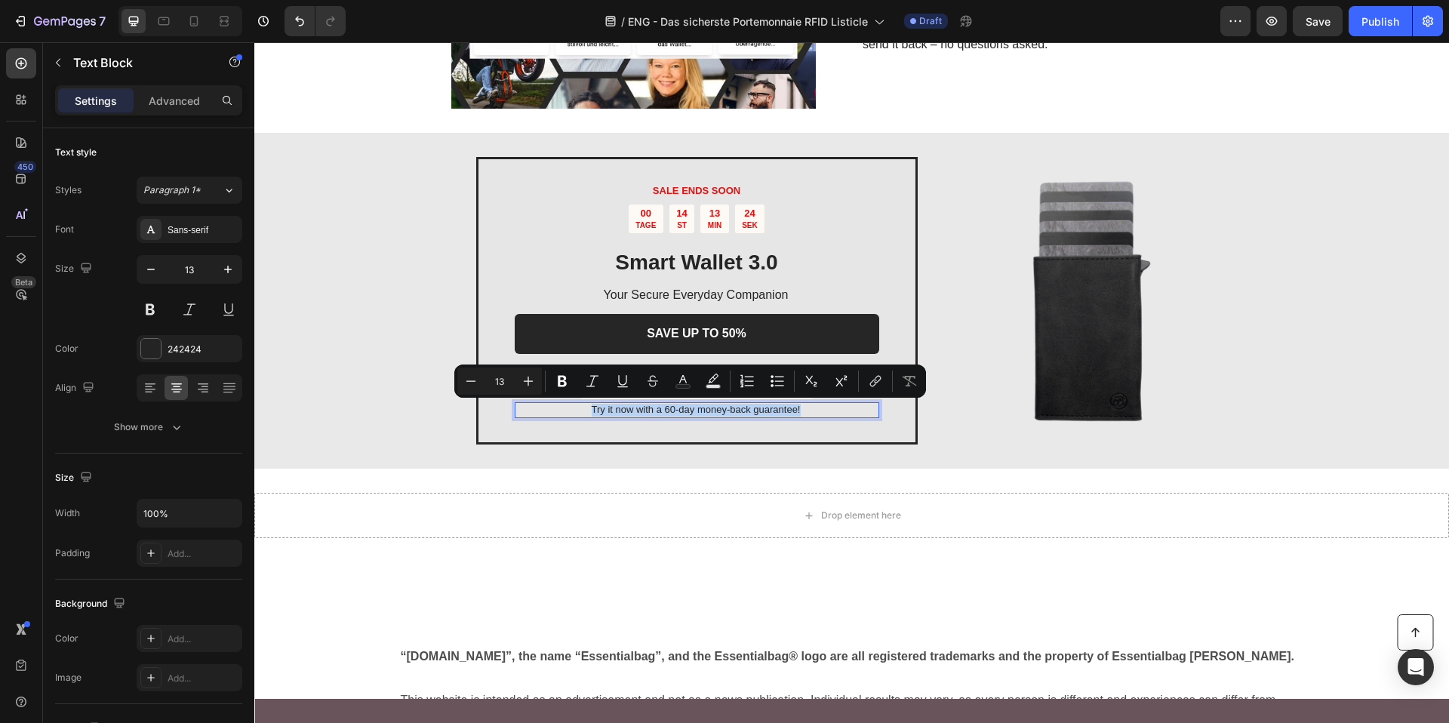
copy p "Try it now with a 60-day money-back guarantee!"
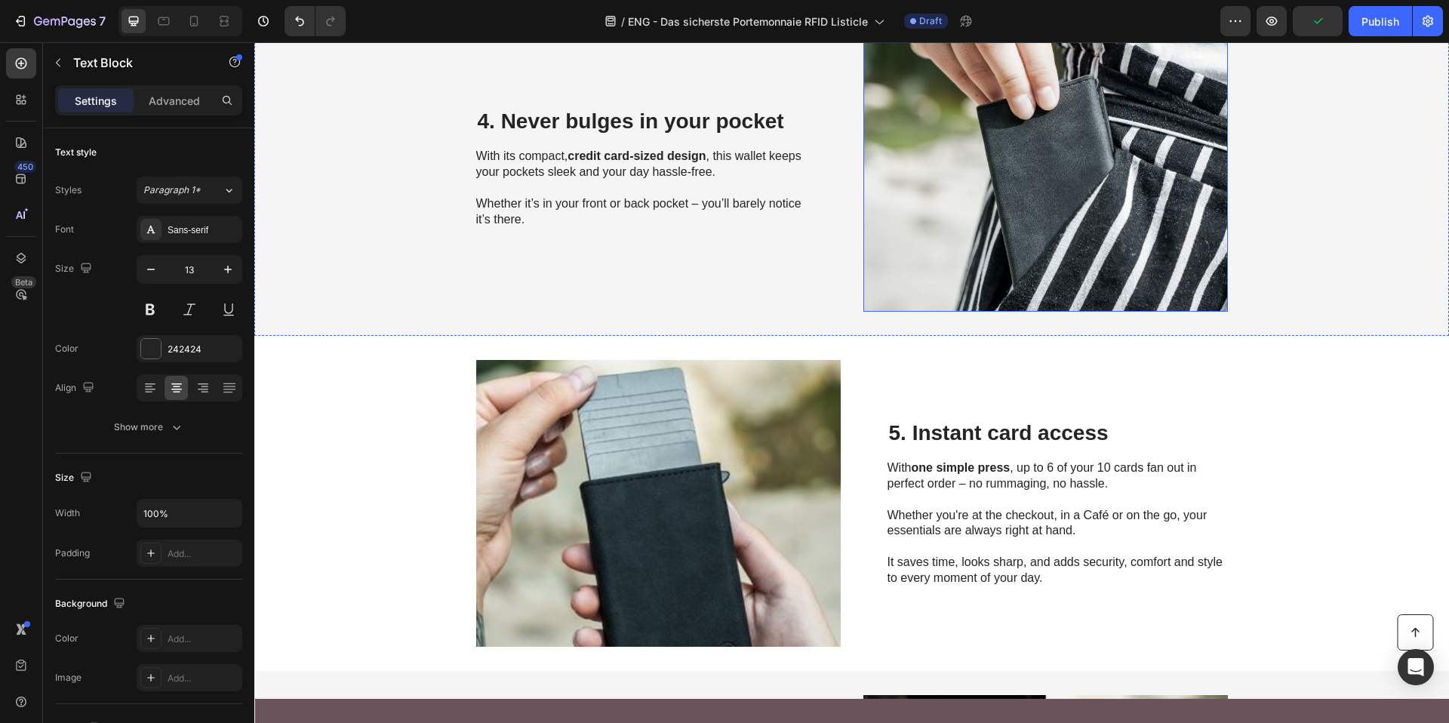
type input "16"
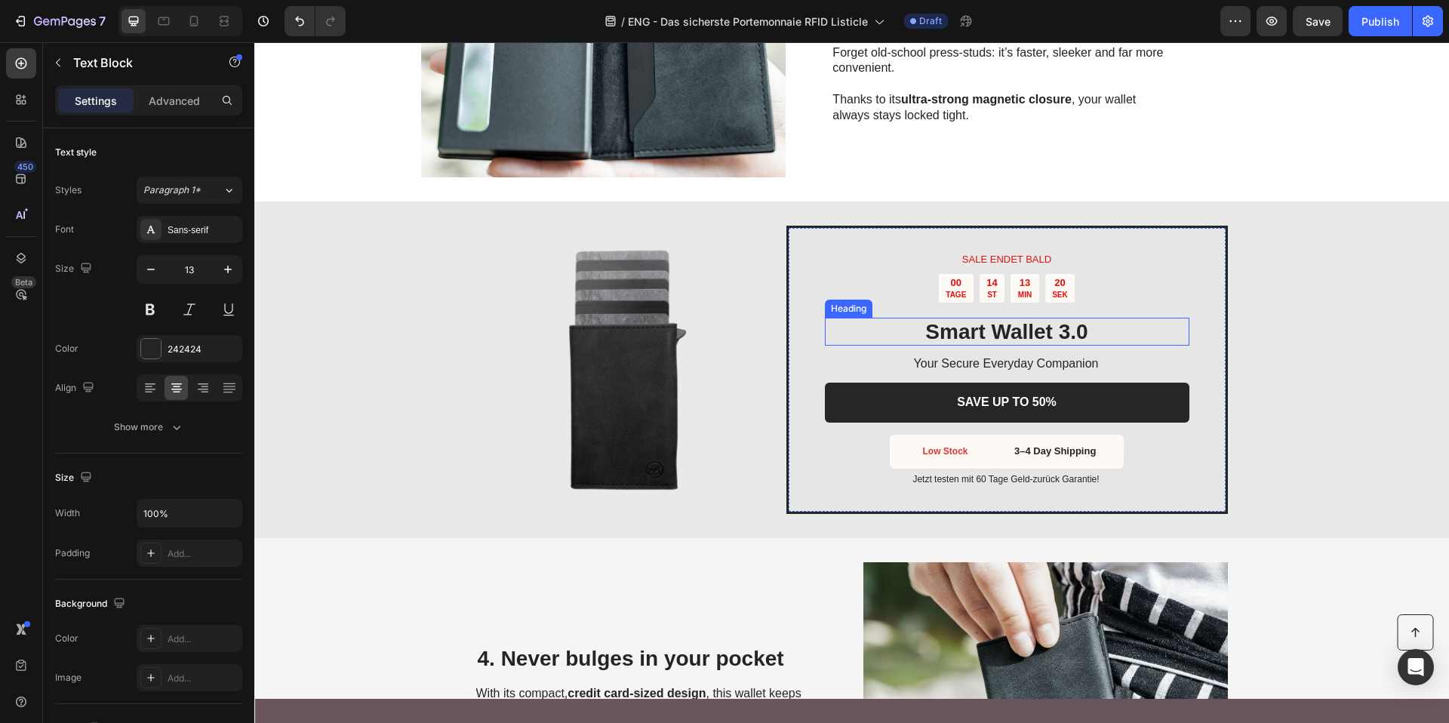
scroll to position [1290, 0]
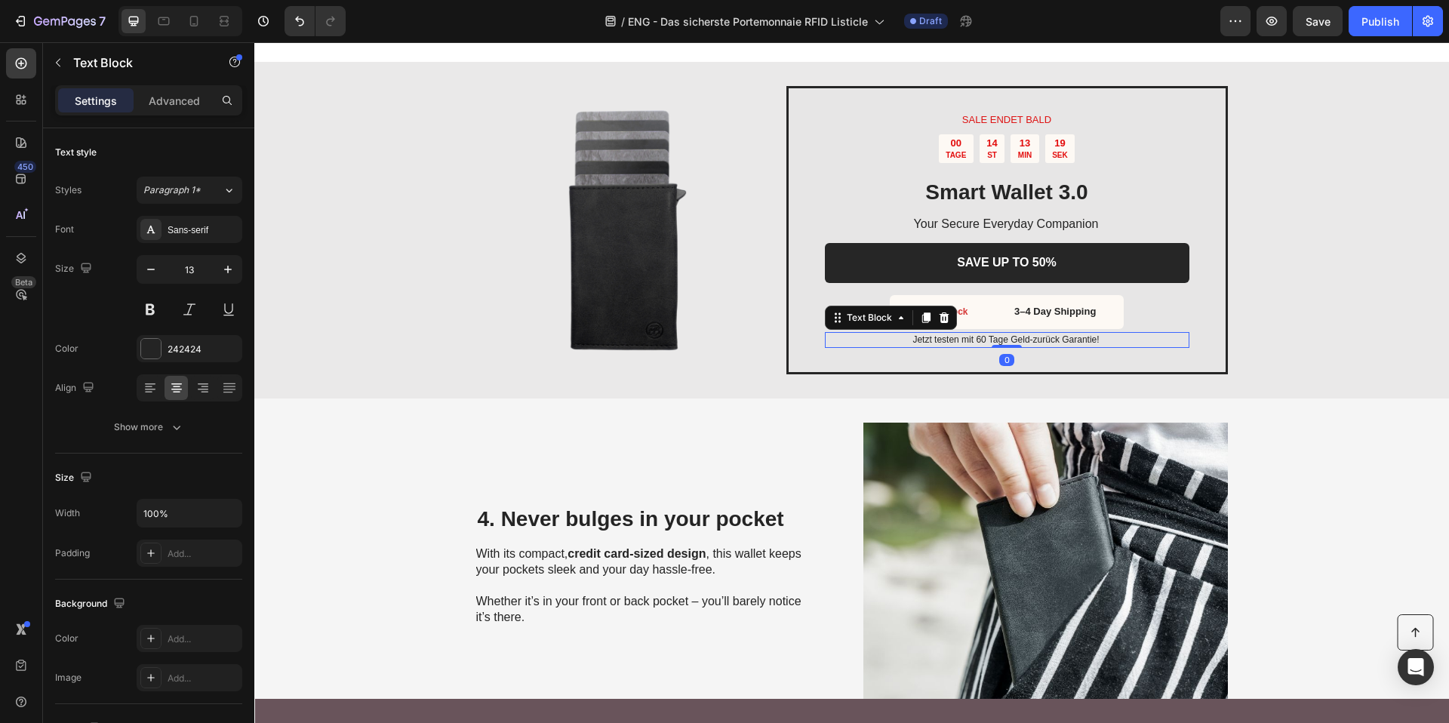
click at [982, 341] on span "Jetzt testen mit 60 Tage Geld-zurück Garantie!" at bounding box center [1005, 339] width 186 height 11
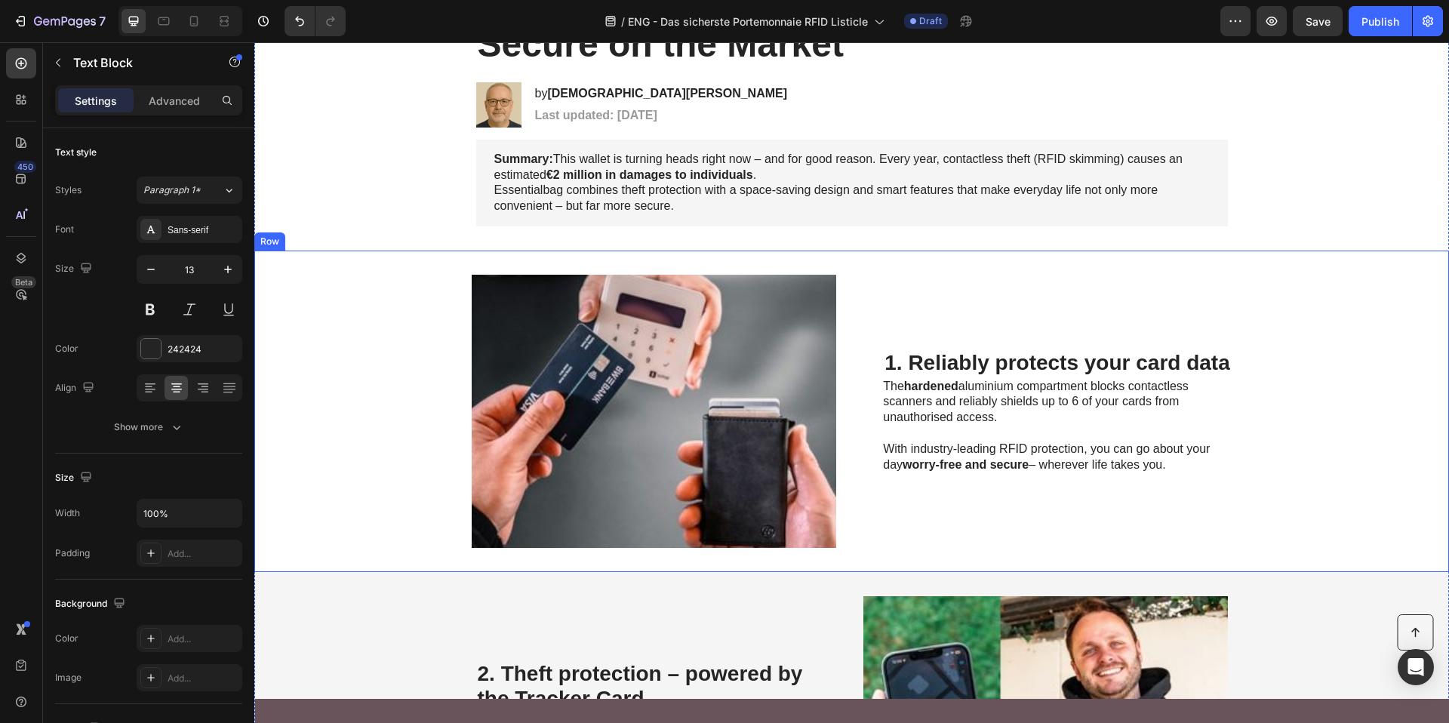
scroll to position [263, 0]
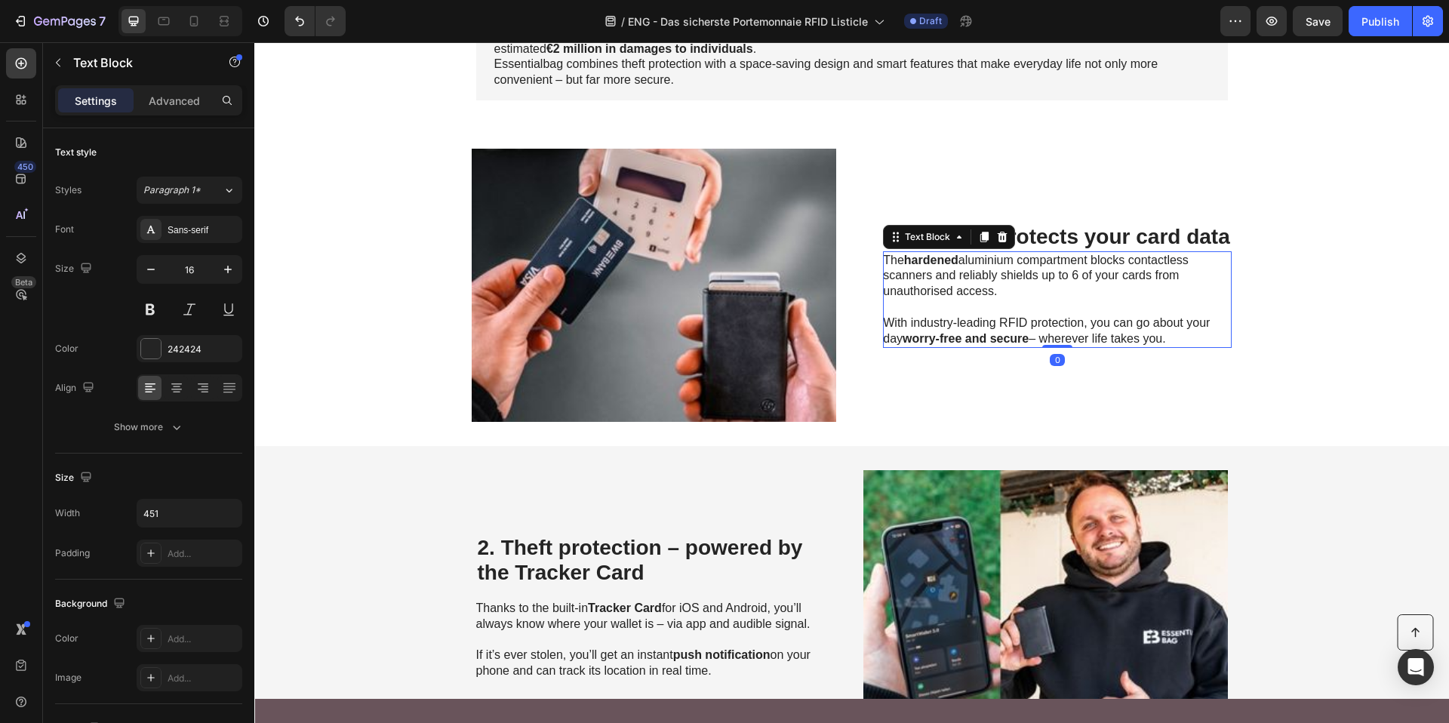
click at [896, 280] on span "The hardened aluminium compartment blocks contactless scanners and reliably shi…" at bounding box center [1036, 276] width 306 height 45
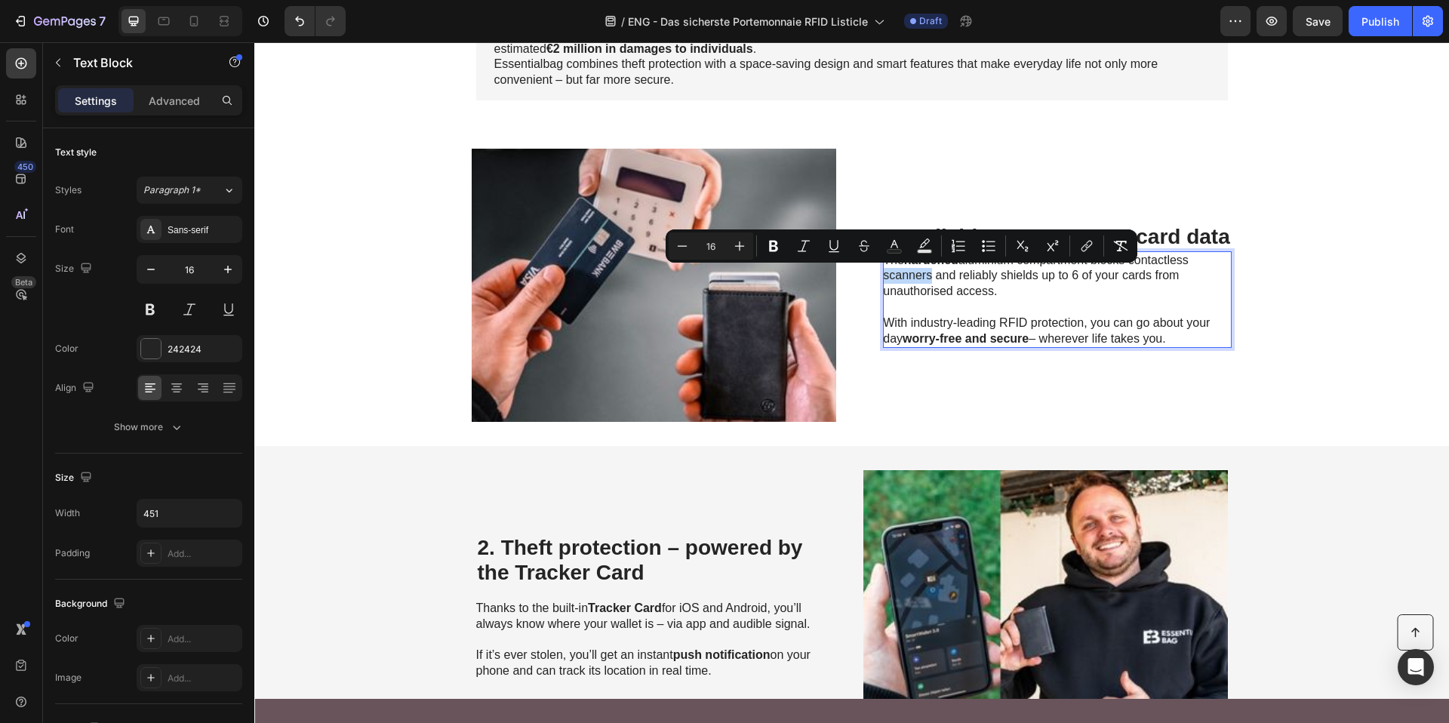
click at [884, 260] on div "Minus 16 Plus Bold Italic Underline Strikethrough Text Color Text Background Co…" at bounding box center [902, 245] width 472 height 33
click at [883, 270] on span "The hardened aluminium compartment blocks contactless scanners and reliably shi…" at bounding box center [1036, 276] width 306 height 45
click at [904, 305] on p "With industry-leading RFID protection, you can go about your day worry-free and…" at bounding box center [1052, 323] width 339 height 47
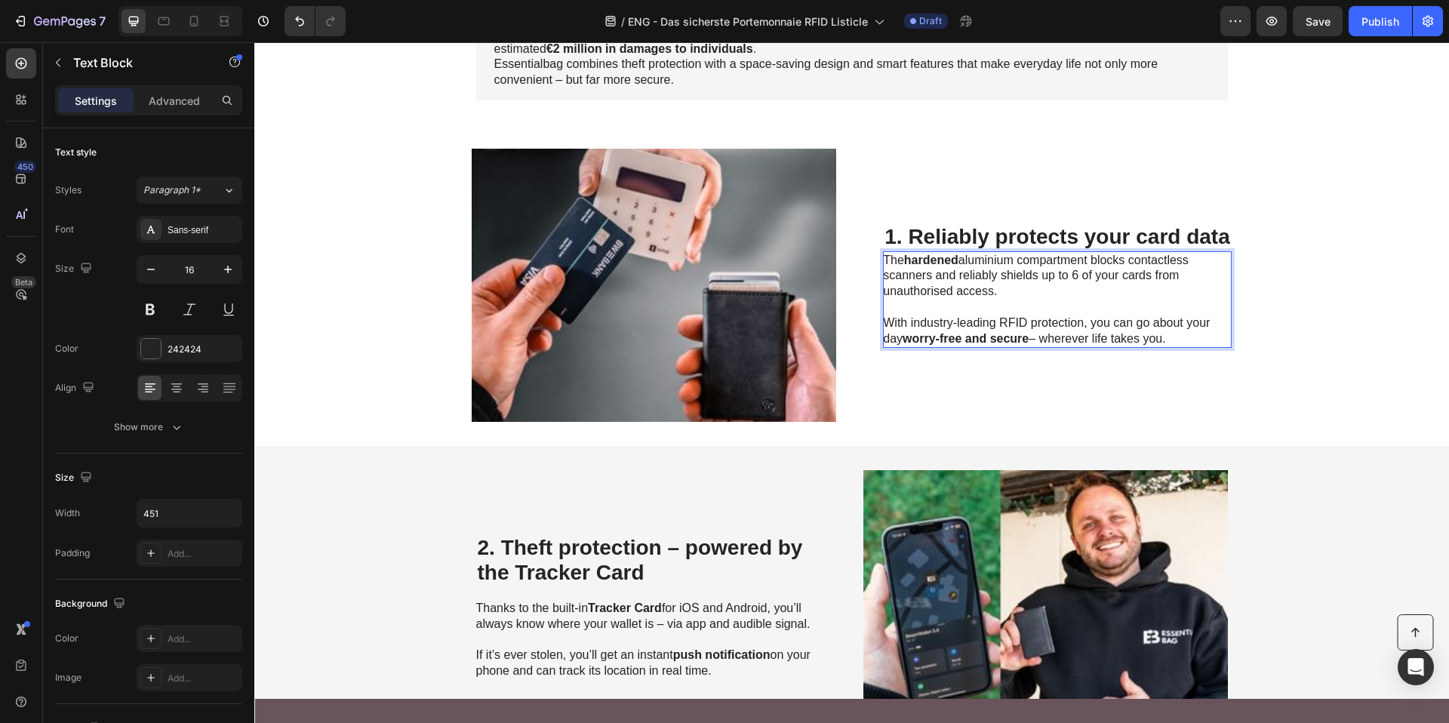
click at [883, 257] on span "The hardened aluminium compartment blocks contactless scanners and reliably shi…" at bounding box center [1036, 276] width 306 height 45
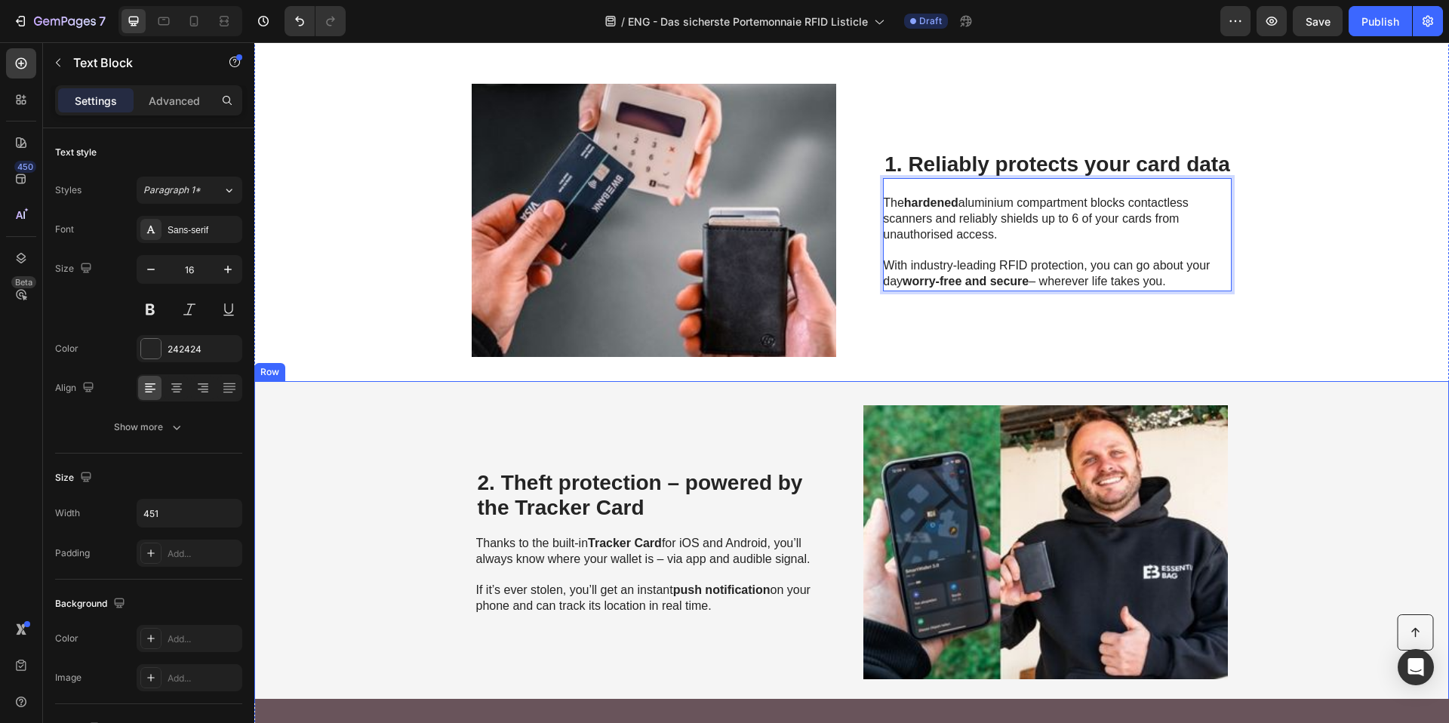
scroll to position [396, 0]
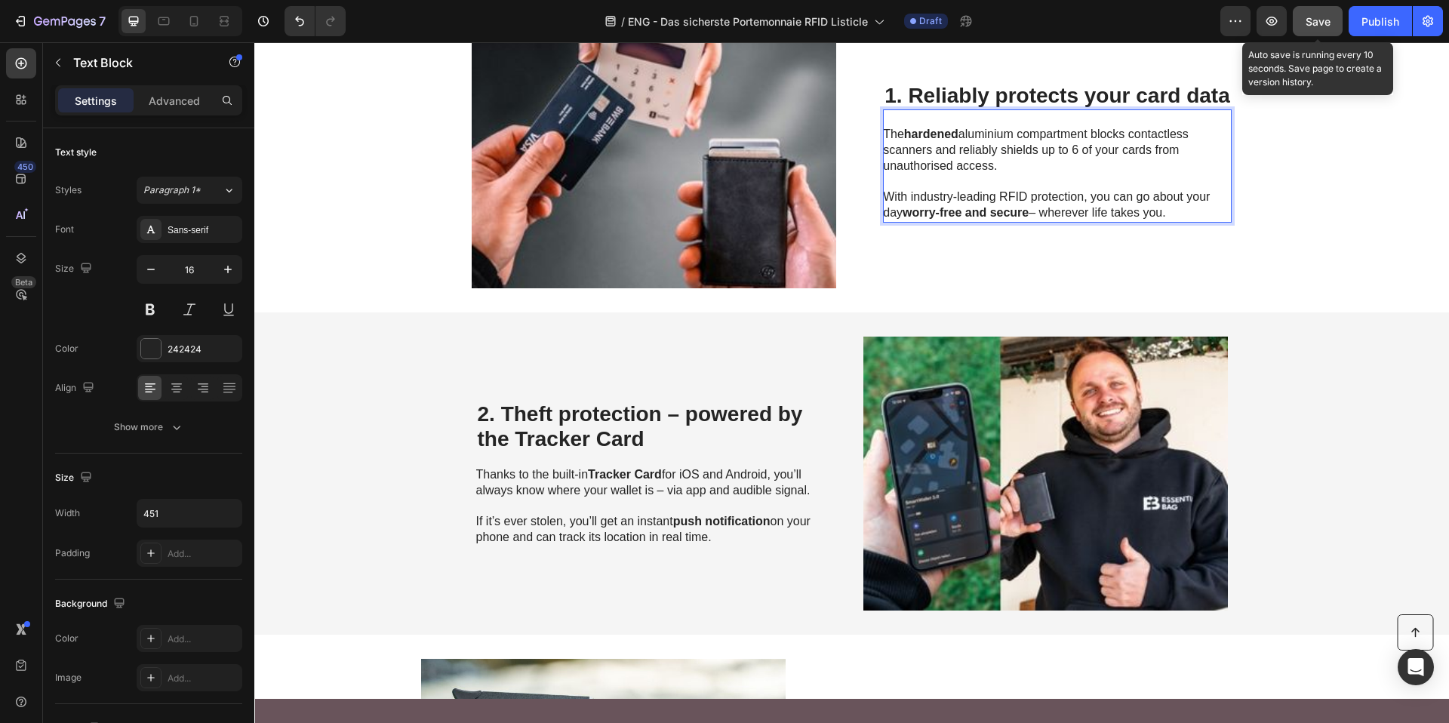
click at [1305, 19] on button "Save" at bounding box center [1318, 21] width 50 height 30
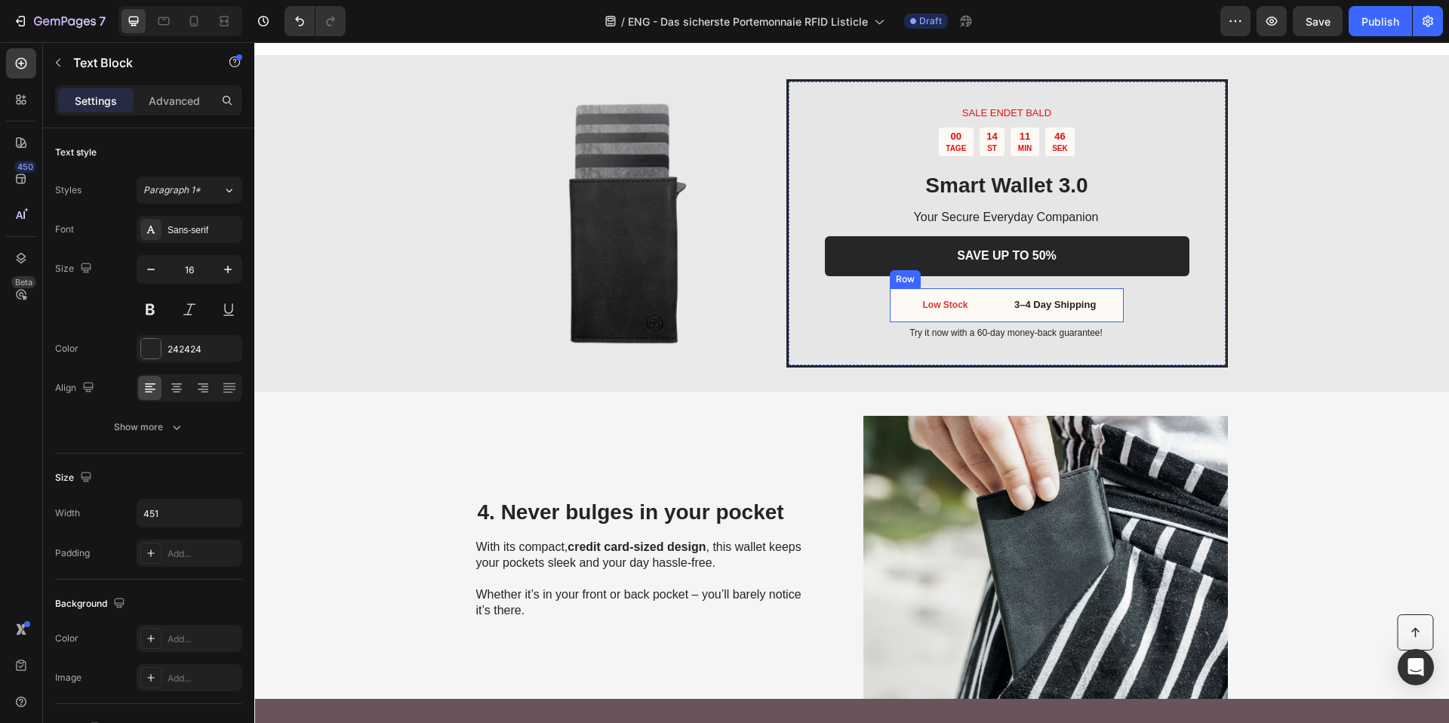
scroll to position [1307, 0]
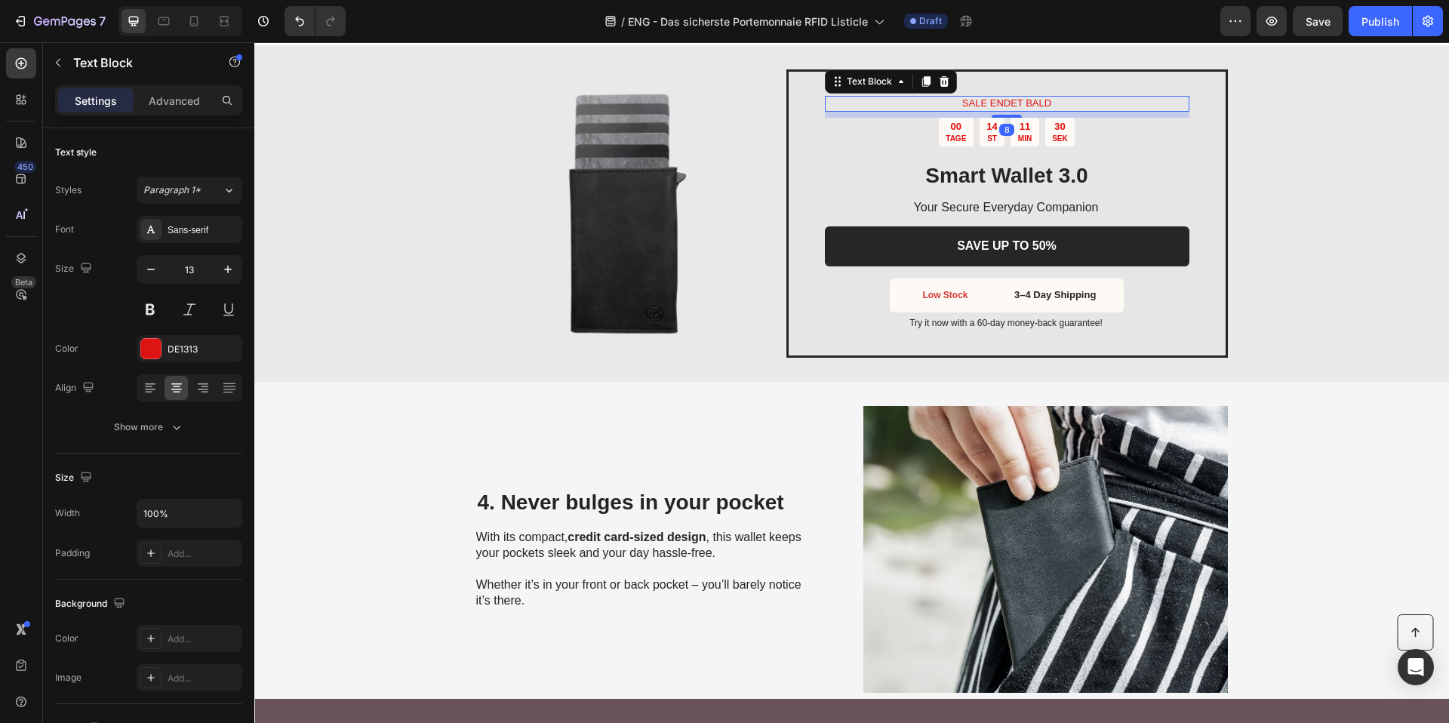
click at [974, 99] on p "SALE ENDET BALD" at bounding box center [1006, 103] width 361 height 13
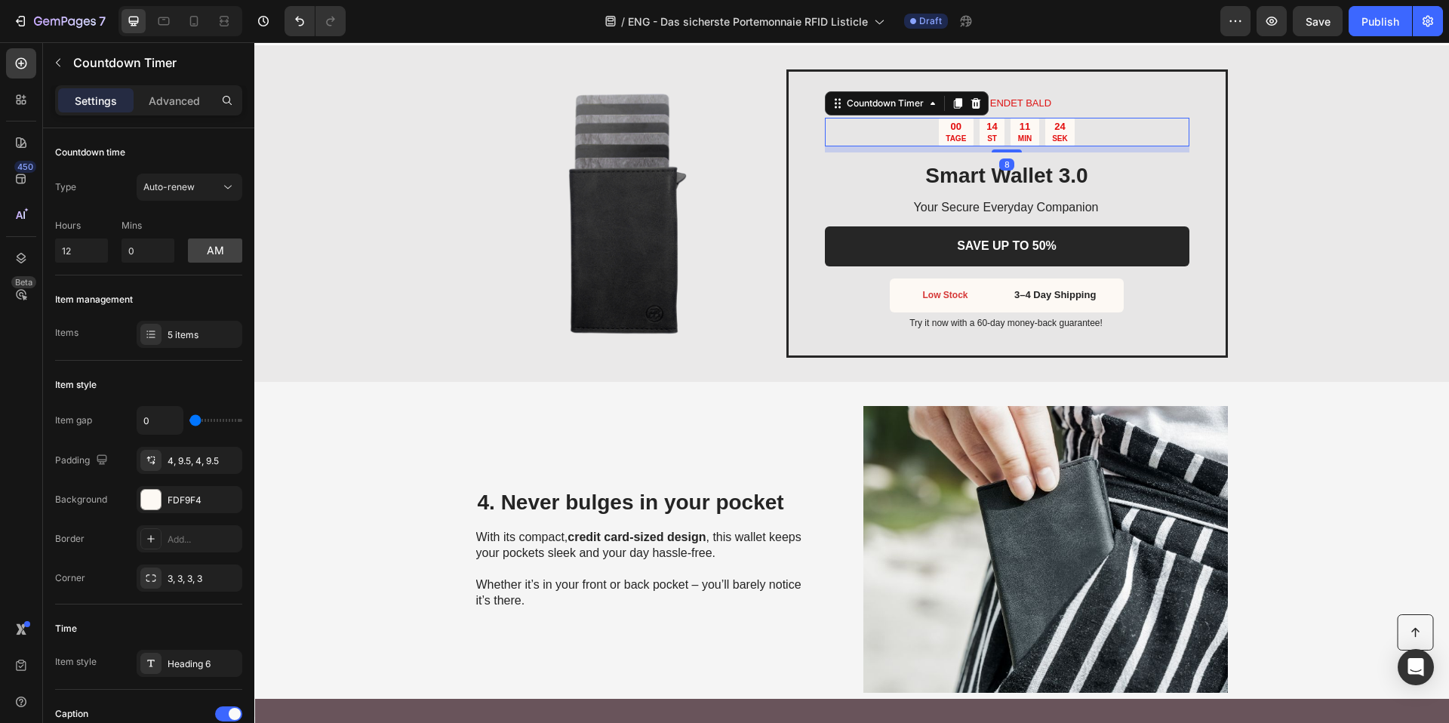
click at [908, 146] on div "00 TAGE 14 ST 11 MIN 24 SEK Countdown Timer 8" at bounding box center [1007, 132] width 364 height 29
click at [170, 345] on div "5 items" at bounding box center [190, 334] width 106 height 27
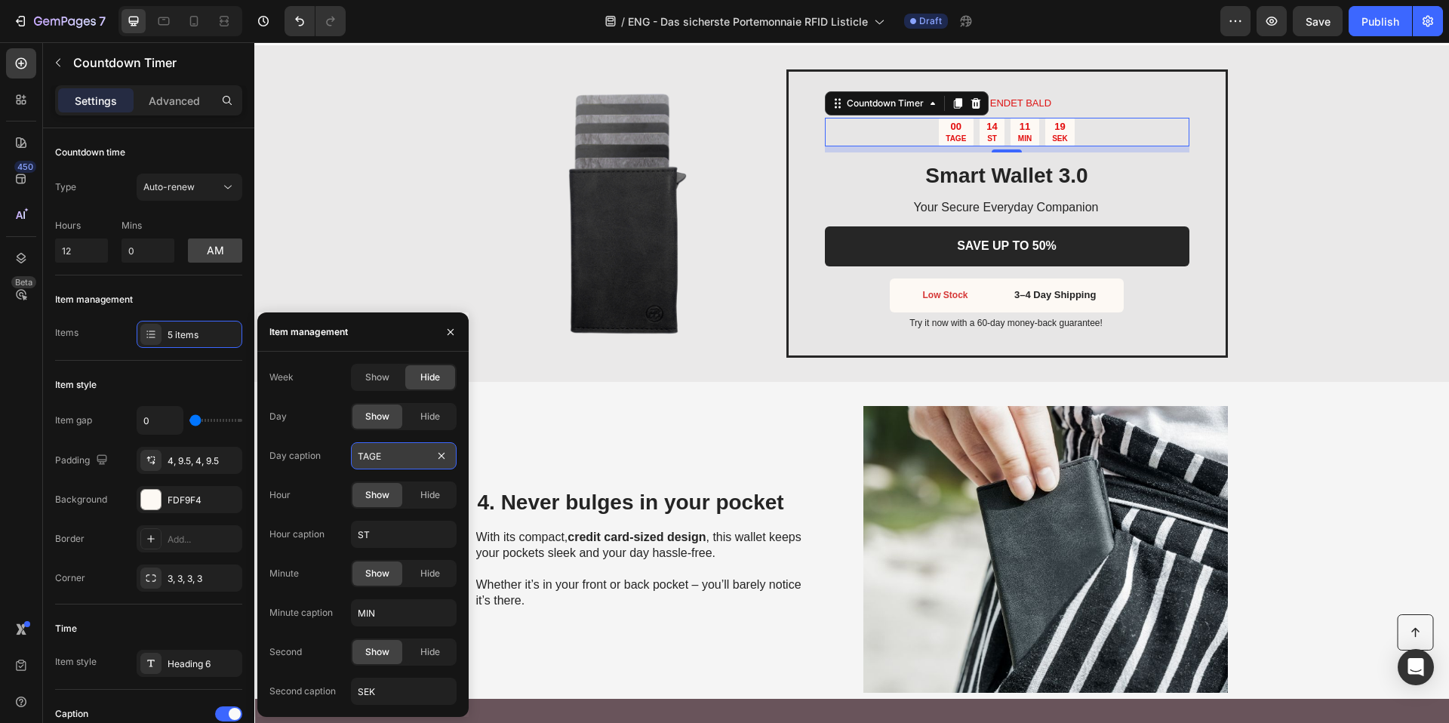
click at [396, 450] on input "TAGE" at bounding box center [404, 455] width 106 height 27
type input "A"
type input "DAYS"
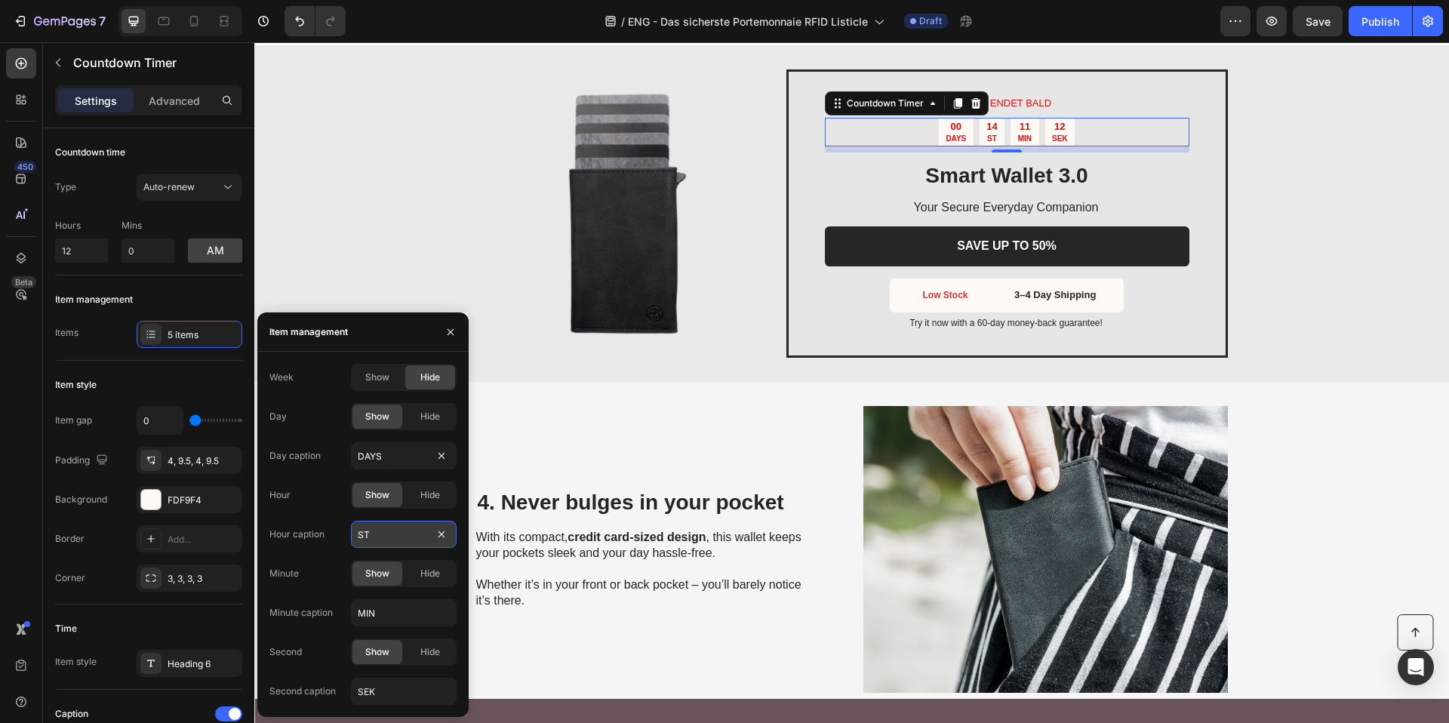
click at [398, 539] on input "ST" at bounding box center [404, 534] width 106 height 27
type input "HOURS"
click at [381, 685] on input "SEK" at bounding box center [404, 691] width 106 height 27
click at [383, 687] on input "SEK" at bounding box center [404, 691] width 106 height 27
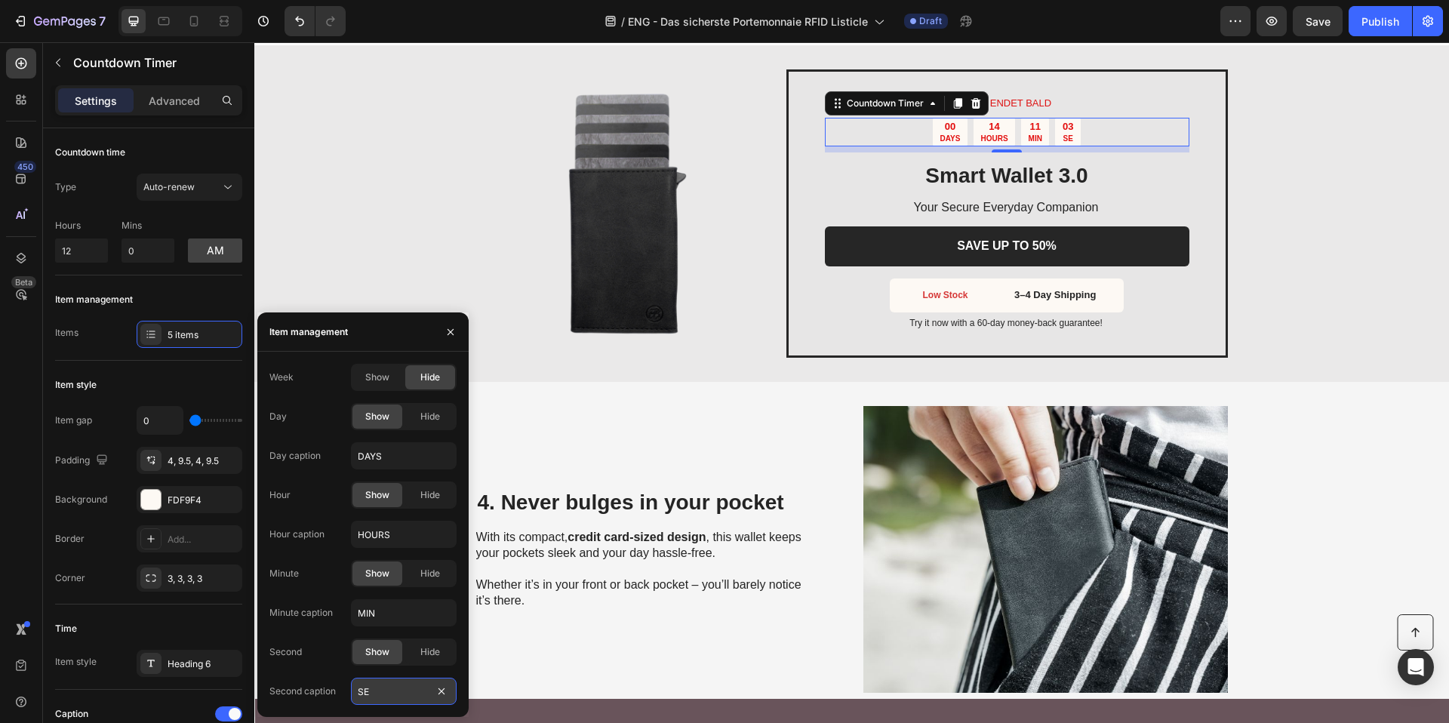
type input "SEC"
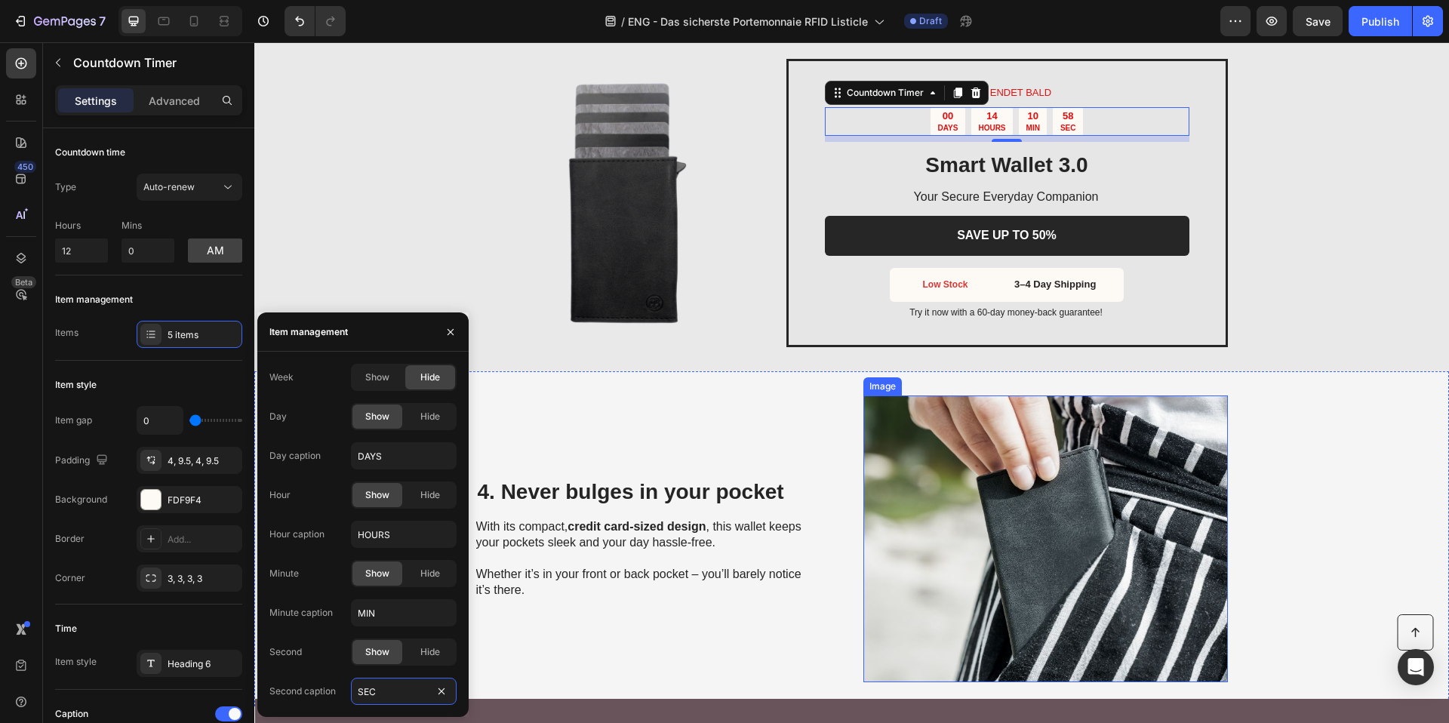
scroll to position [1301, 0]
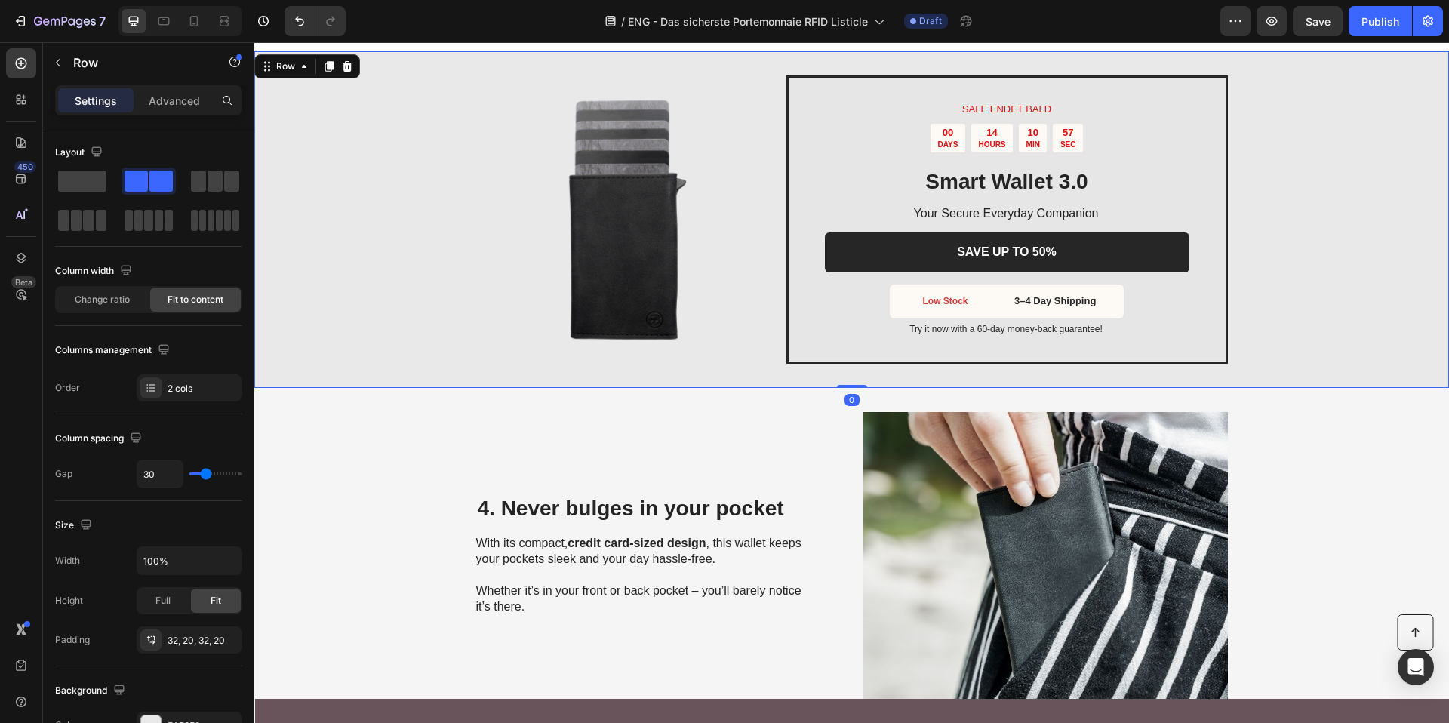
click at [1197, 63] on div "SALE ENDET BALD Text Block 00 DAYS 14 HOURS 10 MIN 57 SEC Countdown Timer Smart…" at bounding box center [851, 219] width 1194 height 337
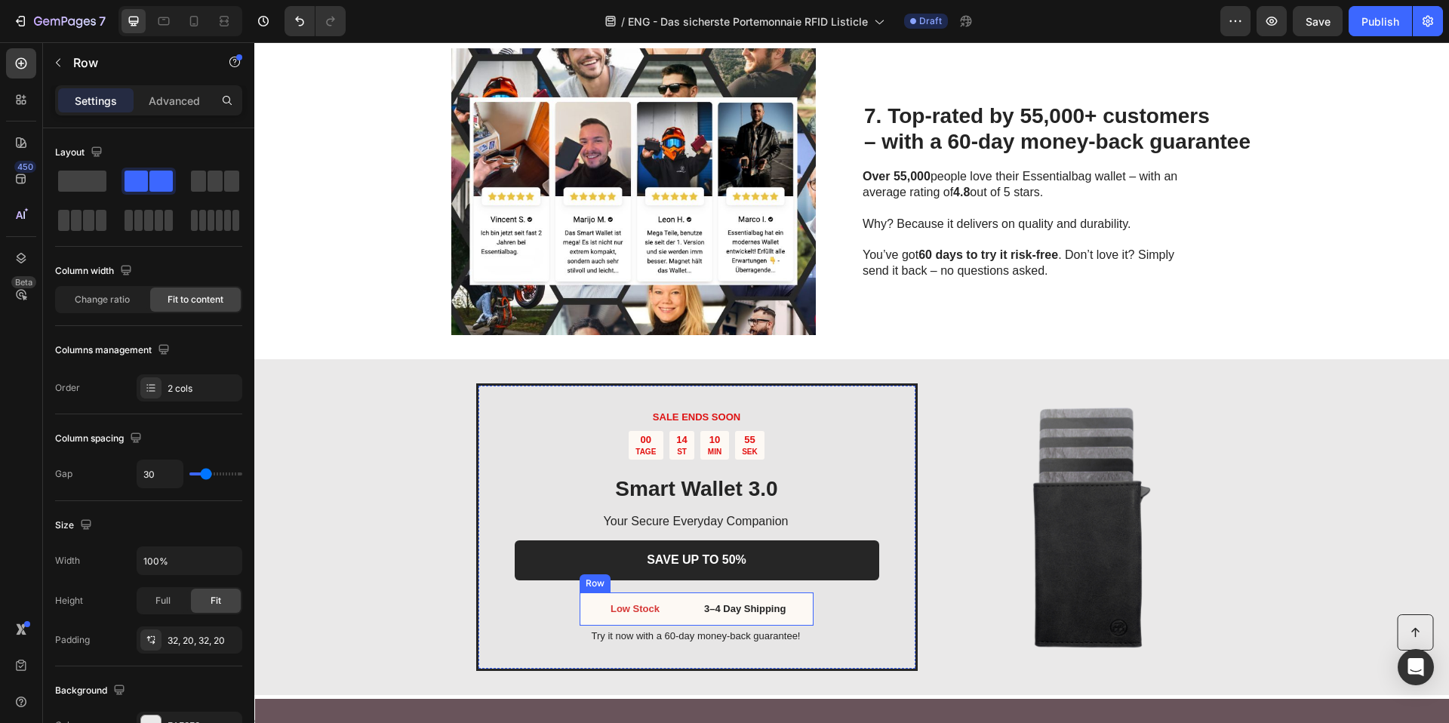
scroll to position [2510, 0]
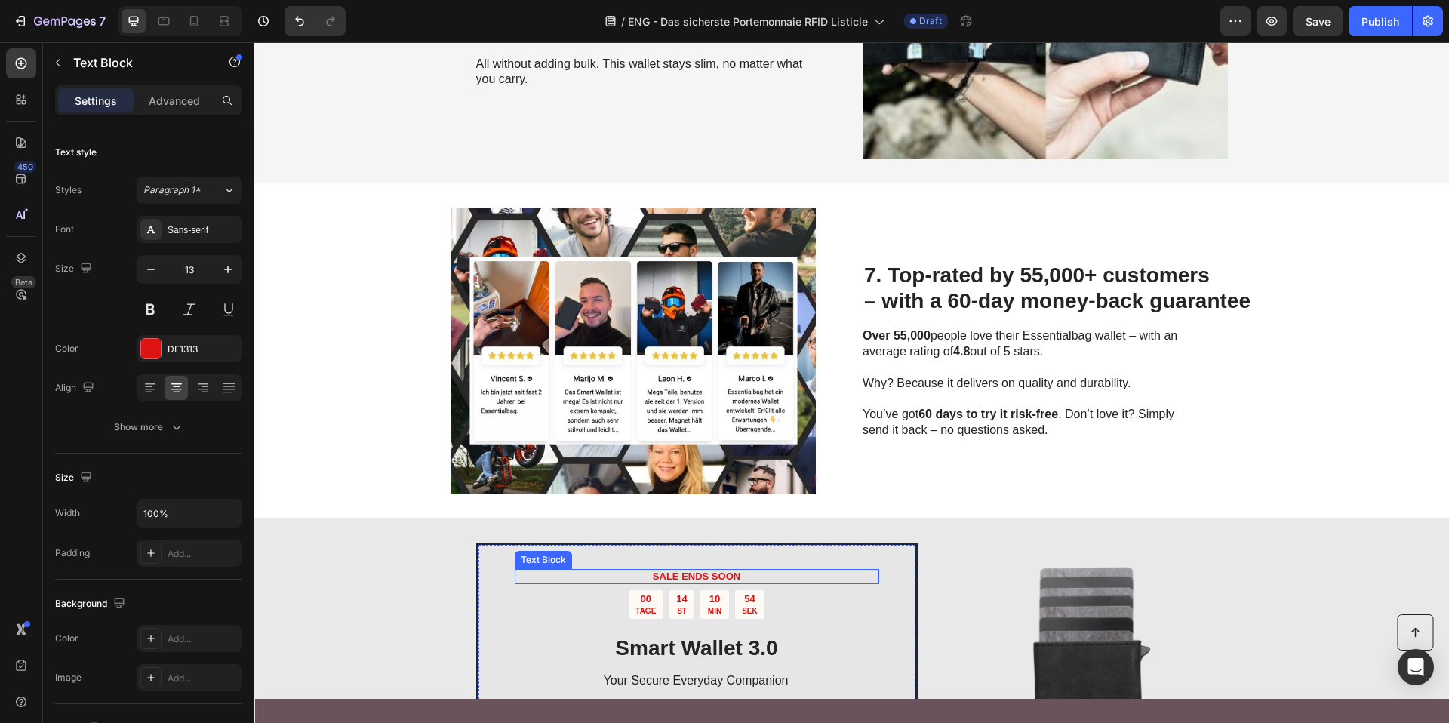
click at [662, 574] on strong "SALE ENDS SOON" at bounding box center [697, 575] width 88 height 11
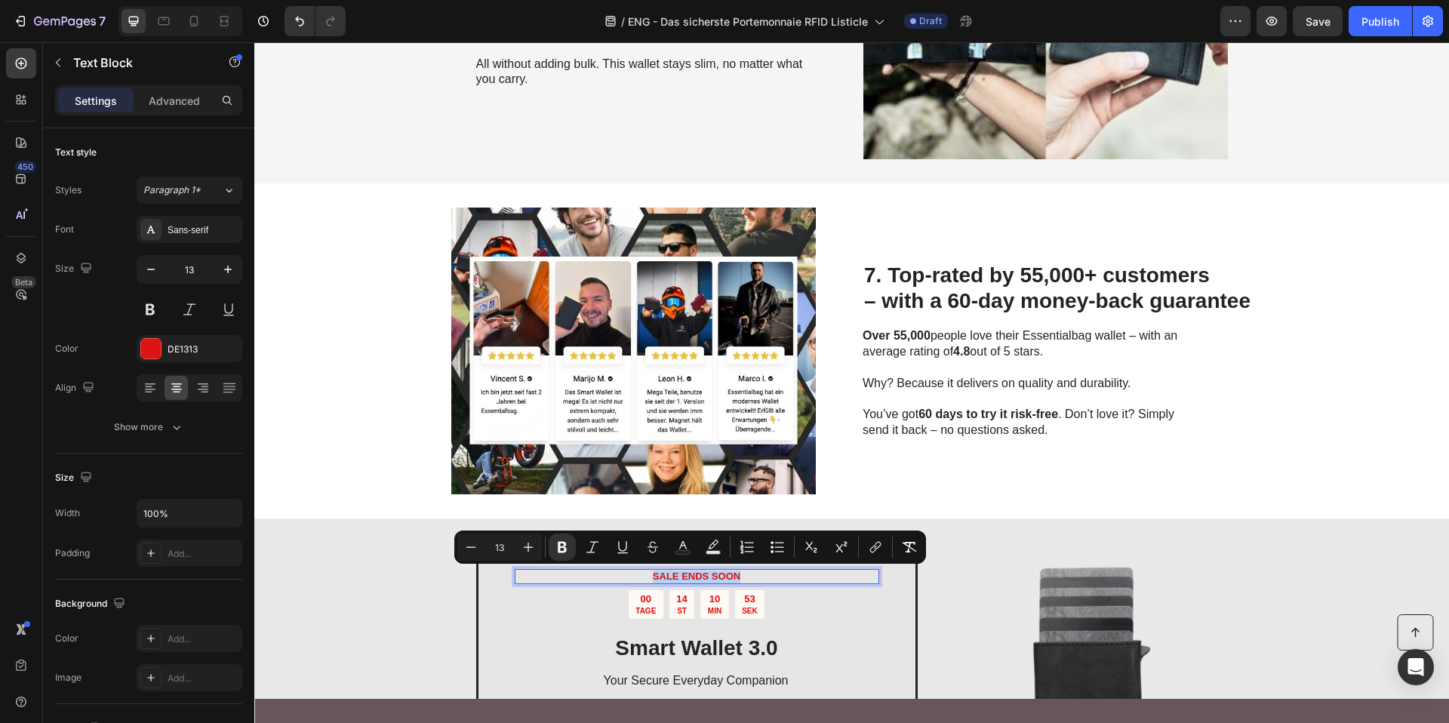
copy strong "SALE ENDS SOON"
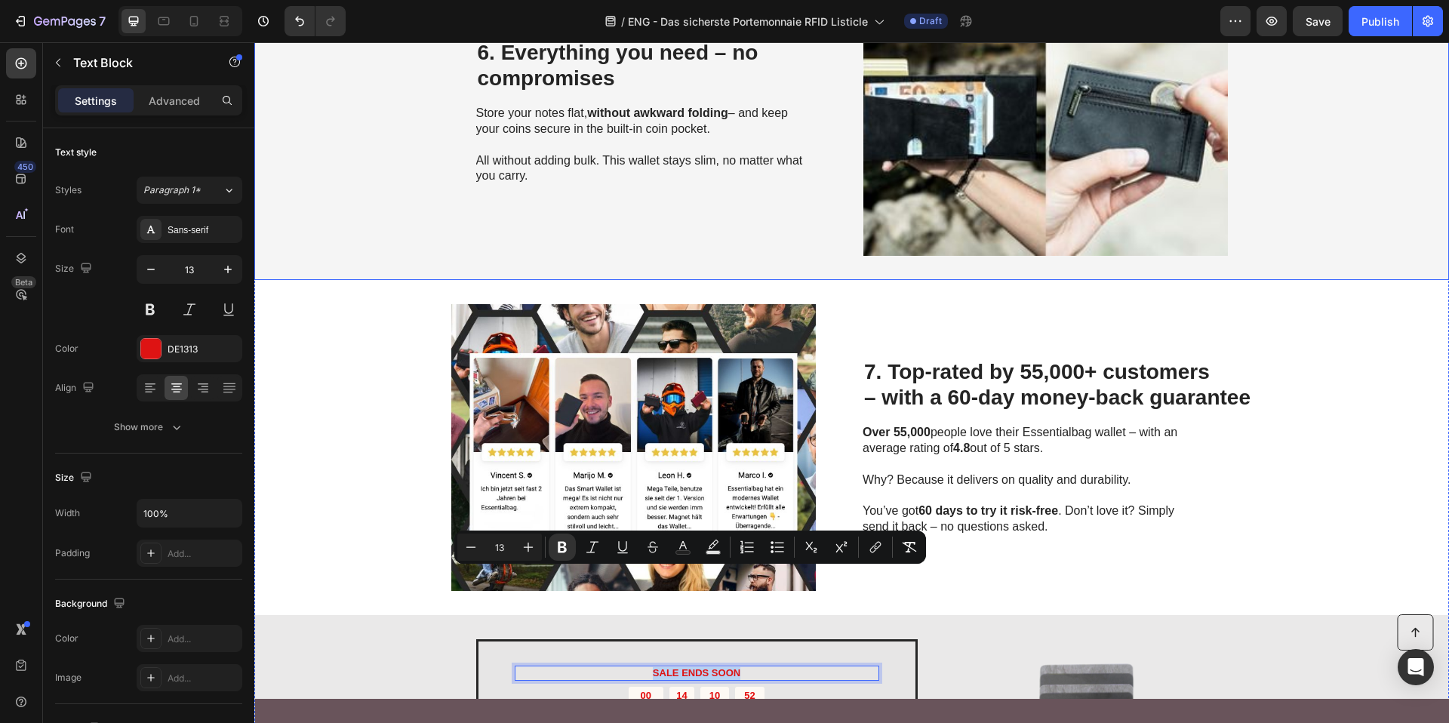
type input "16"
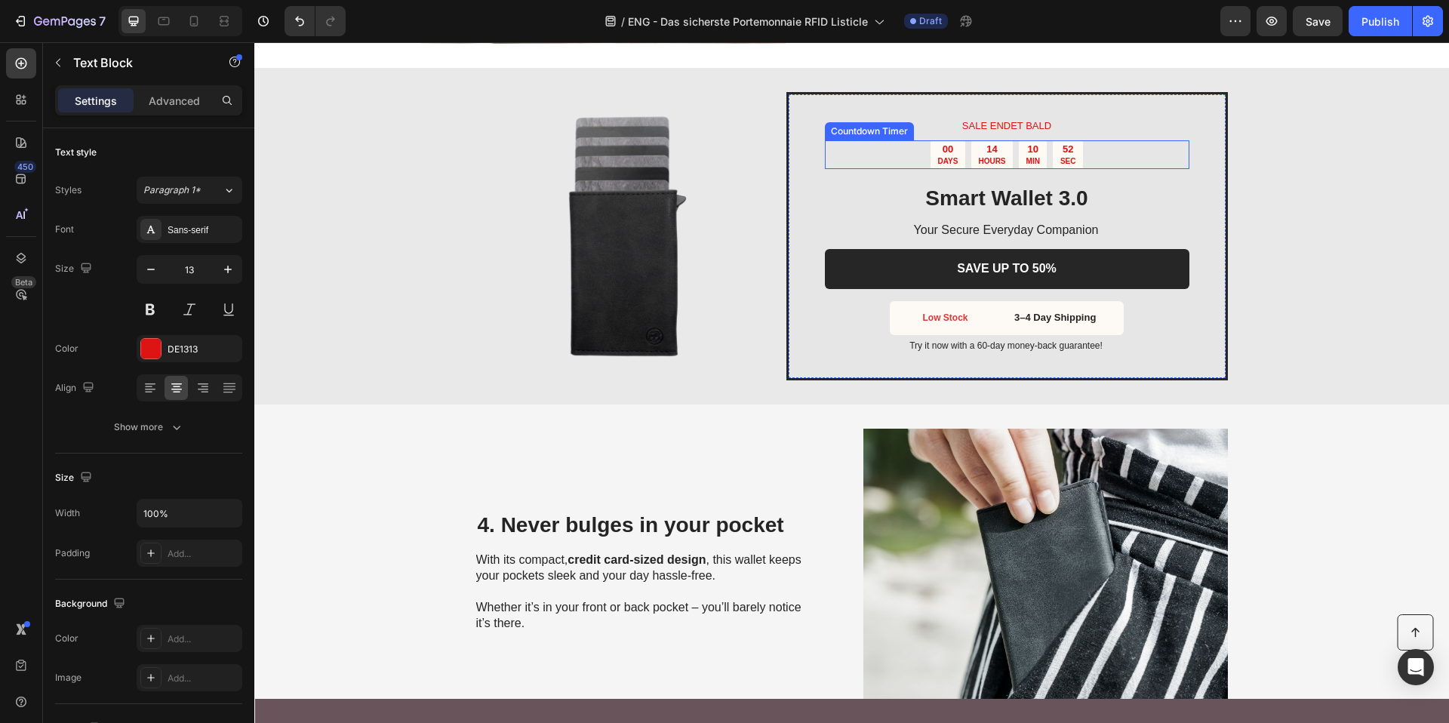
scroll to position [1276, 0]
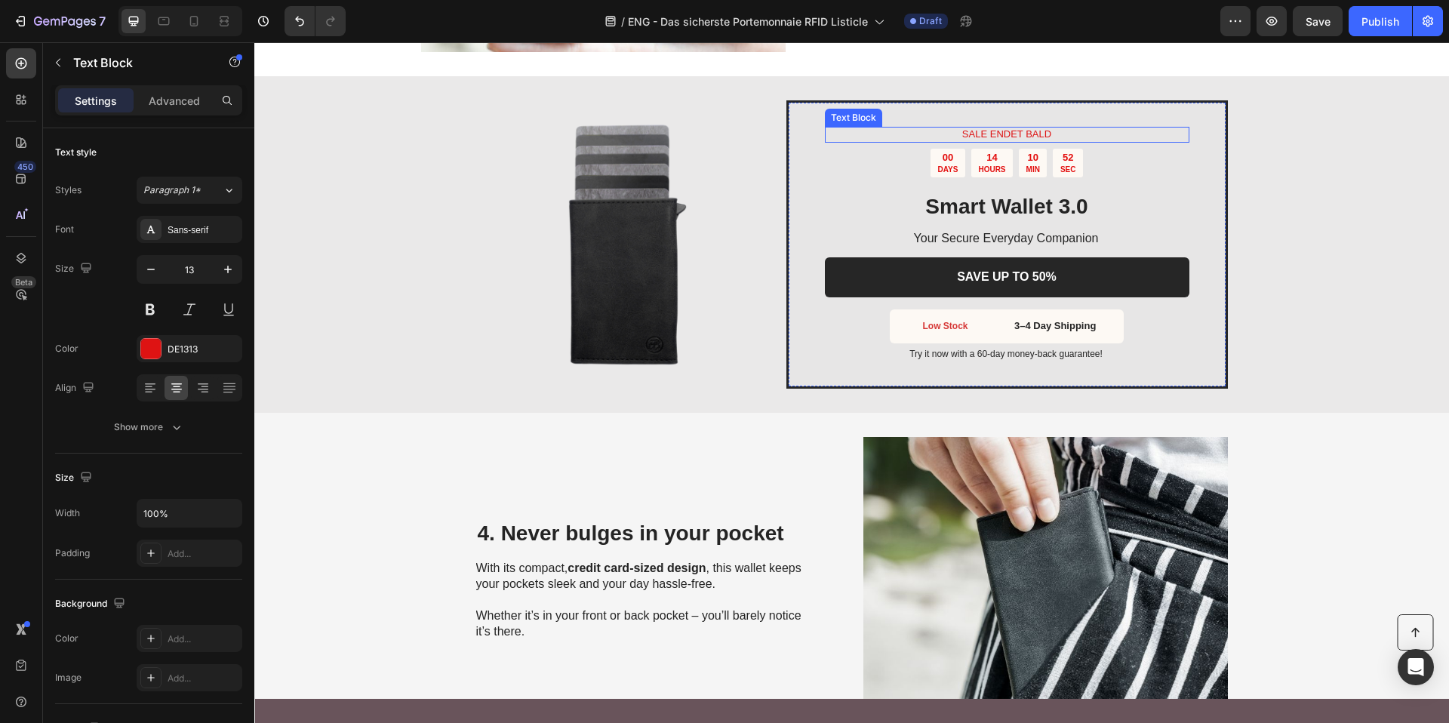
click at [1013, 131] on p "SALE ENDET BALD" at bounding box center [1006, 134] width 361 height 13
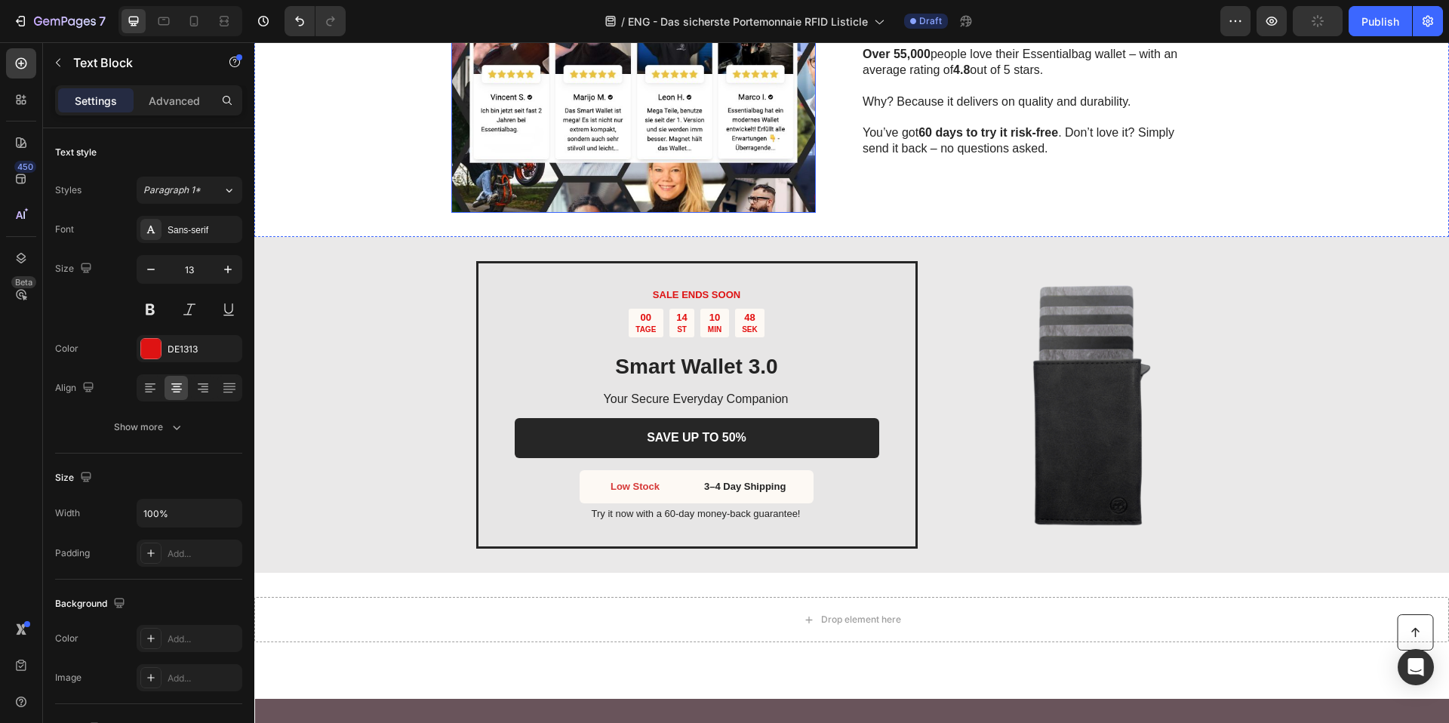
scroll to position [2803, 0]
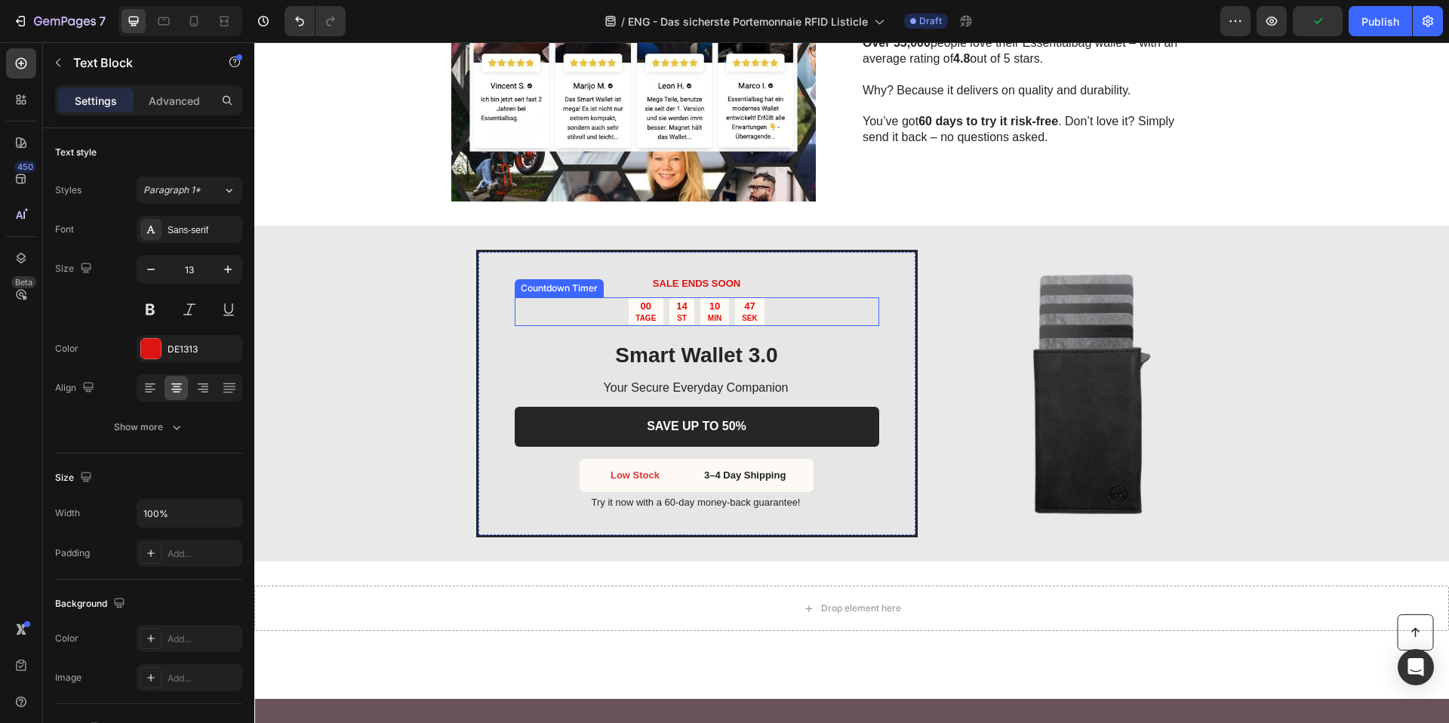
click at [635, 300] on div "00" at bounding box center [645, 306] width 20 height 13
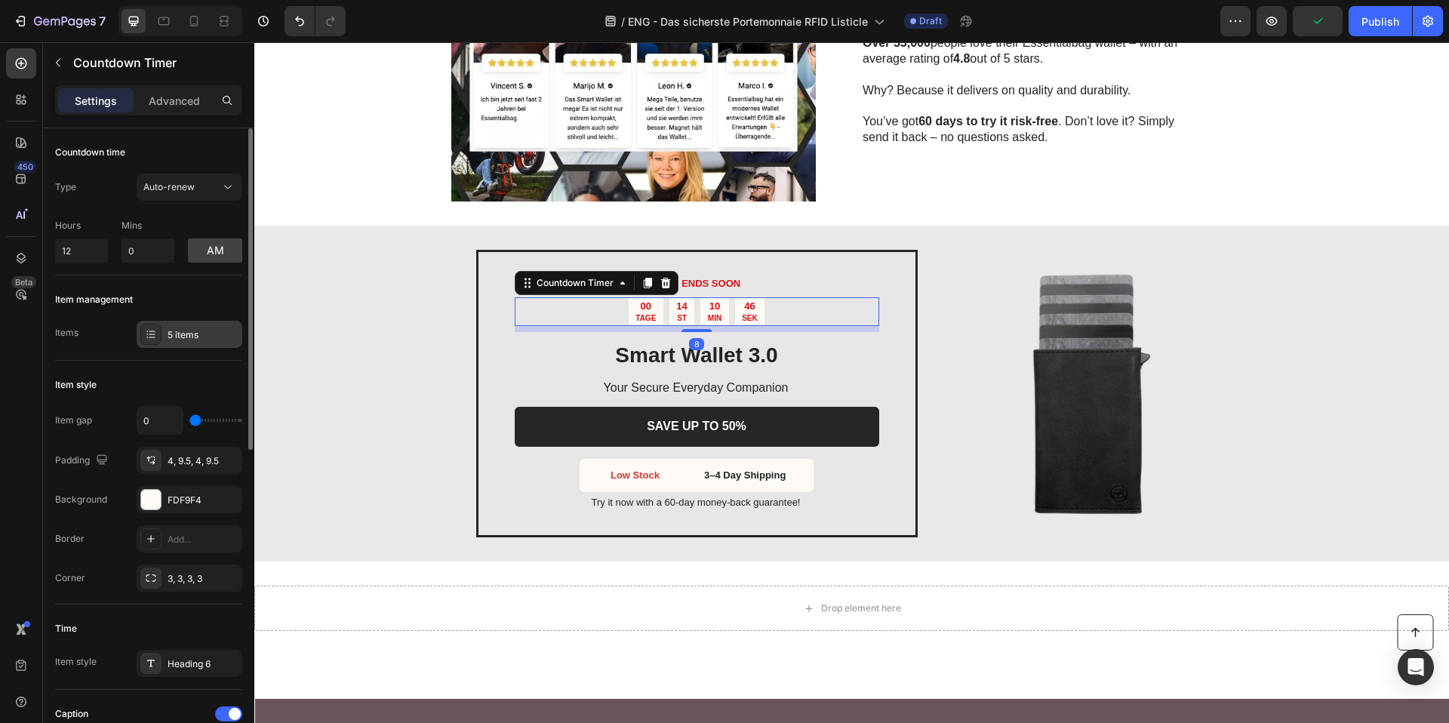
click at [173, 342] on div "5 items" at bounding box center [190, 334] width 106 height 27
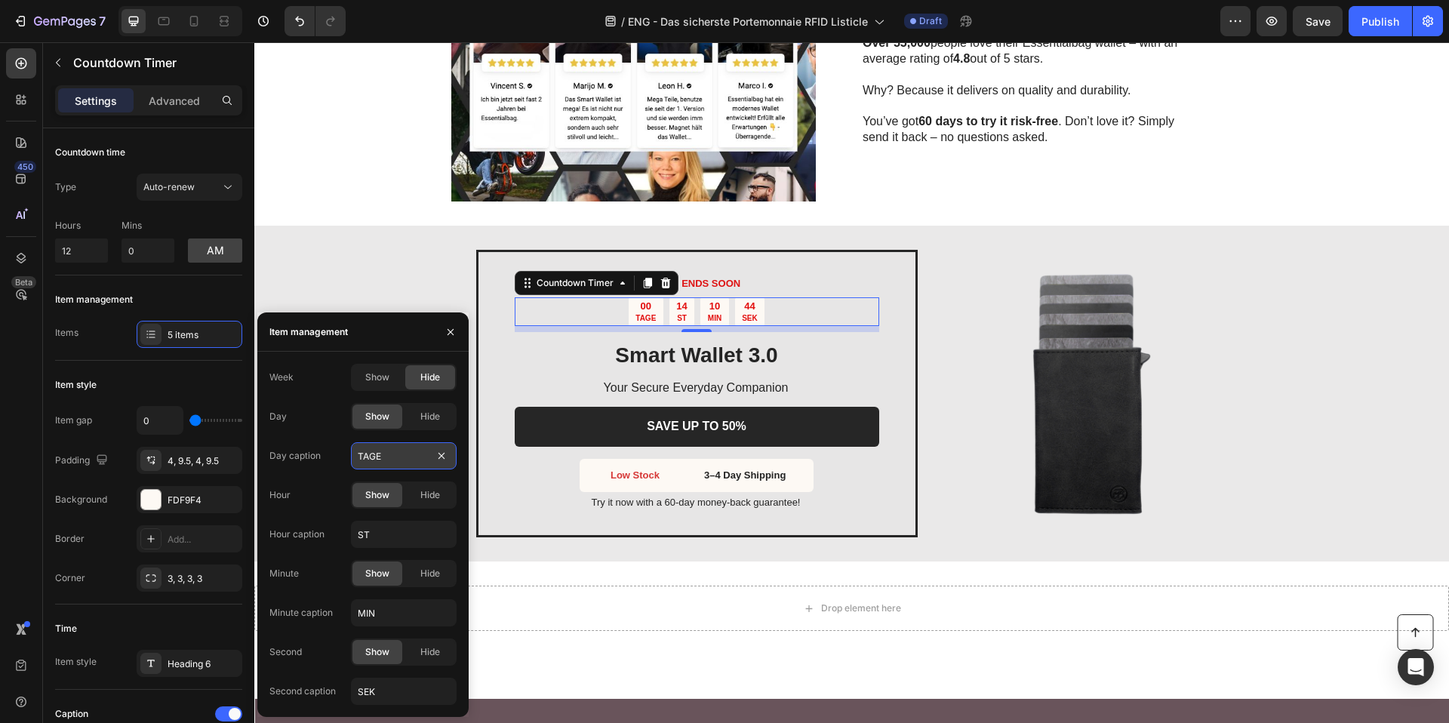
click at [399, 461] on input "TAGE" at bounding box center [404, 455] width 106 height 27
type input "DAYS"
click at [361, 530] on input "ST" at bounding box center [404, 534] width 106 height 27
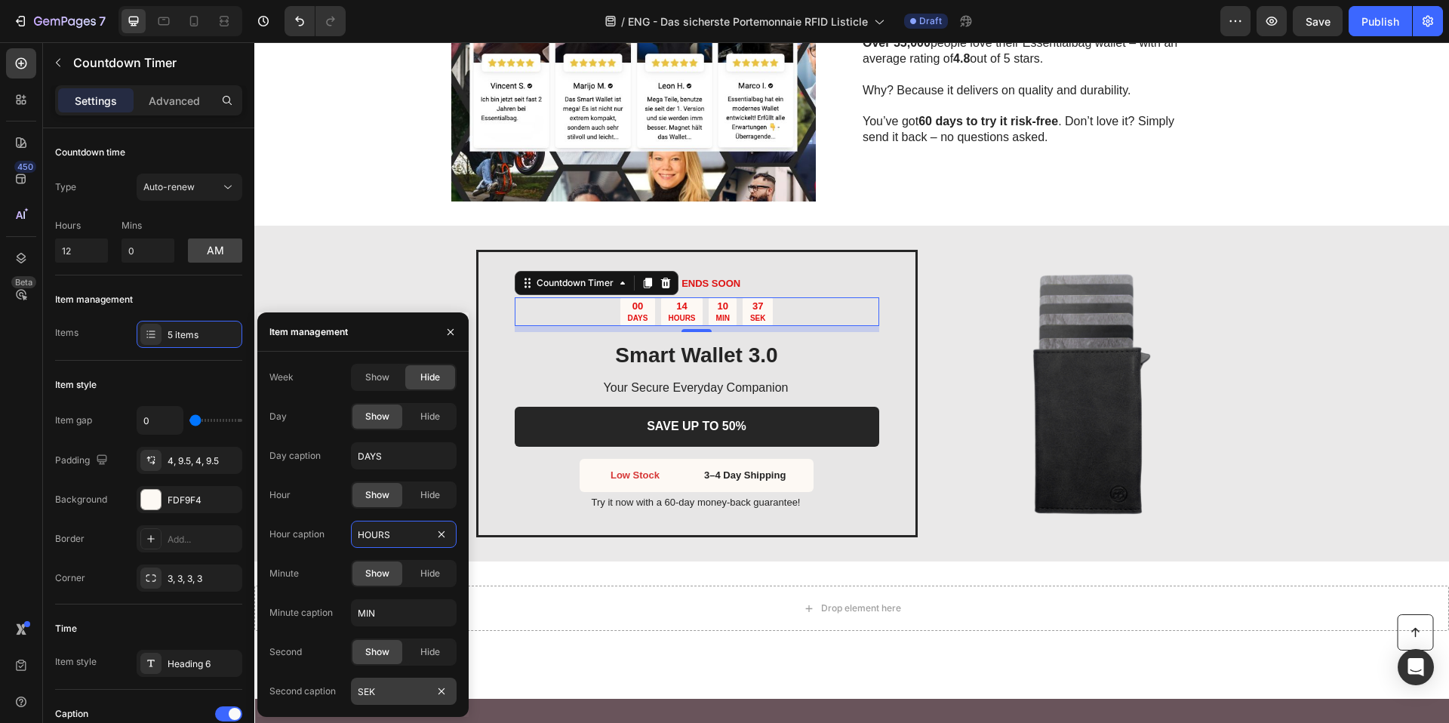
type input "HOURS"
click at [387, 682] on input "SEK" at bounding box center [404, 691] width 106 height 27
click at [388, 683] on input "SEK" at bounding box center [404, 691] width 106 height 27
click at [391, 687] on input "SEK" at bounding box center [404, 691] width 106 height 27
type input "SEC"
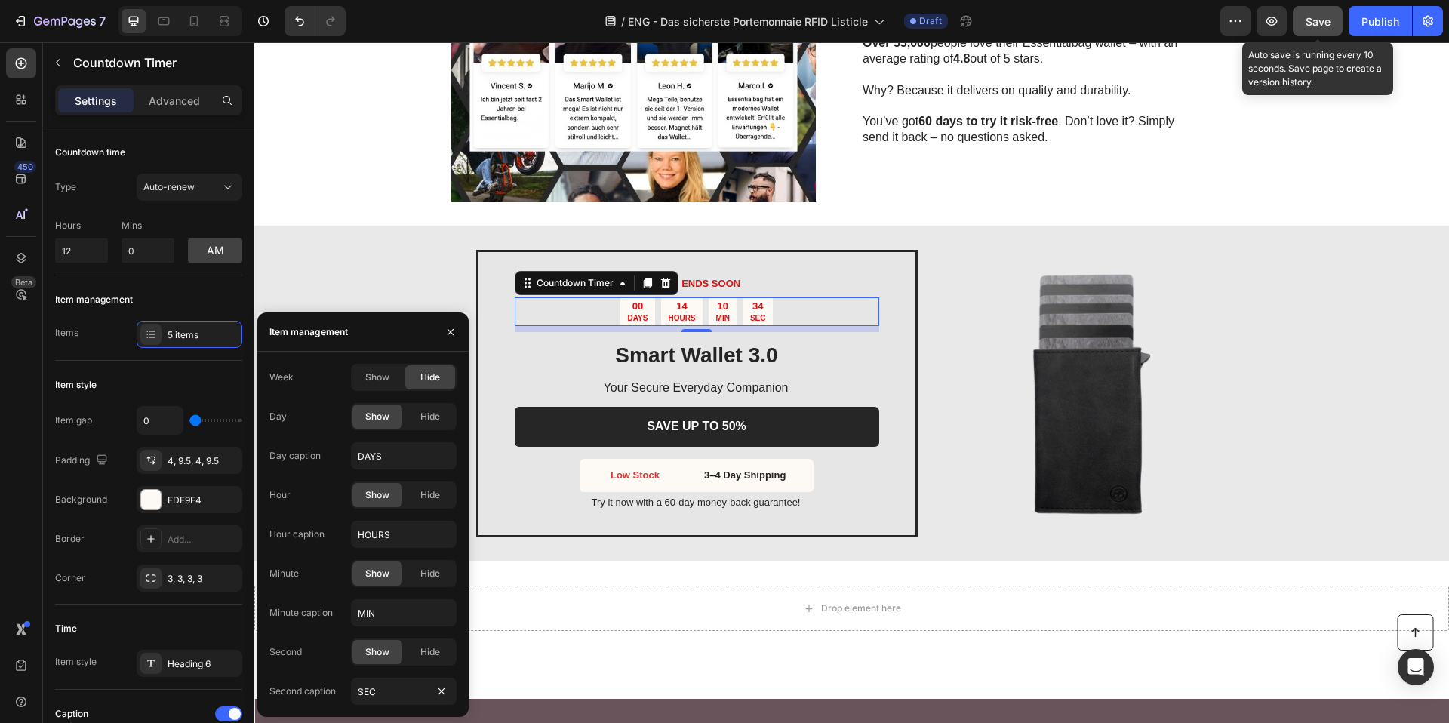
click at [1322, 29] on button "Save" at bounding box center [1318, 21] width 50 height 30
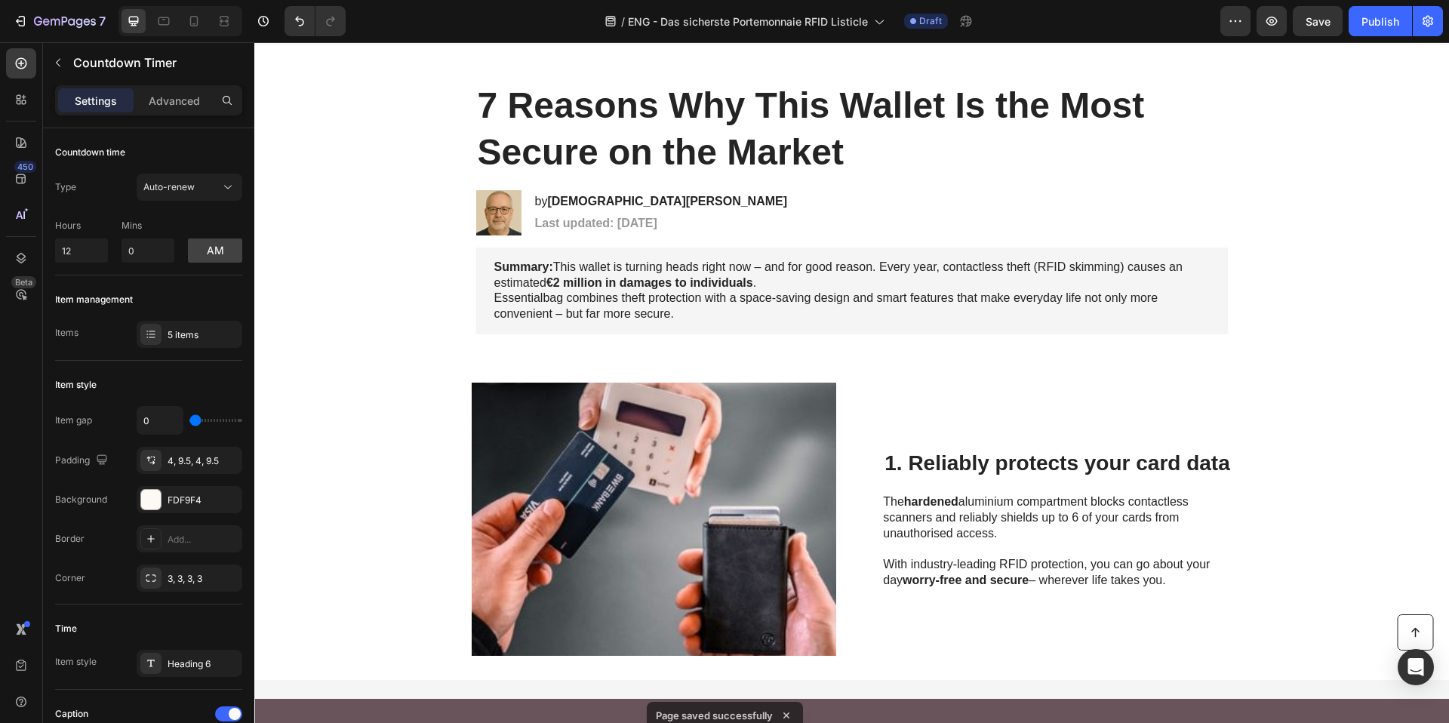
scroll to position [0, 0]
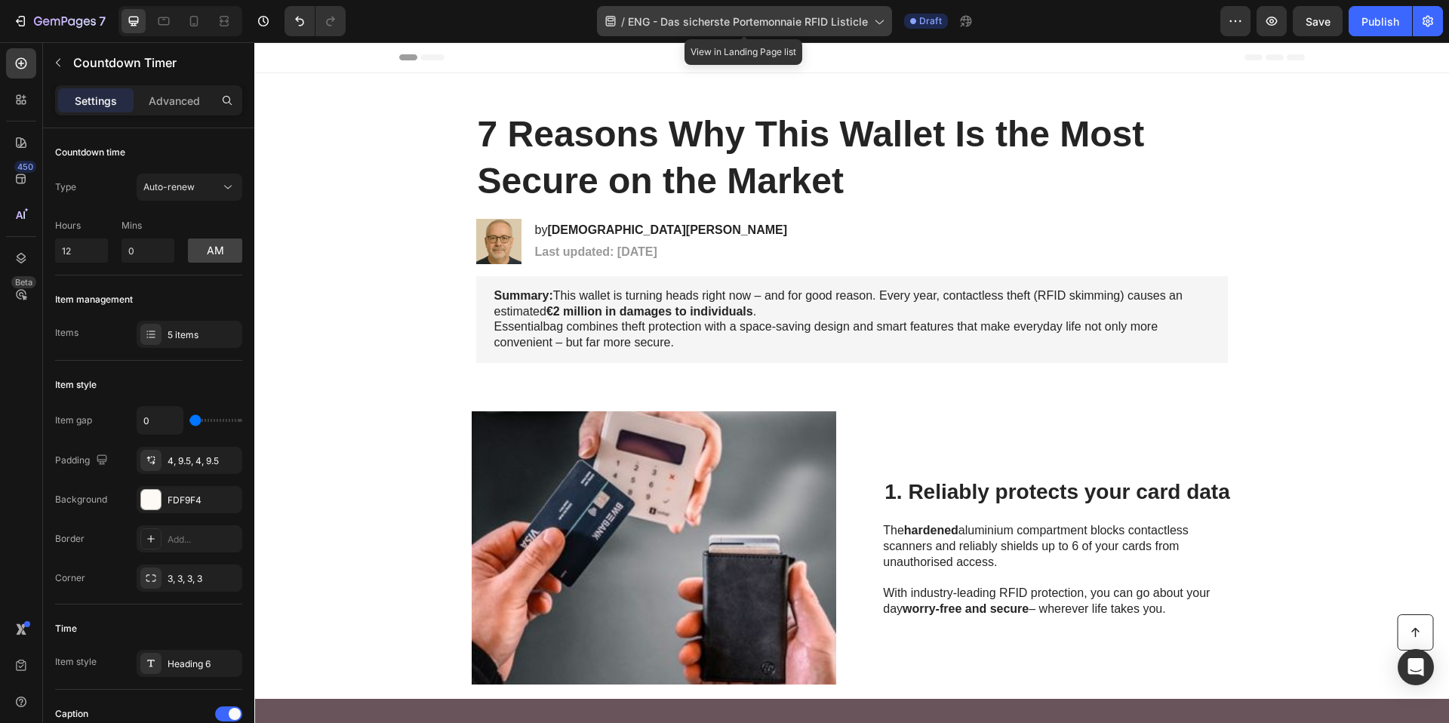
click at [671, 11] on div "/ ENG - Das sicherste Portemonnaie RFID Listicle" at bounding box center [744, 21] width 295 height 30
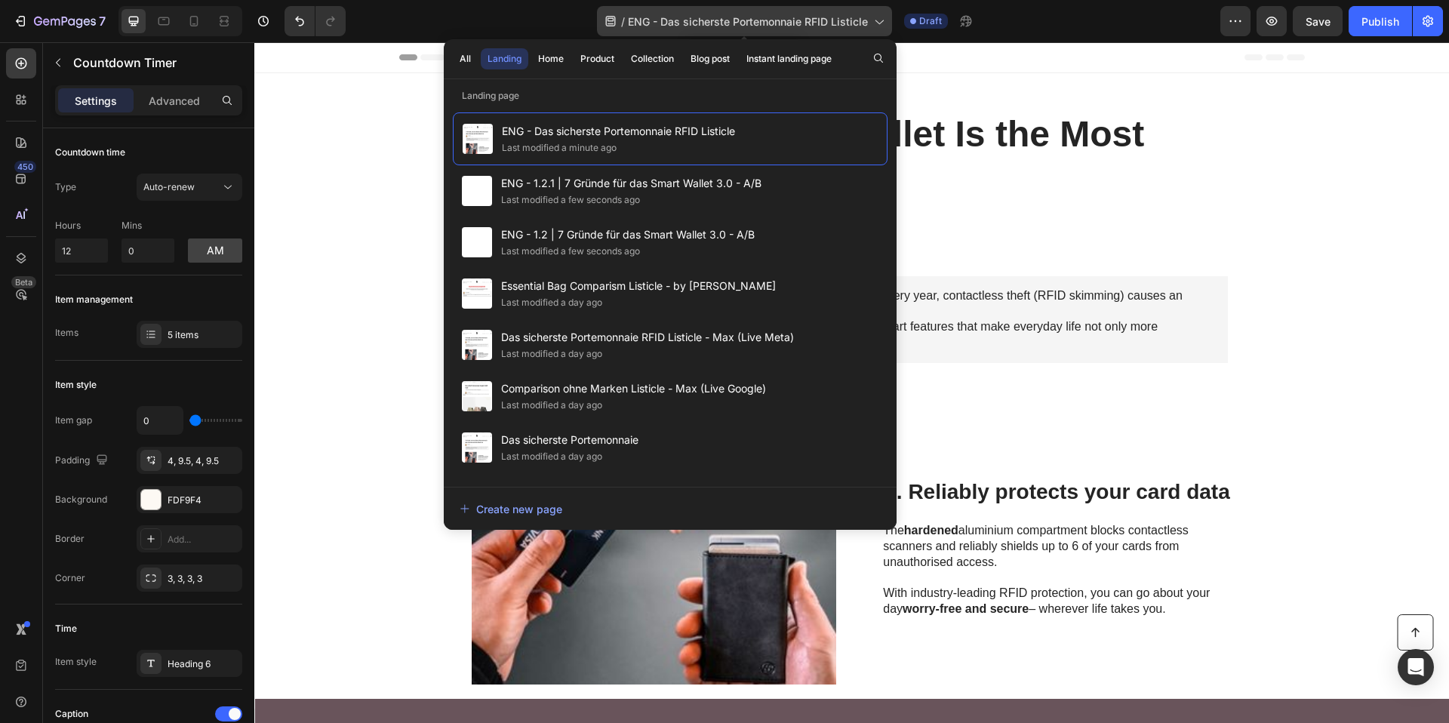
click at [661, 25] on span "ENG - Das sicherste Portemonnaie RFID Listicle" at bounding box center [748, 22] width 240 height 16
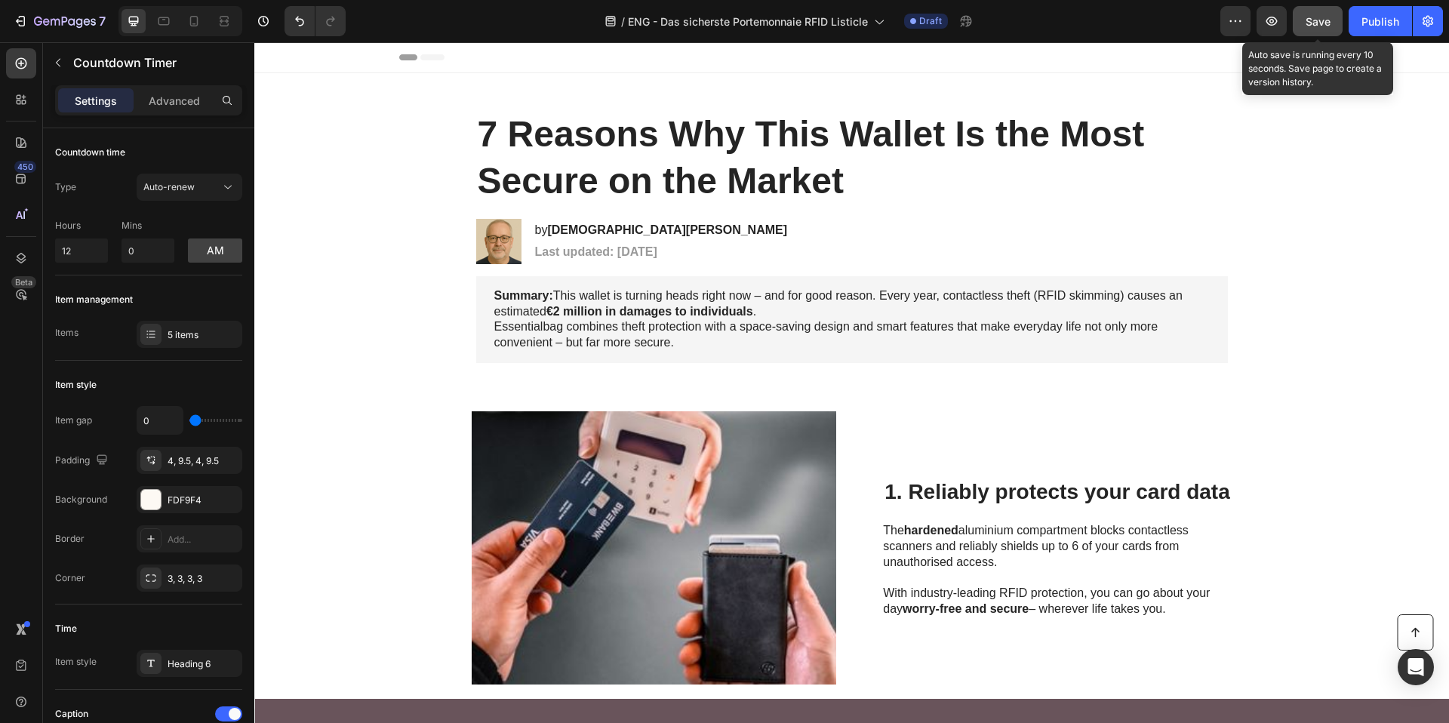
click at [1314, 18] on span "Save" at bounding box center [1317, 21] width 25 height 13
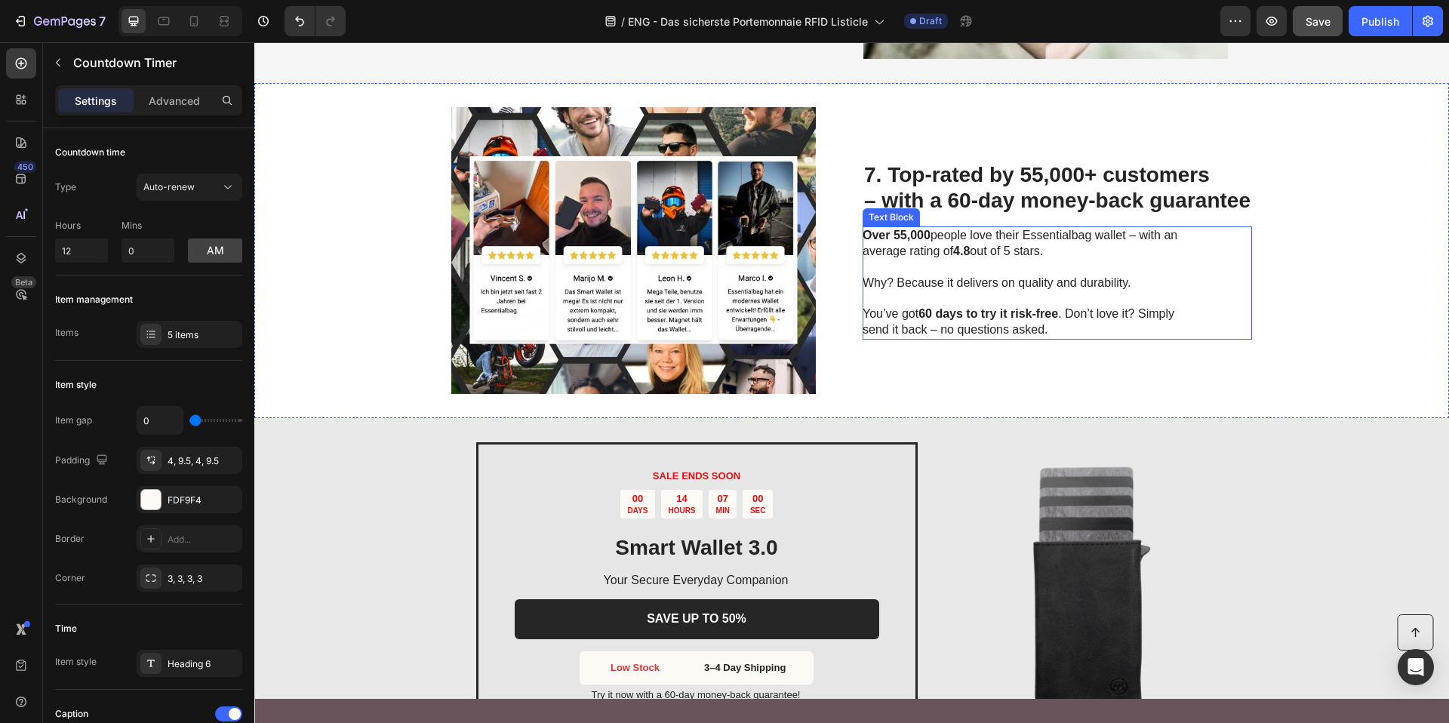
scroll to position [2636, 0]
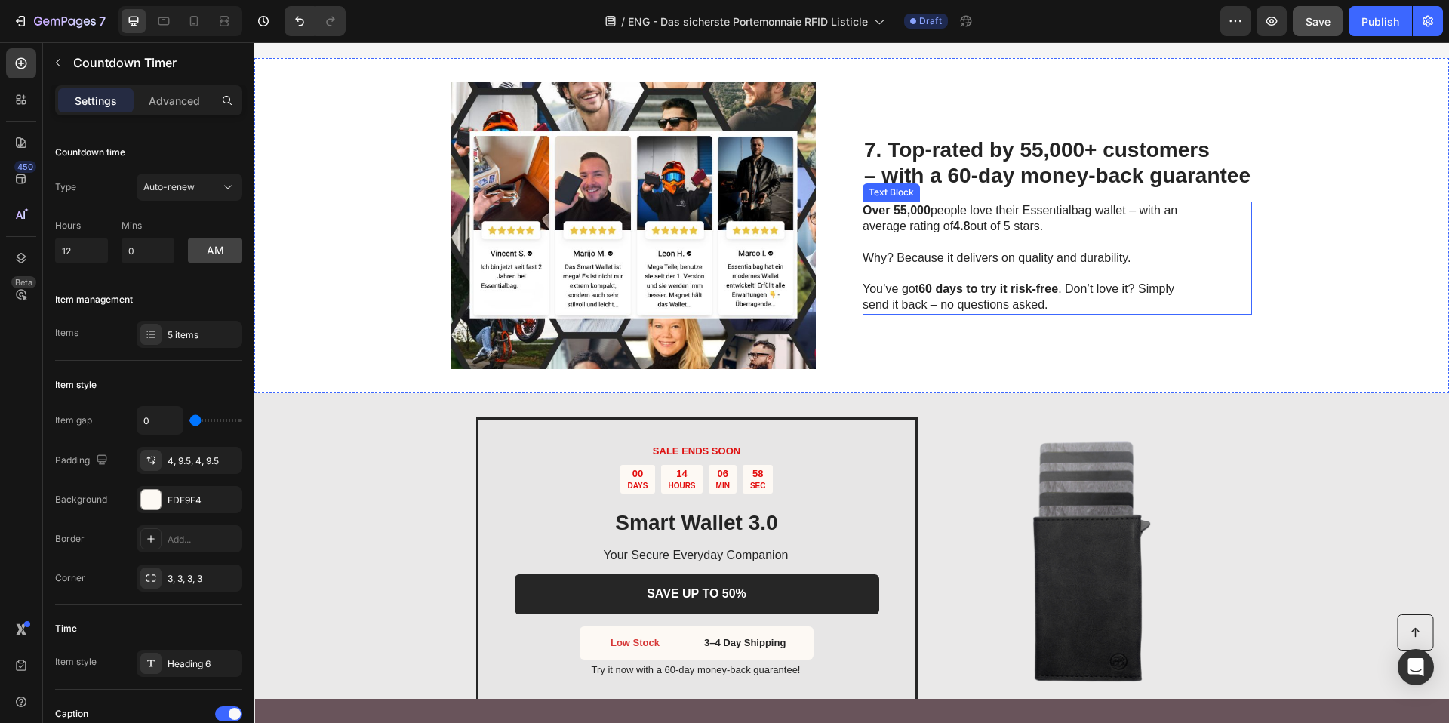
click at [1115, 290] on p "You’ve got 60 days to try it risk-free . Don’t love it? Simply send it back – n…" at bounding box center [1031, 289] width 339 height 47
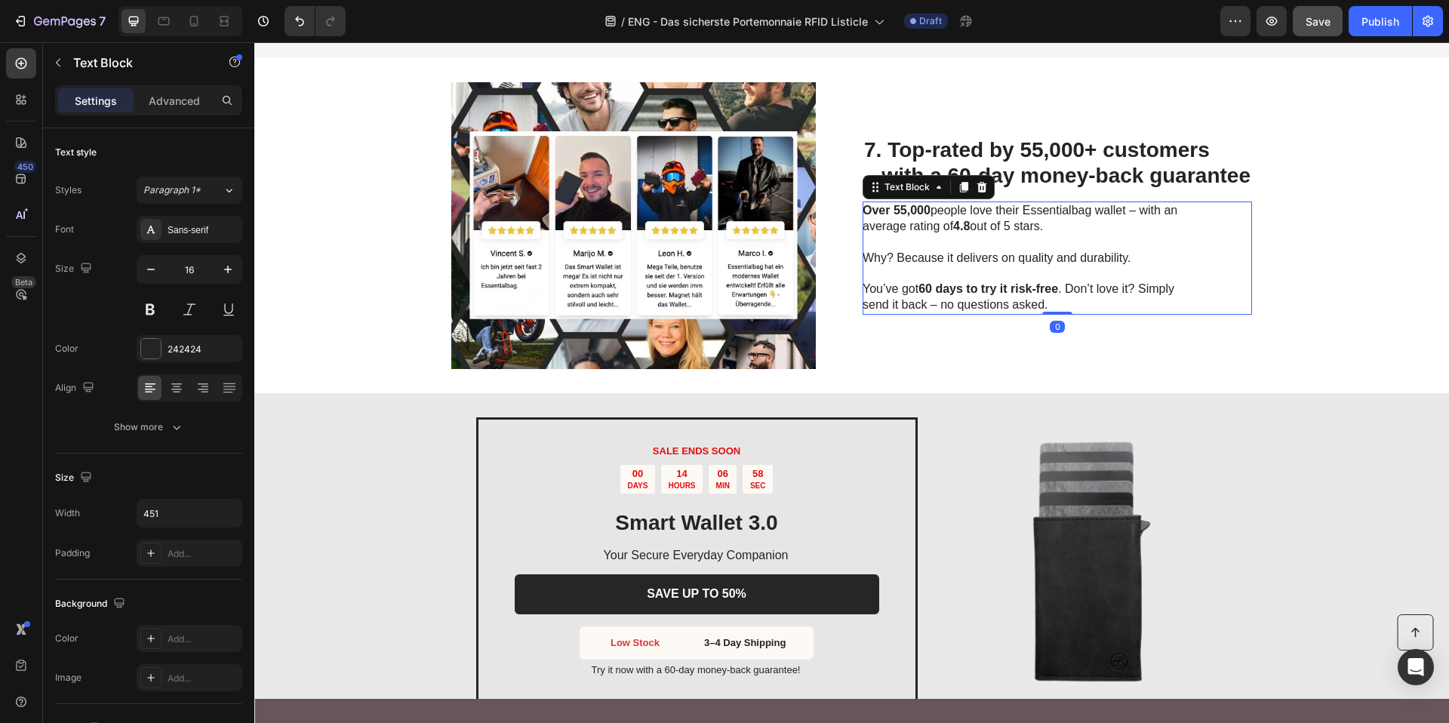
click at [1115, 290] on p "You’ve got 60 days to try it risk-free . Don’t love it? Simply send it back – n…" at bounding box center [1031, 289] width 339 height 47
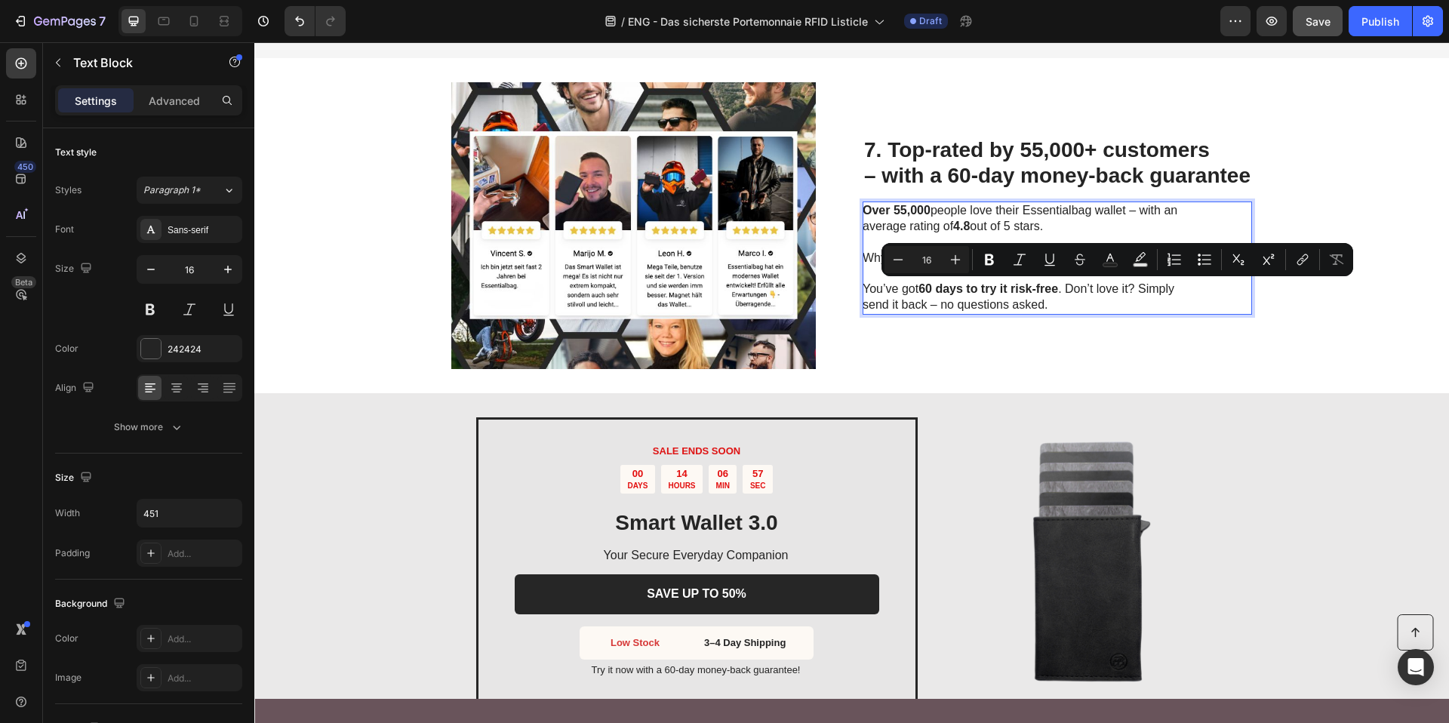
click at [1134, 290] on p "You’ve got 60 days to try it risk-free . Don’t love it? Simply send it back – n…" at bounding box center [1031, 289] width 339 height 47
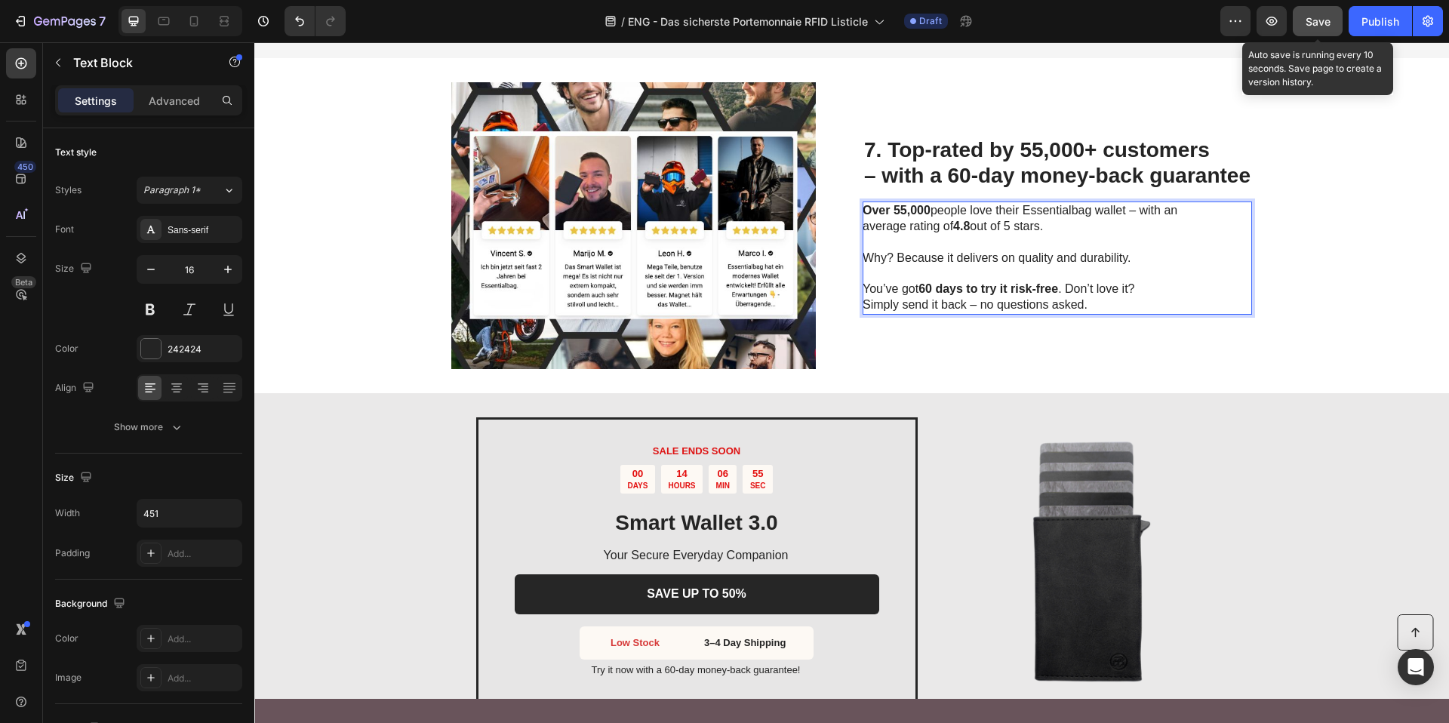
click at [1303, 27] on button "Save" at bounding box center [1318, 21] width 50 height 30
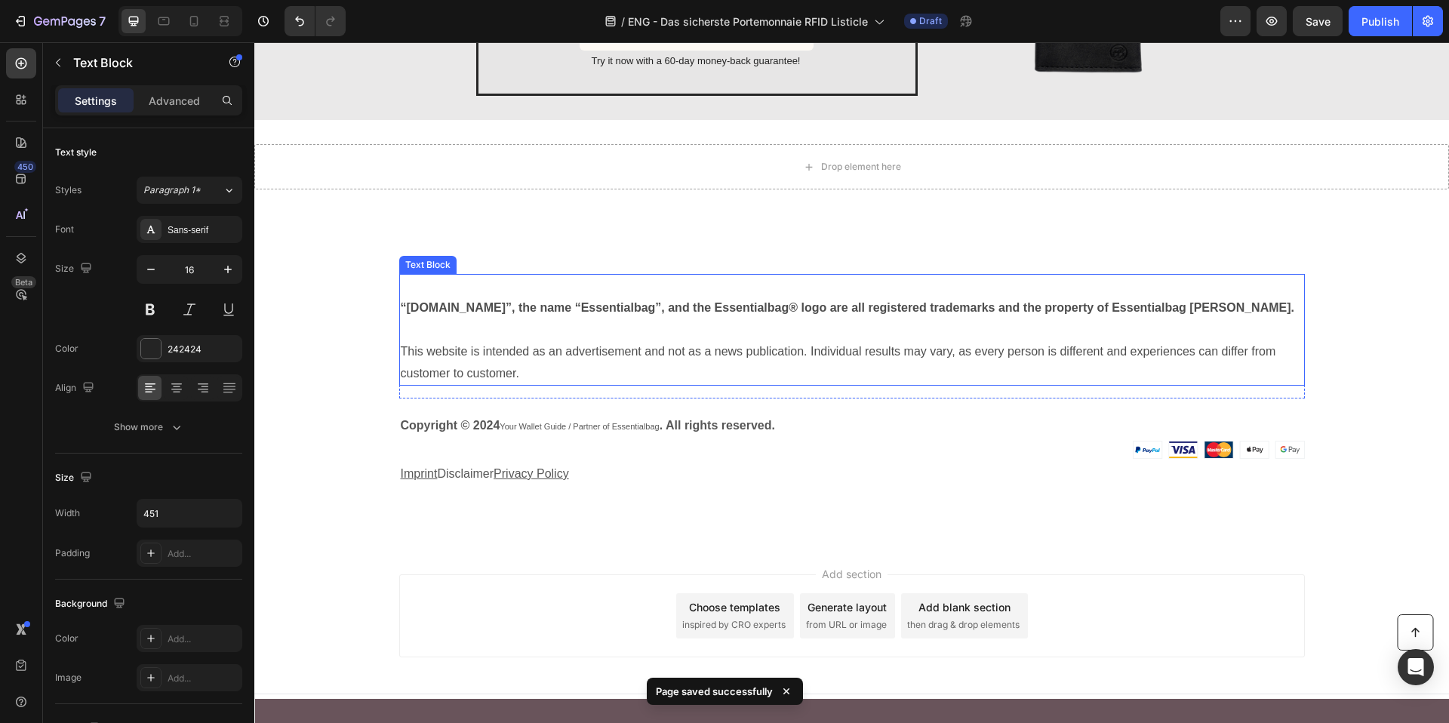
scroll to position [3248, 0]
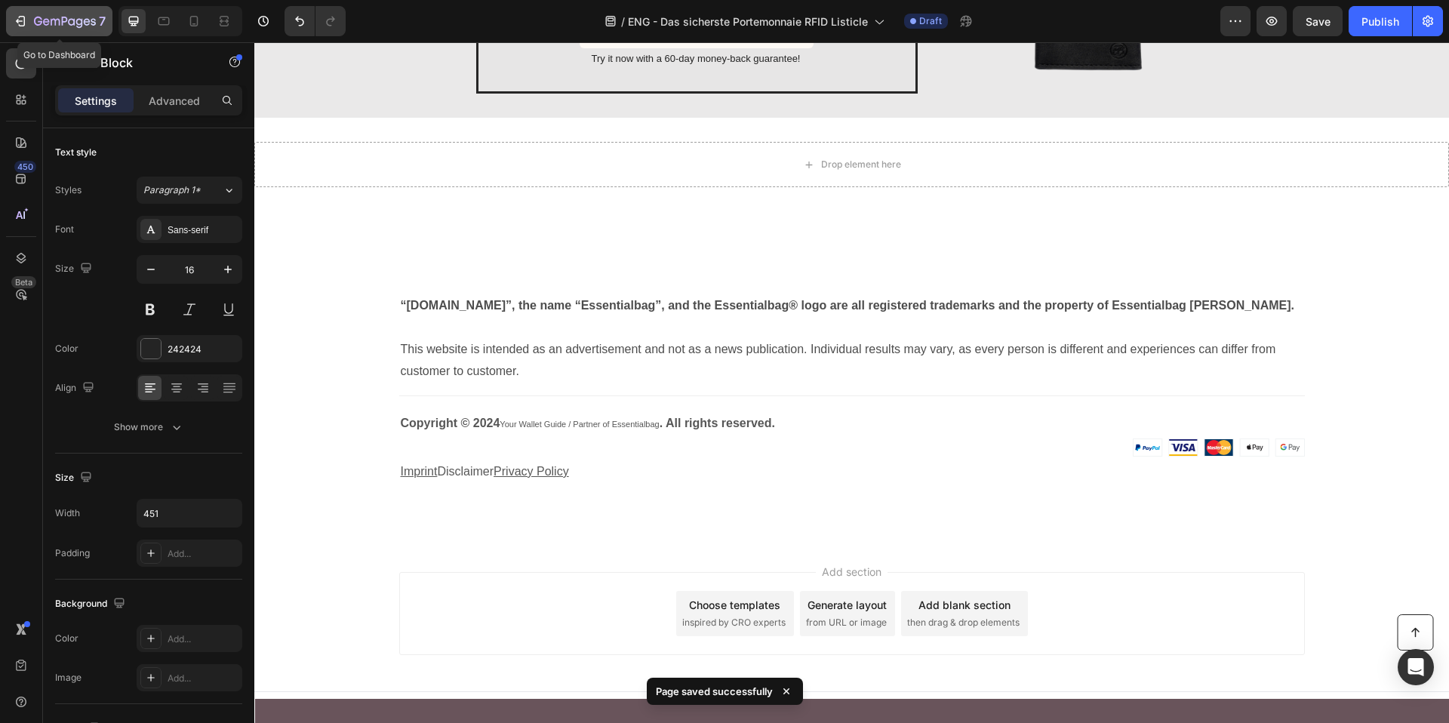
click at [26, 30] on button "7" at bounding box center [59, 21] width 106 height 30
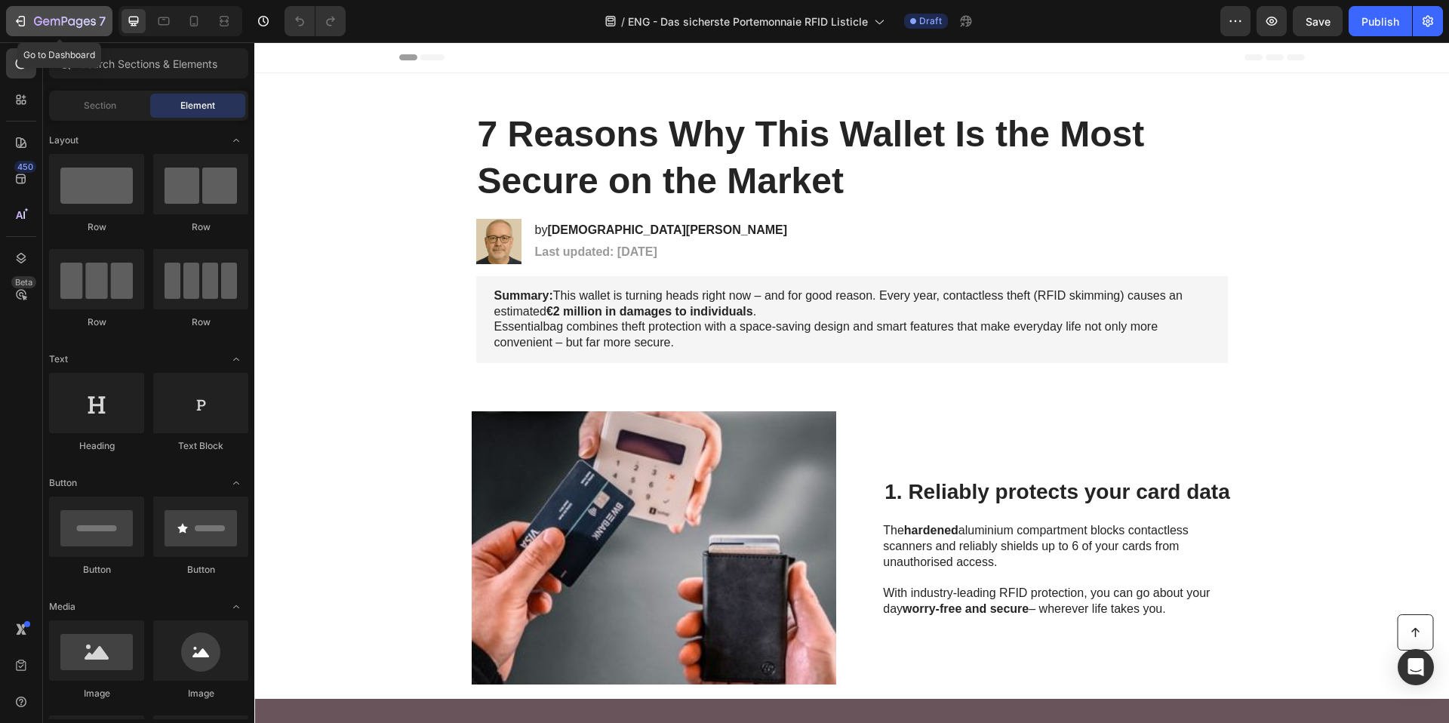
click at [13, 26] on icon "button" at bounding box center [20, 21] width 15 height 15
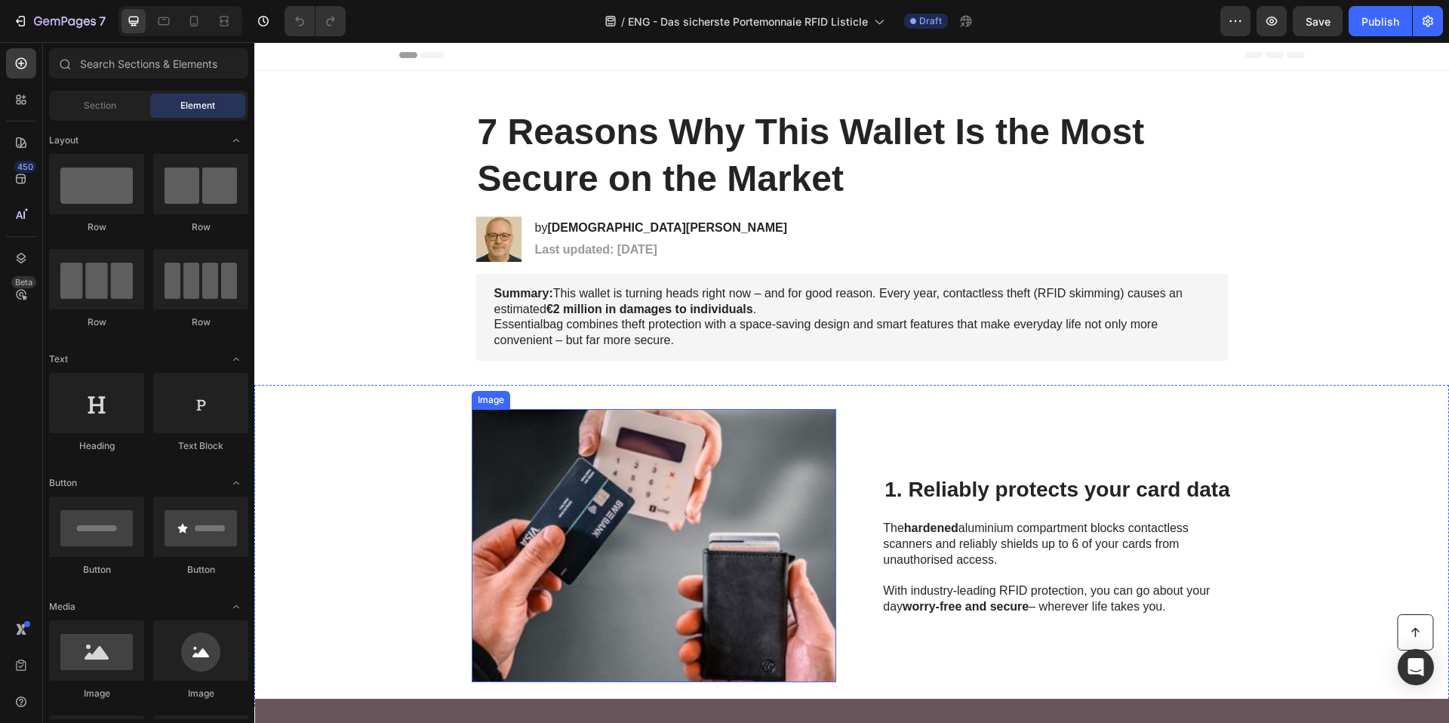
scroll to position [315, 0]
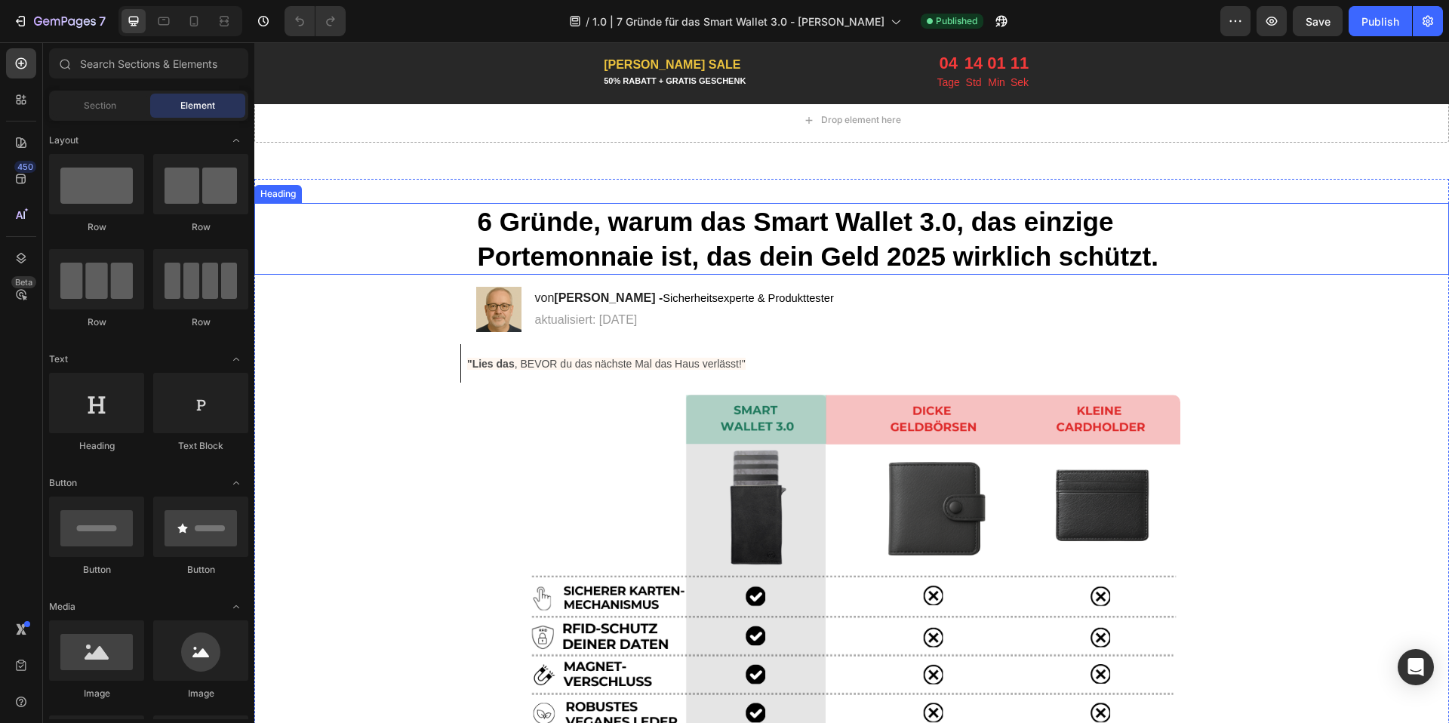
scroll to position [19, 0]
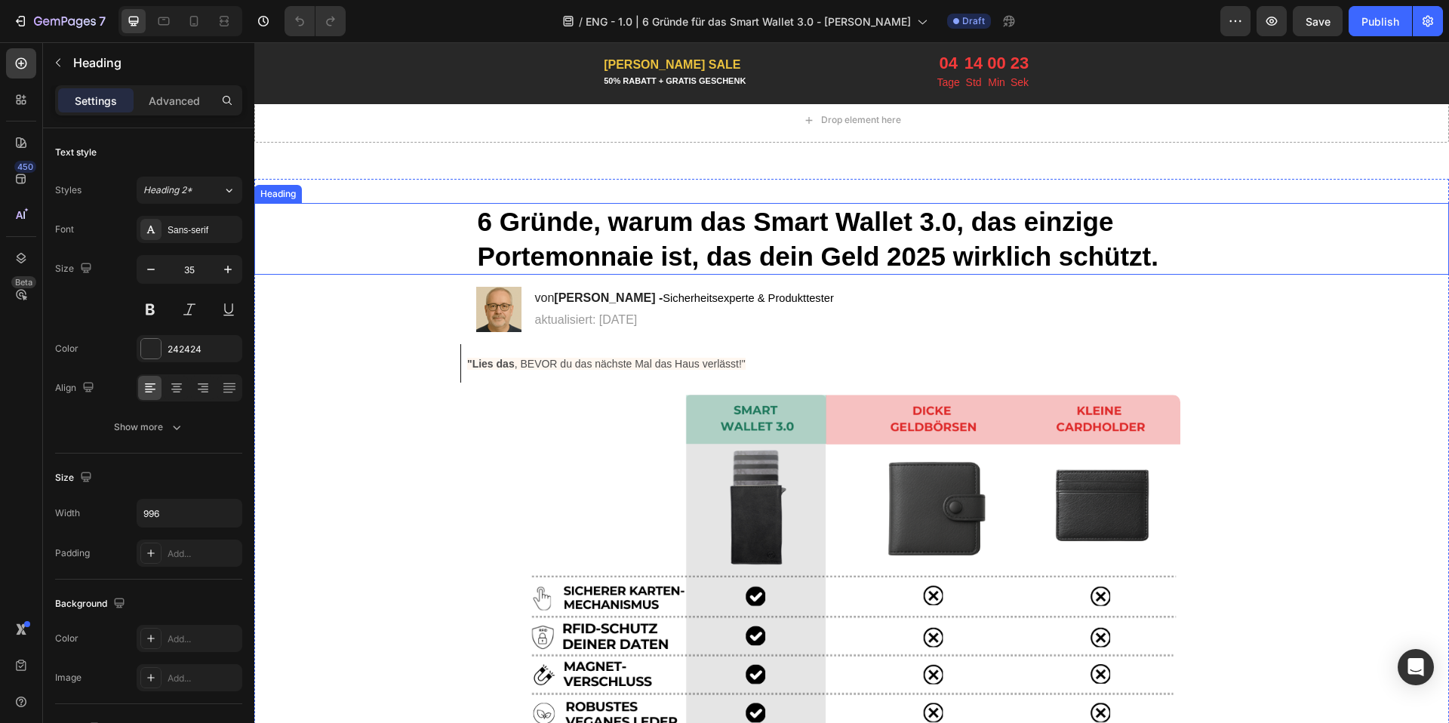
click at [660, 238] on h1 "6 Gründe, warum das Smart Wallet 3.0, das einzige Portemonnaie ist, das dein Ge…" at bounding box center [852, 239] width 752 height 72
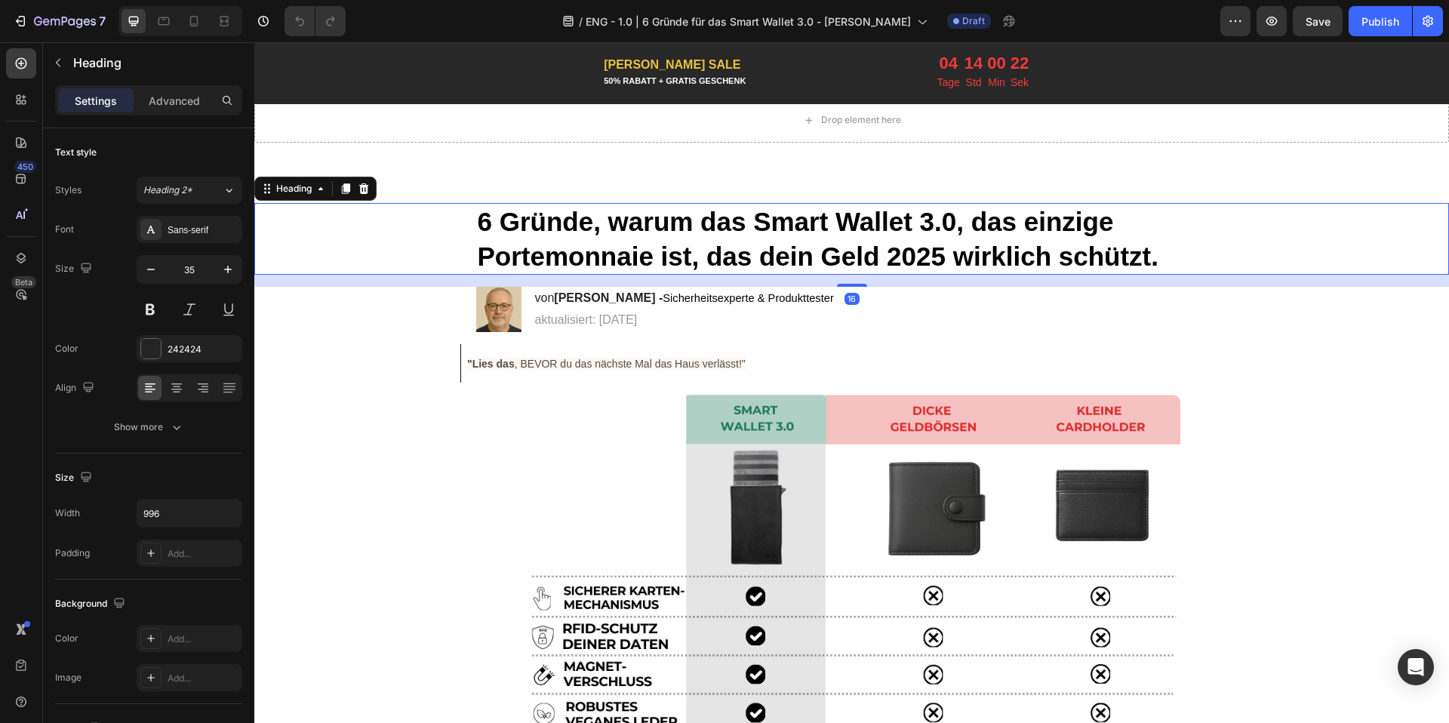
click at [660, 238] on h1 "6 Gründe, warum das Smart Wallet 3.0, das einzige Portemonnaie ist, das dein Ge…" at bounding box center [852, 239] width 752 height 72
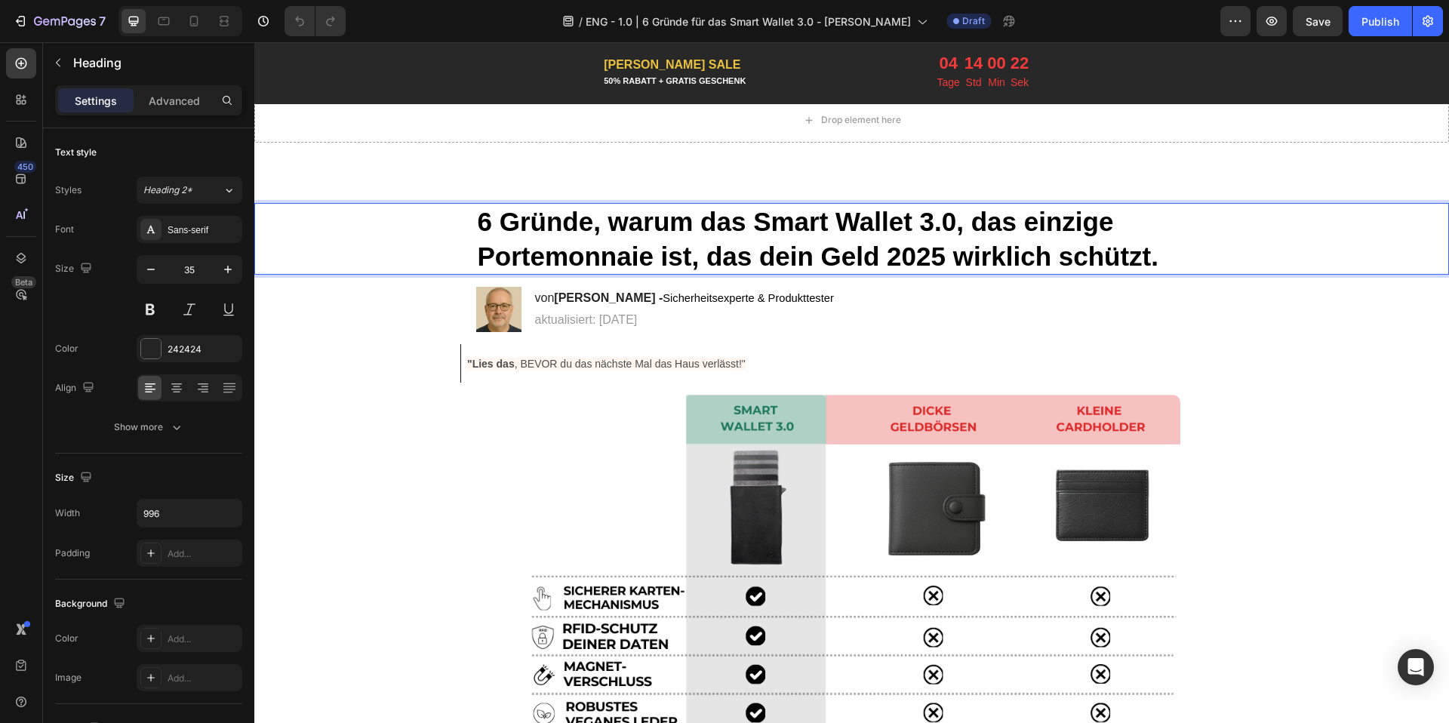
click at [660, 238] on p "6 Gründe, warum das Smart Wallet 3.0, das einzige Portemonnaie ist, das dein Ge…" at bounding box center [852, 238] width 748 height 69
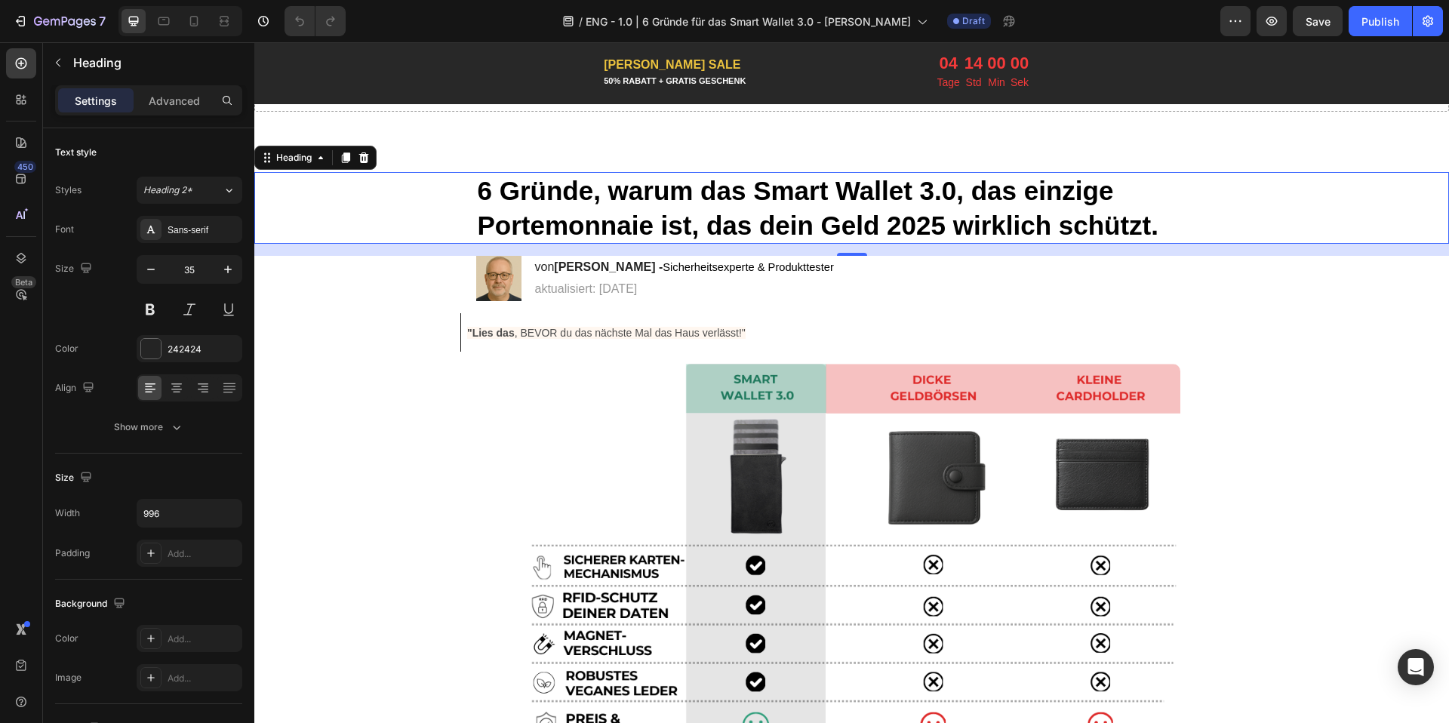
scroll to position [34, 0]
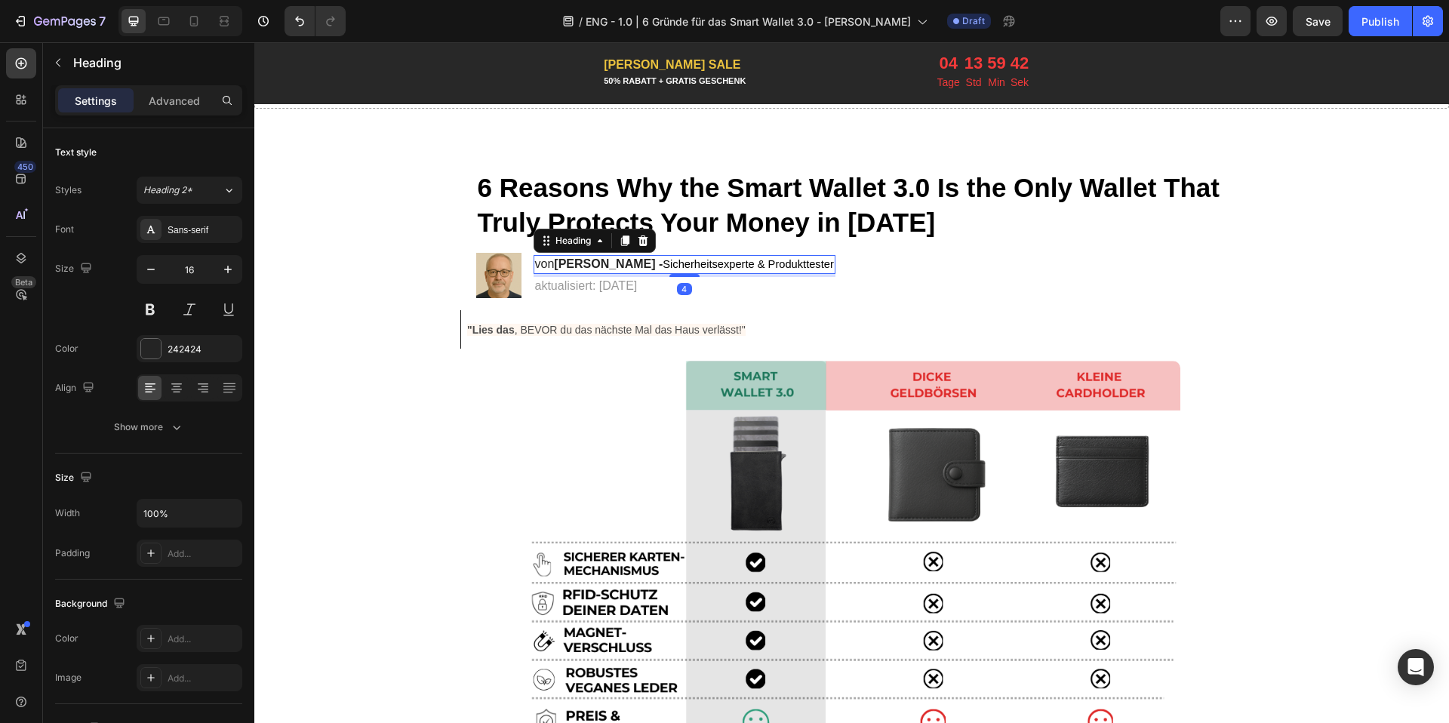
click at [694, 262] on span "Sicherheitsexperte & Produkttester" at bounding box center [747, 264] width 171 height 12
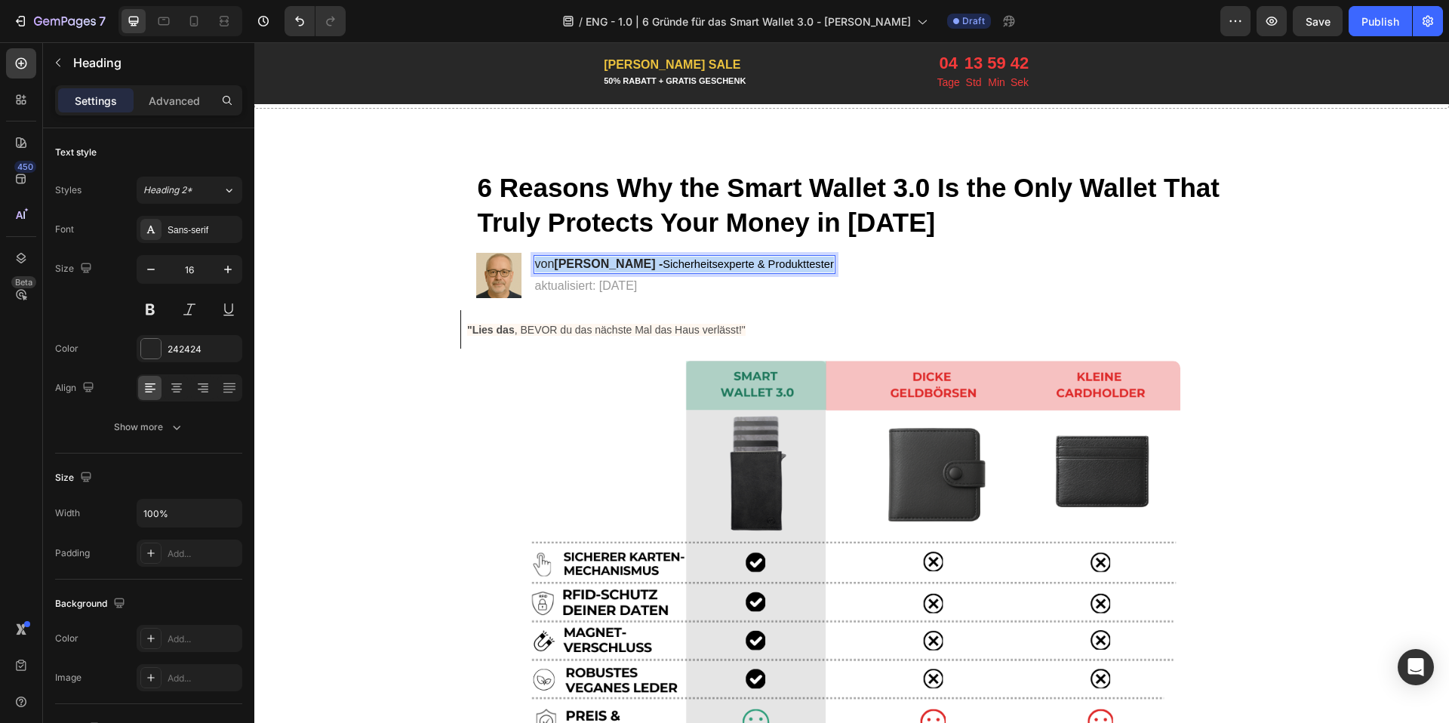
click at [694, 262] on span "Sicherheitsexperte & Produkttester" at bounding box center [747, 264] width 171 height 12
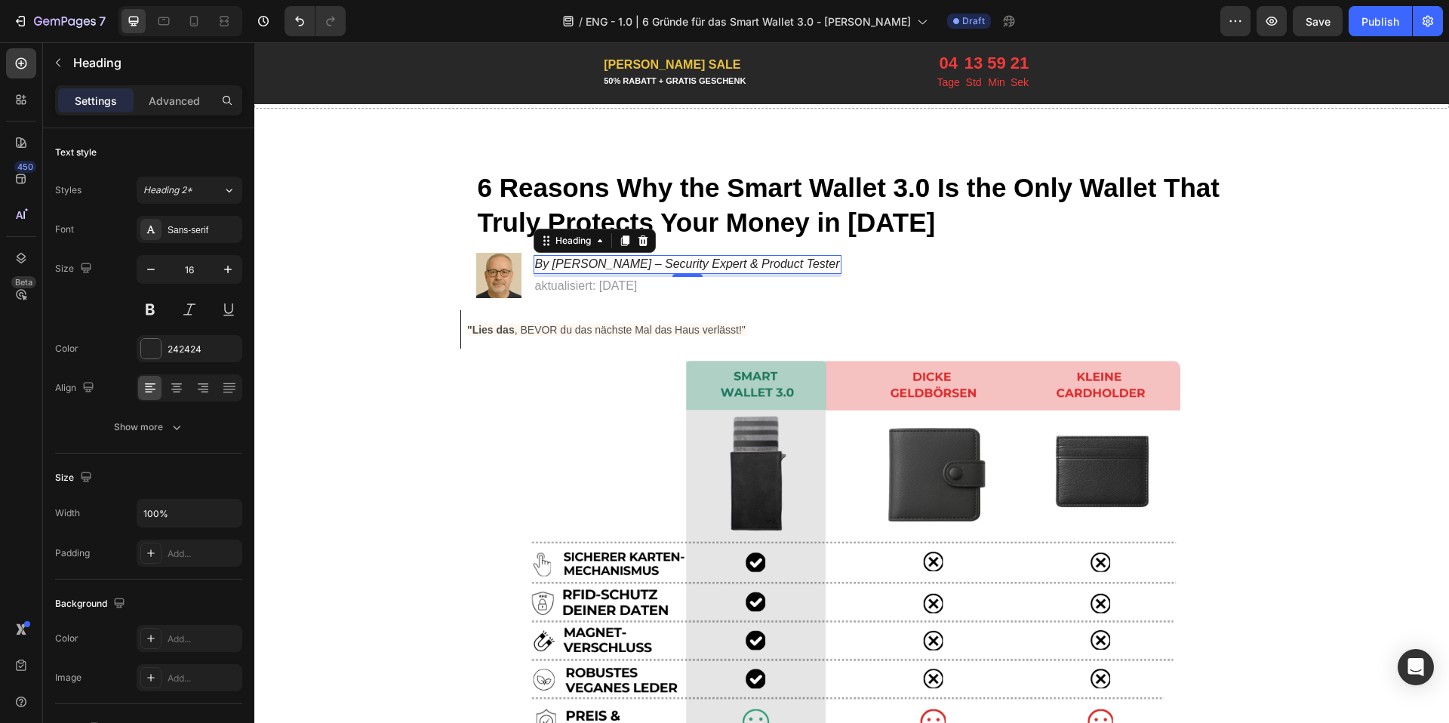
click at [539, 263] on icon "By [PERSON_NAME] – Security Expert & Product Tester" at bounding box center [687, 263] width 305 height 13
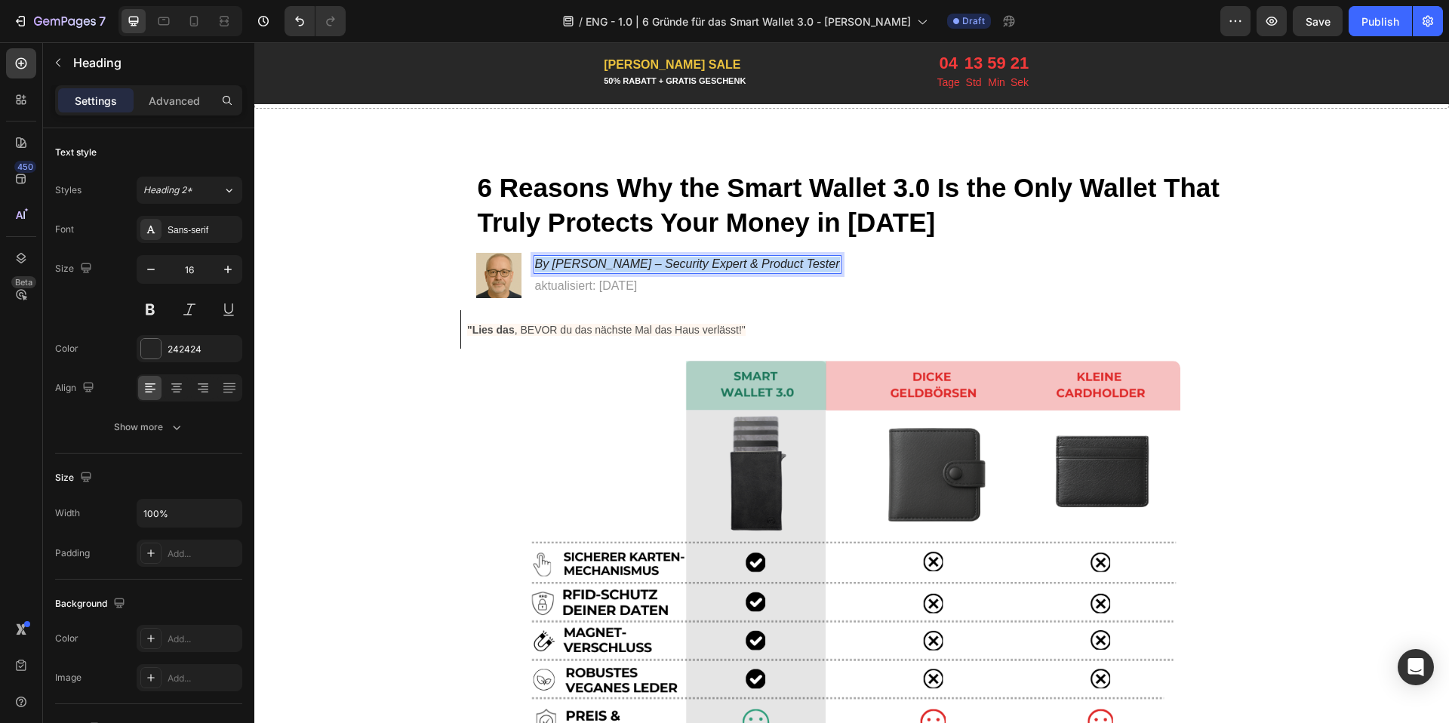
click at [539, 263] on icon "By [PERSON_NAME] – Security Expert & Product Tester" at bounding box center [687, 263] width 305 height 13
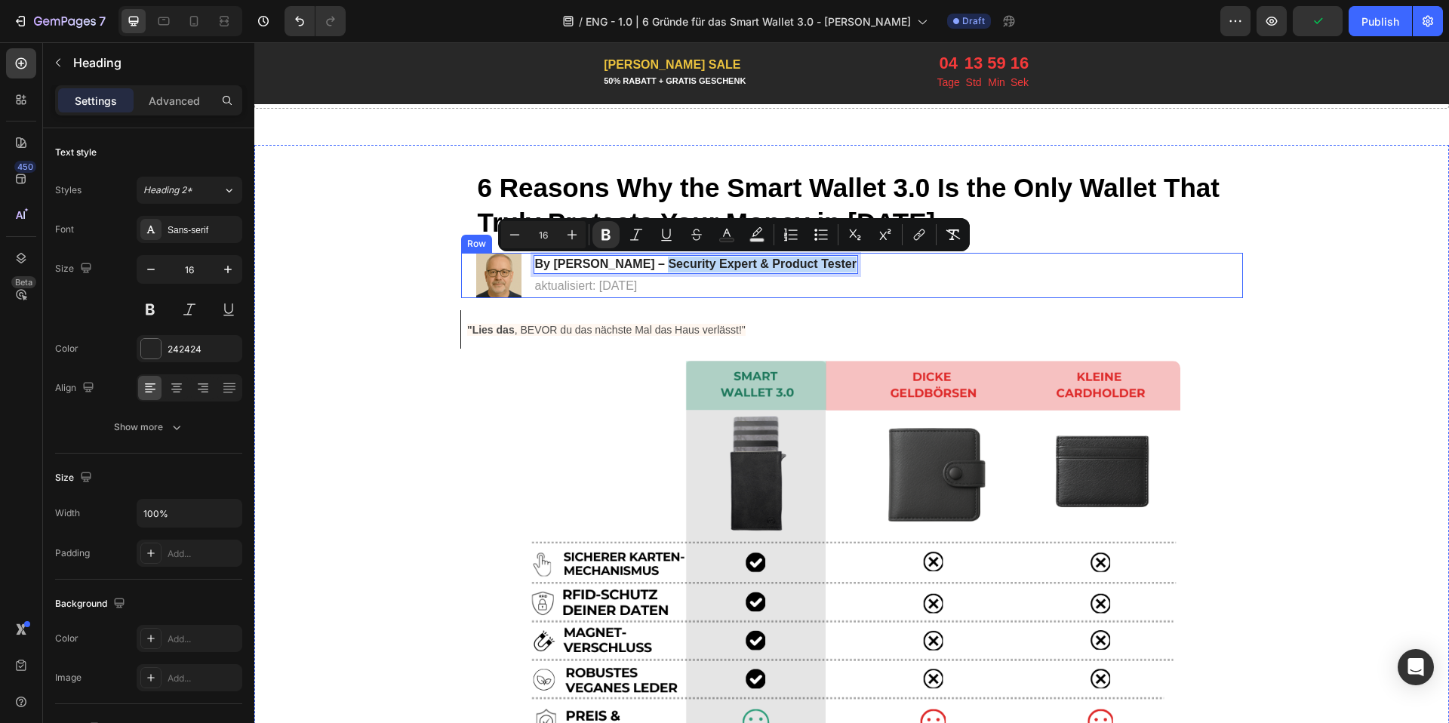
drag, startPoint x: 638, startPoint y: 263, endPoint x: 832, endPoint y: 273, distance: 194.2
click at [832, 273] on div "Image By [PERSON_NAME] – Security Expert & Product Tester Heading 4 aktualisier…" at bounding box center [852, 275] width 782 height 45
click at [616, 236] on button "Bold" at bounding box center [605, 234] width 27 height 27
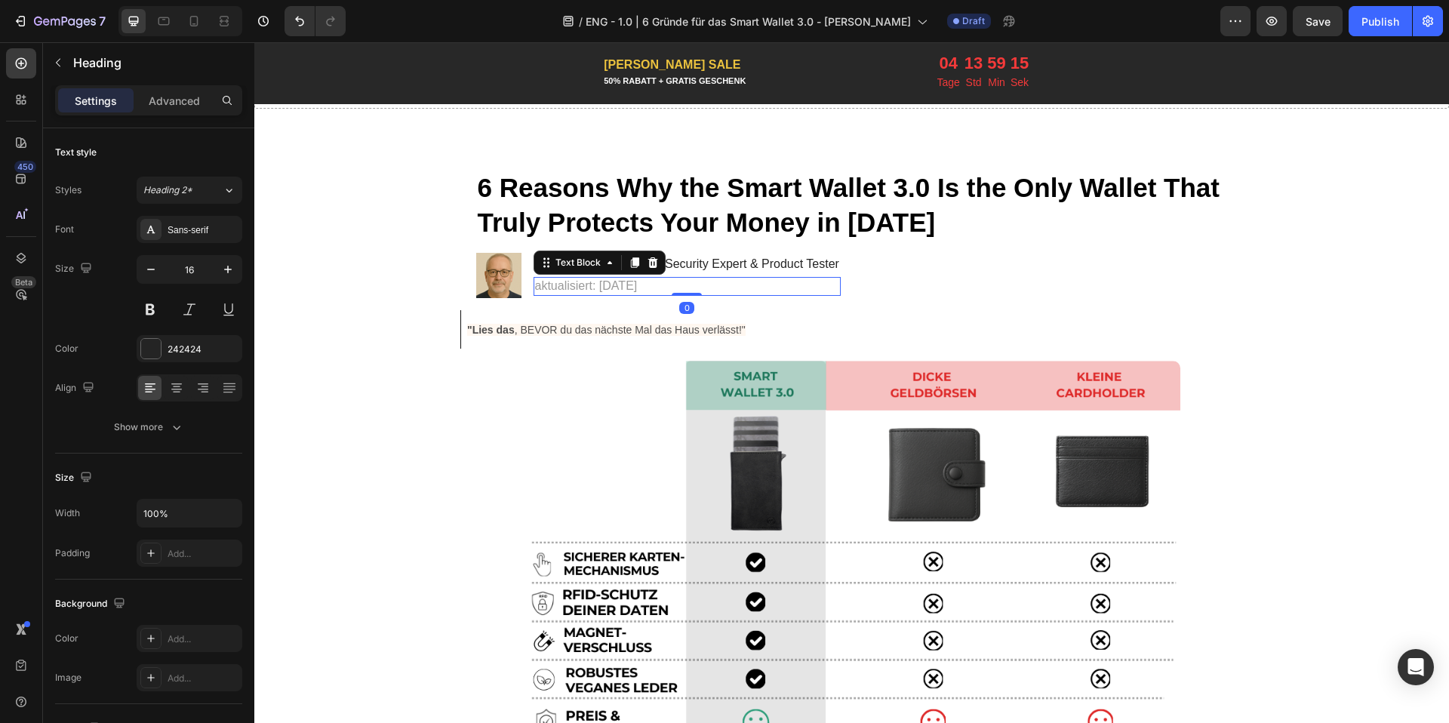
click at [625, 281] on p "aktualisiert: [DATE]" at bounding box center [687, 286] width 304 height 16
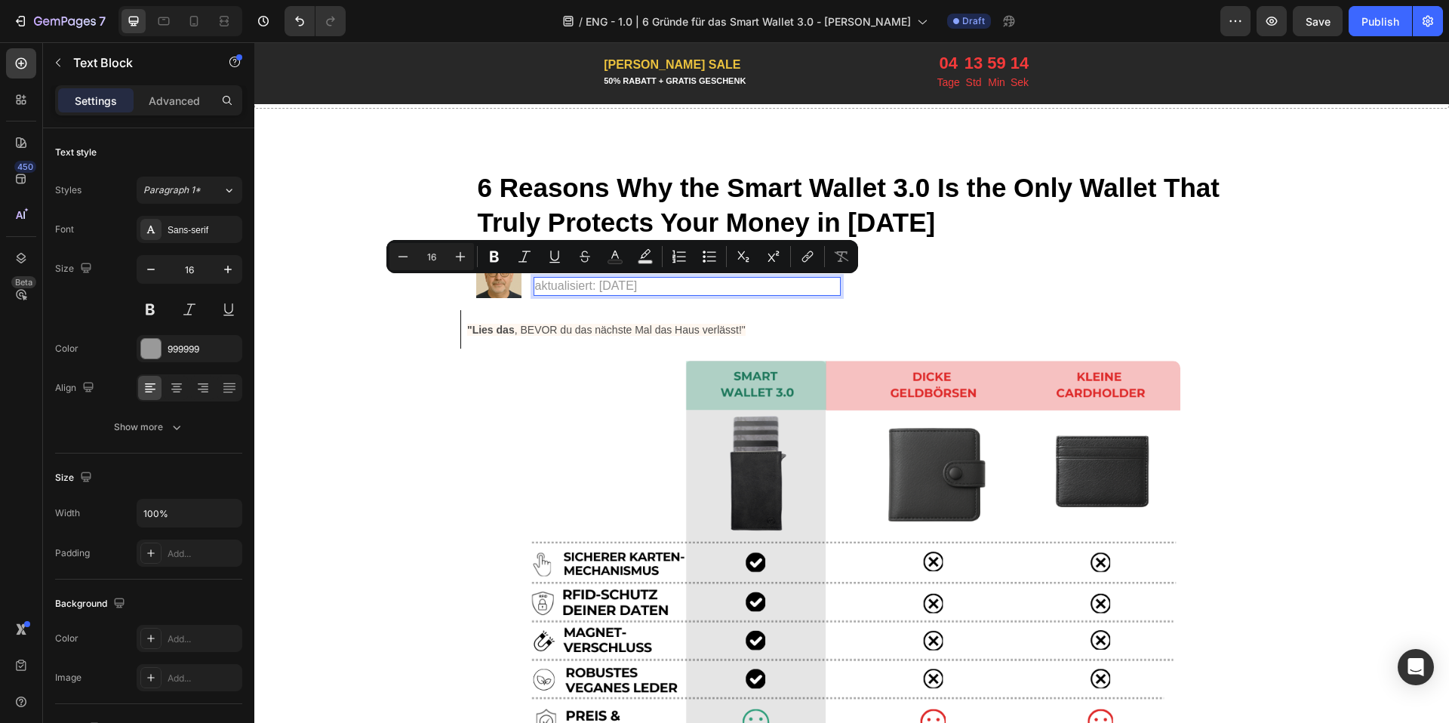
click at [625, 281] on p "aktualisiert: [DATE]" at bounding box center [687, 286] width 304 height 16
copy p "aktualisiert: [DATE]"
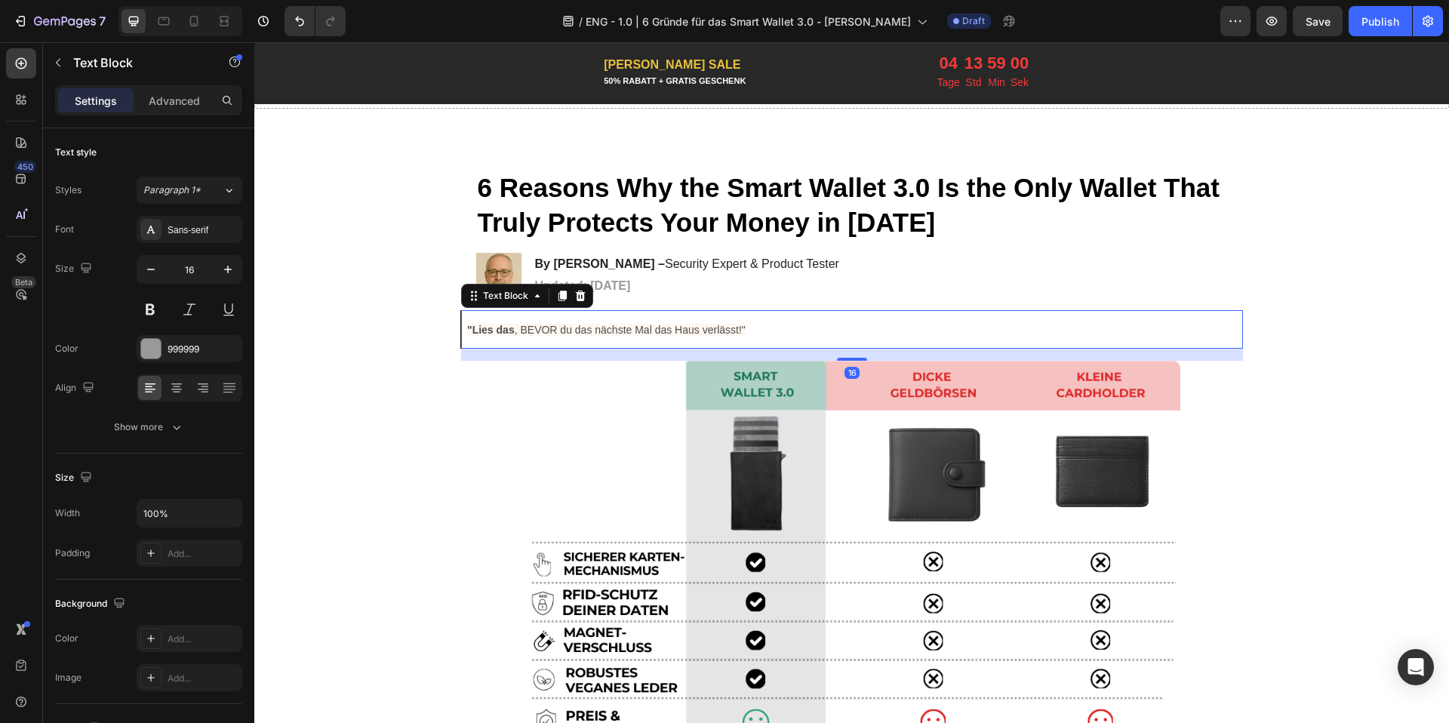
click at [545, 335] on span ""Lies das , BEVOR du das nächste Mal das Haus verlässt!"" at bounding box center [606, 330] width 278 height 12
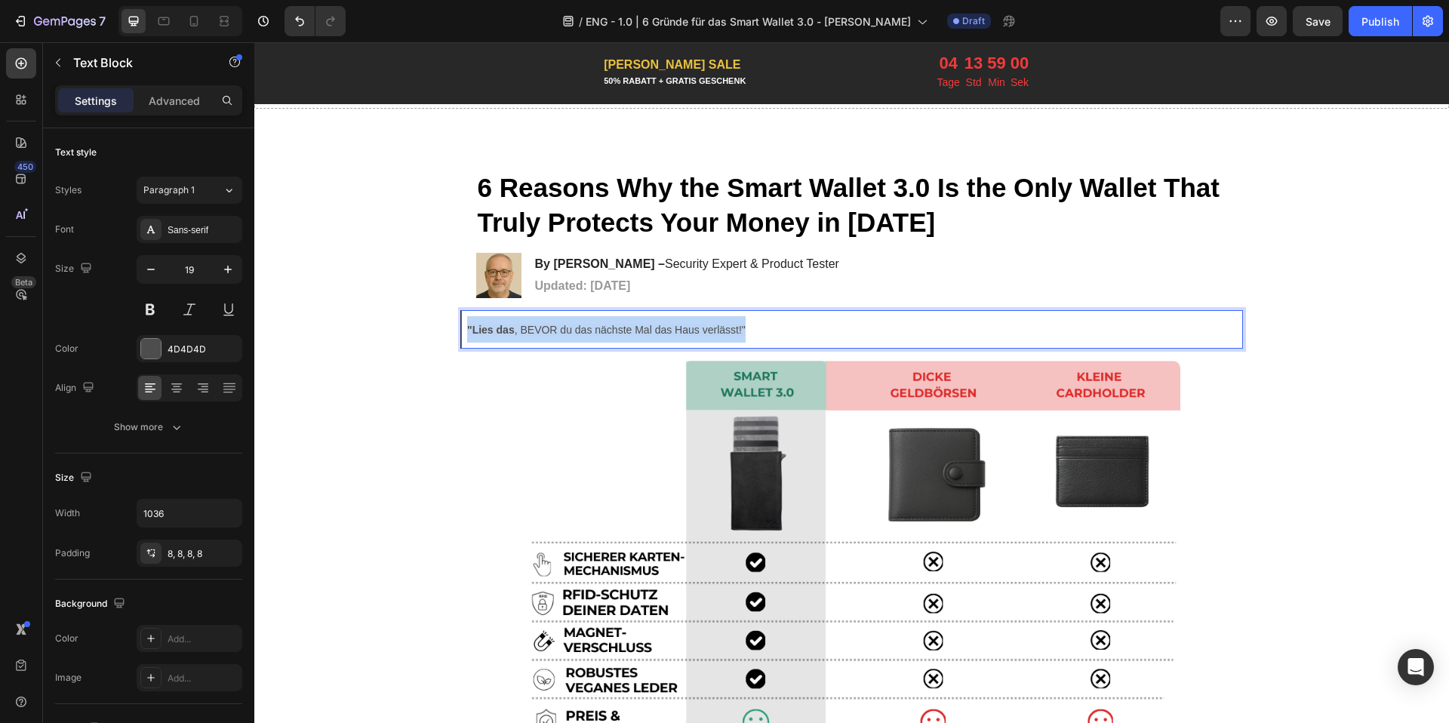
click at [545, 335] on span ""Lies das , BEVOR du das nächste Mal das Haus verlässt!"" at bounding box center [606, 330] width 278 height 12
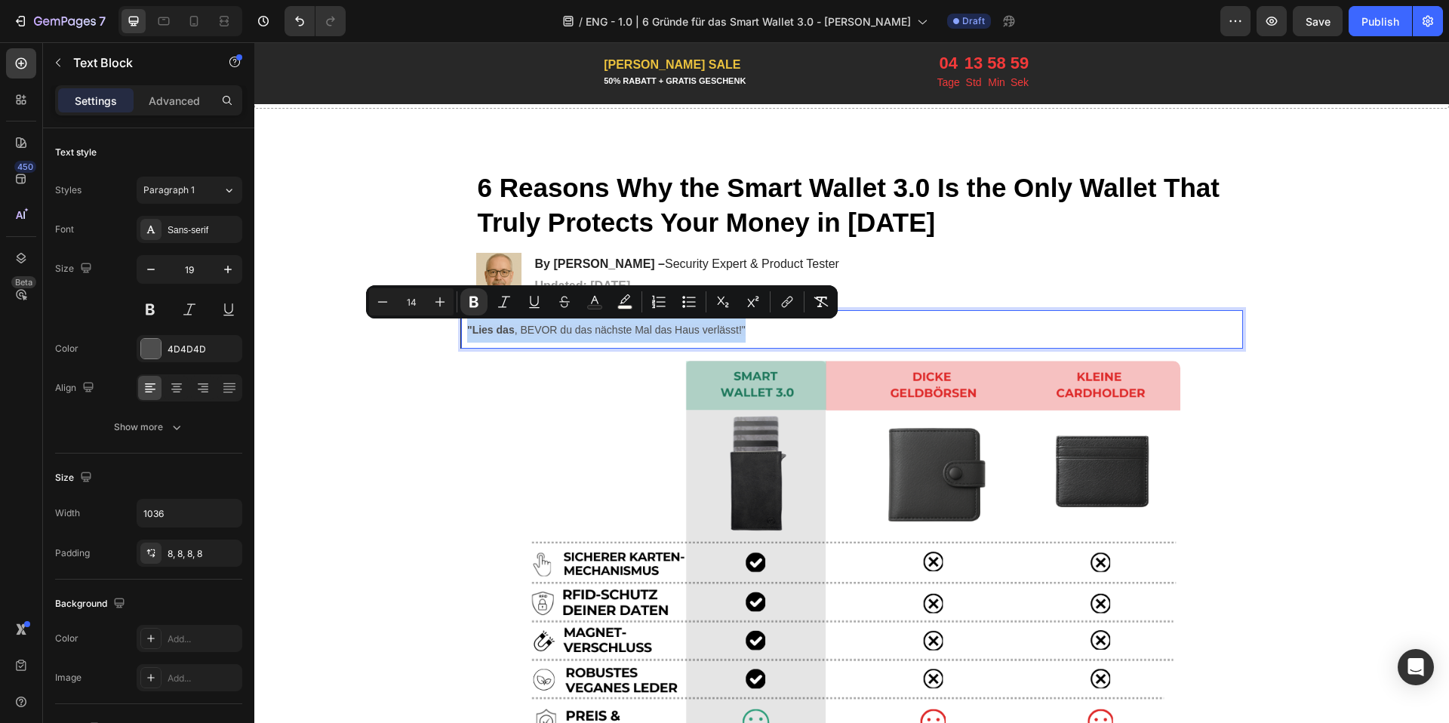
copy span ""Lies das , BEVOR du das nächste Mal das Haus verlässt!""
click at [472, 331] on strong ""Lies das" at bounding box center [491, 330] width 48 height 12
drag, startPoint x: 470, startPoint y: 332, endPoint x: 739, endPoint y: 331, distance: 268.6
click at [739, 331] on span ""Lies das , BEVOR du das nächste Mal das Haus verlässt!"" at bounding box center [606, 330] width 278 height 12
drag, startPoint x: 519, startPoint y: 332, endPoint x: 697, endPoint y: 333, distance: 178.1
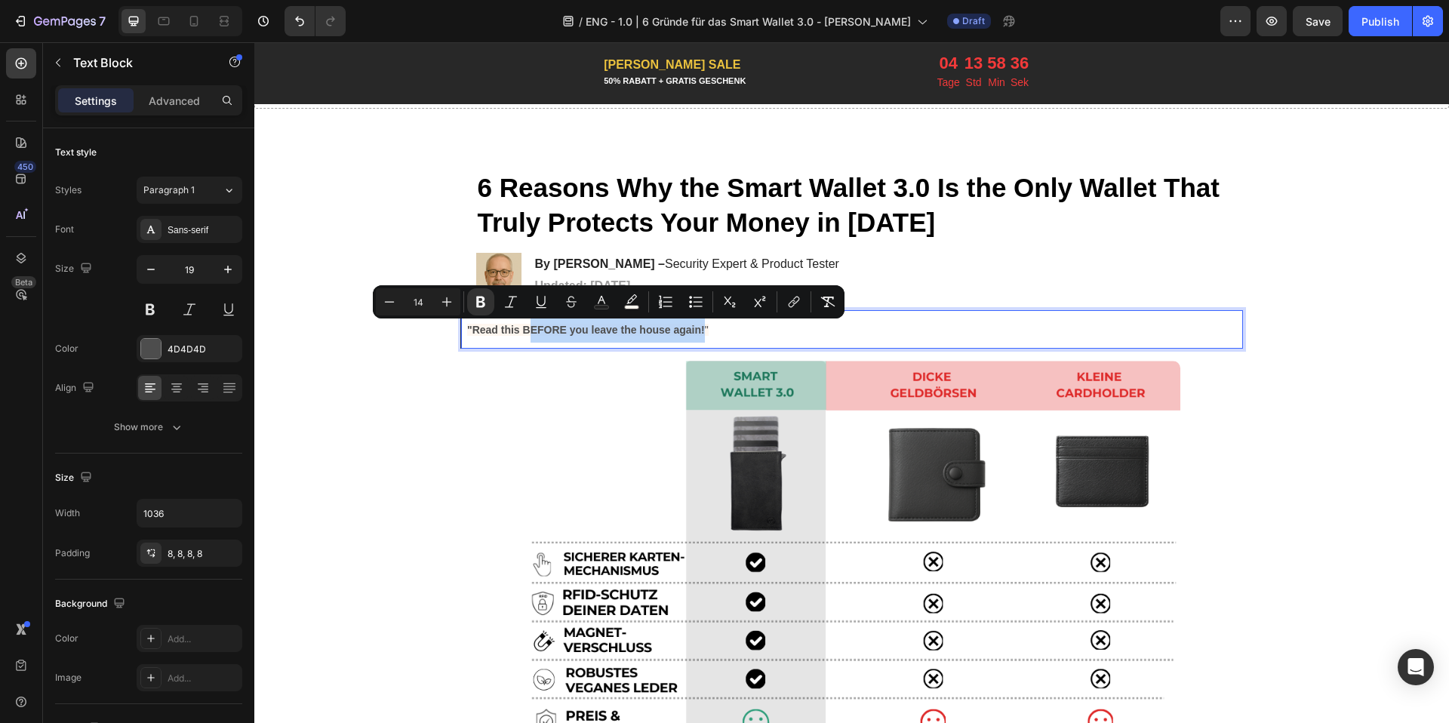
click at [697, 333] on strong ""Read this BEFORE you leave the house again!" at bounding box center [586, 330] width 238 height 12
click at [479, 304] on icon "Editor contextual toolbar" at bounding box center [480, 301] width 15 height 15
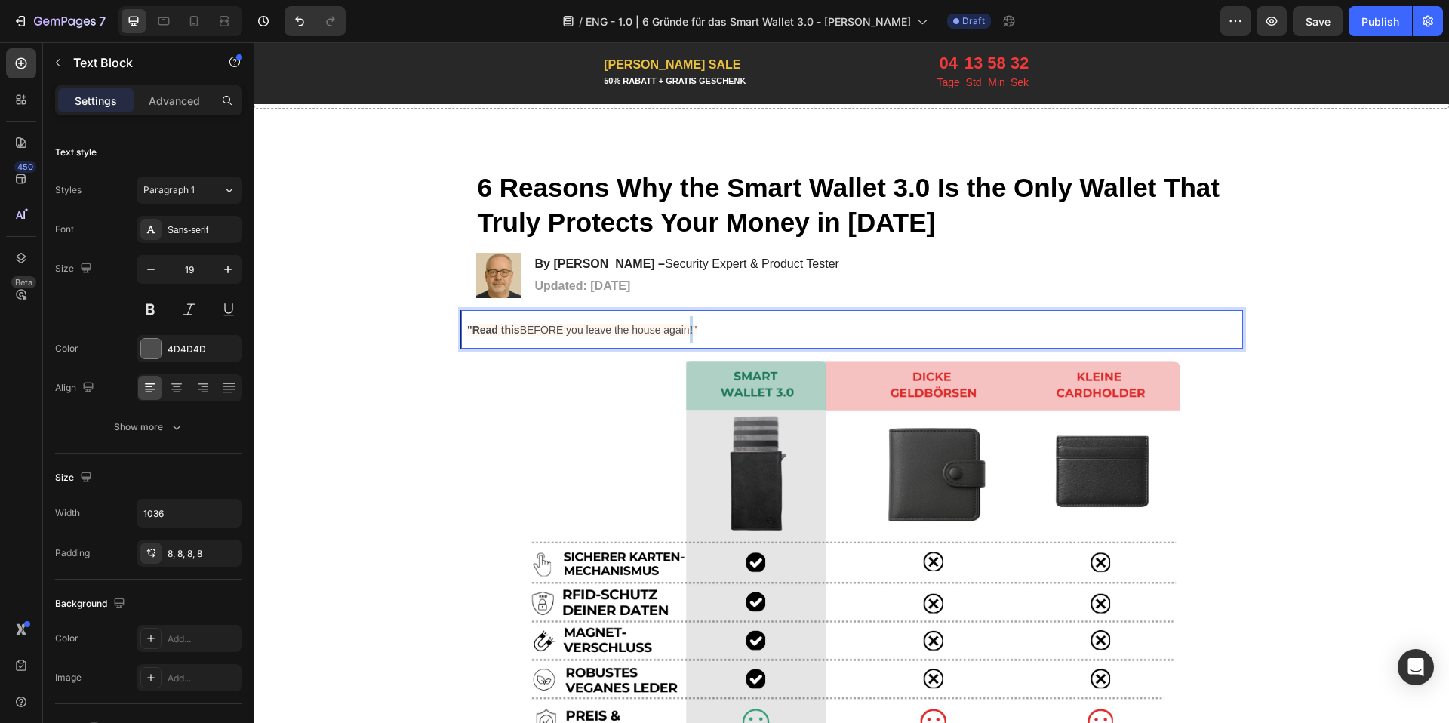
click at [689, 334] on span ""Read this BEFORE you leave the house again ! "" at bounding box center [581, 330] width 229 height 12
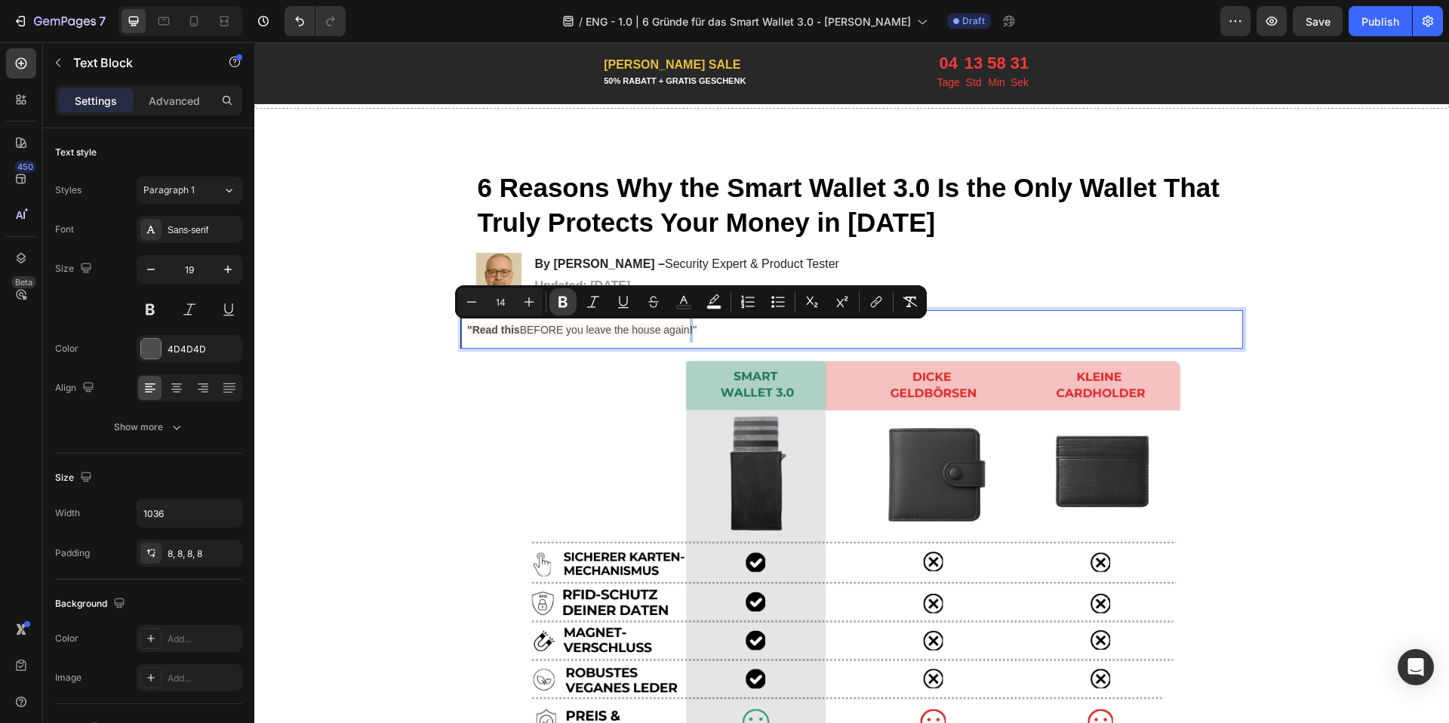
click at [564, 301] on icon "Editor contextual toolbar" at bounding box center [562, 302] width 9 height 11
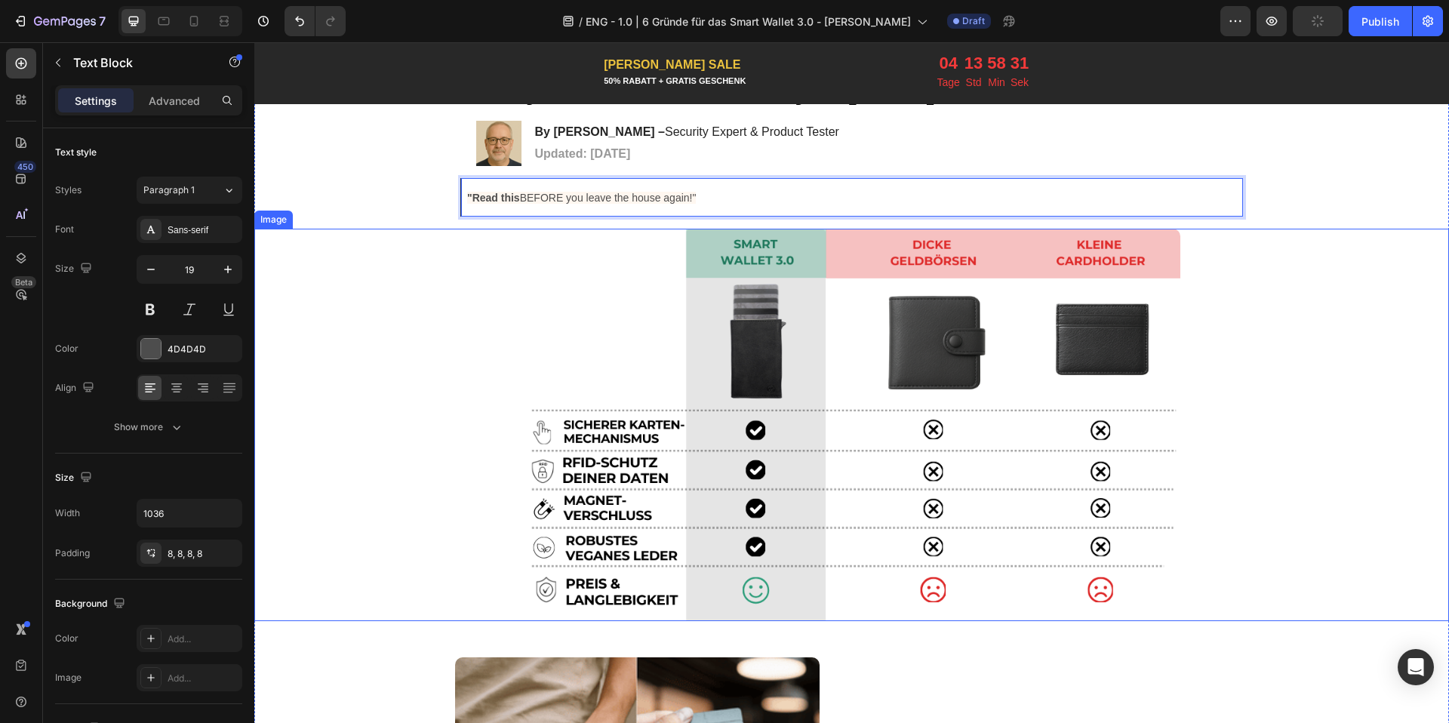
scroll to position [167, 0]
click at [670, 445] on img at bounding box center [851, 424] width 657 height 392
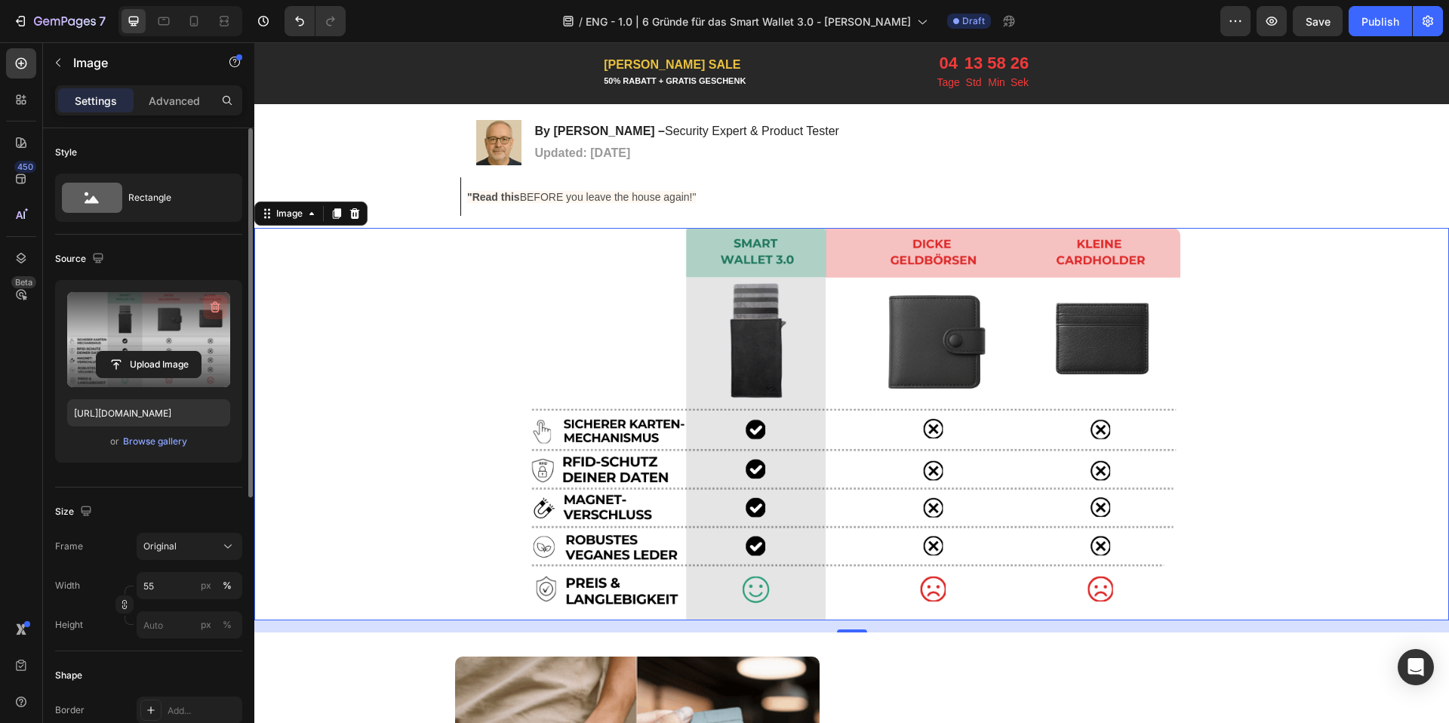
click at [213, 301] on icon "button" at bounding box center [214, 307] width 15 height 15
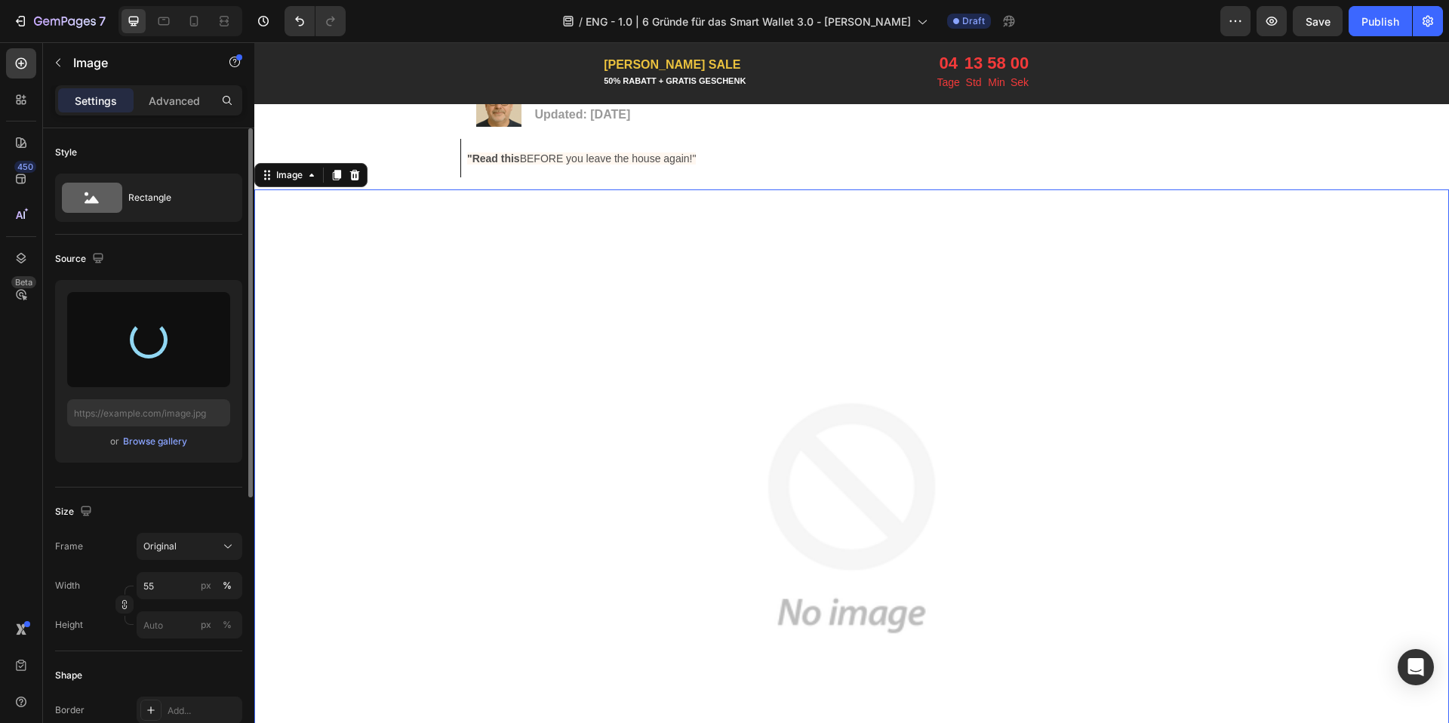
scroll to position [483, 0]
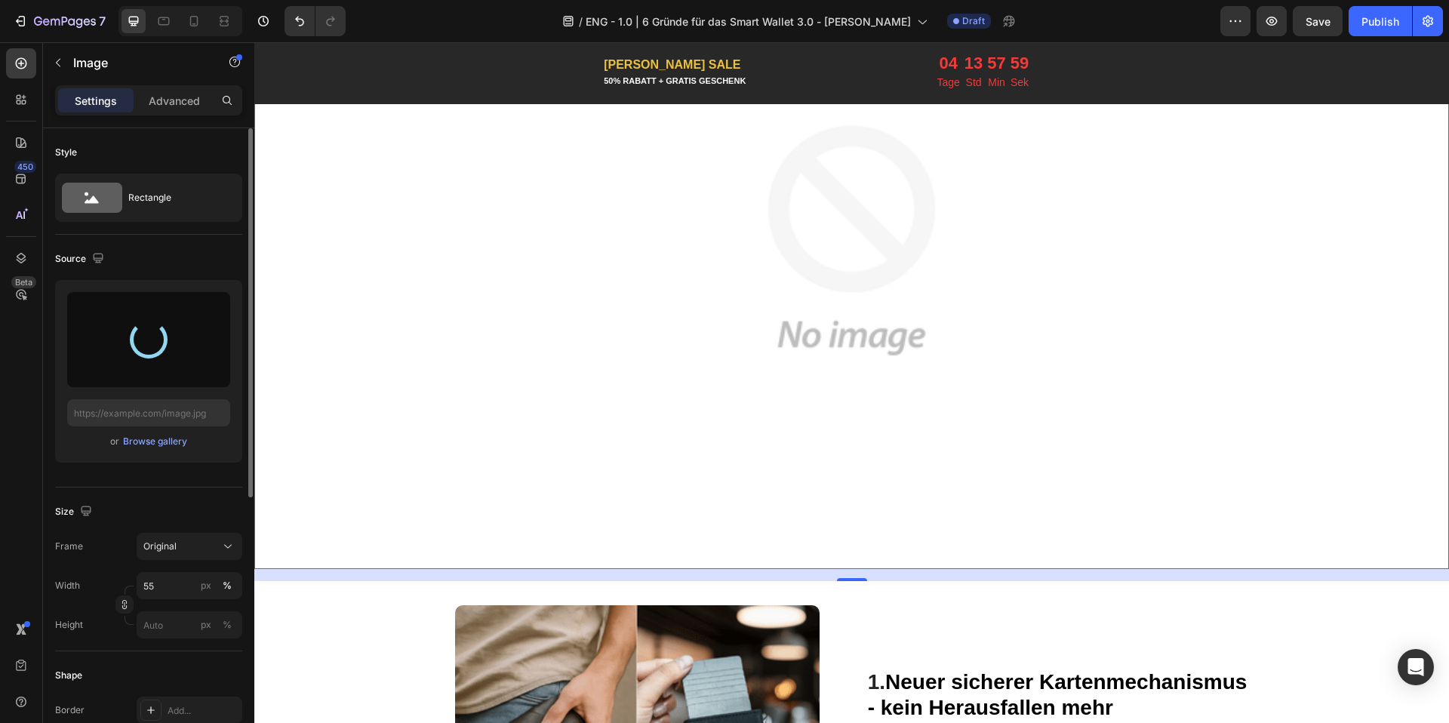
type input "[URL][DOMAIN_NAME]"
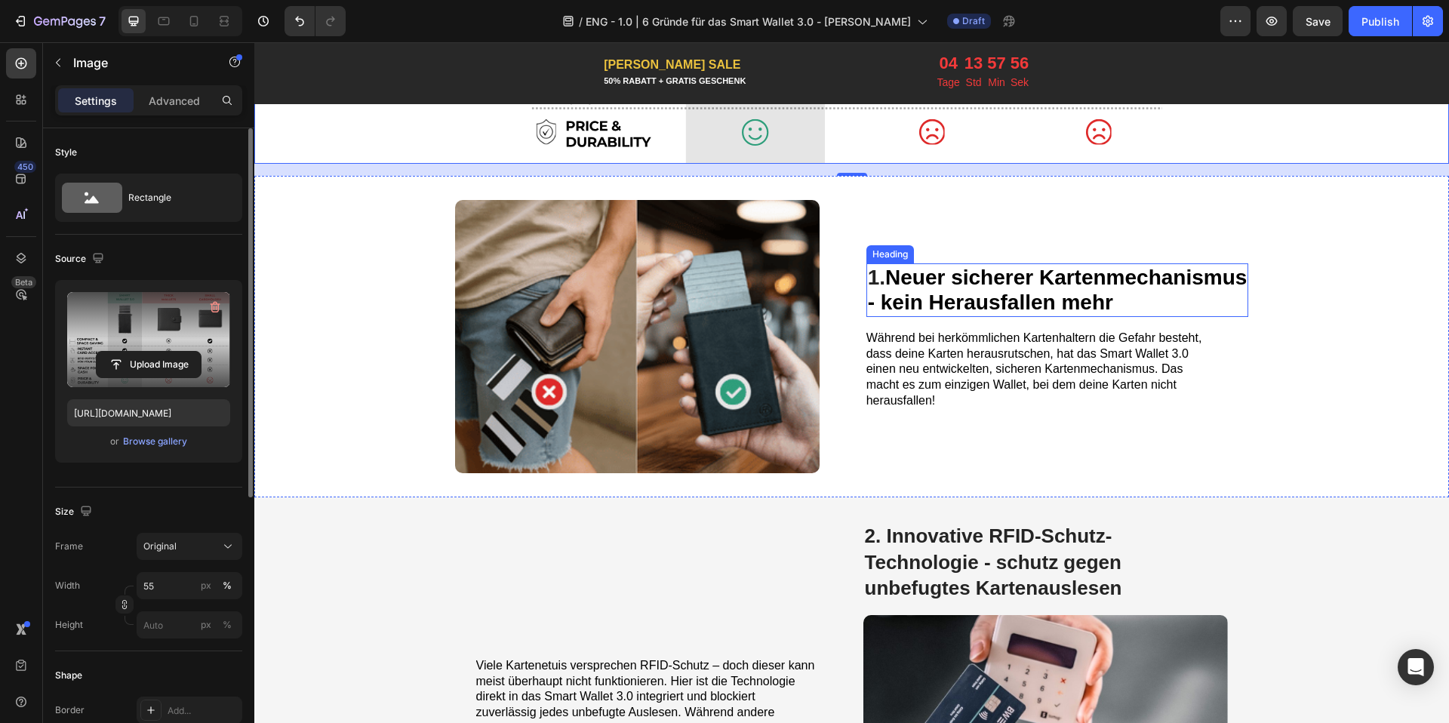
scroll to position [604, 0]
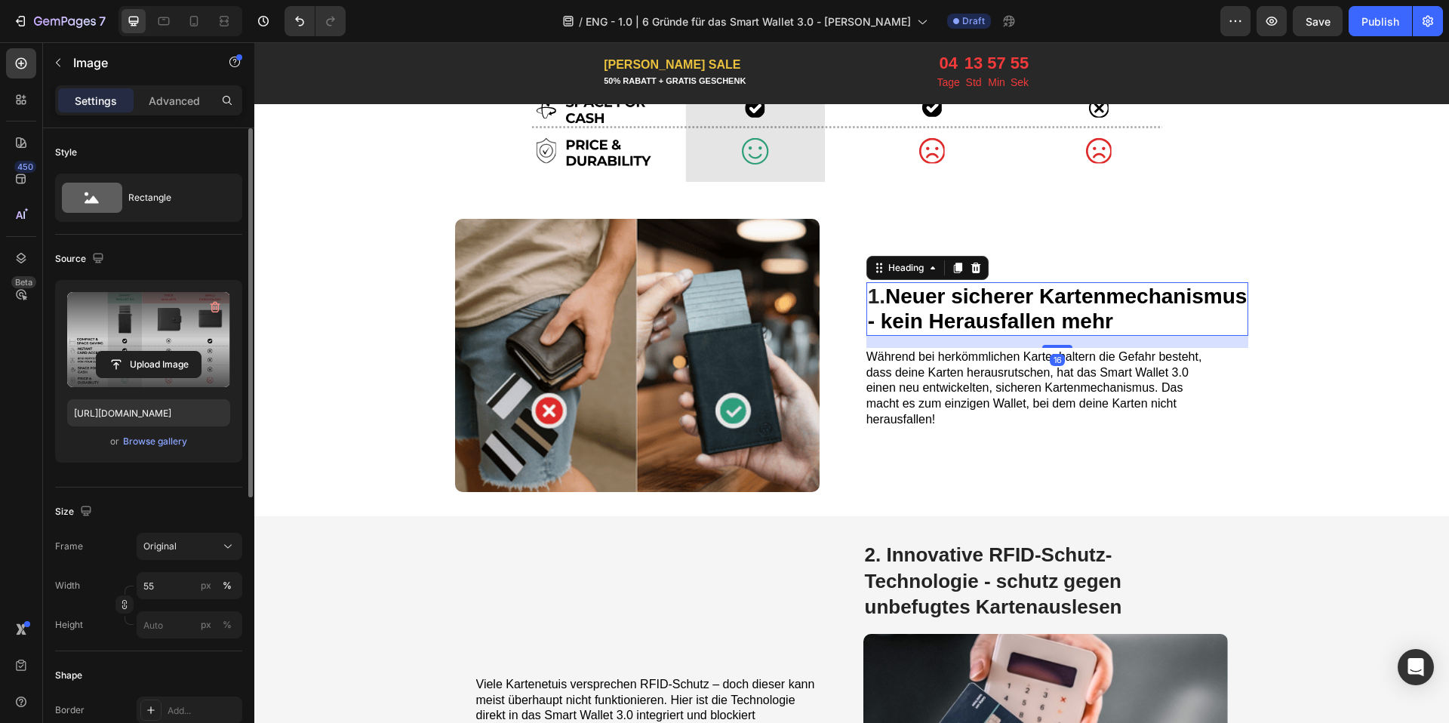
click at [961, 303] on strong "Neuer sicherer Kartenmechanismus" at bounding box center [1065, 295] width 361 height 23
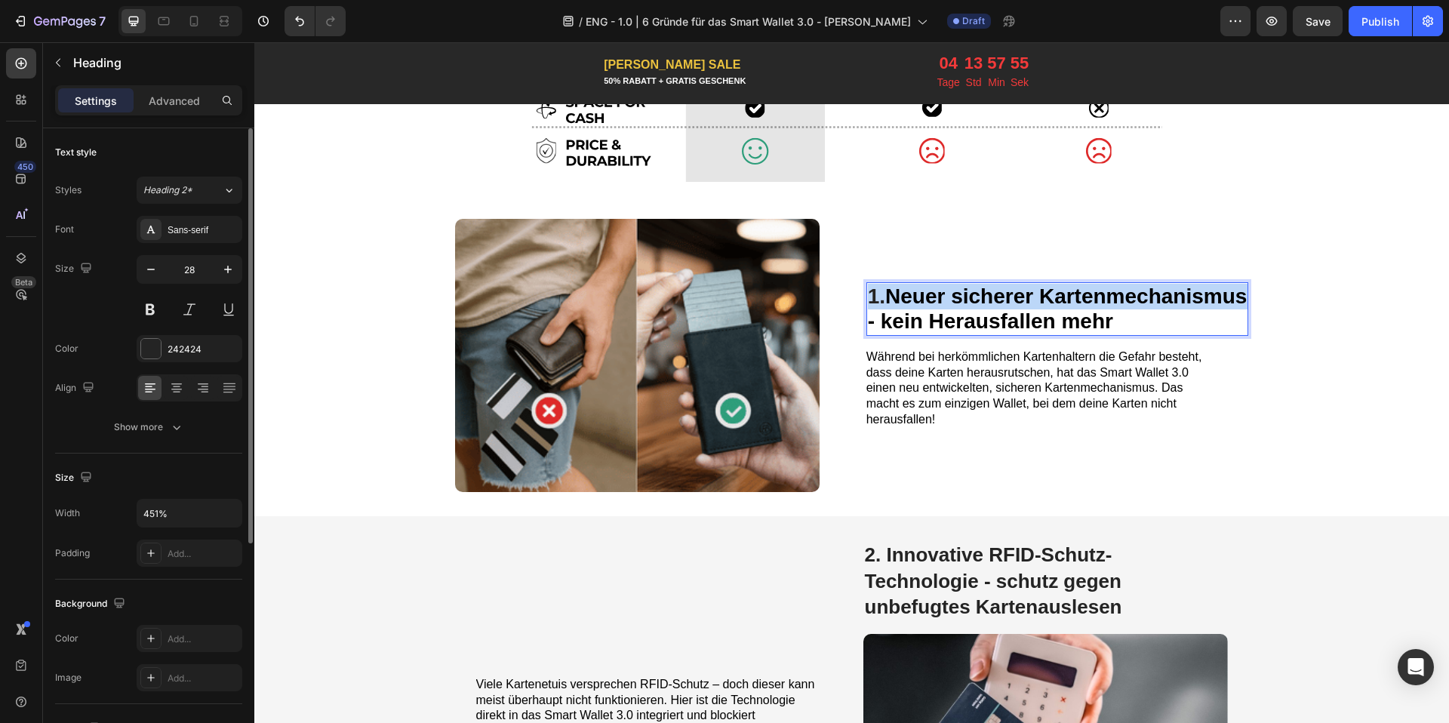
click at [961, 303] on strong "Neuer sicherer Kartenmechanismus" at bounding box center [1065, 295] width 361 height 23
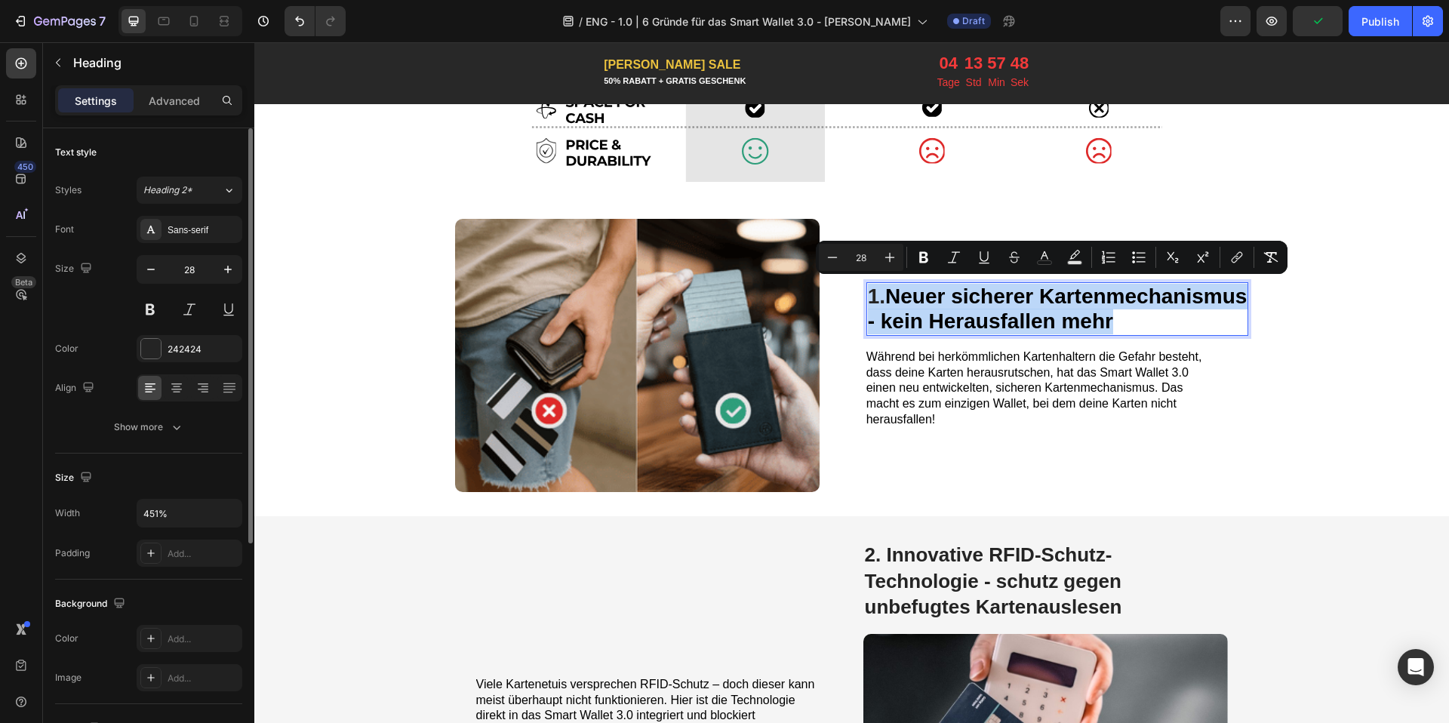
drag, startPoint x: 1144, startPoint y: 323, endPoint x: 861, endPoint y: 285, distance: 285.5
click at [868, 285] on p "1. Neuer sicherer Kartenmechanismus - kein Herausfallen mehr" at bounding box center [1058, 309] width 380 height 51
copy p "1. Neuer sicherer Kartenmechanismus - kein Herausfallen mehr"
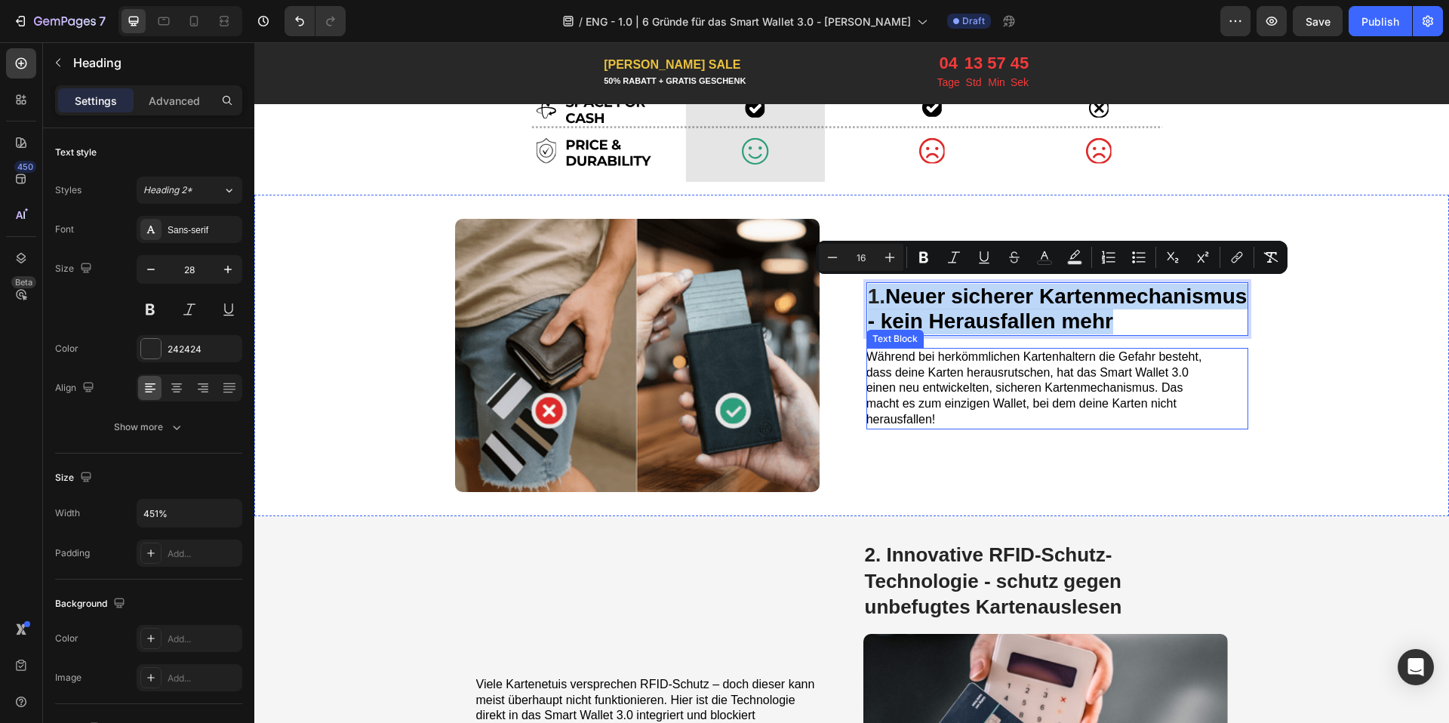
click at [913, 367] on span "Während bei herkömmlichen Kartenhaltern die Gefahr besteht, dass deine Karten h…" at bounding box center [1034, 387] width 336 height 75
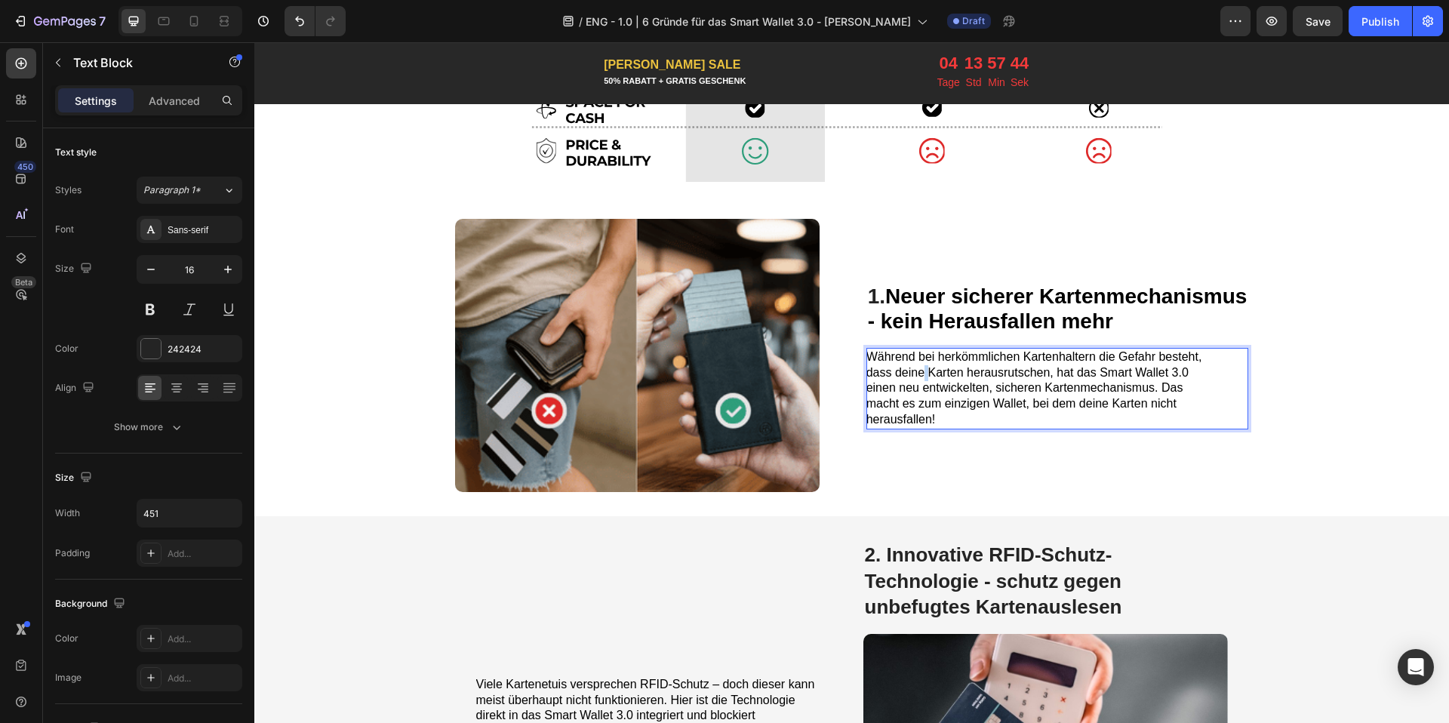
click at [913, 367] on span "Während bei herkömmlichen Kartenhaltern die Gefahr besteht, dass deine Karten h…" at bounding box center [1034, 387] width 336 height 75
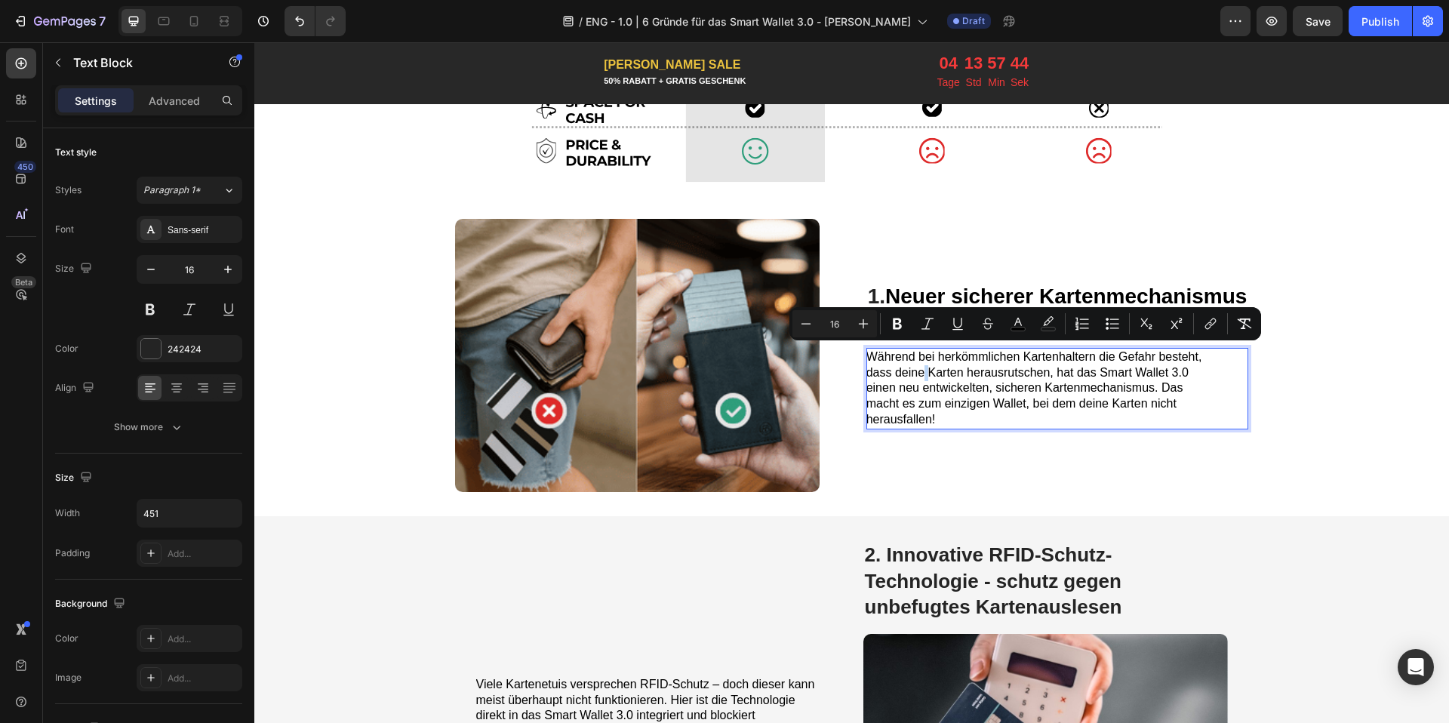
copy span "Während bei herkömmlichen Kartenhaltern die Gefahr besteht, dass deine Karten h…"
click at [1060, 291] on strong "Neuer sicherer Kartenmechanismus" at bounding box center [1065, 295] width 361 height 23
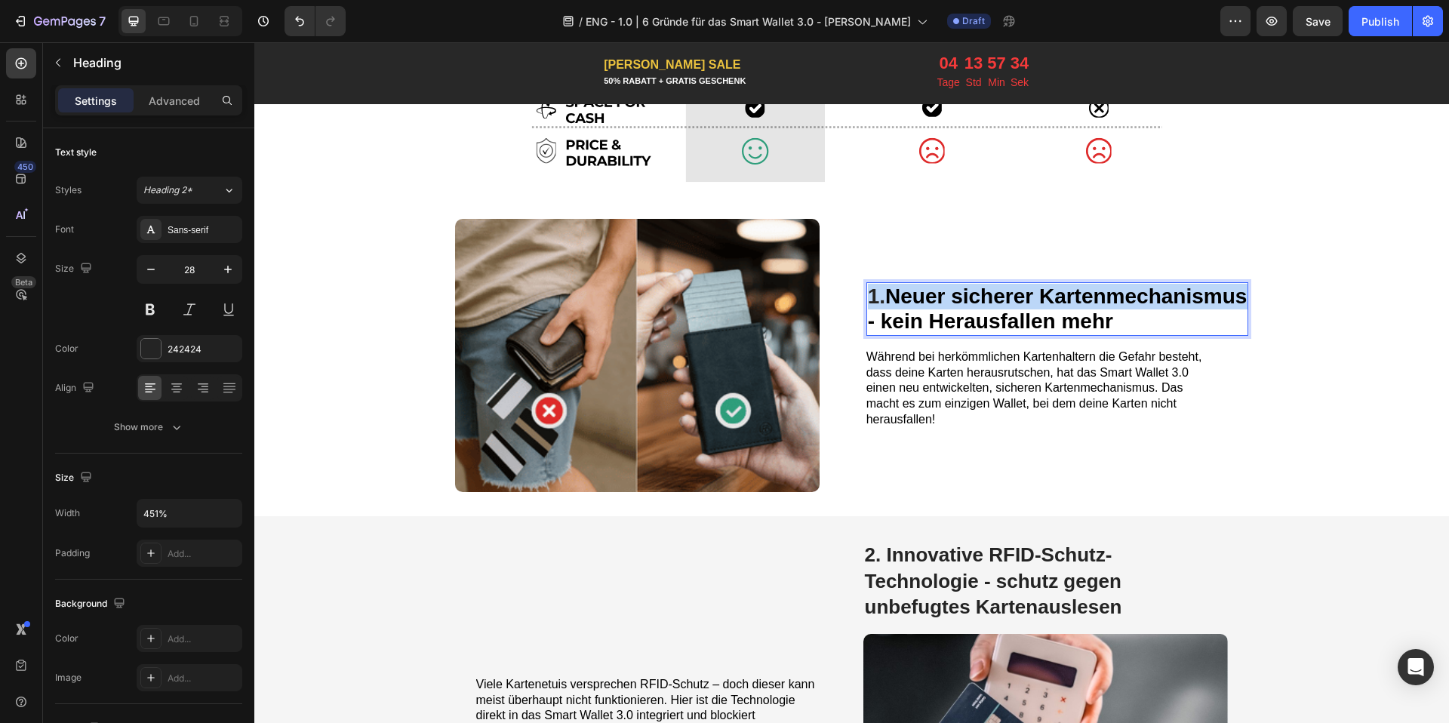
click at [1060, 291] on strong "Neuer sicherer Kartenmechanismus" at bounding box center [1065, 295] width 361 height 23
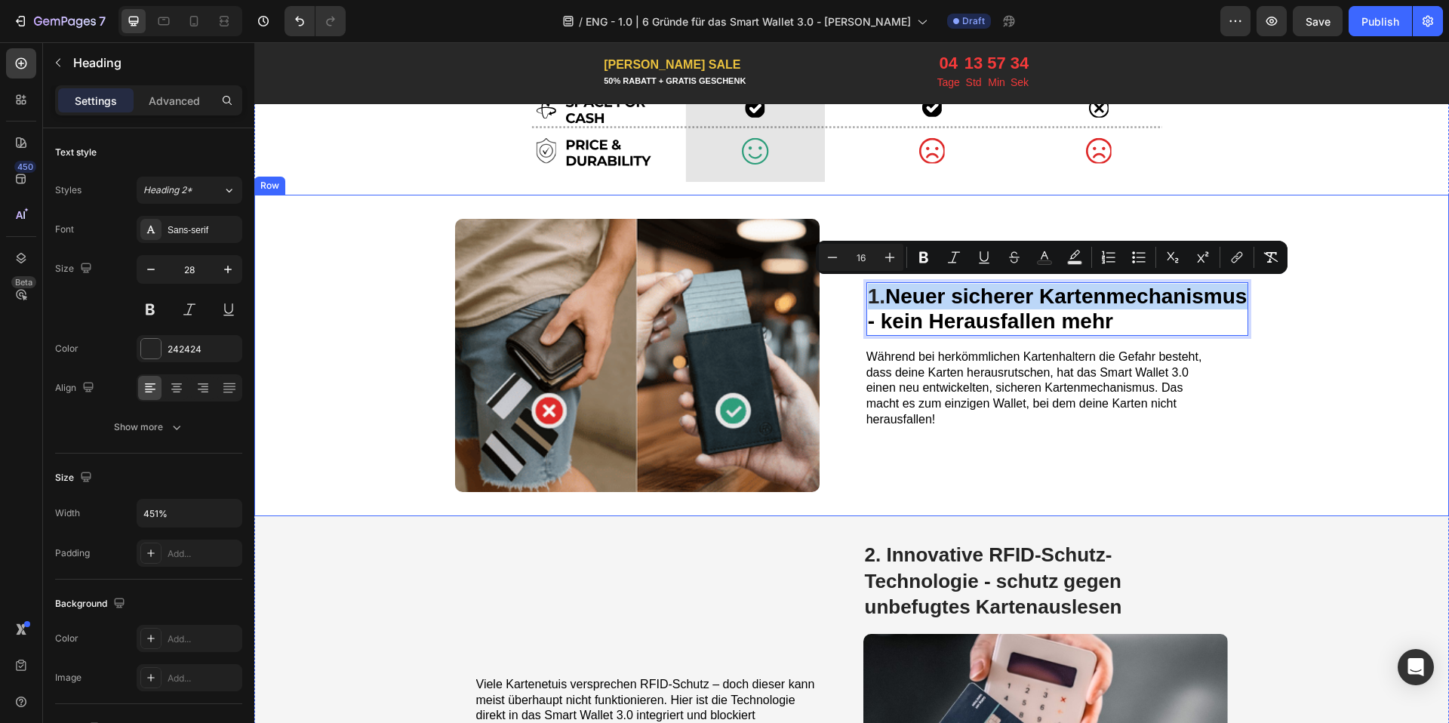
click at [1126, 335] on div "1. Neuer sicherer Kartenmechanismus - kein Herausfallen mehr Heading 16 Während…" at bounding box center [1057, 355] width 383 height 273
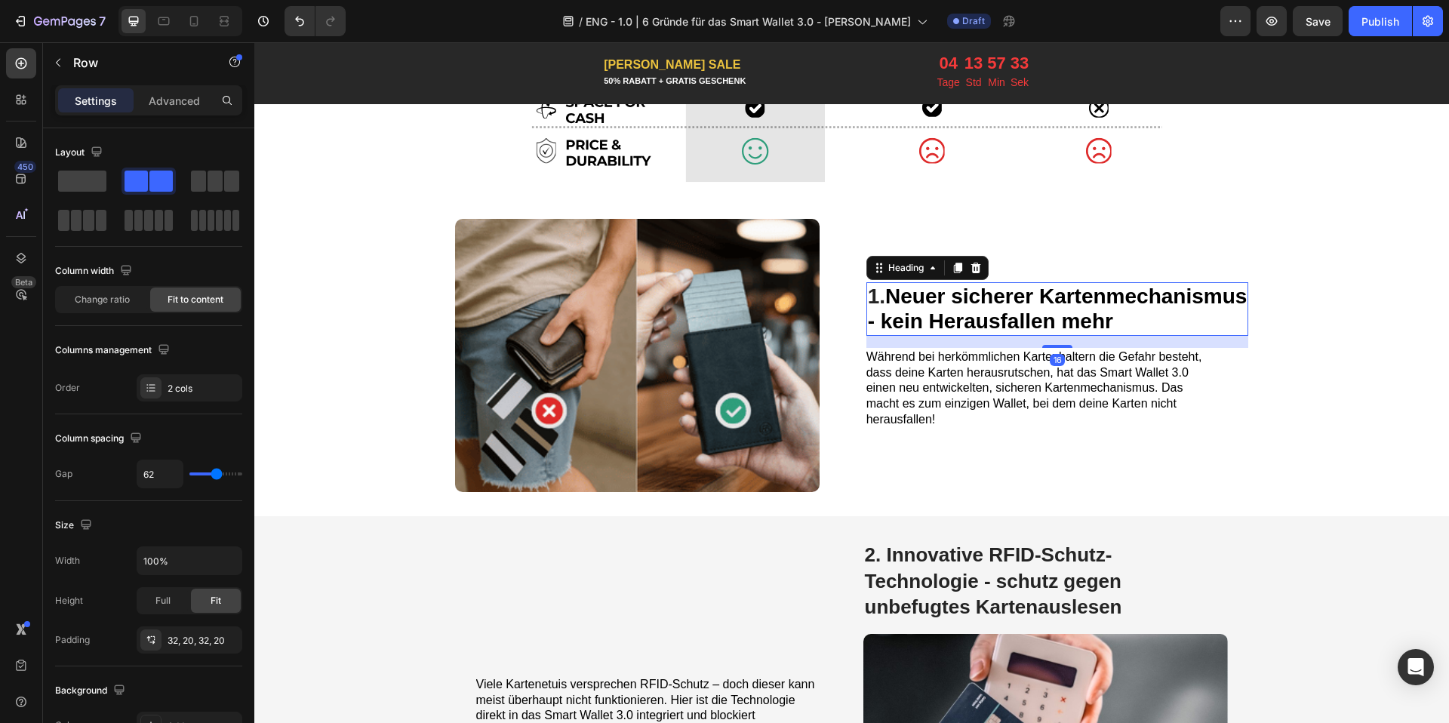
click at [1115, 316] on p "1. Neuer sicherer Kartenmechanismus - kein Herausfallen mehr" at bounding box center [1058, 309] width 380 height 51
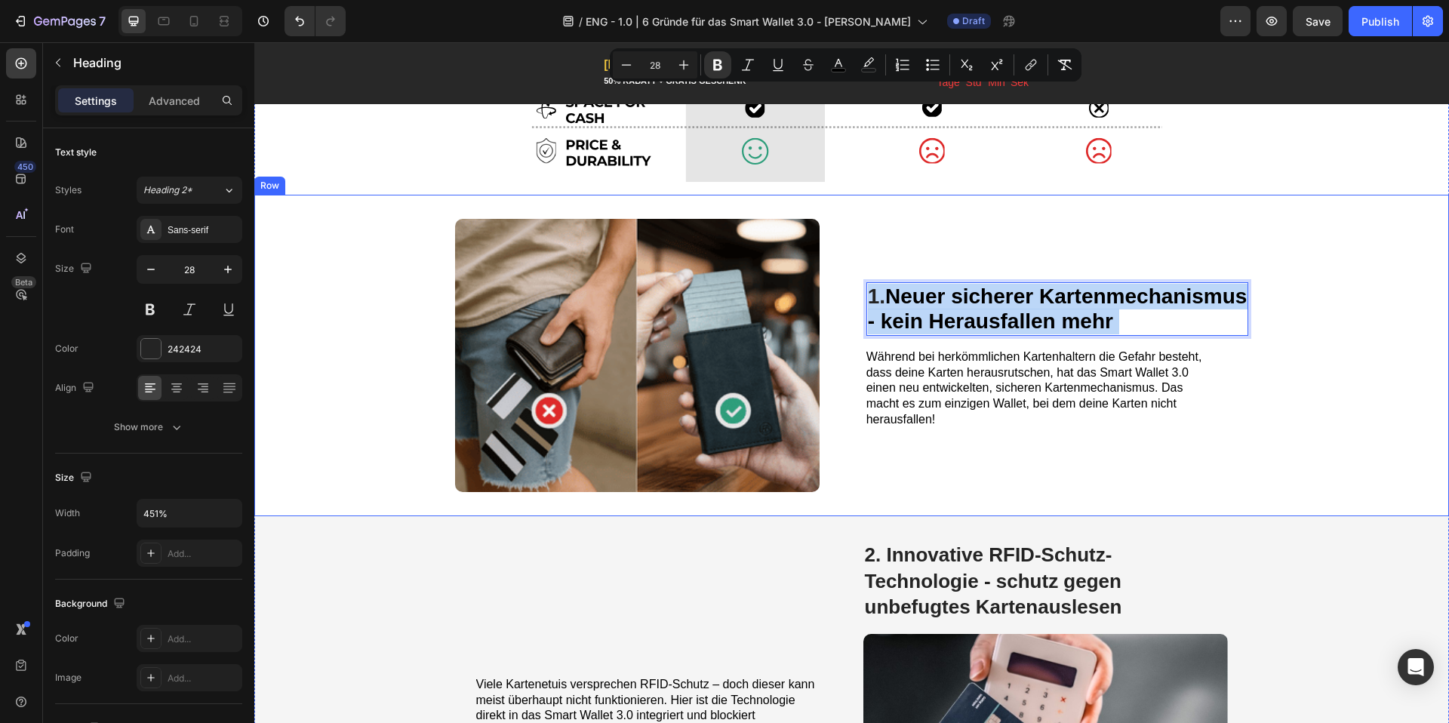
drag, startPoint x: 1115, startPoint y: 316, endPoint x: 837, endPoint y: 281, distance: 280.6
click at [837, 281] on div "1. Neuer sicherer Kartenmechanismus - kein Herausfallen mehr Heading Image 1. N…" at bounding box center [851, 355] width 1194 height 321
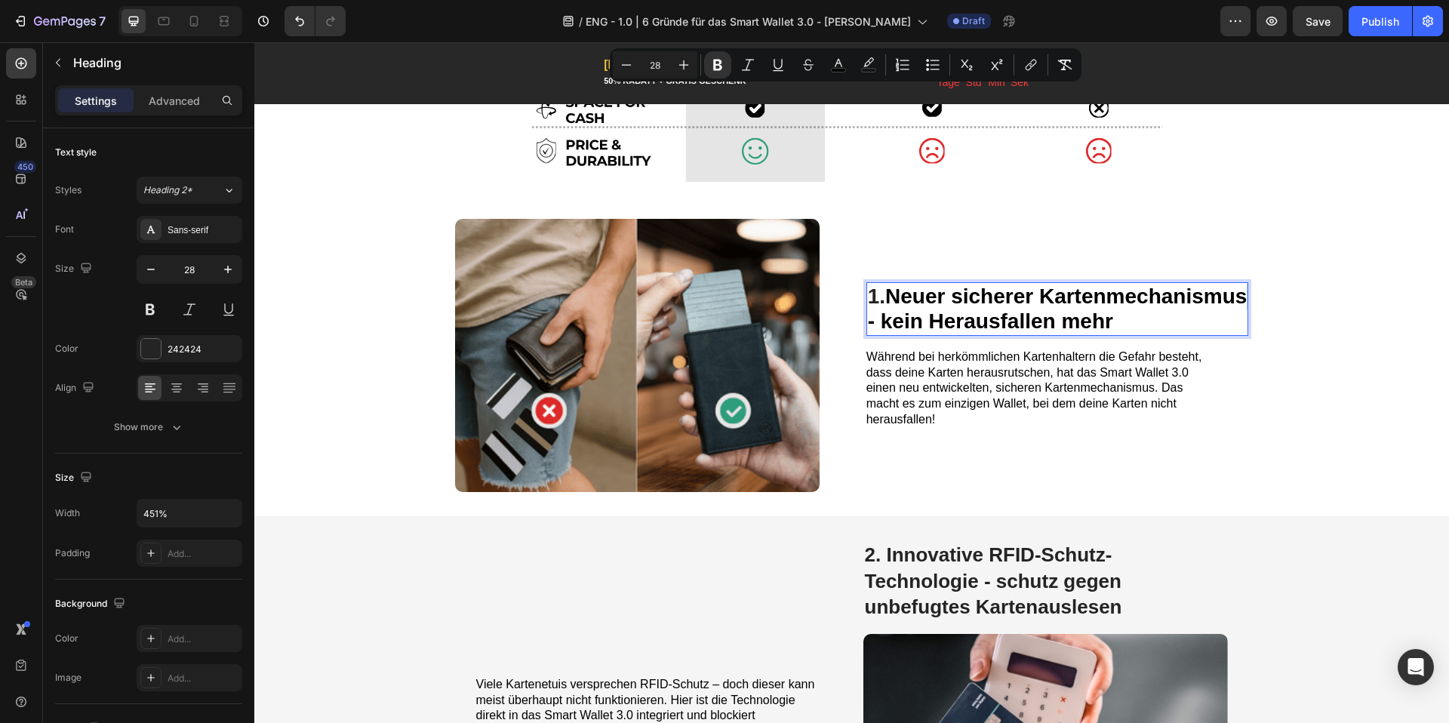
click at [1137, 322] on p "1. Neuer sicherer Kartenmechanismus - kein Herausfallen mehr" at bounding box center [1058, 309] width 380 height 51
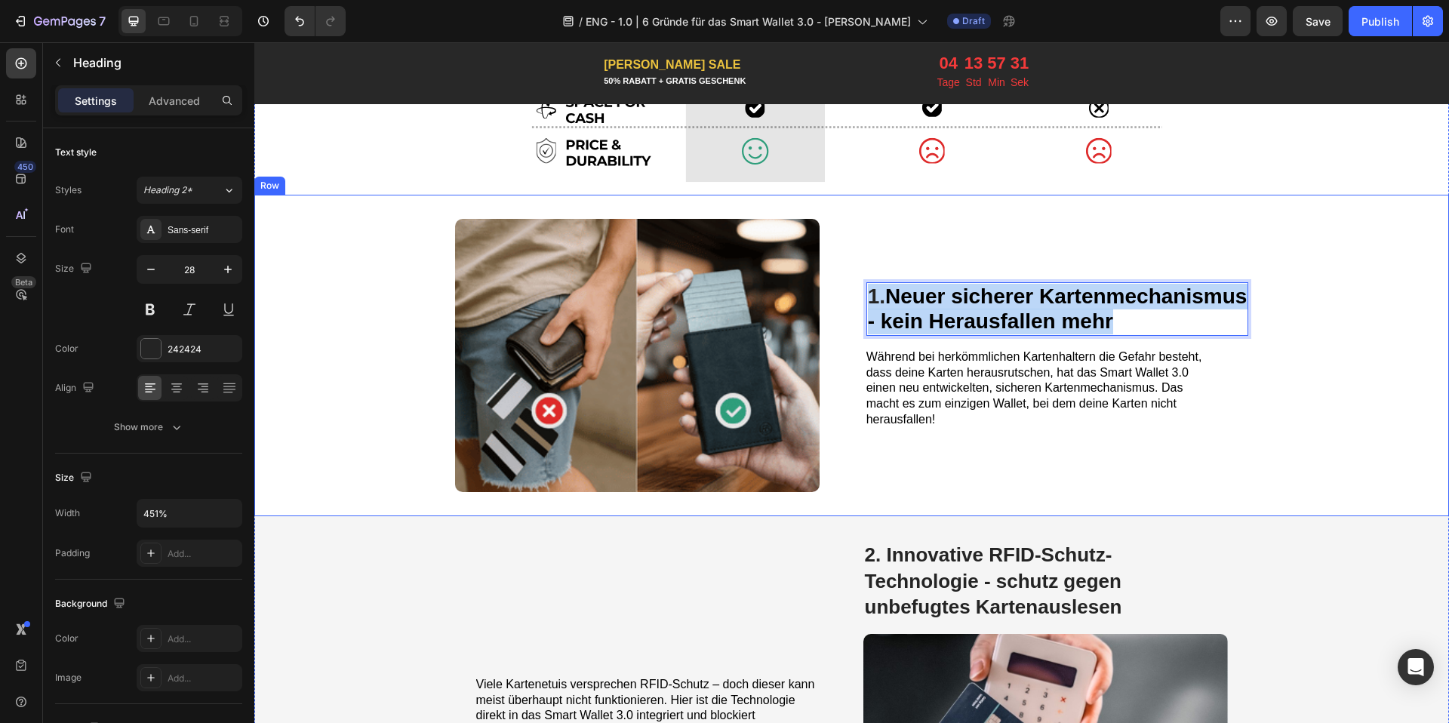
drag, startPoint x: 1136, startPoint y: 321, endPoint x: 822, endPoint y: 278, distance: 316.1
click at [822, 278] on div "1. Neuer sicherer Kartenmechanismus - kein Herausfallen mehr Heading Image 1. N…" at bounding box center [851, 355] width 1194 height 321
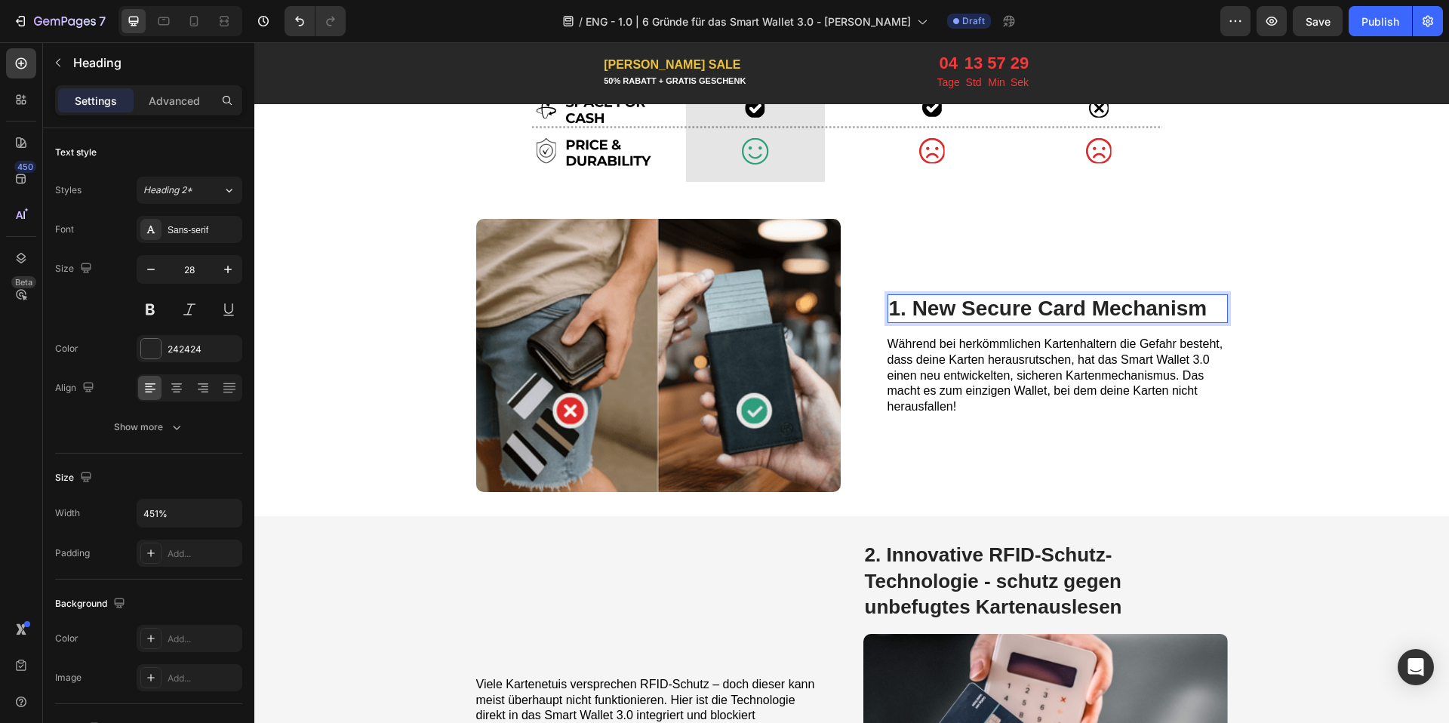
scroll to position [616, 0]
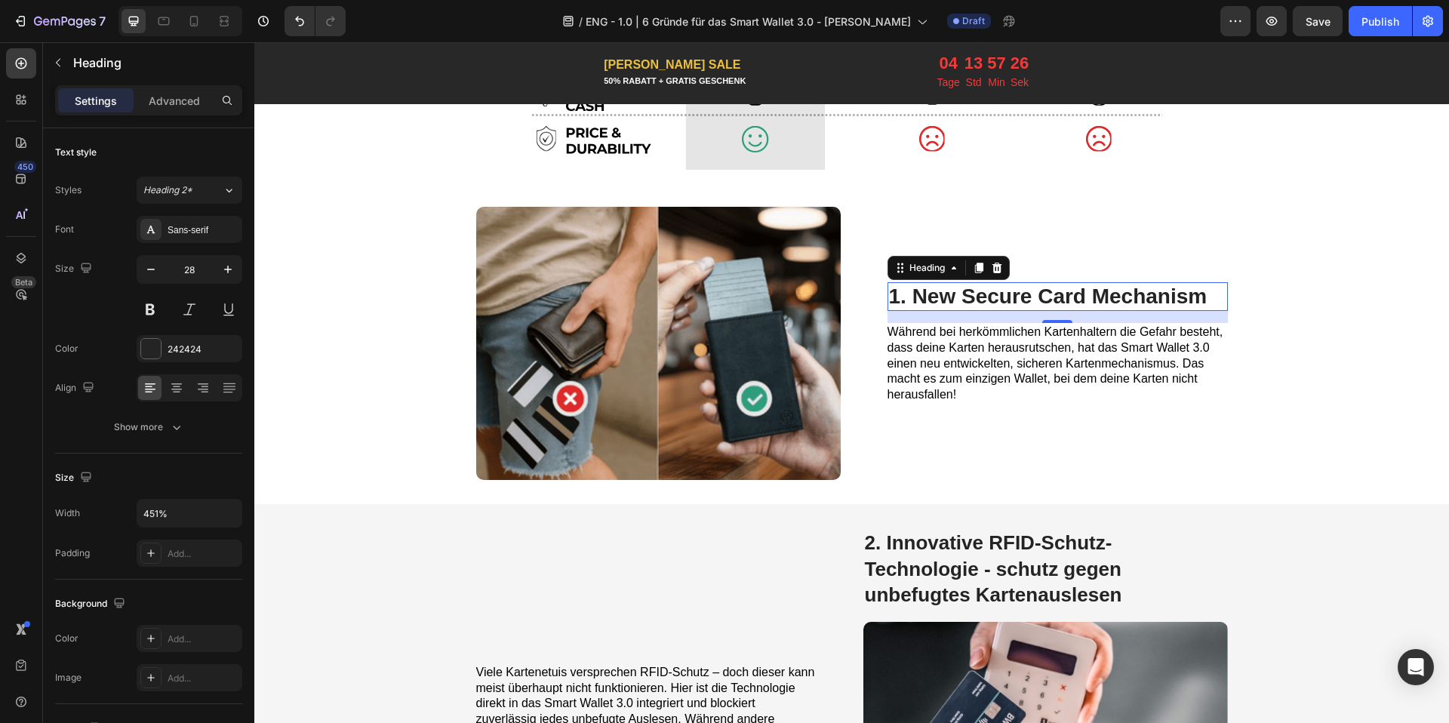
click at [1025, 363] on span "Während bei herkömmlichen Kartenhaltern die Gefahr besteht, dass deine Karten h…" at bounding box center [1055, 362] width 336 height 75
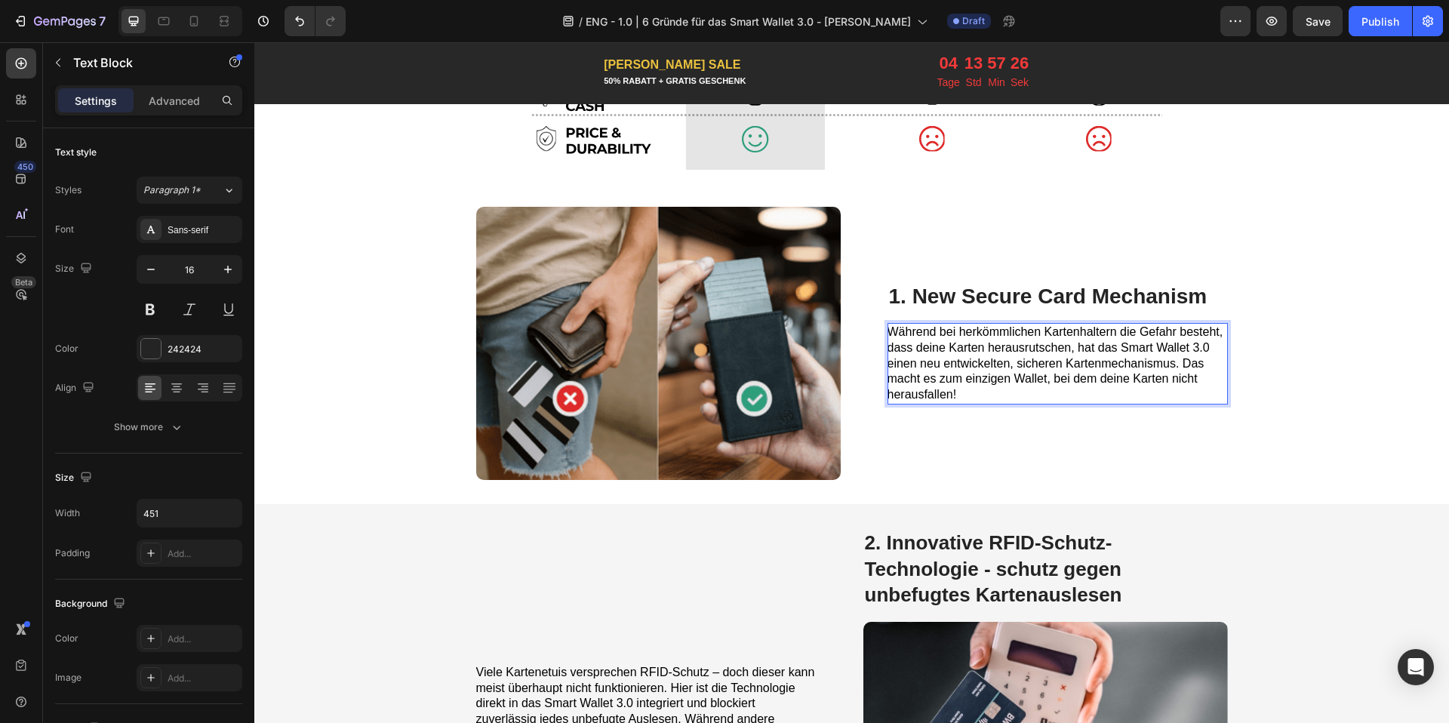
click at [1025, 363] on span "Während bei herkömmlichen Kartenhaltern die Gefahr besteht, dass deine Karten h…" at bounding box center [1055, 362] width 336 height 75
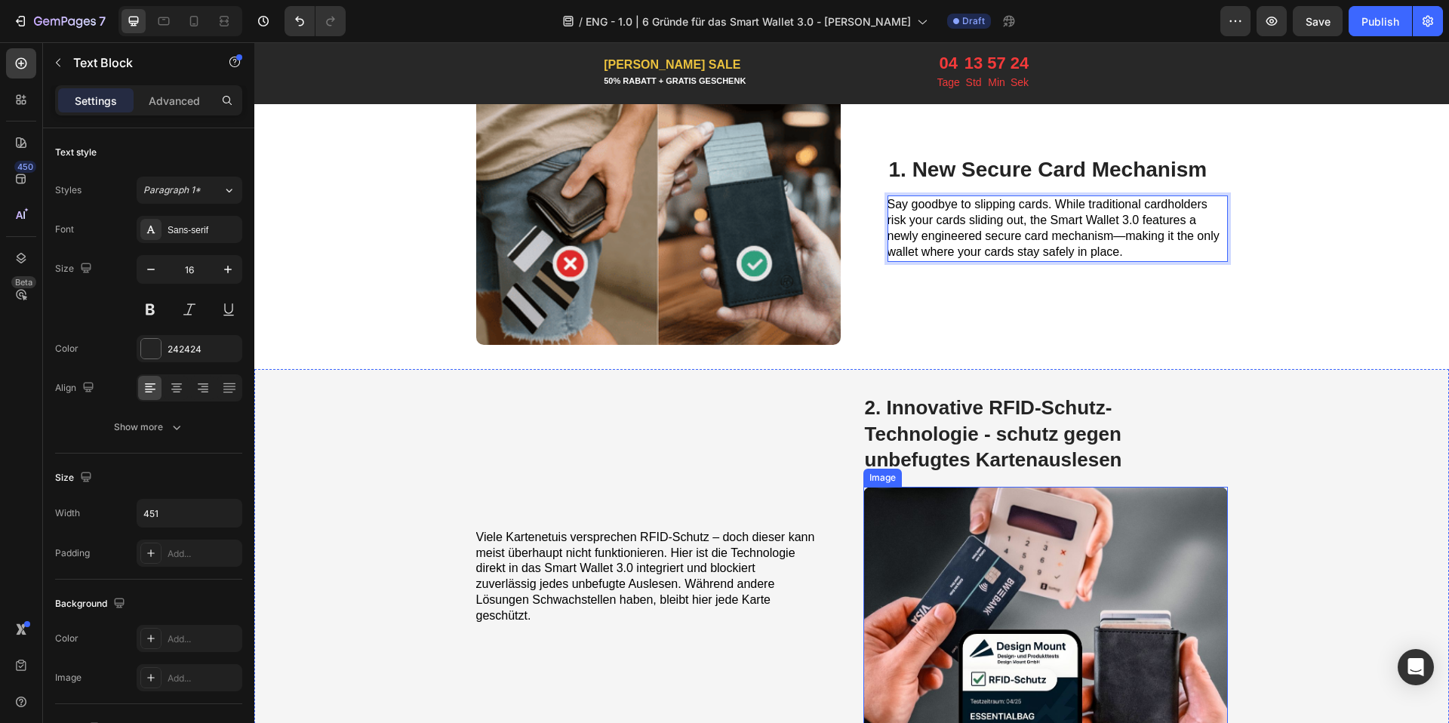
scroll to position [918, 0]
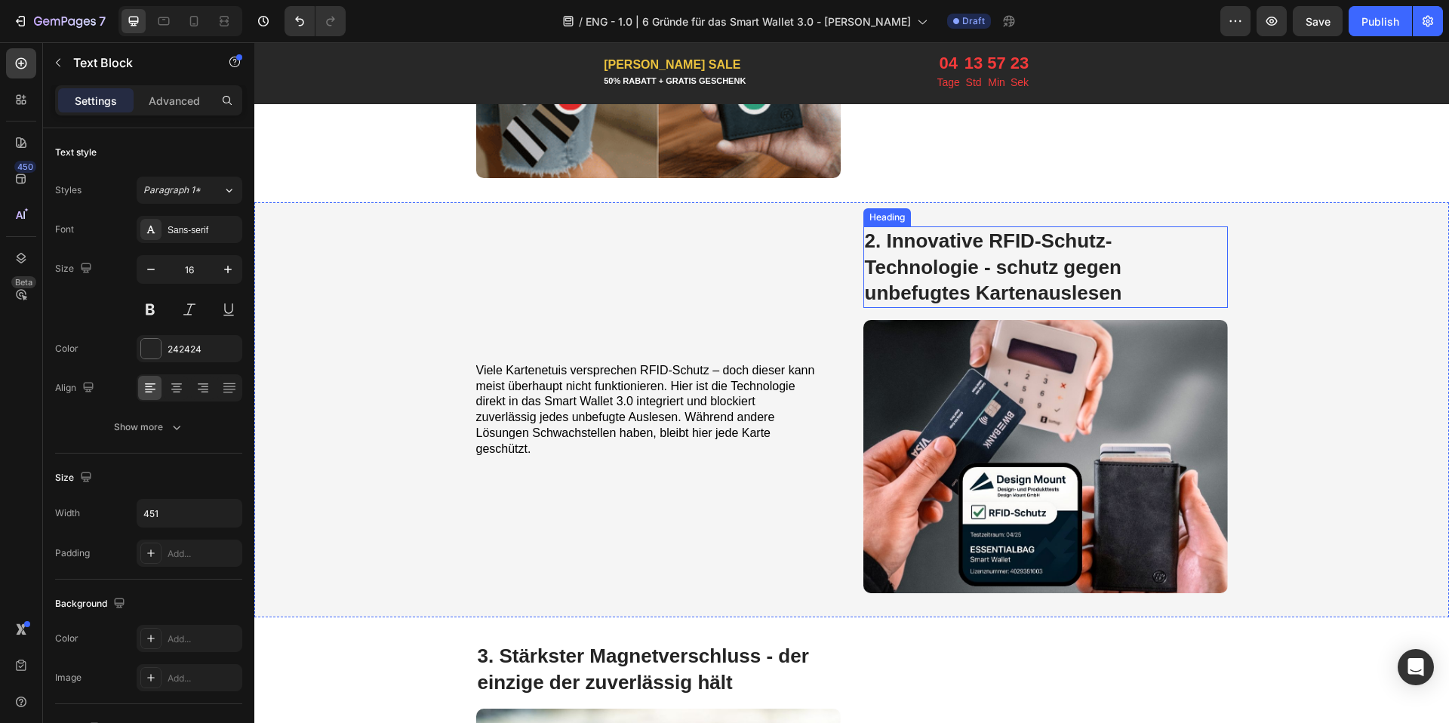
click at [973, 272] on span "2. Innovative RFID-Schutz-Technologie - schutz gegen unbefugtes Kartenauslesen" at bounding box center [993, 266] width 257 height 75
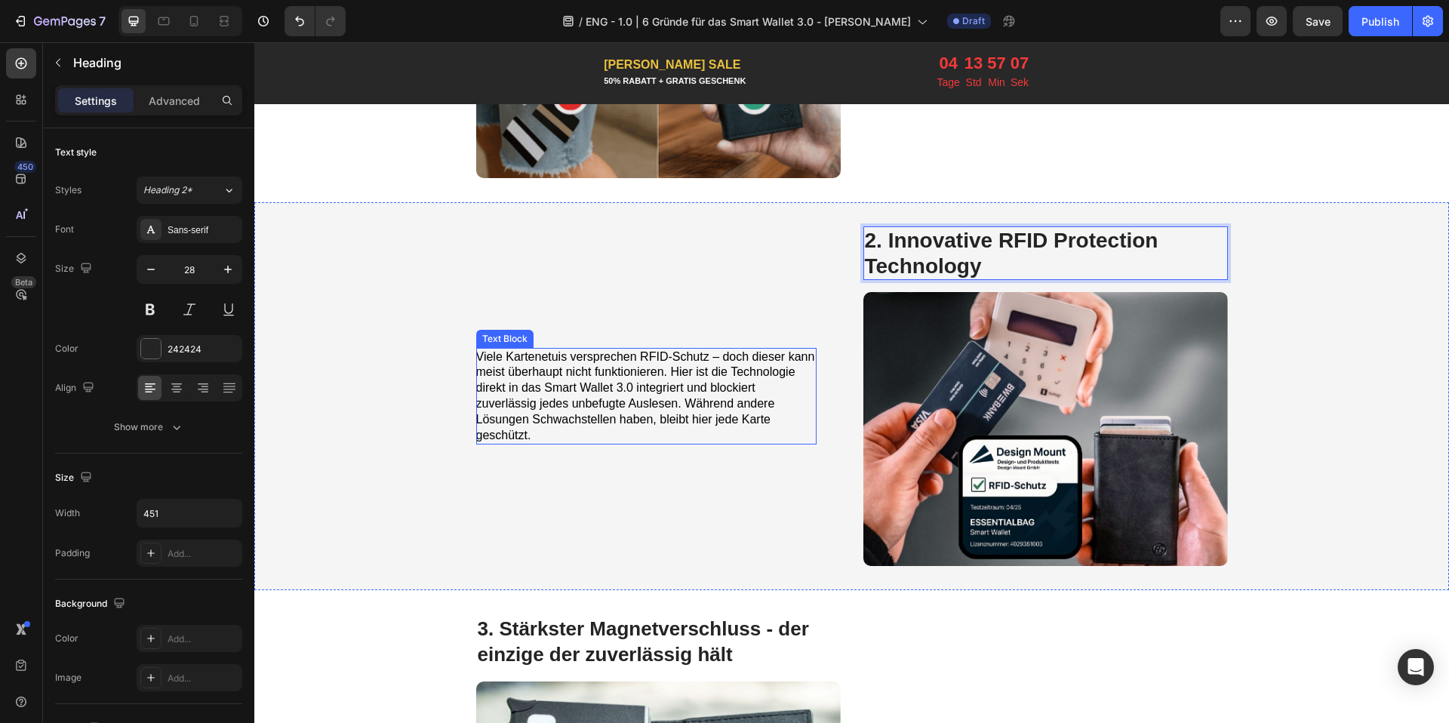
click at [504, 388] on span "Viele Kartenetuis versprechen RFID-Schutz – doch dieser kann meist überhaupt ni…" at bounding box center [645, 395] width 339 height 91
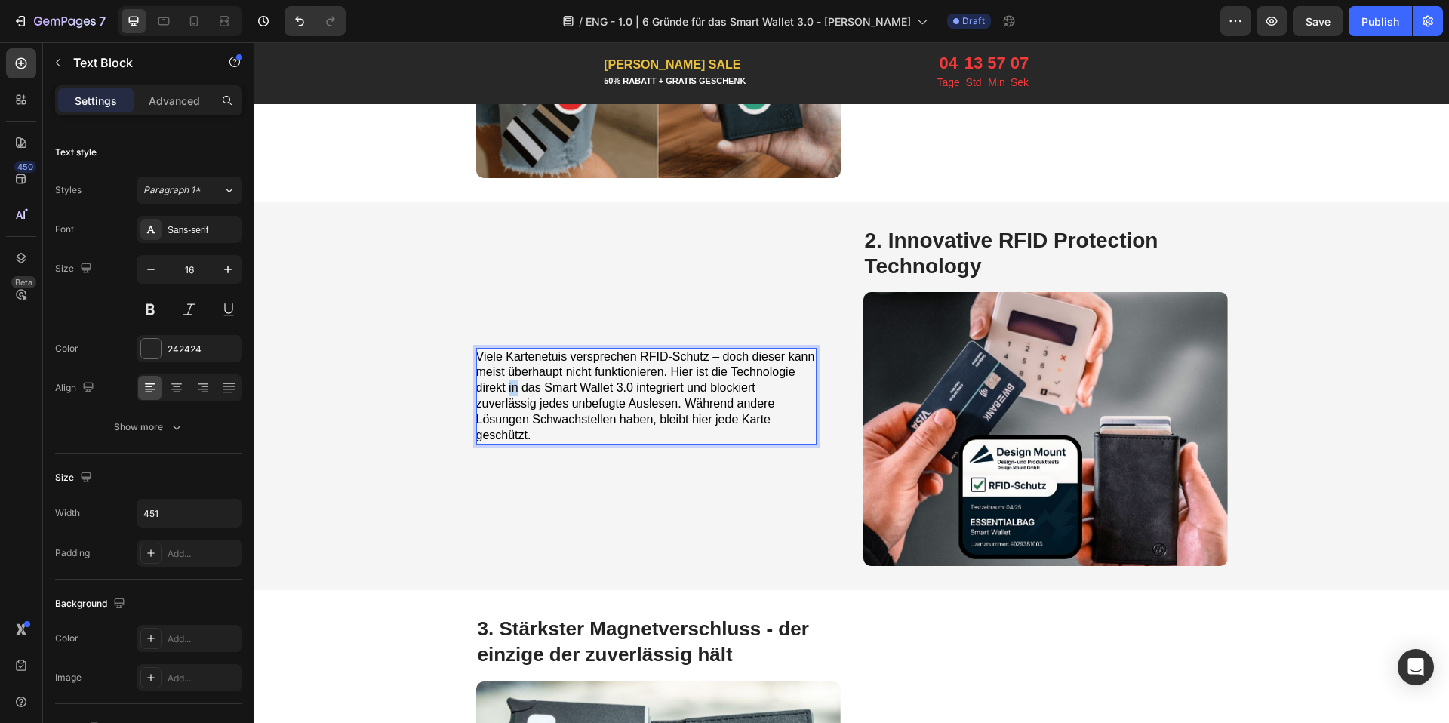
click at [504, 388] on span "Viele Kartenetuis versprechen RFID-Schutz – doch dieser kann meist überhaupt ni…" at bounding box center [645, 395] width 339 height 91
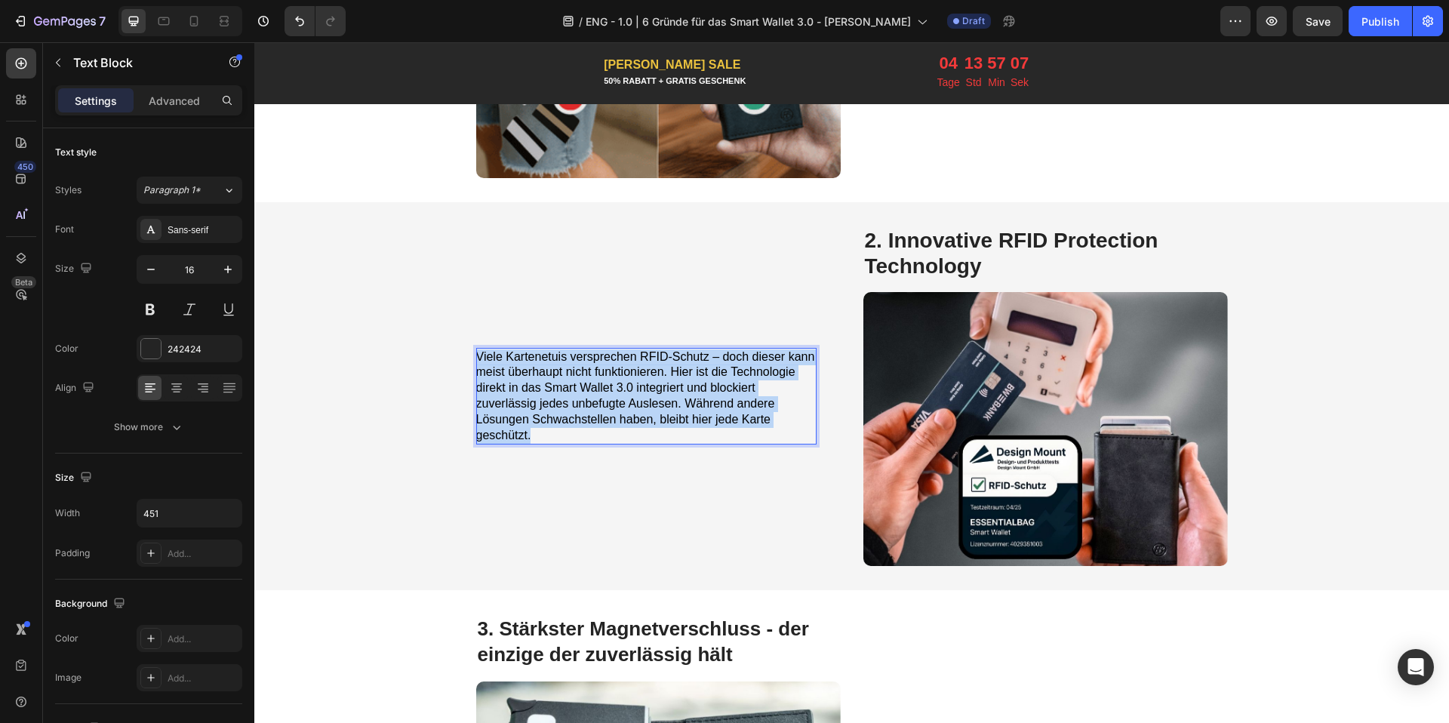
click at [504, 388] on span "Viele Kartenetuis versprechen RFID-Schutz – doch dieser kann meist überhaupt ni…" at bounding box center [645, 395] width 339 height 91
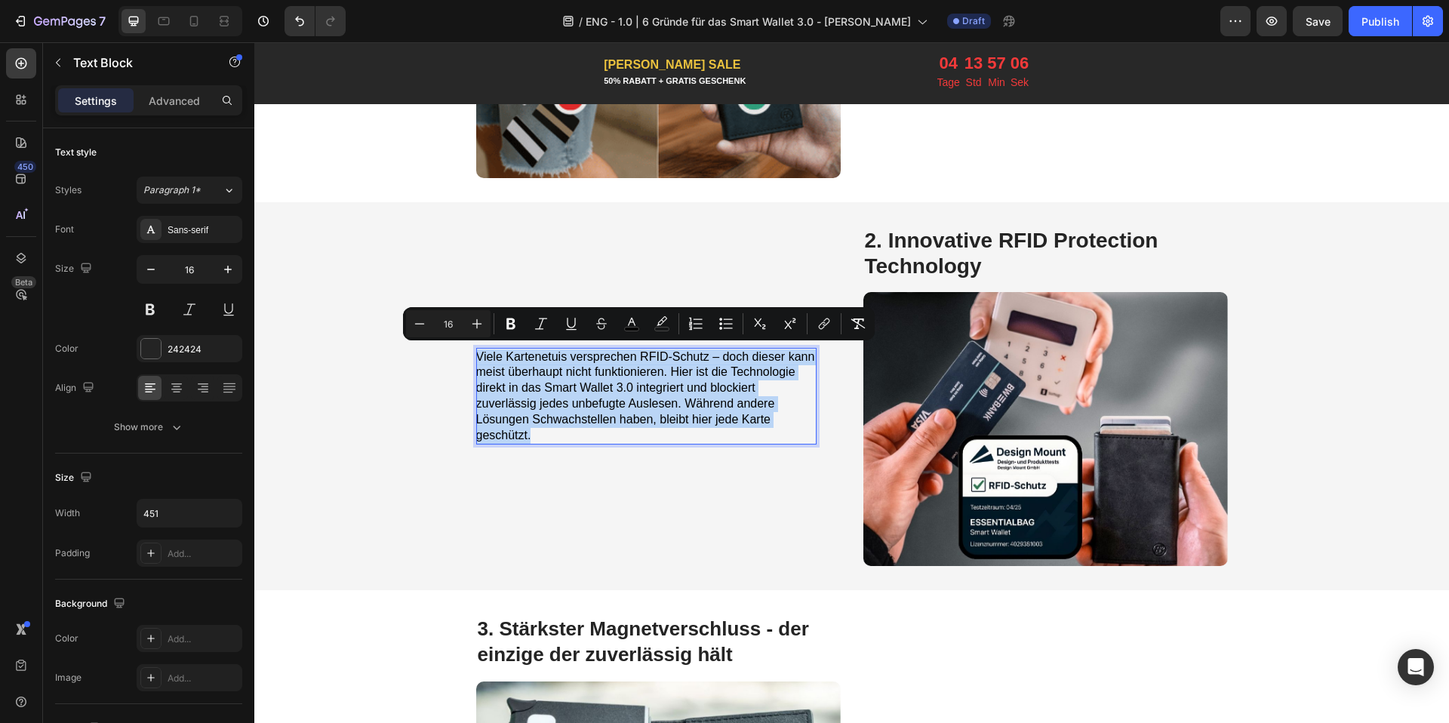
copy span "Viele Kartenetuis versprechen RFID-Schutz – doch dieser kann meist überhaupt ni…"
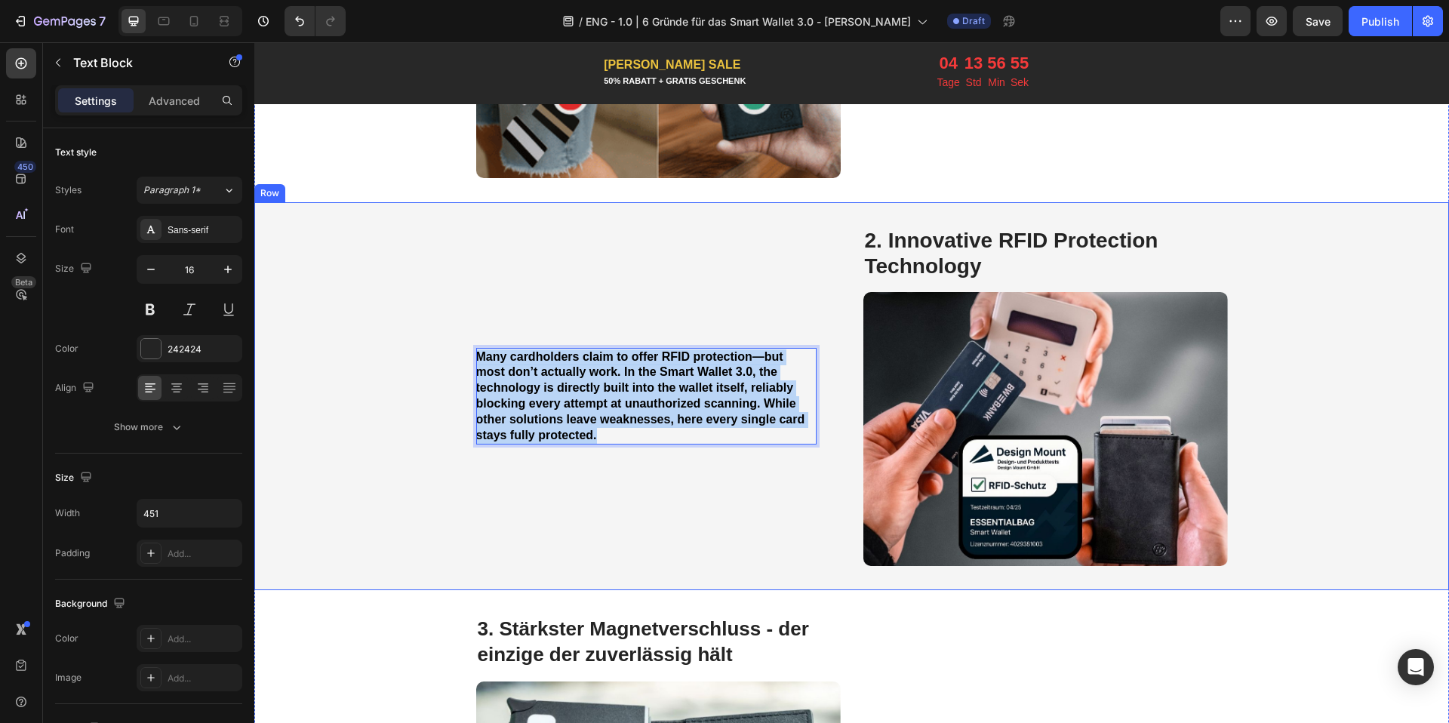
drag, startPoint x: 613, startPoint y: 428, endPoint x: 453, endPoint y: 344, distance: 179.9
click at [453, 344] on div "Many cardholders claim to offer RFID protection—but most don’t actually work. I…" at bounding box center [851, 395] width 1194 height 387
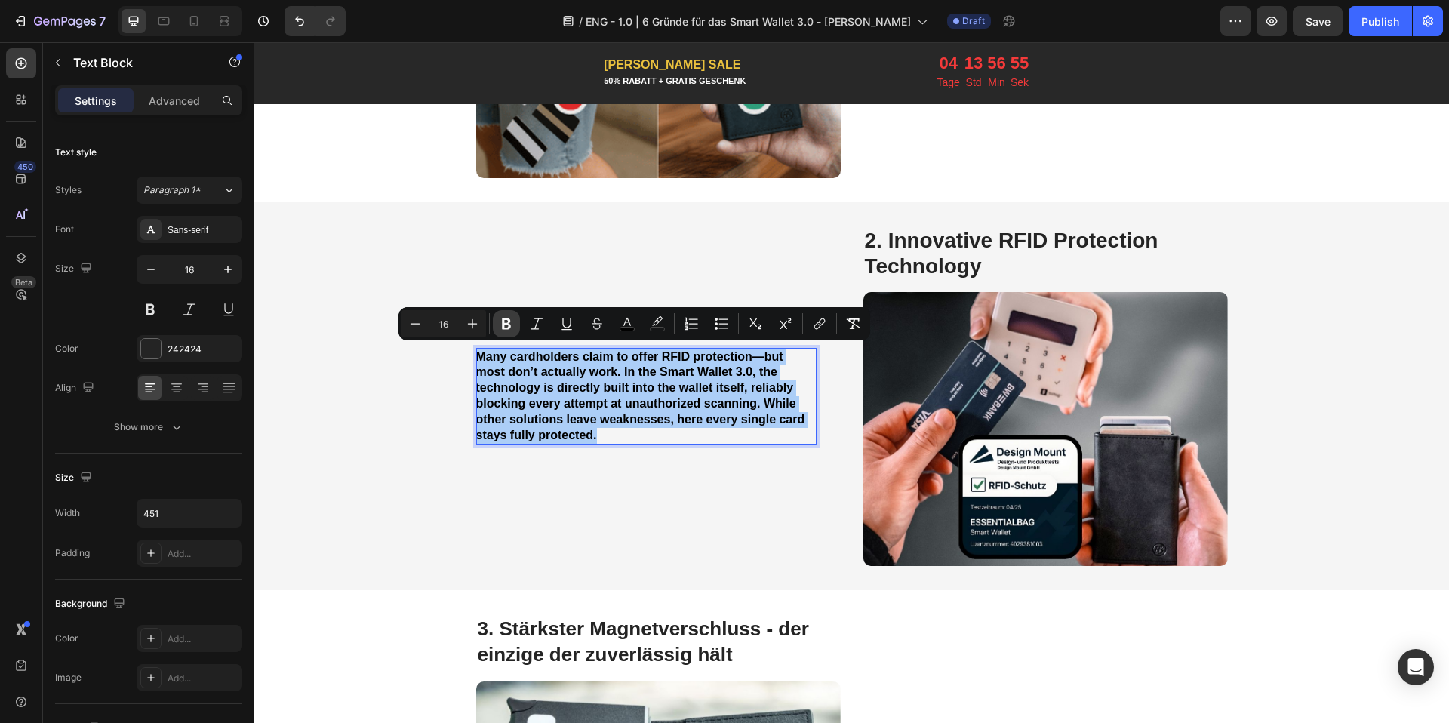
click at [503, 324] on icon "Editor contextual toolbar" at bounding box center [506, 323] width 9 height 11
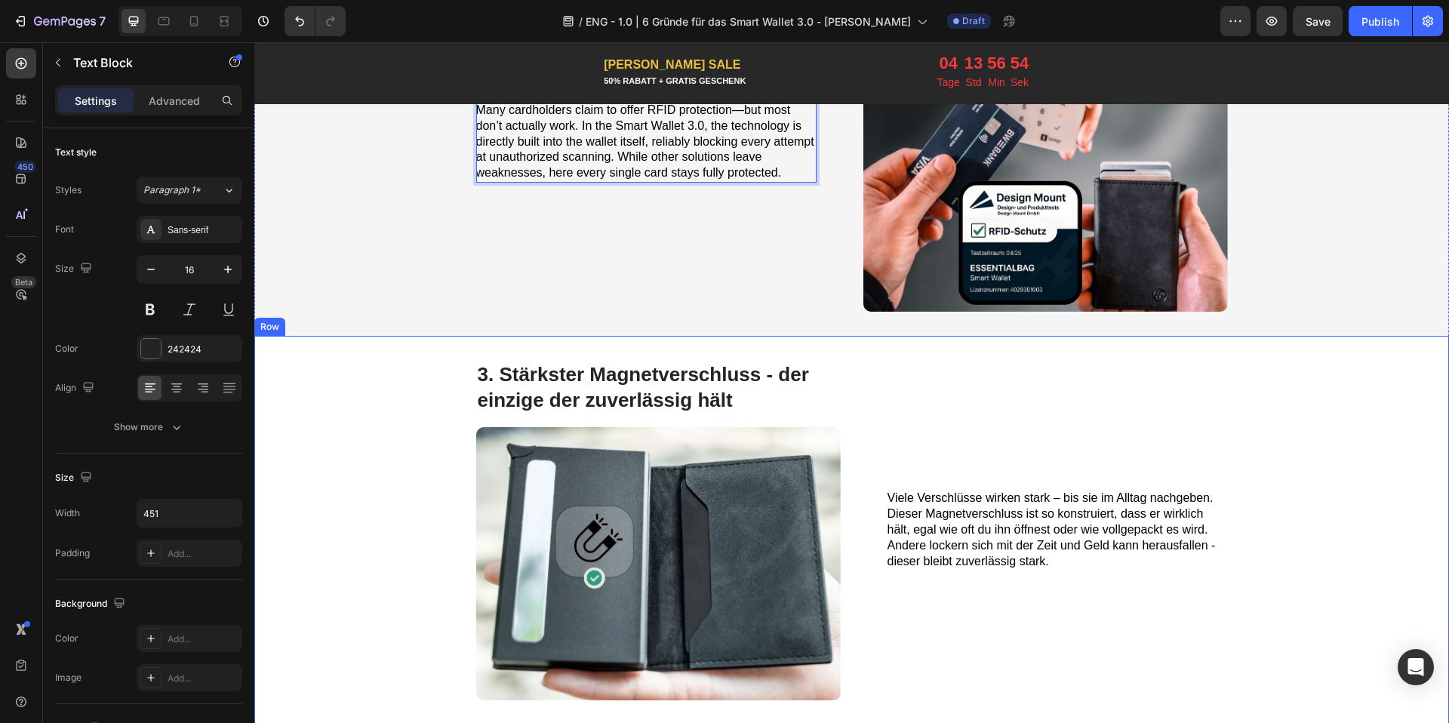
scroll to position [1174, 0]
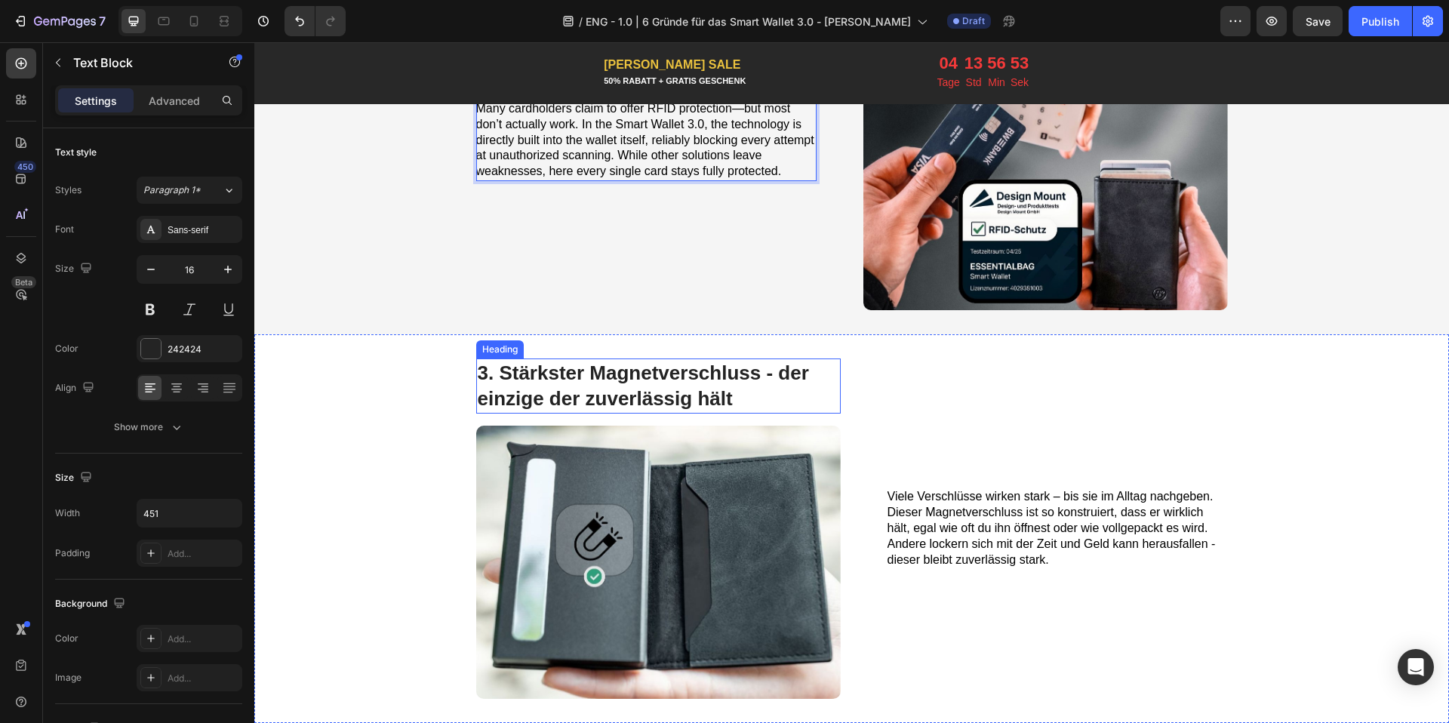
click at [638, 393] on span "3. Stärkster Magnetverschluss - der einzige der zuverlässig hält" at bounding box center [643, 385] width 331 height 49
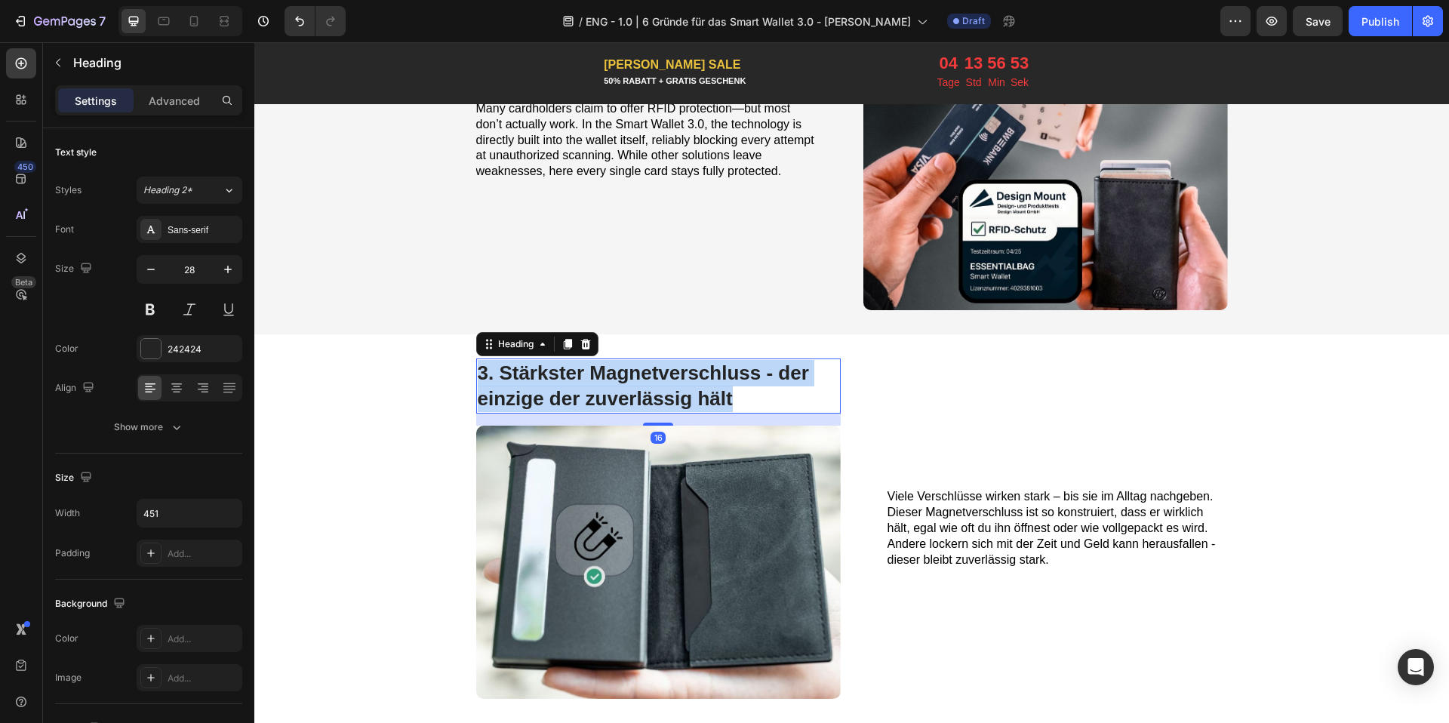
click at [638, 393] on span "3. Stärkster Magnetverschluss - der einzige der zuverlässig hält" at bounding box center [643, 385] width 331 height 49
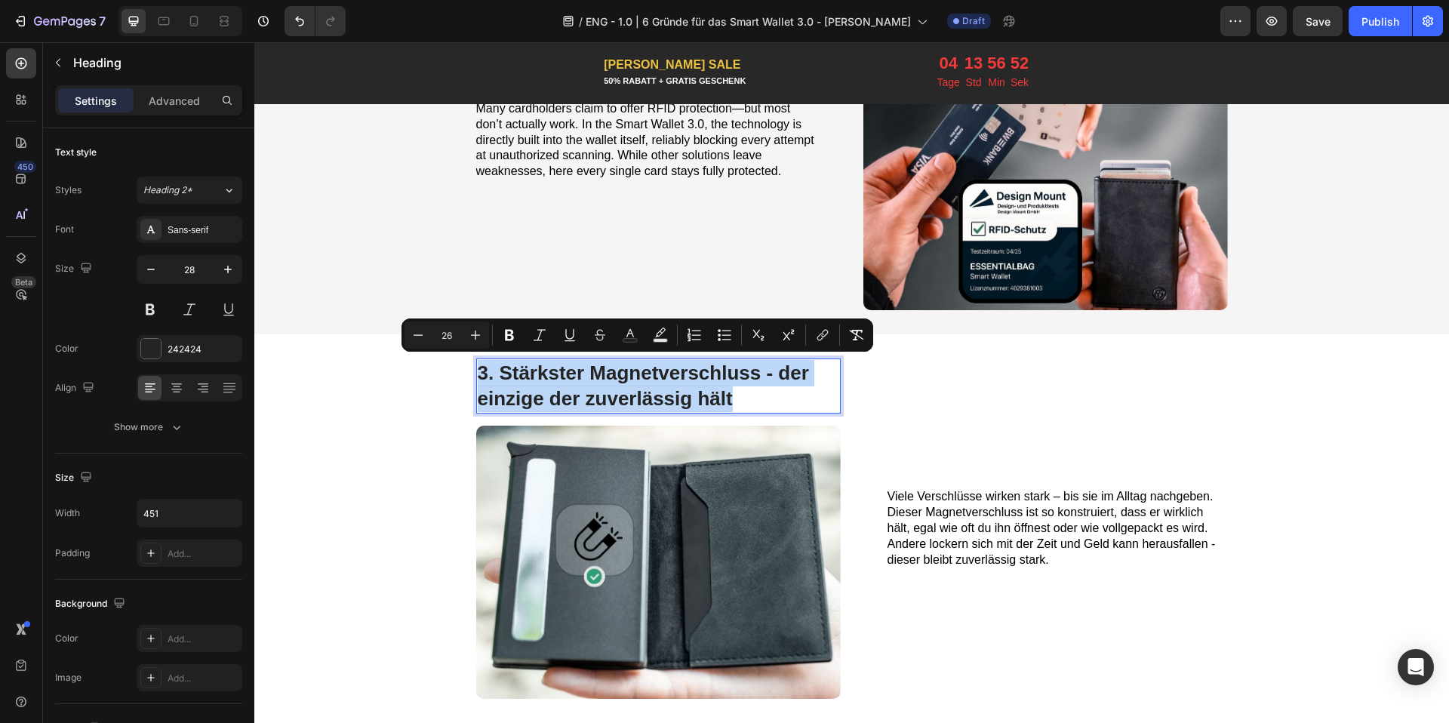
copy span "3. Stärkster Magnetverschluss - der einzige der zuverlässig hält"
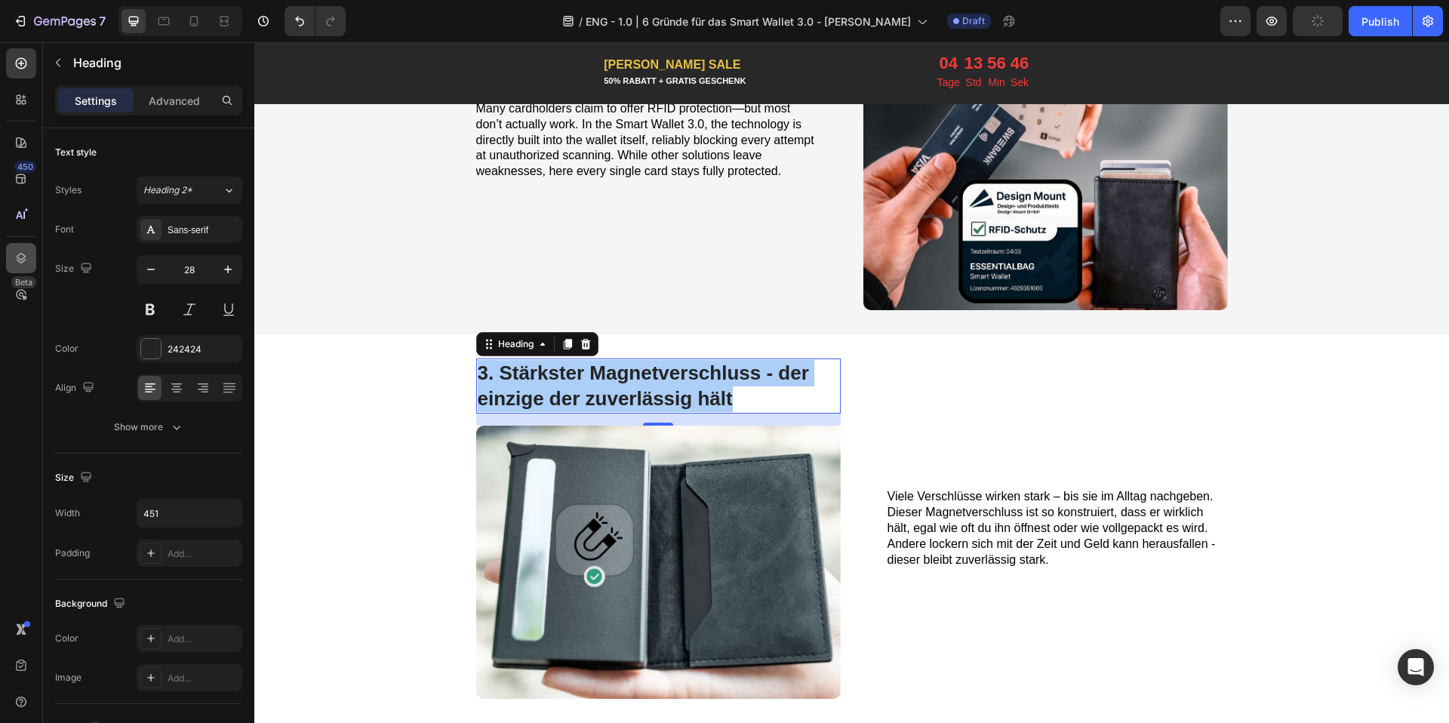
scroll to position [1177, 0]
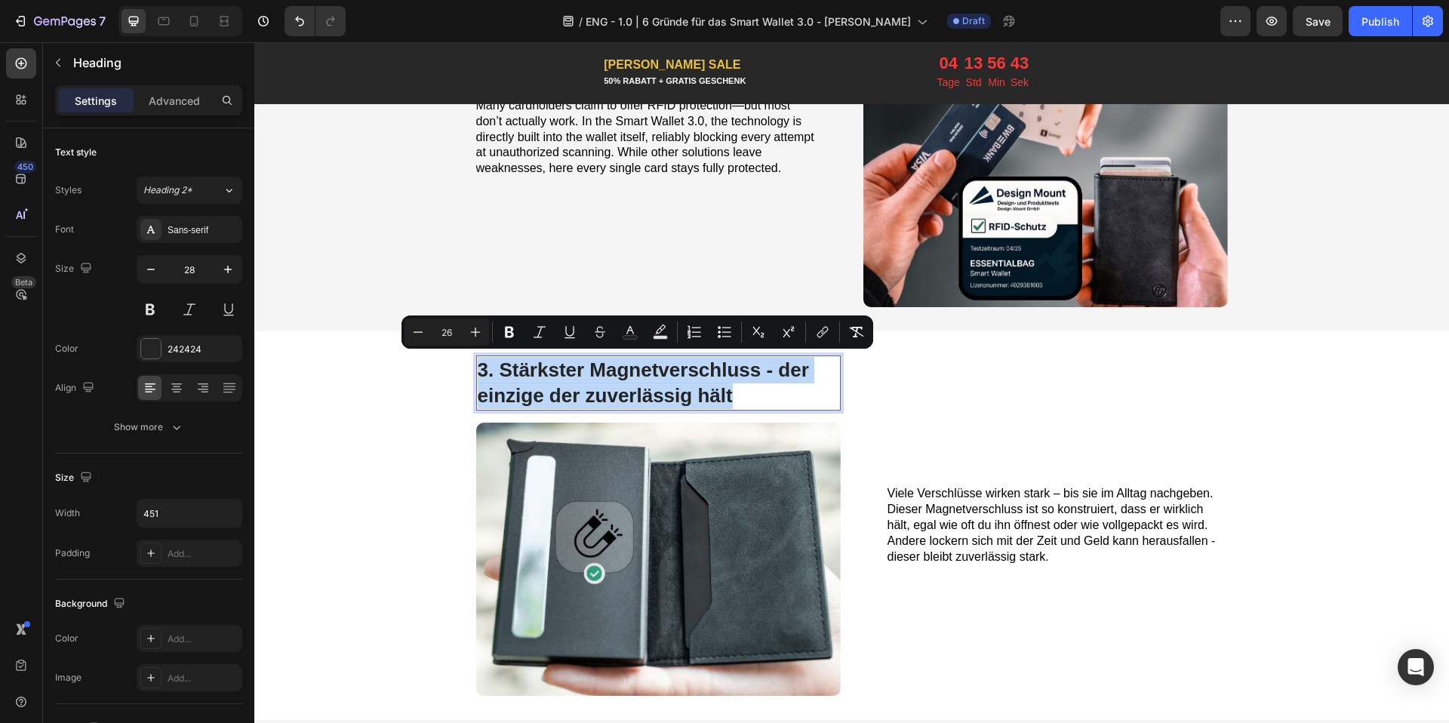
click at [625, 373] on span "3. Stärkster Magnetverschluss - der einzige der zuverlässig hält" at bounding box center [643, 382] width 331 height 49
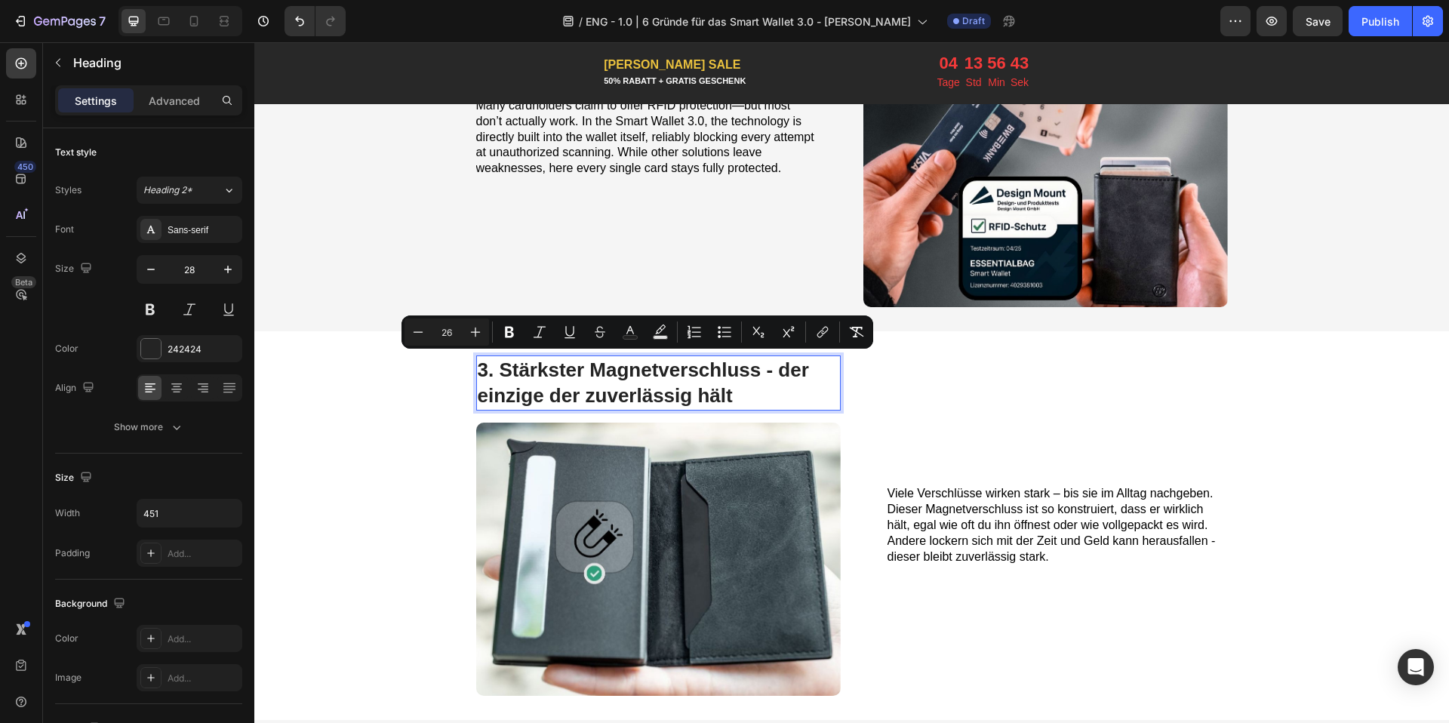
click at [625, 373] on span "3. Stärkster Magnetverschluss - der einzige der zuverlässig hält" at bounding box center [643, 382] width 331 height 49
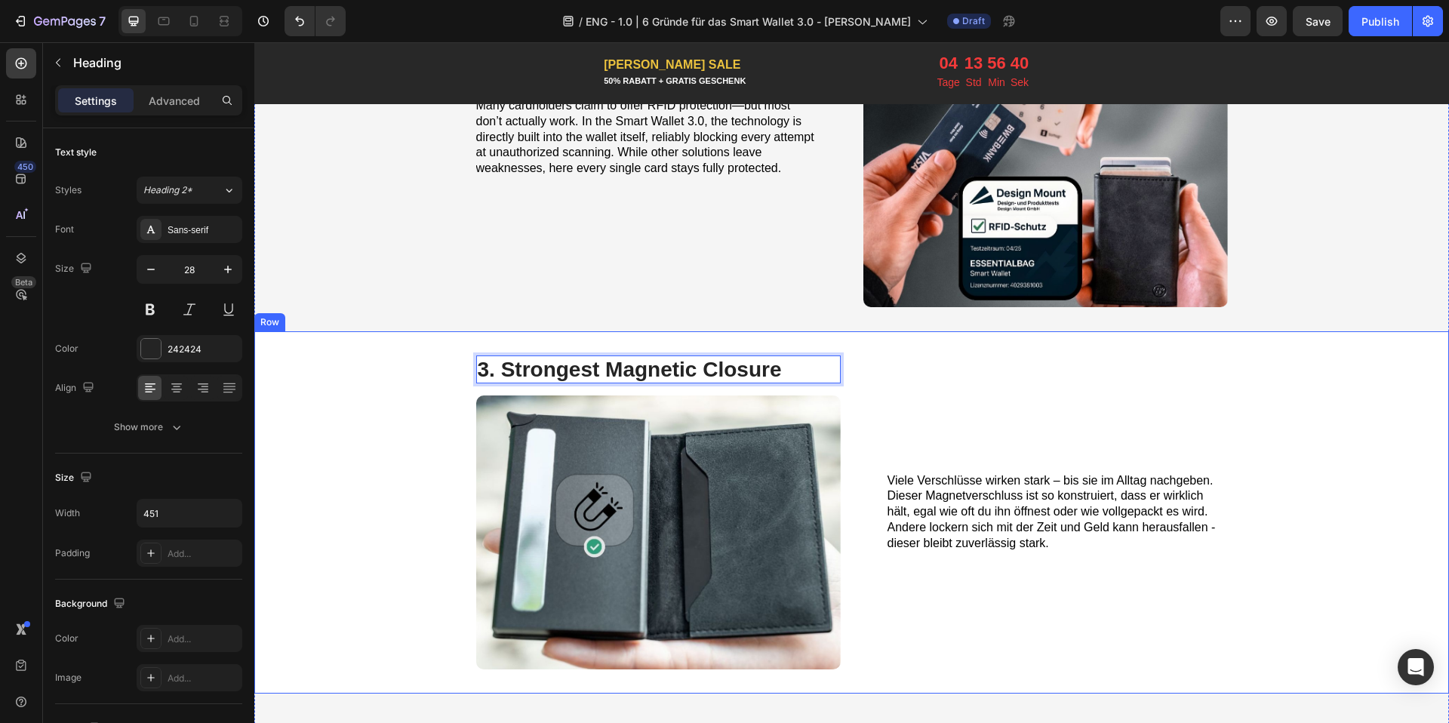
click at [961, 458] on div "Viele Verschlüsse wirken stark – bis sie im Alltag nachgeben. Dieser Magnetvers…" at bounding box center [1057, 512] width 340 height 314
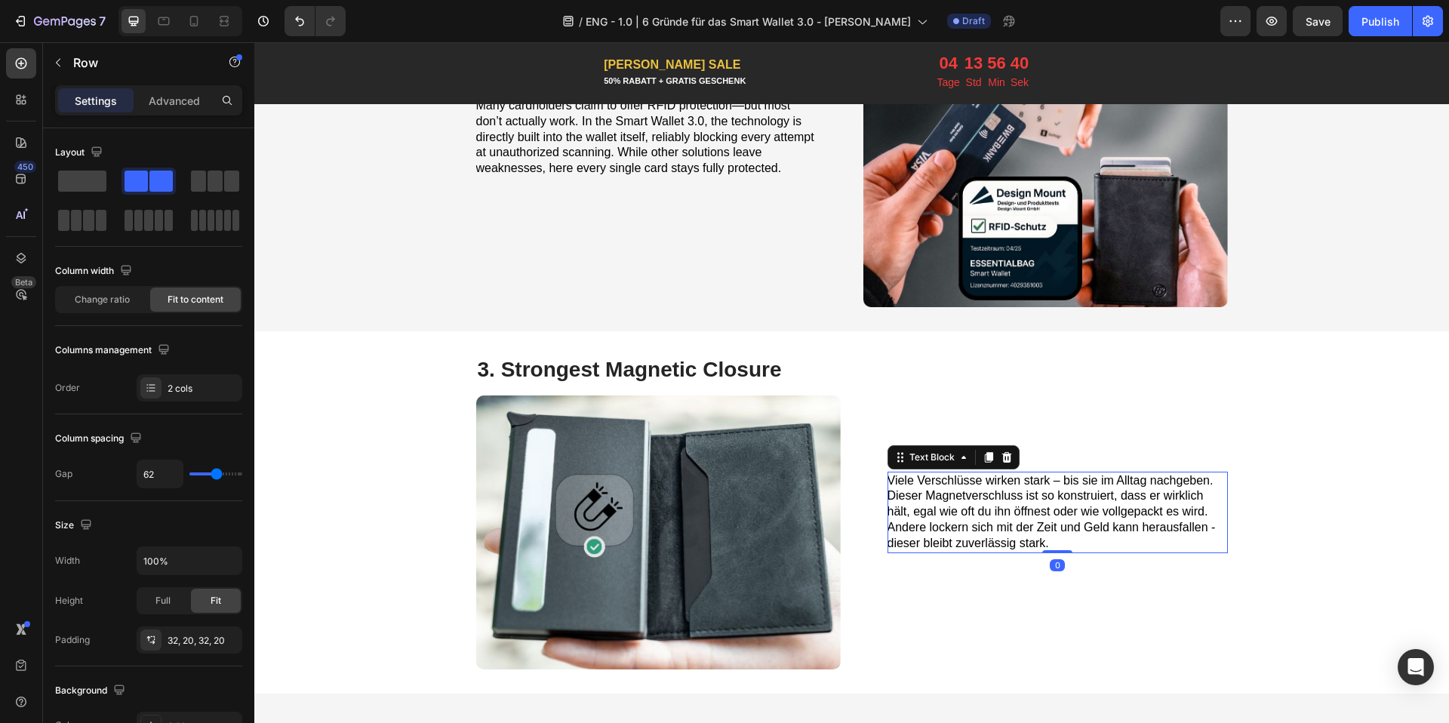
click at [956, 479] on span "Viele Verschlüsse wirken stark – bis sie im Alltag nachgeben. Dieser Magnetvers…" at bounding box center [1051, 511] width 328 height 75
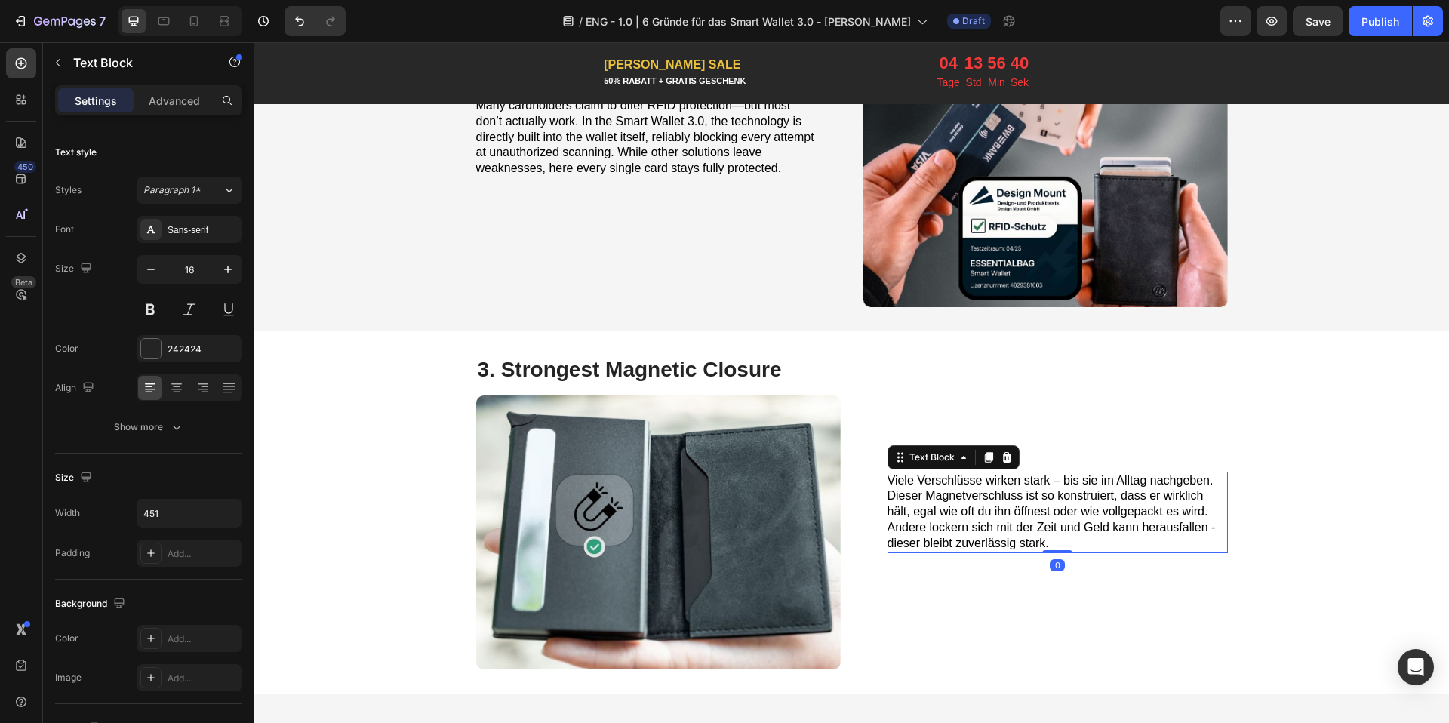
click at [956, 479] on span "Viele Verschlüsse wirken stark – bis sie im Alltag nachgeben. Dieser Magnetvers…" at bounding box center [1051, 511] width 328 height 75
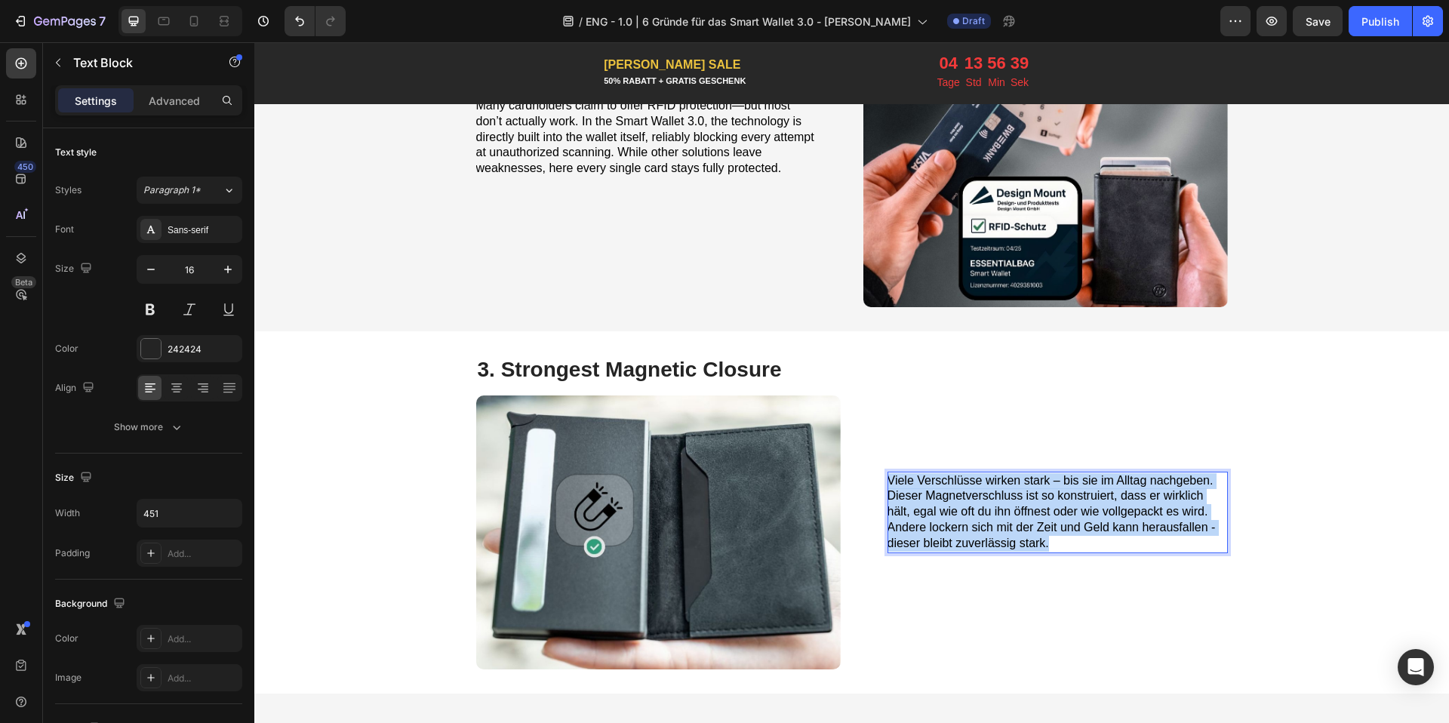
click at [956, 479] on span "Viele Verschlüsse wirken stark – bis sie im Alltag nachgeben. Dieser Magnetvers…" at bounding box center [1051, 511] width 328 height 75
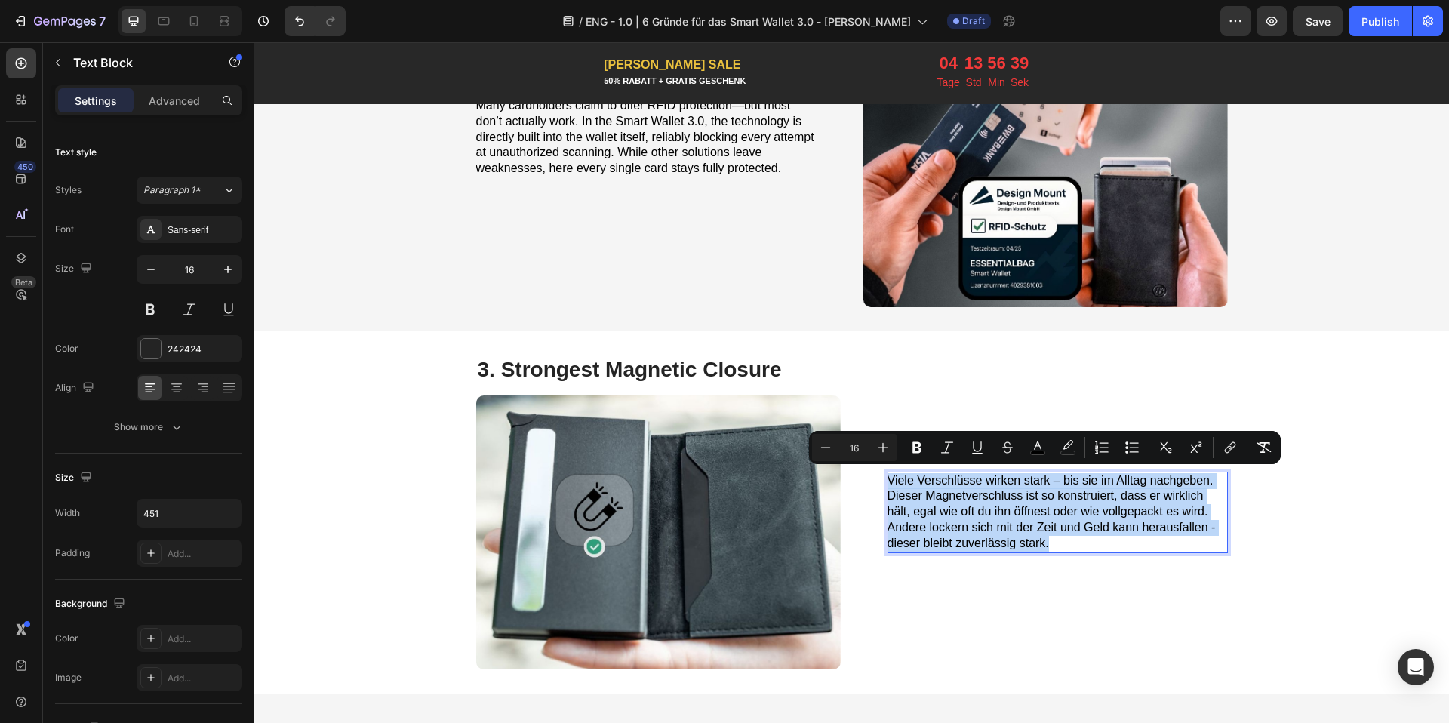
copy span "Viele Verschlüsse wirken stark – bis sie im Alltag nachgeben. Dieser Magnetvers…"
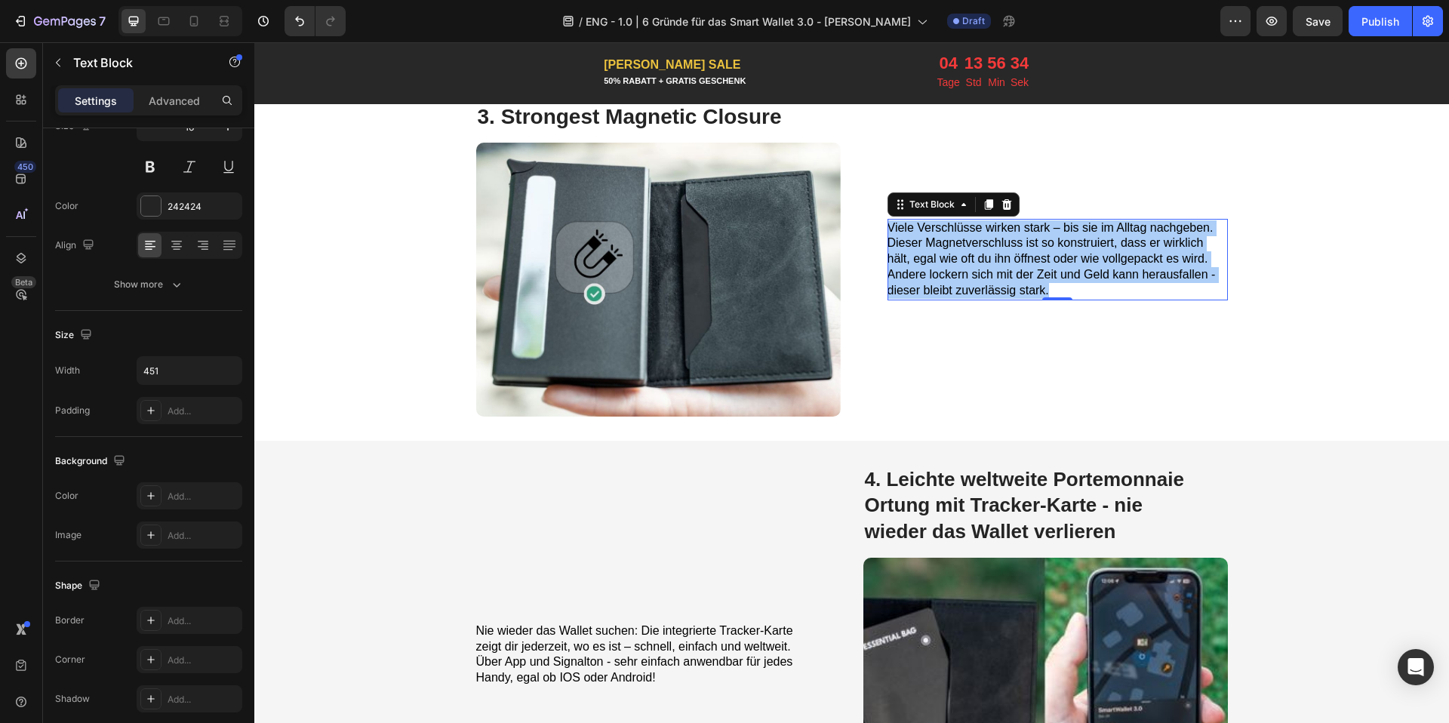
scroll to position [1495, 0]
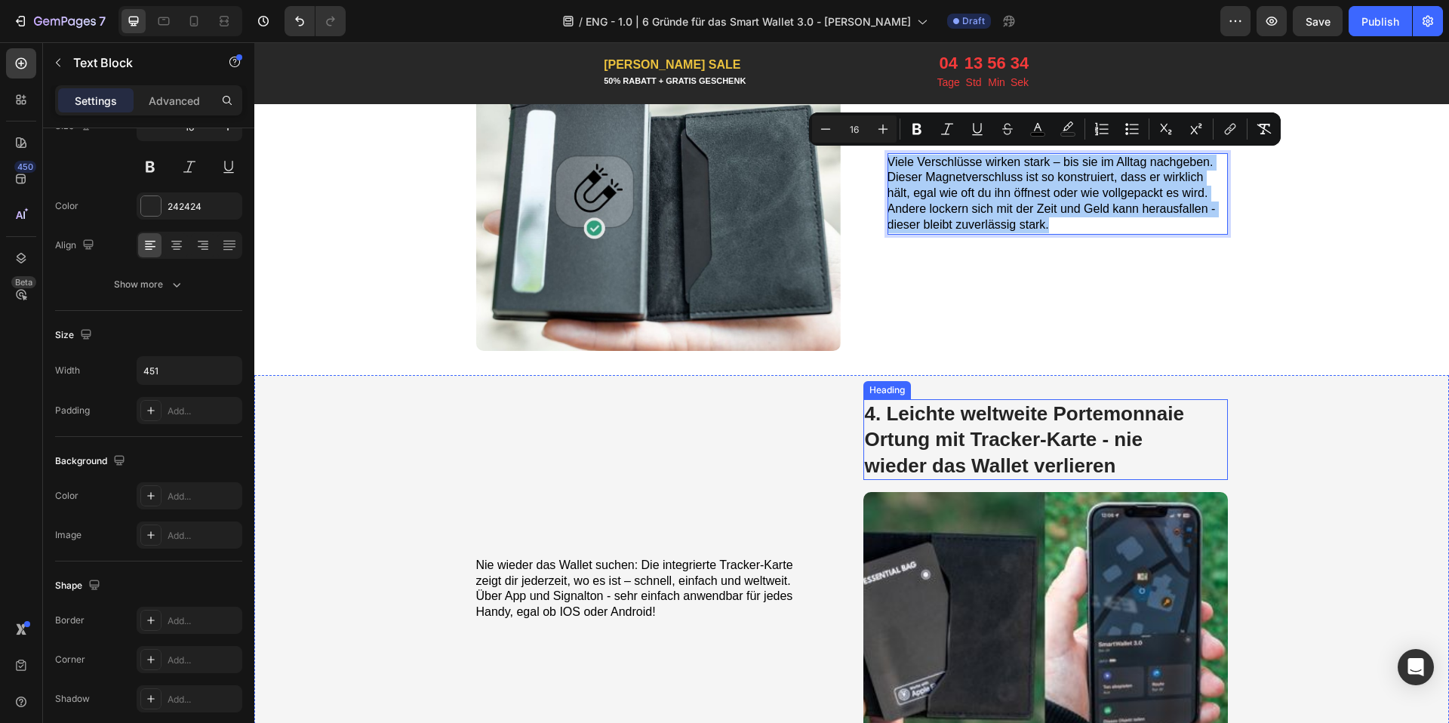
click at [943, 432] on span "4. Leichte weltweite Portemonnaie Ortung mit Tracker-Karte - nie wieder das Wal…" at bounding box center [1024, 439] width 319 height 75
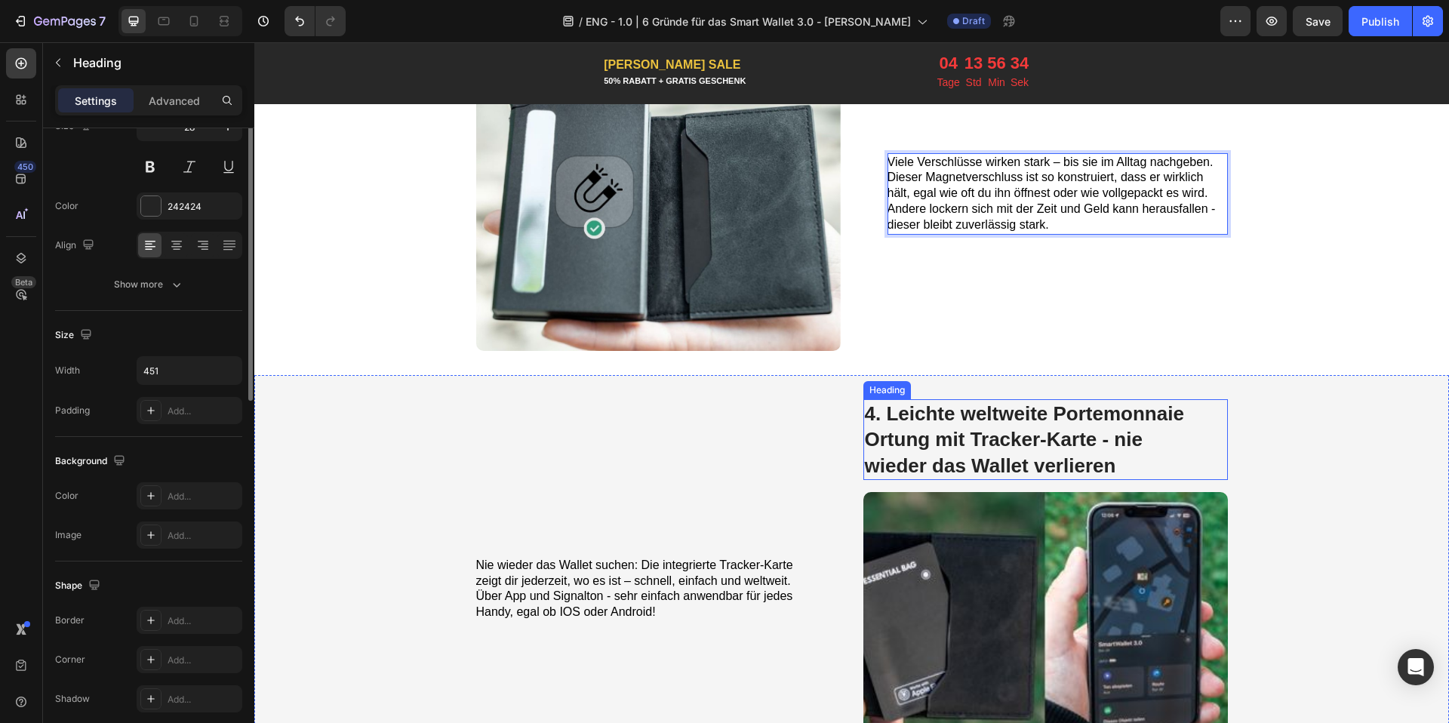
scroll to position [0, 0]
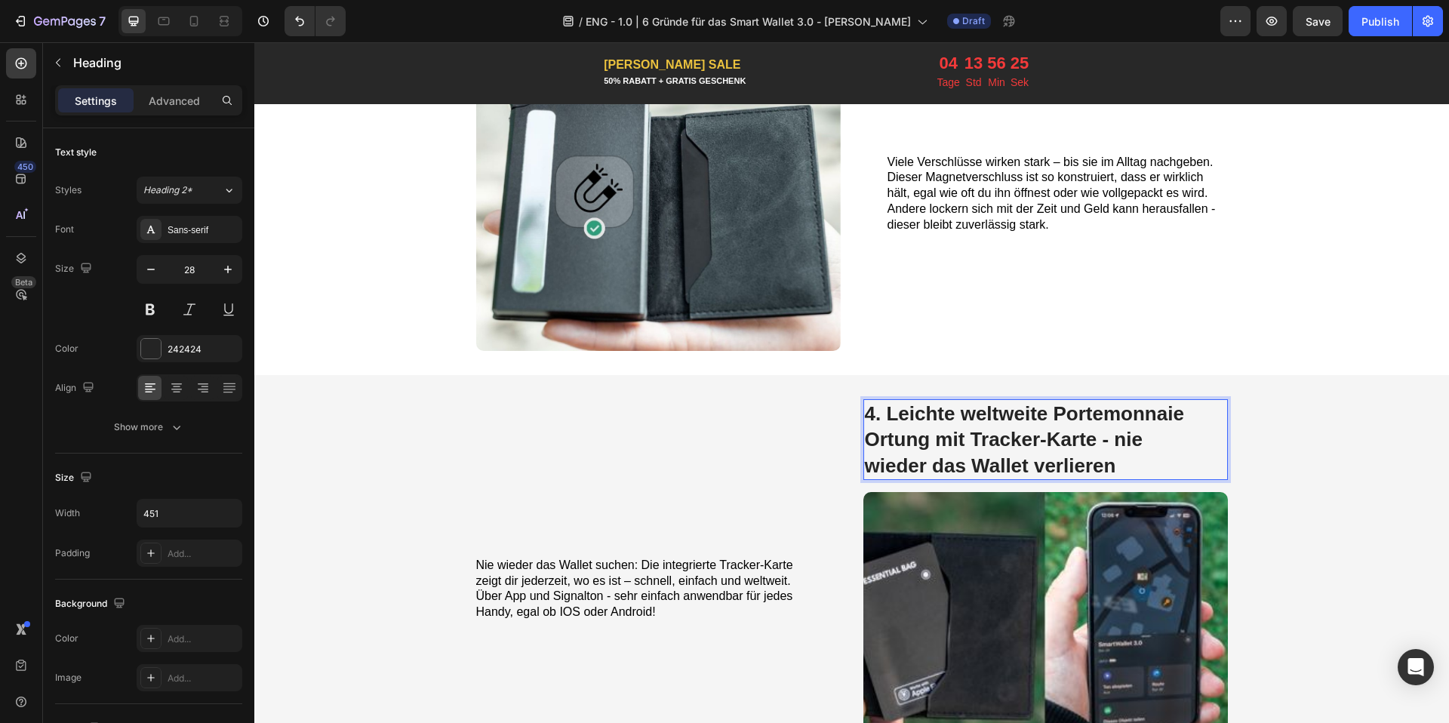
click at [986, 208] on span "Viele Verschlüsse wirken stark – bis sie im Alltag nachgeben. Dieser Magnetvers…" at bounding box center [1051, 192] width 328 height 75
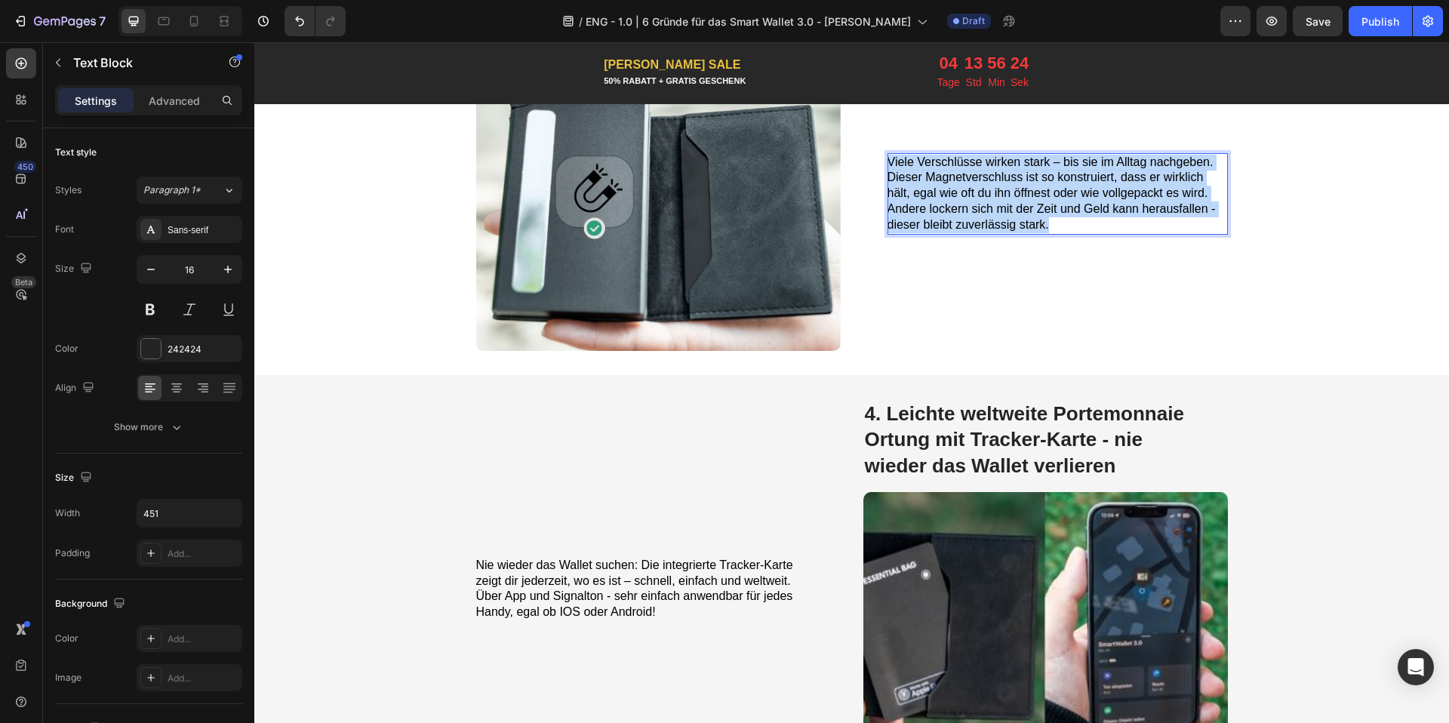
click at [986, 208] on span "Viele Verschlüsse wirken stark – bis sie im Alltag nachgeben. Dieser Magnetvers…" at bounding box center [1051, 192] width 328 height 75
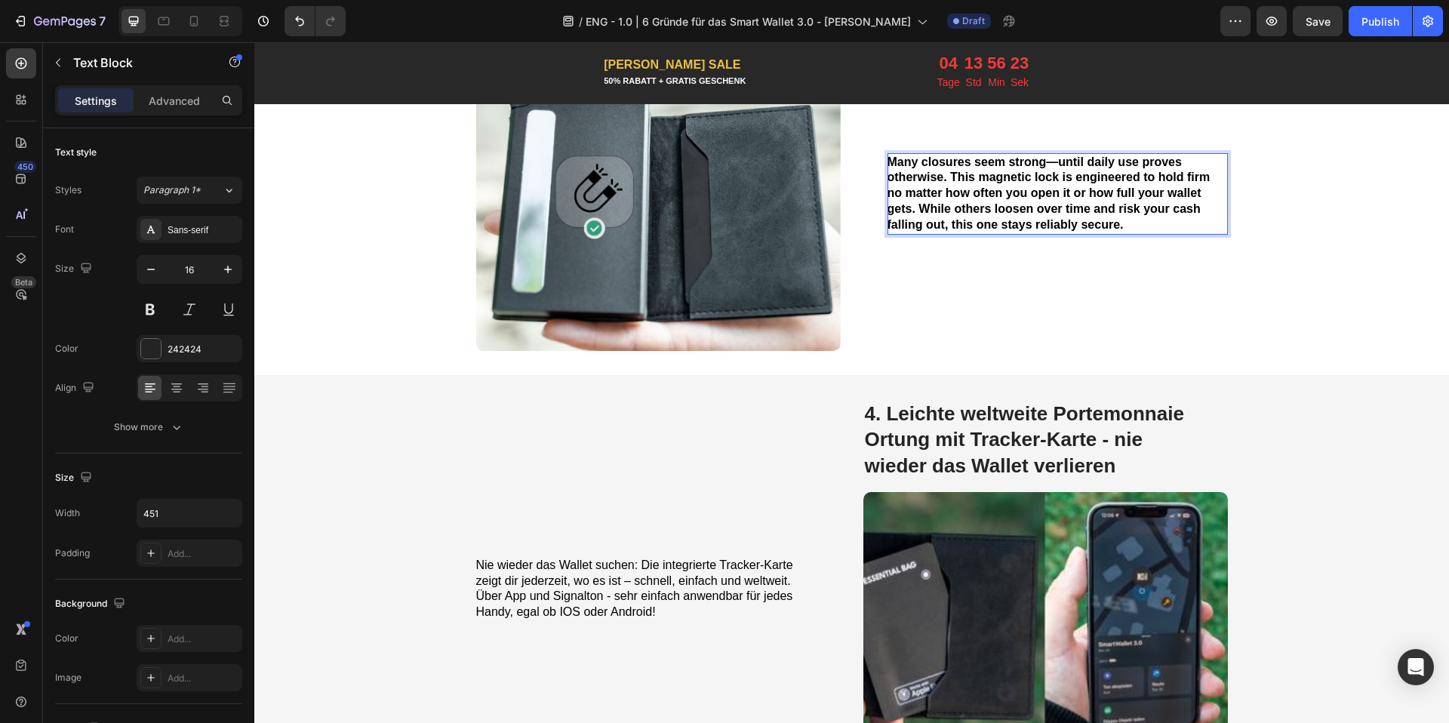
click at [997, 192] on strong "Many closures seem strong—until daily use proves otherwise. This magnetic lock …" at bounding box center [1048, 192] width 323 height 75
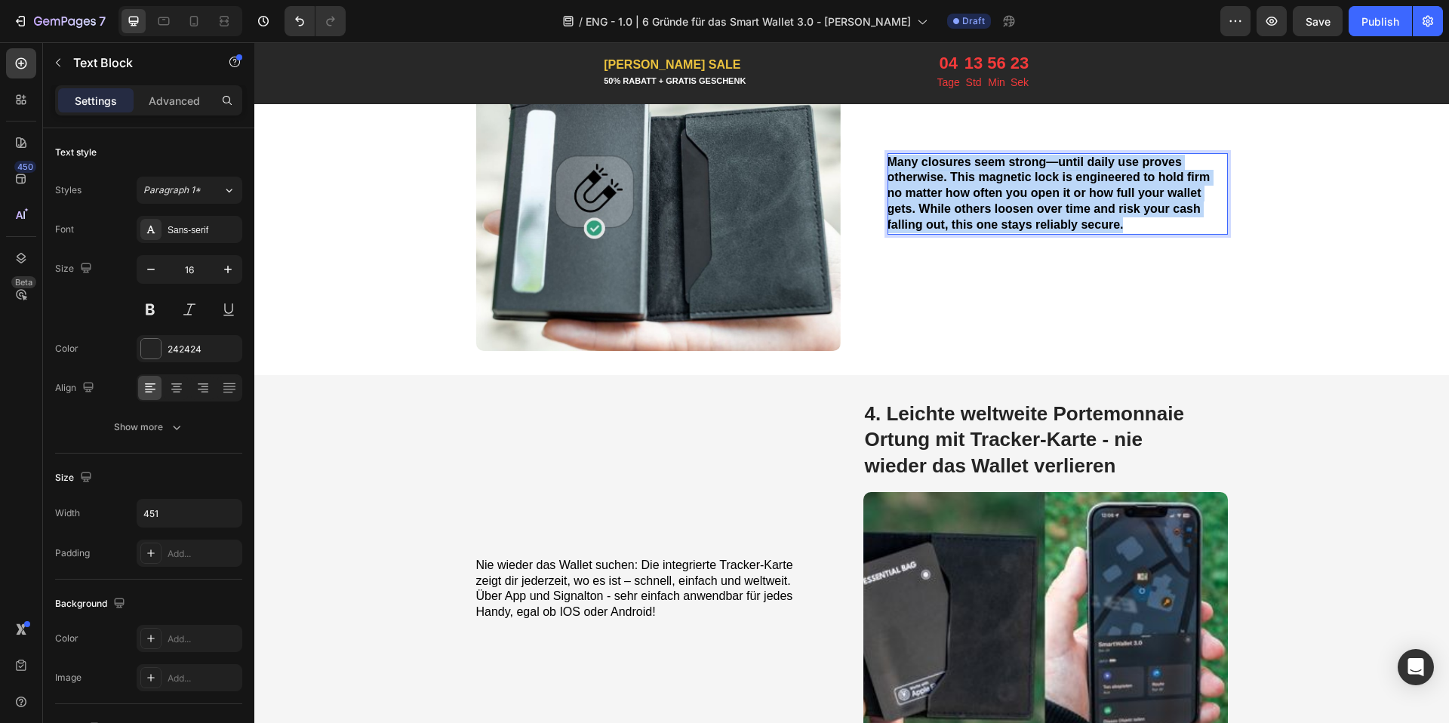
click at [997, 192] on strong "Many closures seem strong—until daily use proves otherwise. This magnetic lock …" at bounding box center [1048, 192] width 323 height 75
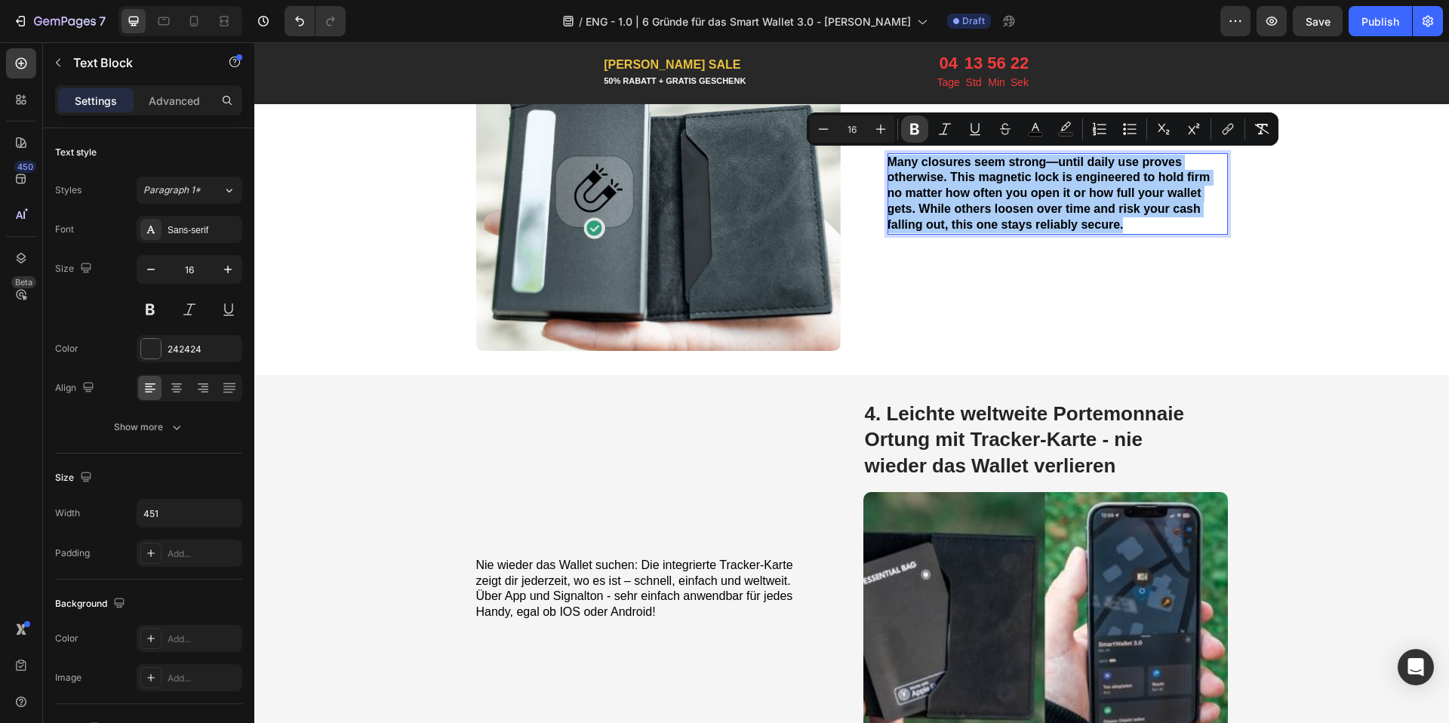
click at [920, 126] on icon "Editor contextual toolbar" at bounding box center [914, 128] width 15 height 15
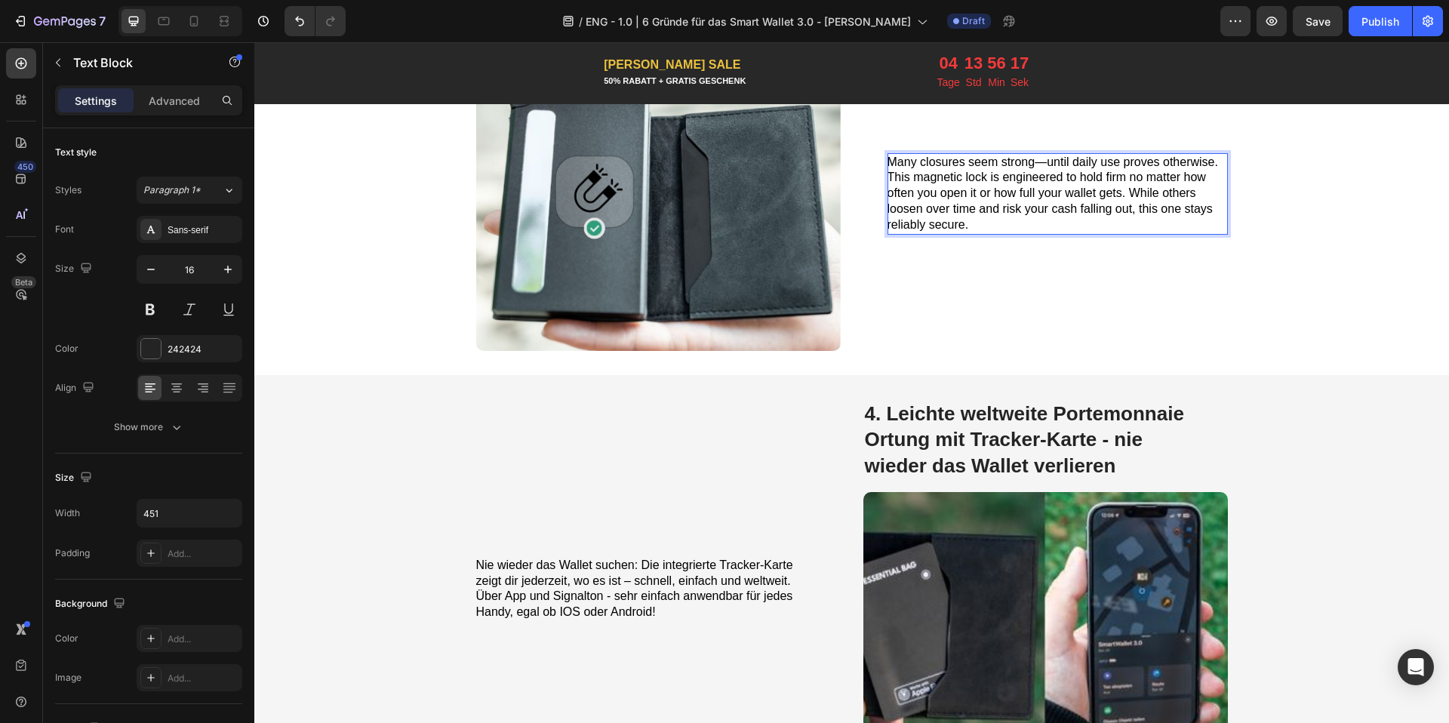
click at [908, 417] on span "4. Leichte weltweite Portemonnaie Ortung mit Tracker-Karte - nie wieder das Wal…" at bounding box center [1024, 439] width 319 height 75
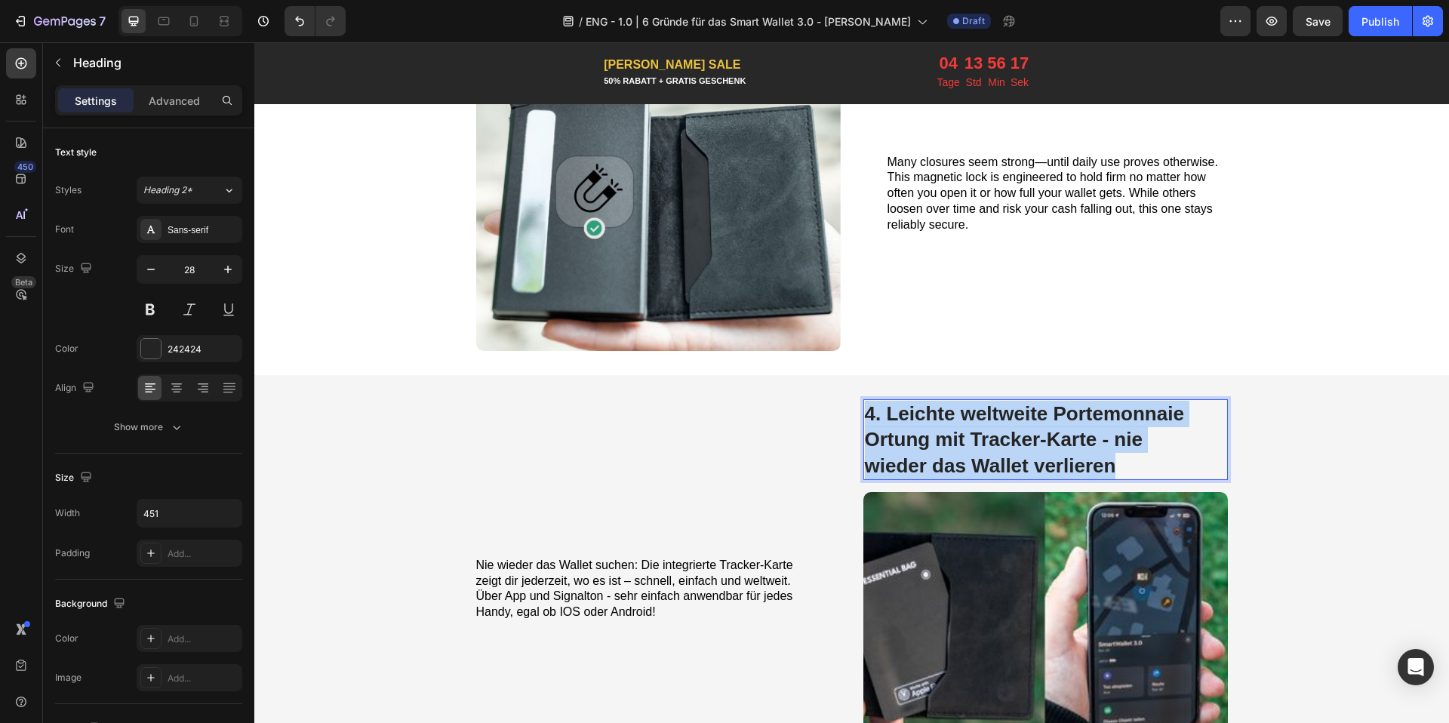
click at [908, 417] on span "4. Leichte weltweite Portemonnaie Ortung mit Tracker-Karte - nie wieder das Wal…" at bounding box center [1024, 439] width 319 height 75
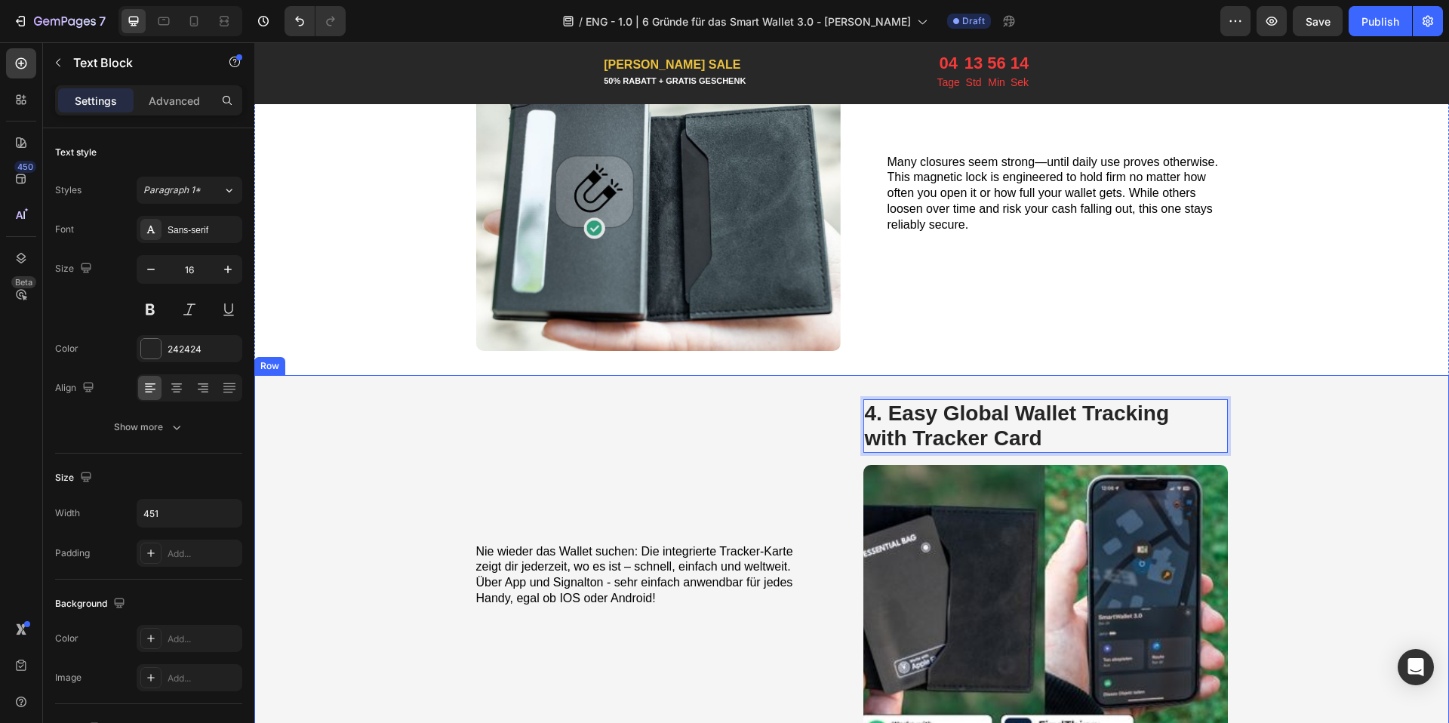
click at [616, 546] on span "Nie wieder das Wallet suchen: Die integrierte Tracker-Karte zeigt dir jederzeit…" at bounding box center [634, 575] width 317 height 60
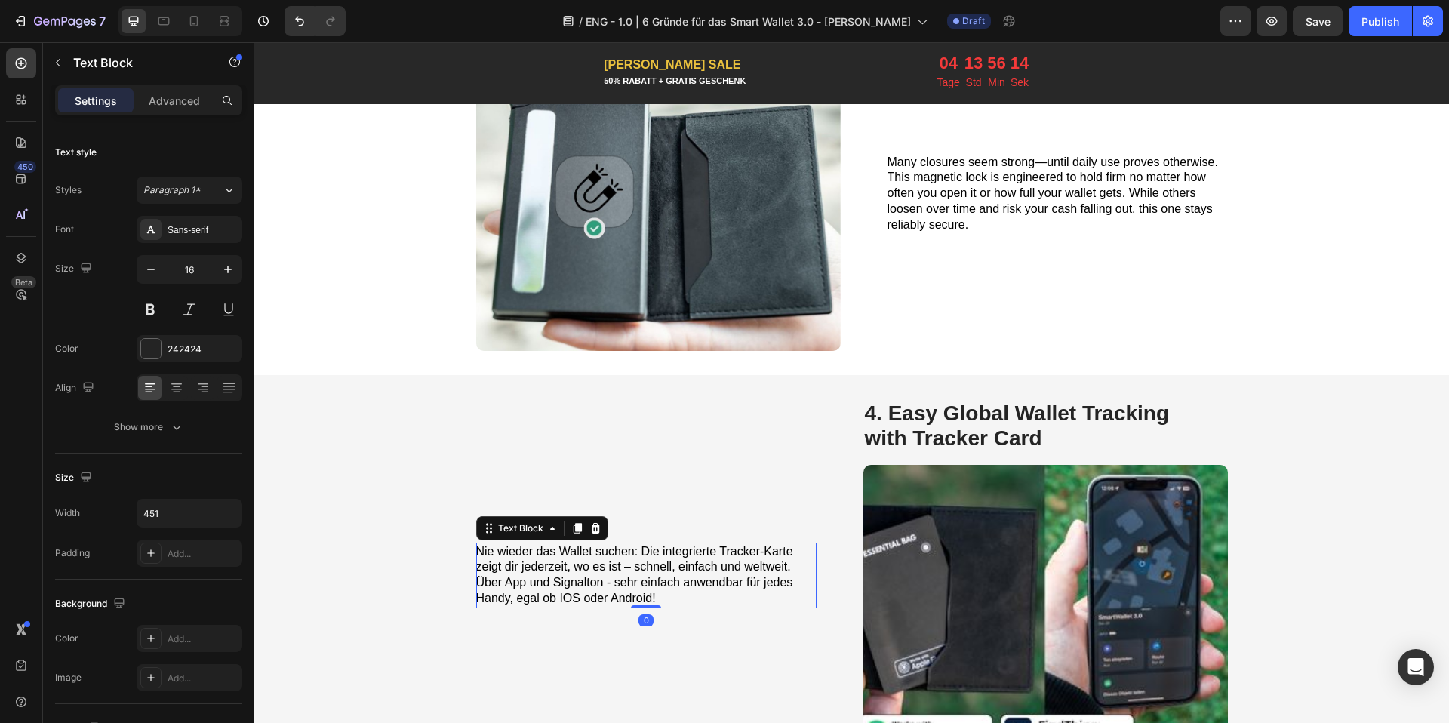
click at [616, 546] on span "Nie wieder das Wallet suchen: Die integrierte Tracker-Karte zeigt dir jederzeit…" at bounding box center [634, 575] width 317 height 60
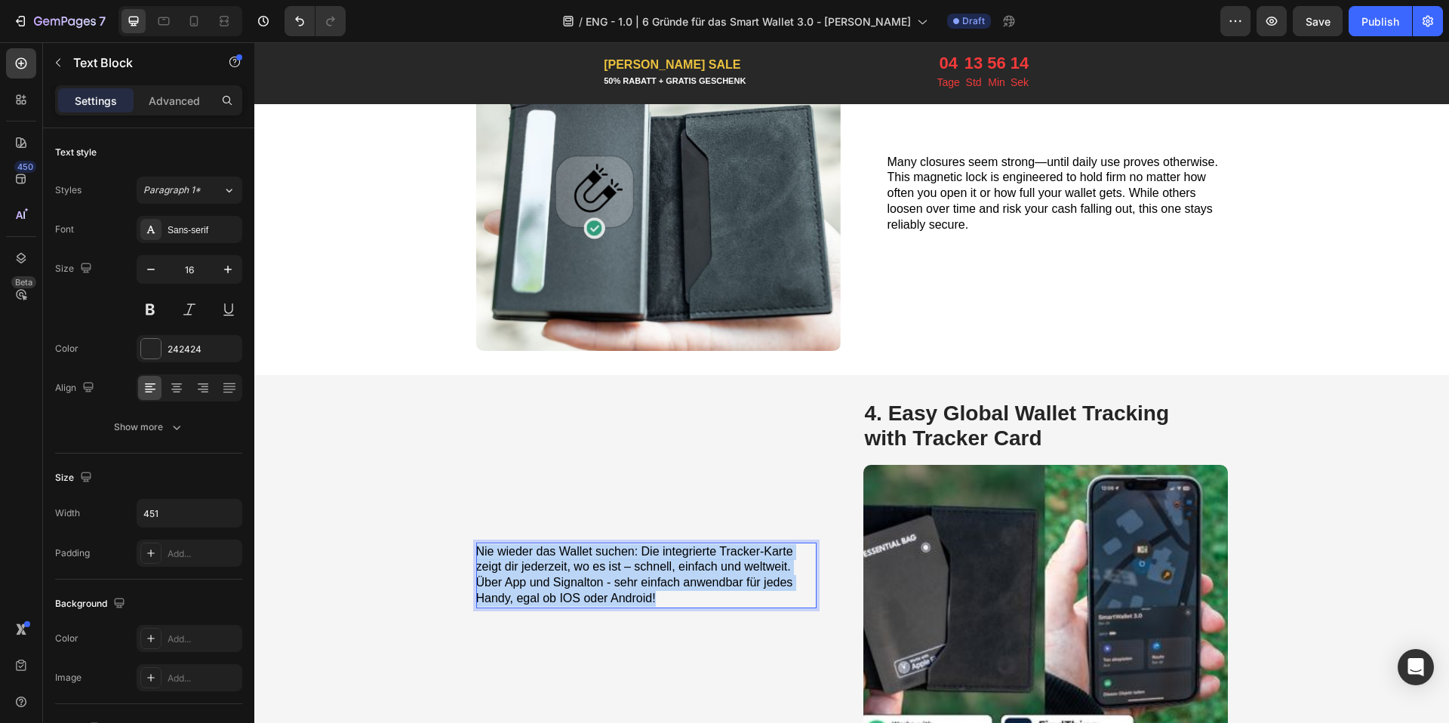
click at [616, 546] on span "Nie wieder das Wallet suchen: Die integrierte Tracker-Karte zeigt dir jederzeit…" at bounding box center [634, 575] width 317 height 60
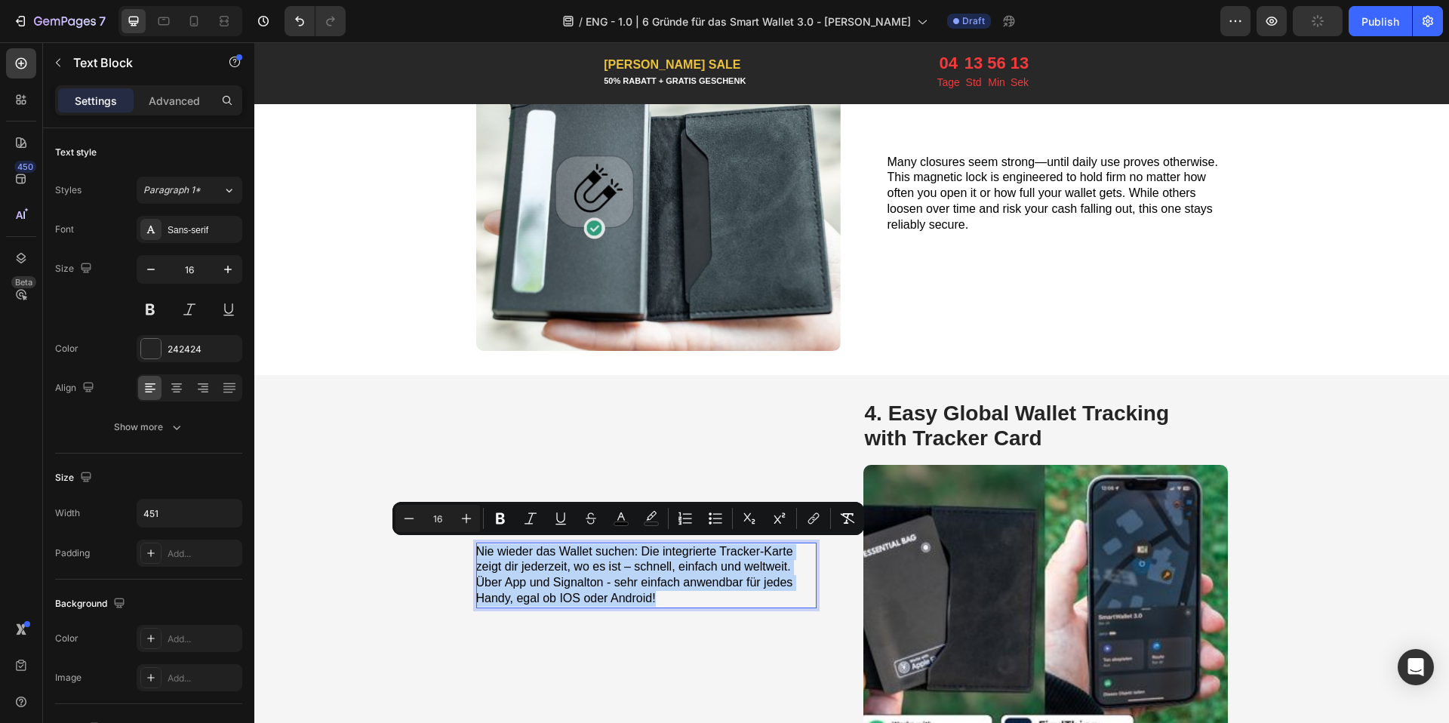
copy span "Nie wieder das Wallet suchen: Die integrierte Tracker-Karte zeigt dir jederzeit…"
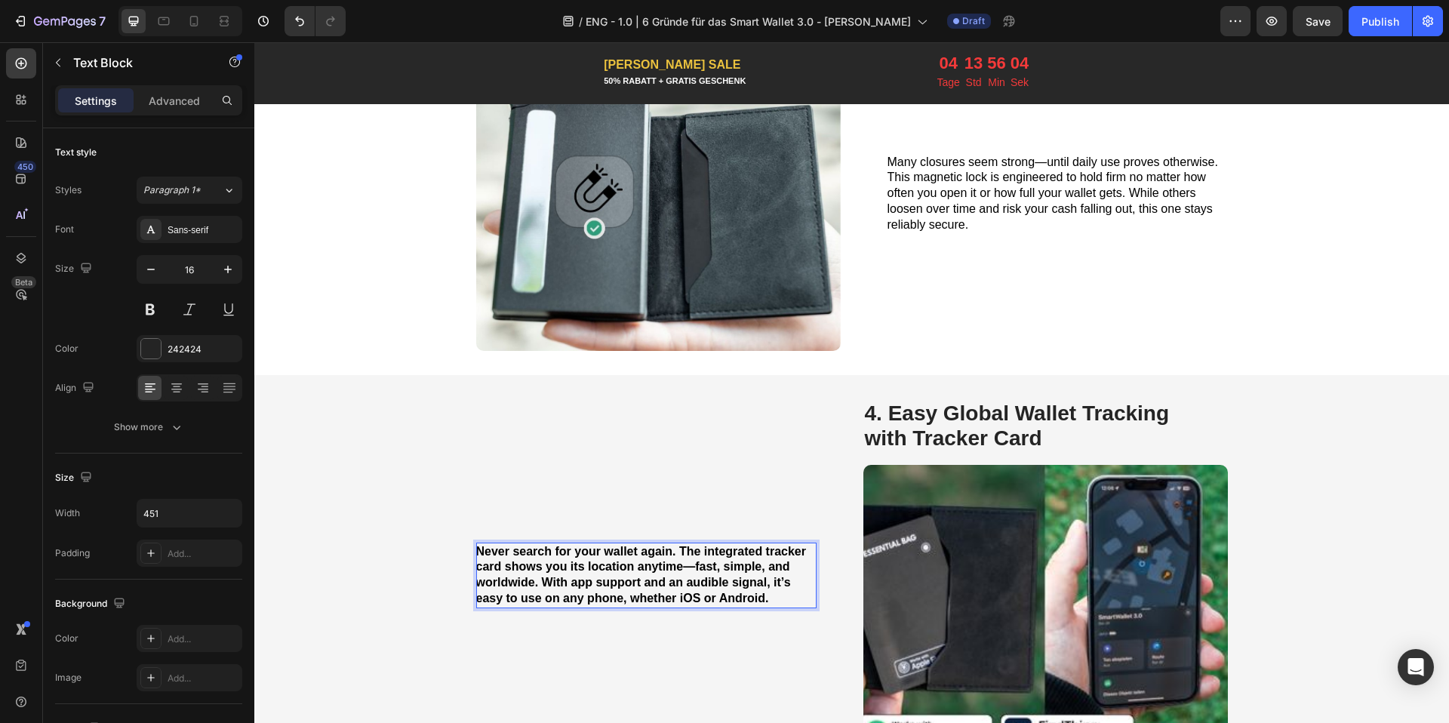
click at [638, 567] on strong "Never search for your wallet again. The integrated tracker card shows you its l…" at bounding box center [641, 575] width 330 height 60
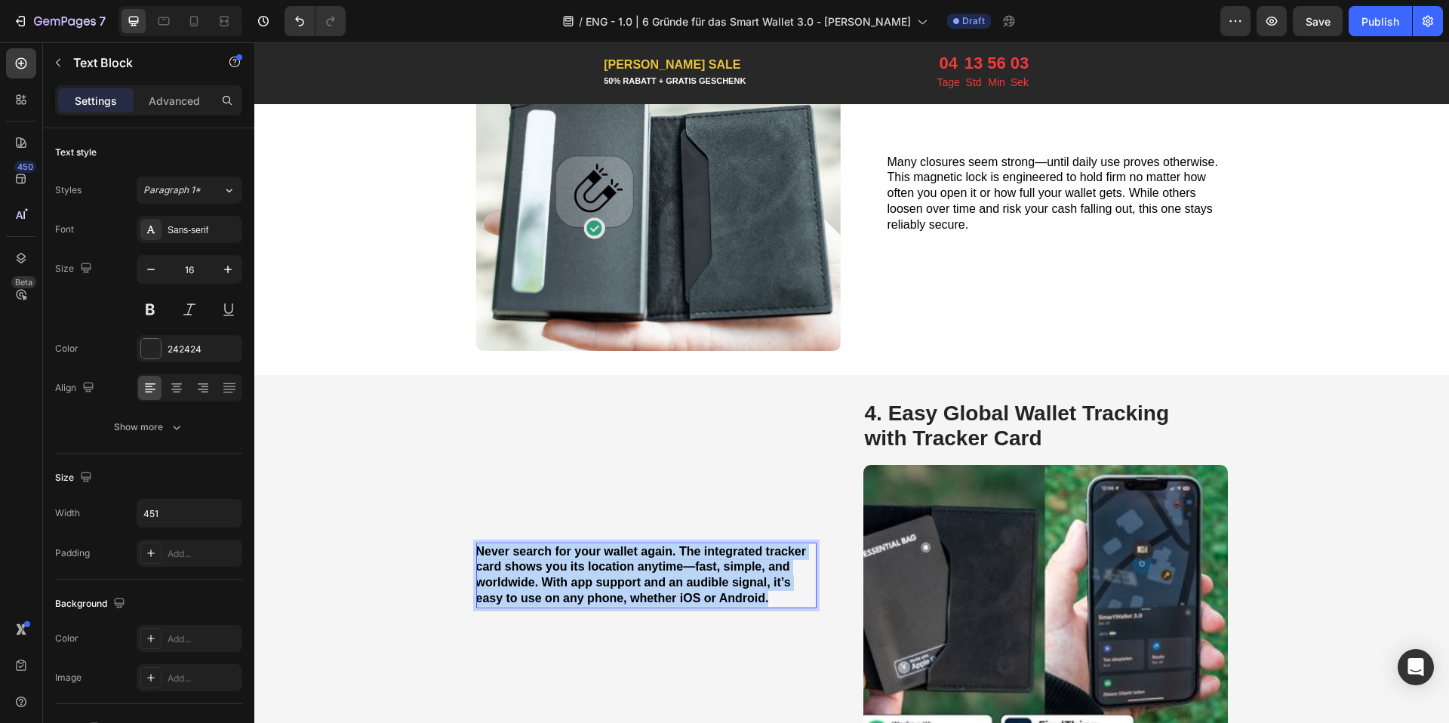
click at [638, 567] on strong "Never search for your wallet again. The integrated tracker card shows you its l…" at bounding box center [641, 575] width 330 height 60
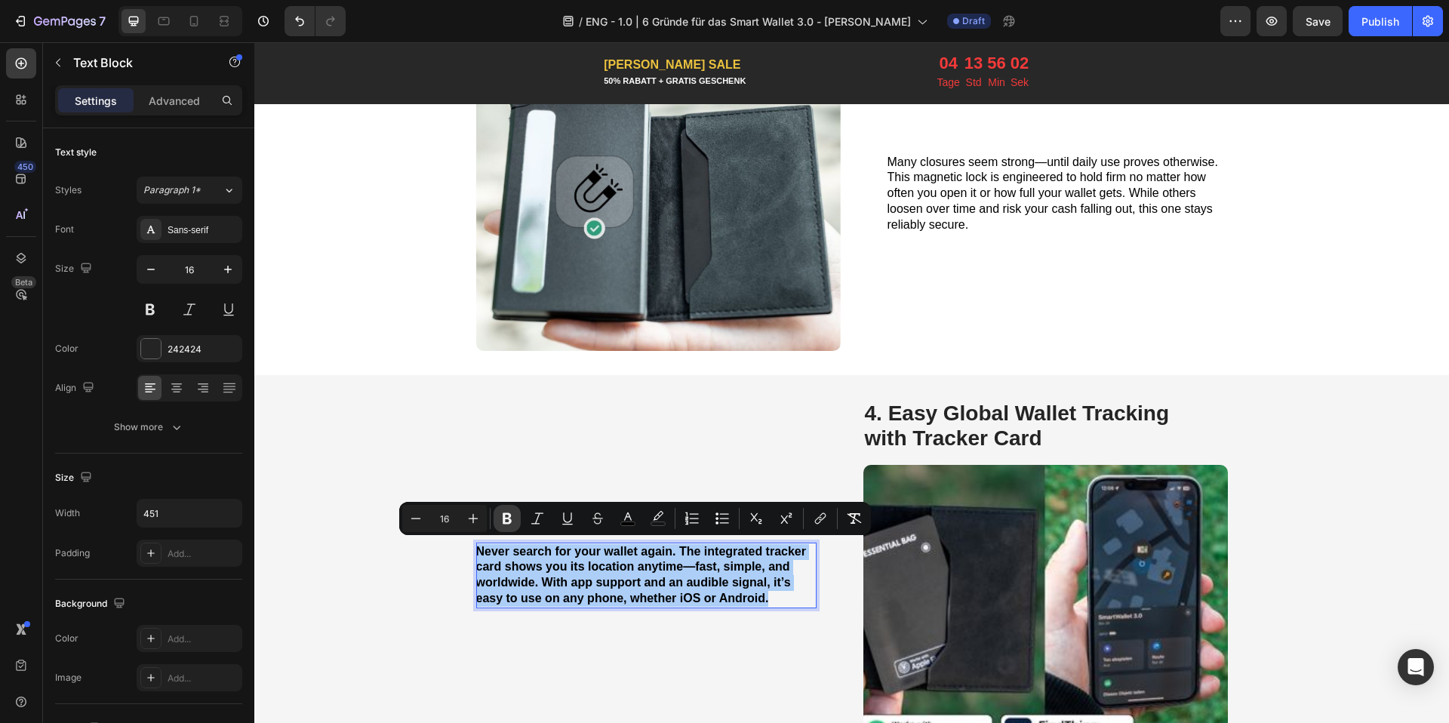
click at [515, 518] on button "Bold" at bounding box center [506, 518] width 27 height 27
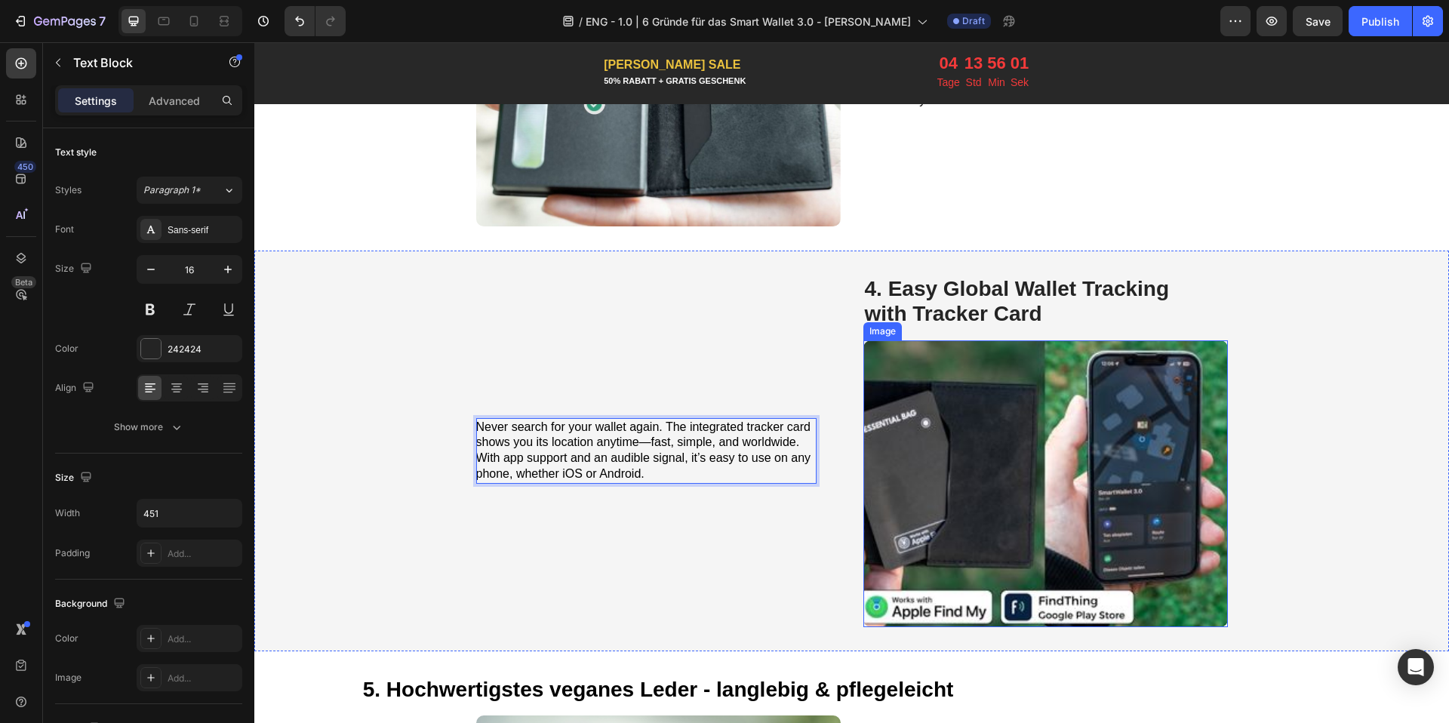
scroll to position [1761, 0]
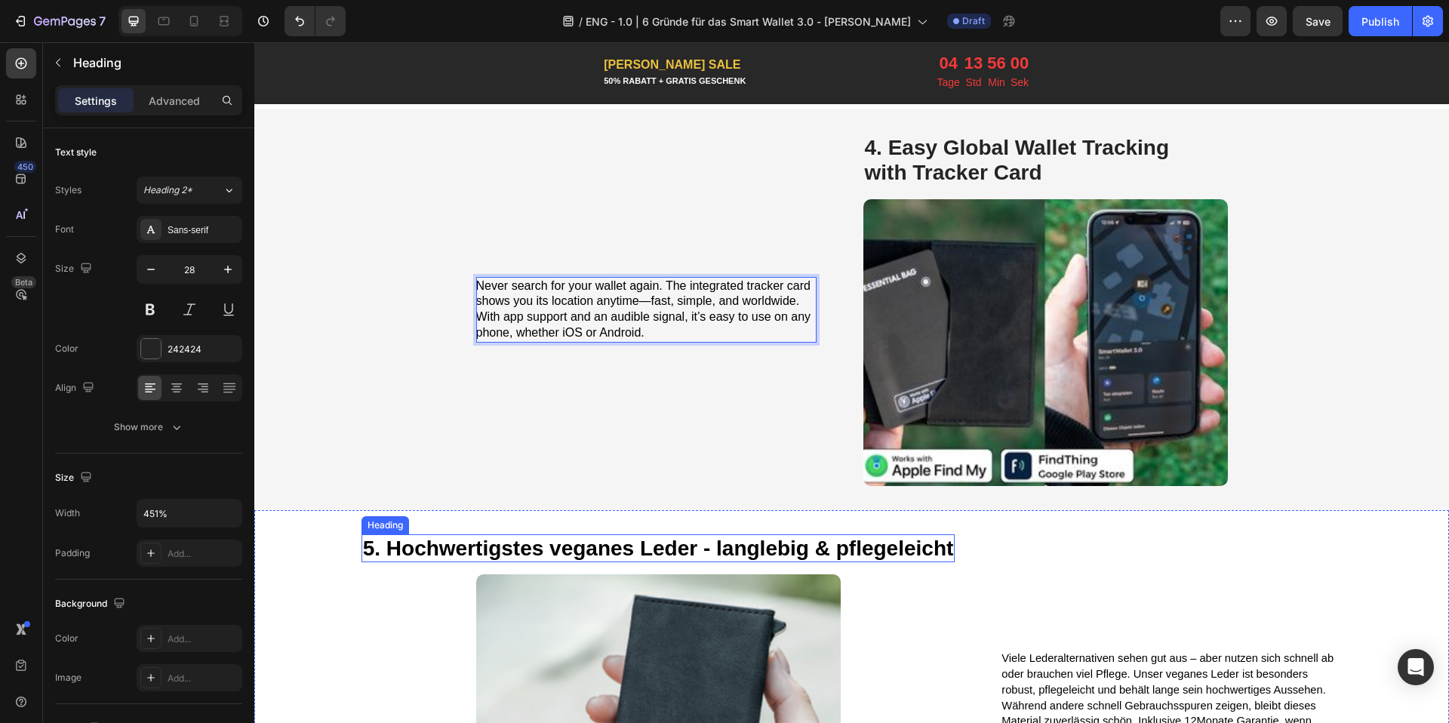
click at [709, 546] on strong "5. Hochwertigstes veganes Leder - langlebig & pflegeleicht" at bounding box center [658, 547] width 591 height 23
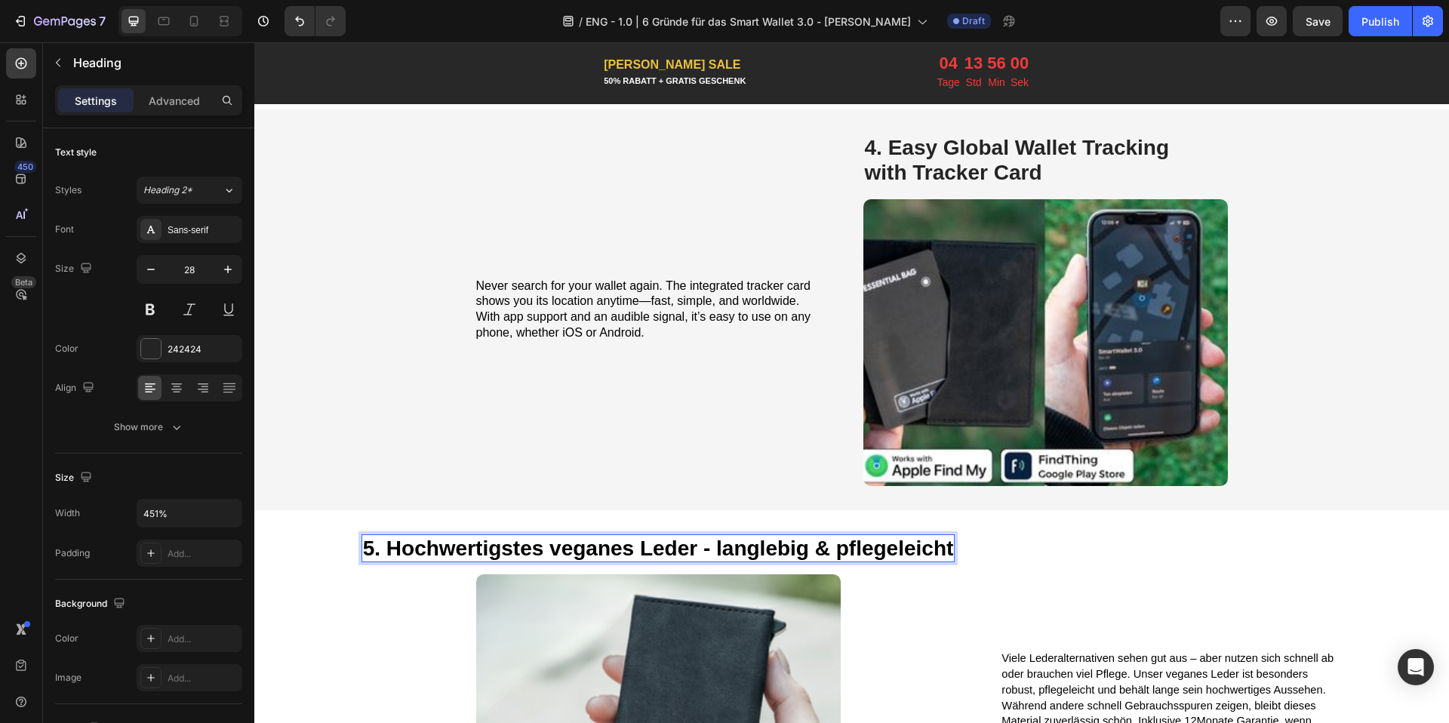
click at [709, 546] on strong "5. Hochwertigstes veganes Leder - langlebig & pflegeleicht" at bounding box center [658, 547] width 591 height 23
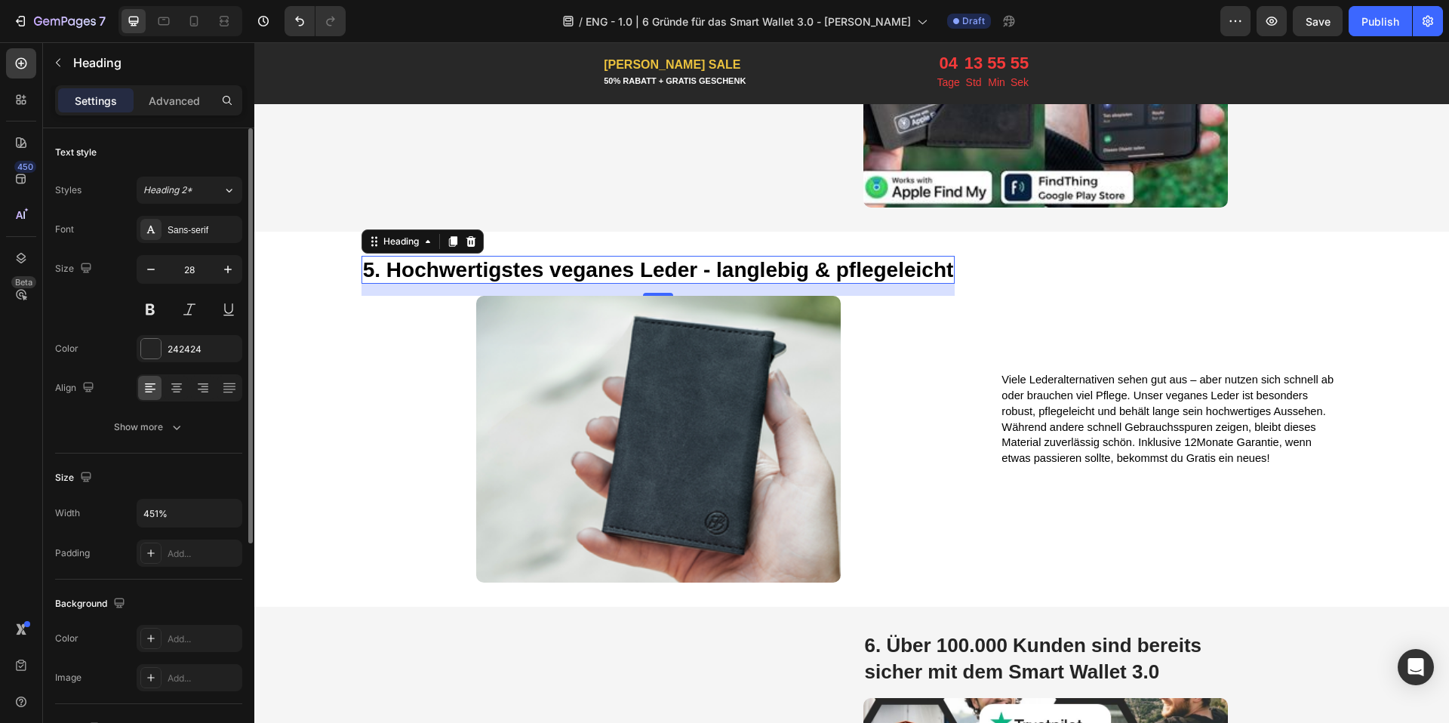
scroll to position [2162, 0]
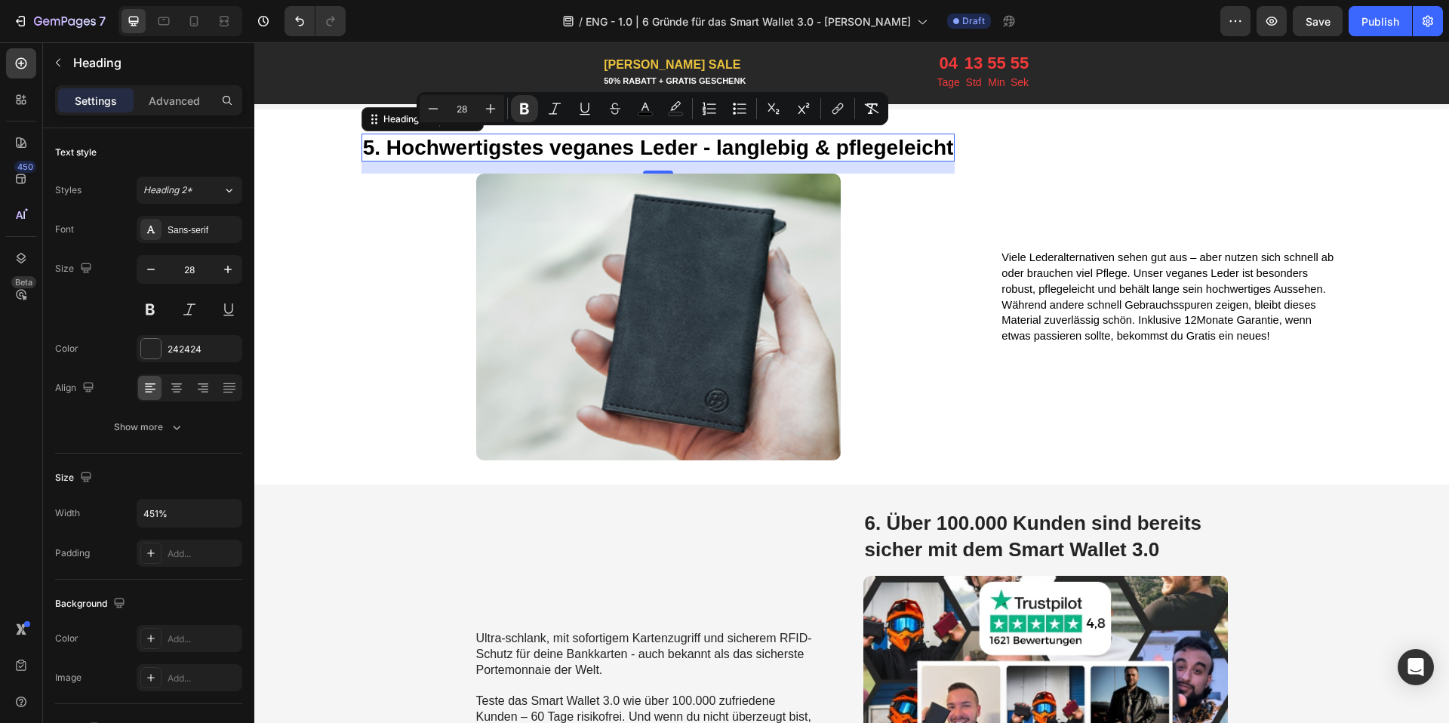
click at [1163, 251] on span "Viele Lederalternativen sehen gut aus – aber nutzen sich schnell ab oder brauch…" at bounding box center [1167, 296] width 332 height 91
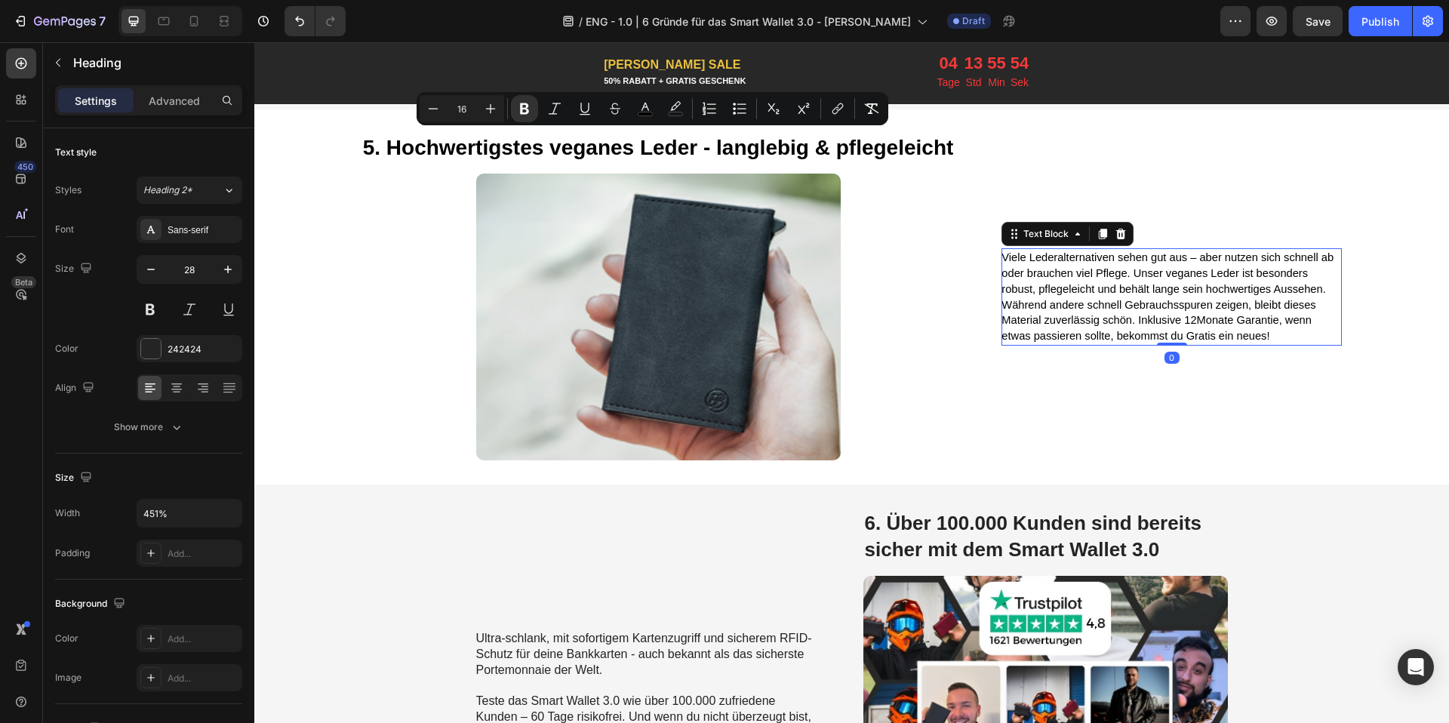
click at [1163, 251] on span "Viele Lederalternativen sehen gut aus – aber nutzen sich schnell ab oder brauch…" at bounding box center [1167, 296] width 332 height 91
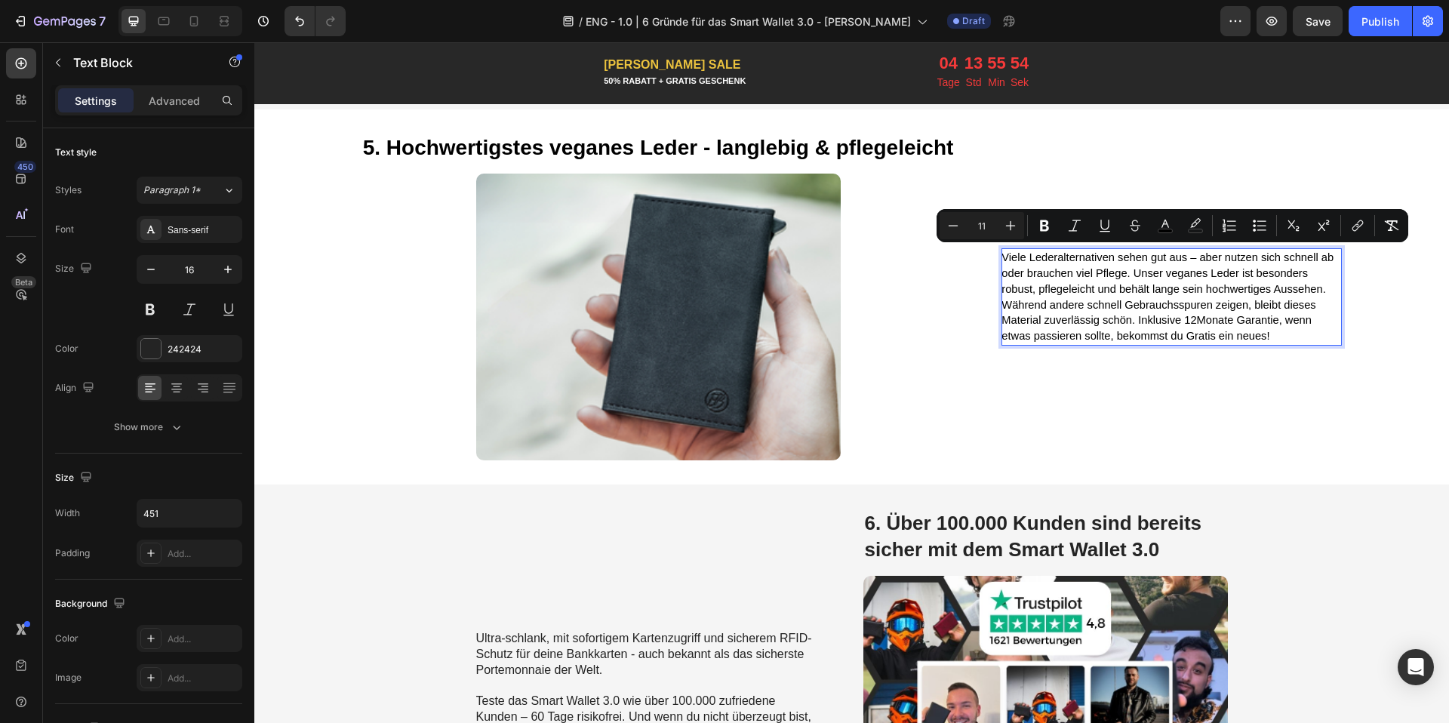
click at [1157, 260] on p "Viele Lederalternativen sehen gut aus – aber nutzen sich schnell ab oder brauch…" at bounding box center [1170, 297] width 339 height 94
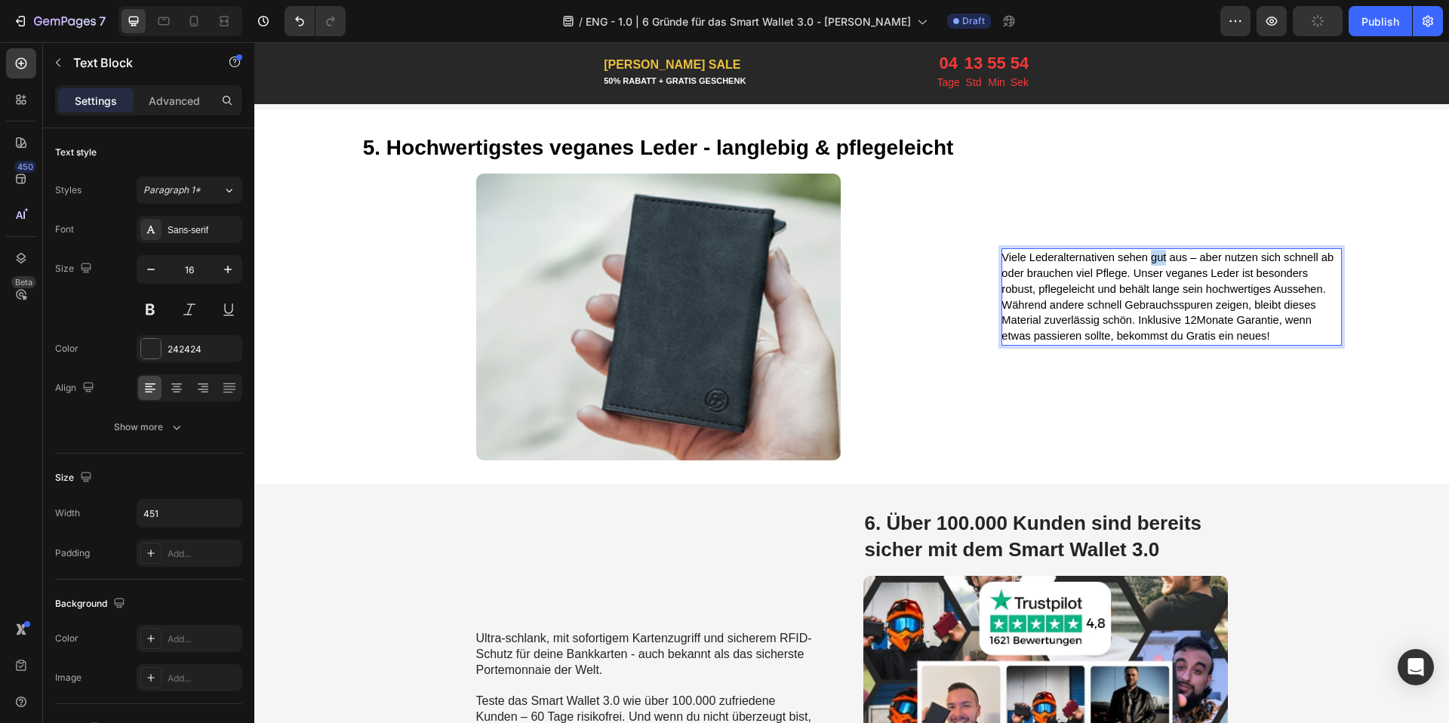
click at [1157, 260] on p "Viele Lederalternativen sehen gut aus – aber nutzen sich schnell ab oder brauch…" at bounding box center [1170, 297] width 339 height 94
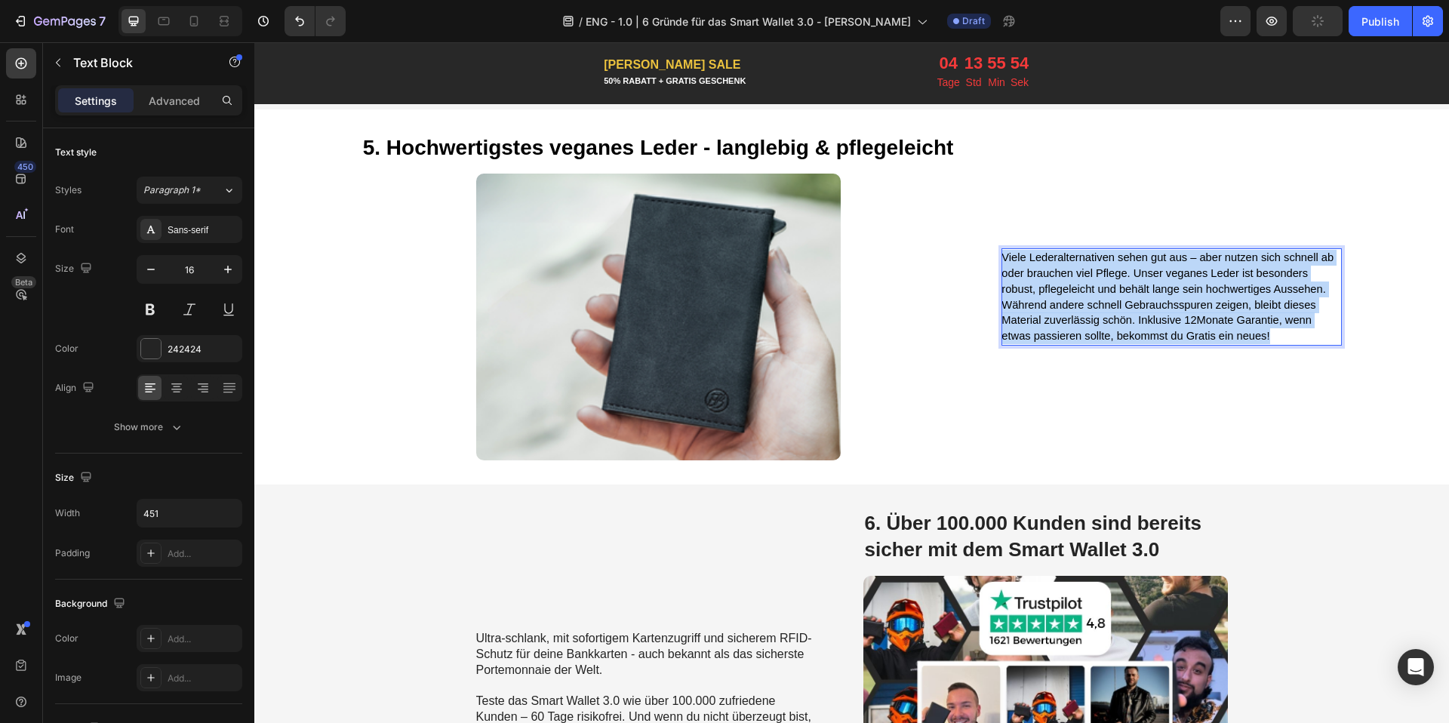
click at [1157, 260] on p "Viele Lederalternativen sehen gut aus – aber nutzen sich schnell ab oder brauch…" at bounding box center [1170, 297] width 339 height 94
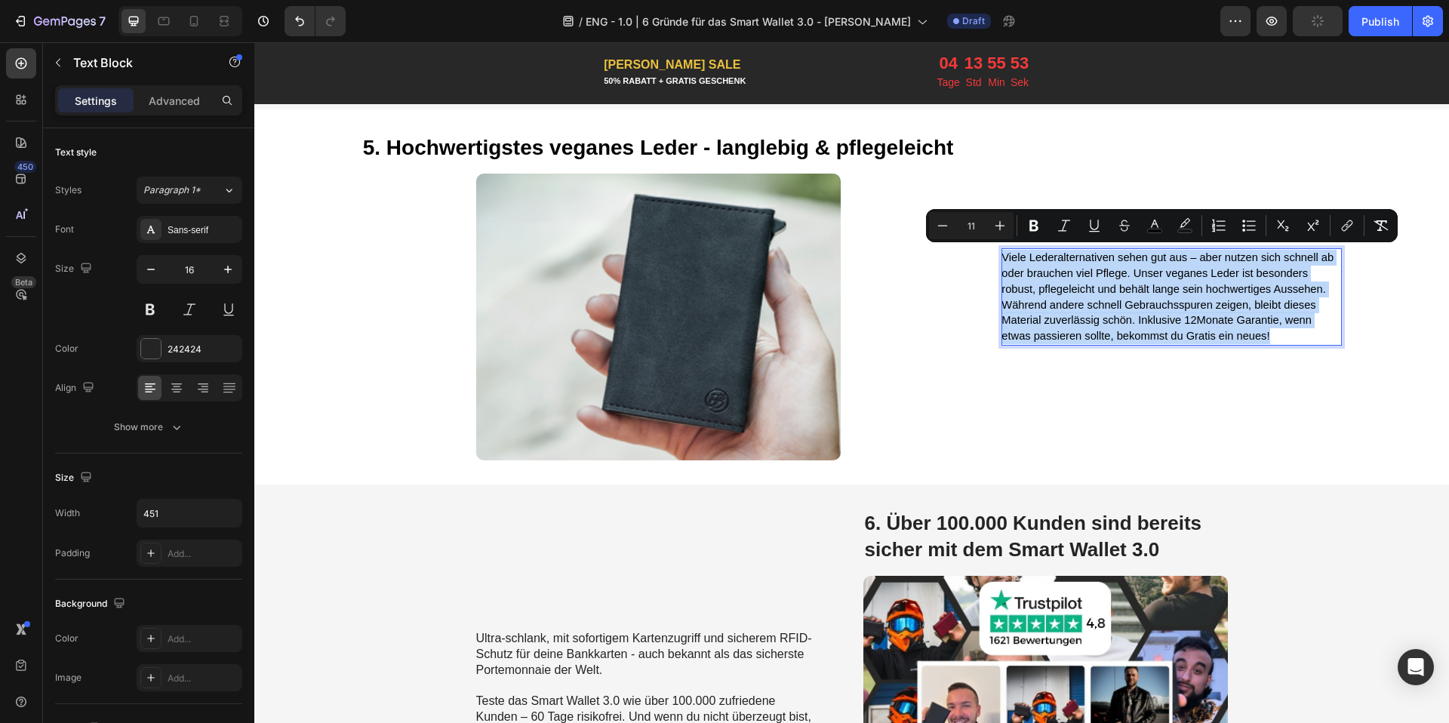
copy span "Viele Lederalternativen sehen gut aus – aber nutzen sich schnell ab oder brauch…"
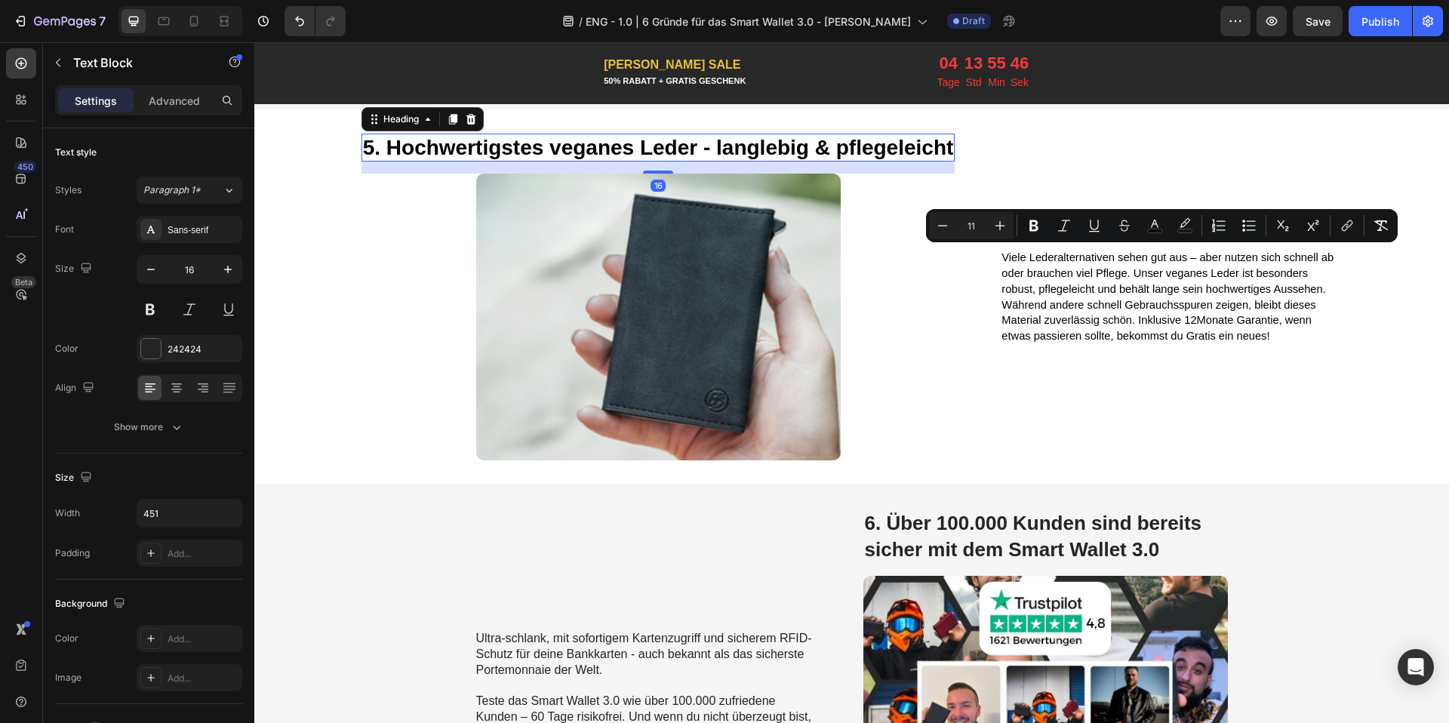
click at [507, 148] on strong "5. Hochwertigstes veganes Leder - langlebig & pflegeleicht" at bounding box center [658, 147] width 591 height 23
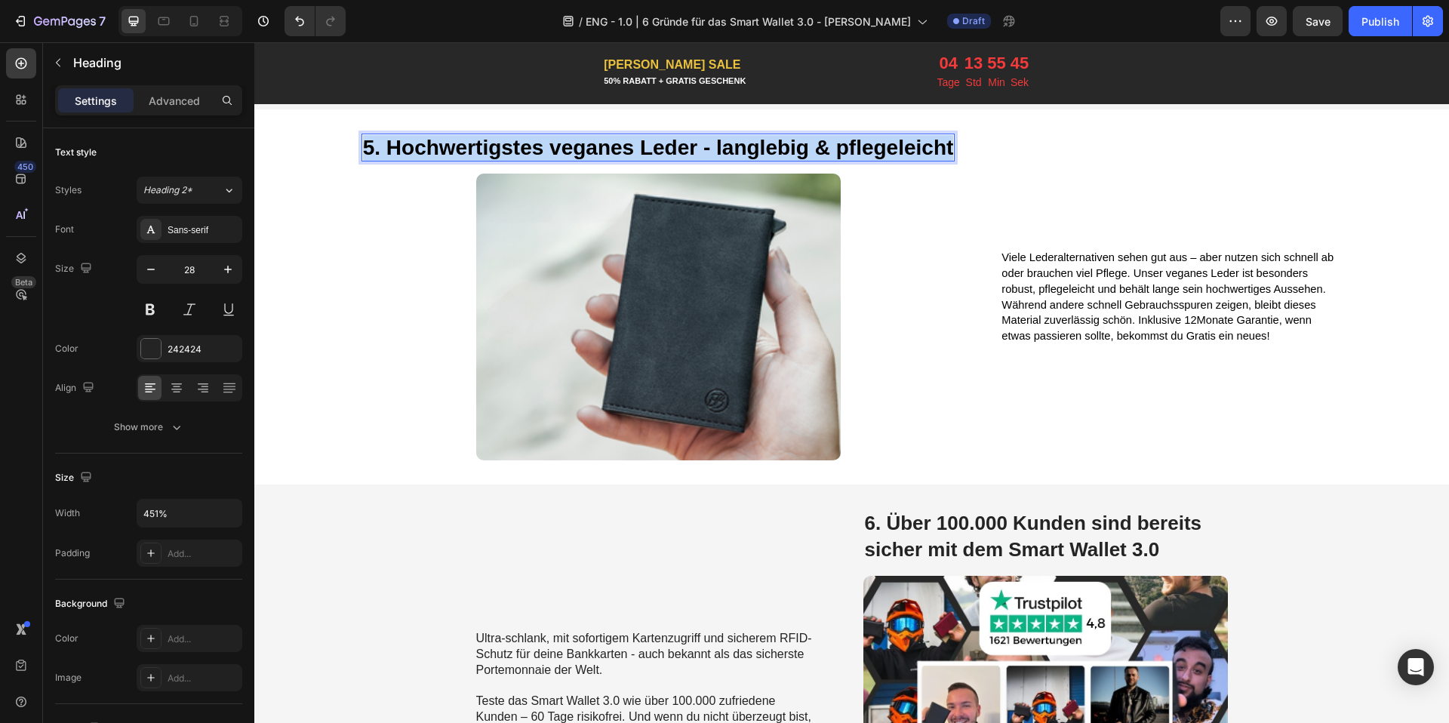
click at [507, 148] on strong "5. Hochwertigstes veganes Leder - langlebig & pflegeleicht" at bounding box center [658, 147] width 591 height 23
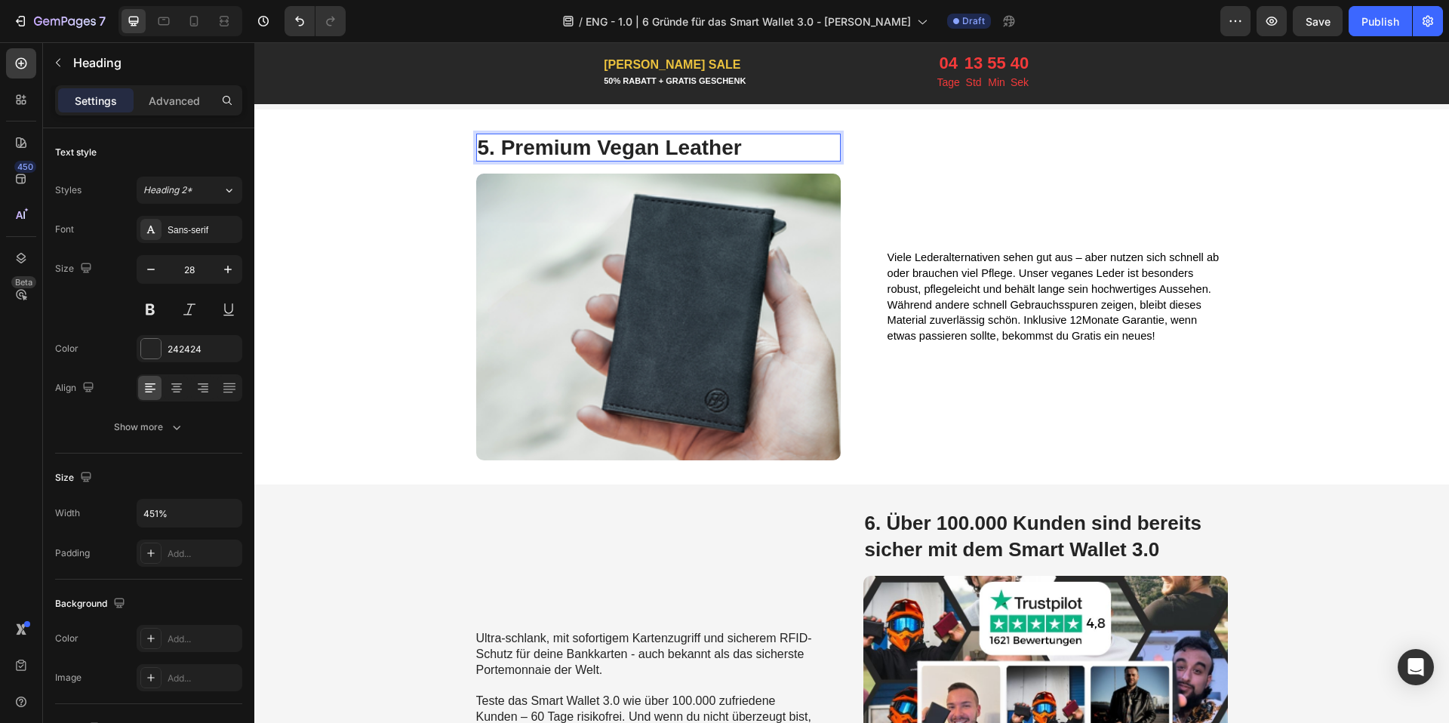
click at [910, 304] on span "Viele Lederalternativen sehen gut aus – aber nutzen sich schnell ab oder brauch…" at bounding box center [1053, 296] width 332 height 91
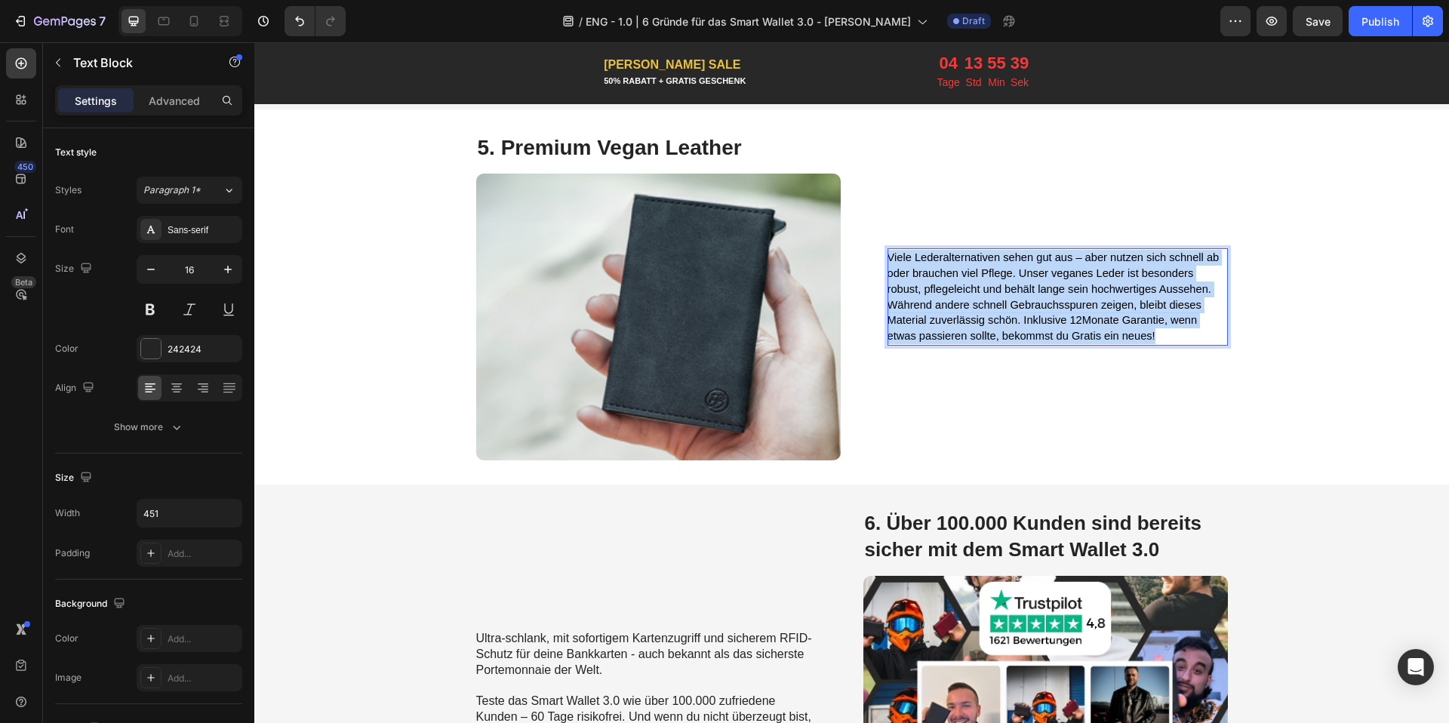
click at [910, 304] on span "Viele Lederalternativen sehen gut aus – aber nutzen sich schnell ab oder brauch…" at bounding box center [1053, 296] width 332 height 91
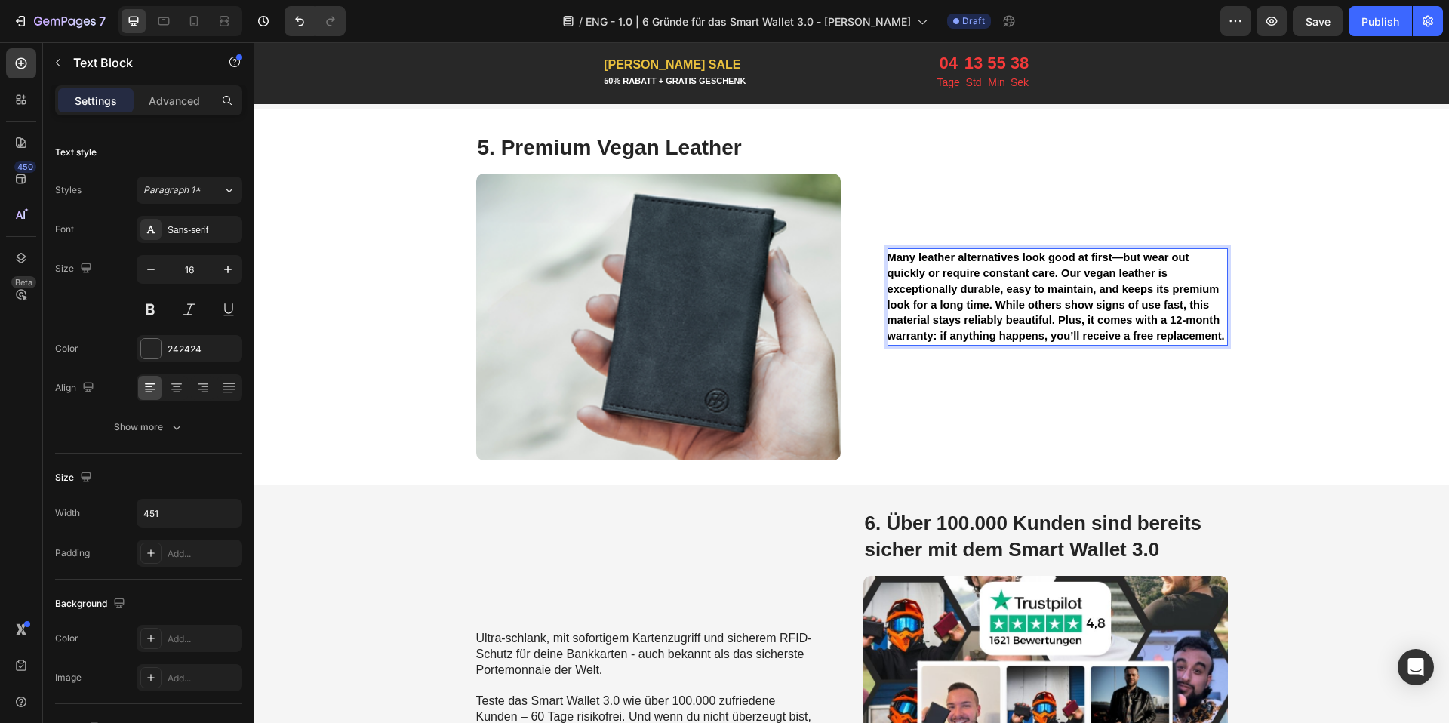
click at [911, 303] on strong "Many leather alternatives look good at first—but wear out quickly or require co…" at bounding box center [1055, 296] width 337 height 91
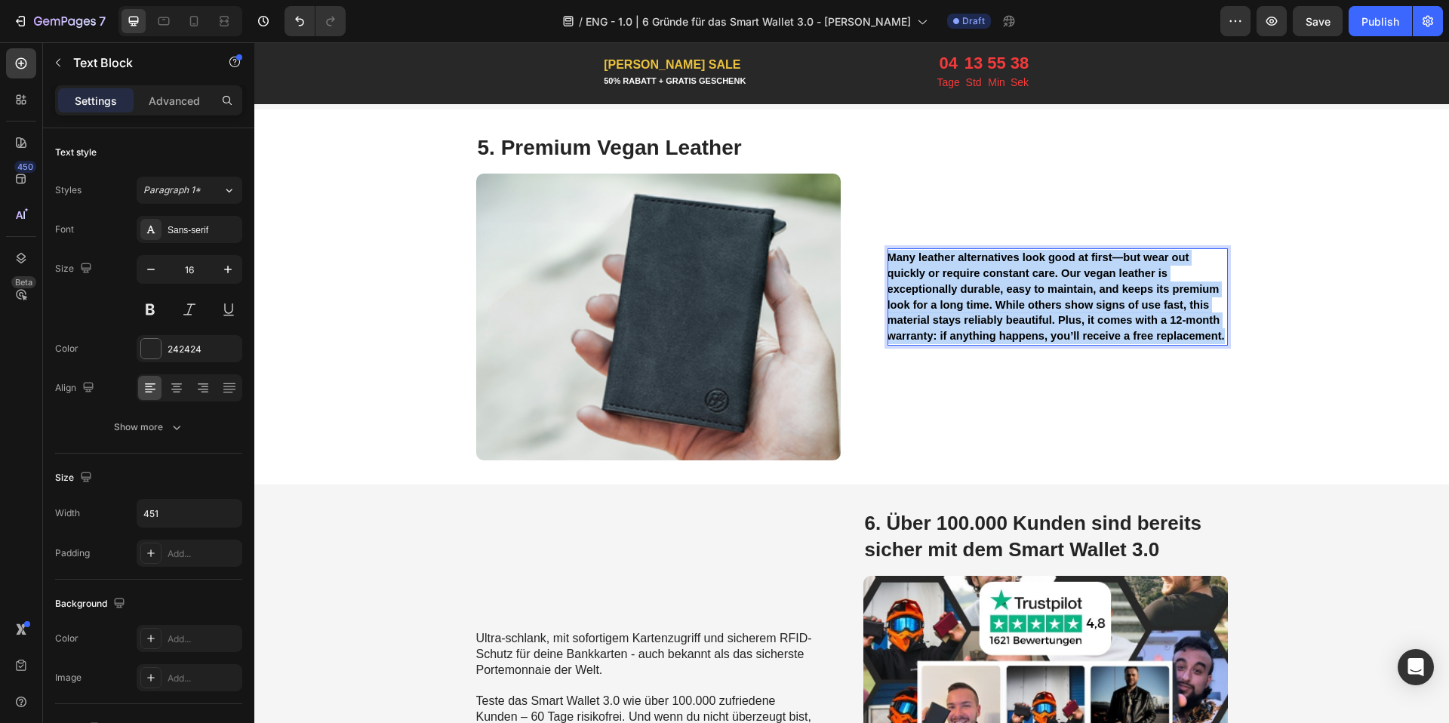
click at [911, 303] on strong "Many leather alternatives look good at first—but wear out quickly or require co…" at bounding box center [1055, 296] width 337 height 91
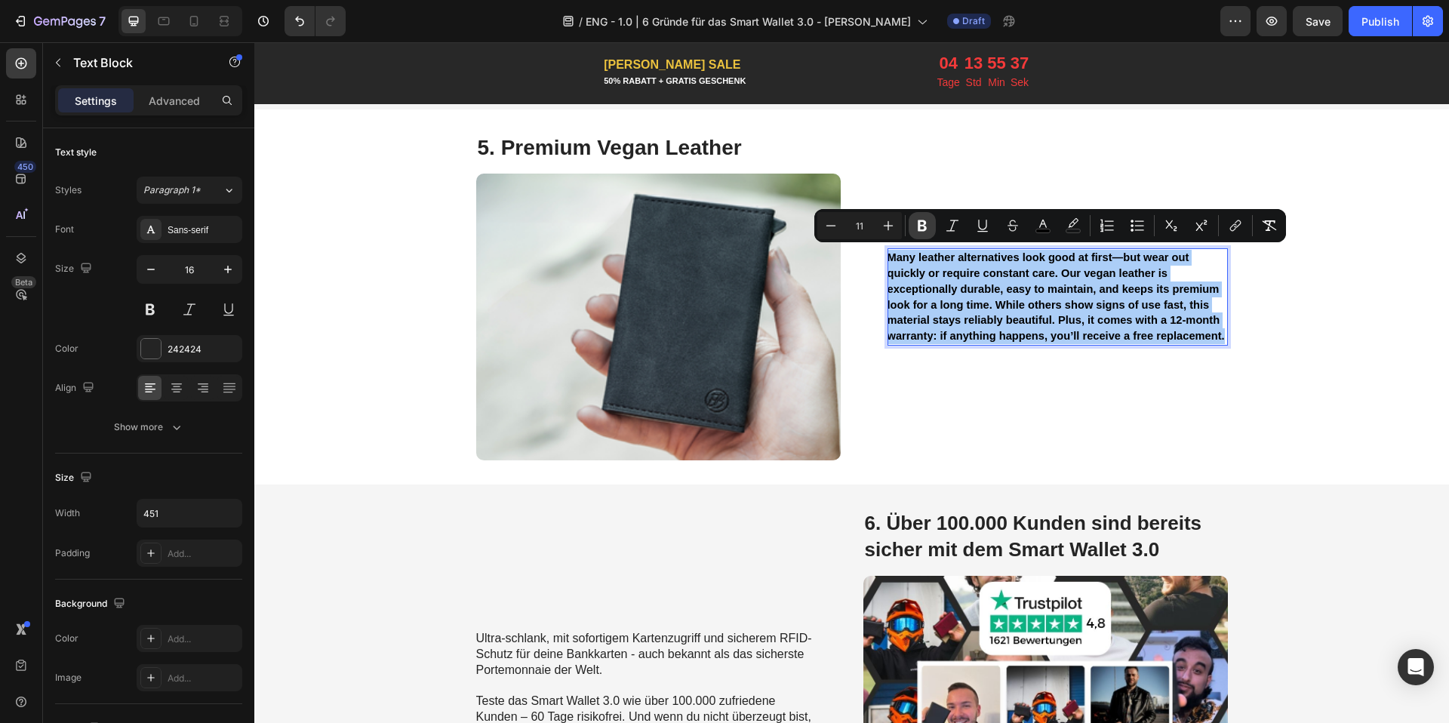
click at [930, 221] on button "Bold" at bounding box center [921, 225] width 27 height 27
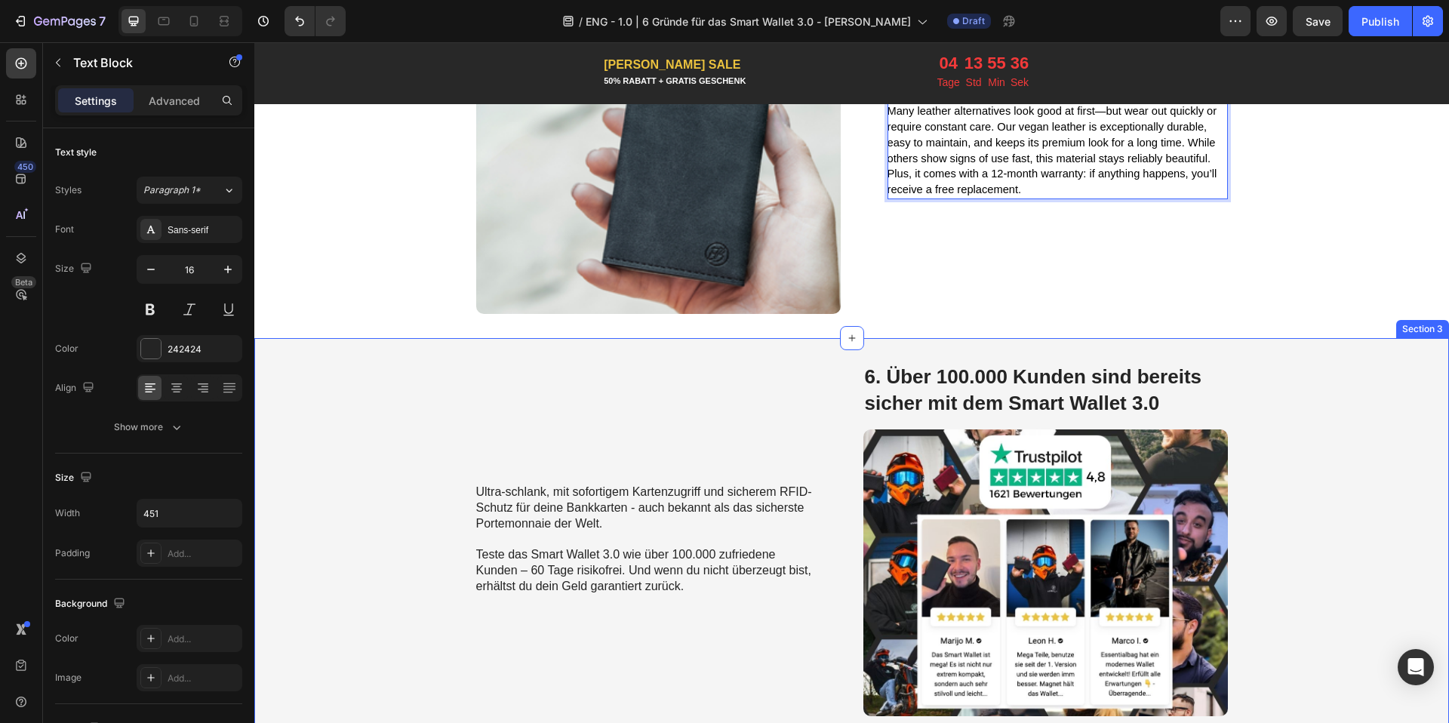
scroll to position [2476, 0]
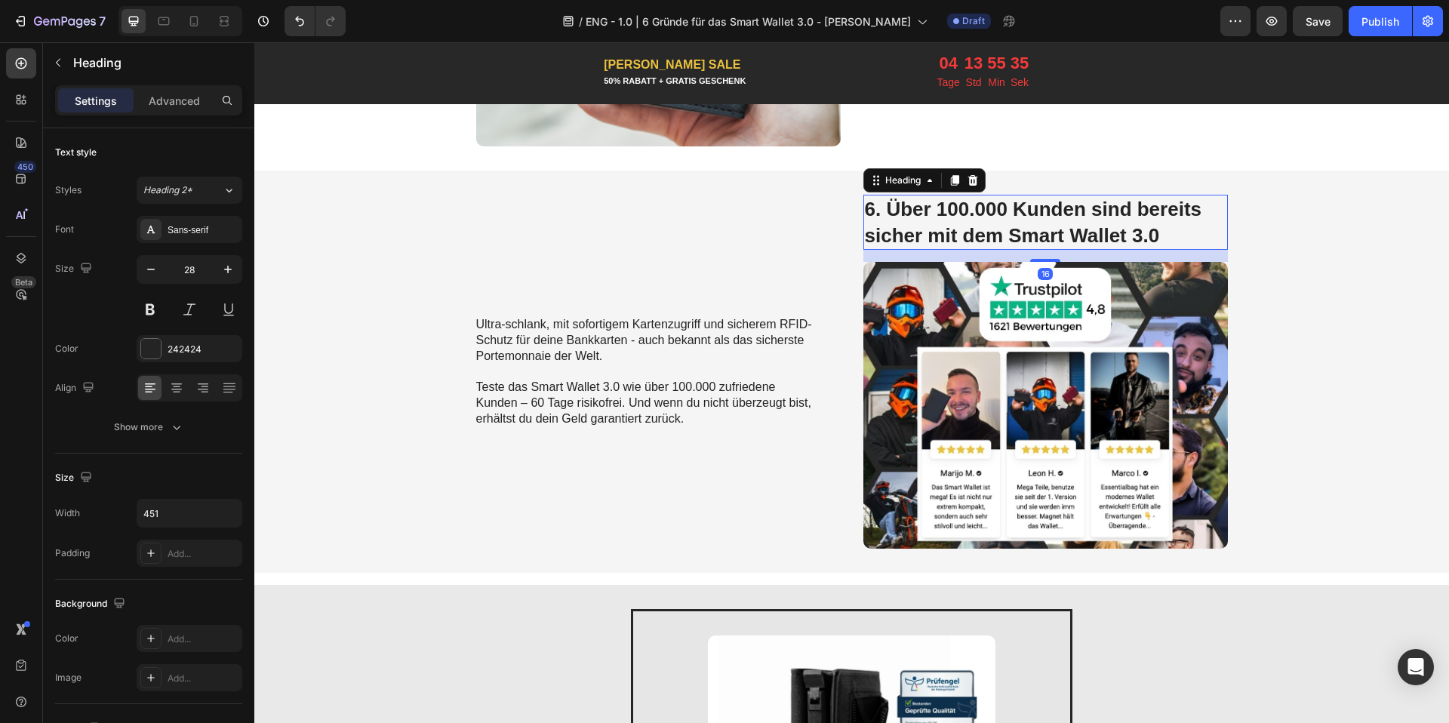
click at [1034, 228] on span "6. Über 100.000 Kunden sind bereits sicher mit dem Smart Wallet 3.0" at bounding box center [1033, 222] width 337 height 49
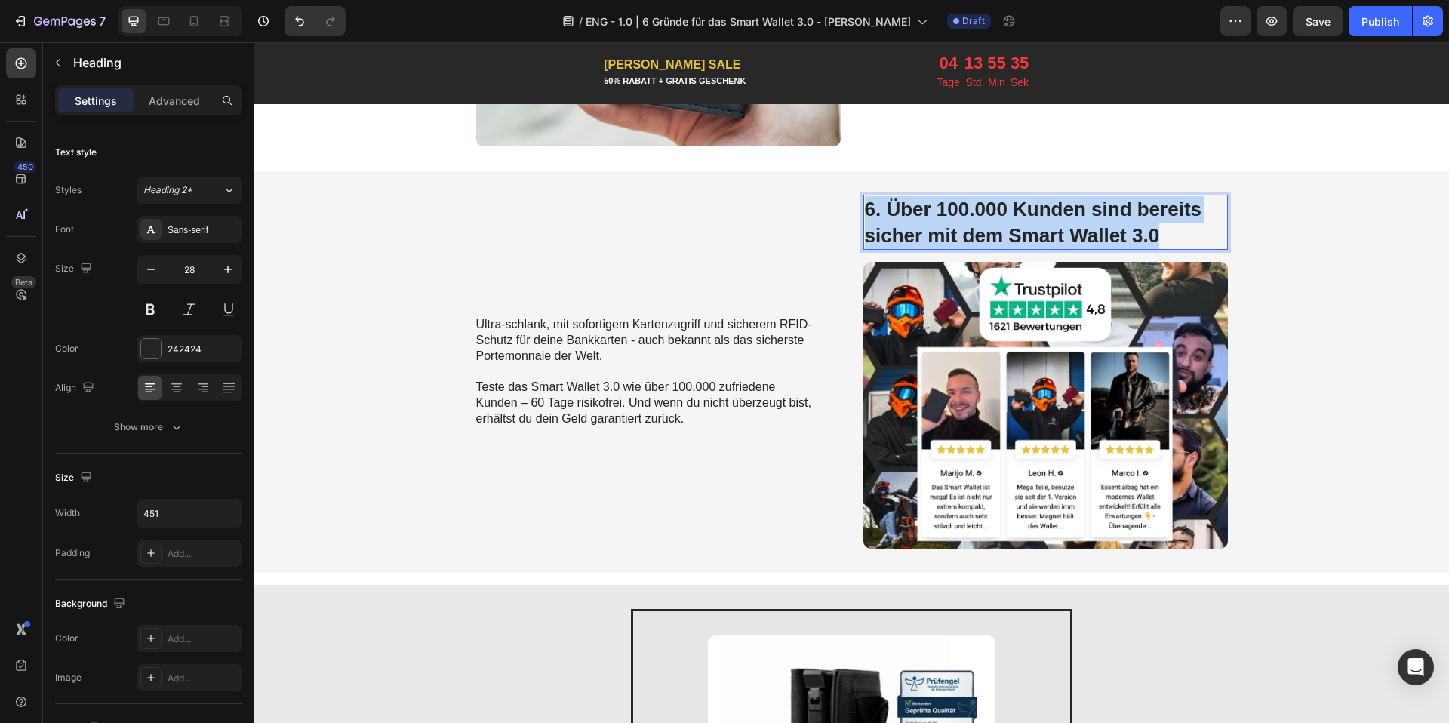
click at [1034, 228] on span "6. Über 100.000 Kunden sind bereits sicher mit dem Smart Wallet 3.0" at bounding box center [1033, 222] width 337 height 49
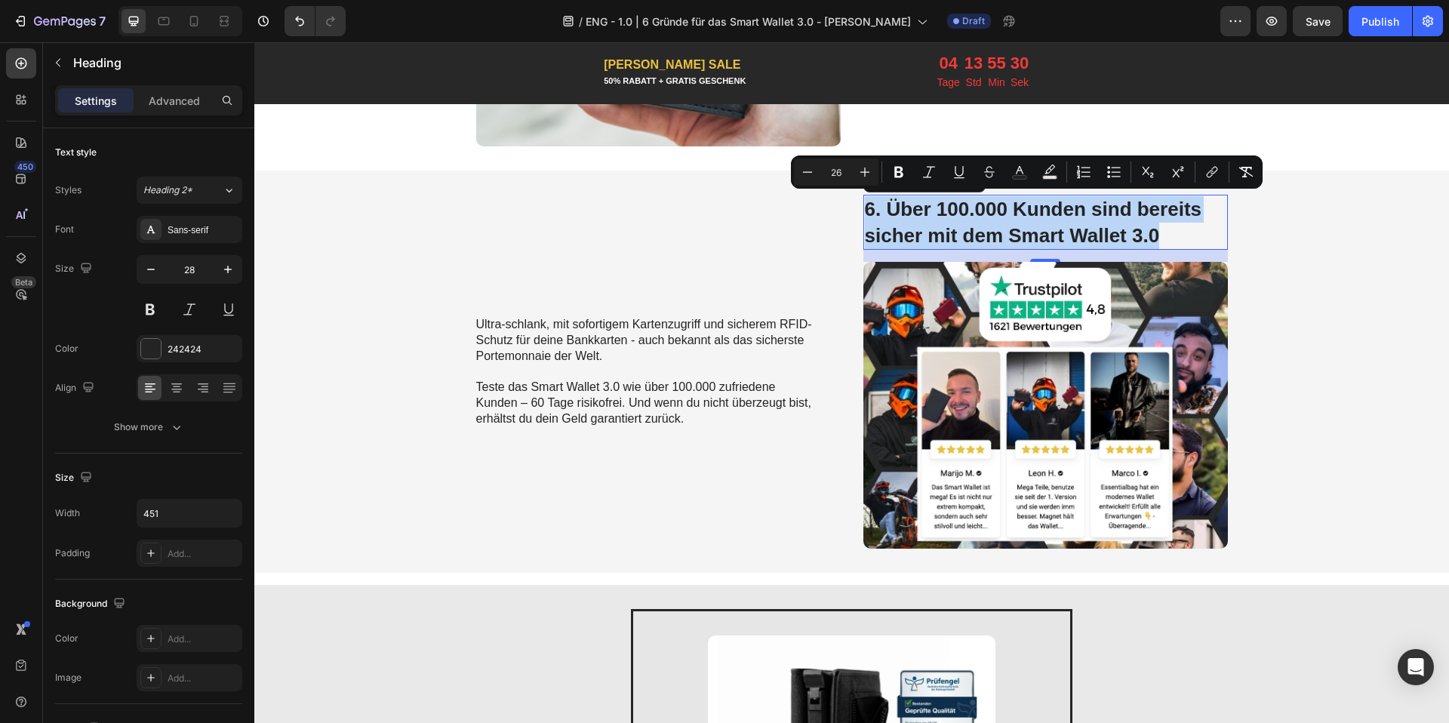
click at [537, 367] on p "Ultra-schlank, mit sofortigem Kartenzugriff und sicherem RFID-Schutz für deine …" at bounding box center [645, 372] width 339 height 110
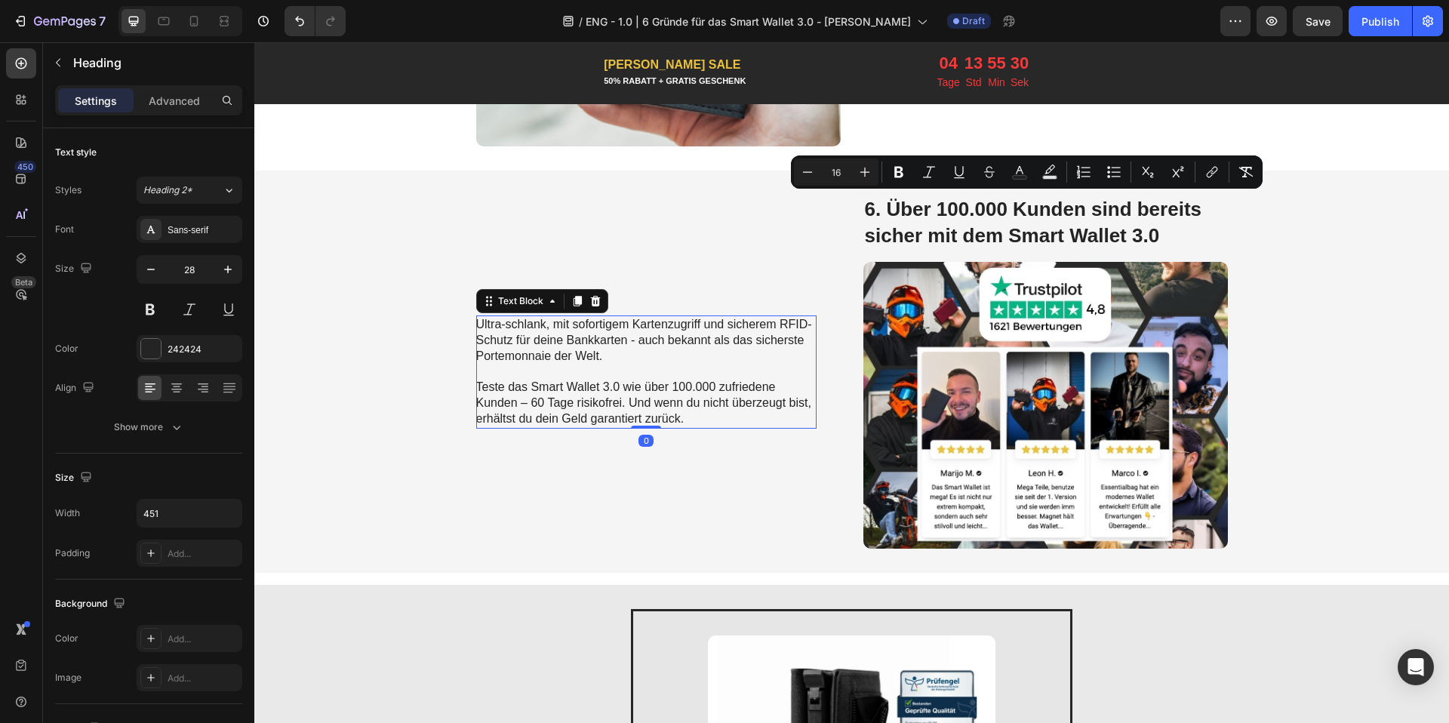
click at [537, 367] on p "Ultra-schlank, mit sofortigem Kartenzugriff und sicherem RFID-Schutz für deine …" at bounding box center [645, 372] width 339 height 110
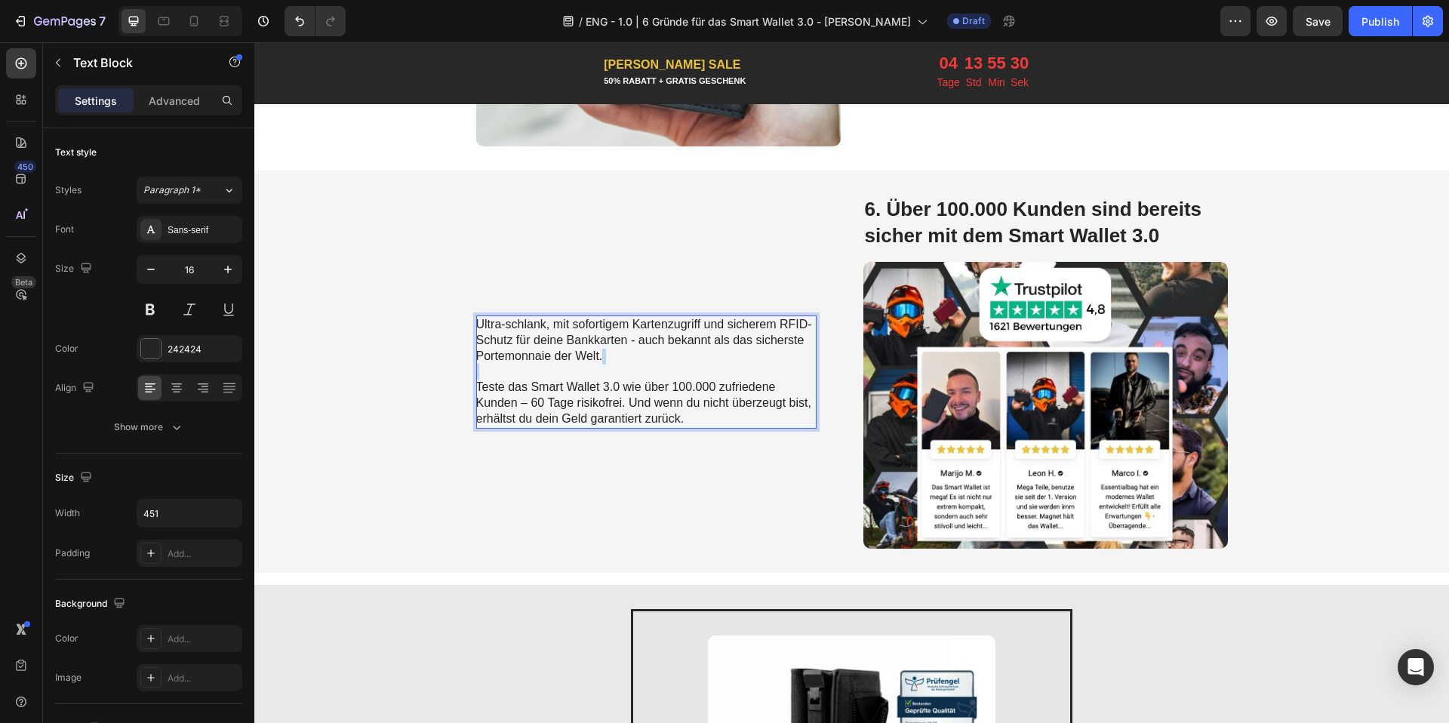
click at [537, 367] on p "Ultra-schlank, mit sofortigem Kartenzugriff und sicherem RFID-Schutz für deine …" at bounding box center [645, 372] width 339 height 110
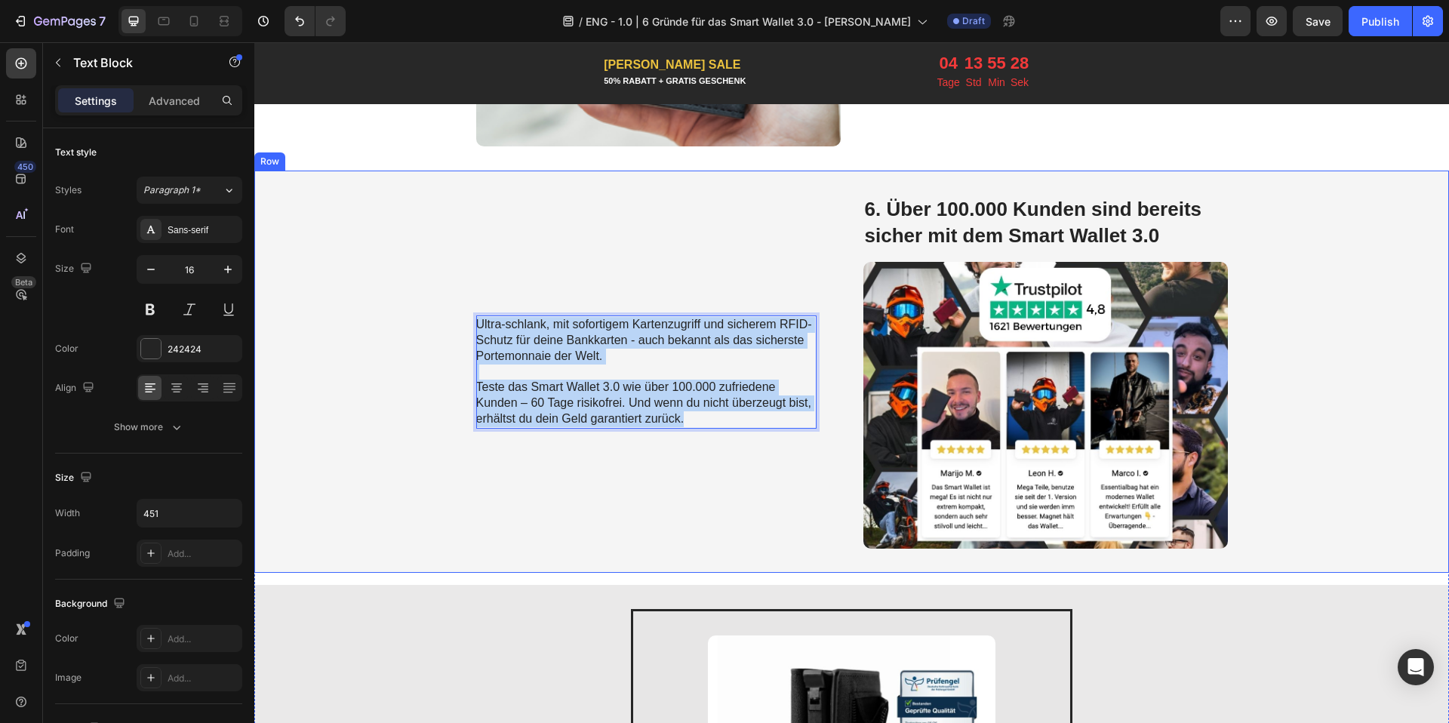
drag, startPoint x: 701, startPoint y: 416, endPoint x: 467, endPoint y: 315, distance: 254.8
click at [467, 315] on div "Ultra-schlank, mit sofortigem Kartenzugriff und sicherem RFID-Schutz für deine …" at bounding box center [851, 372] width 1194 height 402
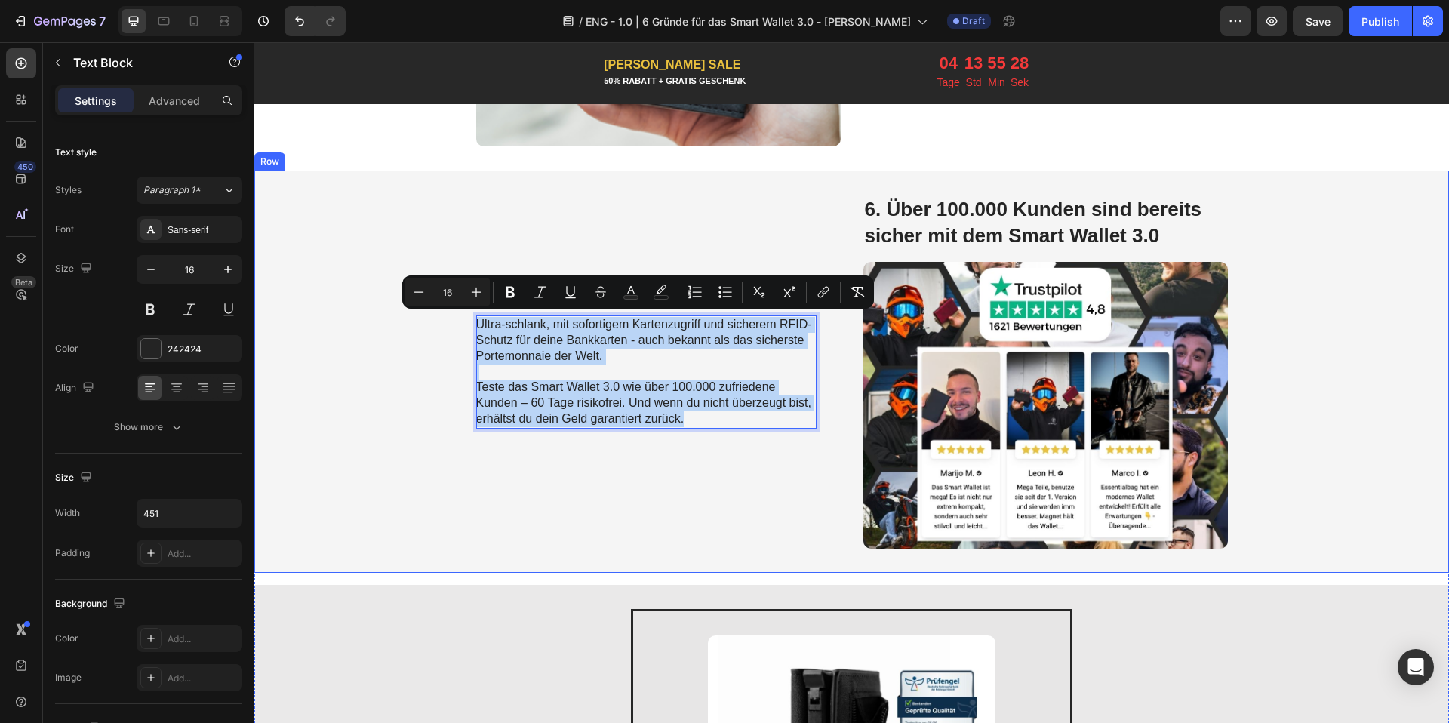
copy p "Ultra-schlank, mit sofortigem Kartenzugriff und sicherem RFID-Schutz für deine …"
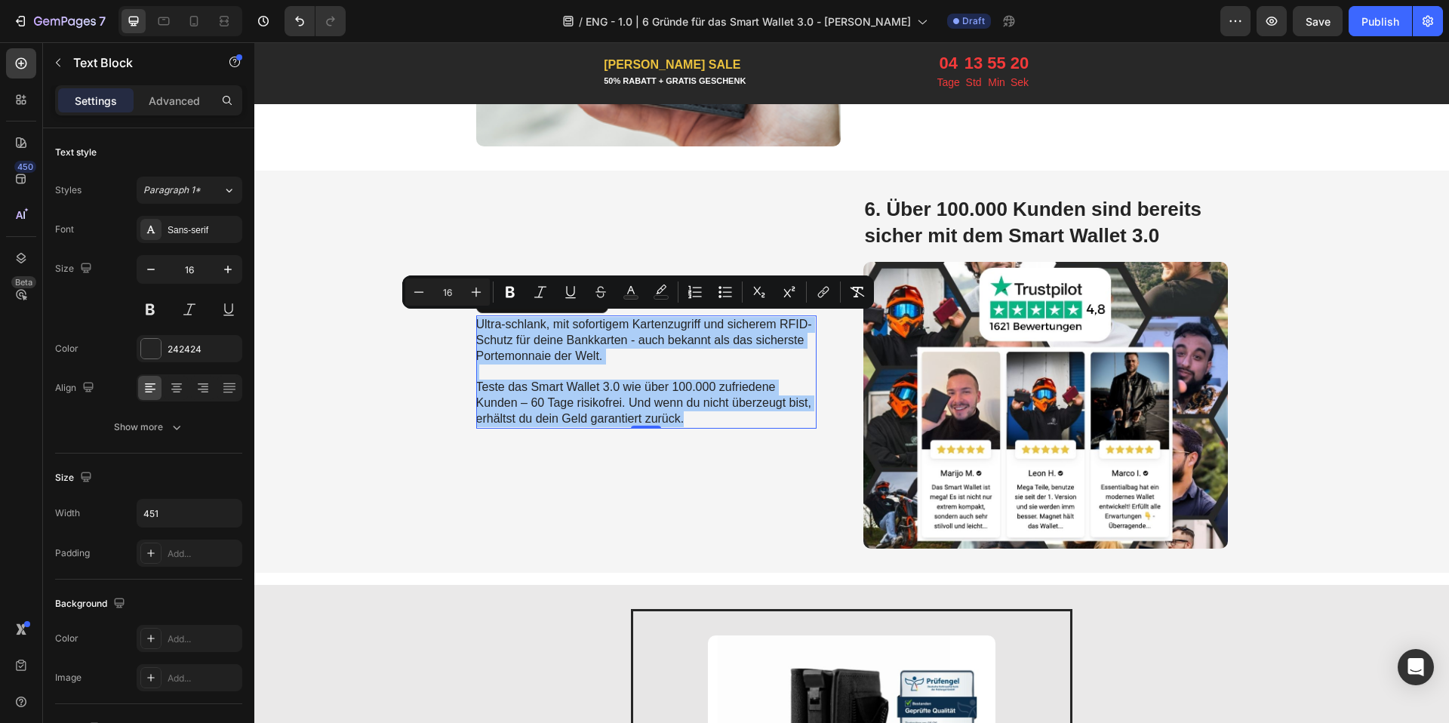
click at [973, 232] on span "6. Über 100.000 Kunden sind bereits sicher mit dem Smart Wallet 3.0" at bounding box center [1033, 222] width 337 height 49
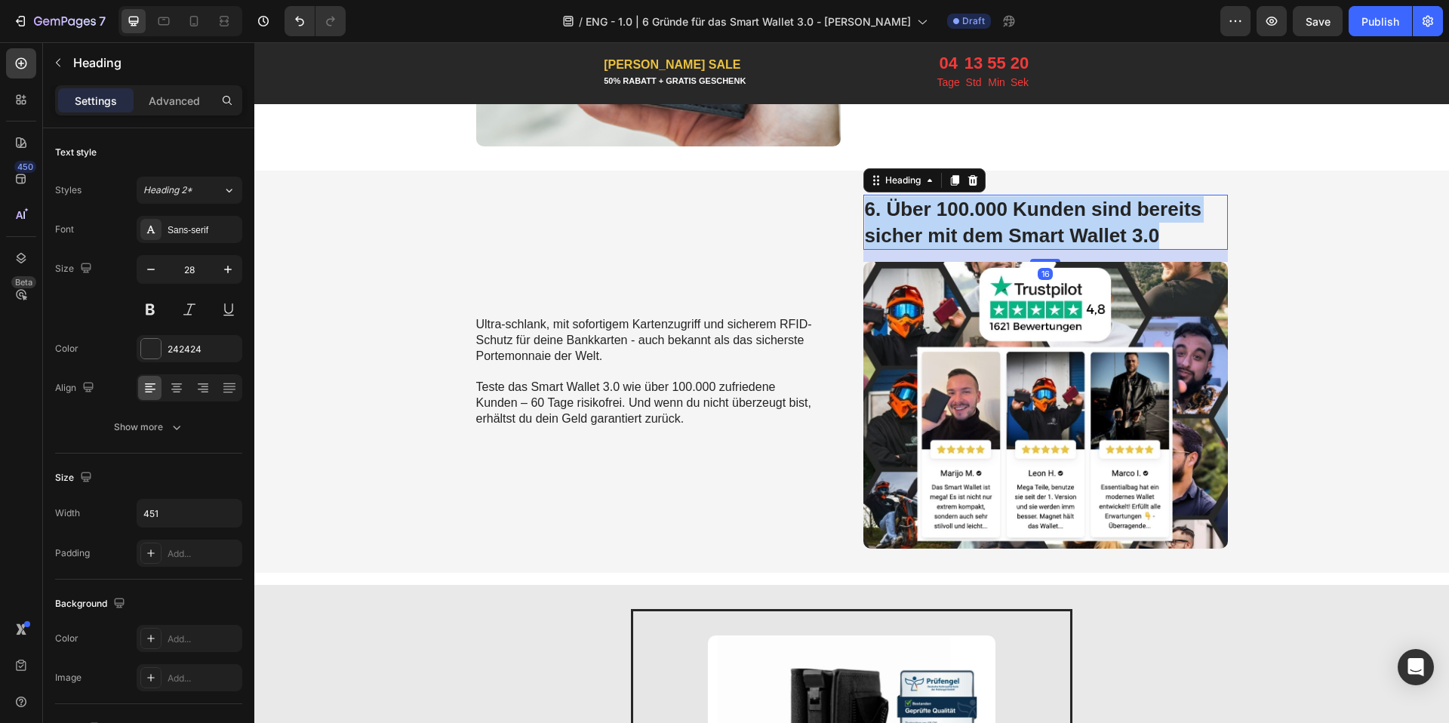
click at [973, 232] on span "6. Über 100.000 Kunden sind bereits sicher mit dem Smart Wallet 3.0" at bounding box center [1033, 222] width 337 height 49
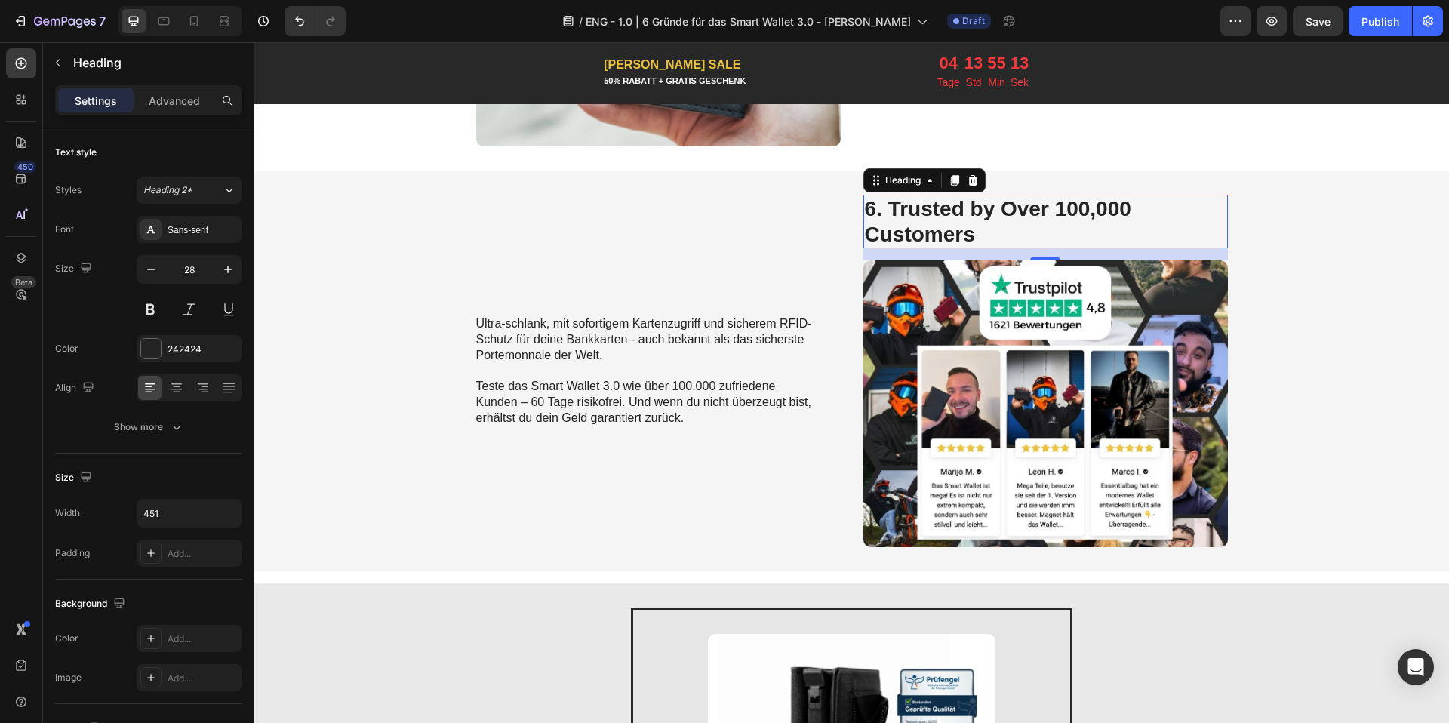
click at [535, 343] on span "Ultra-schlank, mit sofortigem Kartenzugriff und sicherem RFID-Schutz für deine …" at bounding box center [644, 339] width 336 height 45
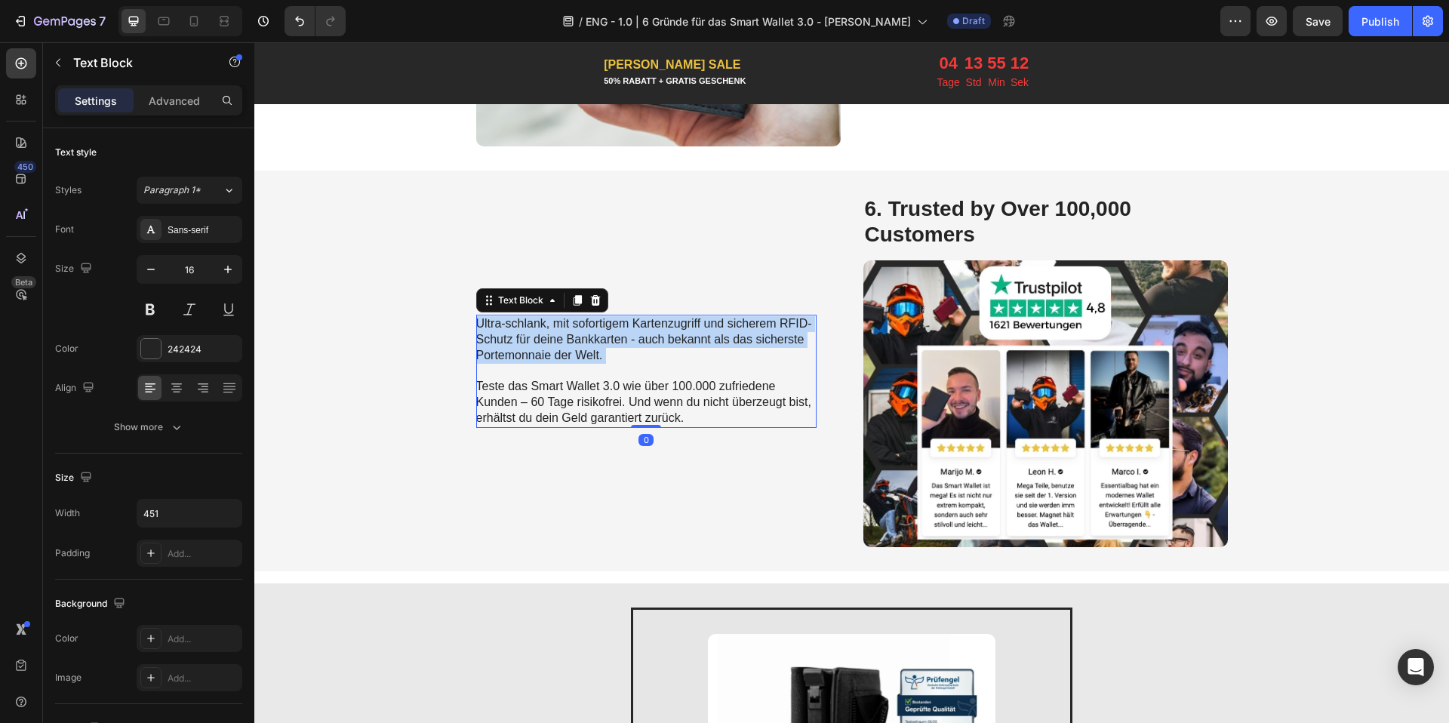
click at [535, 343] on span "Ultra-schlank, mit sofortigem Kartenzugriff und sicherem RFID-Schutz für deine …" at bounding box center [644, 339] width 336 height 45
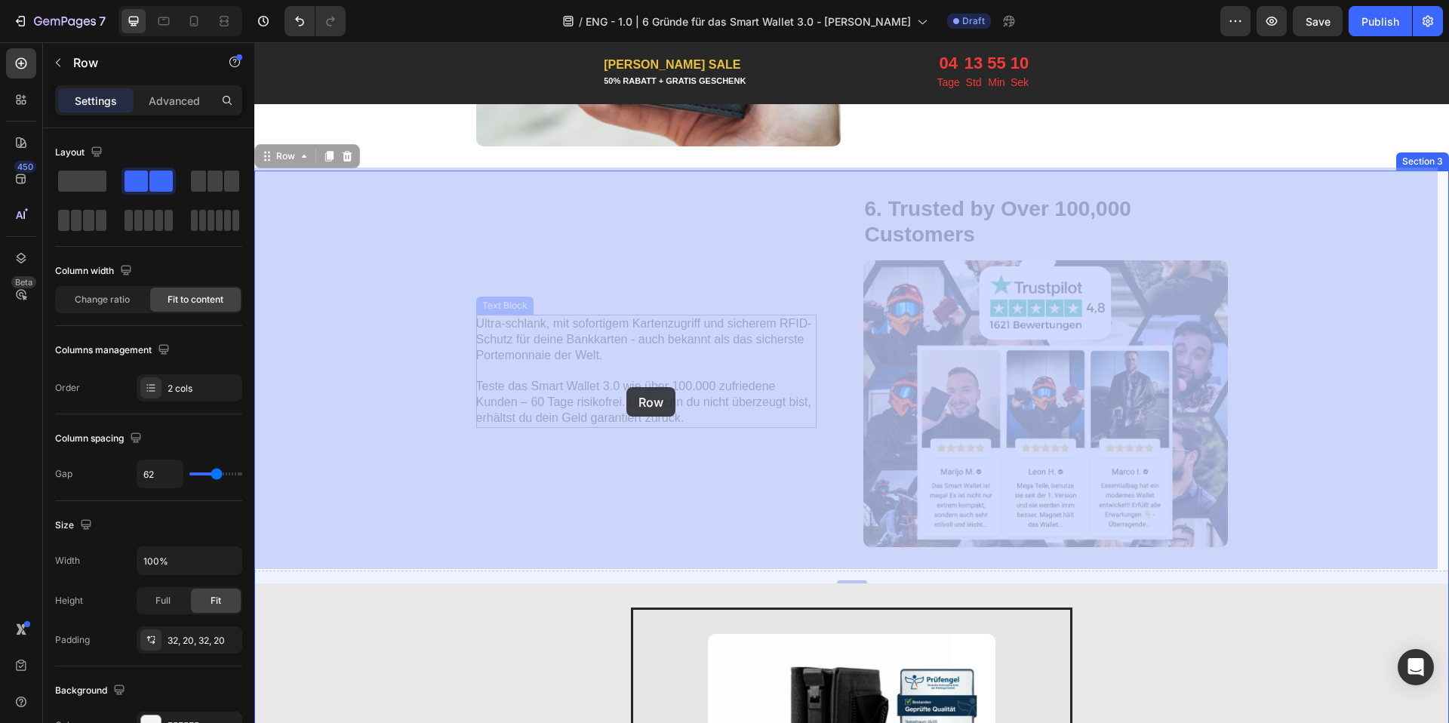
drag, startPoint x: 720, startPoint y: 424, endPoint x: 626, endPoint y: 387, distance: 100.6
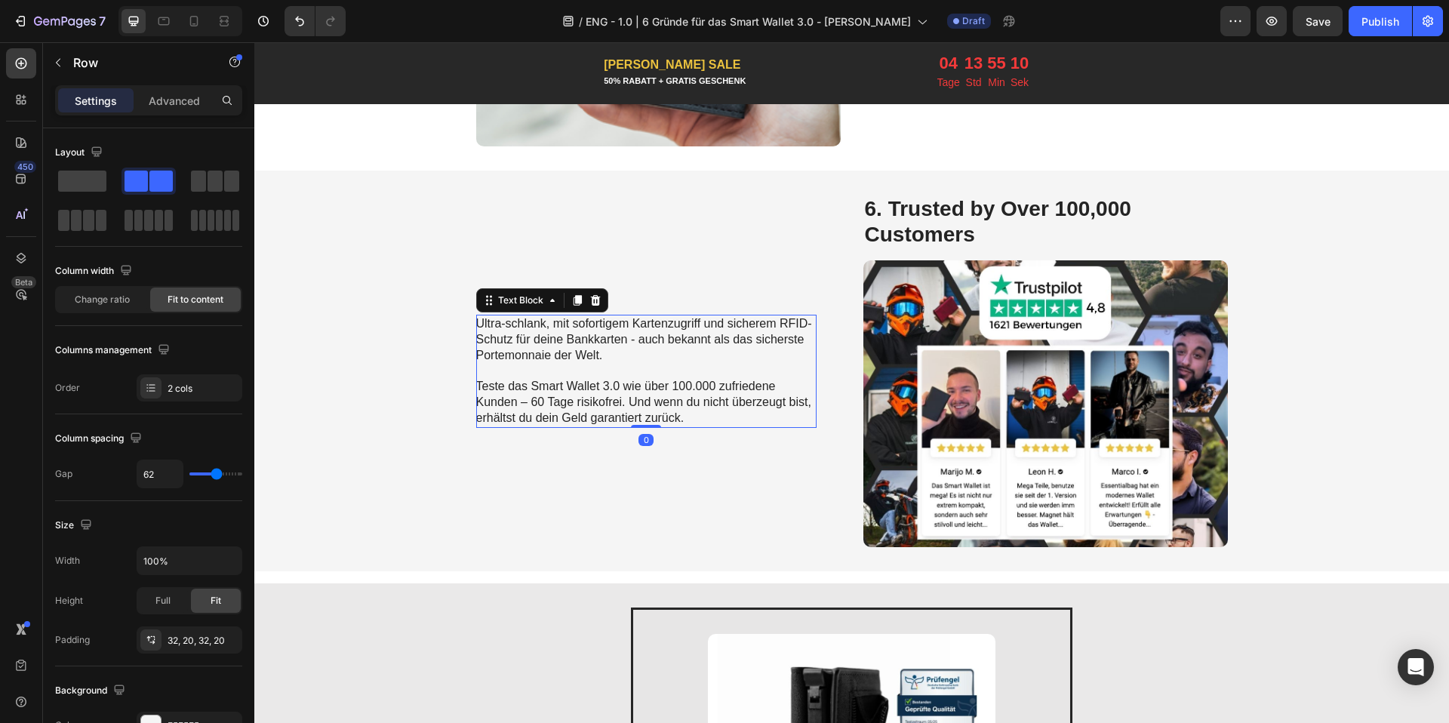
click at [691, 413] on p "Ultra-schlank, mit sofortigem Kartenzugriff und sicherem RFID-Schutz für deine …" at bounding box center [645, 371] width 339 height 110
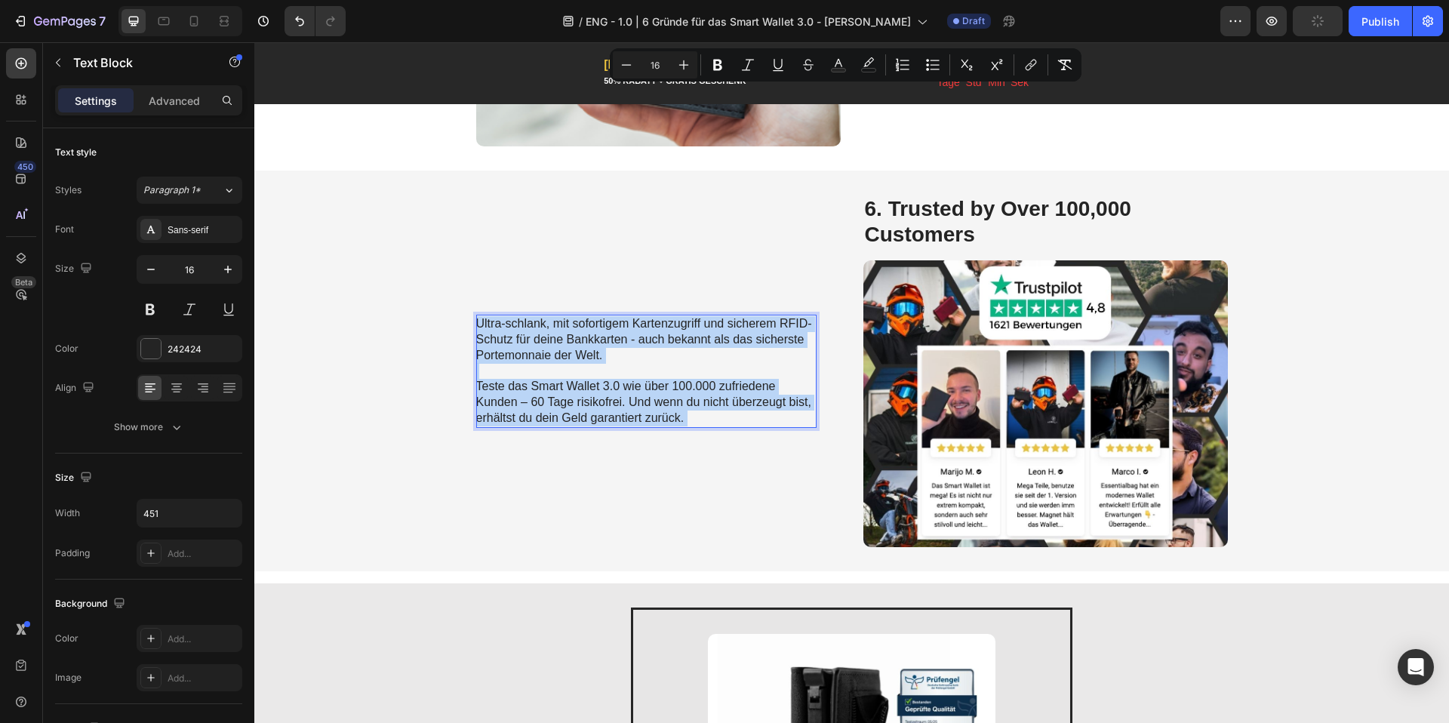
drag, startPoint x: 691, startPoint y: 412, endPoint x: 480, endPoint y: 318, distance: 231.1
click at [480, 318] on p "Ultra-schlank, mit sofortigem Kartenzugriff und sicherem RFID-Schutz für deine …" at bounding box center [645, 371] width 339 height 110
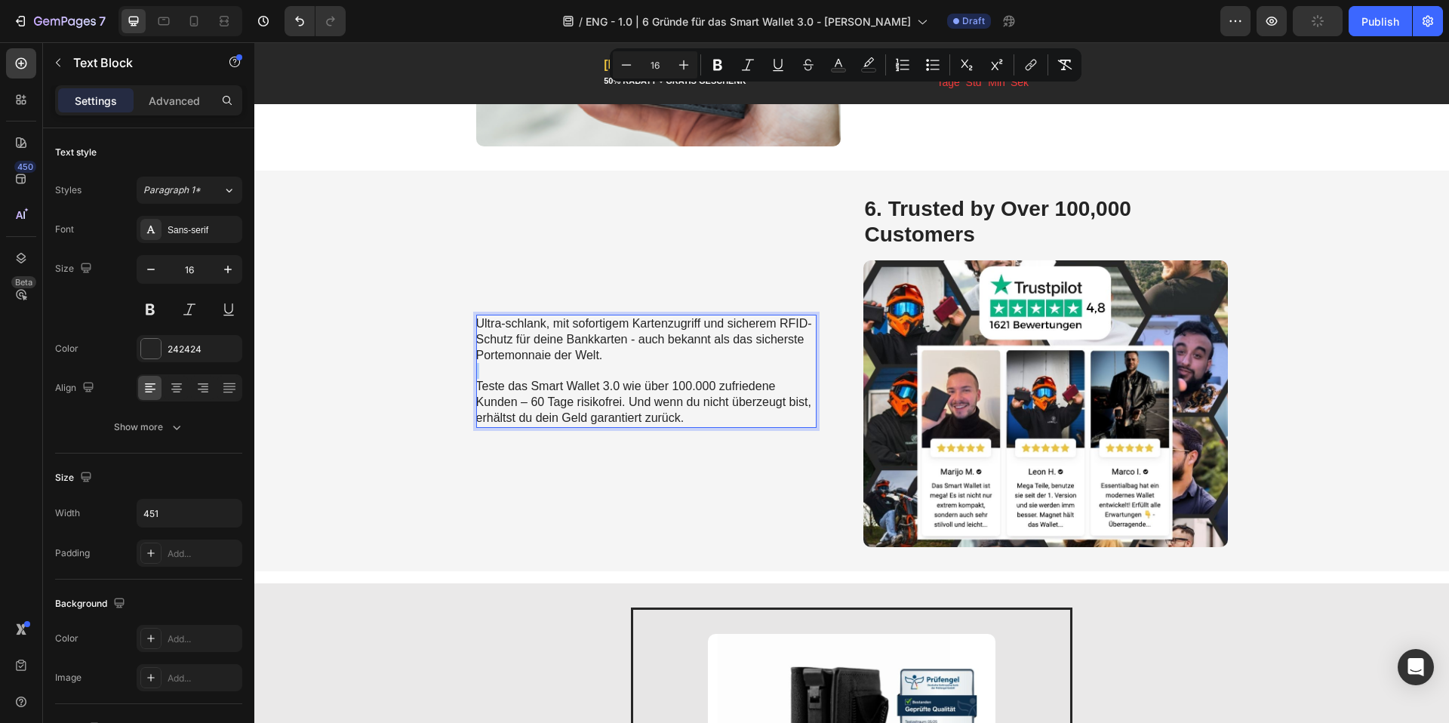
click at [719, 417] on p "Ultra-schlank, mit sofortigem Kartenzugriff und sicherem RFID-Schutz für deine …" at bounding box center [645, 371] width 339 height 110
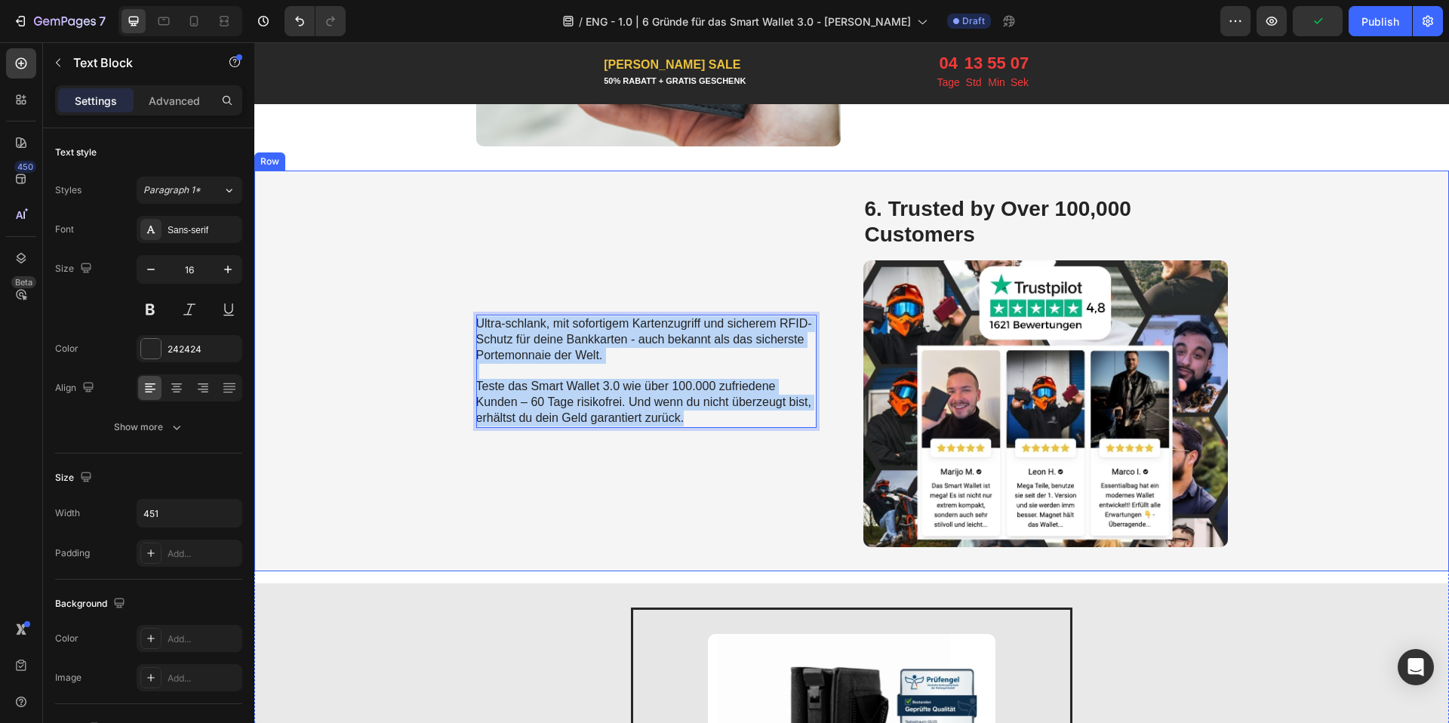
drag, startPoint x: 719, startPoint y: 417, endPoint x: 467, endPoint y: 300, distance: 278.1
click at [467, 300] on div "Ultra-schlank, mit sofortigem Kartenzugriff und sicherem RFID-Schutz für deine …" at bounding box center [851, 371] width 1194 height 401
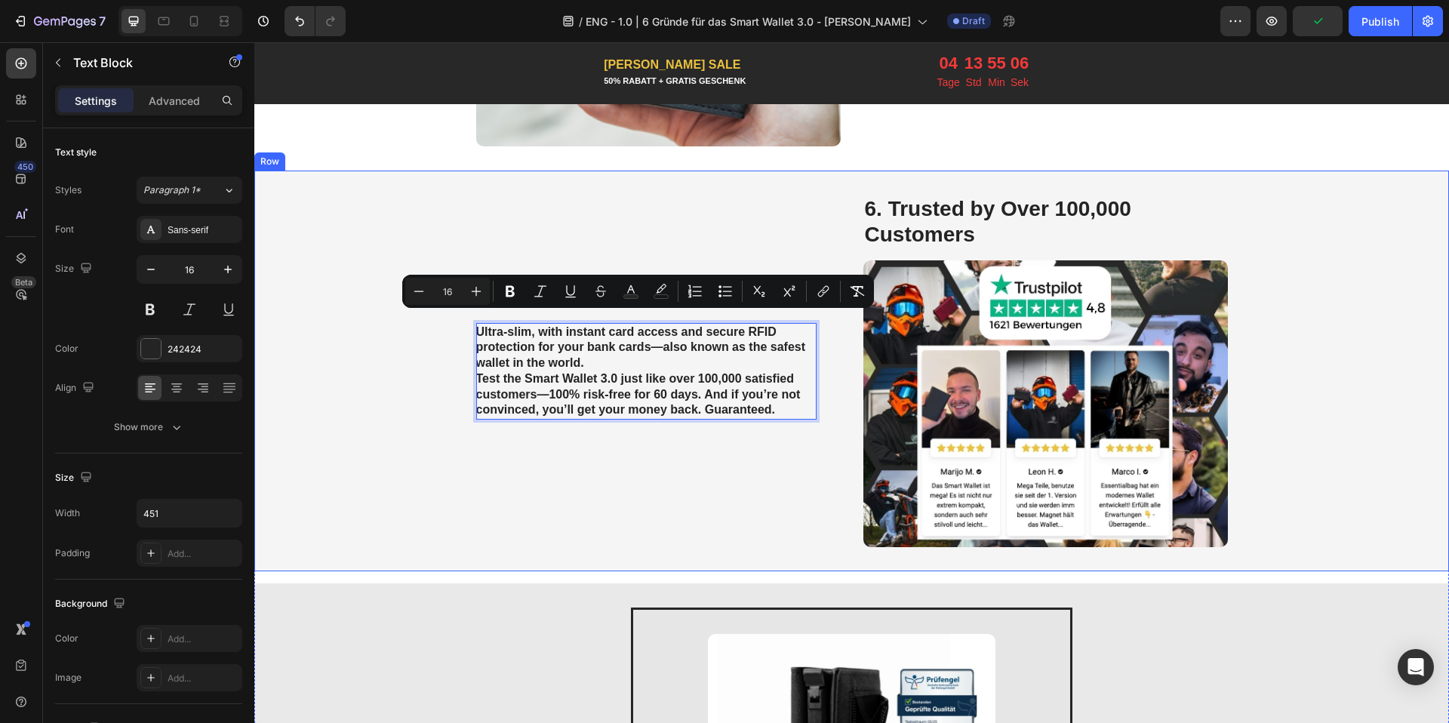
scroll to position [2484, 0]
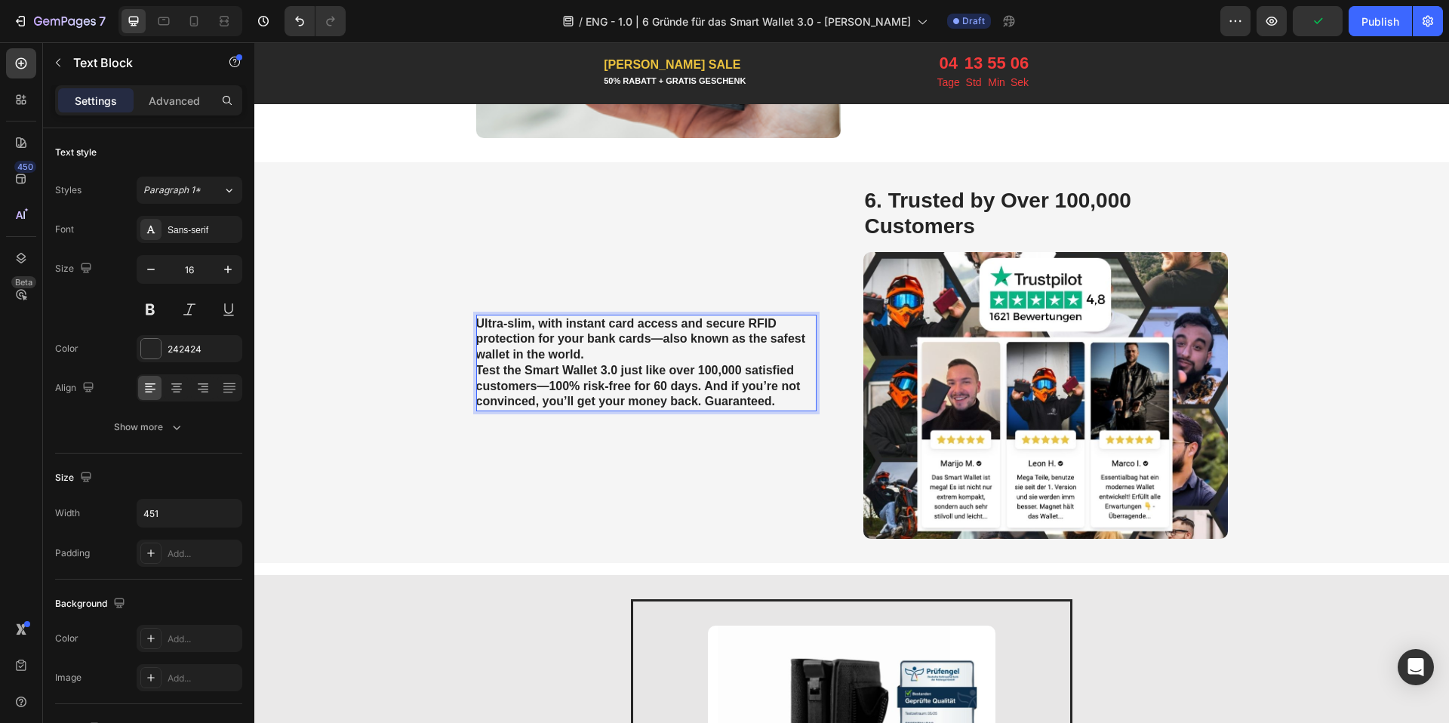
click at [644, 344] on p "Ultra-slim, with instant card access and secure RFID protection for your bank c…" at bounding box center [645, 339] width 339 height 47
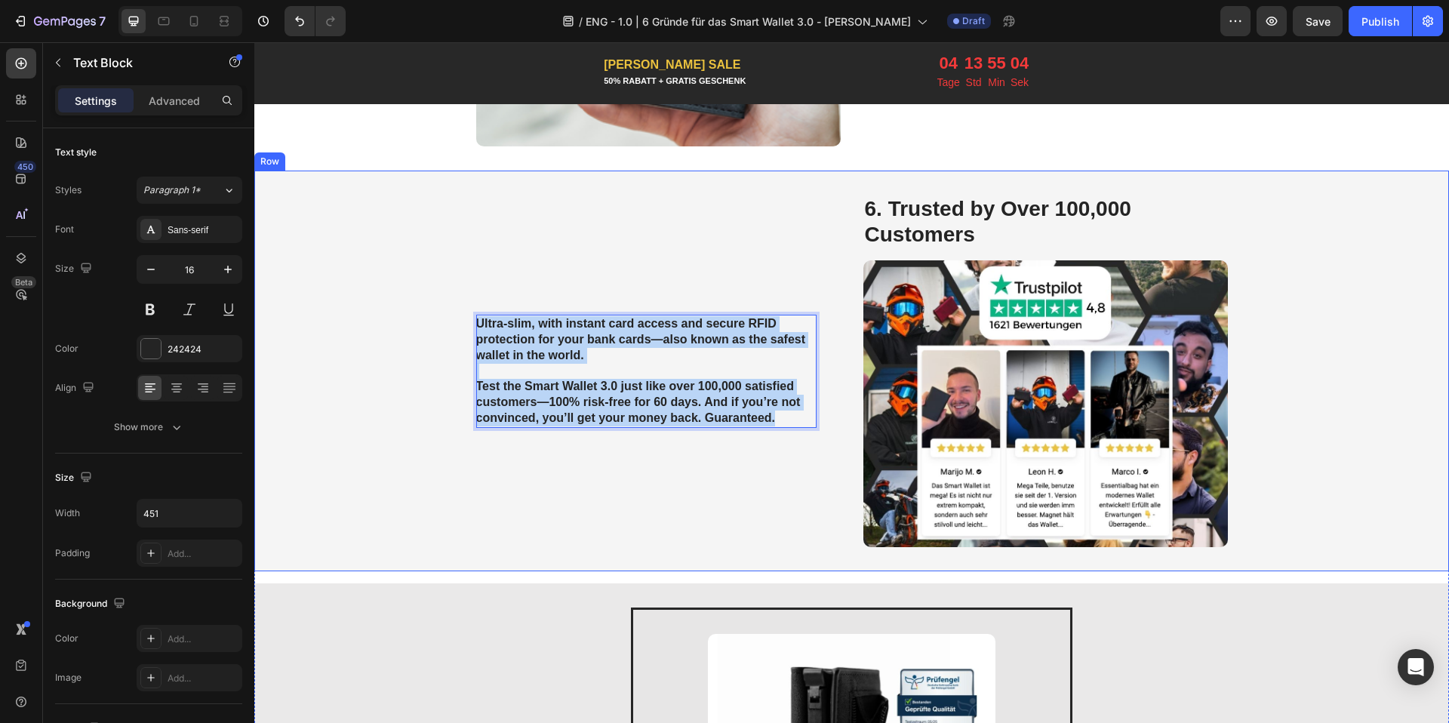
drag, startPoint x: 779, startPoint y: 419, endPoint x: 480, endPoint y: 297, distance: 323.5
click at [480, 297] on div "Ultra-slim, with instant card access and secure RFID protection for your bank c…" at bounding box center [646, 371] width 340 height 352
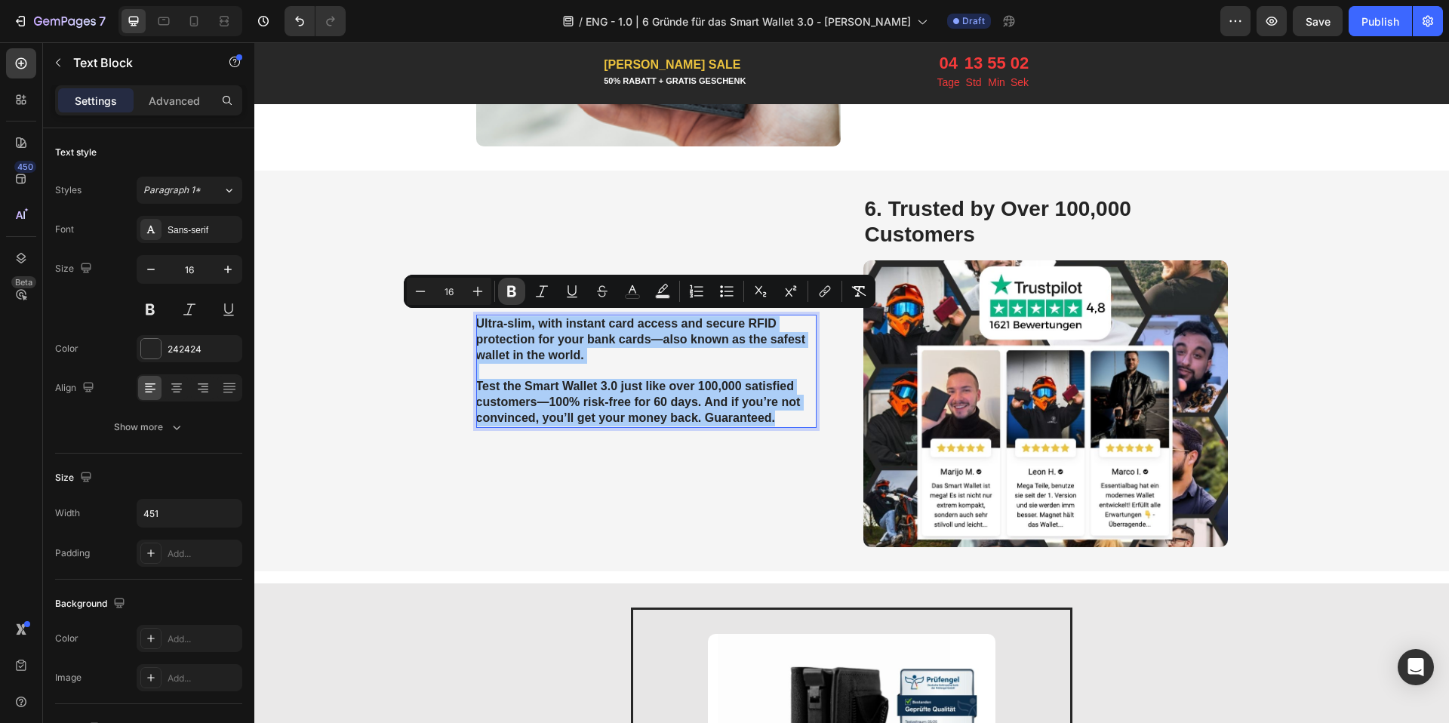
click at [505, 290] on icon "Editor contextual toolbar" at bounding box center [511, 291] width 15 height 15
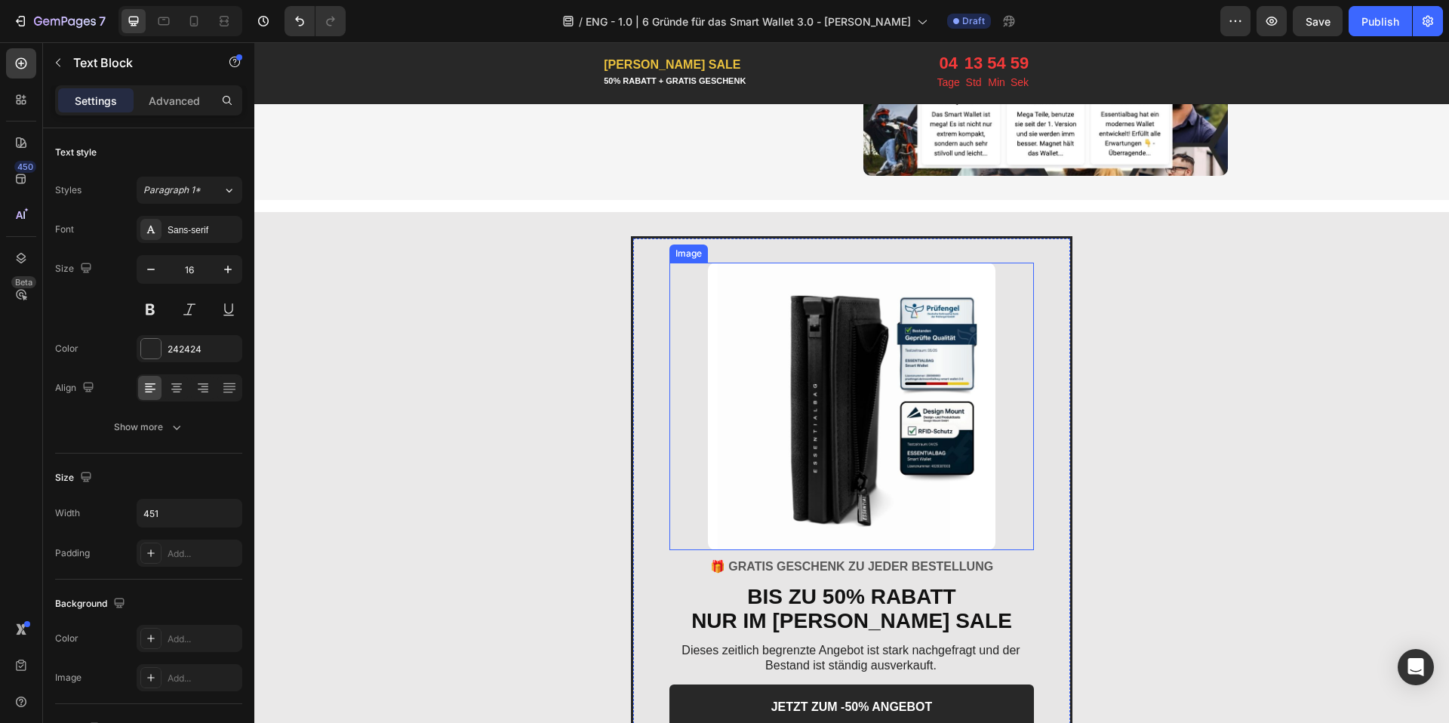
scroll to position [2911, 0]
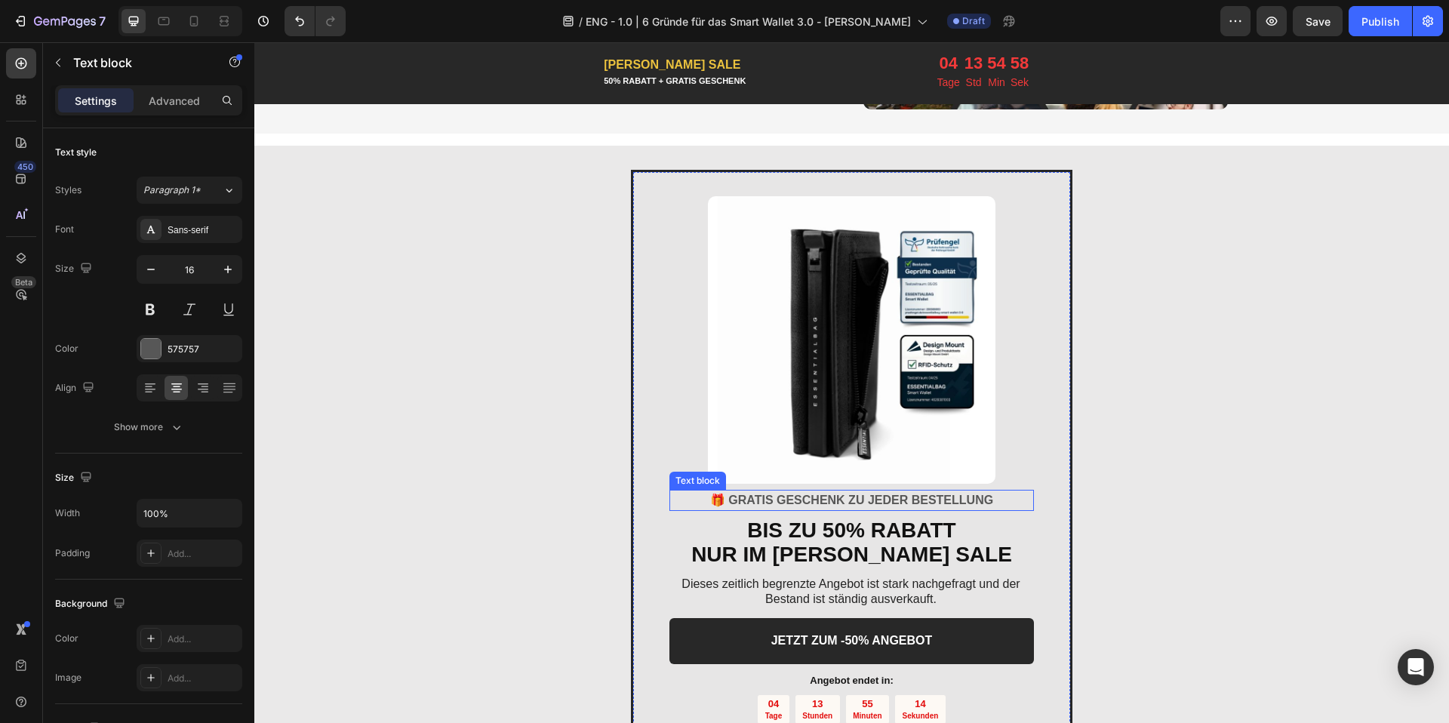
click at [789, 505] on strong "🎁 GRATIS GESCHENK ZU JEDER BESTELLUNG" at bounding box center [851, 499] width 283 height 13
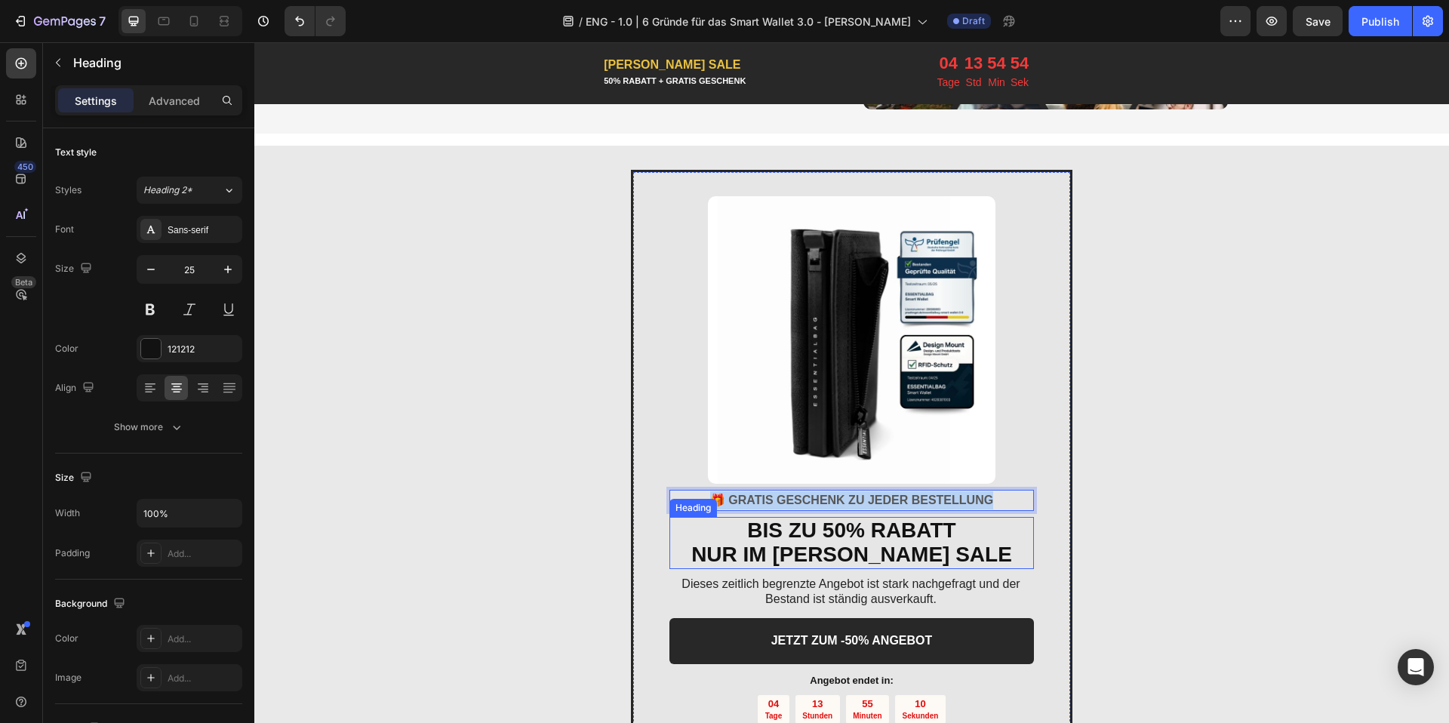
click at [747, 530] on strong "BIS ZU 50% RABATT" at bounding box center [851, 529] width 208 height 23
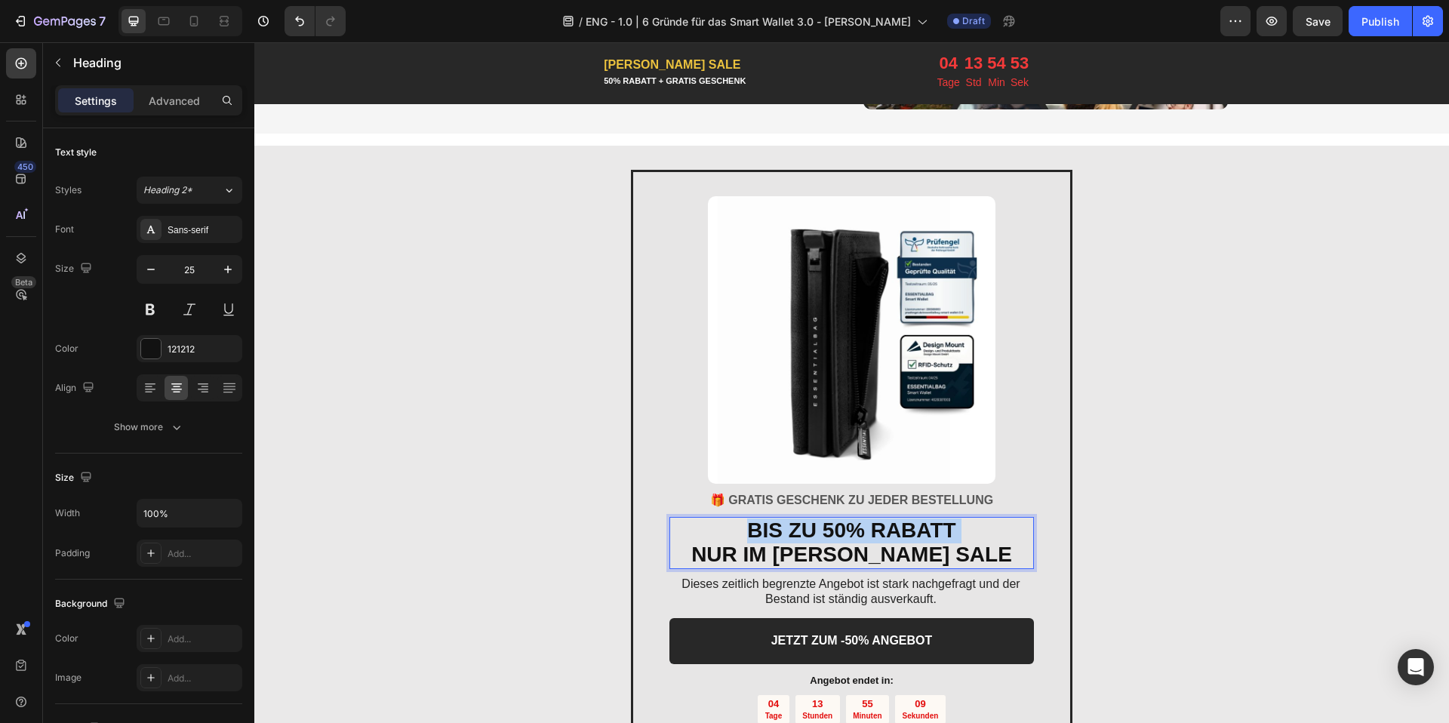
click at [747, 530] on strong "BIS ZU 50% RABATT" at bounding box center [851, 529] width 208 height 23
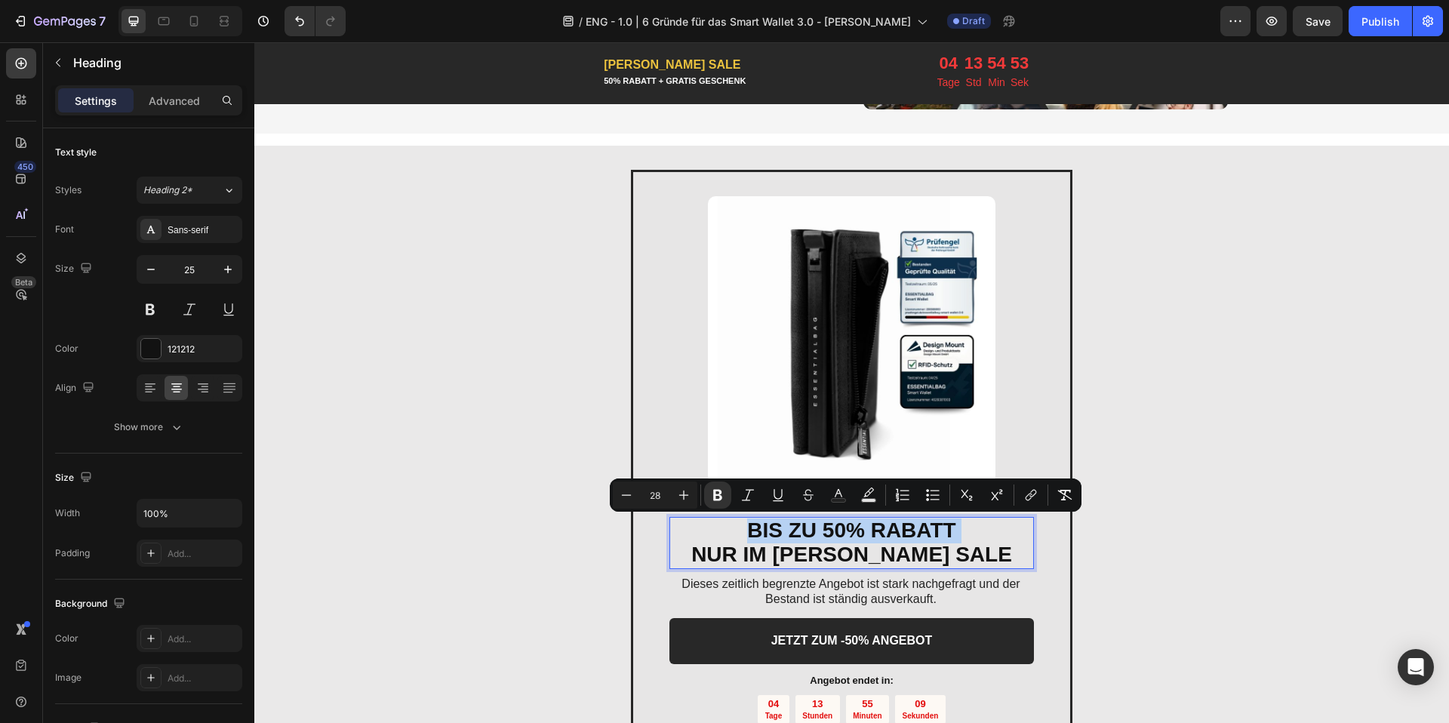
click at [747, 530] on strong "BIS ZU 50% RABATT" at bounding box center [851, 529] width 208 height 23
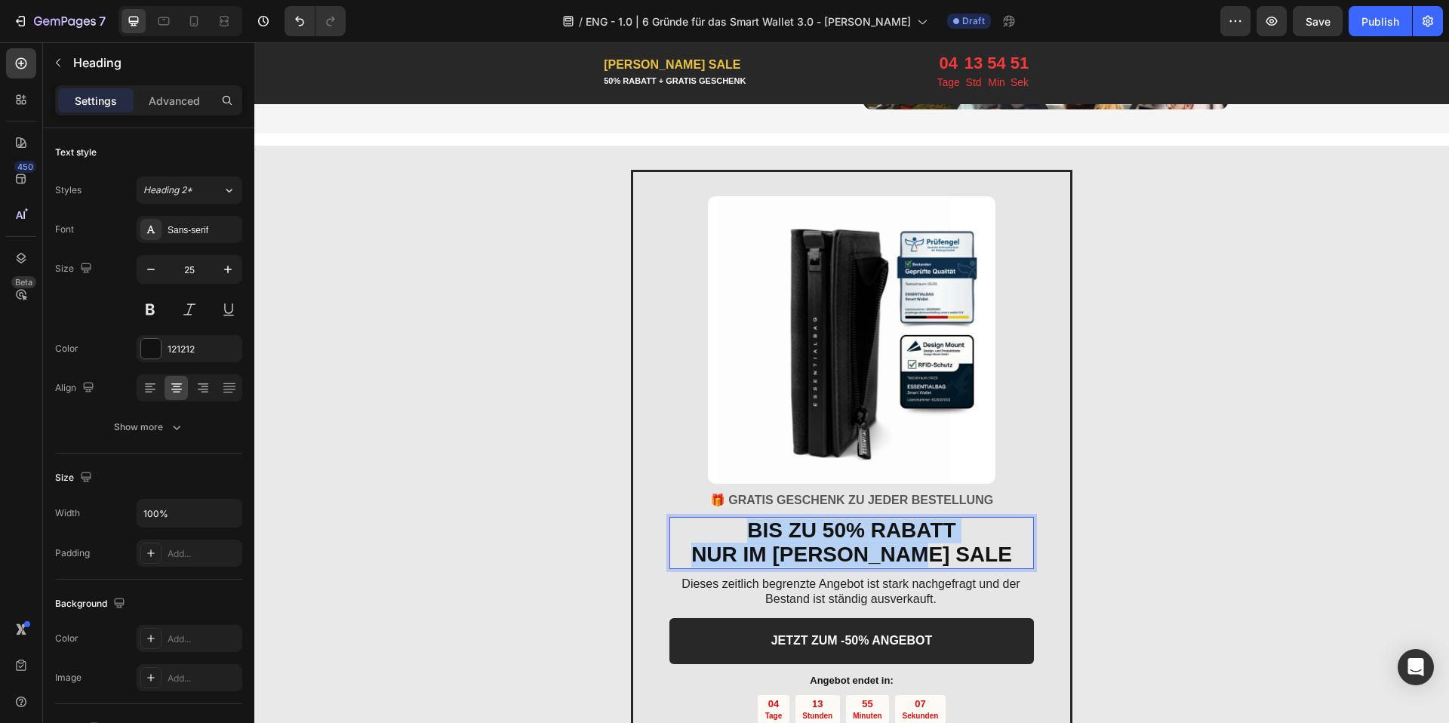
drag, startPoint x: 973, startPoint y: 554, endPoint x: 720, endPoint y: 523, distance: 255.4
click at [720, 523] on p "BIS ZU 50% RABATT NUR IM [PERSON_NAME] SALE" at bounding box center [851, 542] width 361 height 49
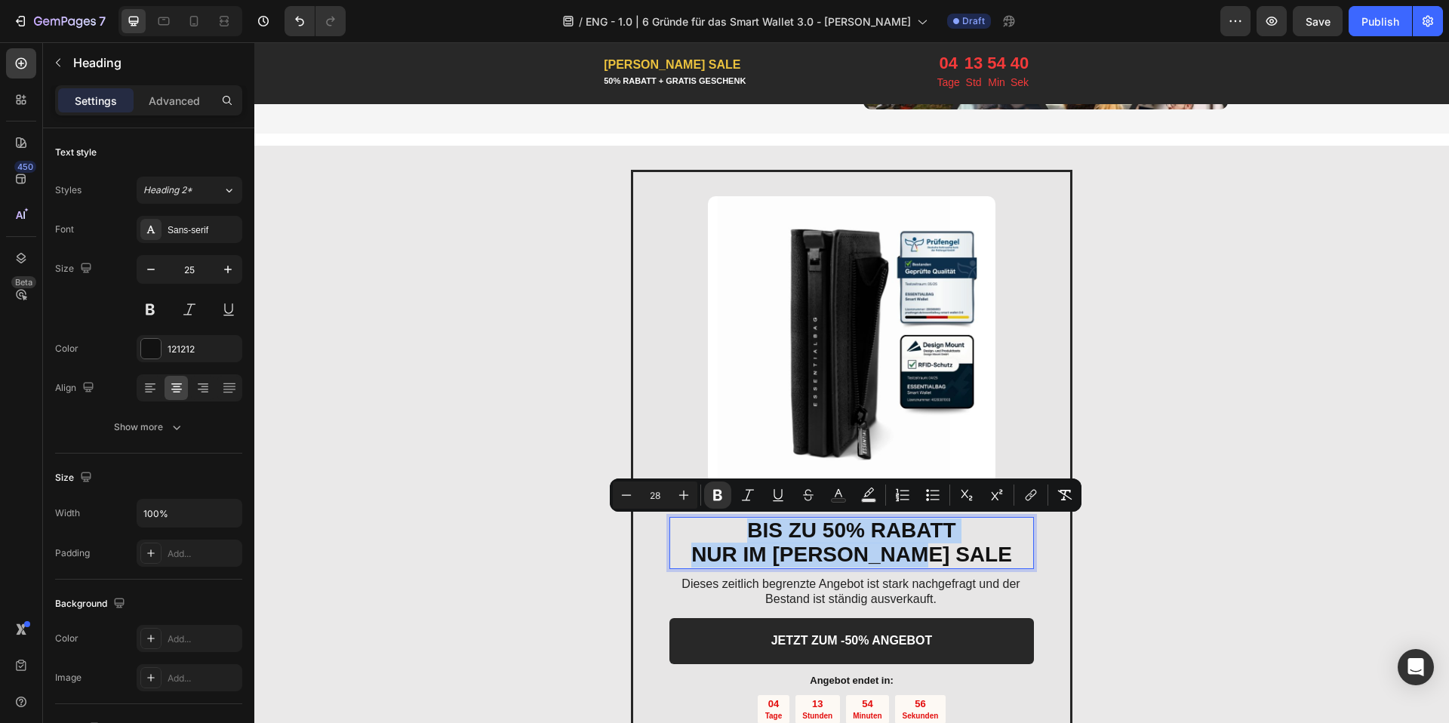
click at [874, 546] on strong "NUR IM [PERSON_NAME] SALE" at bounding box center [851, 554] width 321 height 23
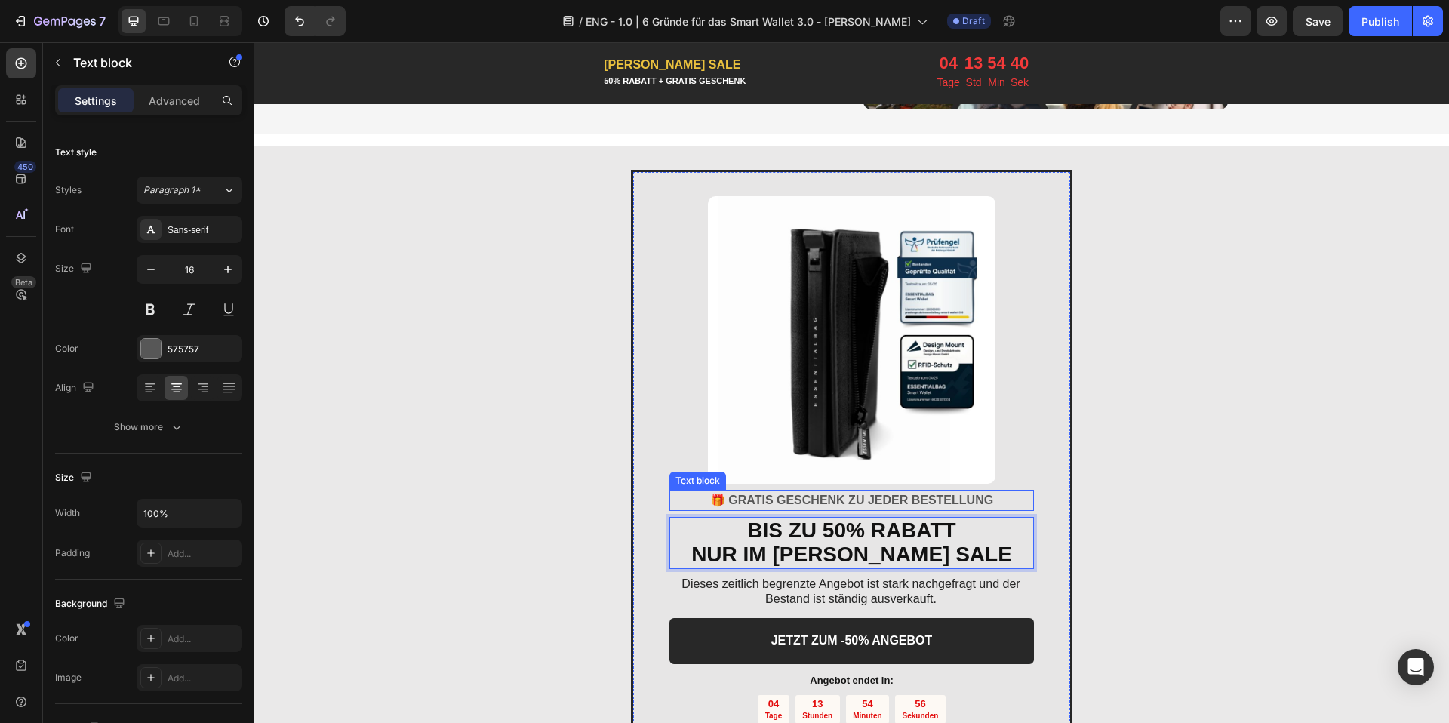
click at [847, 494] on strong "🎁 GRATIS GESCHENK ZU JEDER BESTELLUNG" at bounding box center [851, 499] width 283 height 13
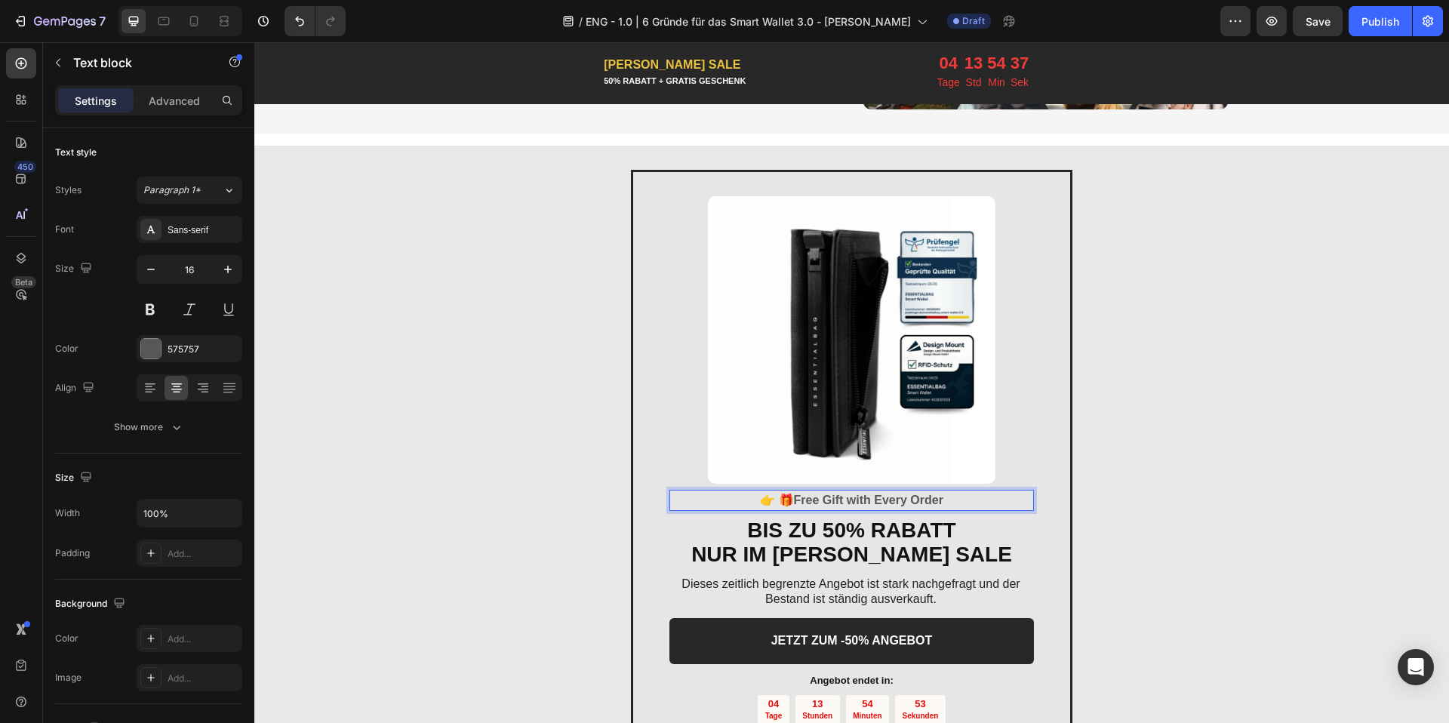
click at [849, 501] on strong "Free Gift with Every Order" at bounding box center [868, 499] width 149 height 13
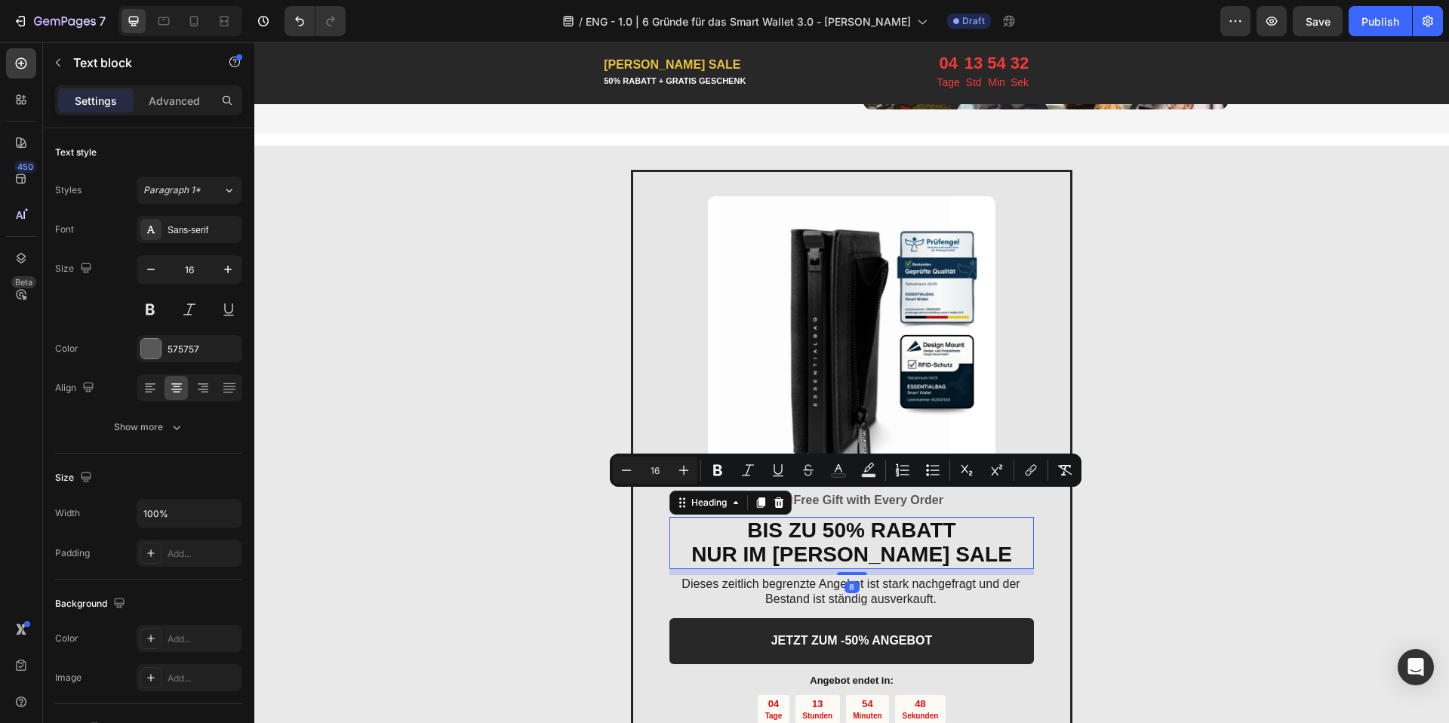
click at [836, 564] on strong "NUR IM [PERSON_NAME] SALE" at bounding box center [851, 554] width 321 height 23
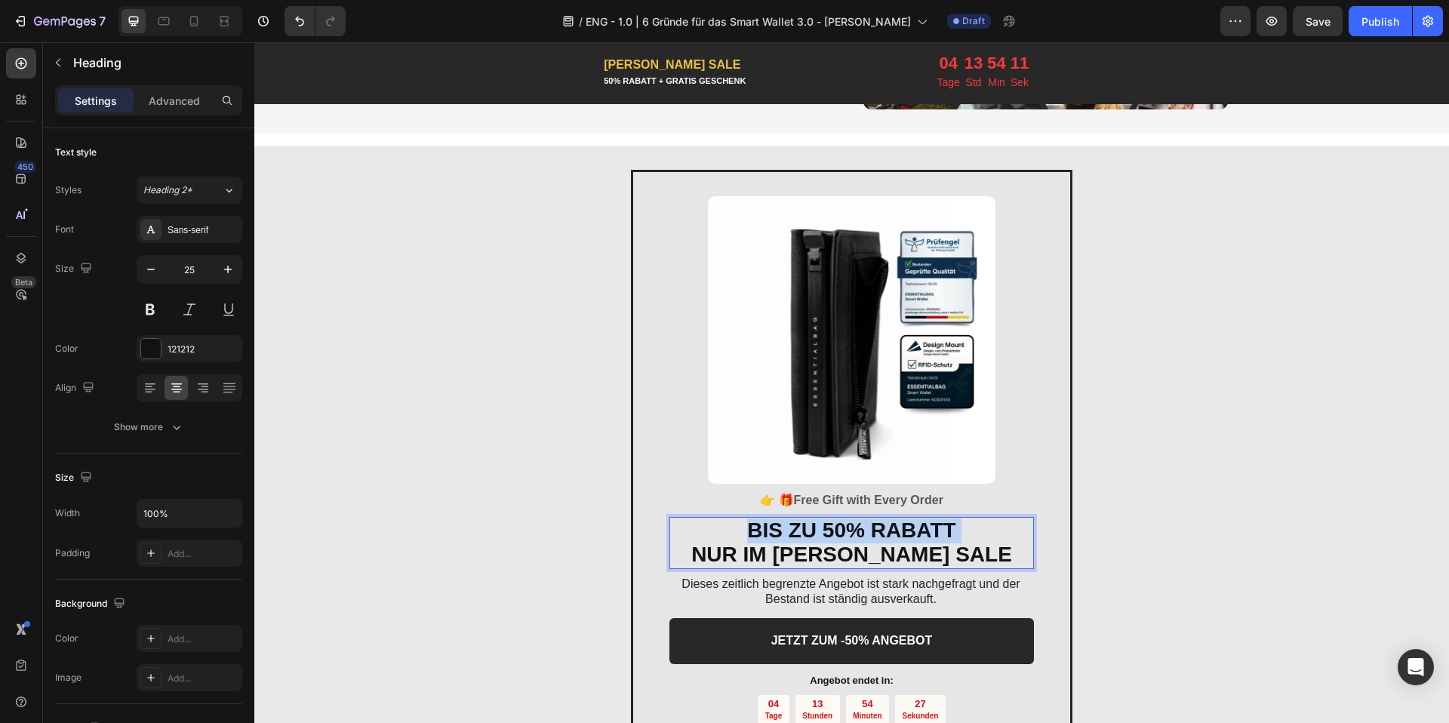
click at [779, 530] on strong "BIS ZU 50% RABATT" at bounding box center [851, 529] width 208 height 23
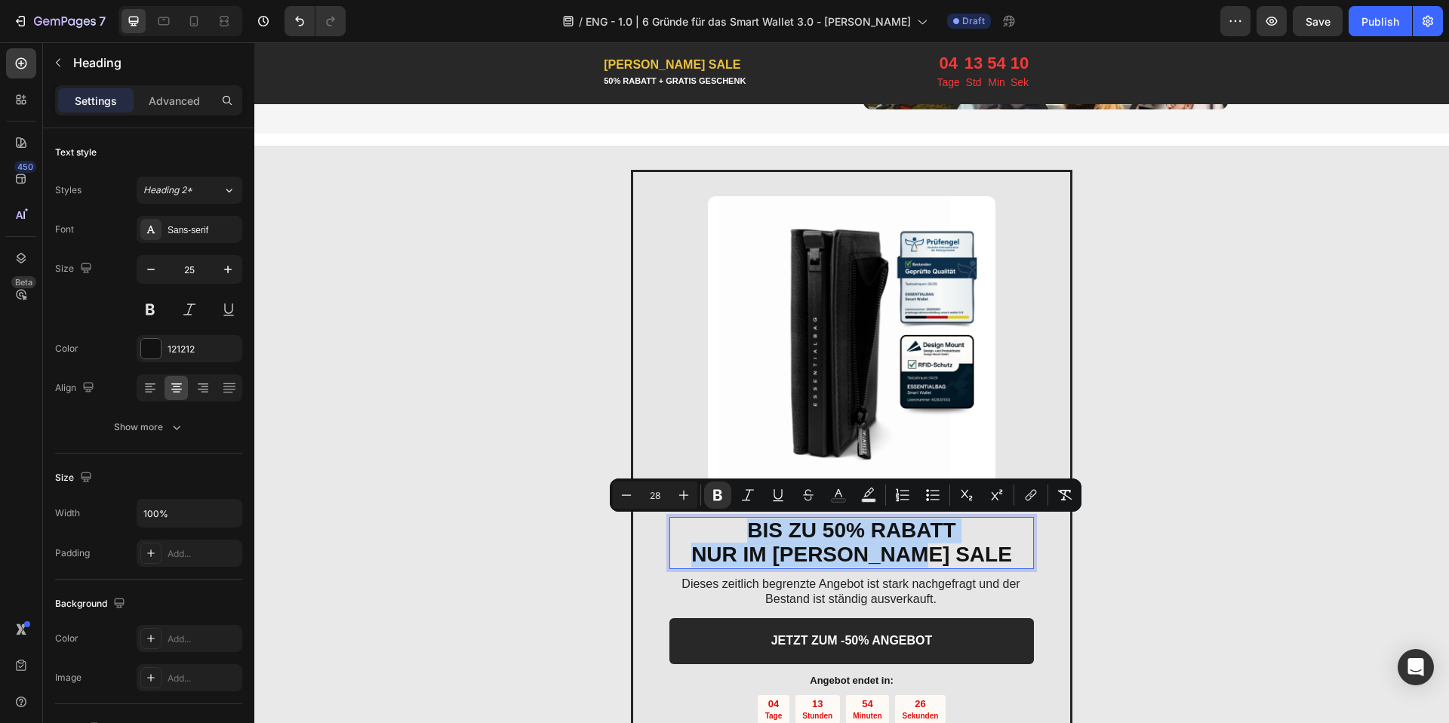
drag, startPoint x: 1003, startPoint y: 557, endPoint x: 724, endPoint y: 516, distance: 281.4
click at [724, 517] on h2 "BIS ZU 50% RABATT NUR IM [PERSON_NAME] SALE" at bounding box center [851, 543] width 364 height 52
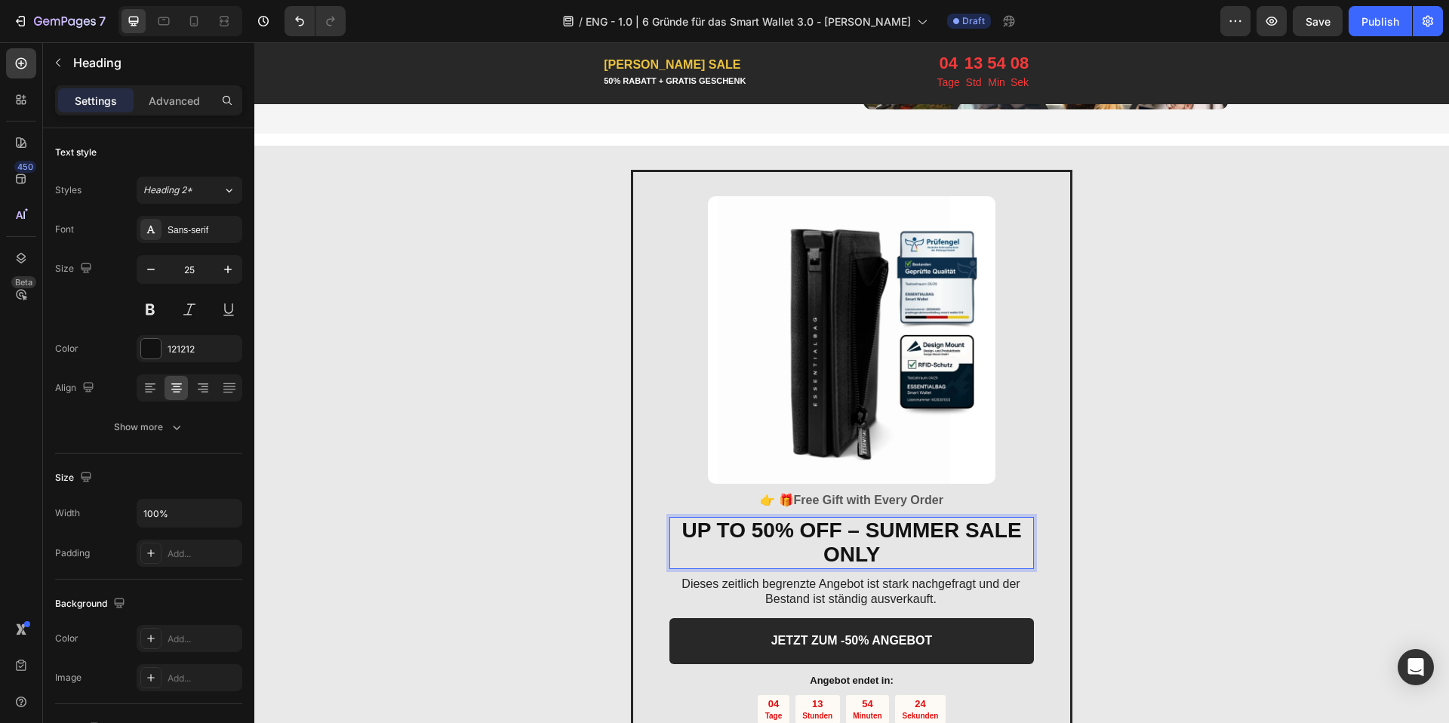
click at [859, 530] on strong "UP TO 50% OFF – SUMMER SALE ONLY" at bounding box center [851, 542] width 340 height 48
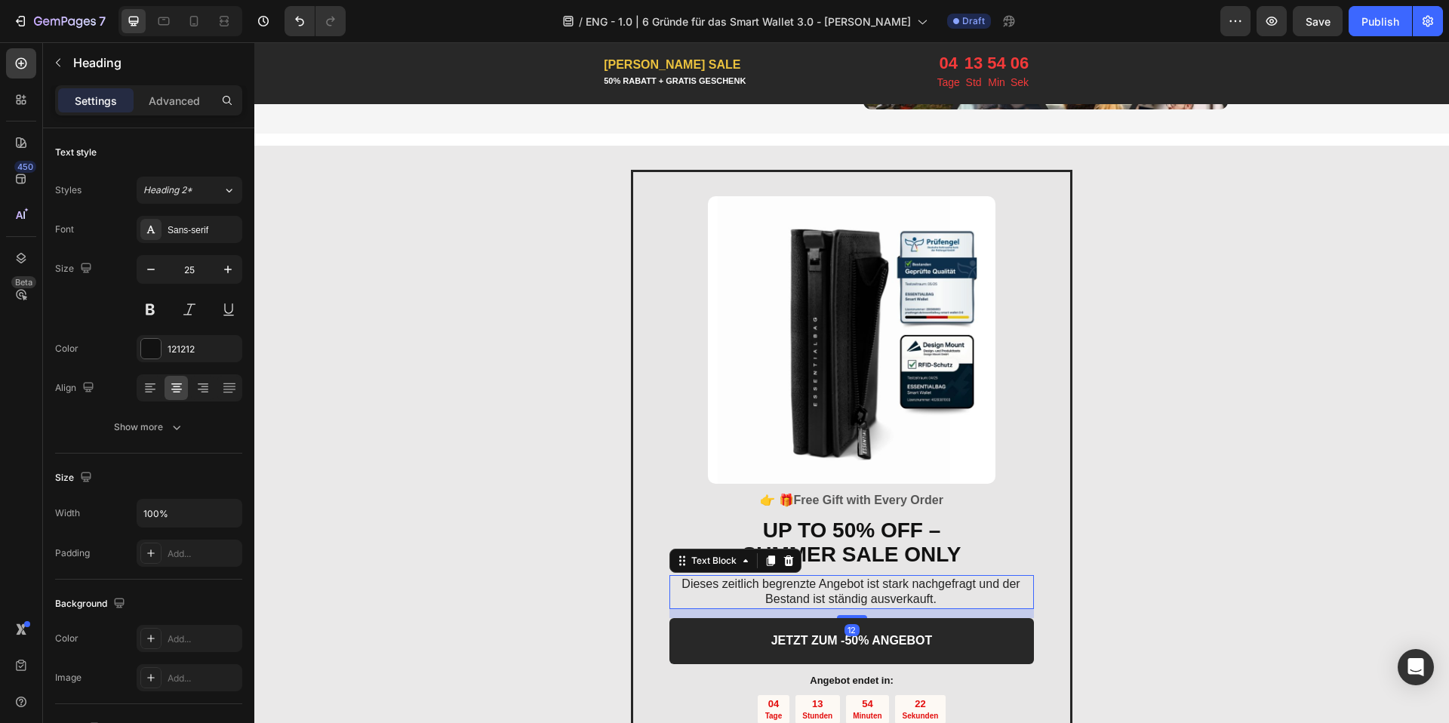
click at [877, 599] on p "Dieses zeitlich begrenzte Angebot ist stark nachgefragt und der Bestand ist stä…" at bounding box center [850, 592] width 363 height 32
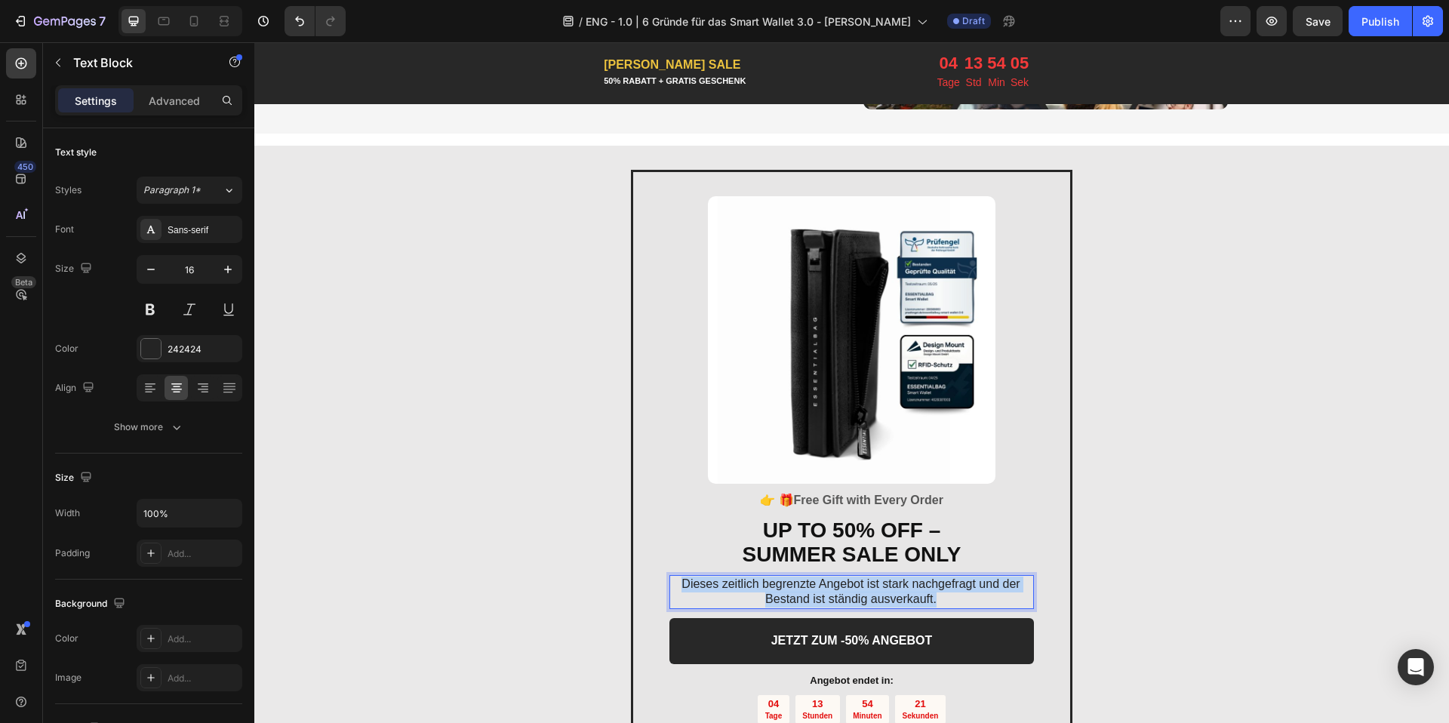
click at [877, 599] on p "Dieses zeitlich begrenzte Angebot ist stark nachgefragt und der Bestand ist stä…" at bounding box center [850, 592] width 363 height 32
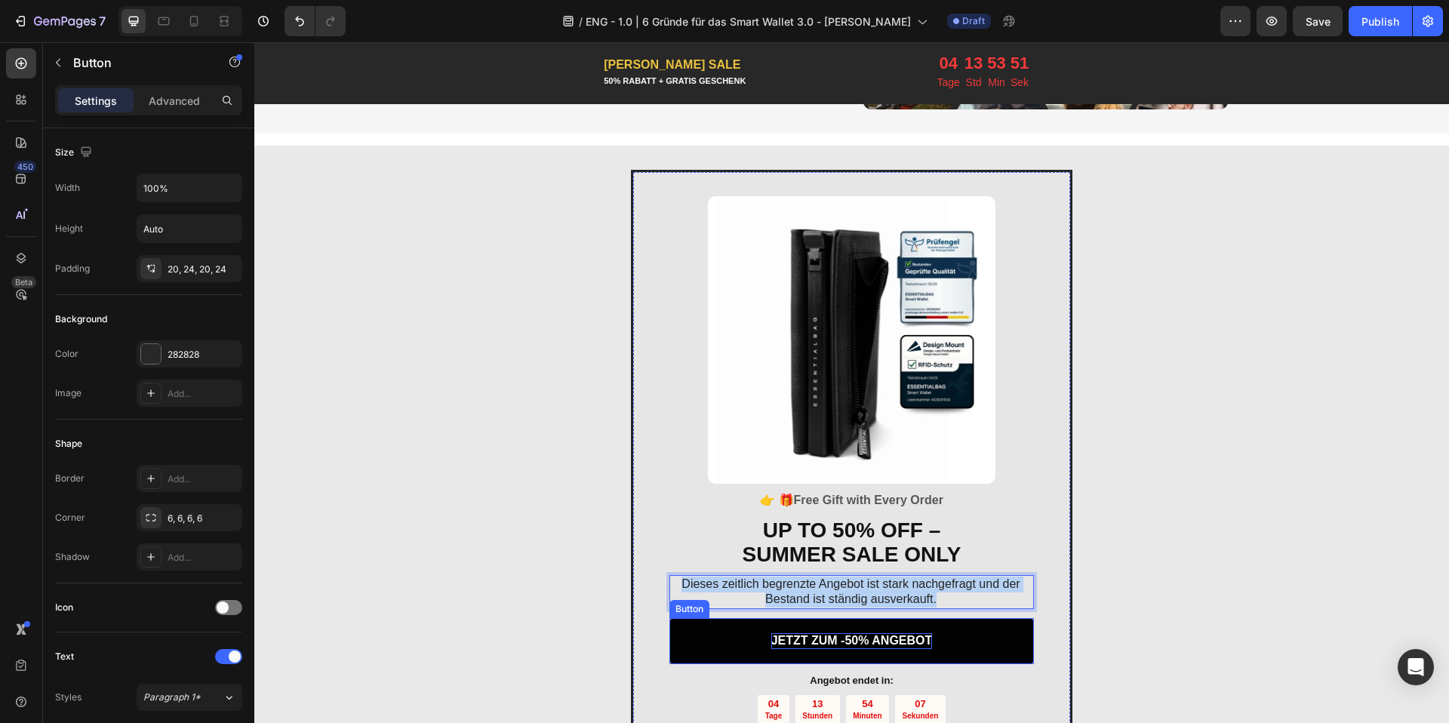
click at [807, 637] on p "JETZT ZUM -50% ANGEBOT" at bounding box center [851, 641] width 161 height 16
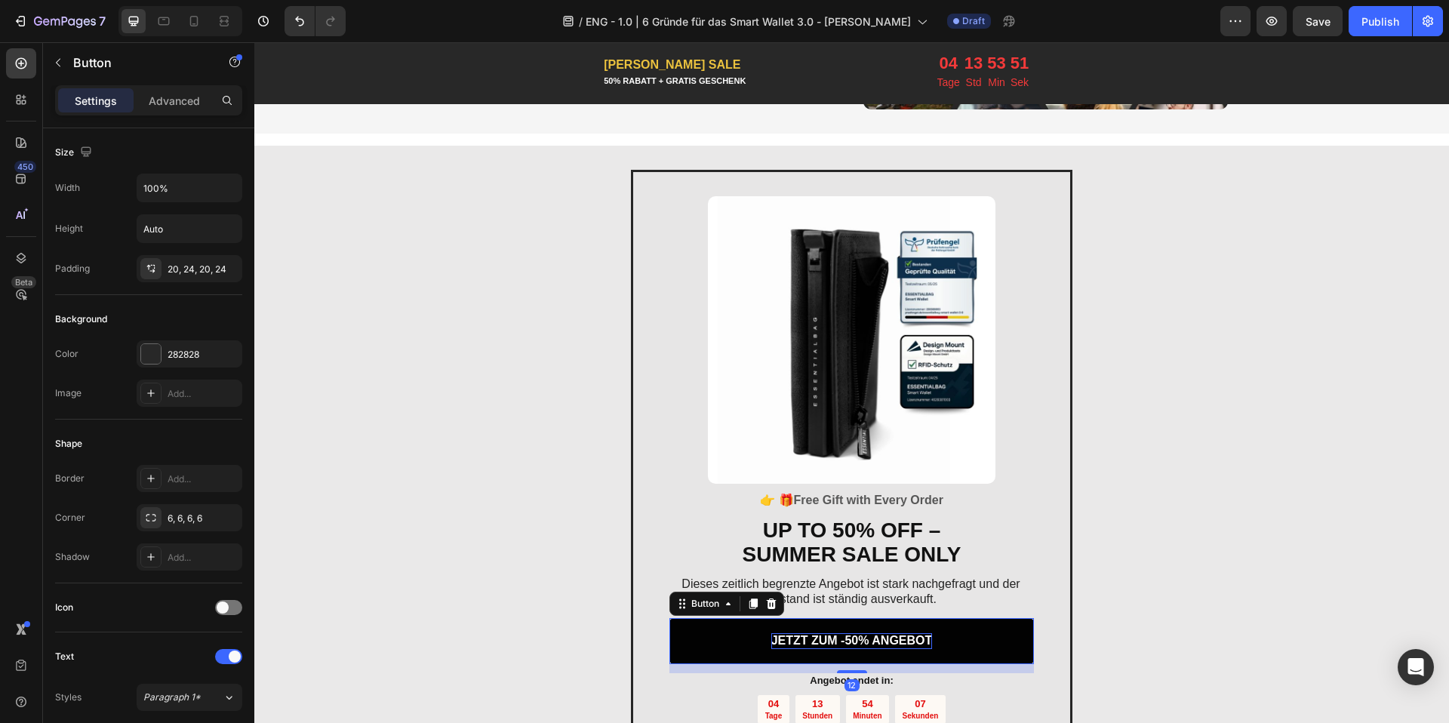
click at [807, 637] on p "JETZT ZUM -50% ANGEBOT" at bounding box center [851, 641] width 161 height 16
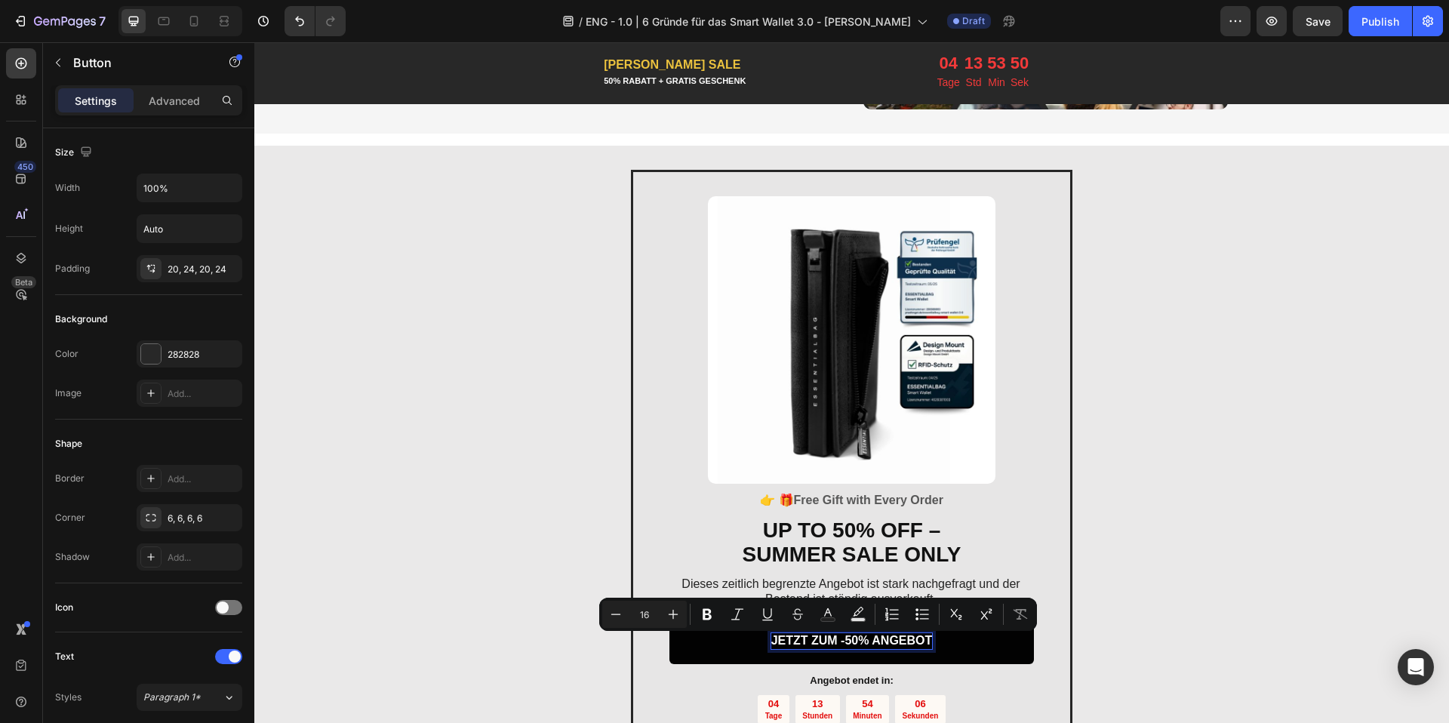
click at [797, 641] on p "JETZT ZUM -50% ANGEBOT" at bounding box center [851, 641] width 161 height 16
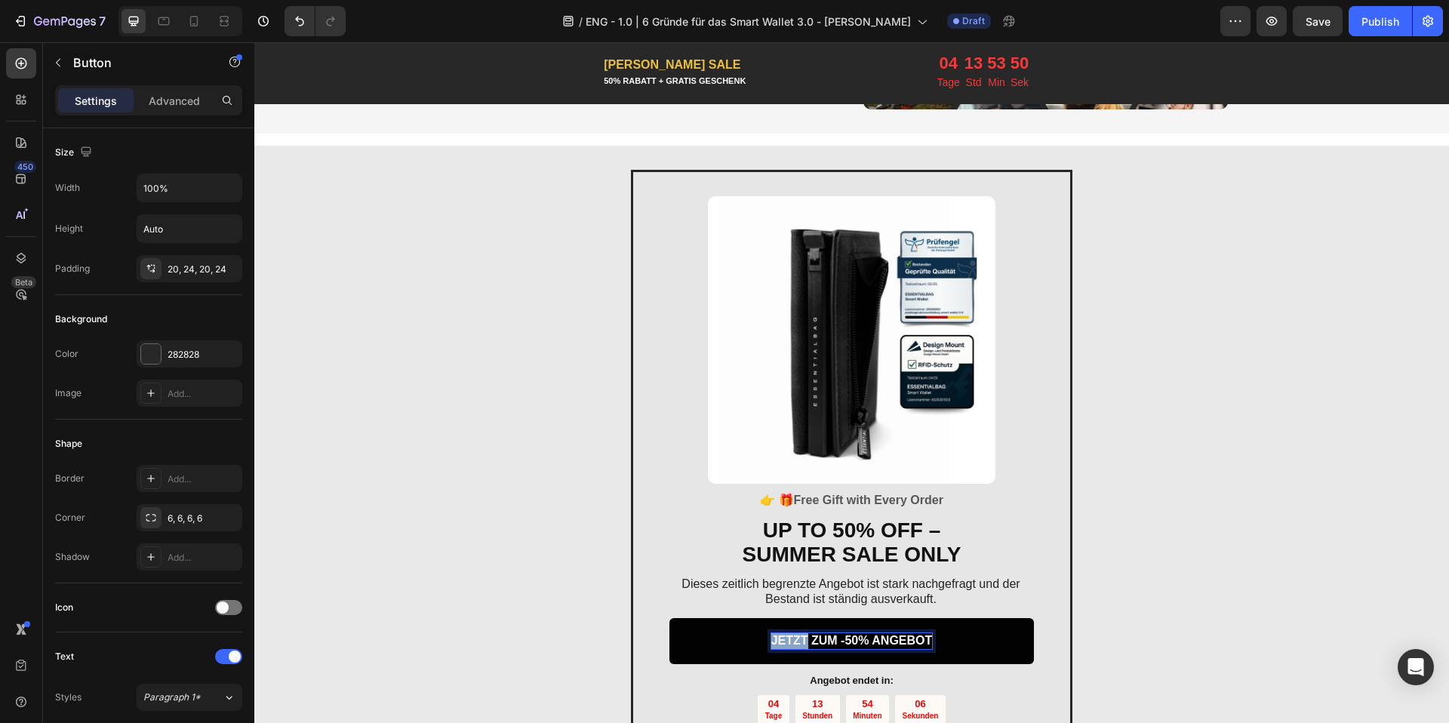
click at [797, 641] on p "JETZT ZUM -50% ANGEBOT" at bounding box center [851, 641] width 161 height 16
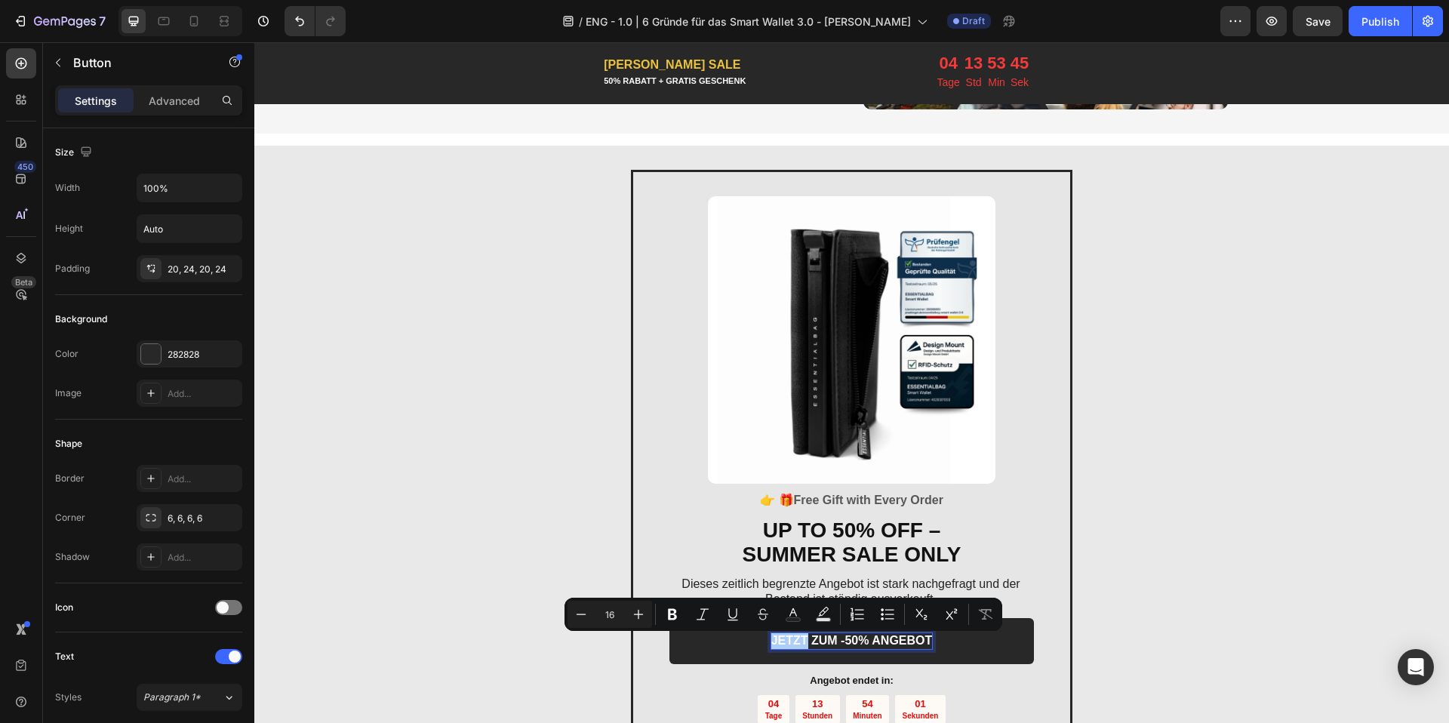
click at [864, 601] on div "Minus 16 Plus Bold Italic Underline Strikethrough Text Color Text Background Co…" at bounding box center [783, 614] width 432 height 27
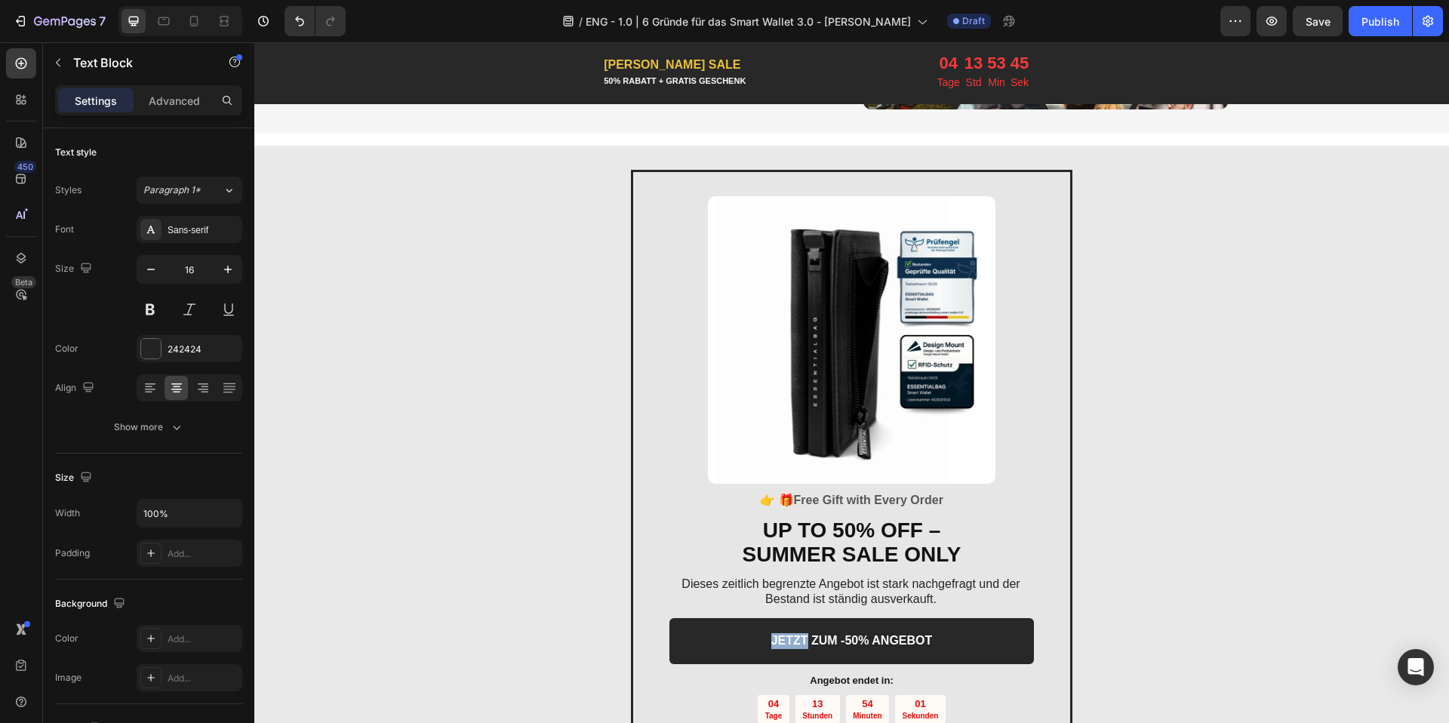
click at [862, 589] on p "Dieses zeitlich begrenzte Angebot ist stark nachgefragt und der Bestand ist stä…" at bounding box center [850, 592] width 363 height 32
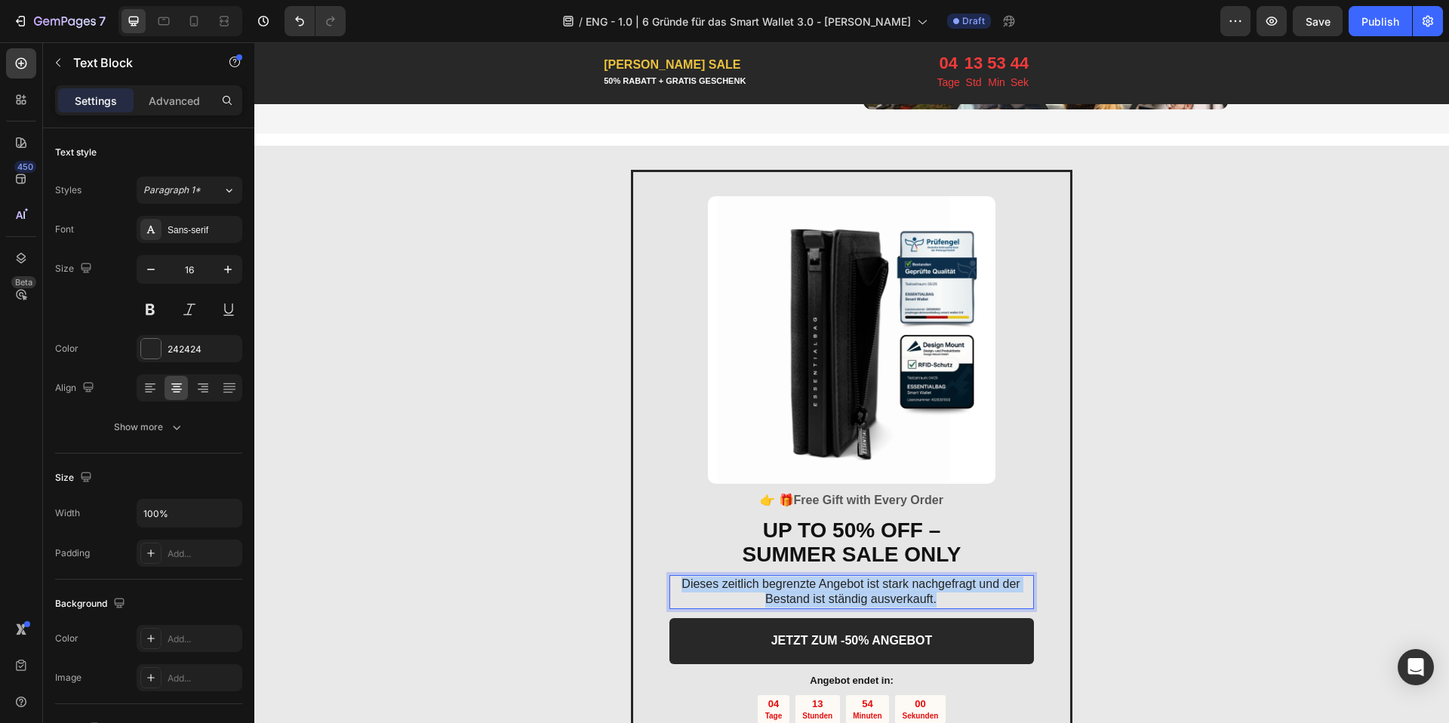
click at [862, 589] on p "Dieses zeitlich begrenzte Angebot ist stark nachgefragt und der Bestand ist stä…" at bounding box center [850, 592] width 363 height 32
click at [834, 597] on strong "This limited-time offer is in high demand and stocks sell out constantly." at bounding box center [850, 591] width 344 height 29
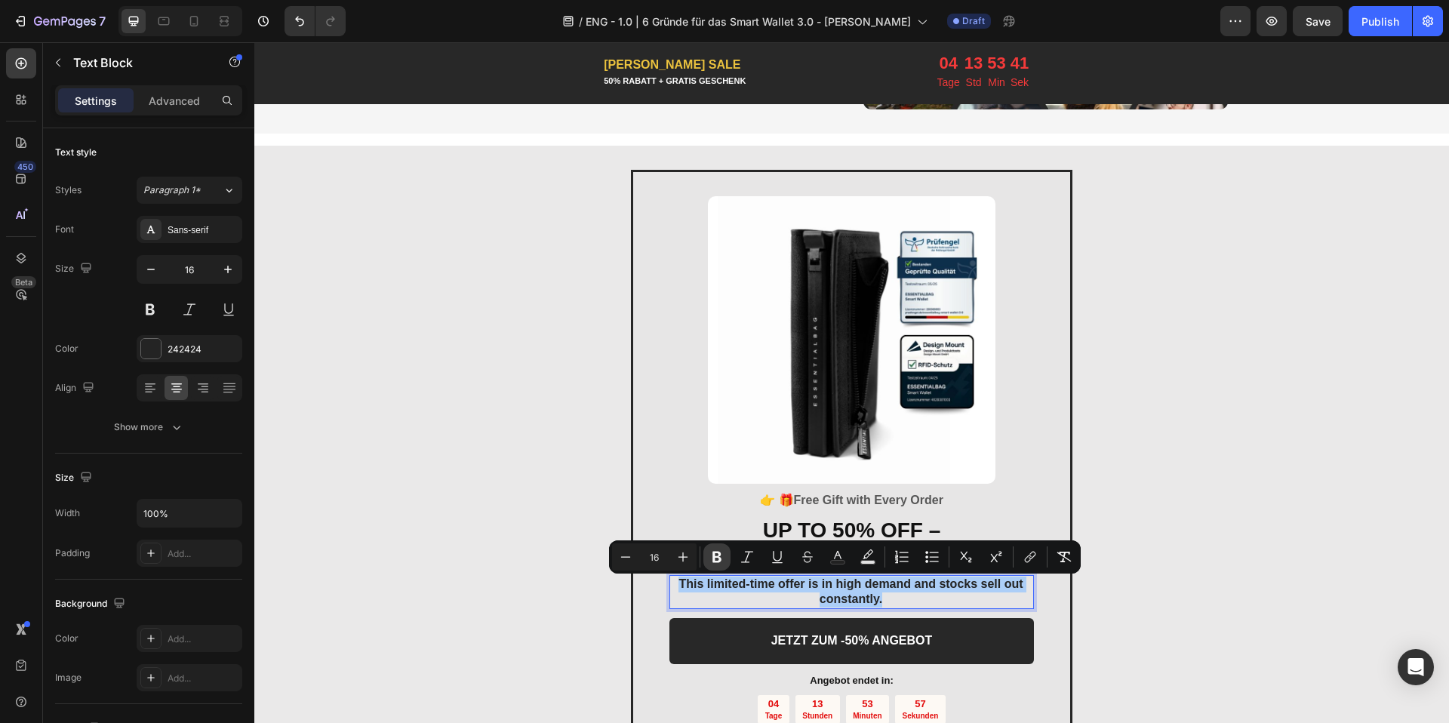
click at [724, 555] on icon "Editor contextual toolbar" at bounding box center [716, 556] width 15 height 15
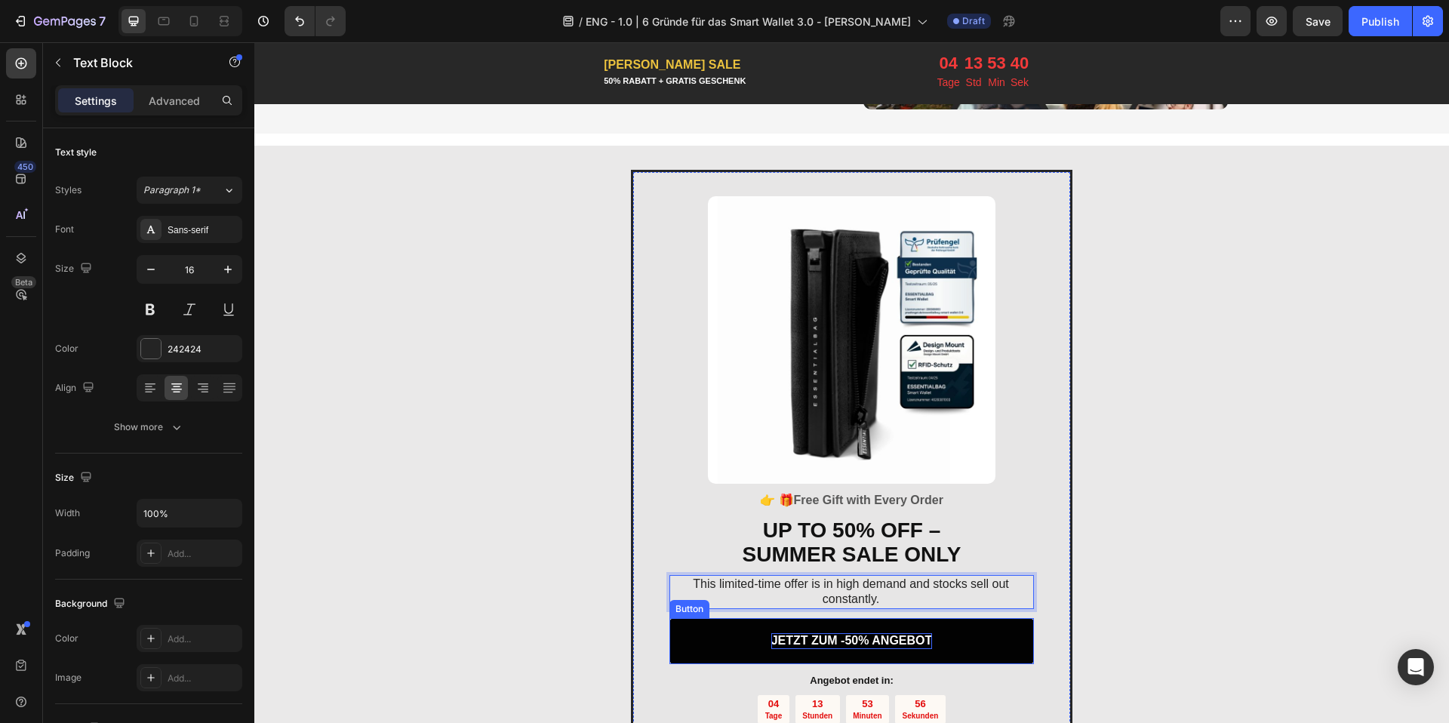
click at [798, 647] on p "JETZT ZUM -50% ANGEBOT" at bounding box center [851, 641] width 161 height 16
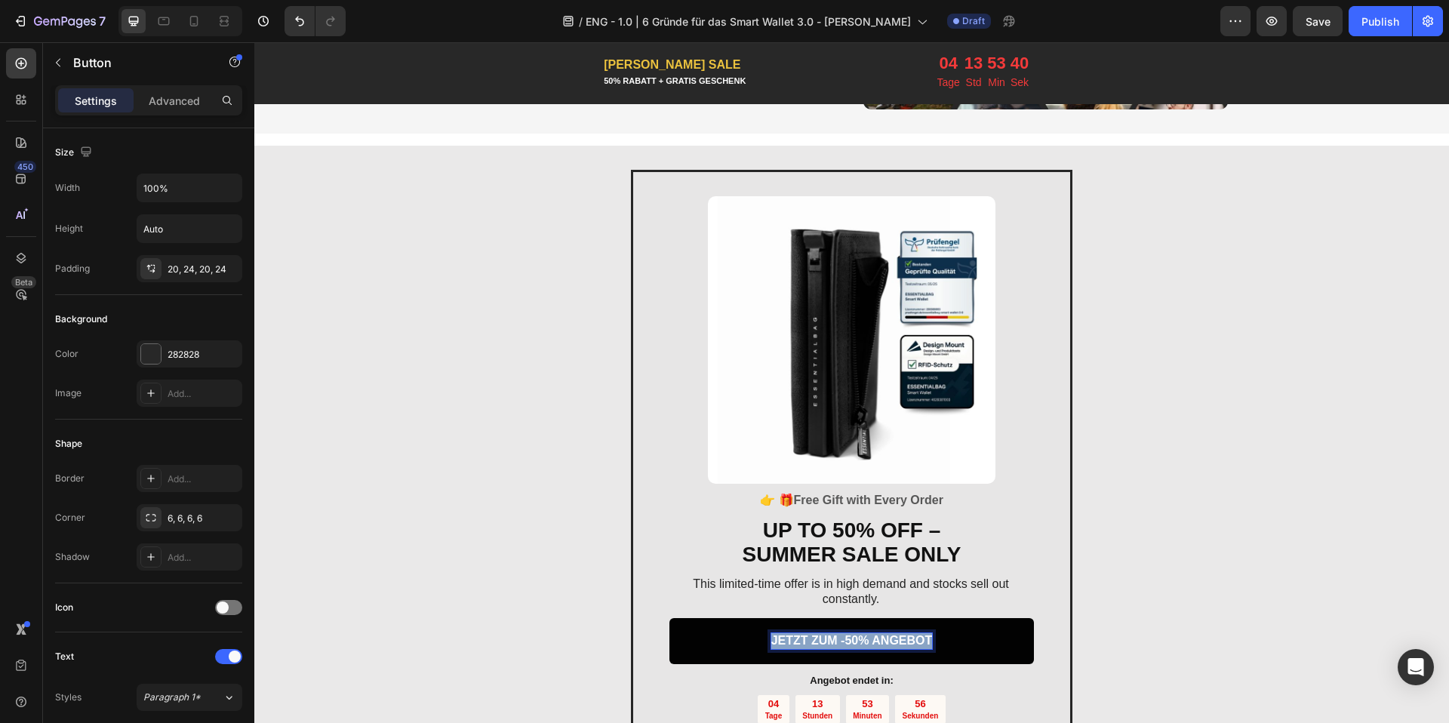
click at [798, 647] on p "JETZT ZUM -50% ANGEBOT" at bounding box center [851, 641] width 161 height 16
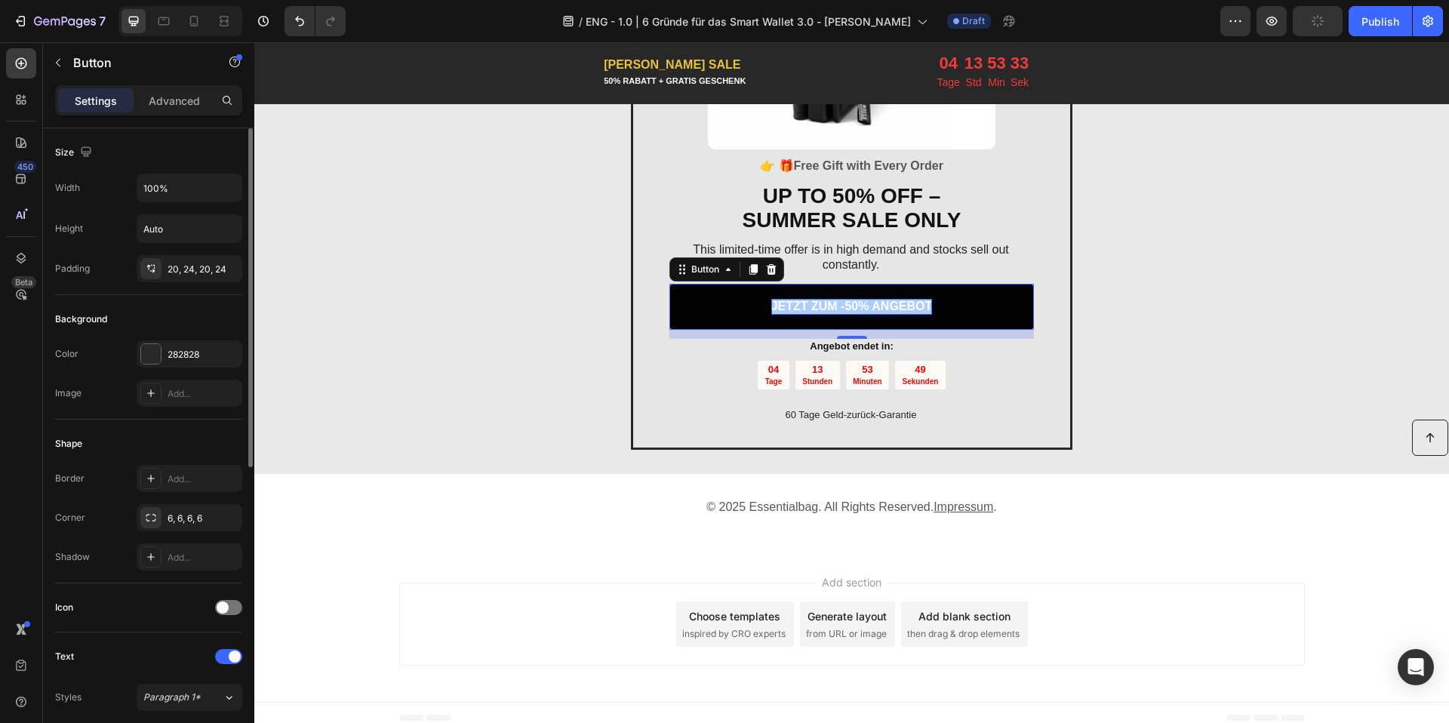
scroll to position [3103, 0]
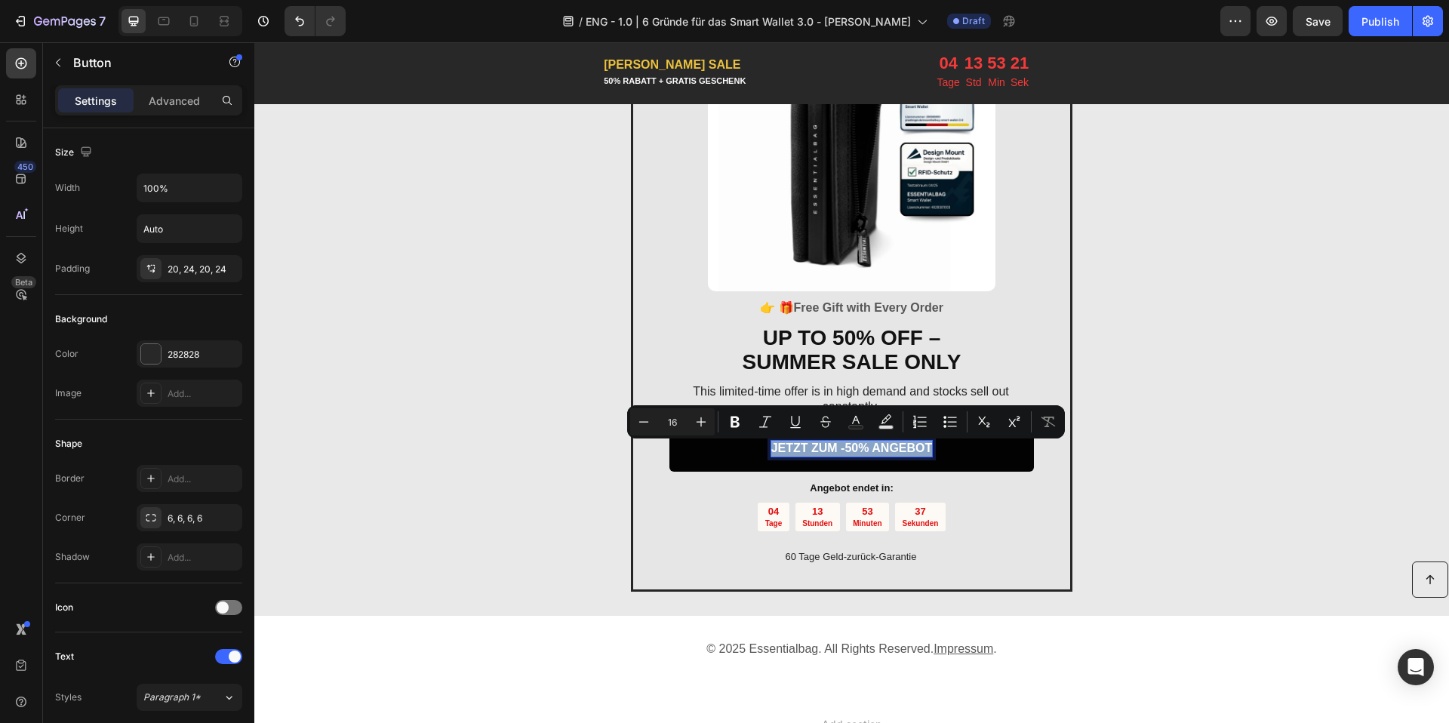
click at [810, 453] on p "JETZT ZUM -50% ANGEBOT" at bounding box center [851, 449] width 161 height 16
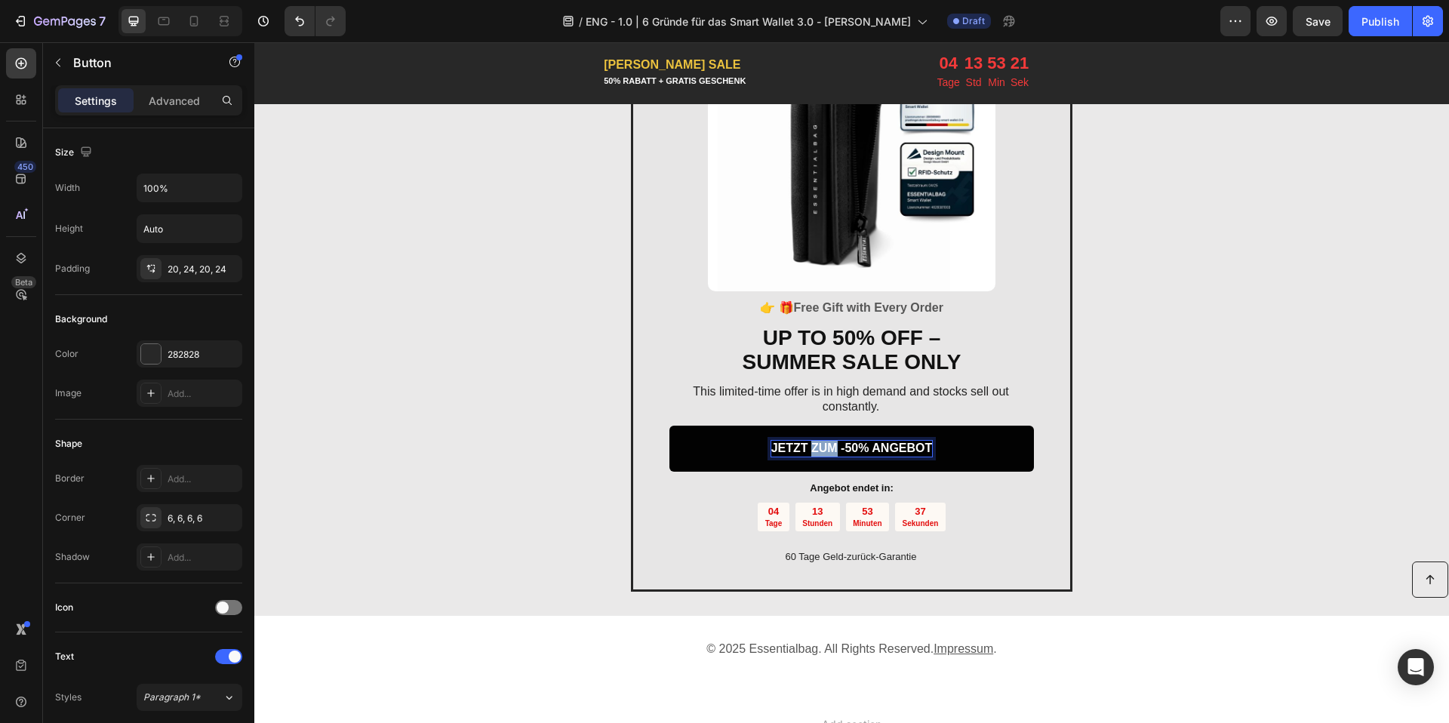
click at [810, 453] on p "JETZT ZUM -50% ANGEBOT" at bounding box center [851, 449] width 161 height 16
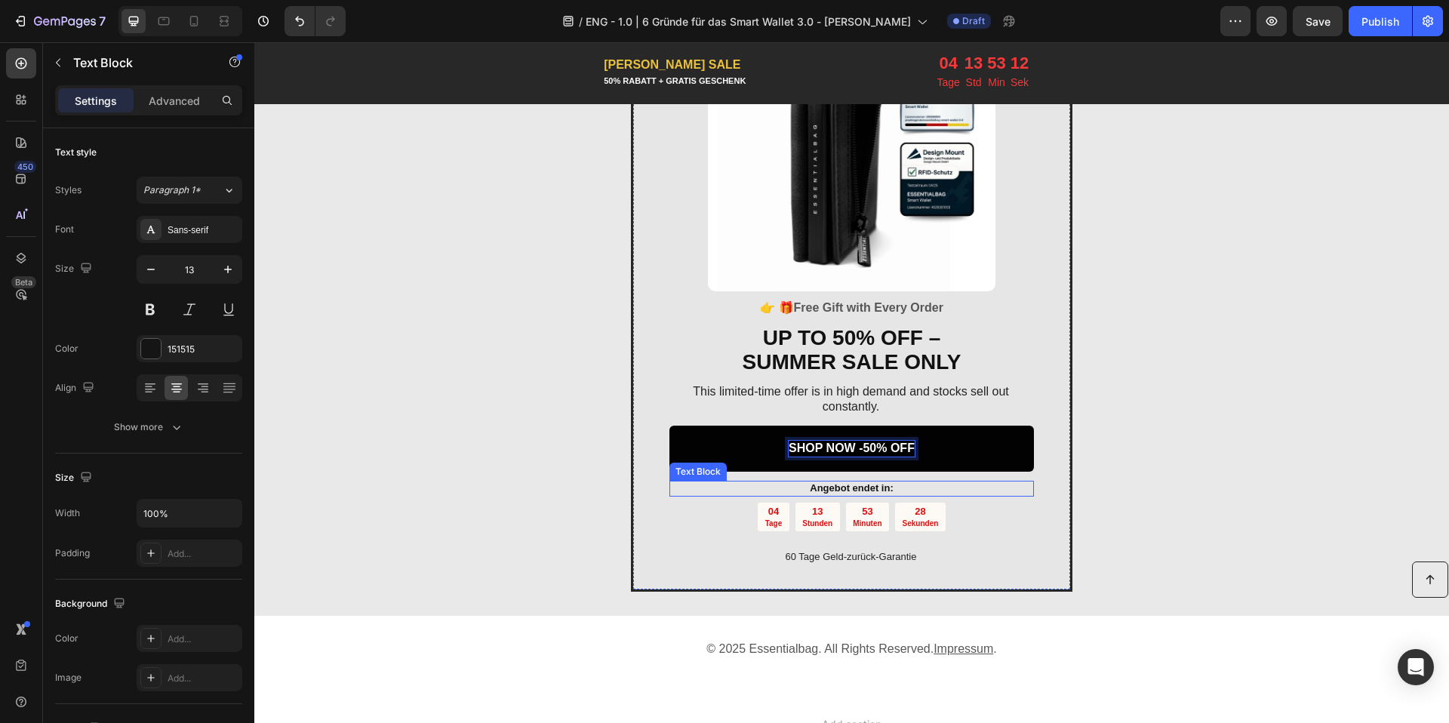
click at [816, 490] on strong "Angebot endet in:" at bounding box center [852, 487] width 84 height 11
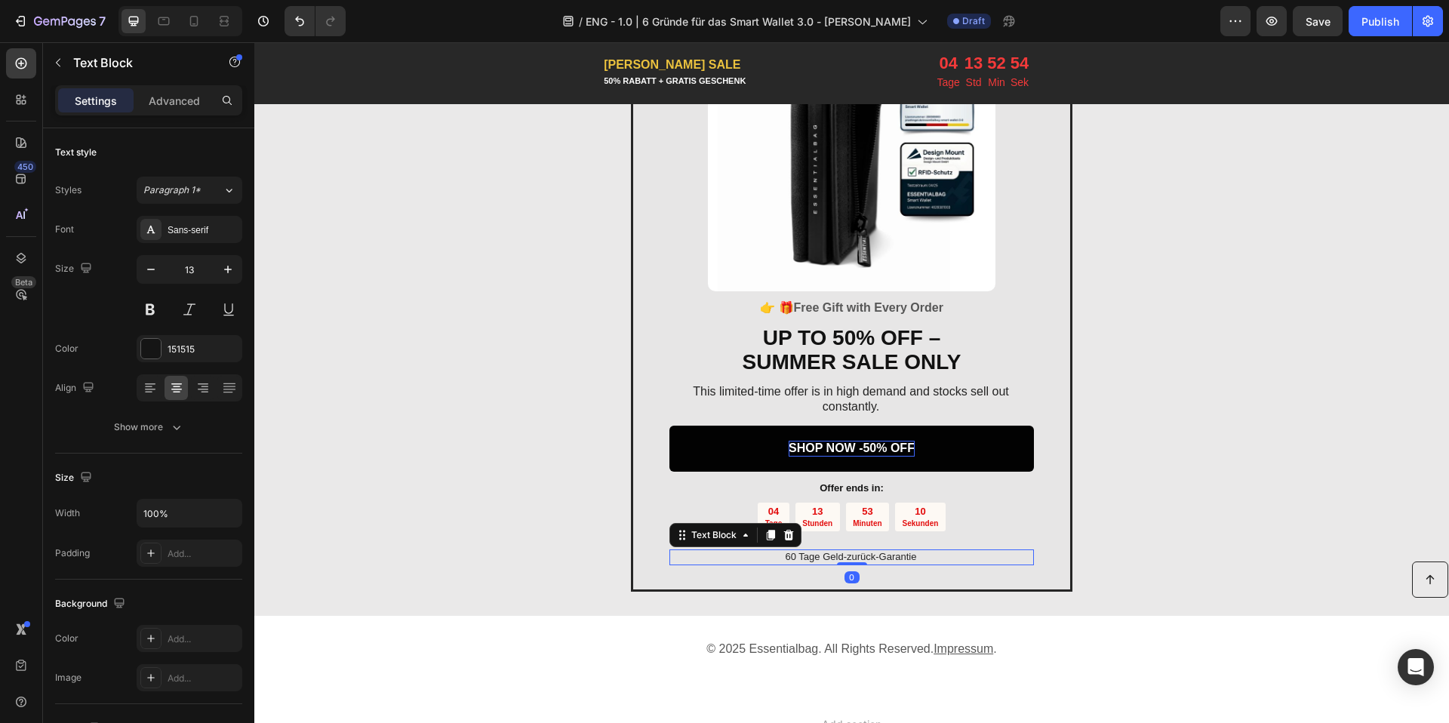
click at [835, 559] on p "60 Tage Geld-zurück-Garantie" at bounding box center [850, 557] width 363 height 13
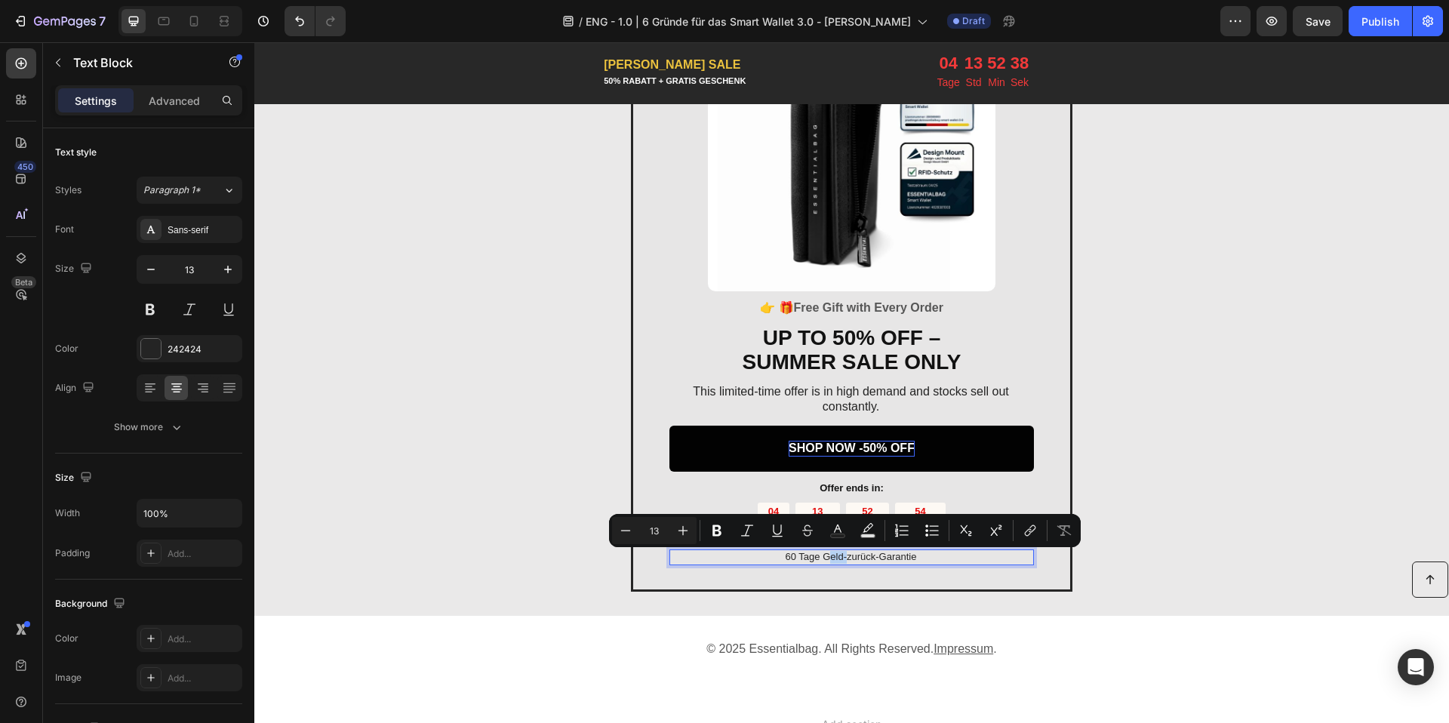
click at [825, 556] on p "60 Tage Geld-zurück-Garantie" at bounding box center [850, 557] width 363 height 13
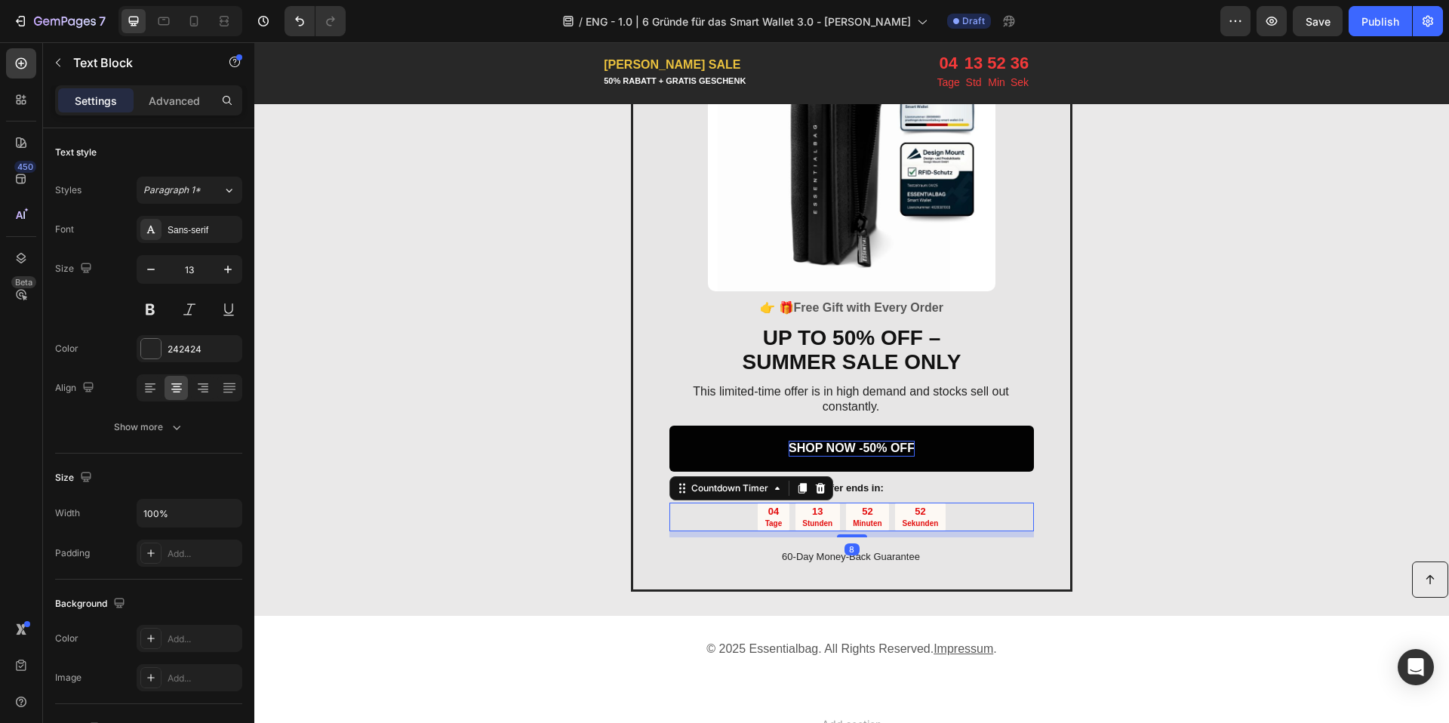
click at [779, 518] on div "04 Tage" at bounding box center [774, 517] width 32 height 29
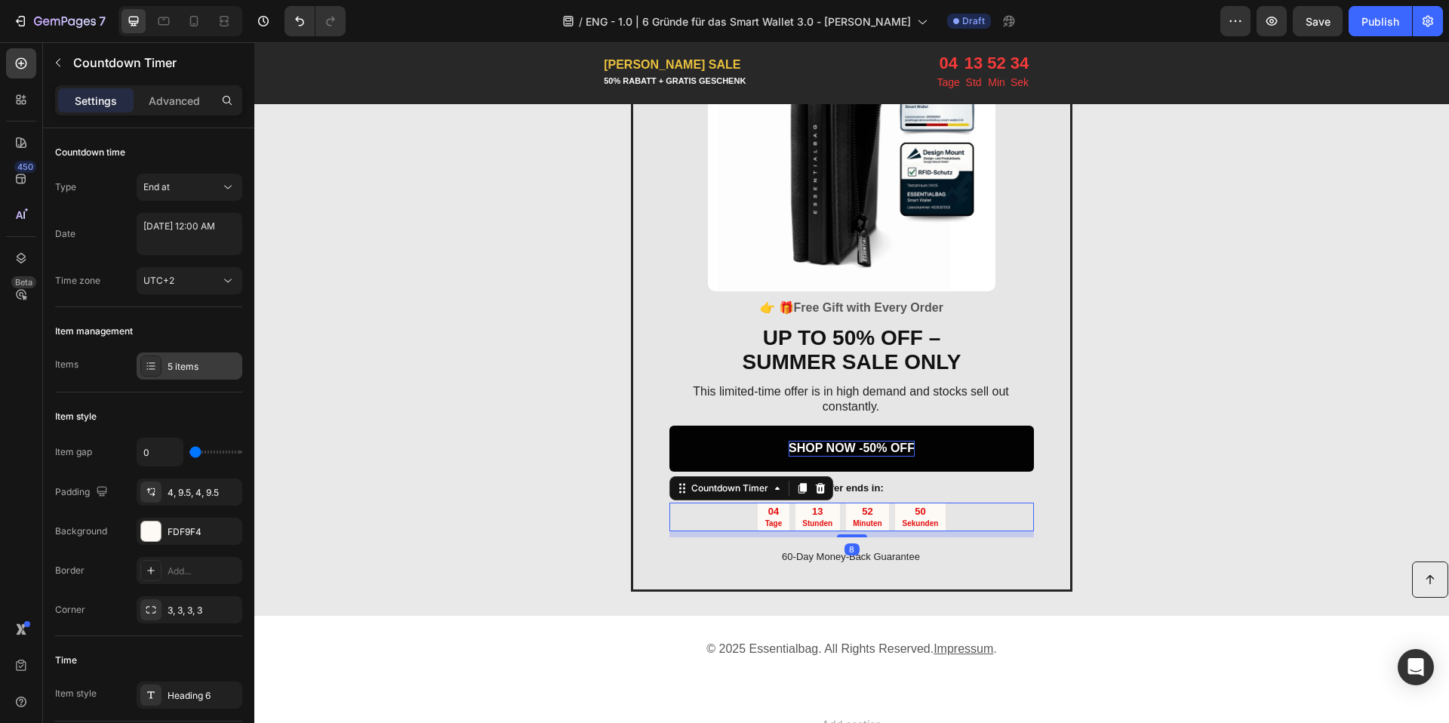
click at [212, 369] on div "5 items" at bounding box center [203, 367] width 71 height 14
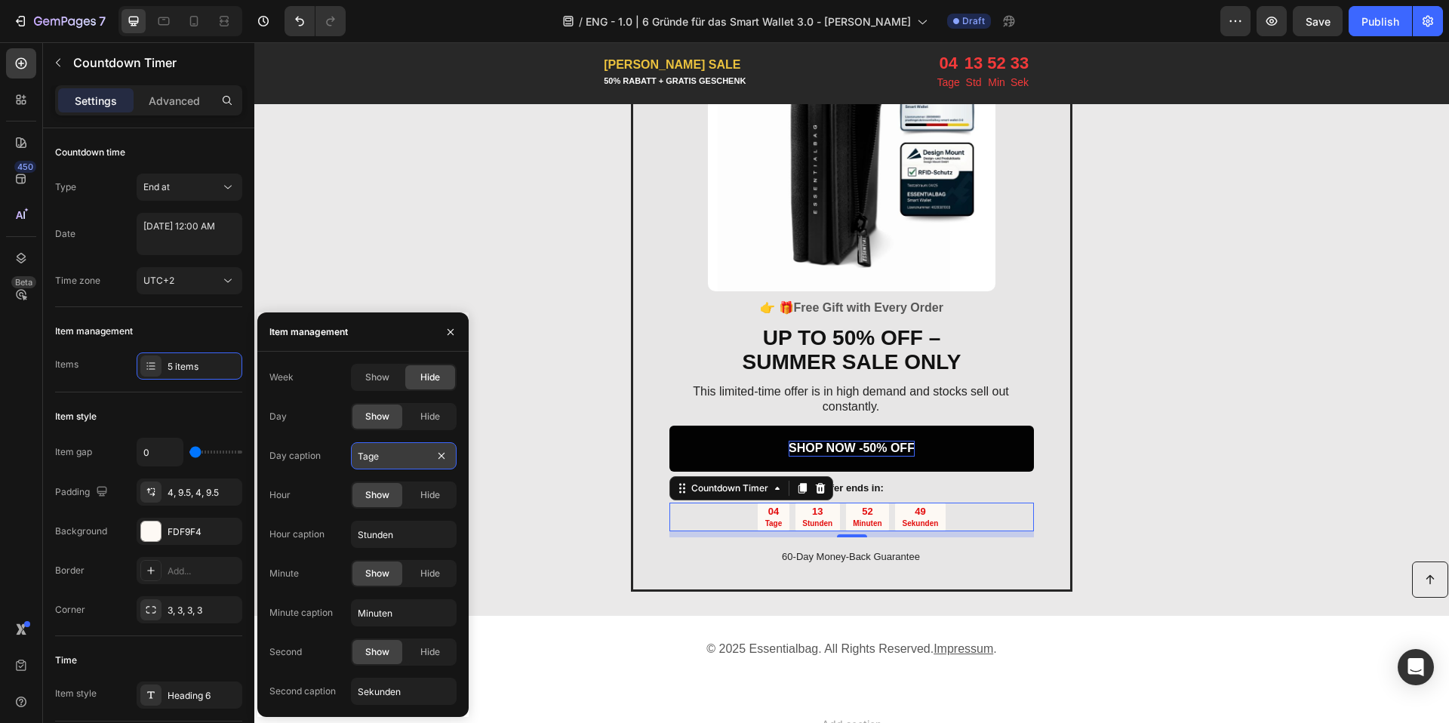
click at [397, 463] on input "Tage" at bounding box center [404, 455] width 106 height 27
type input "Days"
click at [378, 532] on input "Stunden" at bounding box center [404, 534] width 106 height 27
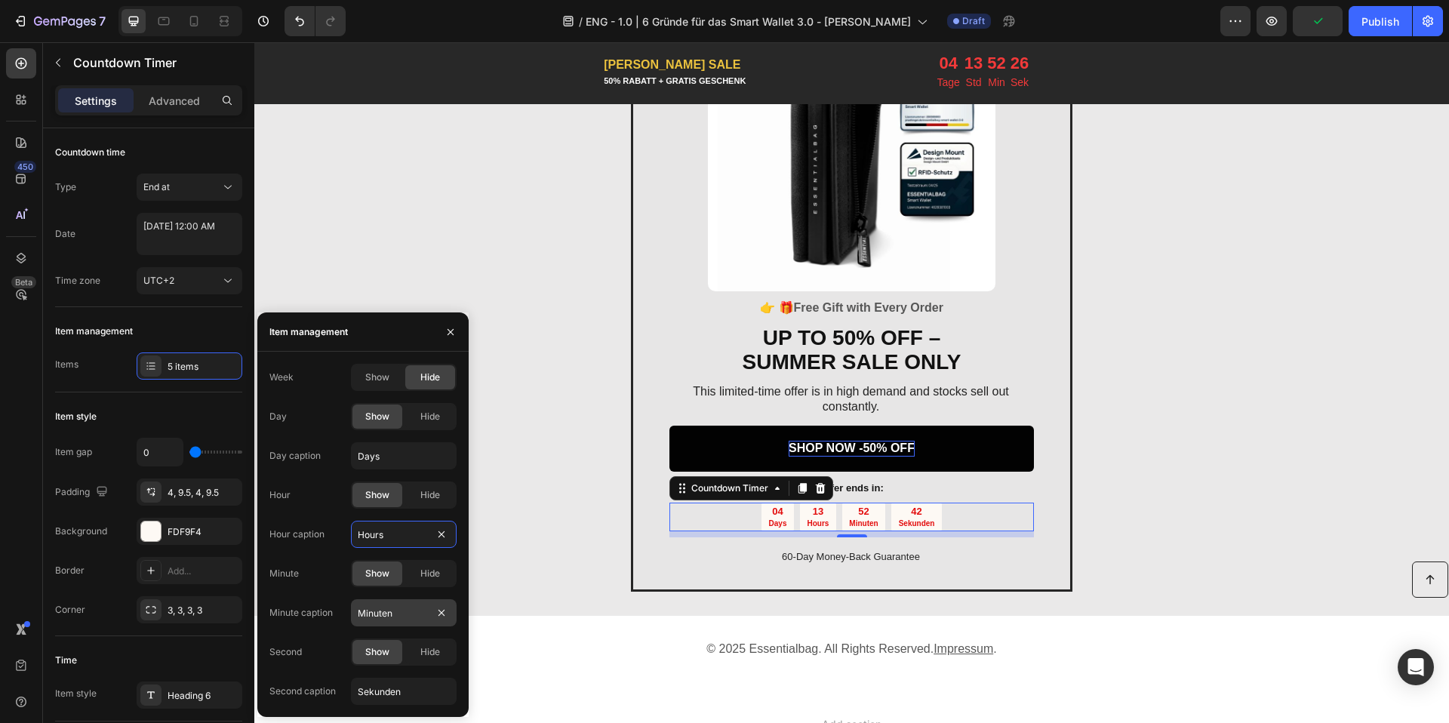
type input "Hours"
click at [376, 618] on input "Minuten" at bounding box center [404, 612] width 106 height 27
type input "Minutes"
click at [398, 691] on input "Sekunden" at bounding box center [404, 691] width 106 height 27
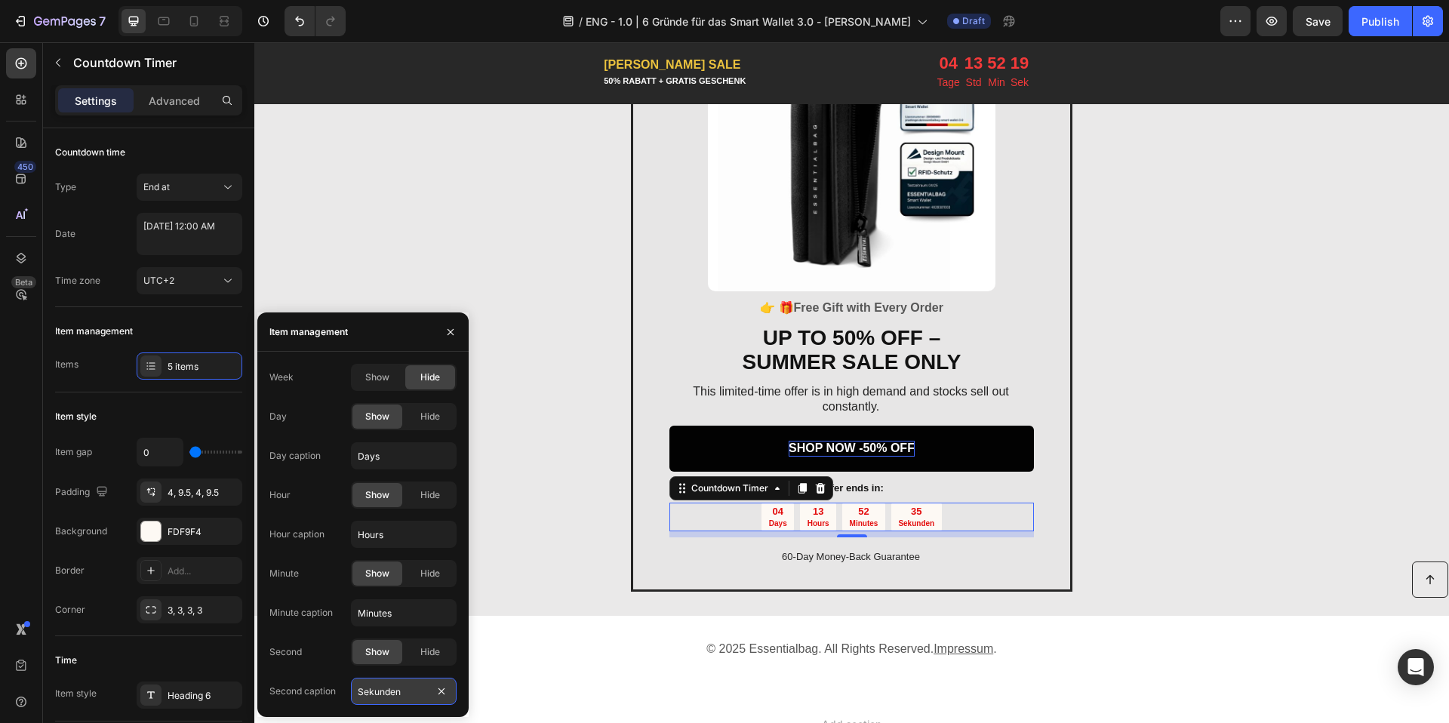
click at [398, 691] on input "Sekunden" at bounding box center [404, 691] width 106 height 27
click at [425, 697] on input "Secoundsn" at bounding box center [404, 691] width 106 height 27
click at [401, 697] on input "Secounds" at bounding box center [404, 691] width 106 height 27
paste input "text"
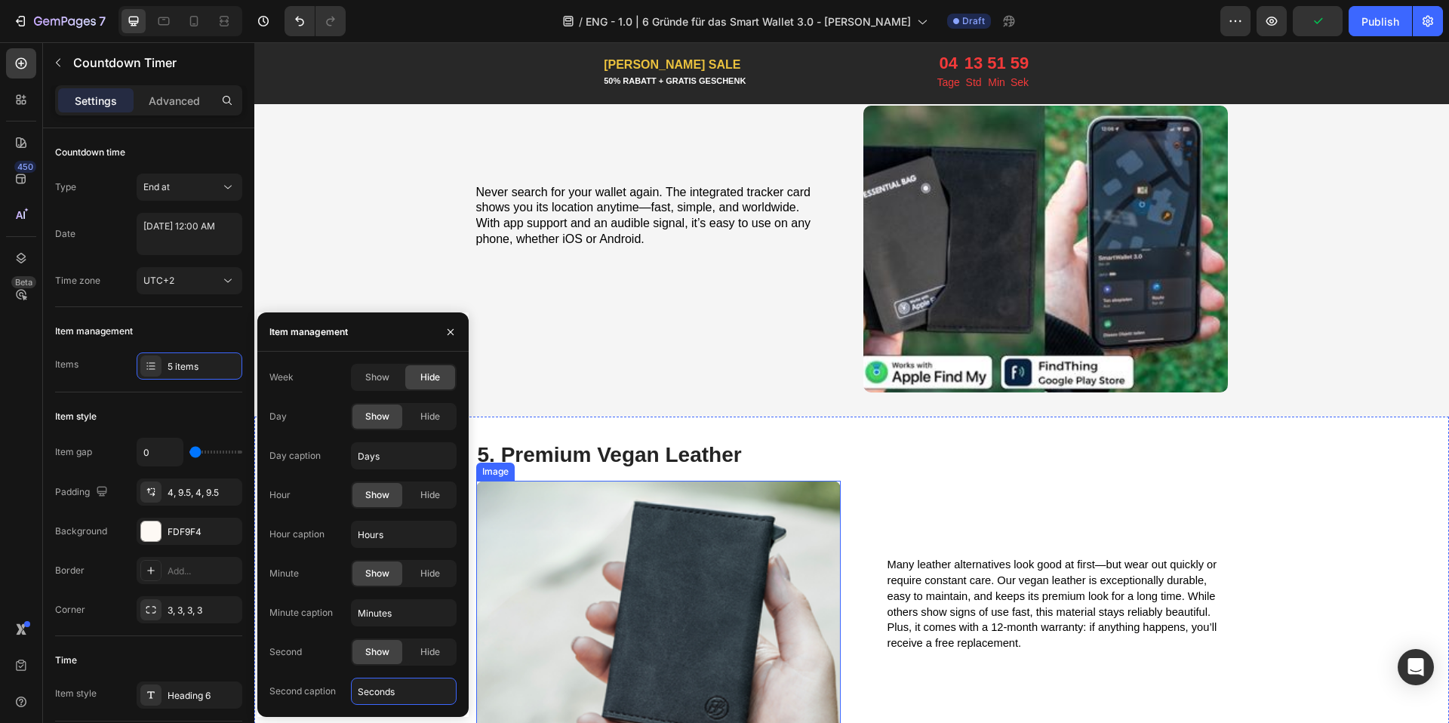
scroll to position [1646, 0]
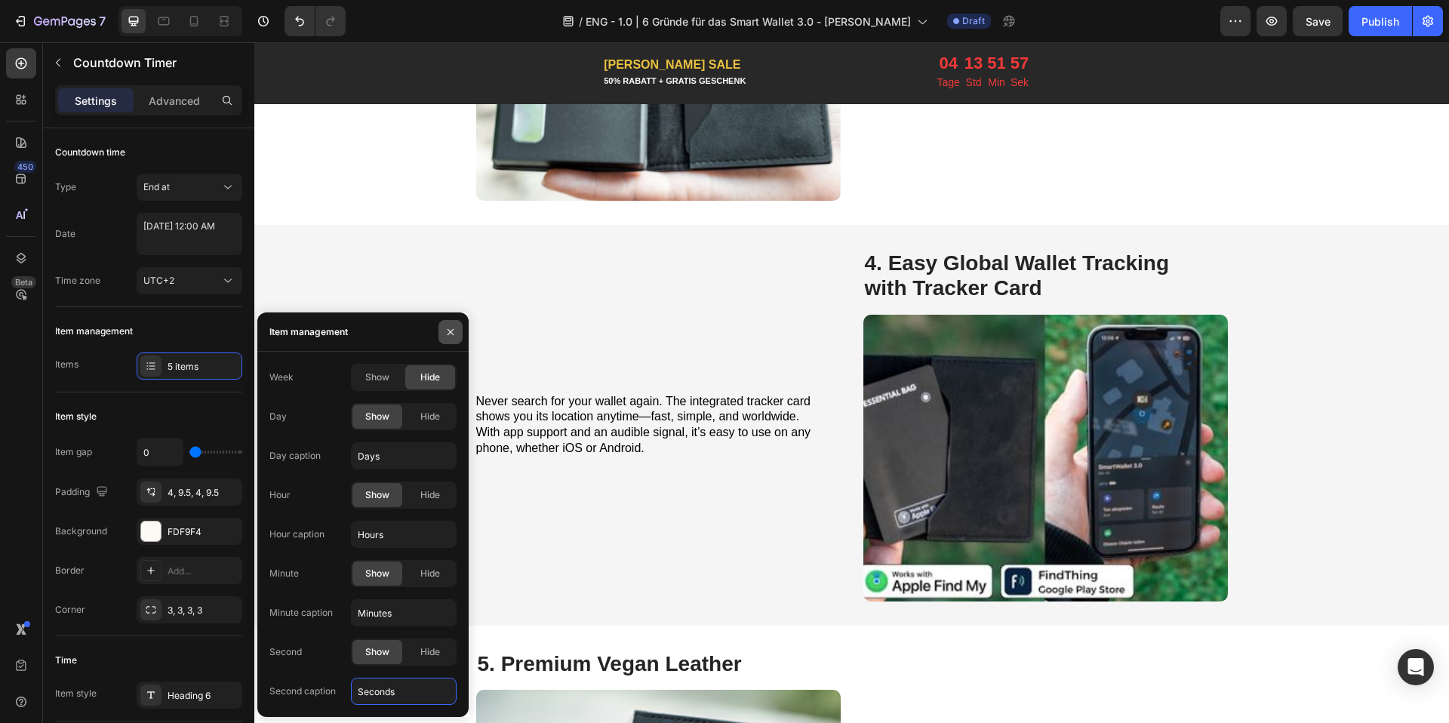
type input "Seconds"
click at [457, 326] on button "button" at bounding box center [450, 332] width 24 height 24
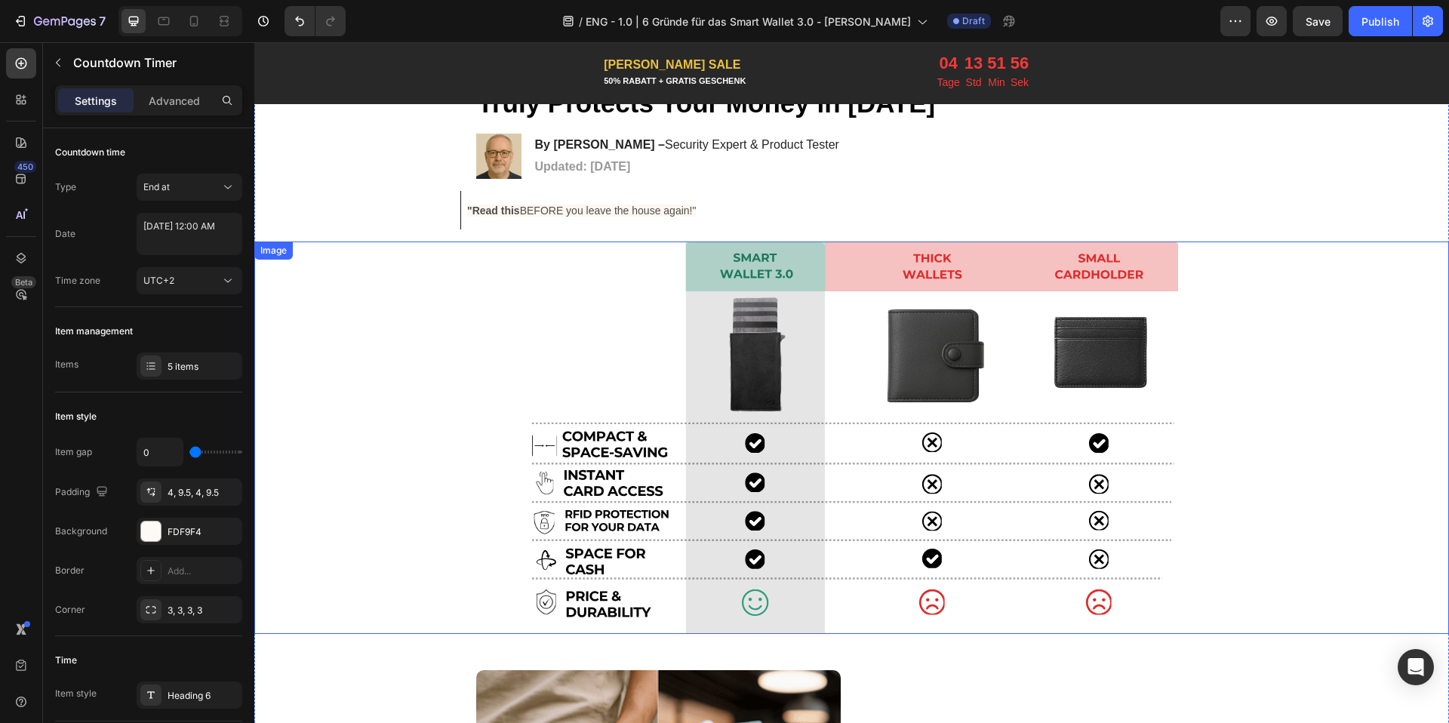
scroll to position [0, 0]
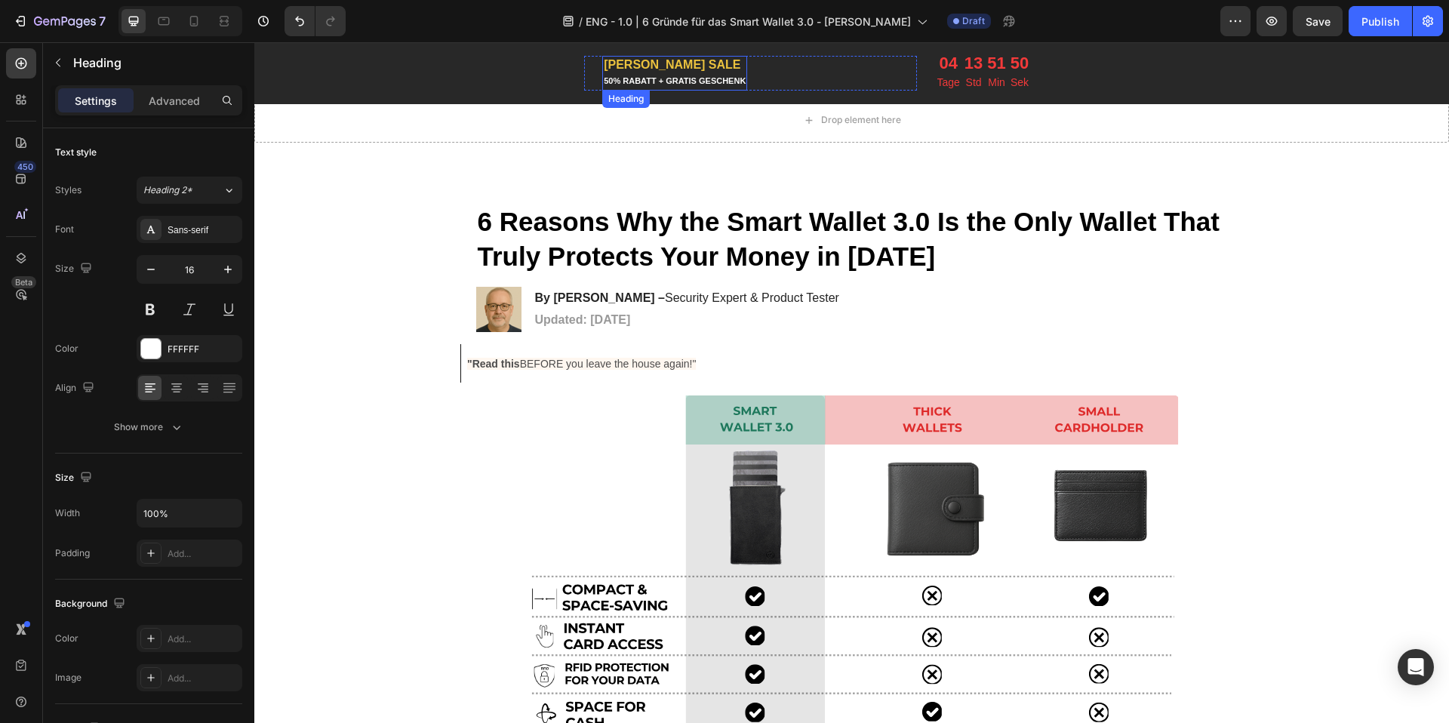
click at [646, 66] on span "SOMMER SALE" at bounding box center [672, 64] width 137 height 13
click at [639, 68] on span "SOMMER SALE" at bounding box center [672, 64] width 137 height 13
click at [657, 76] on span "50% RABATT + GRATIS GESCHENK" at bounding box center [675, 80] width 142 height 9
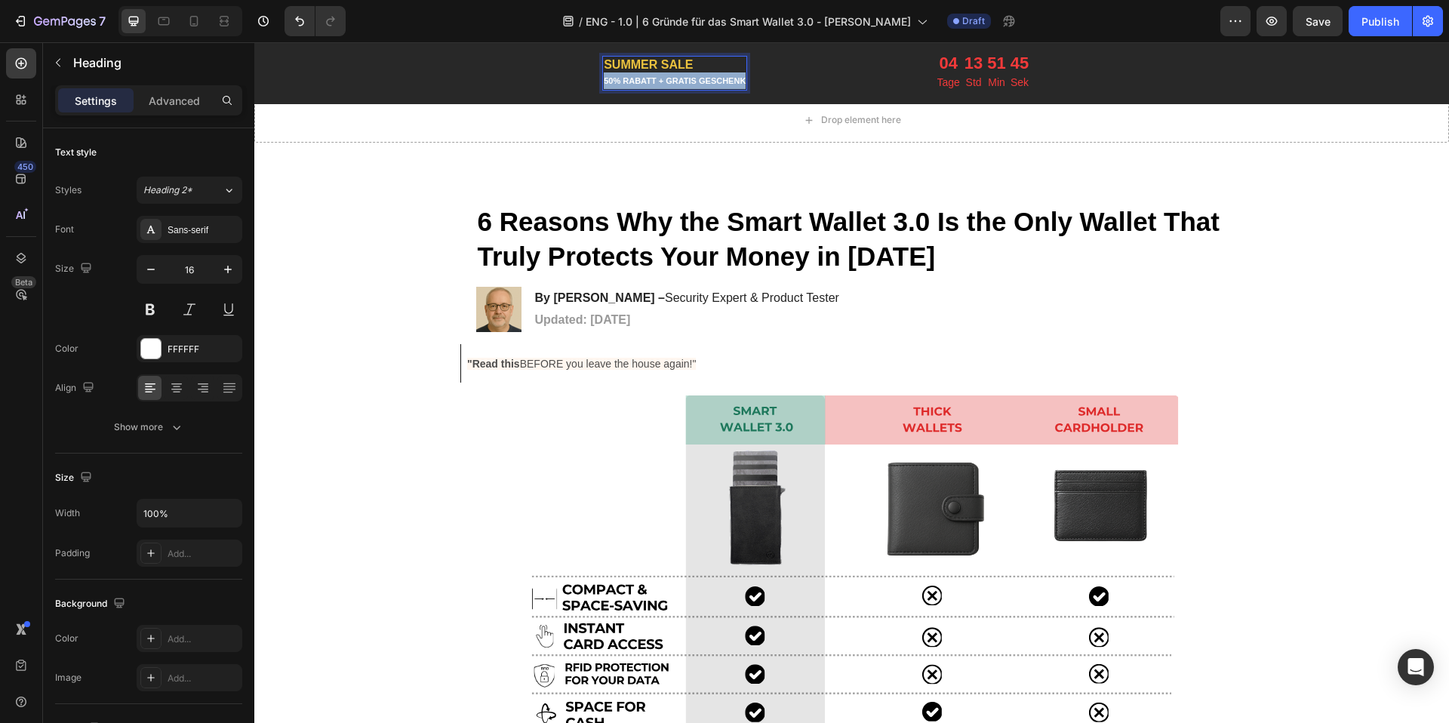
click at [657, 76] on span "50% RABATT + GRATIS GESCHENK" at bounding box center [675, 80] width 142 height 9
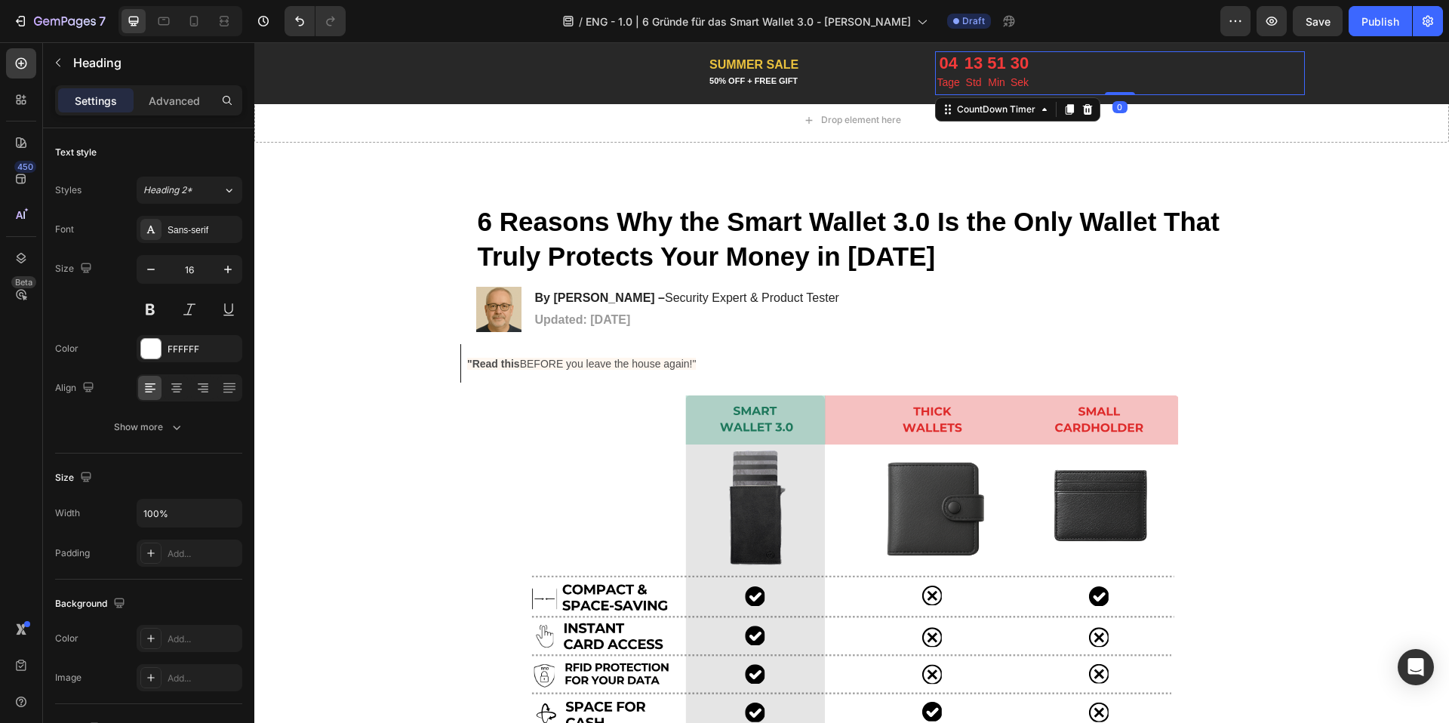
click at [1027, 67] on div "04 Tage 13 Std 51 Min 30 Sek" at bounding box center [1120, 73] width 370 height 44
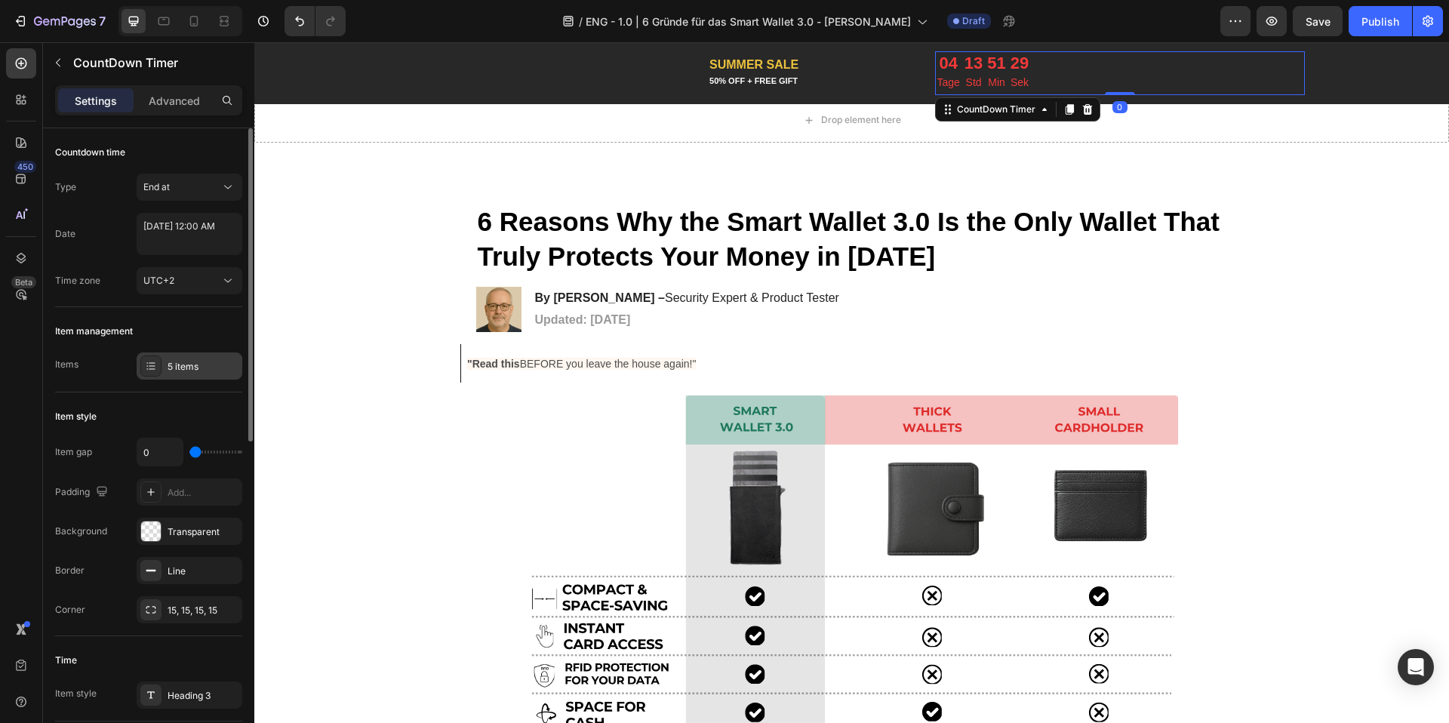
click at [205, 373] on div "5 items" at bounding box center [190, 365] width 106 height 27
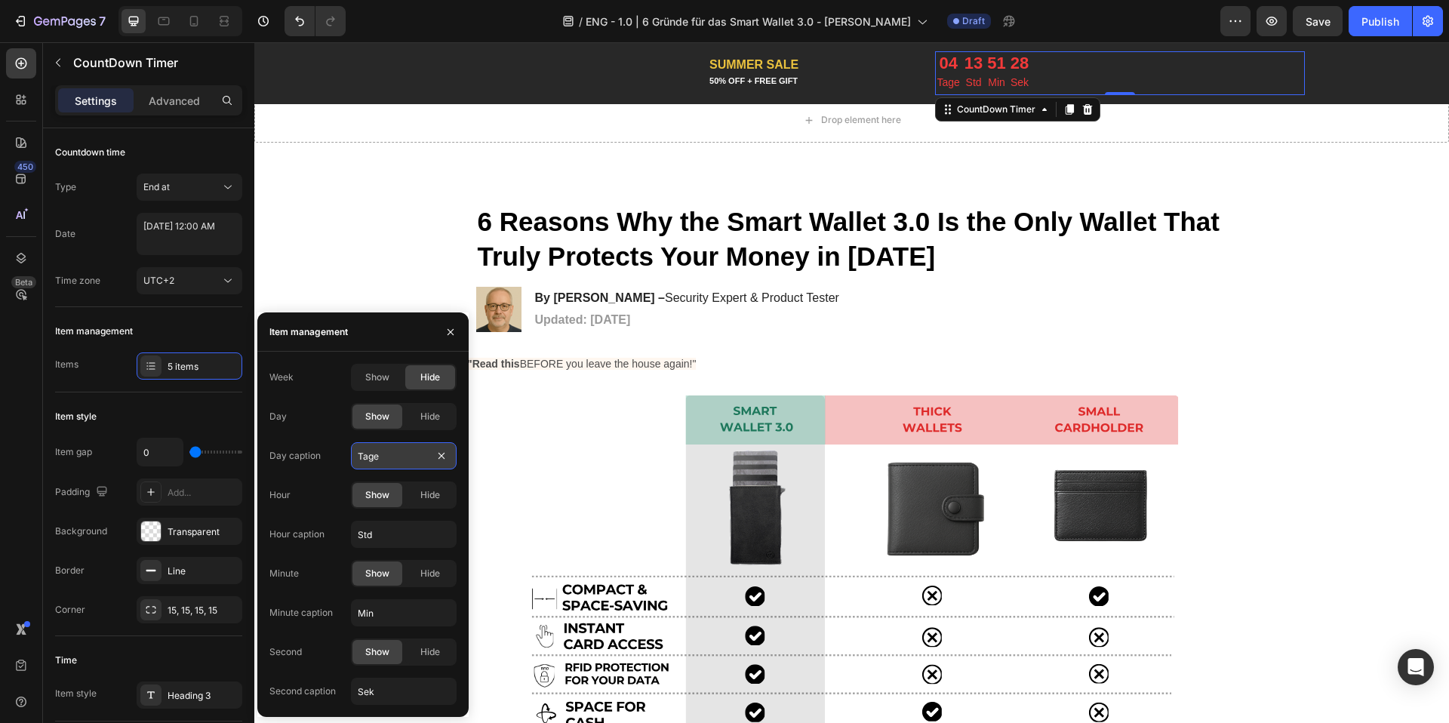
click at [380, 449] on input "Tage" at bounding box center [404, 455] width 106 height 27
type input "Days"
click at [374, 543] on input "Std" at bounding box center [404, 534] width 106 height 27
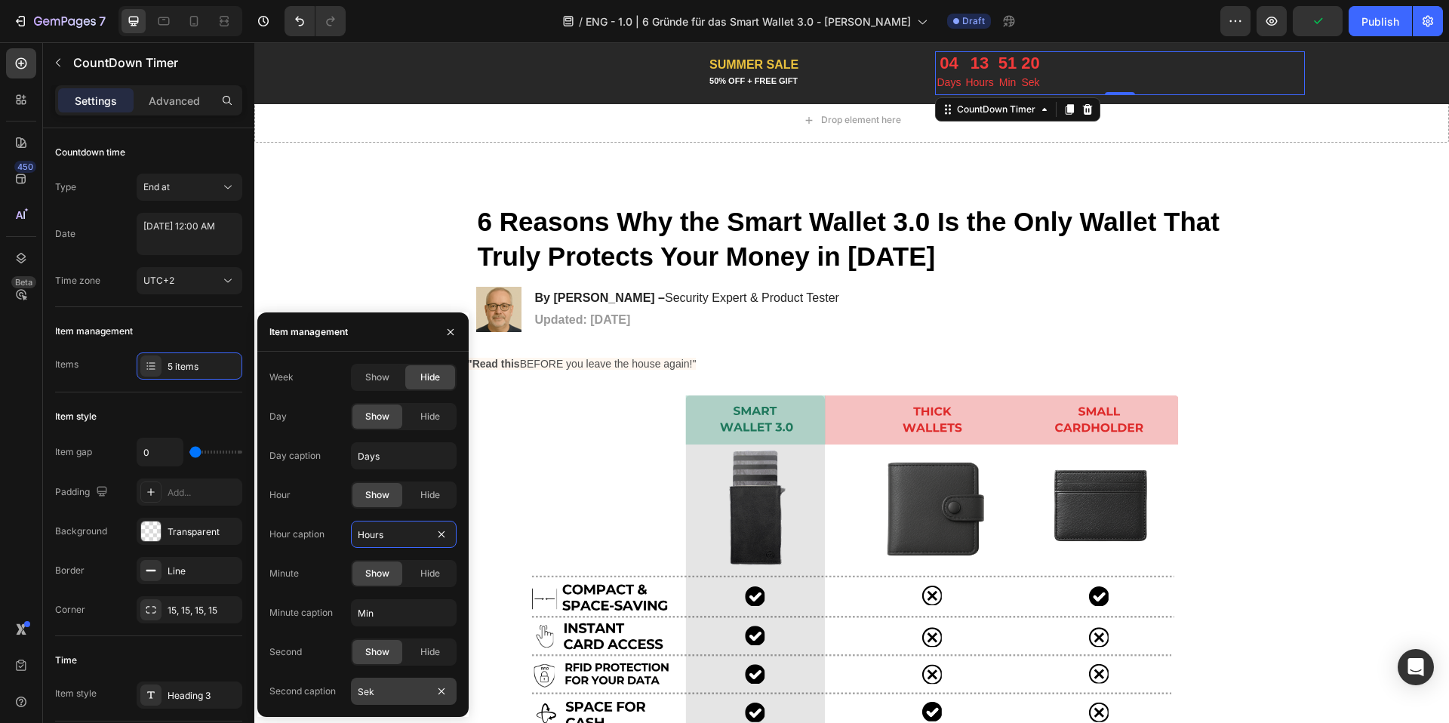
type input "Hours"
click at [382, 694] on input "Sek" at bounding box center [404, 691] width 106 height 27
type input "Sec"
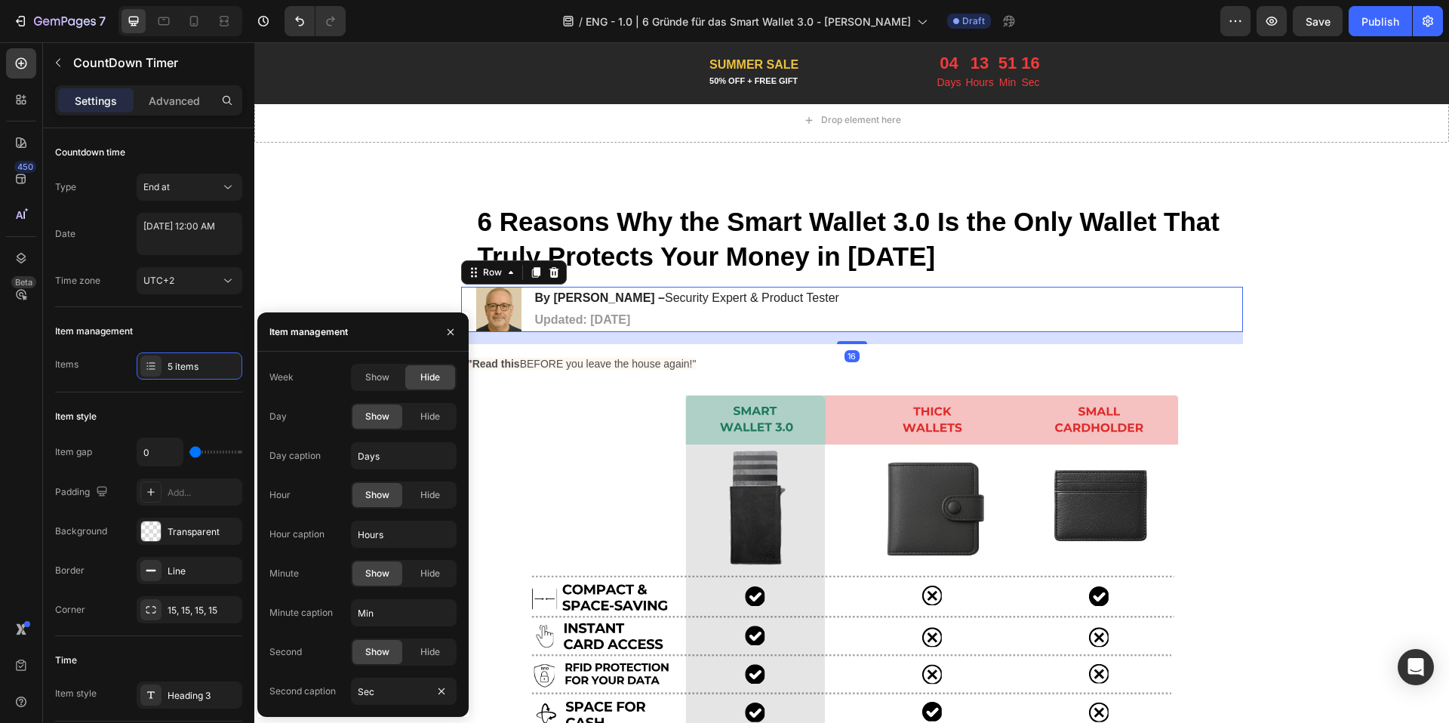
click at [848, 321] on div "Image By Klaus Möllers – Security Expert & Product Tester Heading Updated: July…" at bounding box center [852, 309] width 782 height 45
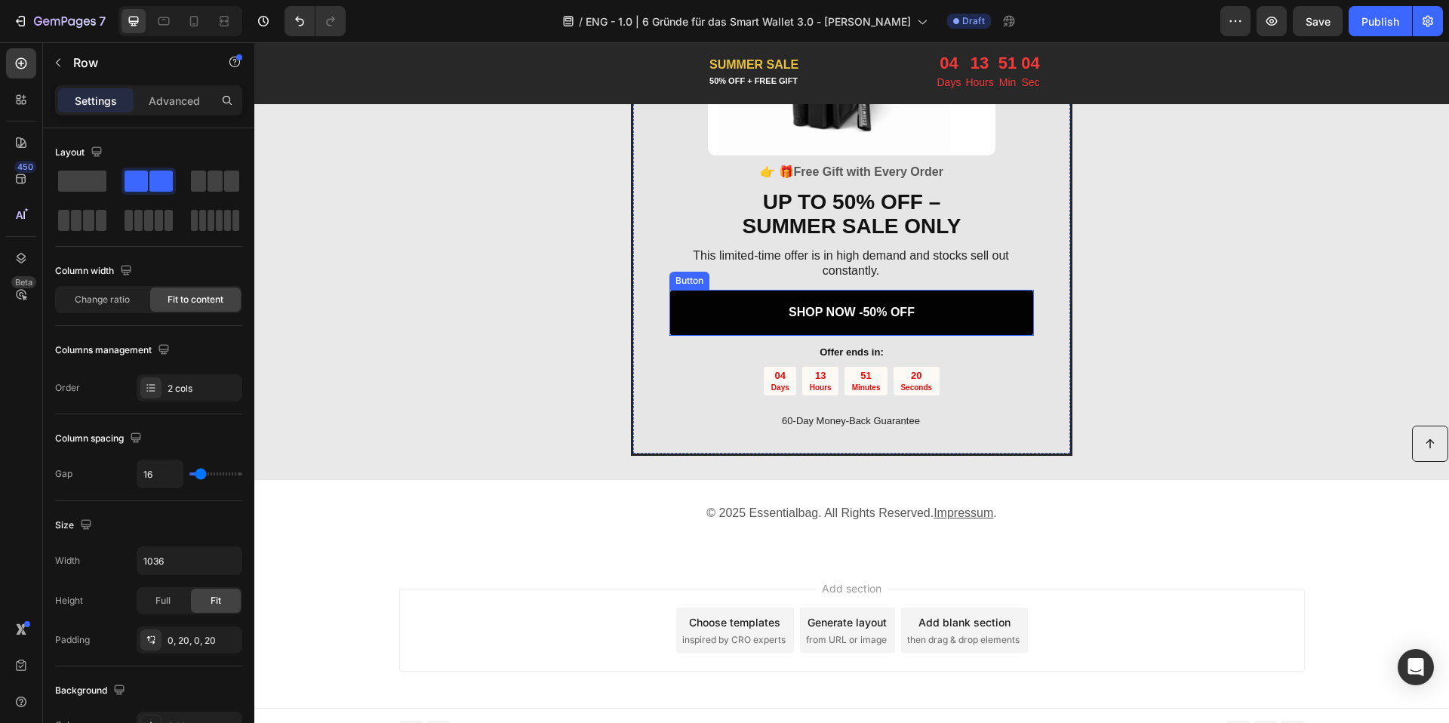
scroll to position [3259, 0]
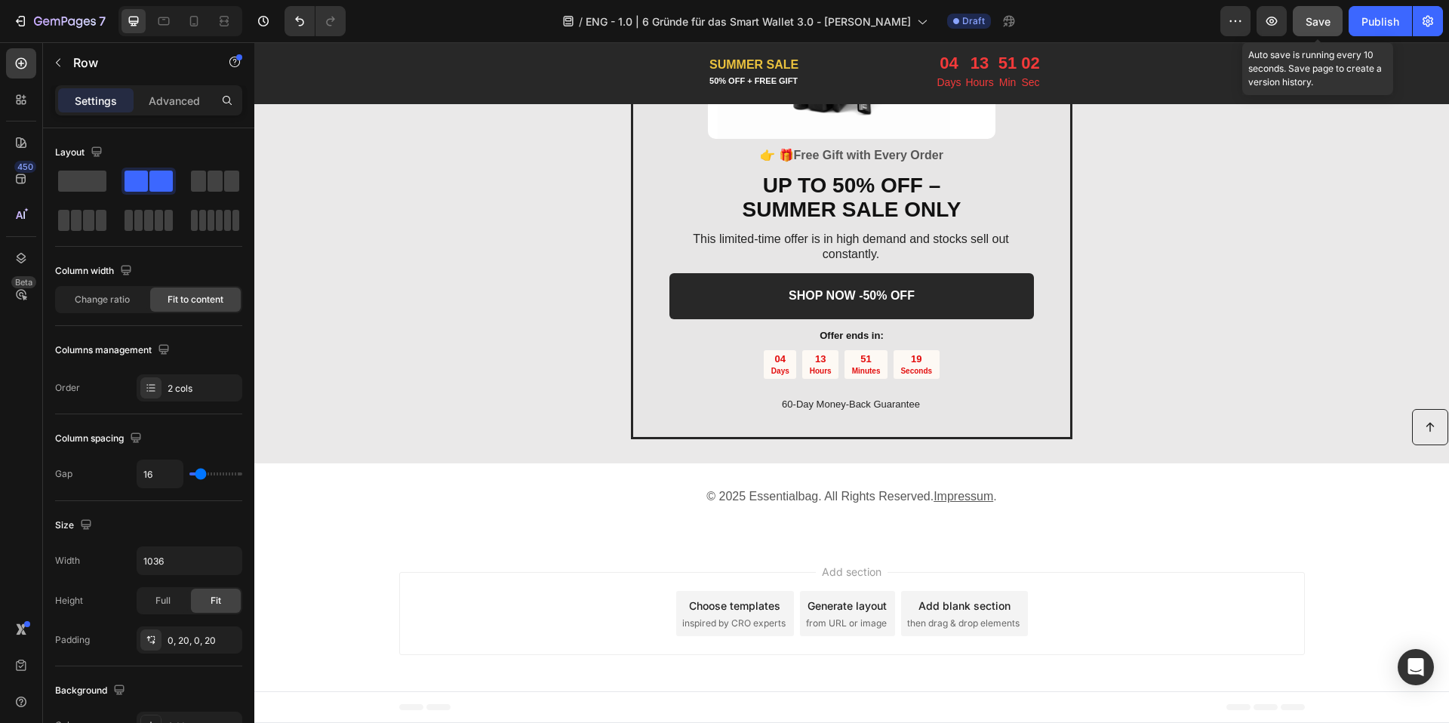
click at [1299, 26] on button "Save" at bounding box center [1318, 21] width 50 height 30
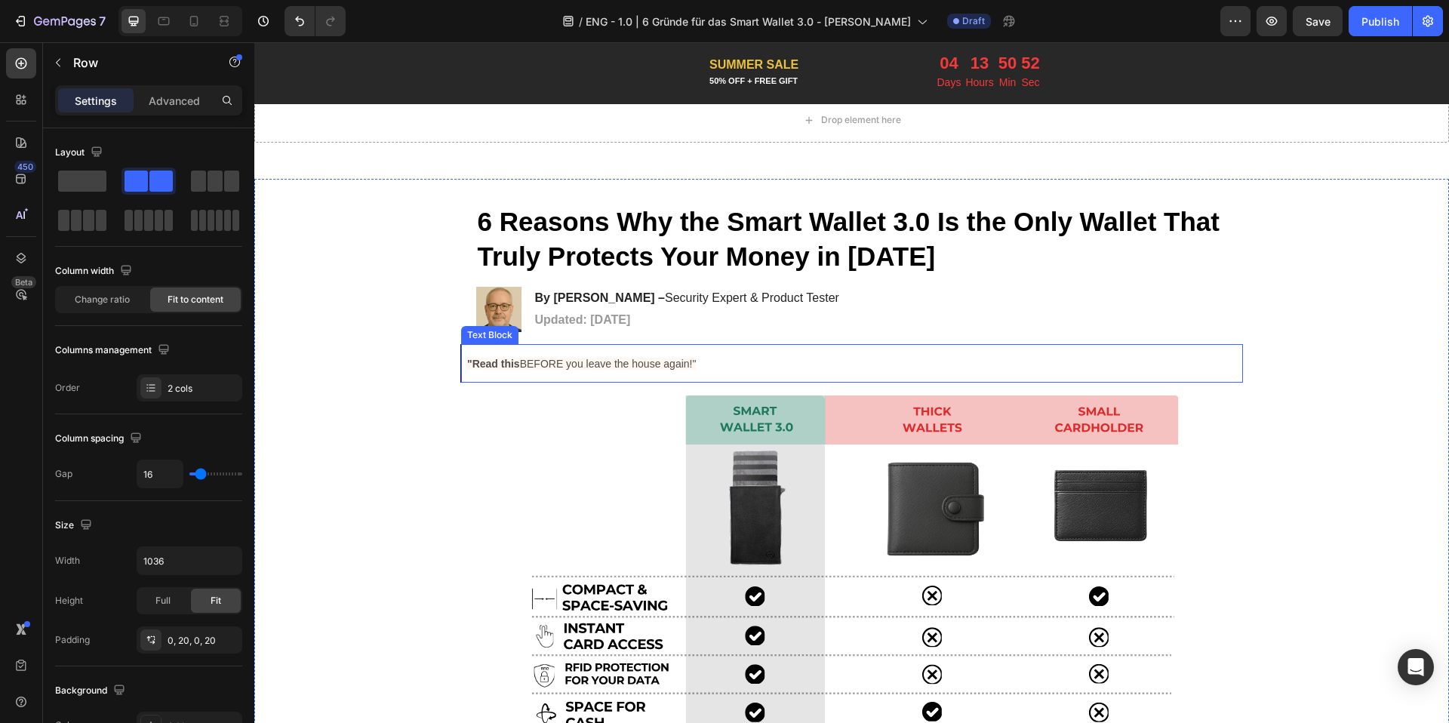
scroll to position [31, 0]
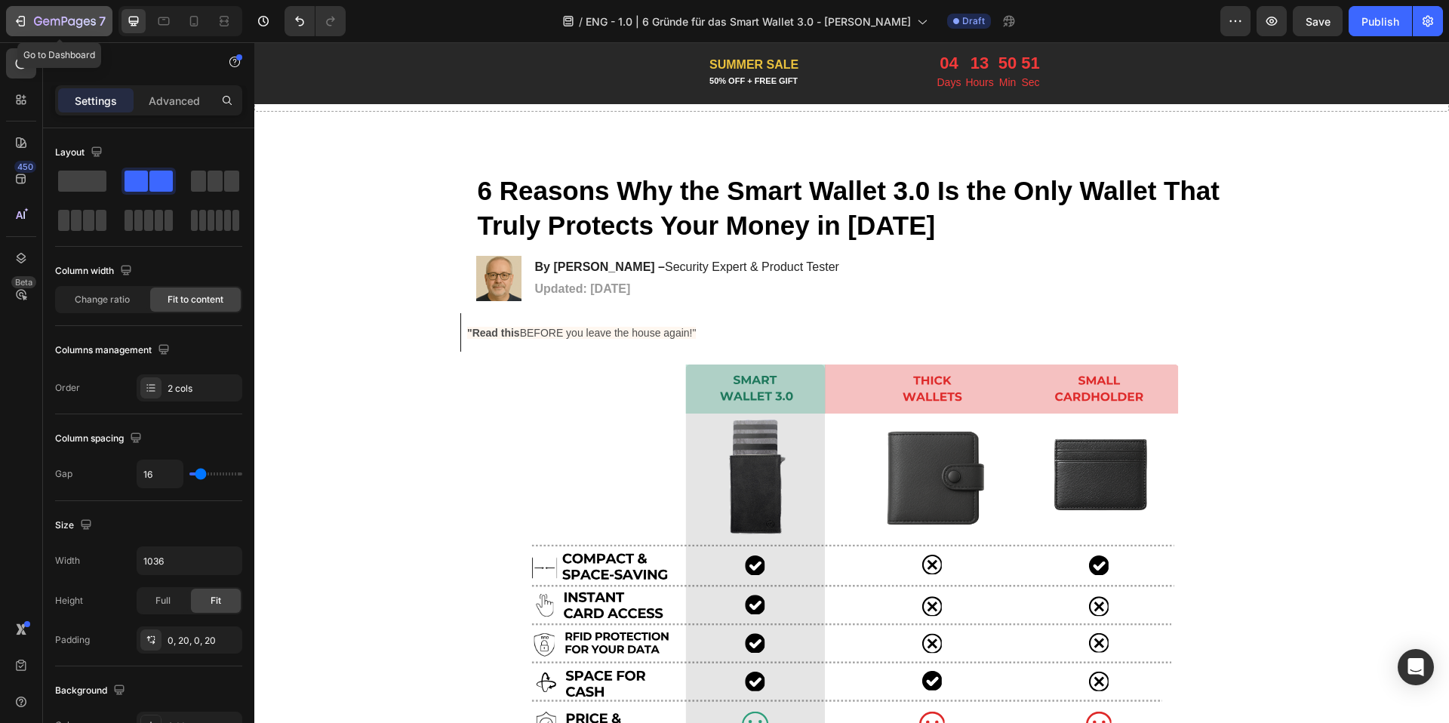
click at [14, 23] on icon "button" at bounding box center [20, 21] width 15 height 15
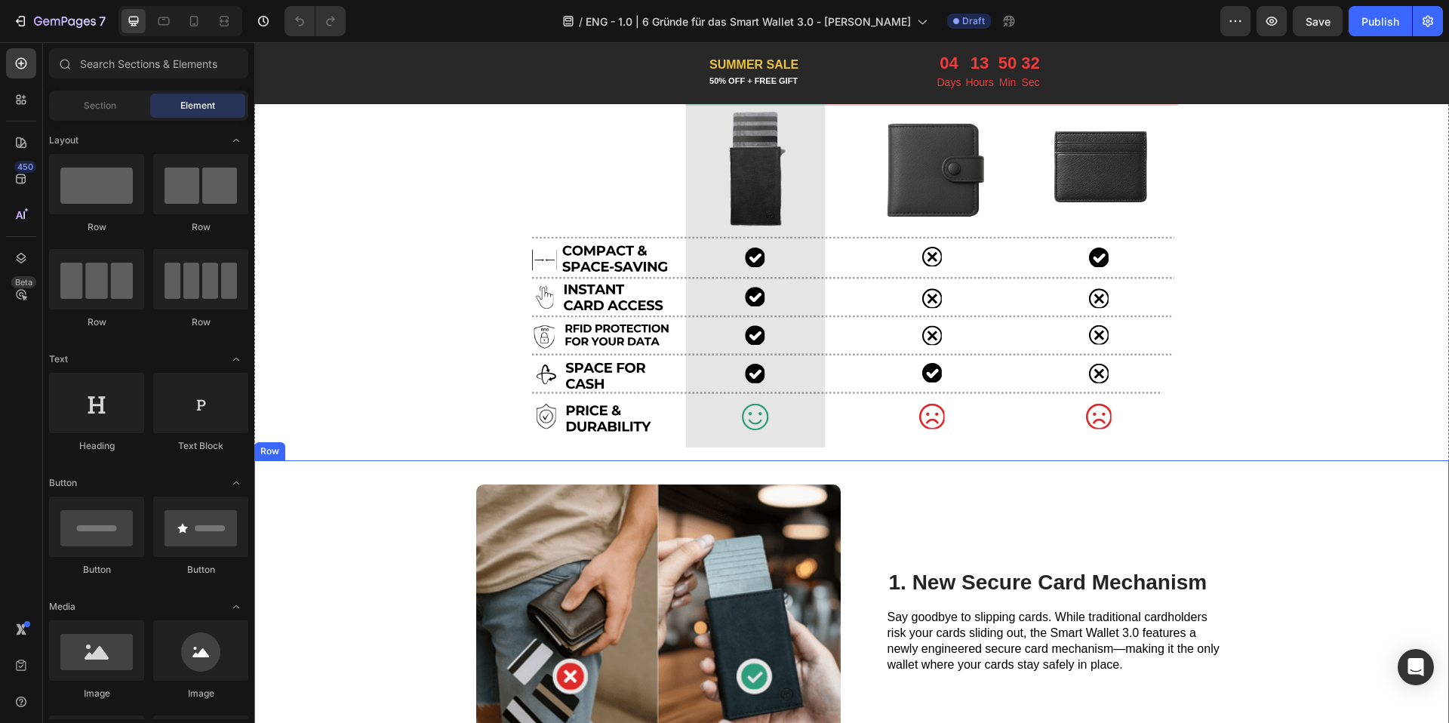
scroll to position [501, 0]
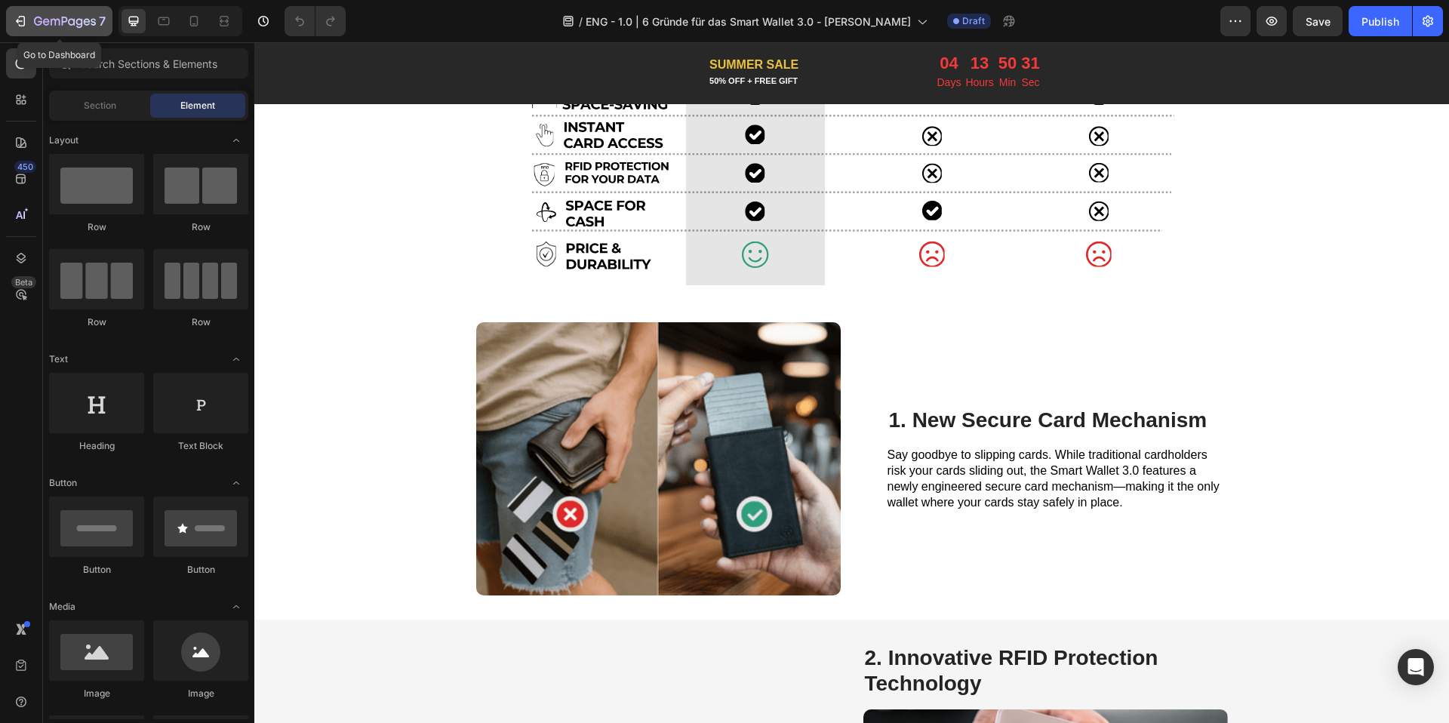
click at [32, 15] on div "7" at bounding box center [59, 21] width 93 height 18
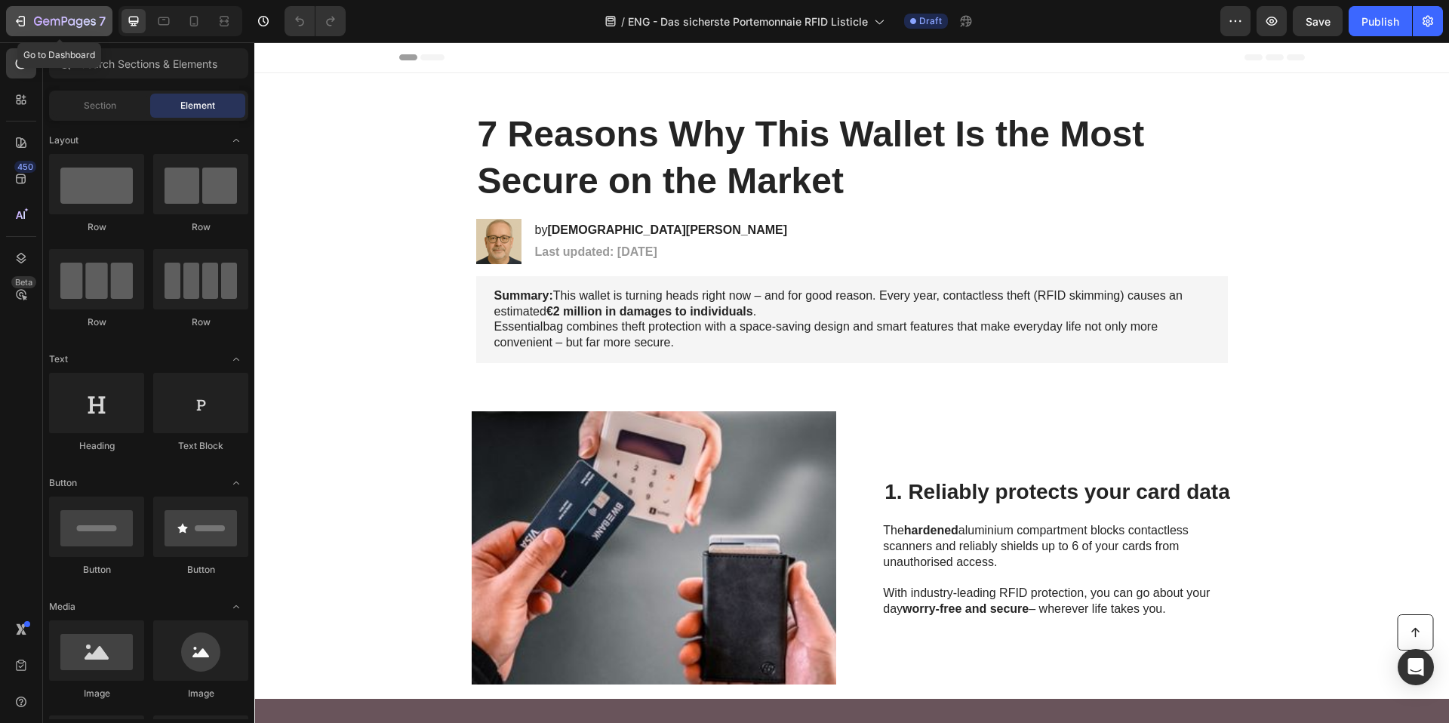
click at [34, 23] on icon "button" at bounding box center [65, 22] width 62 height 13
